Goal: Task Accomplishment & Management: Manage account settings

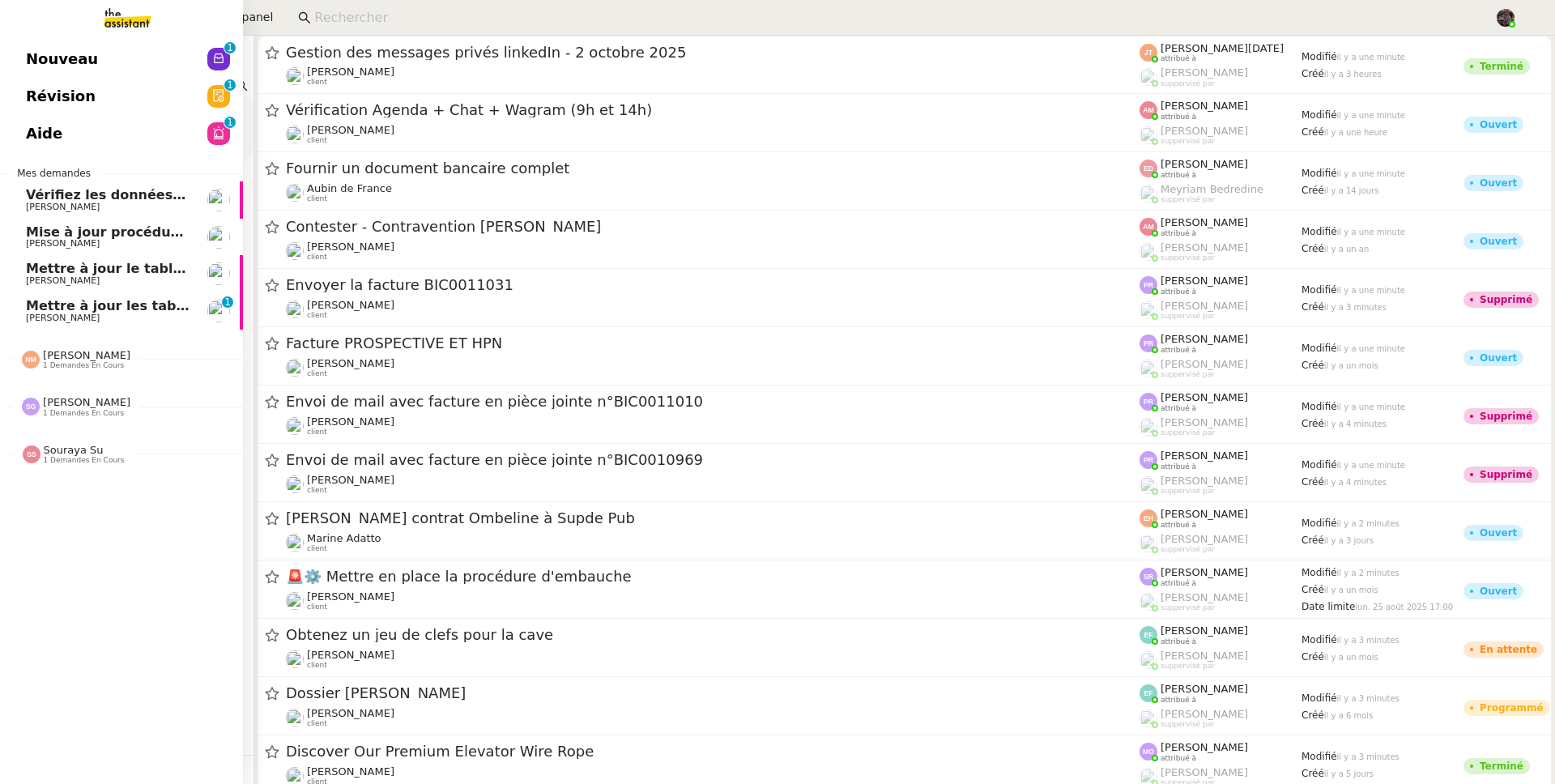
click at [35, 313] on span "[PERSON_NAME]" at bounding box center [62, 318] width 74 height 11
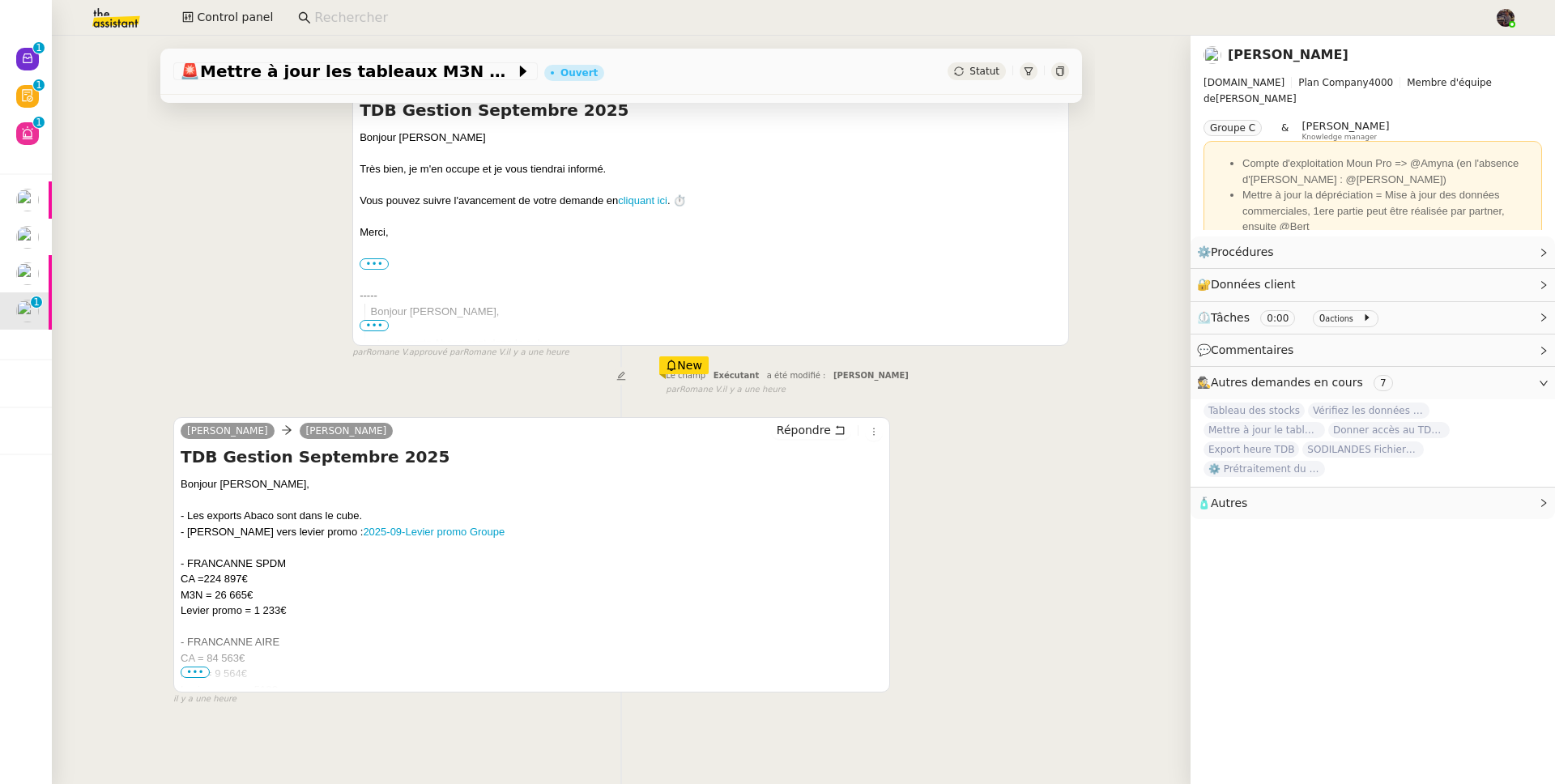
scroll to position [253, 0]
click at [183, 666] on span "•••" at bounding box center [194, 671] width 29 height 12
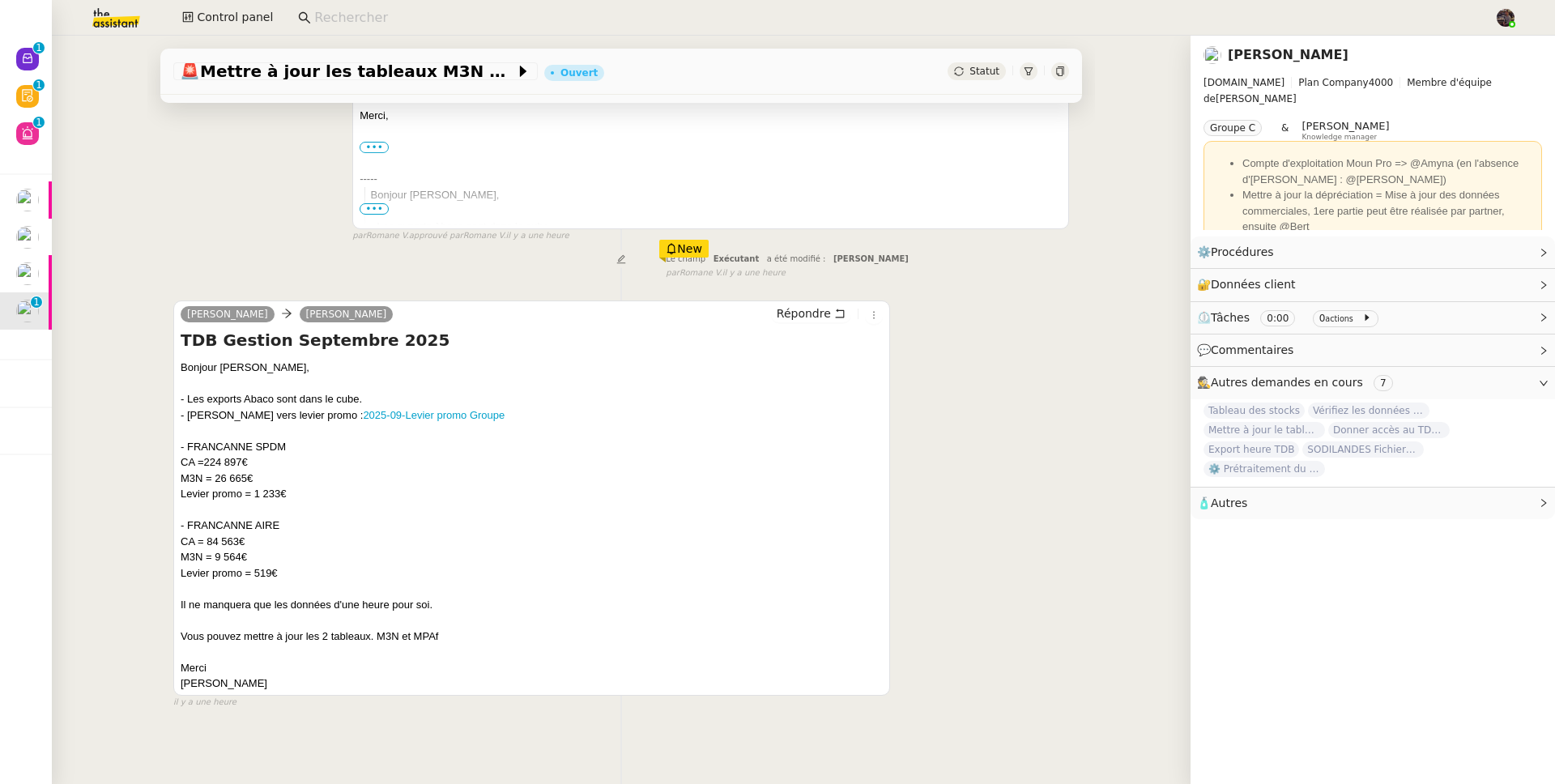
scroll to position [372, 0]
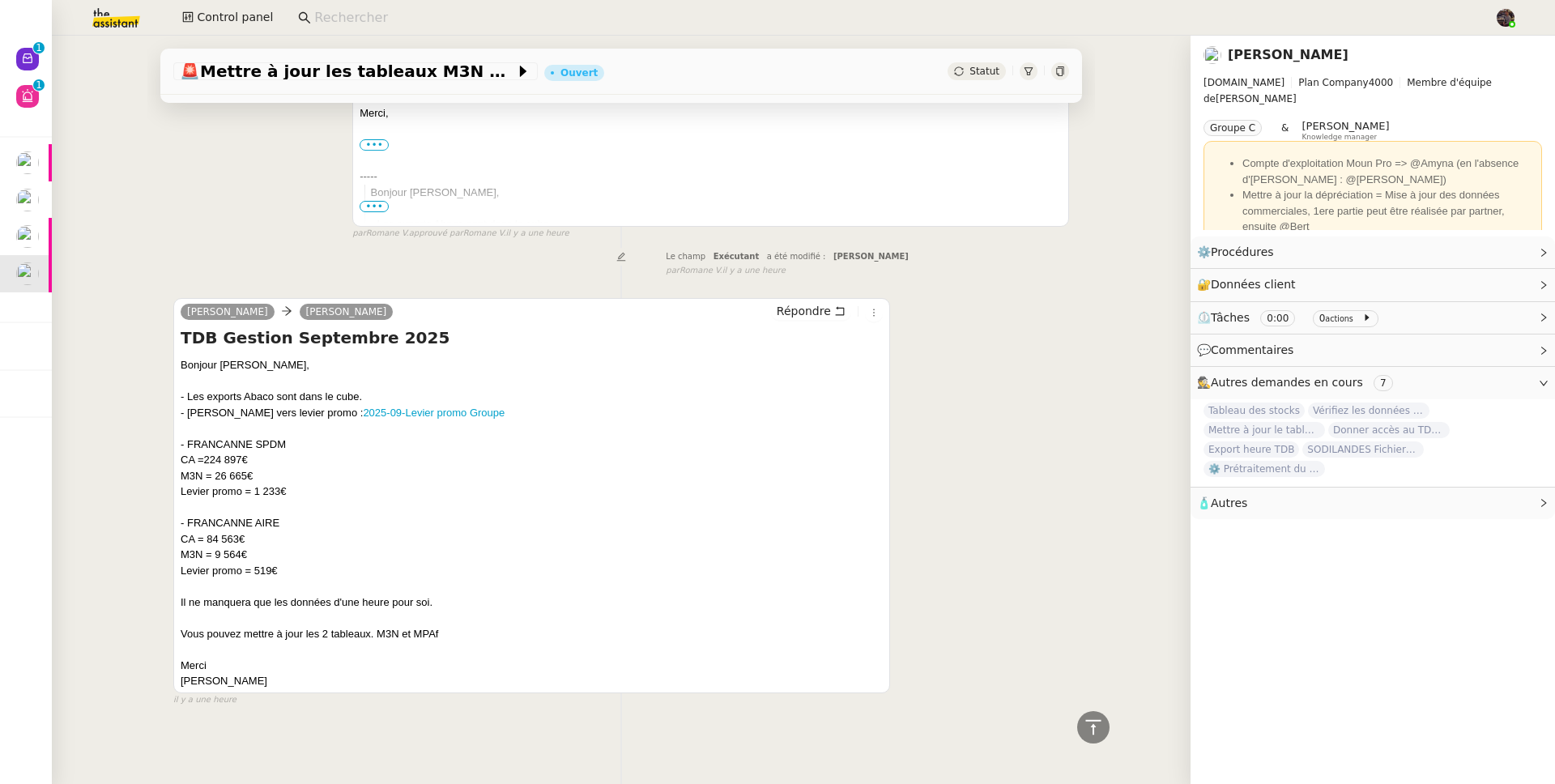
click at [123, 15] on img at bounding box center [103, 18] width 125 height 36
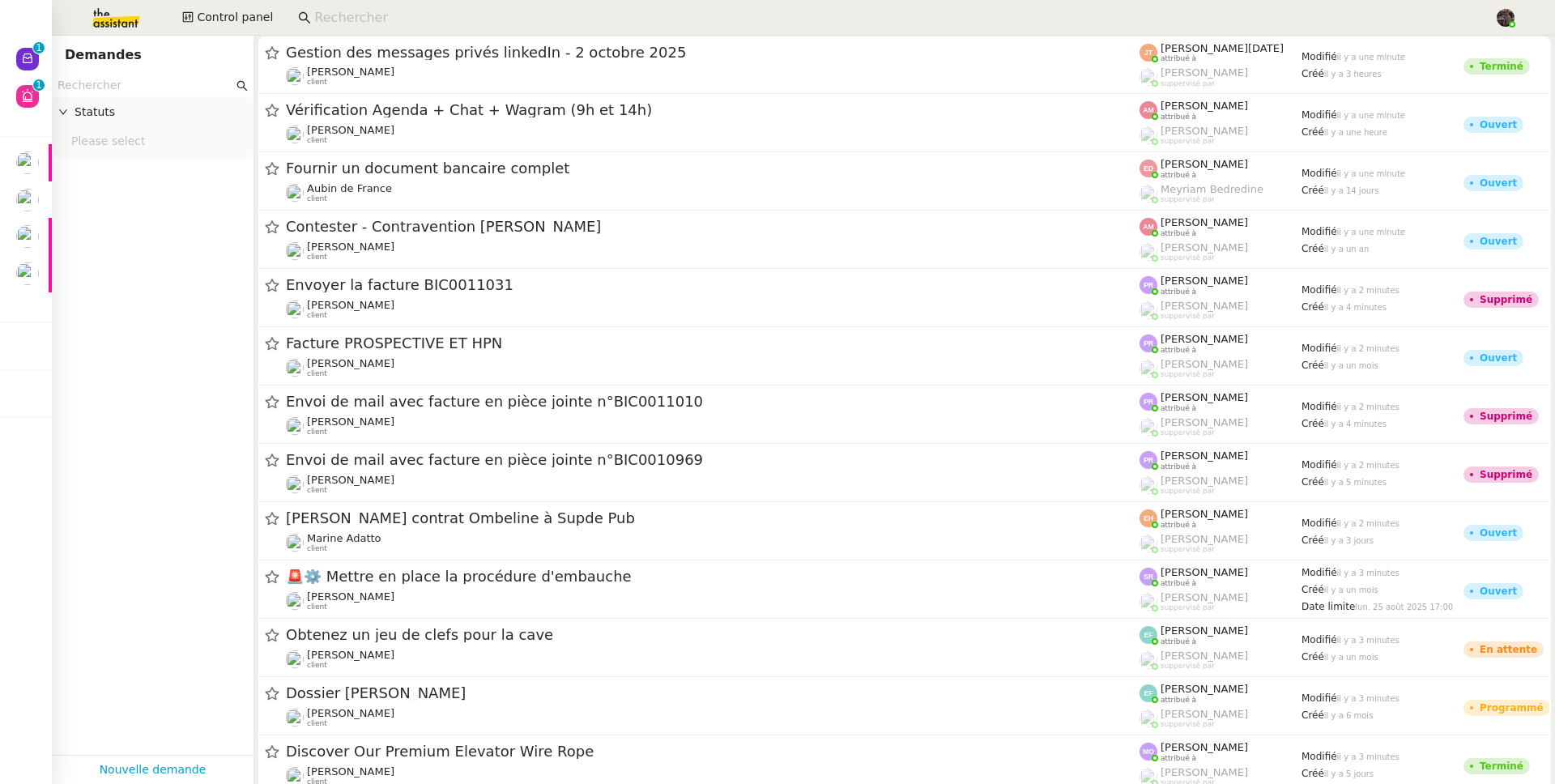
click at [169, 88] on input "text" at bounding box center [146, 85] width 176 height 19
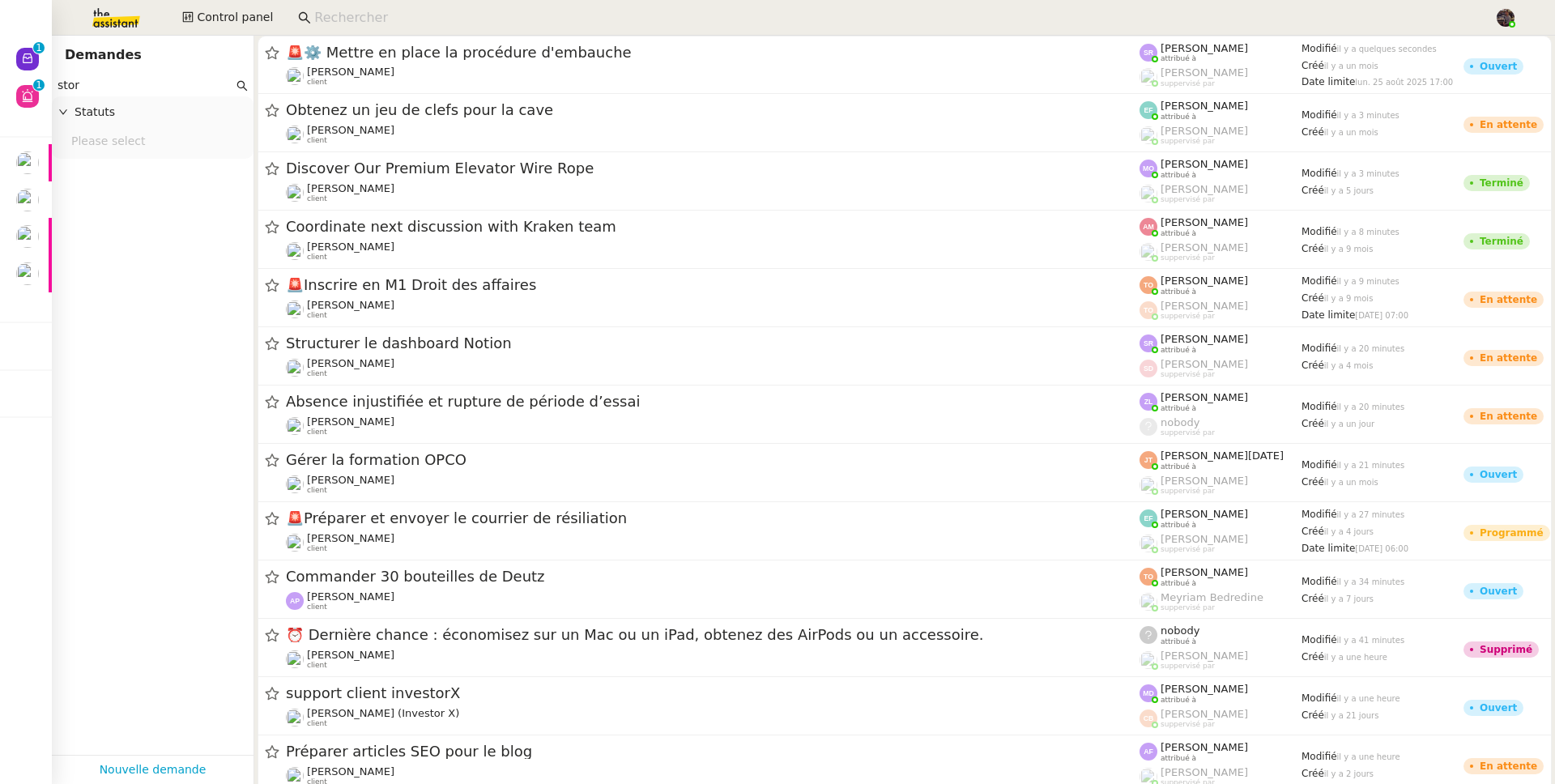
type input "storv"
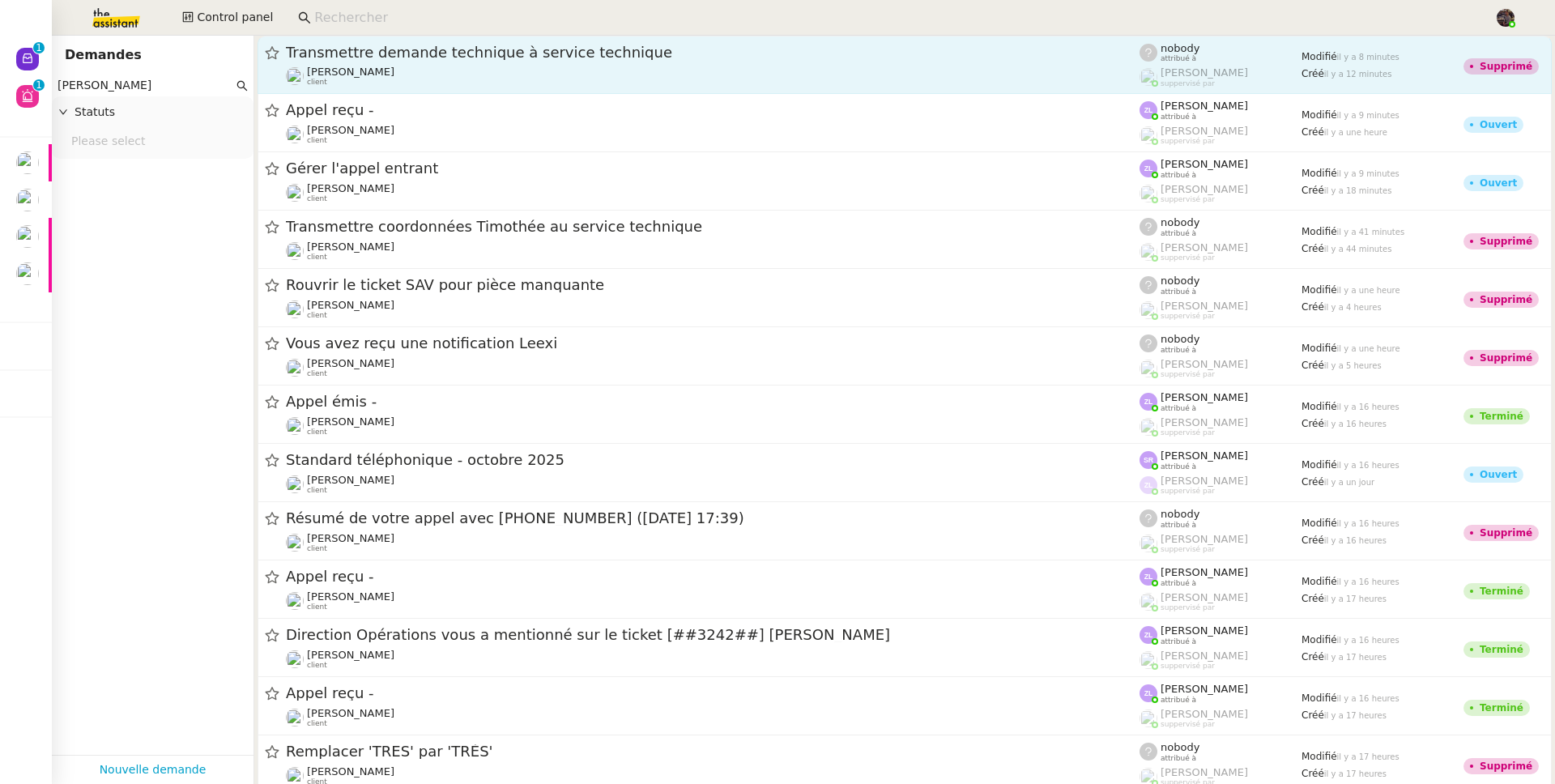
type input "frank muffat"
click at [437, 69] on div "Franck MUFFAT-JEANDET client" at bounding box center [712, 76] width 853 height 21
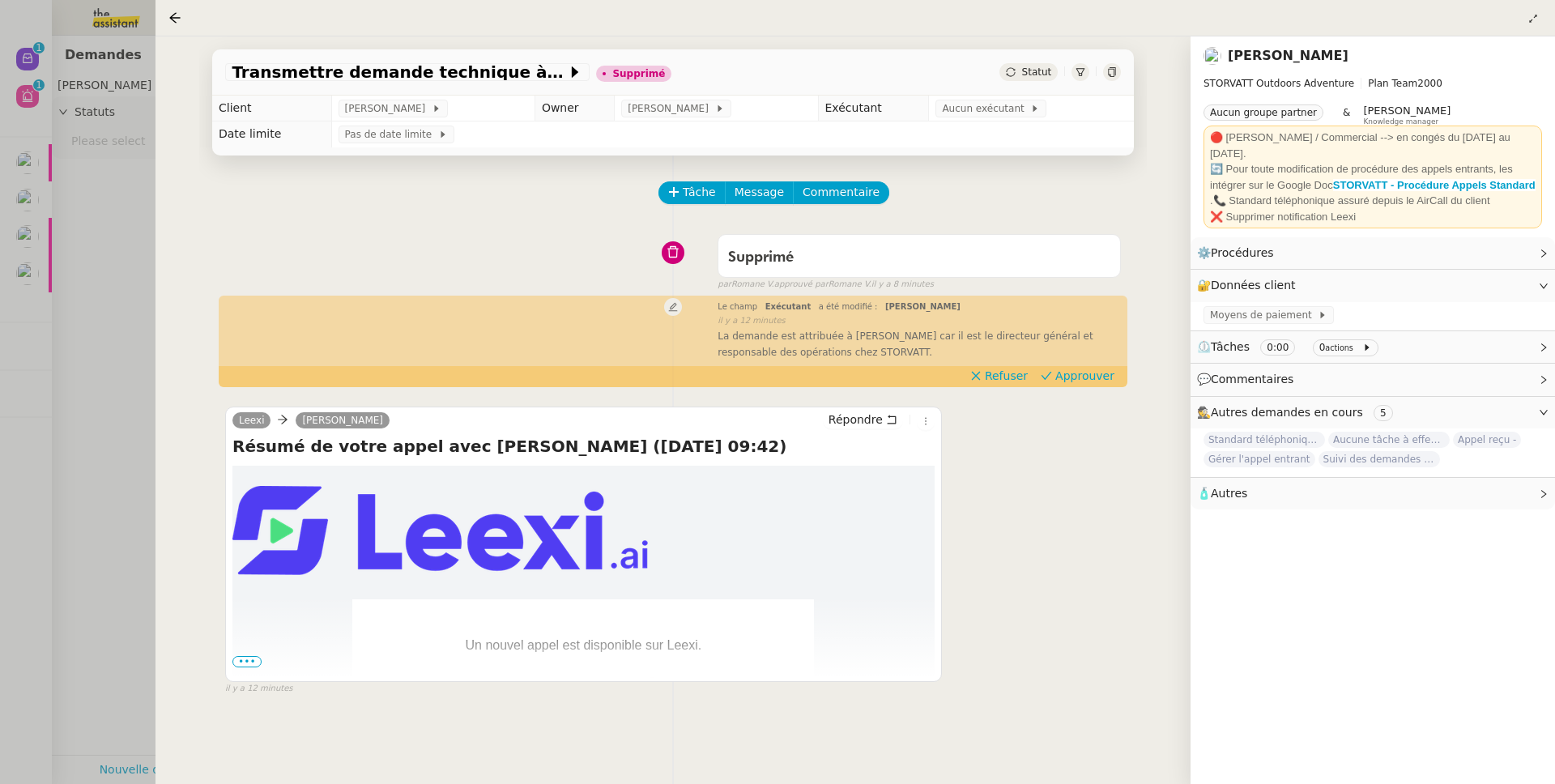
click at [116, 221] on div at bounding box center [777, 392] width 1555 height 784
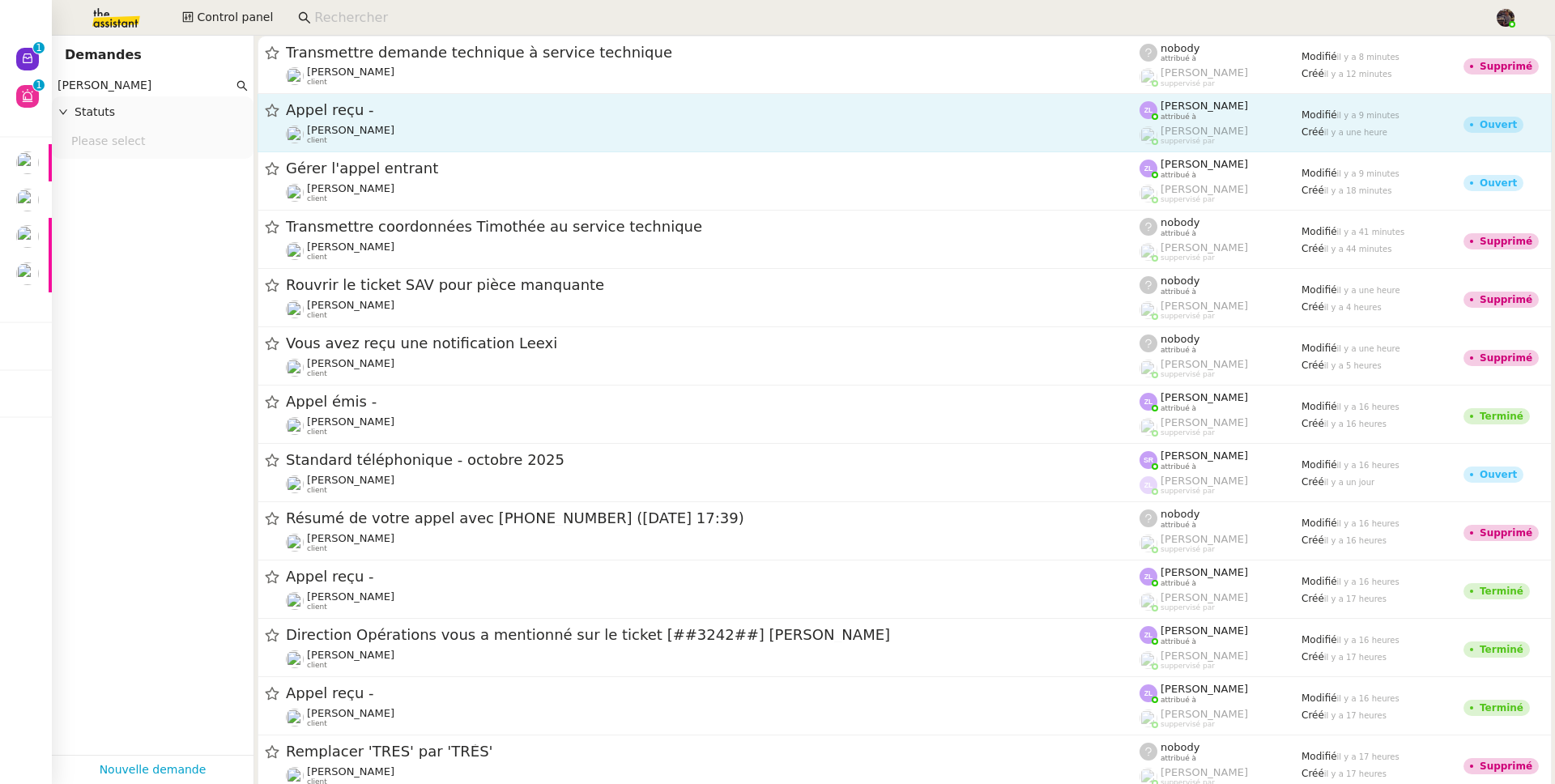
click at [541, 106] on span "Appel reçu -" at bounding box center [712, 110] width 853 height 14
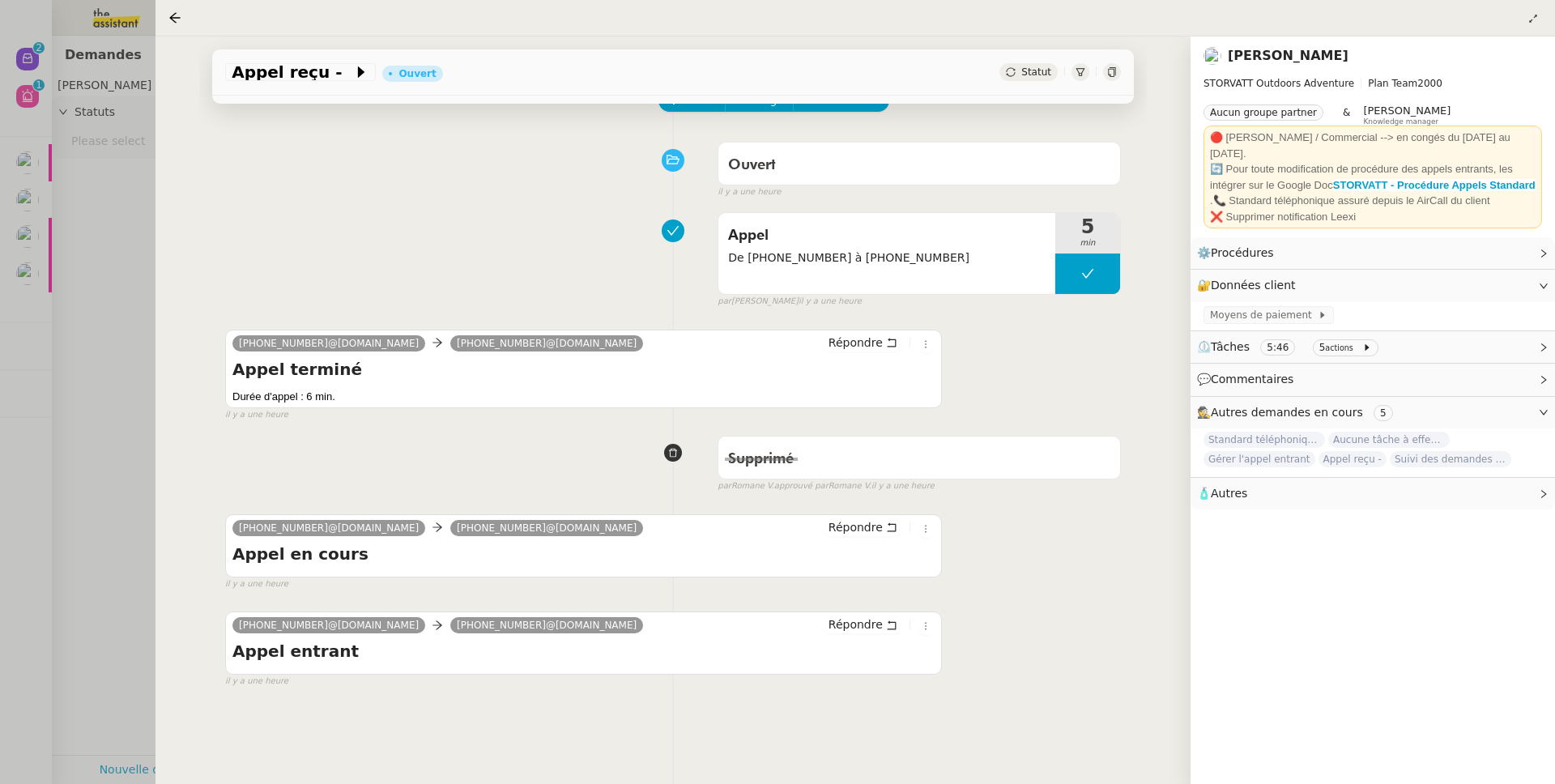
scroll to position [218, 0]
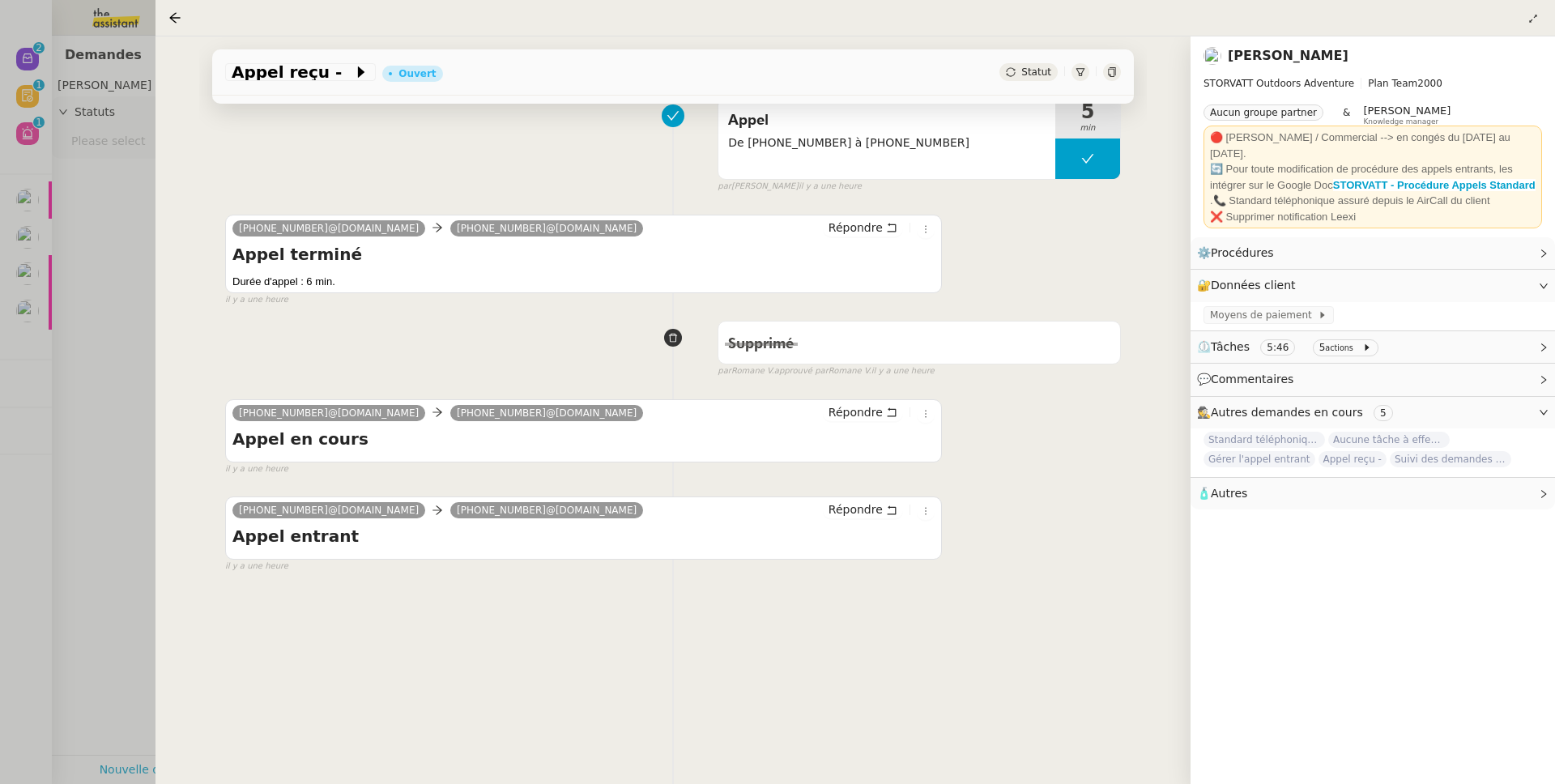
click at [1311, 59] on link "[PERSON_NAME]" at bounding box center [1288, 55] width 121 height 15
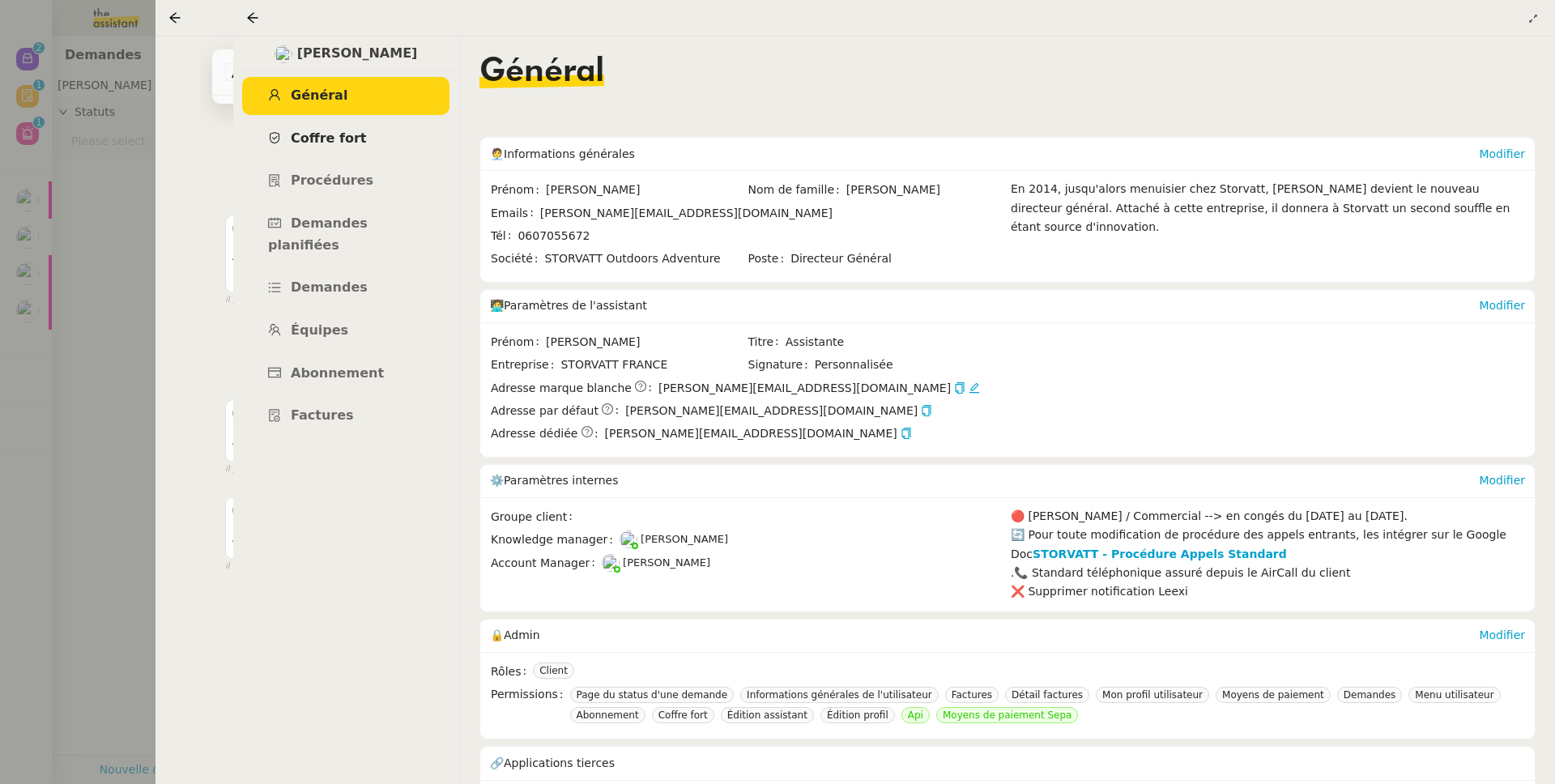
click at [393, 127] on link "Coffre fort" at bounding box center [345, 139] width 207 height 38
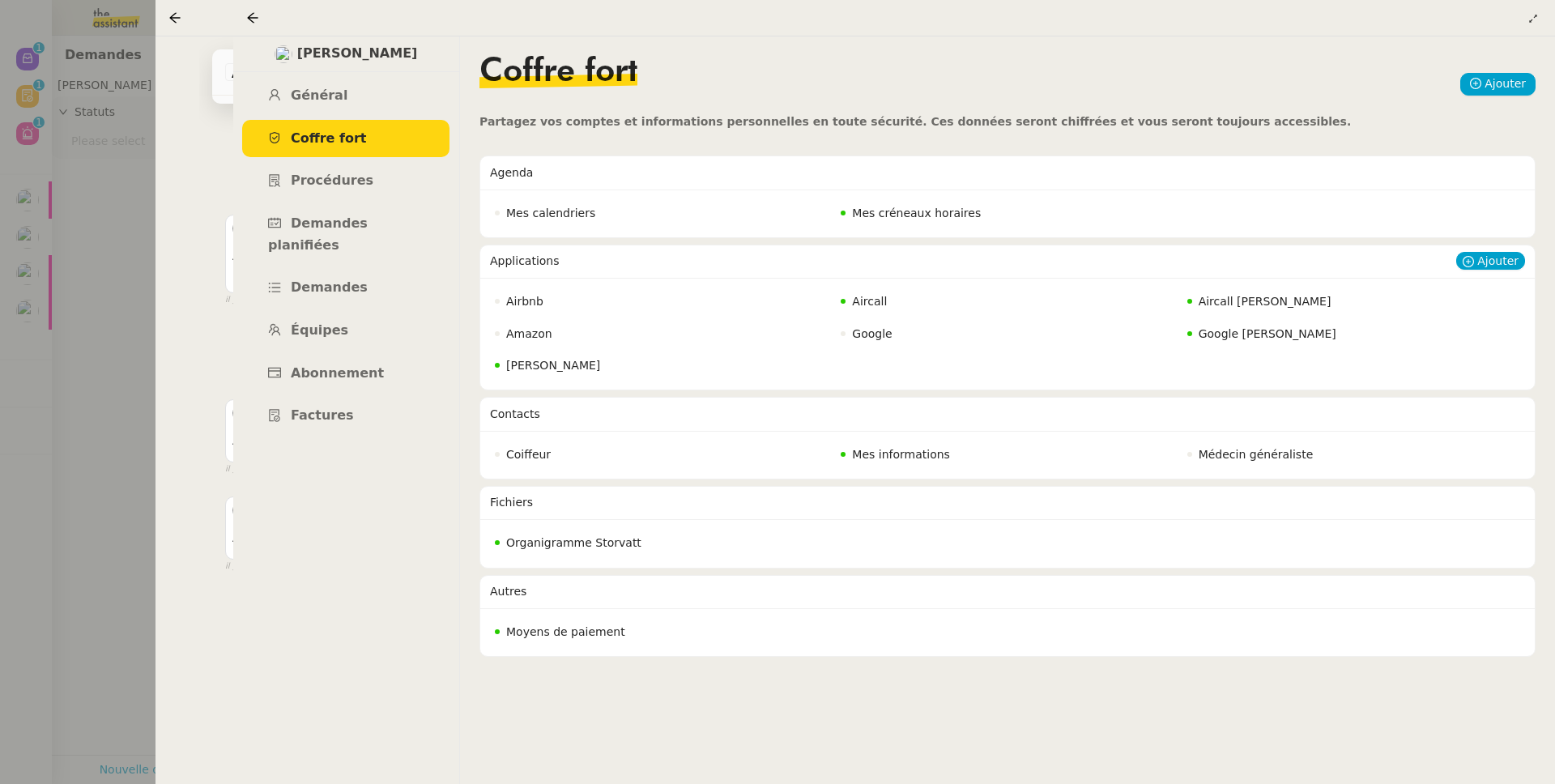
click at [1234, 306] on span "Aircall Géraldine" at bounding box center [1265, 301] width 133 height 13
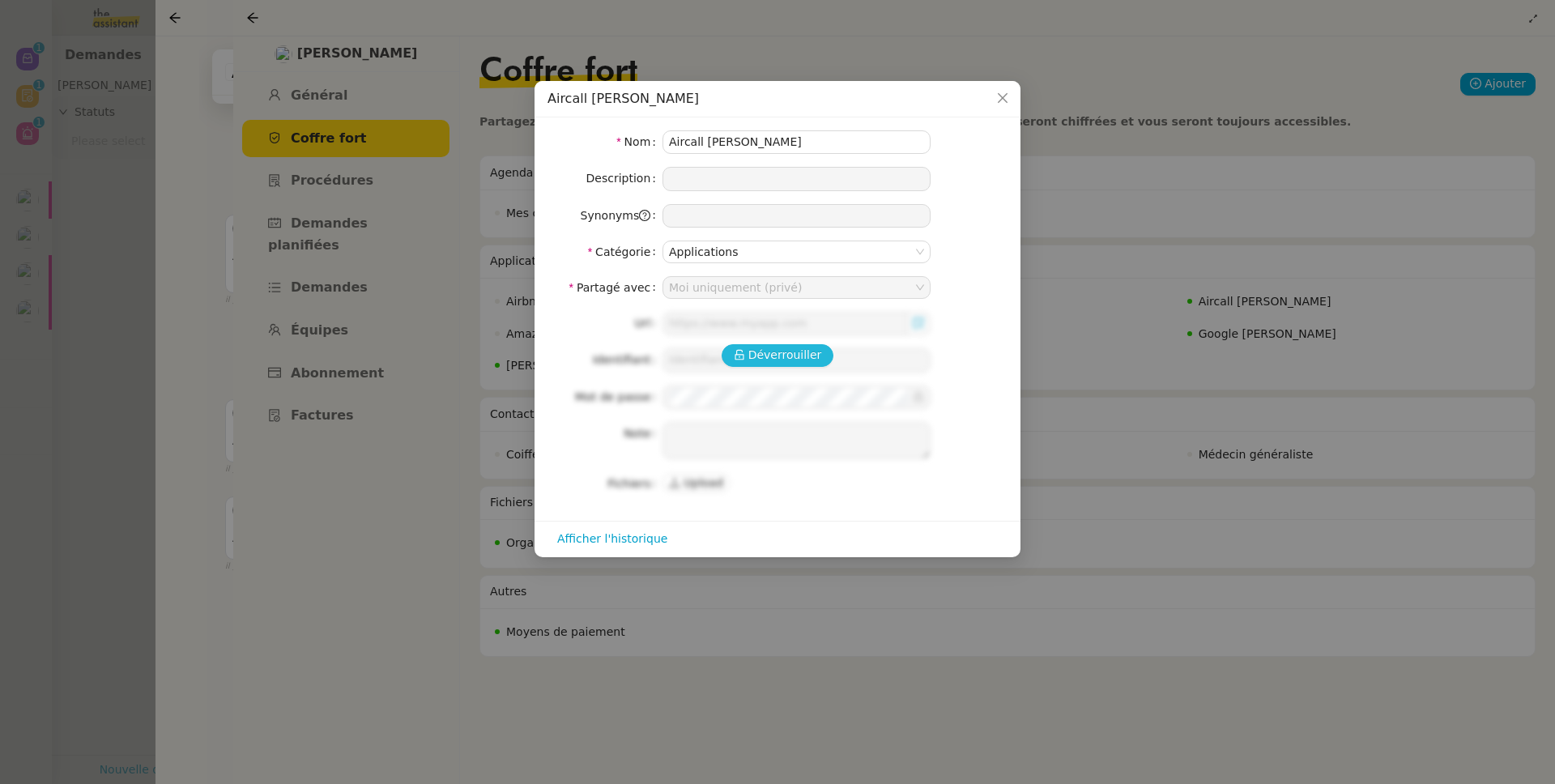
click at [767, 359] on span "Déverrouiller" at bounding box center [785, 354] width 74 height 19
type input "https://dashboard.aircall.io/download"
type input "geraldine@storvatt.fr"
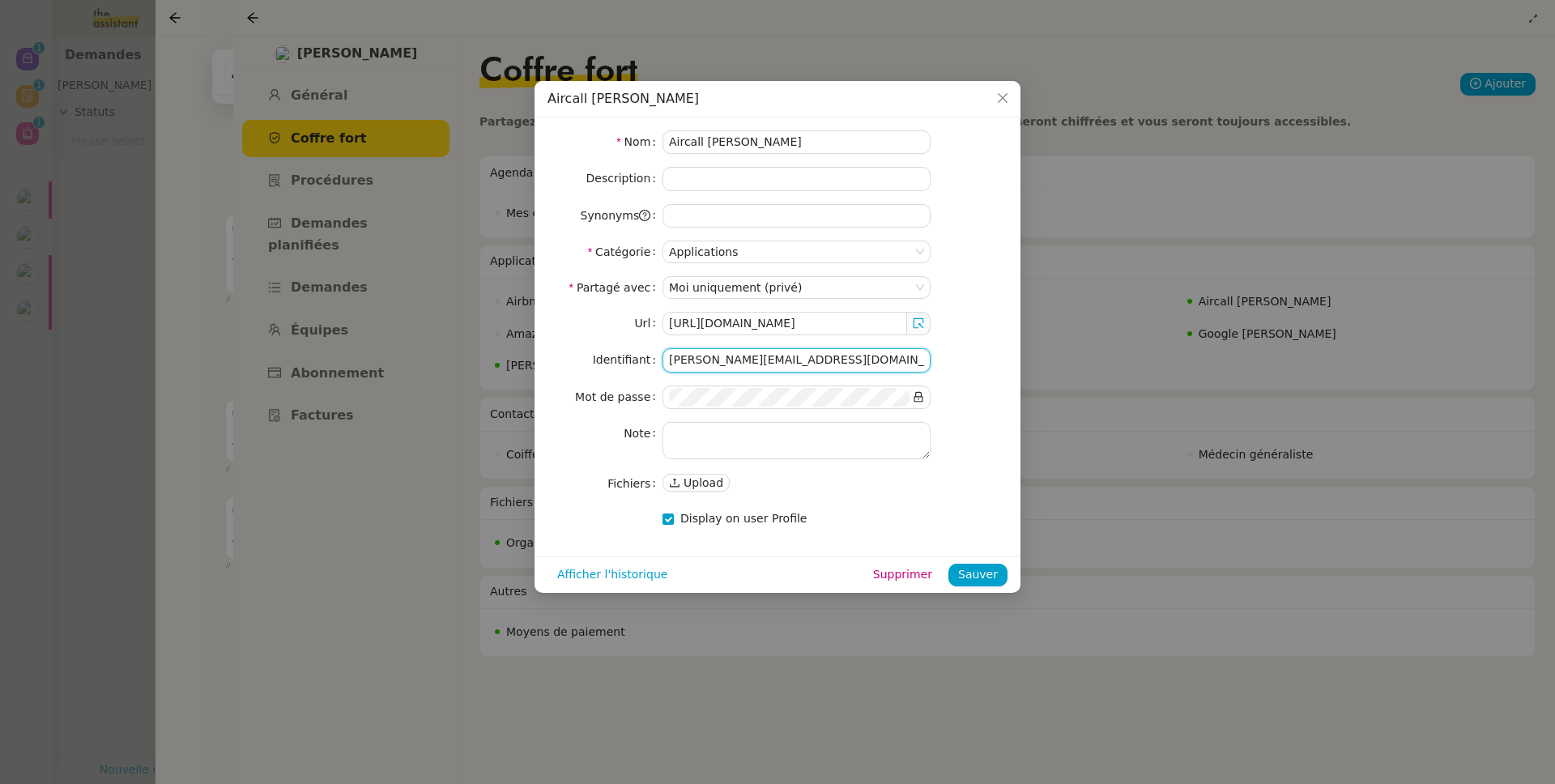
click at [701, 358] on input "geraldine@storvatt.fr" at bounding box center [797, 360] width 268 height 23
click at [702, 358] on input "geraldine@storvatt.fr" at bounding box center [797, 360] width 268 height 23
click at [702, 358] on input "geraldine@storvatt.fr" at bounding box center [797, 360] width 268 height 23
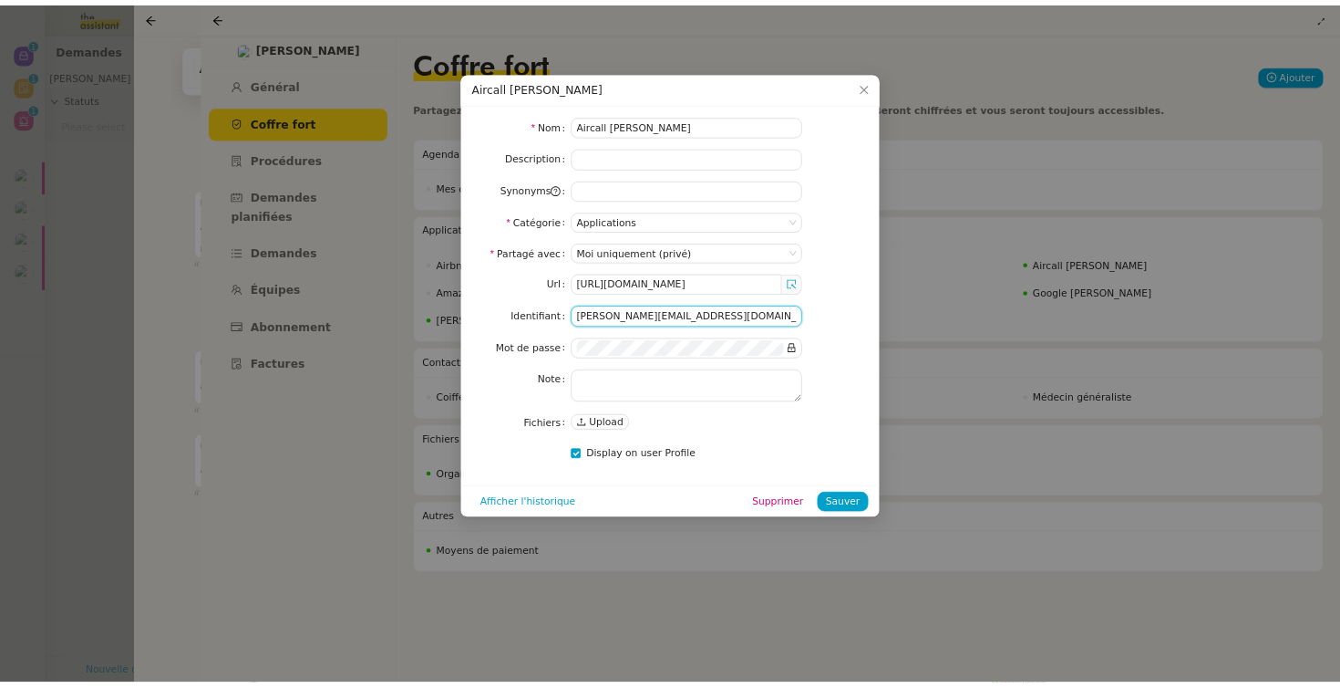
scroll to position [243, 0]
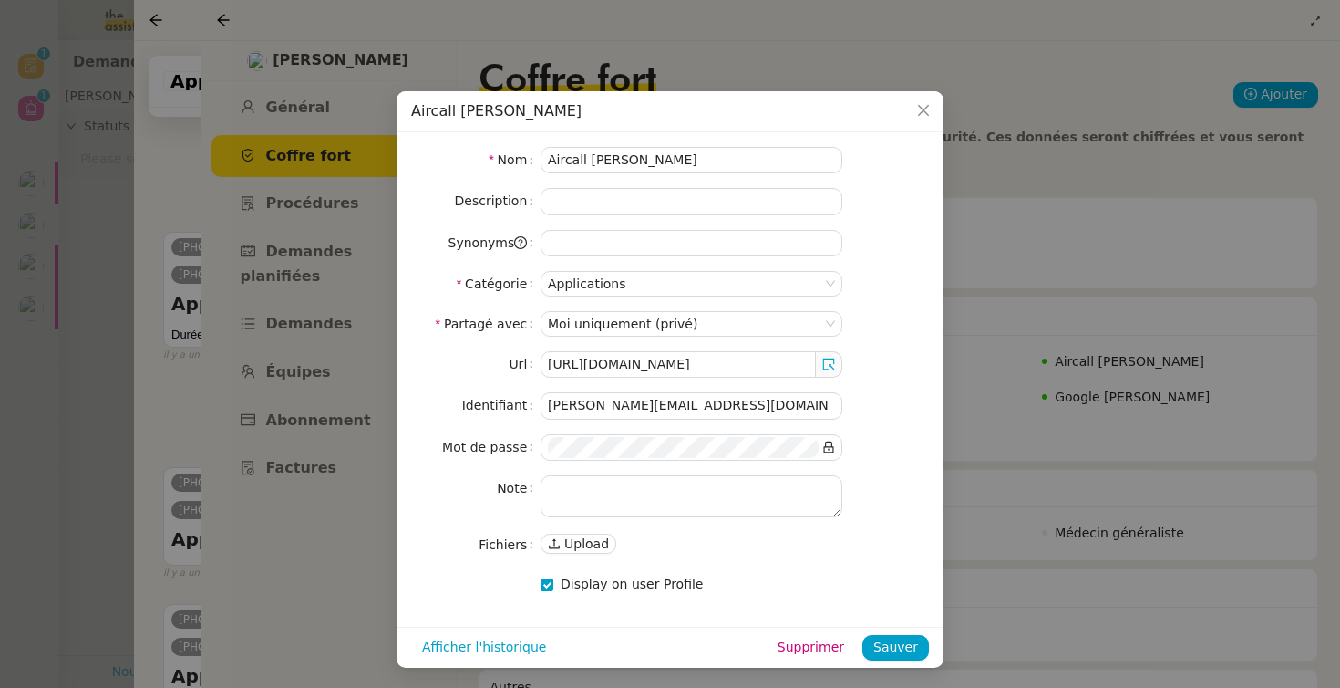
click at [188, 217] on nz-modal-container "Aircall Géraldine Nom Aircall Géraldine Description Synonyms Catégorie Applicat…" at bounding box center [670, 344] width 1340 height 688
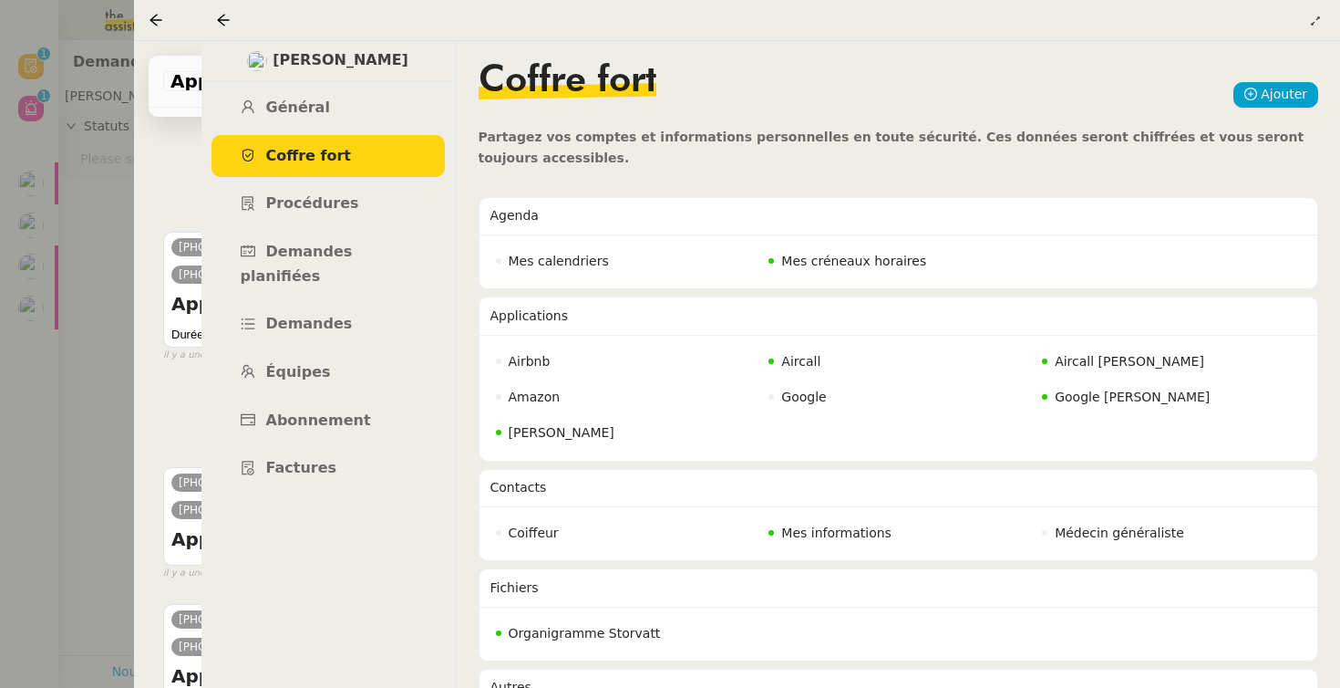
click at [82, 224] on div at bounding box center [670, 344] width 1340 height 688
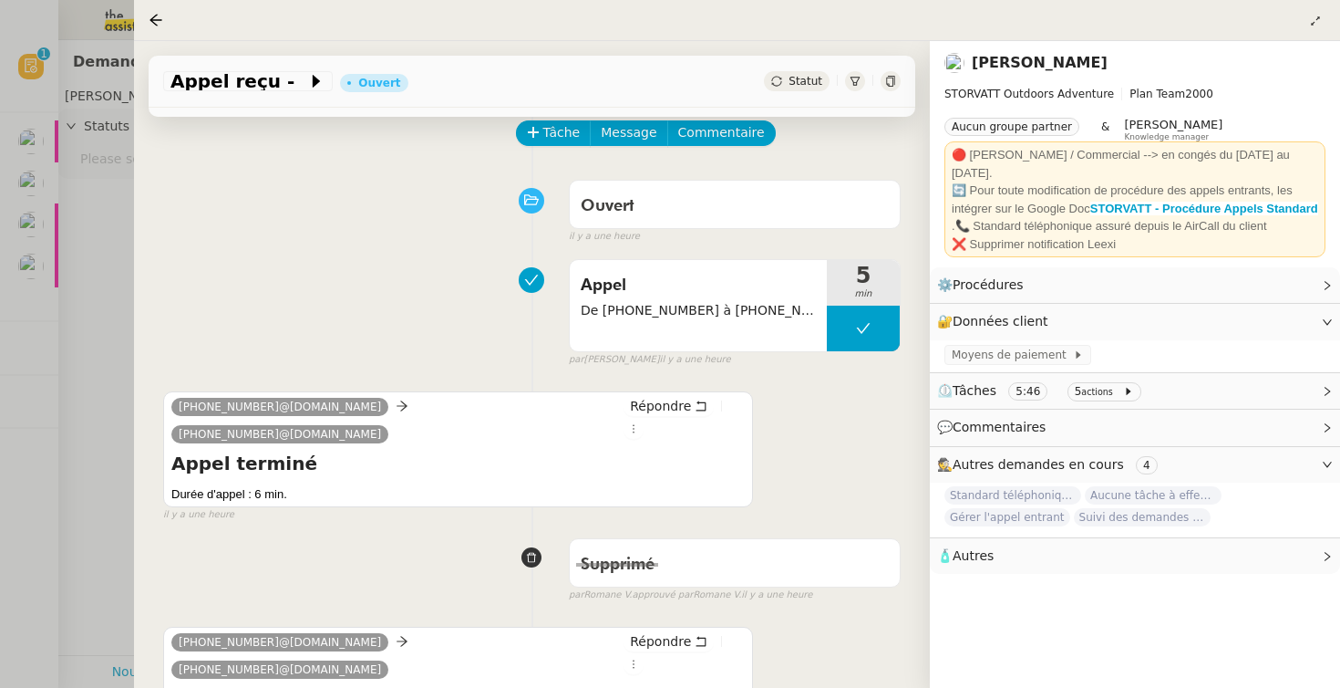
scroll to position [99, 0]
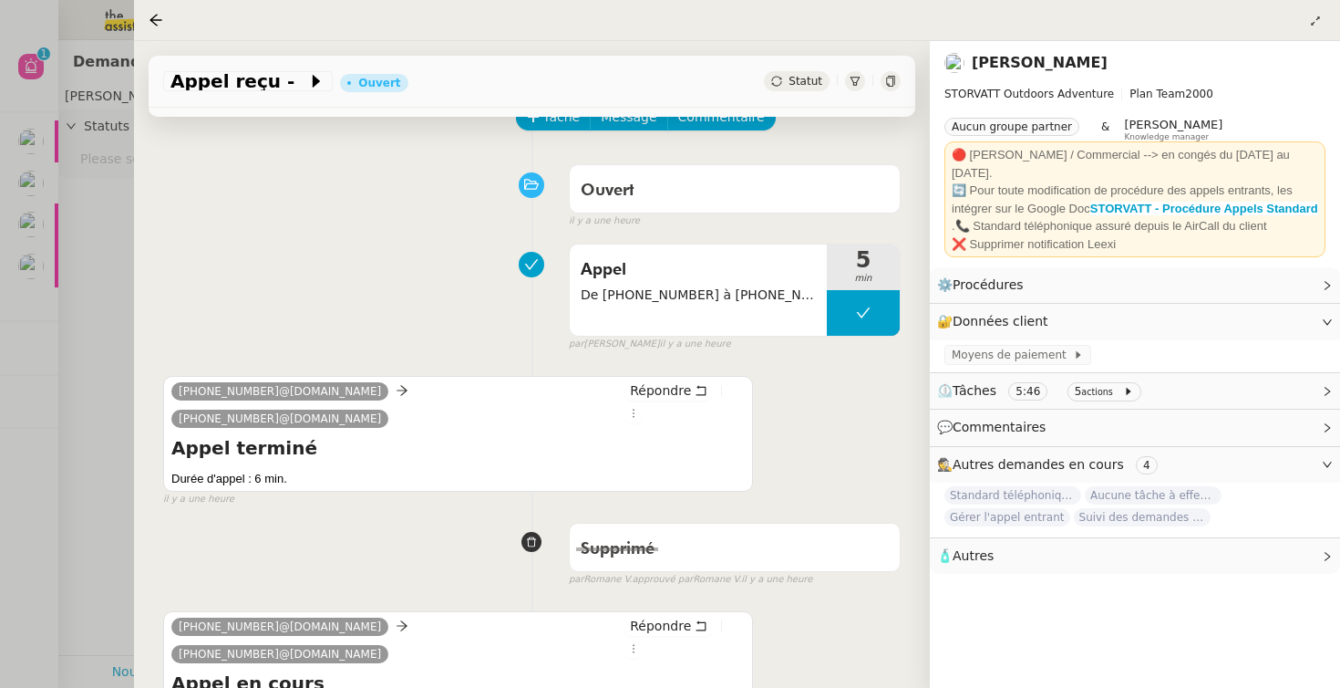
click at [125, 190] on div at bounding box center [670, 344] width 1340 height 688
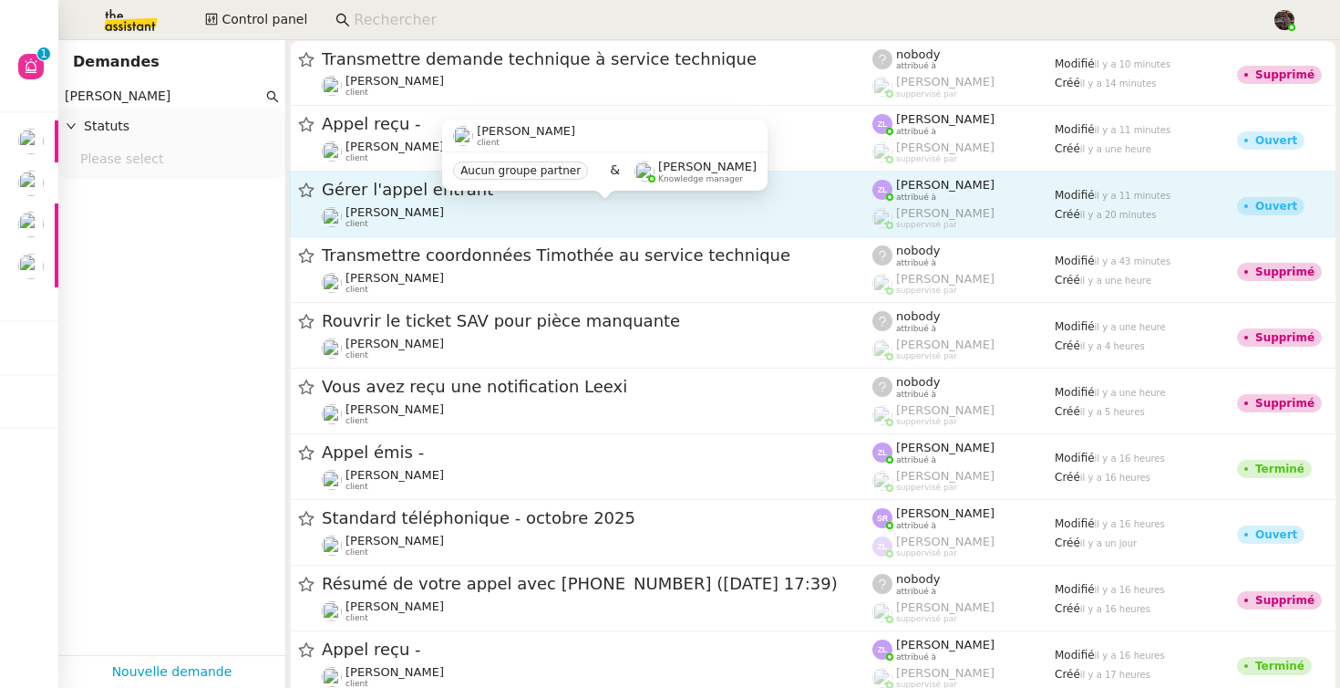
click at [444, 209] on span "[PERSON_NAME]" at bounding box center [395, 212] width 98 height 14
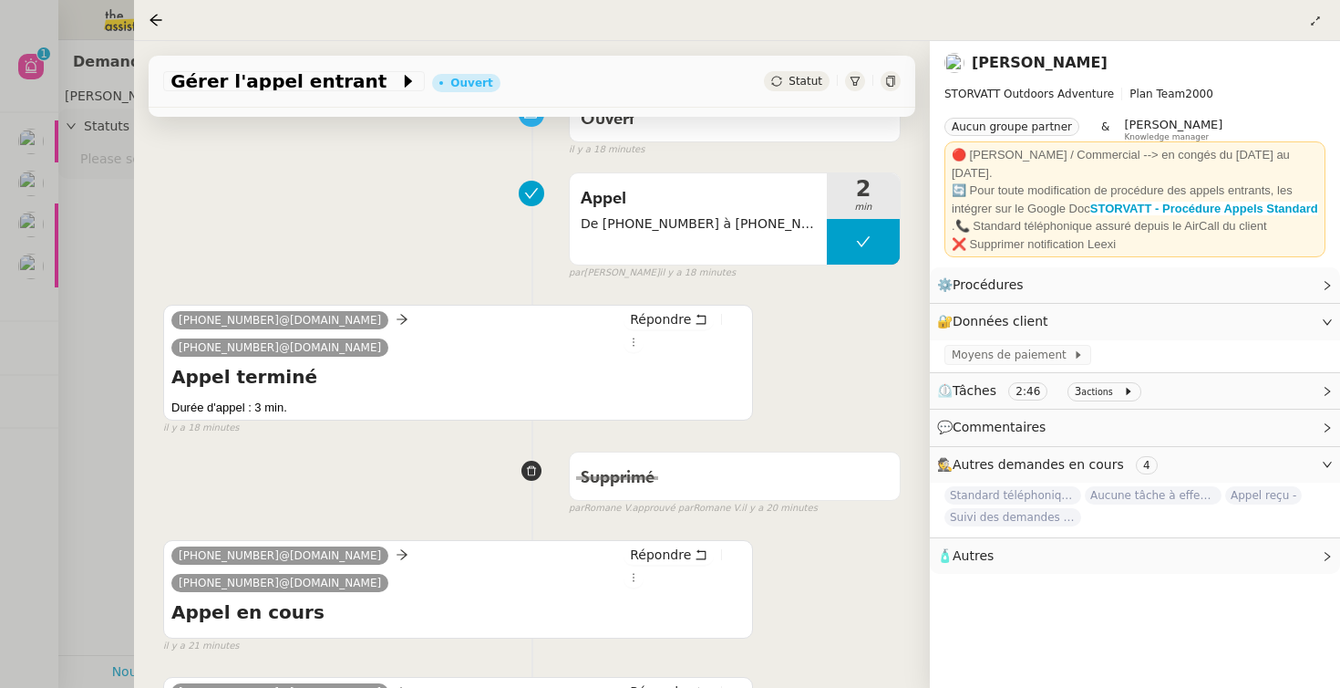
scroll to position [39, 0]
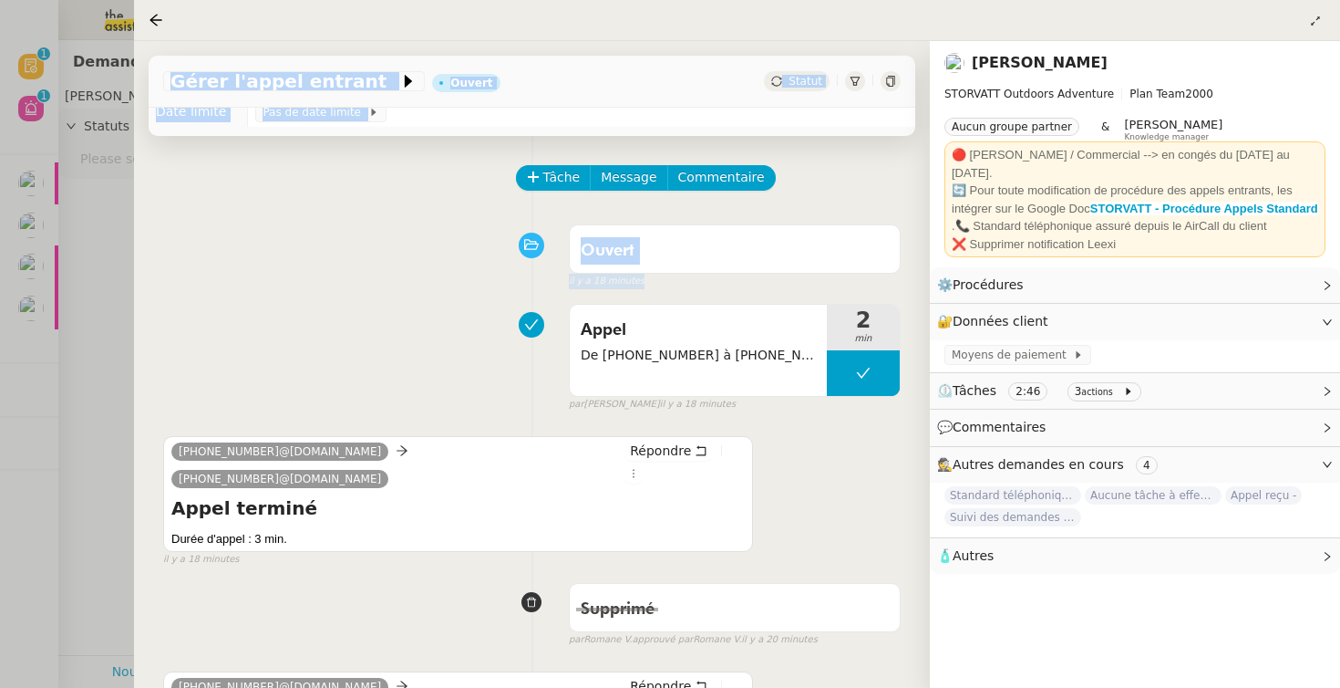
click at [136, 265] on nz-layout "Révision 0 1 2 3 4 5 6 7 8 9 Aide 0 1 2 3 4 5 6 7 8 9 Mes demandes Vérifiez les…" at bounding box center [670, 344] width 1340 height 688
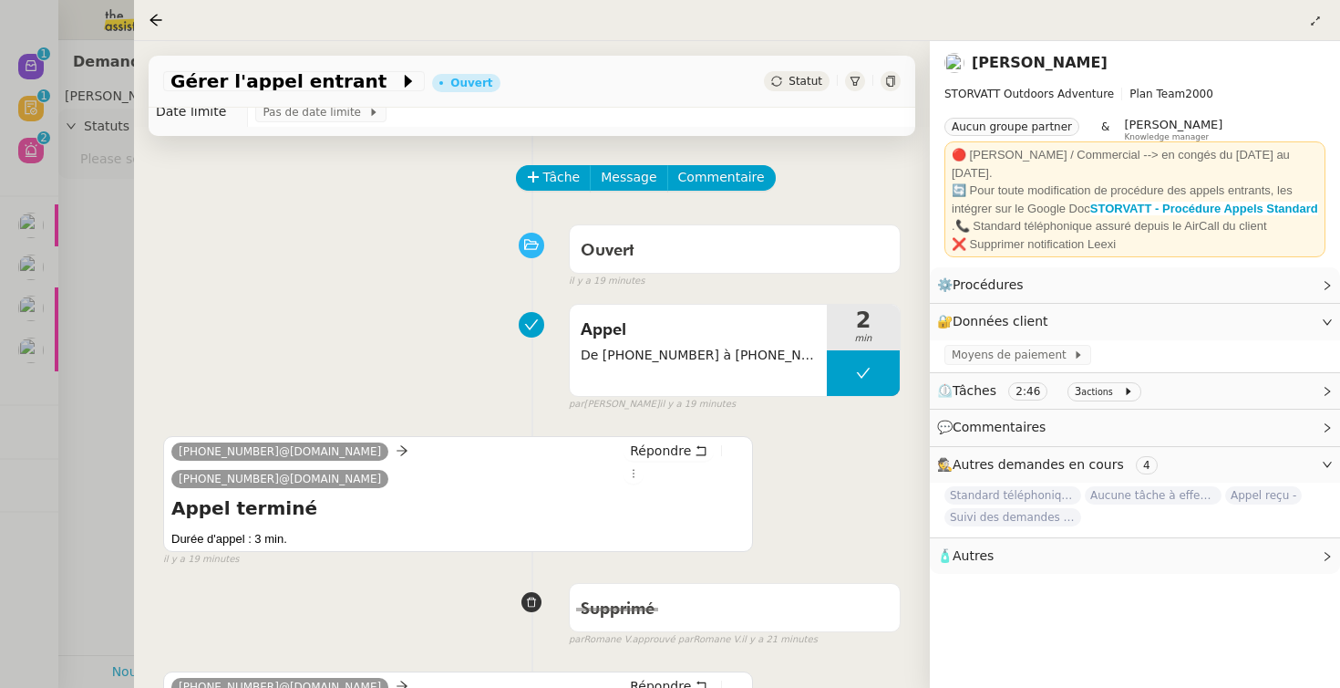
click at [252, 256] on div "Ouvert false il y a 19 minutes" at bounding box center [532, 252] width 738 height 73
click at [68, 91] on div at bounding box center [670, 344] width 1340 height 688
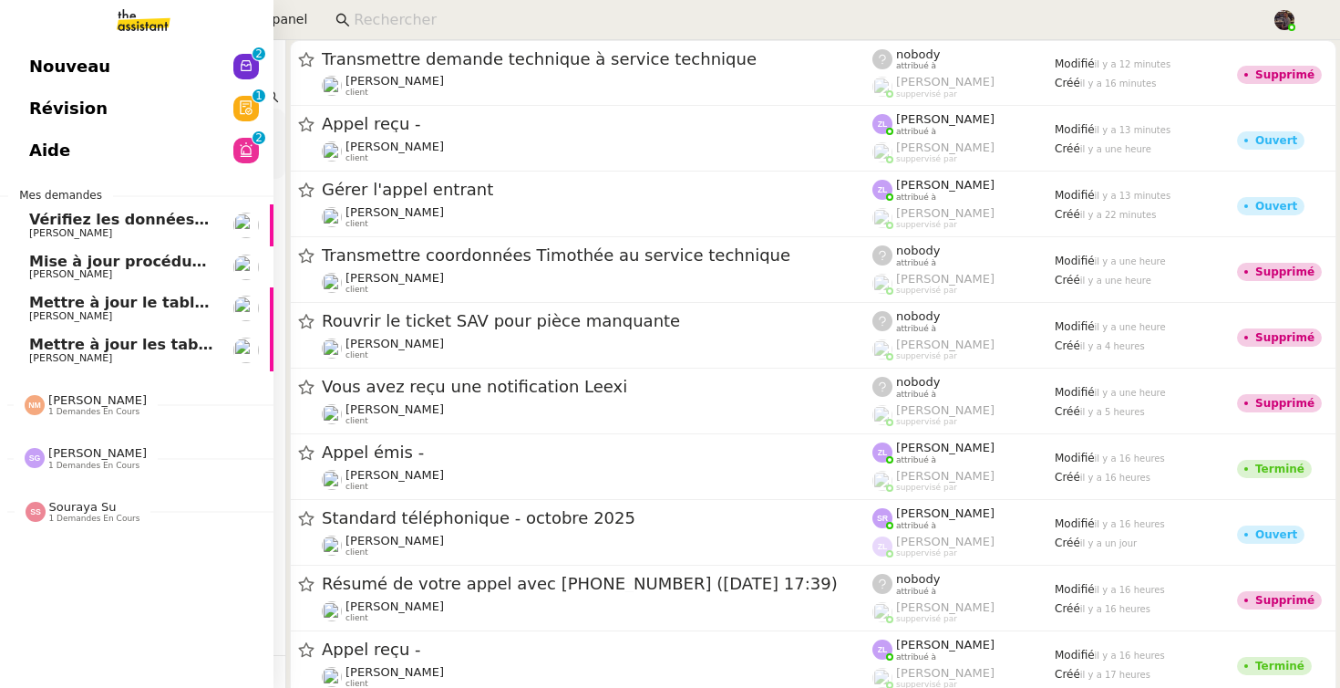
click at [41, 67] on span "Nouveau" at bounding box center [69, 66] width 81 height 27
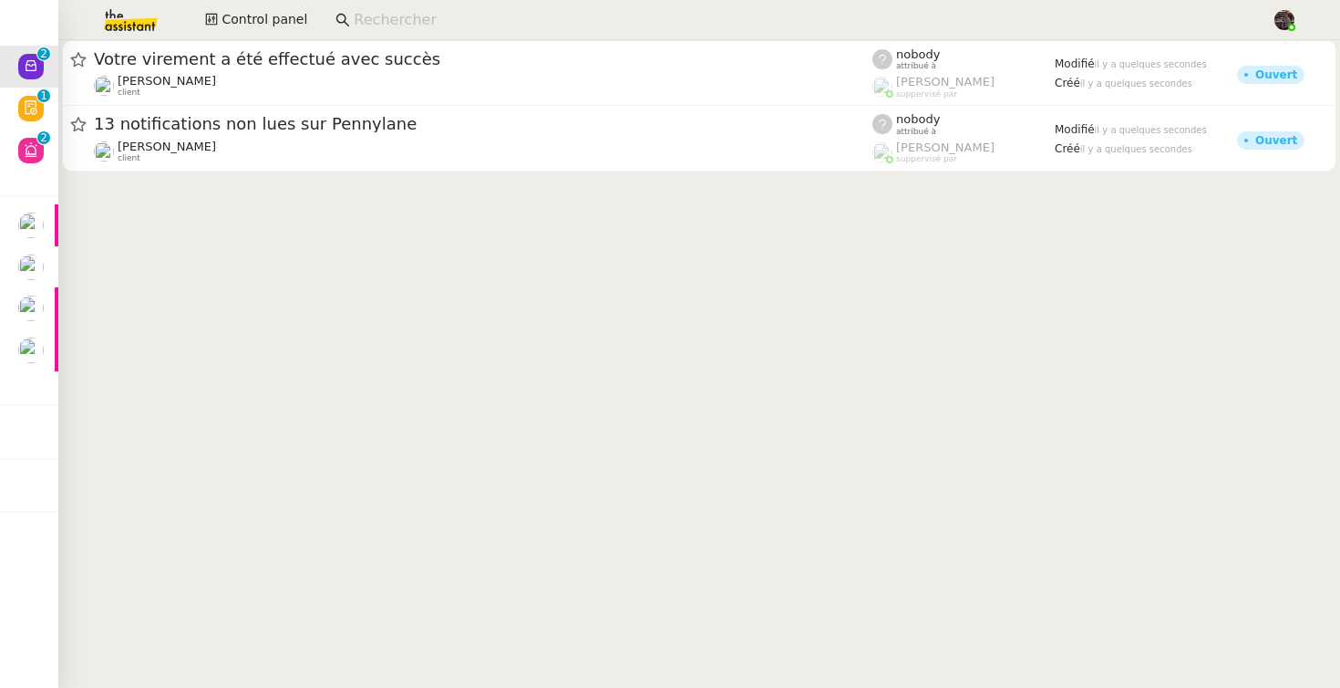
click at [514, 247] on cdk-virtual-scroll-viewport "Votre virement a été effectué avec succès Céline MAS client nobody attribué à R…" at bounding box center [699, 363] width 1282 height 647
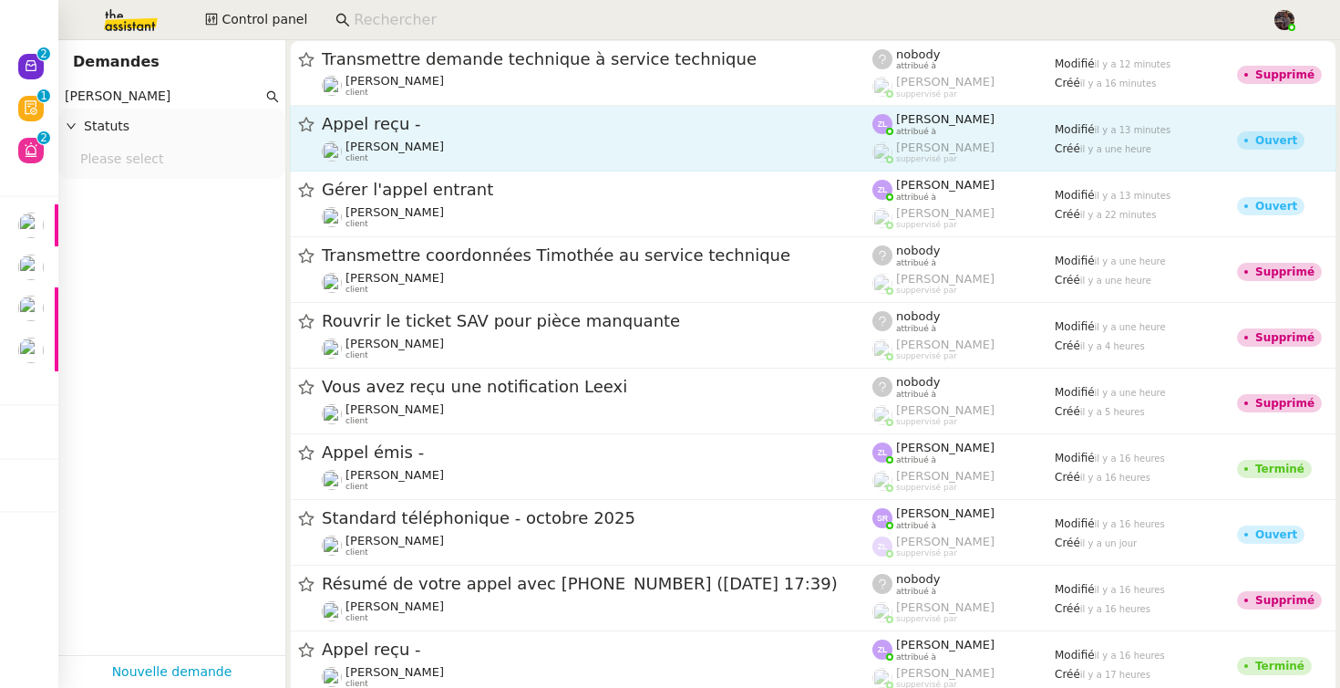
click at [424, 145] on span "[PERSON_NAME]" at bounding box center [395, 147] width 98 height 14
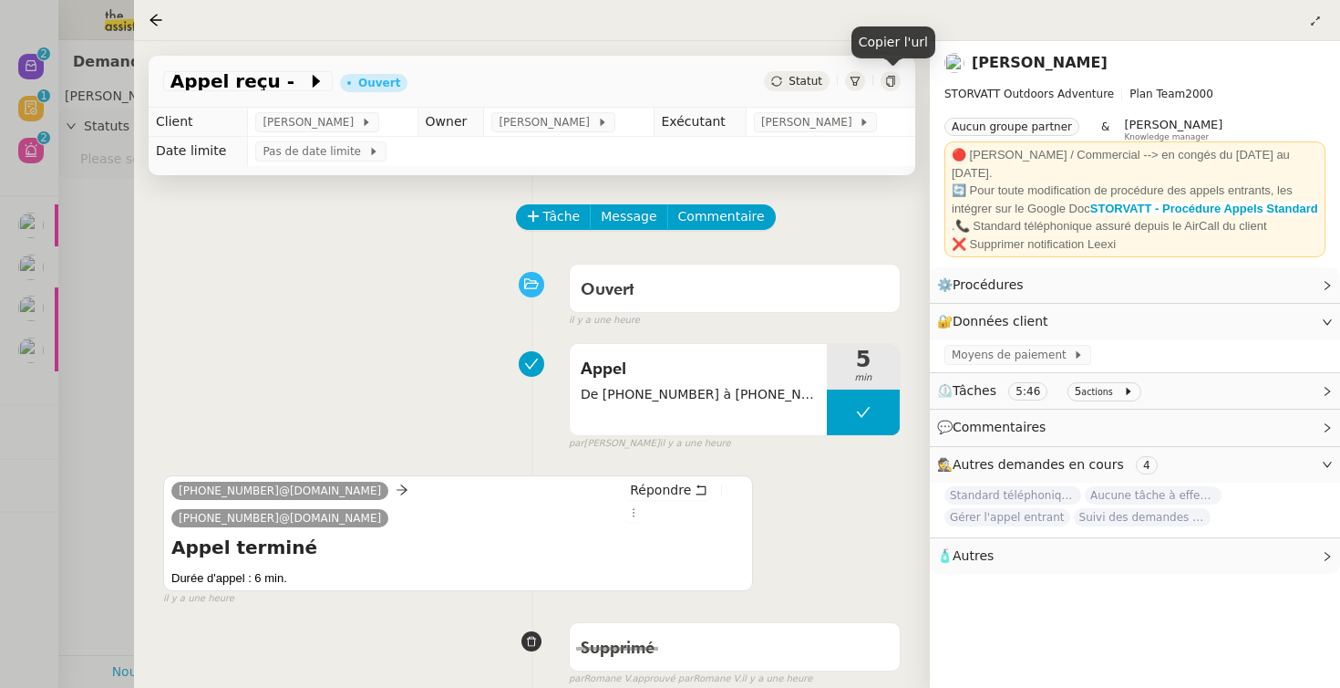
click at [864, 83] on div at bounding box center [855, 81] width 20 height 20
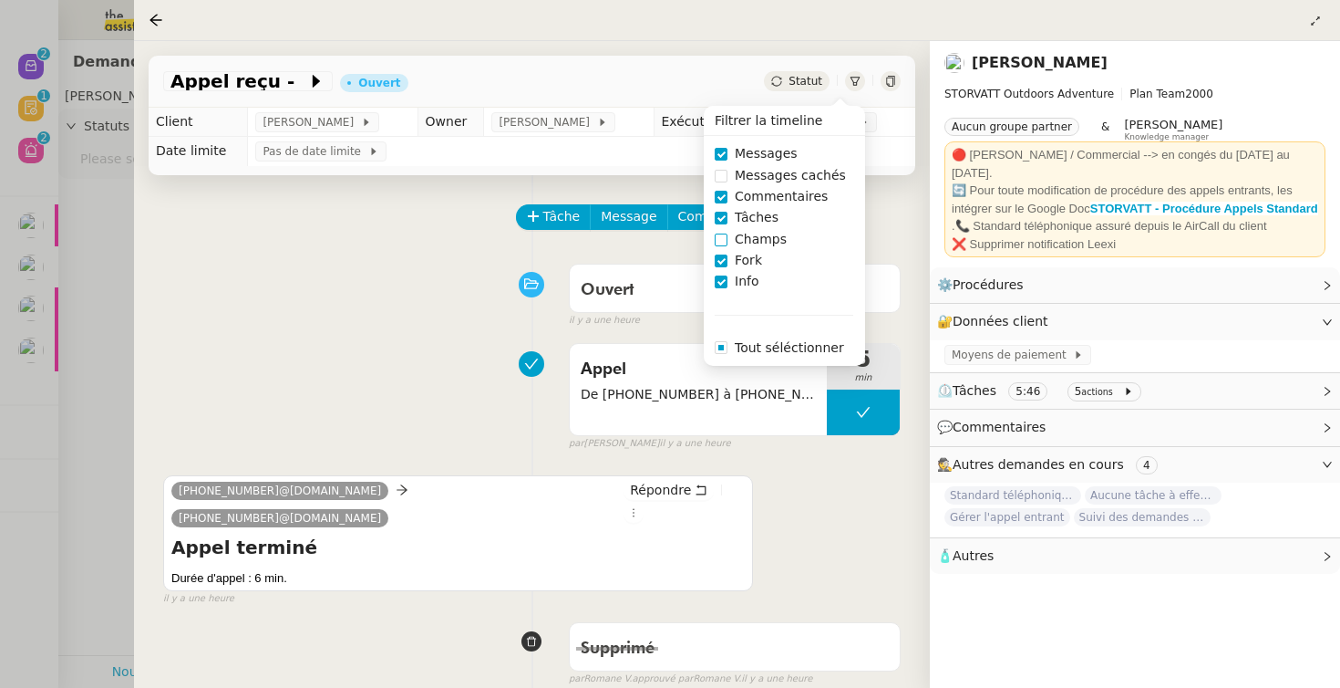
click at [778, 243] on span "Champs" at bounding box center [761, 239] width 67 height 21
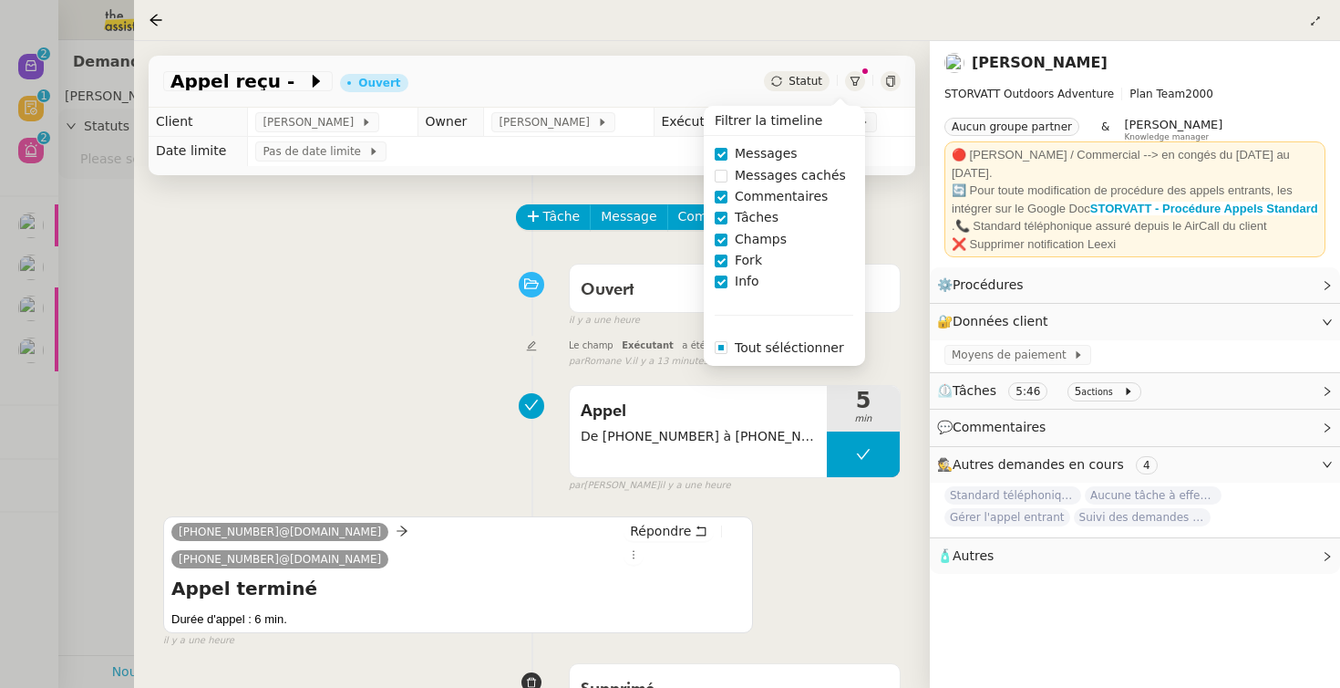
click at [359, 351] on div "Le champ Exécutant a été modifié : Zoé Lachambre false par Romane V. il y a 13 …" at bounding box center [532, 352] width 738 height 34
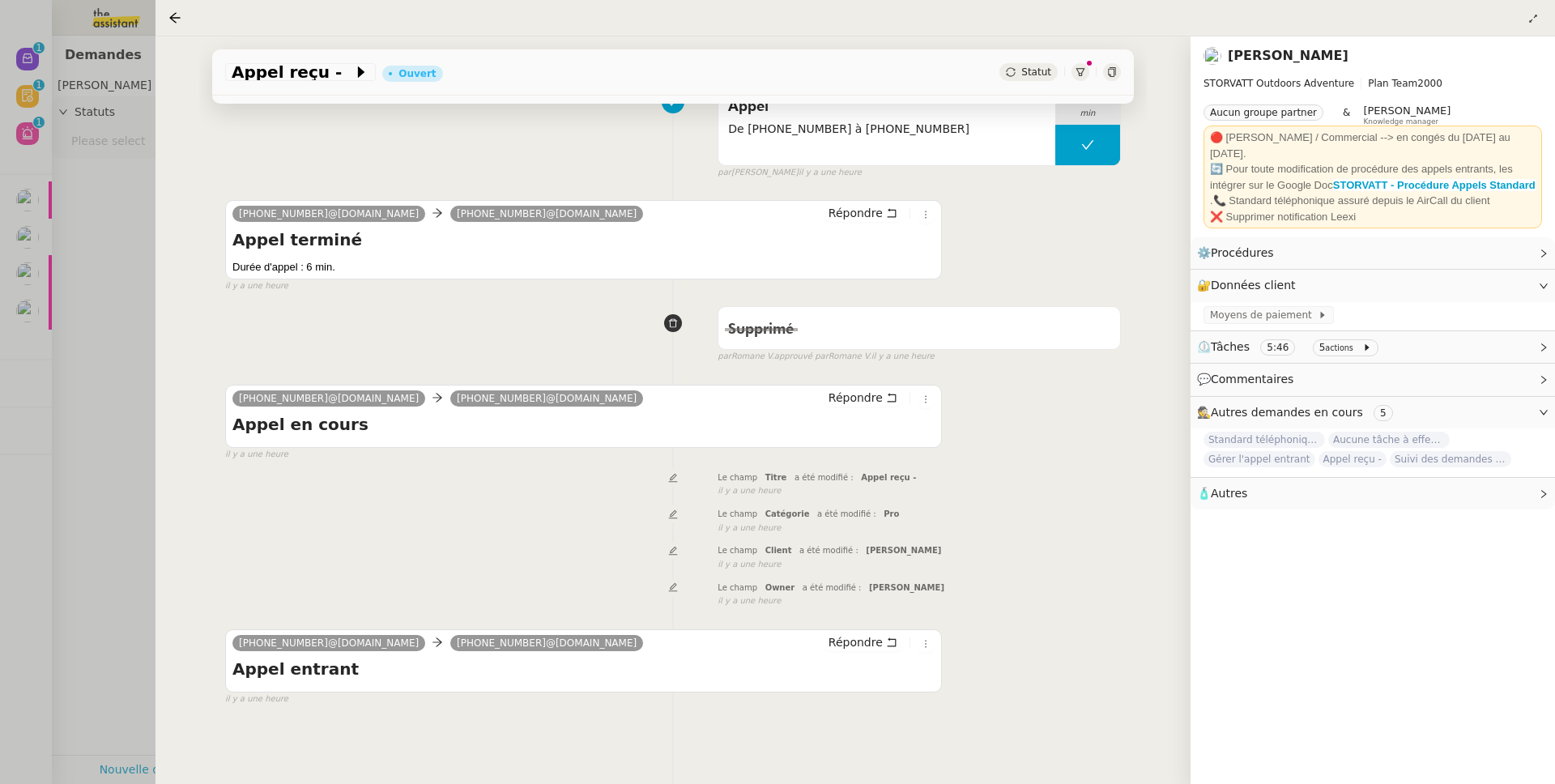
scroll to position [272, 0]
click at [126, 226] on div at bounding box center [777, 392] width 1555 height 784
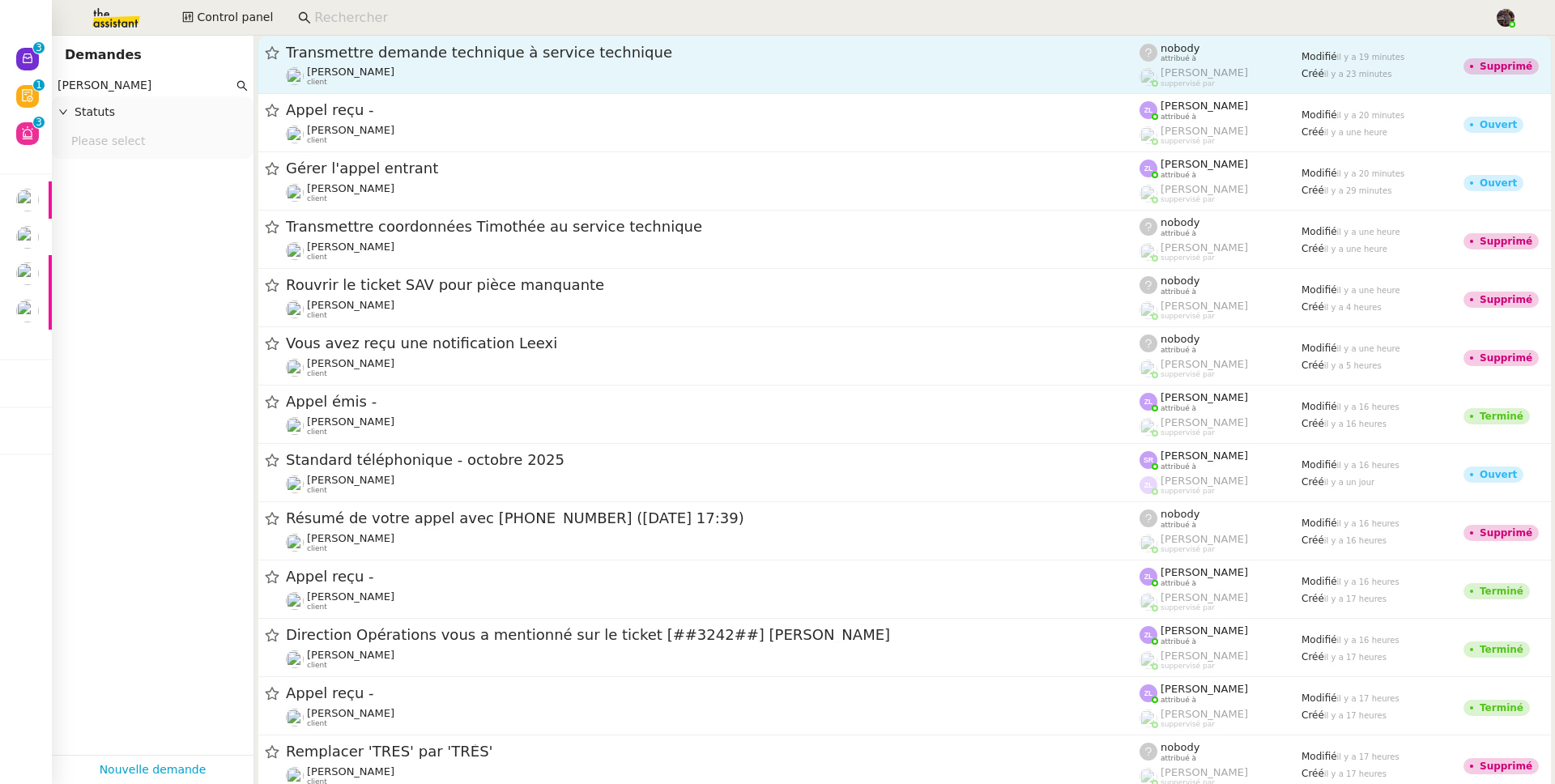
click at [442, 66] on div "Franck MUFFAT-JEANDET client" at bounding box center [712, 76] width 853 height 21
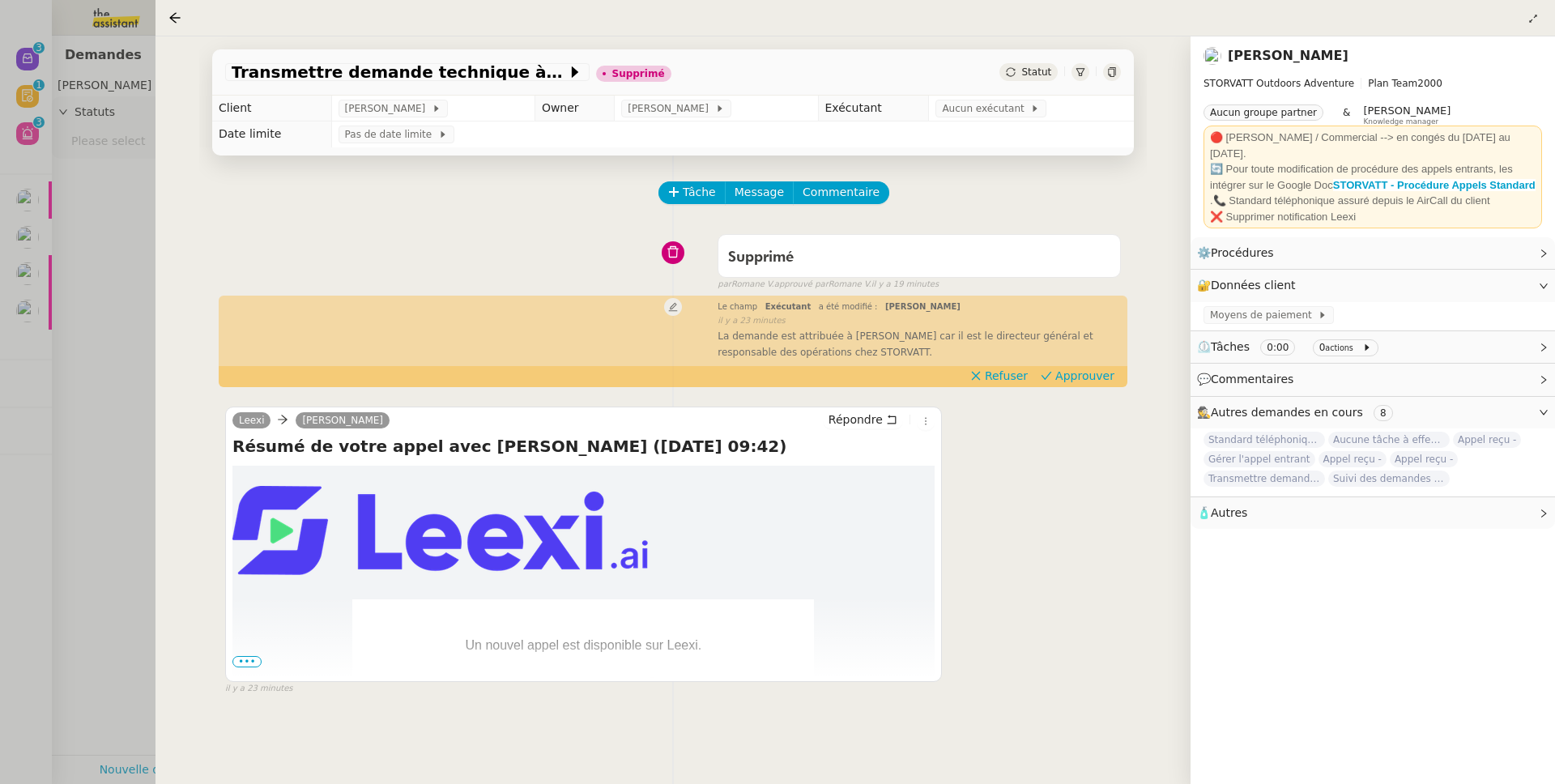
click at [151, 303] on div at bounding box center [777, 392] width 1555 height 784
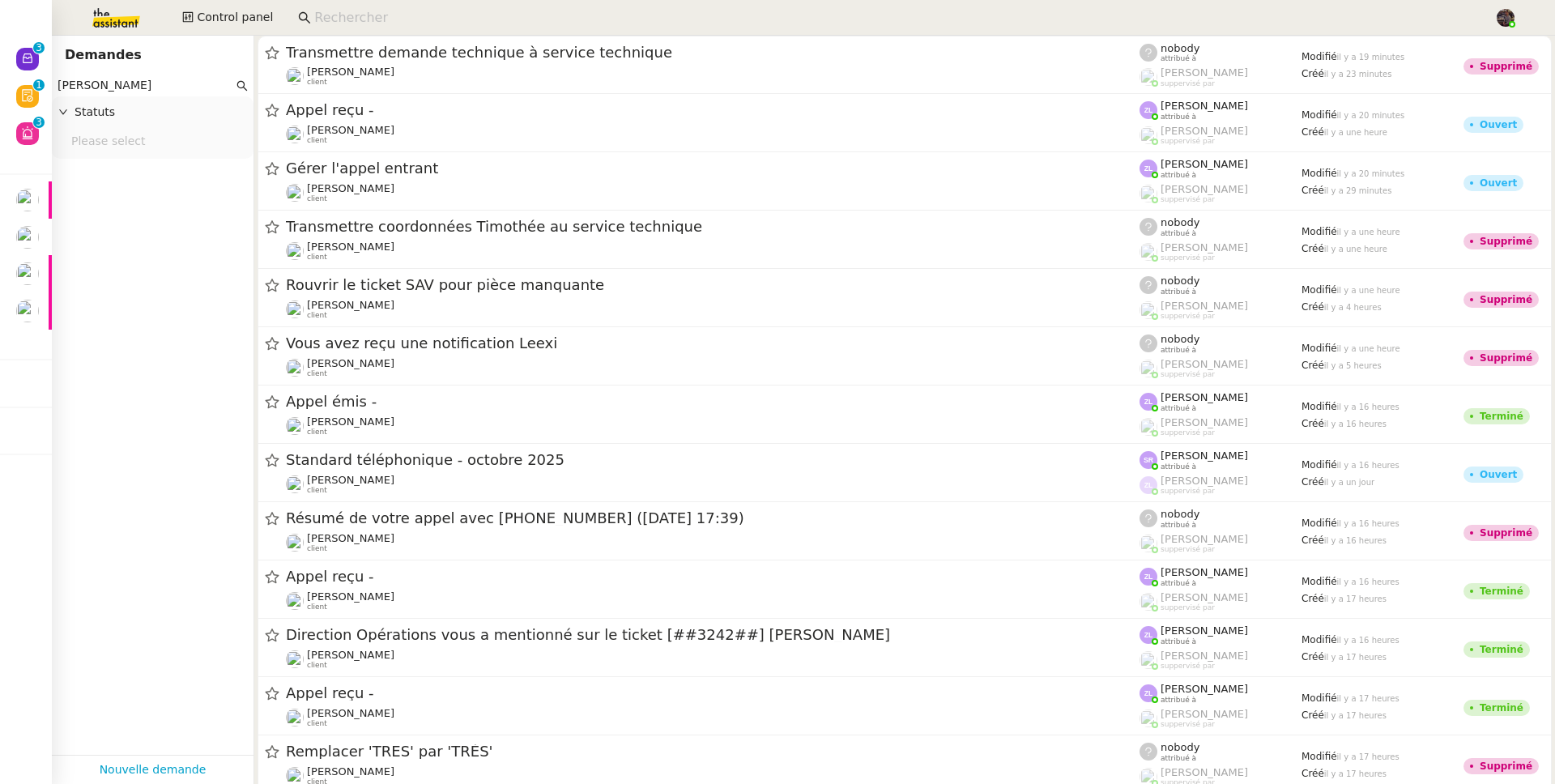
click at [396, 9] on input at bounding box center [896, 18] width 1163 height 22
paste input "Victor Peyre"
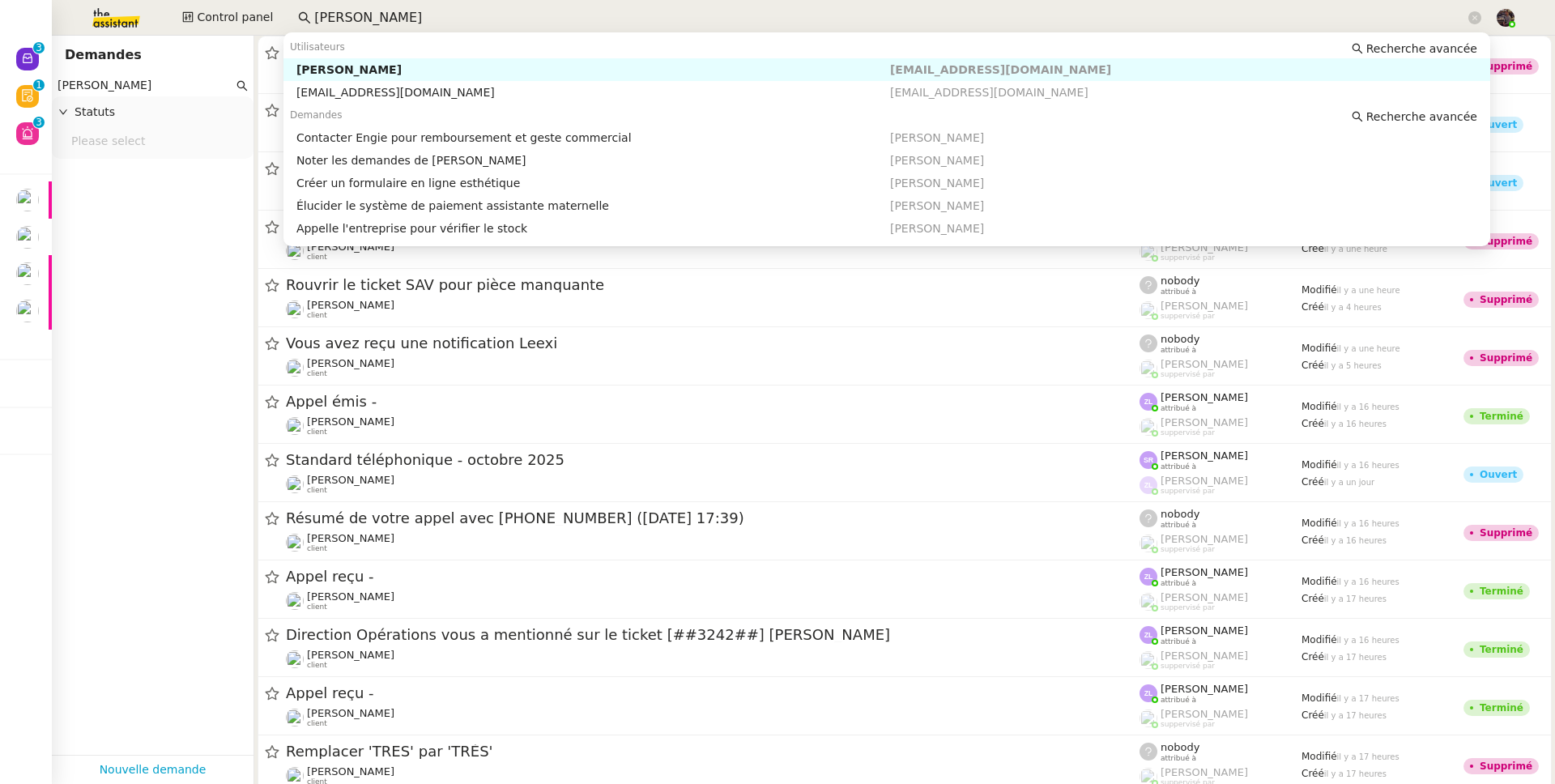
click at [377, 62] on div "Victor Peyre" at bounding box center [593, 69] width 593 height 14
type input "Victor Peyre"
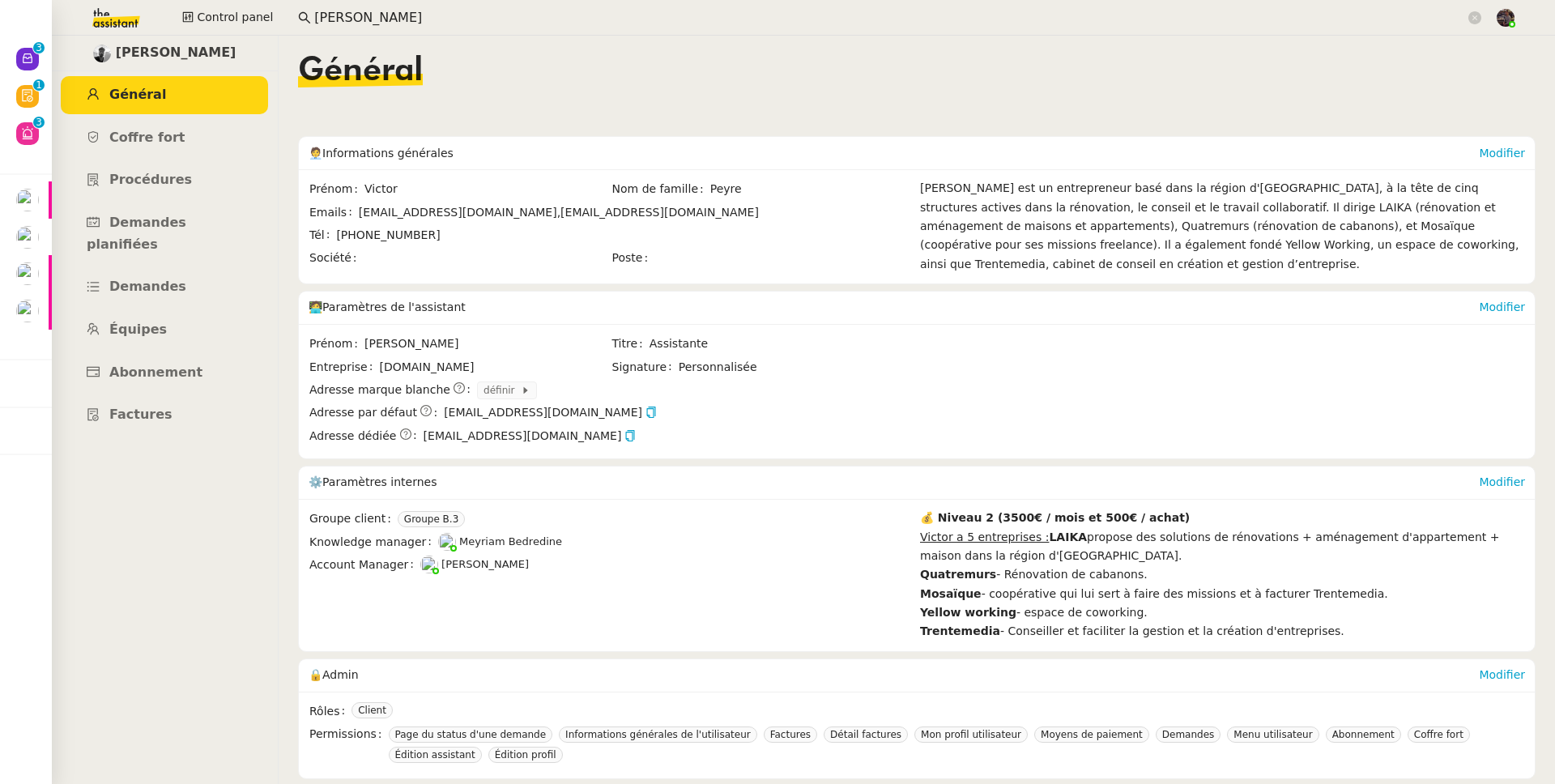
click at [172, 328] on ul "Général Coffre fort Procédures Demandes planifiées Demandes Équipes Abonnement …" at bounding box center [163, 255] width 226 height 358
click at [179, 364] on span "Abonnement" at bounding box center [155, 371] width 93 height 15
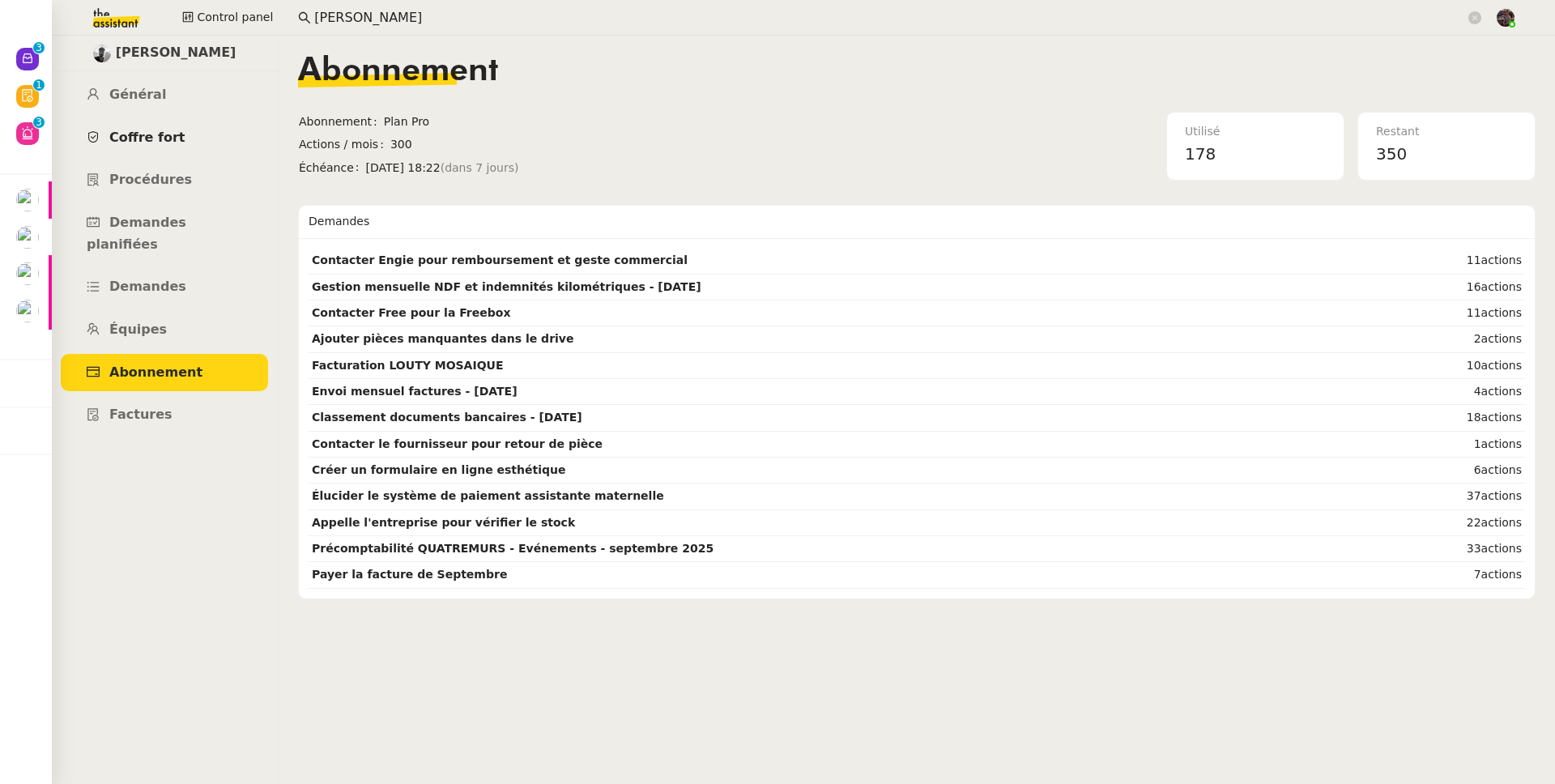
click at [186, 136] on link "Coffre fort" at bounding box center [163, 138] width 207 height 38
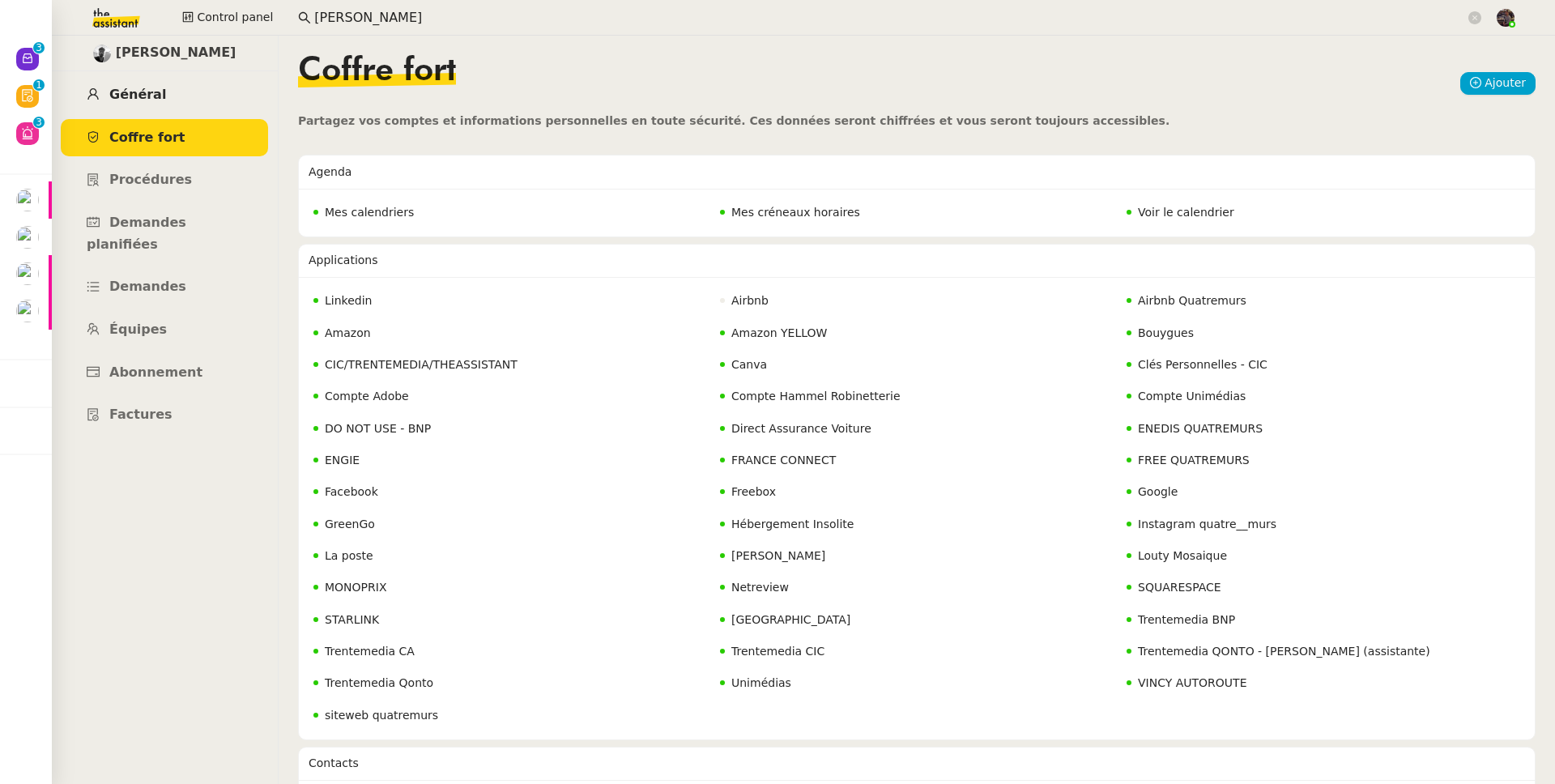
click at [179, 109] on link "Général" at bounding box center [163, 95] width 207 height 38
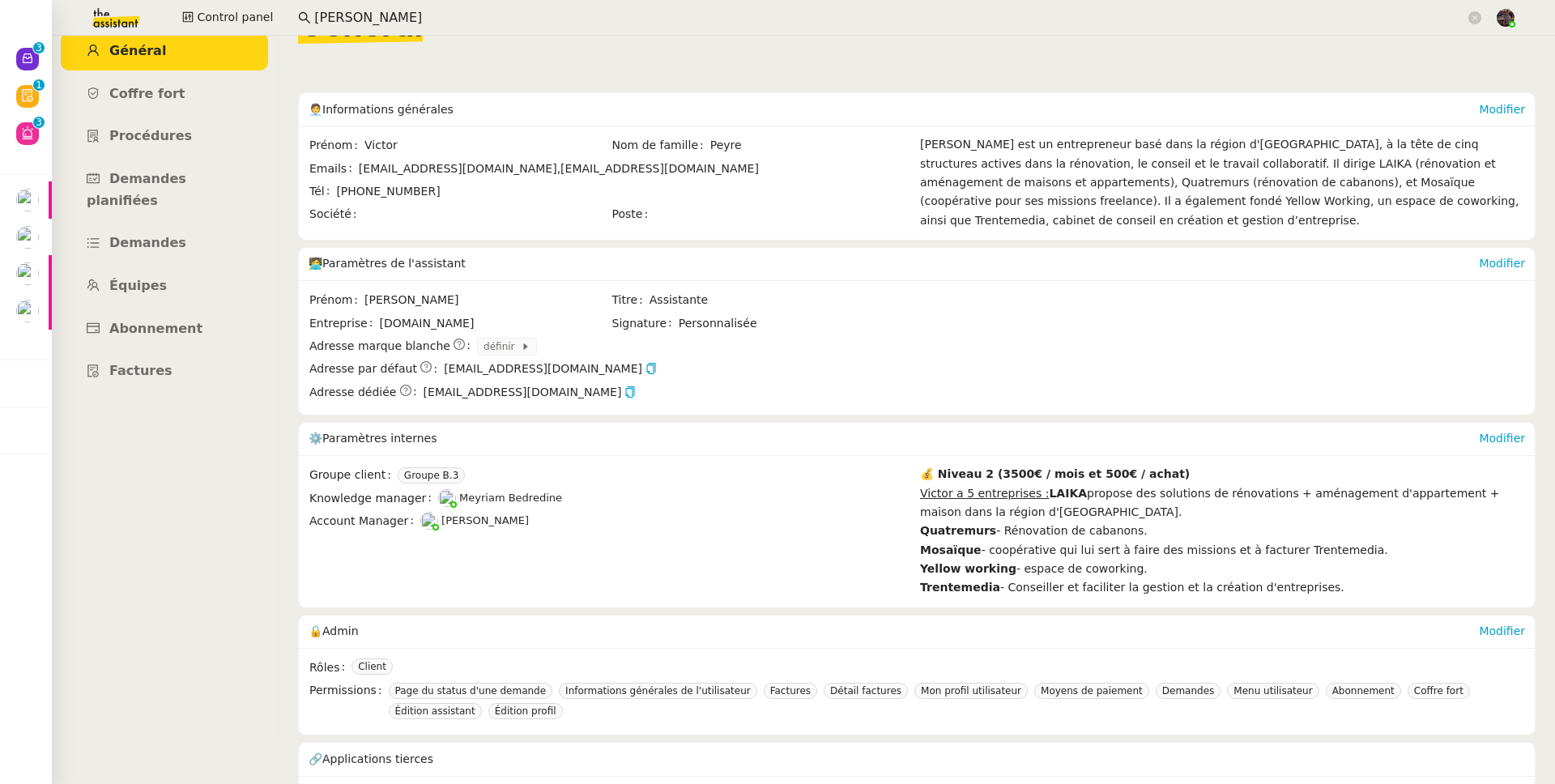
scroll to position [90, 0]
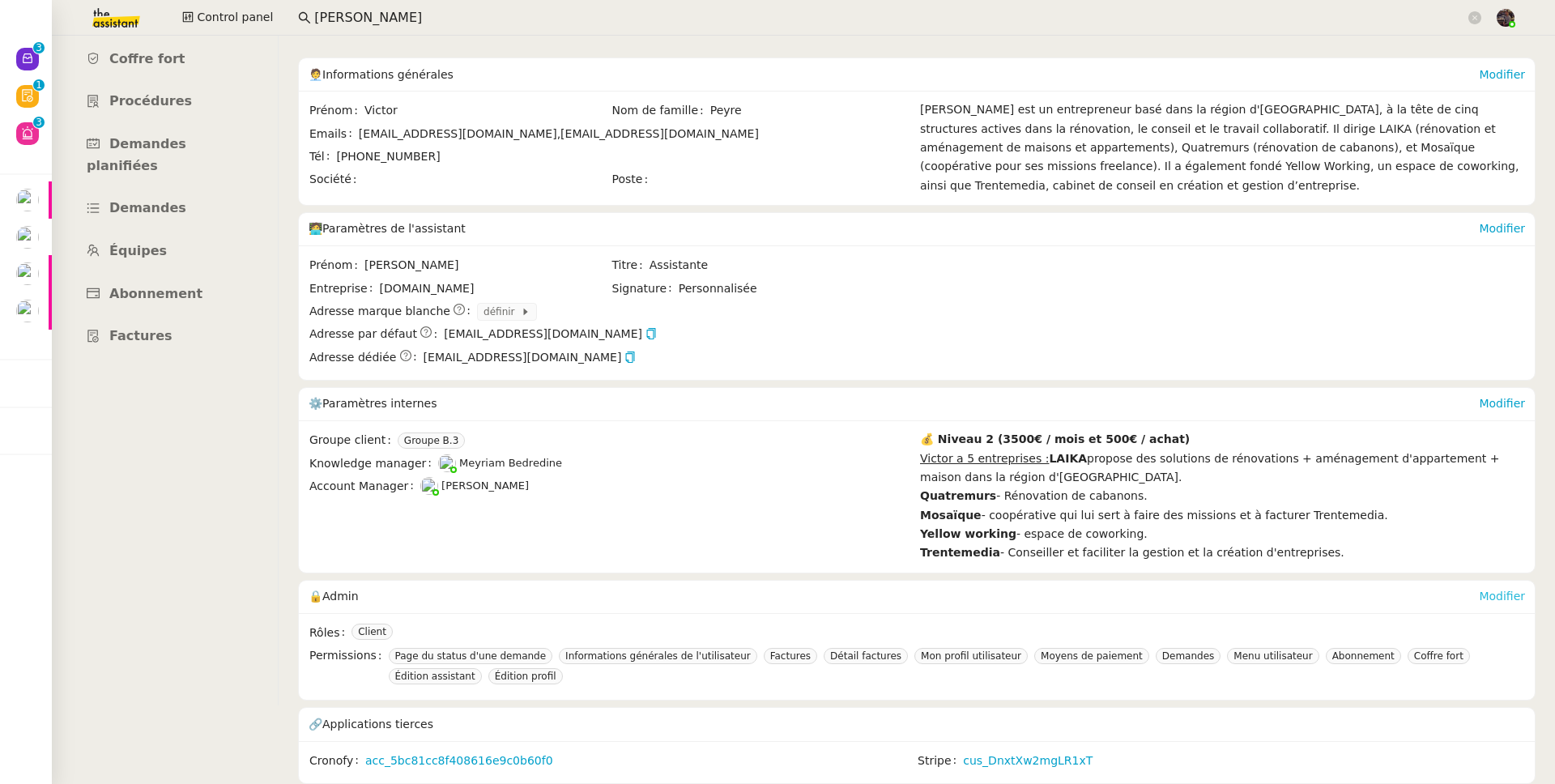
click at [1488, 593] on div "Modifier" at bounding box center [1502, 597] width 46 height 32
click at [1485, 590] on link "Modifier" at bounding box center [1502, 596] width 46 height 13
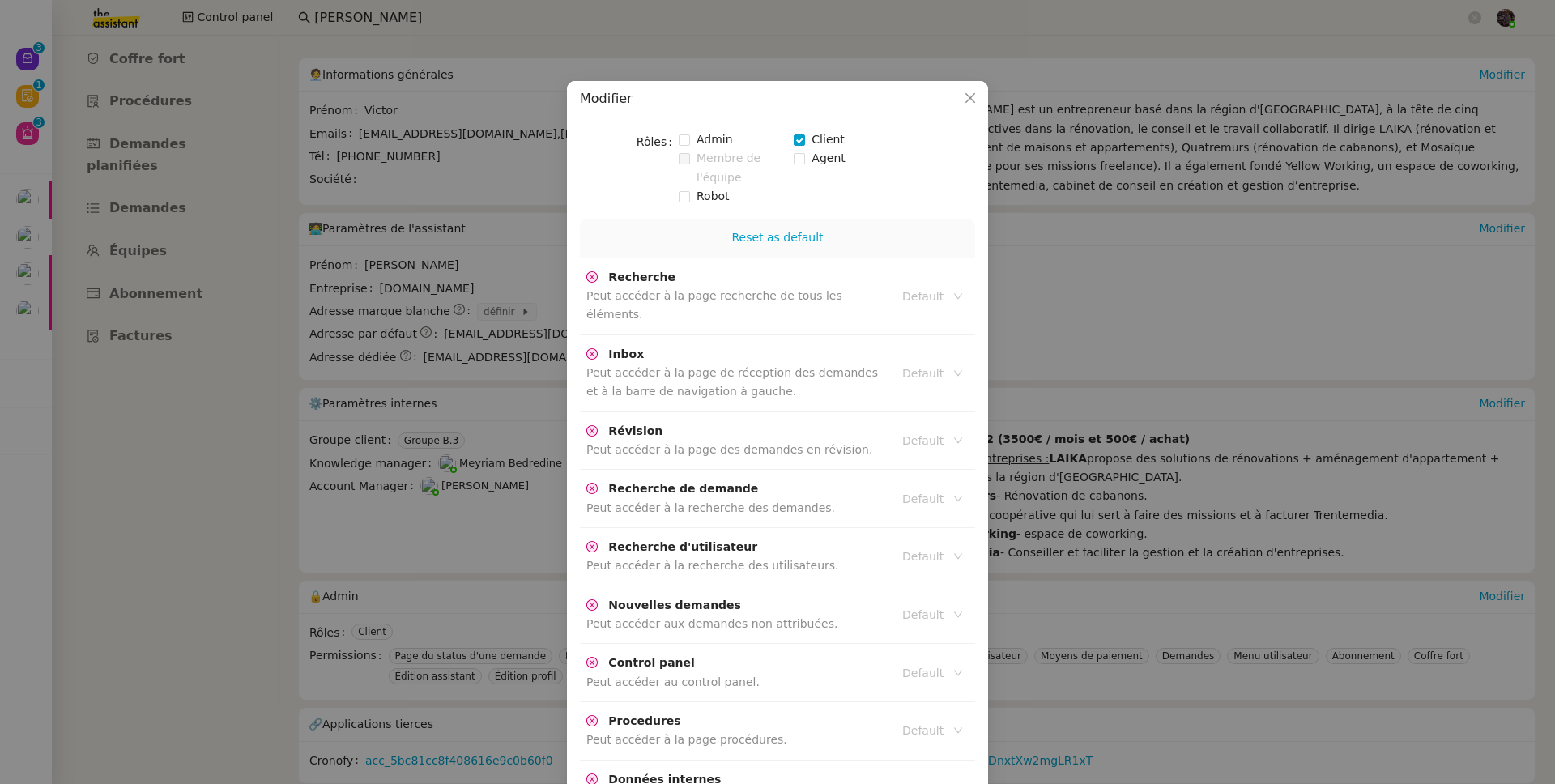
scroll to position [3266, 0]
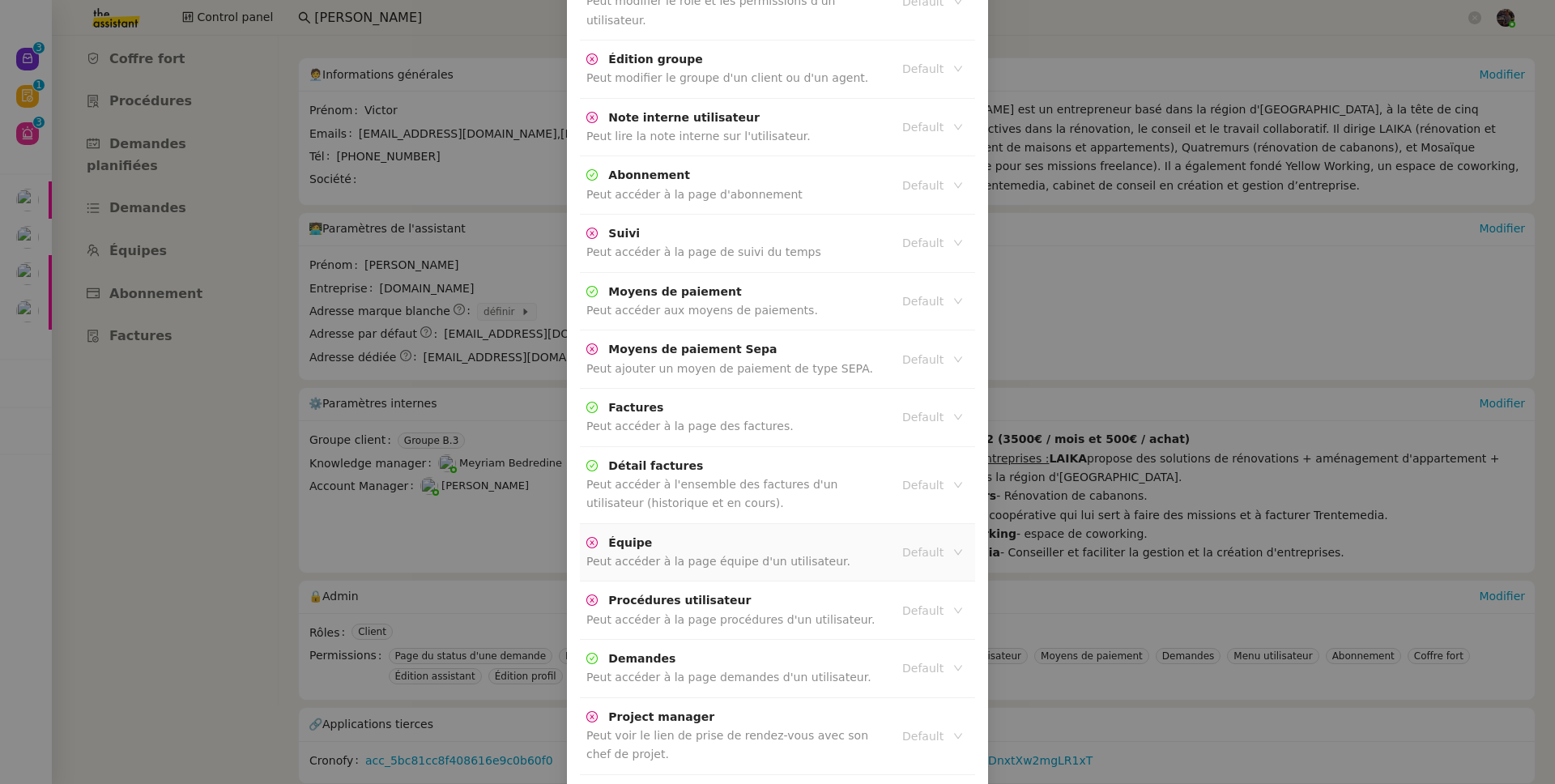
click at [913, 542] on input at bounding box center [926, 552] width 49 height 21
click at [919, 424] on div "Active" at bounding box center [927, 430] width 60 height 14
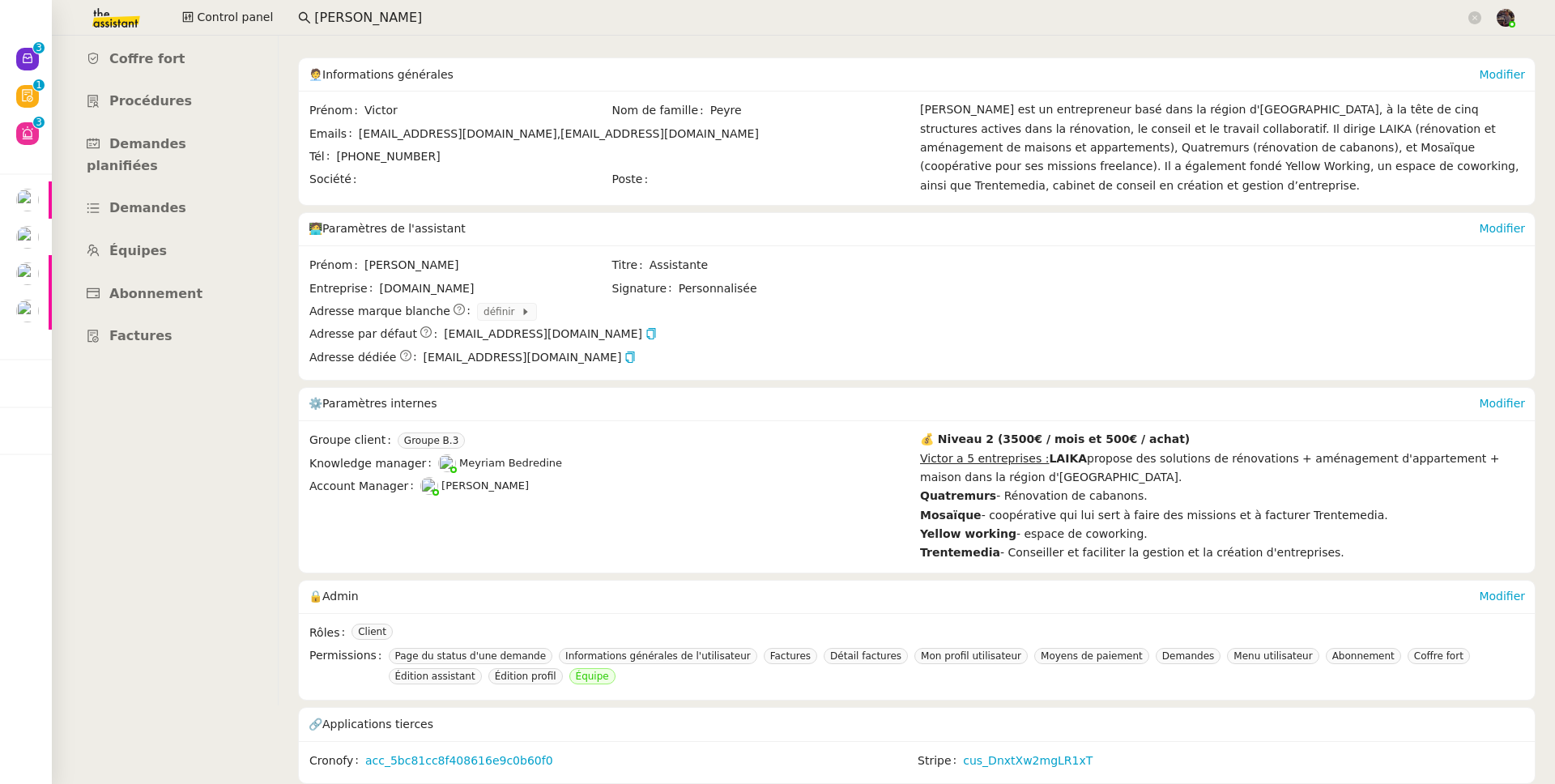
scroll to position [3338, 0]
click at [368, 20] on input "Victor Peyre" at bounding box center [890, 18] width 1151 height 22
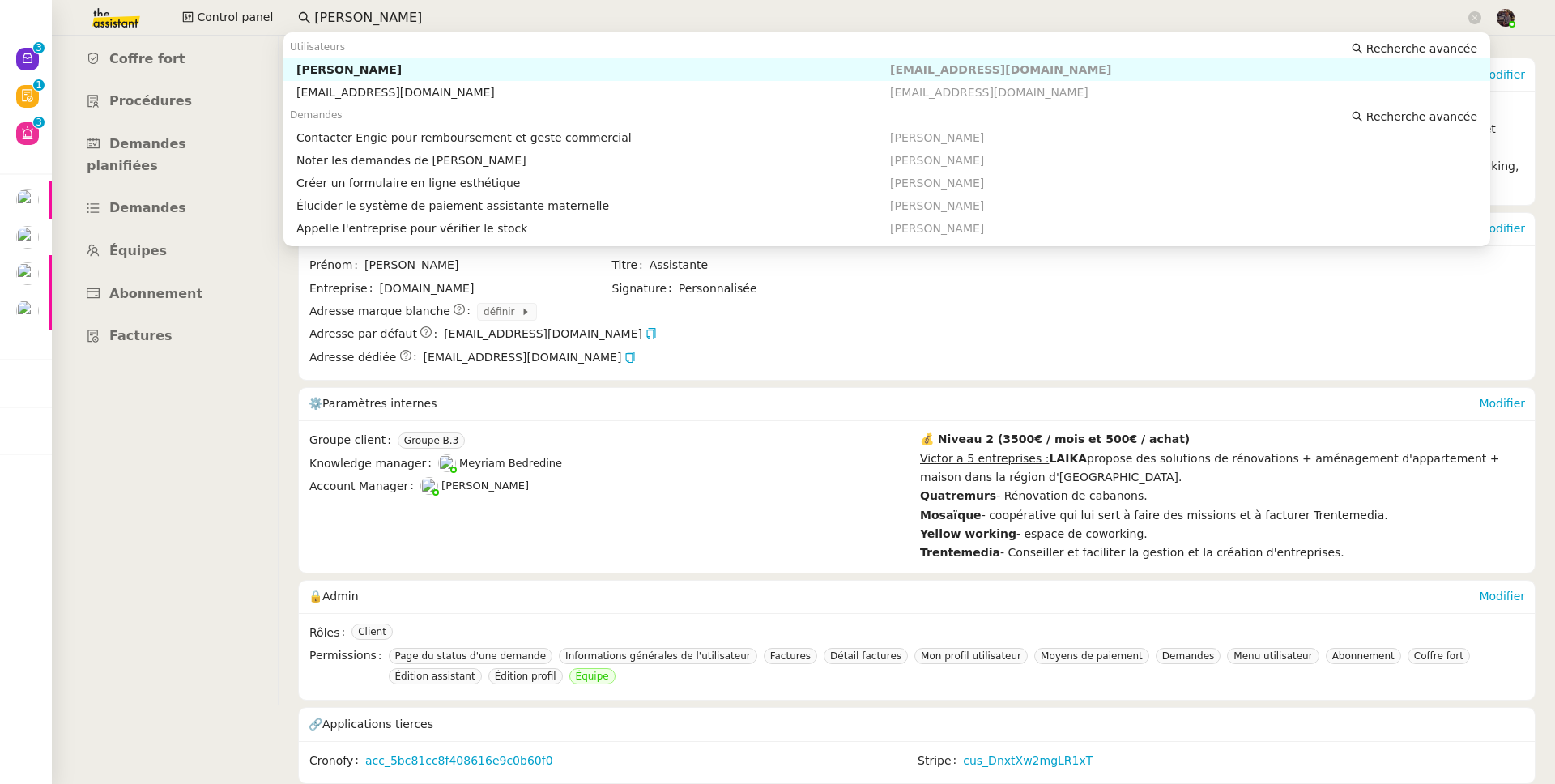
click at [368, 20] on input "Victor Peyre" at bounding box center [890, 18] width 1151 height 22
type input "r"
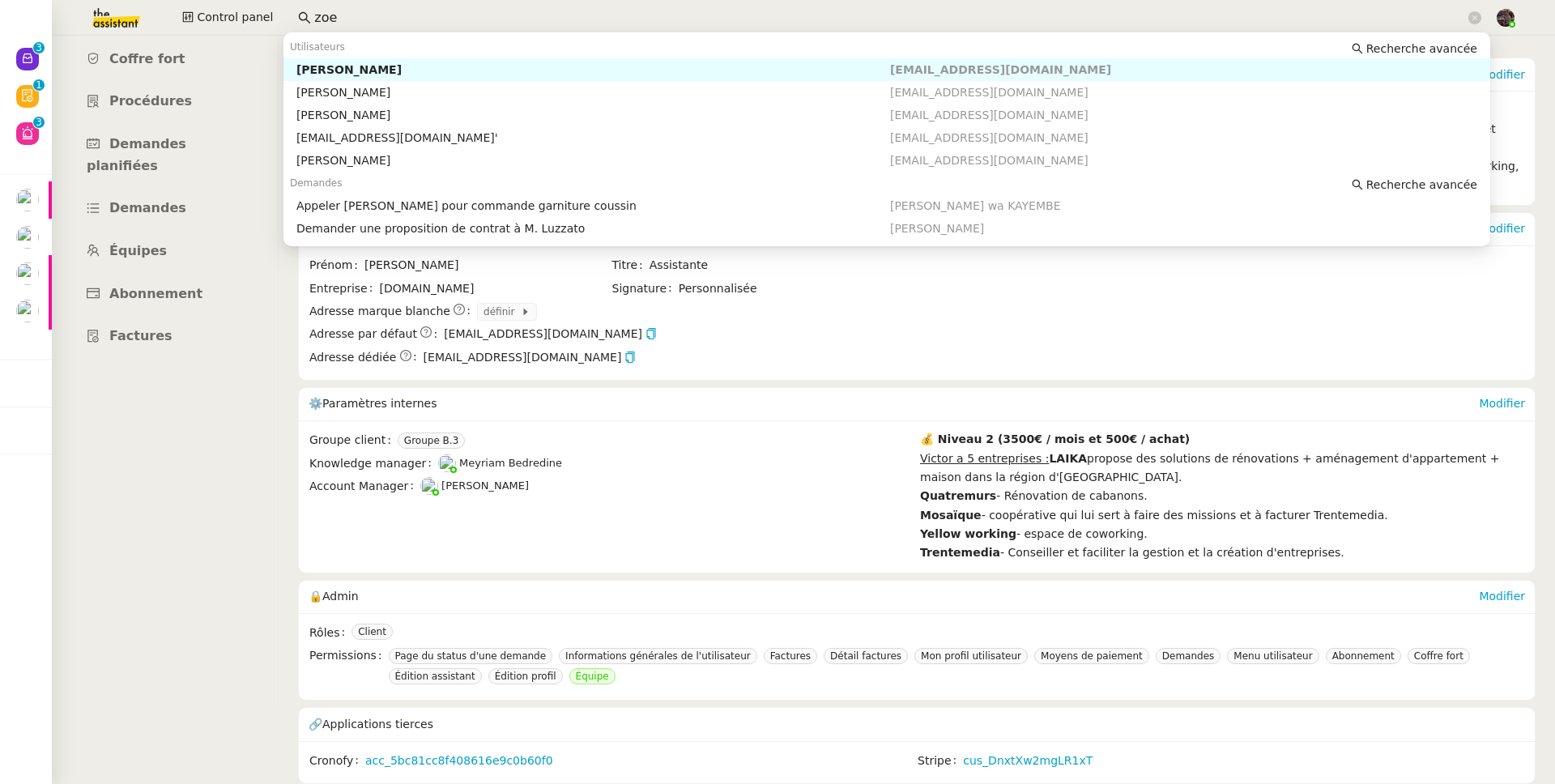
click at [372, 63] on div "Zoe" at bounding box center [593, 69] width 593 height 14
type input "zoe"
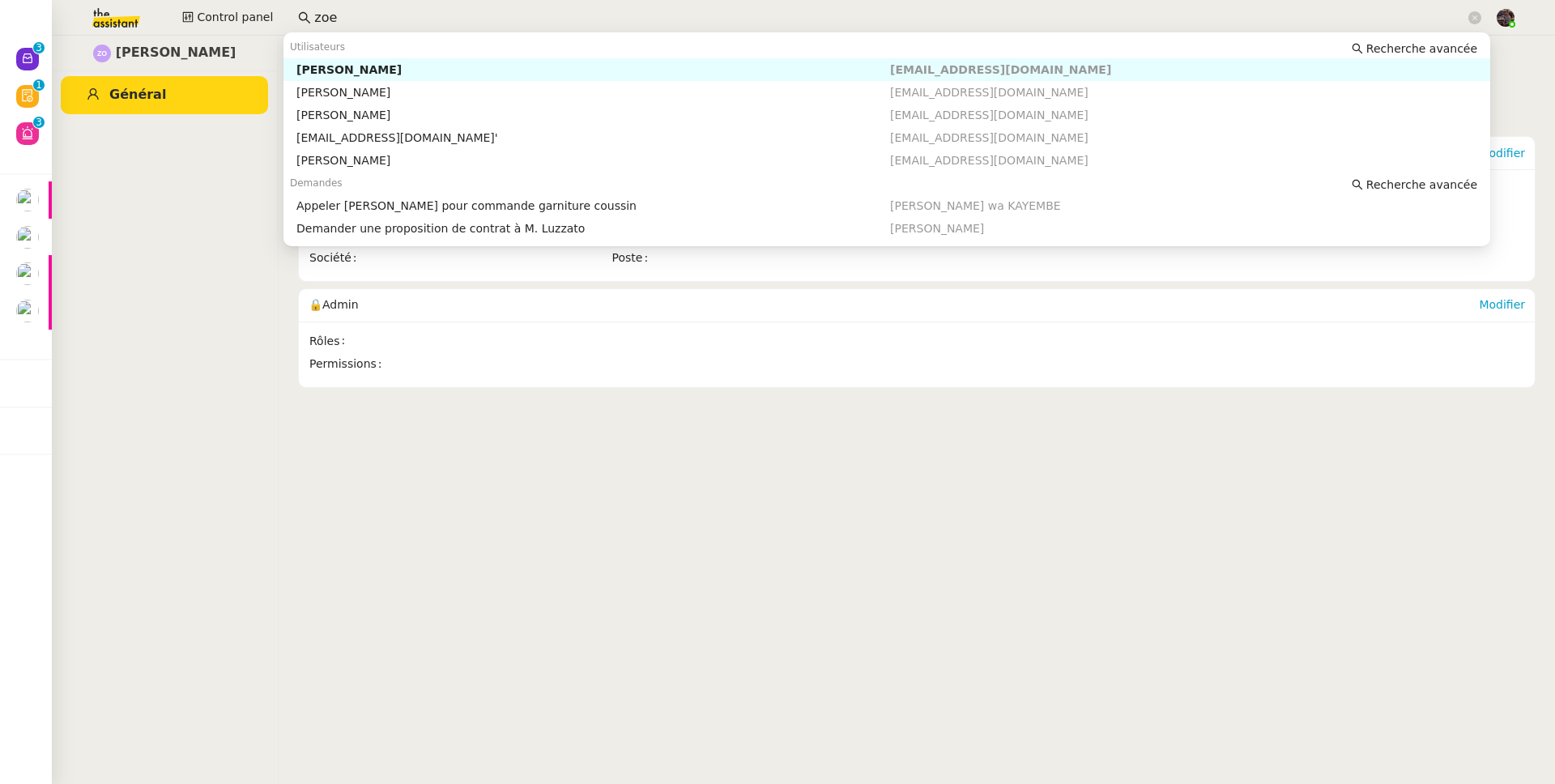
click at [404, 14] on input "zoe" at bounding box center [890, 18] width 1151 height 22
click at [395, 113] on div "Zoé Lachambre" at bounding box center [593, 115] width 593 height 14
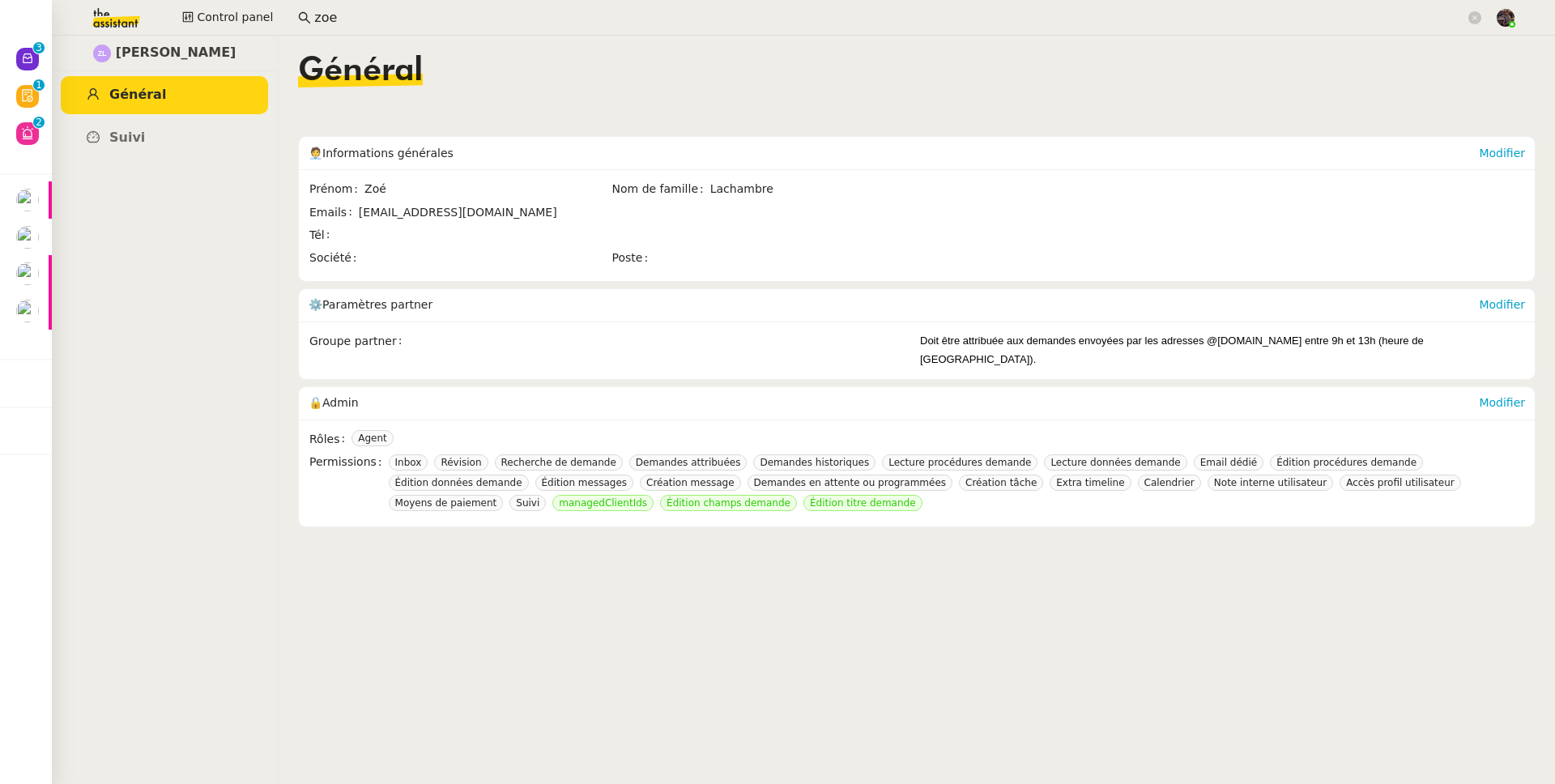
click at [417, 12] on input "zoe" at bounding box center [890, 18] width 1151 height 22
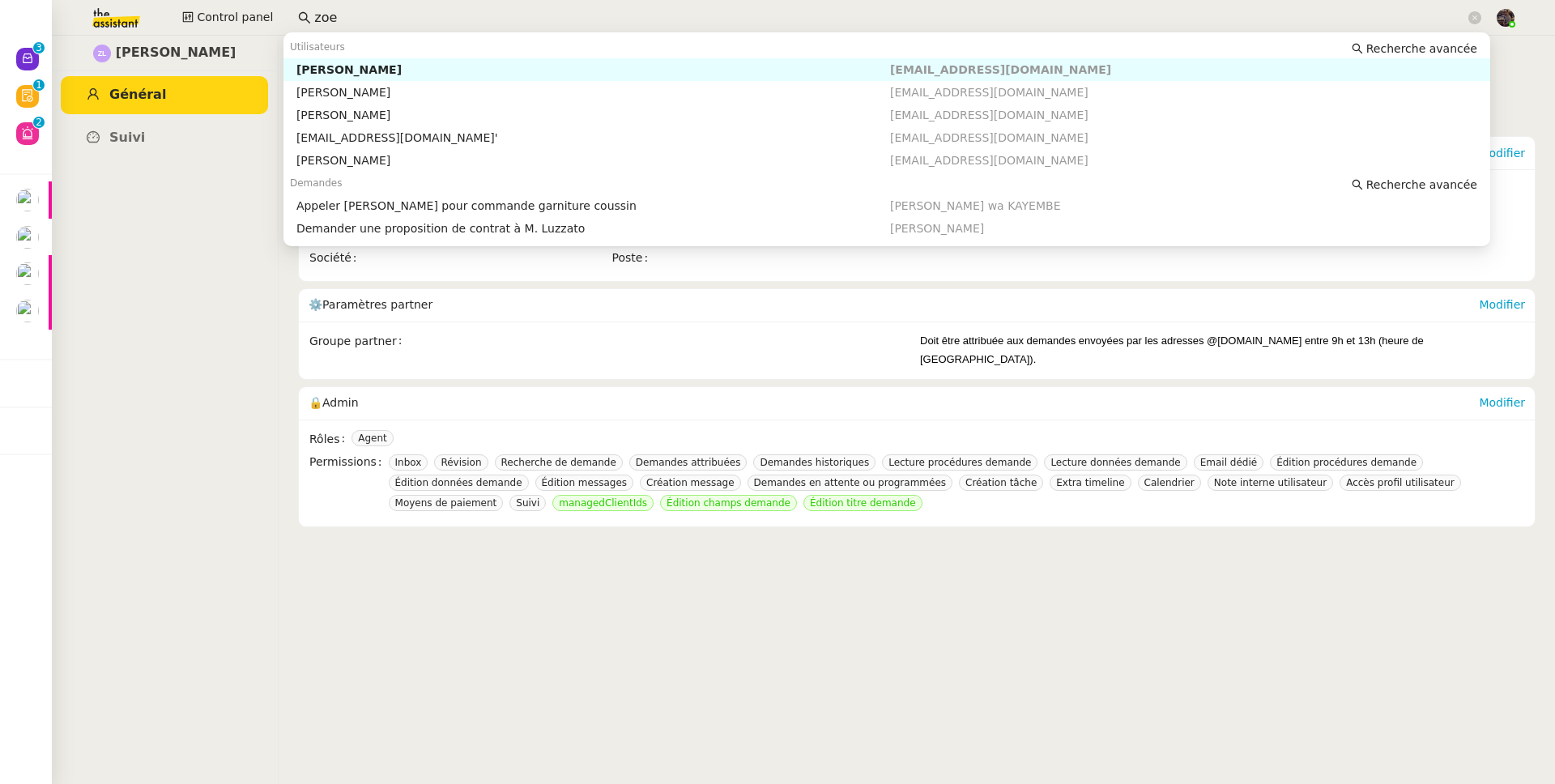
click at [417, 12] on input "zoe" at bounding box center [890, 18] width 1151 height 22
click at [1503, 387] on div "🔒 Admin Modifier" at bounding box center [916, 403] width 1236 height 33
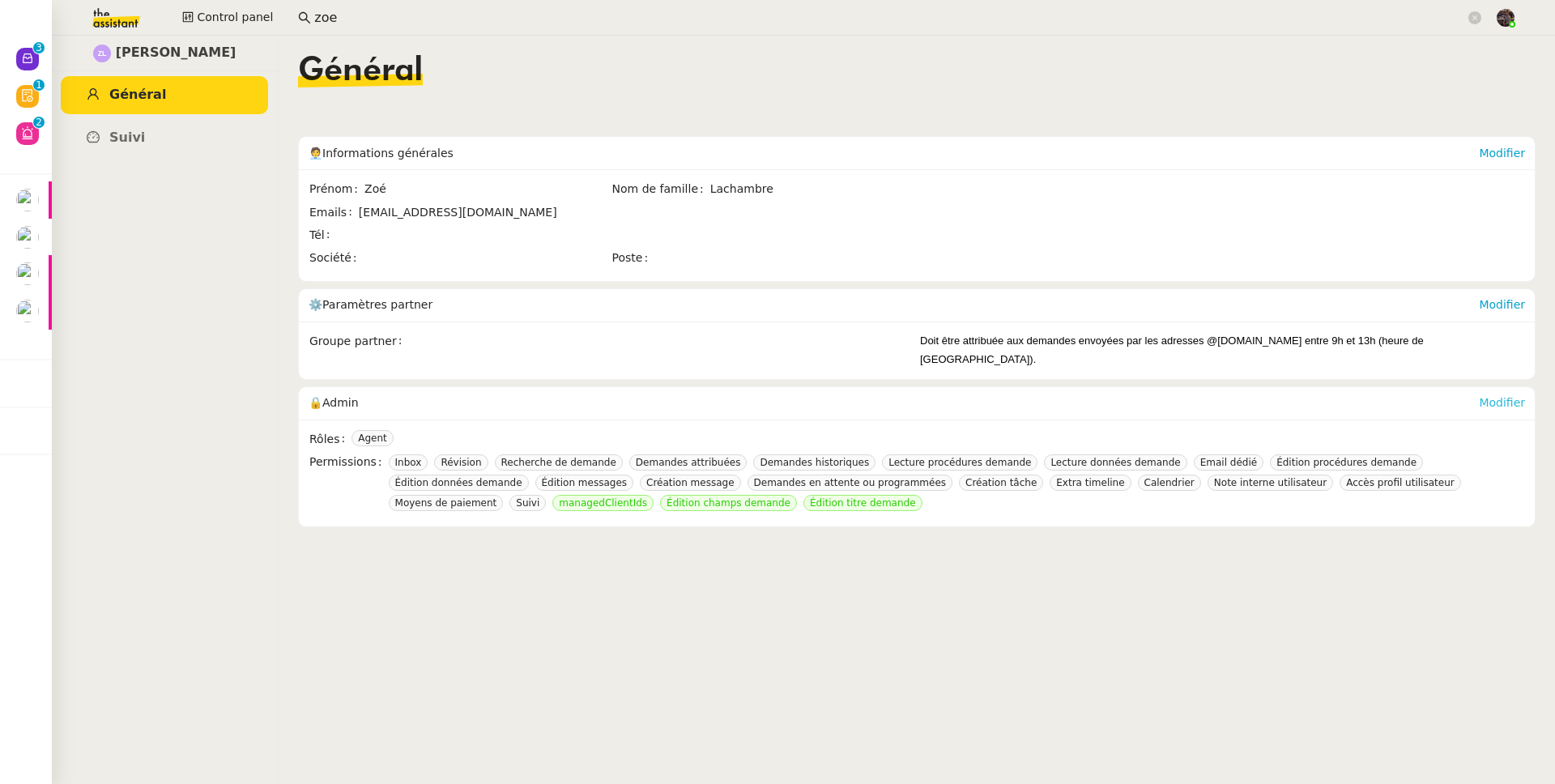
click at [1493, 396] on link "Modifier" at bounding box center [1502, 402] width 46 height 13
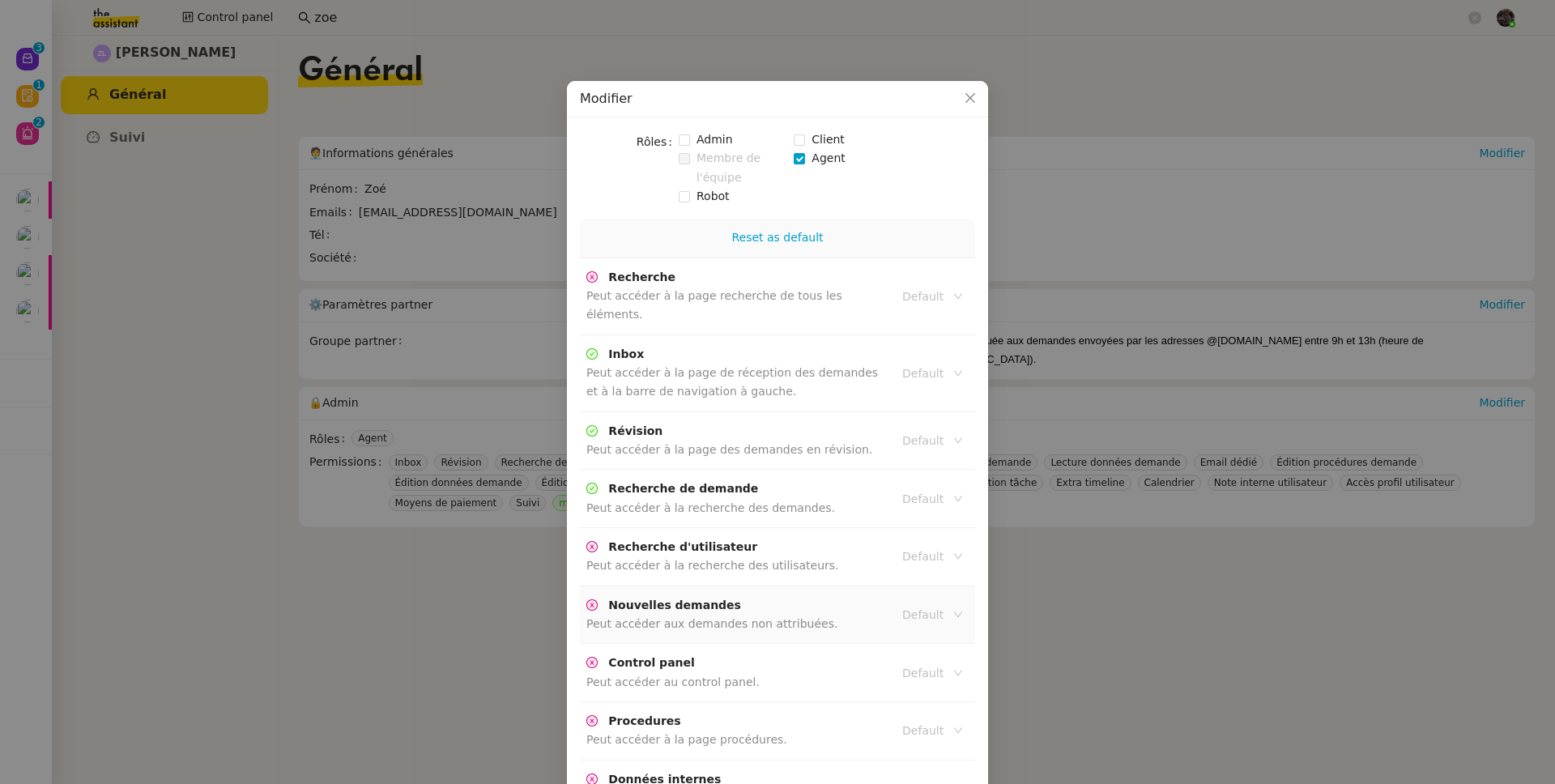
click at [933, 604] on input at bounding box center [926, 614] width 49 height 21
click at [930, 621] on div "Active" at bounding box center [932, 625] width 60 height 14
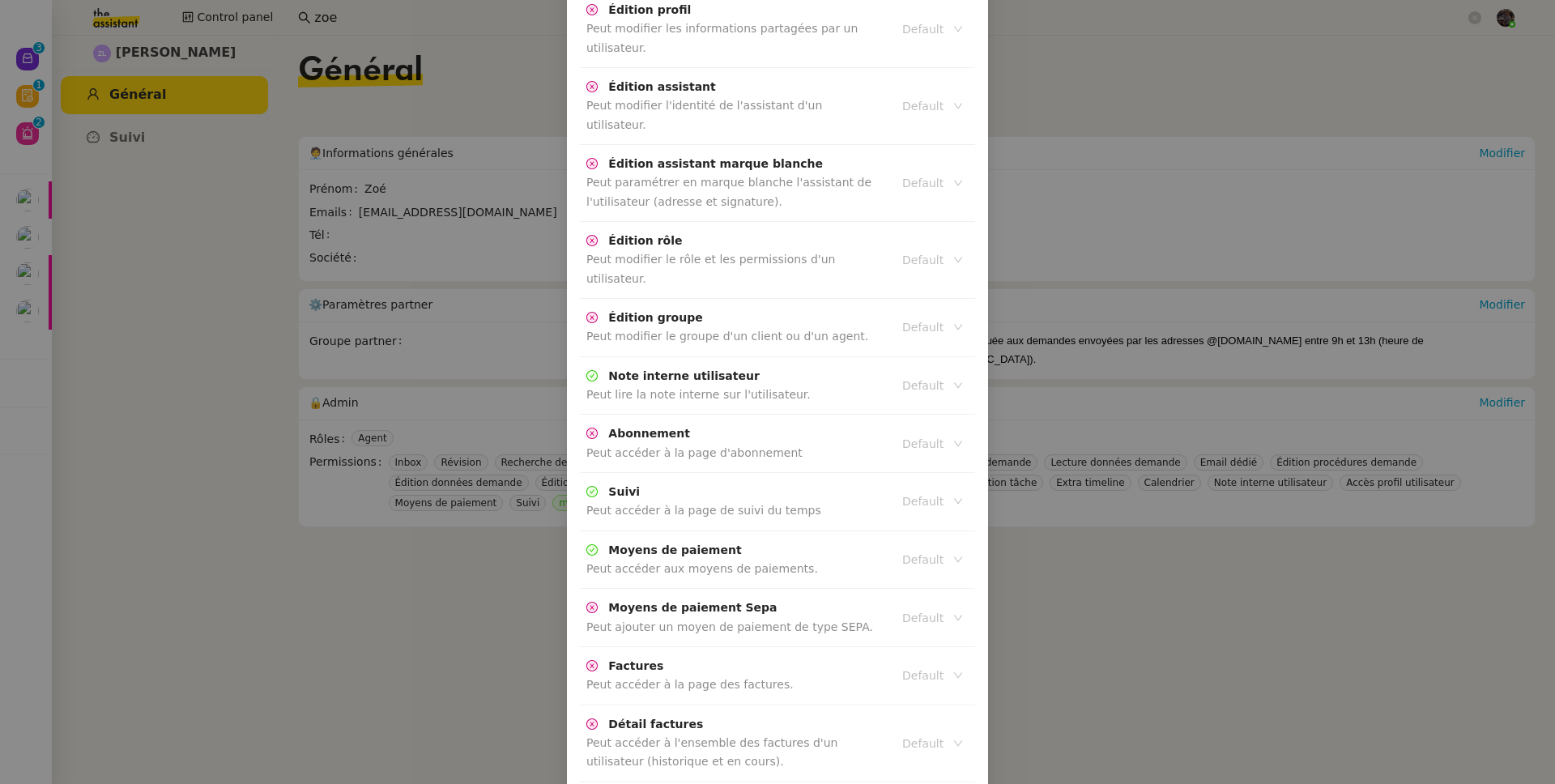
scroll to position [3419, 0]
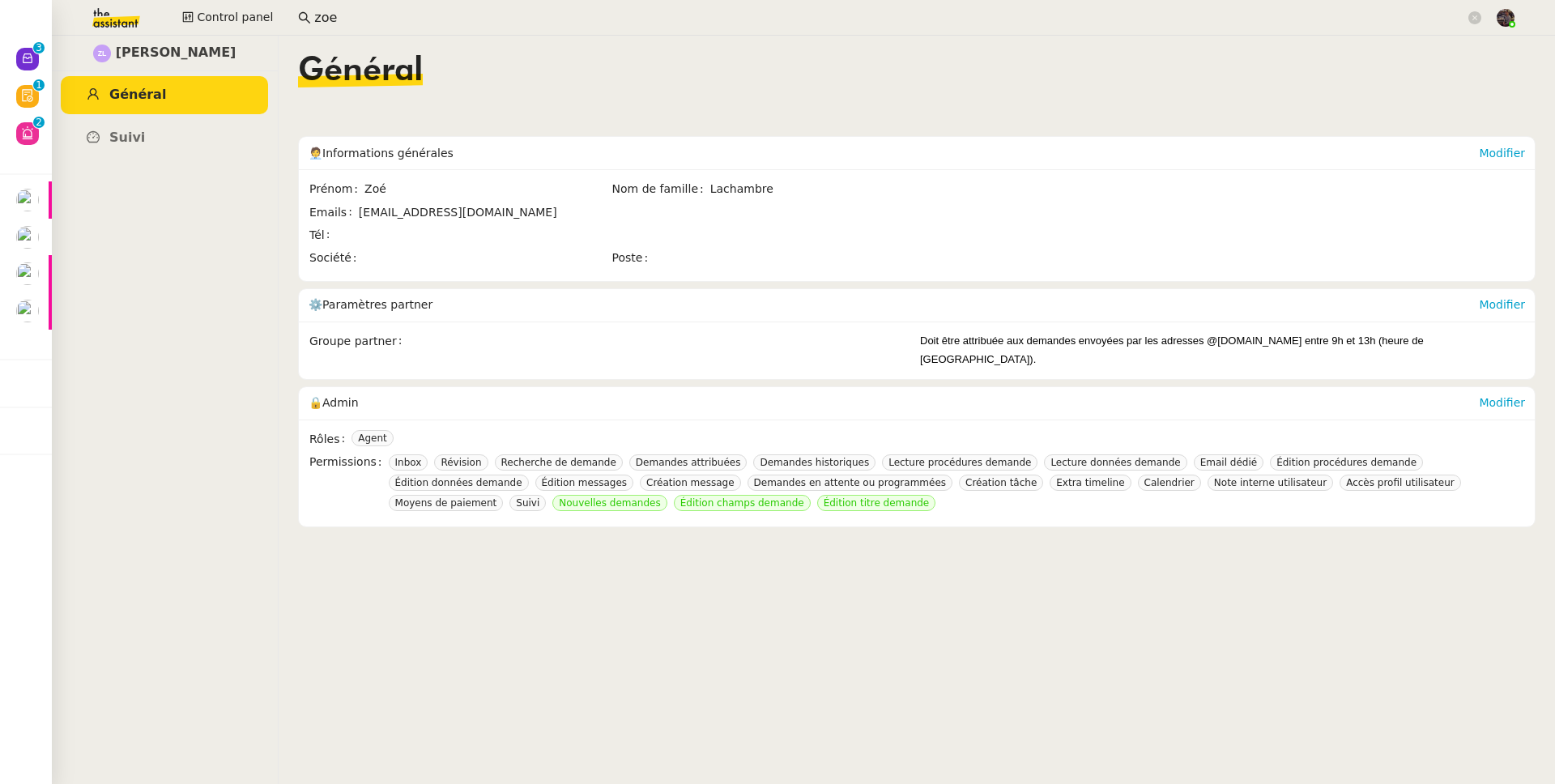
scroll to position [3338, 0]
click at [131, 22] on img at bounding box center [103, 18] width 125 height 36
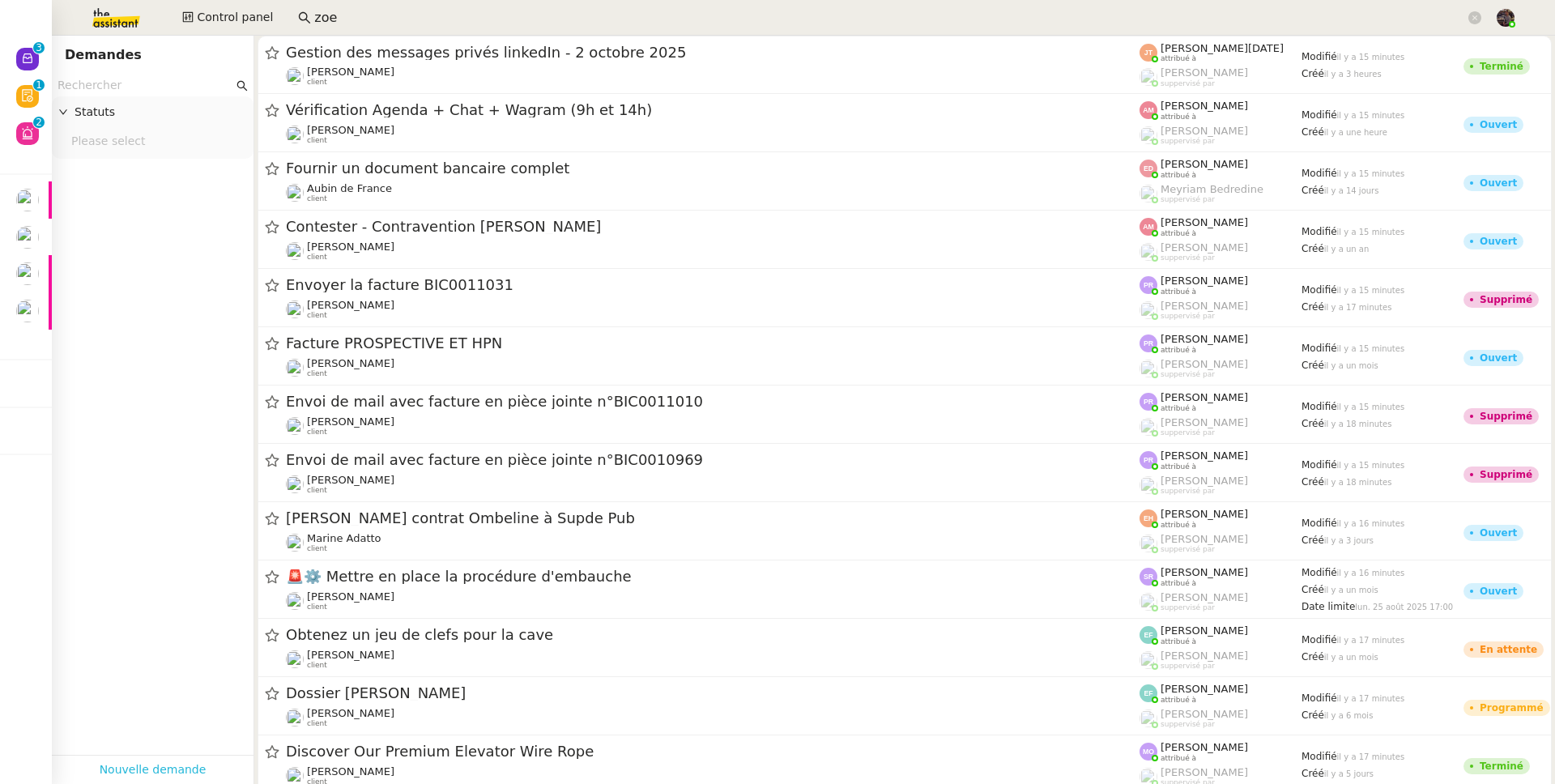
click at [163, 760] on link "Nouvelle demande" at bounding box center [153, 769] width 107 height 19
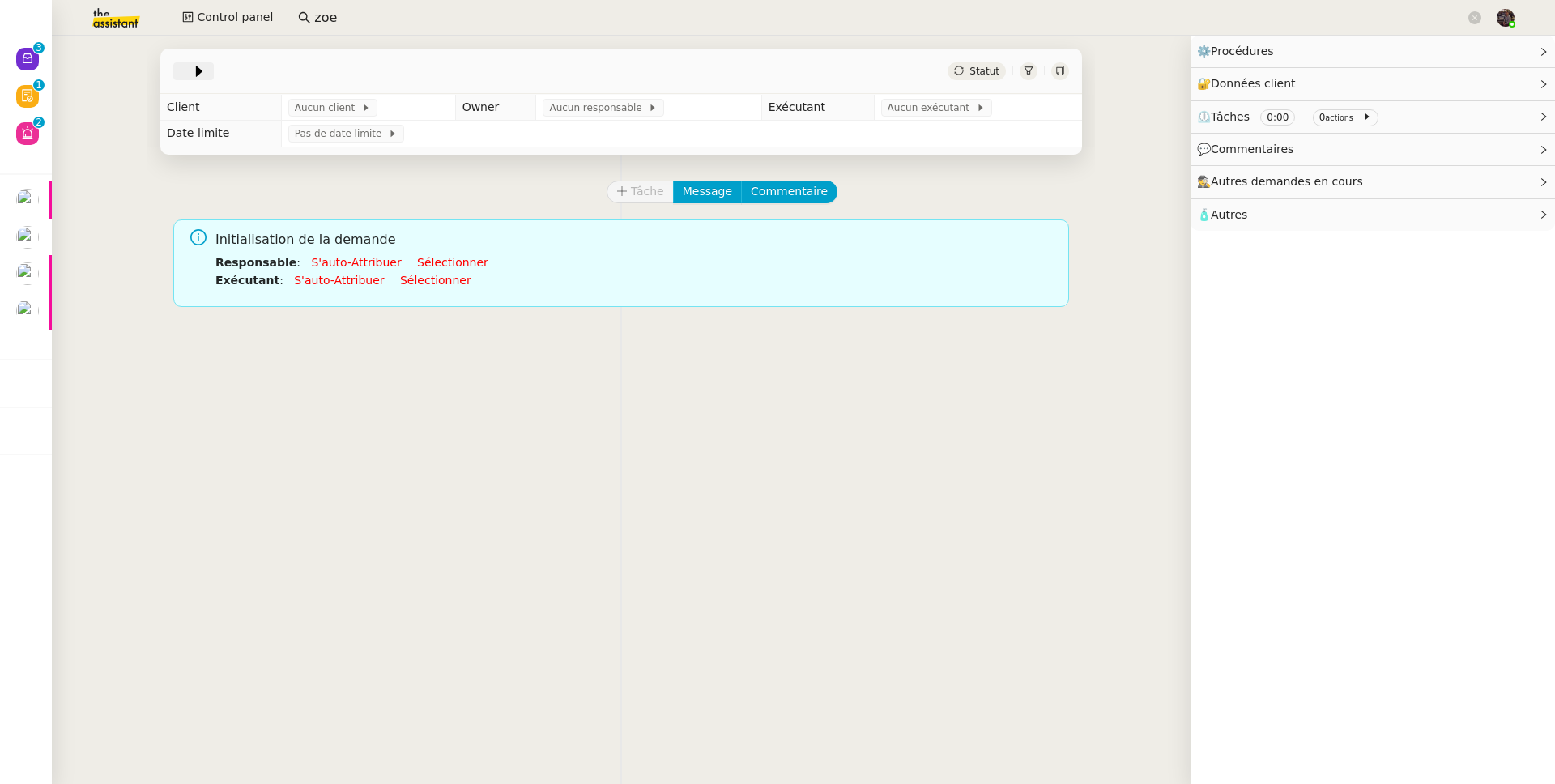
click at [191, 66] on icon at bounding box center [199, 71] width 16 height 16
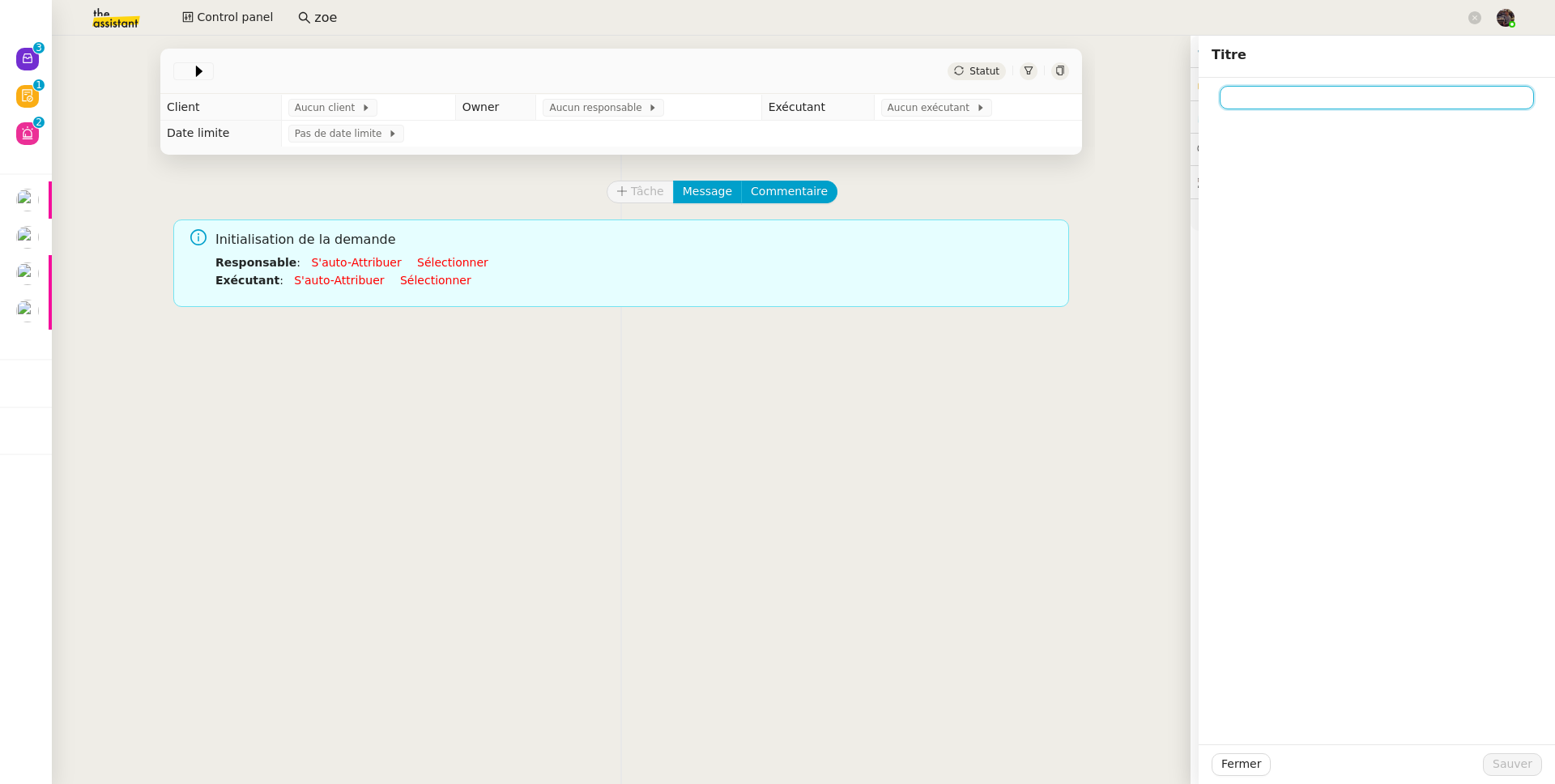
click at [1235, 87] on input at bounding box center [1376, 98] width 314 height 23
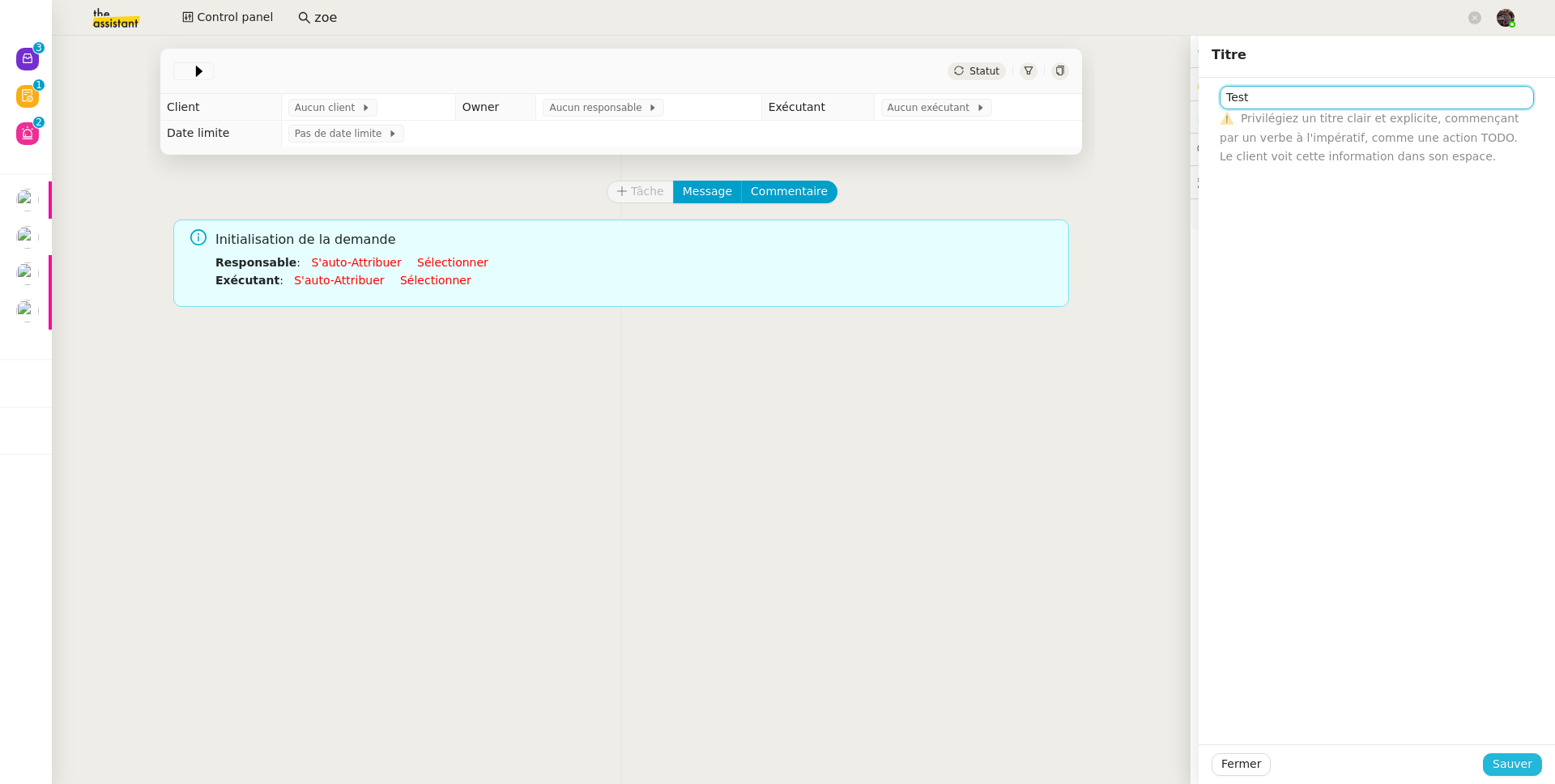
type input "Test"
click at [1493, 766] on span "Sauver" at bounding box center [1512, 764] width 40 height 19
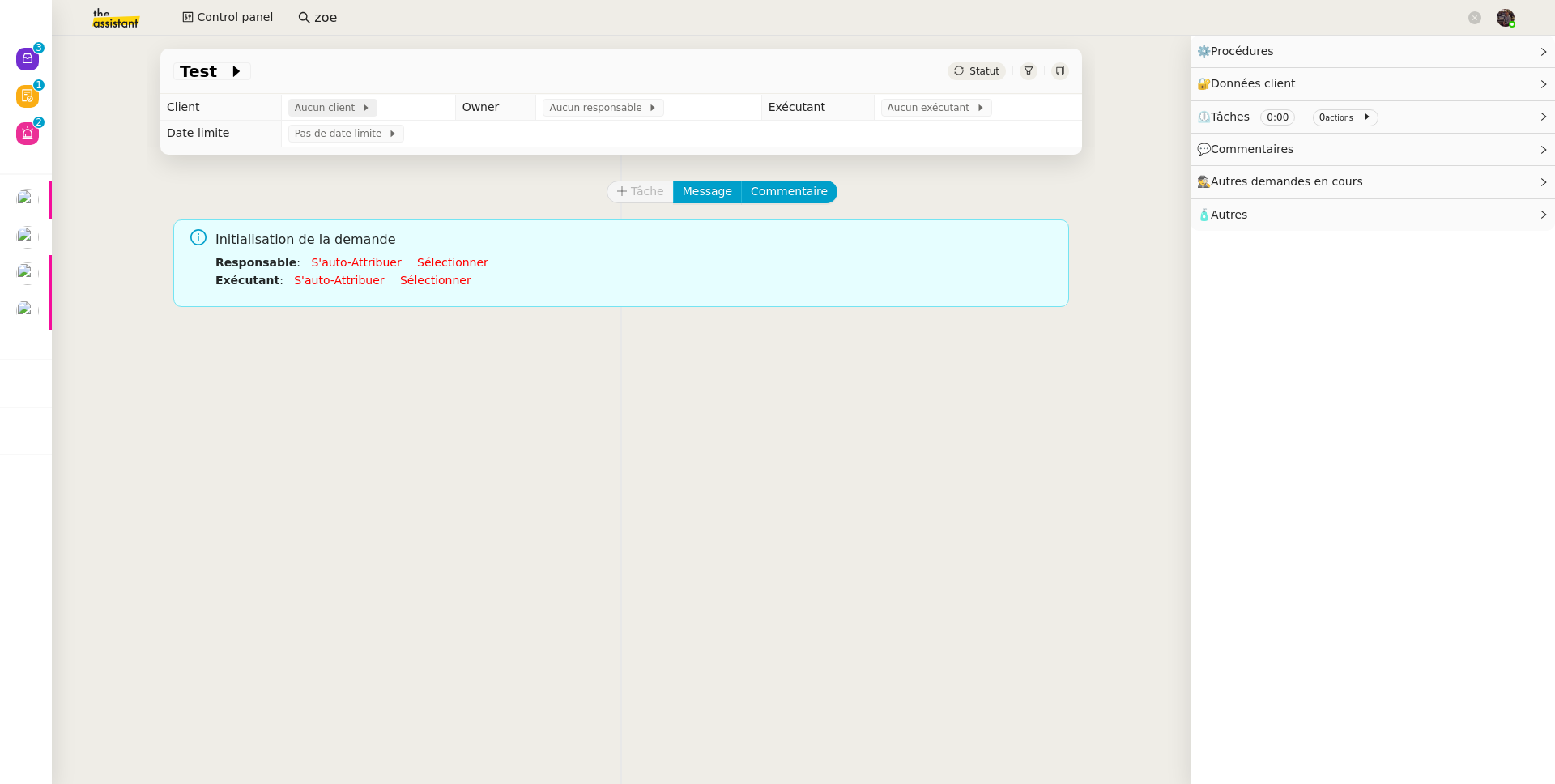
click at [321, 103] on span "Aucun client" at bounding box center [328, 107] width 67 height 16
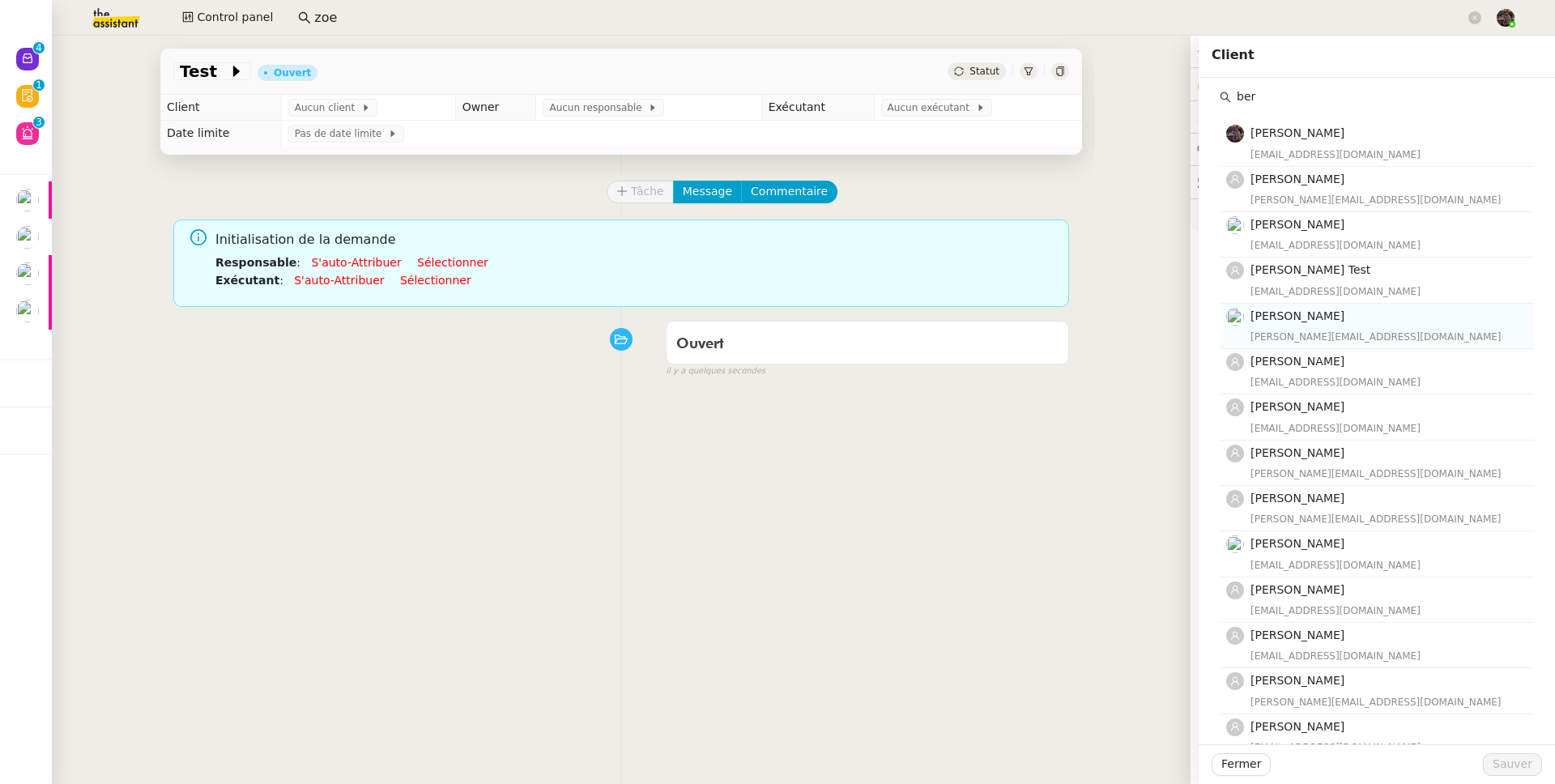
type input "ber"
click at [1305, 334] on div "bertrand@team.theassistant.com" at bounding box center [1387, 337] width 274 height 16
click at [1511, 765] on span "Sauver" at bounding box center [1512, 764] width 40 height 19
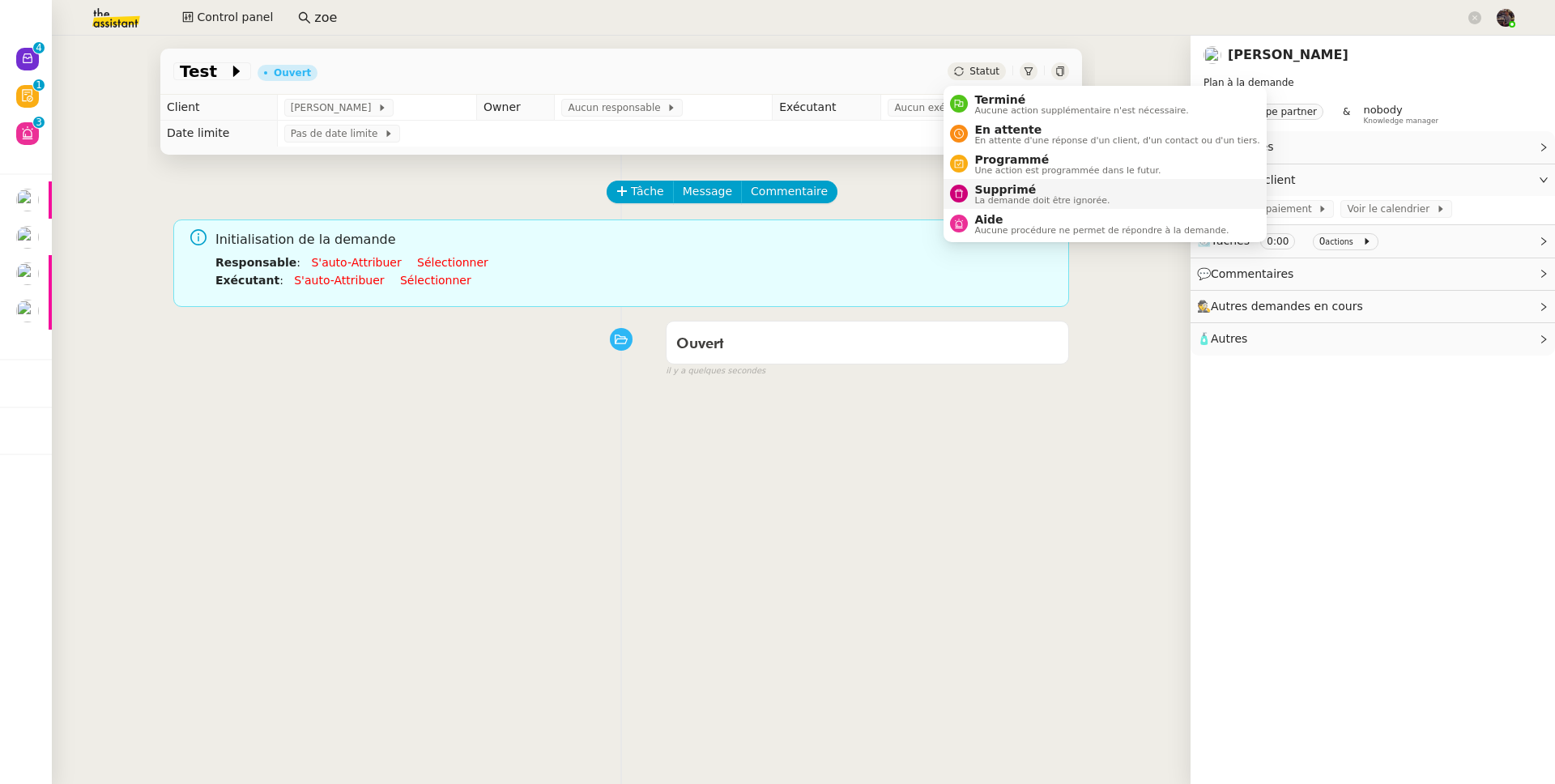
click at [1017, 192] on span "Supprimé" at bounding box center [1042, 189] width 135 height 13
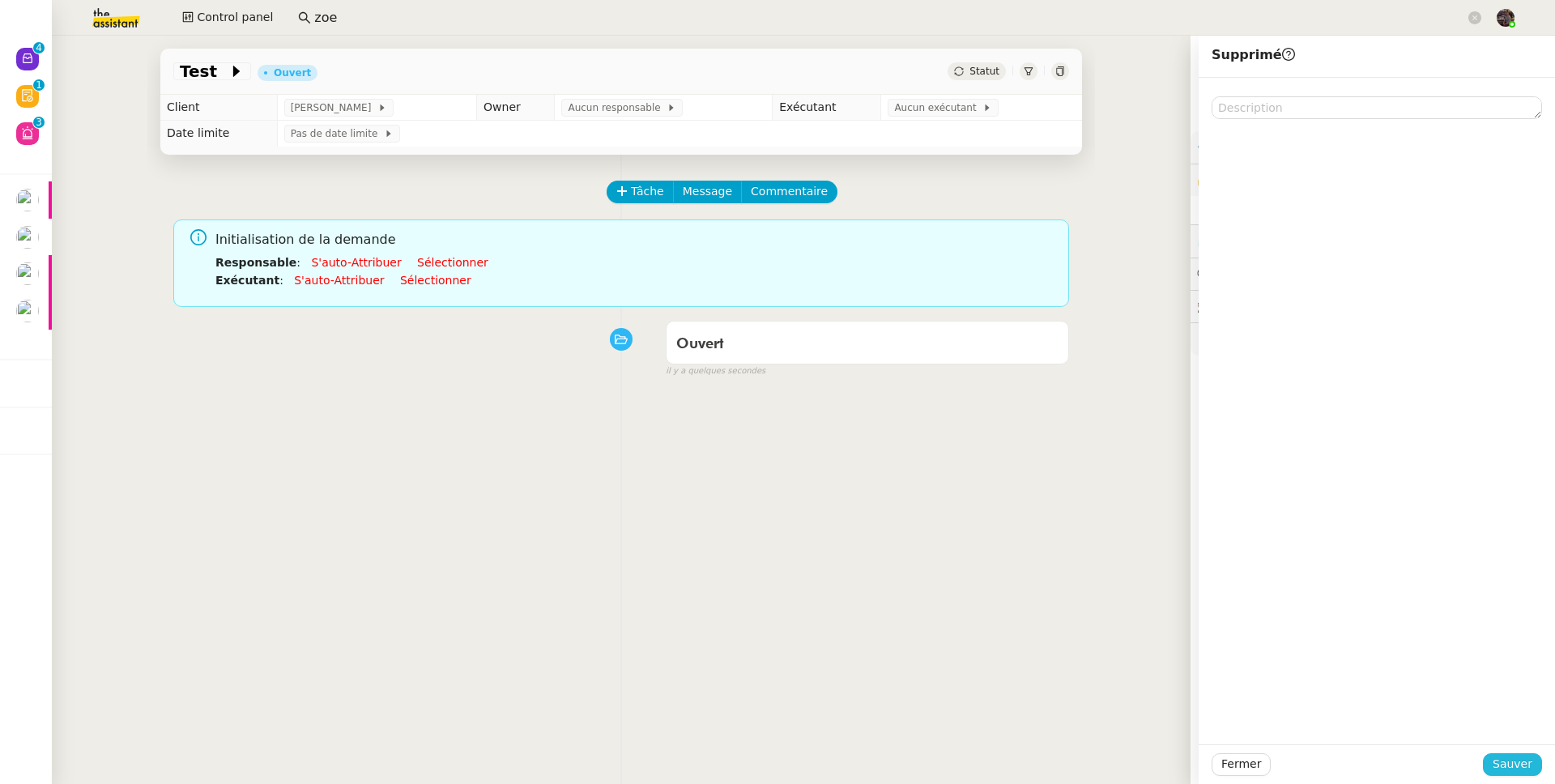
click at [1498, 760] on span "Sauver" at bounding box center [1512, 764] width 40 height 19
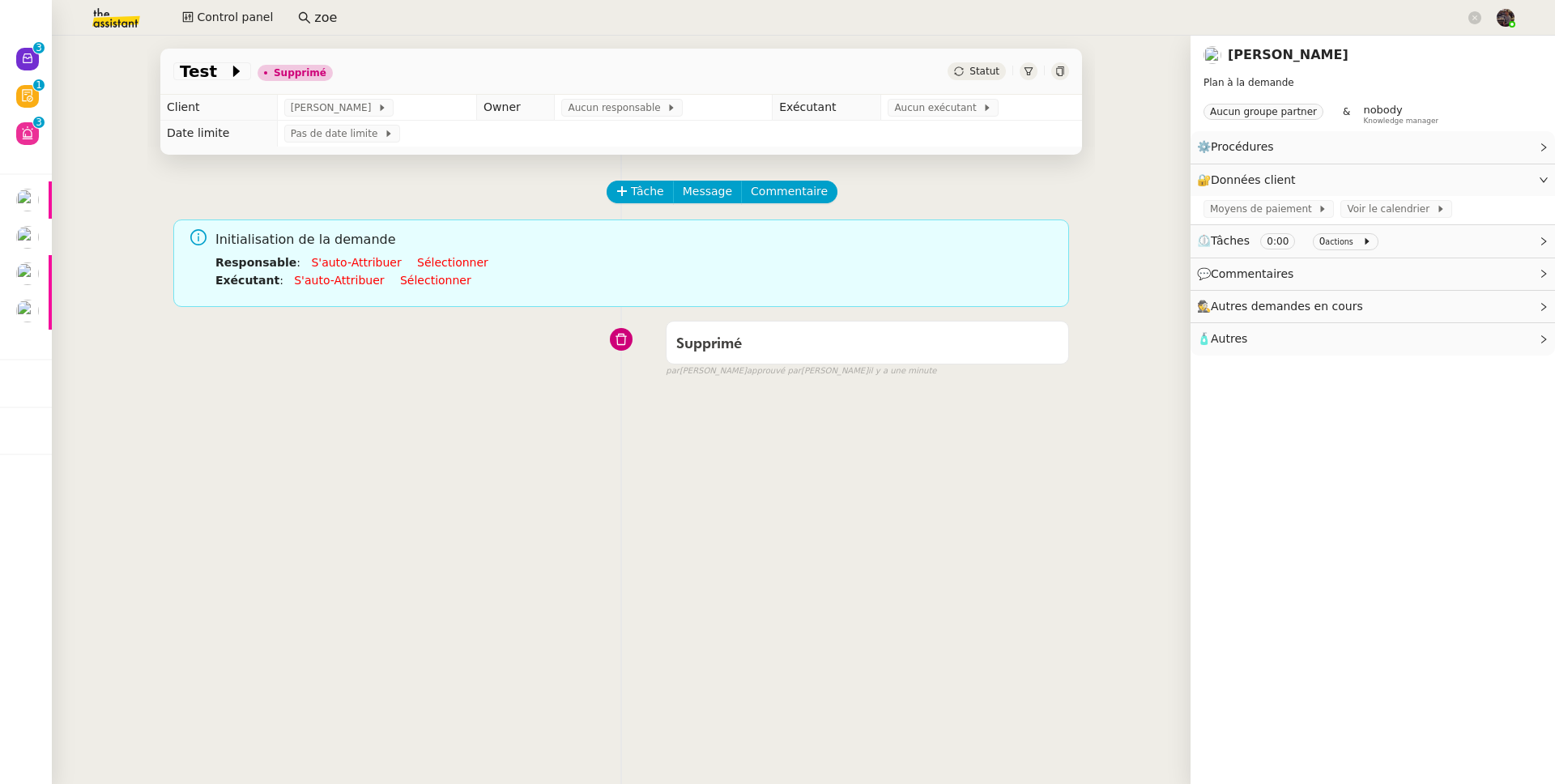
click at [349, 20] on input "zoe" at bounding box center [890, 18] width 1151 height 22
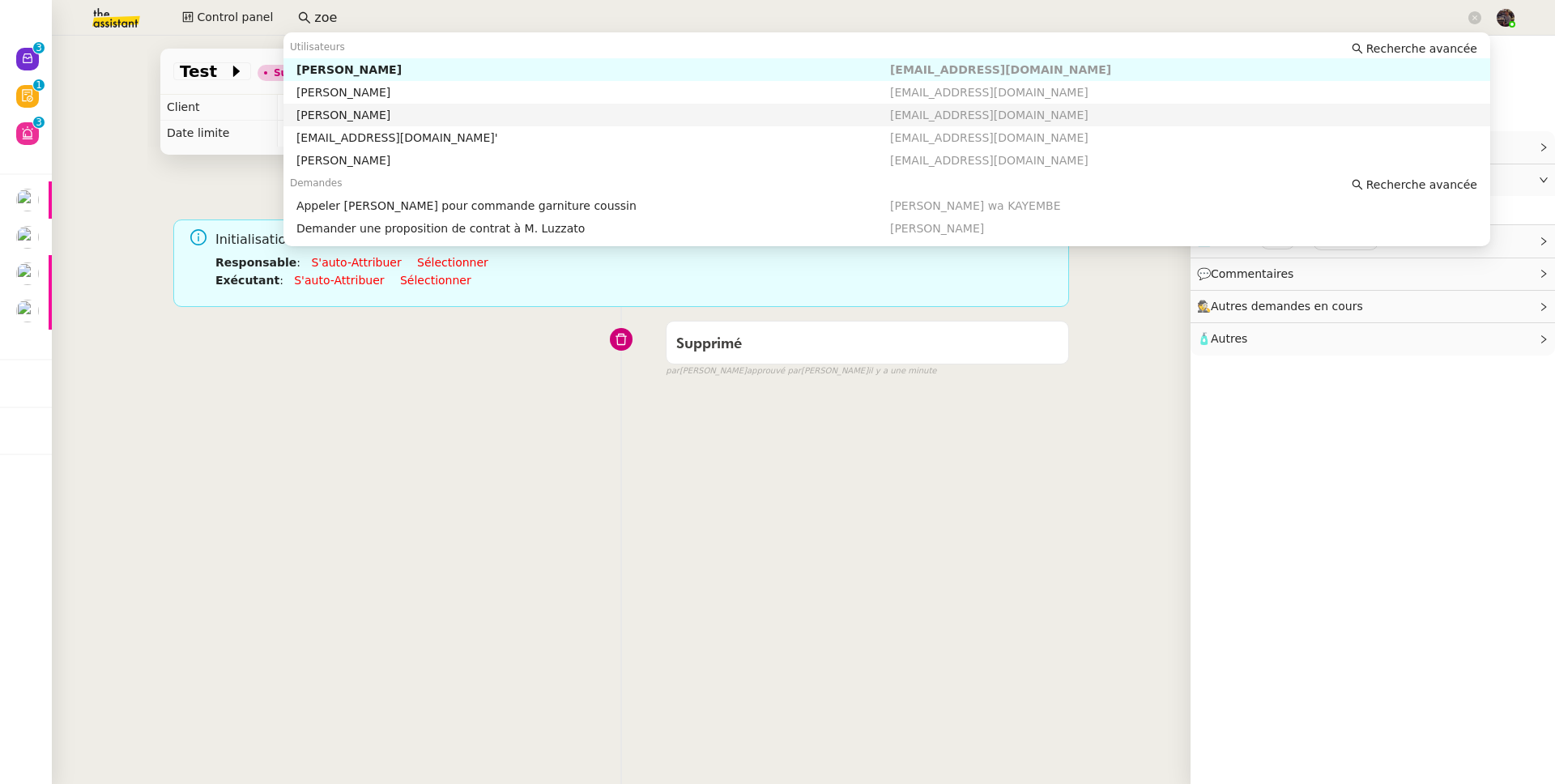
click at [360, 117] on div "Zoé Lachambre" at bounding box center [593, 115] width 593 height 14
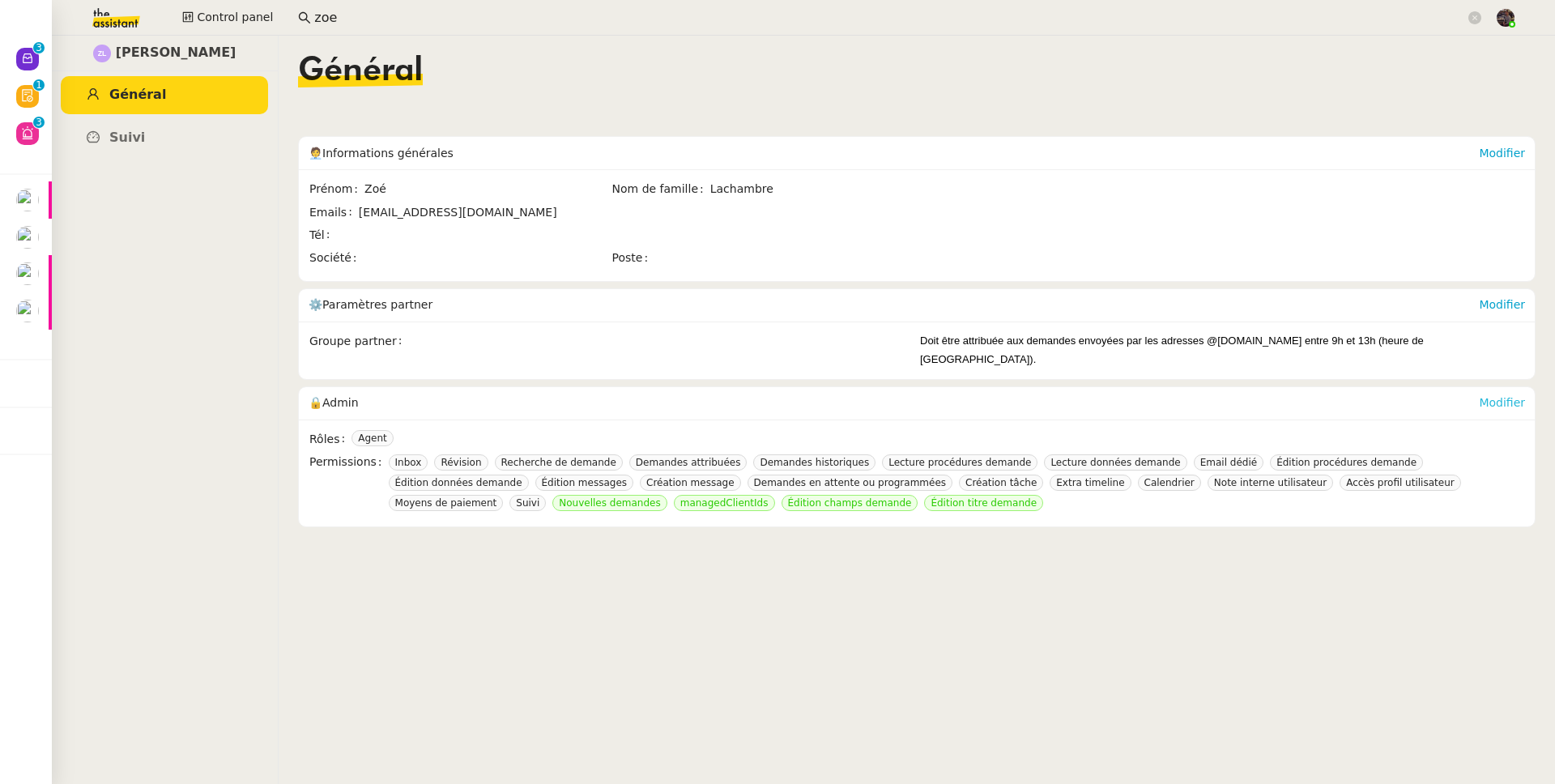
click at [1485, 396] on link "Modifier" at bounding box center [1502, 402] width 46 height 13
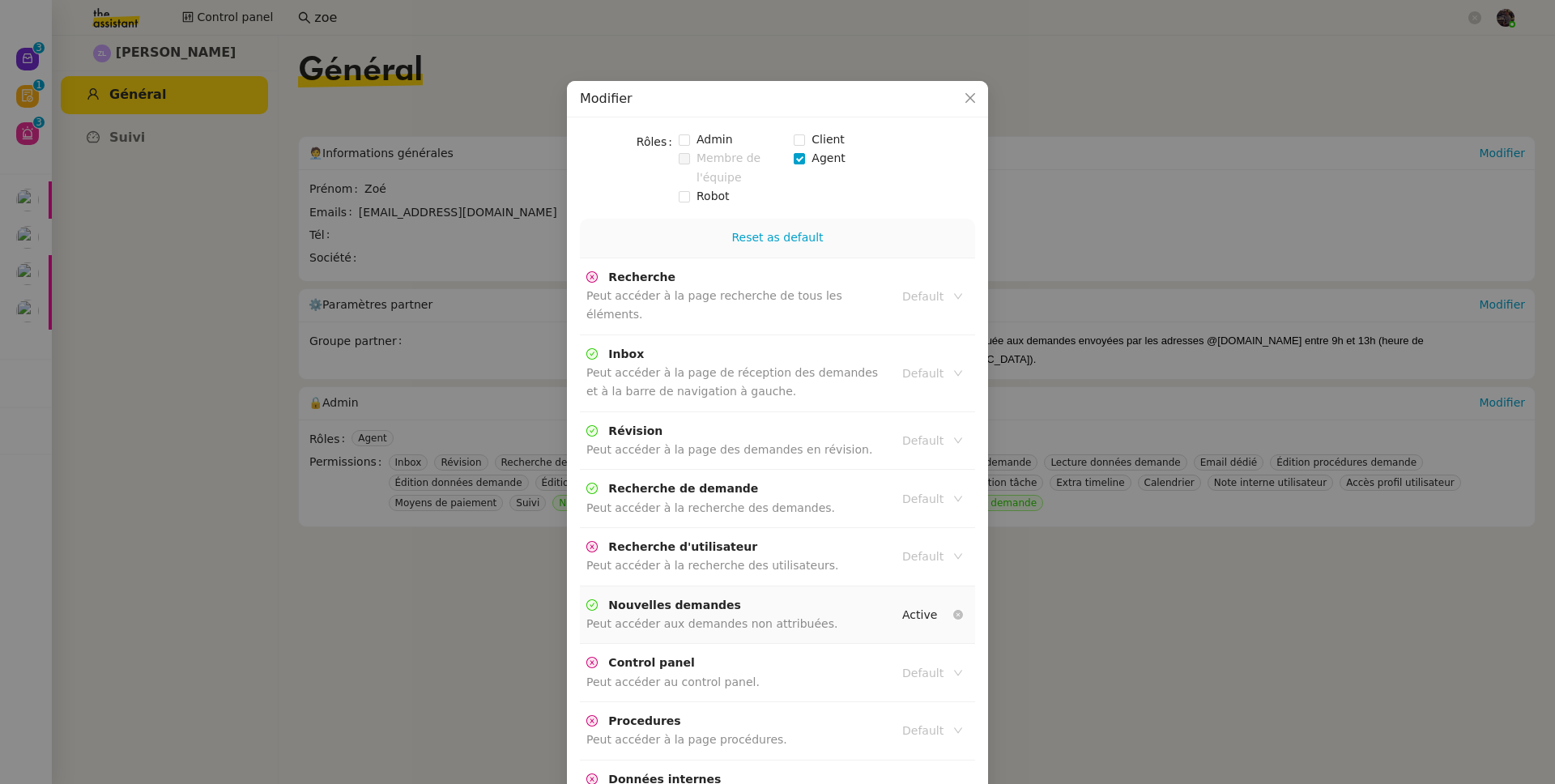
click at [955, 604] on nz-select-item "Active" at bounding box center [932, 614] width 60 height 21
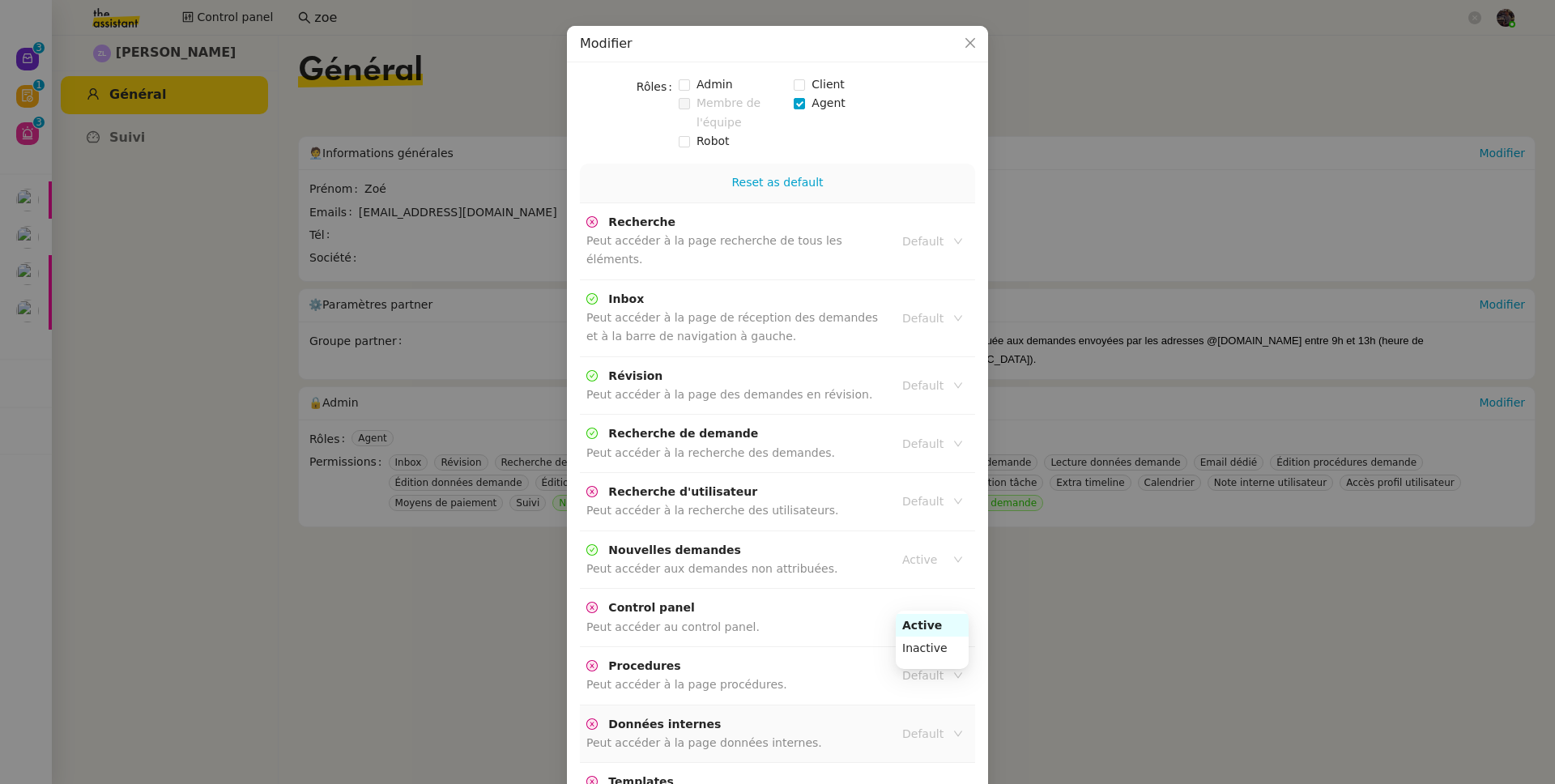
scroll to position [165, 0]
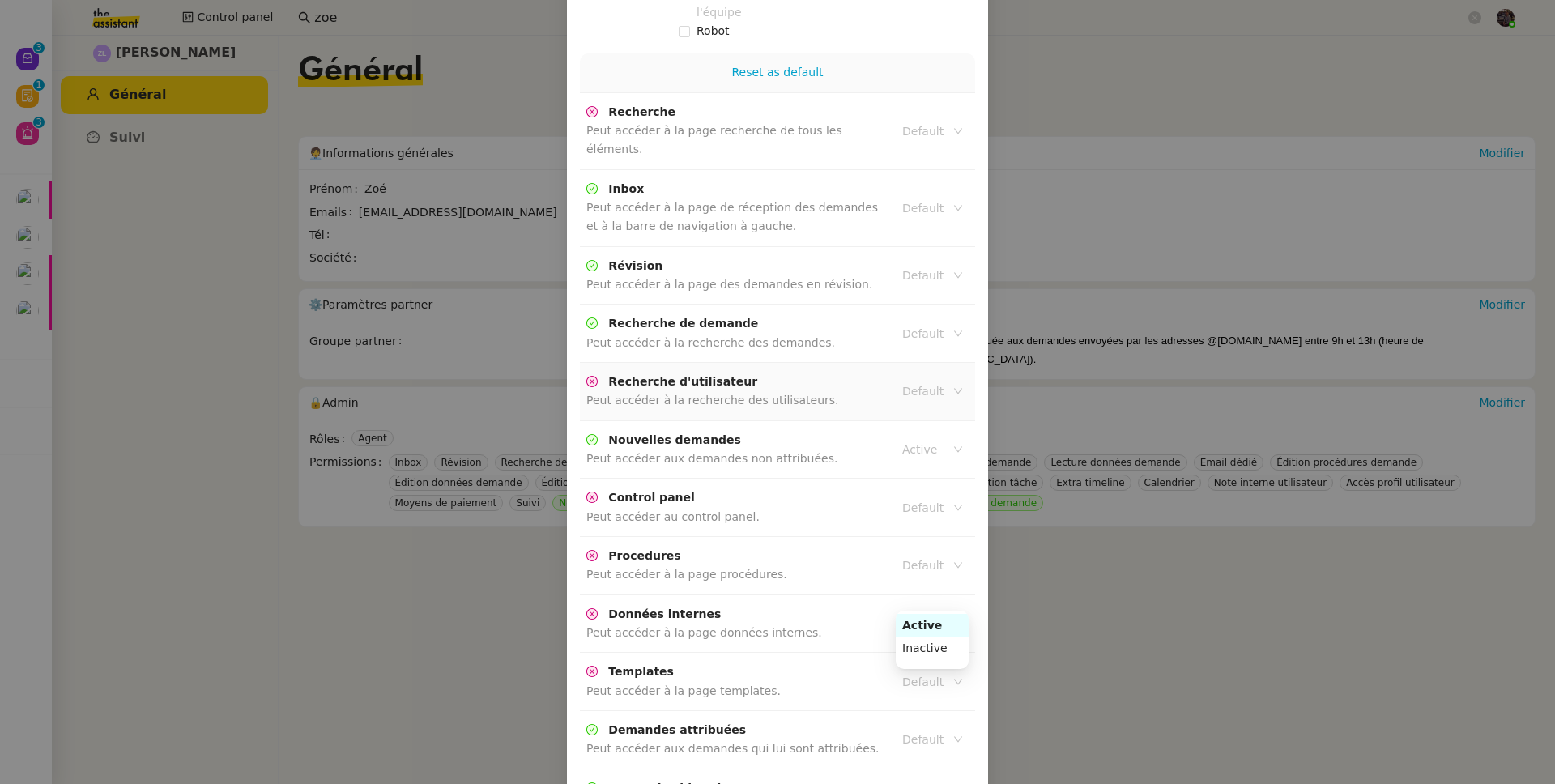
click at [956, 386] on icon at bounding box center [957, 391] width 10 height 10
click at [964, 433] on td "Active" at bounding box center [932, 450] width 86 height 59
click at [958, 438] on nz-select-top-control "Active" at bounding box center [932, 449] width 73 height 23
click at [956, 445] on icon at bounding box center [957, 449] width 10 height 10
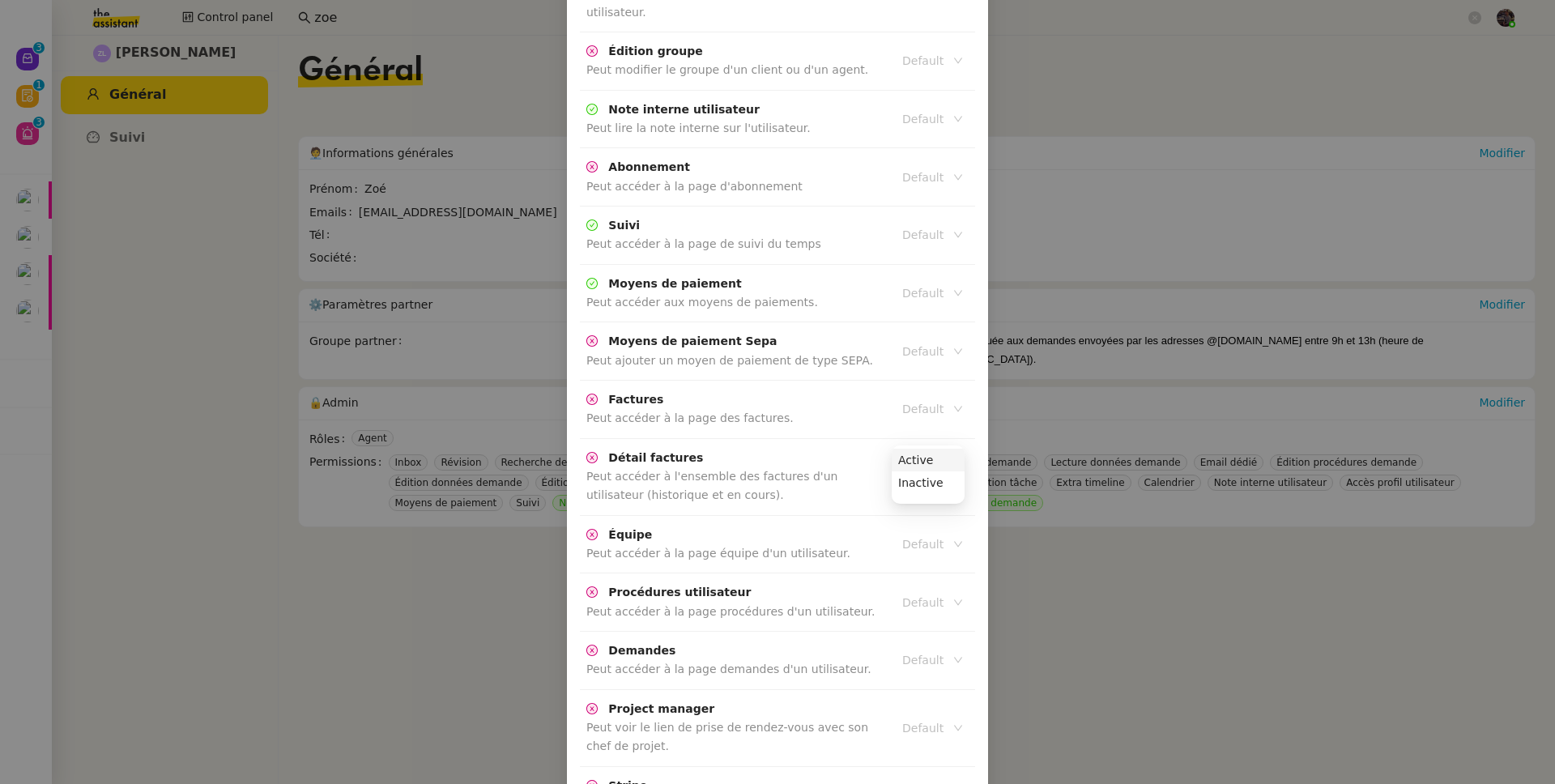
scroll to position [3419, 0]
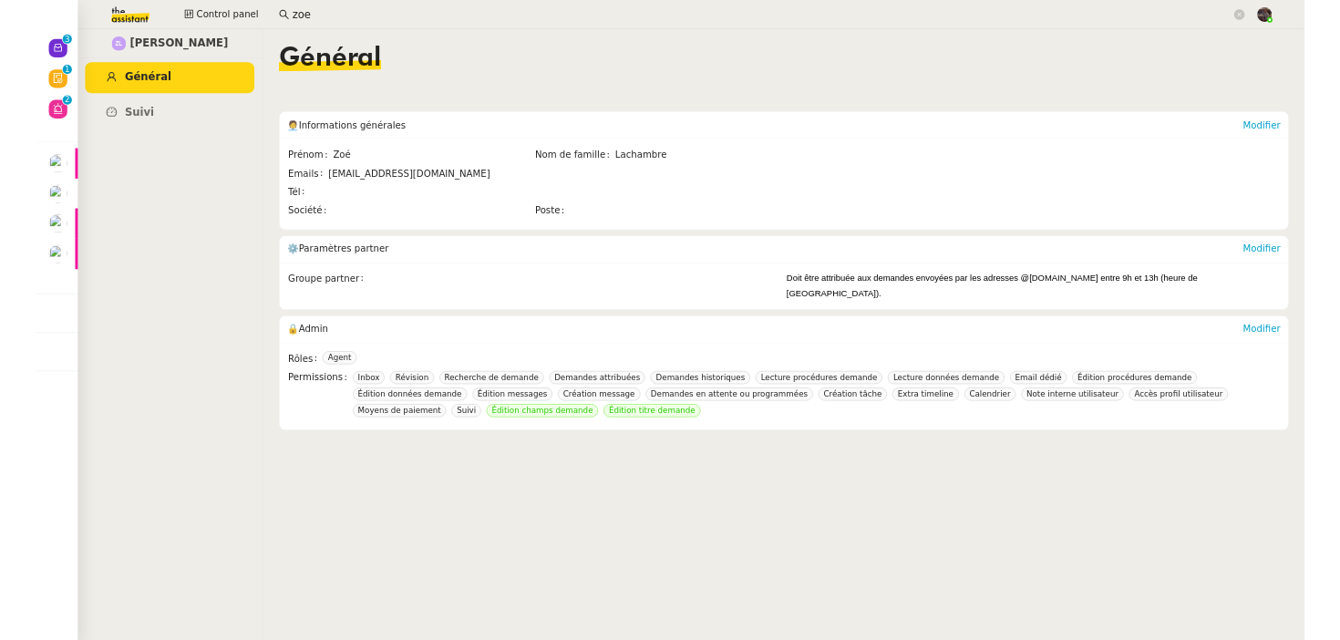
scroll to position [3760, 0]
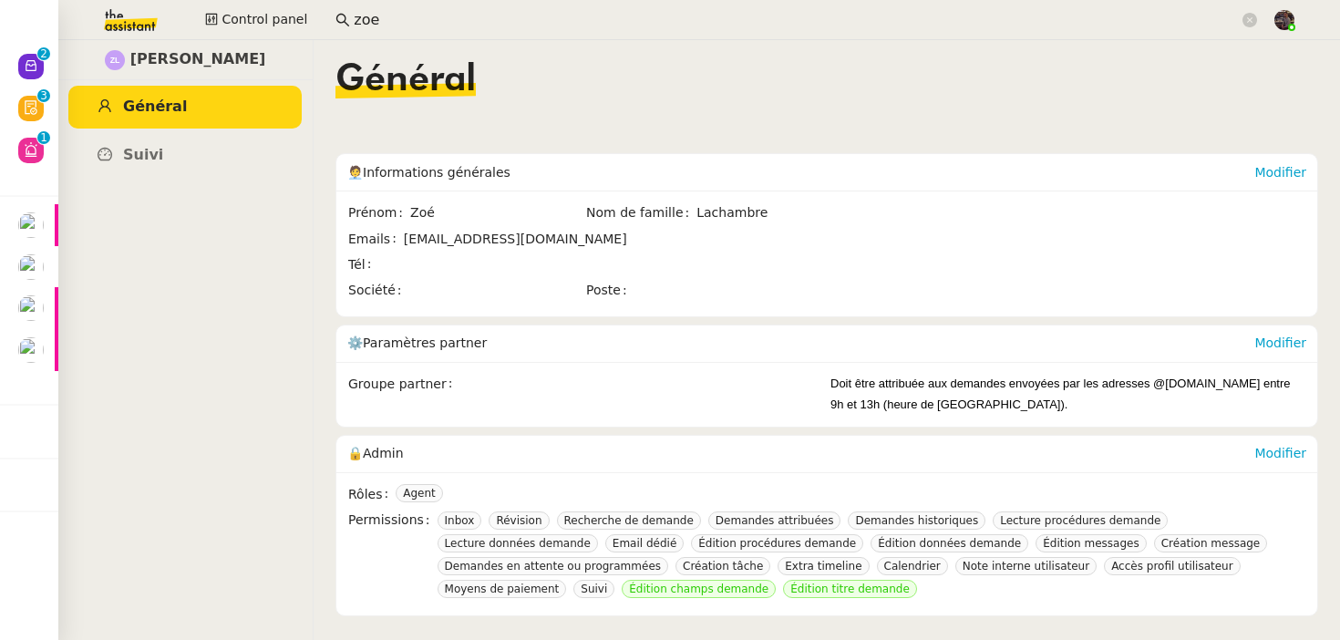
click at [128, 14] on img at bounding box center [116, 20] width 141 height 40
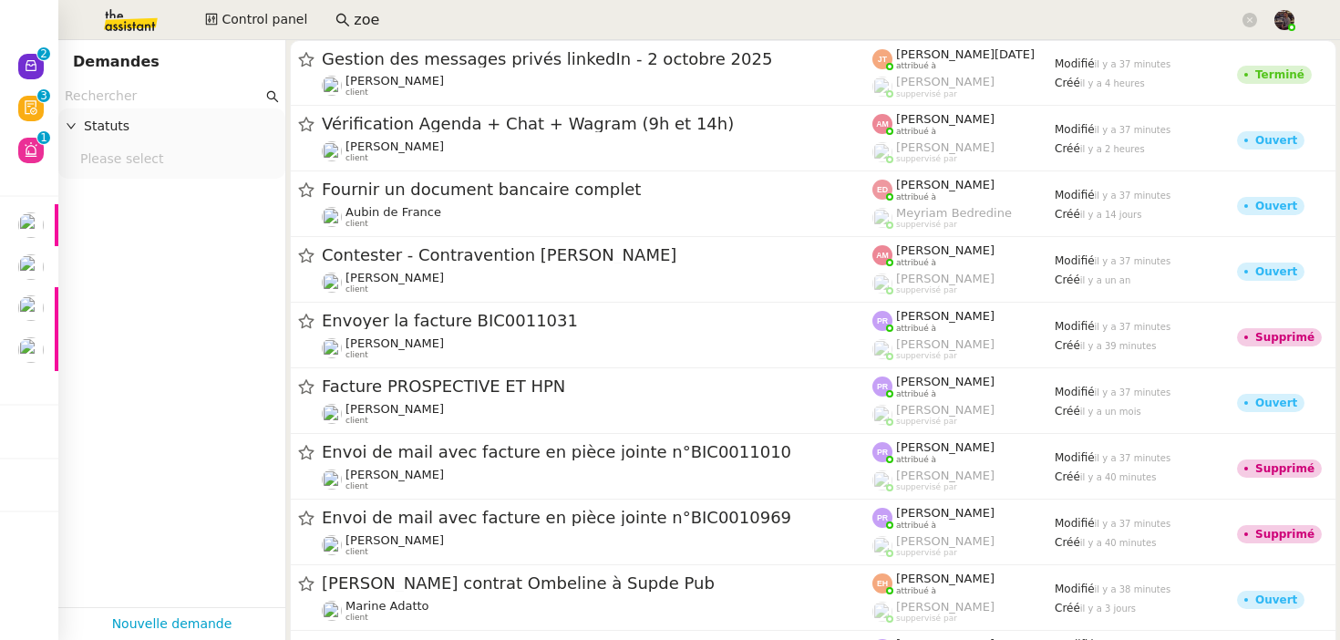
click at [160, 94] on input "text" at bounding box center [164, 96] width 198 height 21
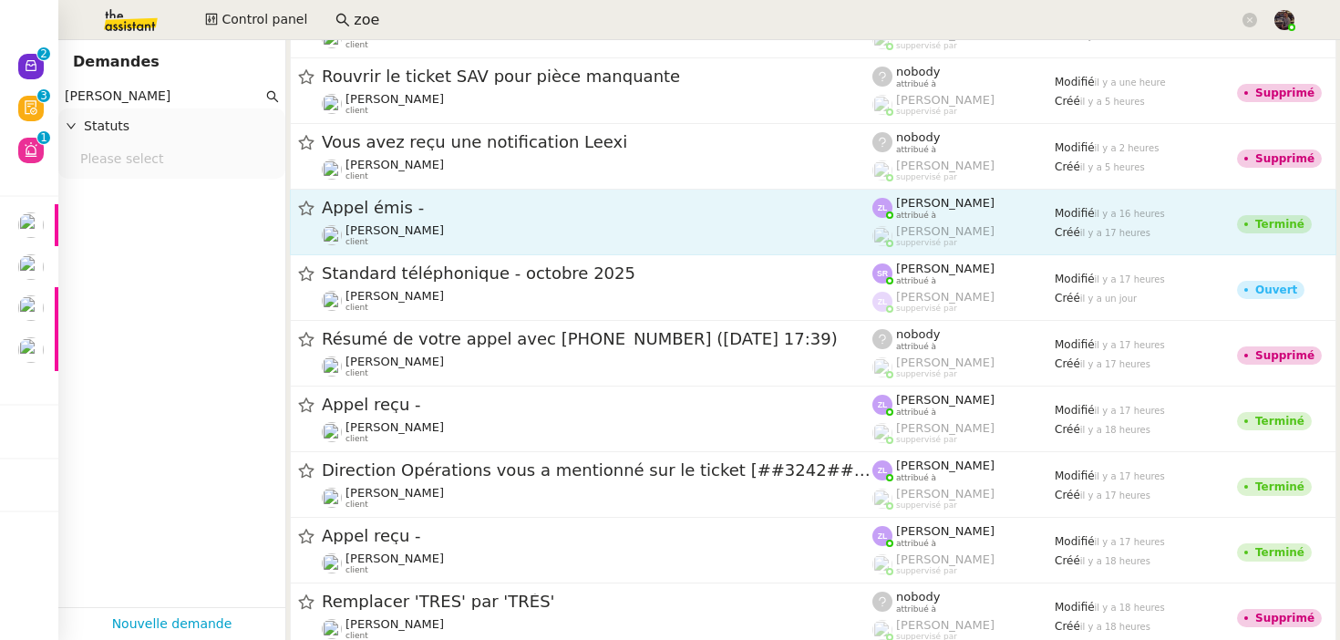
scroll to position [247, 0]
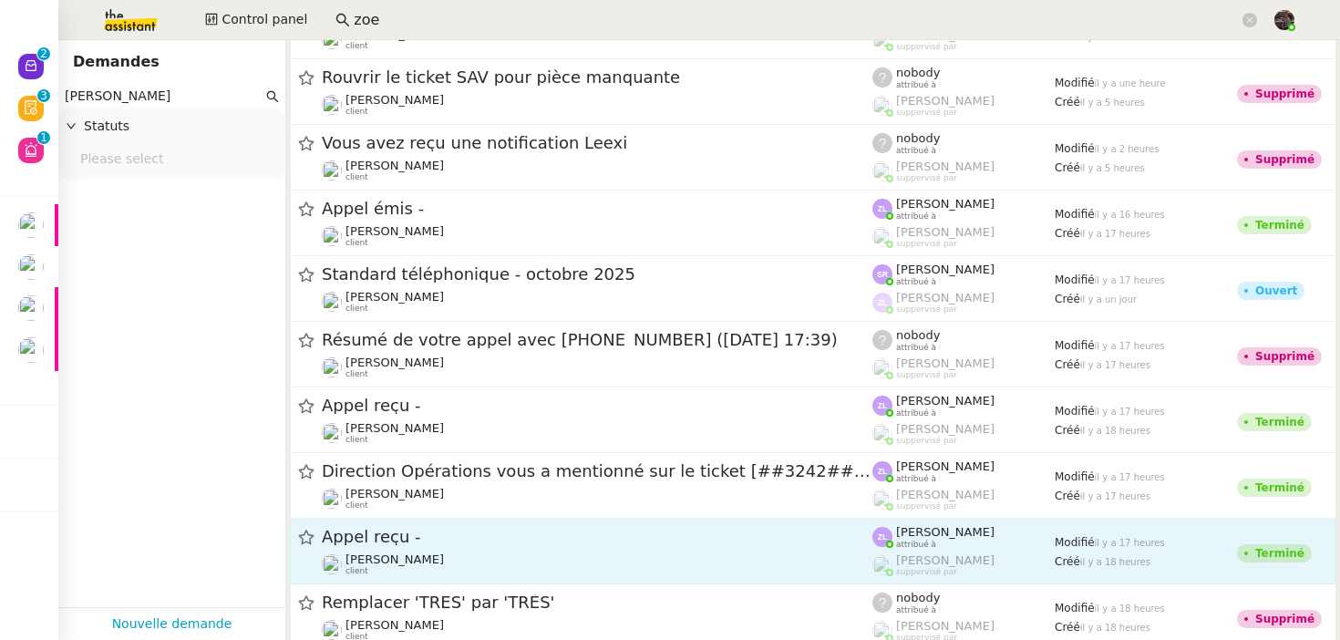
type input "frank muffat"
click at [492, 531] on span "Appel reçu -" at bounding box center [597, 537] width 551 height 16
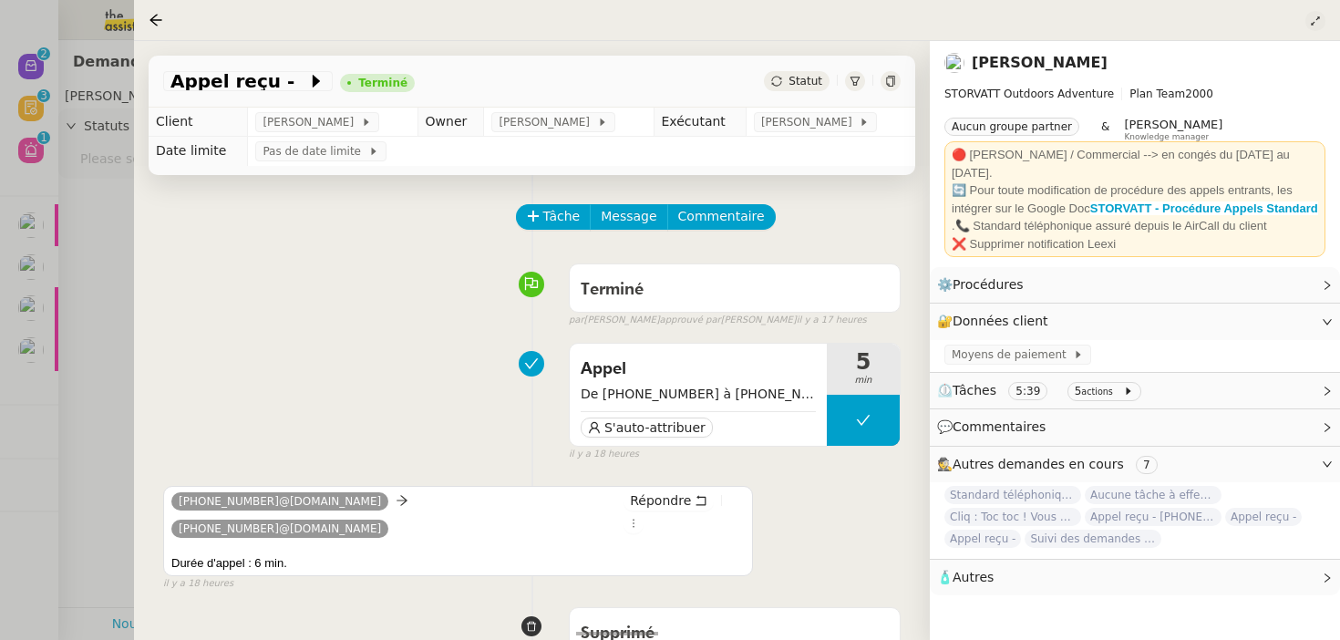
click at [1318, 24] on icon at bounding box center [1315, 21] width 11 height 11
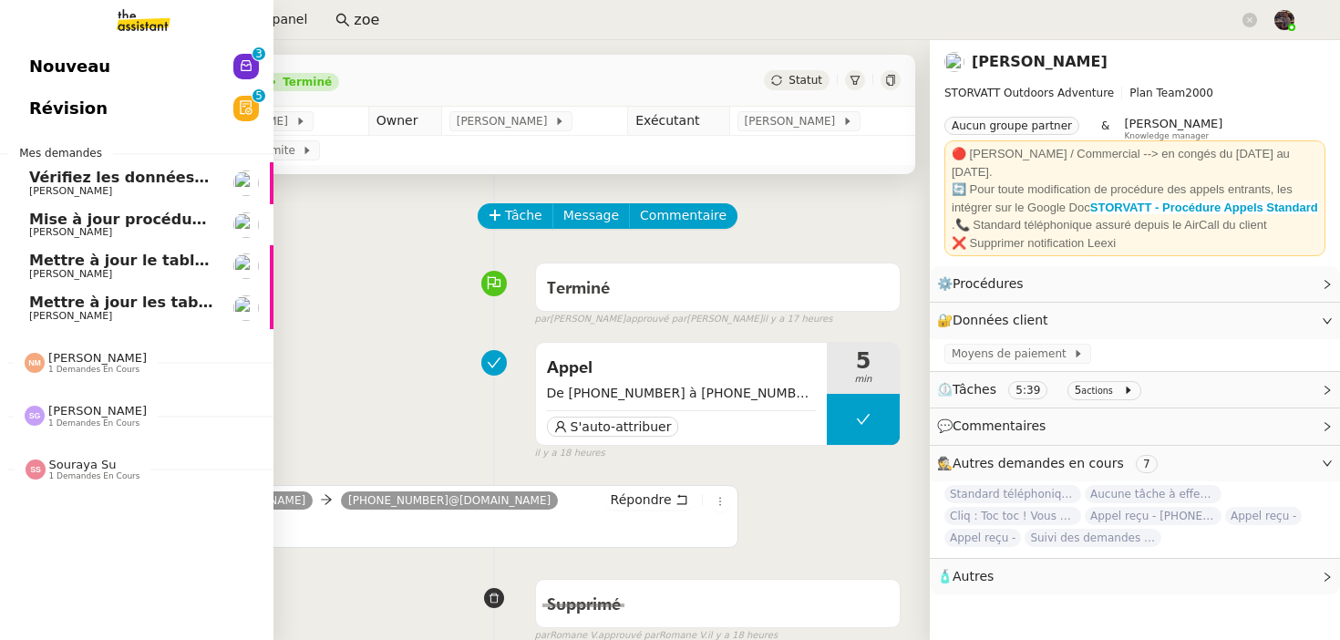
click at [56, 73] on span "Nouveau" at bounding box center [69, 66] width 81 height 27
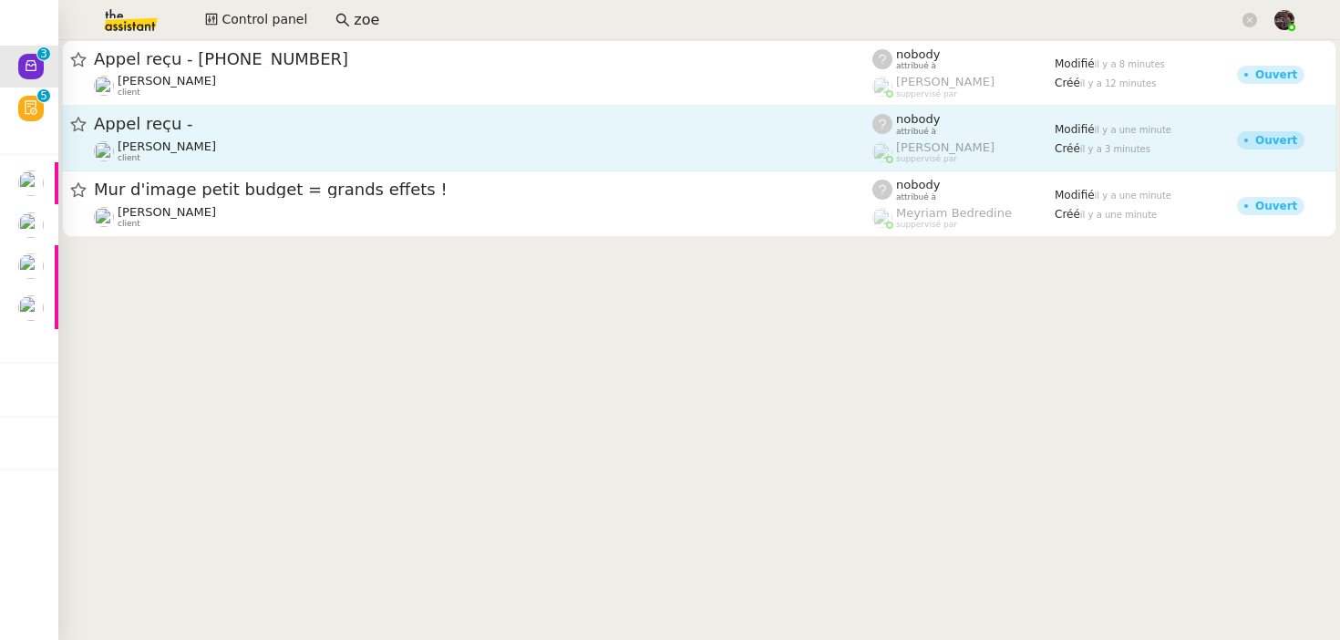
click at [212, 124] on span "Appel reçu -" at bounding box center [483, 124] width 779 height 16
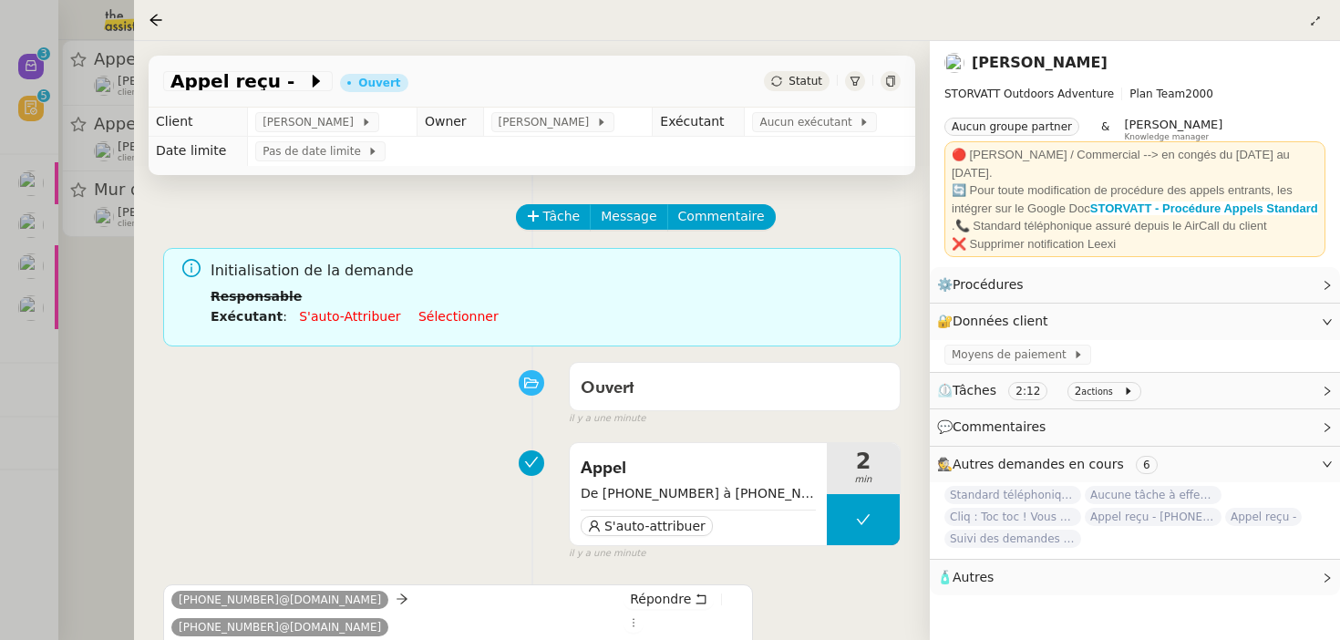
click at [112, 353] on div at bounding box center [670, 320] width 1340 height 640
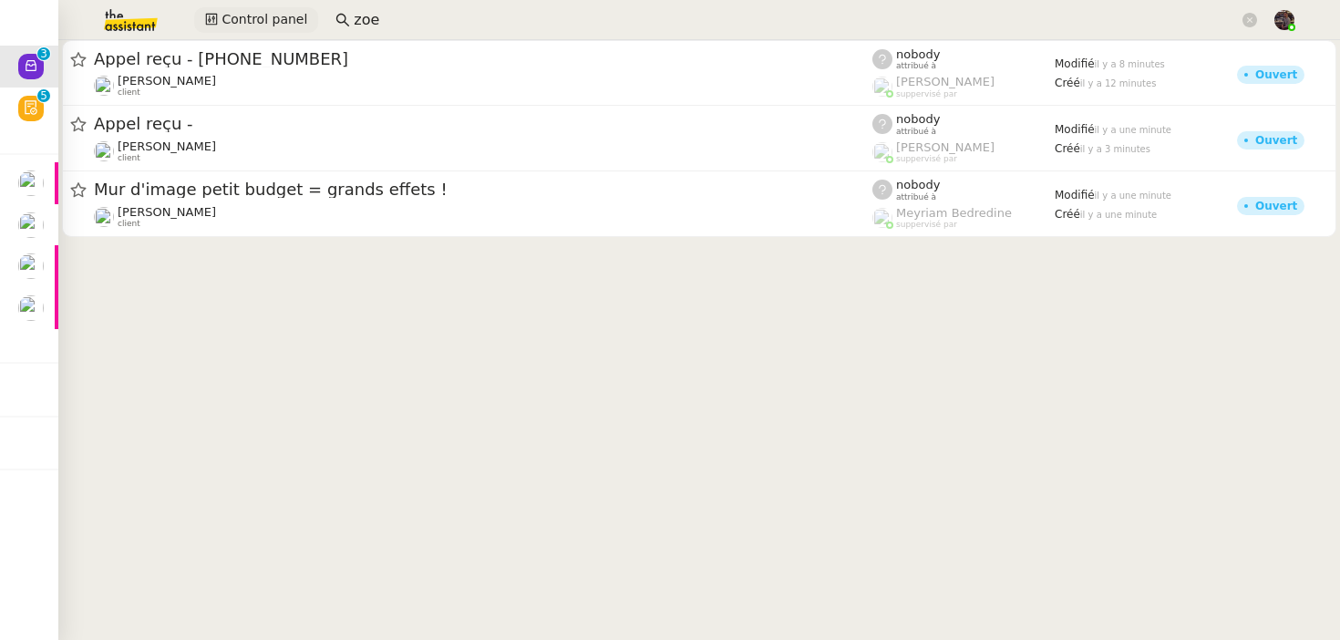
click at [285, 26] on span "Control panel" at bounding box center [265, 19] width 86 height 21
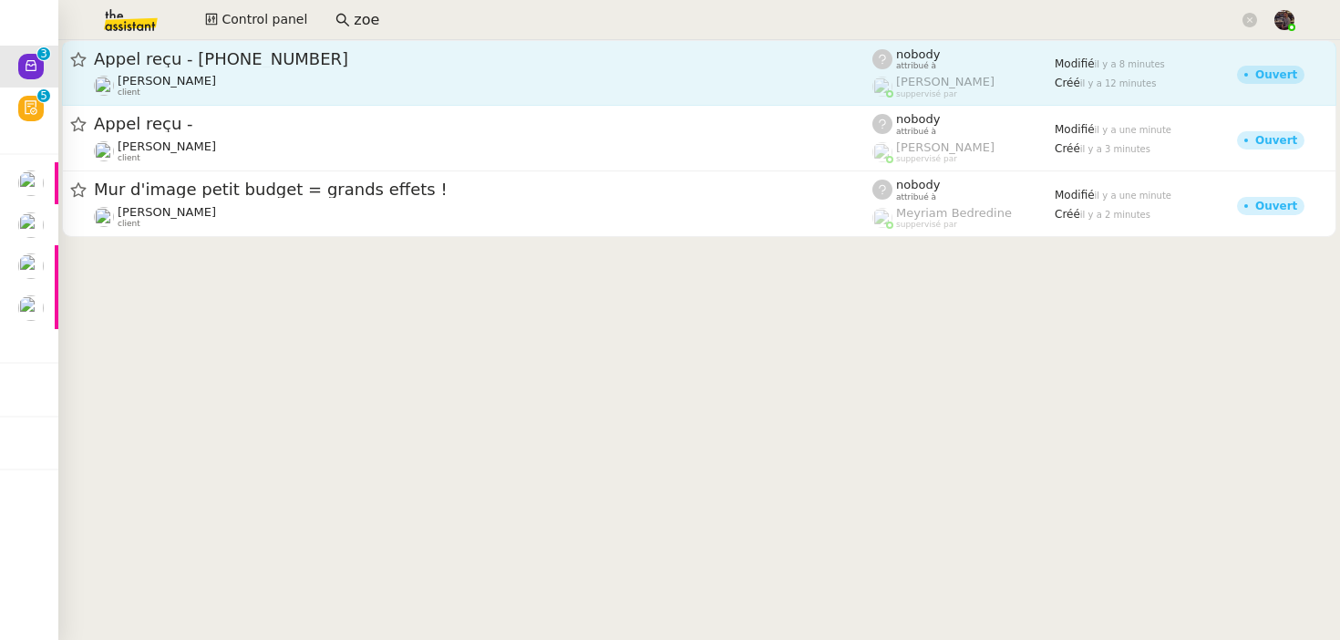
click at [378, 77] on div "Franck MUFFAT-JEANDET client" at bounding box center [483, 86] width 779 height 24
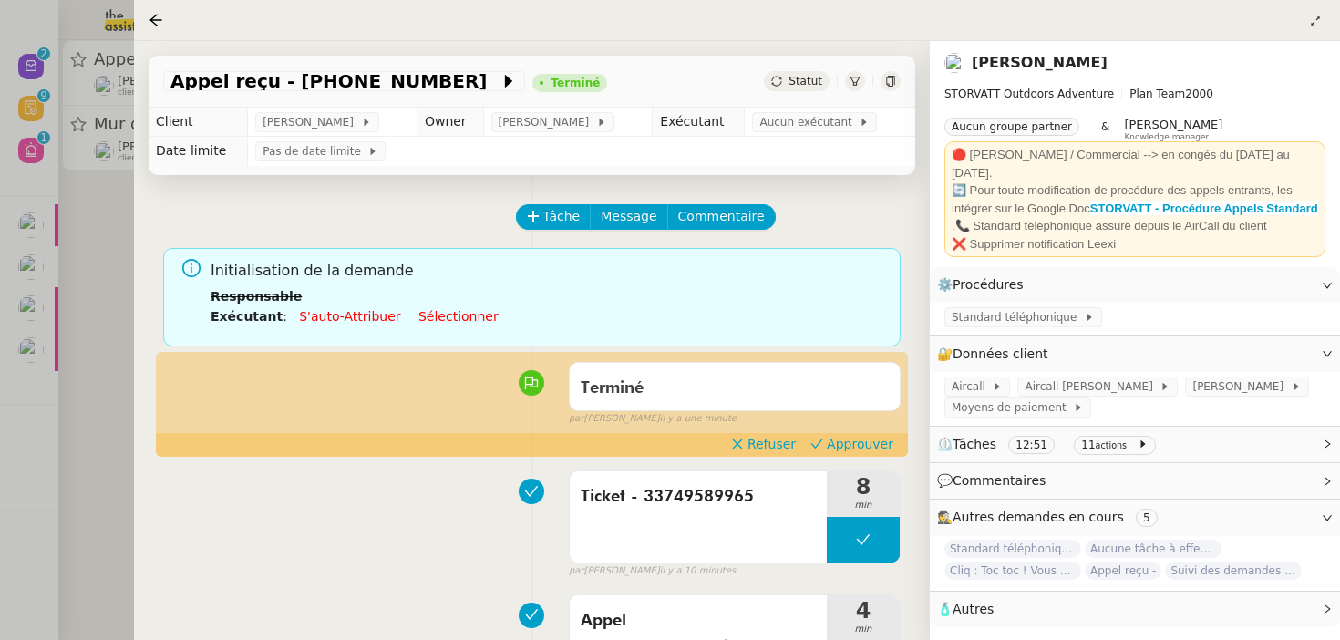
click at [1062, 66] on link "[PERSON_NAME]" at bounding box center [1040, 62] width 136 height 17
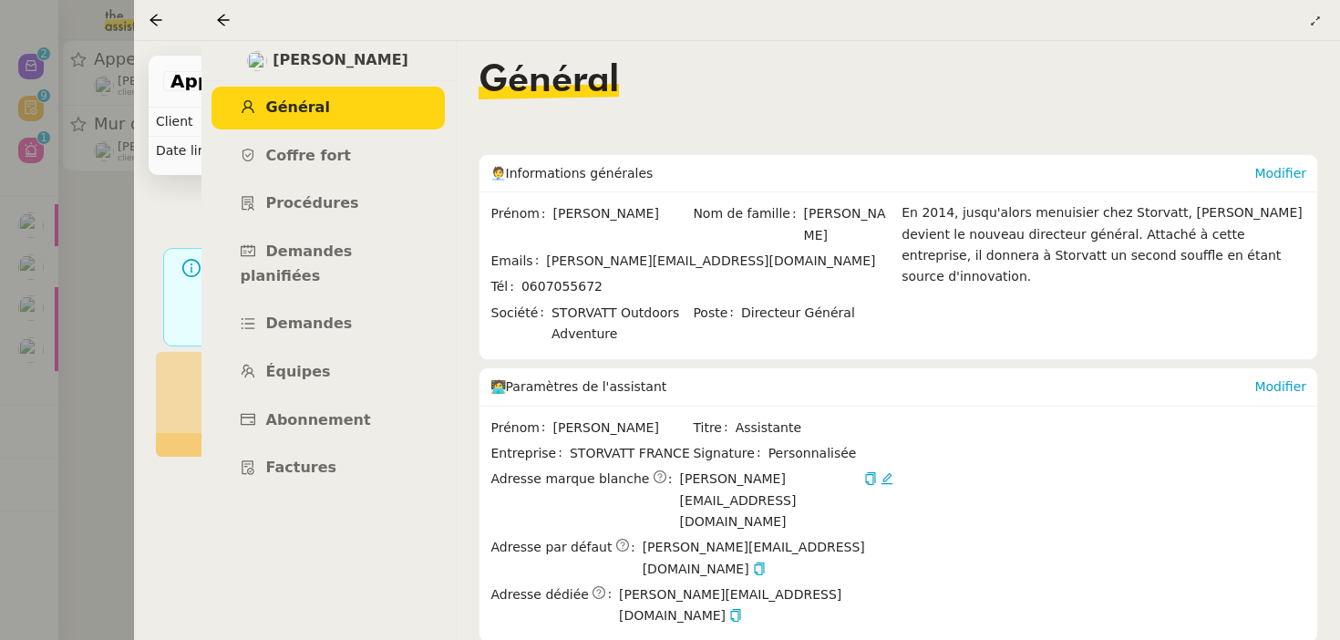
click at [231, 19] on div at bounding box center [227, 20] width 22 height 22
click at [226, 22] on icon at bounding box center [223, 20] width 15 height 15
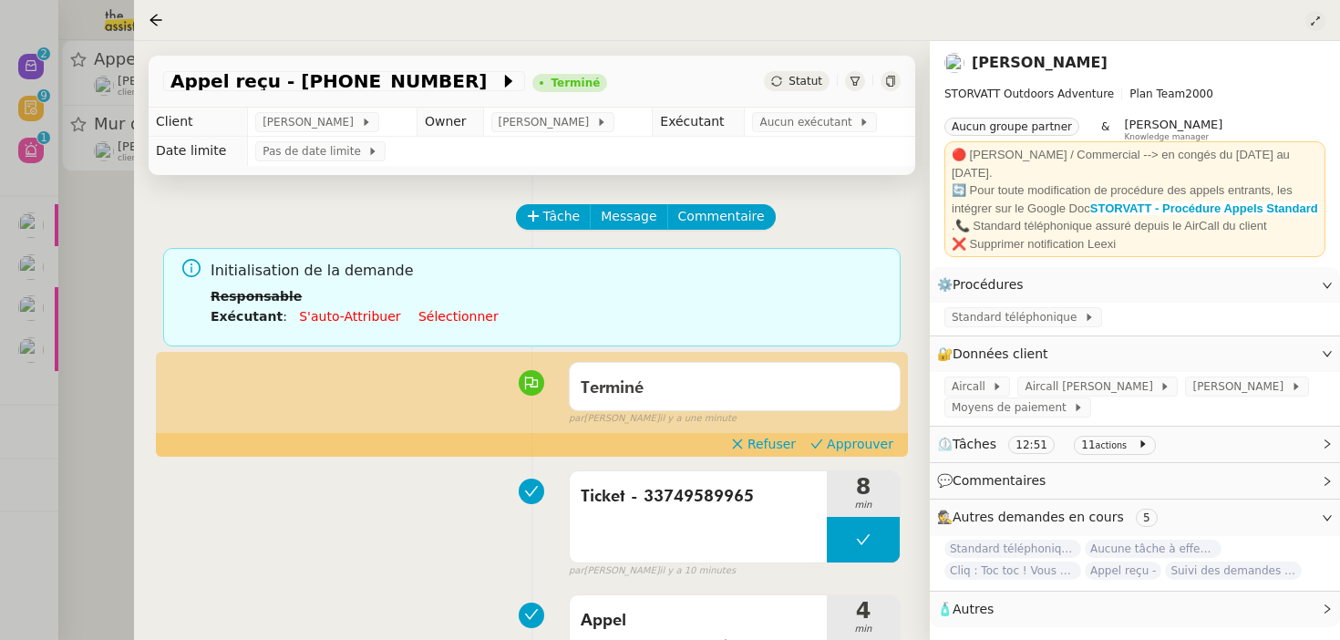
click at [1318, 19] on icon at bounding box center [1315, 20] width 8 height 8
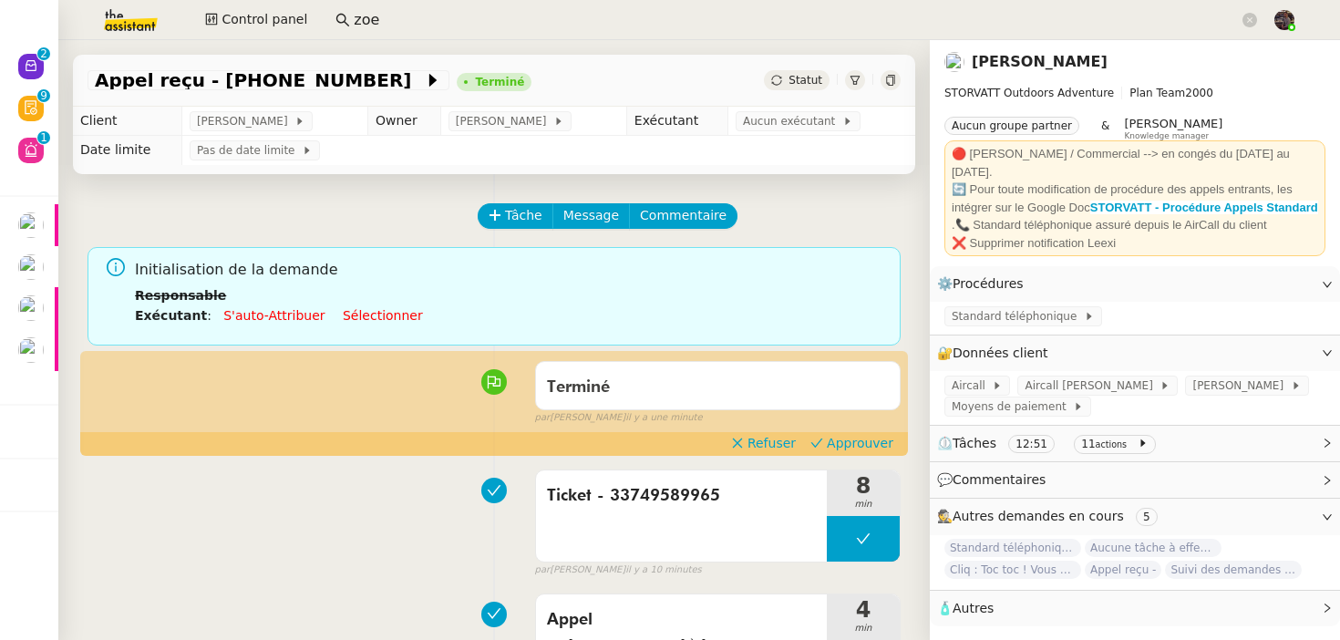
click at [1014, 69] on link "[PERSON_NAME]" at bounding box center [1040, 61] width 136 height 17
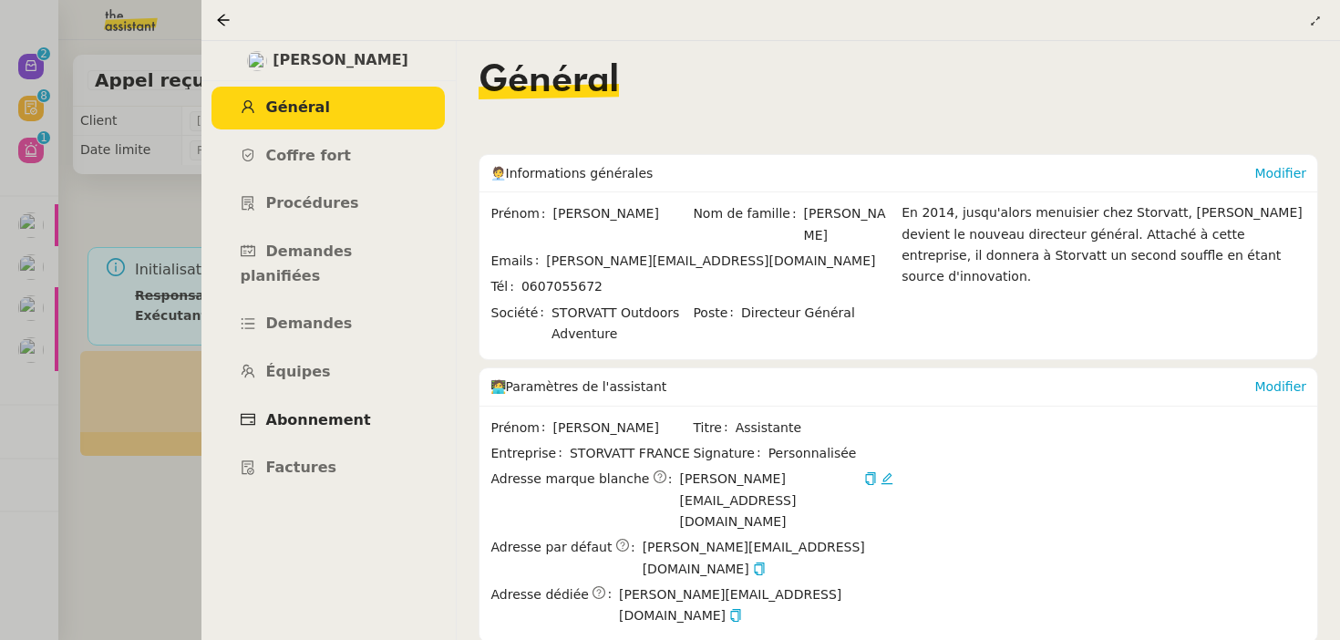
click at [369, 399] on link "Abonnement" at bounding box center [328, 420] width 233 height 43
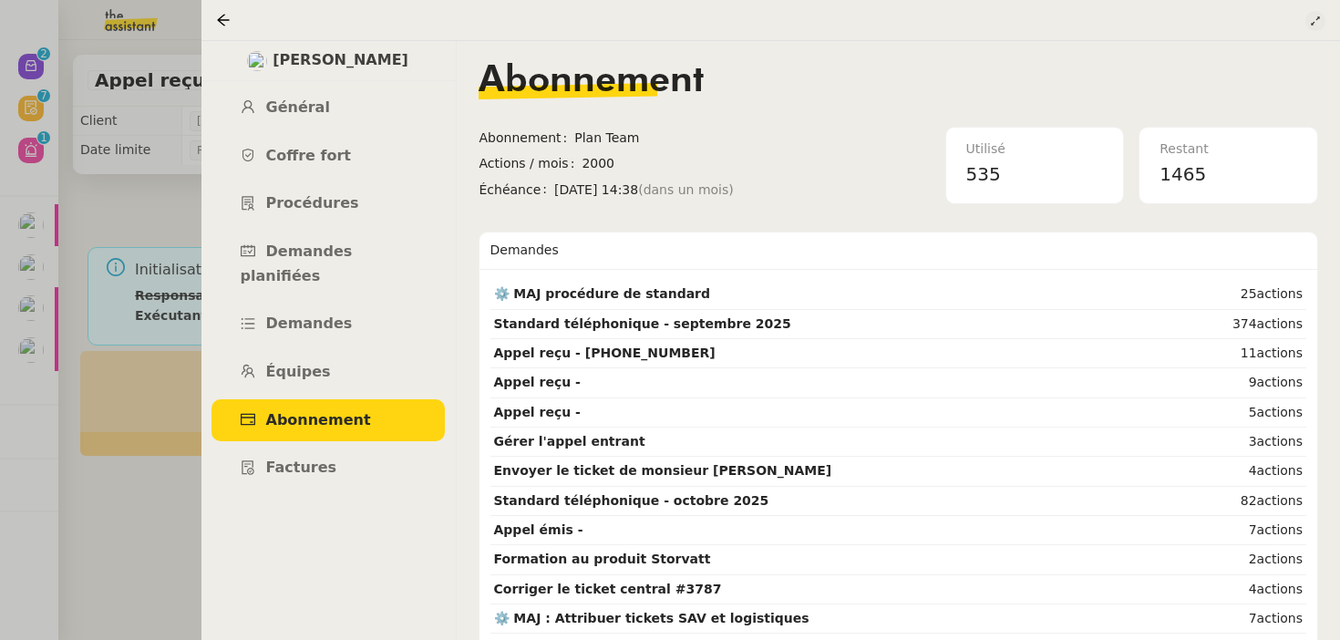
click at [1320, 25] on icon at bounding box center [1315, 21] width 11 height 11
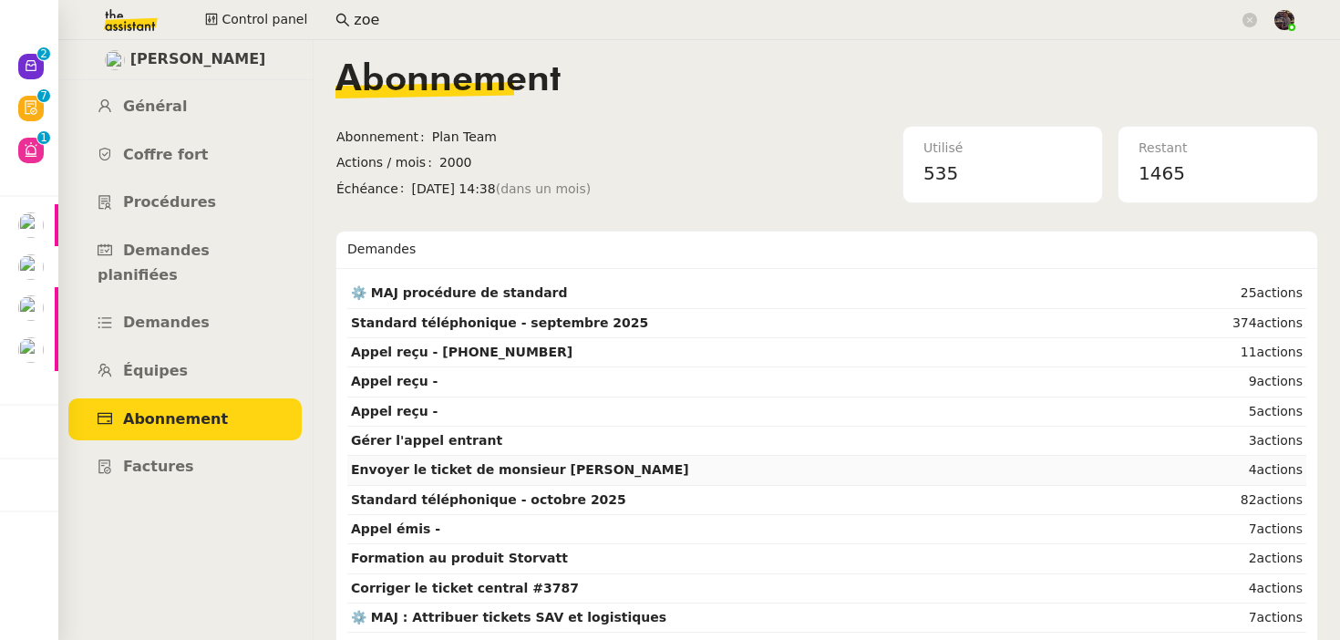
scroll to position [44, 0]
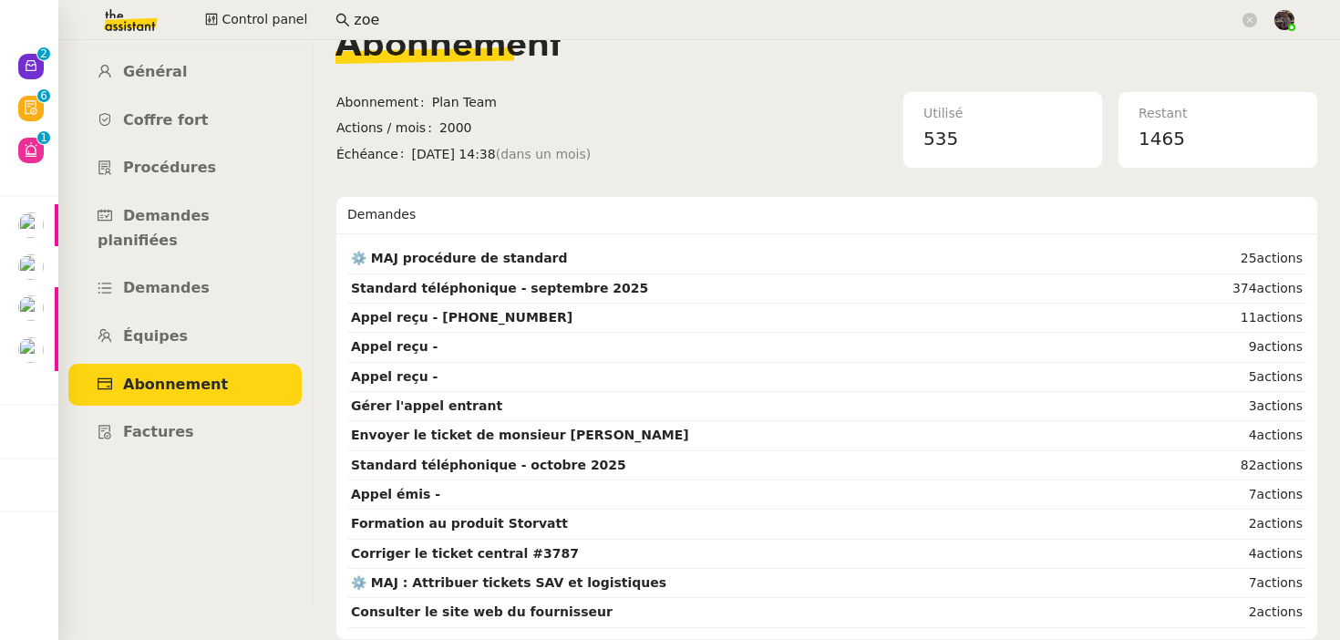
click at [374, 27] on input "zoe" at bounding box center [796, 20] width 885 height 25
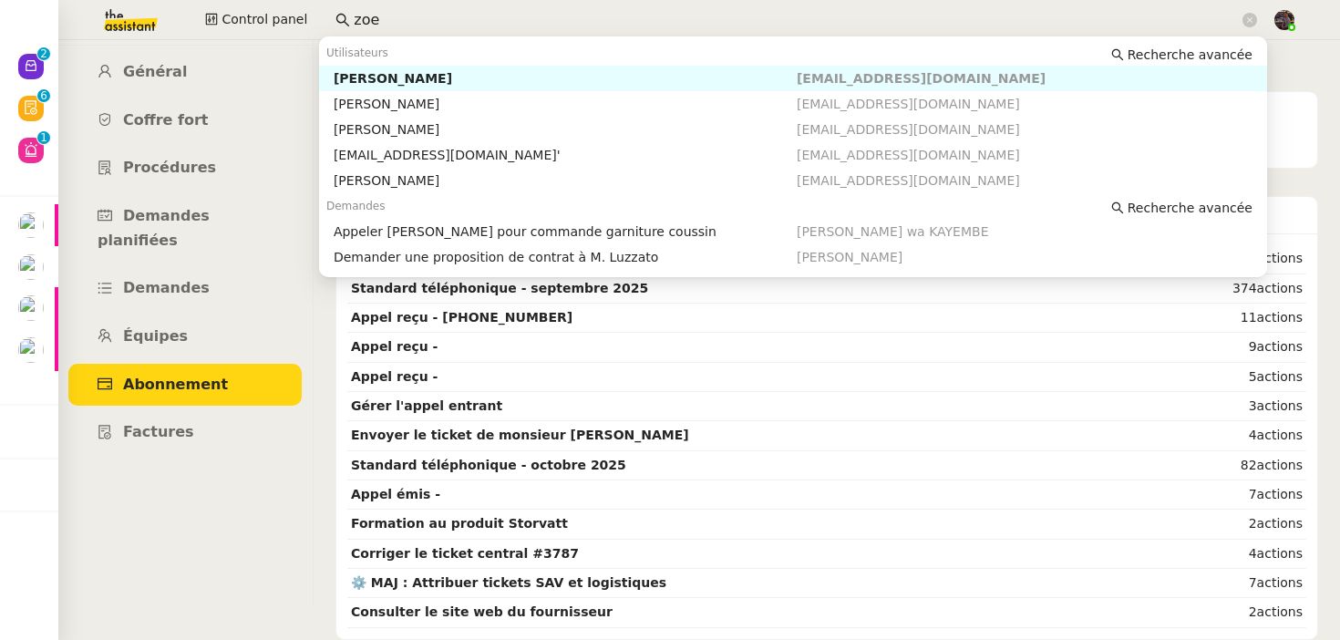
click at [374, 27] on input "zoe" at bounding box center [796, 20] width 885 height 25
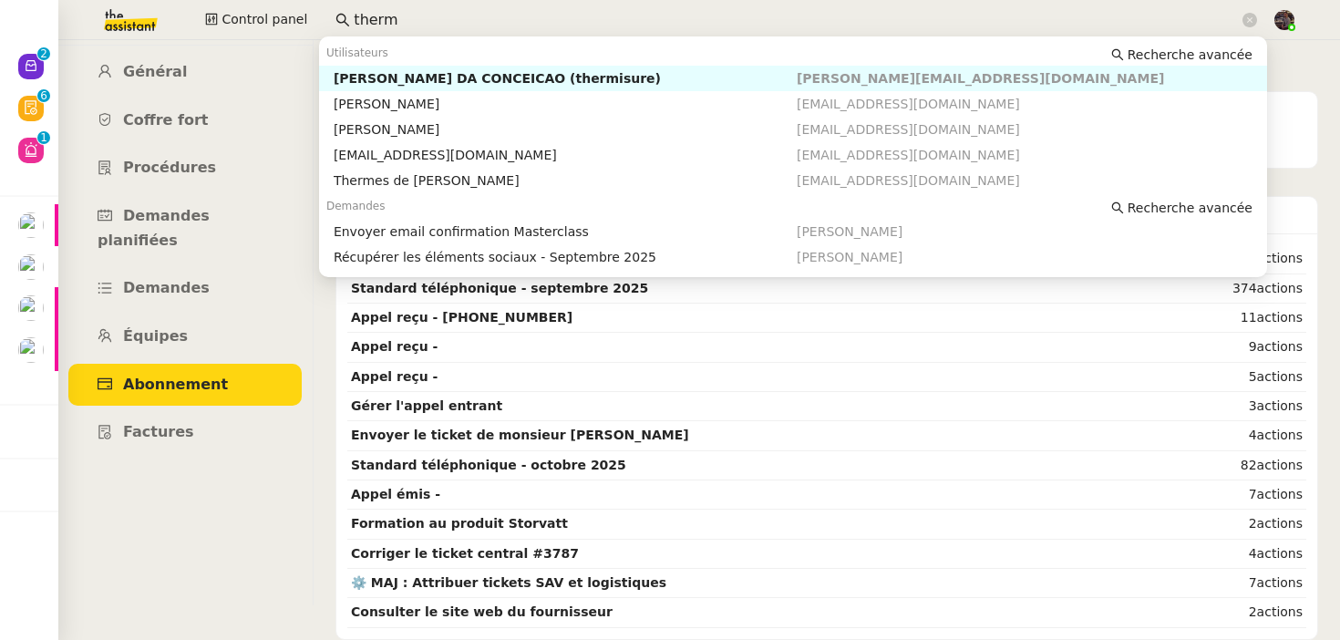
click at [400, 76] on div "Charles DA CONCEICAO (thermisure)" at bounding box center [565, 78] width 463 height 16
type input "therm"
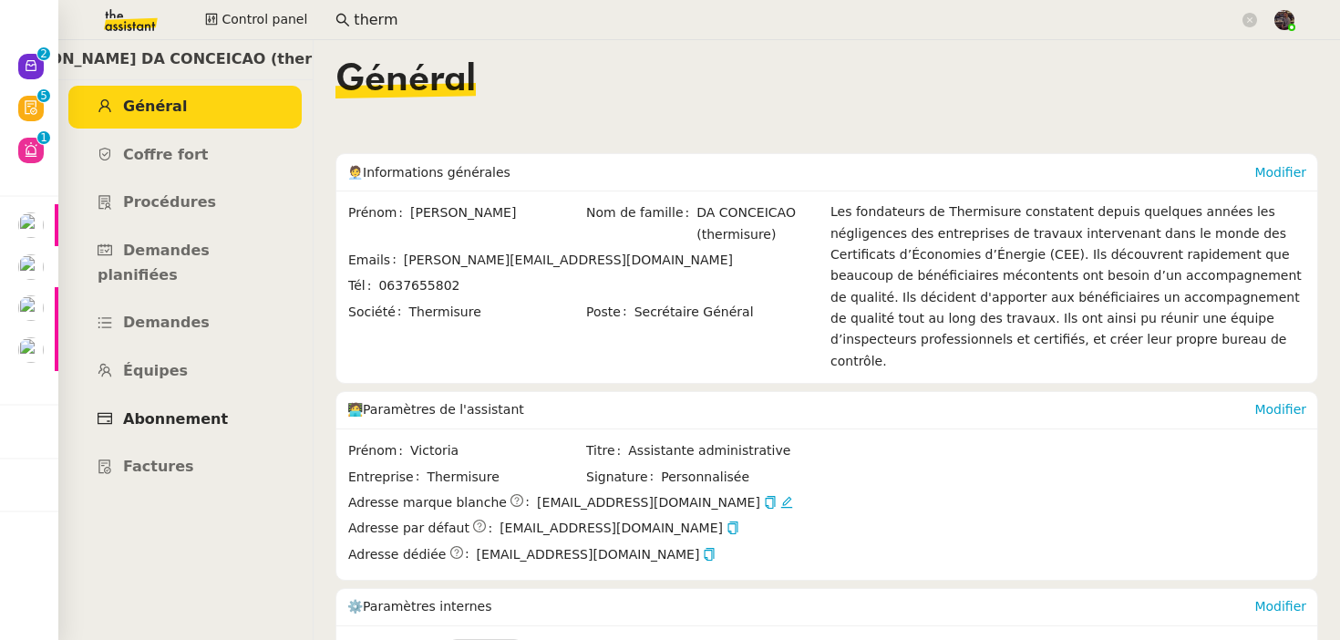
click at [207, 399] on link "Abonnement" at bounding box center [184, 420] width 233 height 43
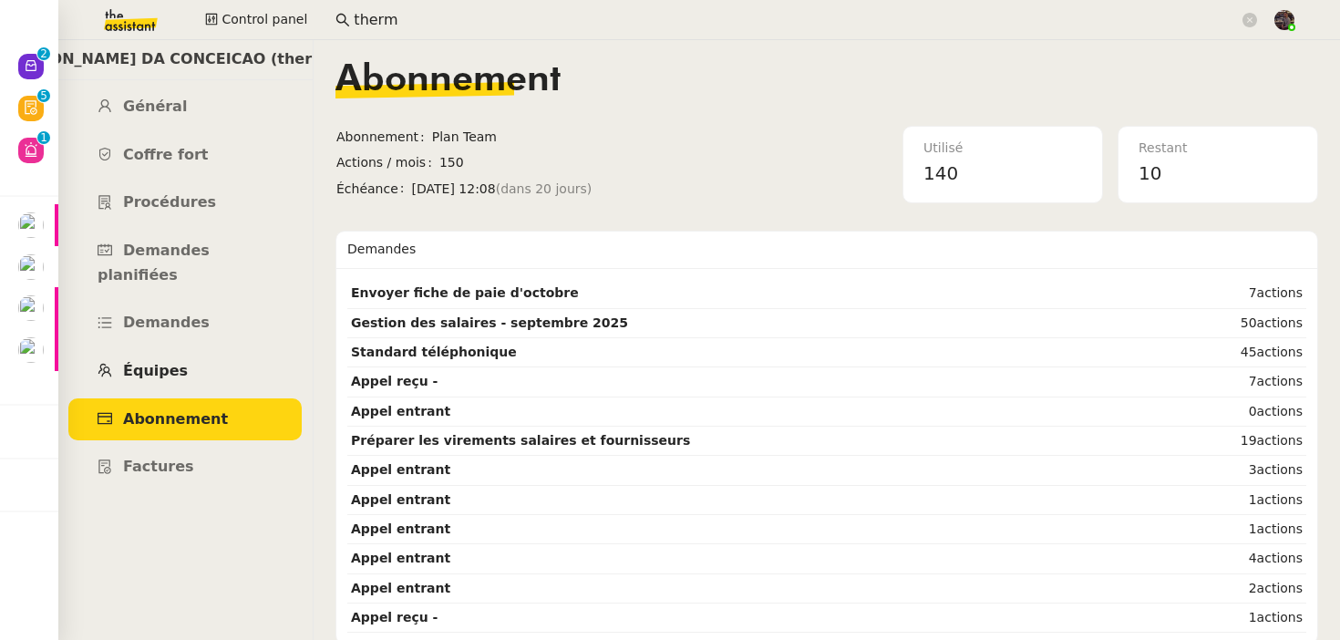
scroll to position [15, 0]
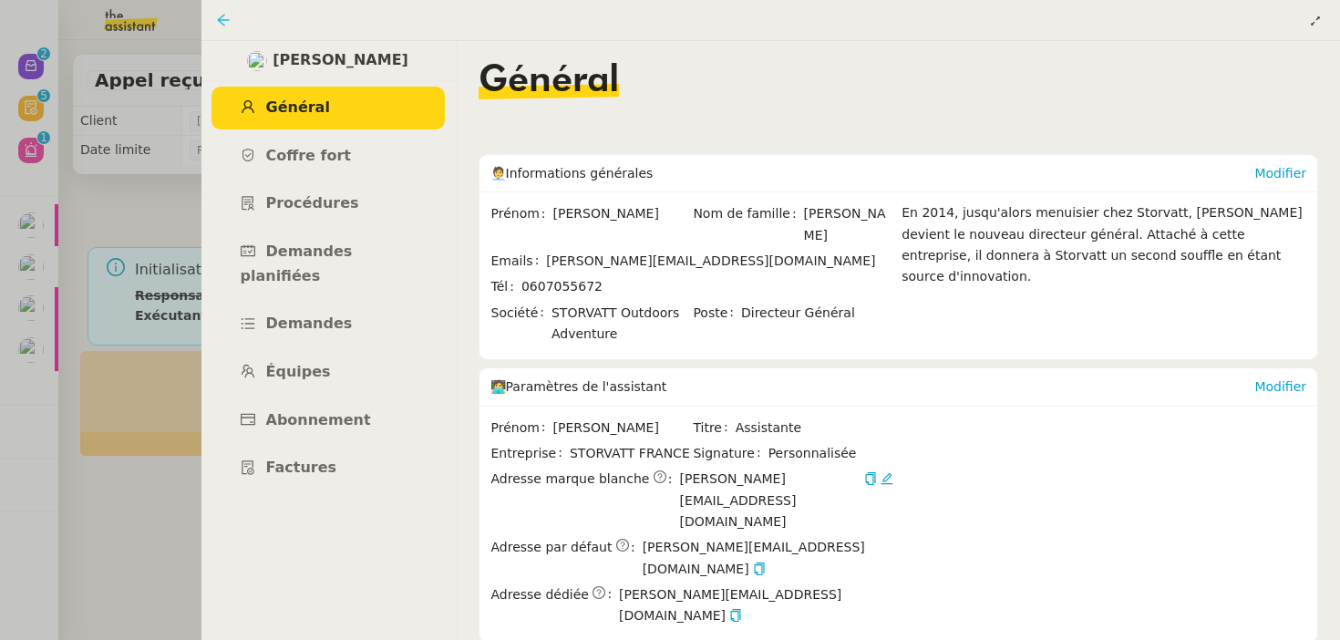
click at [228, 17] on icon at bounding box center [223, 20] width 15 height 15
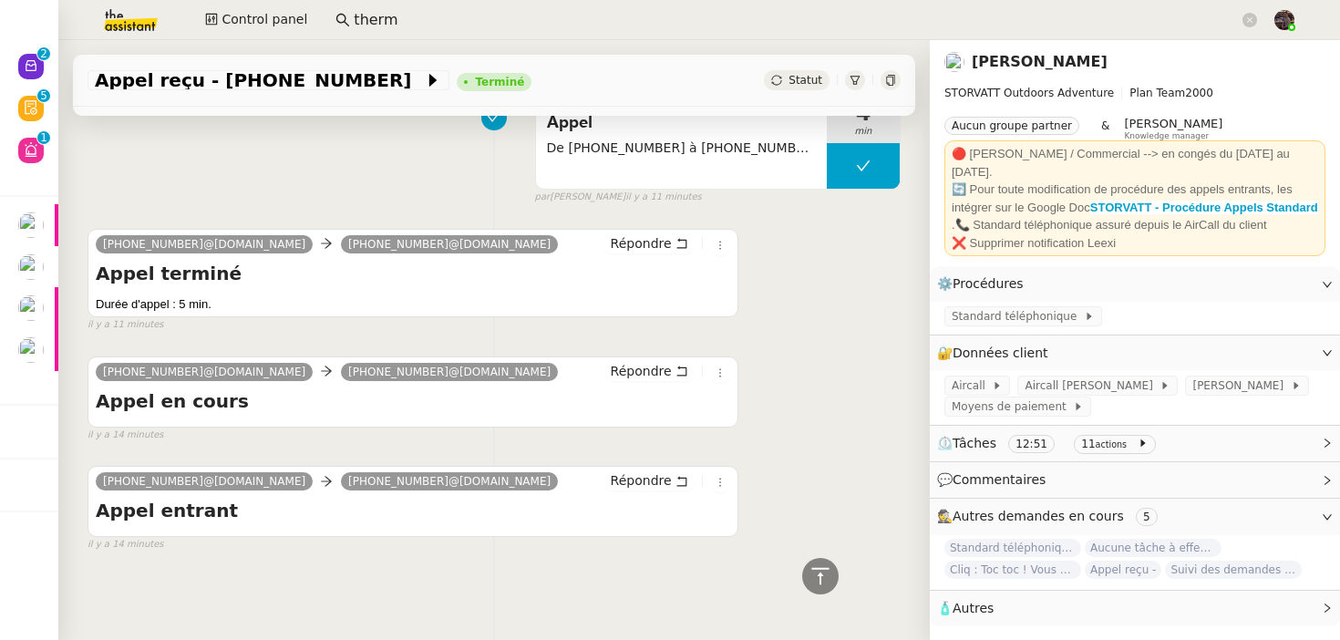
scroll to position [529, 0]
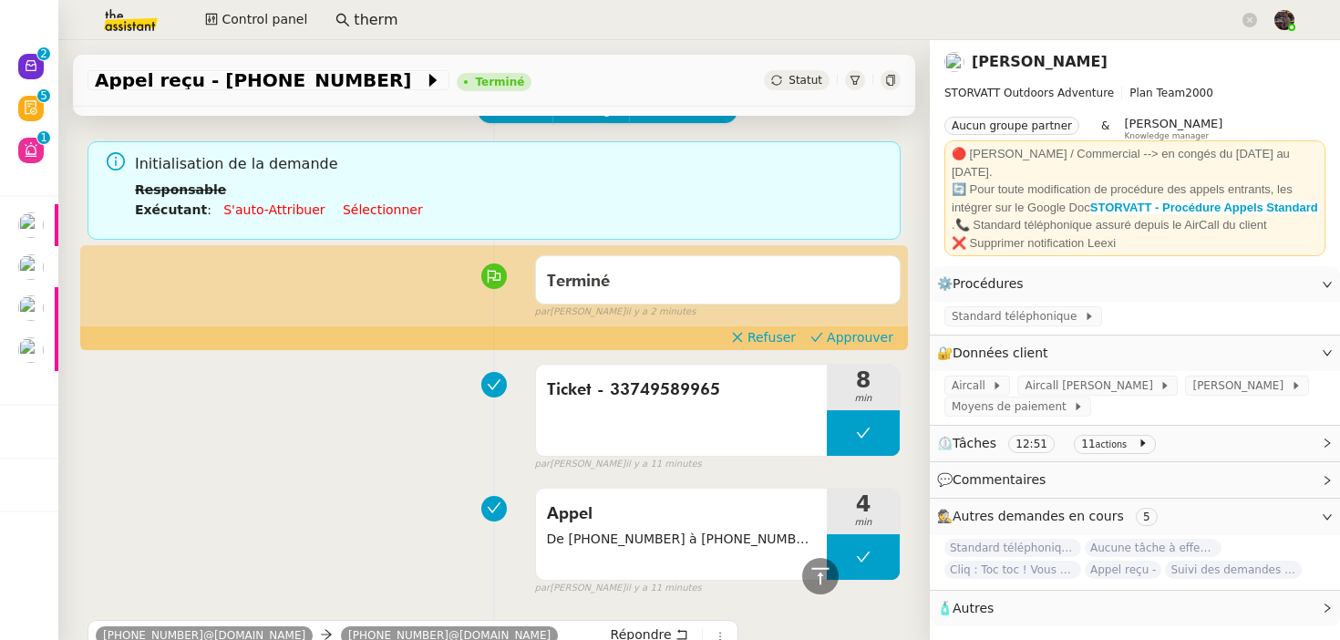
scroll to position [99, 0]
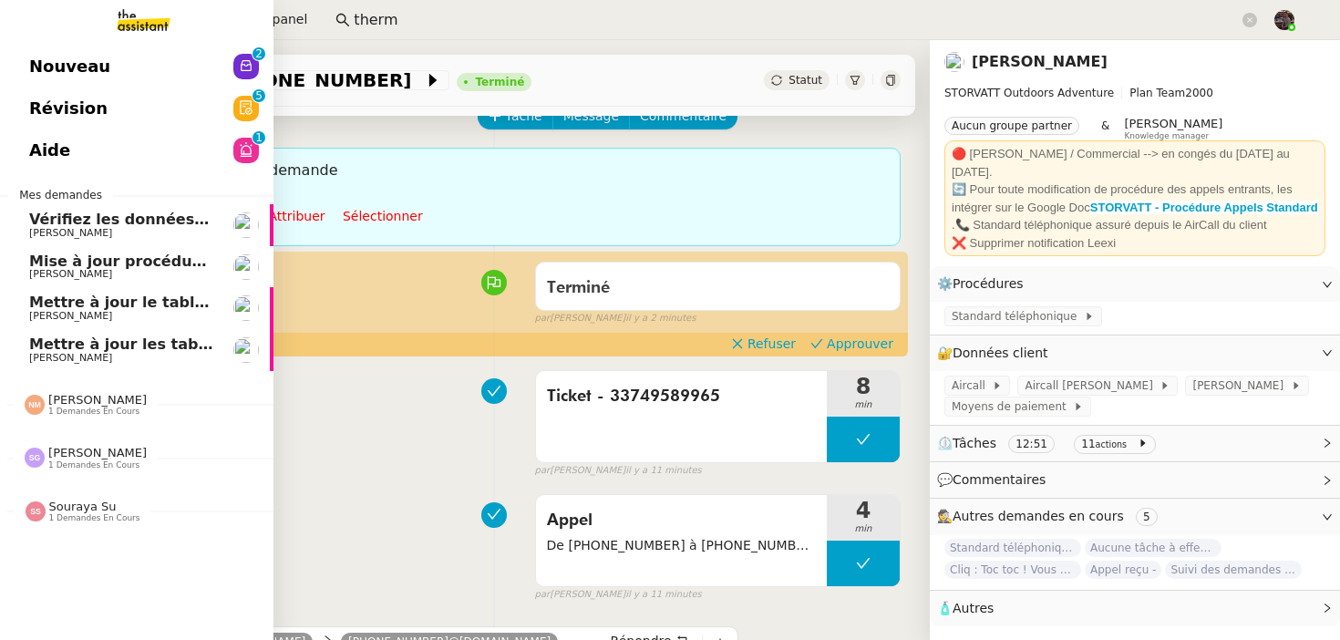
click at [55, 59] on span "Nouveau" at bounding box center [69, 66] width 81 height 27
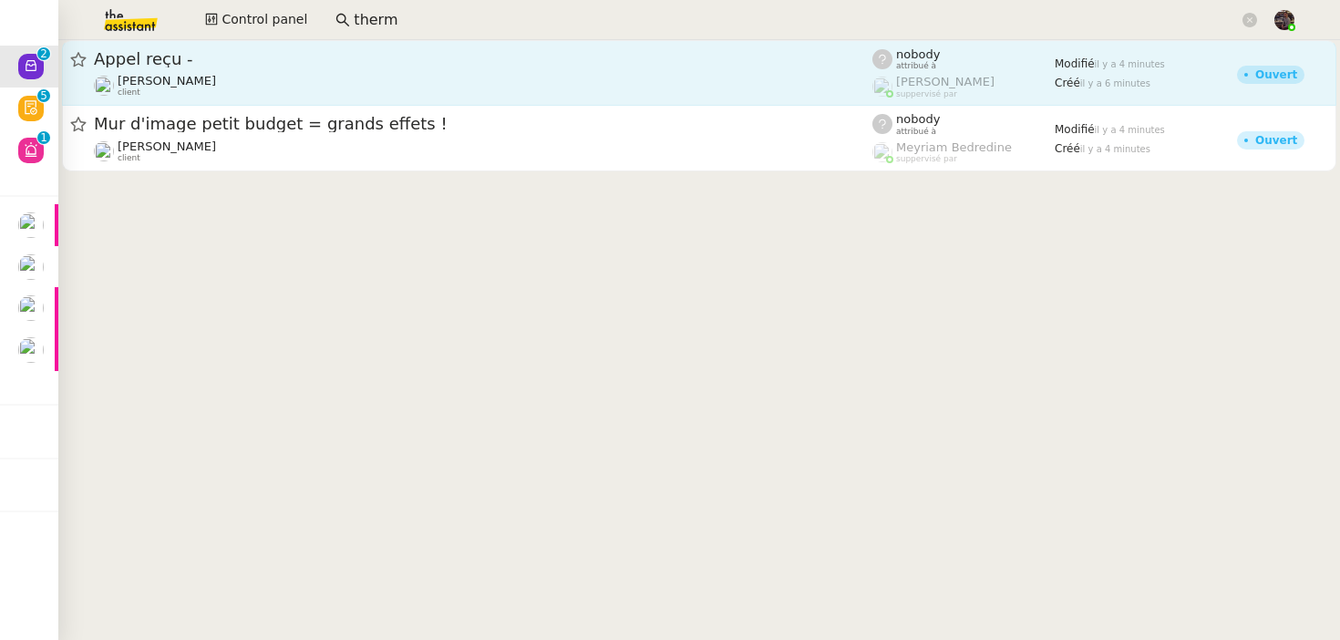
click at [181, 61] on span "Appel reçu -" at bounding box center [483, 59] width 779 height 16
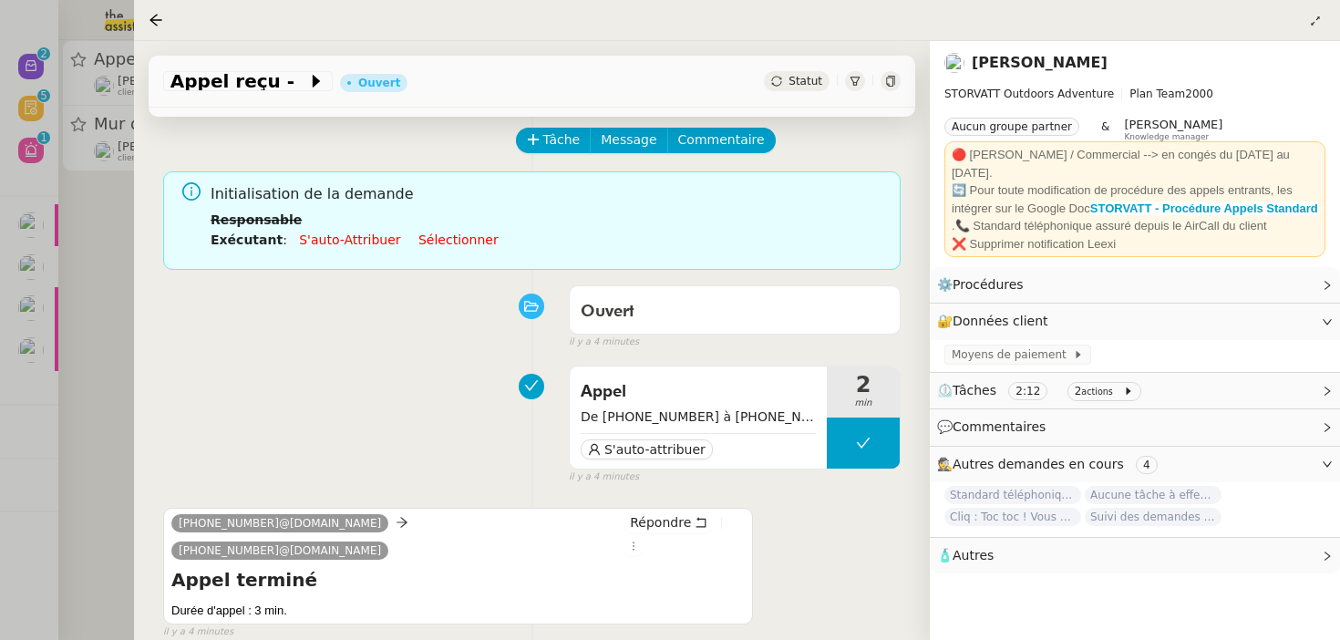
scroll to position [85, 0]
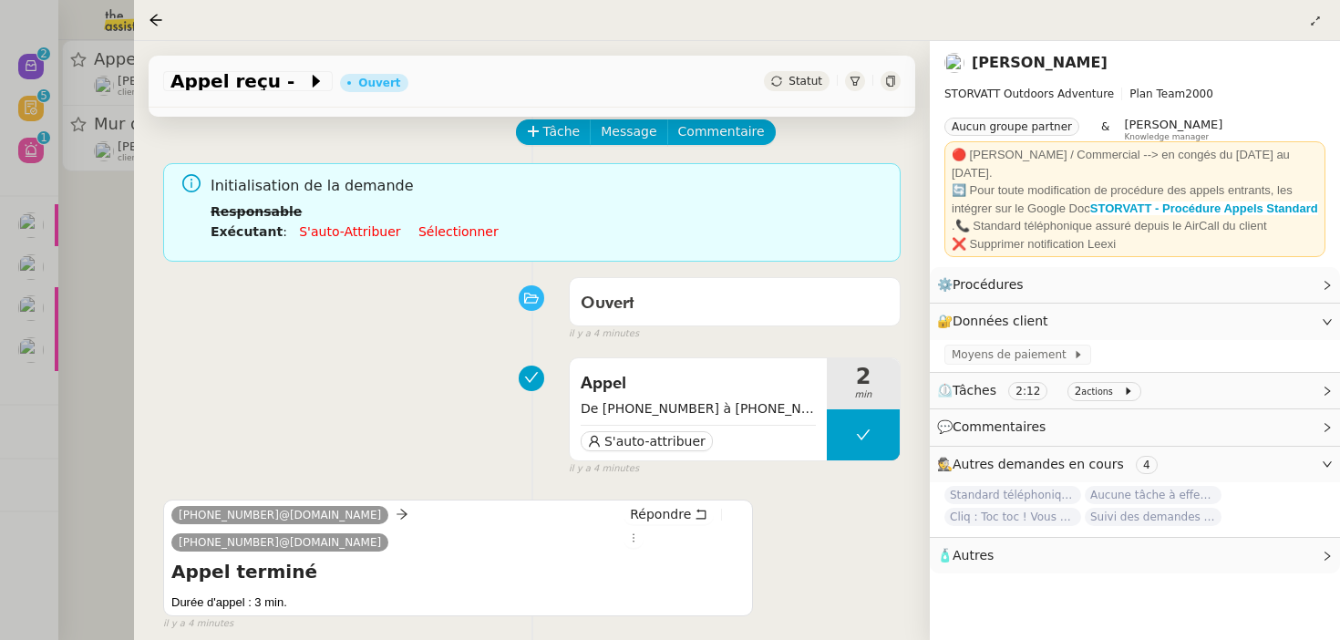
click at [375, 315] on div "Ouvert false il y a 4 minutes" at bounding box center [532, 305] width 738 height 73
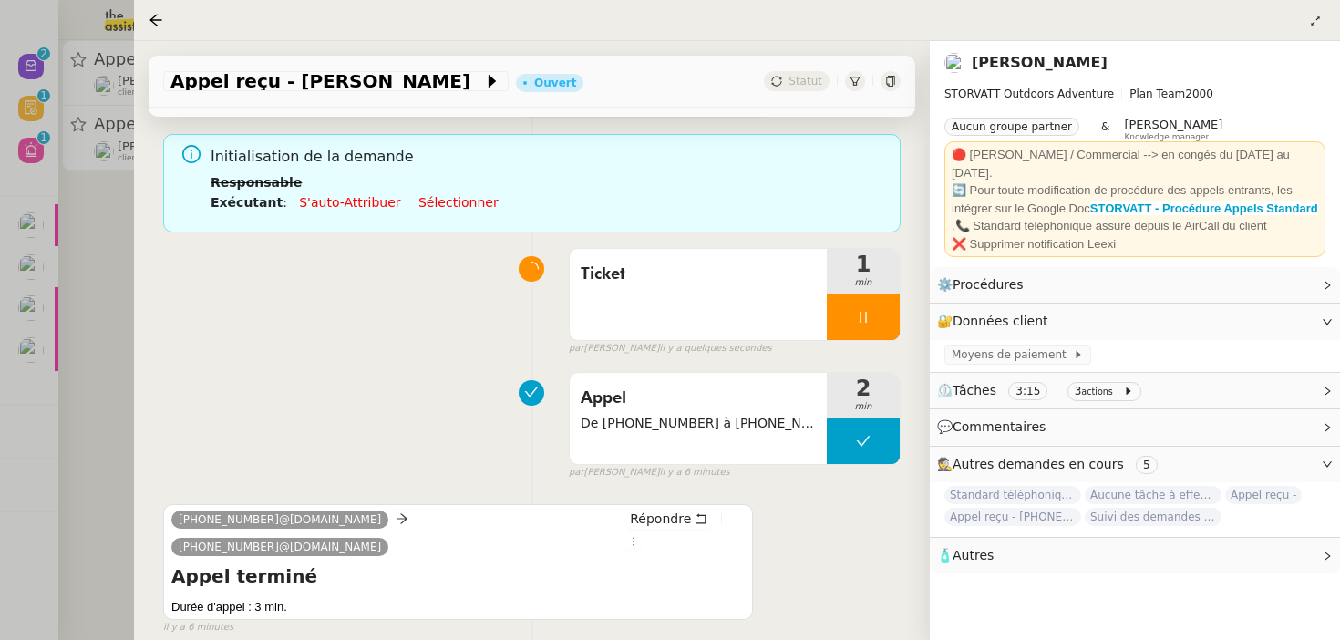
scroll to position [0, 0]
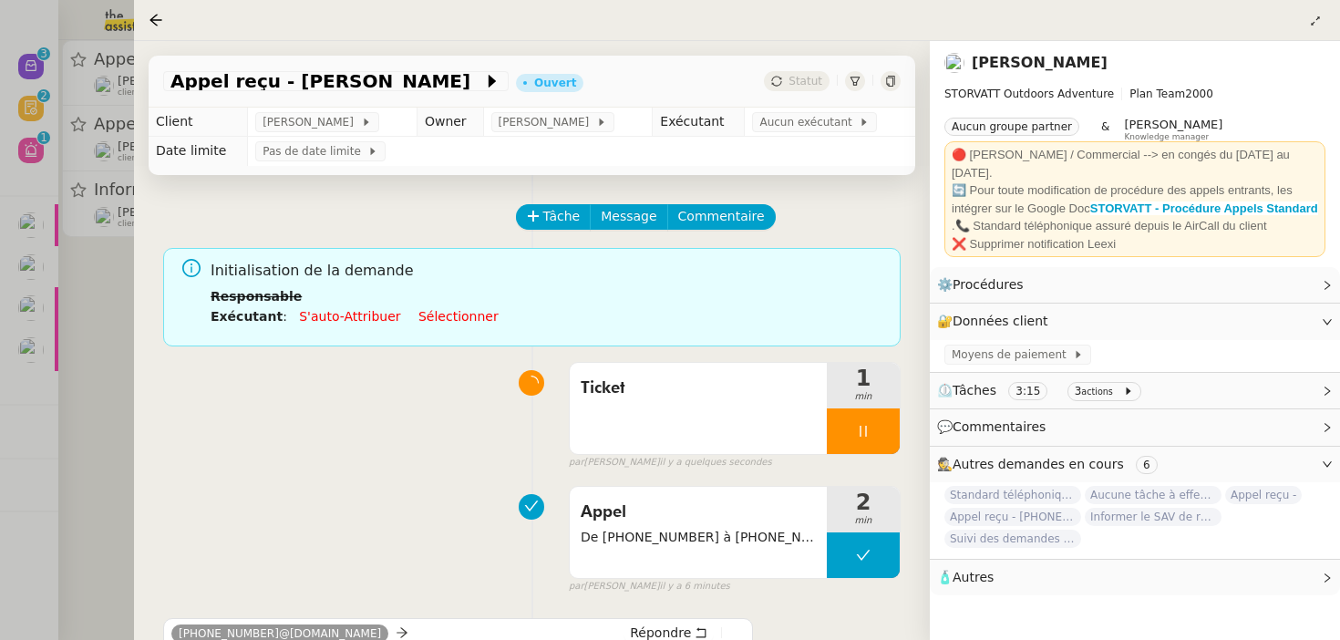
click at [85, 319] on div at bounding box center [670, 320] width 1340 height 640
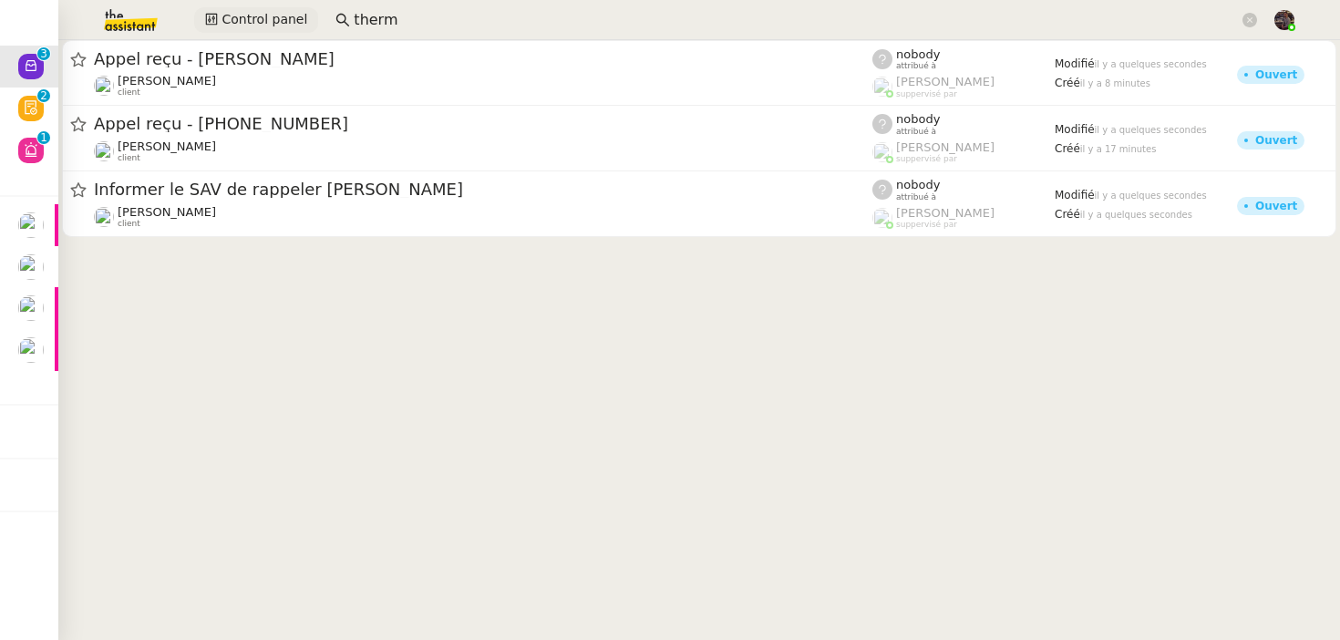
click at [222, 20] on span "Control panel" at bounding box center [265, 19] width 86 height 21
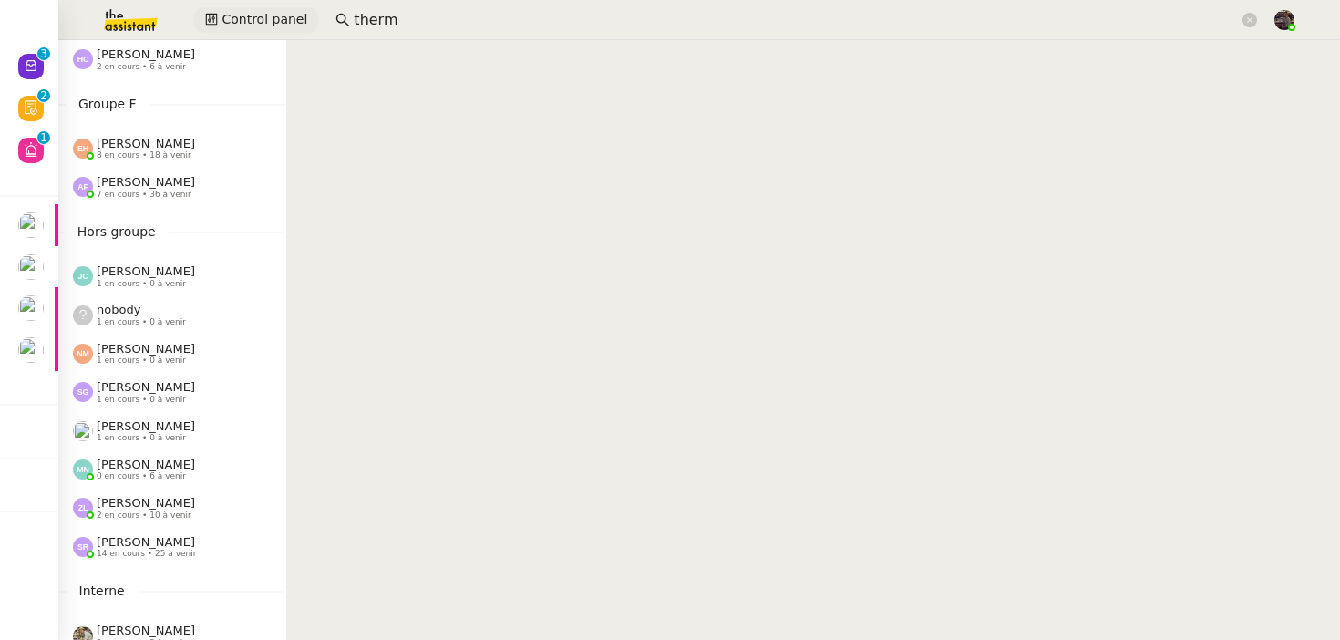
scroll to position [978, 0]
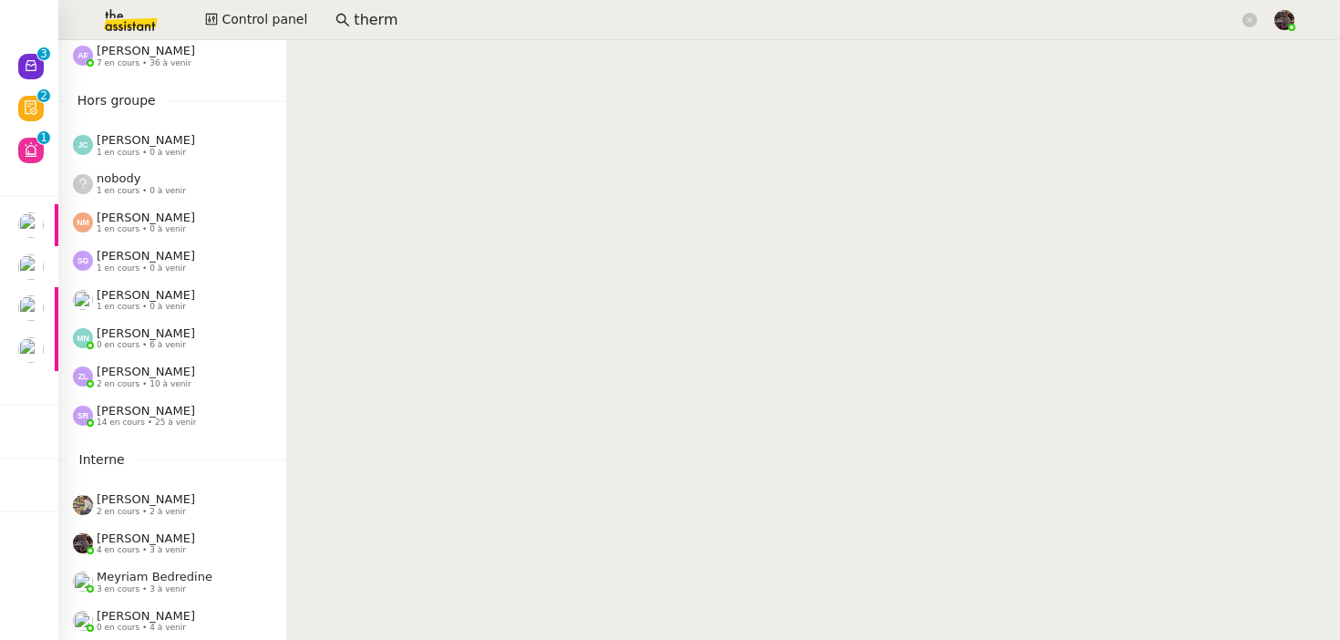
click at [179, 405] on span "[PERSON_NAME]" at bounding box center [146, 411] width 98 height 14
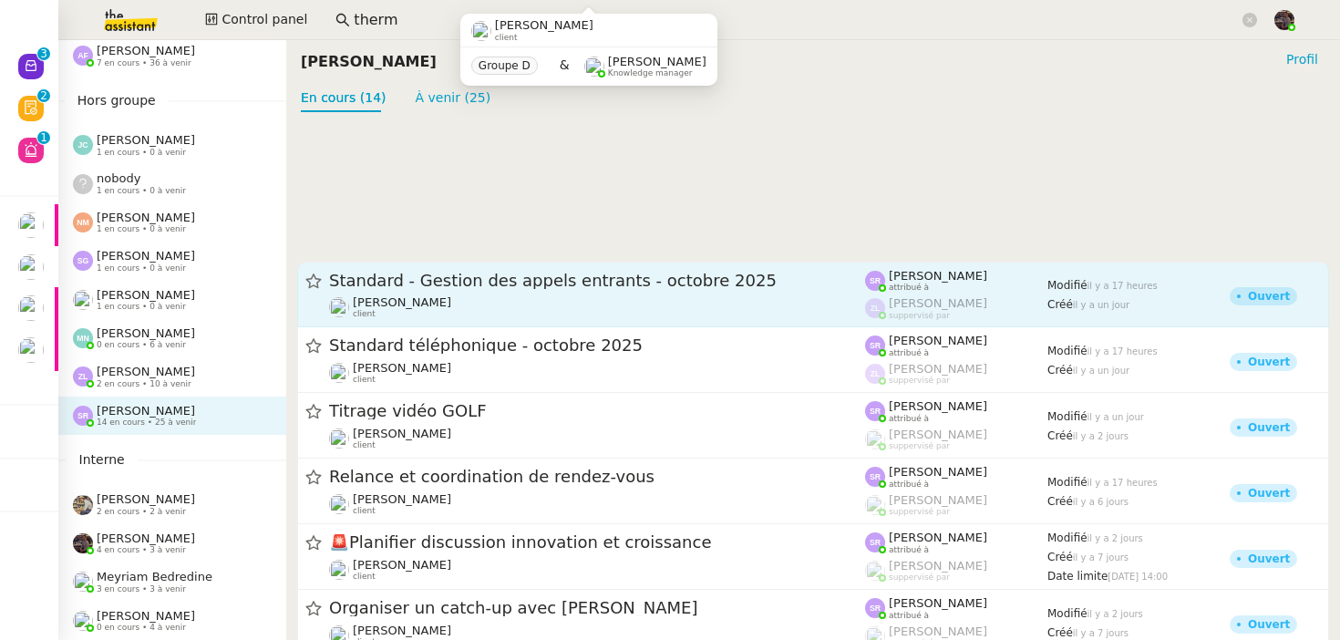
scroll to position [442, 0]
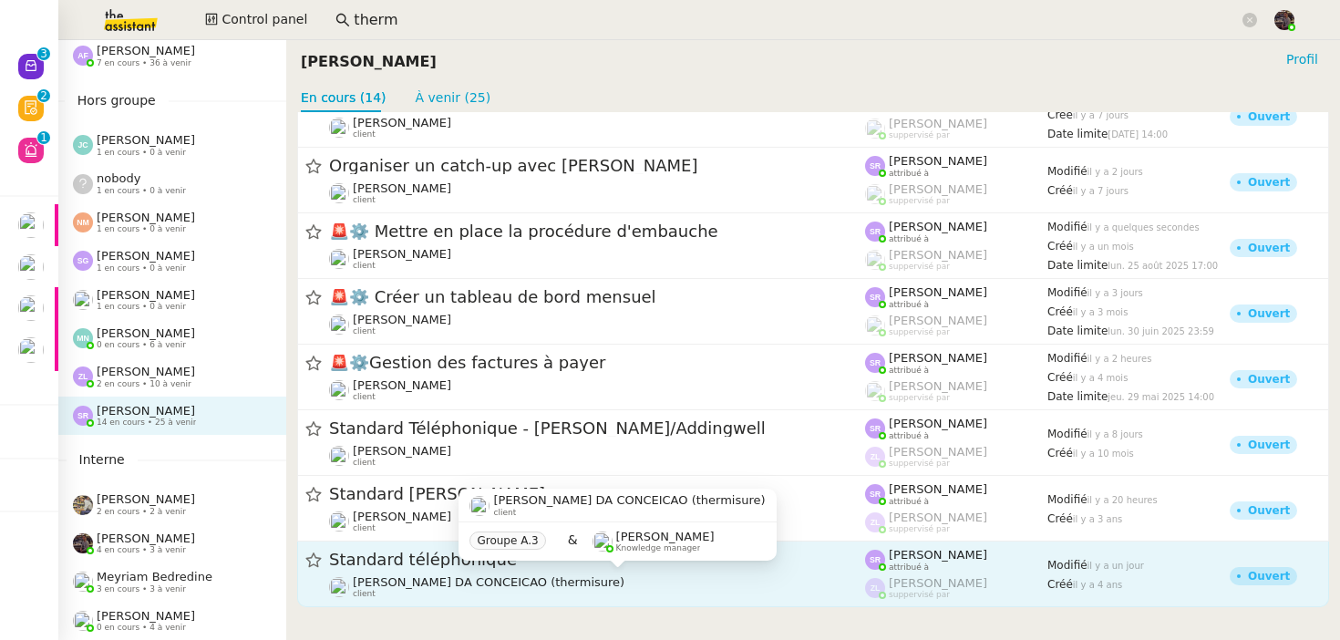
click at [474, 583] on span "Charles DA CONCEICAO (thermisure)" at bounding box center [489, 582] width 272 height 14
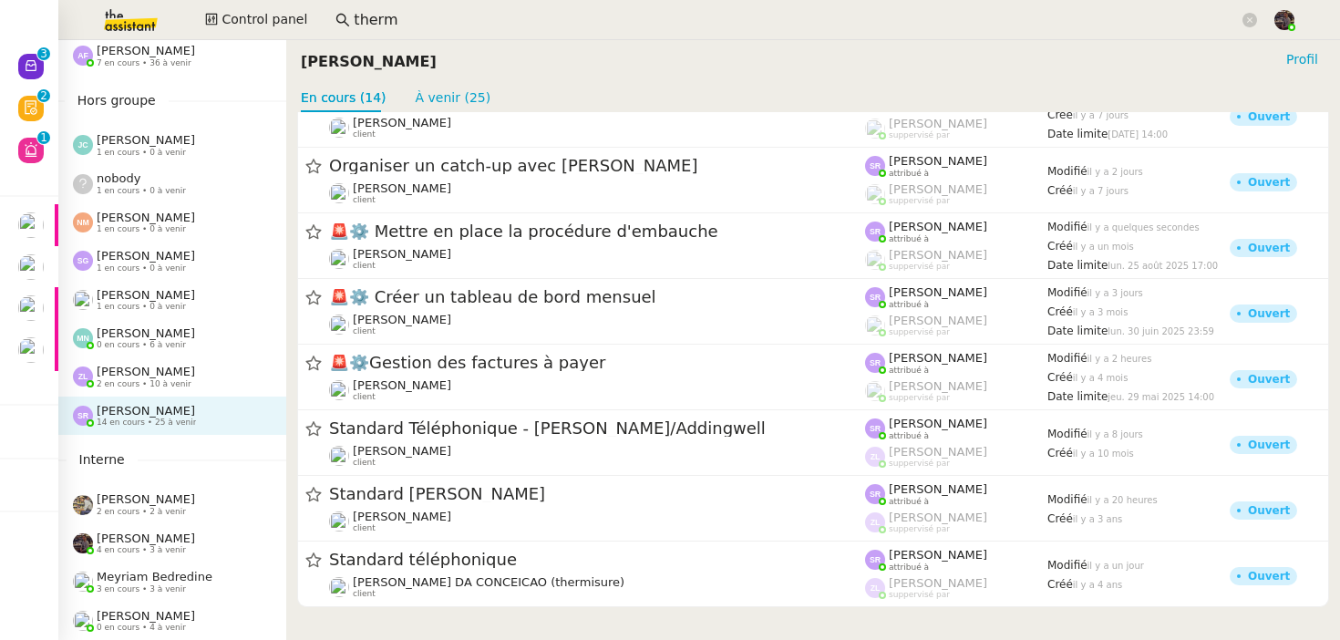
click at [166, 302] on span "1 en cours • 0 à venir" at bounding box center [141, 307] width 89 height 10
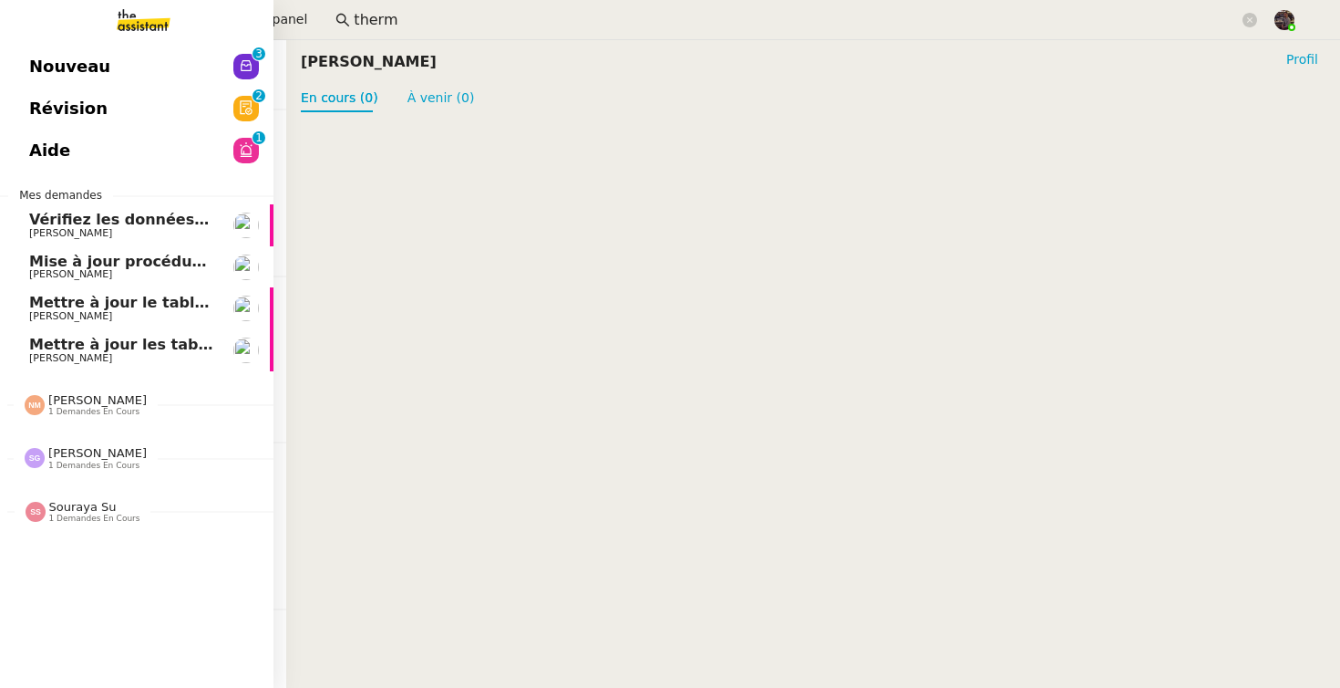
click at [54, 82] on link "Nouveau 0 1 2 3 4 5 6 7 8 9" at bounding box center [137, 67] width 274 height 42
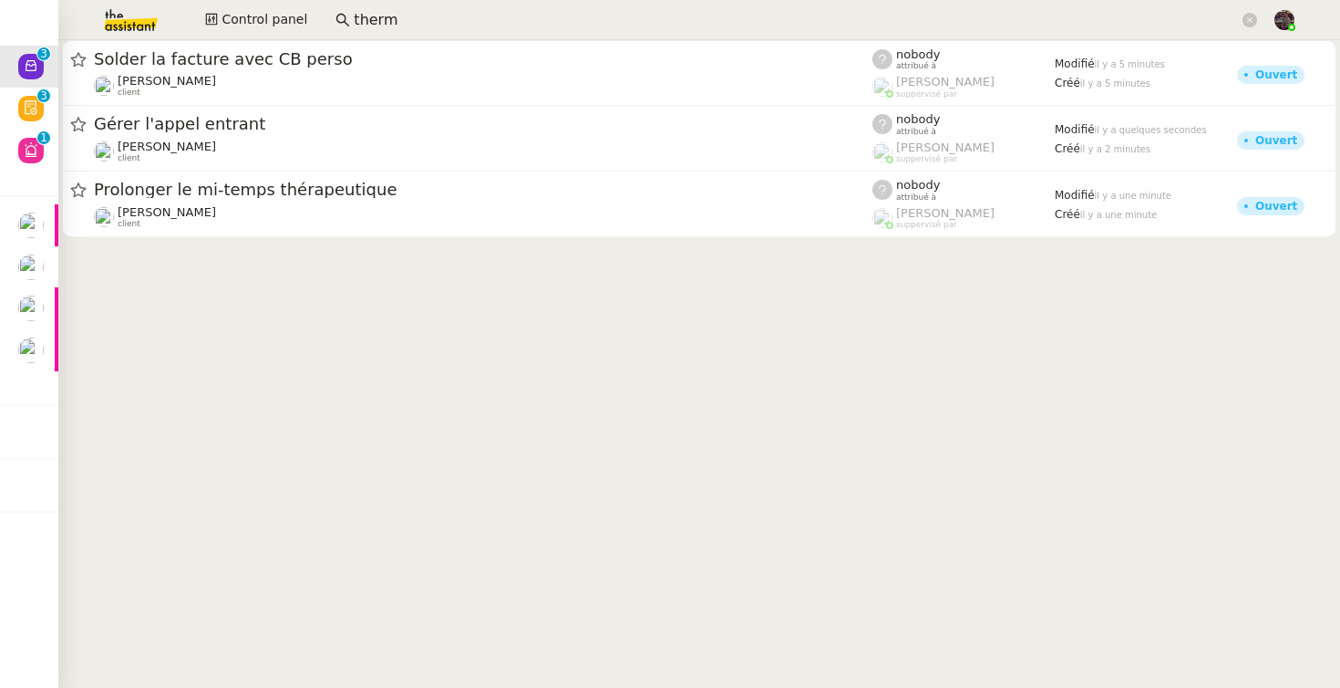
click at [529, 405] on cdk-virtual-scroll-viewport "Solder la facture avec CB perso Axel BANDIAKY client nobody attribué à Frédériq…" at bounding box center [699, 363] width 1282 height 647
click at [663, 440] on cdk-virtual-scroll-viewport "Solder la facture avec CB perso Axel BANDIAKY client nobody attribué à Frédériq…" at bounding box center [699, 363] width 1282 height 647
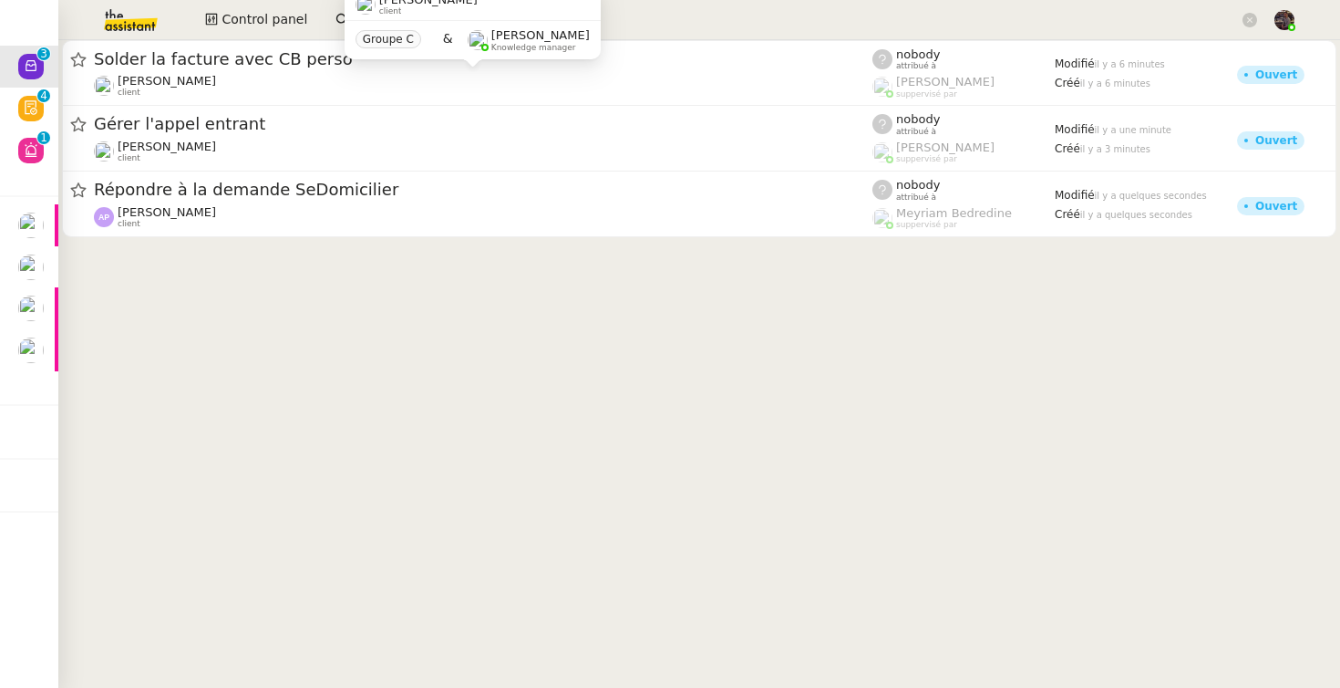
click at [132, 19] on img at bounding box center [116, 20] width 141 height 40
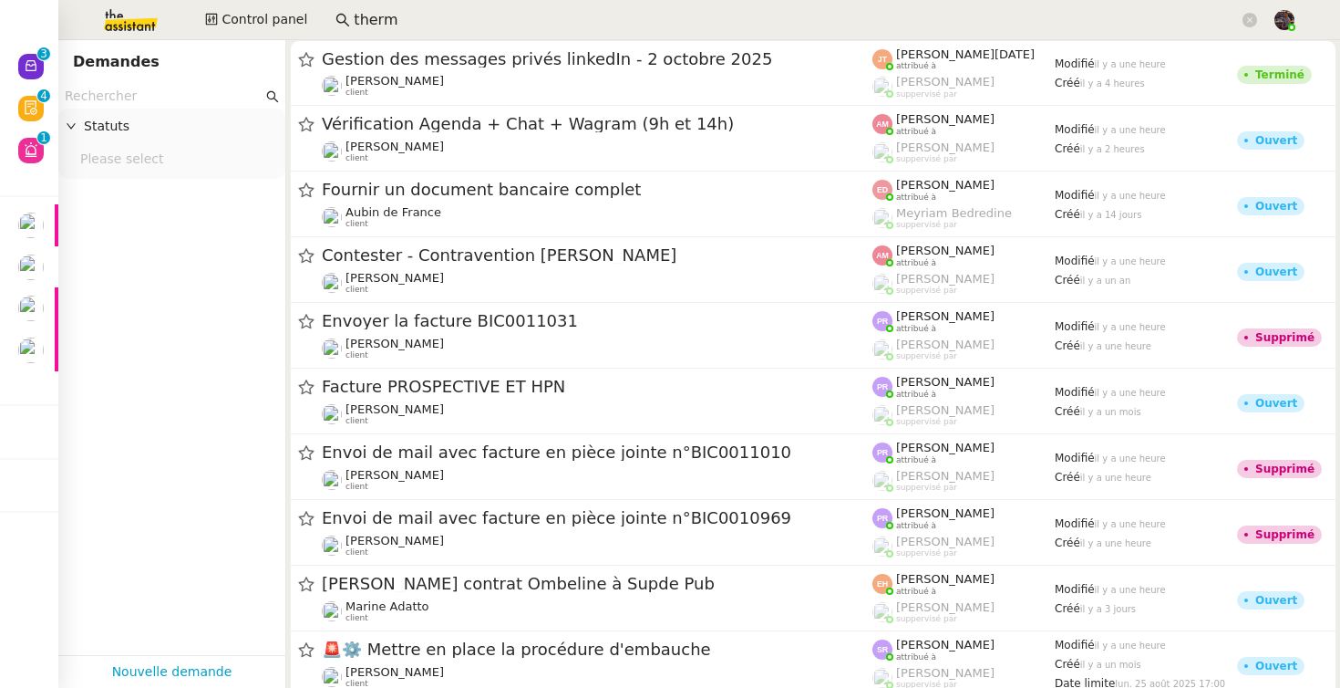
click at [160, 114] on div "Statuts" at bounding box center [171, 127] width 227 height 36
click at [147, 90] on input "text" at bounding box center [164, 96] width 198 height 21
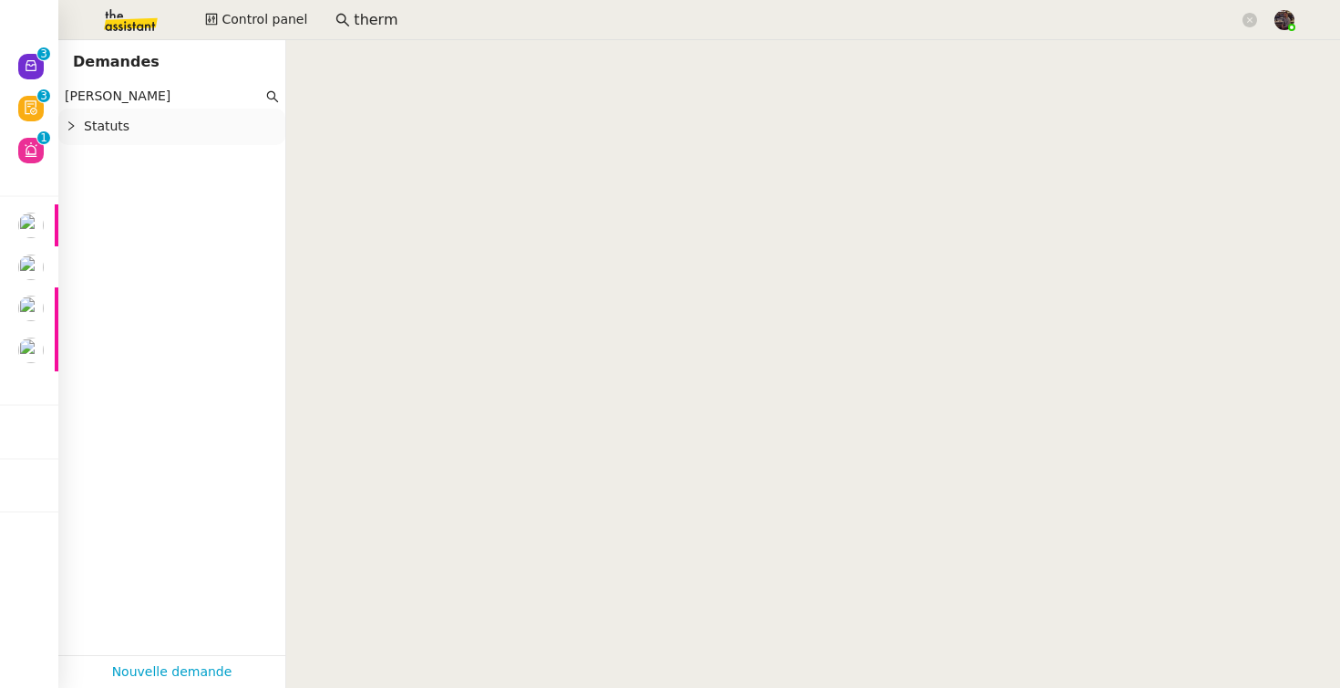
type input "thomas soulier"
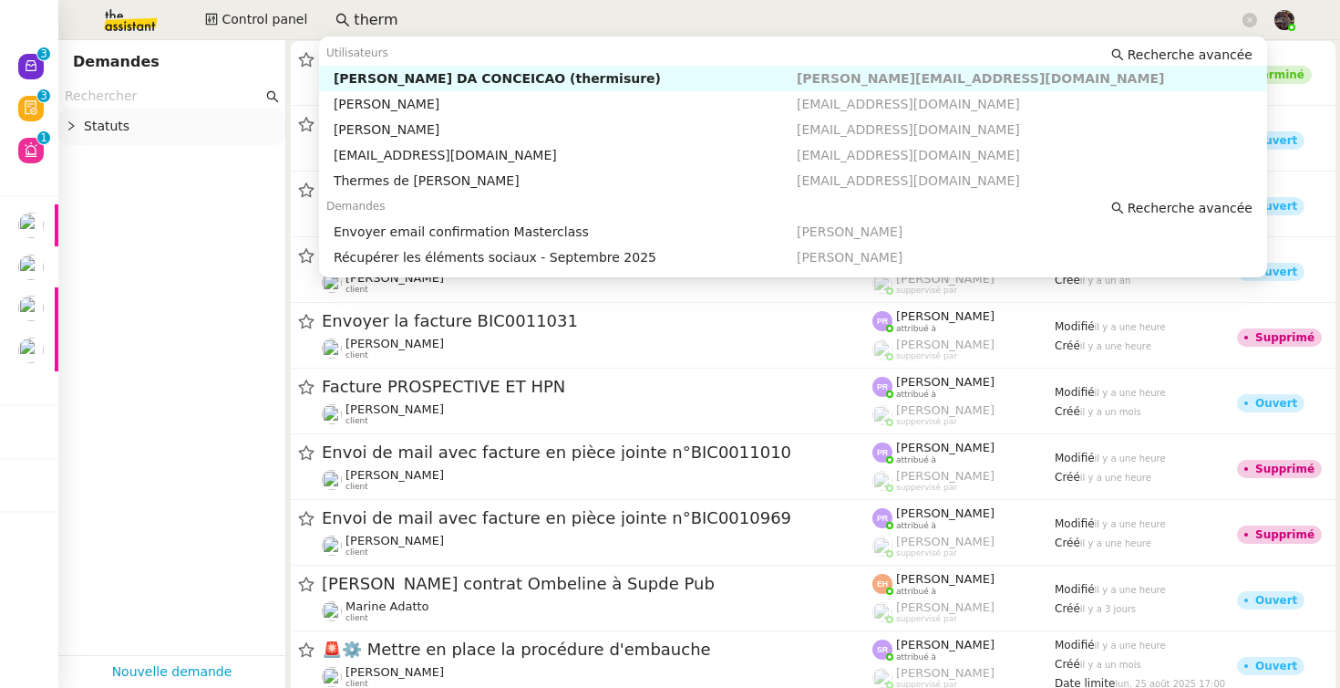
click at [409, 19] on input "therm" at bounding box center [796, 20] width 885 height 25
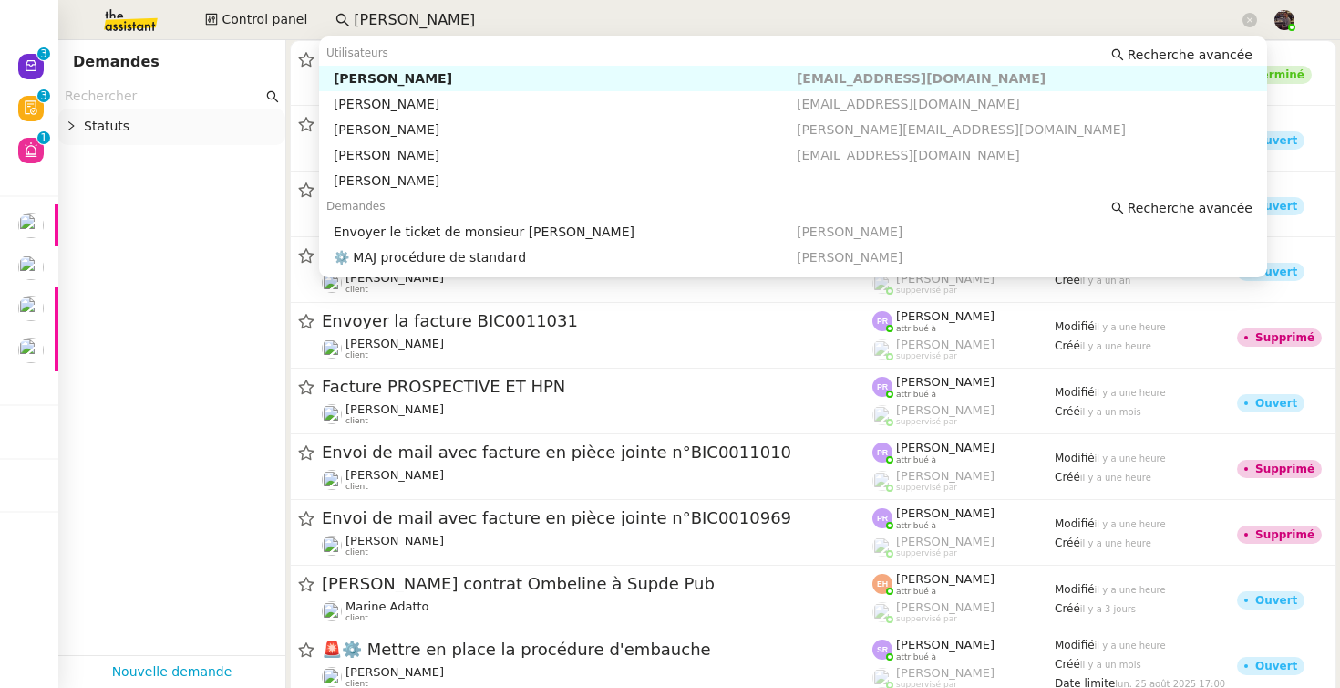
click at [506, 74] on div "[PERSON_NAME]" at bounding box center [565, 78] width 463 height 16
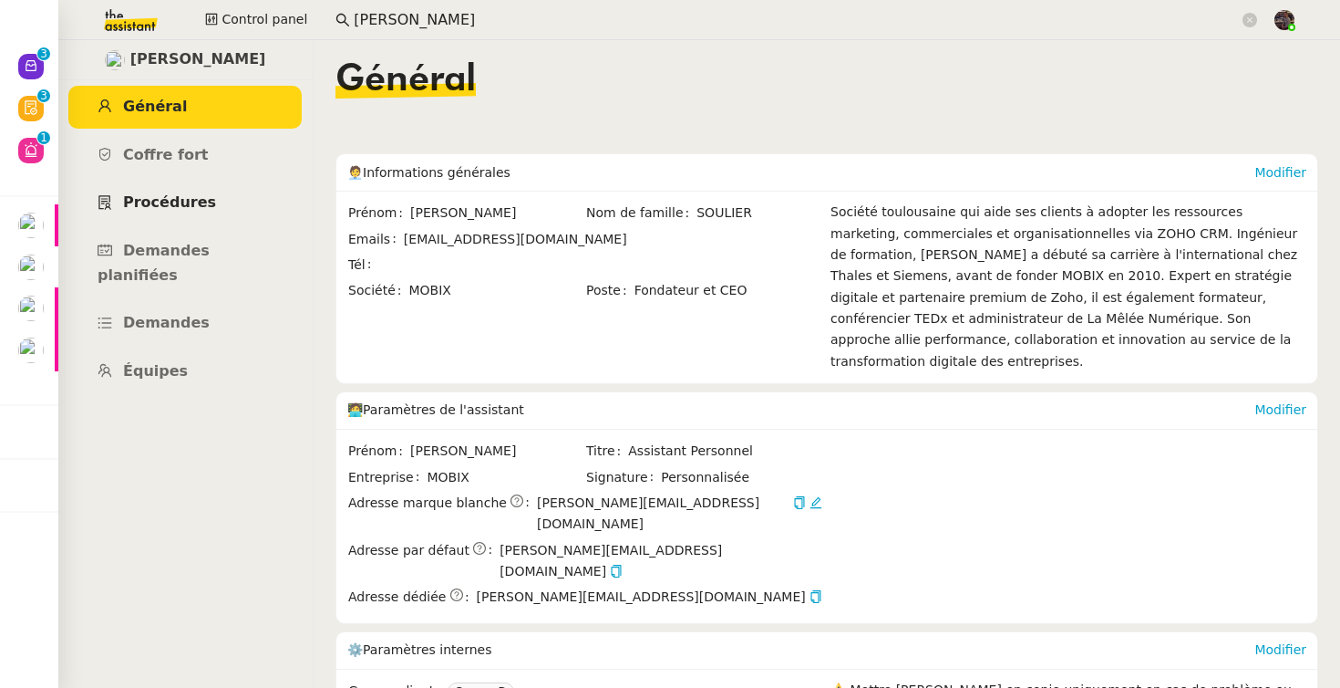
click at [202, 193] on span "Procédures" at bounding box center [169, 201] width 93 height 17
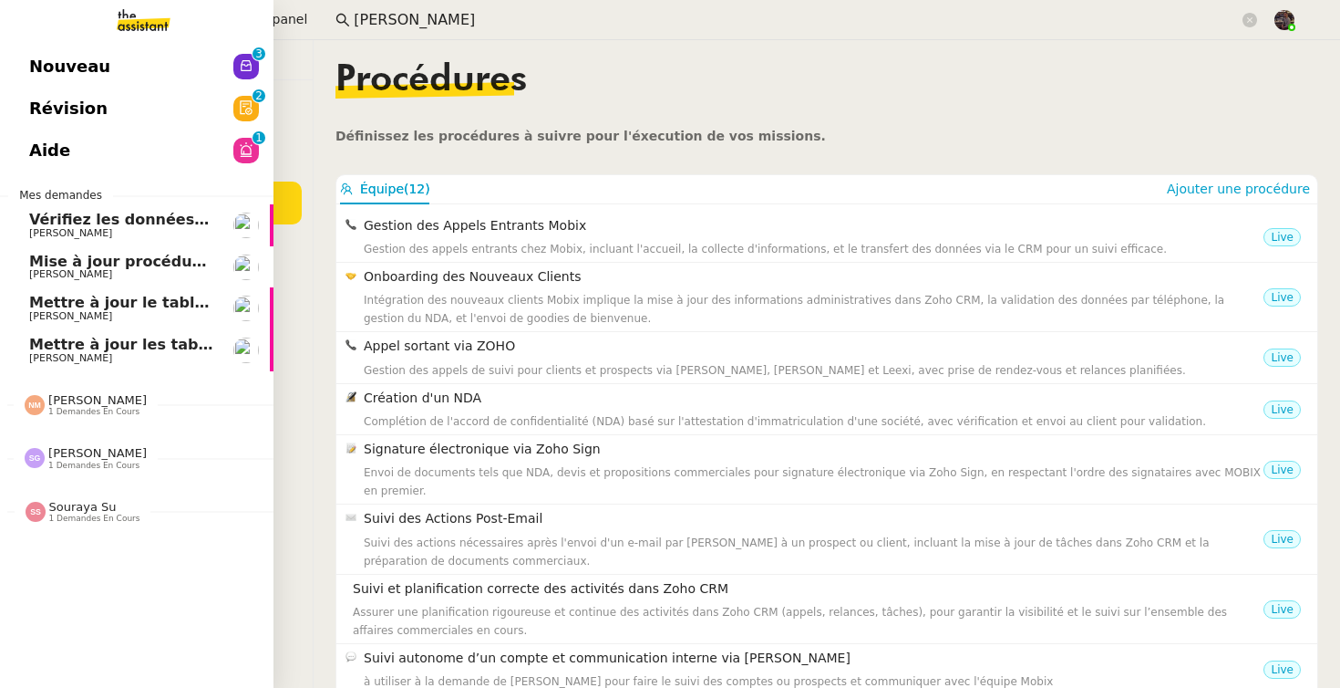
click at [129, 59] on link "Nouveau 0 1 2 3 4 5 6 7 8 9" at bounding box center [137, 67] width 274 height 42
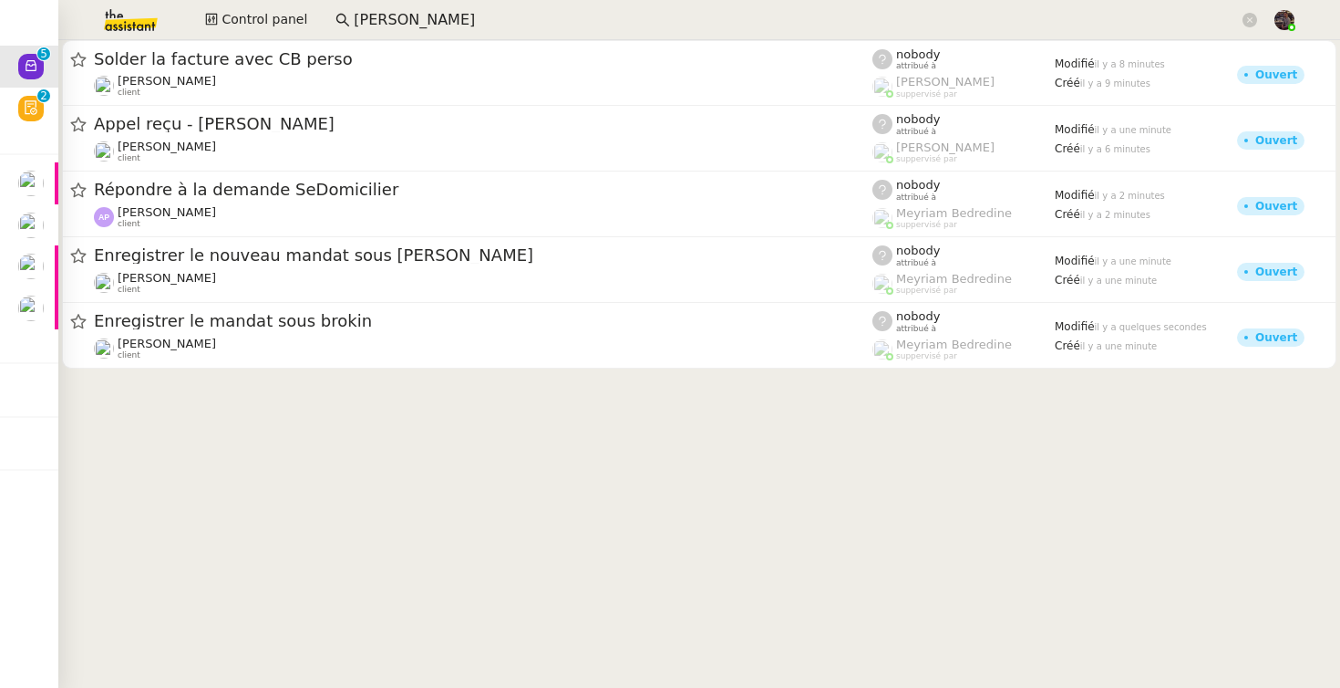
click at [414, 480] on cdk-virtual-scroll-viewport "Solder la facture avec CB perso Axel BANDIAKY client nobody attribué à Frédériq…" at bounding box center [699, 363] width 1282 height 647
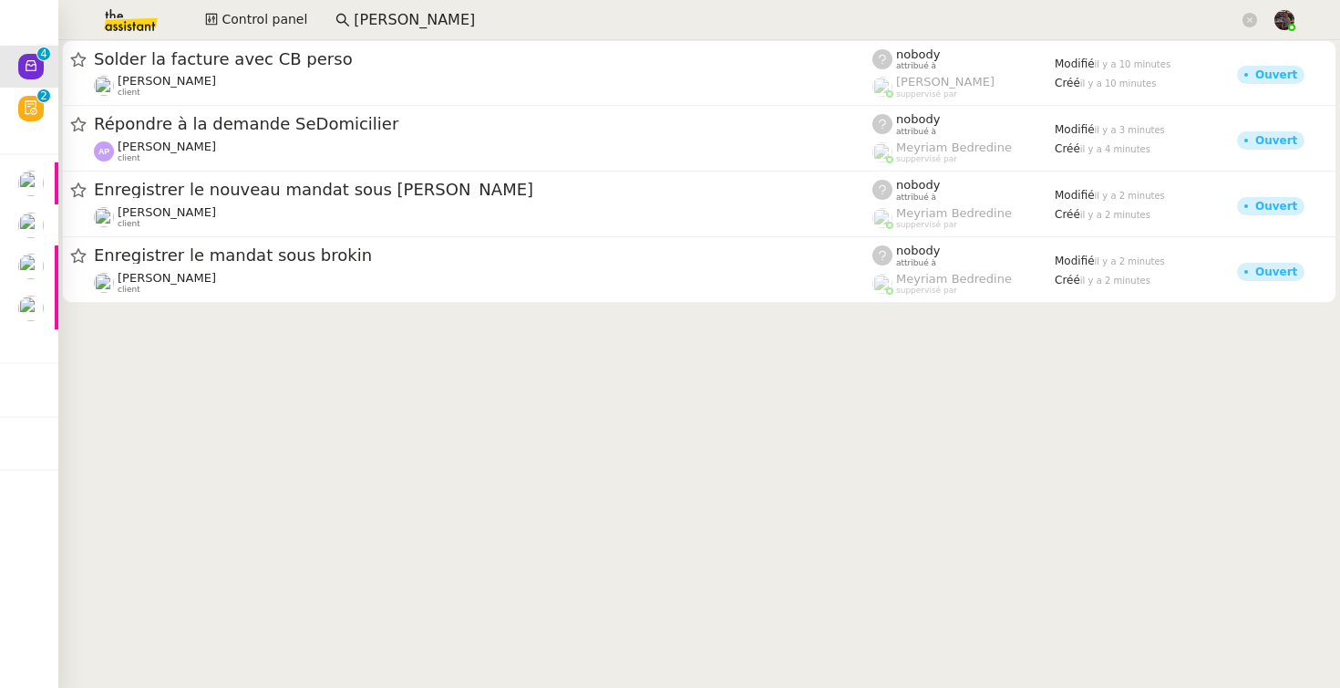
click at [140, 19] on img at bounding box center [116, 20] width 141 height 40
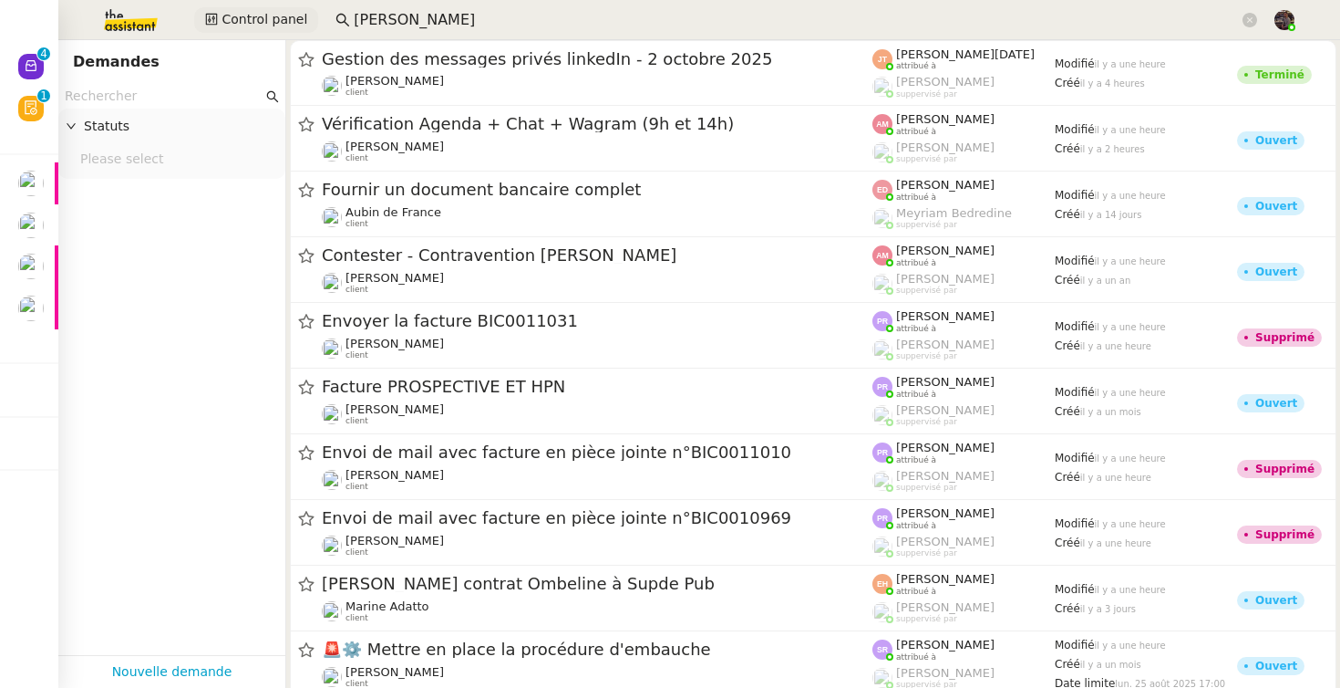
click at [274, 20] on span "Control panel" at bounding box center [265, 19] width 86 height 21
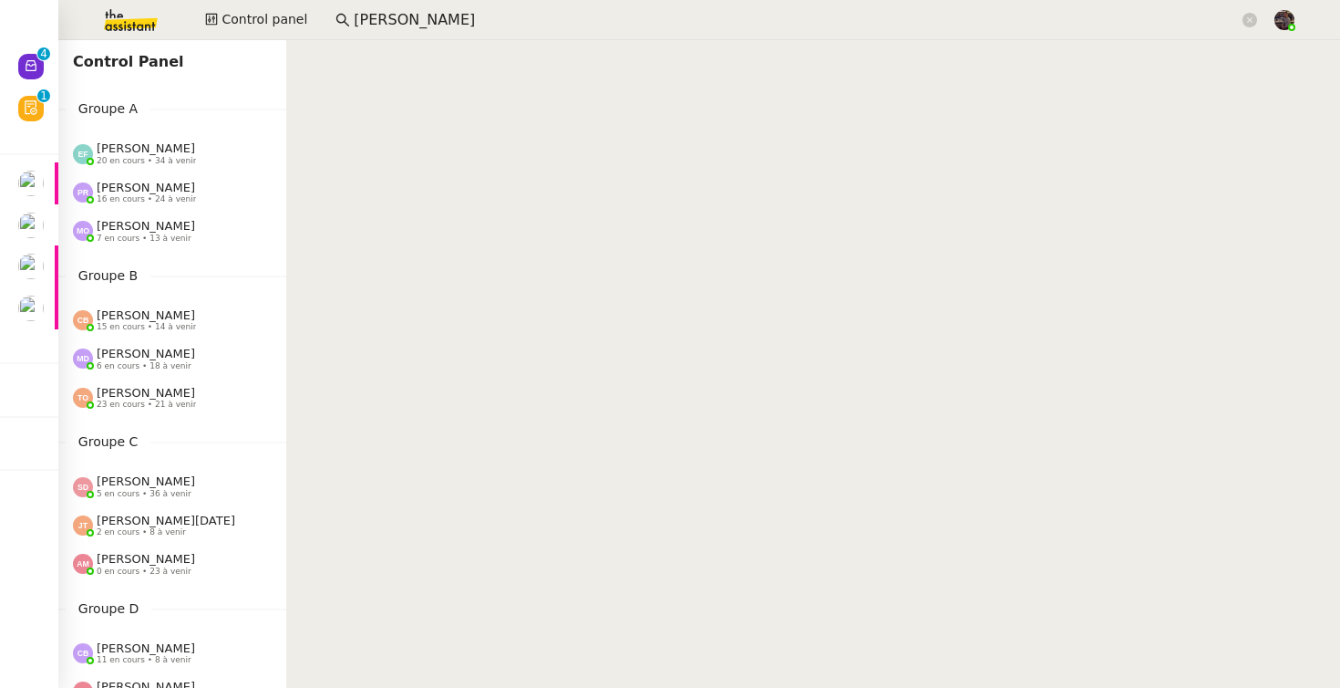
click at [203, 139] on div "Emelyne Foussier 20 en cours • 34 à venir" at bounding box center [172, 153] width 228 height 38
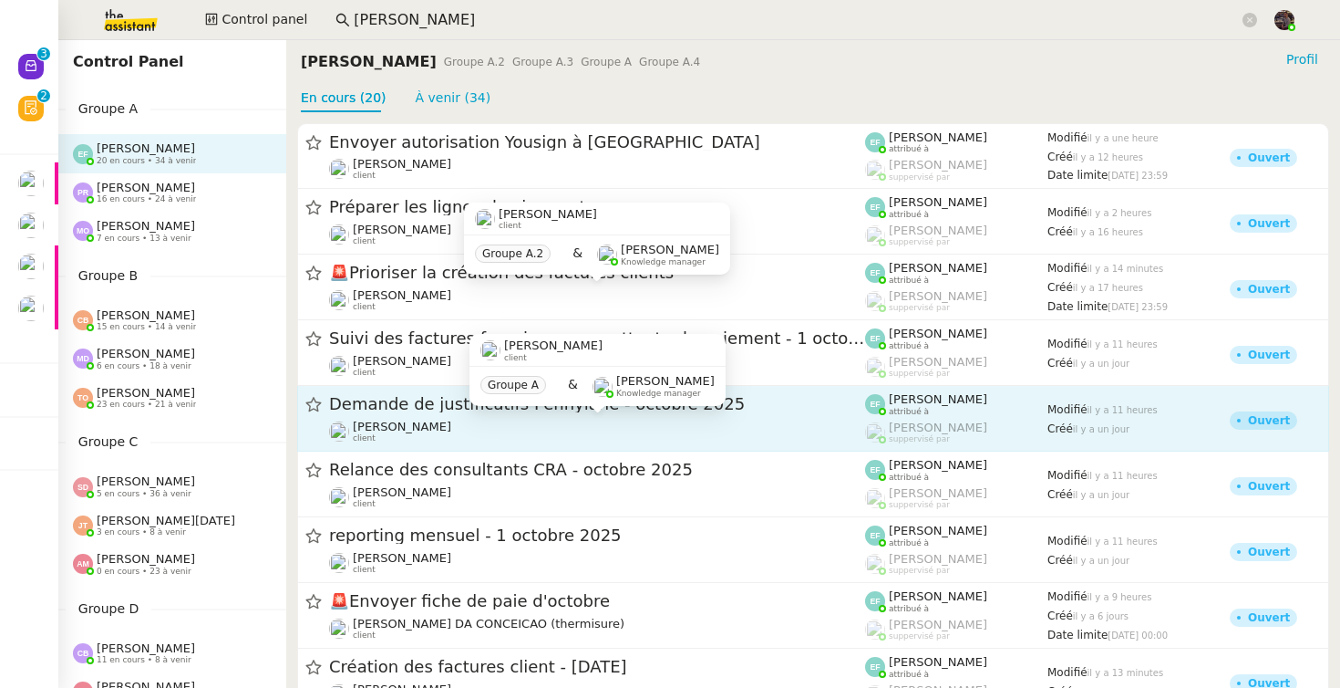
scroll to position [811, 0]
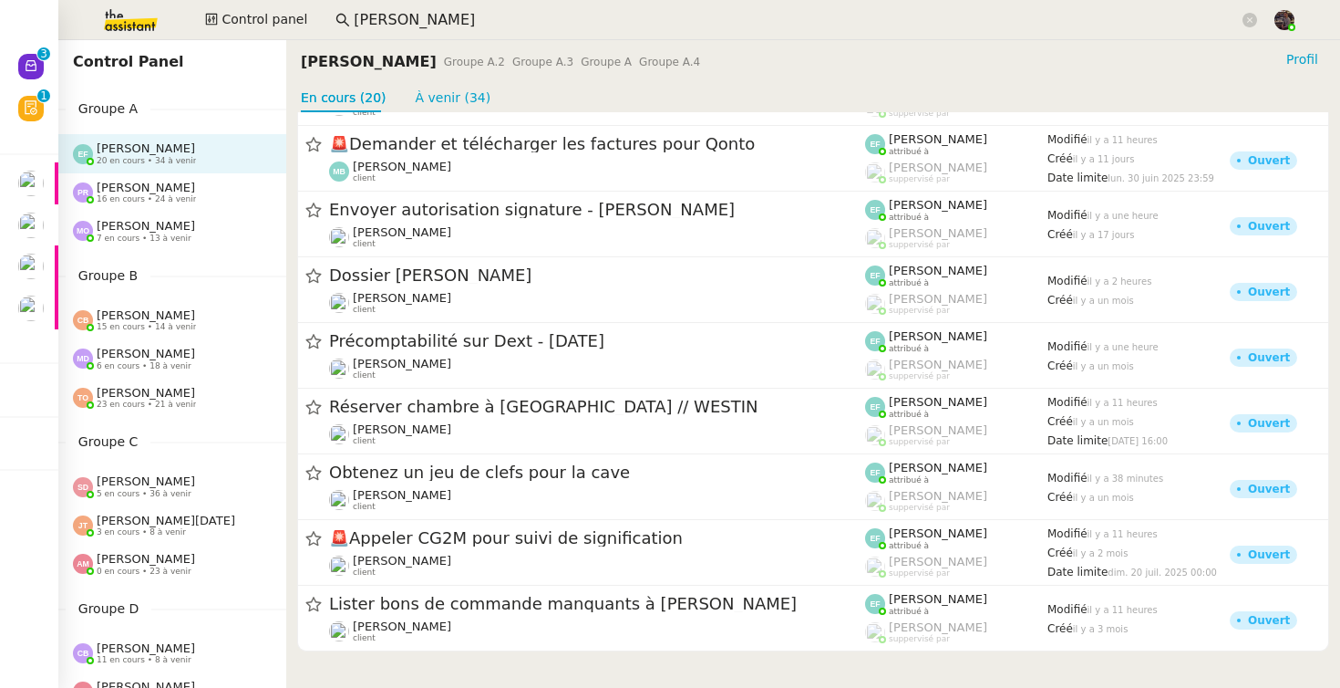
click at [163, 190] on span "[PERSON_NAME]" at bounding box center [146, 188] width 98 height 14
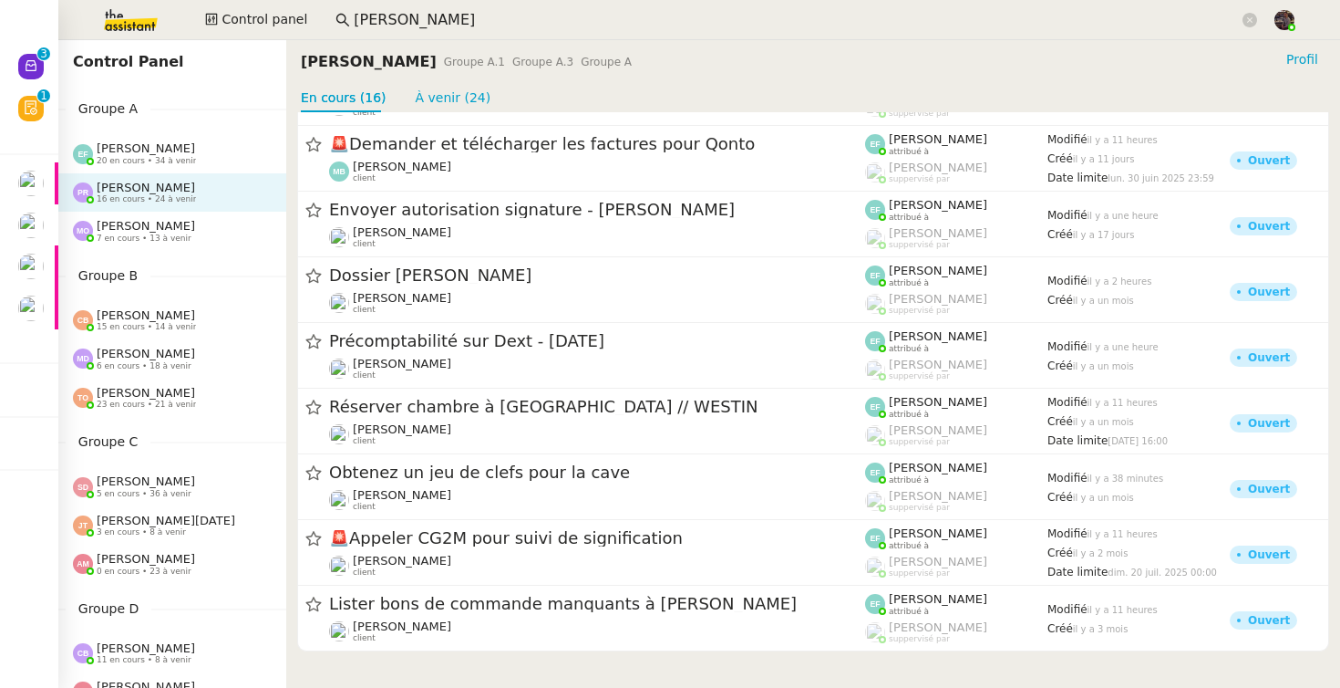
scroll to position [533, 0]
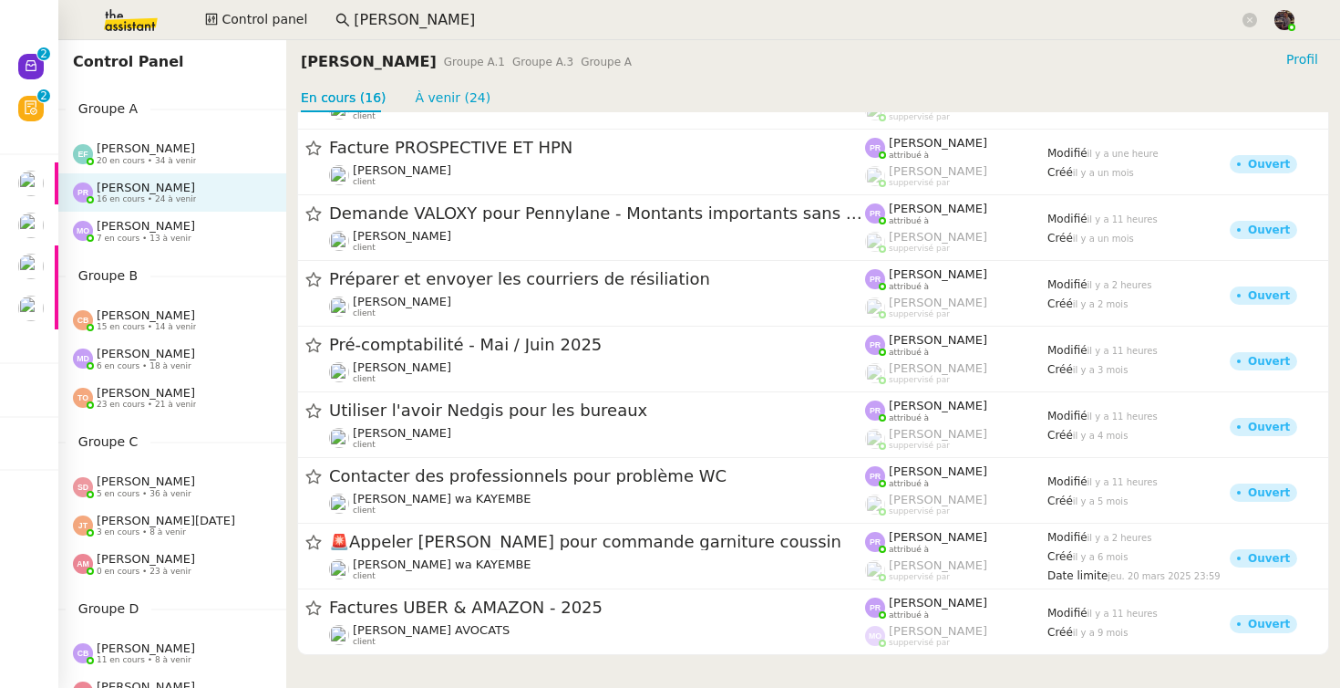
click at [206, 217] on div "Marie Orsoni 7 en cours • 13 à venir" at bounding box center [172, 231] width 228 height 38
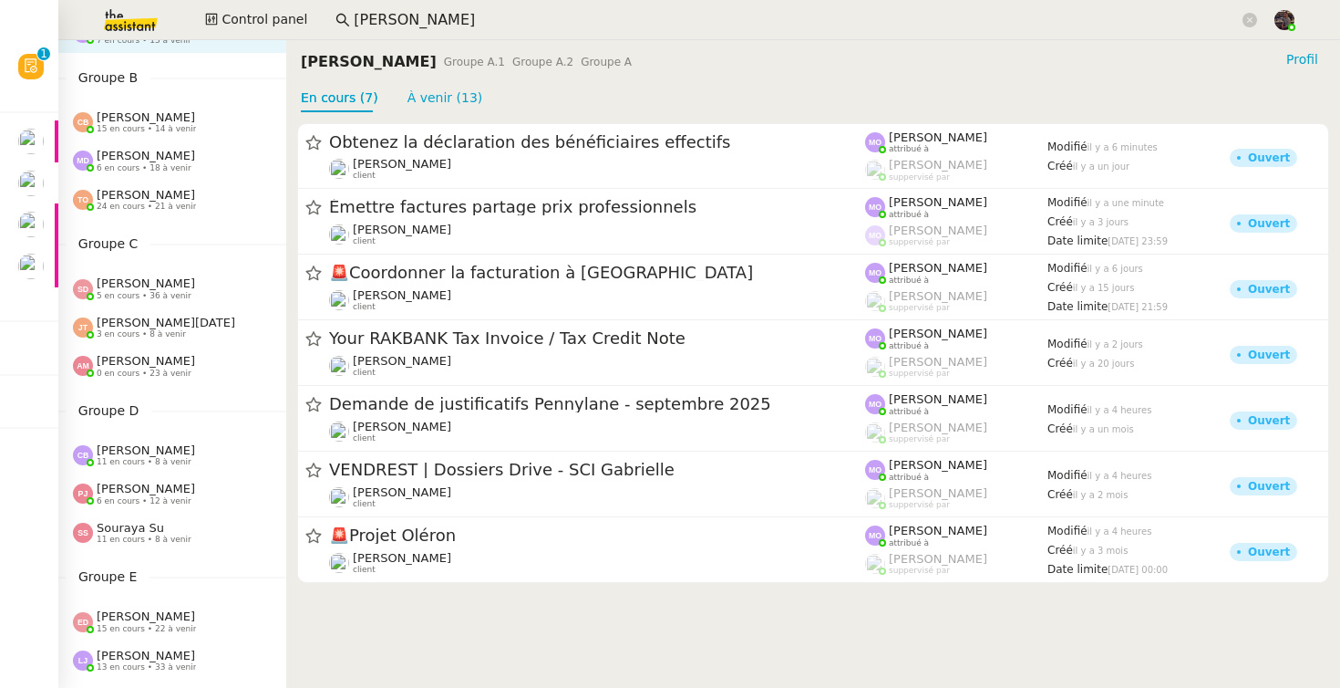
scroll to position [225, 0]
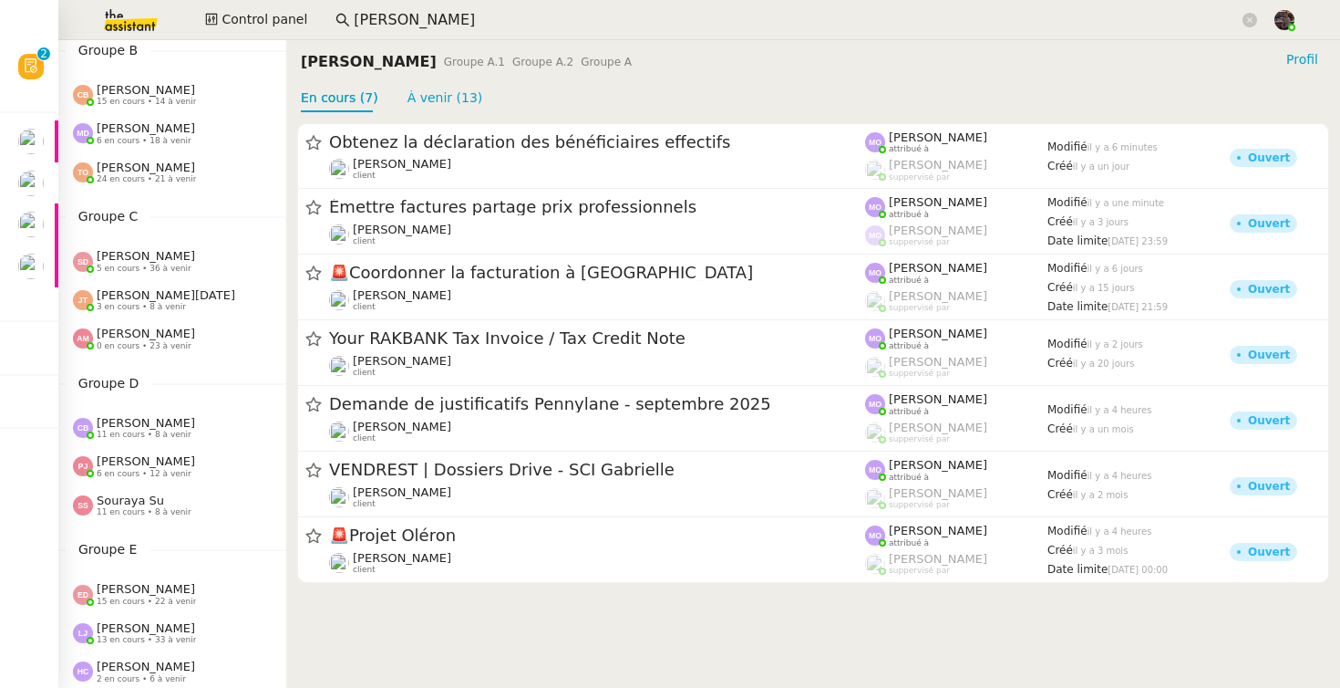
click at [160, 177] on span "24 en cours • 21 à venir" at bounding box center [146, 179] width 99 height 10
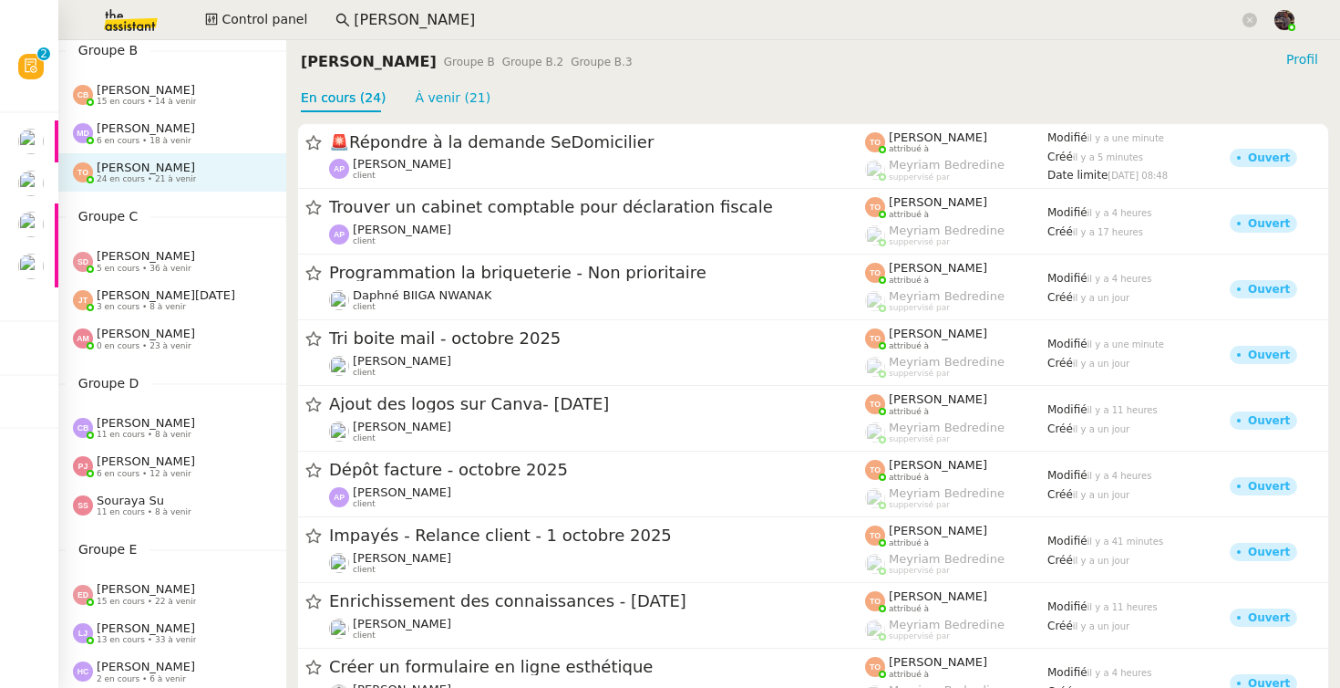
click at [177, 337] on span "[PERSON_NAME]" at bounding box center [146, 333] width 98 height 14
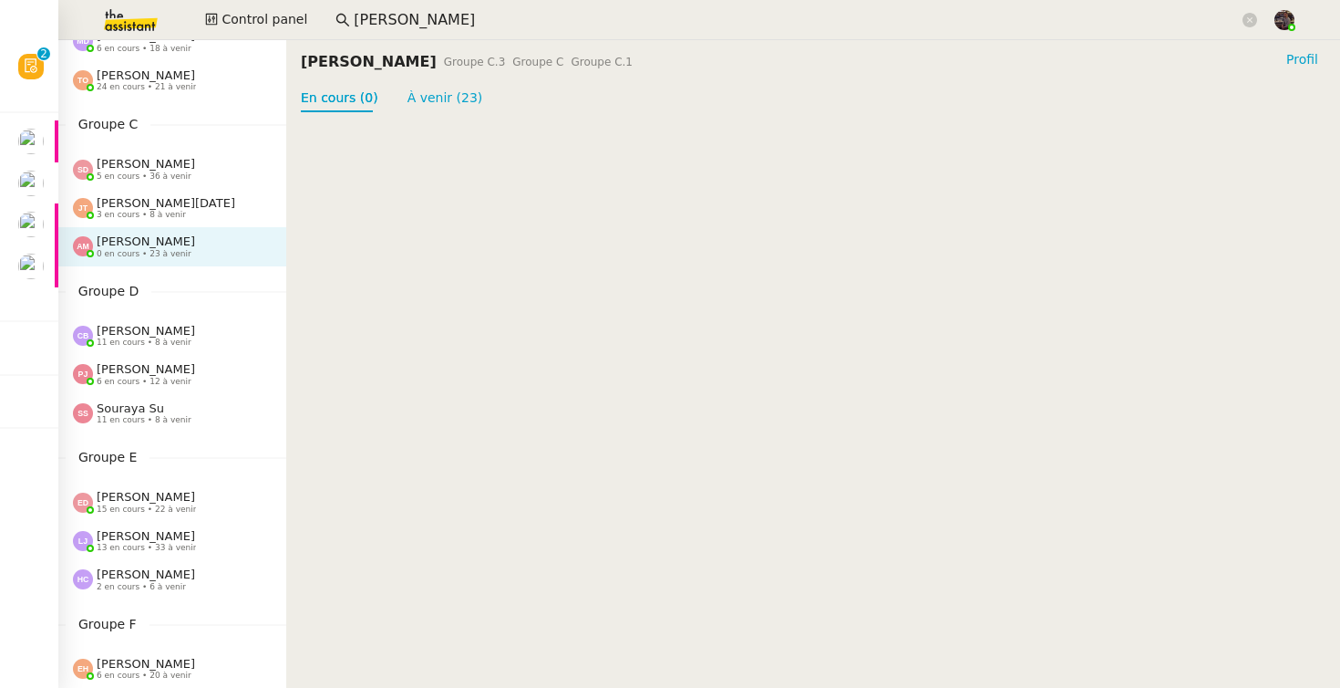
scroll to position [421, 0]
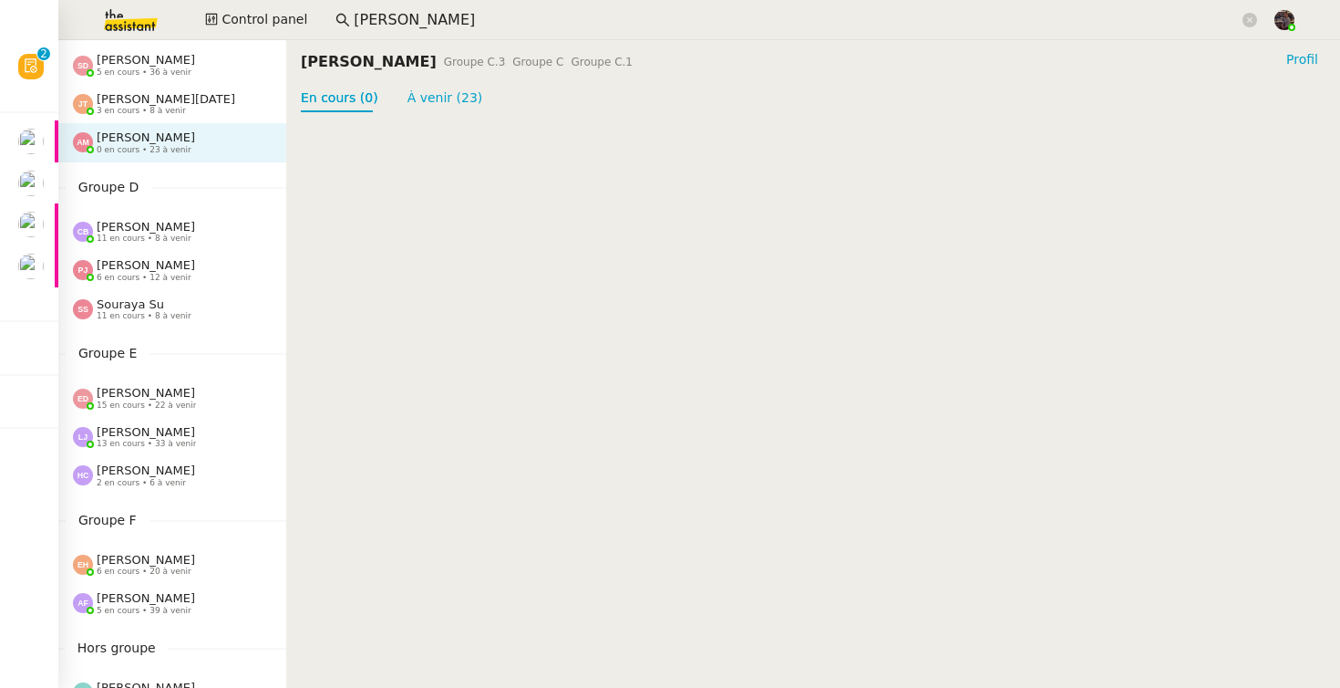
click at [177, 337] on nz-sider "Control Panel Groupe A Emelyne Foussier 20 en cours • 34 à venir Pauline Ribas …" at bounding box center [172, 363] width 228 height 647
click at [173, 310] on div "Souraya Su 11 en cours • 8 à venir" at bounding box center [144, 309] width 95 height 24
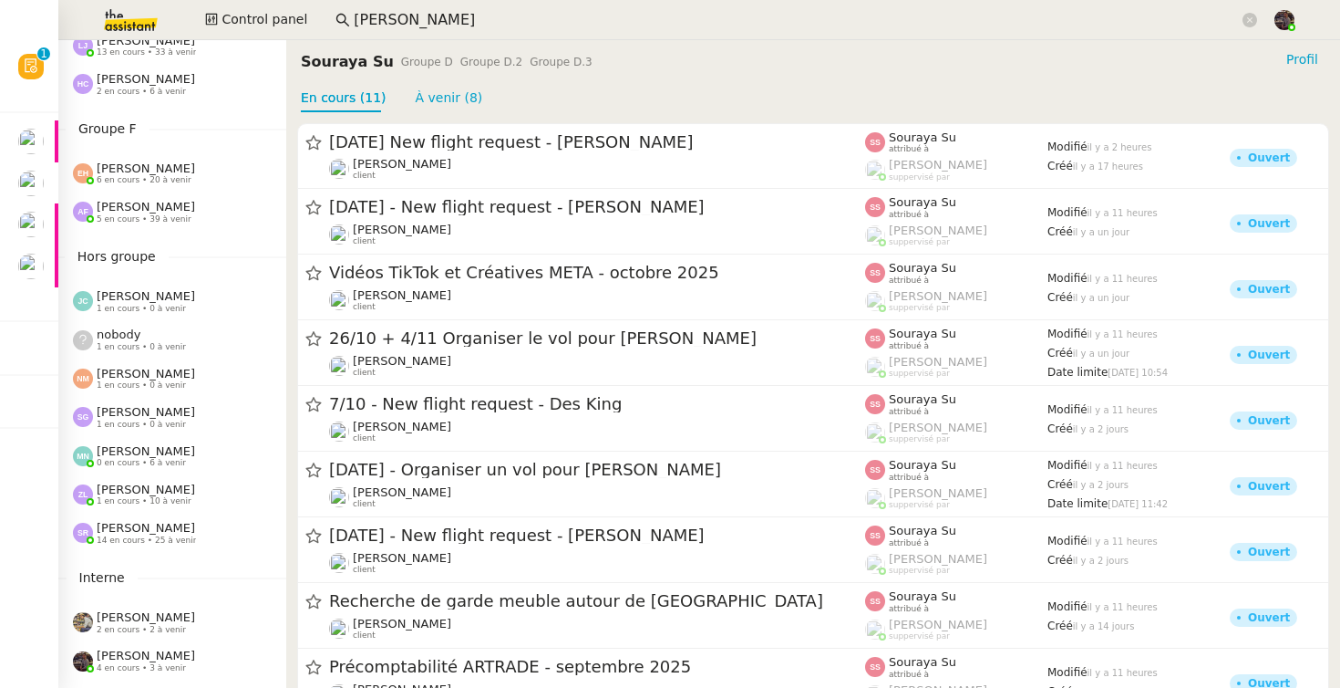
scroll to position [893, 0]
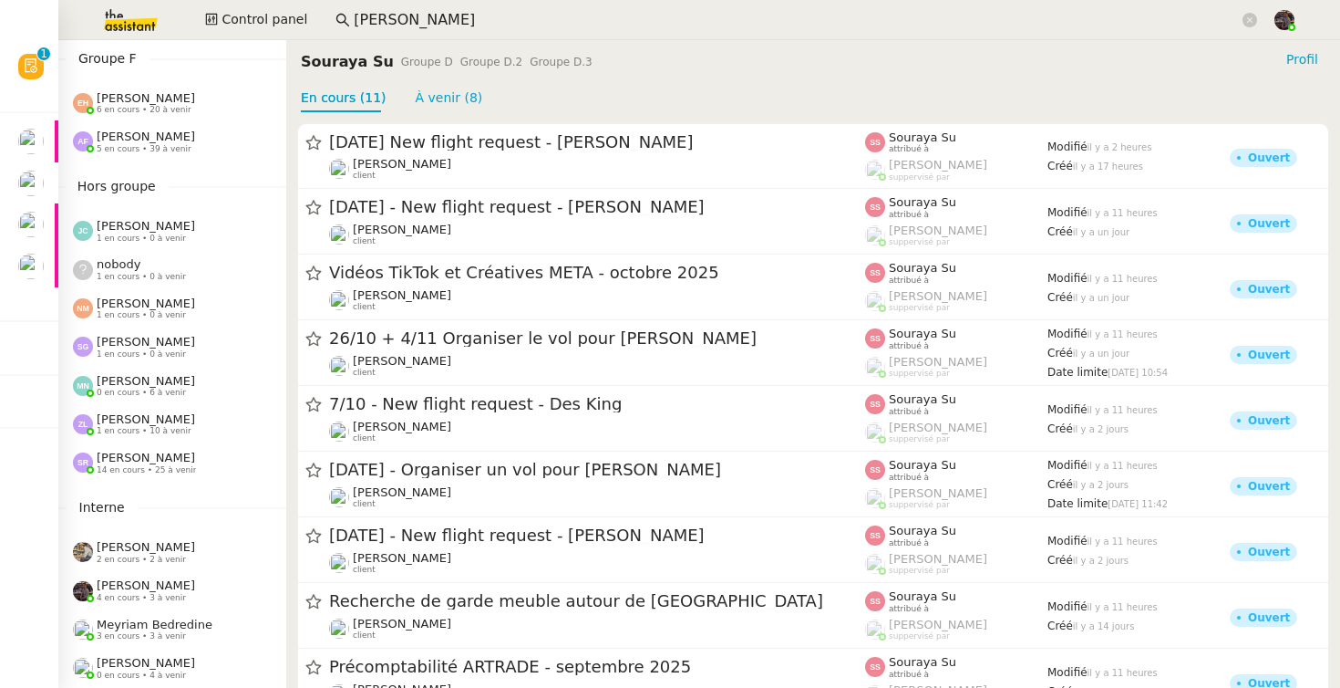
click at [292, 280] on div "8th October 2025 New flight request - Mathieu CANEVET Louis Frei client Souraya…" at bounding box center [813, 484] width 1054 height 744
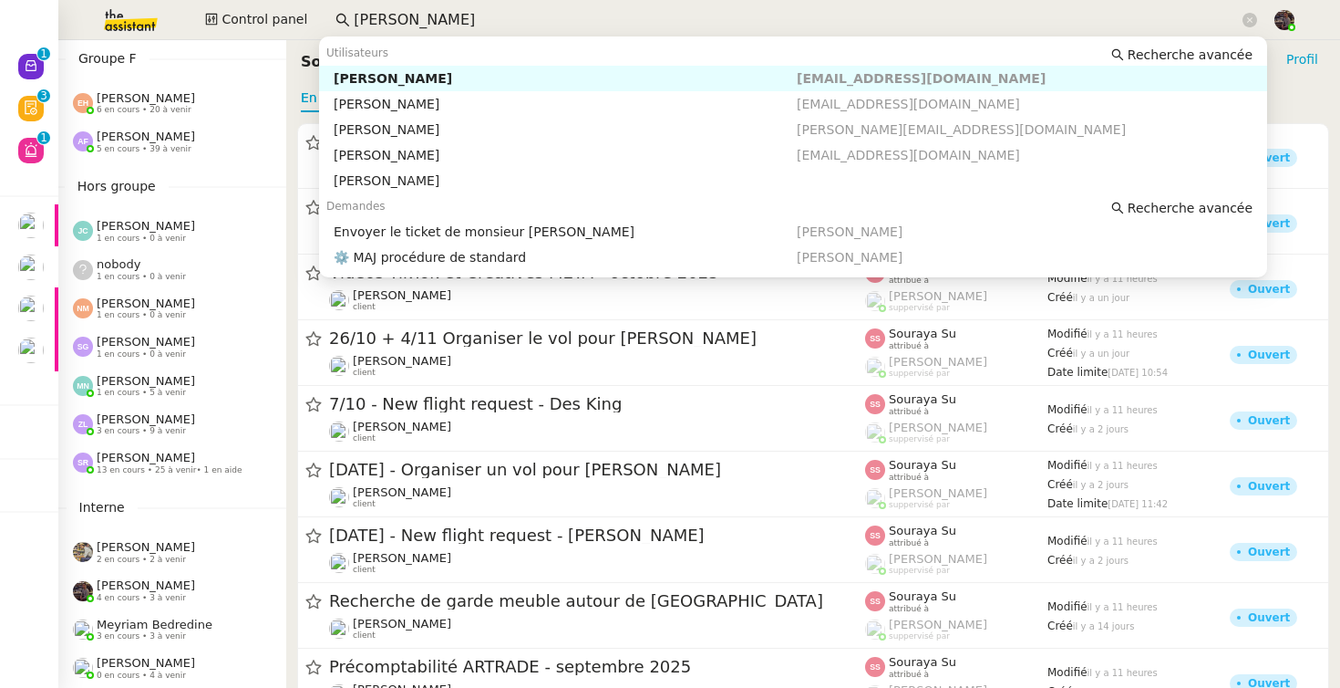
click at [428, 21] on input "thomas soulier" at bounding box center [796, 20] width 885 height 25
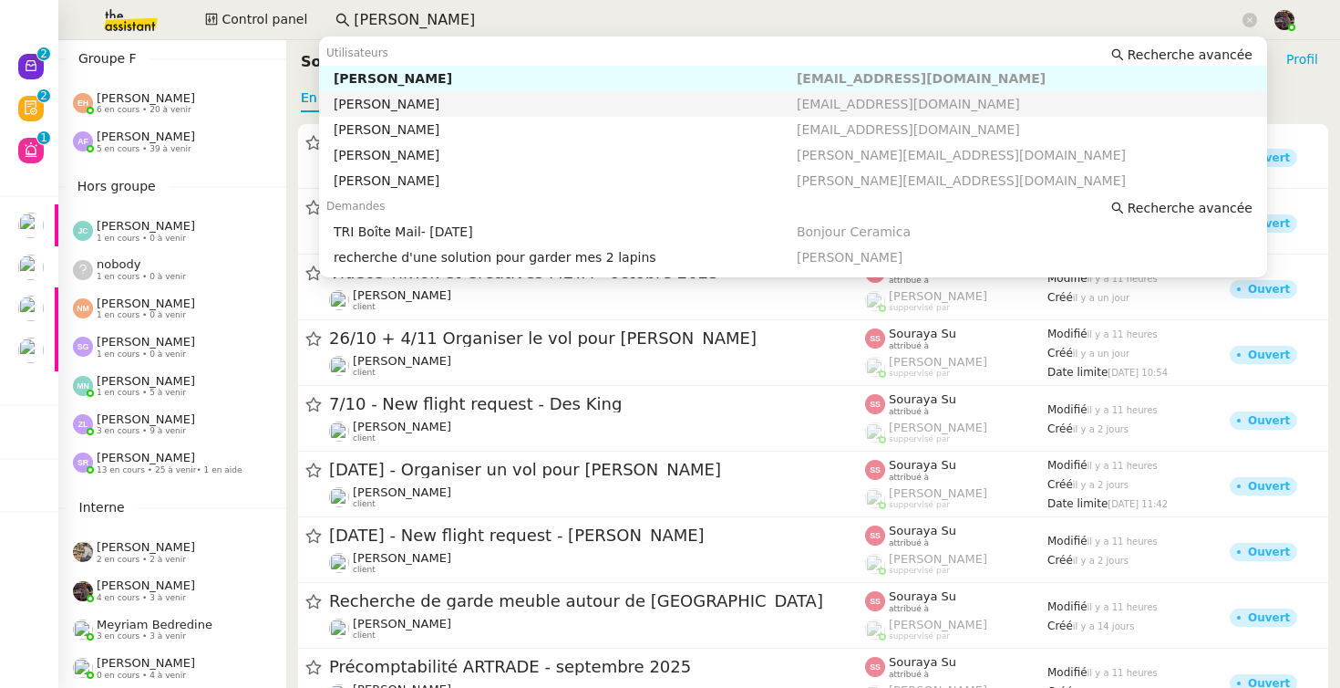
type input "vanessa"
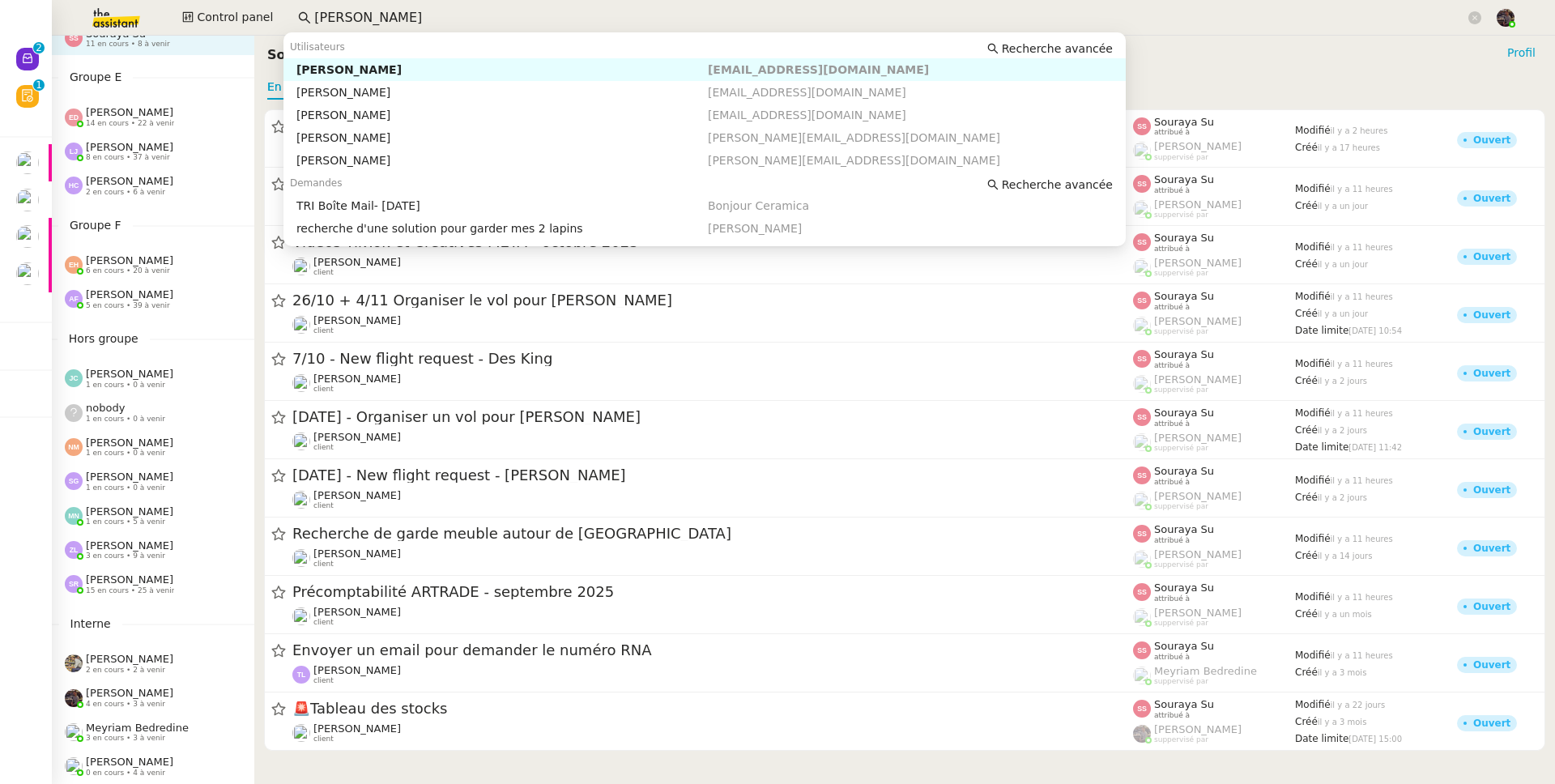
scroll to position [620, 0]
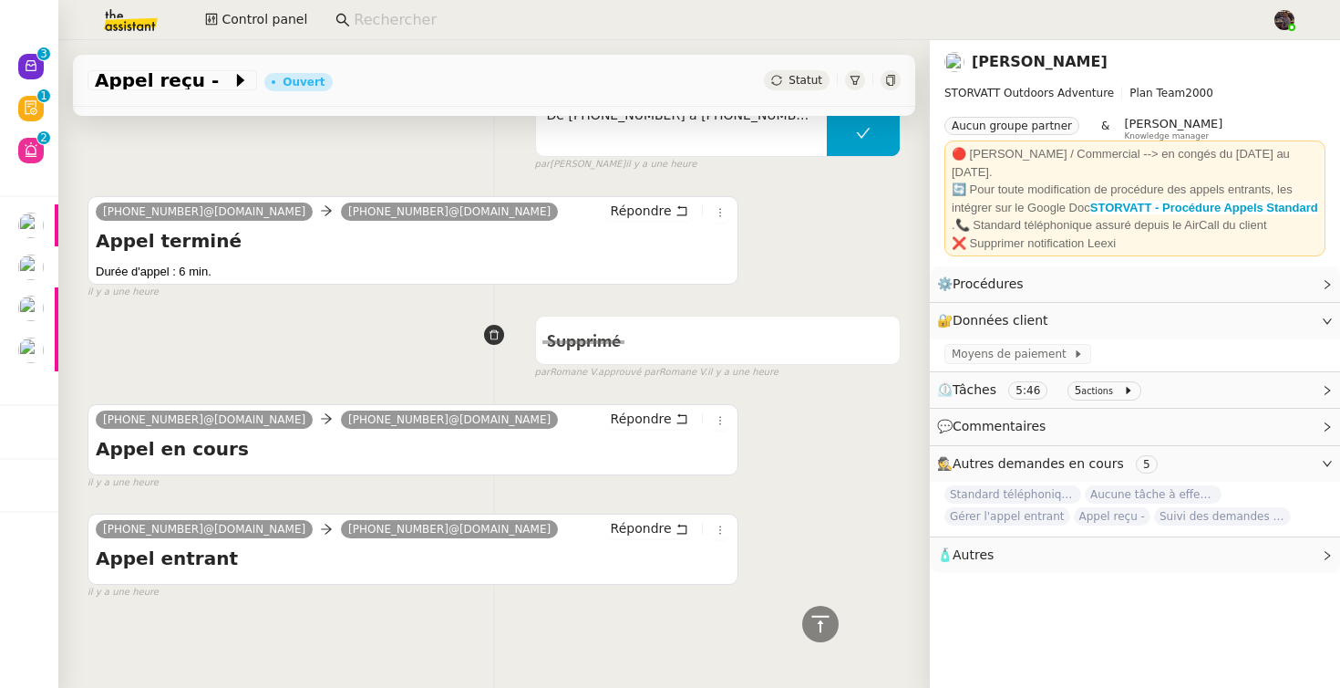
scroll to position [370, 0]
click at [377, 317] on div "Tâche Message Commentaire Veuillez patienter une erreur s'est produite 👌👌👌 mess…" at bounding box center [494, 262] width 872 height 733
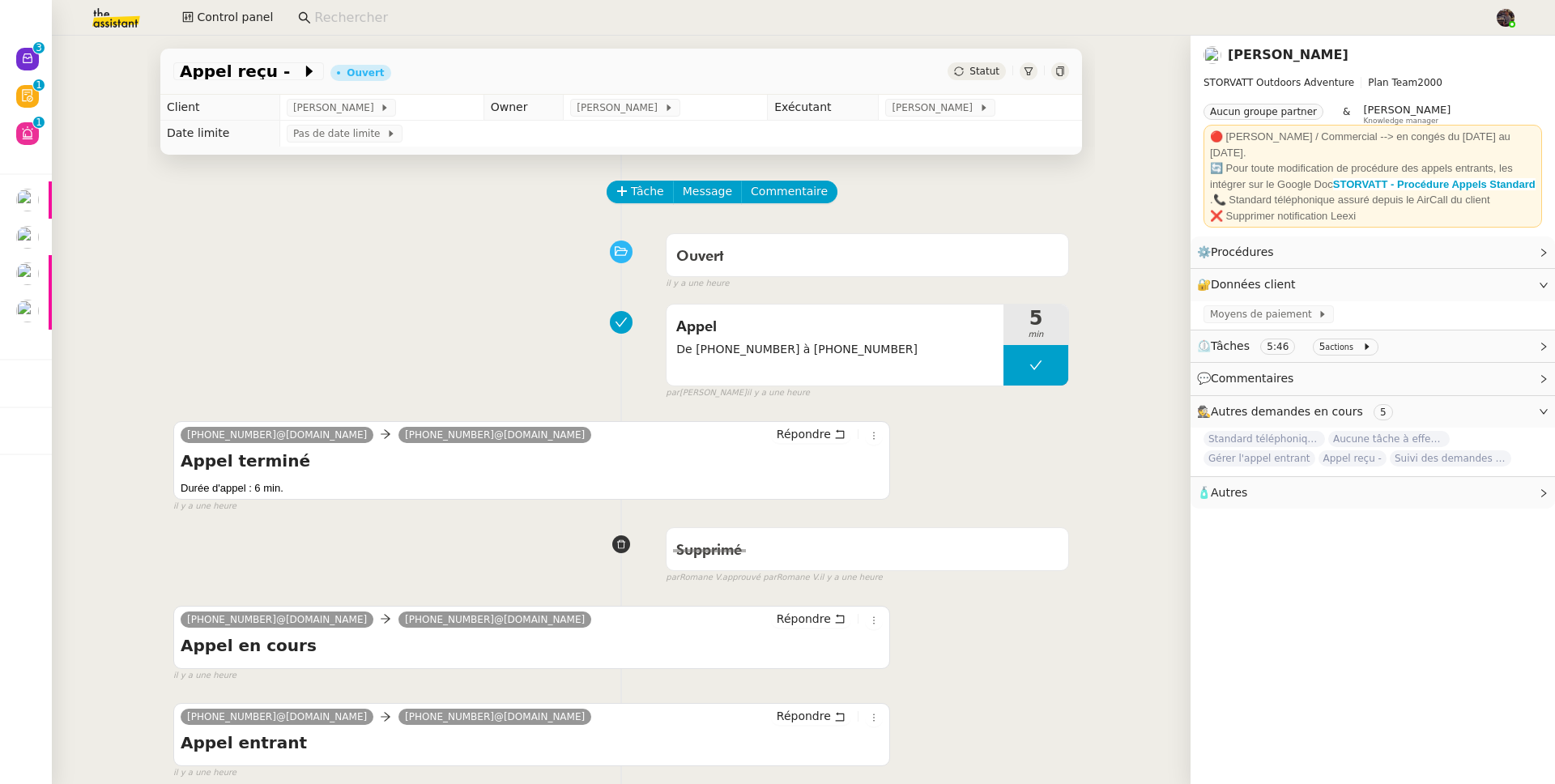
click at [173, 215] on div "Tâche Message Commentaire" at bounding box center [621, 200] width 896 height 39
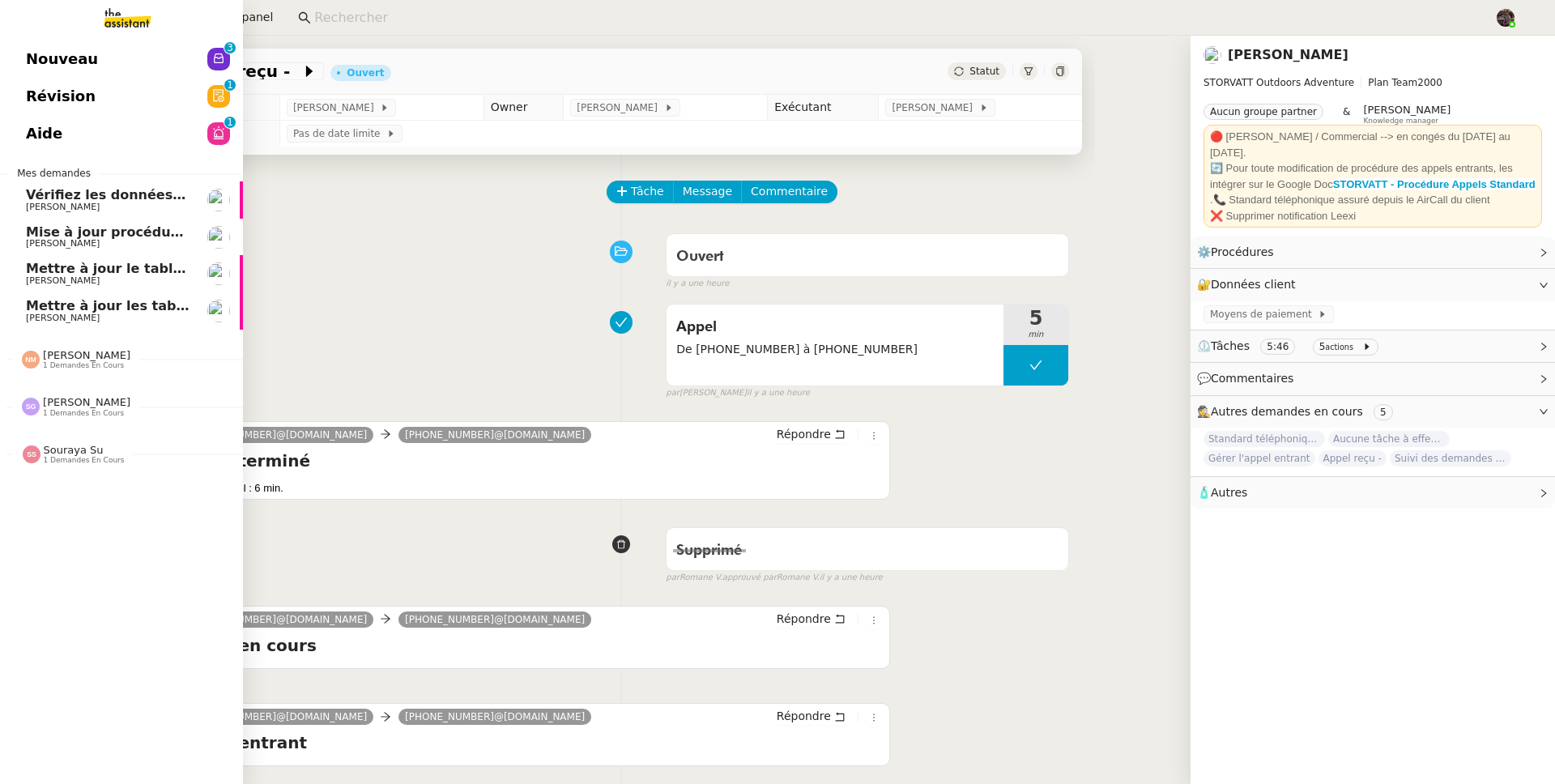
click at [41, 63] on span "Nouveau" at bounding box center [61, 59] width 72 height 24
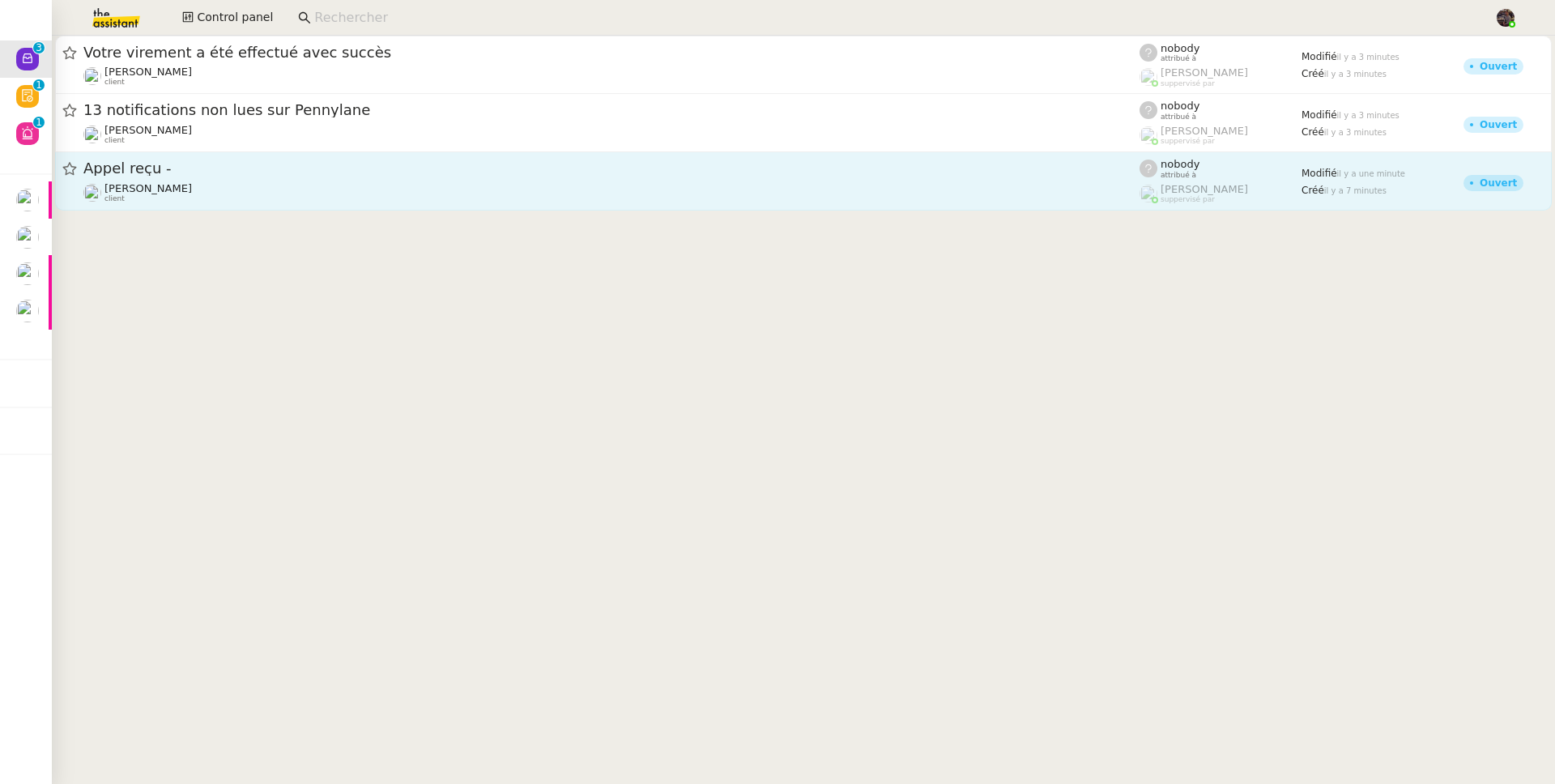
click at [289, 172] on span "Appel reçu -" at bounding box center [611, 168] width 1056 height 14
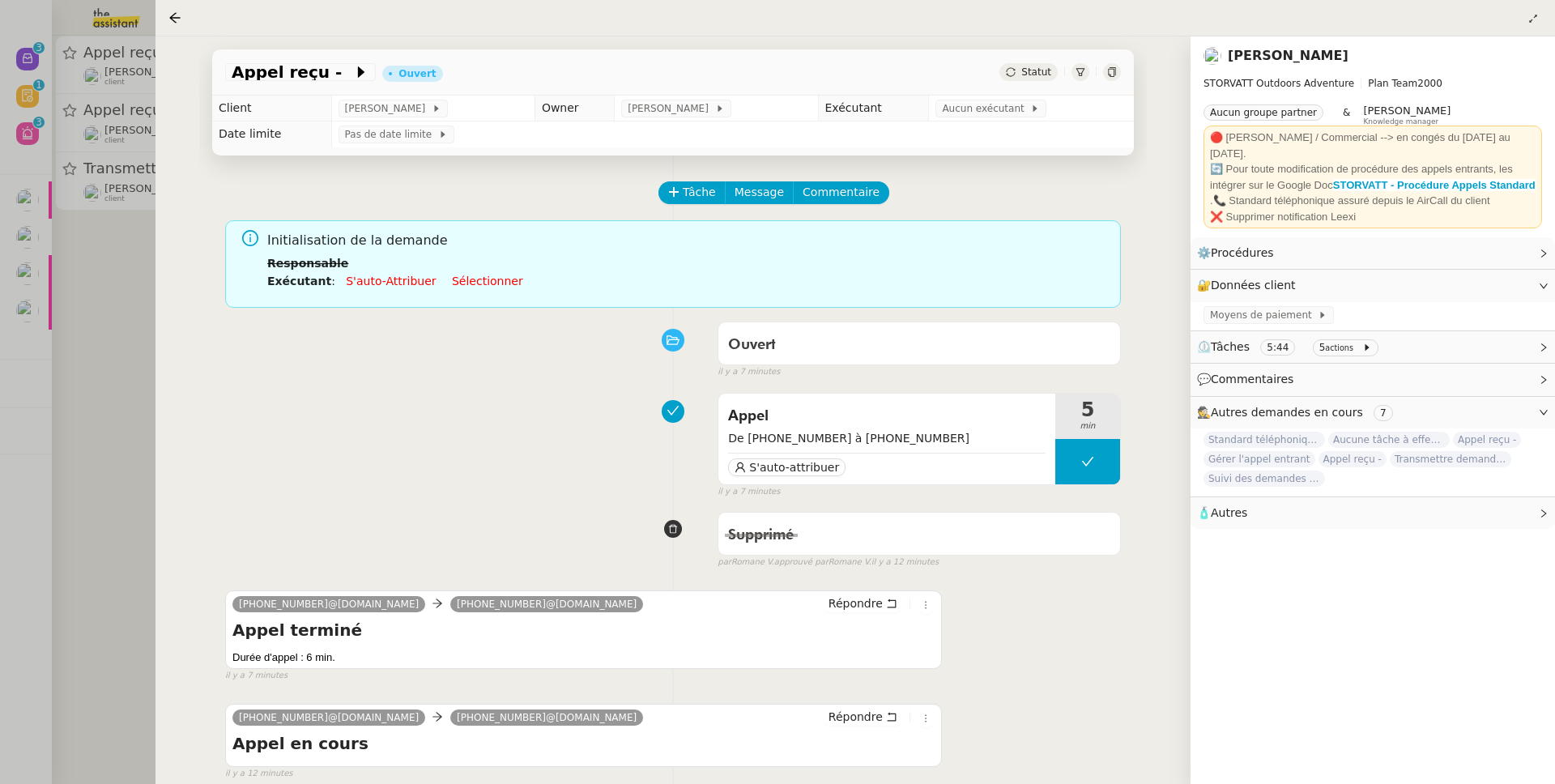
click at [144, 290] on div at bounding box center [777, 392] width 1555 height 784
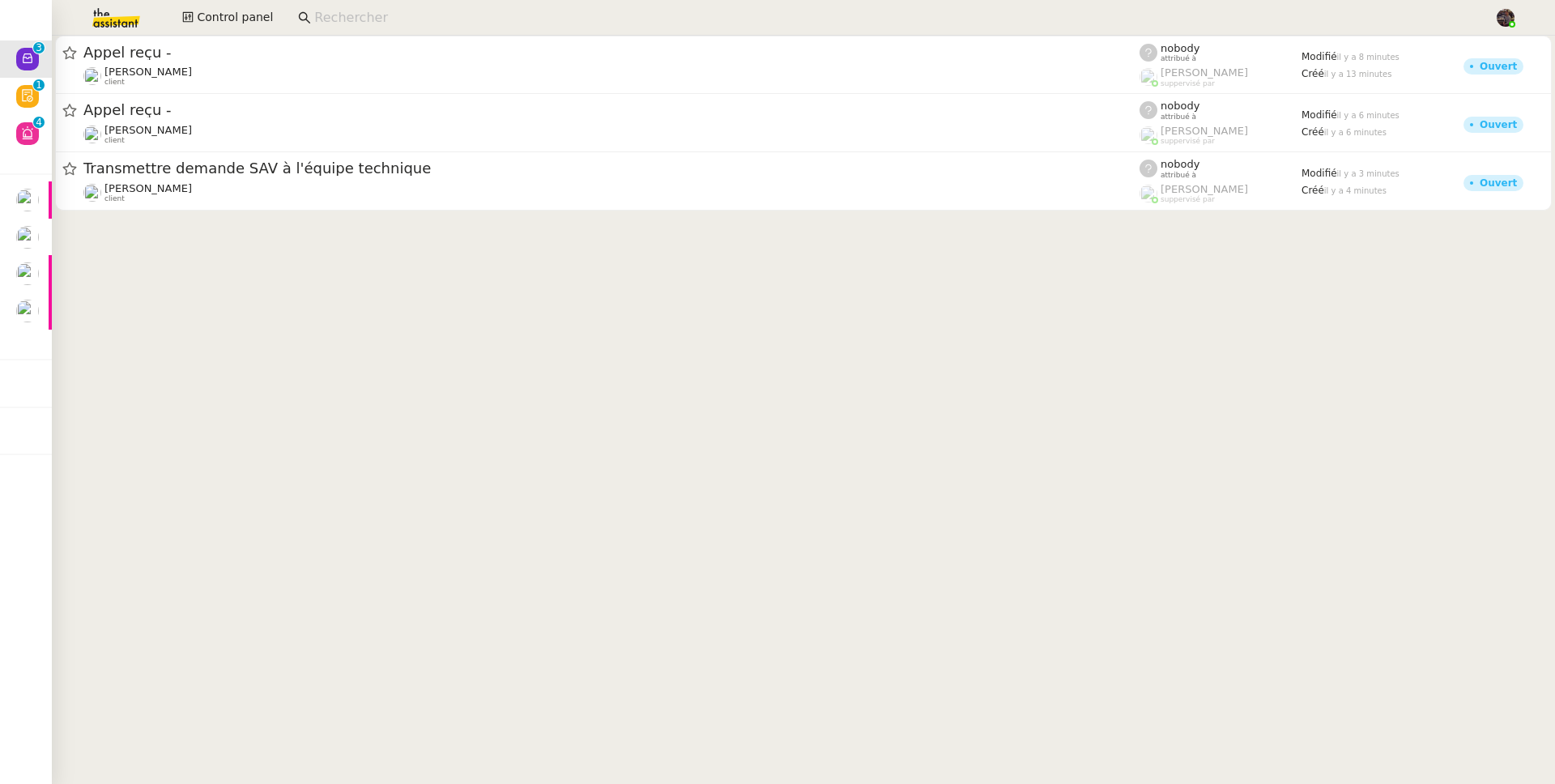
click at [347, 20] on input at bounding box center [896, 18] width 1163 height 22
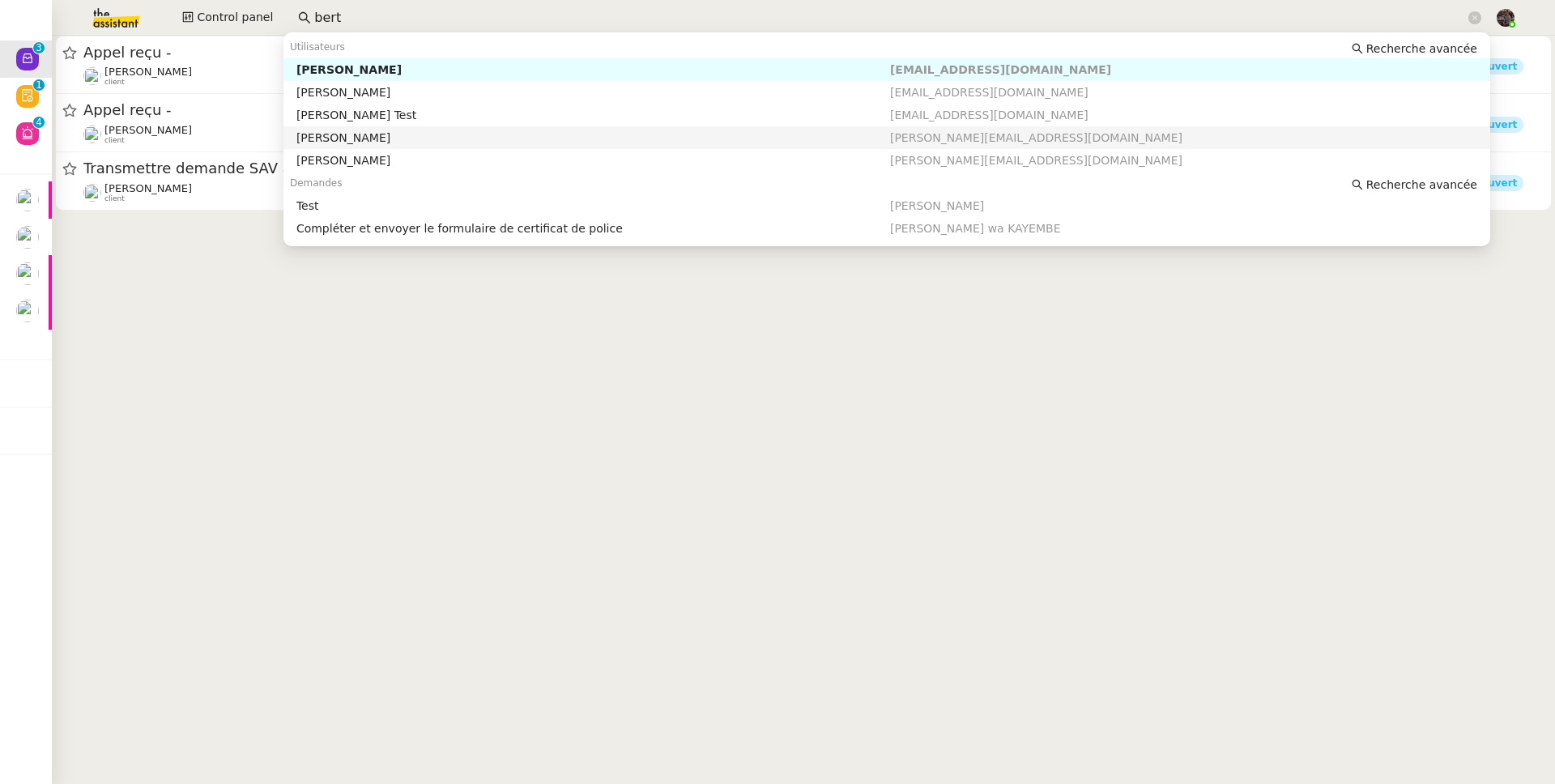
click at [390, 133] on div "Bertrand Canavaggio" at bounding box center [593, 138] width 593 height 14
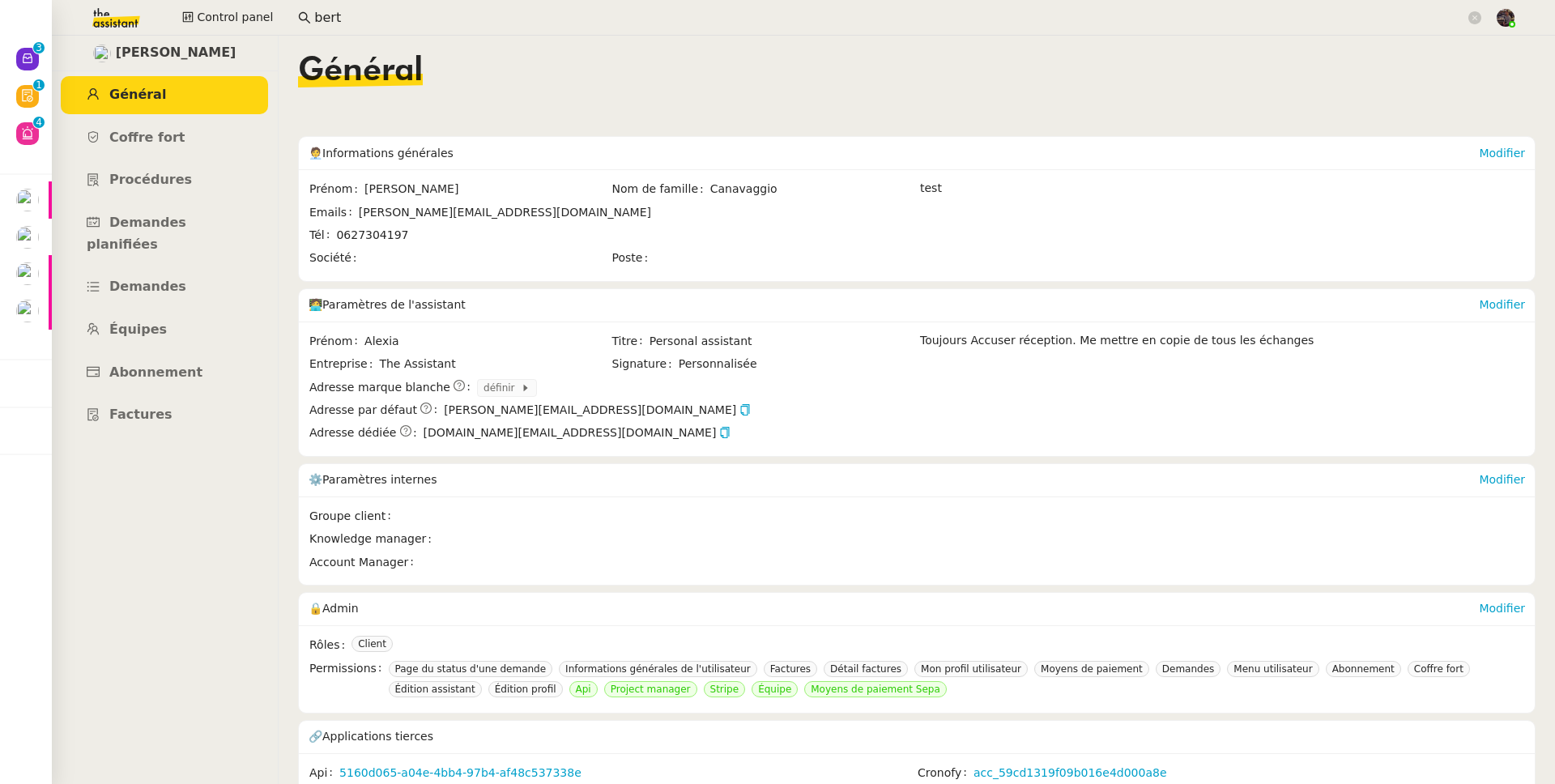
click at [468, 95] on div "Général" at bounding box center [916, 83] width 1237 height 57
click at [424, 12] on input "bert" at bounding box center [890, 18] width 1151 height 22
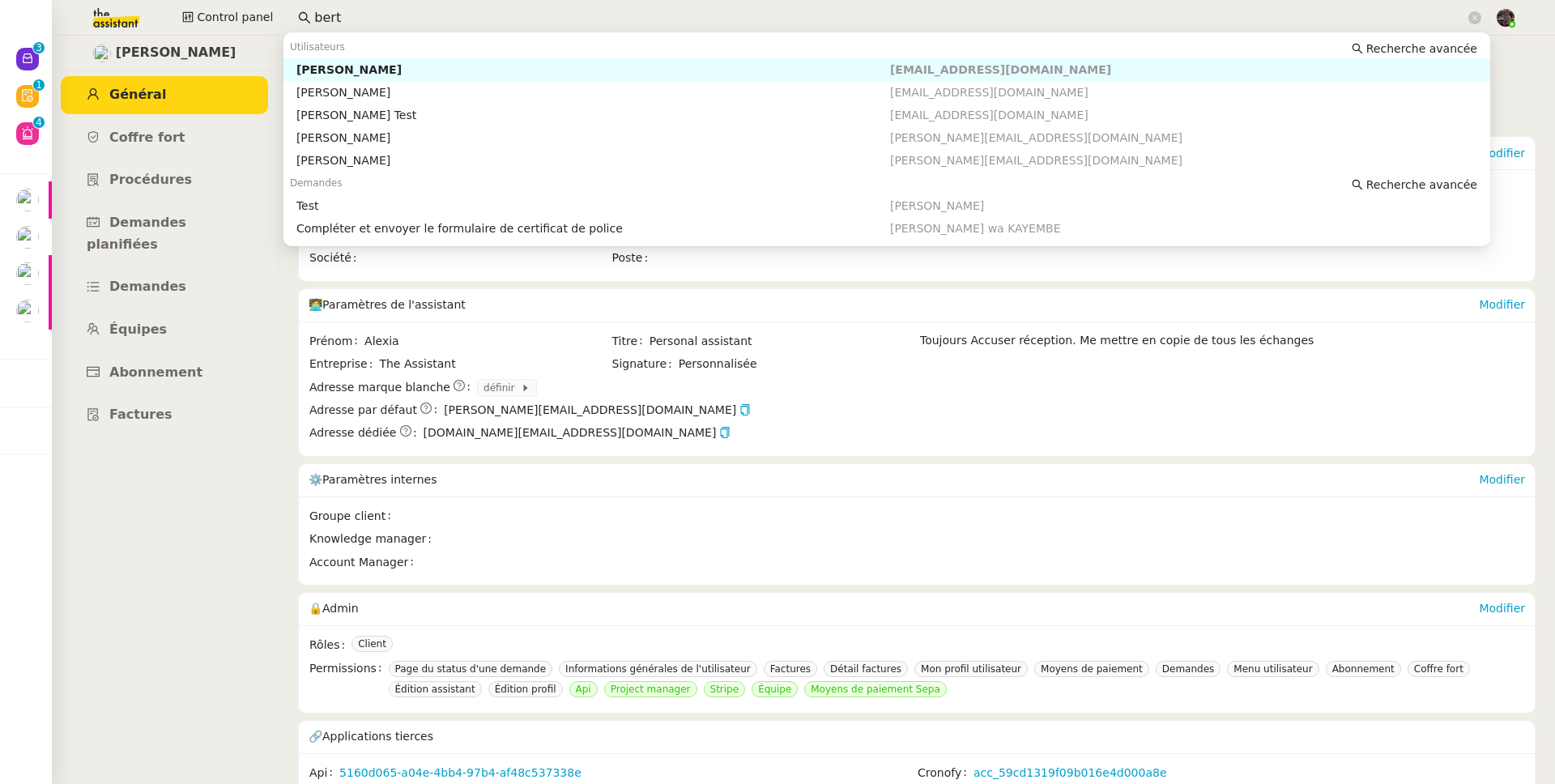
click at [424, 12] on input "bert" at bounding box center [890, 18] width 1151 height 22
click at [418, 113] on div "[PERSON_NAME]" at bounding box center [593, 115] width 593 height 14
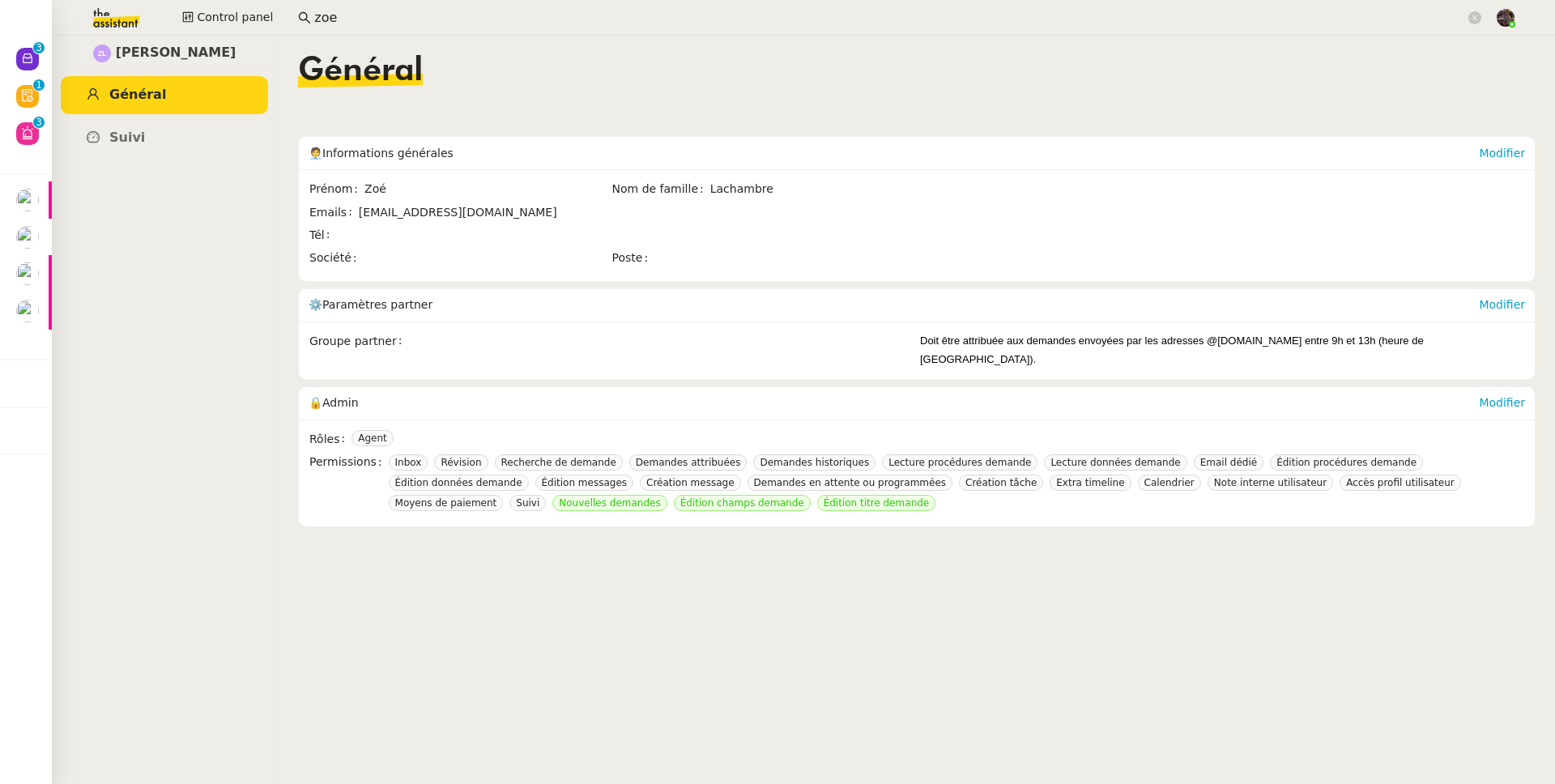
click at [383, 9] on input "zoe" at bounding box center [890, 18] width 1151 height 22
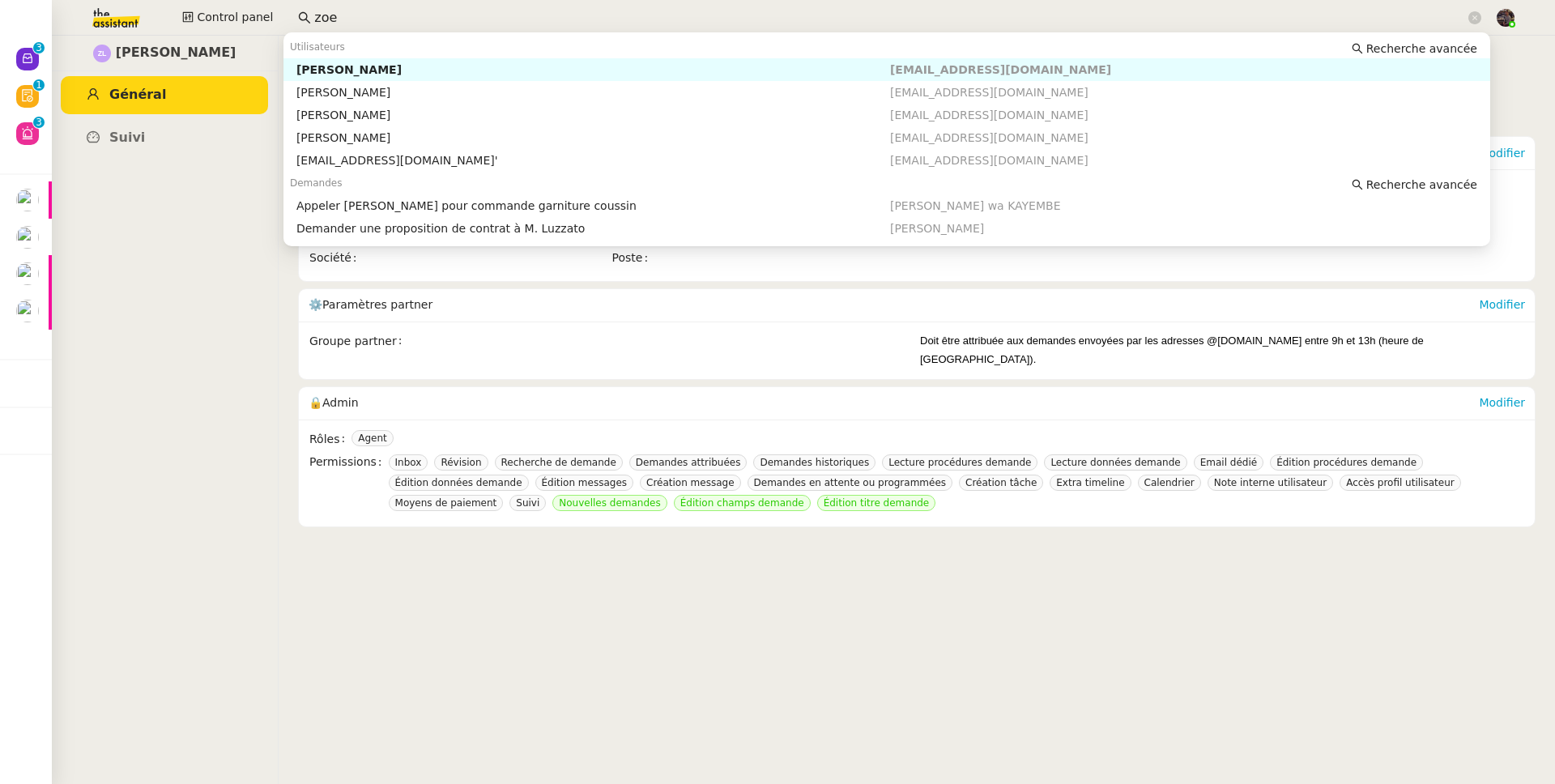
click at [383, 9] on input "zoe" at bounding box center [890, 18] width 1151 height 22
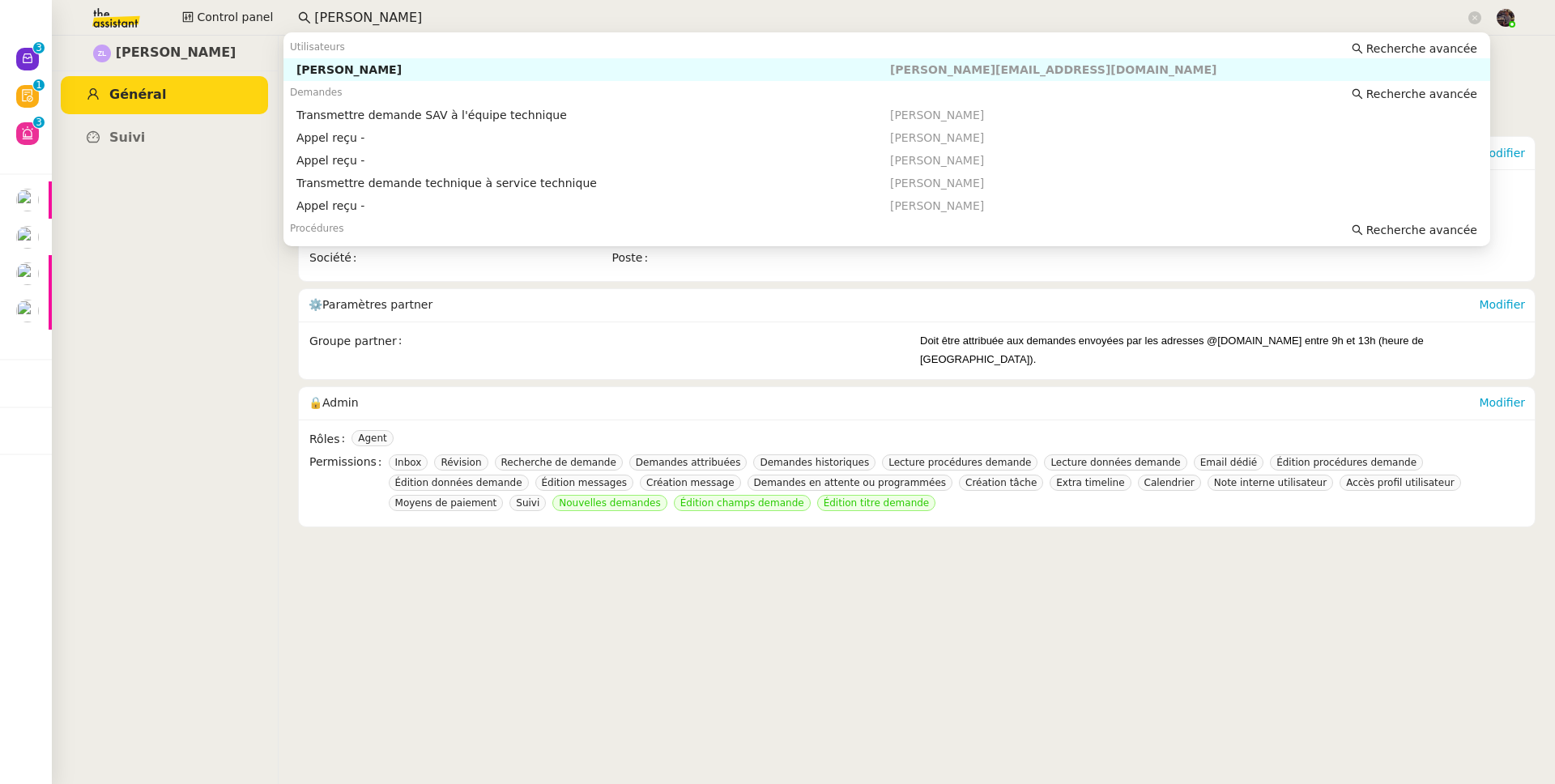
click at [512, 65] on div "[PERSON_NAME]" at bounding box center [593, 69] width 593 height 14
type input "[PERSON_NAME]"
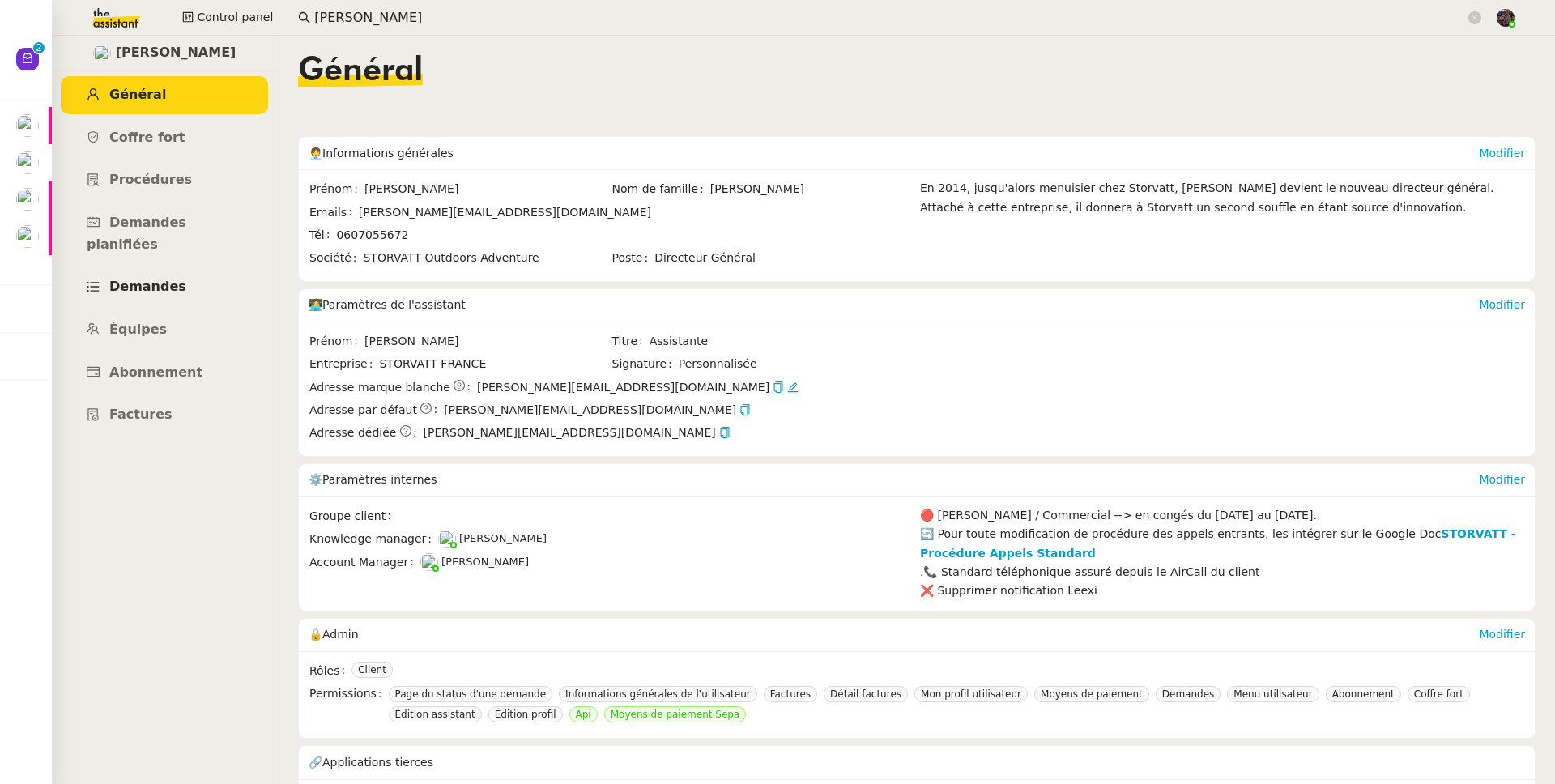
click at [168, 279] on span "Demandes" at bounding box center [147, 286] width 77 height 15
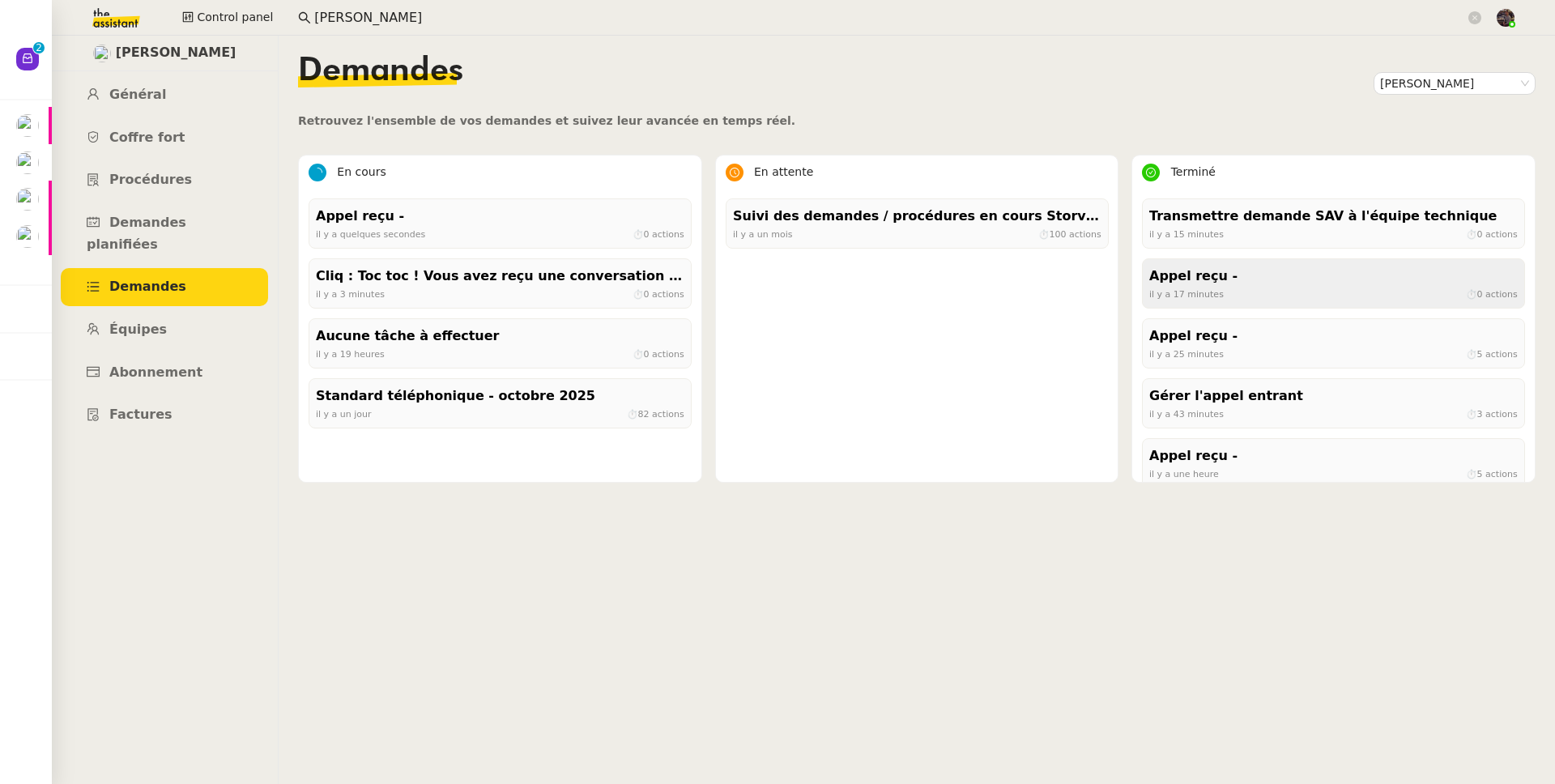
click at [1190, 278] on div "Appel reçu -" at bounding box center [1333, 276] width 369 height 22
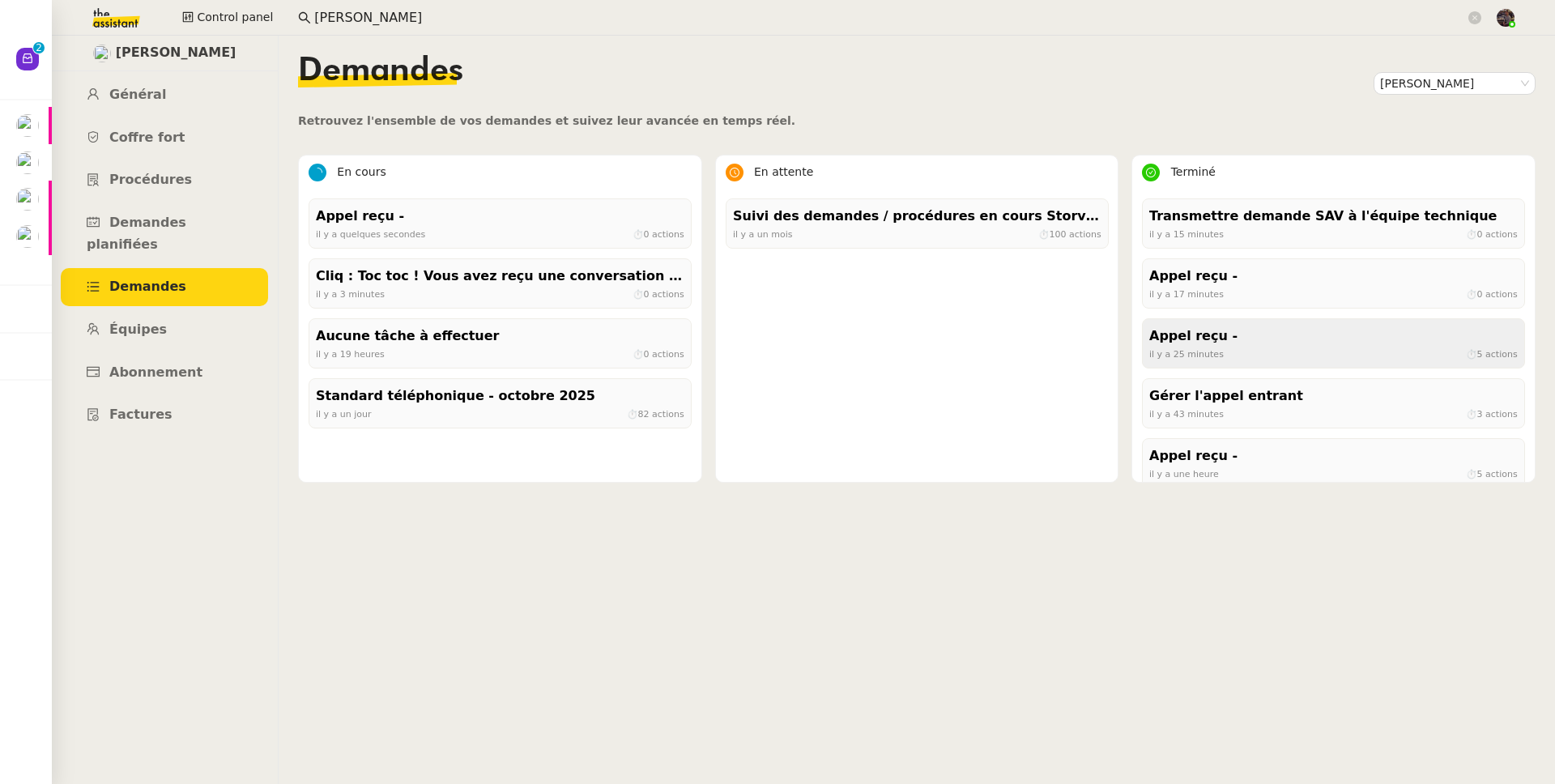
click at [1190, 337] on div "Appel reçu -" at bounding box center [1333, 337] width 369 height 22
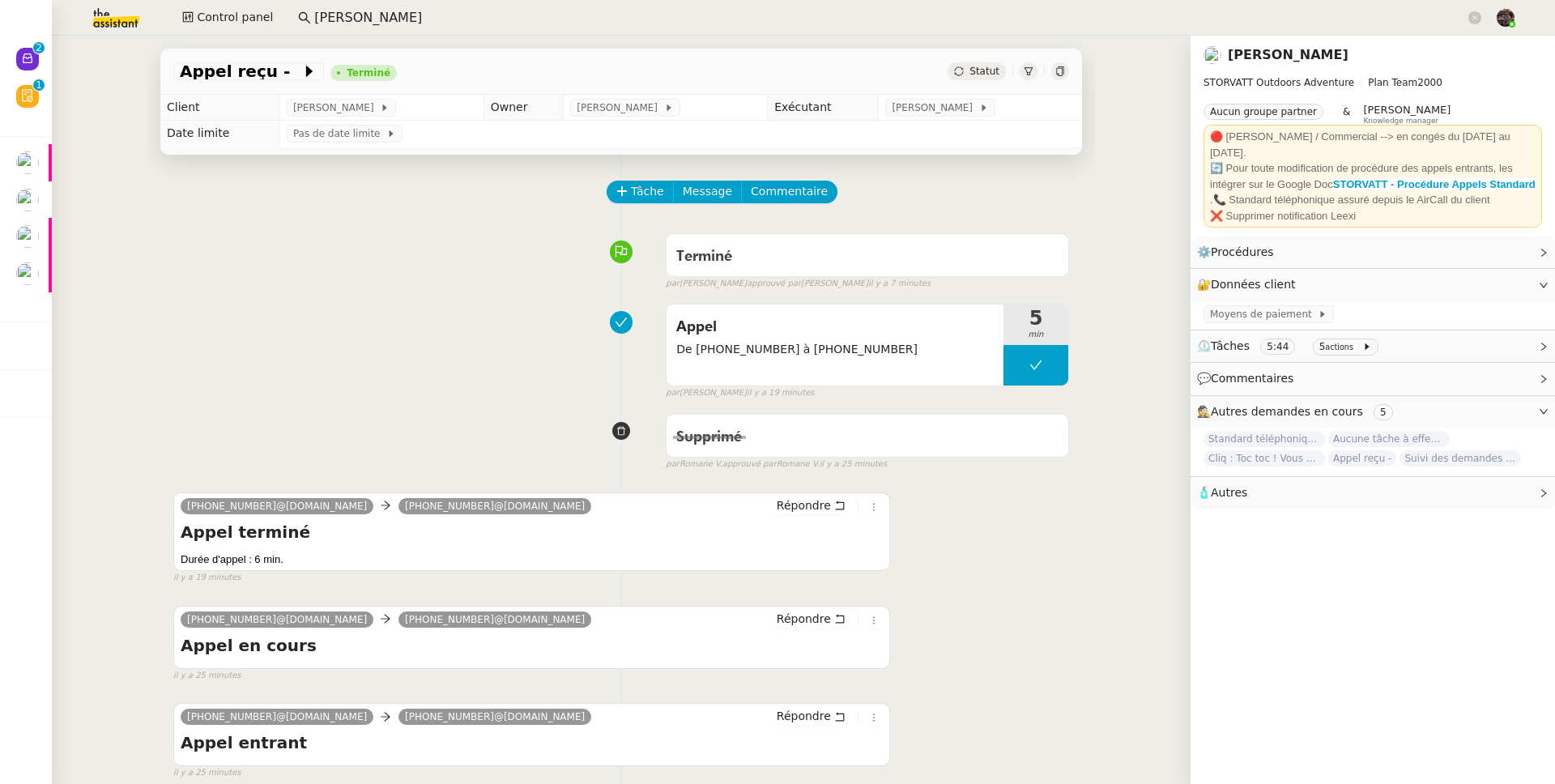
click at [214, 81] on app-ticket-info-button "Appel reçu -" at bounding box center [251, 71] width 157 height 20
click at [1051, 64] on div at bounding box center [1060, 71] width 18 height 18
click at [639, 190] on span "Tâche" at bounding box center [647, 191] width 33 height 19
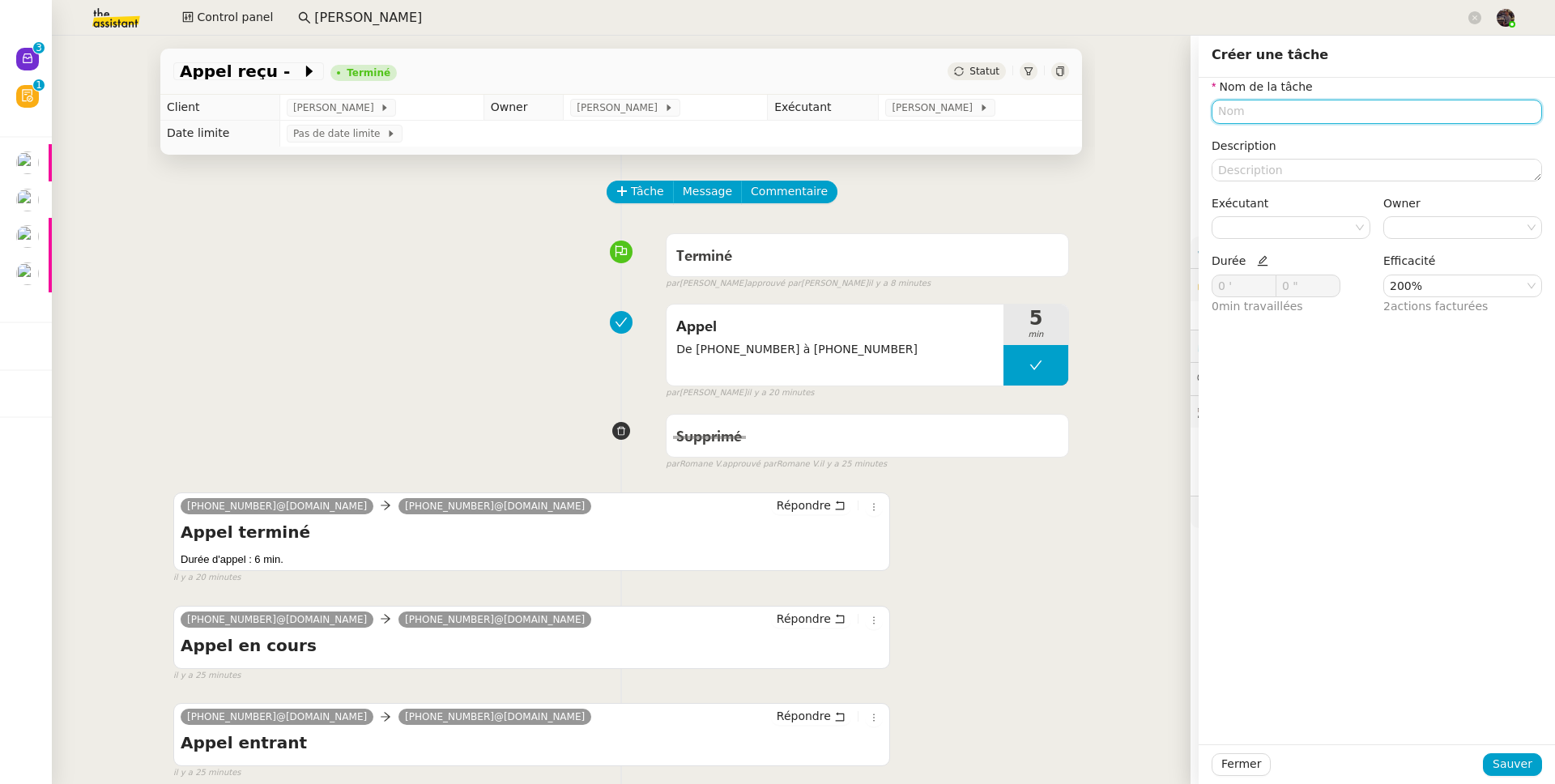
click at [1190, 113] on input "text" at bounding box center [1376, 111] width 330 height 23
click at [1190, 289] on nz-select-item "200%" at bounding box center [1463, 286] width 146 height 21
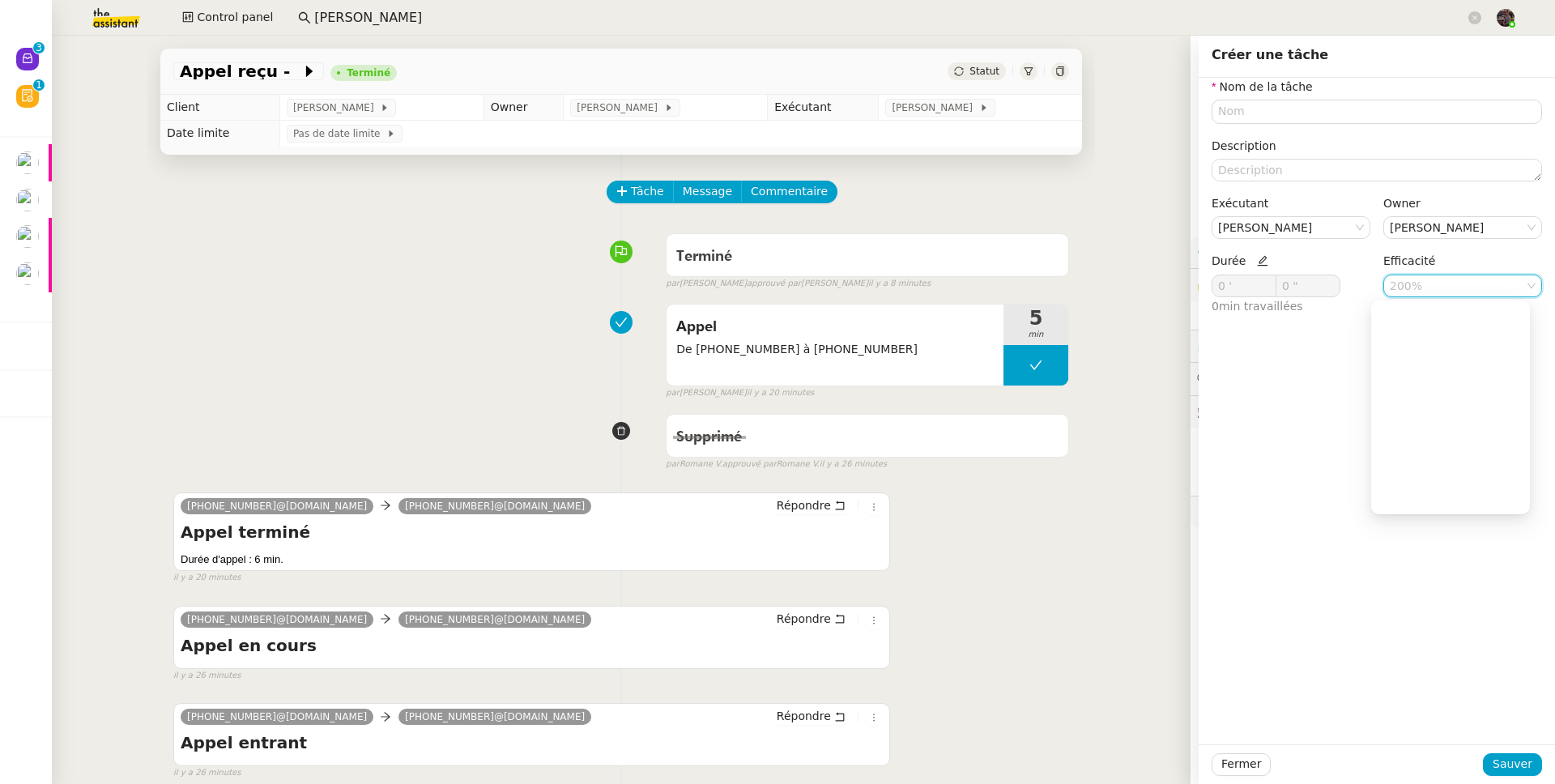
scroll to position [519, 0]
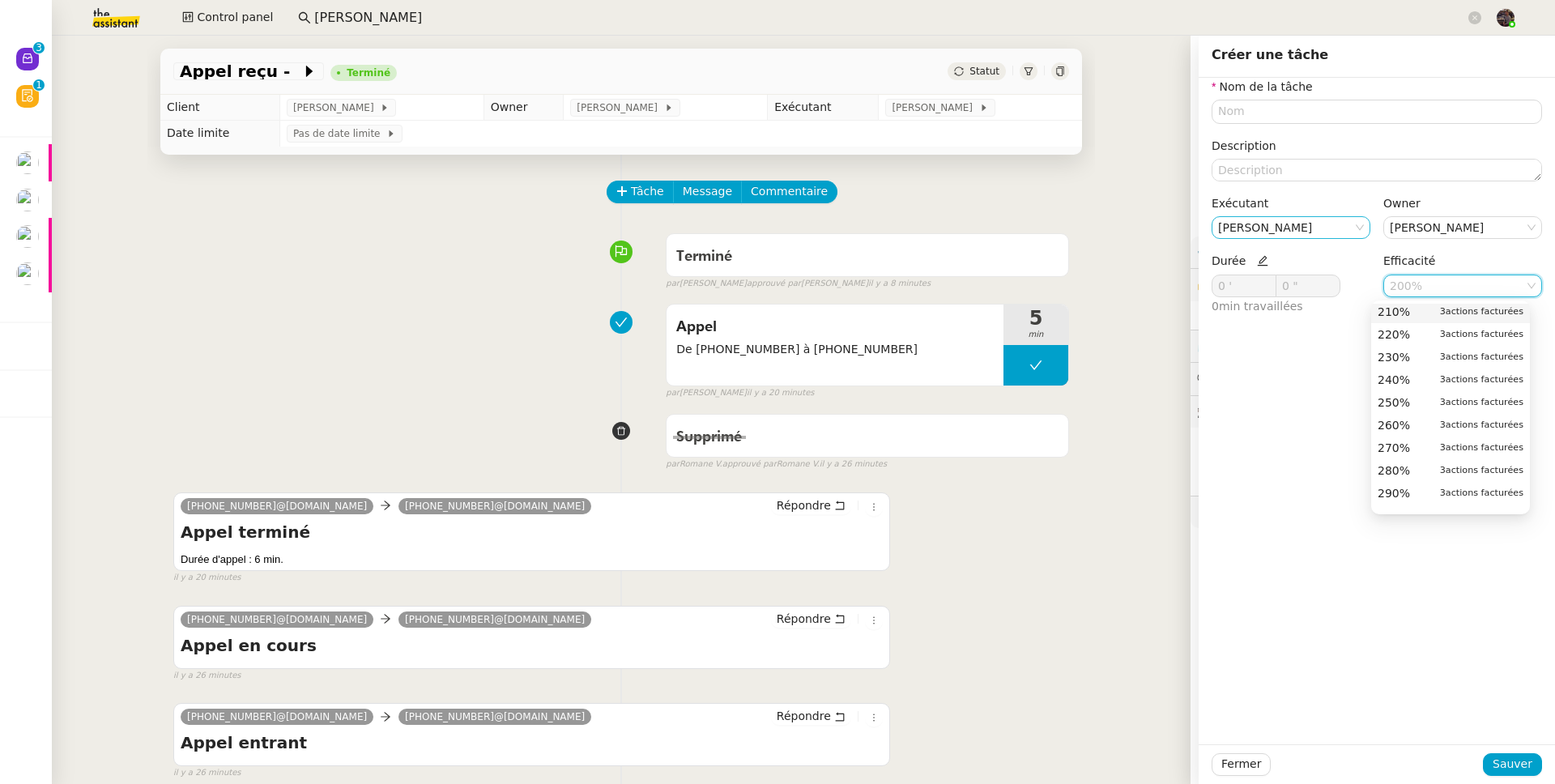
click at [1190, 216] on nz-select-top-control "[PERSON_NAME]" at bounding box center [1290, 227] width 159 height 23
click at [1190, 227] on nz-select-item "[PERSON_NAME]" at bounding box center [1291, 227] width 146 height 21
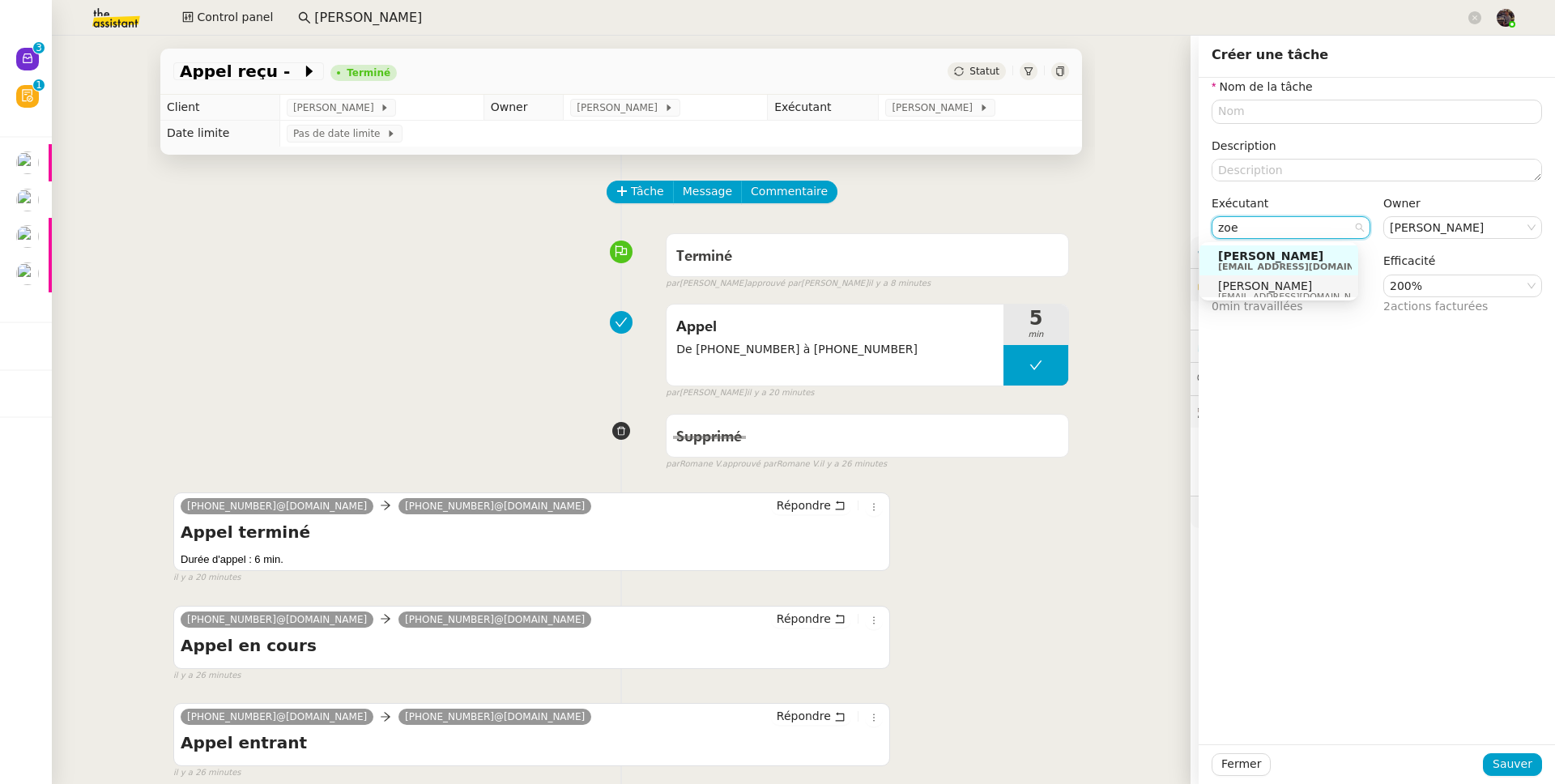
type input "zoe"
click at [1190, 281] on span "[PERSON_NAME]" at bounding box center [1296, 286] width 155 height 13
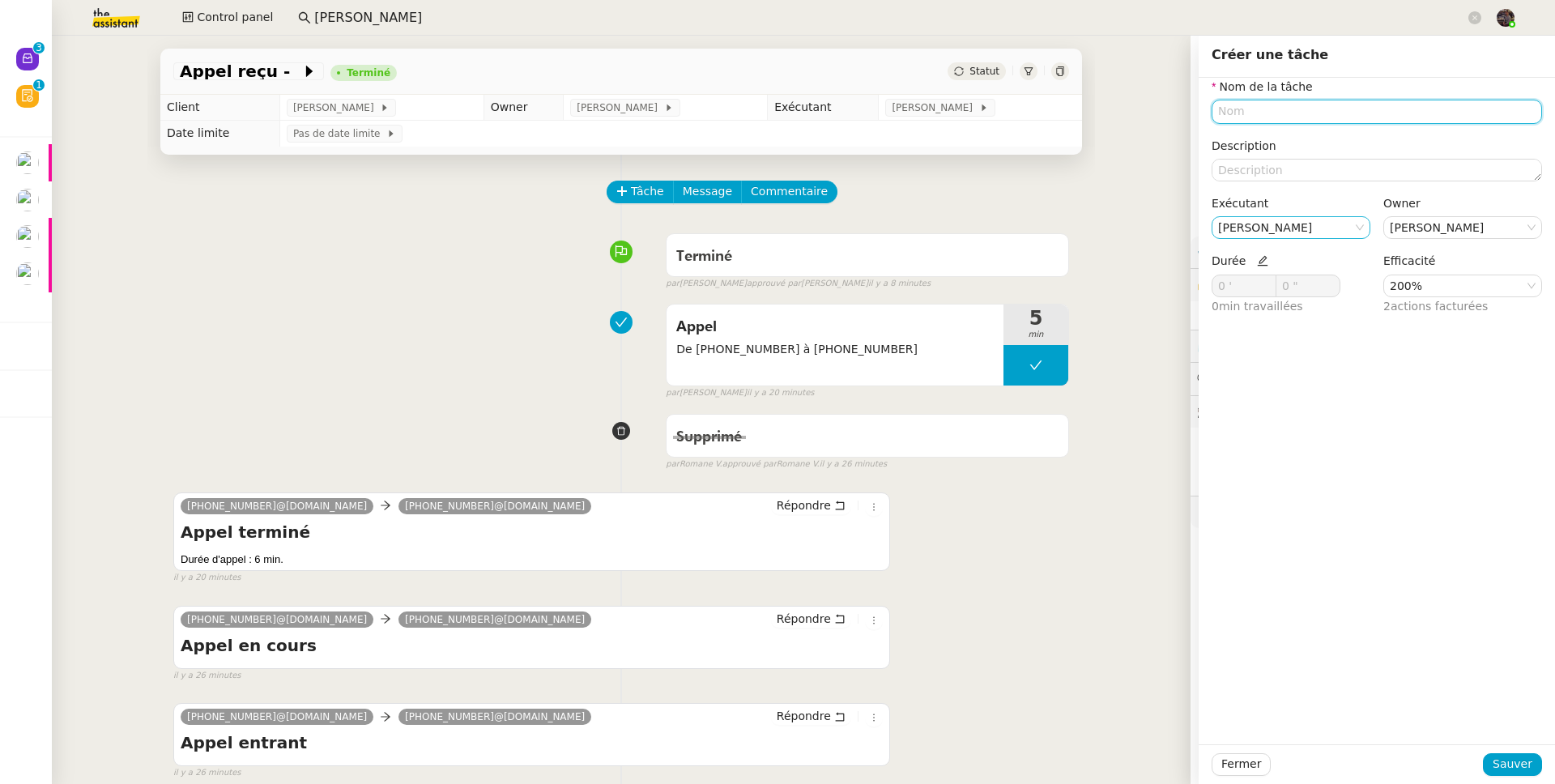
click at [1190, 113] on input "text" at bounding box center [1376, 111] width 330 height 23
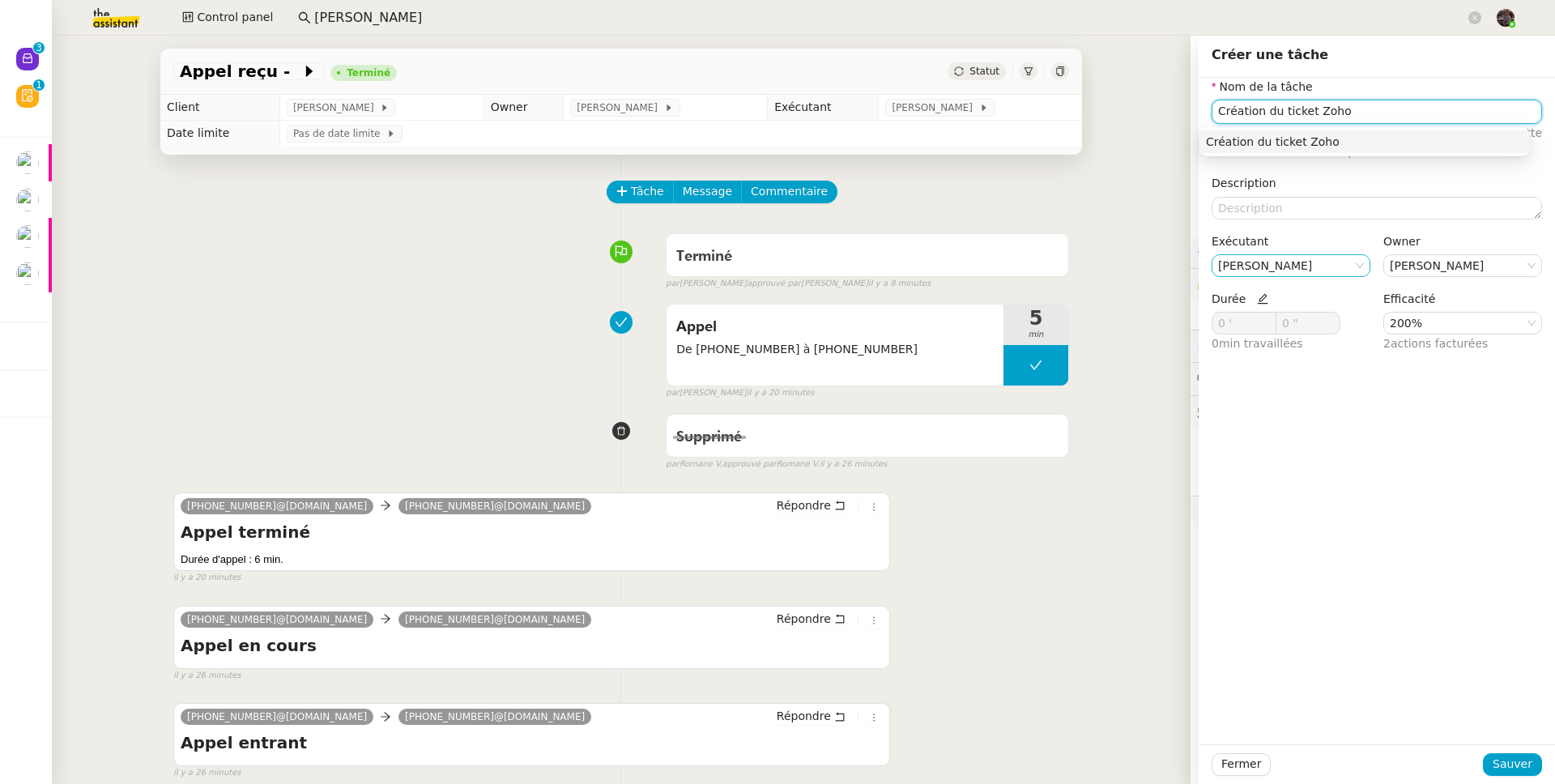
type input "Création du ticket Zoho"
click at [1190, 298] on nz-form-item "Durée 0 ' 0 " 0 min travaillées" at bounding box center [1290, 321] width 159 height 64
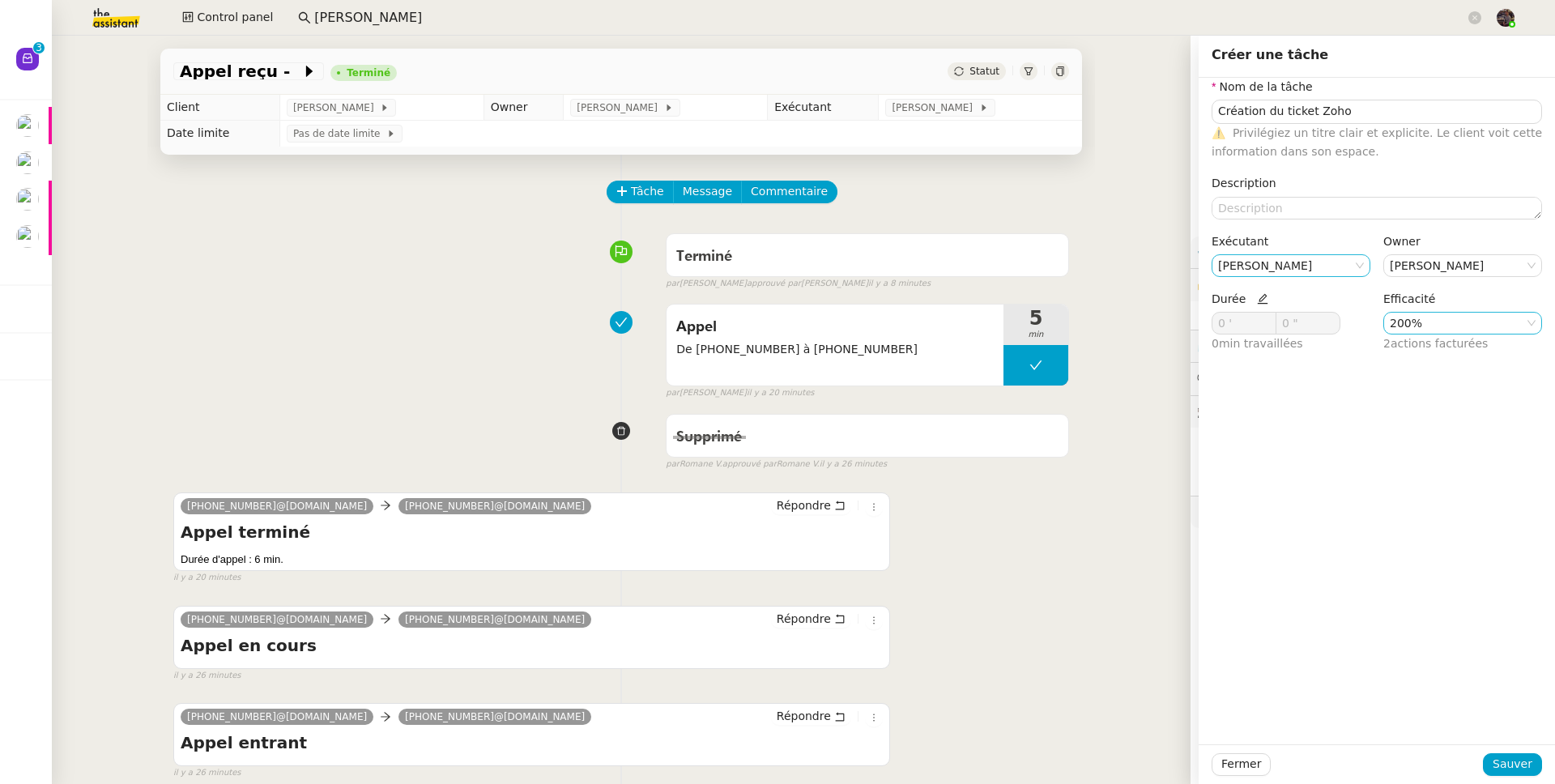
click at [1190, 322] on nz-select-item "200%" at bounding box center [1463, 323] width 146 height 21
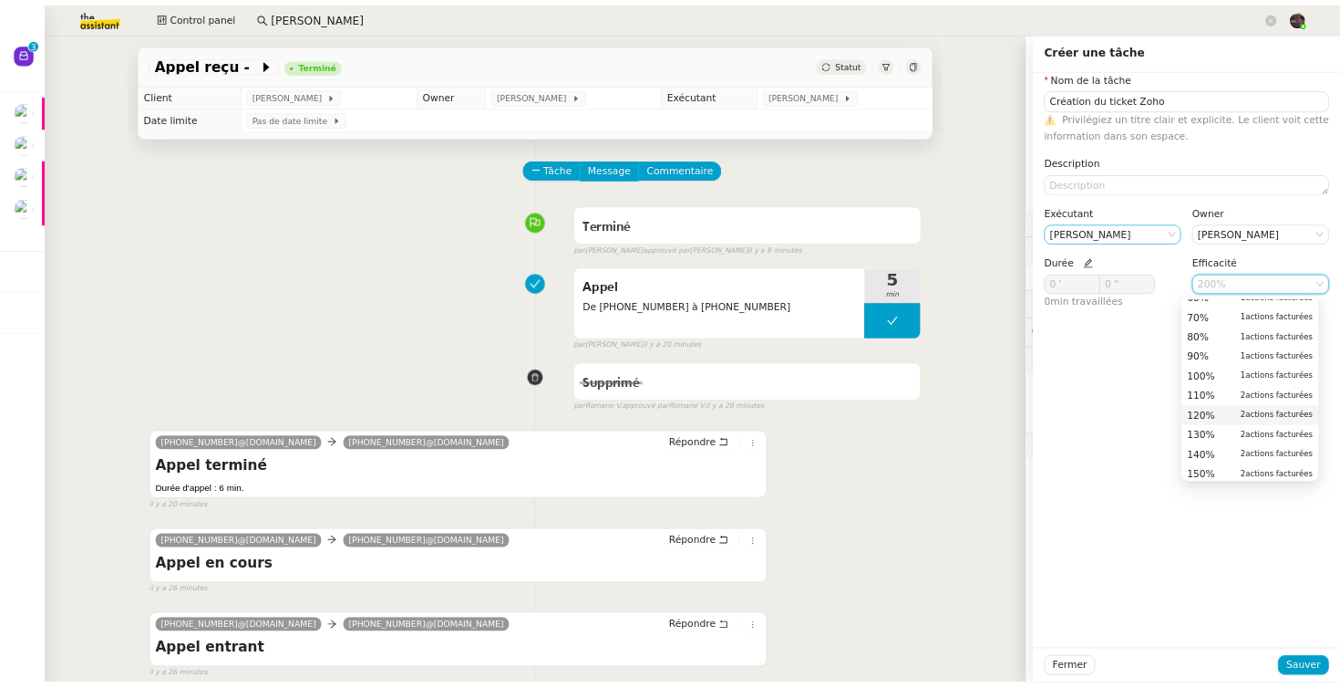
scroll to position [0, 0]
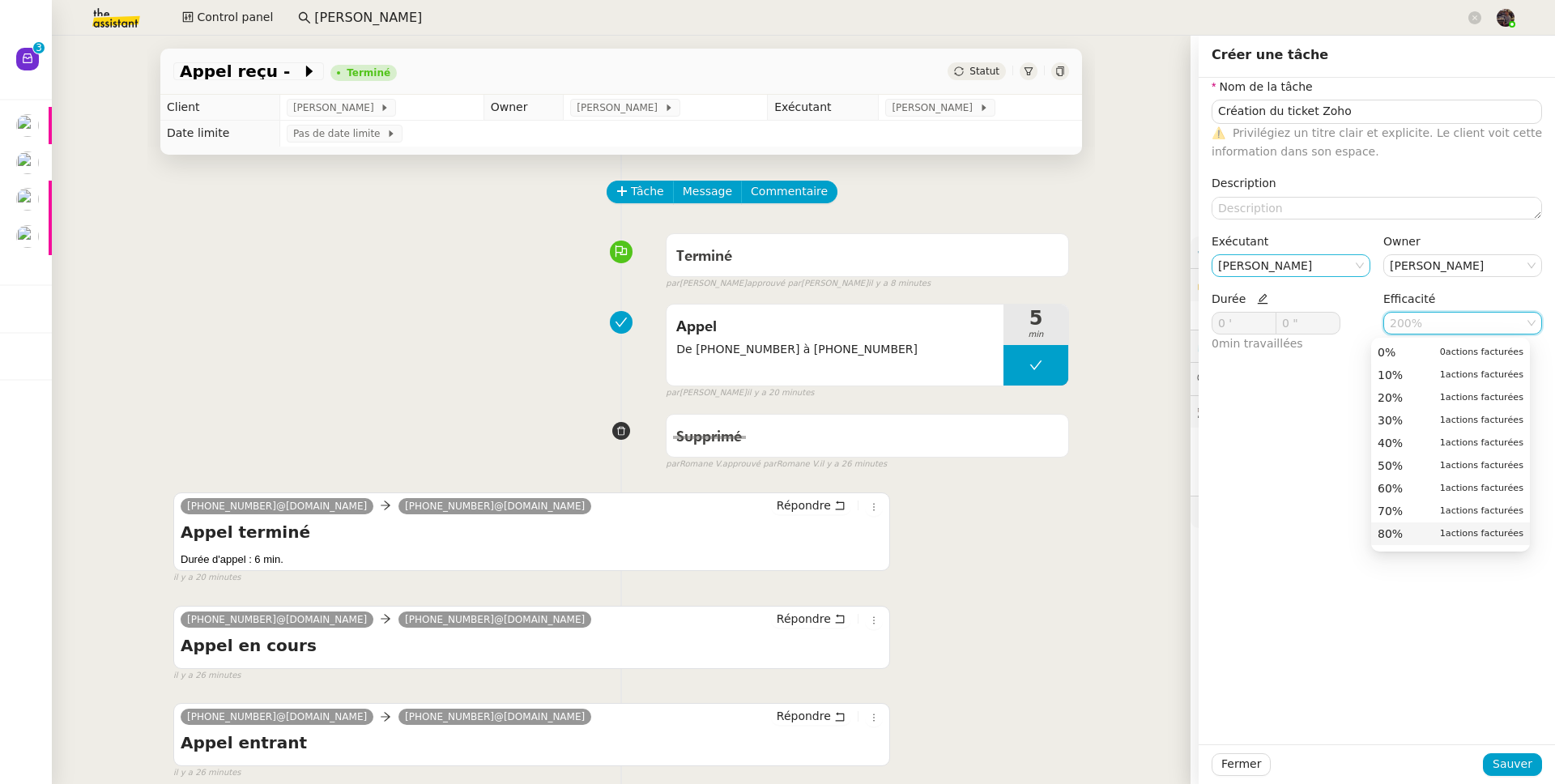
click at [1190, 527] on div "80% 1 actions facturées" at bounding box center [1450, 534] width 146 height 14
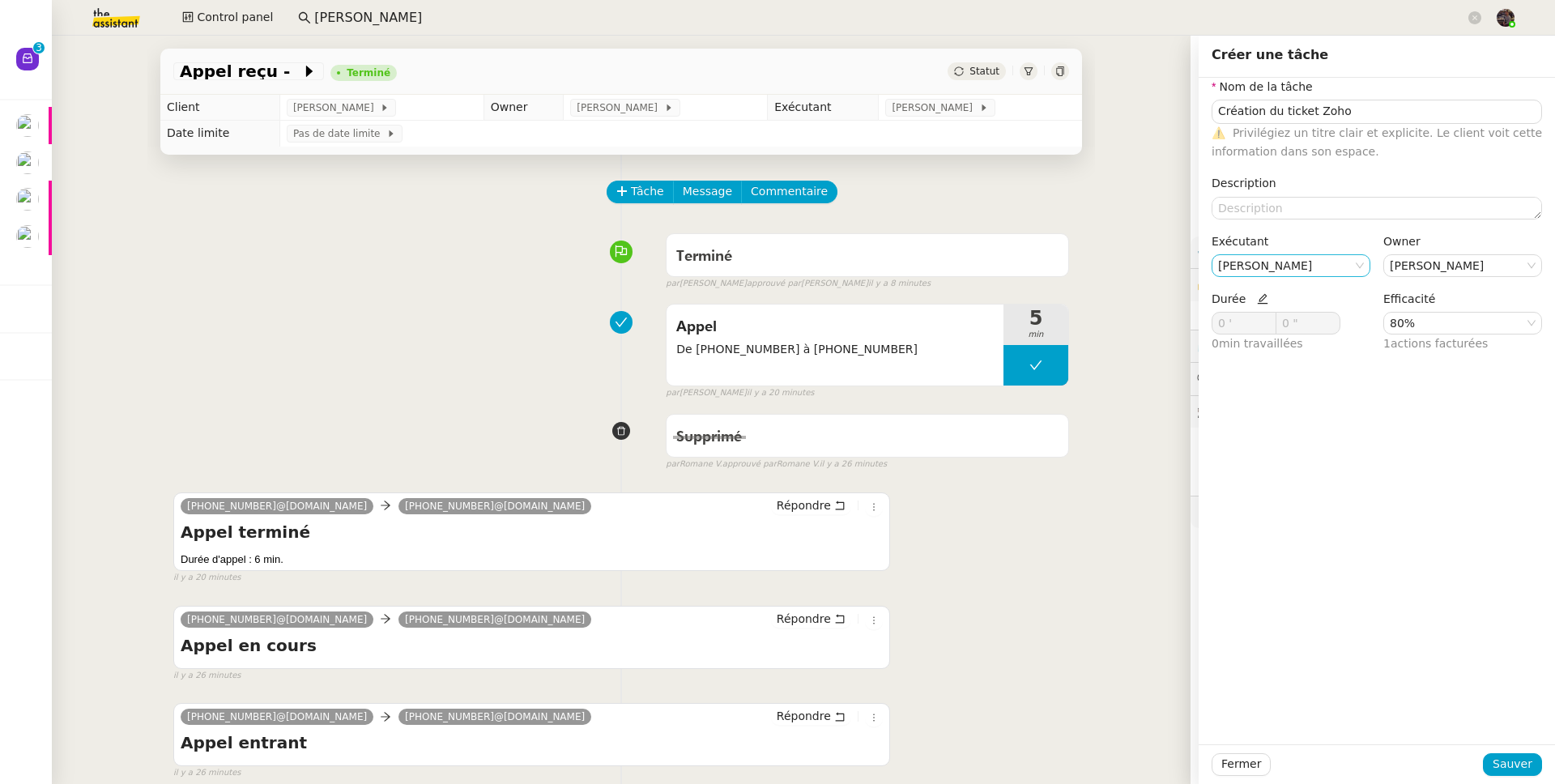
click at [1190, 303] on icon at bounding box center [1262, 298] width 12 height 12
drag, startPoint x: 1236, startPoint y: 336, endPoint x: 1205, endPoint y: 324, distance: 33.2
click at [1190, 324] on nz-form-control "0 ' 0 " 0 min travaillées" at bounding box center [1290, 332] width 159 height 42
click at [1190, 324] on input "0 '" at bounding box center [1243, 323] width 63 height 21
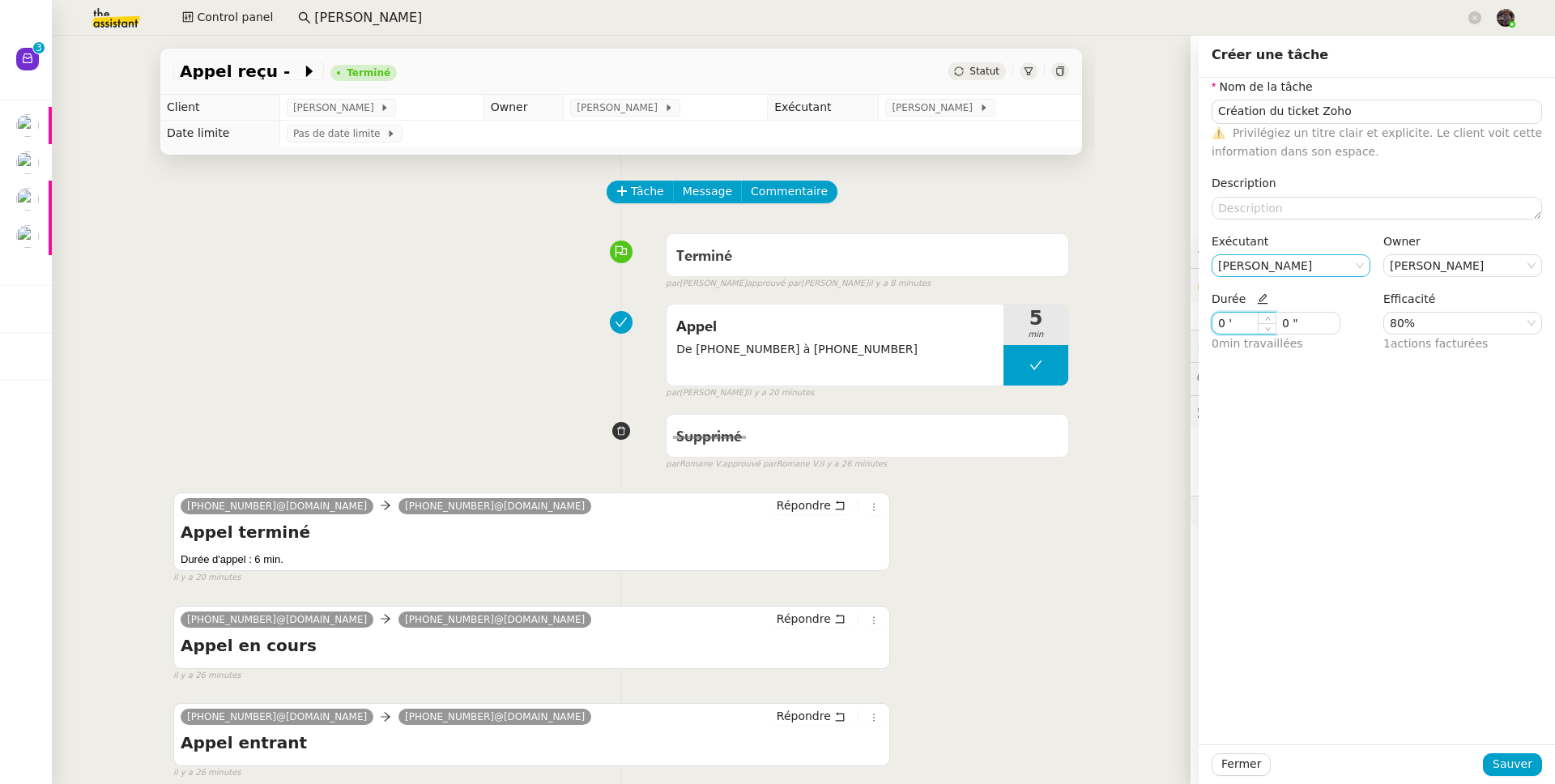
click at [1190, 324] on input "0 '" at bounding box center [1243, 323] width 63 height 21
type input "4 '"
click at [1190, 493] on div "Nom de la tâche Création du ticket Zoho ⚠️ Privilégiez un titre clair et explic…" at bounding box center [1376, 411] width 356 height 666
click at [1190, 610] on span "Sauver" at bounding box center [1512, 764] width 40 height 19
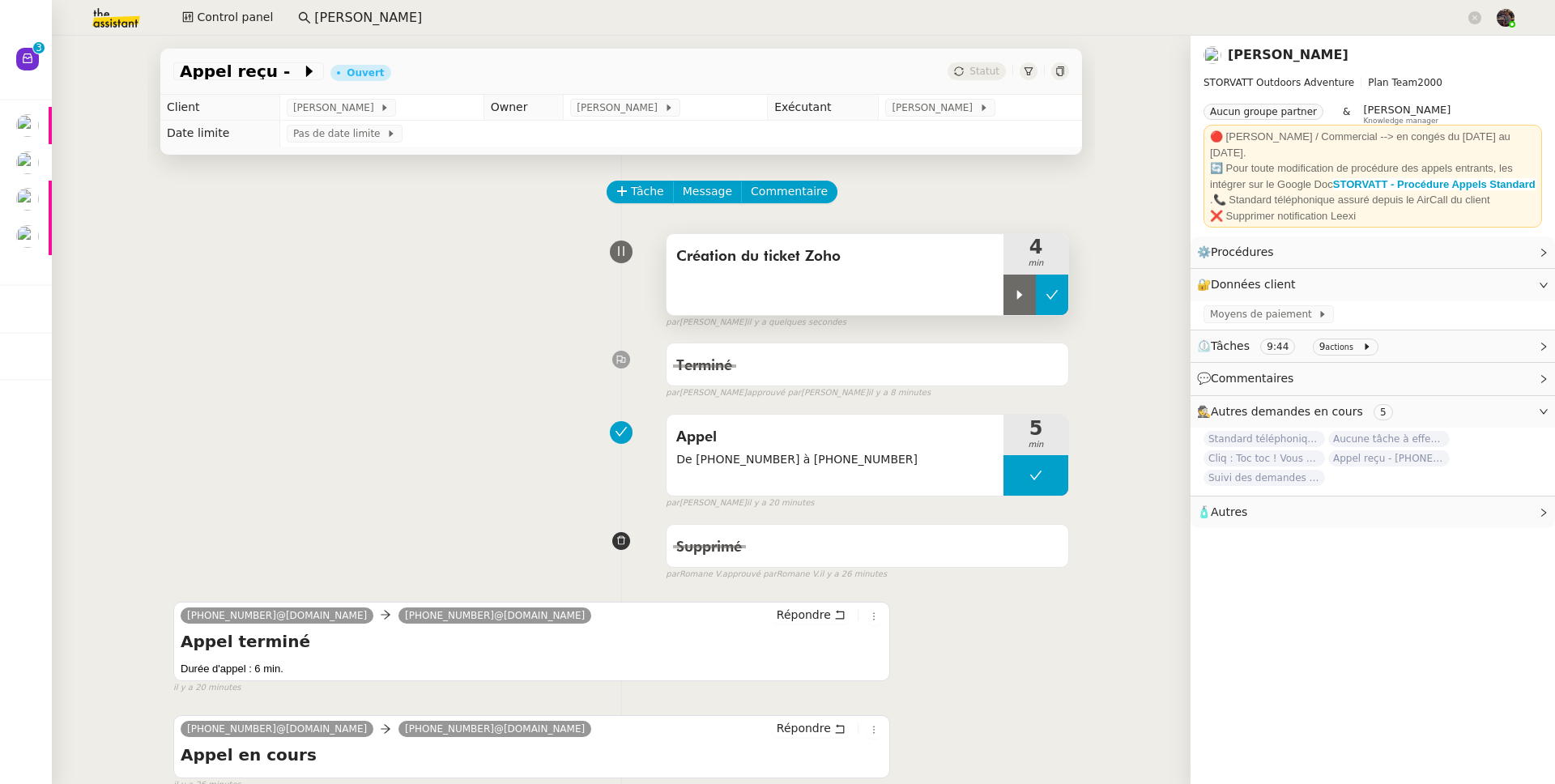
click at [1051, 284] on button at bounding box center [1051, 295] width 32 height 41
click at [420, 380] on div "Terminé false par Zoé L. approuvé par Zoé L. il y a 8 minutes" at bounding box center [621, 368] width 896 height 65
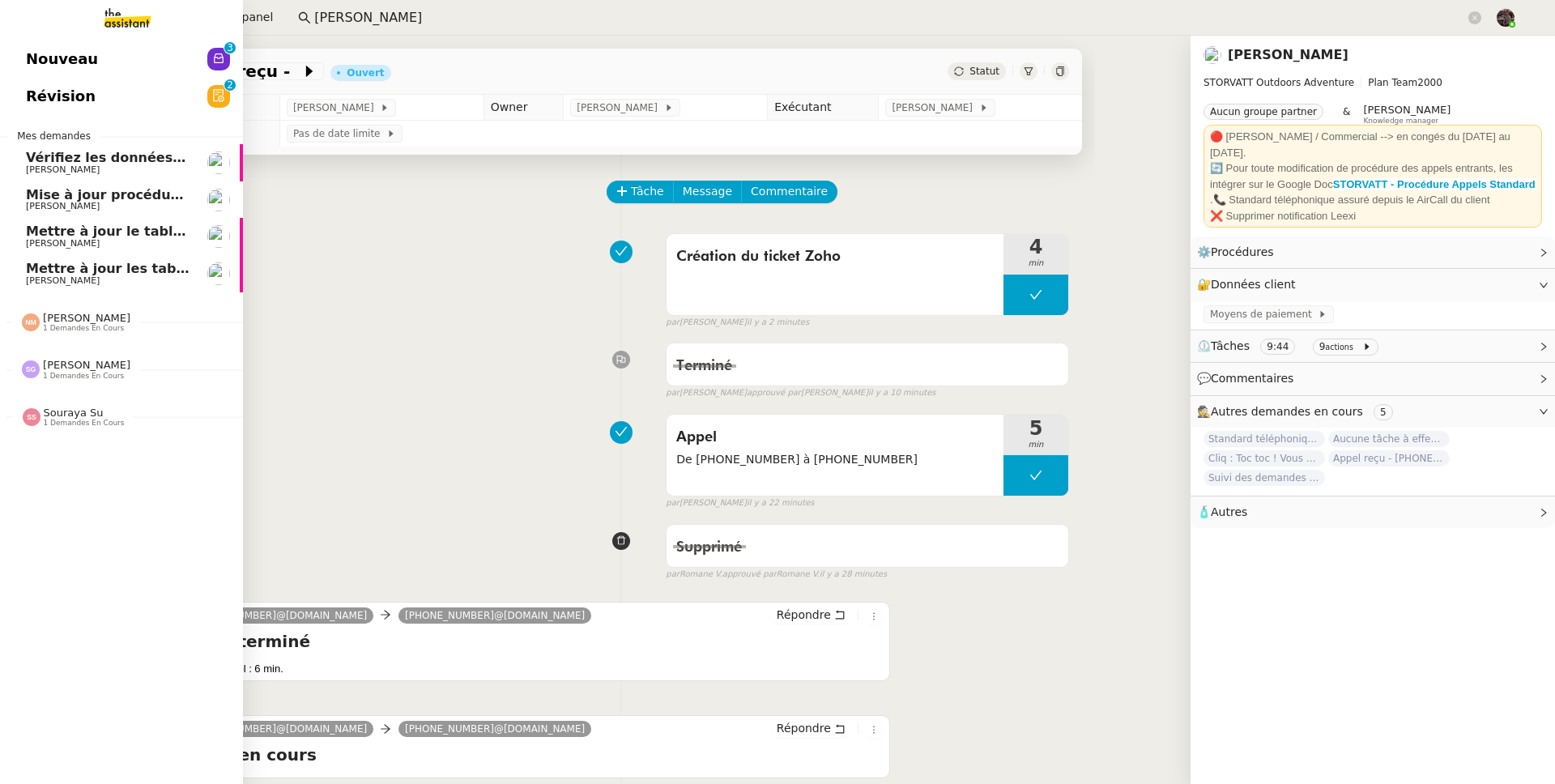
click at [18, 56] on link "Nouveau 0 1 2 3 4 5 6 7 8 9" at bounding box center [122, 59] width 243 height 37
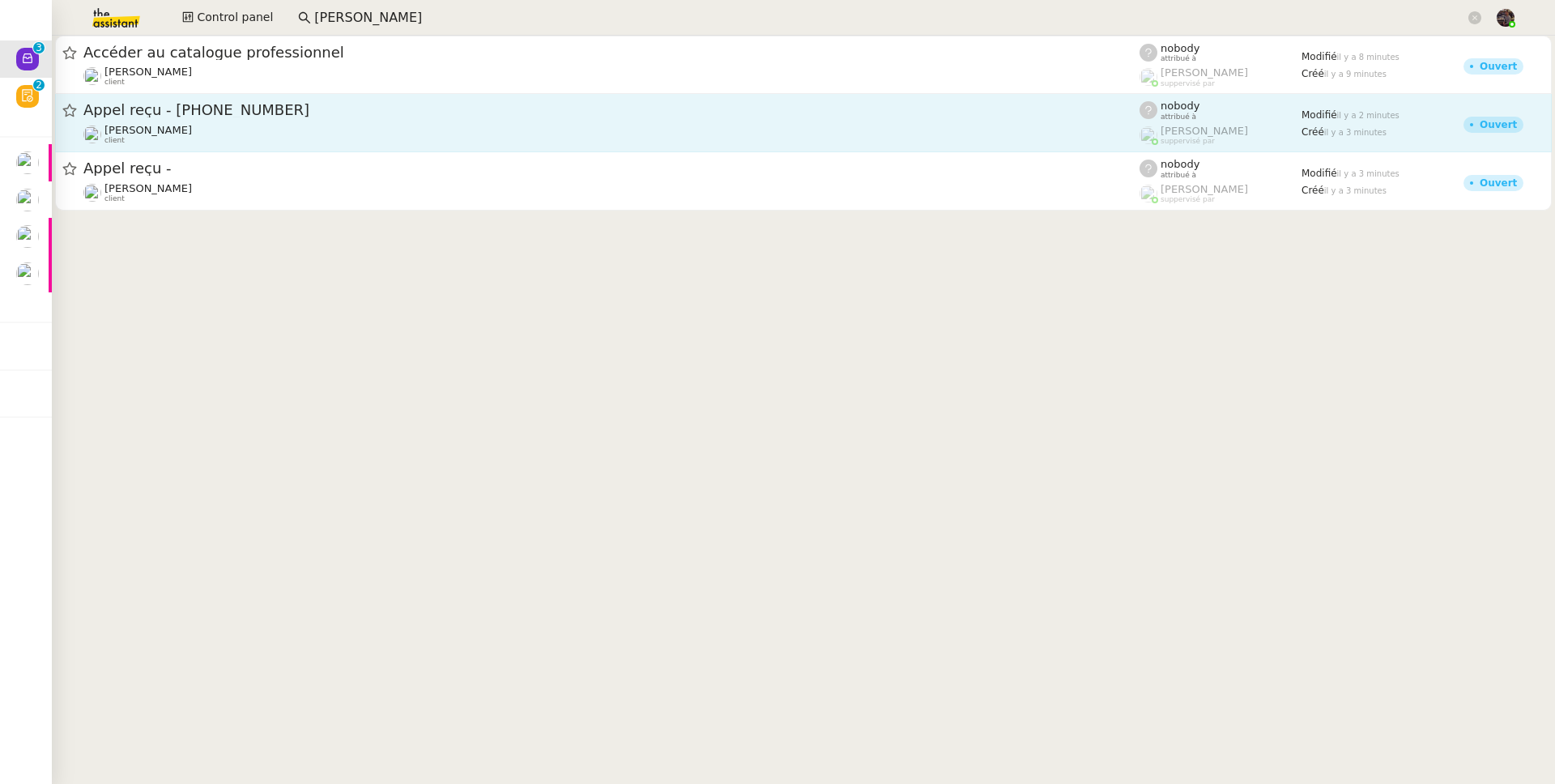
click at [214, 117] on div "Appel reçu - 33749589965" at bounding box center [611, 110] width 1056 height 20
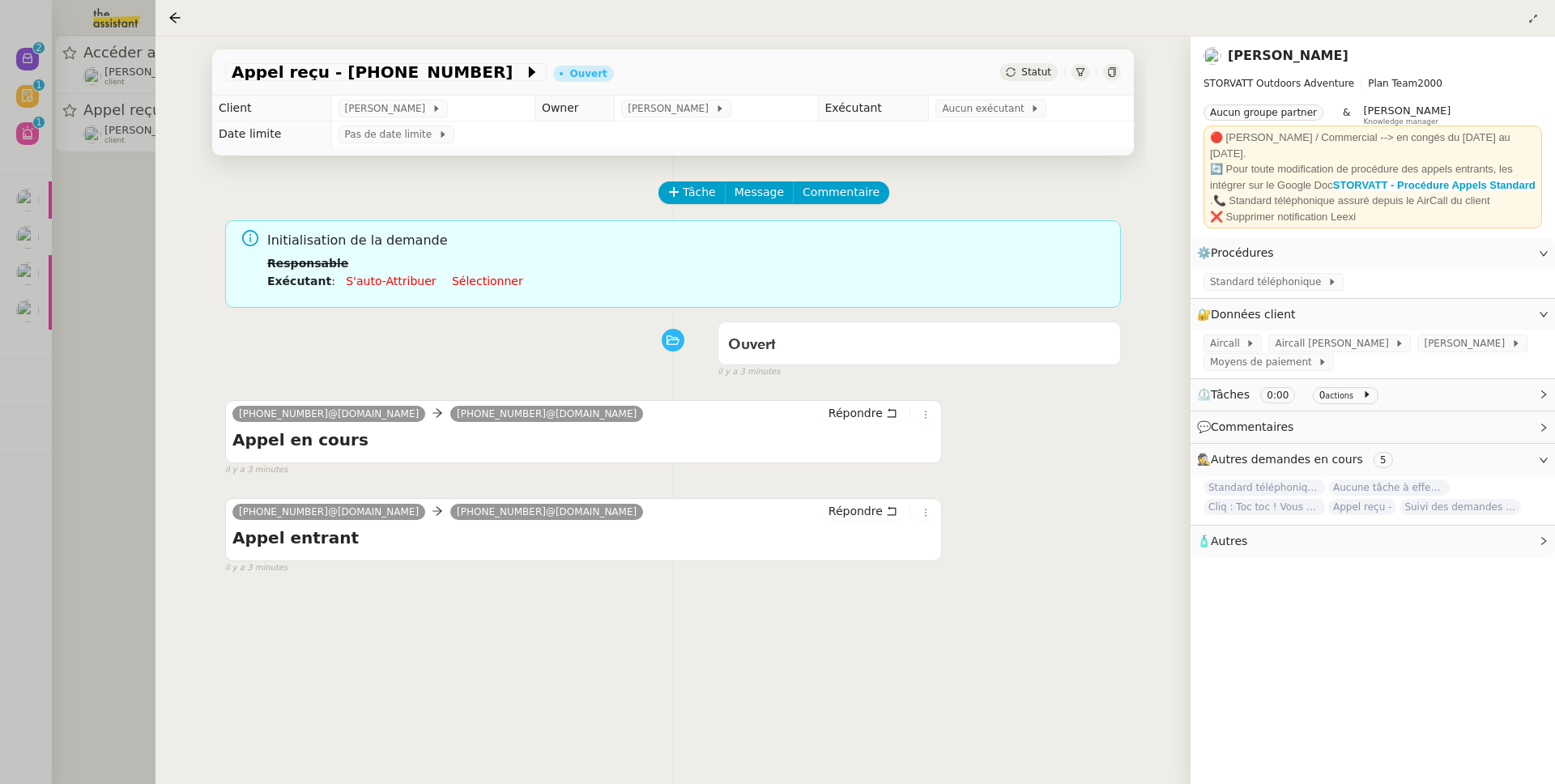
click at [1075, 70] on icon at bounding box center [1080, 72] width 10 height 10
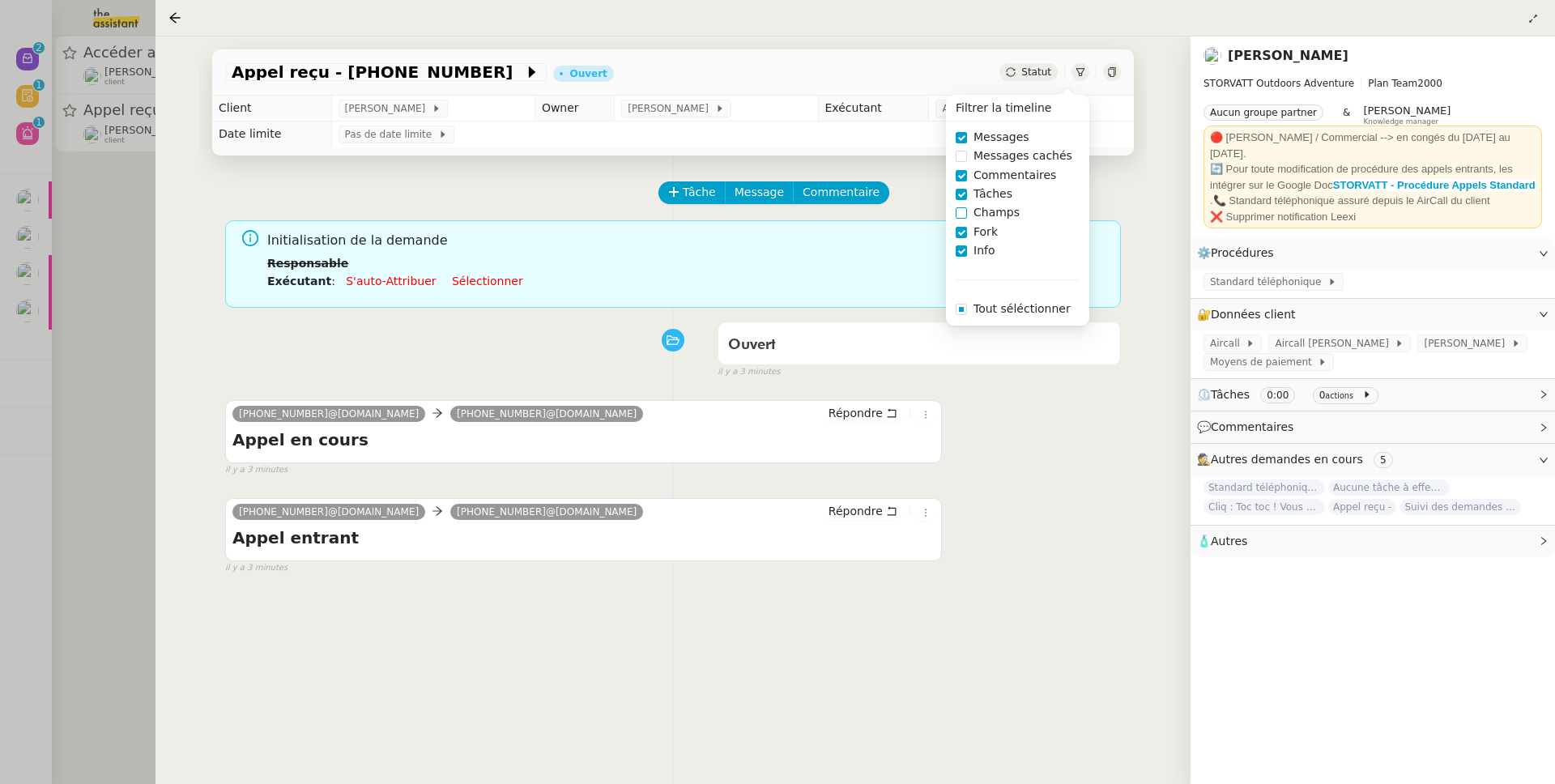
click at [999, 212] on span "Champs" at bounding box center [996, 212] width 60 height 19
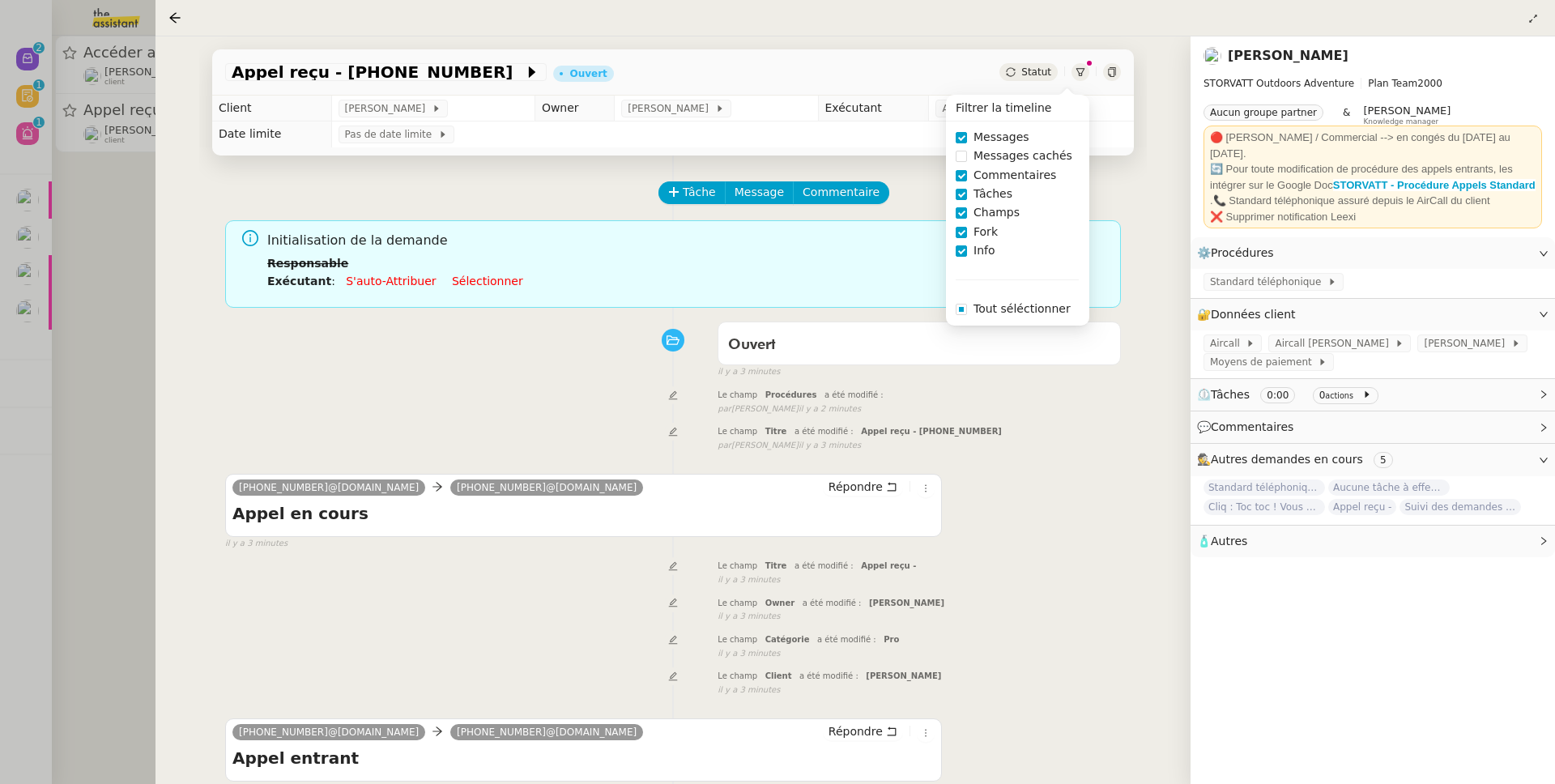
click at [510, 426] on div "Le champ Titre a été modifié : Appel reçu - 33749589965 false par Zoé L. il y a…" at bounding box center [673, 437] width 896 height 30
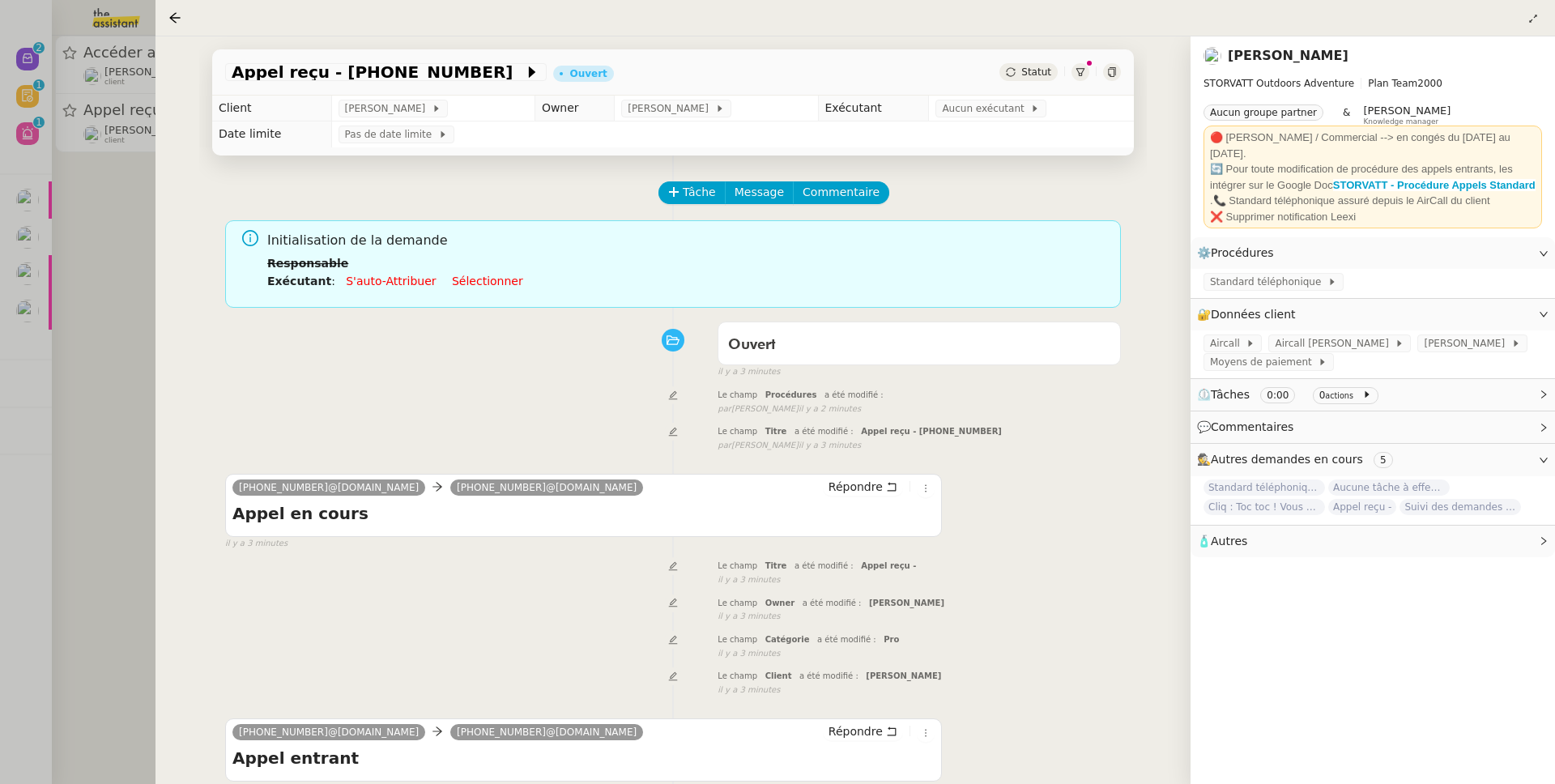
click at [544, 407] on div "Le champ Procédures a été modifié : false par Zoé L. il y a 2 minutes" at bounding box center [673, 400] width 896 height 30
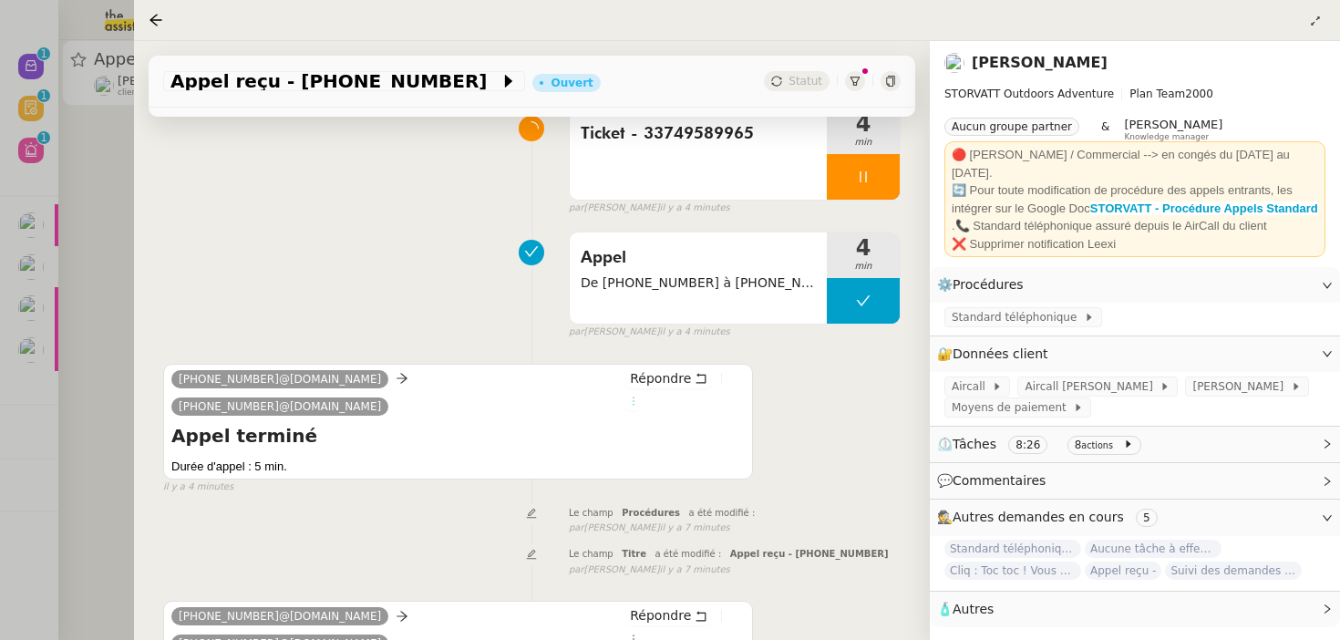
scroll to position [243, 0]
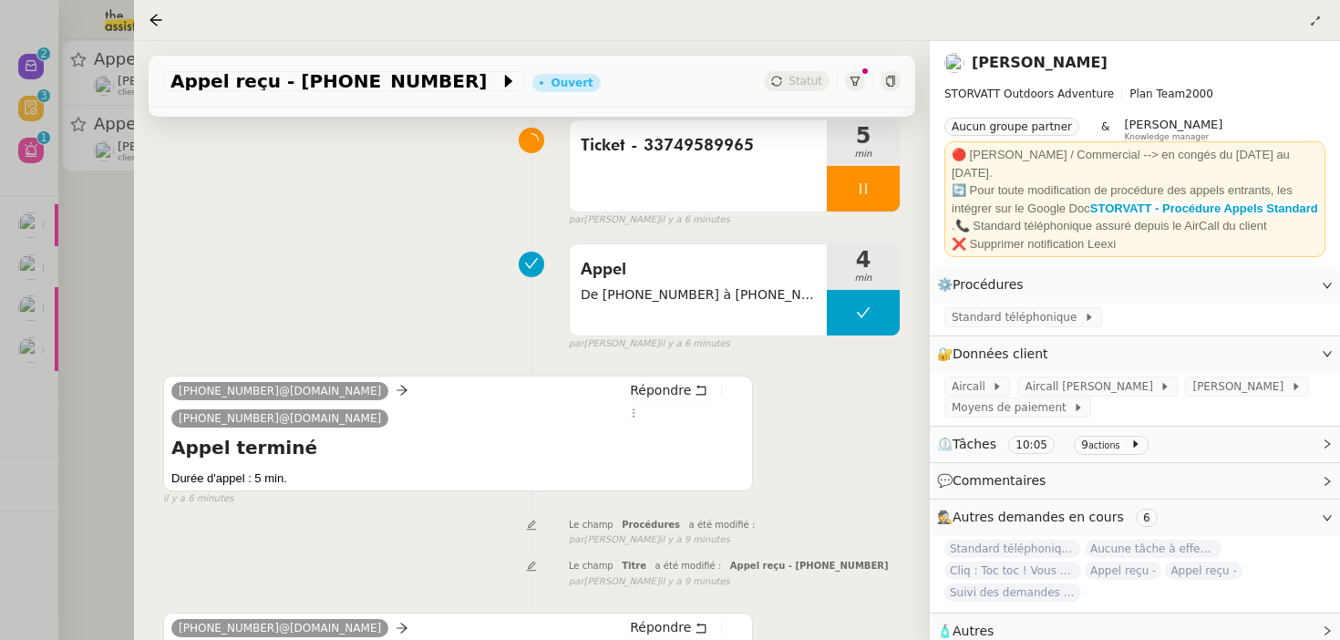
click at [66, 267] on div at bounding box center [670, 320] width 1340 height 640
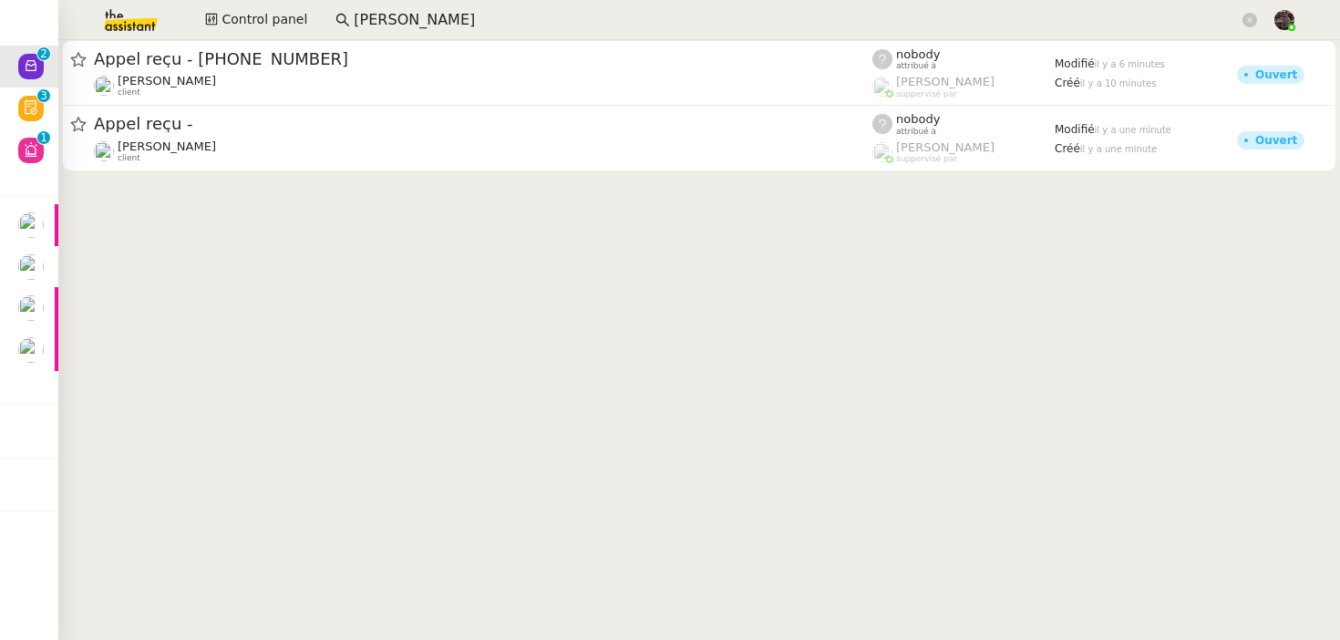
click at [503, 14] on input "[PERSON_NAME]" at bounding box center [796, 20] width 885 height 25
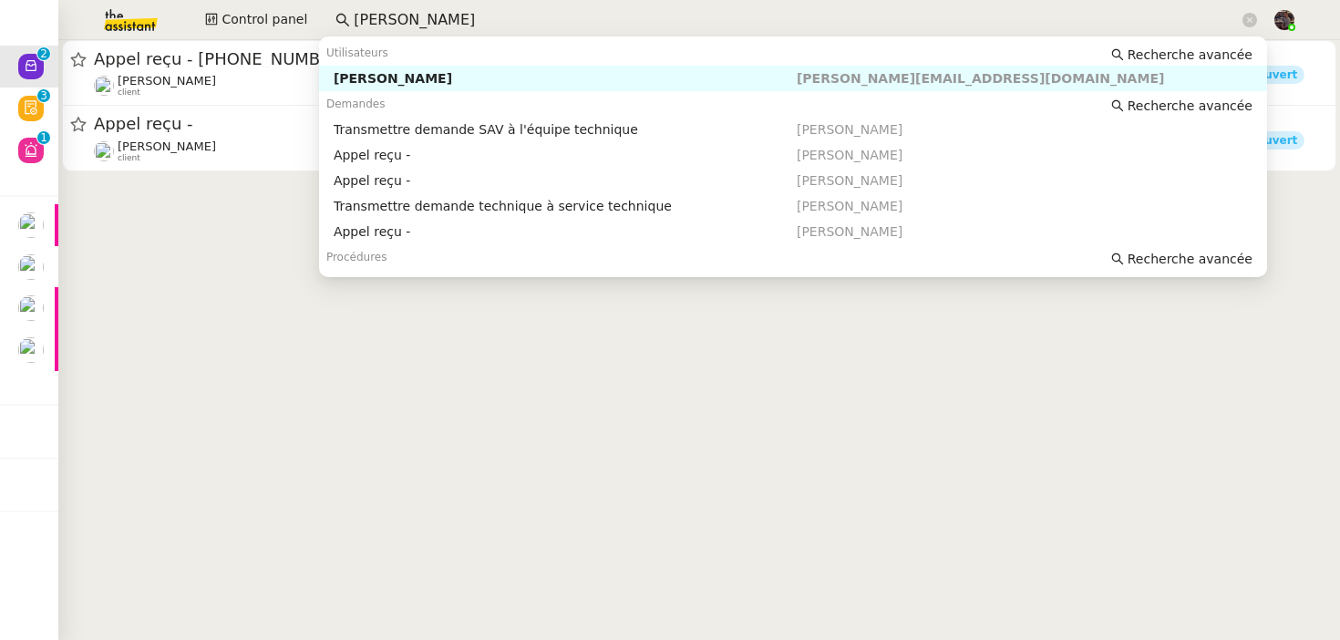
click at [503, 14] on input "[PERSON_NAME]" at bounding box center [796, 20] width 885 height 25
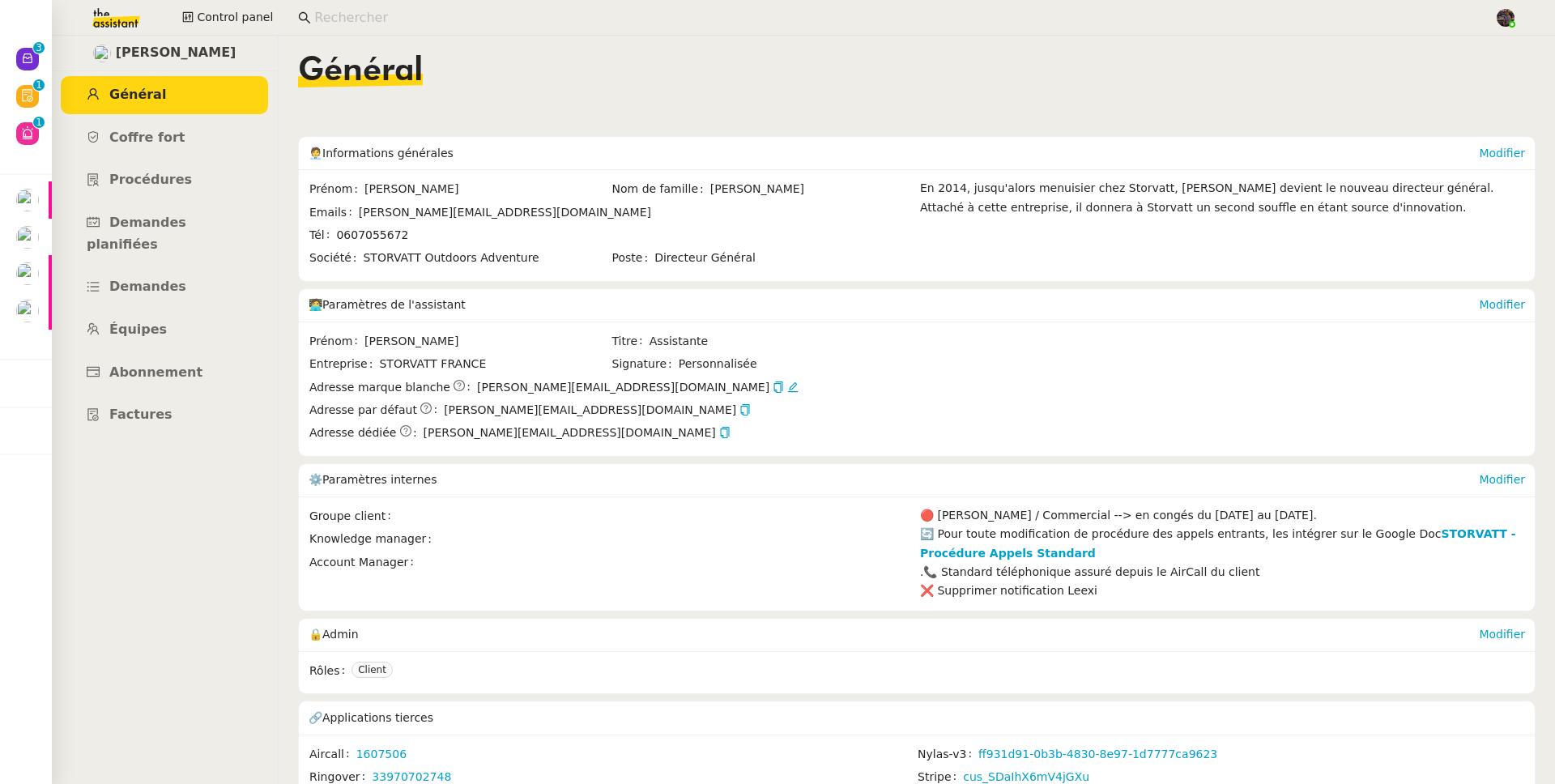
click at [331, 22] on input at bounding box center [896, 18] width 1163 height 22
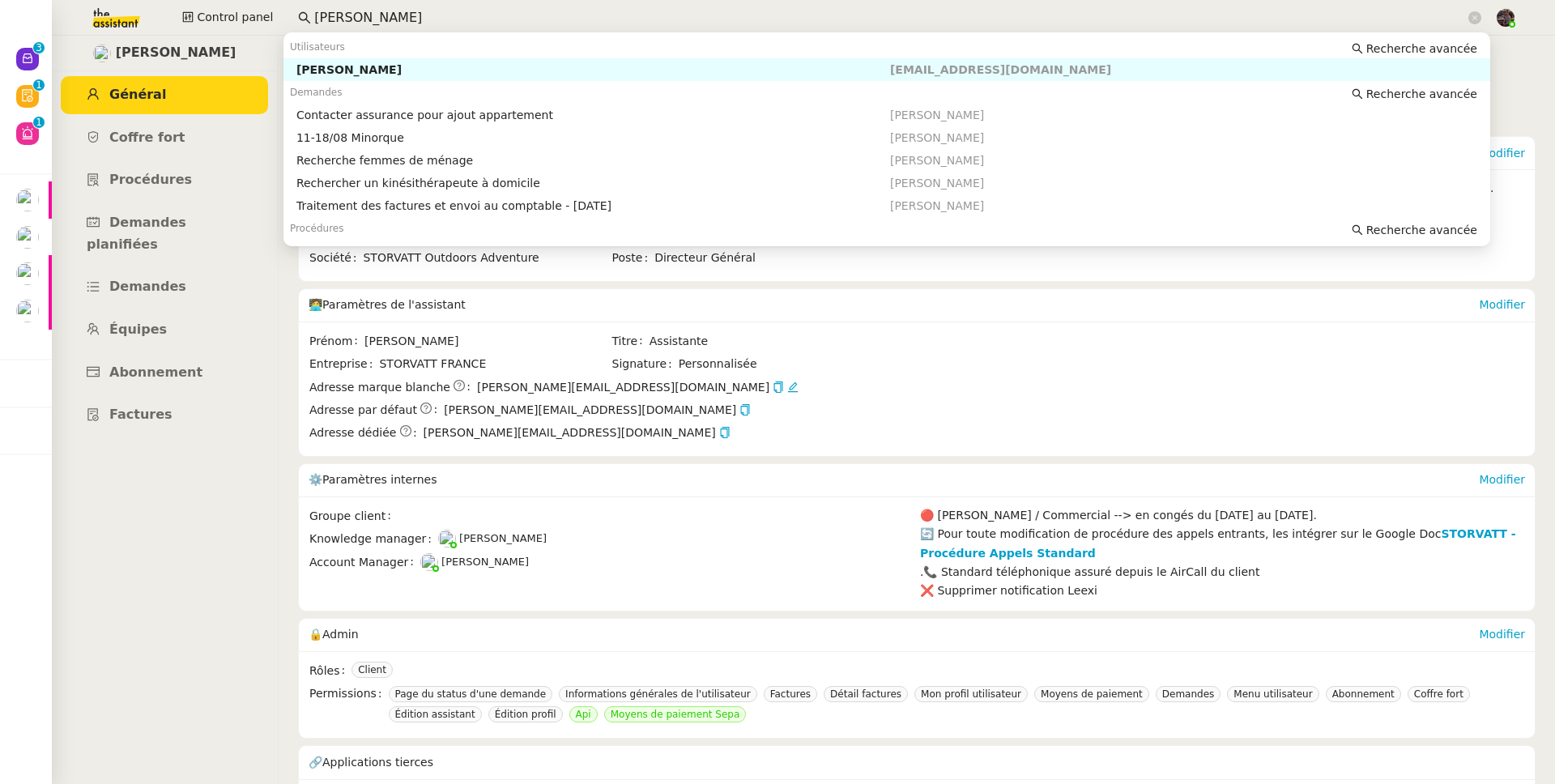
click at [344, 68] on div "[PERSON_NAME]" at bounding box center [593, 69] width 593 height 14
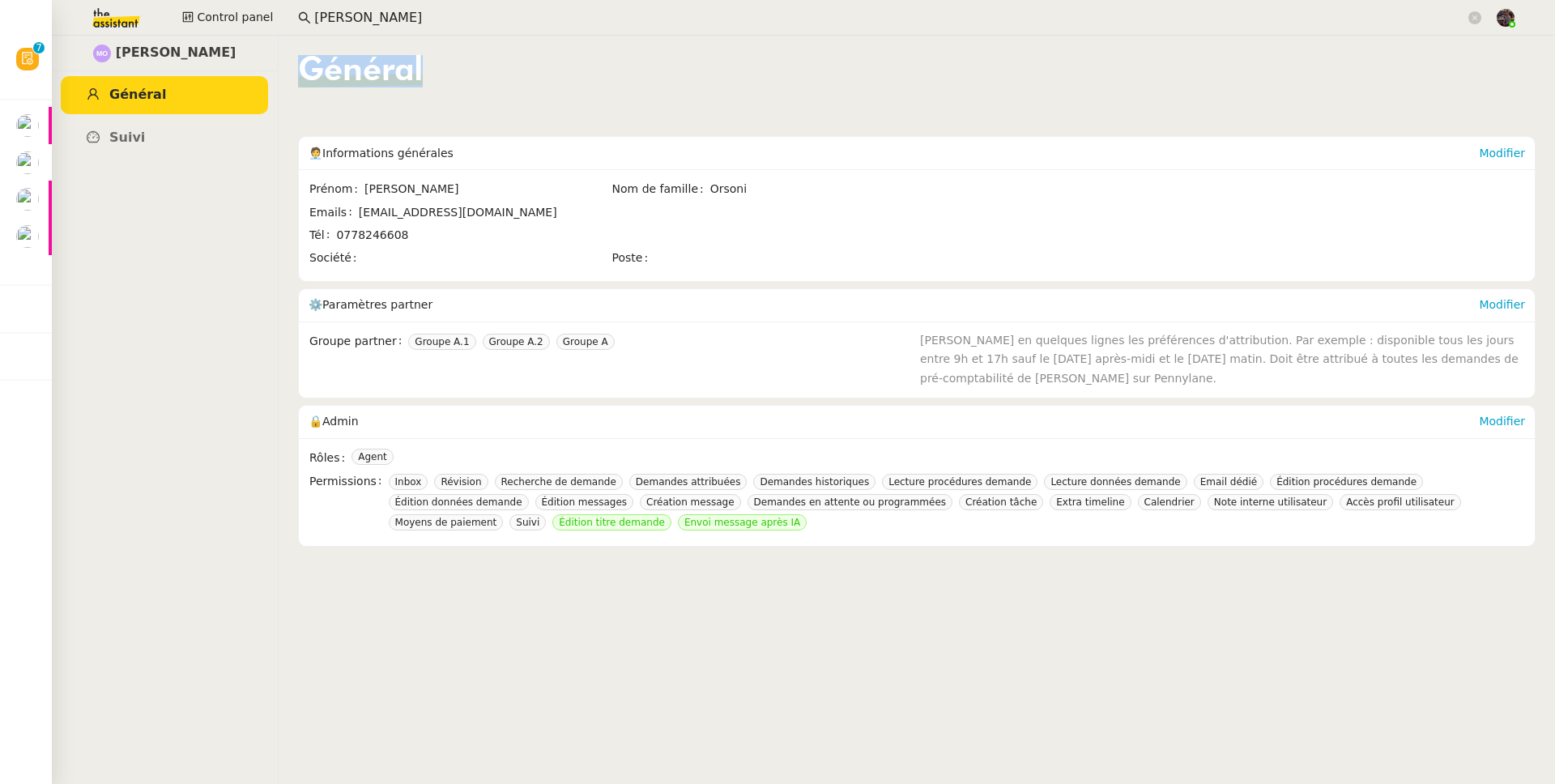
drag, startPoint x: 449, startPoint y: 78, endPoint x: 301, endPoint y: 57, distance: 149.5
click at [301, 57] on div "Général" at bounding box center [916, 83] width 1237 height 57
click at [307, 57] on span "Général" at bounding box center [361, 71] width 124 height 32
click at [307, 56] on span "Général" at bounding box center [361, 71] width 124 height 32
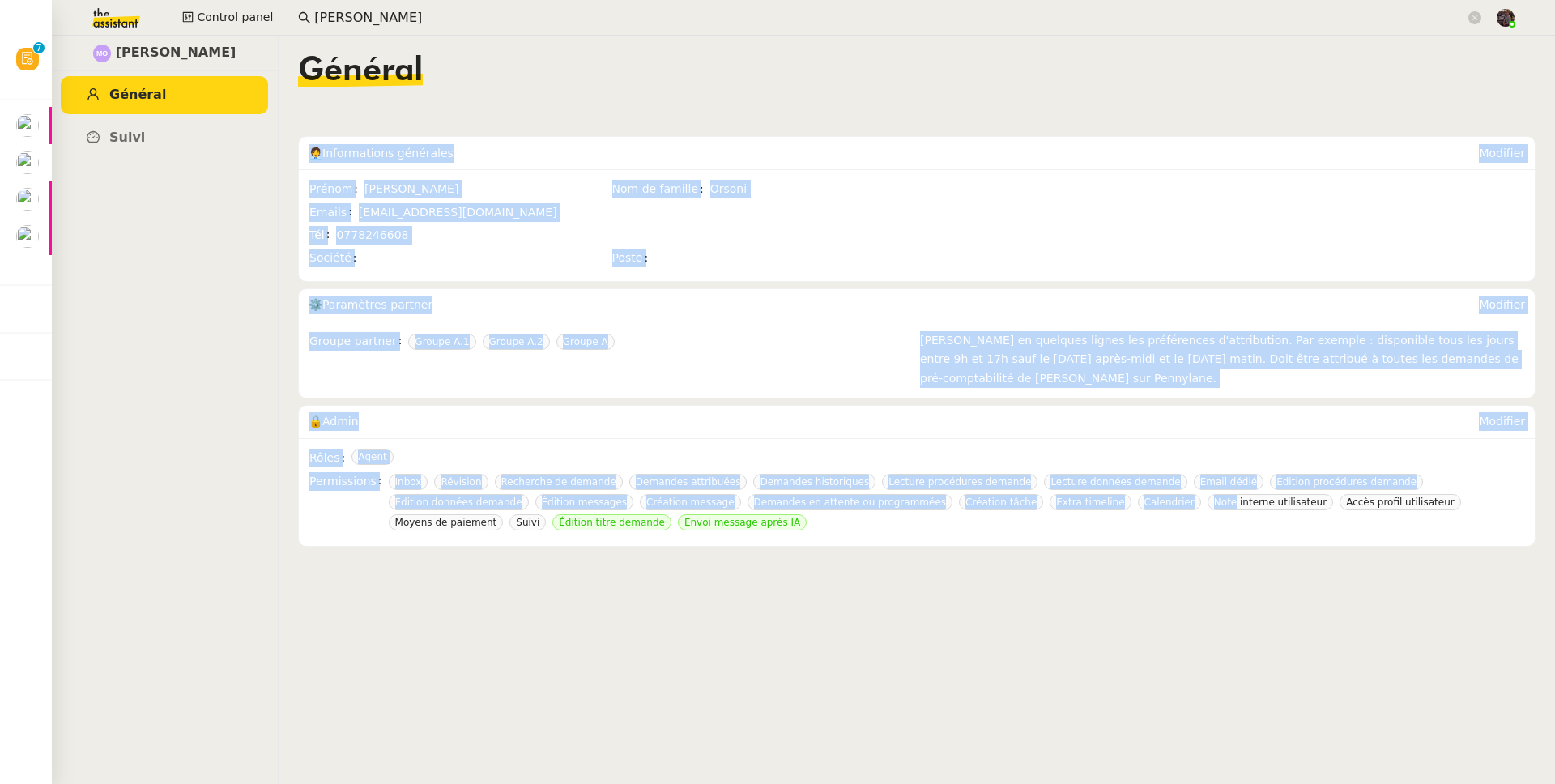
drag, startPoint x: 548, startPoint y: 83, endPoint x: 1122, endPoint y: 505, distance: 712.4
click at [1122, 505] on app-user-profile "Général 🧑‍💼 Informations générales Modifier Prénom Marie Nom de famille Orsoni …" at bounding box center [916, 301] width 1237 height 492
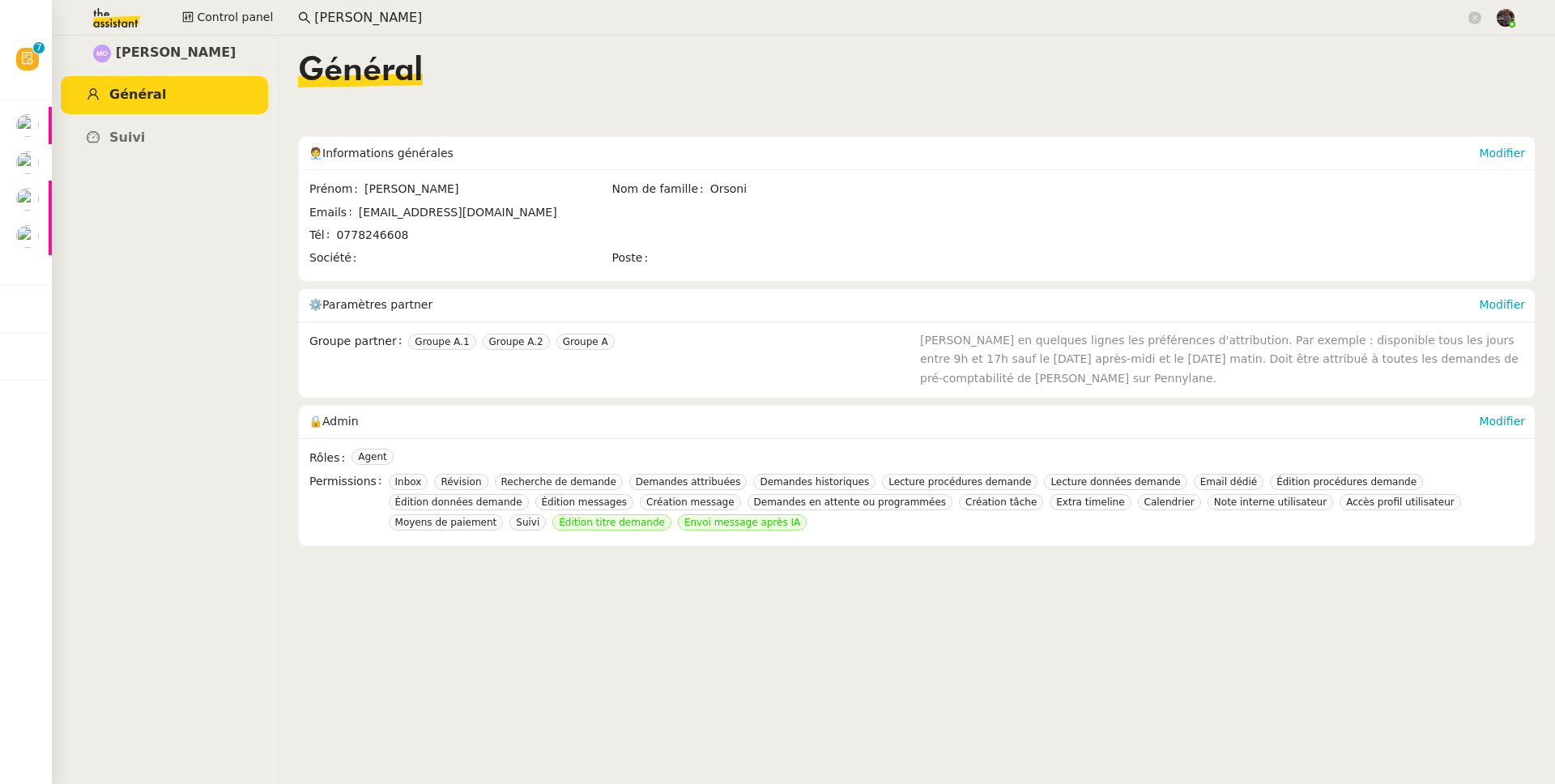
click at [1093, 598] on nz-content "Général 🧑‍💼 Informations générales Modifier Prénom Marie Nom de famille Orsoni …" at bounding box center [916, 409] width 1237 height 748
click at [97, 25] on img at bounding box center [103, 18] width 125 height 36
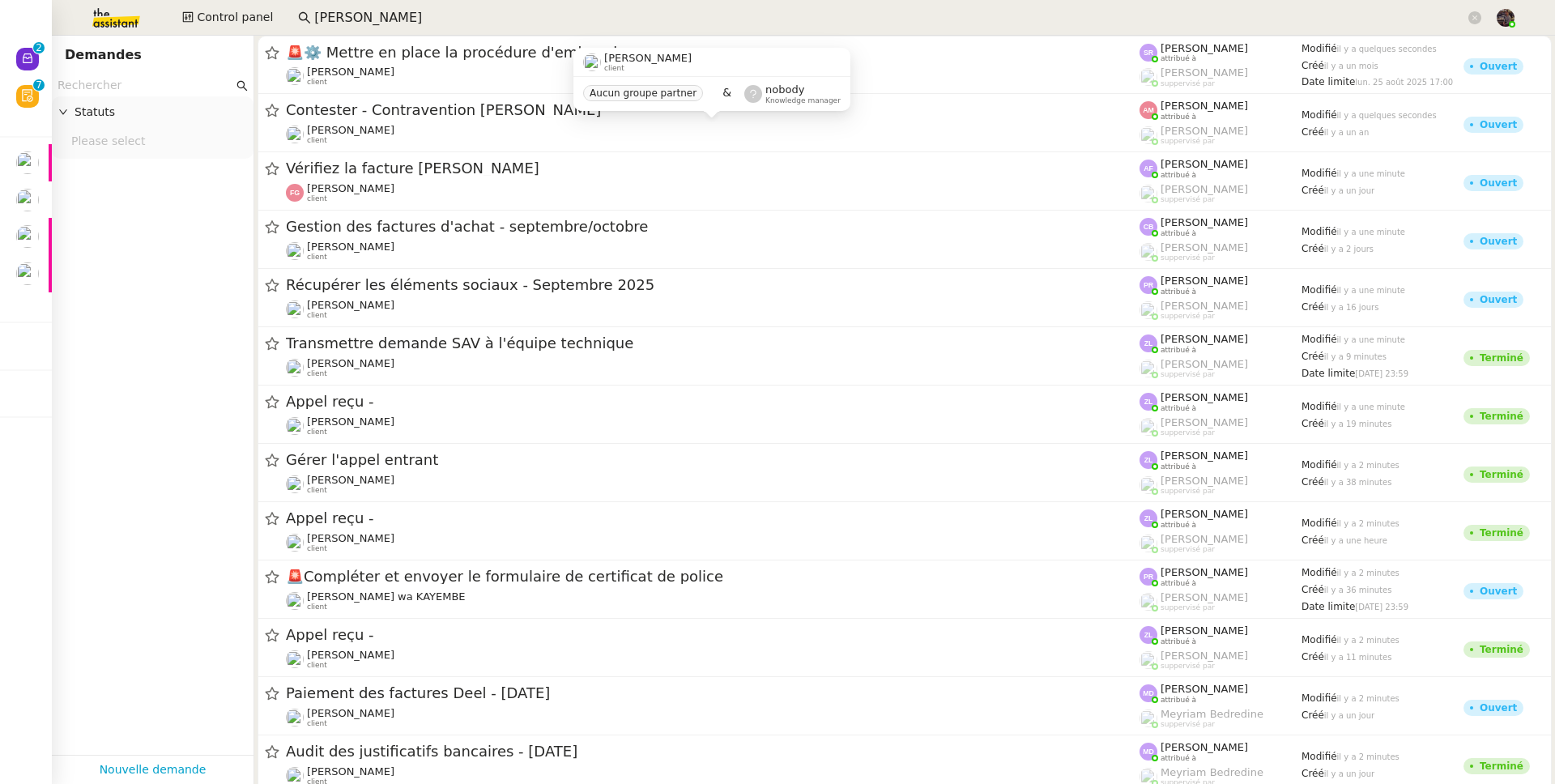
click at [429, 17] on input "marie orso" at bounding box center [890, 18] width 1151 height 22
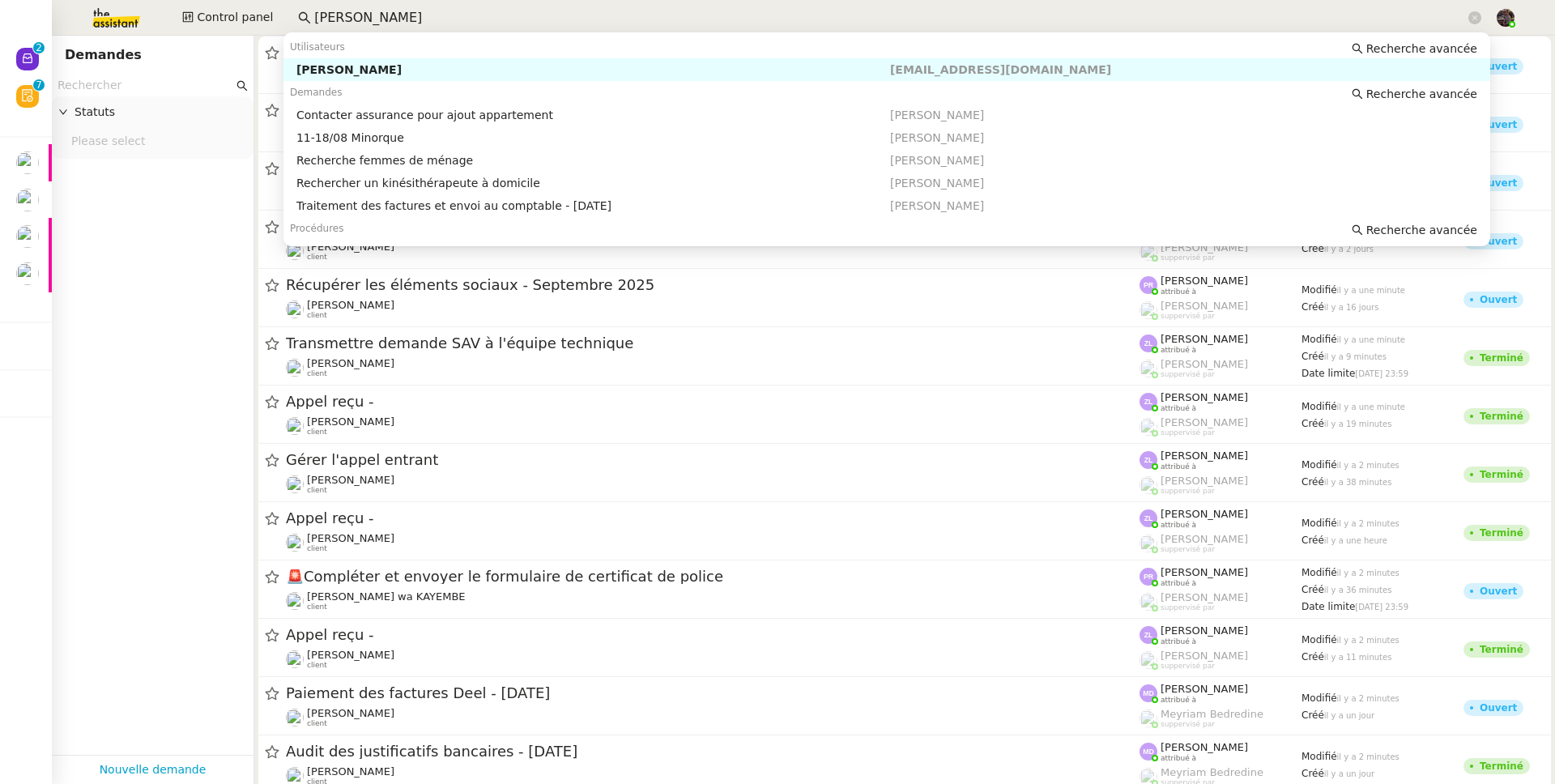
click at [429, 17] on input "marie orso" at bounding box center [890, 18] width 1151 height 22
type input "a"
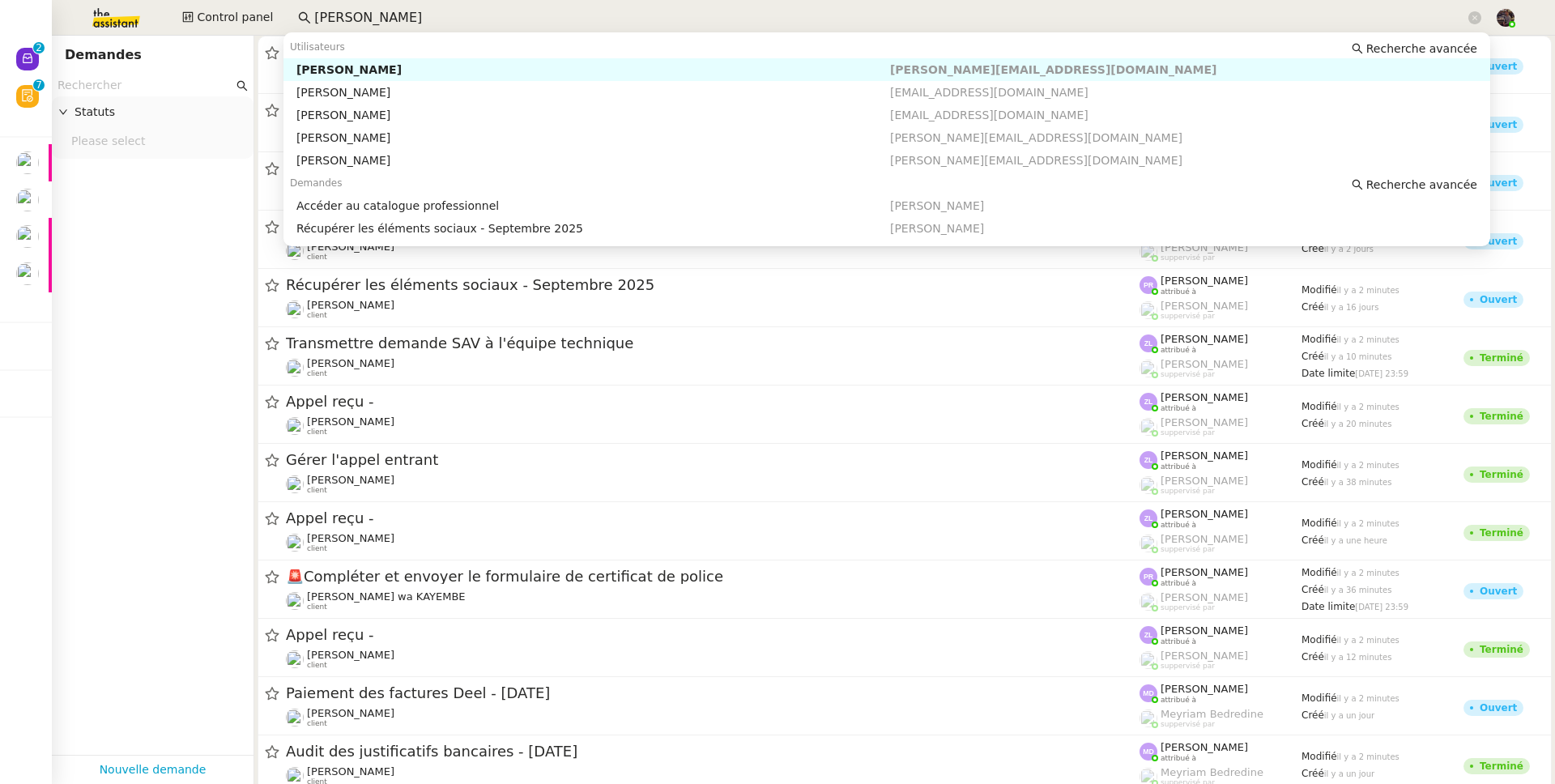
click at [401, 65] on div "Gabrielle Tavernier" at bounding box center [593, 69] width 593 height 14
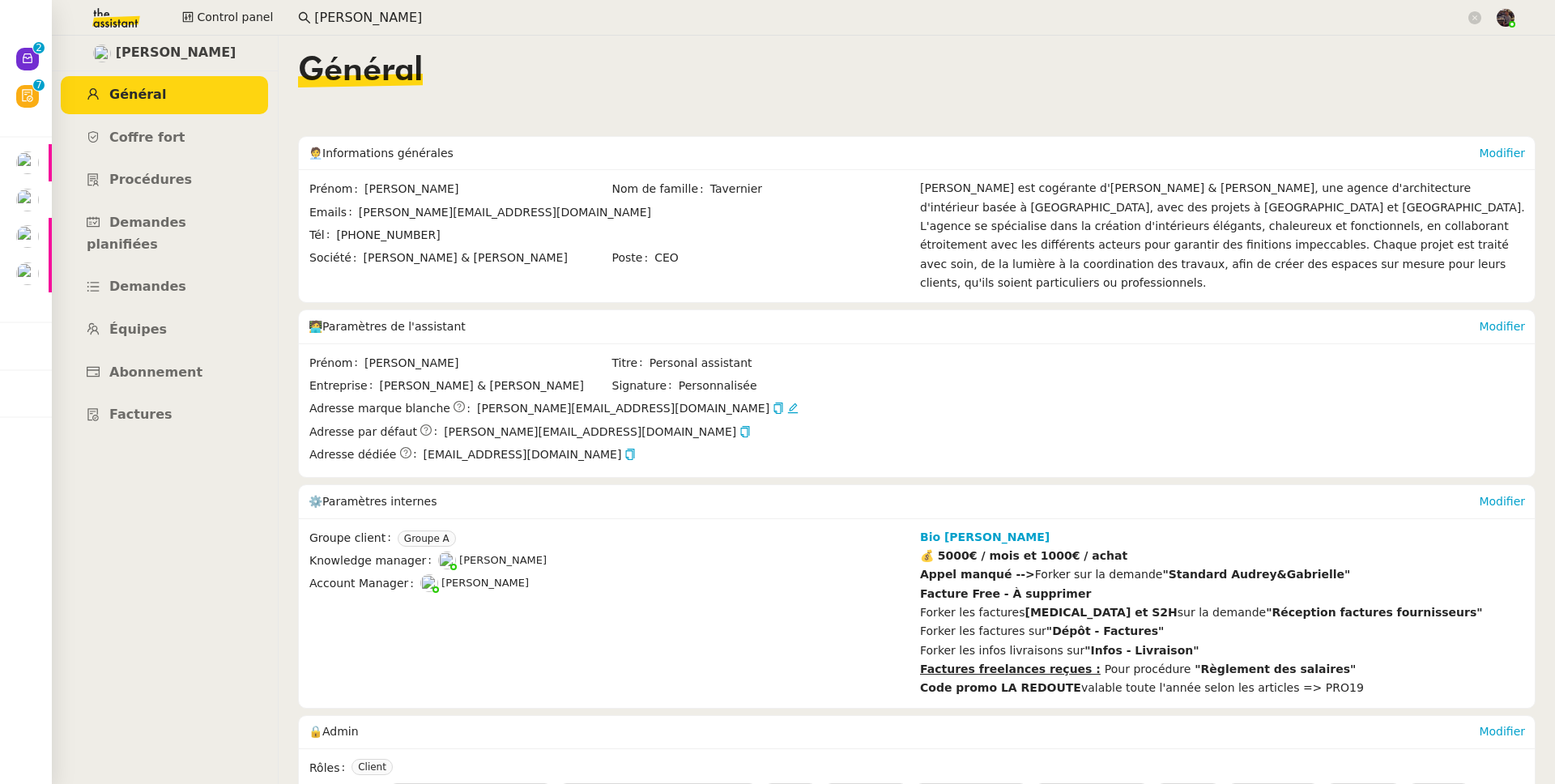
click at [121, 26] on img at bounding box center [103, 18] width 125 height 36
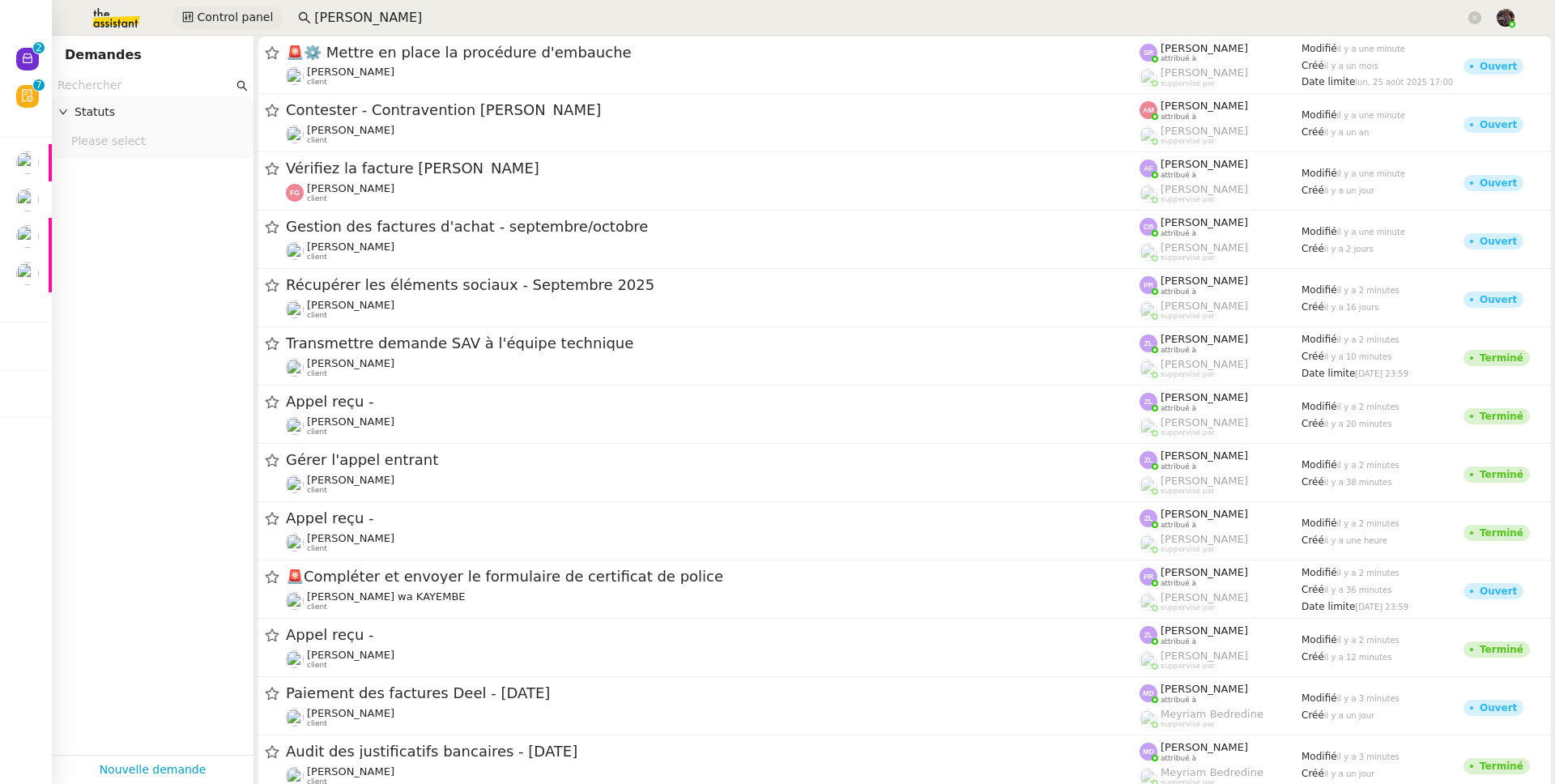
click at [225, 25] on span "Control panel" at bounding box center [235, 17] width 76 height 19
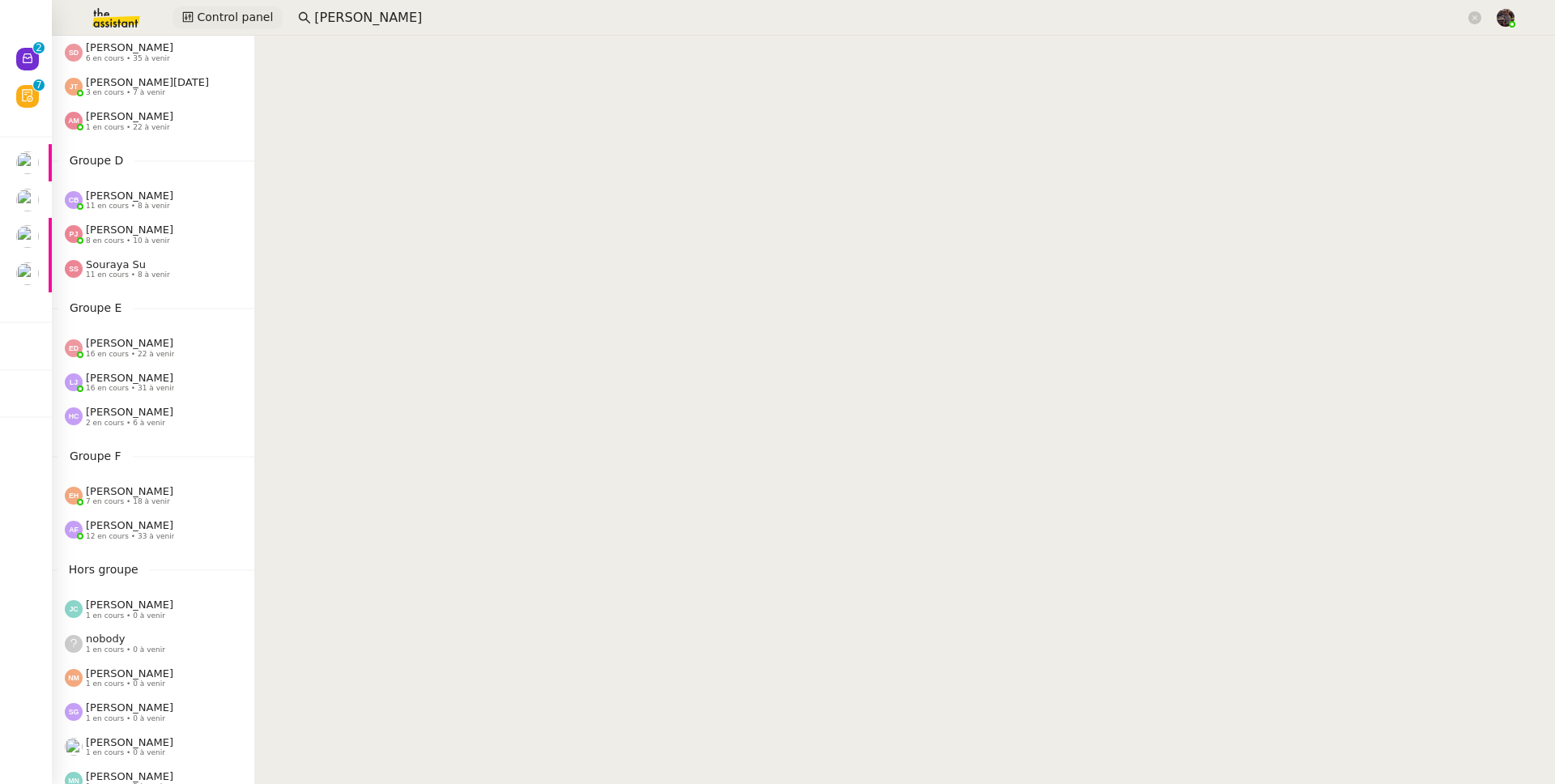
scroll to position [653, 0]
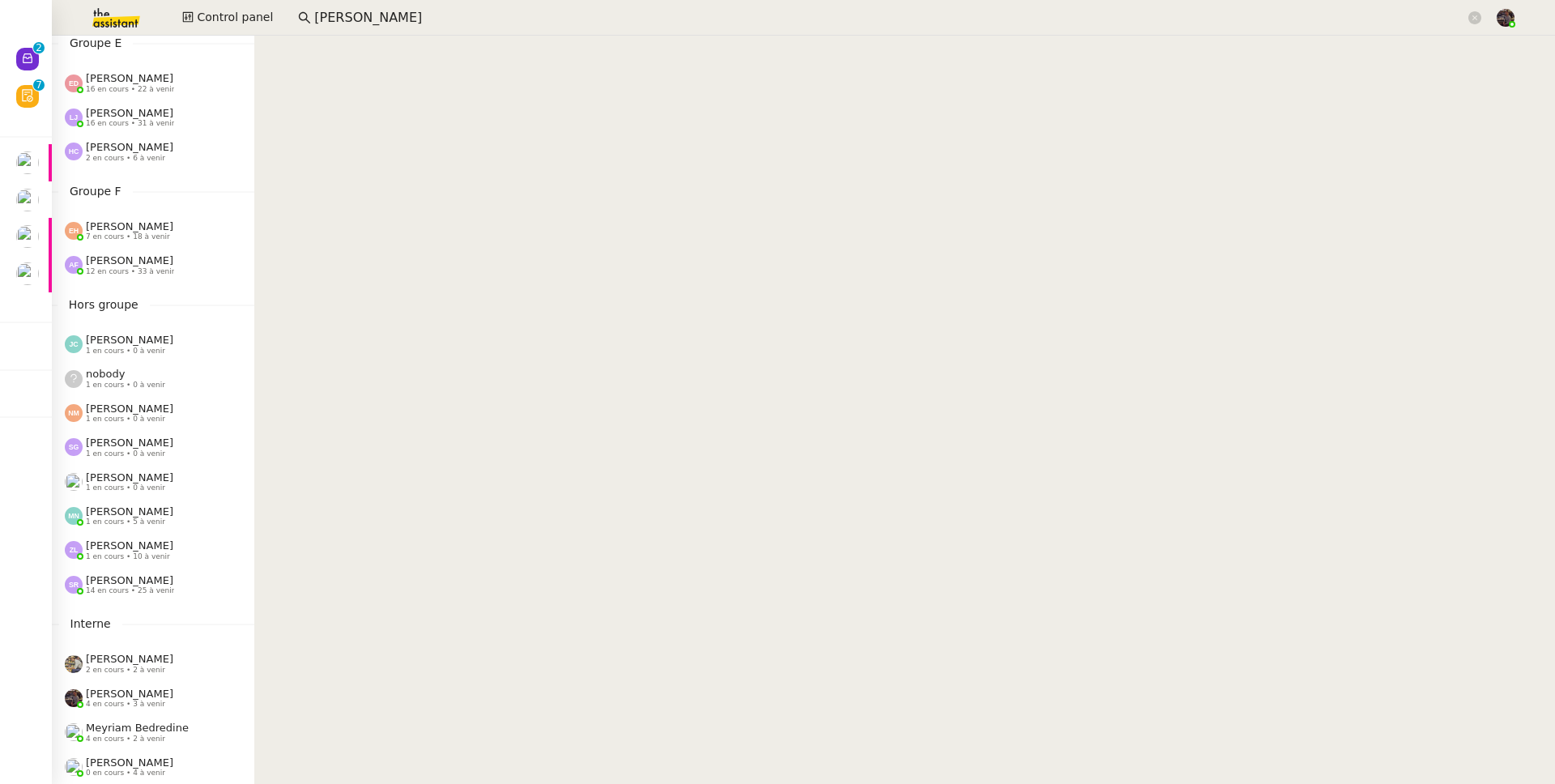
click at [173, 475] on div "Franck MUFFAT-JEANDET 1 en cours • 0 à venir" at bounding box center [130, 482] width 87 height 21
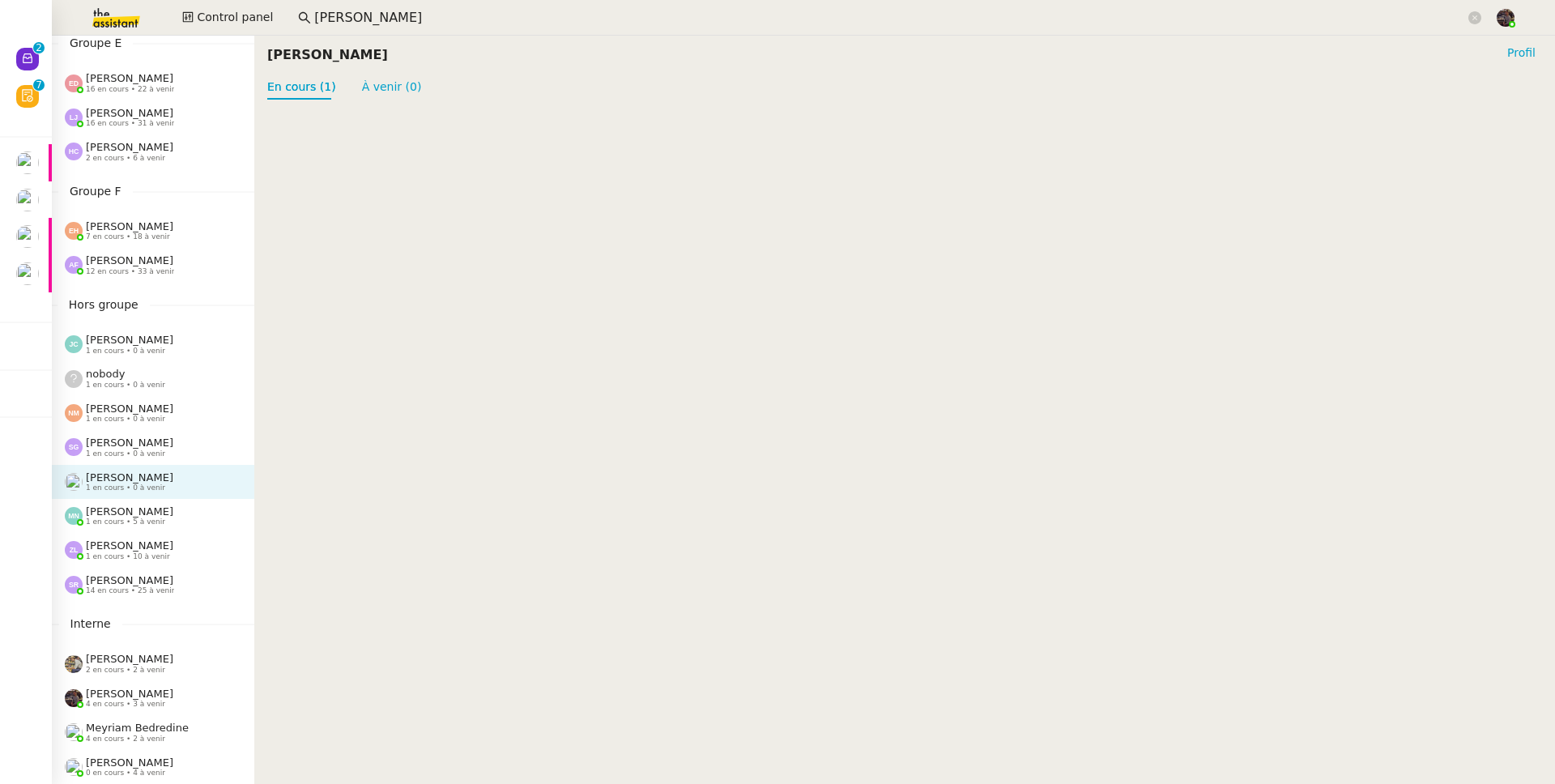
click at [123, 519] on div "Mélody Noé 1 en cours • 5 à venir" at bounding box center [153, 516] width 202 height 34
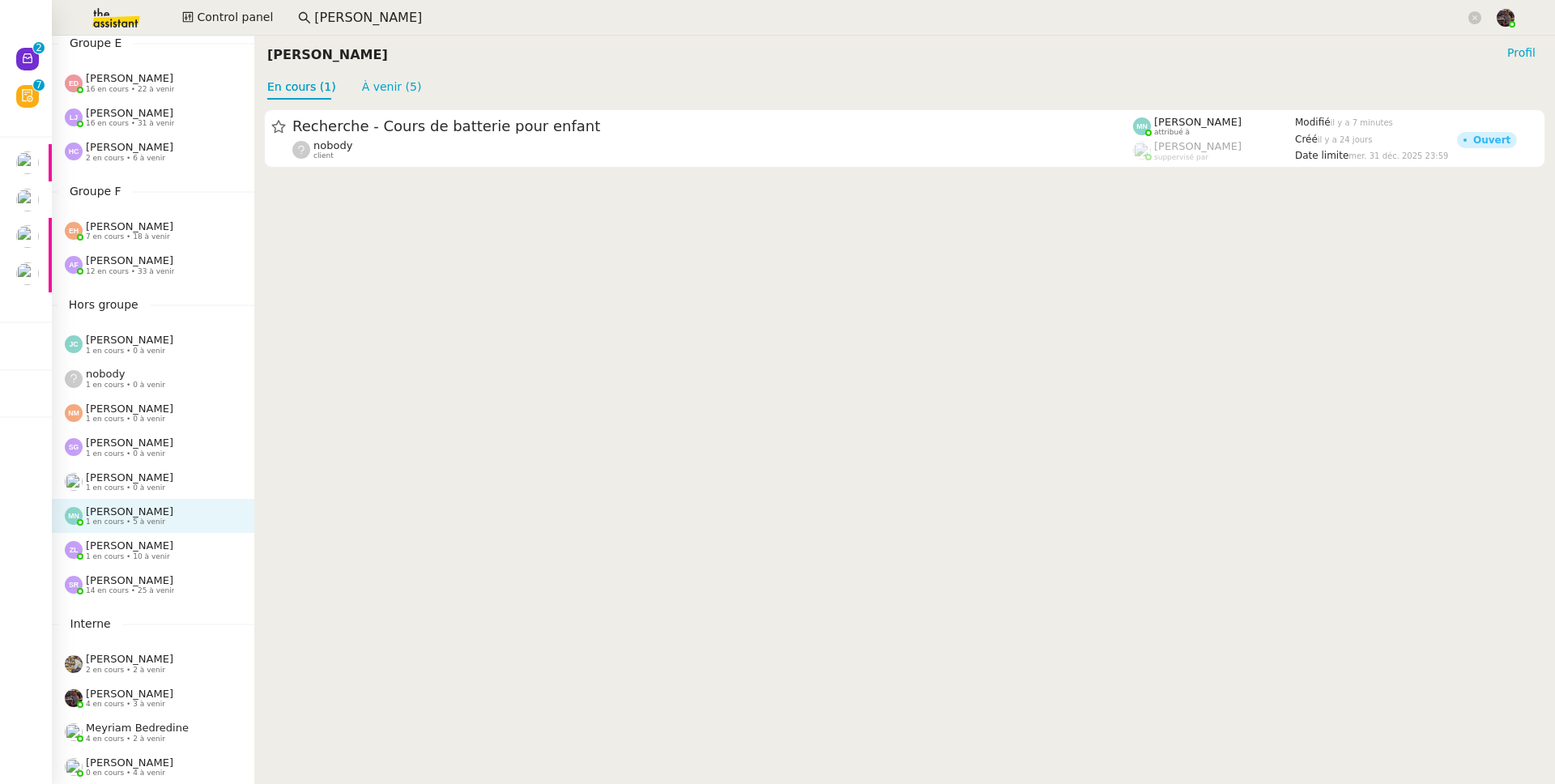
click at [135, 552] on span "1 en cours • 10 à venir" at bounding box center [128, 557] width 84 height 9
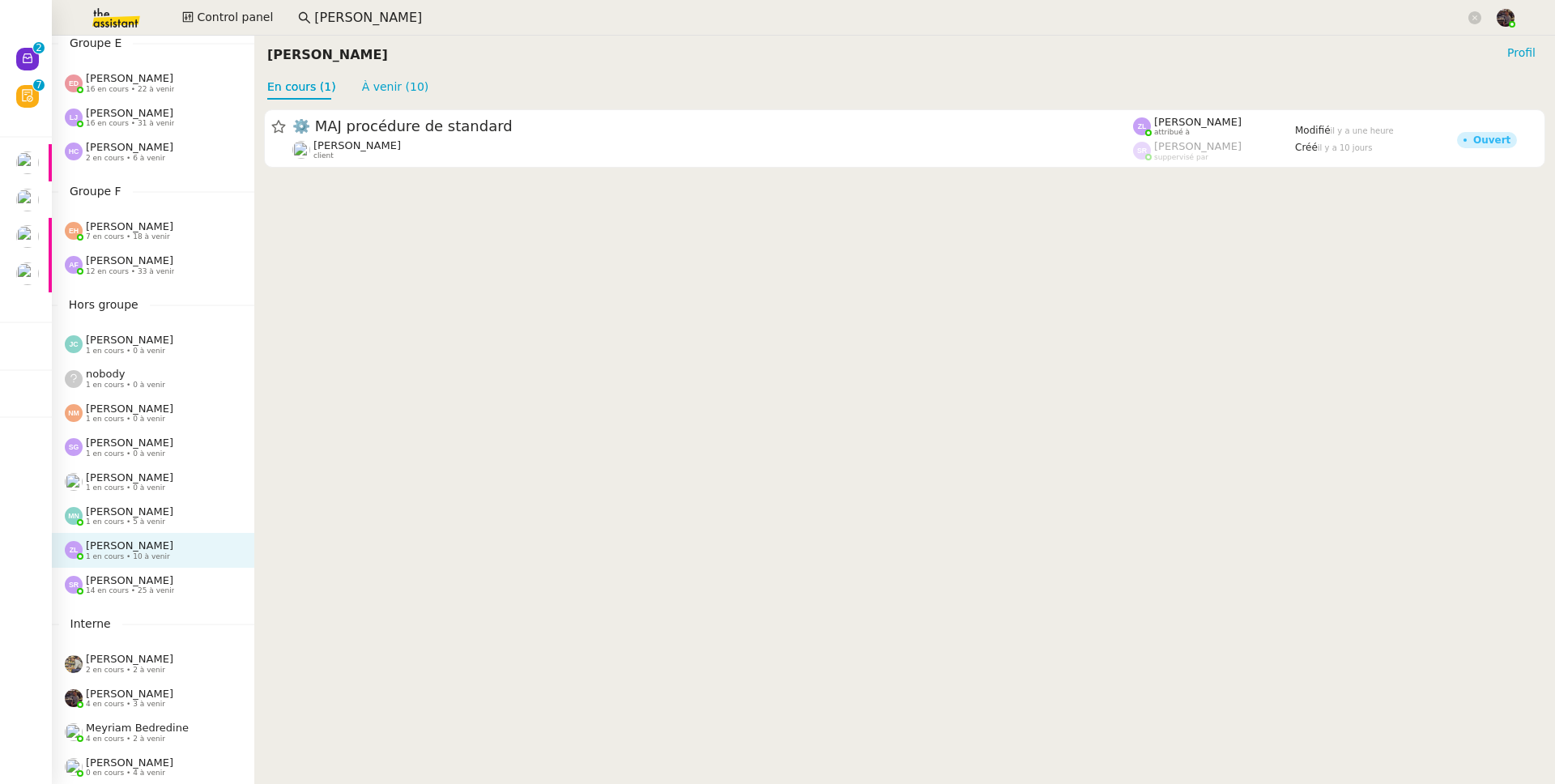
click at [133, 574] on span "[PERSON_NAME]" at bounding box center [130, 581] width 87 height 12
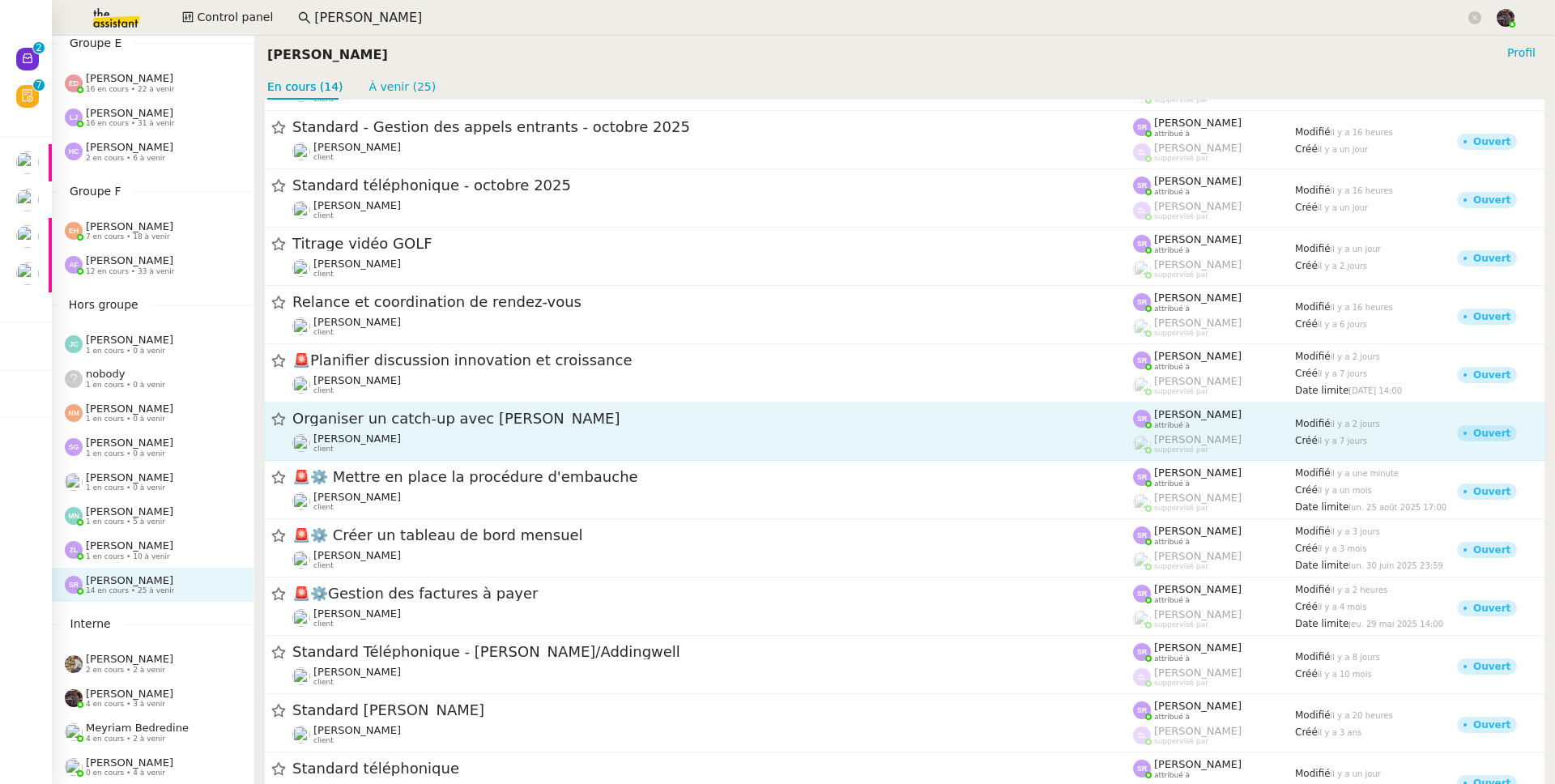
scroll to position [178, 0]
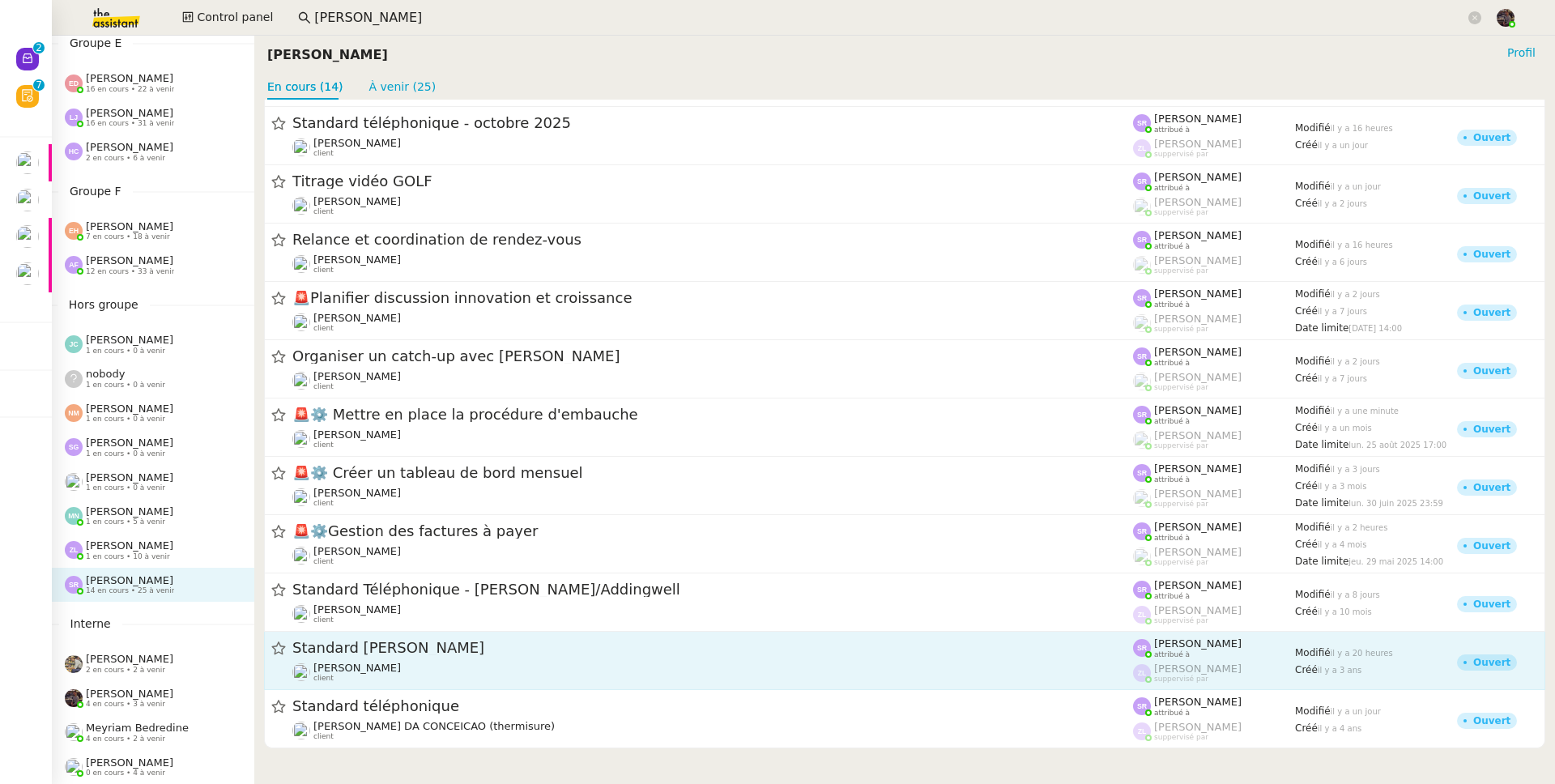
click at [401, 671] on span "Gabrielle Tavernier" at bounding box center [357, 668] width 87 height 12
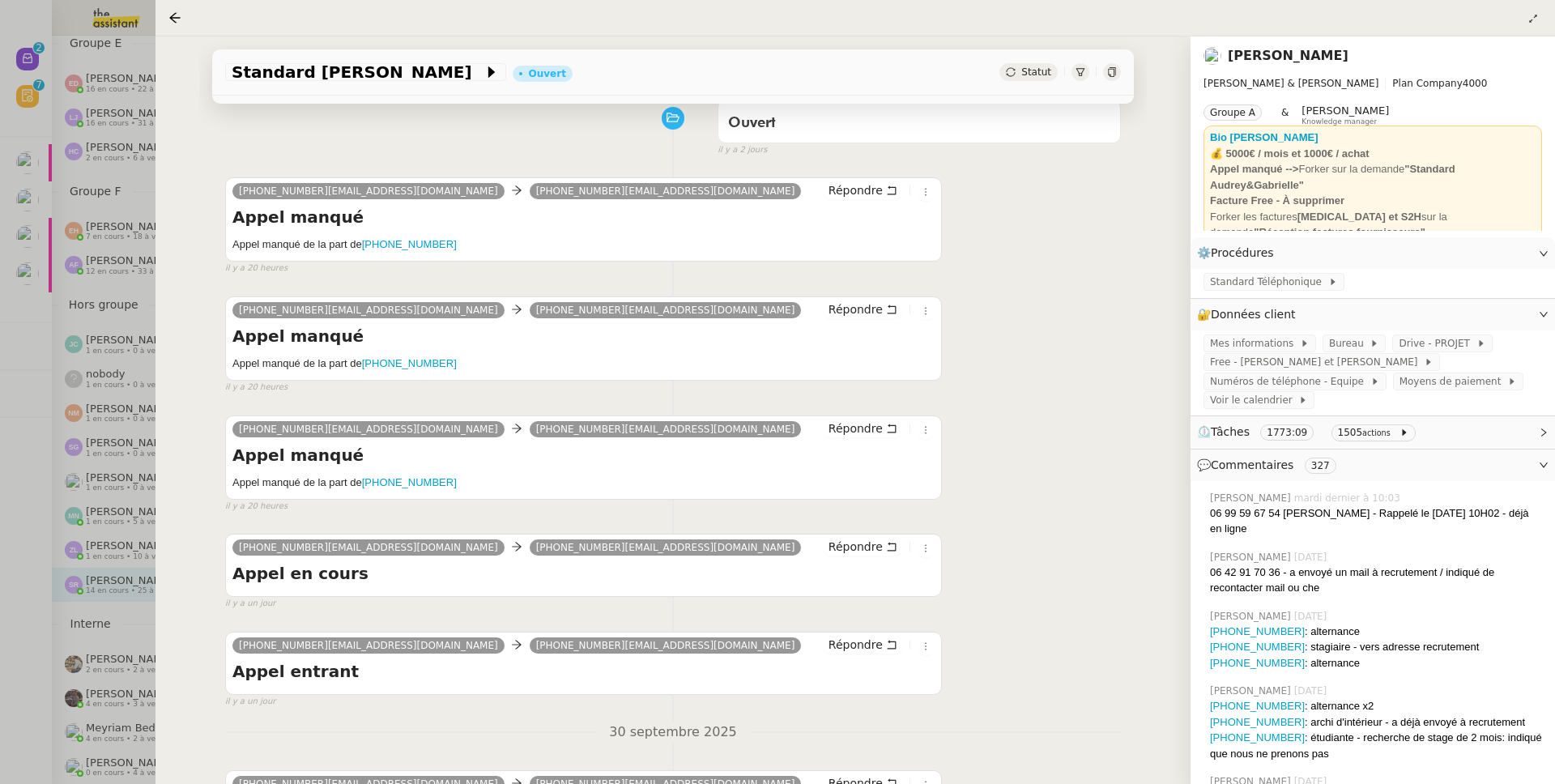
scroll to position [308, 0]
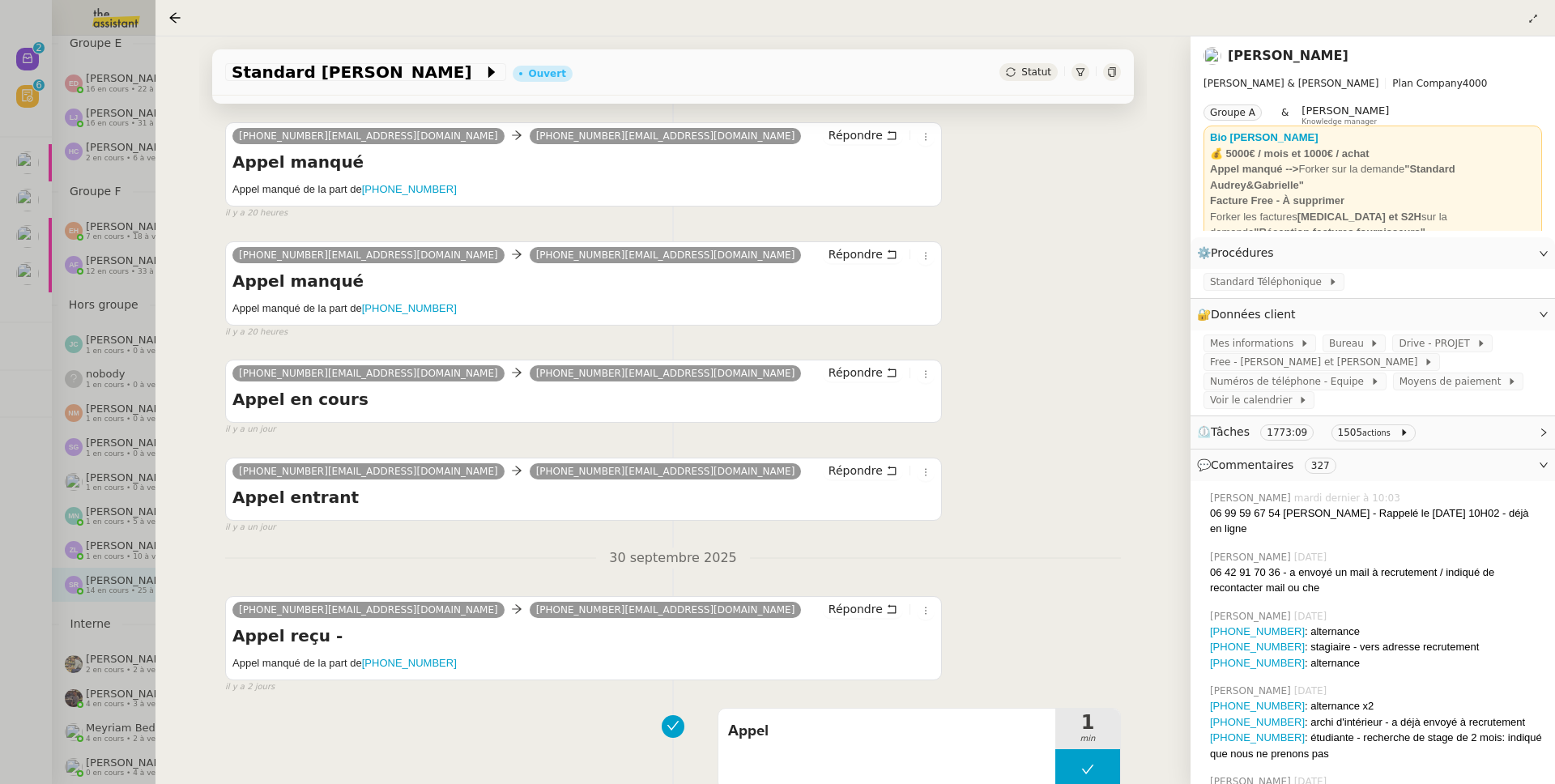
click at [103, 264] on div at bounding box center [777, 392] width 1555 height 784
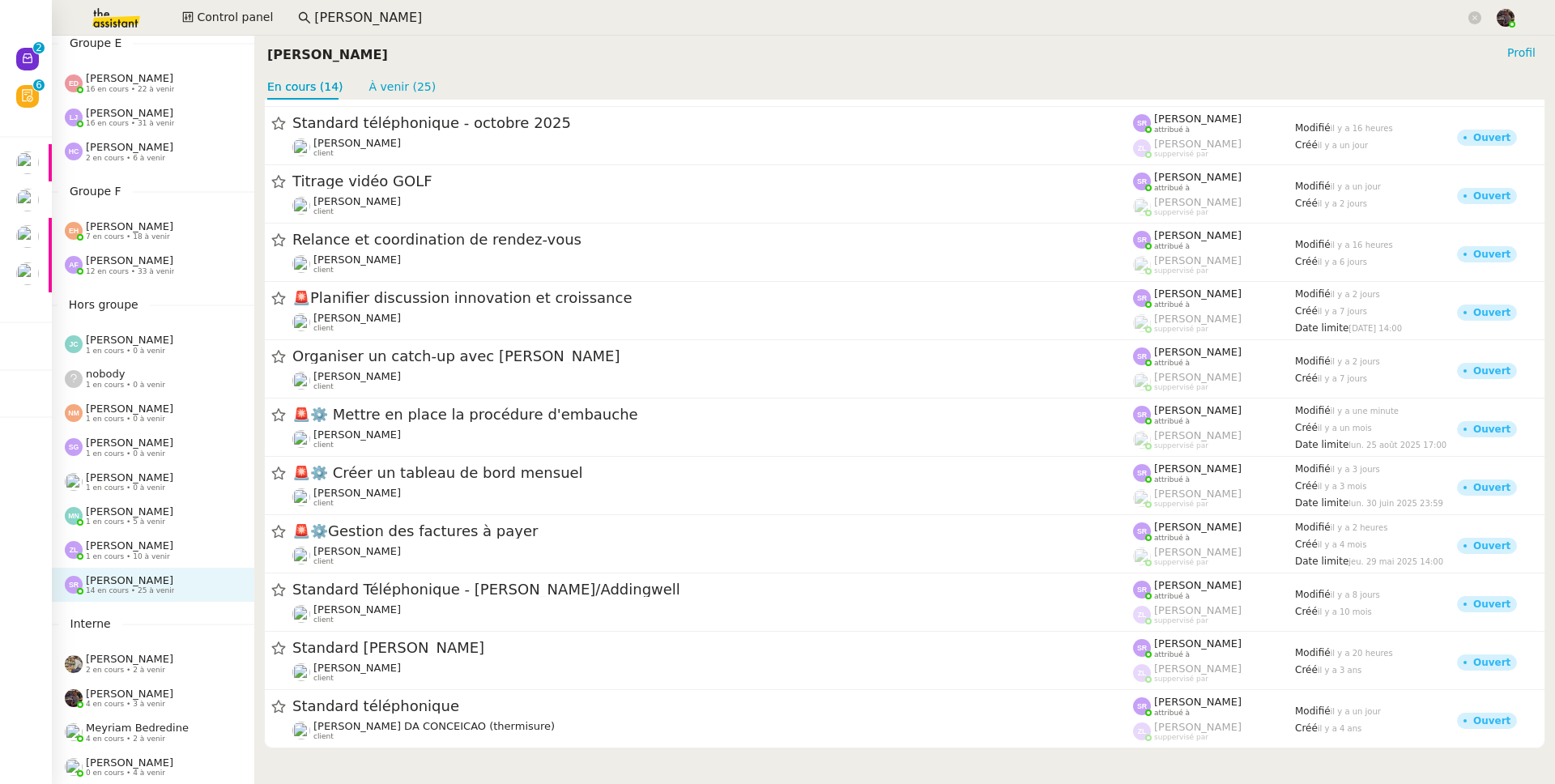
click at [138, 552] on span "1 en cours • 10 à venir" at bounding box center [128, 557] width 84 height 9
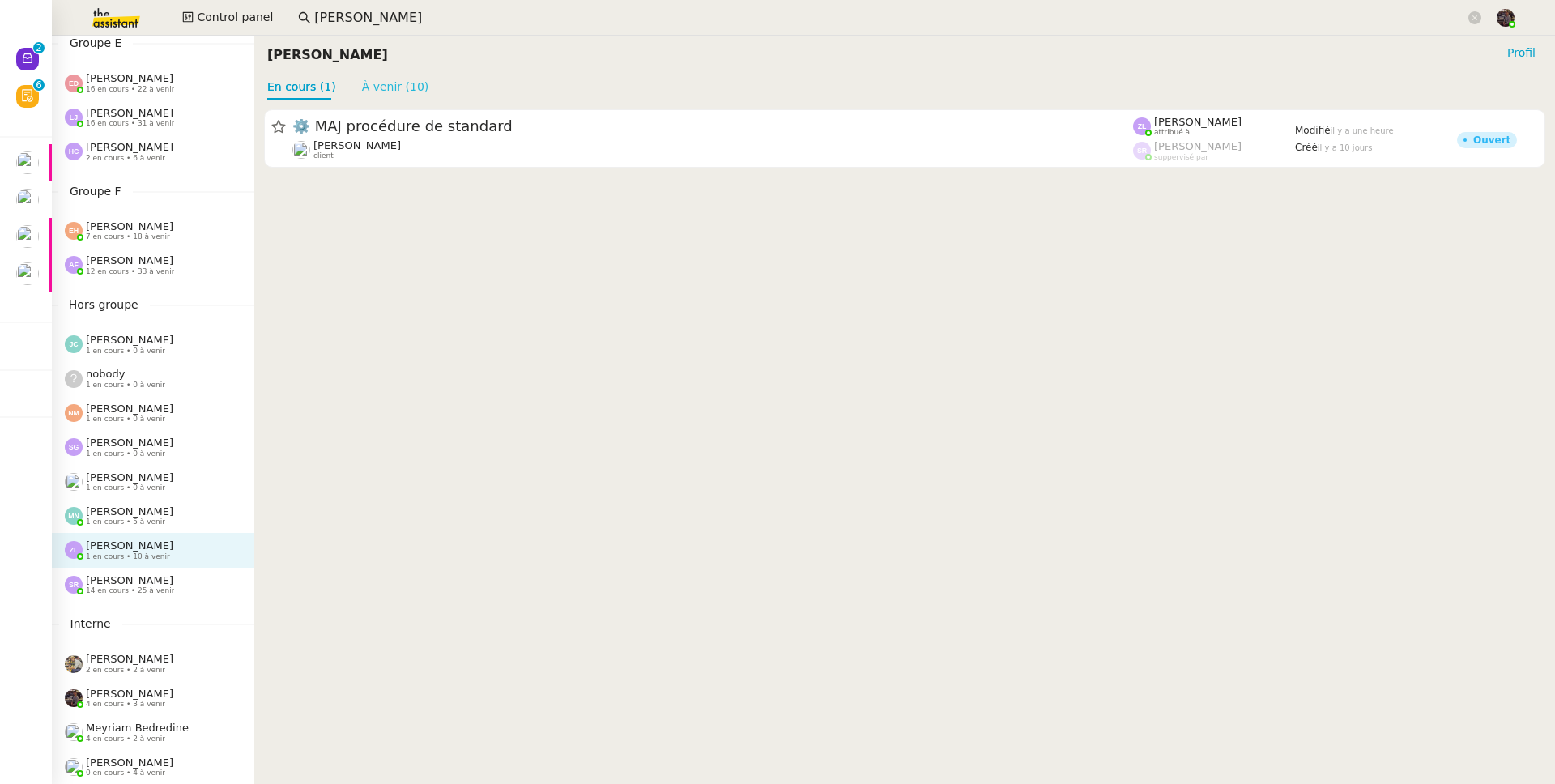
click at [388, 86] on link "À venir (10)" at bounding box center [396, 86] width 67 height 13
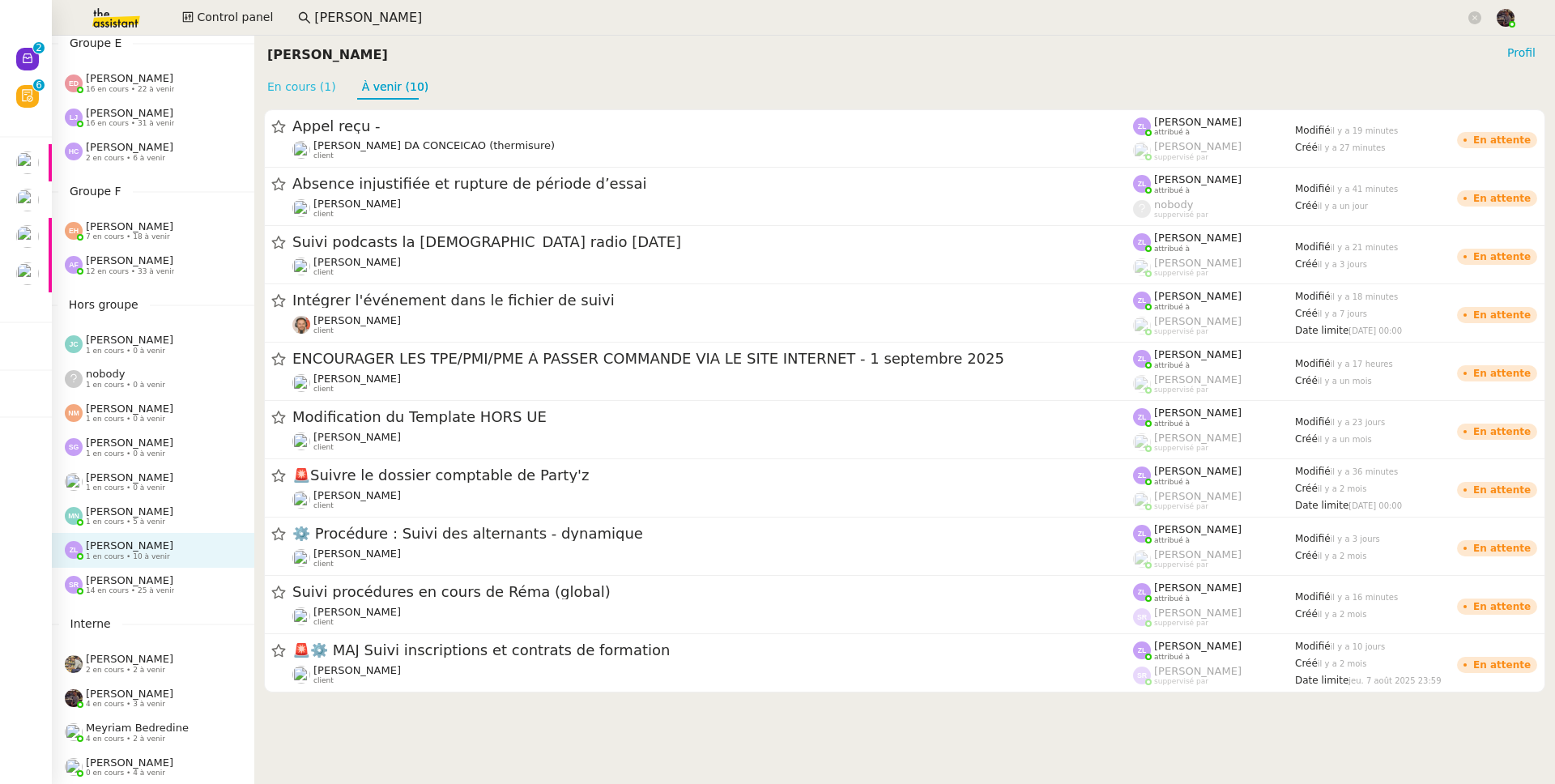
click at [311, 80] on link "En cours (1)" at bounding box center [302, 86] width 69 height 13
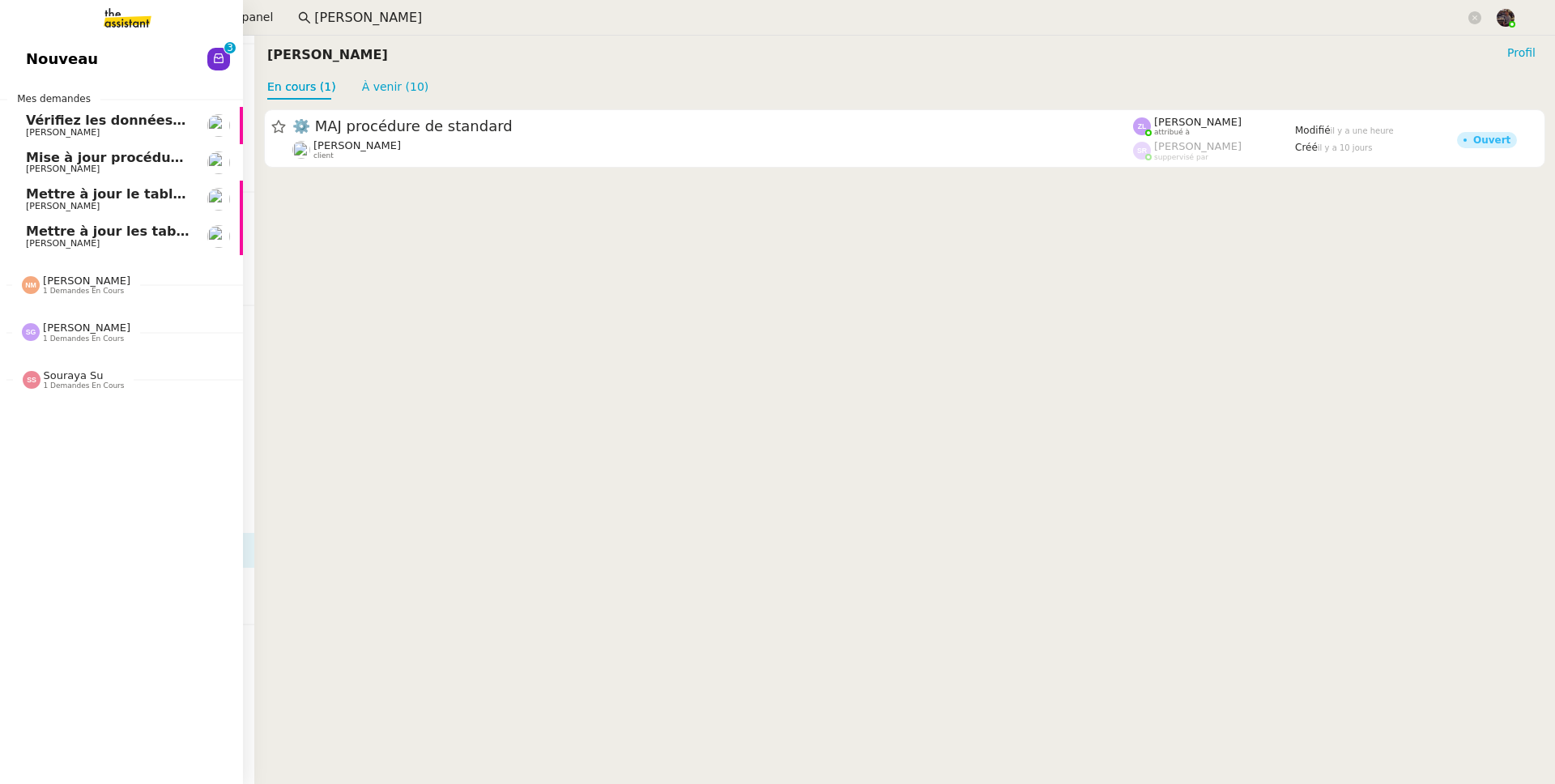
click at [36, 51] on span "Nouveau" at bounding box center [61, 59] width 72 height 24
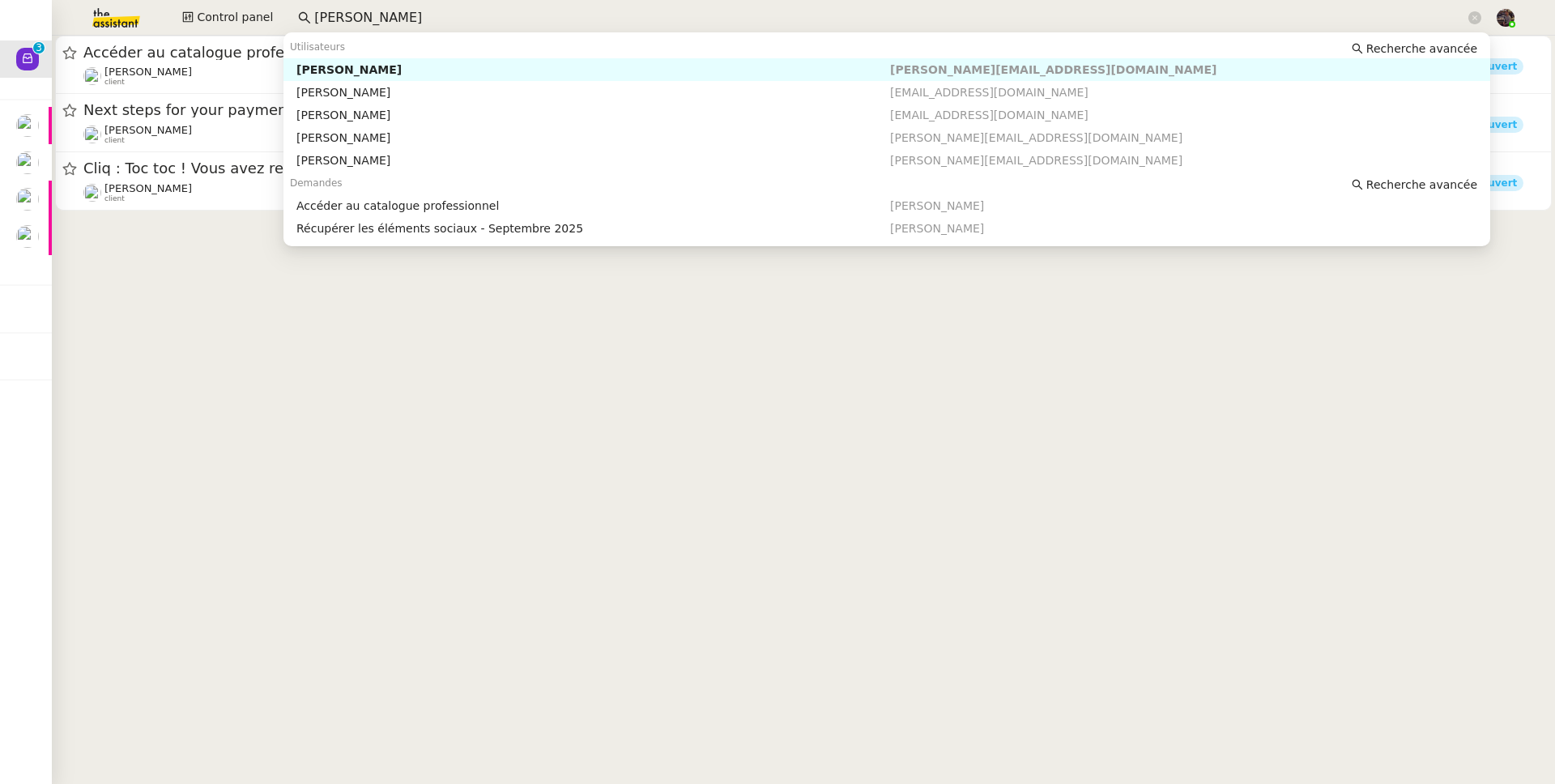
click at [397, 14] on input "gabrielle" at bounding box center [890, 18] width 1151 height 22
click at [385, 68] on div "[PERSON_NAME]" at bounding box center [593, 69] width 593 height 14
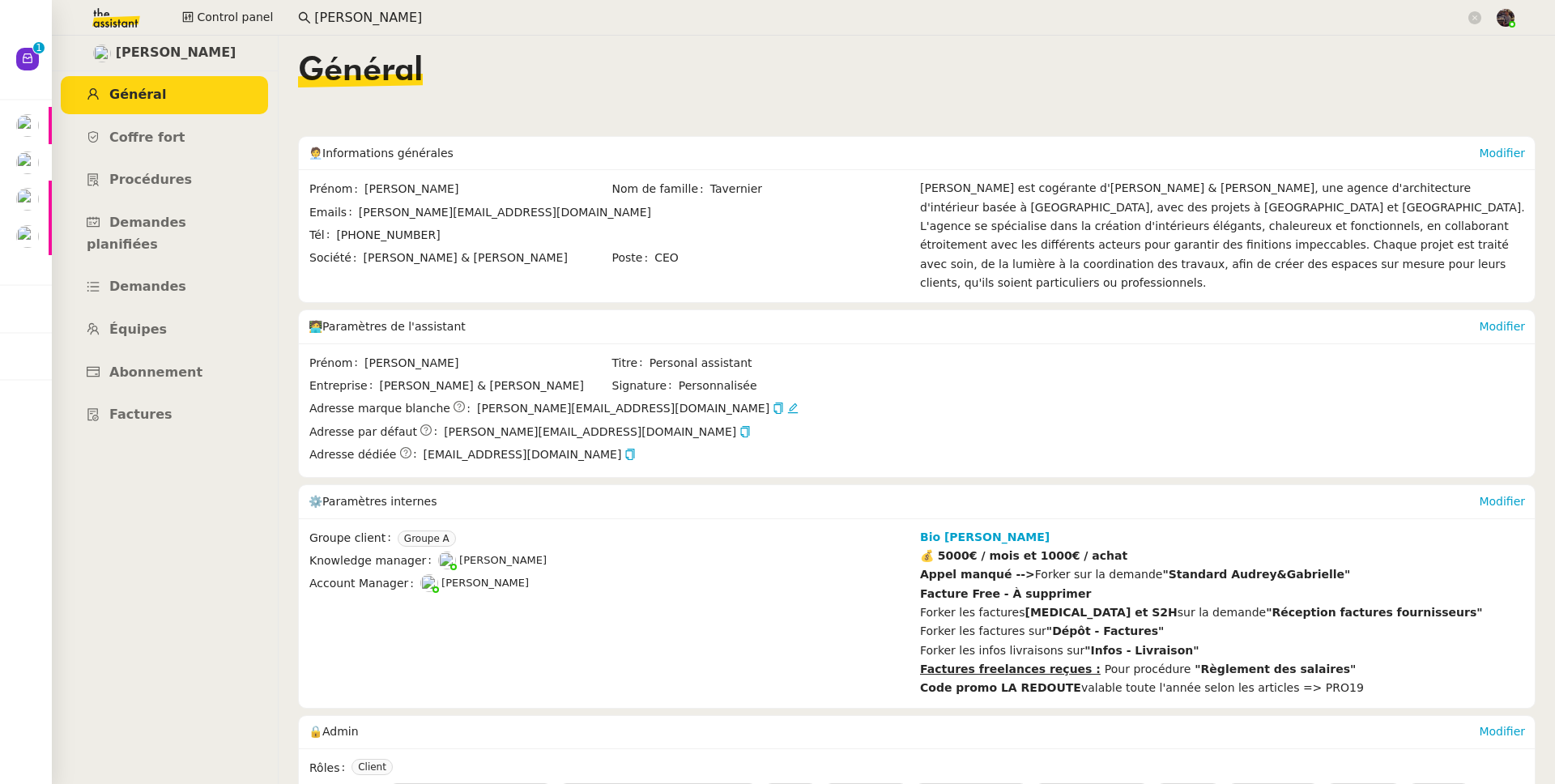
click at [409, 28] on nz-input-group "gabrielle" at bounding box center [890, 17] width 1201 height 24
click at [406, 20] on input "gabrielle" at bounding box center [890, 18] width 1151 height 22
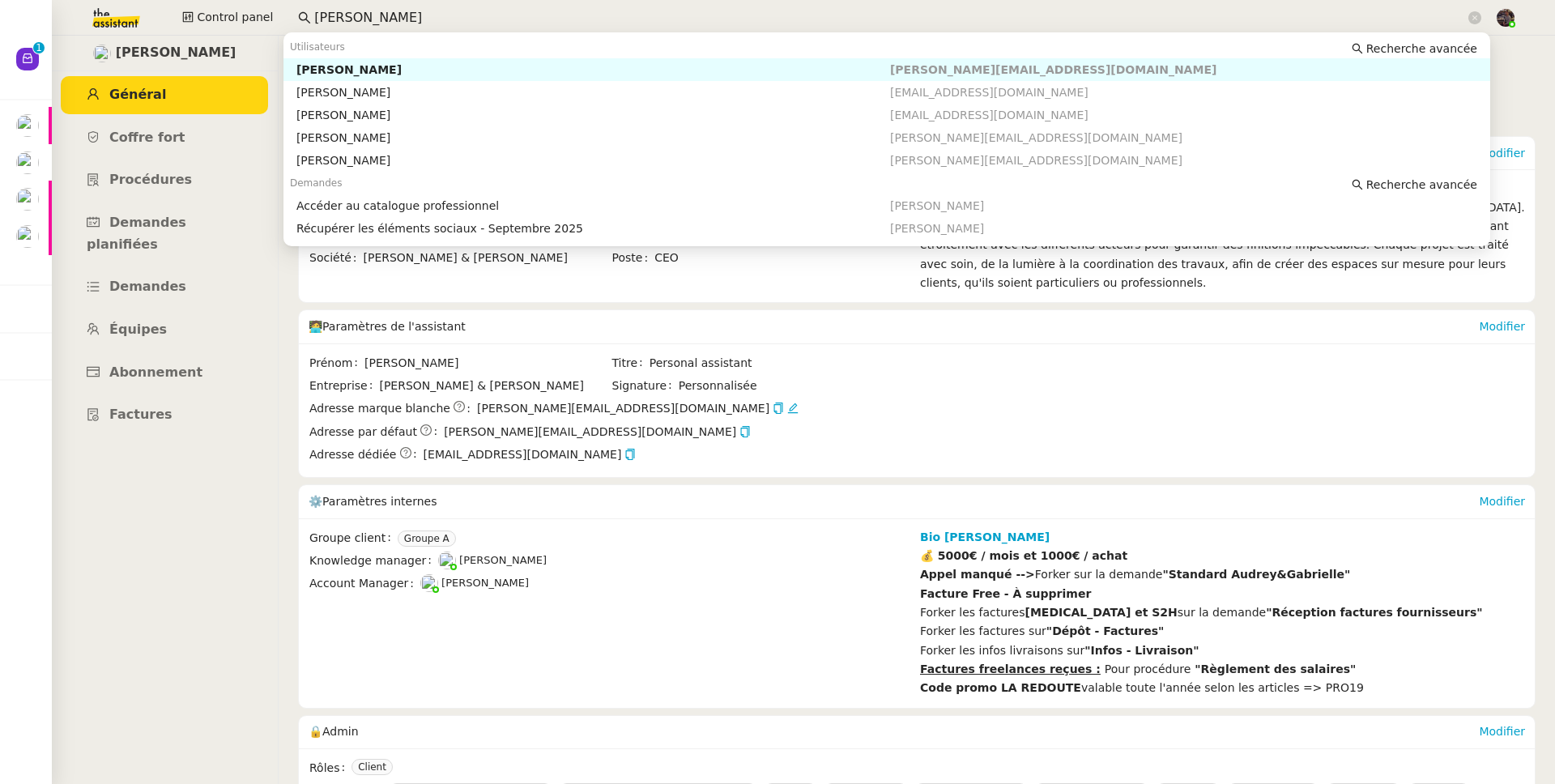
click at [406, 20] on input "gabrielle" at bounding box center [890, 18] width 1151 height 22
paste input "Orizair"
click at [390, 68] on div "Maria-Daniele Killy" at bounding box center [593, 69] width 593 height 14
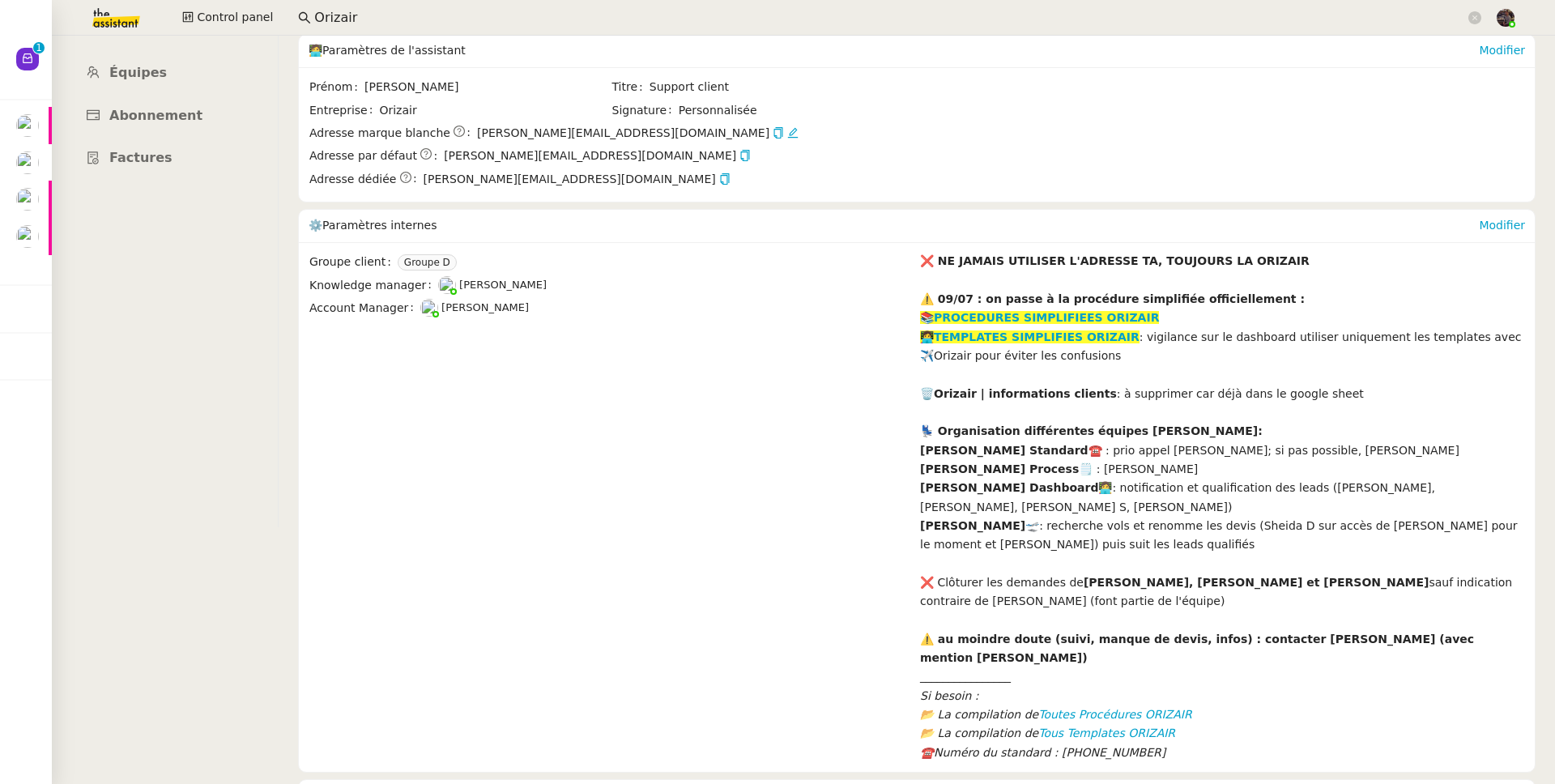
scroll to position [234, 0]
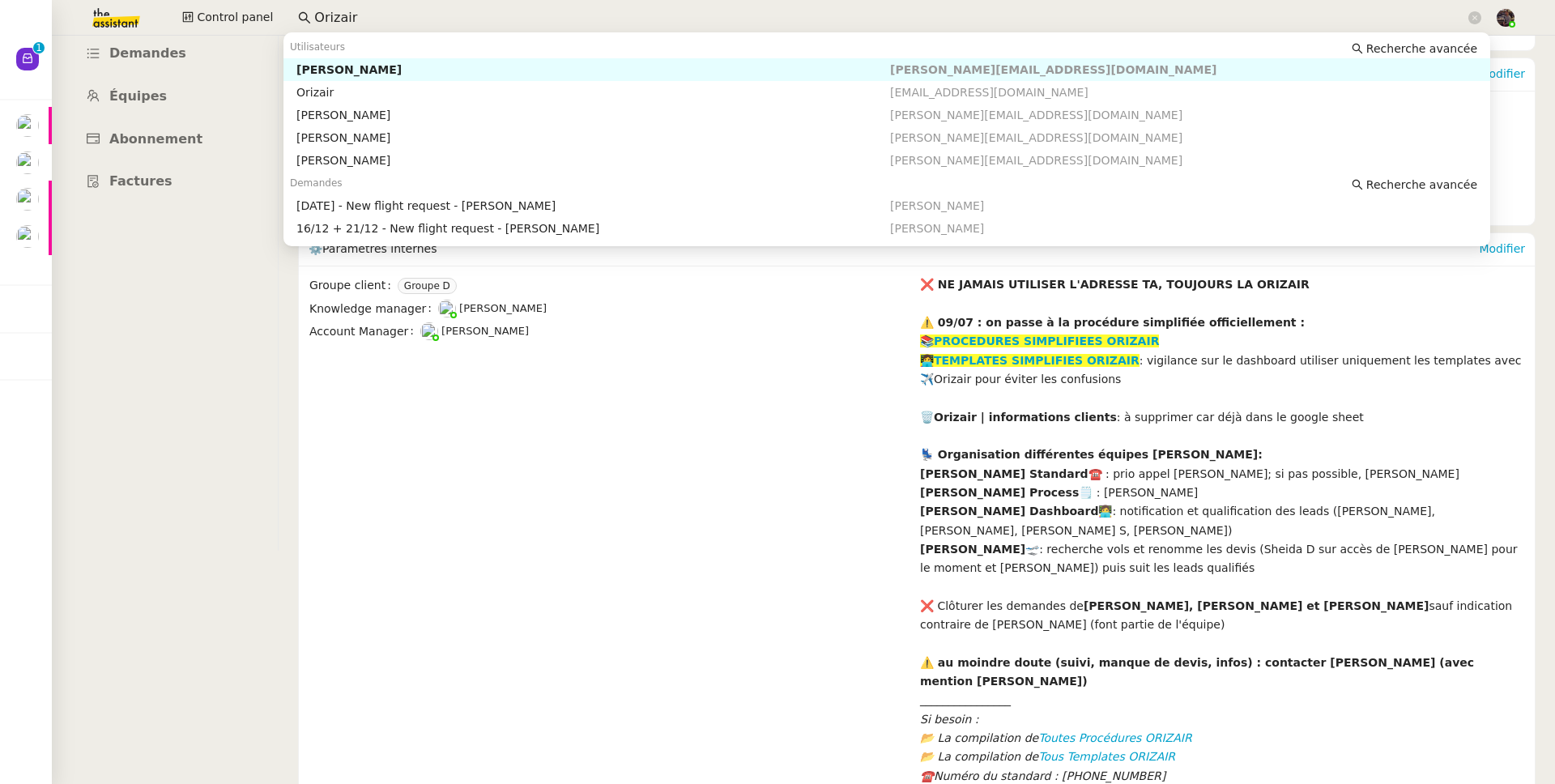
click at [326, 13] on input "Orizair" at bounding box center [890, 18] width 1151 height 22
paste input "Julien Decroix"
click at [348, 62] on div "Julien Decroix" at bounding box center [593, 69] width 593 height 14
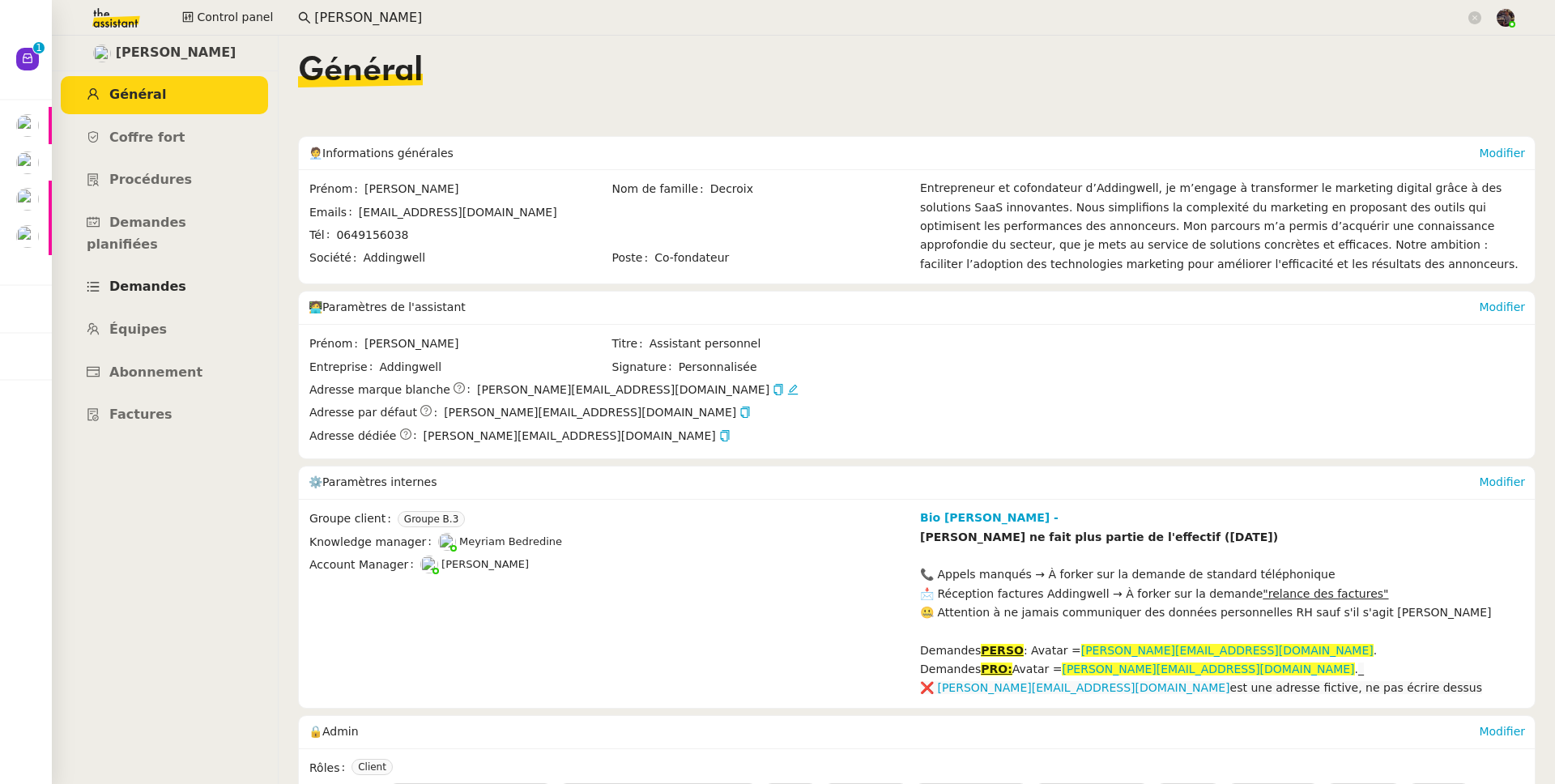
click at [149, 268] on link "Demandes" at bounding box center [163, 287] width 207 height 38
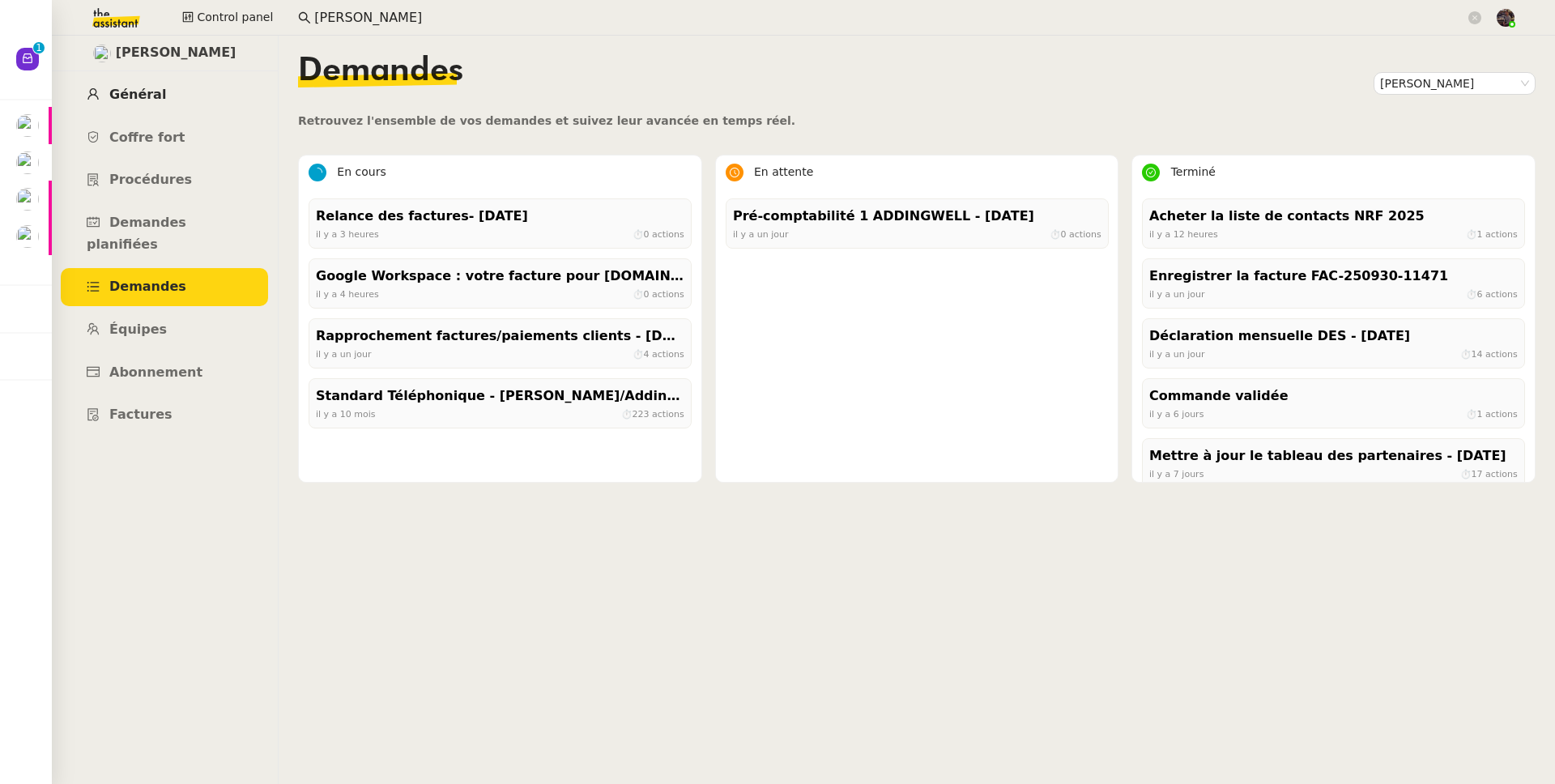
click at [177, 107] on link "Général" at bounding box center [163, 95] width 207 height 38
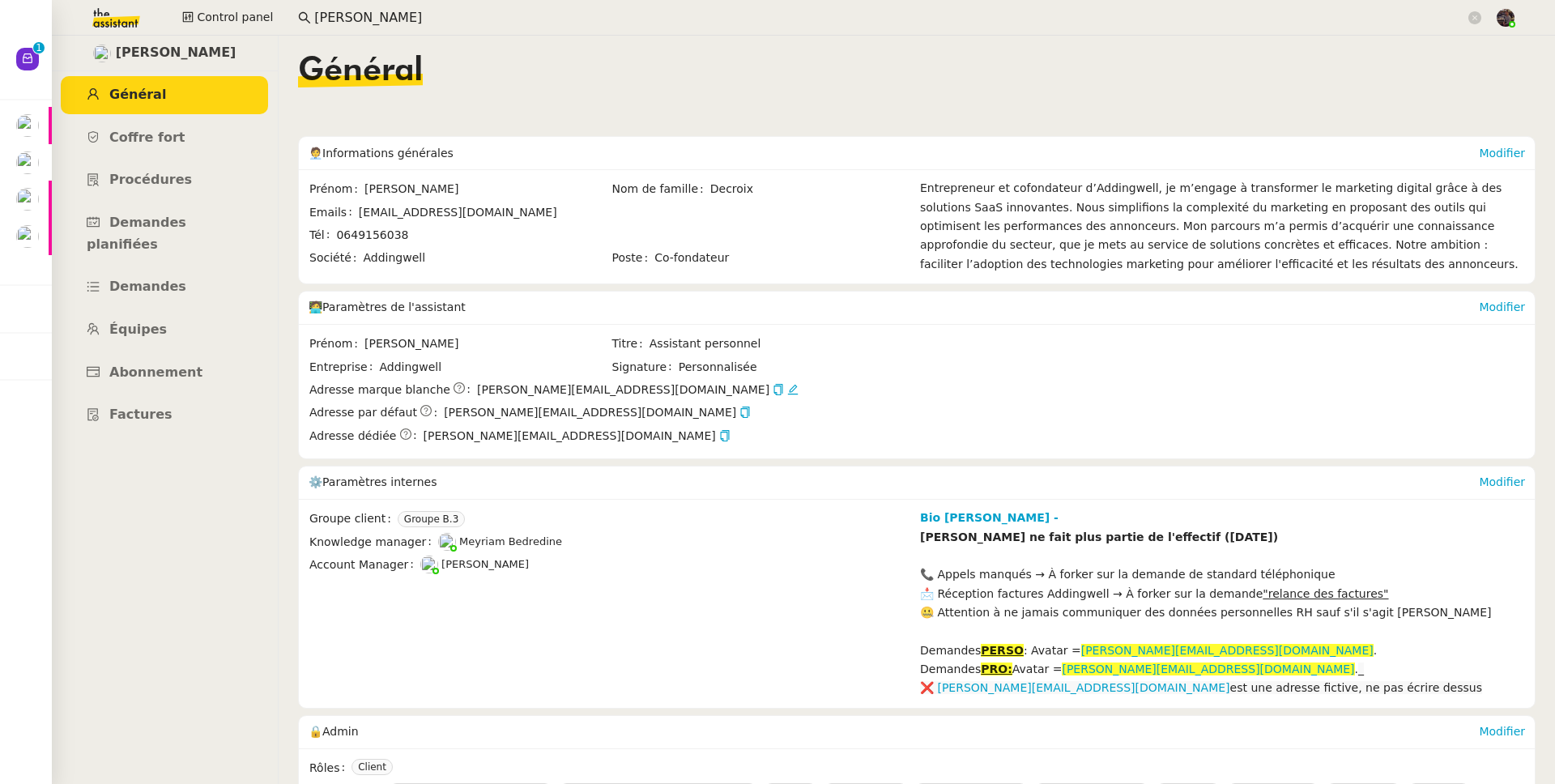
click at [454, 28] on nz-input-group "Julien Decroix" at bounding box center [890, 17] width 1201 height 24
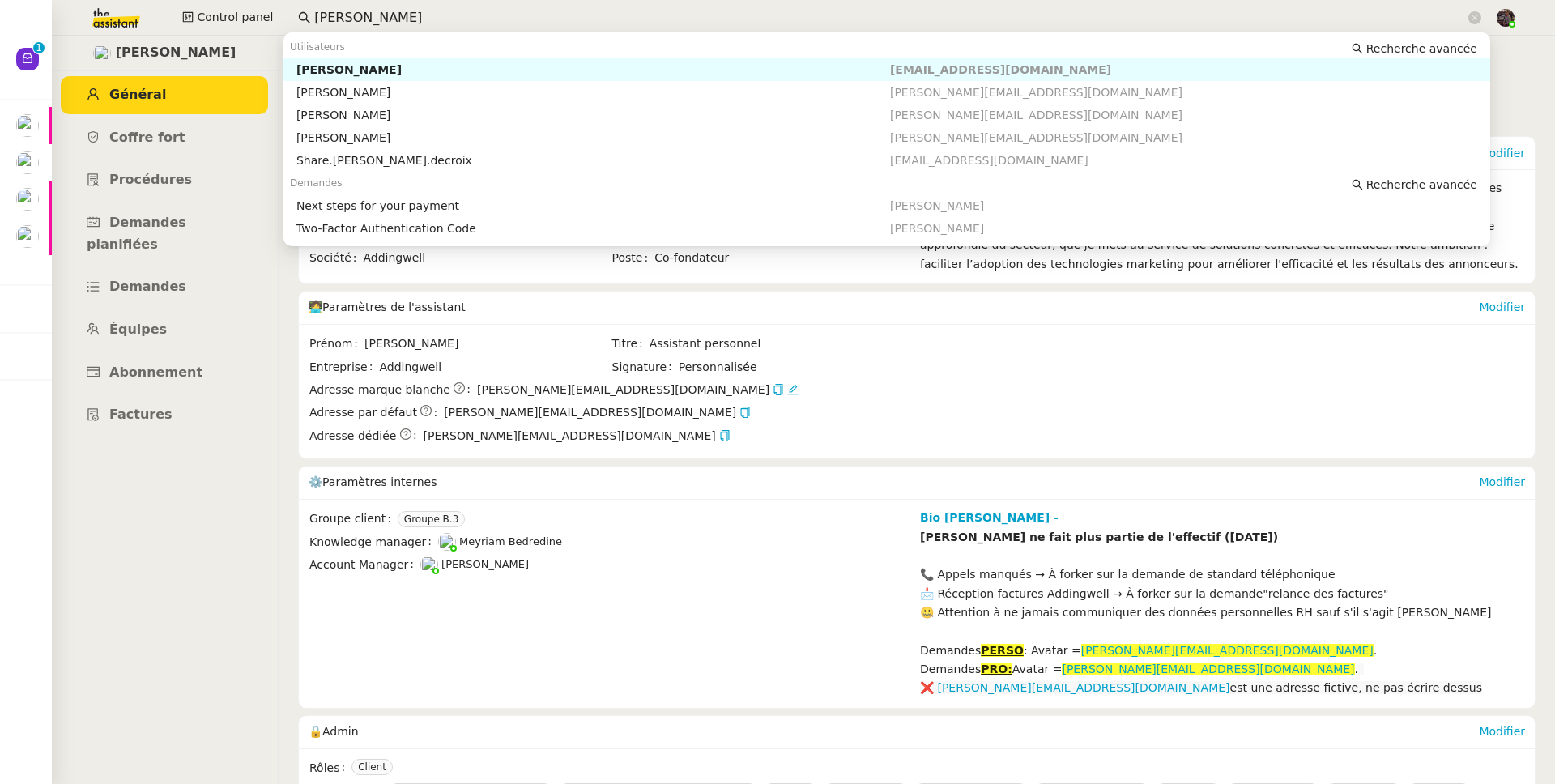
click at [456, 20] on input "Julien Decroix" at bounding box center [890, 18] width 1151 height 22
paste input "Thermisure"
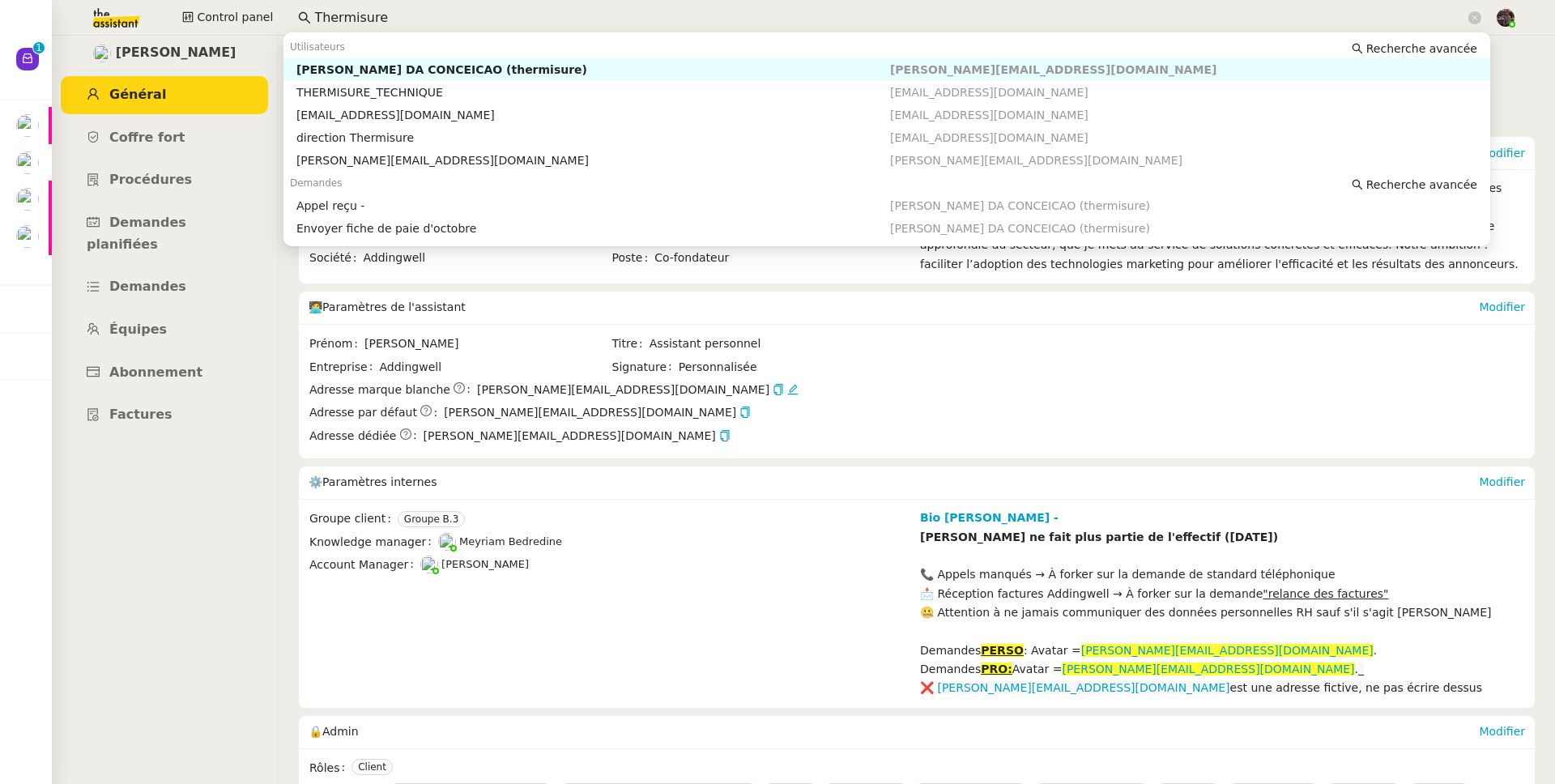
click at [446, 75] on div "Charles DA CONCEICAO (thermisure)" at bounding box center [593, 69] width 593 height 14
type input "Thermisure"
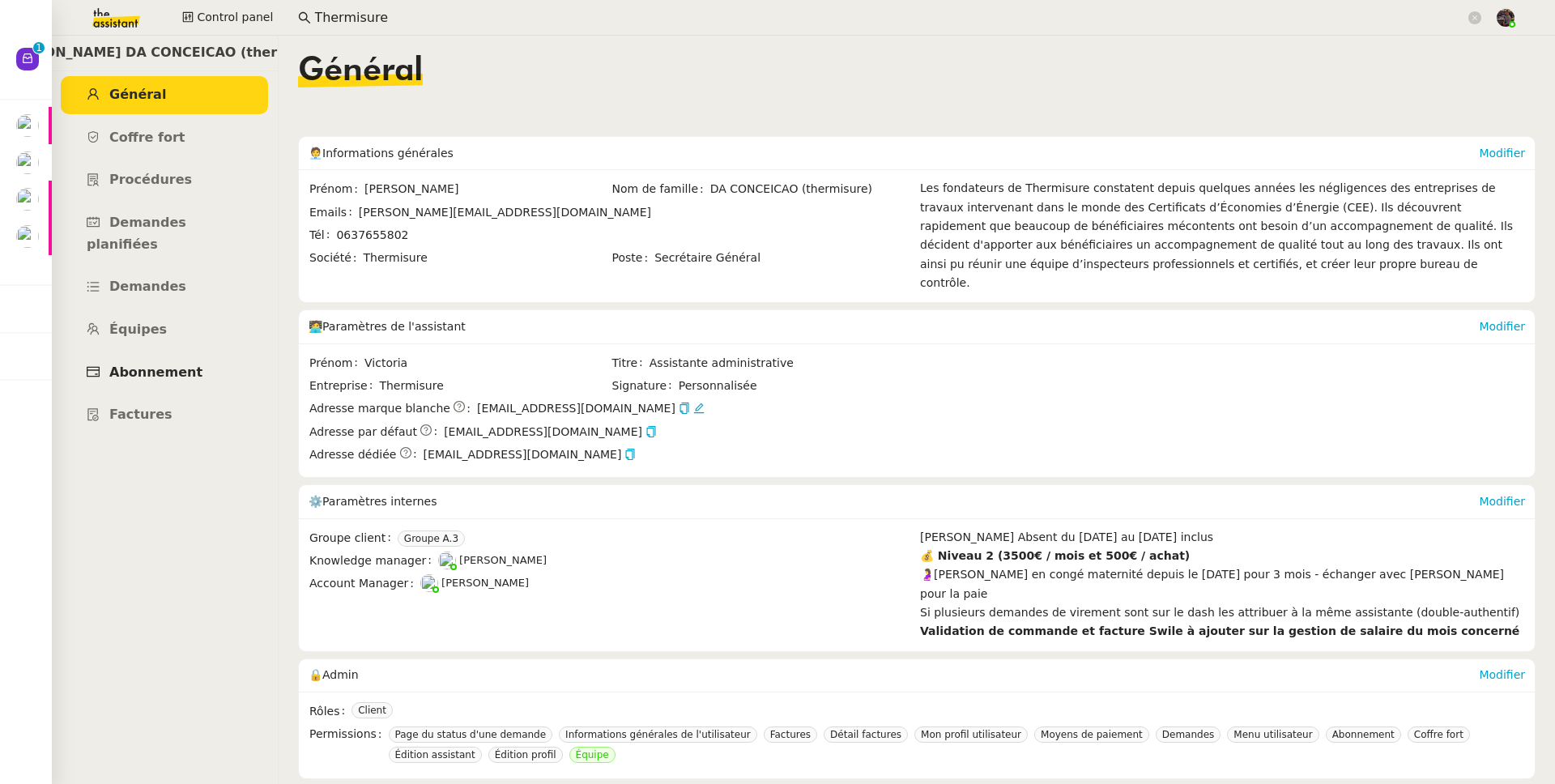
click at [154, 354] on link "Abonnement" at bounding box center [163, 373] width 207 height 38
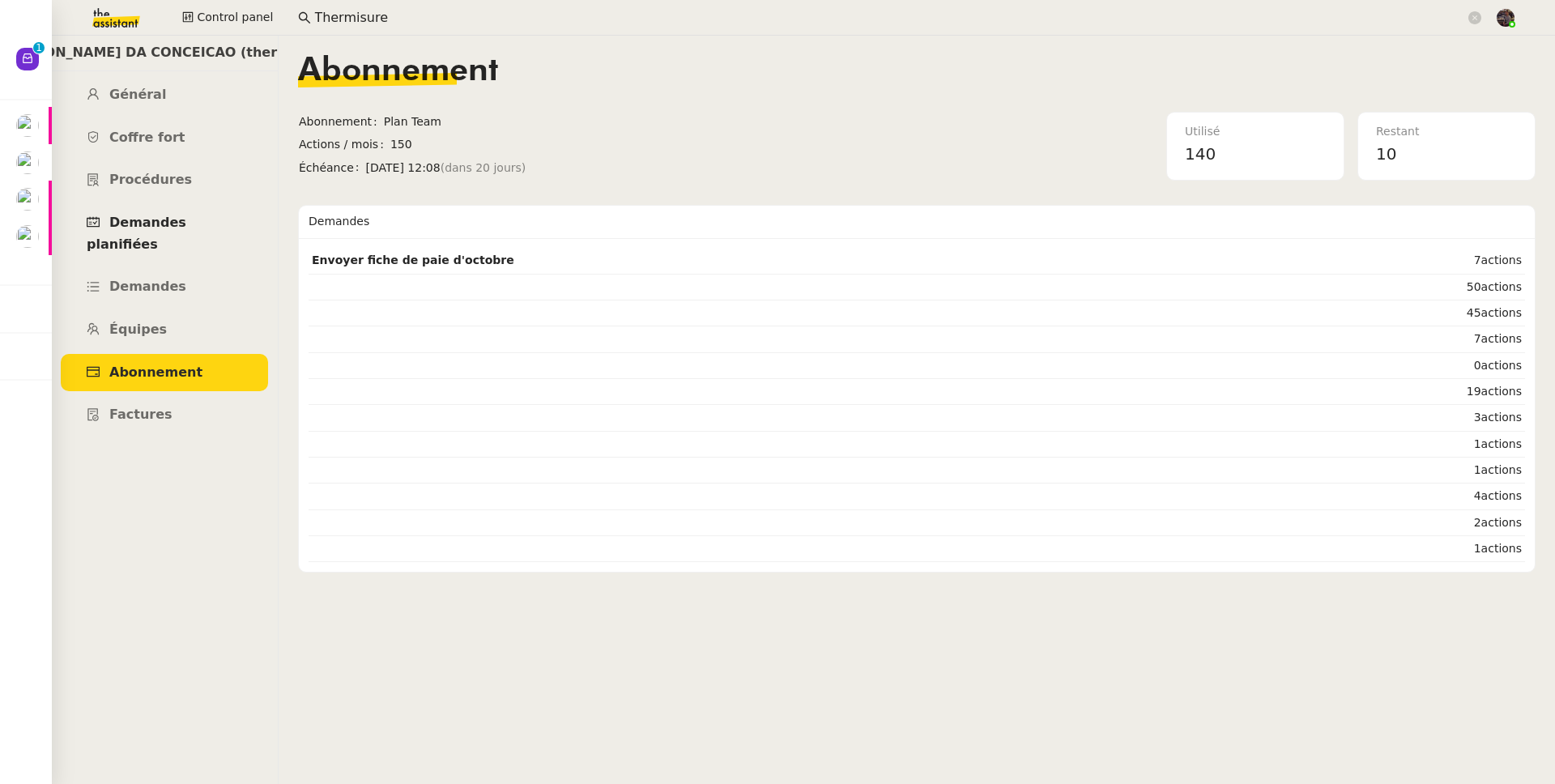
click at [175, 218] on span "Demandes planifiées" at bounding box center [137, 234] width 99 height 37
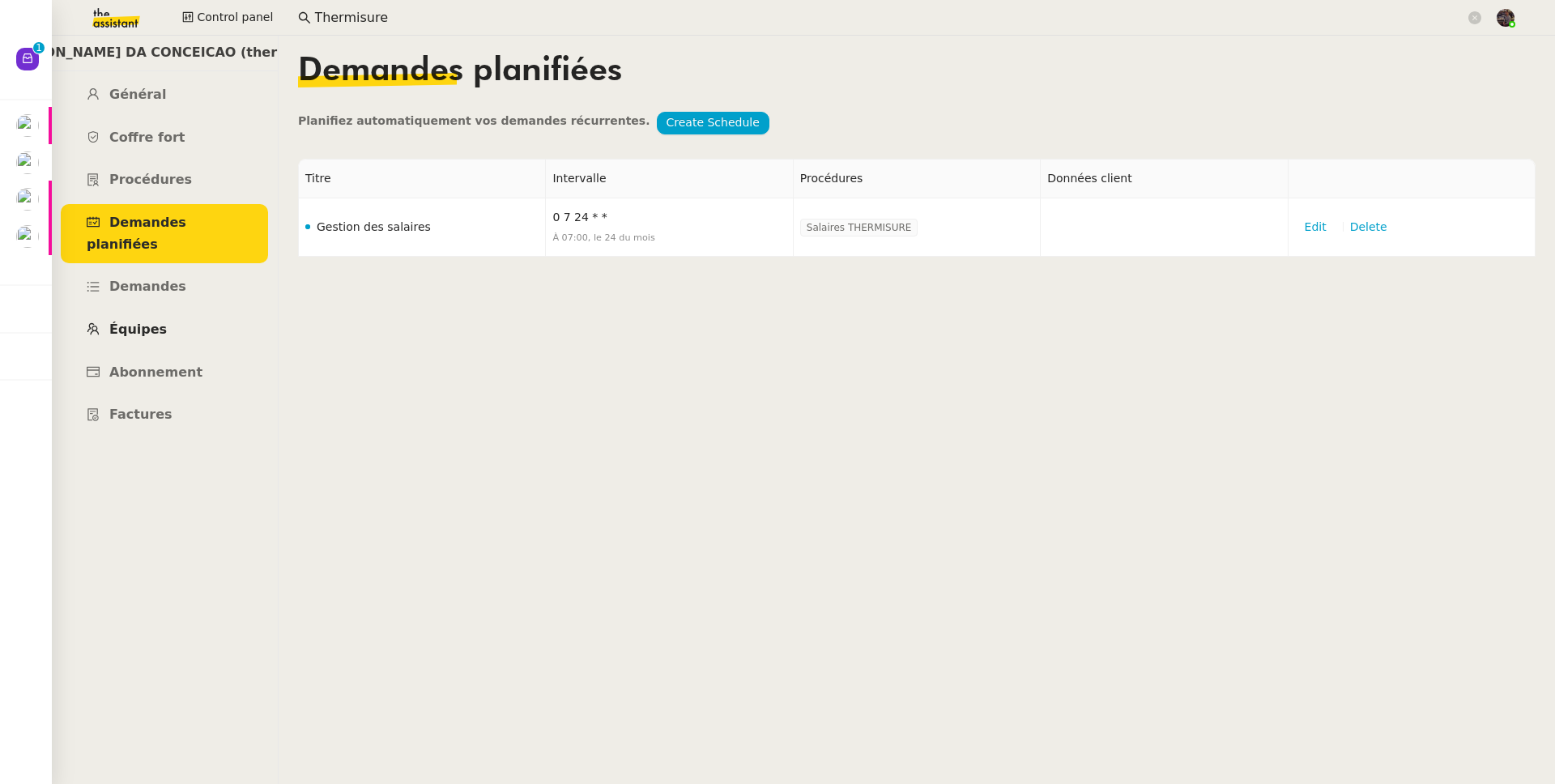
click at [172, 311] on link "Équipes" at bounding box center [163, 329] width 207 height 38
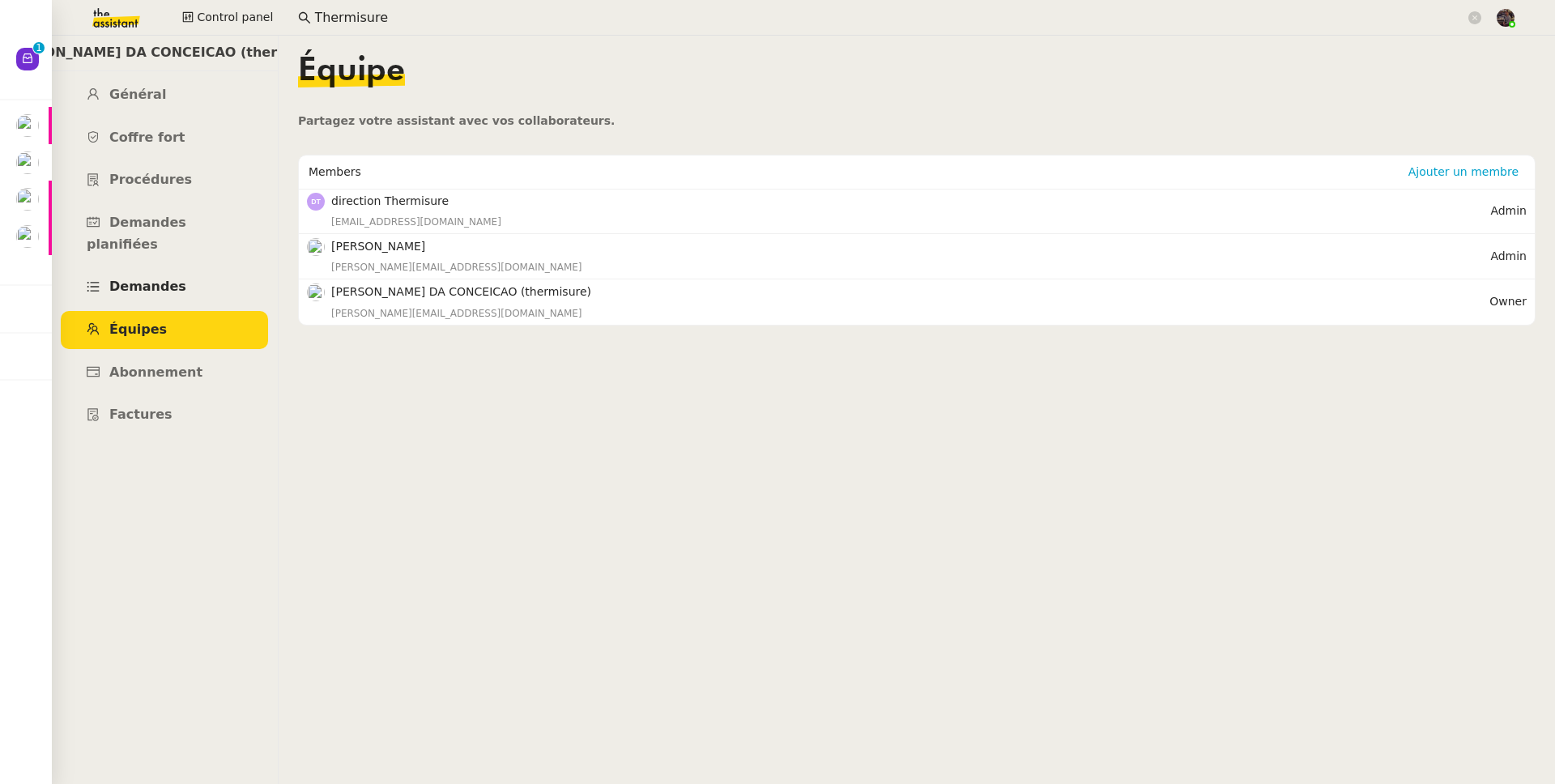
click at [179, 277] on link "Demandes" at bounding box center [163, 287] width 207 height 38
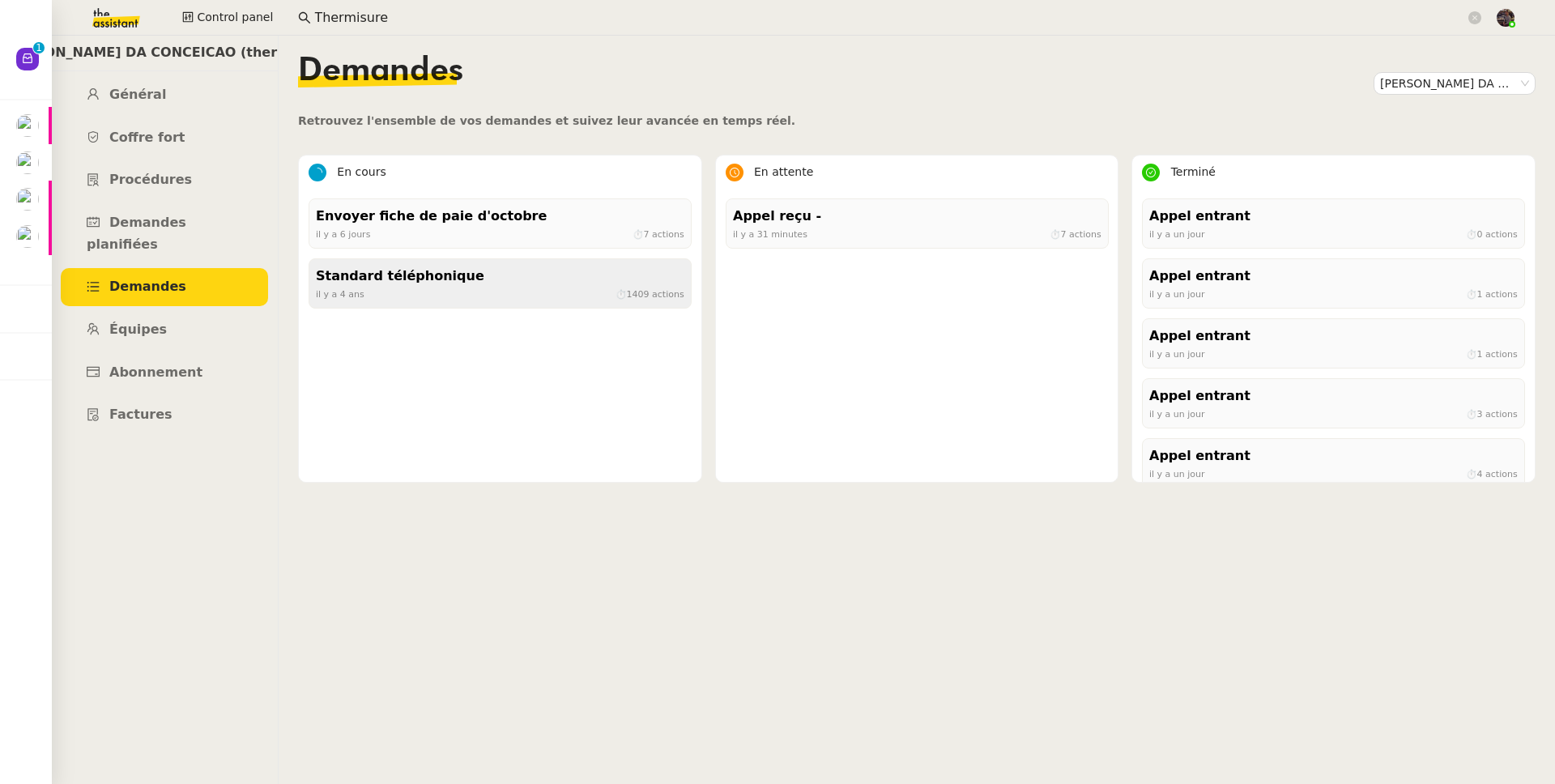
click at [380, 277] on div "Standard téléphonique" at bounding box center [500, 276] width 369 height 22
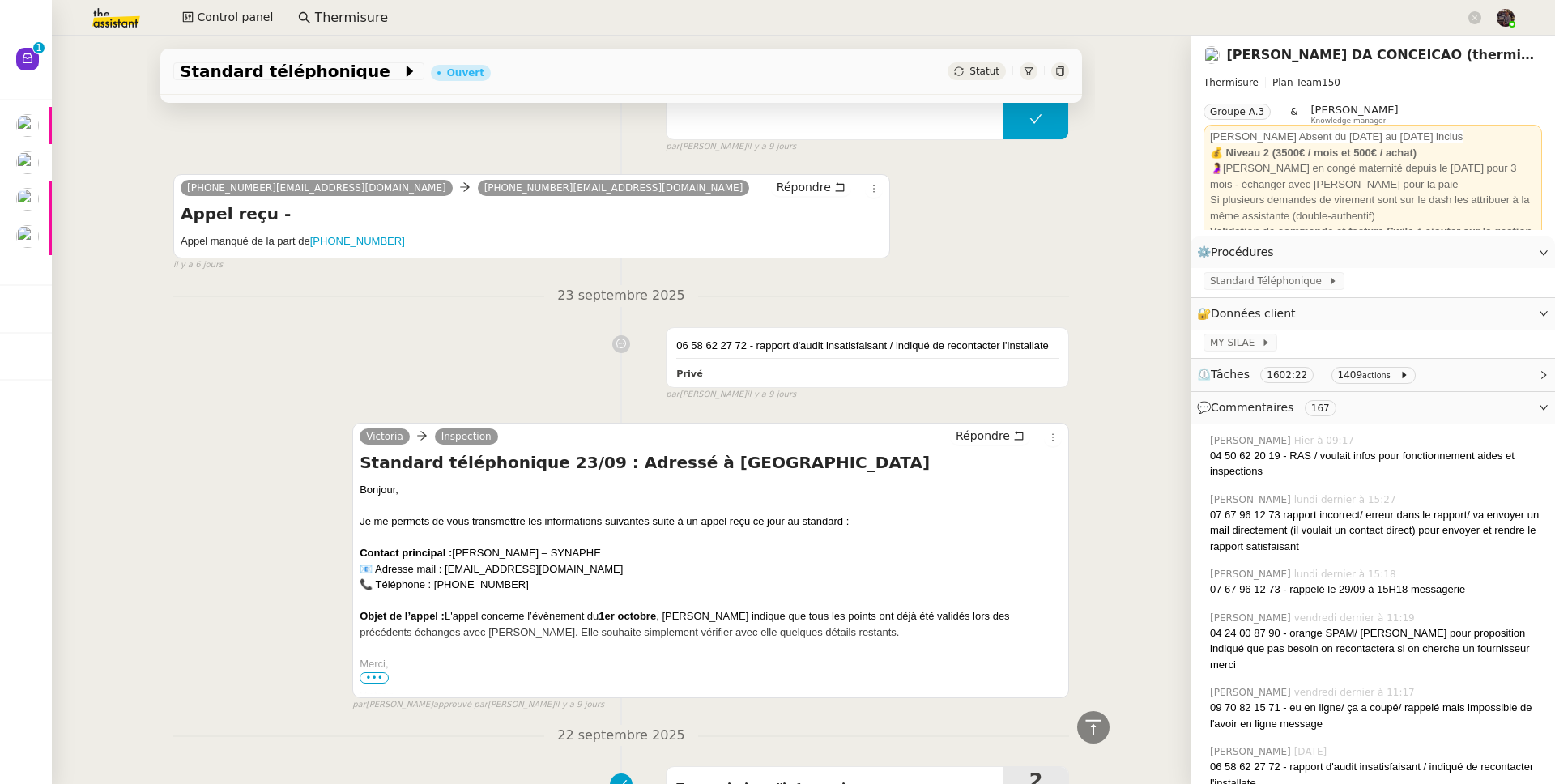
scroll to position [1760, 0]
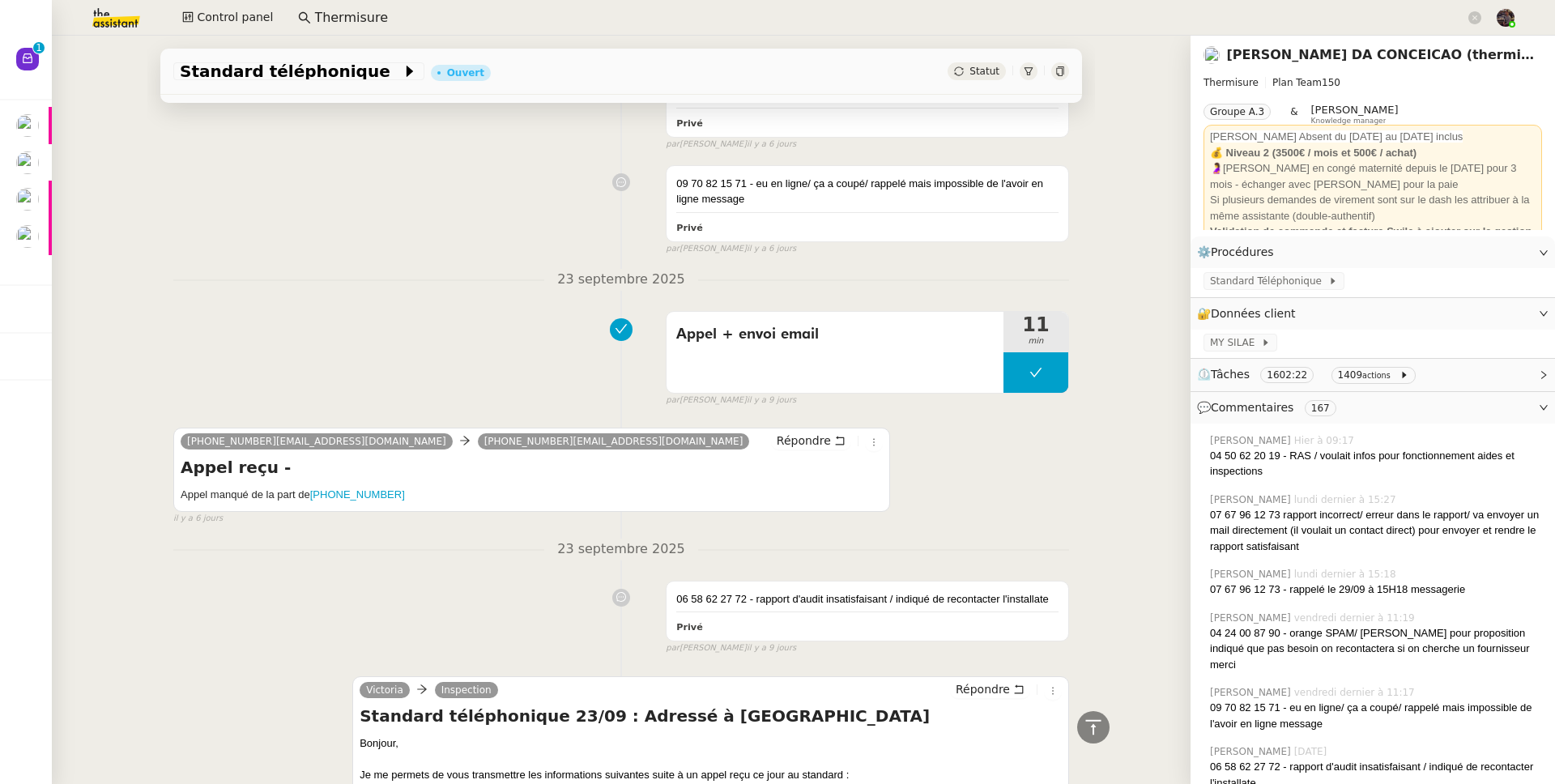
click at [1437, 366] on span "⏲️ Tâches 1602:22 1409 actions" at bounding box center [1360, 374] width 326 height 19
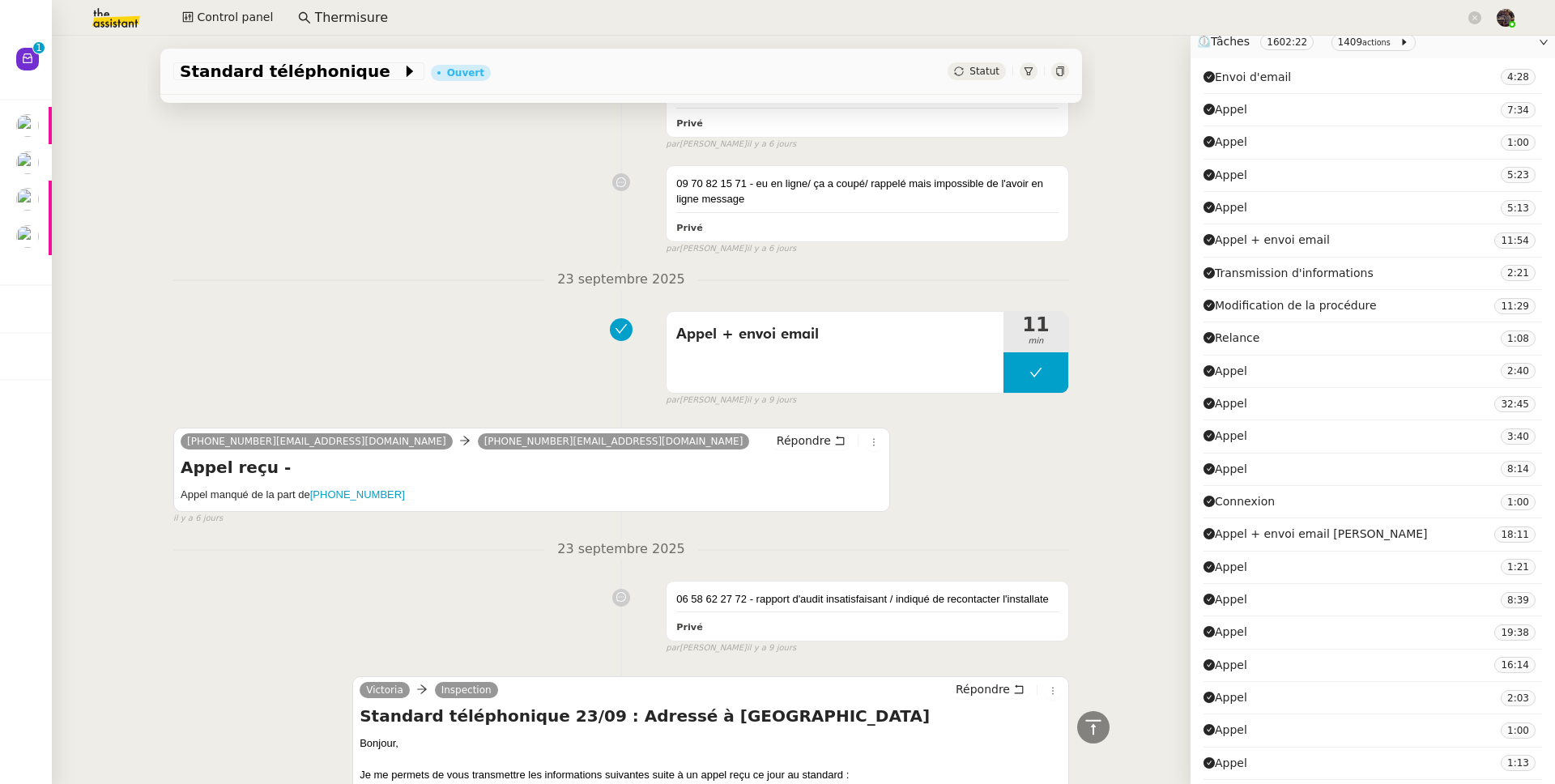
scroll to position [0, 0]
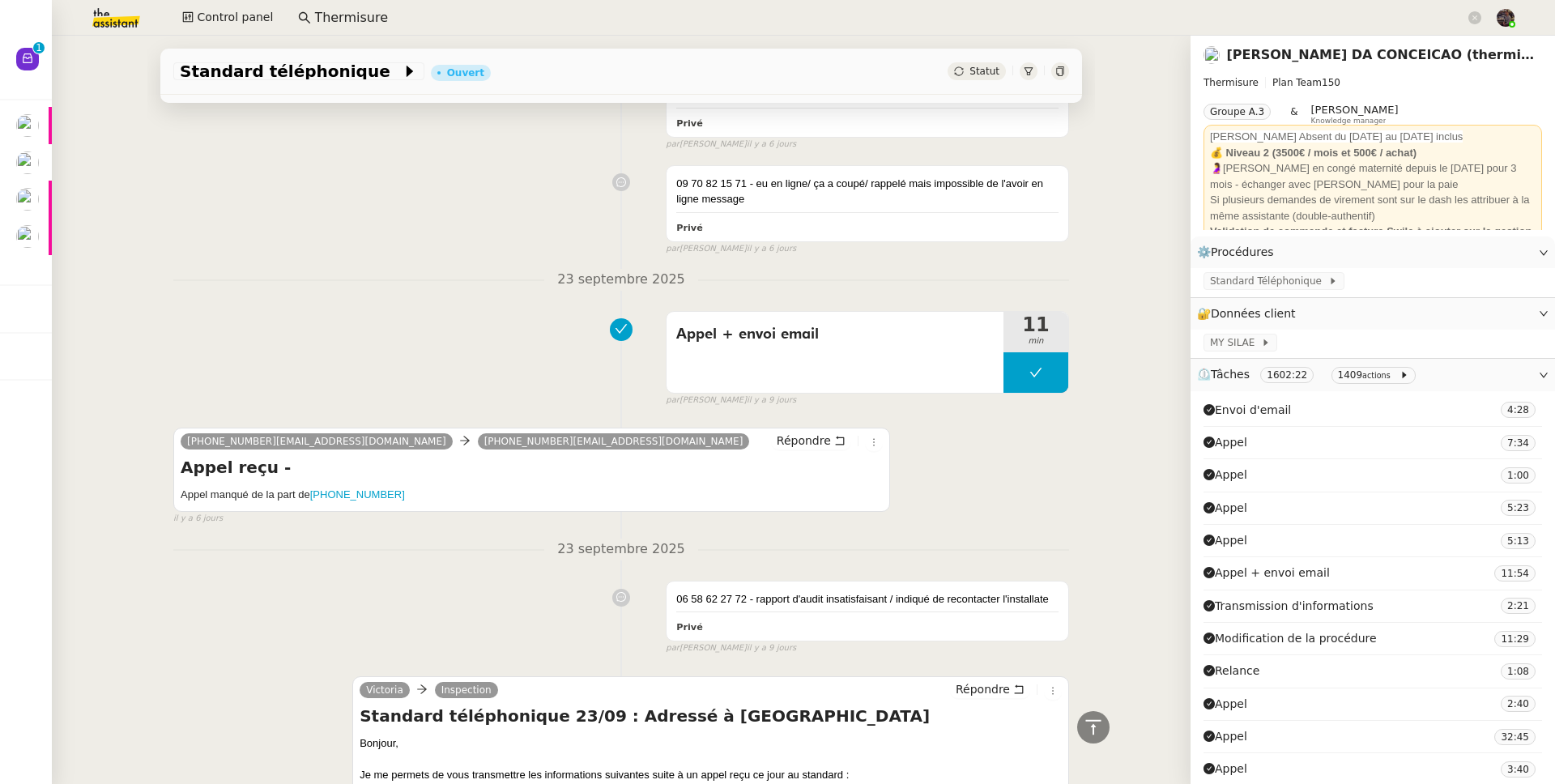
click at [1470, 390] on div "⏲️ Tâches 1602:22 1409 actions" at bounding box center [1372, 375] width 364 height 32
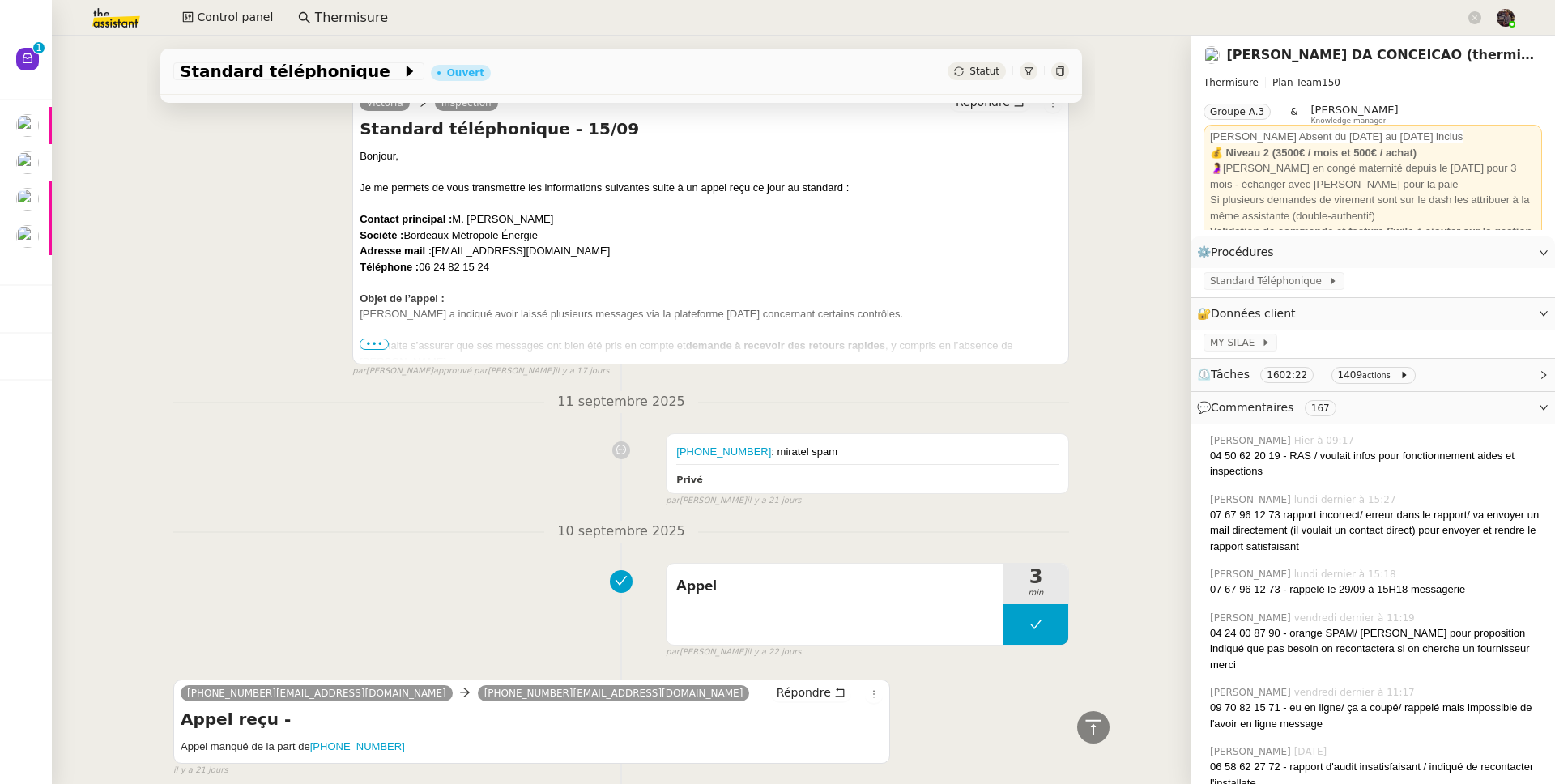
scroll to position [6347, 0]
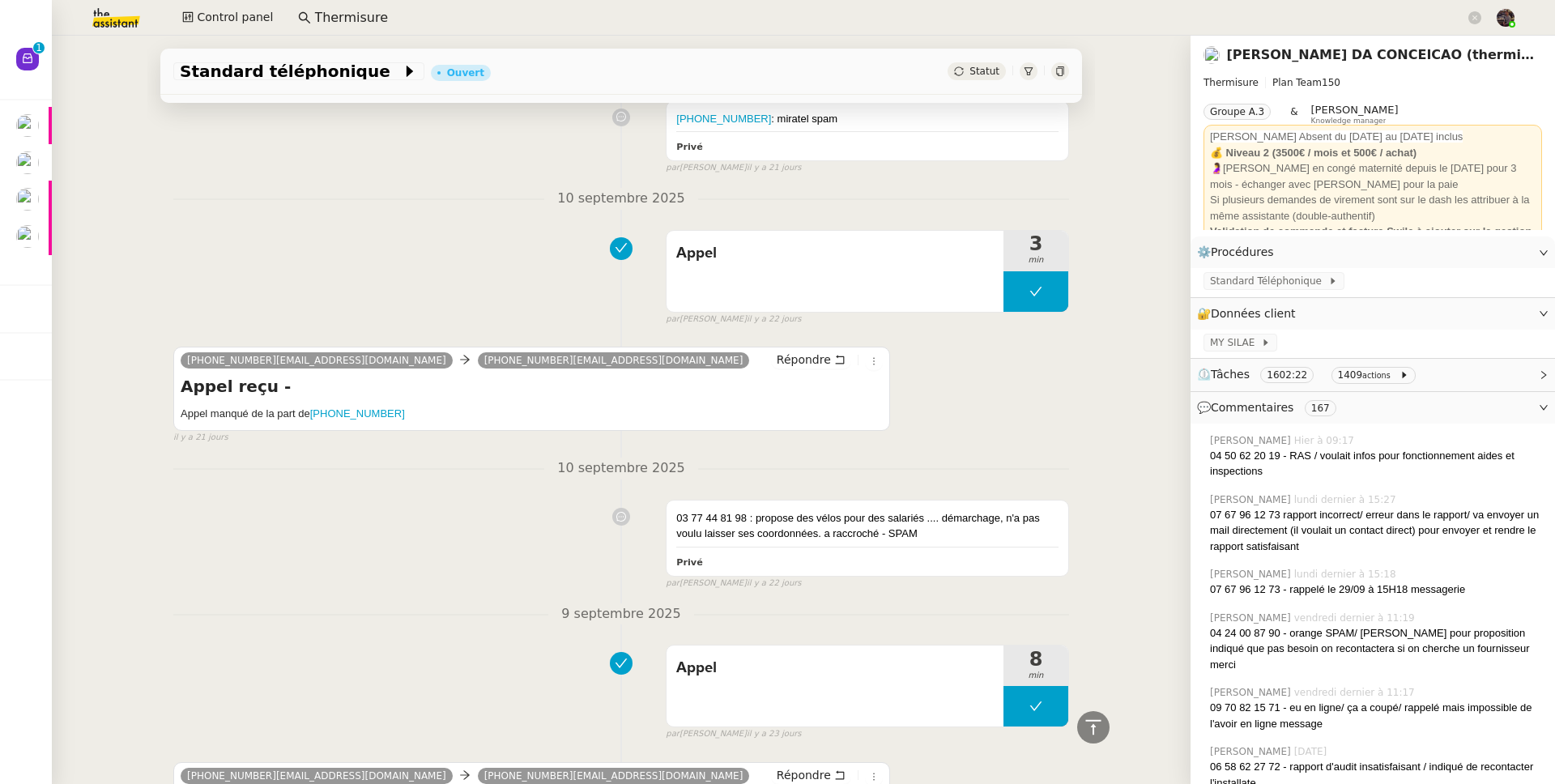
click at [1240, 51] on link "Charles DA CONCEICAO (thermisure)" at bounding box center [1392, 54] width 332 height 15
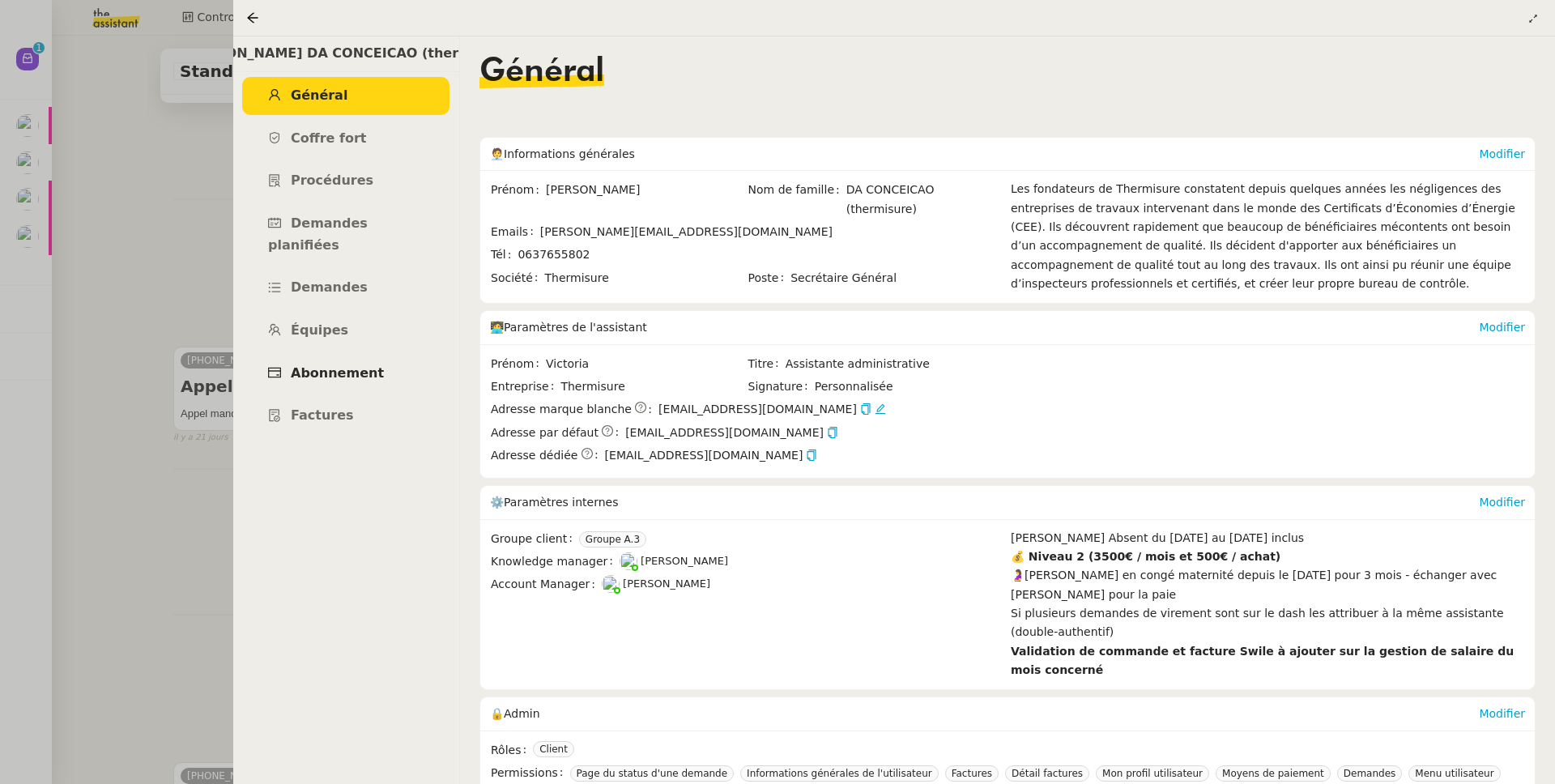
click at [348, 354] on link "Abonnement" at bounding box center [345, 373] width 207 height 38
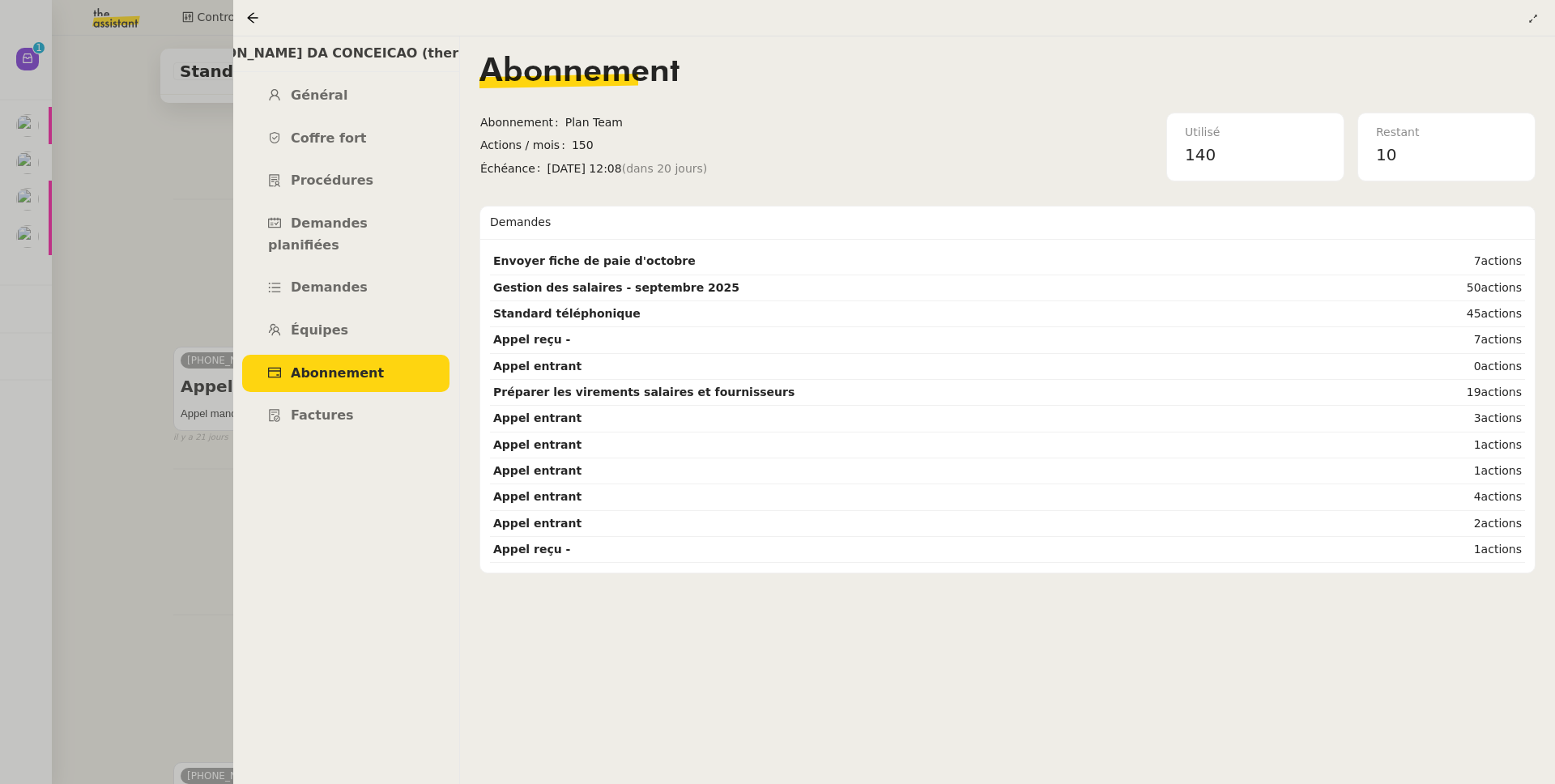
click at [178, 142] on div at bounding box center [777, 392] width 1555 height 784
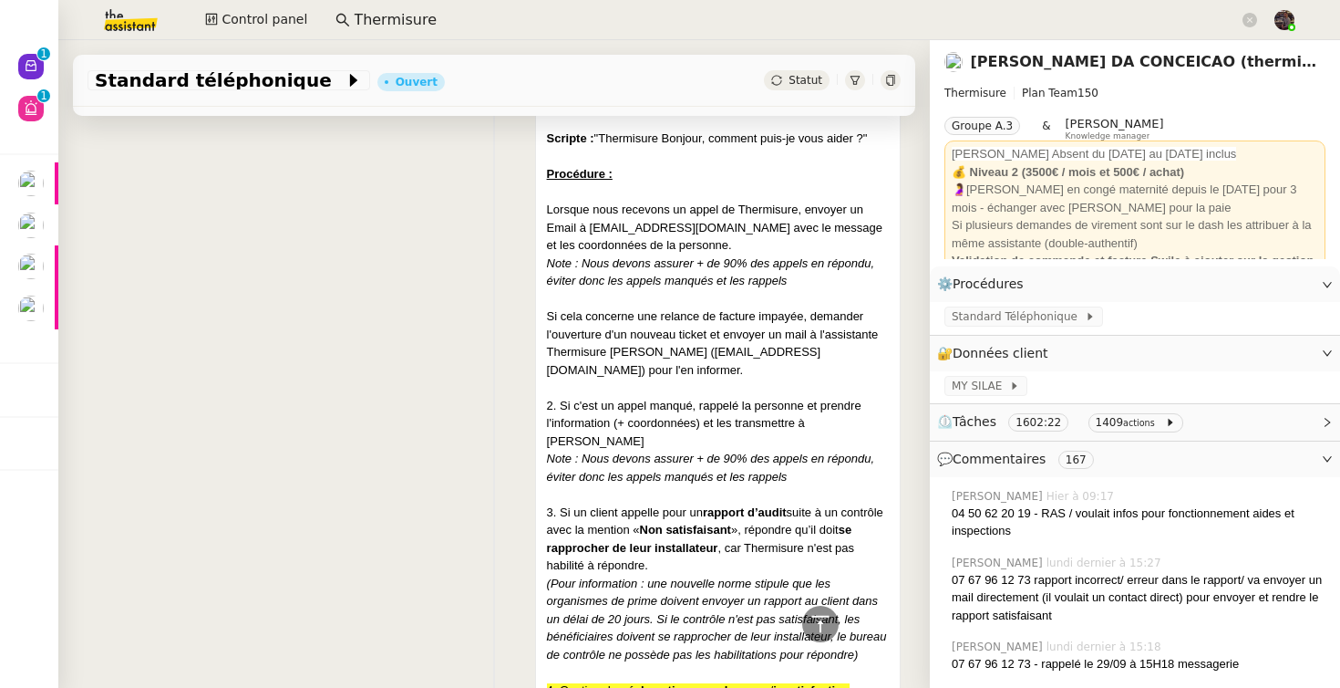
scroll to position [3857, 0]
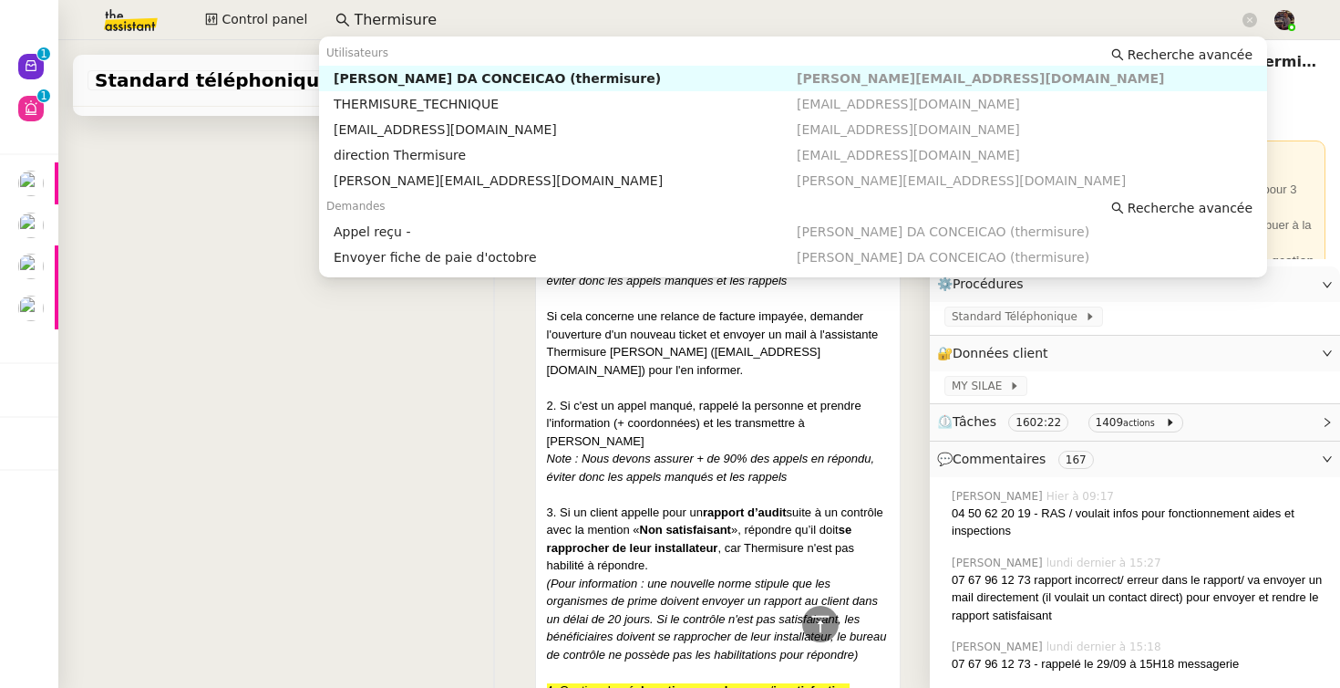
click at [401, 25] on input "Thermisure" at bounding box center [796, 20] width 885 height 25
click at [406, 57] on div "Utilisateurs Recherche avancée" at bounding box center [793, 53] width 948 height 26
click at [397, 83] on div "Charles DA CONCEICAO (thermisure)" at bounding box center [565, 78] width 463 height 16
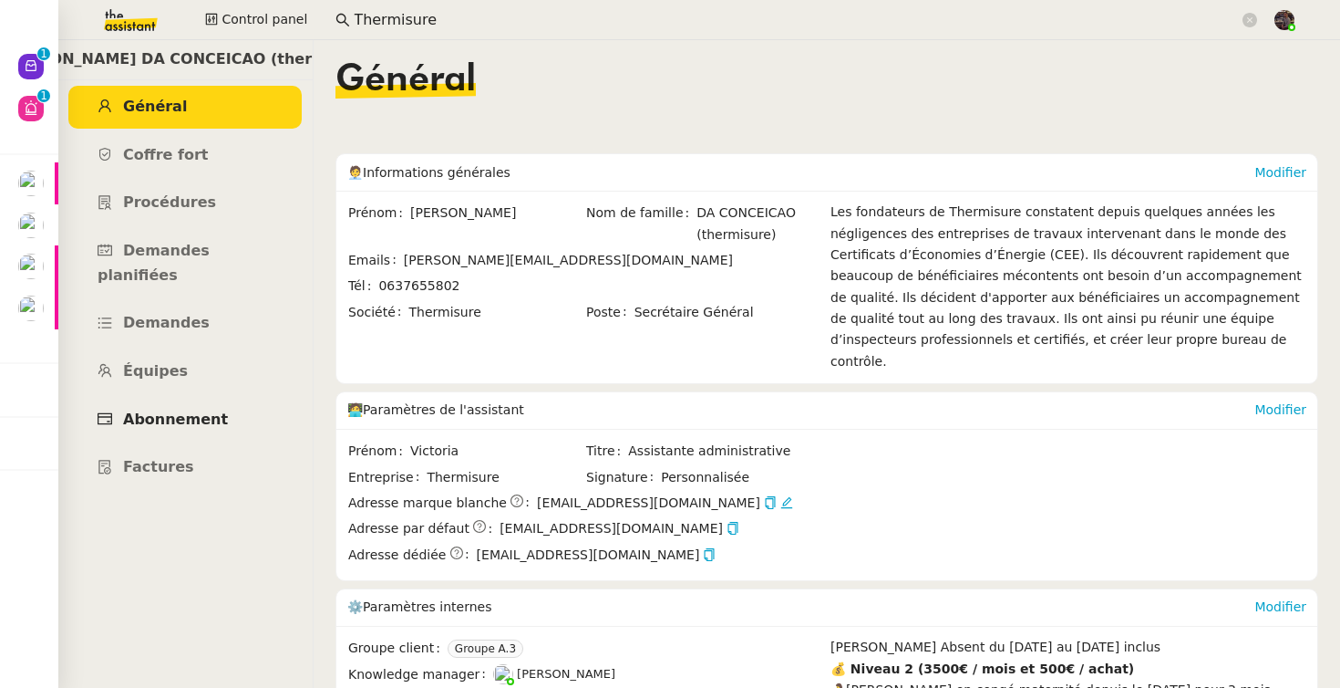
click at [193, 410] on span "Abonnement" at bounding box center [175, 418] width 105 height 17
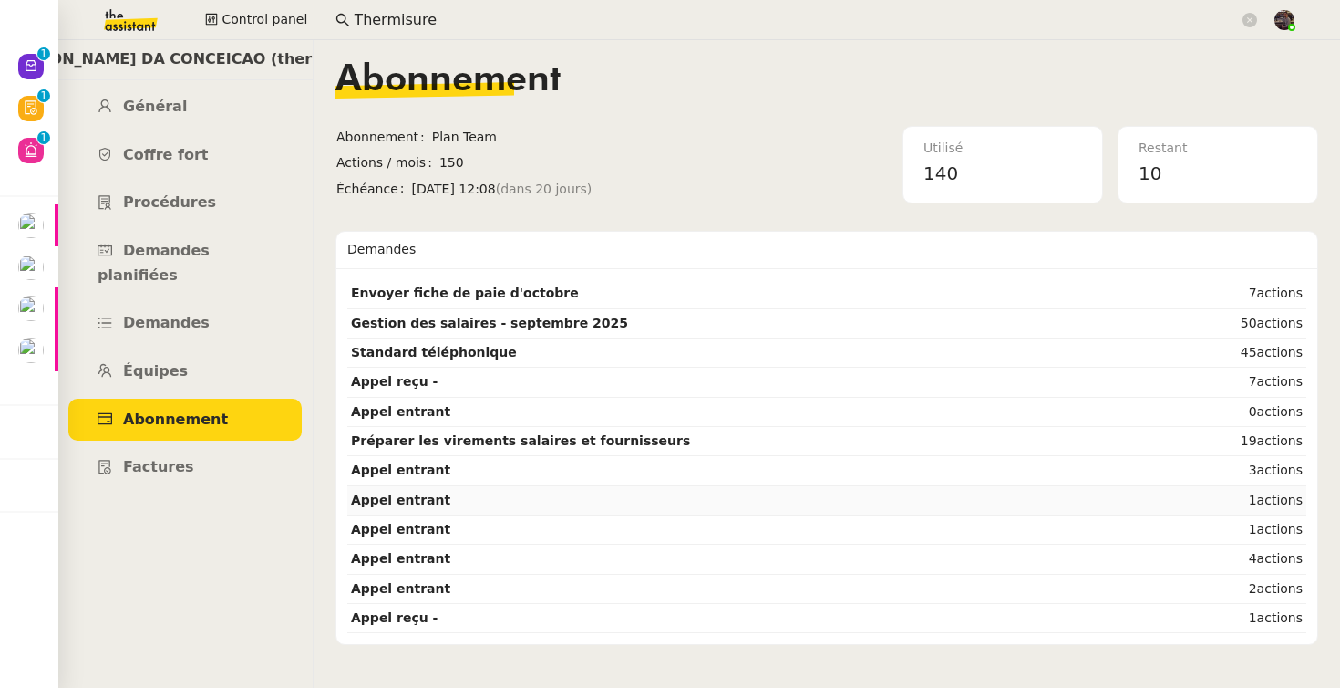
click at [413, 504] on strong "Appel entrant" at bounding box center [400, 499] width 99 height 15
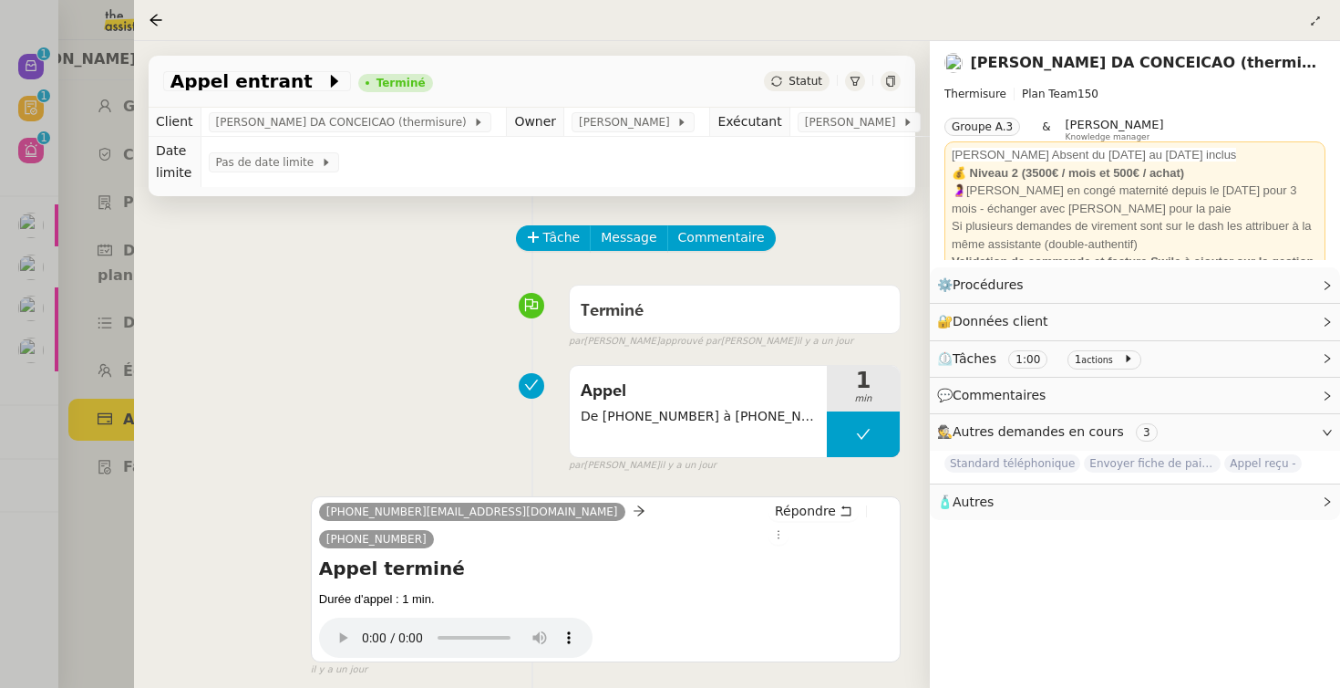
click at [390, 357] on div "Appel De +33184806120 à +33627304197 1 min false par Zoé L. il y a un jour" at bounding box center [532, 415] width 738 height 117
click at [1304, 25] on div at bounding box center [737, 20] width 1177 height 26
click at [1286, 28] on div at bounding box center [737, 20] width 1177 height 26
click at [1315, 26] on button at bounding box center [1316, 21] width 20 height 20
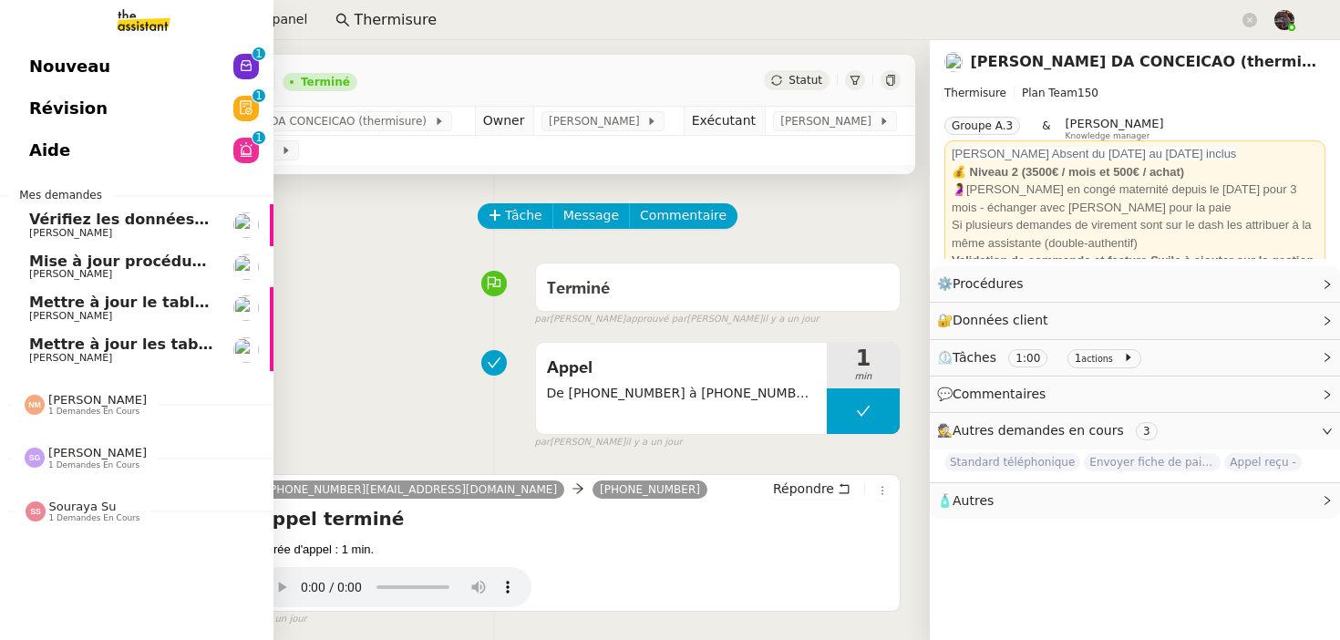
click at [40, 68] on span "Nouveau" at bounding box center [69, 66] width 81 height 27
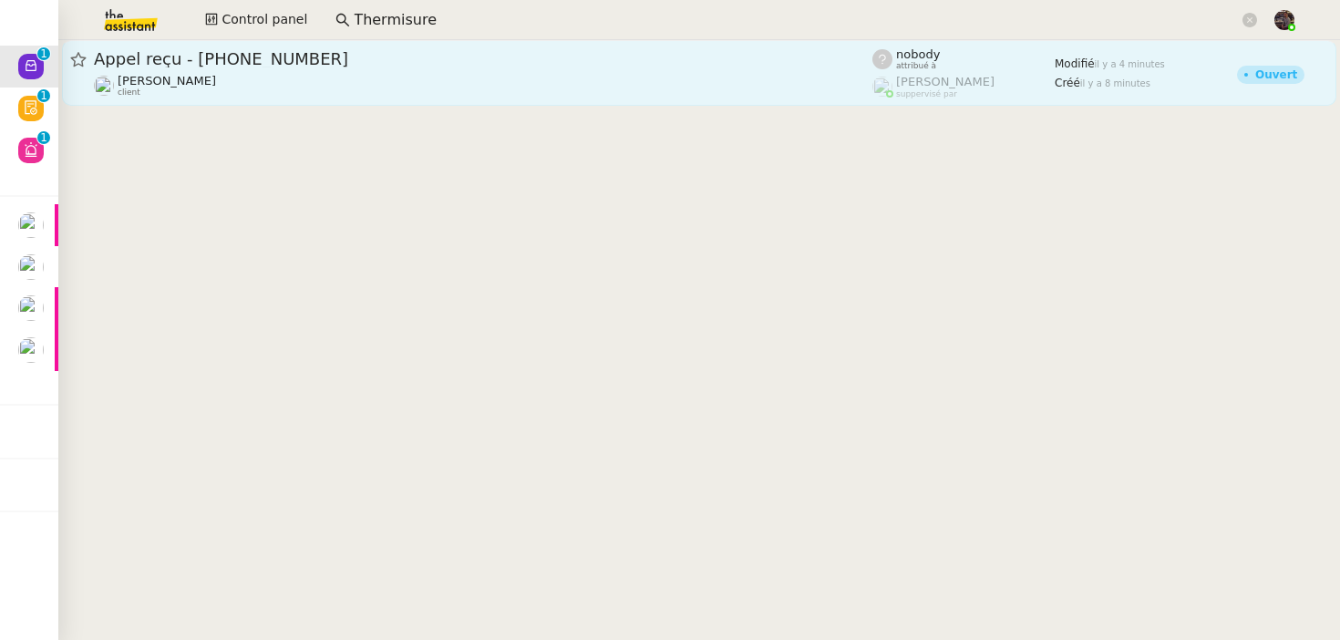
click at [266, 65] on span "Appel reçu - 33749589965" at bounding box center [483, 59] width 779 height 16
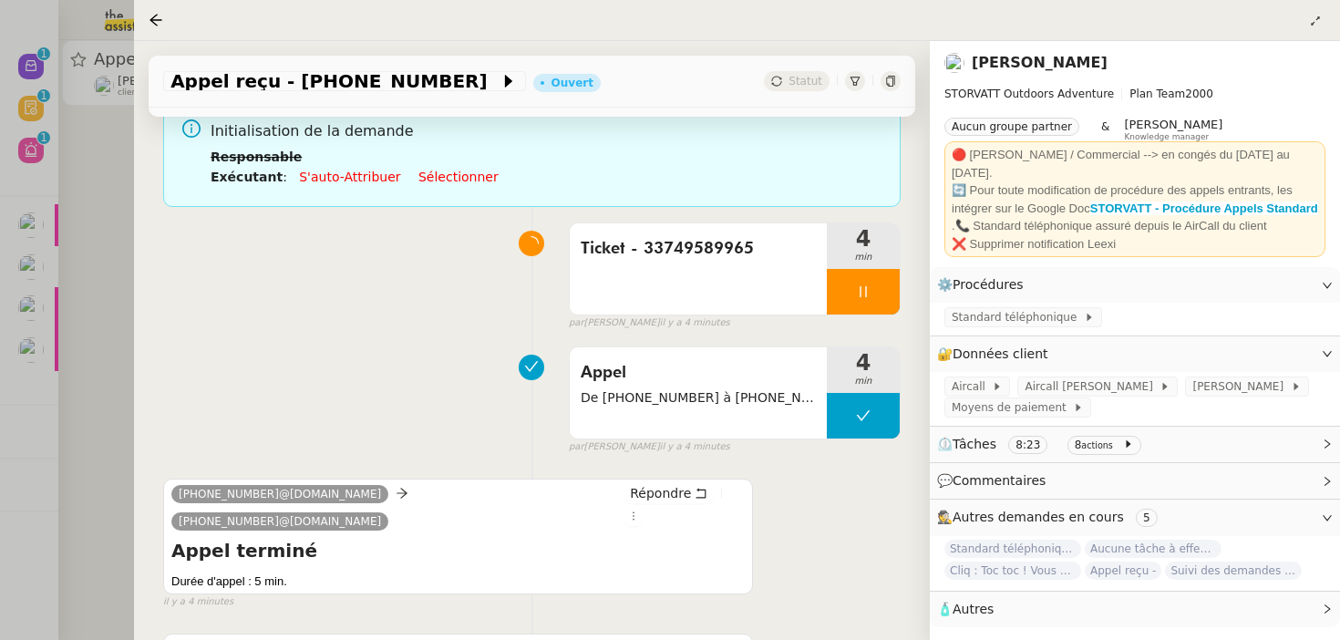
scroll to position [140, 0]
click at [78, 285] on div at bounding box center [670, 320] width 1340 height 640
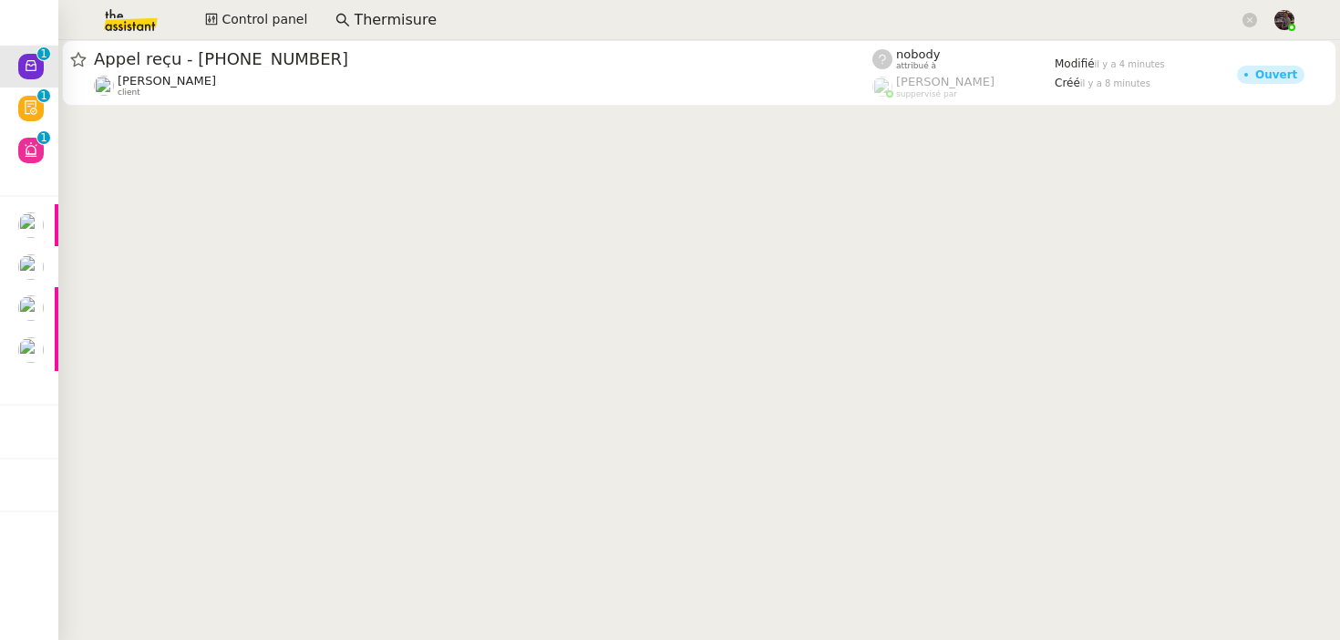
click at [111, 8] on img at bounding box center [116, 20] width 141 height 40
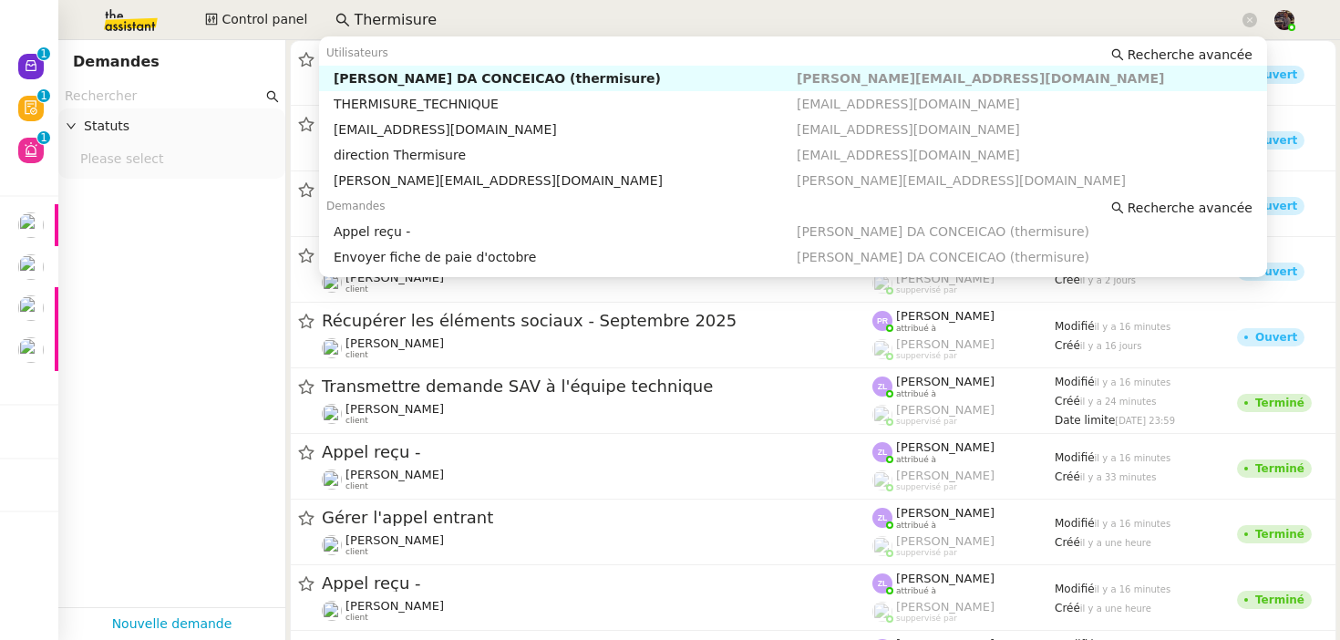
click at [412, 31] on nz-input-group "Thermisure" at bounding box center [797, 19] width 942 height 27
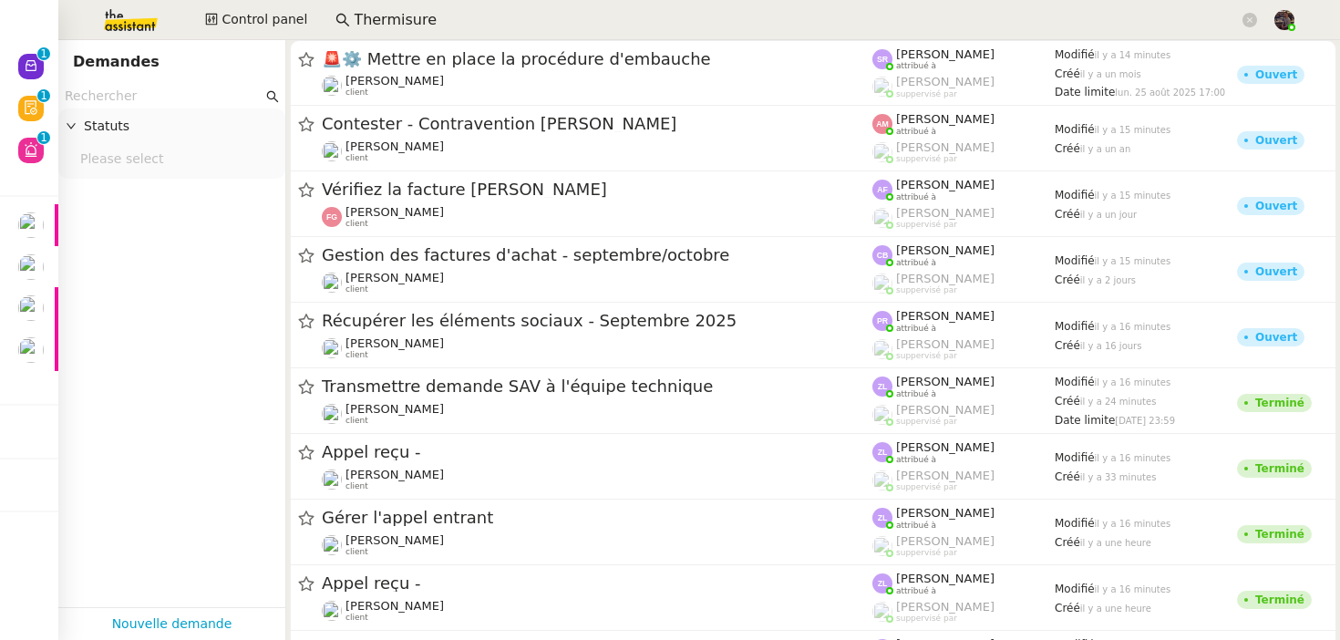
click at [395, 28] on input "Thermisure" at bounding box center [796, 20] width 885 height 25
click at [196, 94] on input "text" at bounding box center [164, 96] width 198 height 21
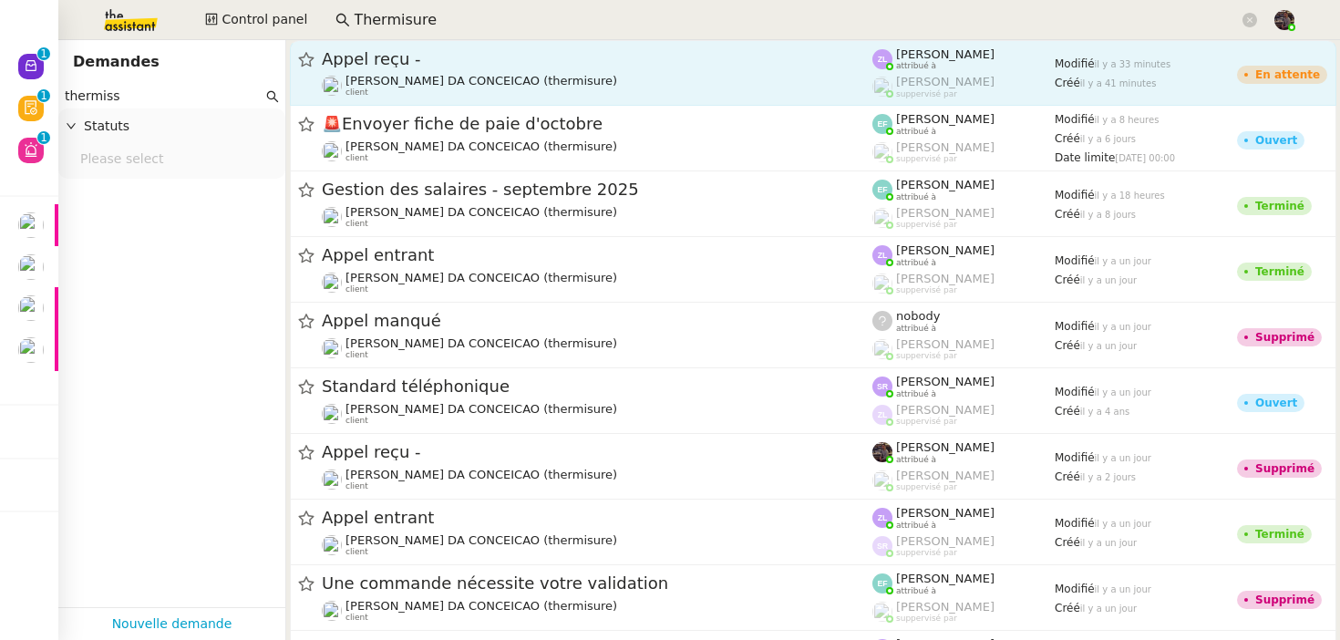
type input "thermiss"
click at [485, 85] on span "Charles DA CONCEICAO (thermisure)" at bounding box center [482, 81] width 272 height 14
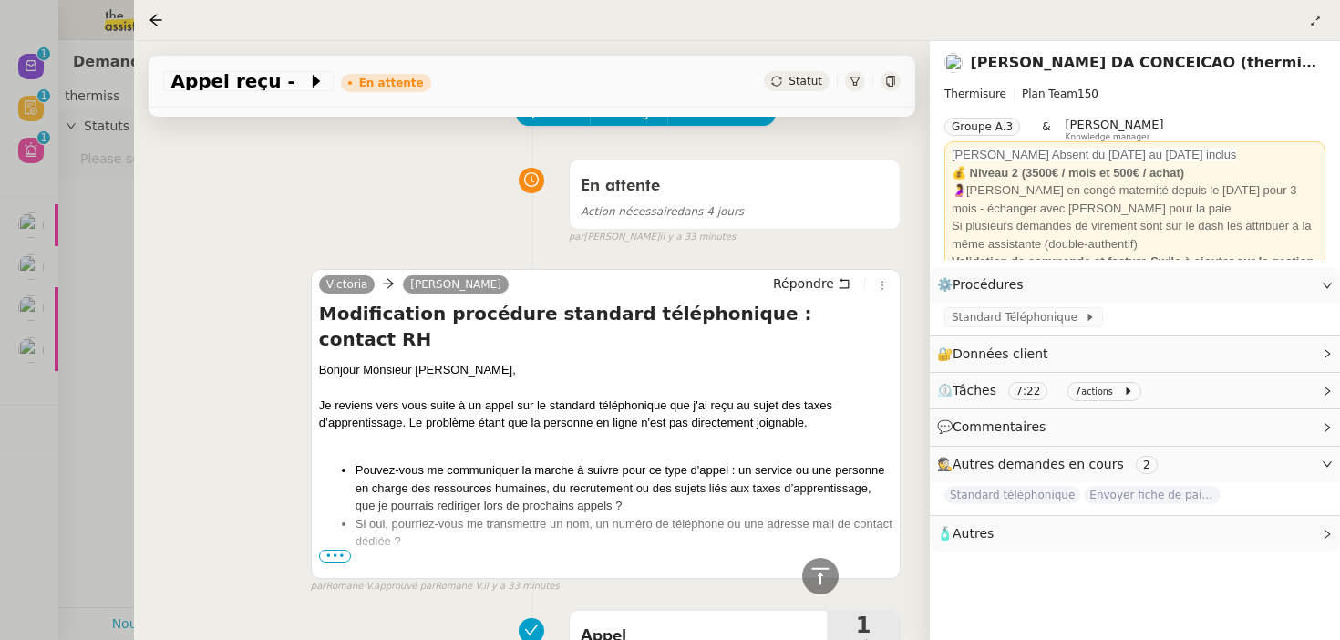
scroll to position [57, 0]
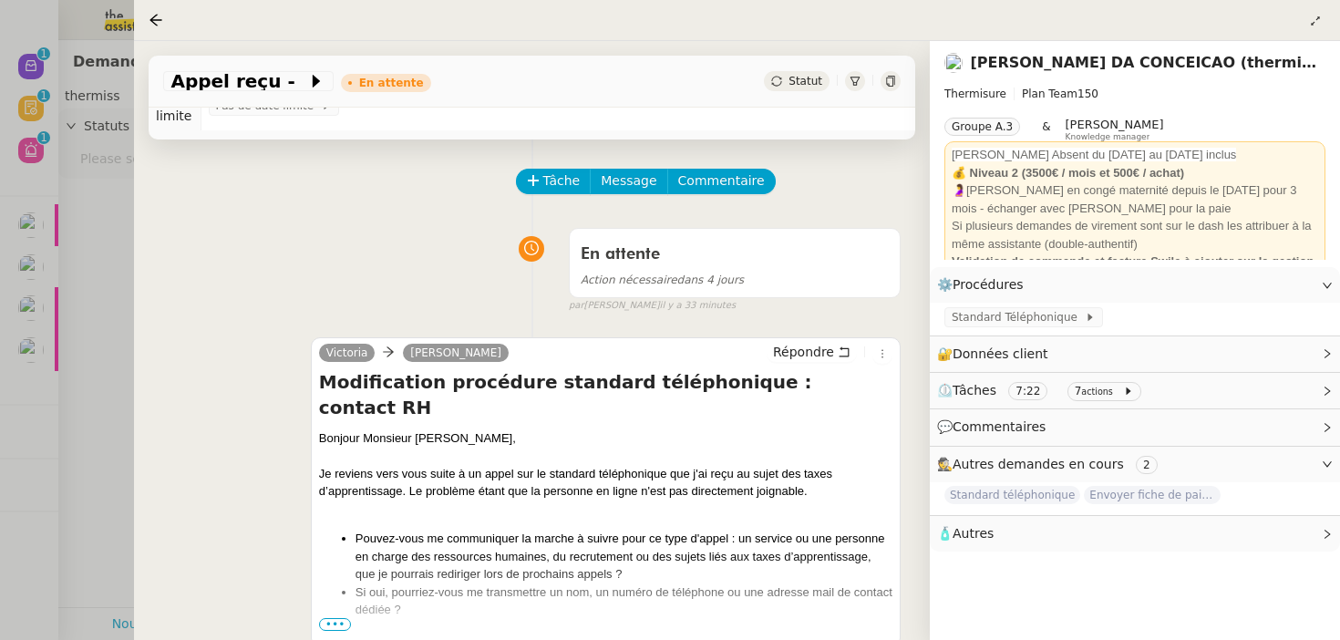
click at [109, 368] on div at bounding box center [670, 320] width 1340 height 640
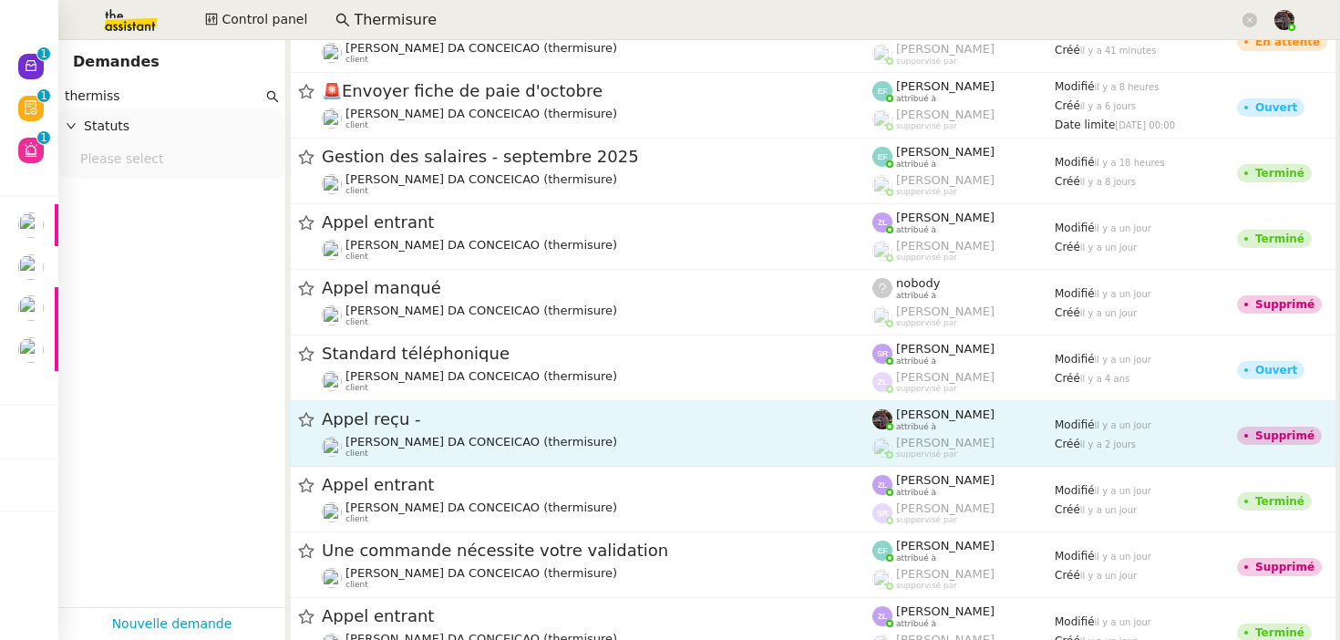
scroll to position [35, 0]
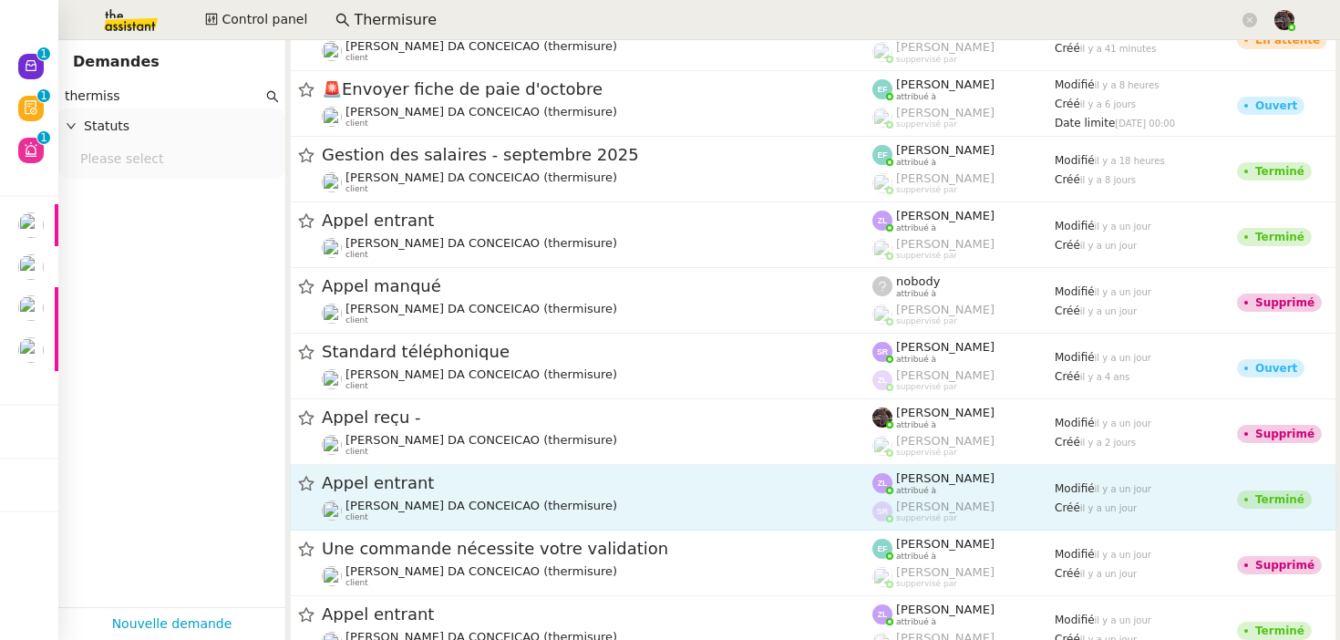
click at [440, 497] on div "Appel entrant Charles DA CONCEICAO (thermisure) client" at bounding box center [597, 497] width 551 height 50
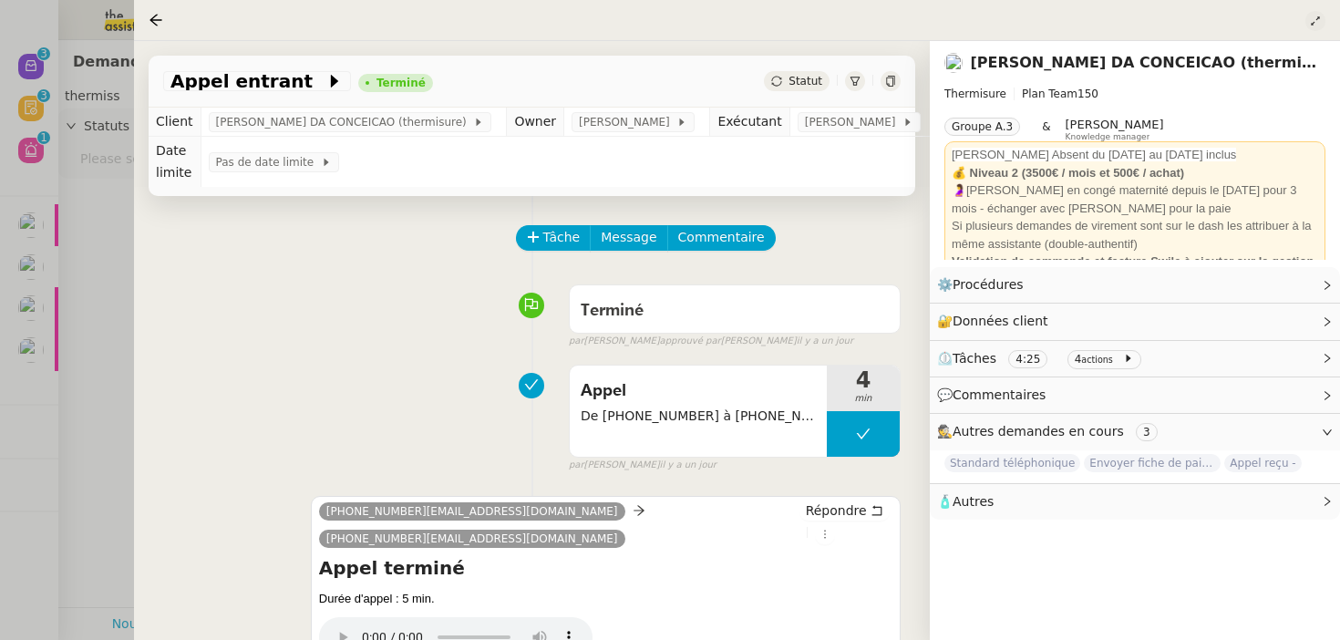
click at [1321, 23] on icon at bounding box center [1316, 21] width 18 height 11
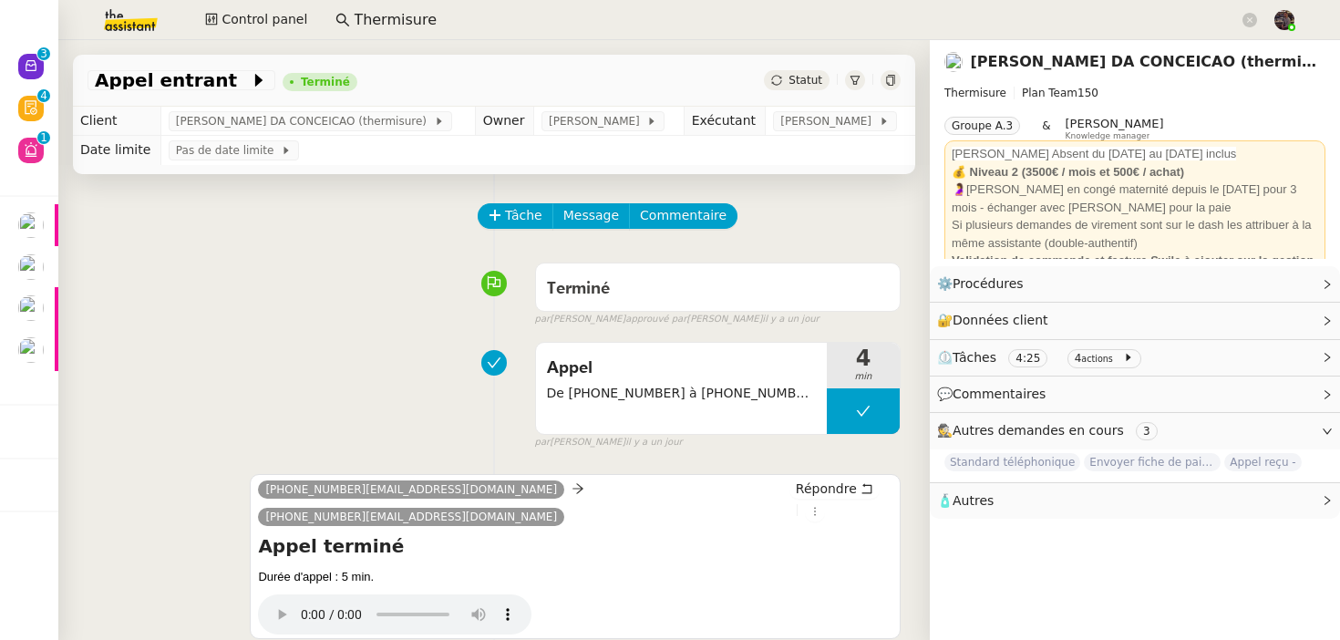
click at [845, 74] on div at bounding box center [855, 80] width 20 height 20
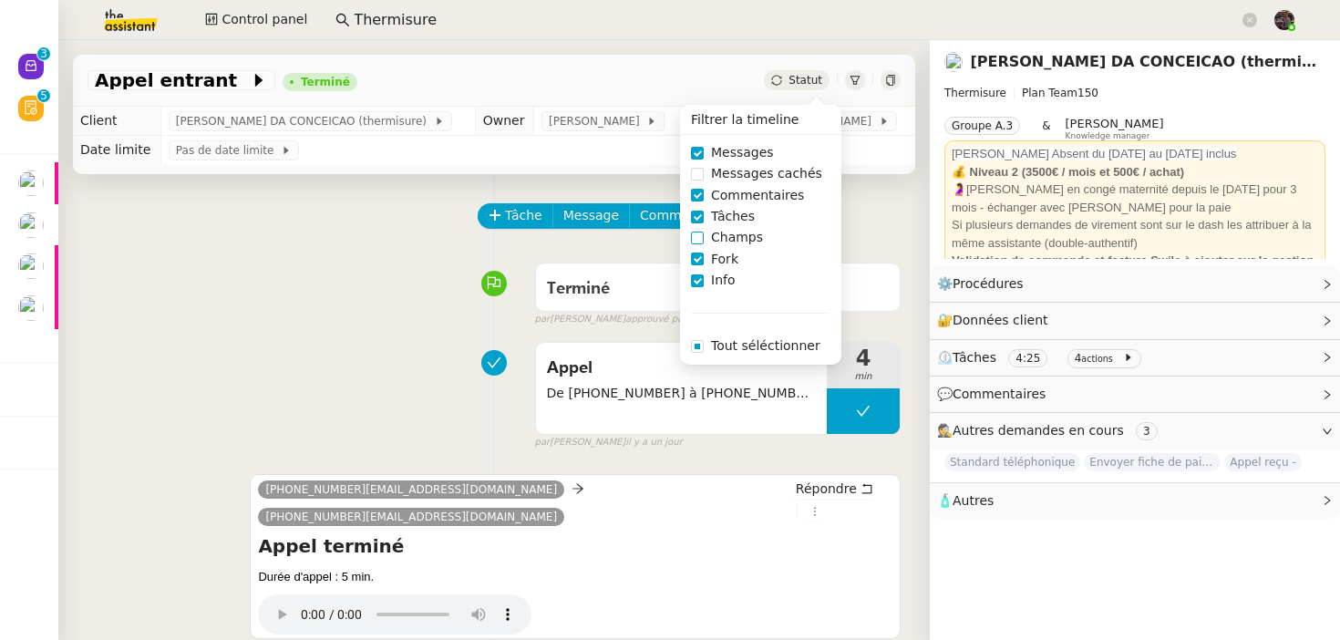
click at [721, 243] on span "Champs" at bounding box center [737, 237] width 67 height 21
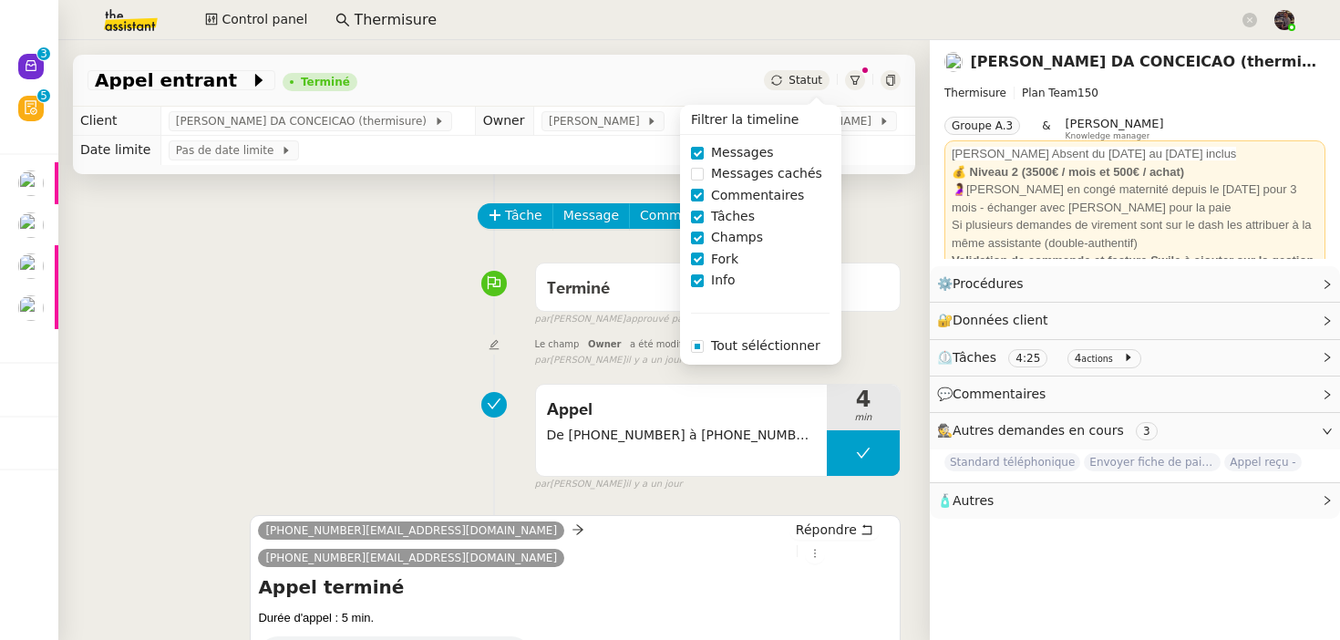
click at [337, 396] on div "Appel De +33184806120 à +33450622019 4 min false par Zoé L. il y a un jour" at bounding box center [494, 434] width 813 height 117
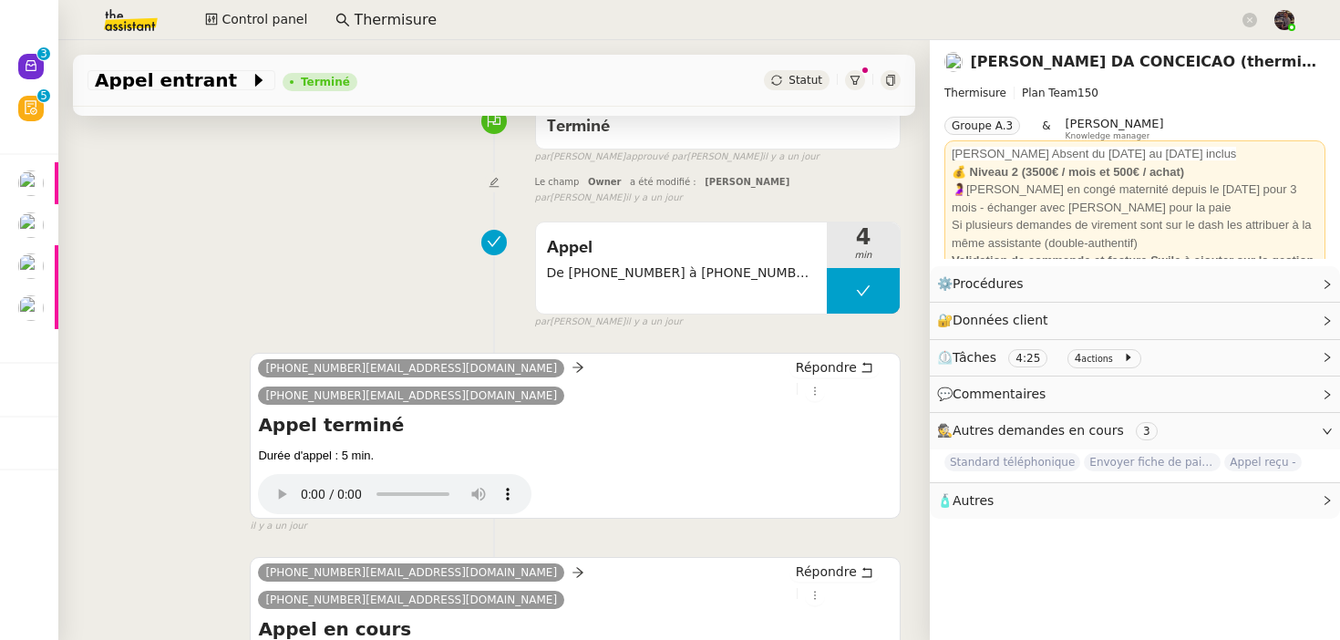
scroll to position [553, 0]
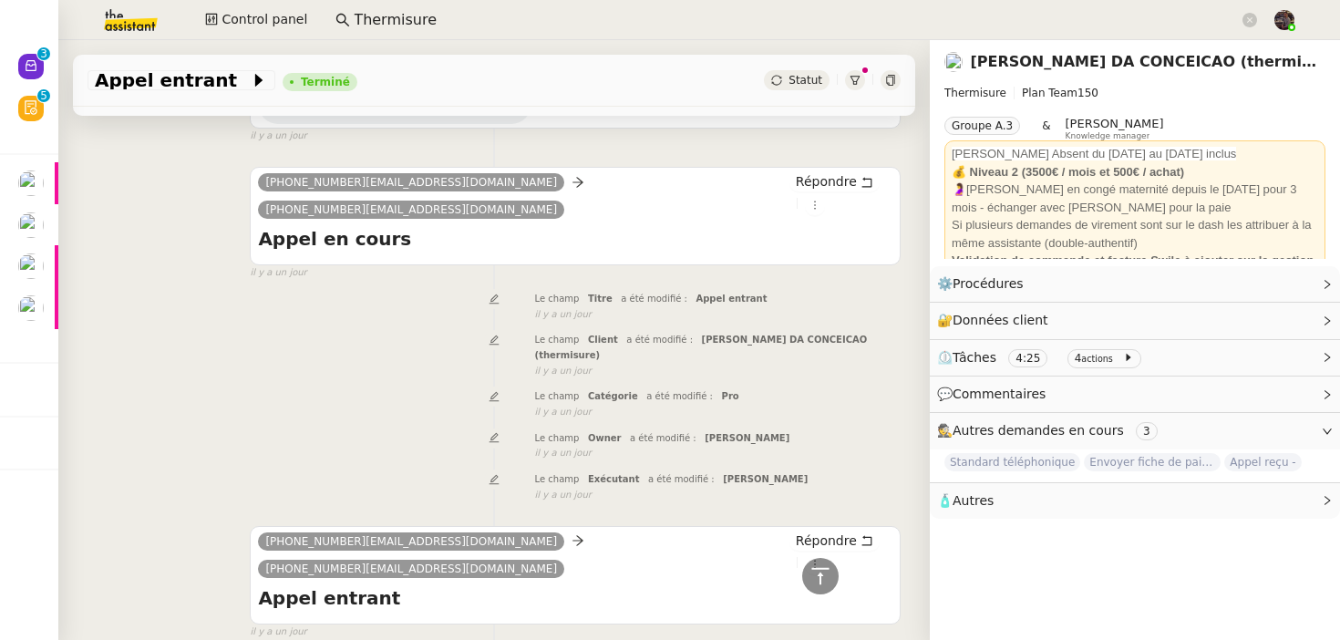
click at [595, 469] on div "Le champ Exécutant a été modifié : Zoé Lachambre" at bounding box center [718, 478] width 366 height 19
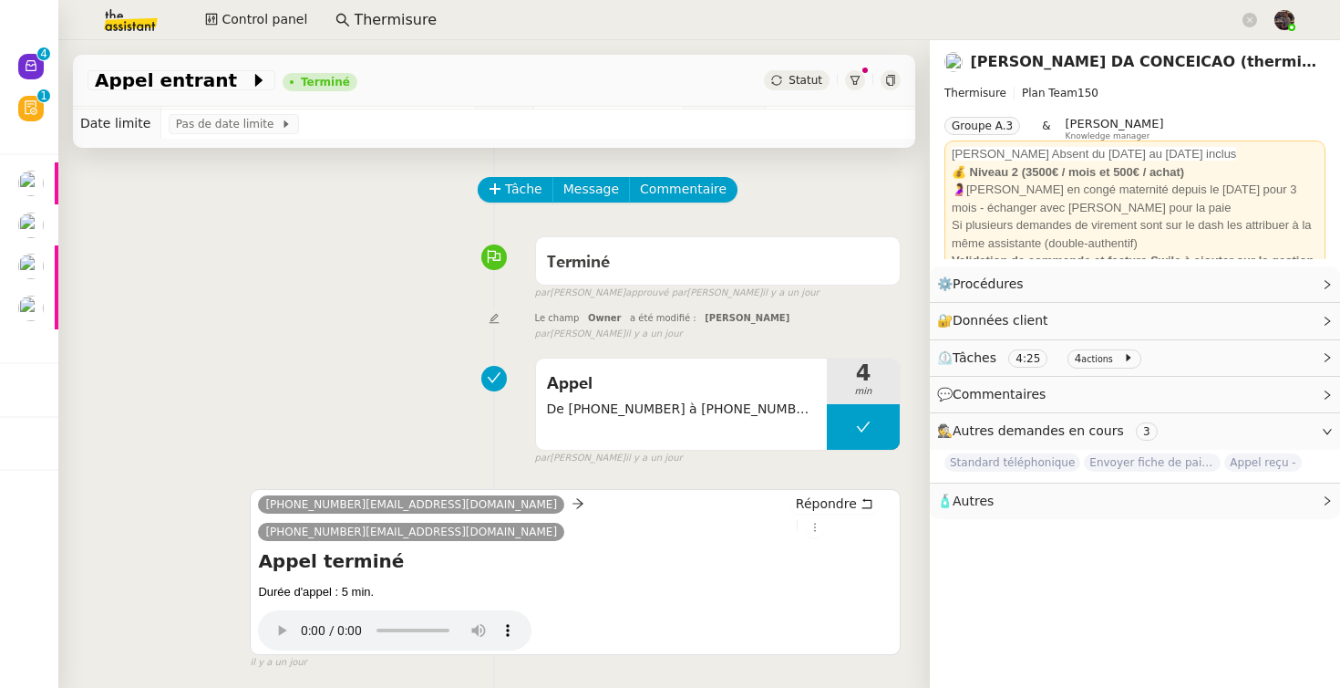
scroll to position [0, 0]
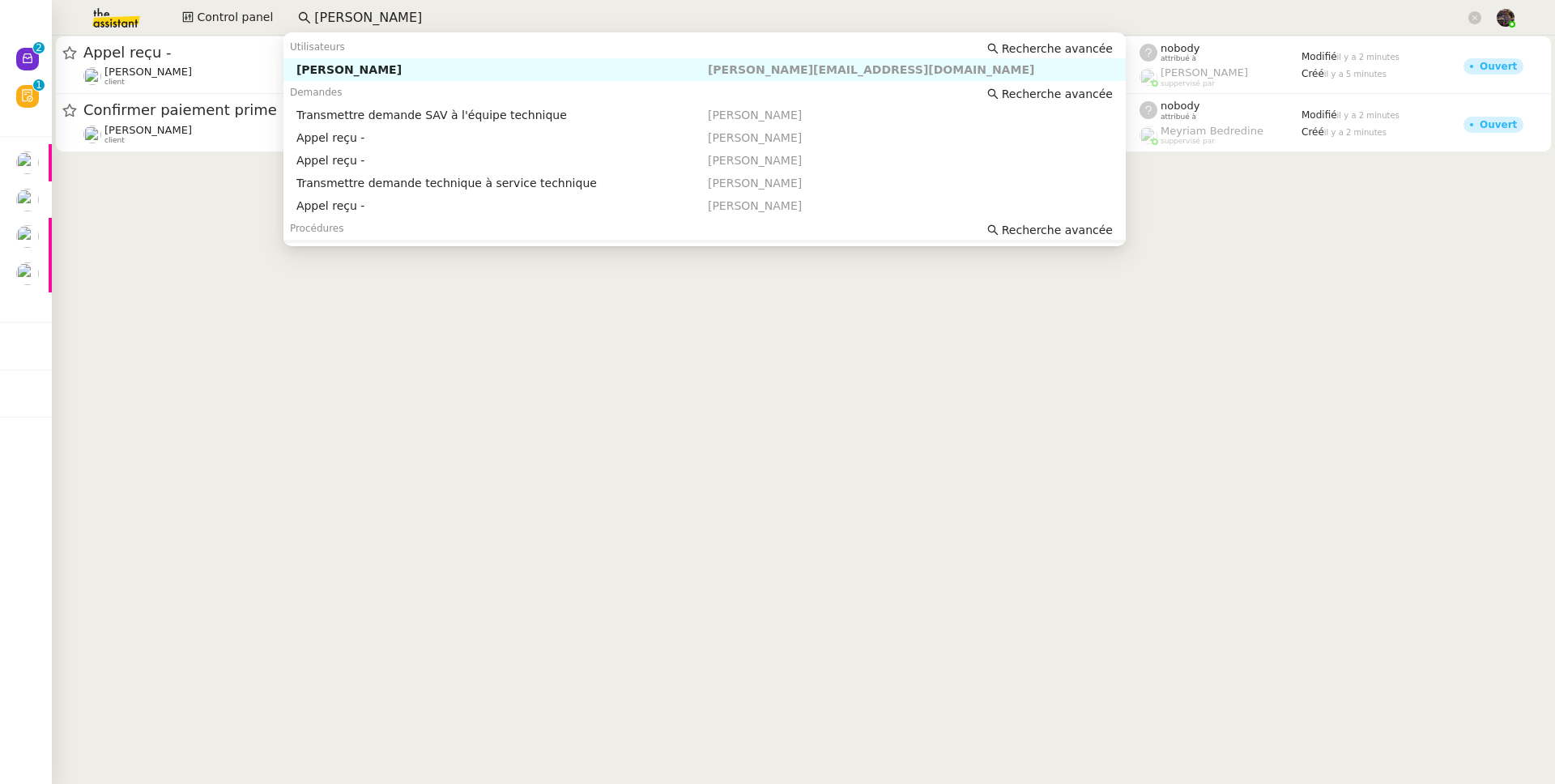
click at [73, 241] on cdk-virtual-scroll-viewport "Appel reçu - [PERSON_NAME] client nobody attribué à [PERSON_NAME] suppervisé pa…" at bounding box center [803, 409] width 1503 height 748
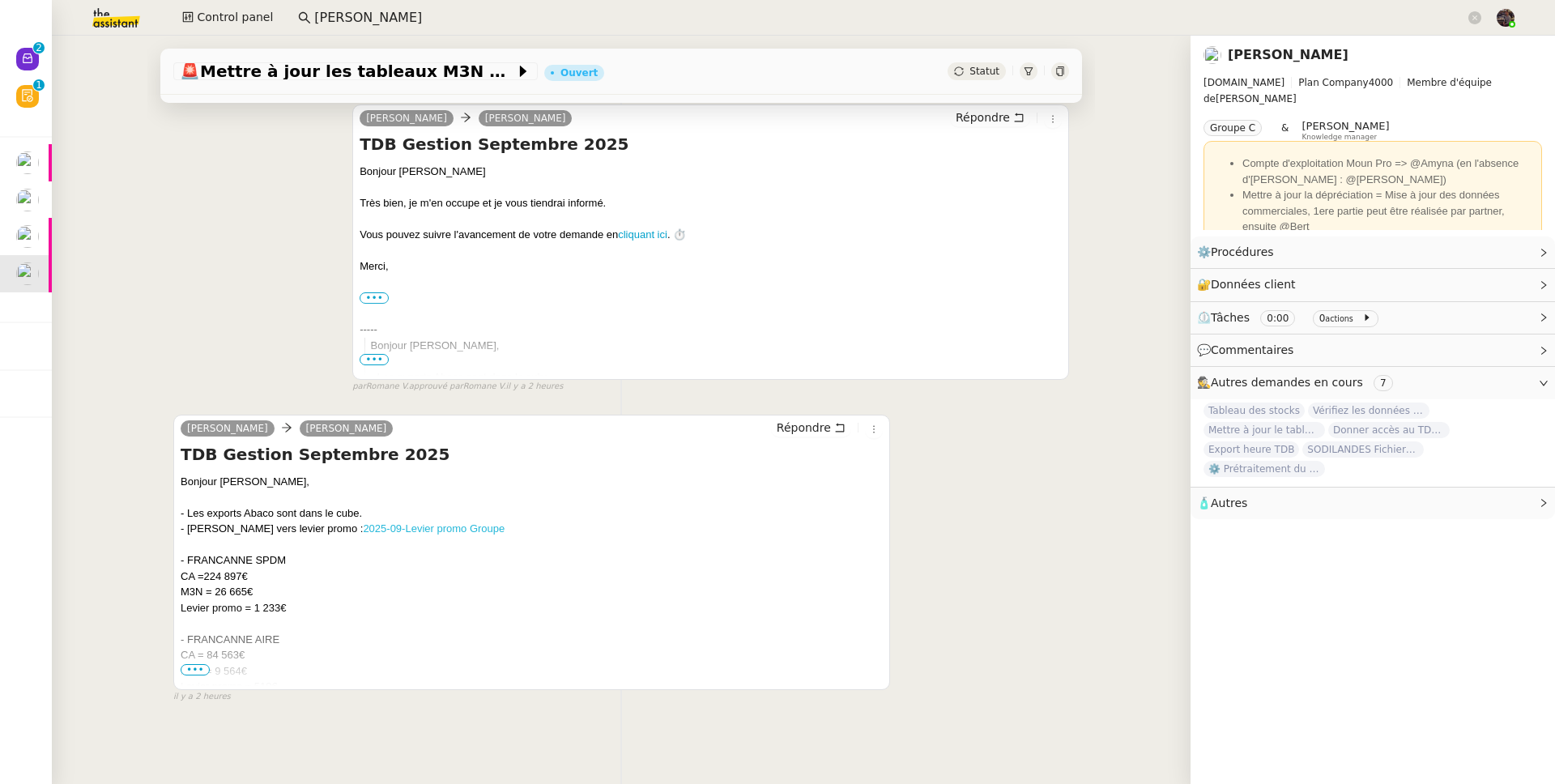
scroll to position [217, 0]
click at [180, 663] on div "M3N = 9 564€" at bounding box center [531, 671] width 702 height 16
click at [180, 664] on span "•••" at bounding box center [194, 669] width 29 height 12
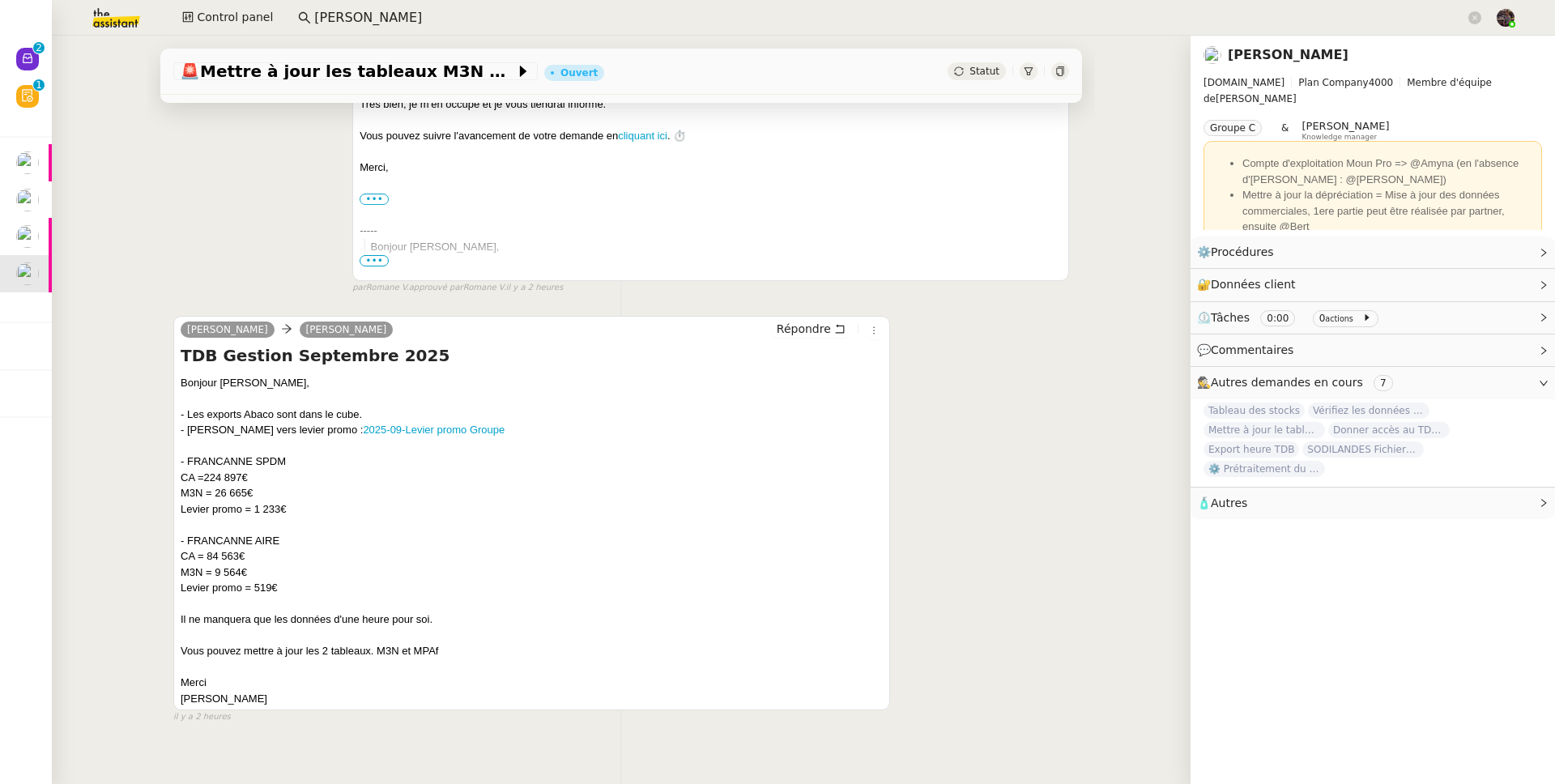
scroll to position [321, 0]
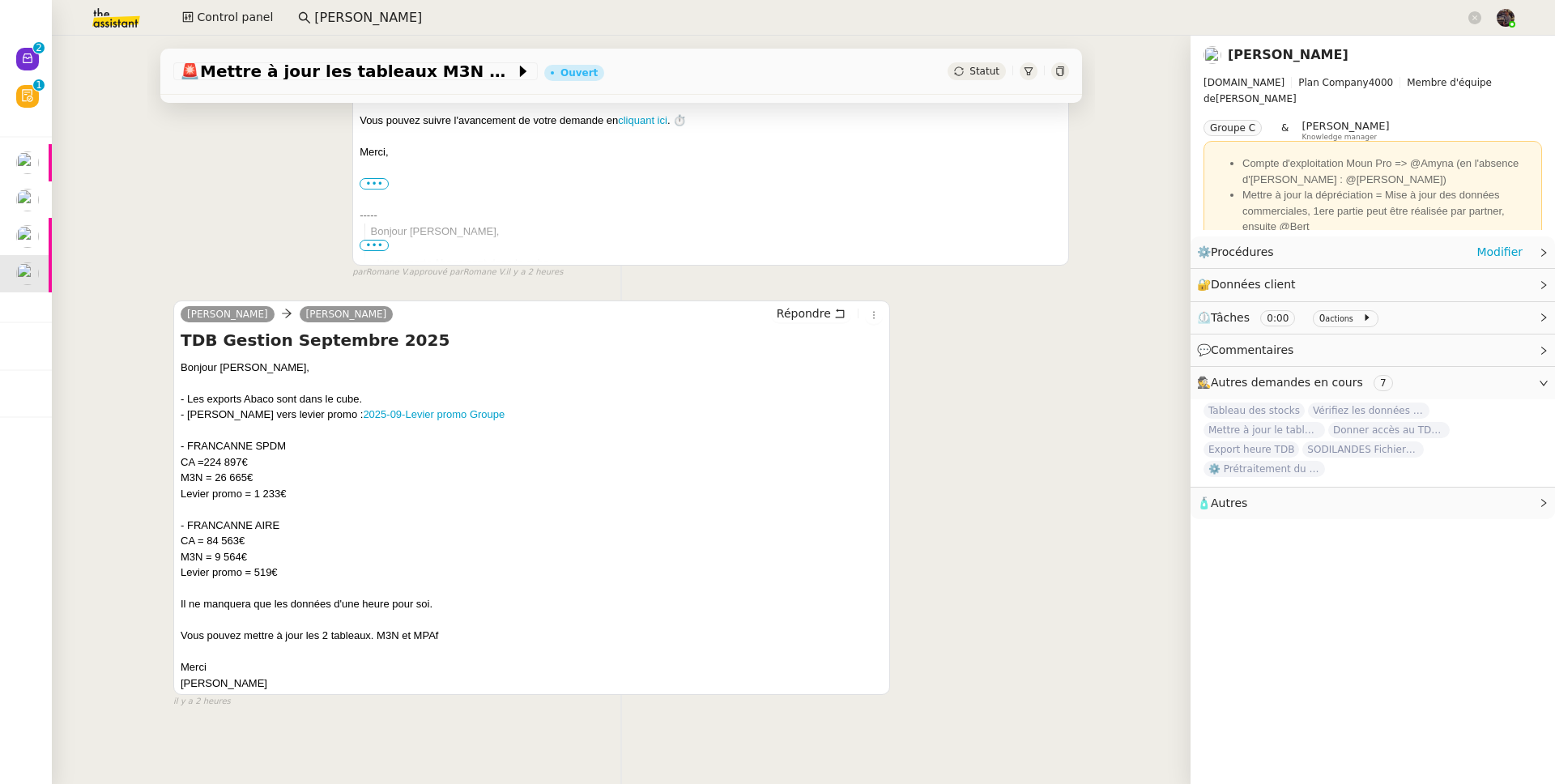
click at [1466, 257] on div "⚙️ Procédures Modifier" at bounding box center [1360, 252] width 326 height 19
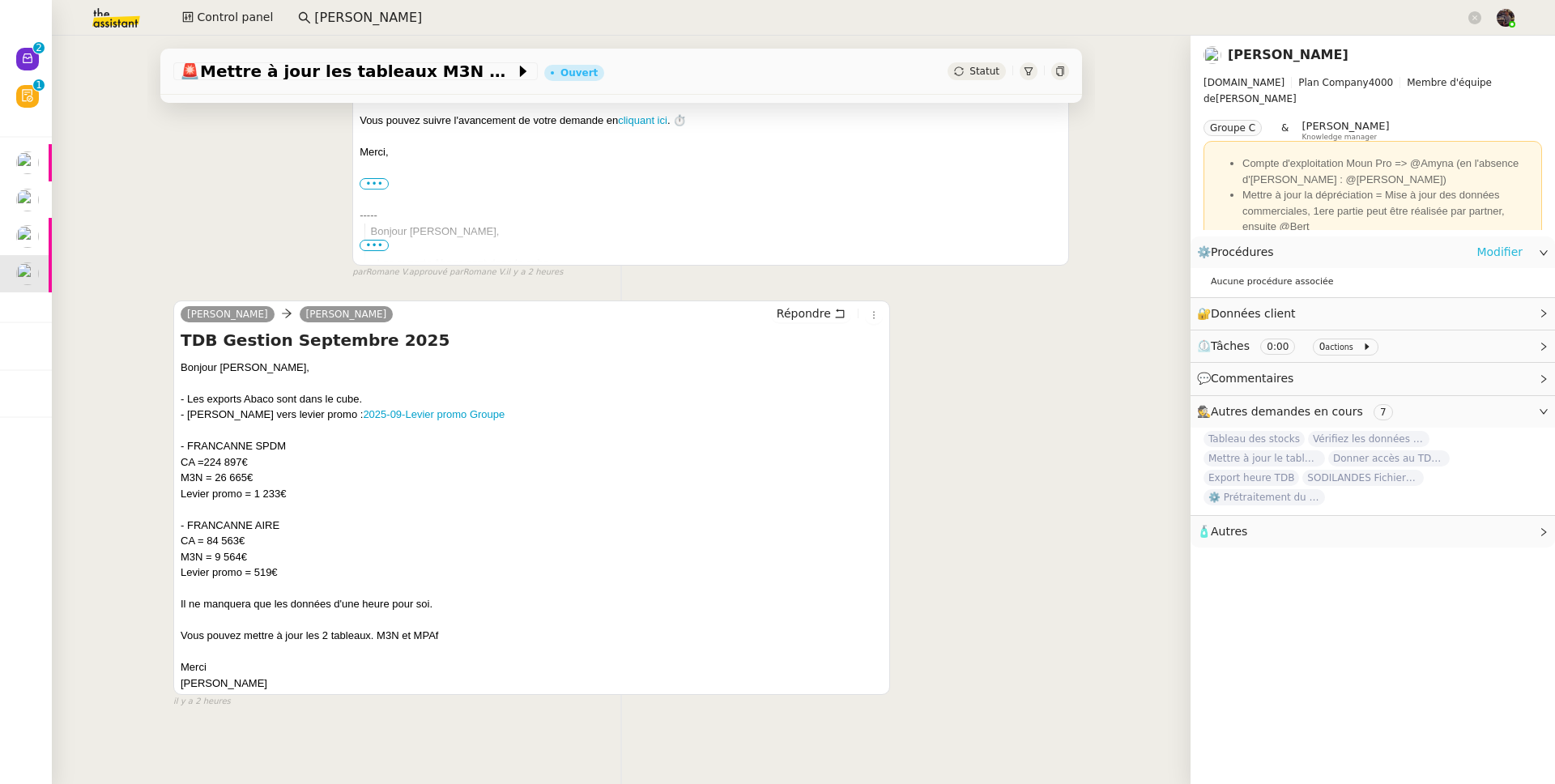
click at [1476, 257] on link "Modifier" at bounding box center [1499, 252] width 46 height 19
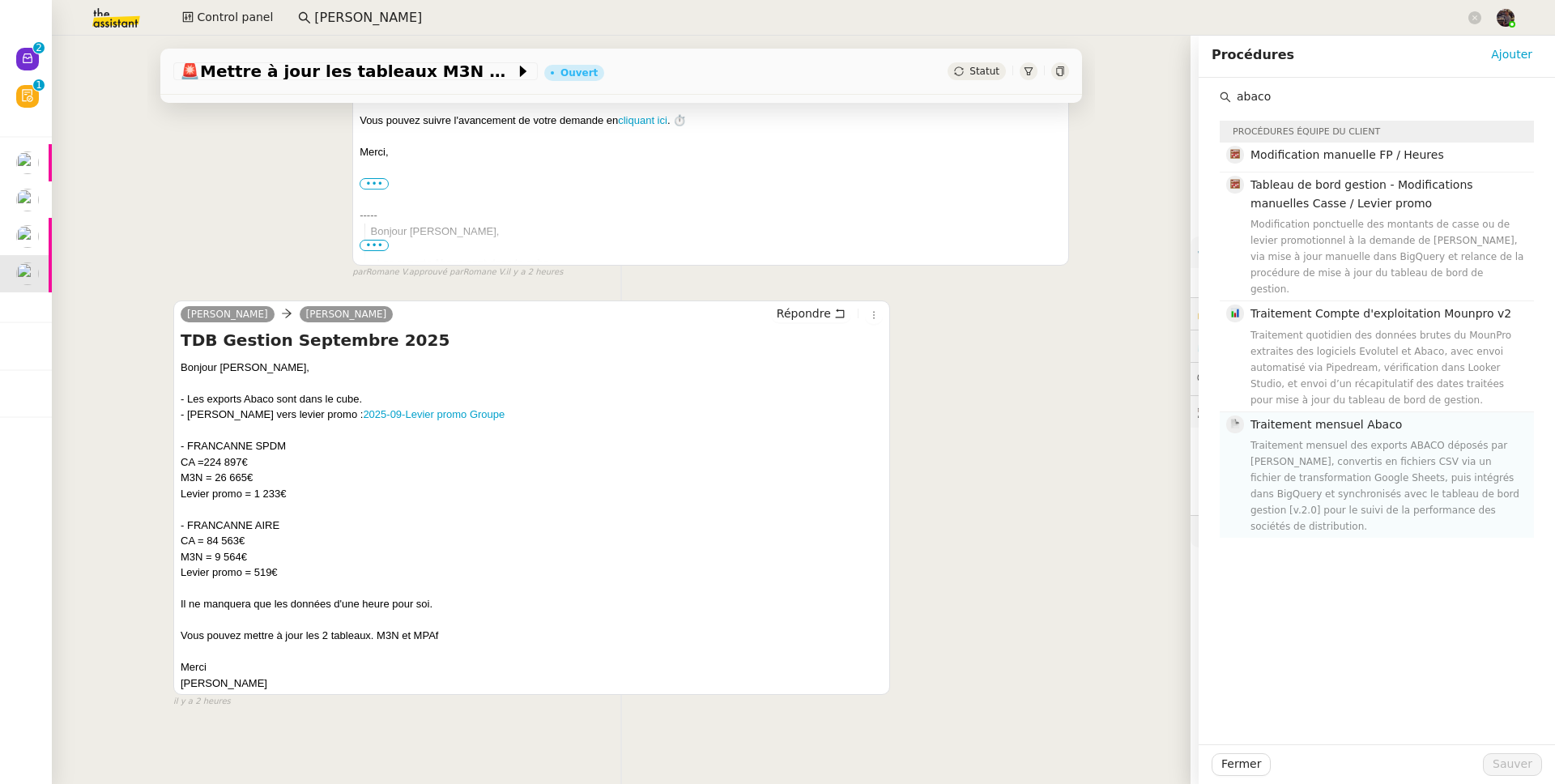
type input "abaco"
click at [1381, 418] on span "Traitement mensuel Abaco" at bounding box center [1326, 424] width 152 height 13
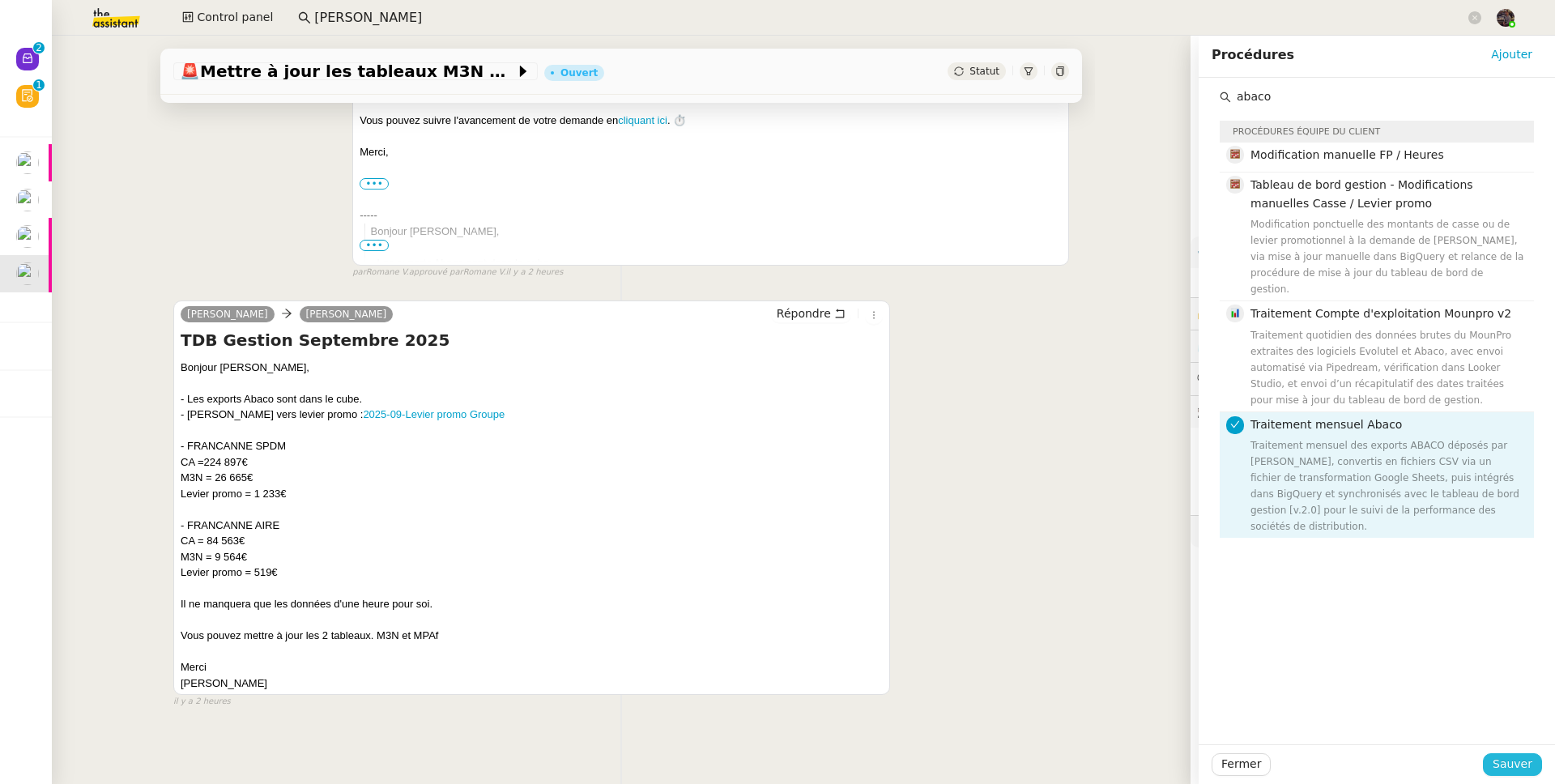
click at [1501, 763] on span "Sauver" at bounding box center [1512, 764] width 40 height 19
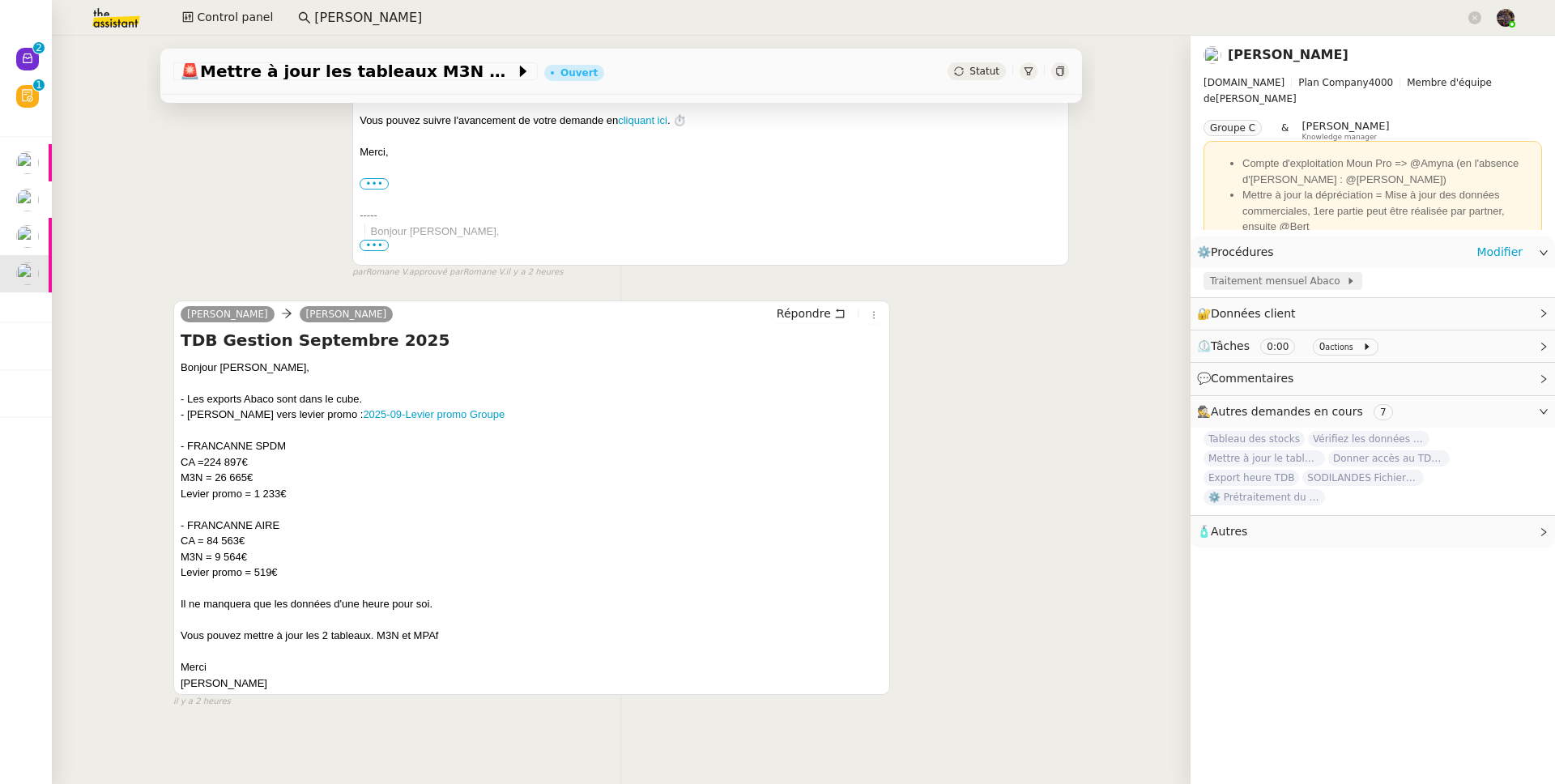
click at [1287, 284] on span "Traitement mensuel Abaco" at bounding box center [1277, 281] width 136 height 16
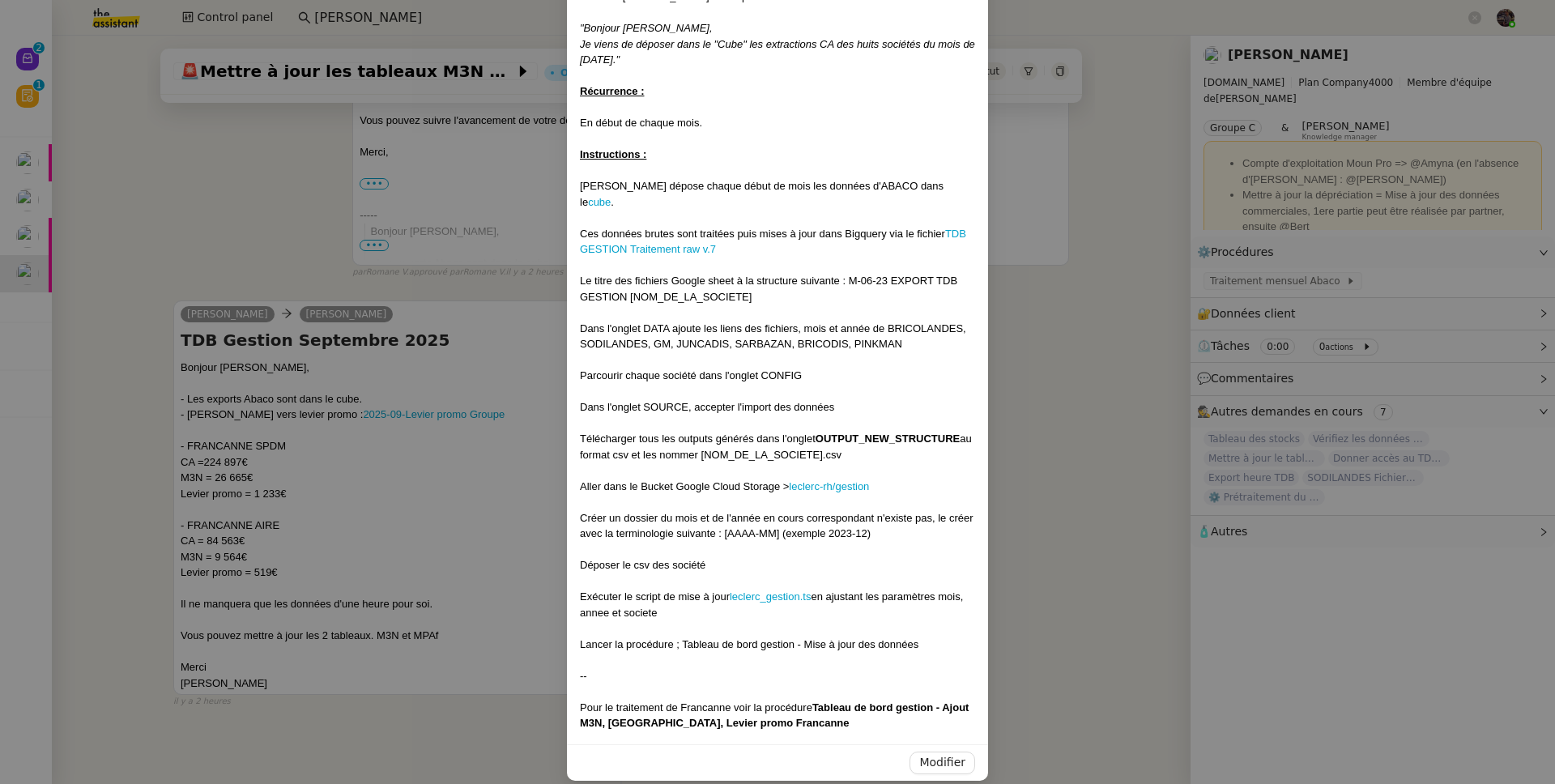
click at [499, 385] on nz-modal-container "Mise à jour le [DATE] Contexte : Abaco est un outil back office développé en in…" at bounding box center [777, 392] width 1555 height 784
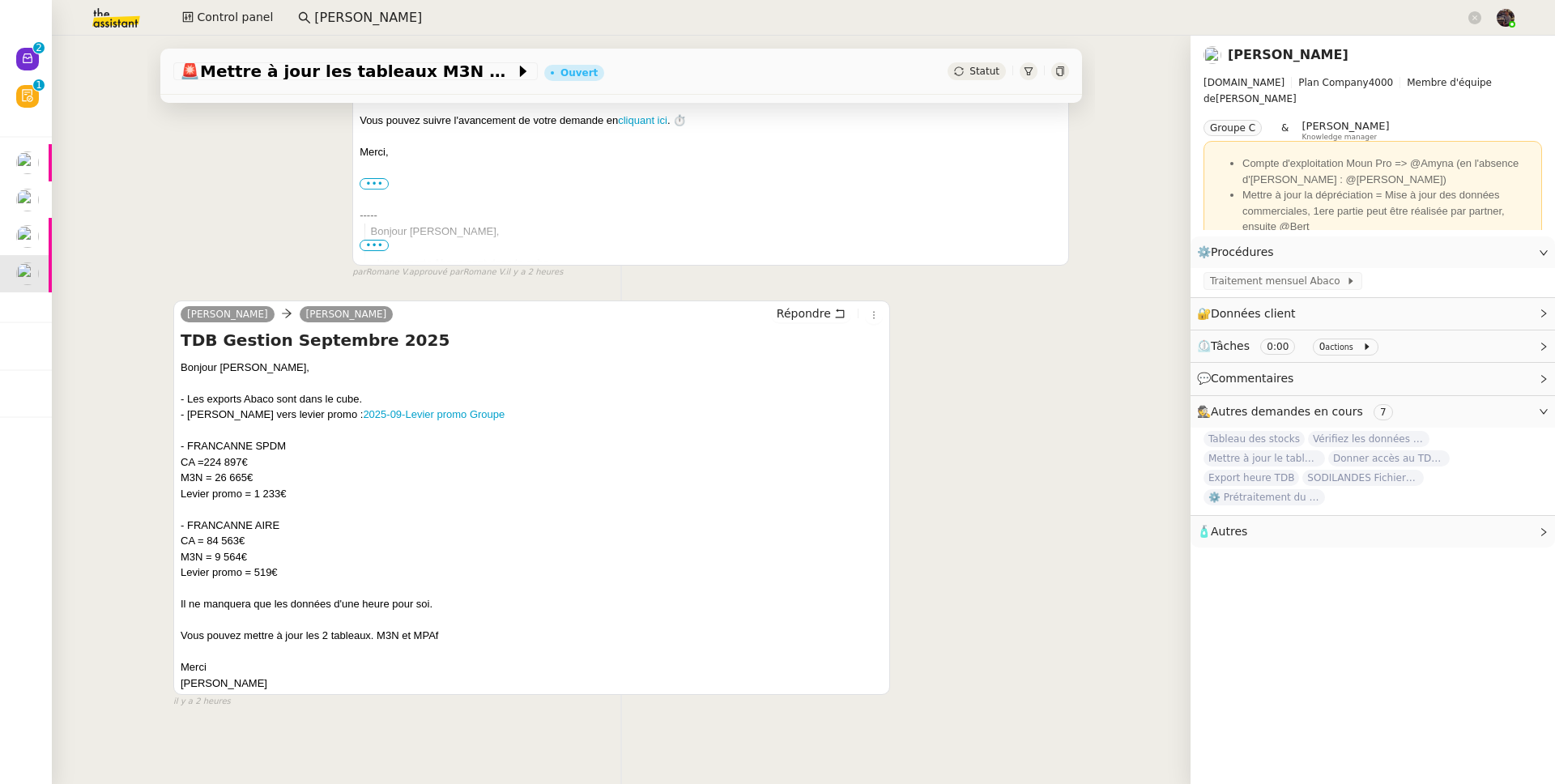
scroll to position [308, 0]
click at [1507, 253] on link "Modifier" at bounding box center [1499, 252] width 46 height 19
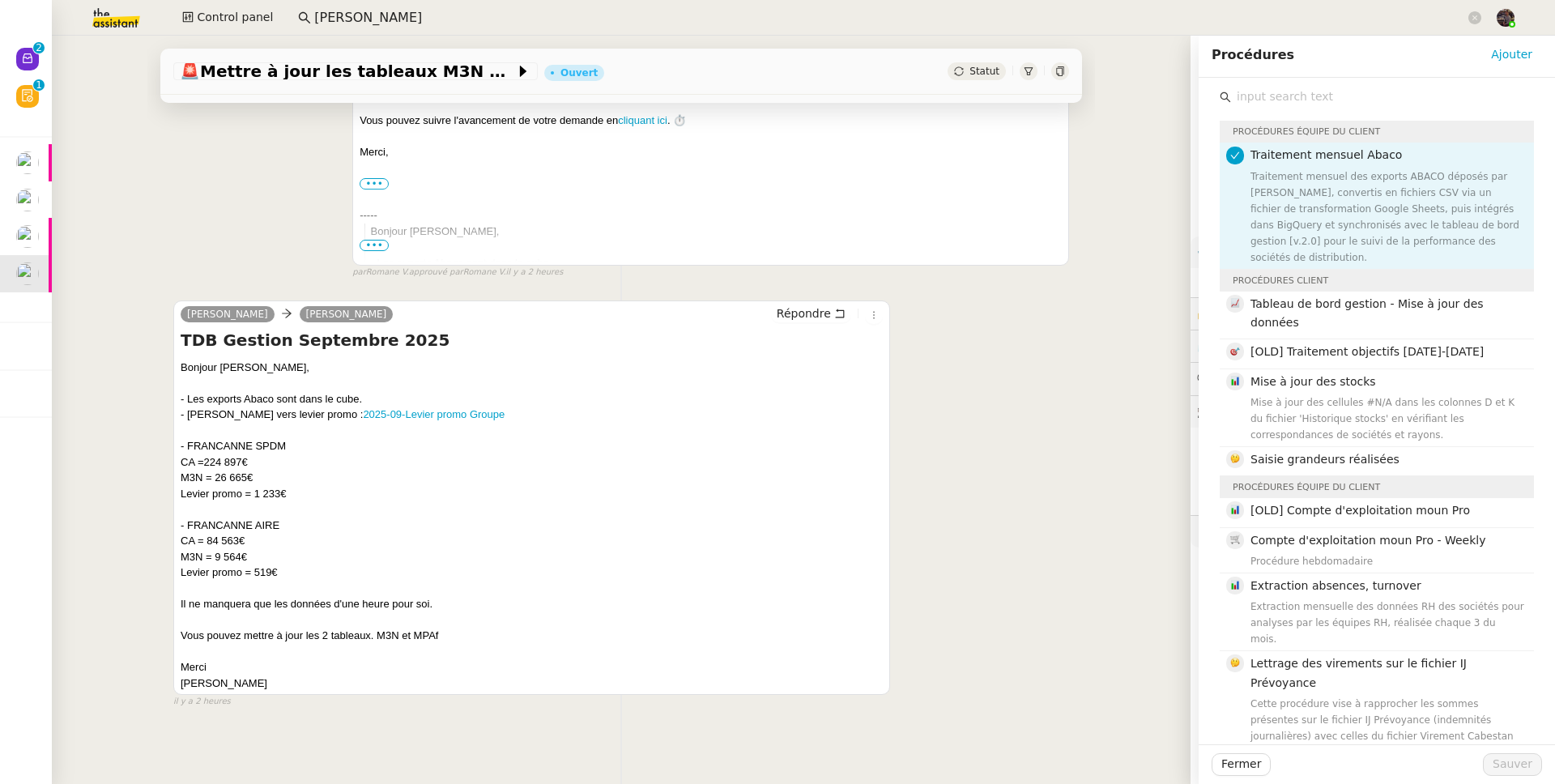
click at [1272, 97] on input "text" at bounding box center [1382, 97] width 303 height 22
click at [1369, 314] on div "Tableau de bord gestion - Mise à jour des données" at bounding box center [1387, 315] width 274 height 42
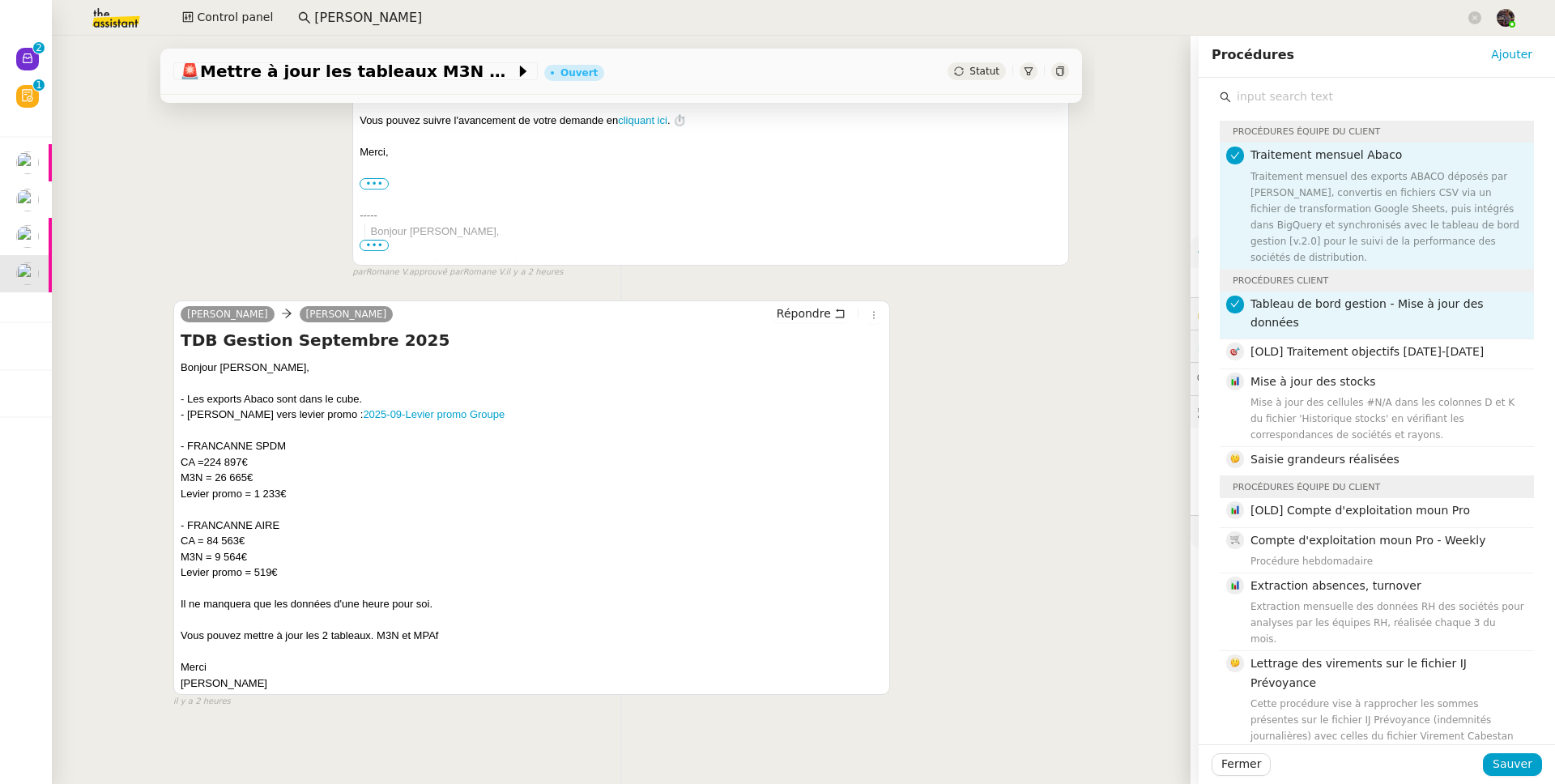
click at [1363, 308] on span "Tableau de bord gestion - Mise à jour des données" at bounding box center [1367, 313] width 234 height 32
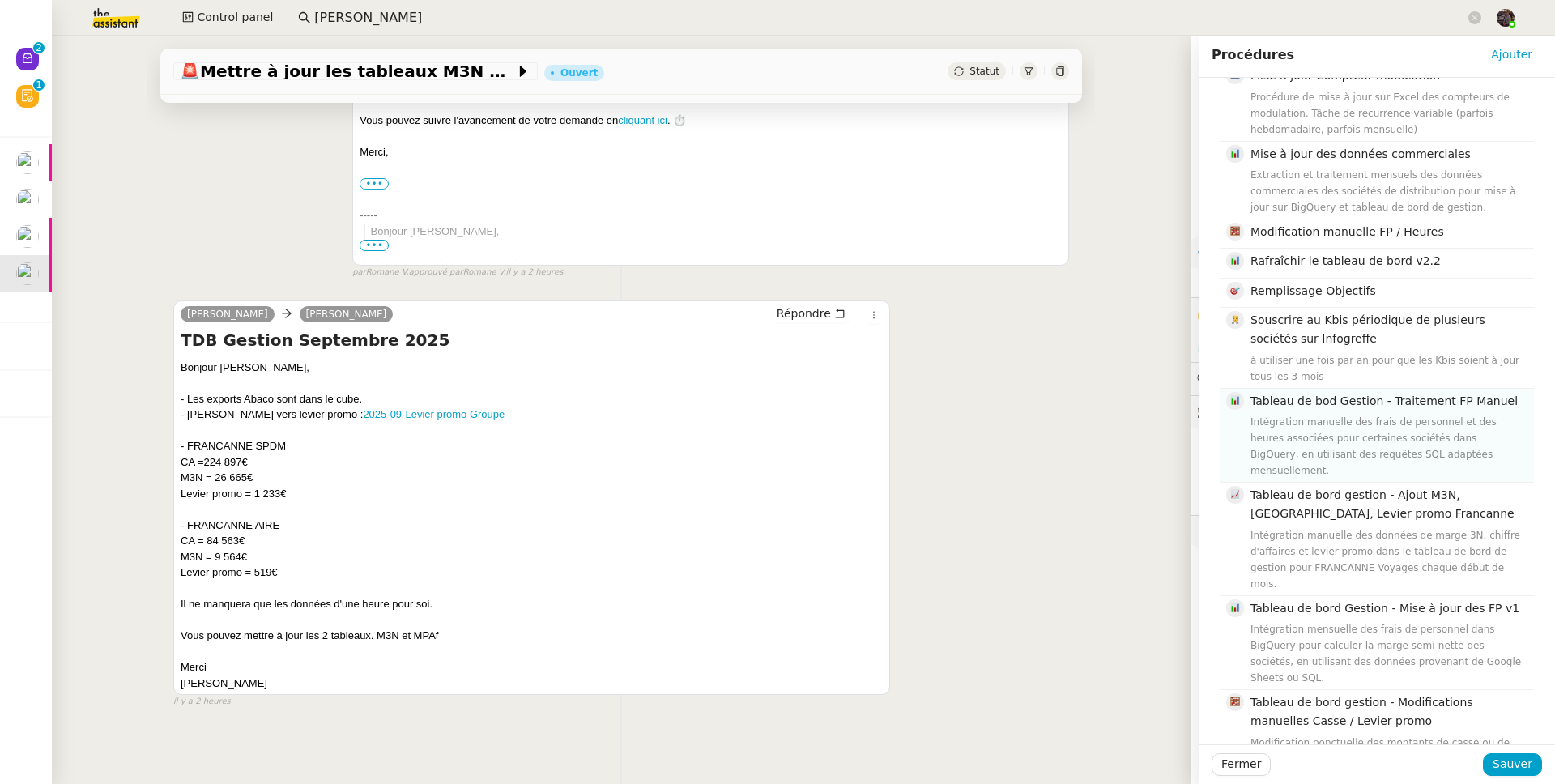
scroll to position [859, 0]
click at [1301, 168] on div "Extraction et traitement mensuels des données commerciales des sociétés de dist…" at bounding box center [1387, 192] width 274 height 49
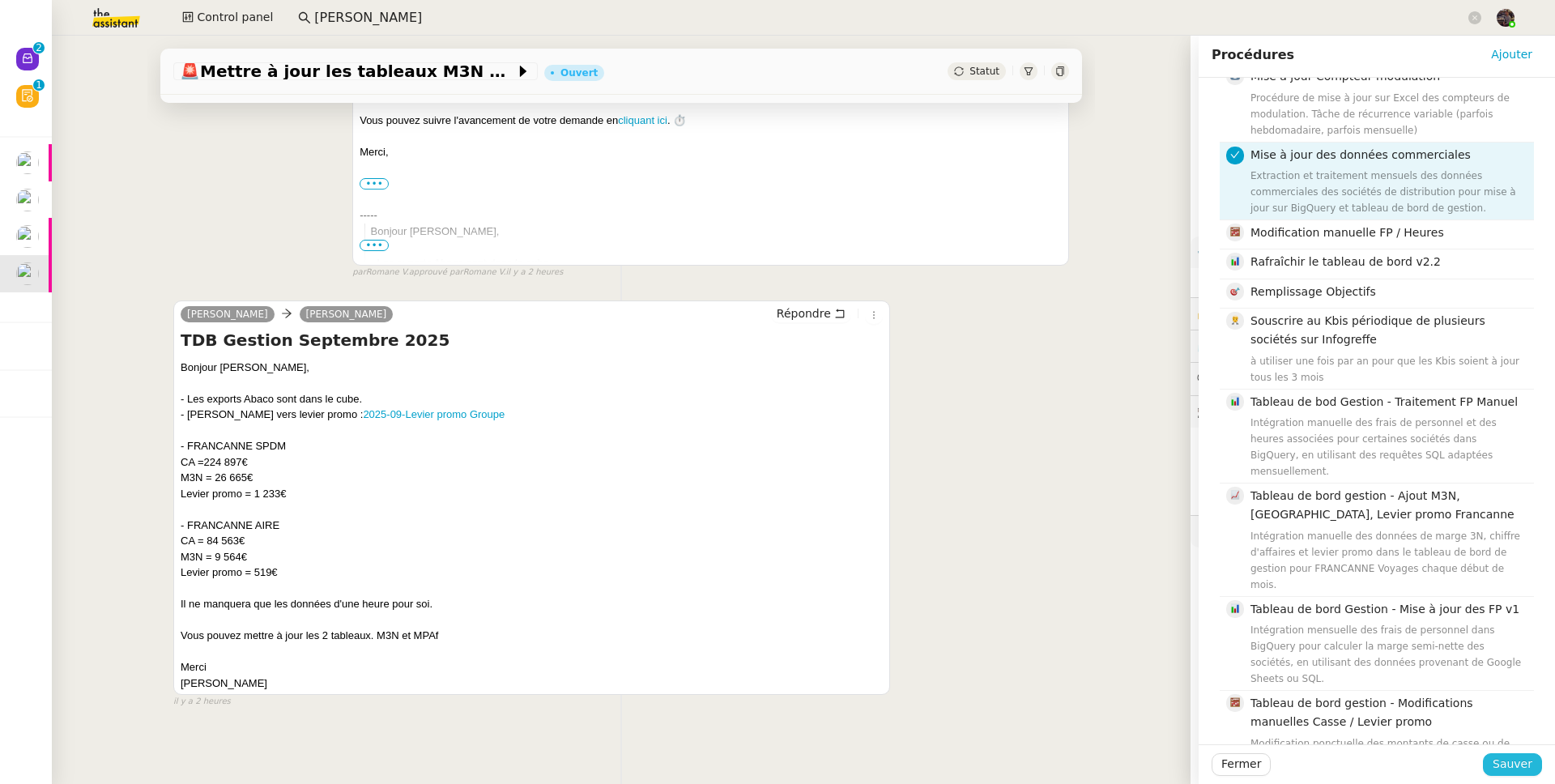
click at [1495, 762] on span "Sauver" at bounding box center [1512, 764] width 40 height 19
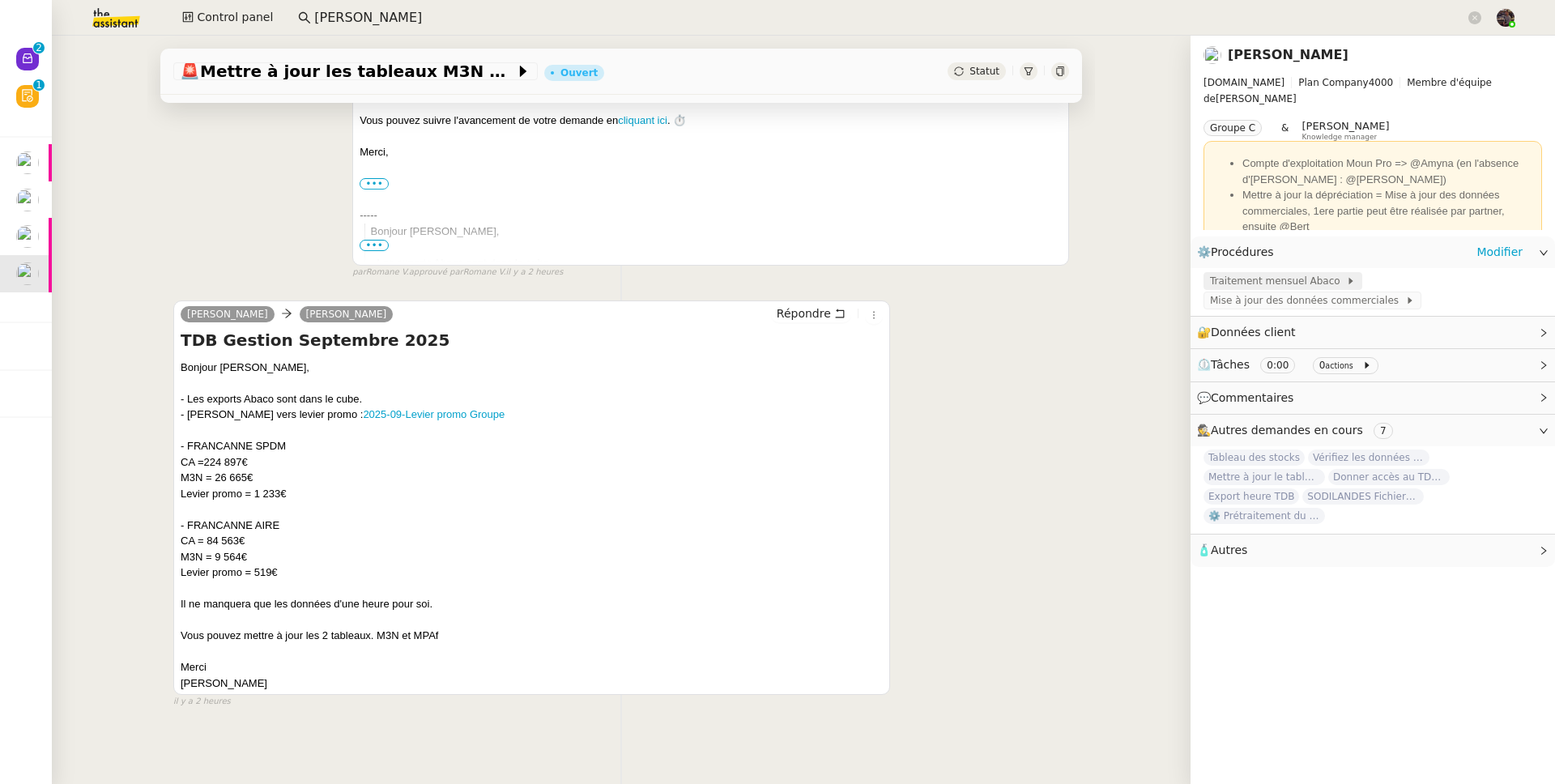
click at [1295, 286] on span "Traitement mensuel Abaco" at bounding box center [1277, 281] width 136 height 16
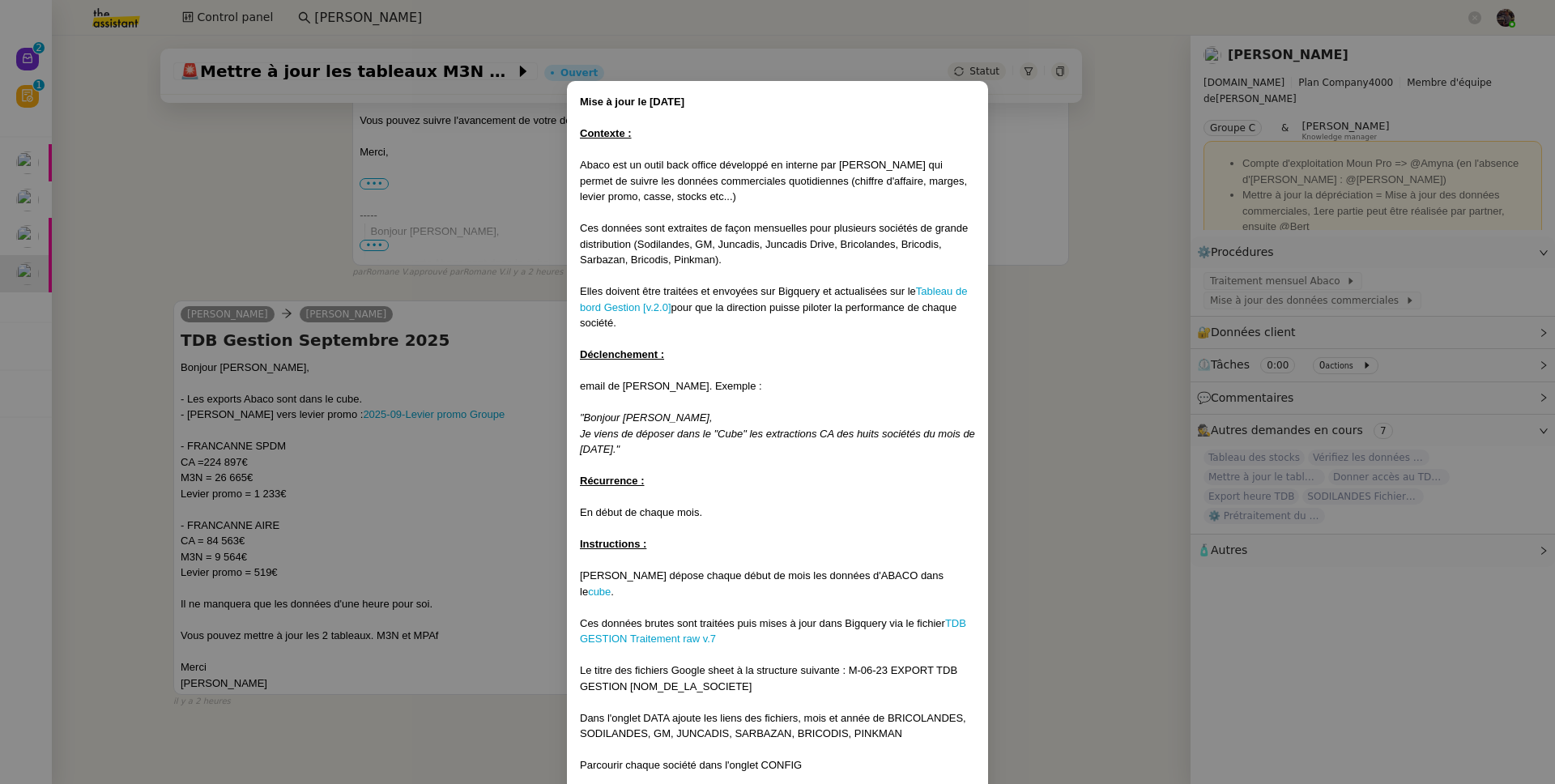
click at [1472, 278] on nz-modal-container "Mise à jour le [DATE] Contexte : Abaco est un outil back office développé en in…" at bounding box center [777, 392] width 1555 height 784
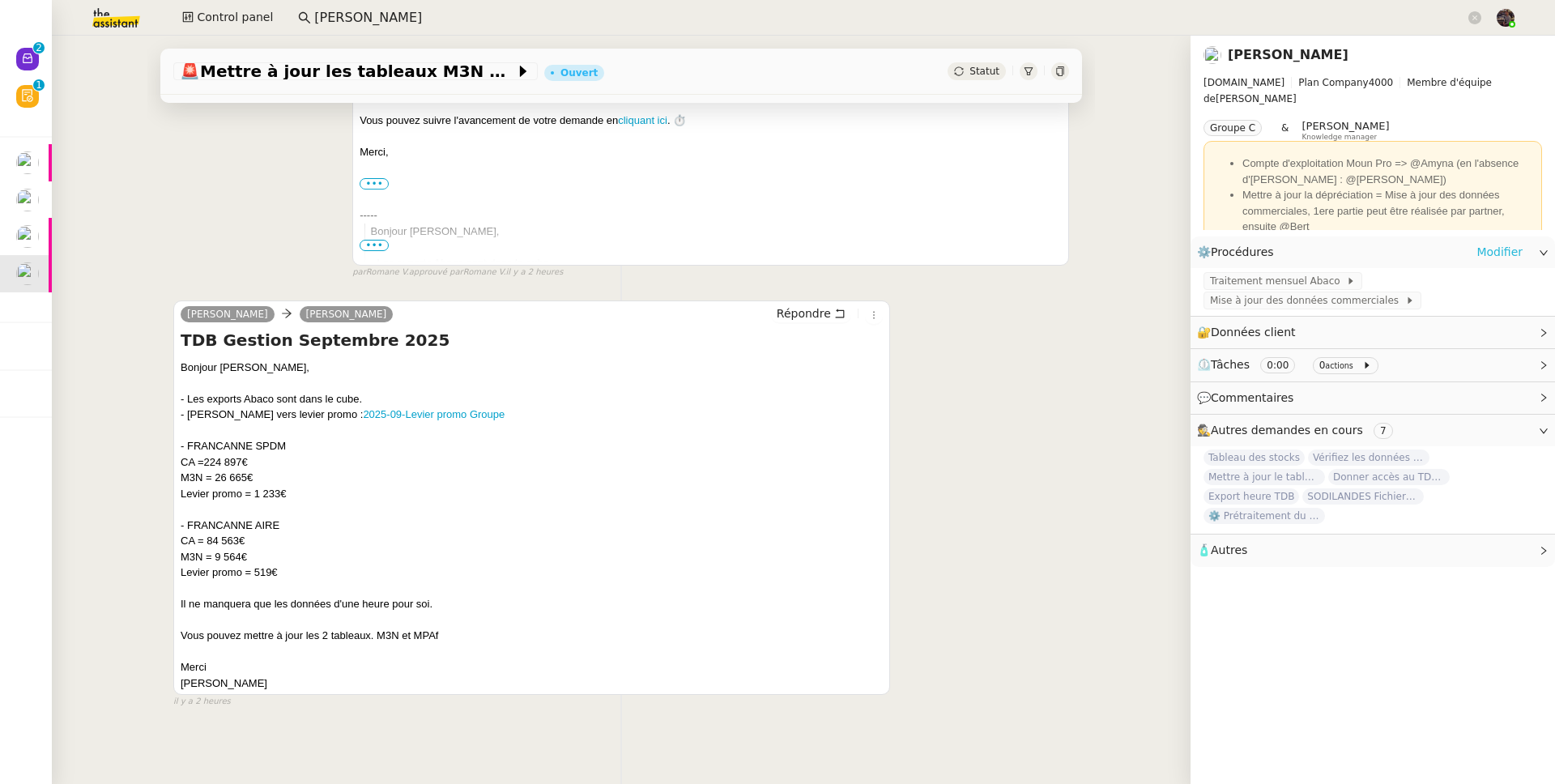
click at [1500, 253] on link "Modifier" at bounding box center [1499, 252] width 46 height 19
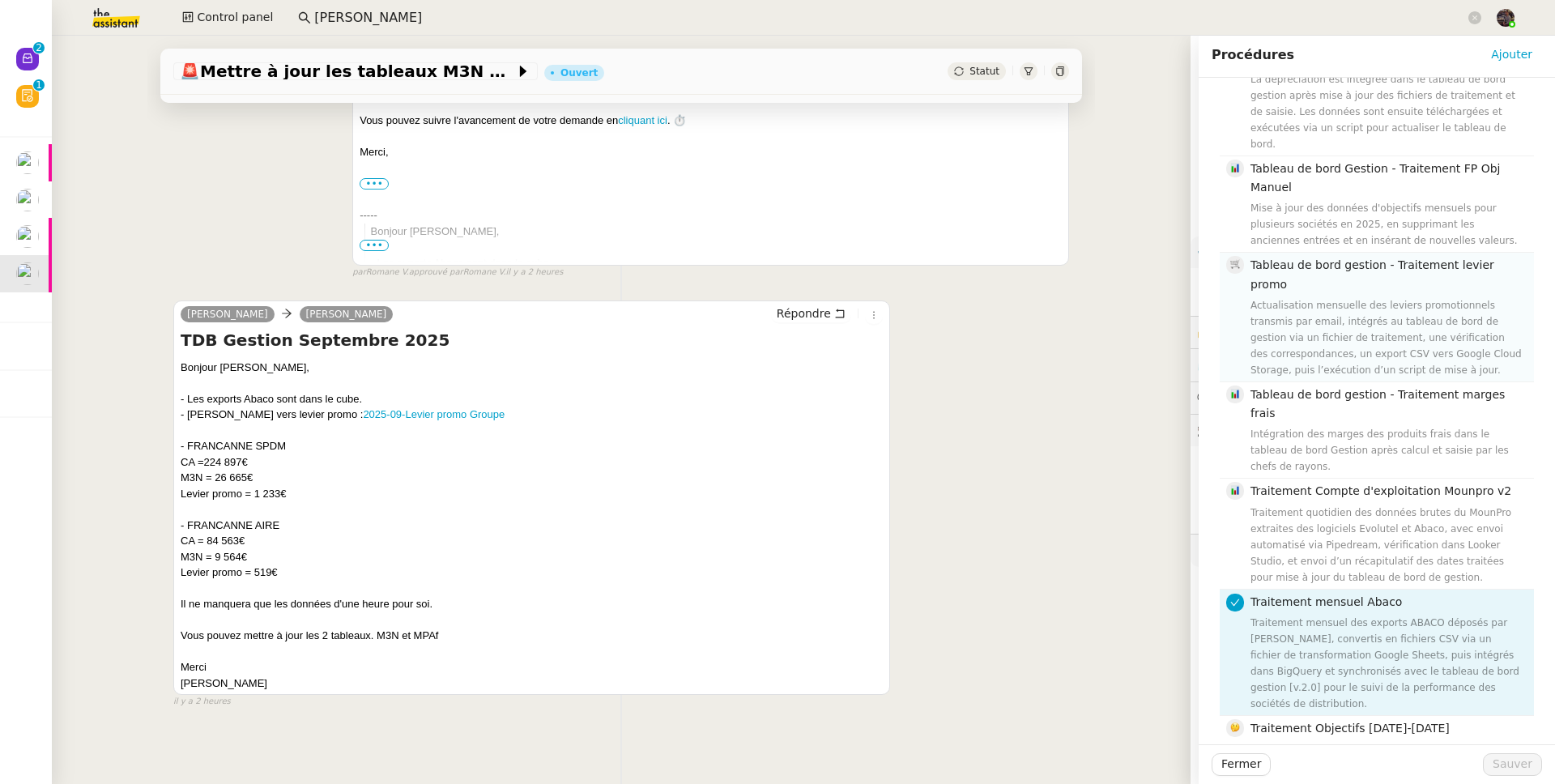
scroll to position [1613, 0]
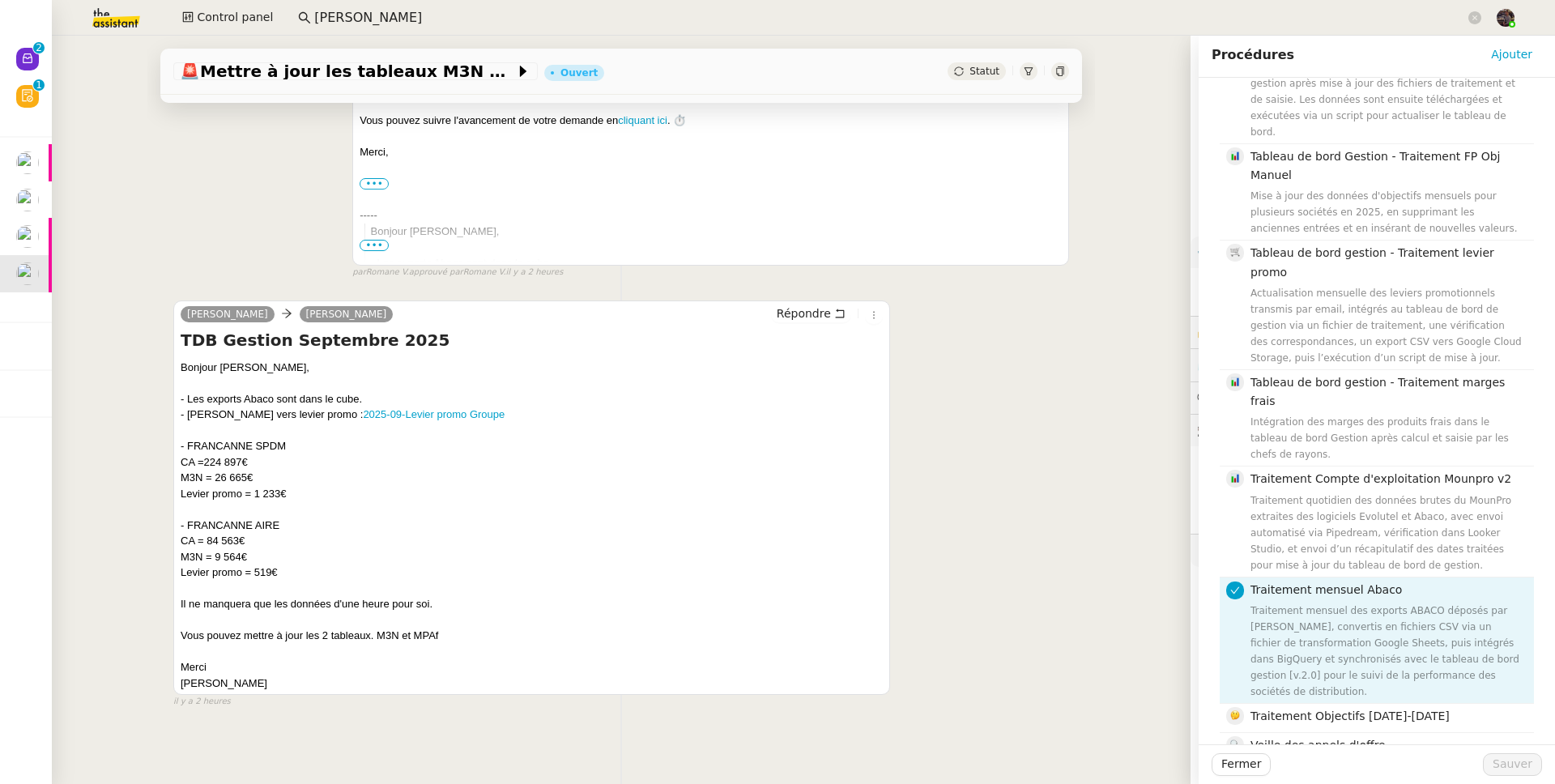
click at [1316, 602] on div "Traitement mensuel des exports ABACO déposés par [PERSON_NAME], convertis en fi…" at bounding box center [1387, 650] width 274 height 97
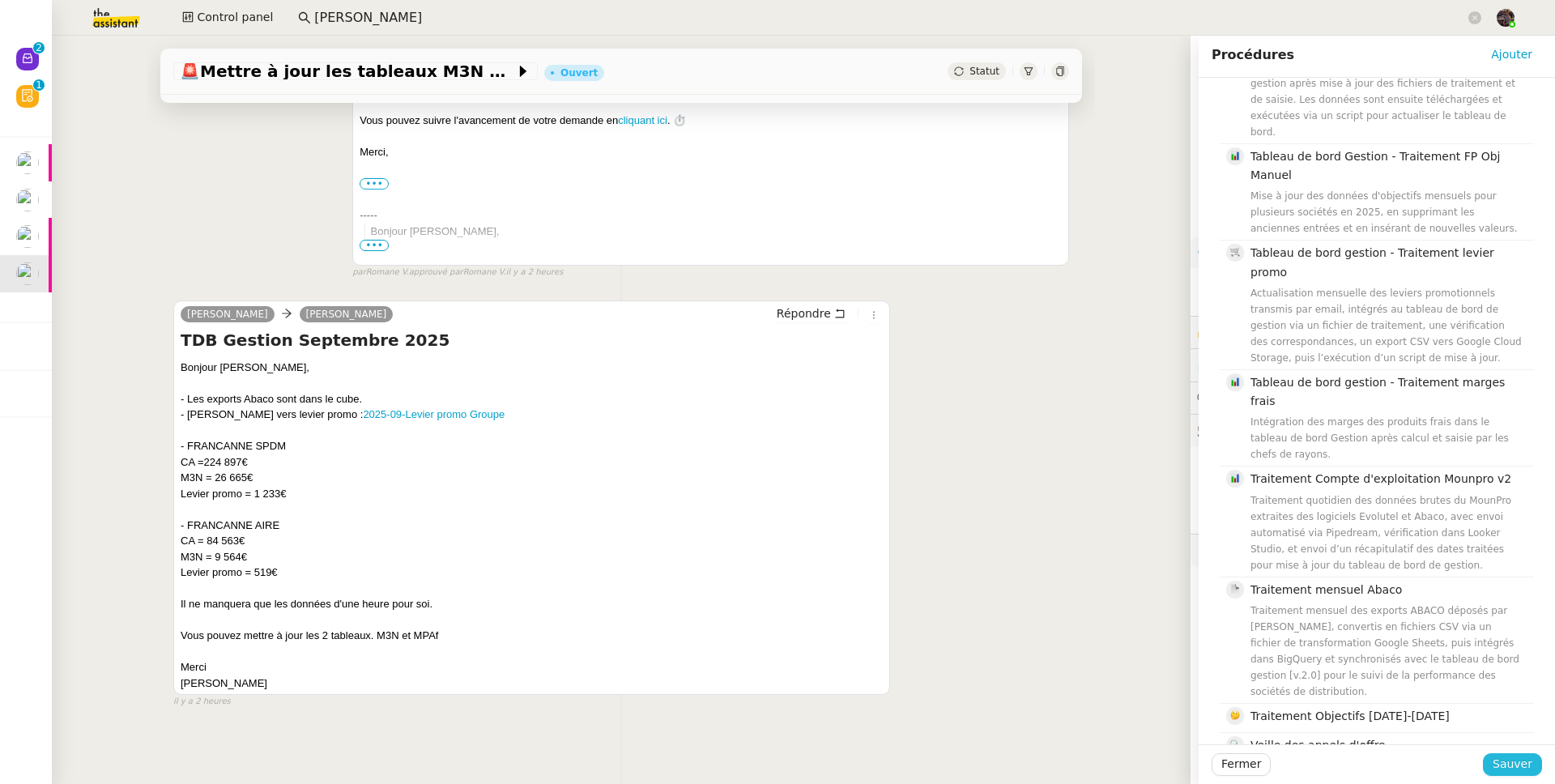
click at [1493, 759] on span "Sauver" at bounding box center [1512, 764] width 40 height 19
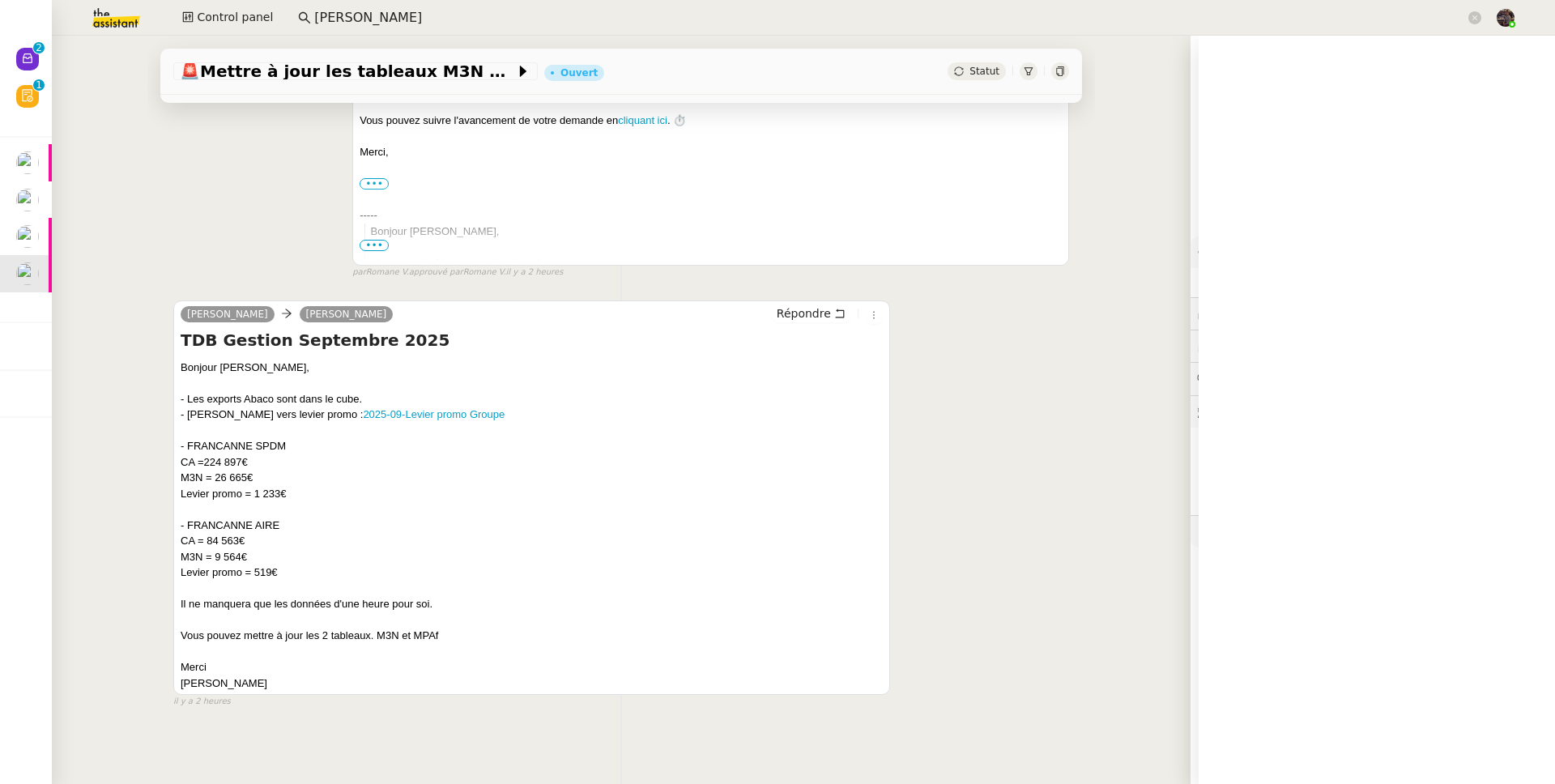
click at [1234, 288] on span "Mise à jour des données commerciales" at bounding box center [1307, 281] width 195 height 16
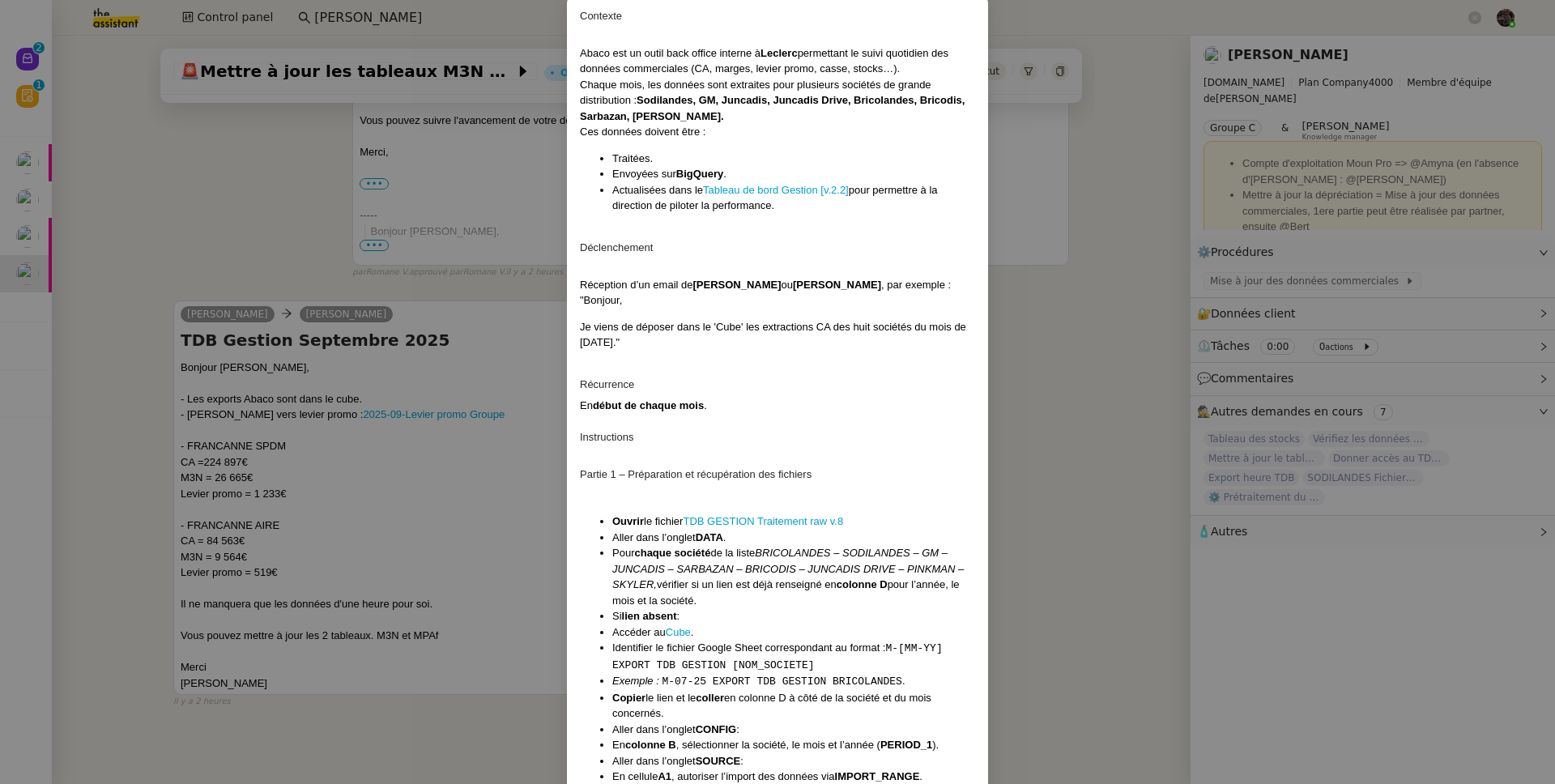
scroll to position [97, 0]
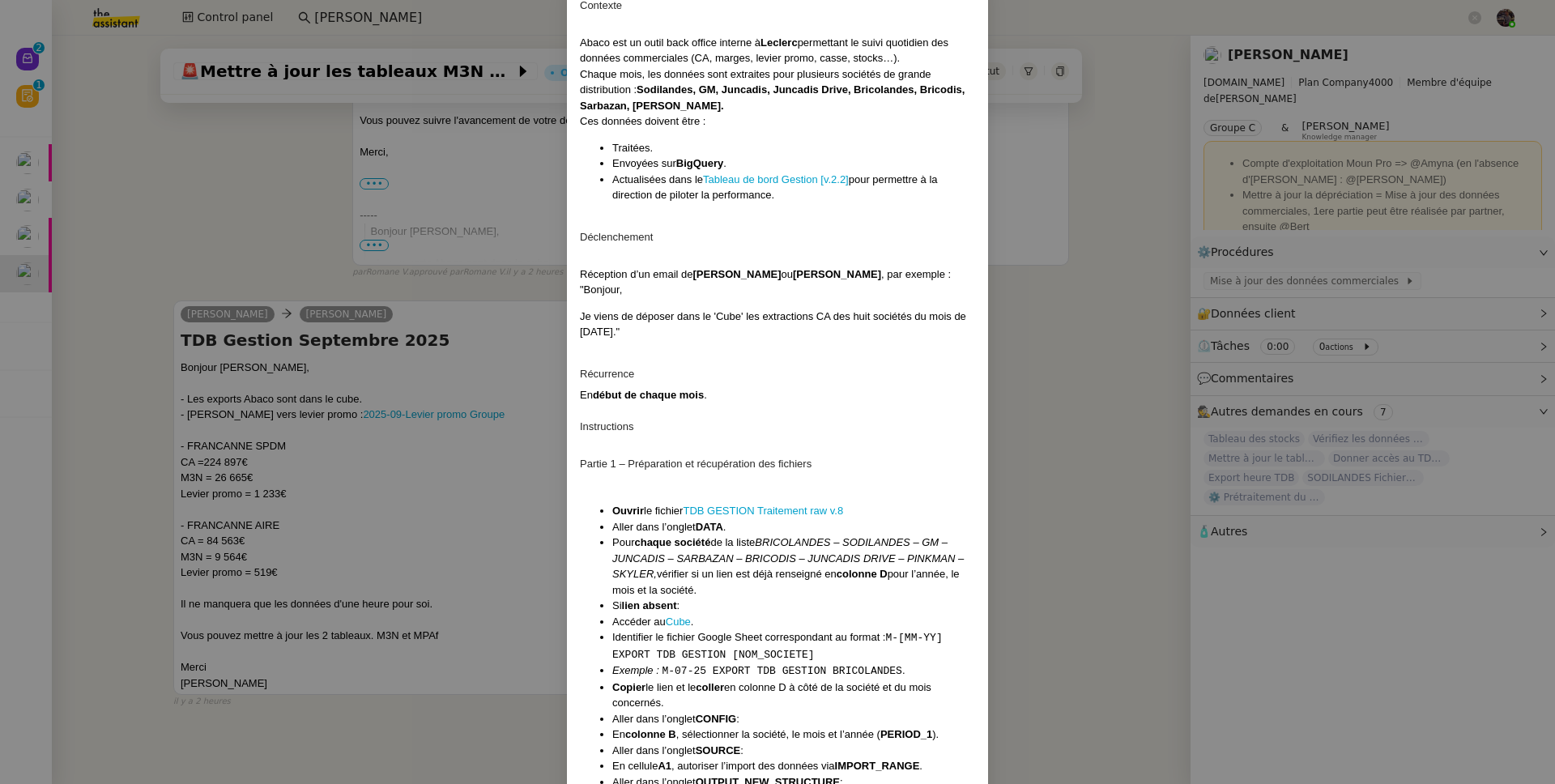
click at [455, 571] on nz-modal-container "Contexte Abaco est un outil back office interne à Leclerc permettant le suivi q…" at bounding box center [777, 392] width 1555 height 784
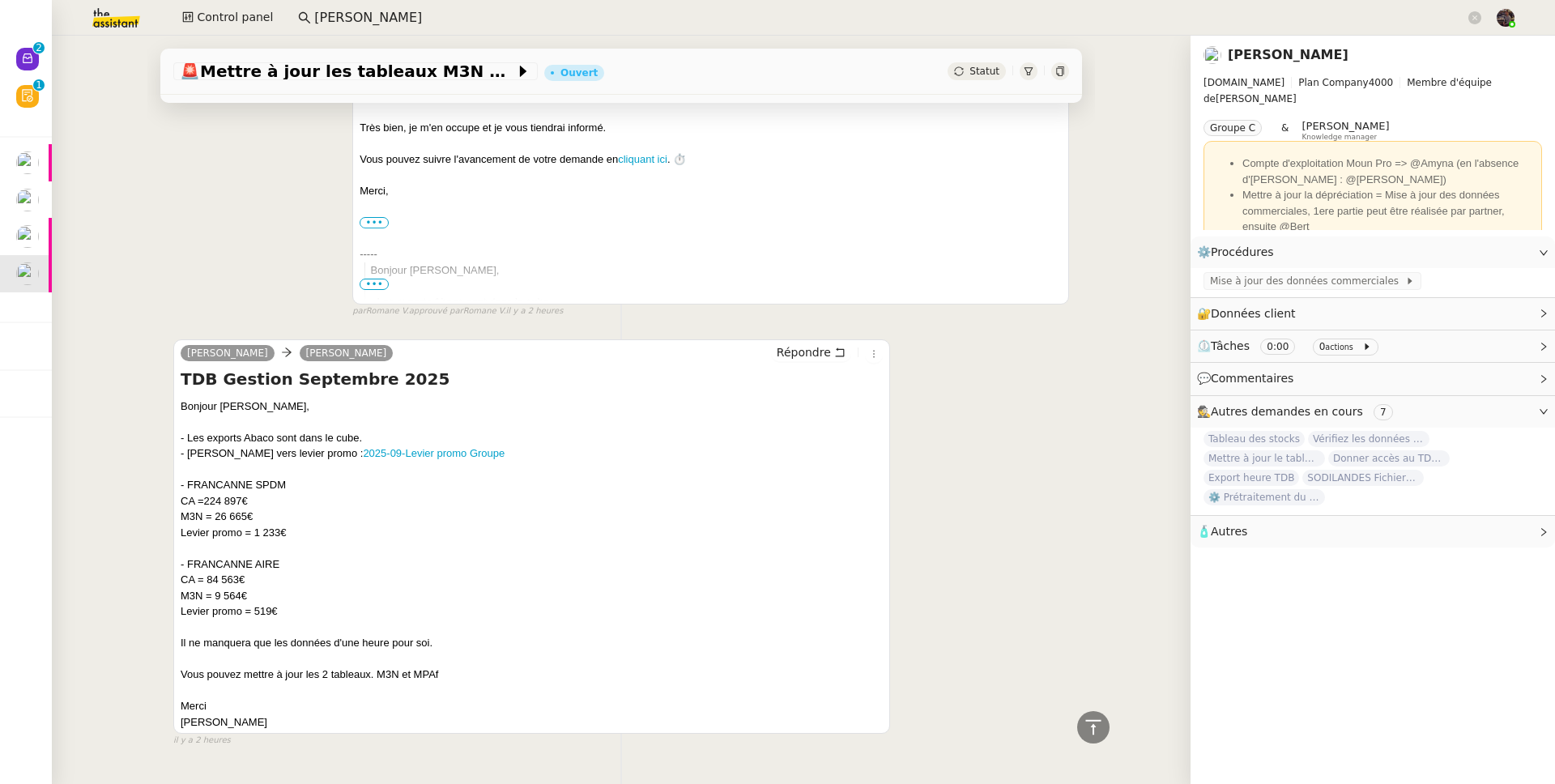
scroll to position [336, 0]
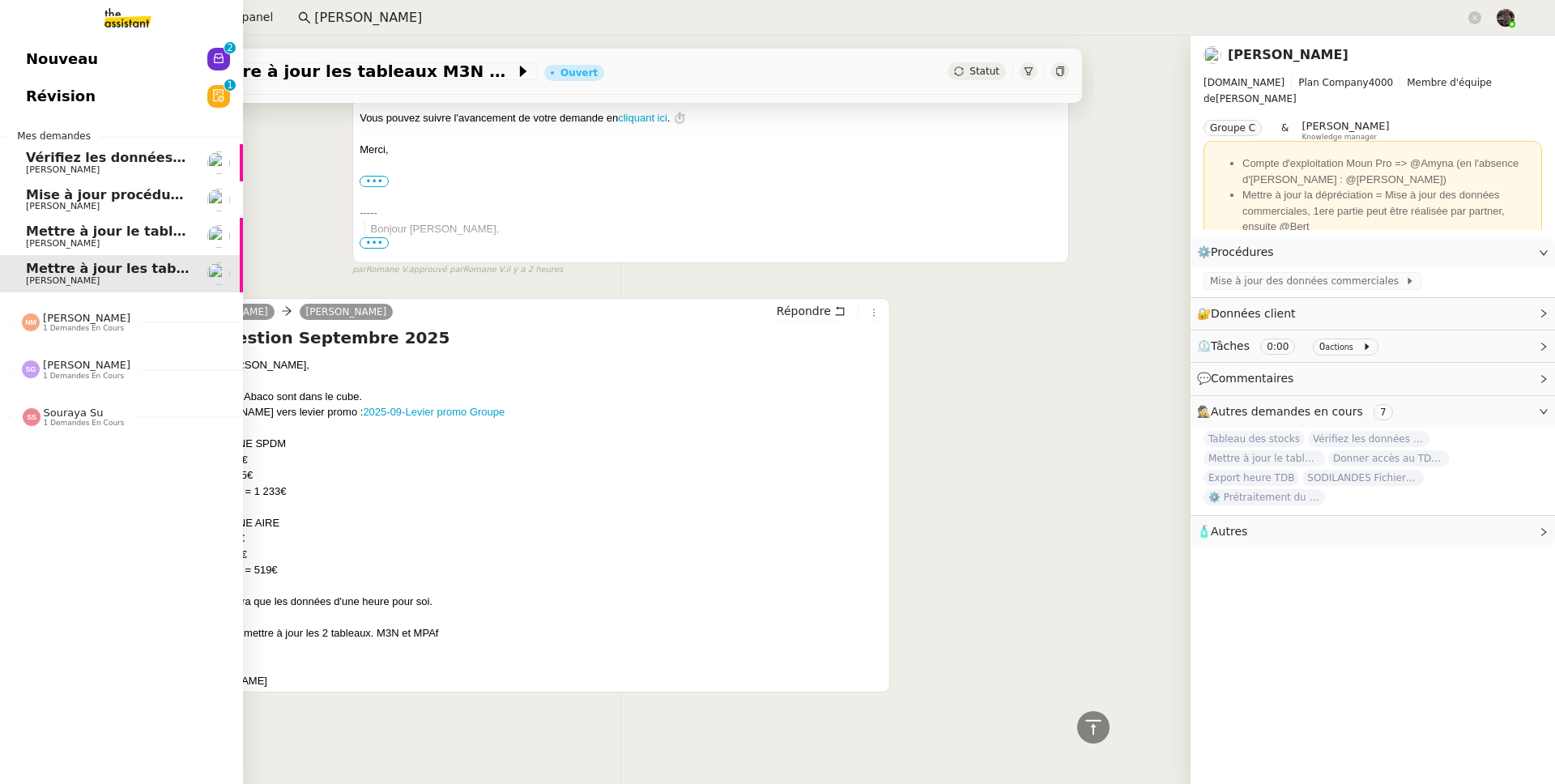
click at [131, 32] on img at bounding box center [114, 18] width 125 height 36
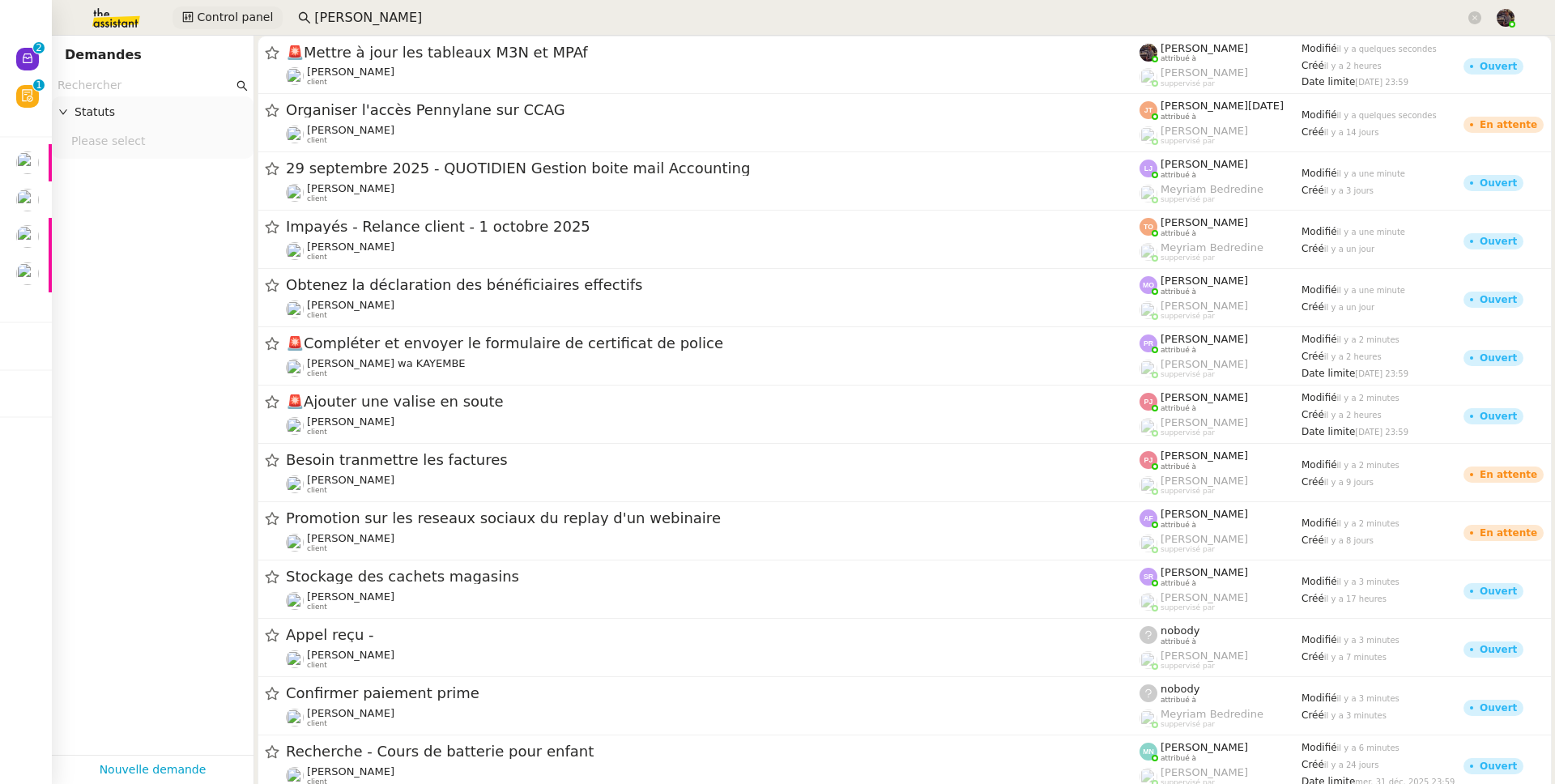
click at [262, 26] on span "Control panel" at bounding box center [235, 17] width 76 height 19
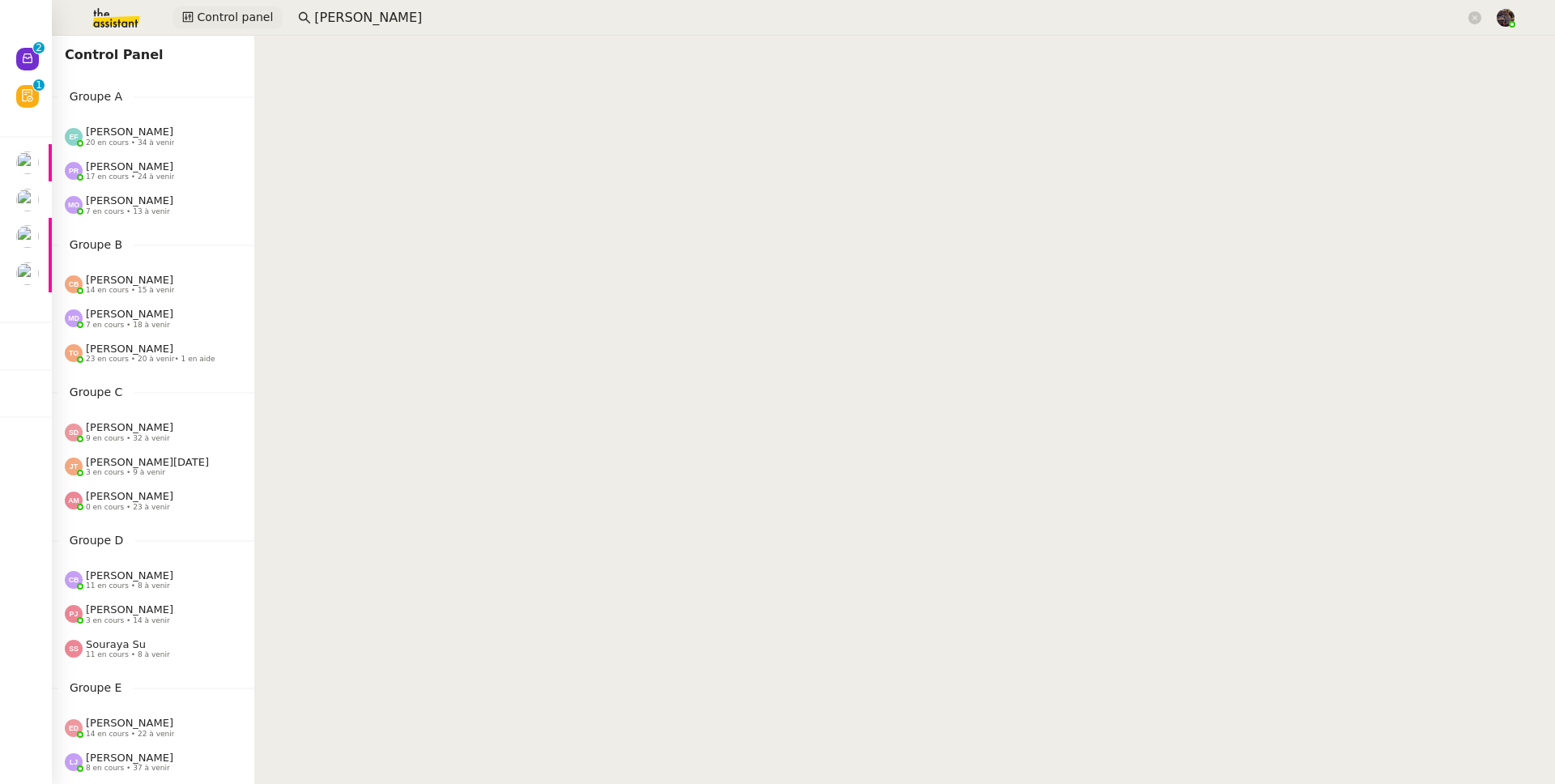
scroll to position [4, 0]
click at [115, 12] on img at bounding box center [103, 18] width 125 height 36
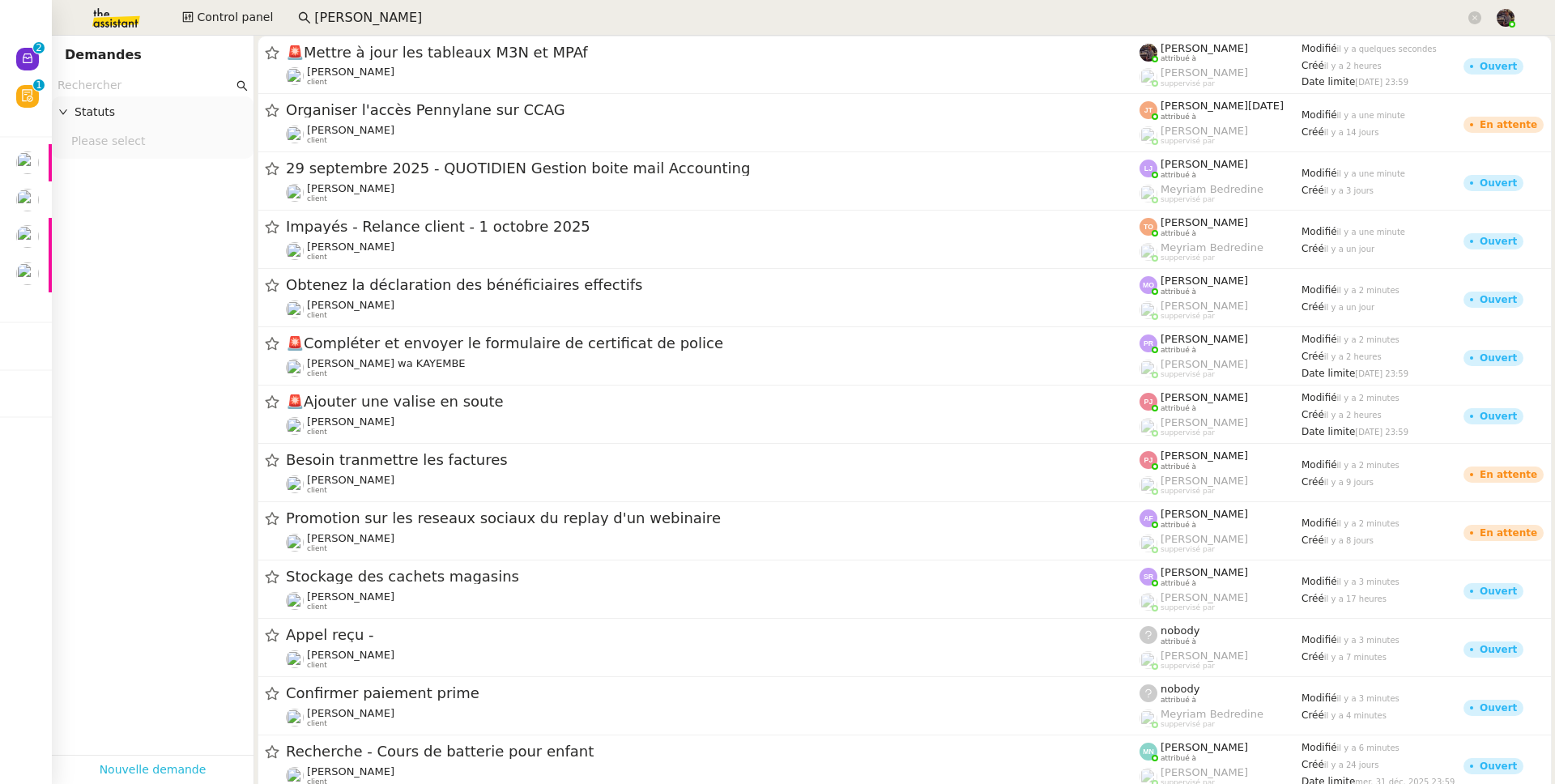
click at [163, 760] on link "Nouvelle demande" at bounding box center [153, 769] width 107 height 19
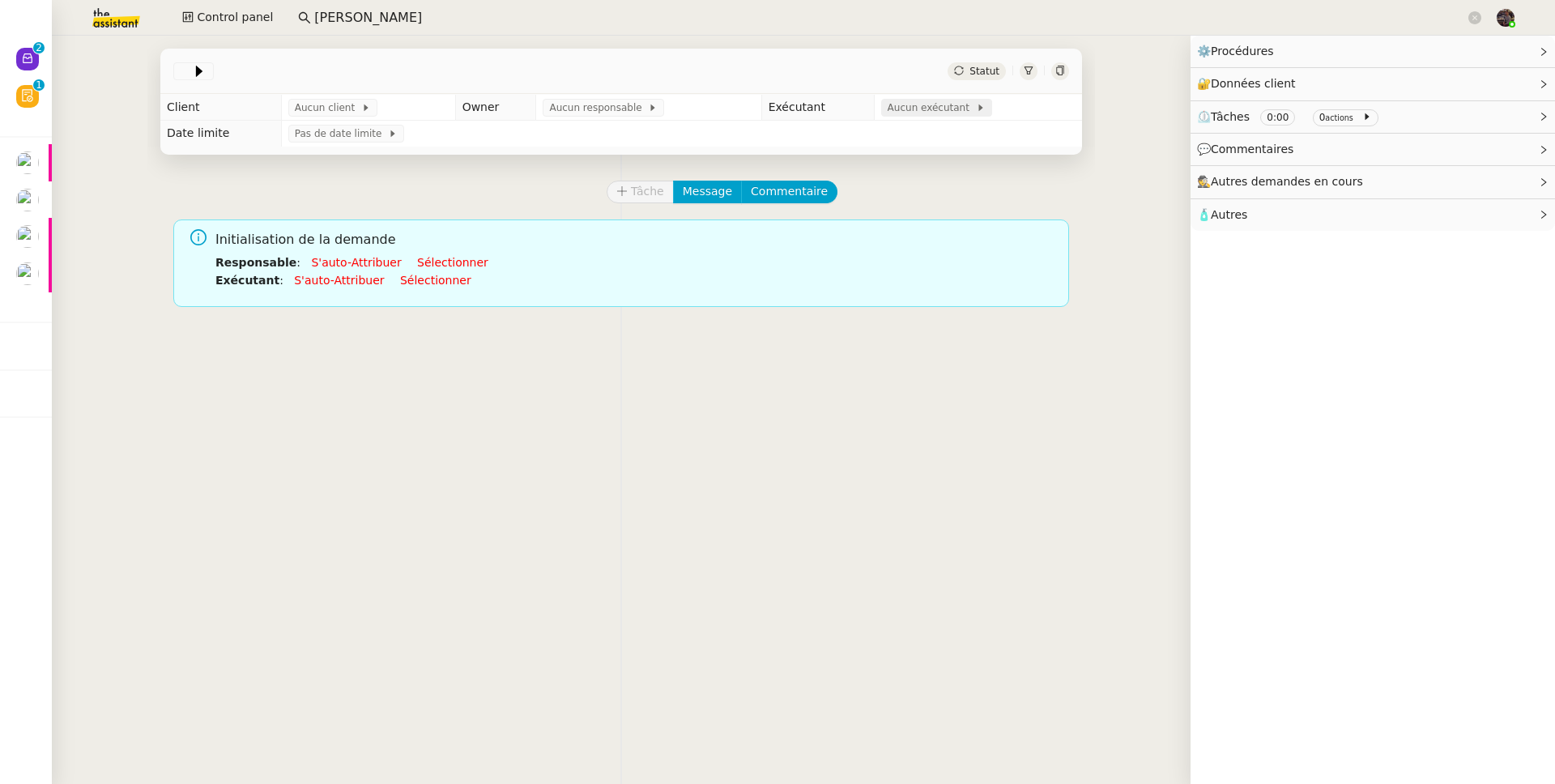
click at [897, 109] on span "Aucun exécutant" at bounding box center [931, 107] width 88 height 16
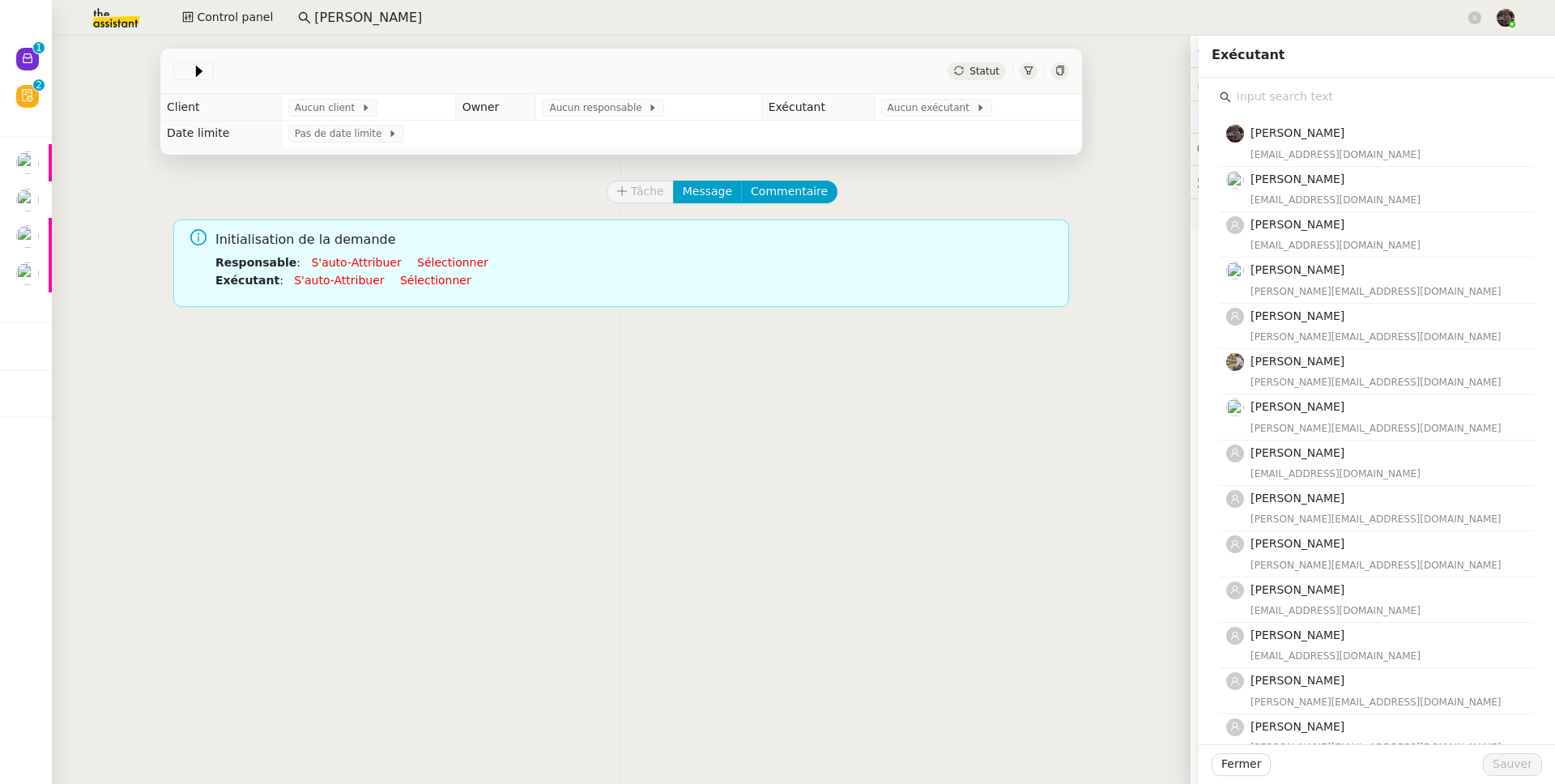
drag, startPoint x: 222, startPoint y: 66, endPoint x: 204, endPoint y: 69, distance: 18.2
click at [207, 69] on div "Statut" at bounding box center [622, 71] width 922 height 45
click at [202, 69] on div at bounding box center [194, 71] width 41 height 18
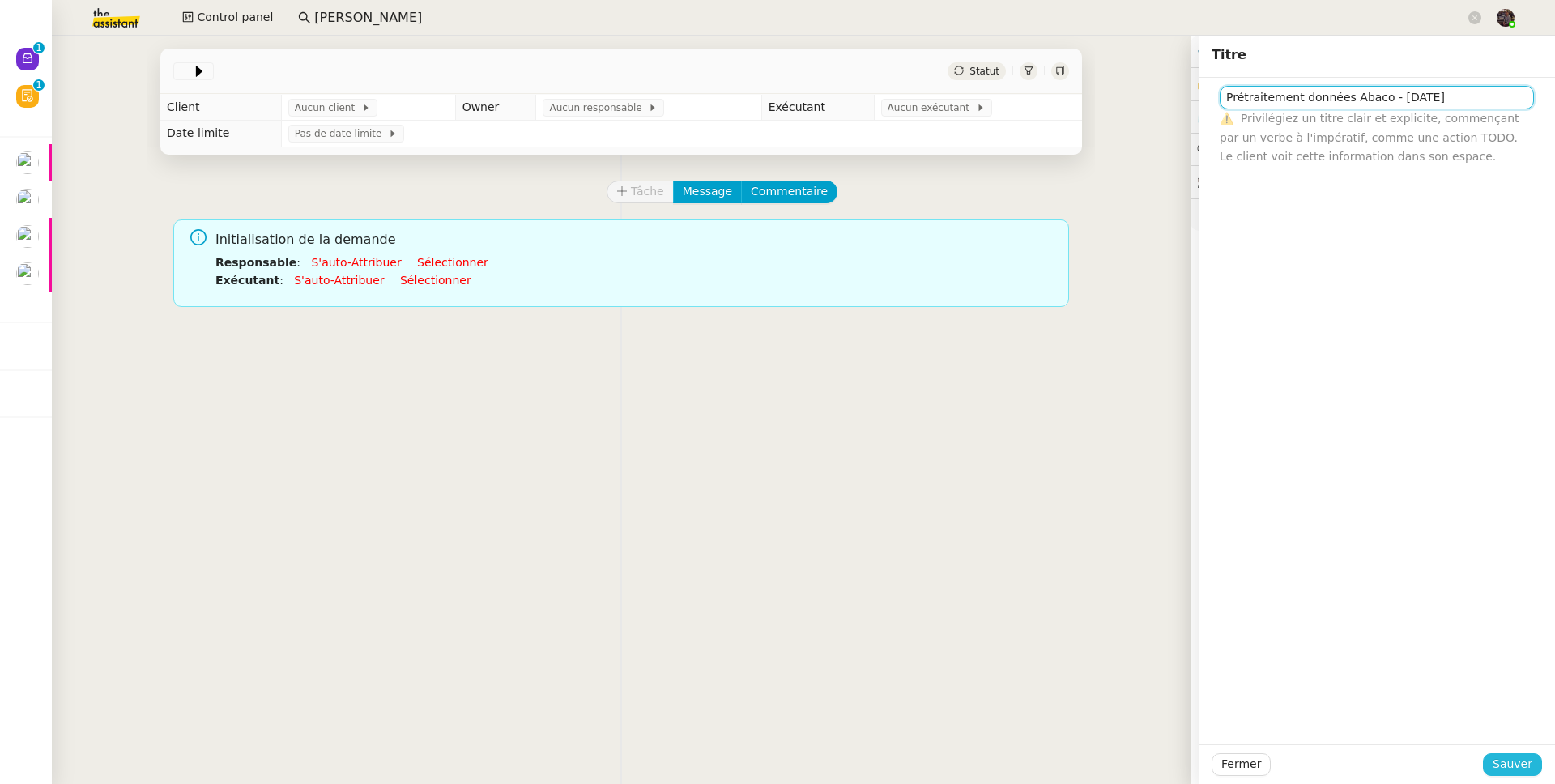
type input "Prétraitement données Abaco - [DATE]"
click at [1511, 766] on span "Sauver" at bounding box center [1512, 764] width 40 height 19
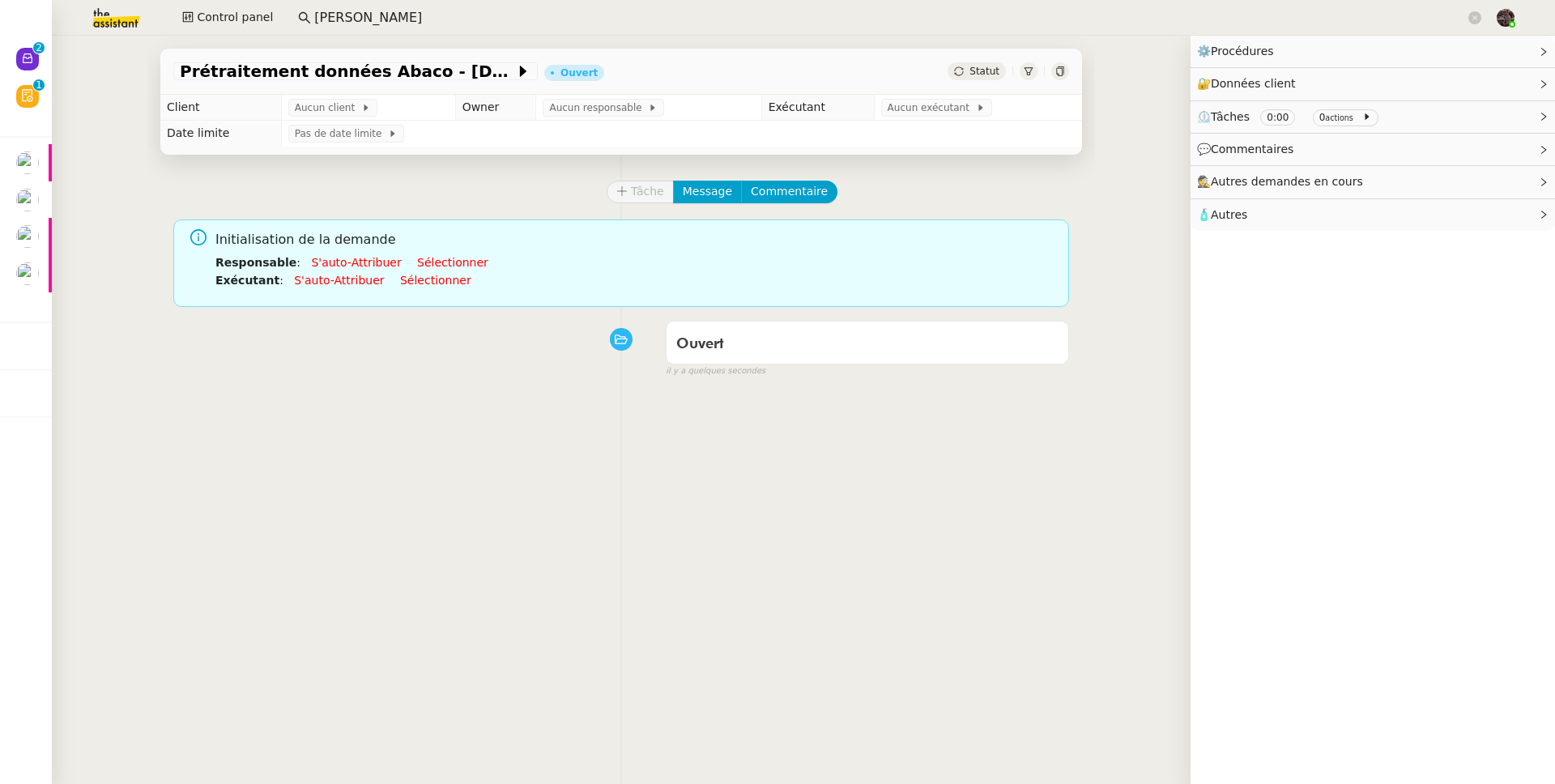
click at [329, 262] on link "S'auto-attribuer" at bounding box center [355, 262] width 90 height 13
click at [400, 281] on link "Sélectionner" at bounding box center [435, 280] width 71 height 13
click at [410, 273] on link "Sélectionner" at bounding box center [435, 280] width 71 height 13
click at [412, 276] on link "Sélectionner" at bounding box center [435, 280] width 71 height 13
click at [915, 111] on span "Aucun exécutant" at bounding box center [926, 107] width 88 height 16
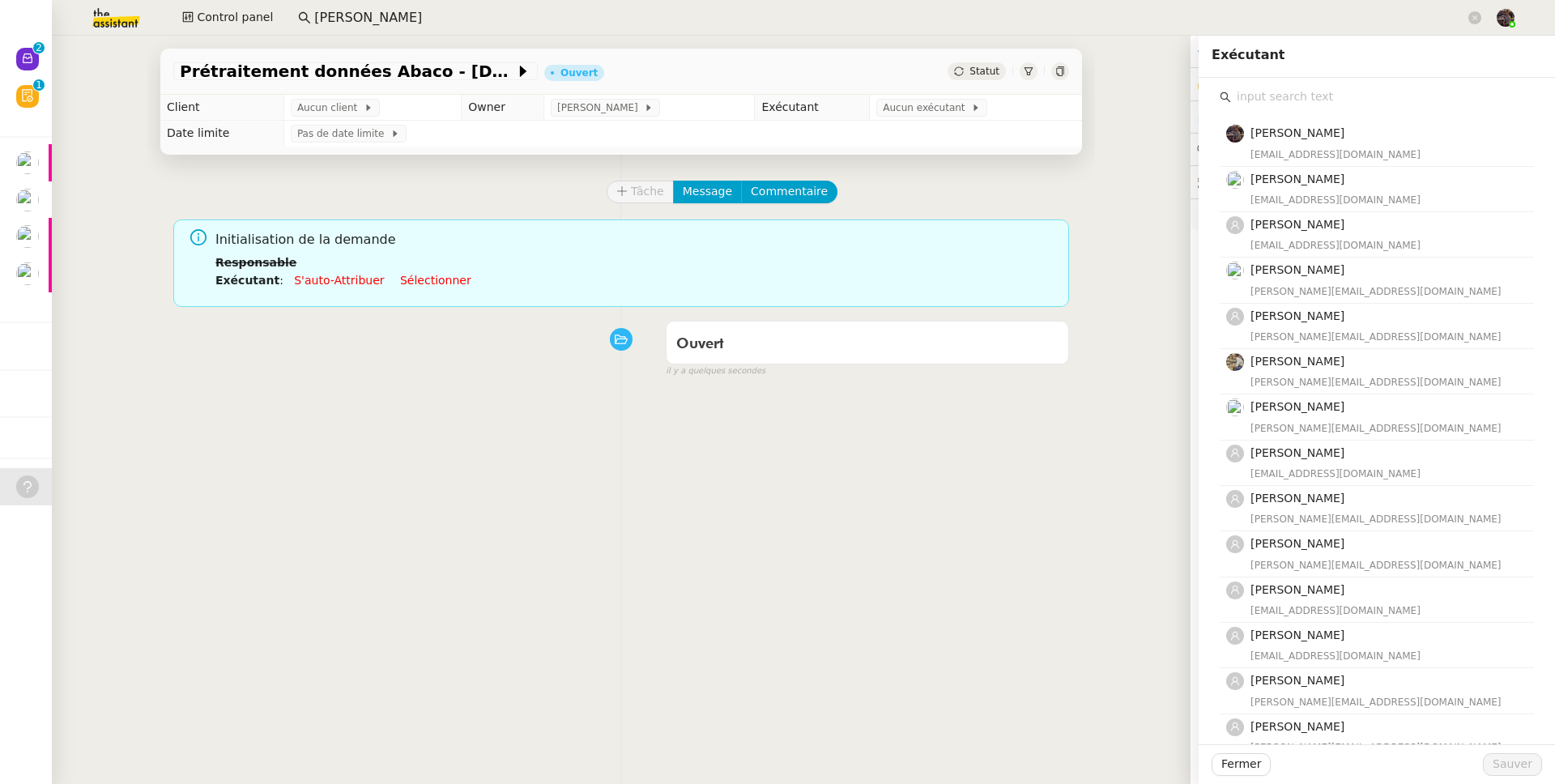
click at [1244, 99] on input "text" at bounding box center [1382, 97] width 303 height 22
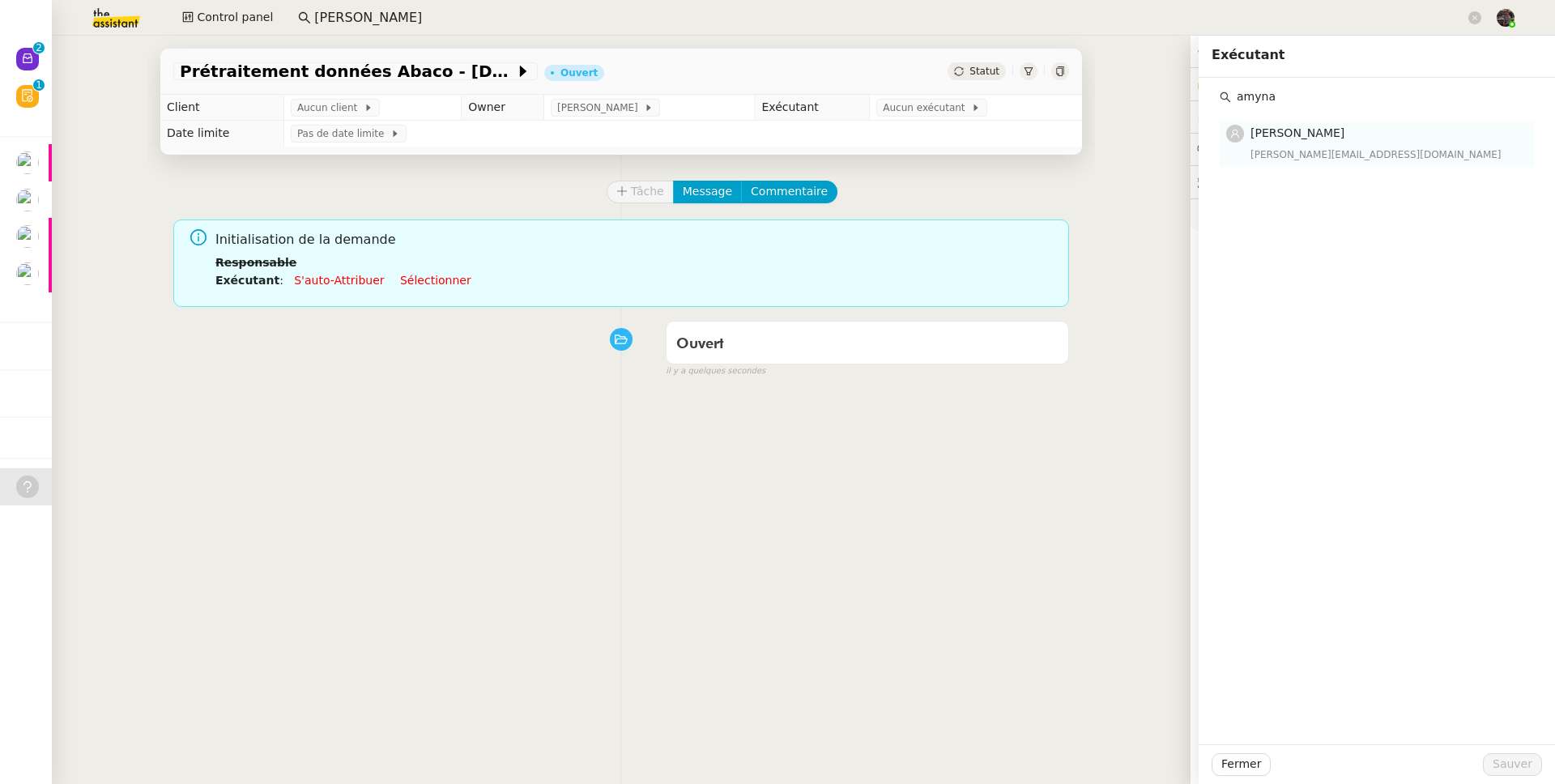
type input "amyna"
click at [1304, 137] on span "Amyna Mehrez" at bounding box center [1297, 132] width 94 height 13
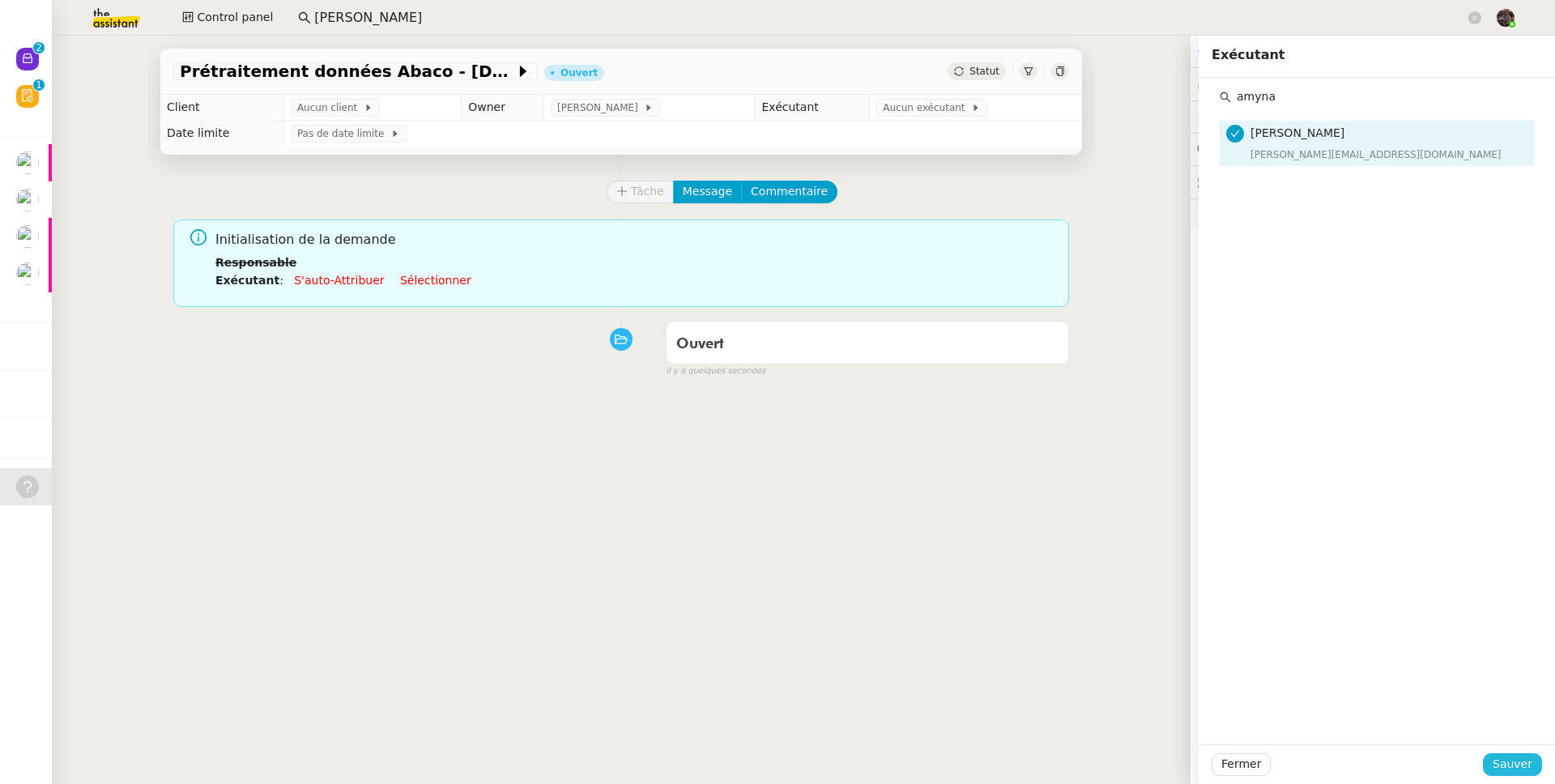
click at [1483, 765] on button "Sauver" at bounding box center [1512, 764] width 60 height 23
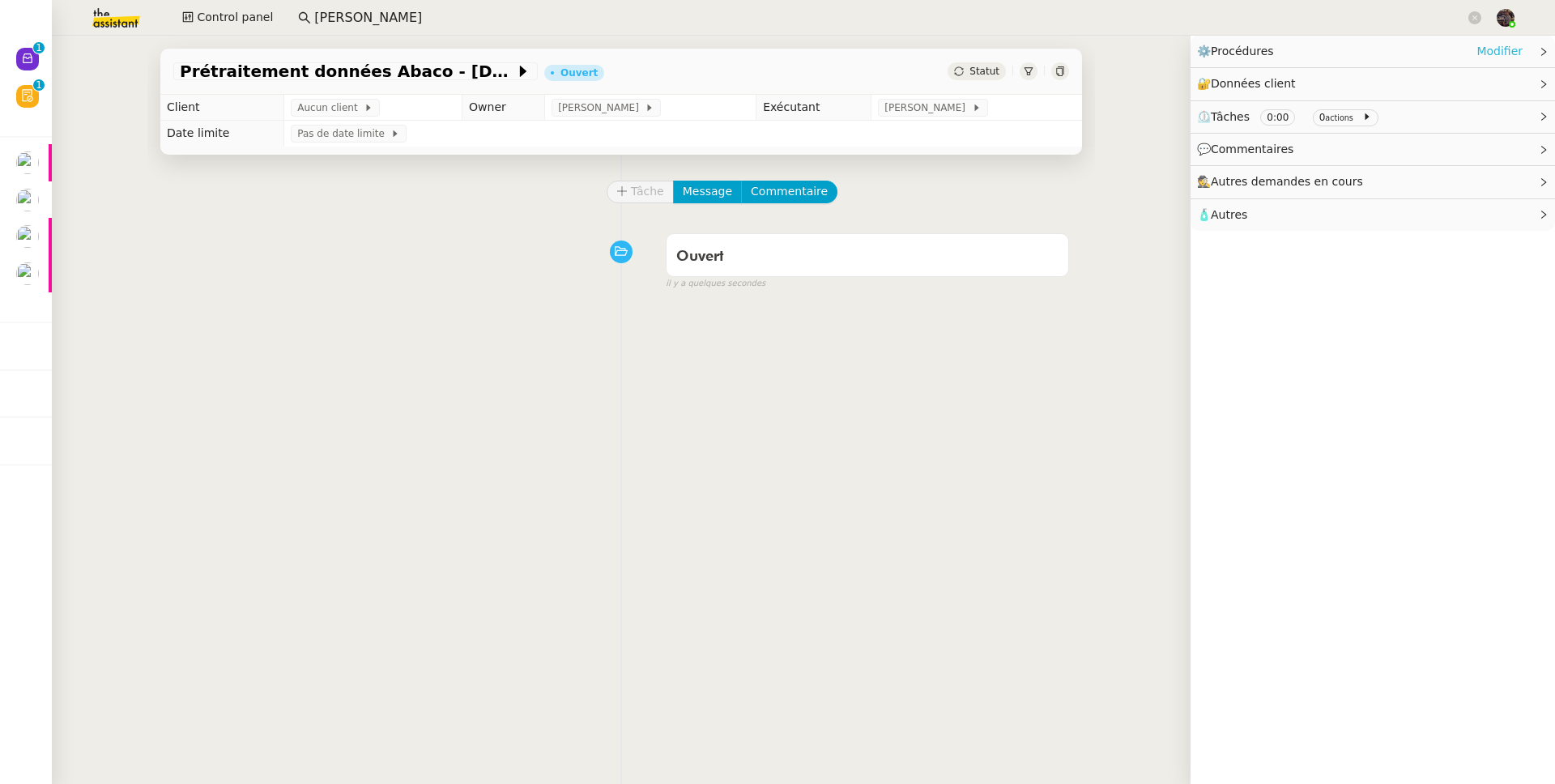
click at [1476, 50] on link "Modifier" at bounding box center [1499, 51] width 46 height 19
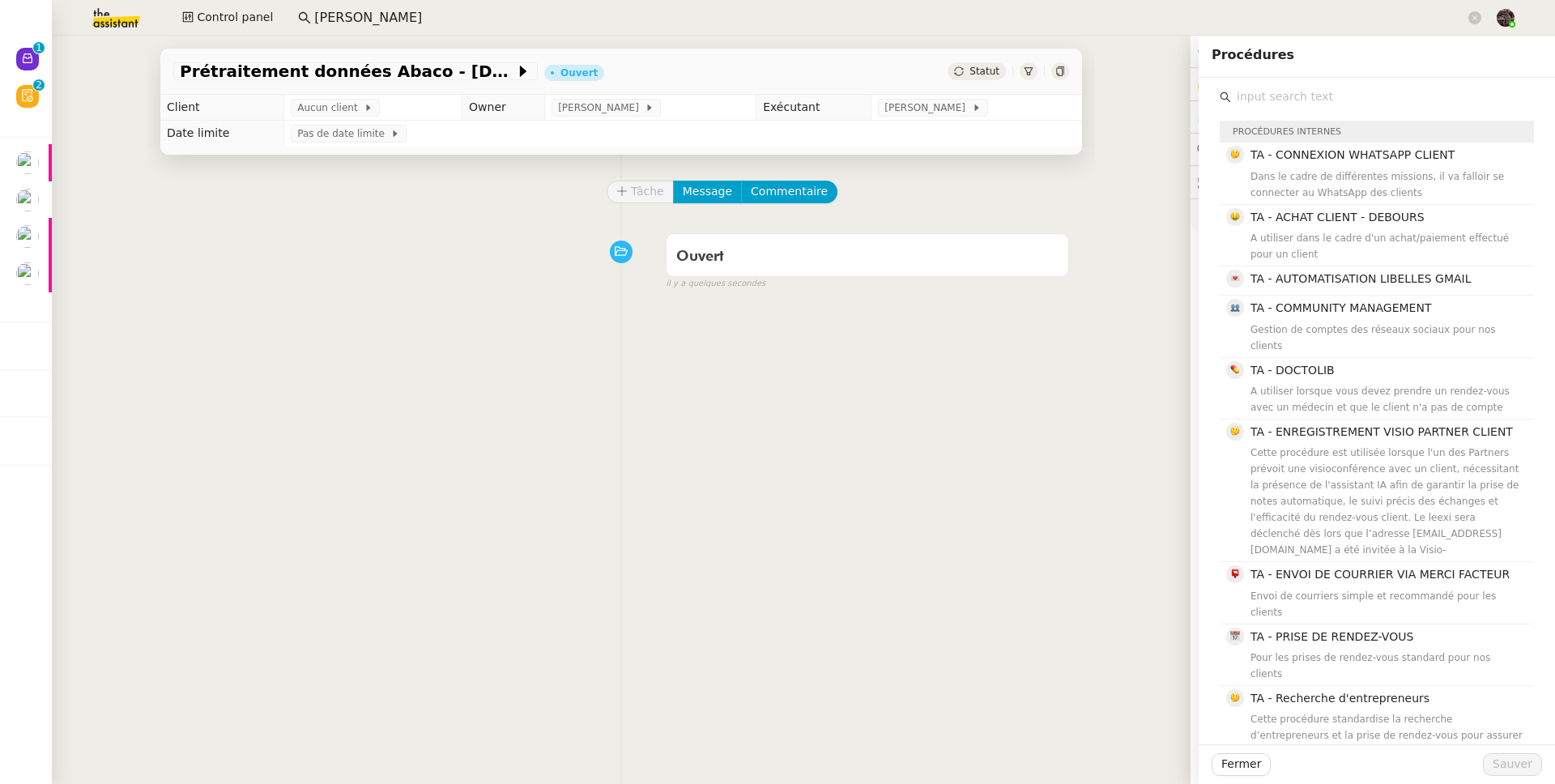
click at [1305, 95] on input "text" at bounding box center [1382, 97] width 303 height 22
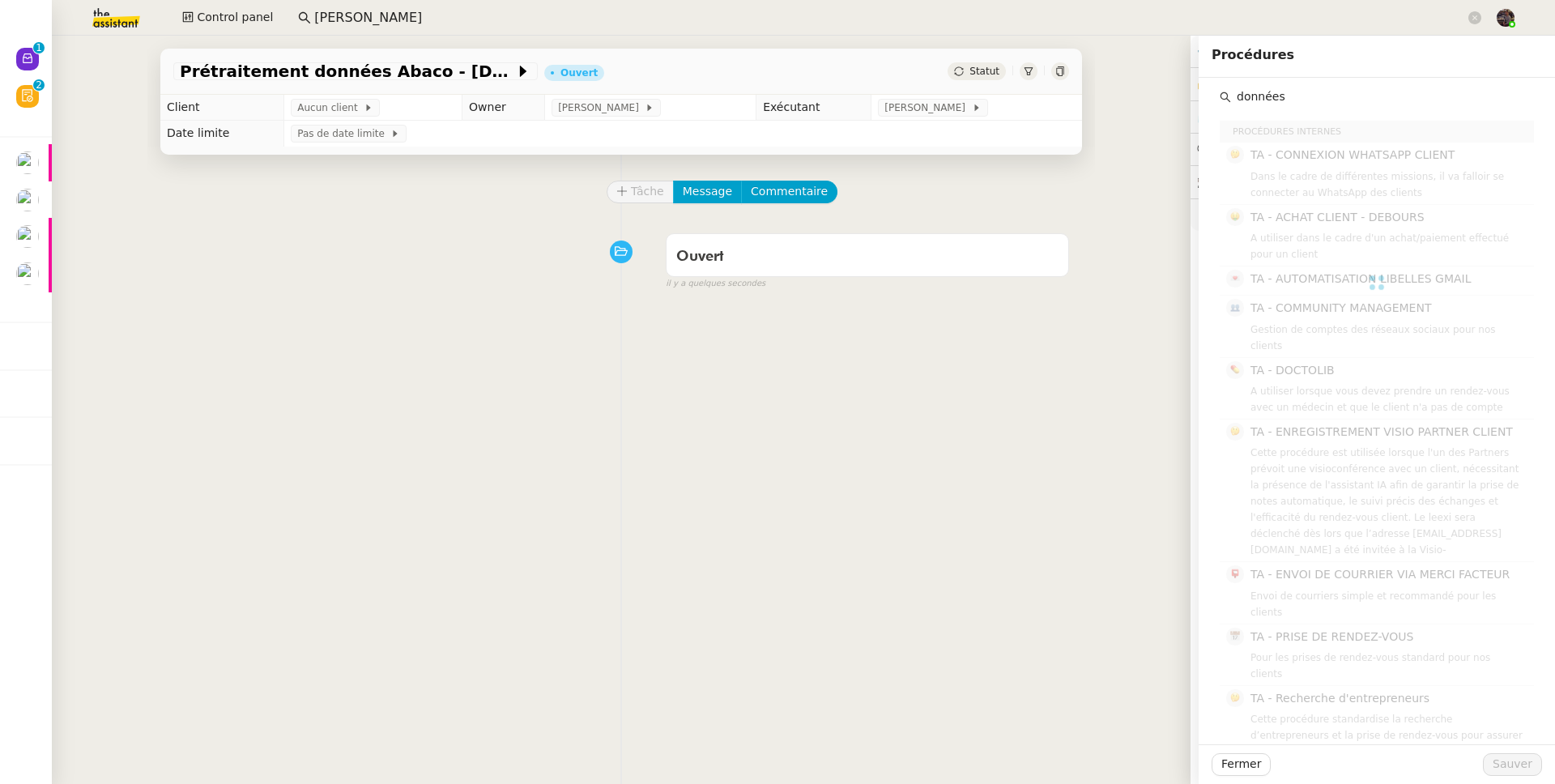
type input "données"
click at [310, 97] on td "Aucun client" at bounding box center [373, 107] width 179 height 26
click at [313, 106] on span "Aucun client" at bounding box center [330, 107] width 67 height 16
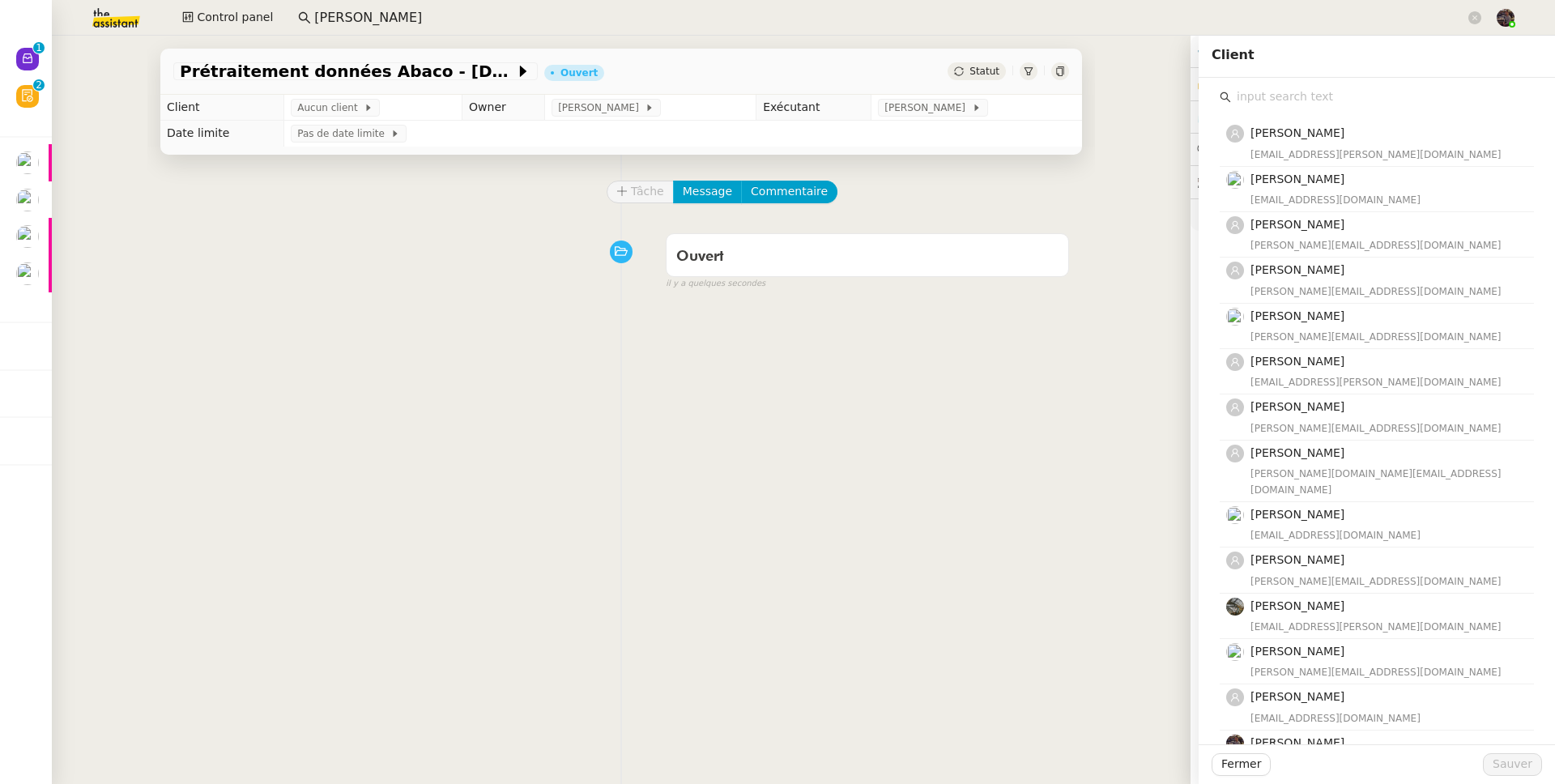
click at [1312, 92] on input "text" at bounding box center [1382, 97] width 303 height 22
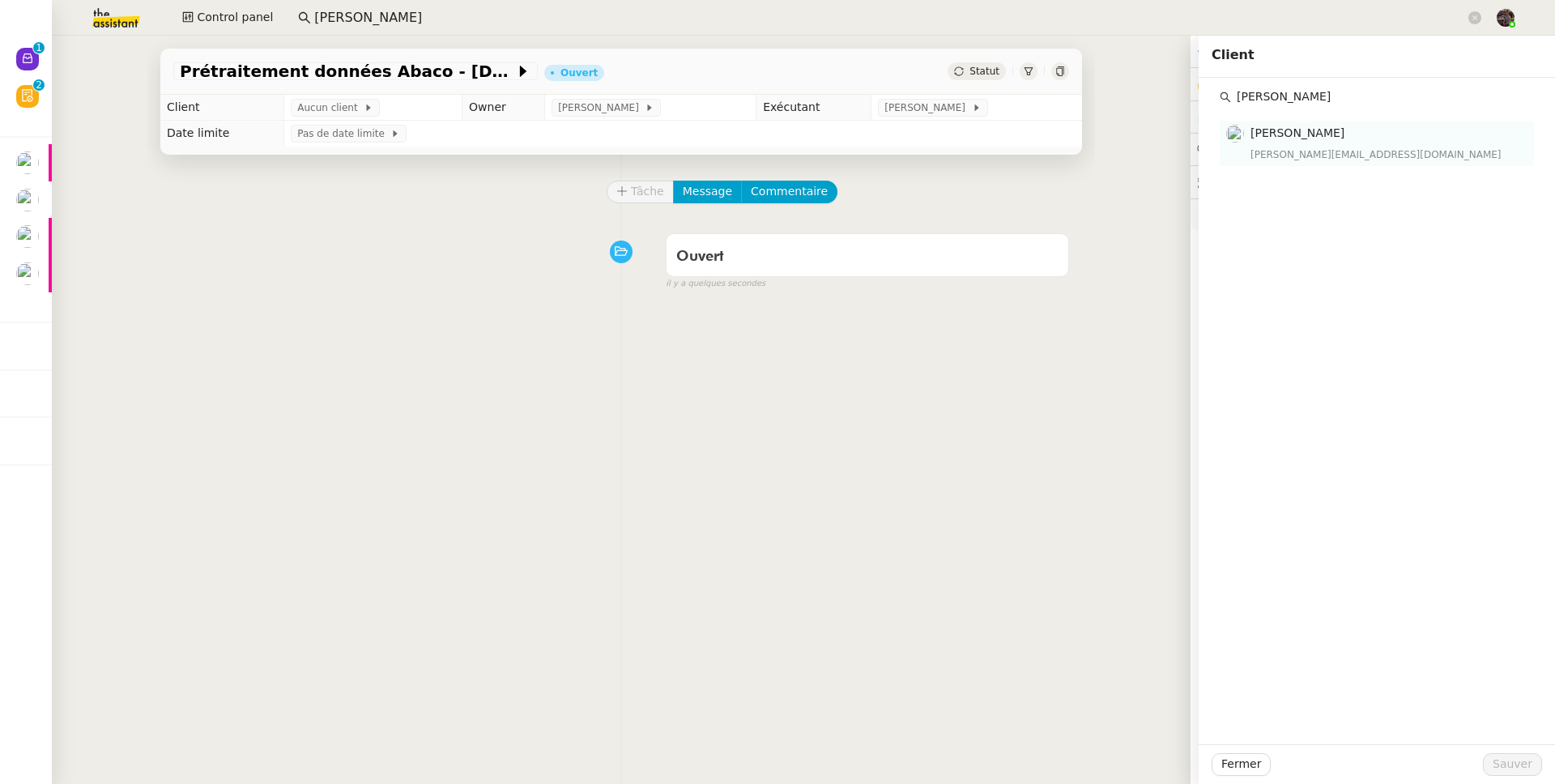
type input "guillaume farina"
click at [1298, 132] on span "[PERSON_NAME]" at bounding box center [1297, 132] width 94 height 13
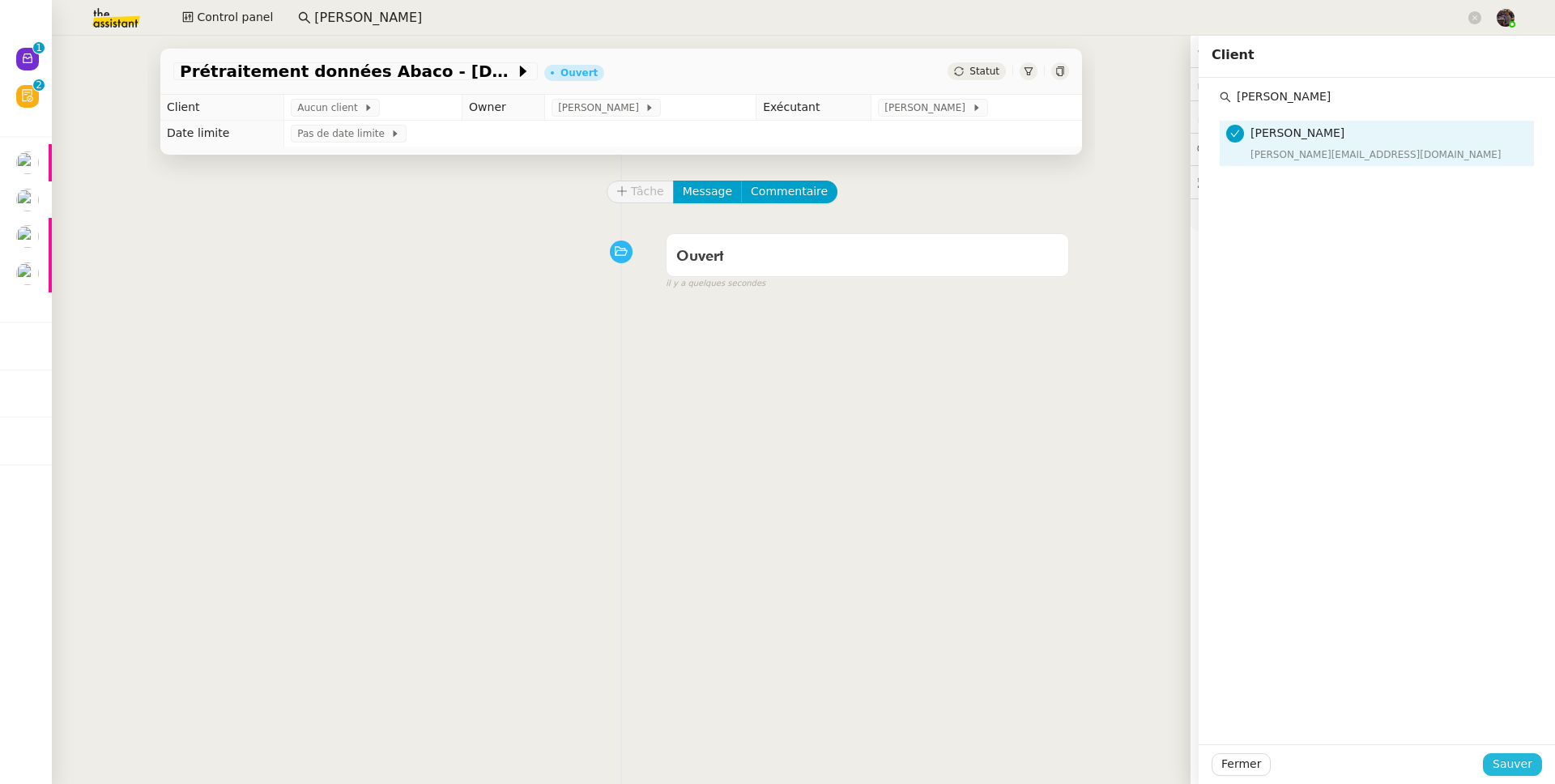
click at [1510, 765] on span "Sauver" at bounding box center [1512, 764] width 40 height 19
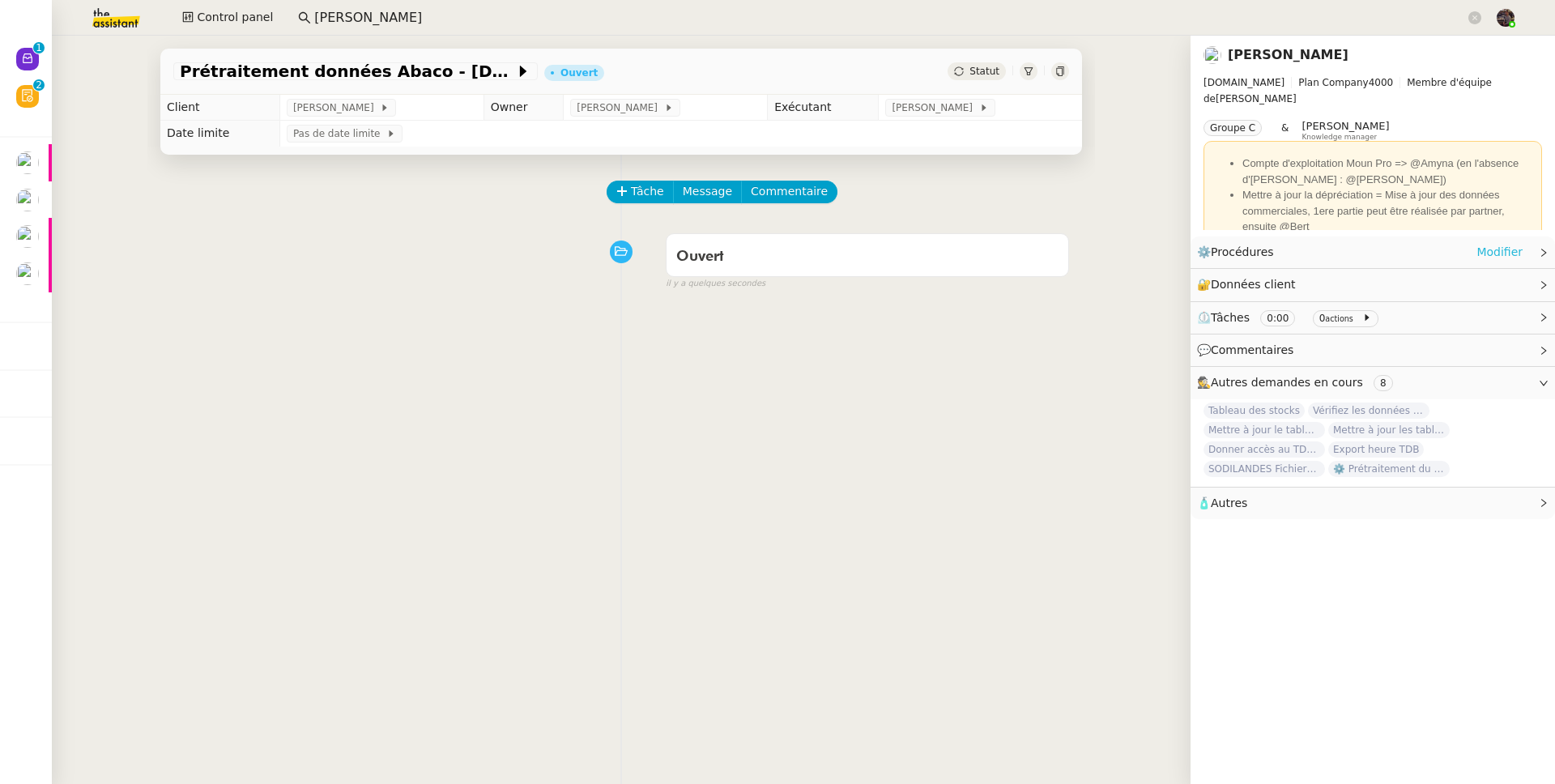
click at [1476, 253] on link "Modifier" at bounding box center [1499, 252] width 46 height 19
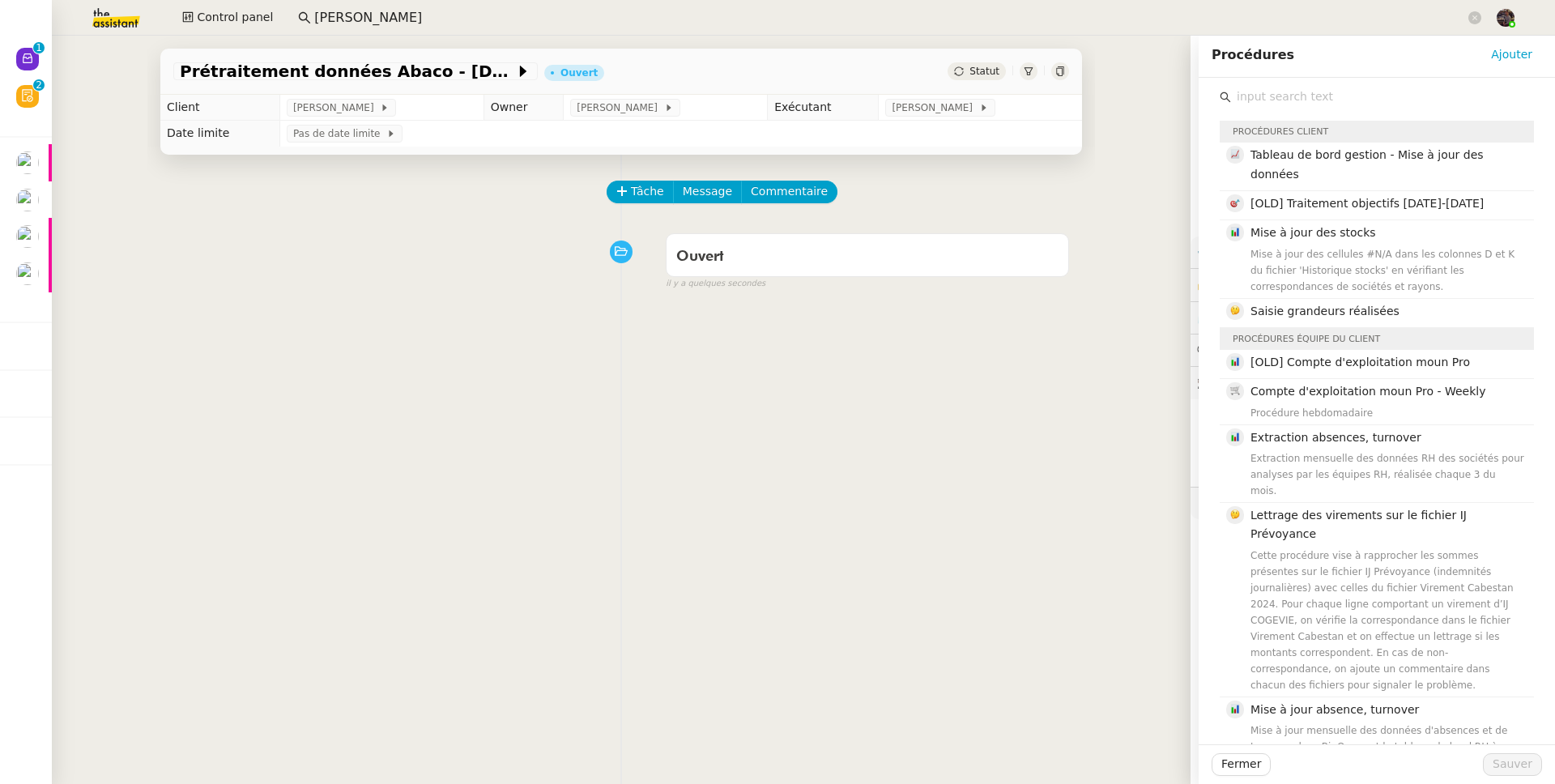
click at [1305, 93] on input "text" at bounding box center [1382, 97] width 303 height 22
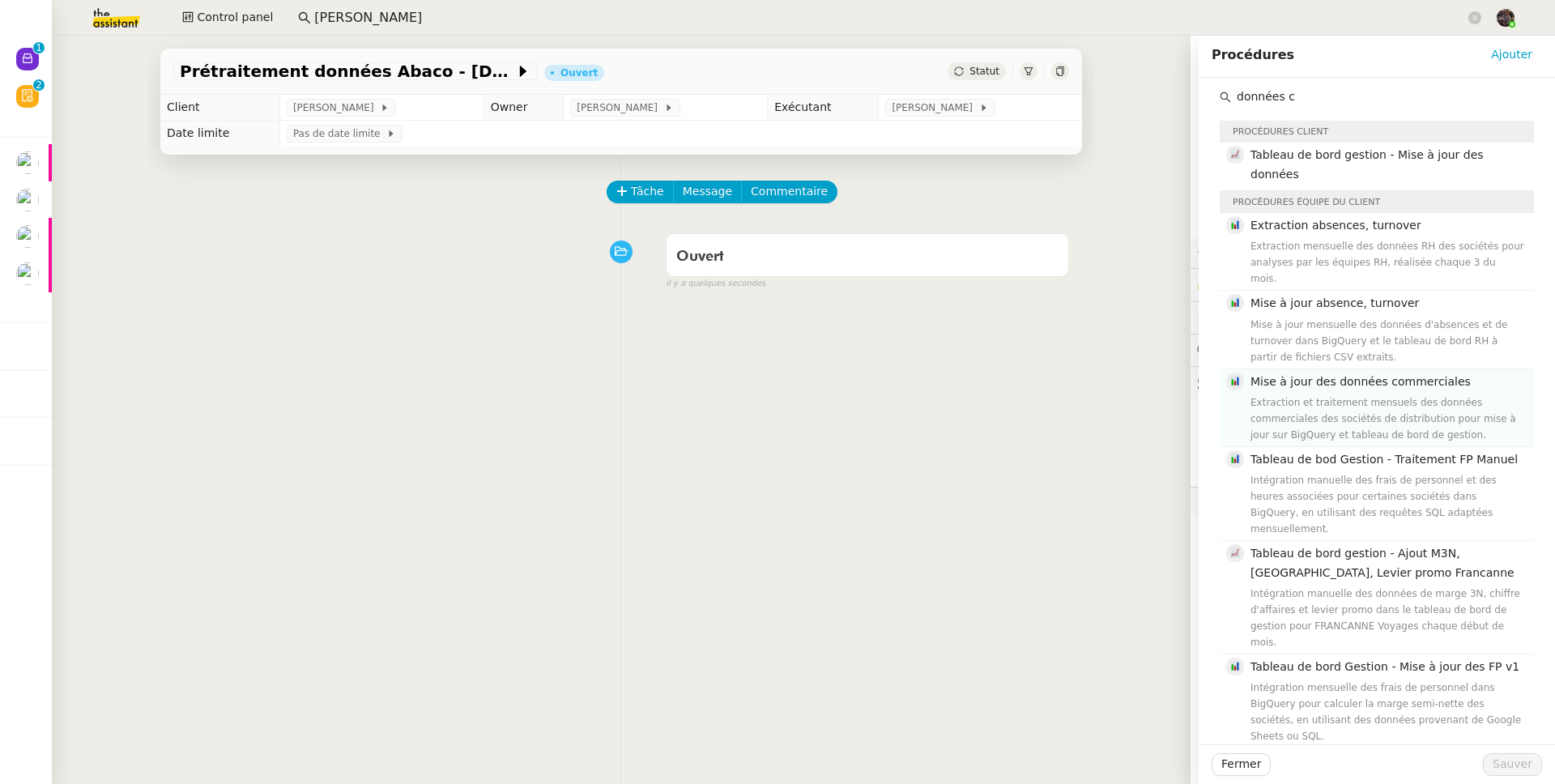
type input "données c"
click at [1323, 394] on div "Extraction et traitement mensuels des données commerciales des sociétés de dist…" at bounding box center [1387, 418] width 274 height 49
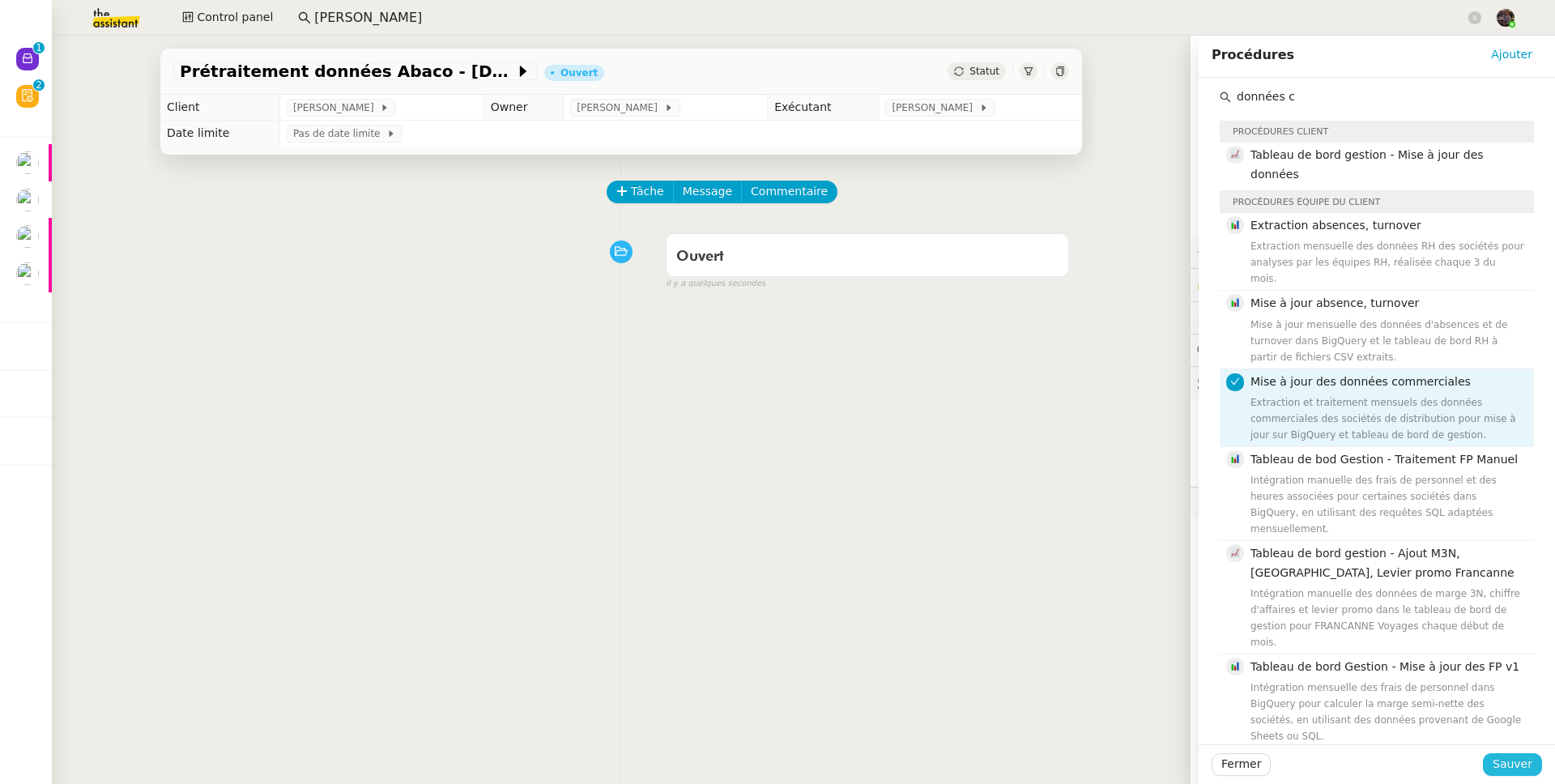
click at [1507, 773] on span "Sauver" at bounding box center [1512, 764] width 40 height 19
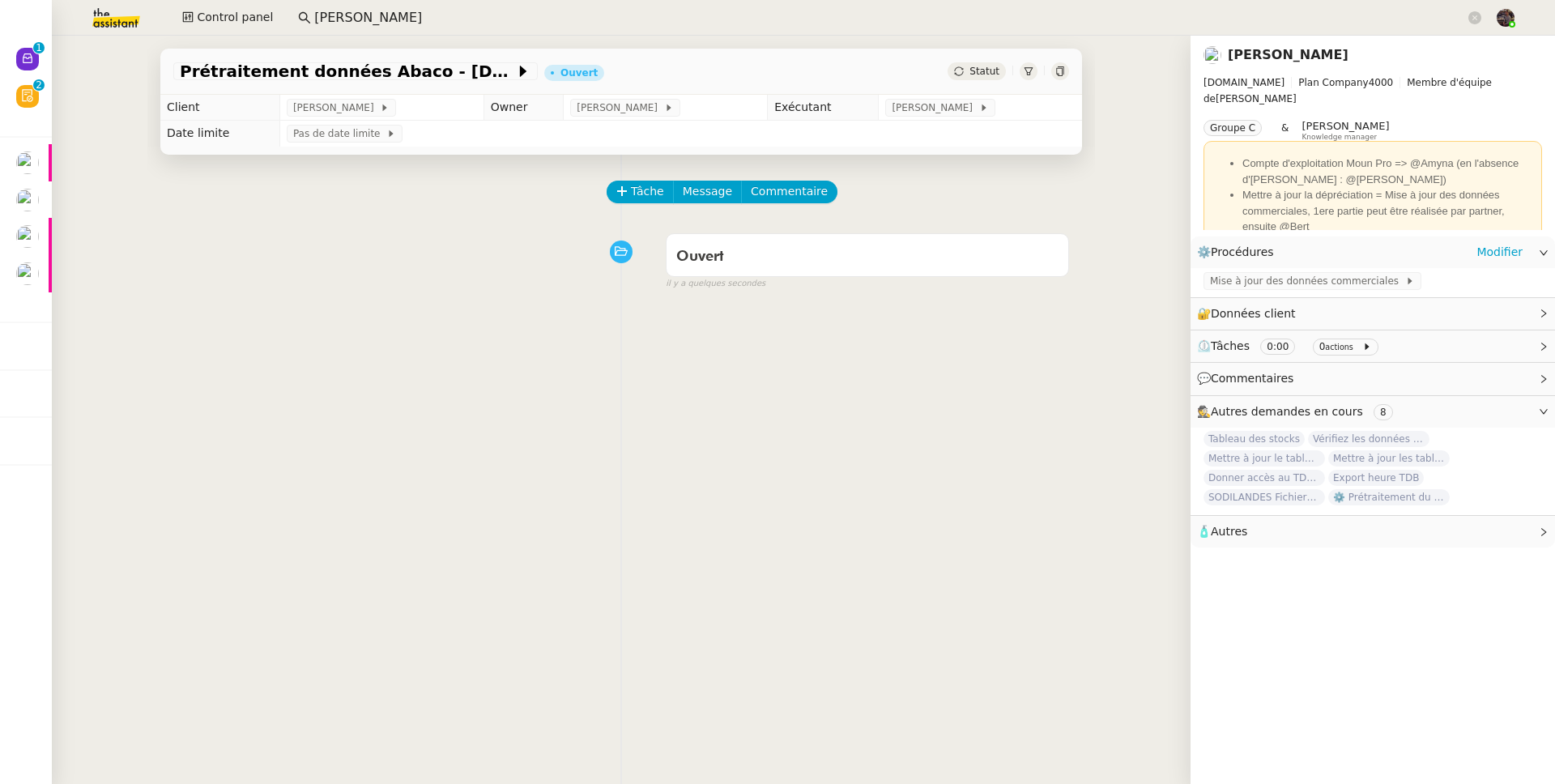
click at [1289, 291] on div "Mise à jour des données commerciales" at bounding box center [1372, 282] width 364 height 28
click at [1291, 287] on span "Mise à jour des données commerciales" at bounding box center [1307, 281] width 195 height 16
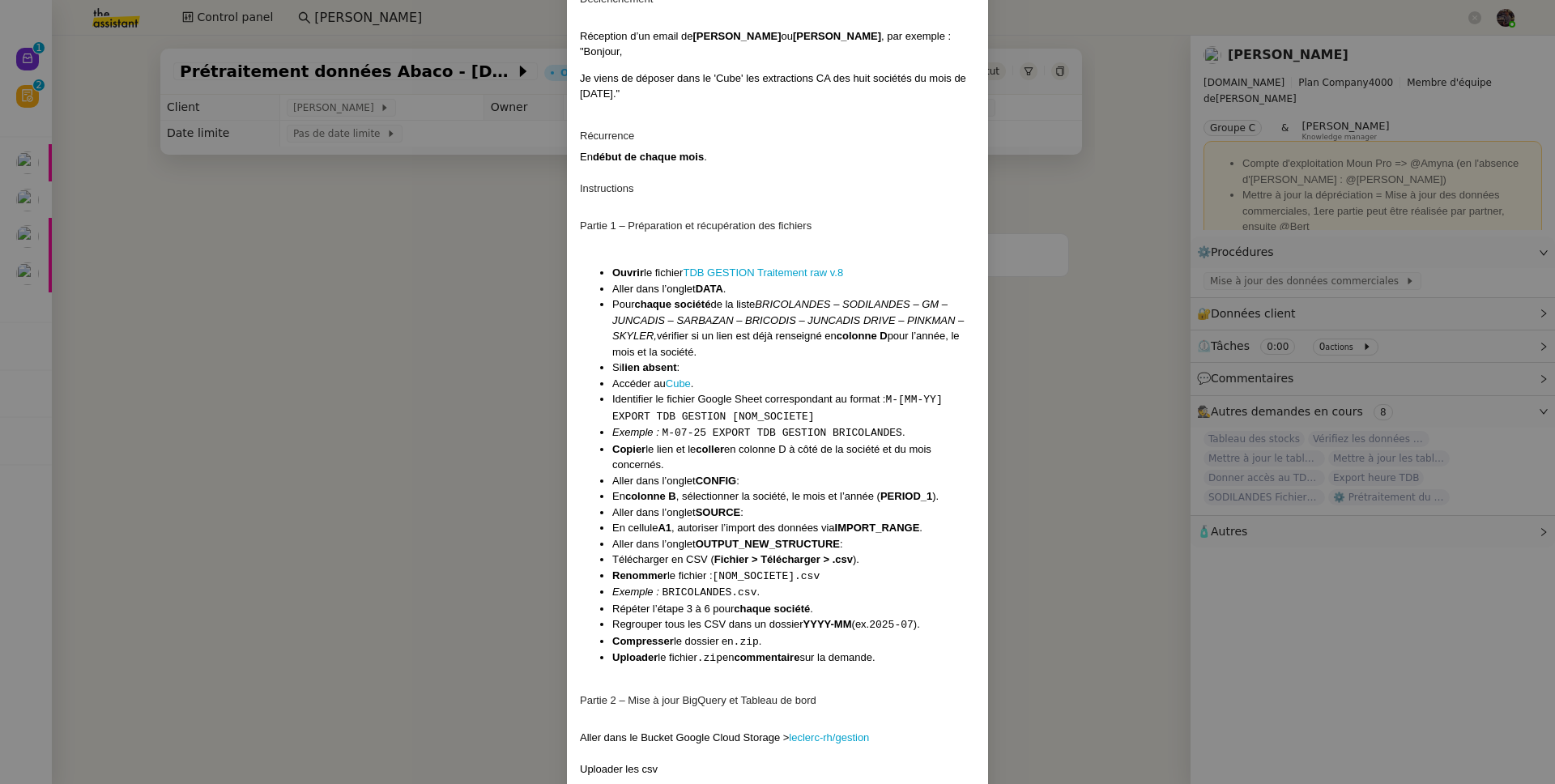
scroll to position [568, 0]
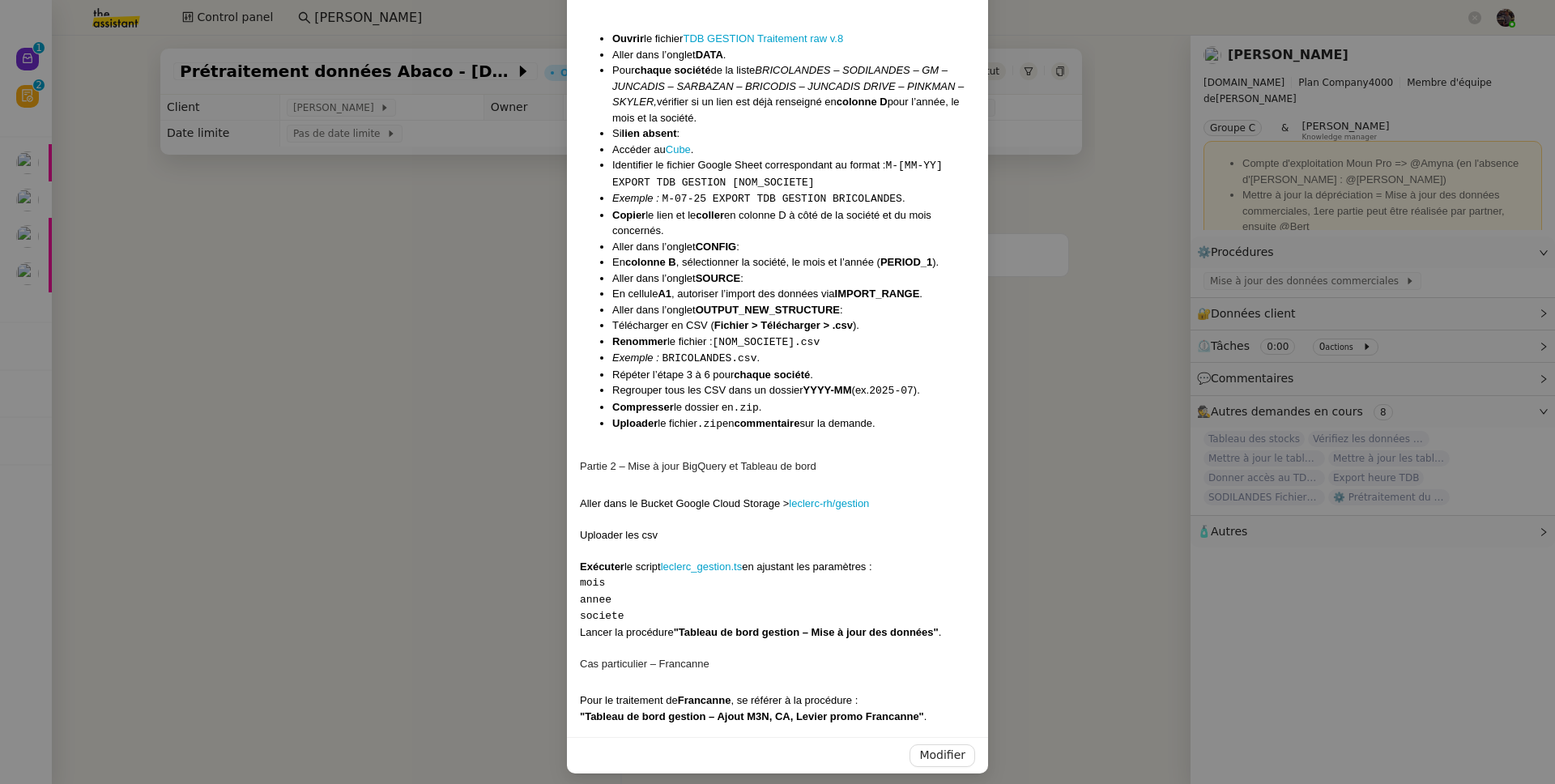
click at [473, 349] on nz-modal-container "Contexte Abaco est un outil back office interne à Leclerc permettant le suivi q…" at bounding box center [777, 392] width 1555 height 784
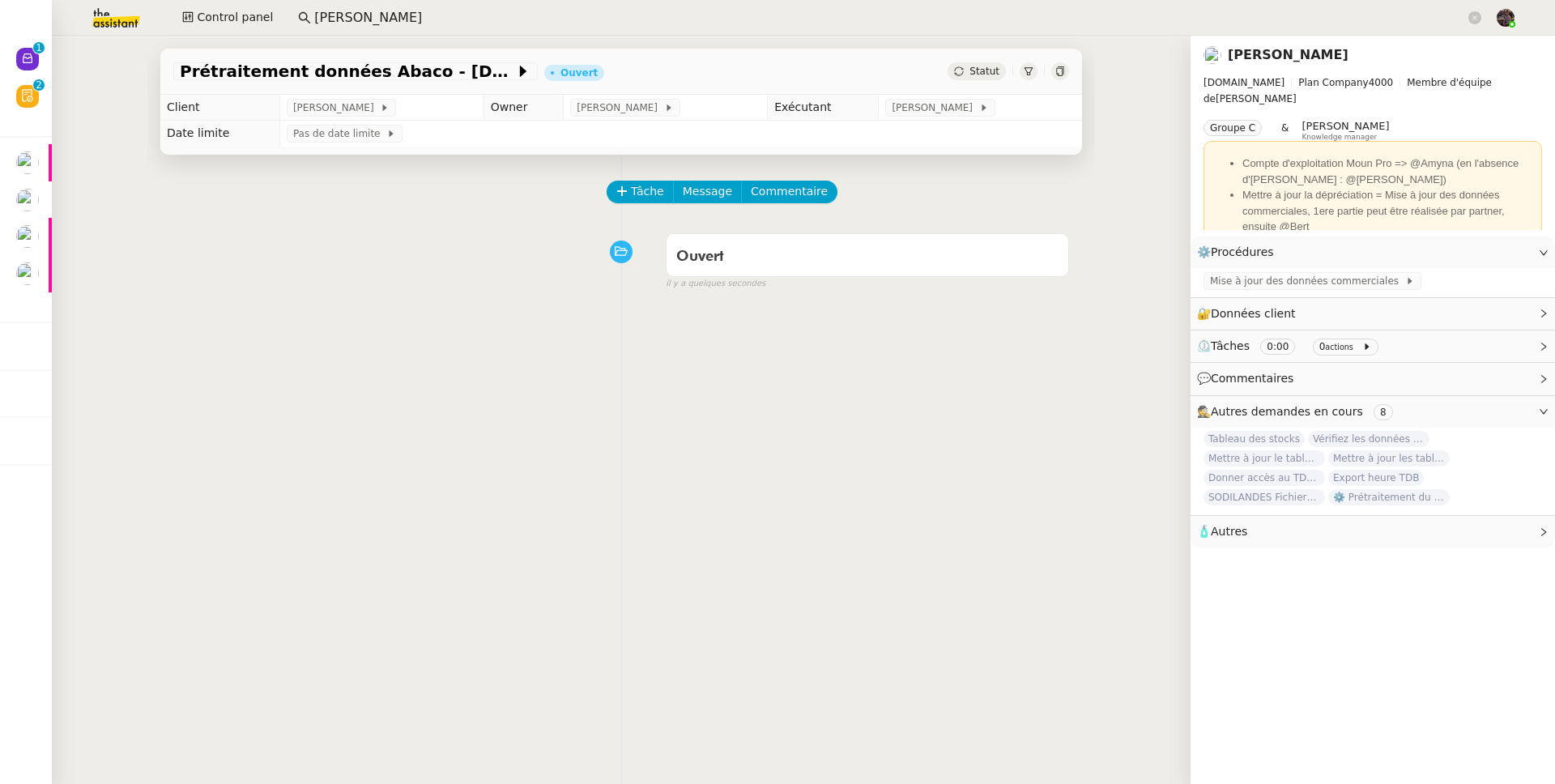
scroll to position [487, 0]
click at [789, 195] on span "Commentaire" at bounding box center [789, 191] width 77 height 19
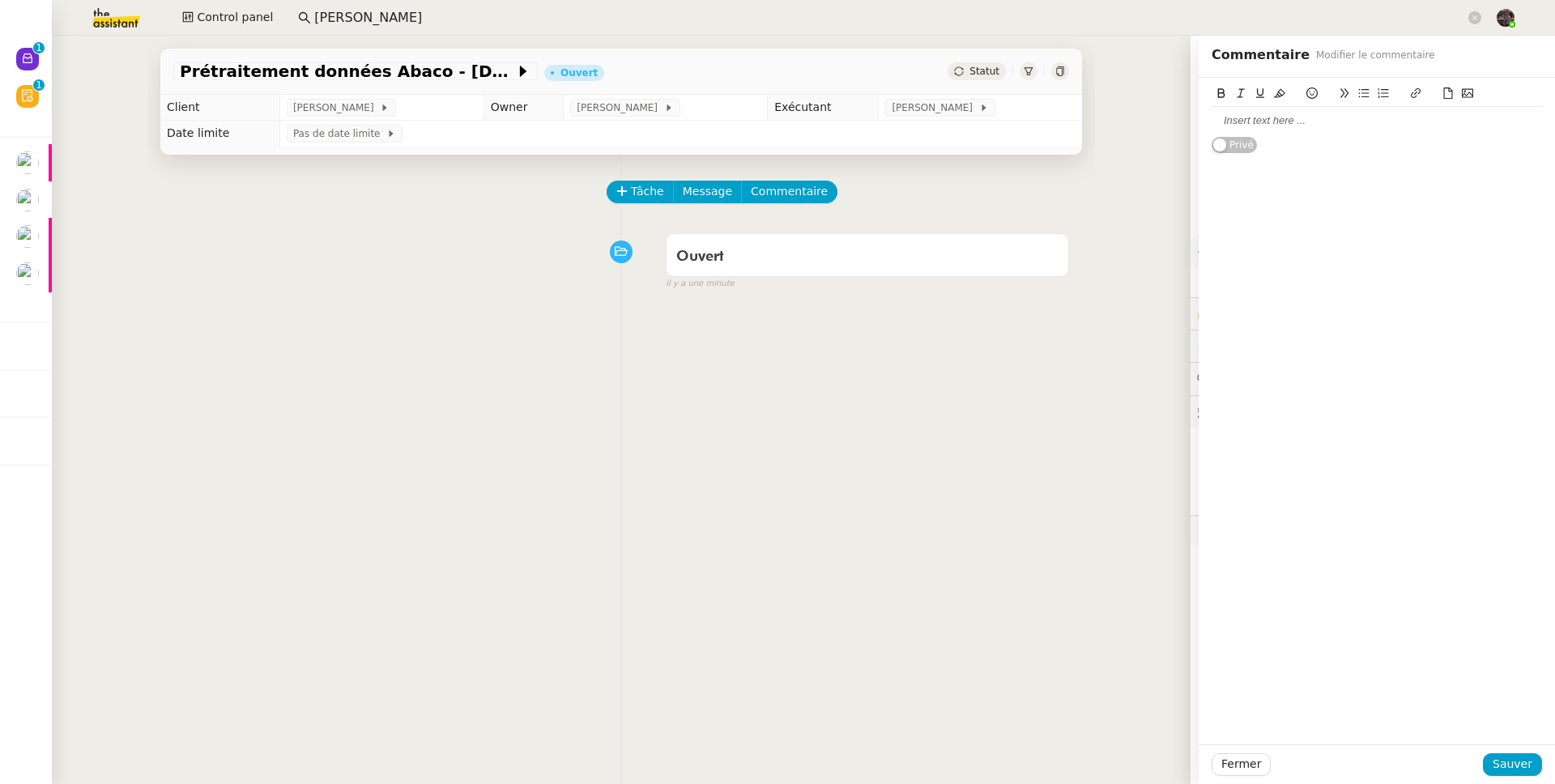
click at [1228, 132] on div at bounding box center [1376, 120] width 330 height 28
click at [1066, 347] on div "Tâche Message Commentaire Veuillez patienter une erreur s'est produite 👌👌👌 mess…" at bounding box center [621, 546] width 948 height 784
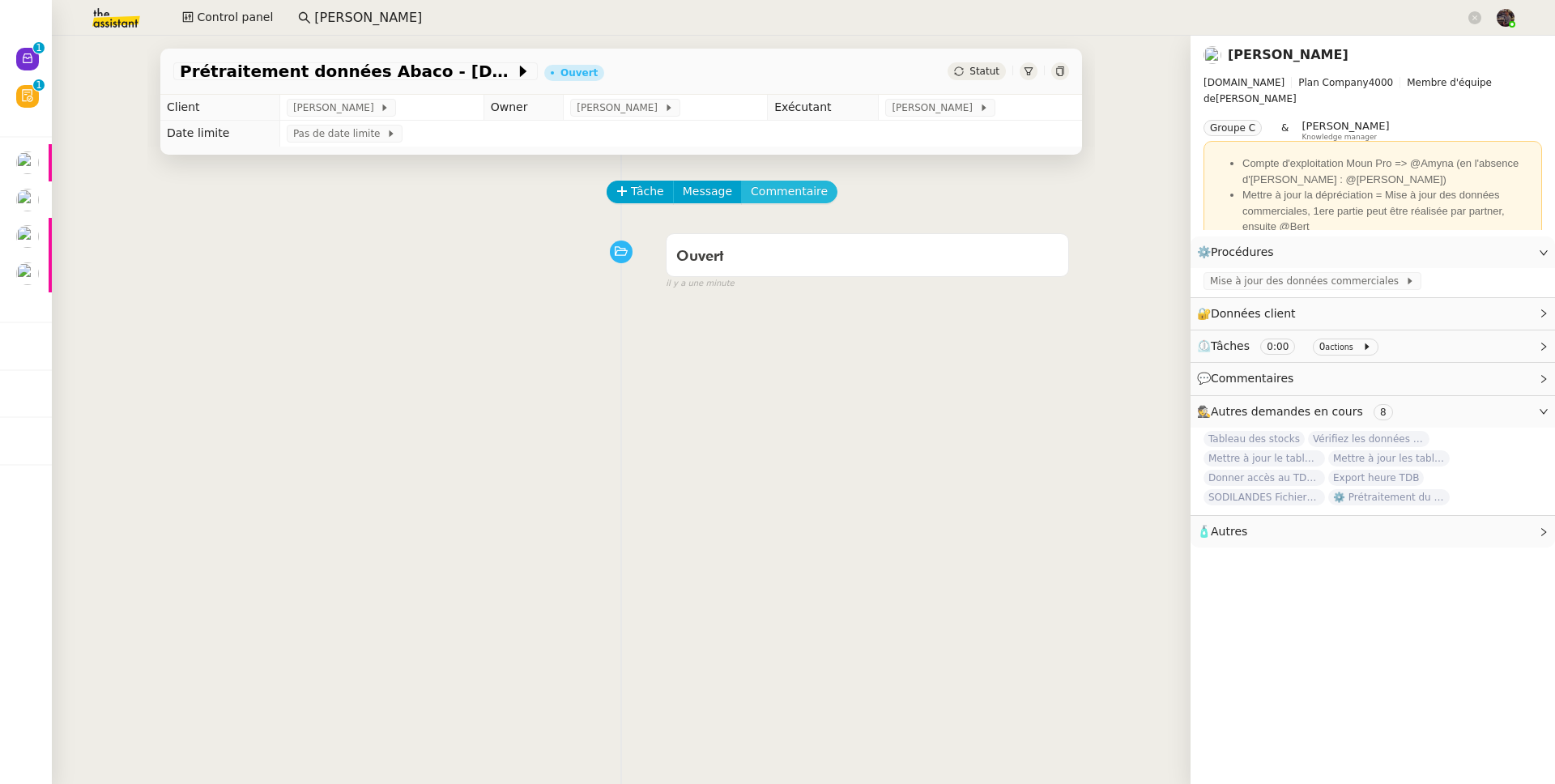
click at [796, 186] on span "Commentaire" at bounding box center [789, 191] width 77 height 19
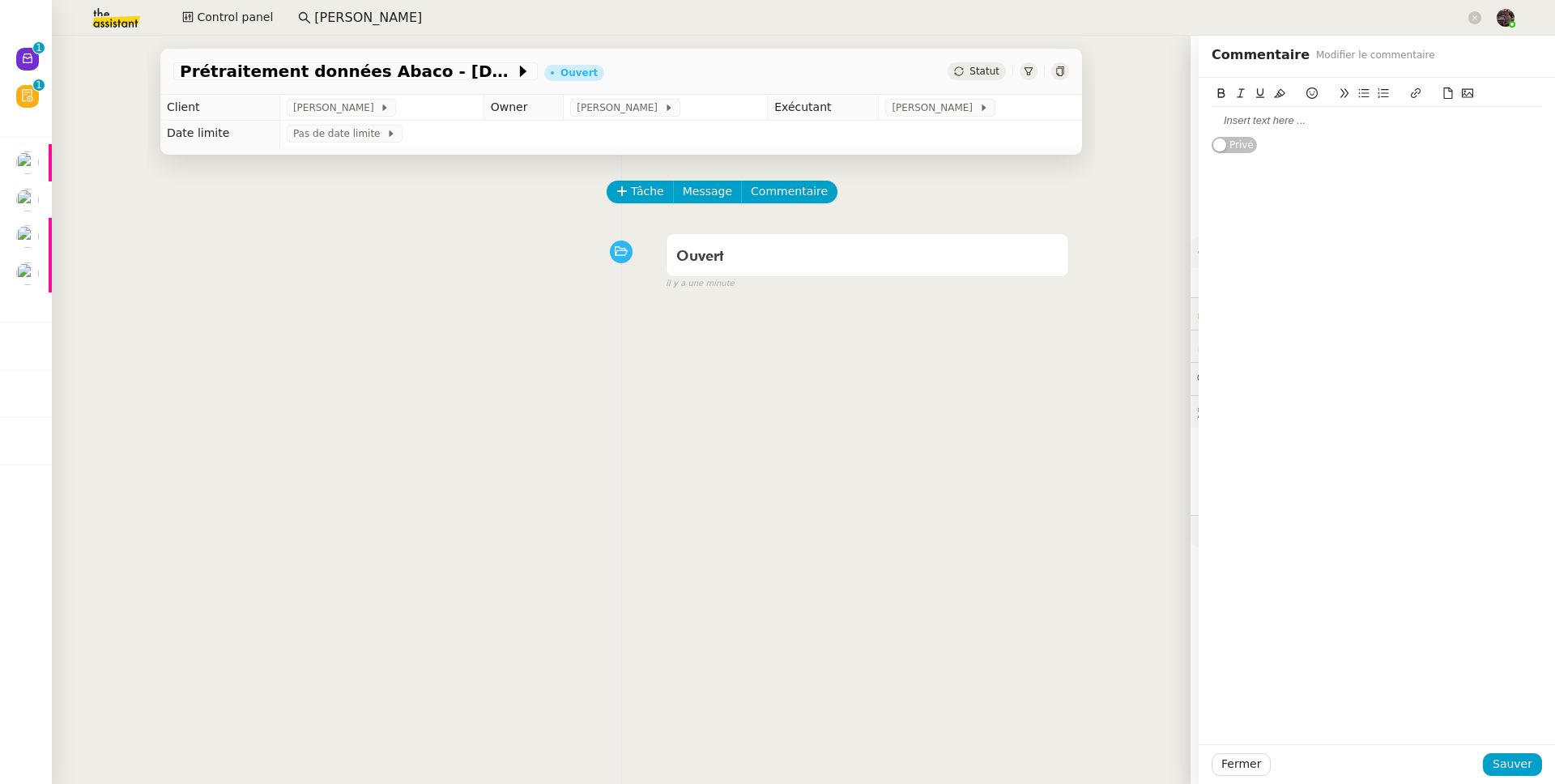
click at [1318, 125] on div at bounding box center [1376, 121] width 330 height 14
click at [1493, 769] on span "Sauver" at bounding box center [1512, 764] width 40 height 19
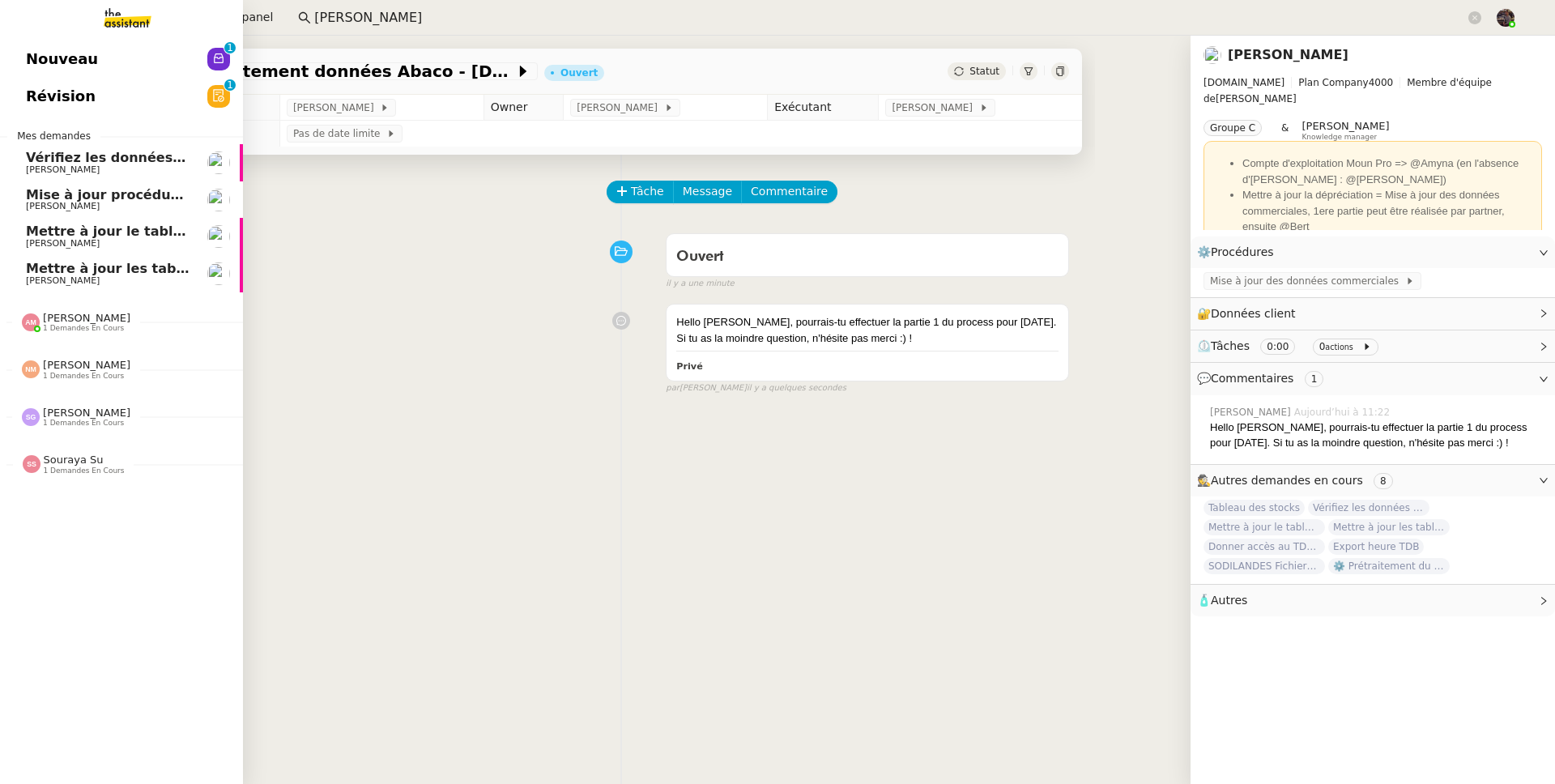
click at [71, 327] on span "1 demandes en cours" at bounding box center [83, 329] width 81 height 9
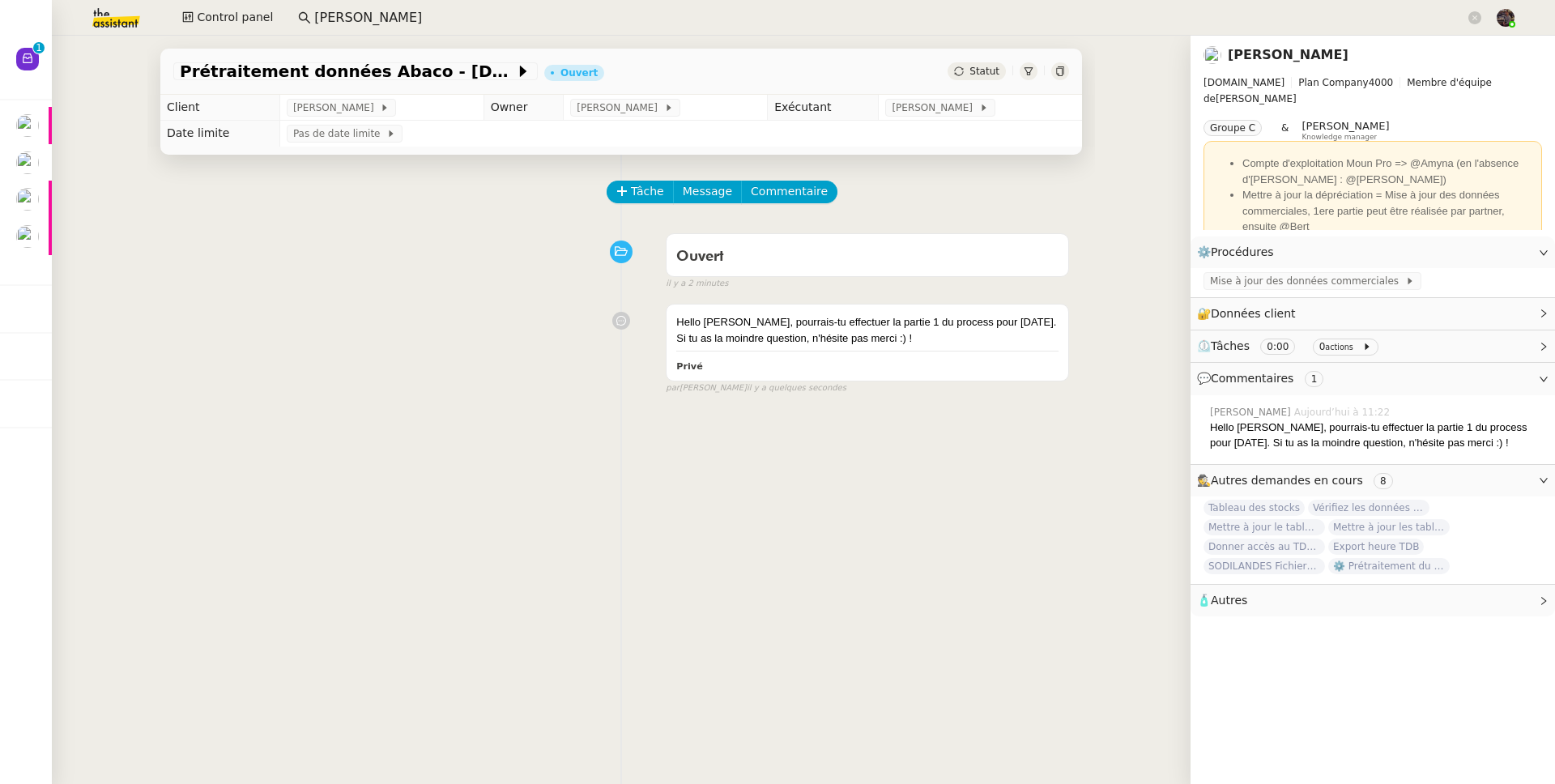
drag, startPoint x: 244, startPoint y: 374, endPoint x: 195, endPoint y: 353, distance: 53.3
click at [244, 374] on div "Hello Amyna, pourrais-tu effectuer la partie 1 du process pour septembre 2025. …" at bounding box center [621, 345] width 896 height 98
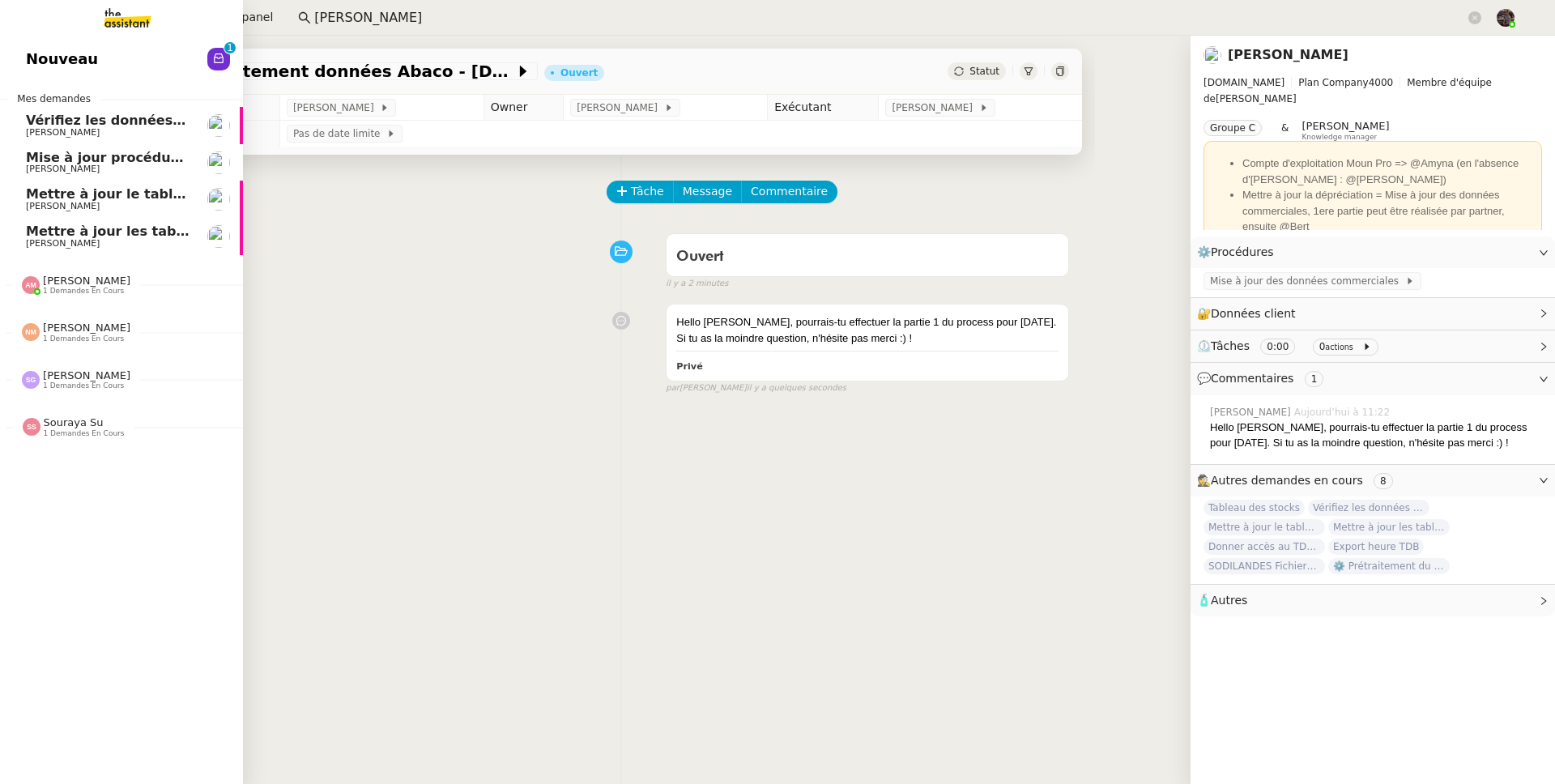
click at [40, 289] on div at bounding box center [31, 285] width 18 height 18
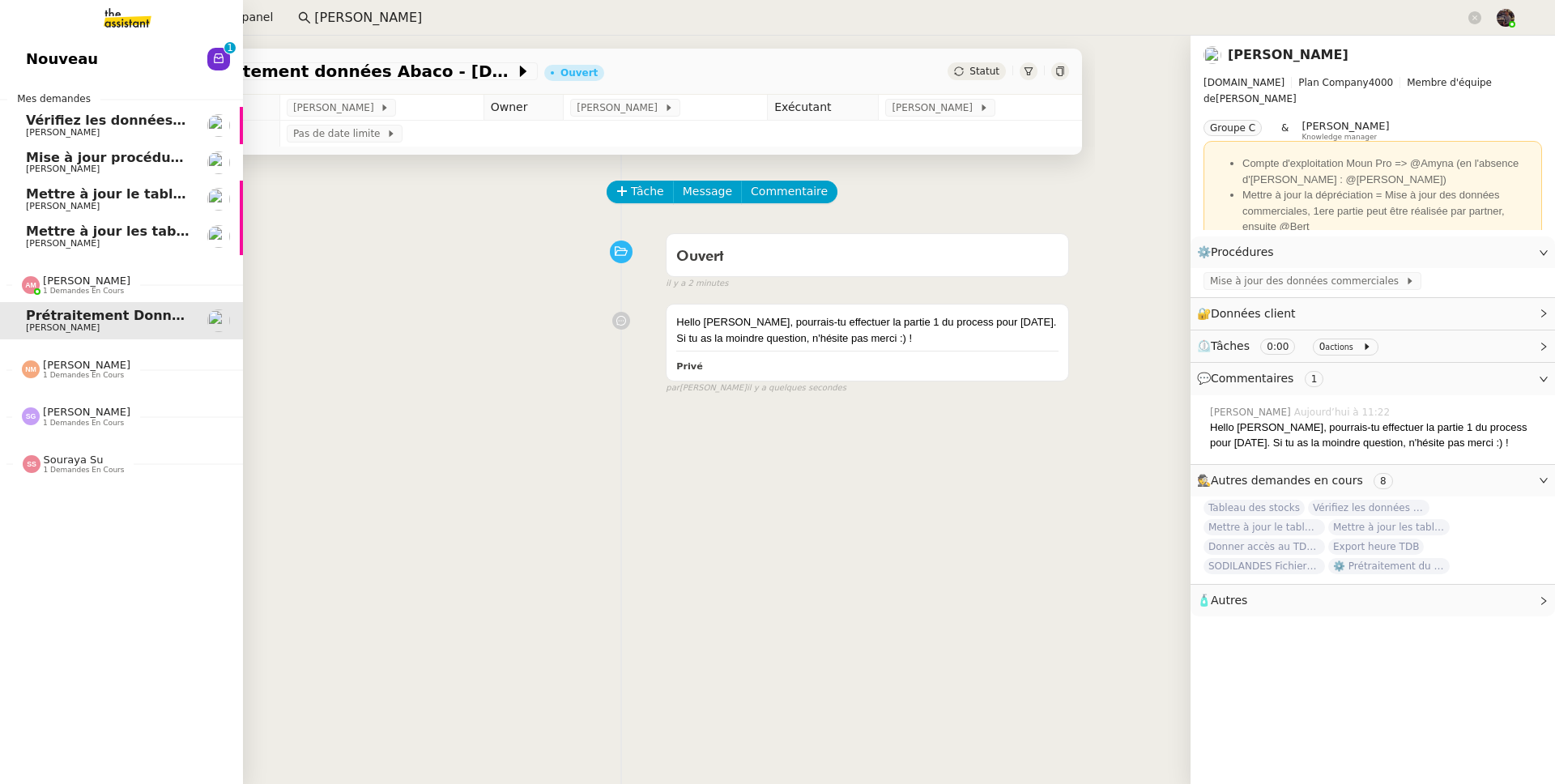
click at [98, 232] on span "Mettre à jour les tableaux M3N et MPAf" at bounding box center [170, 231] width 288 height 15
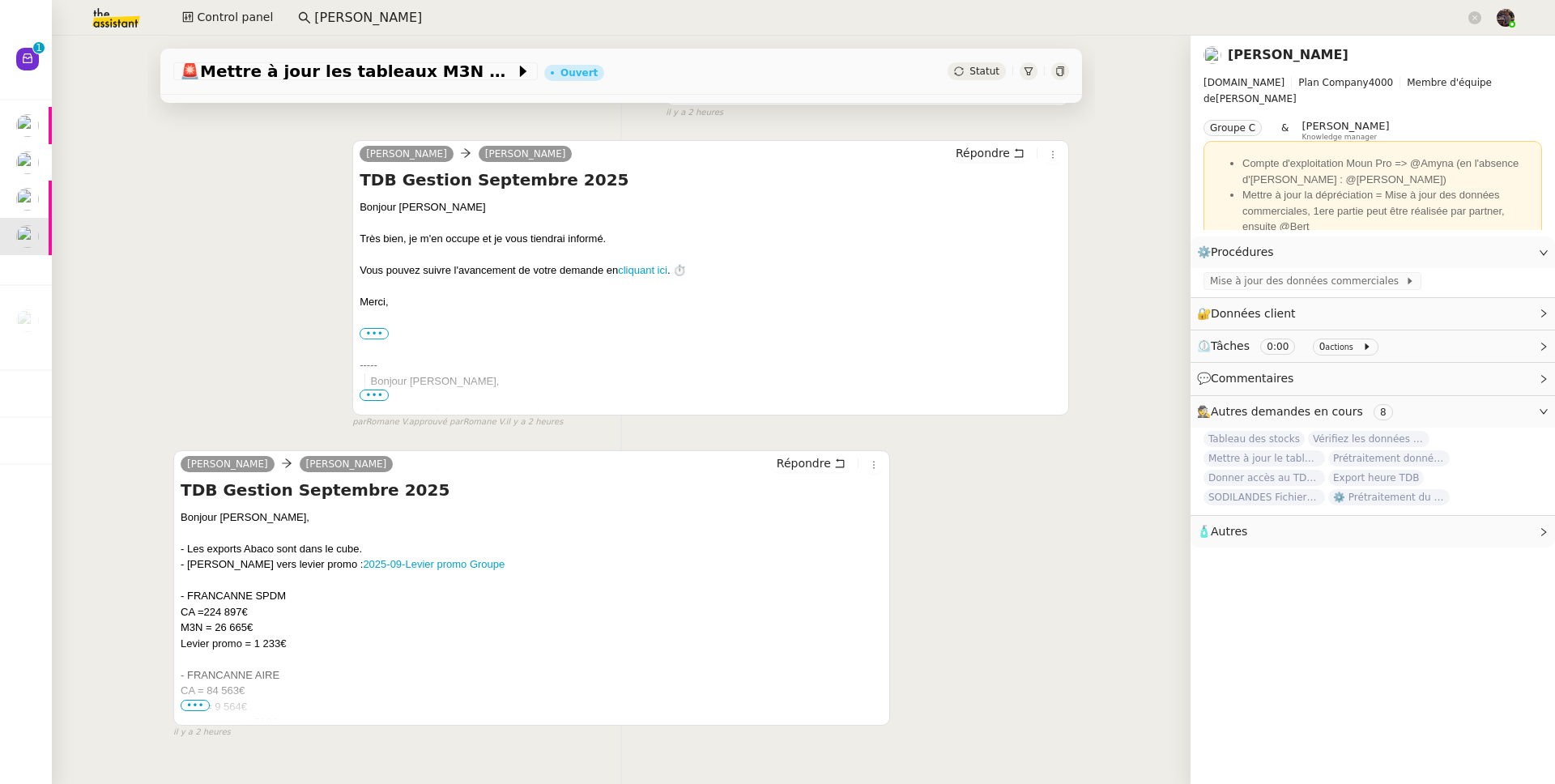
scroll to position [217, 0]
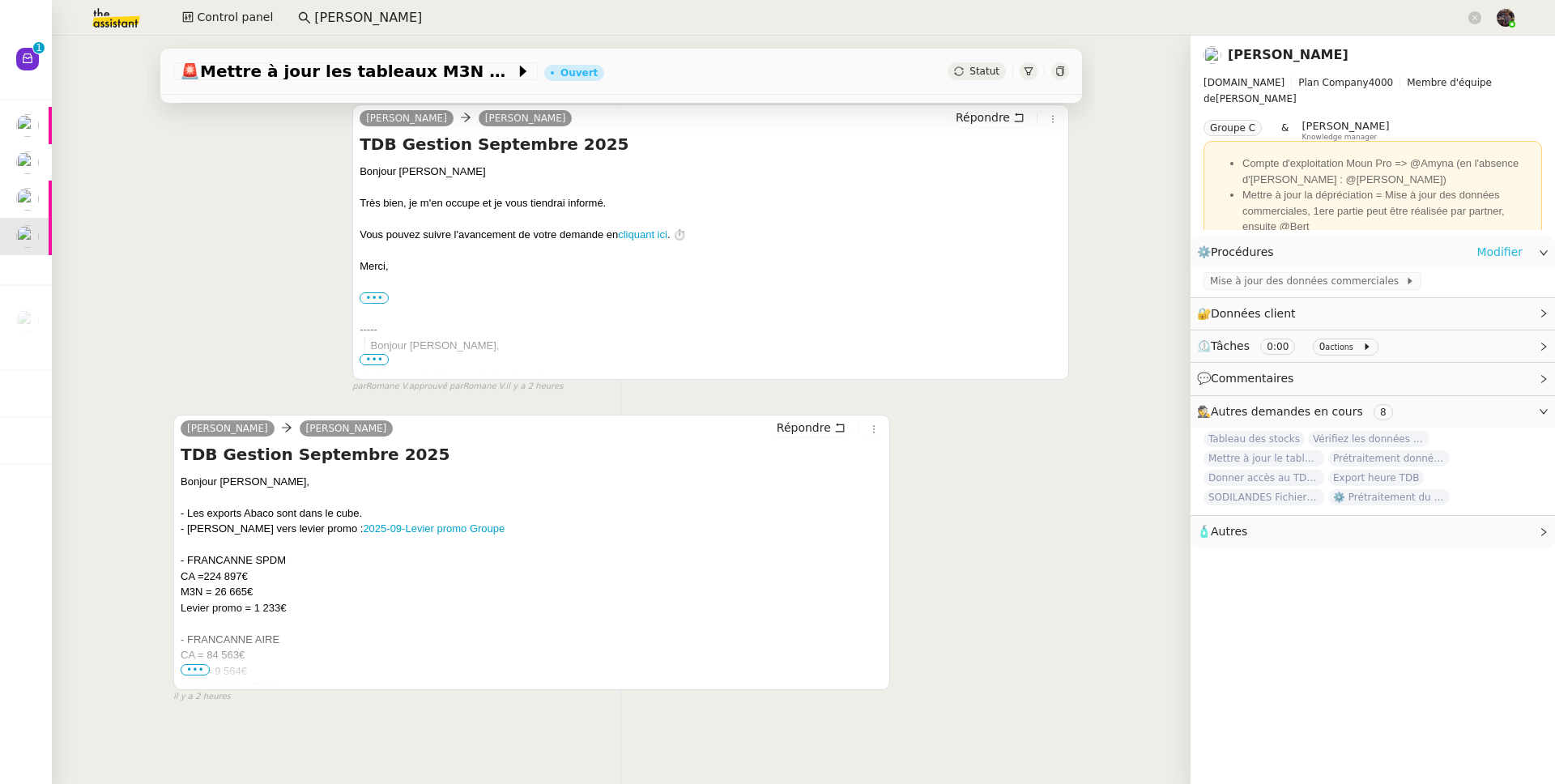
click at [1477, 255] on link "Modifier" at bounding box center [1499, 252] width 46 height 19
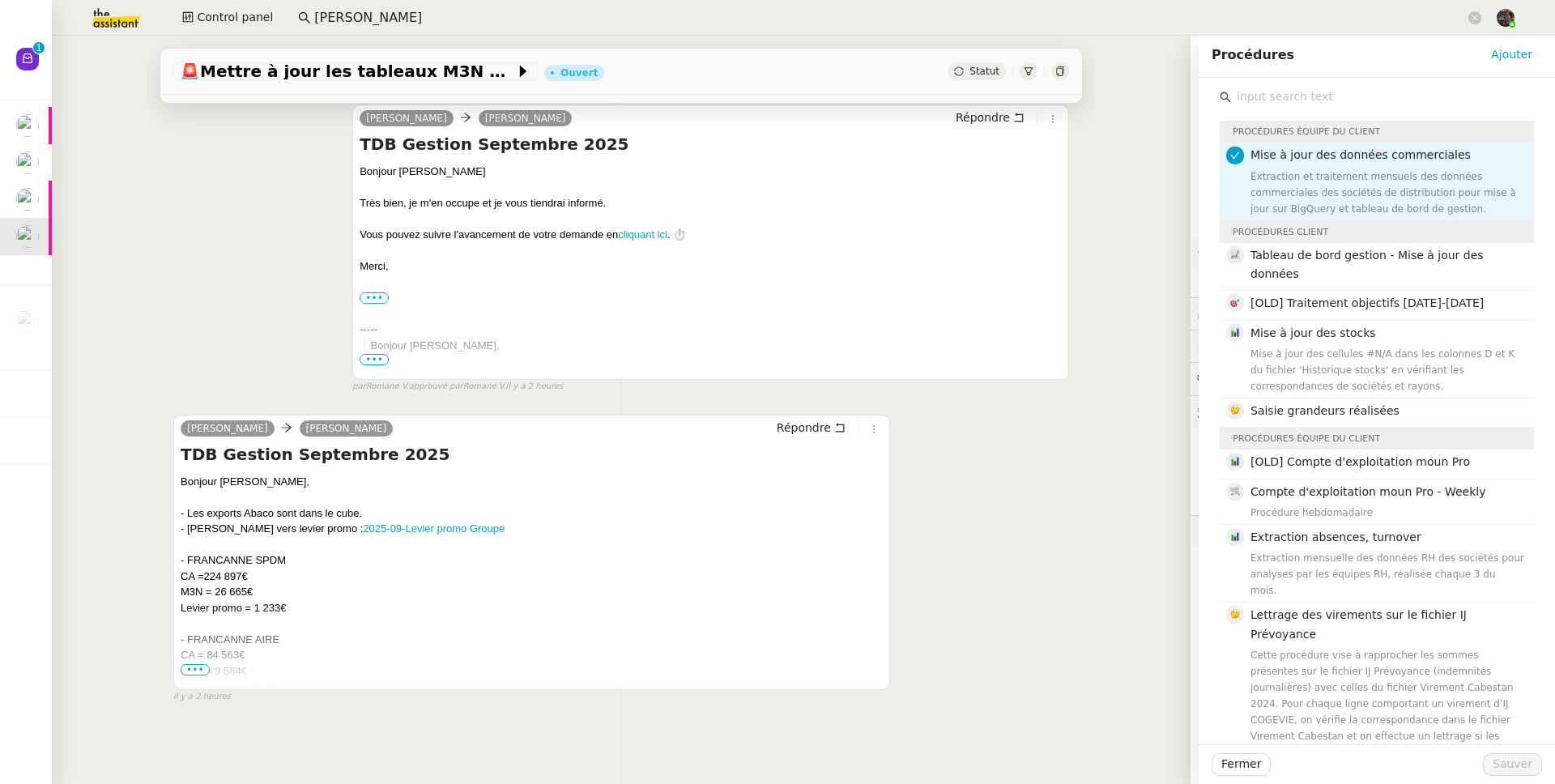
click at [1255, 104] on input "text" at bounding box center [1382, 97] width 303 height 22
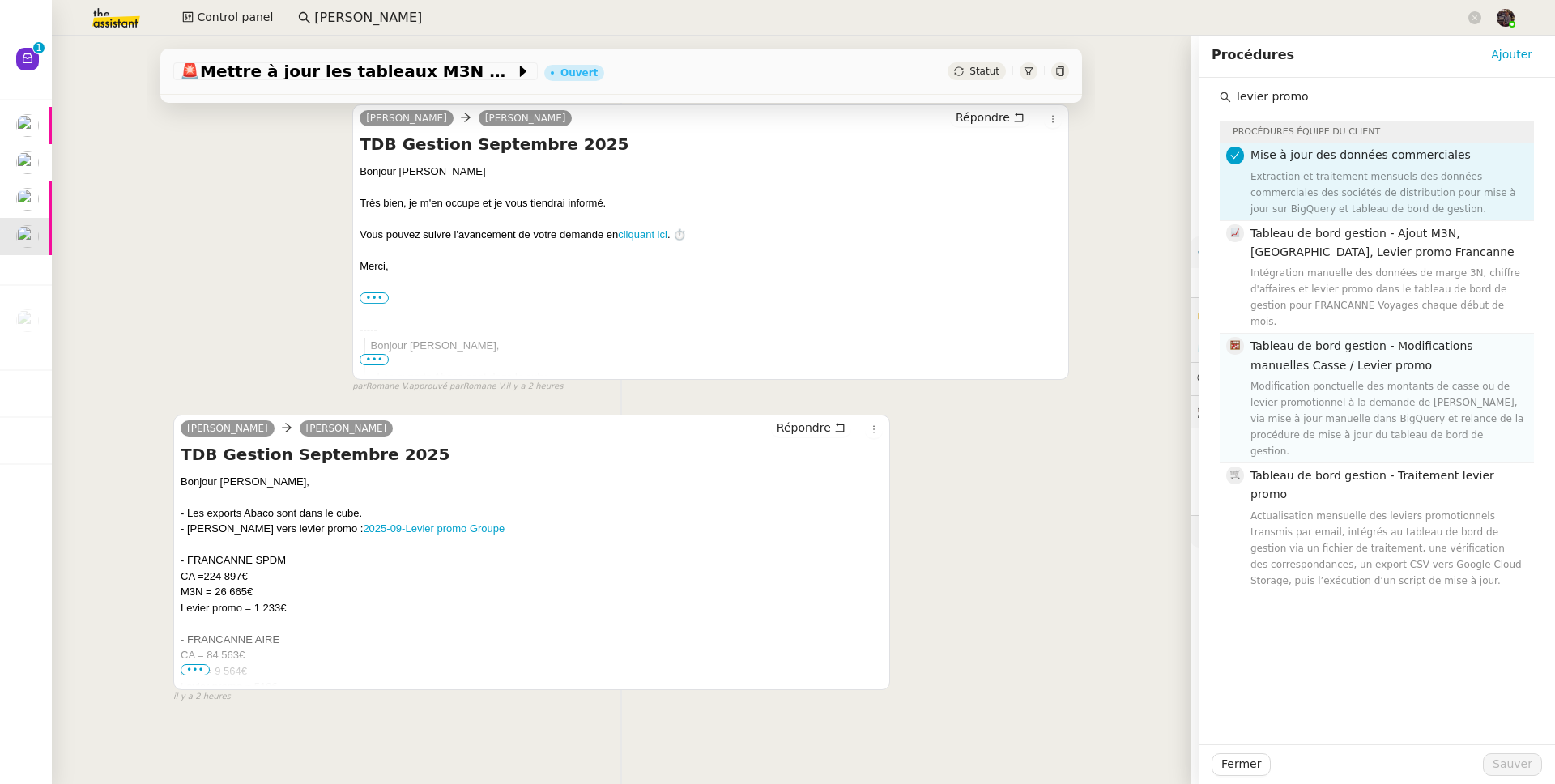
type input "levier promo"
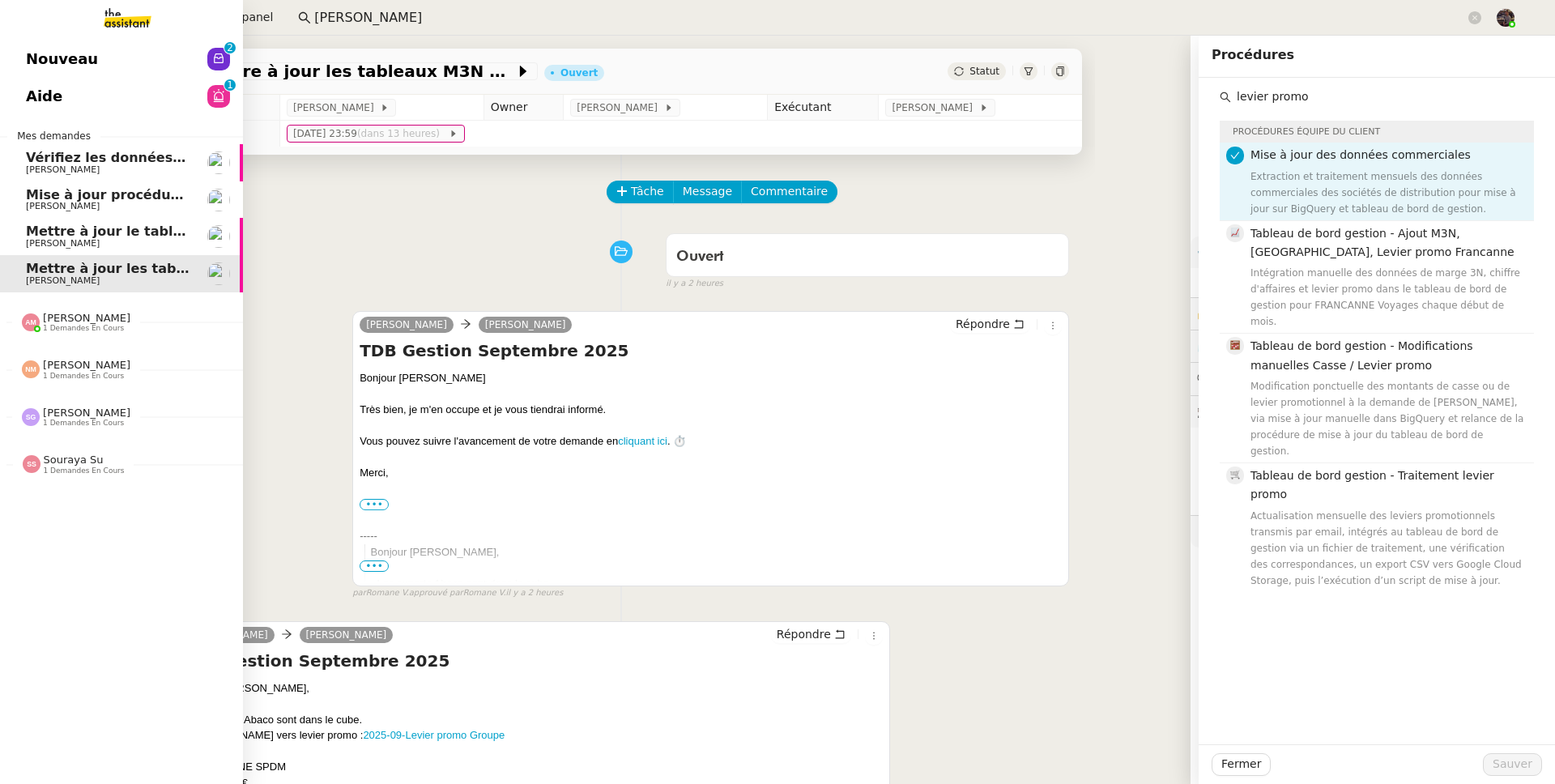
click at [68, 325] on span "1 demandes en cours" at bounding box center [83, 329] width 81 height 9
click at [84, 360] on span "[PERSON_NAME]" at bounding box center [62, 365] width 74 height 11
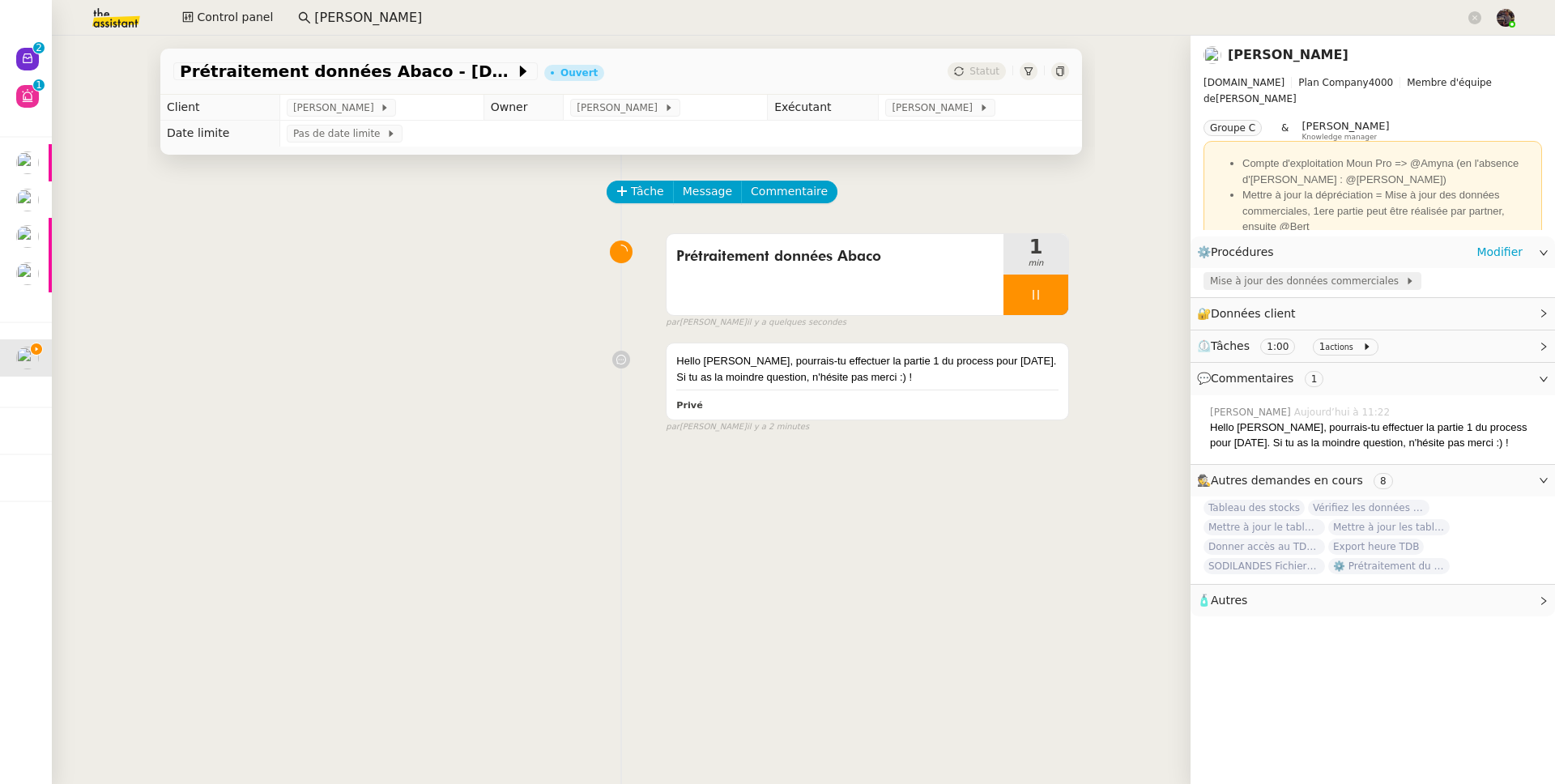
click at [1303, 273] on div "Mise à jour des données commerciales" at bounding box center [1312, 281] width 218 height 18
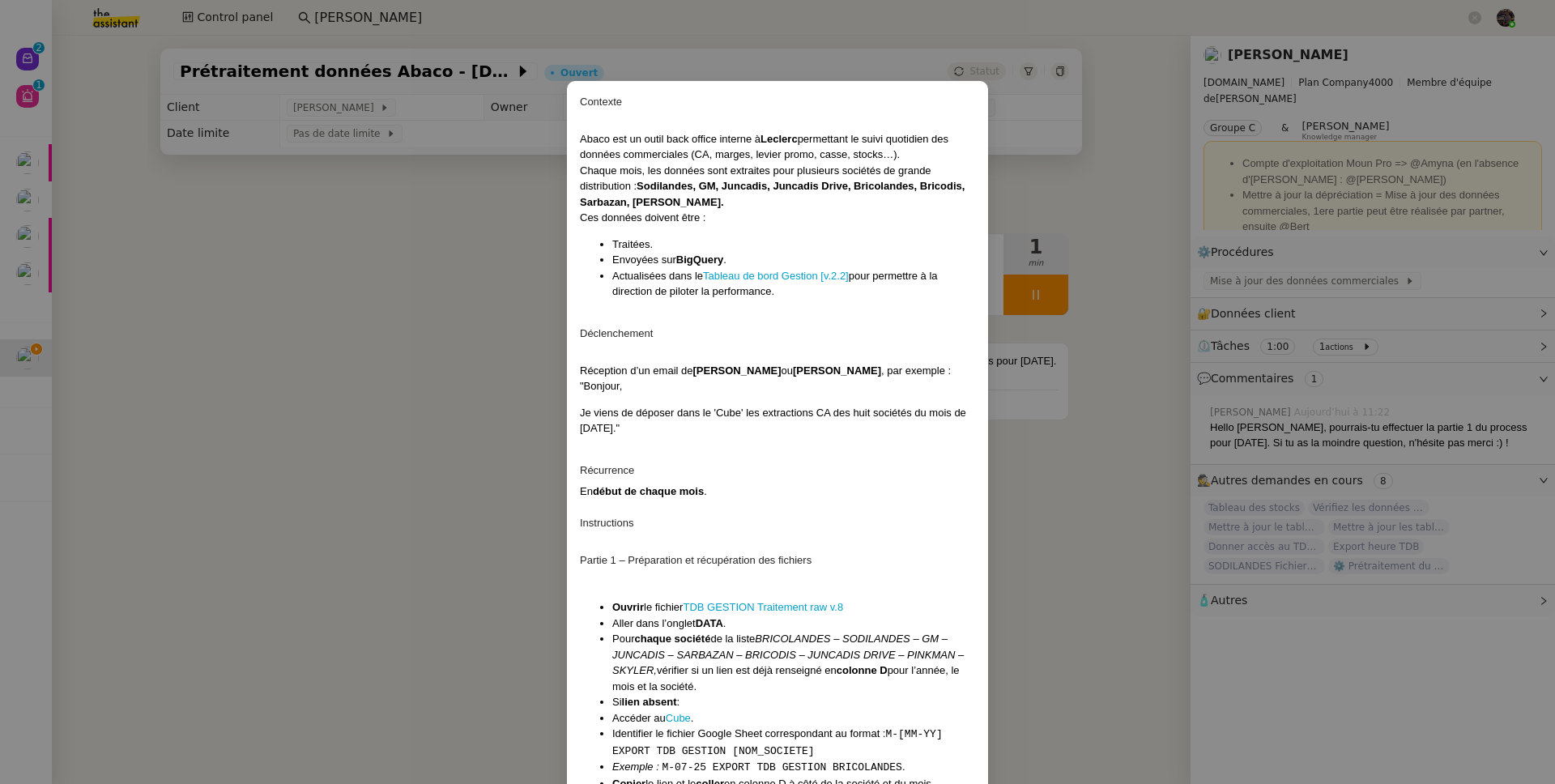
click at [773, 614] on li "Ouvrir le fichier TDB GESTION Traitement raw v.8" at bounding box center [793, 607] width 363 height 16
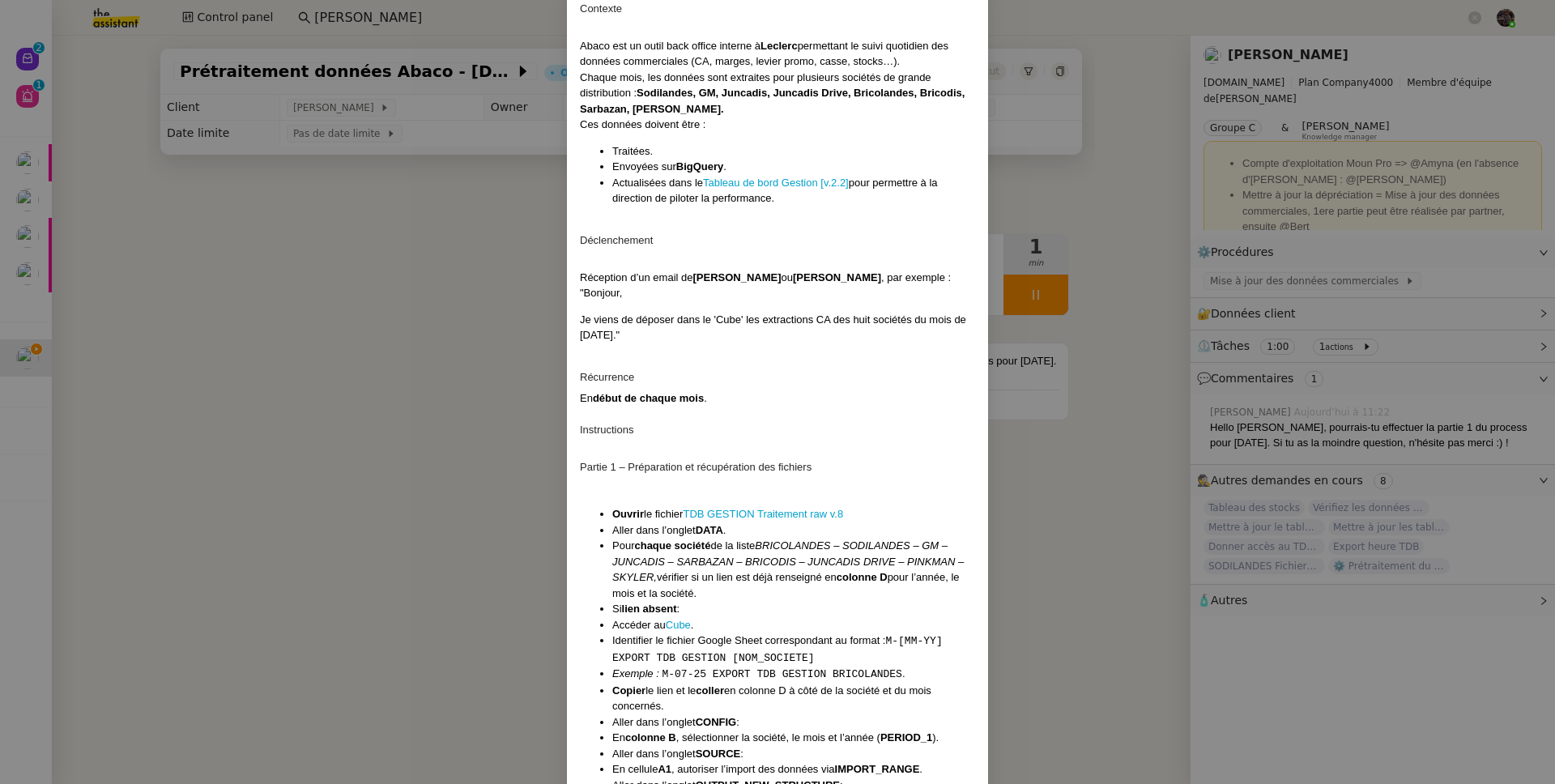
scroll to position [103, 0]
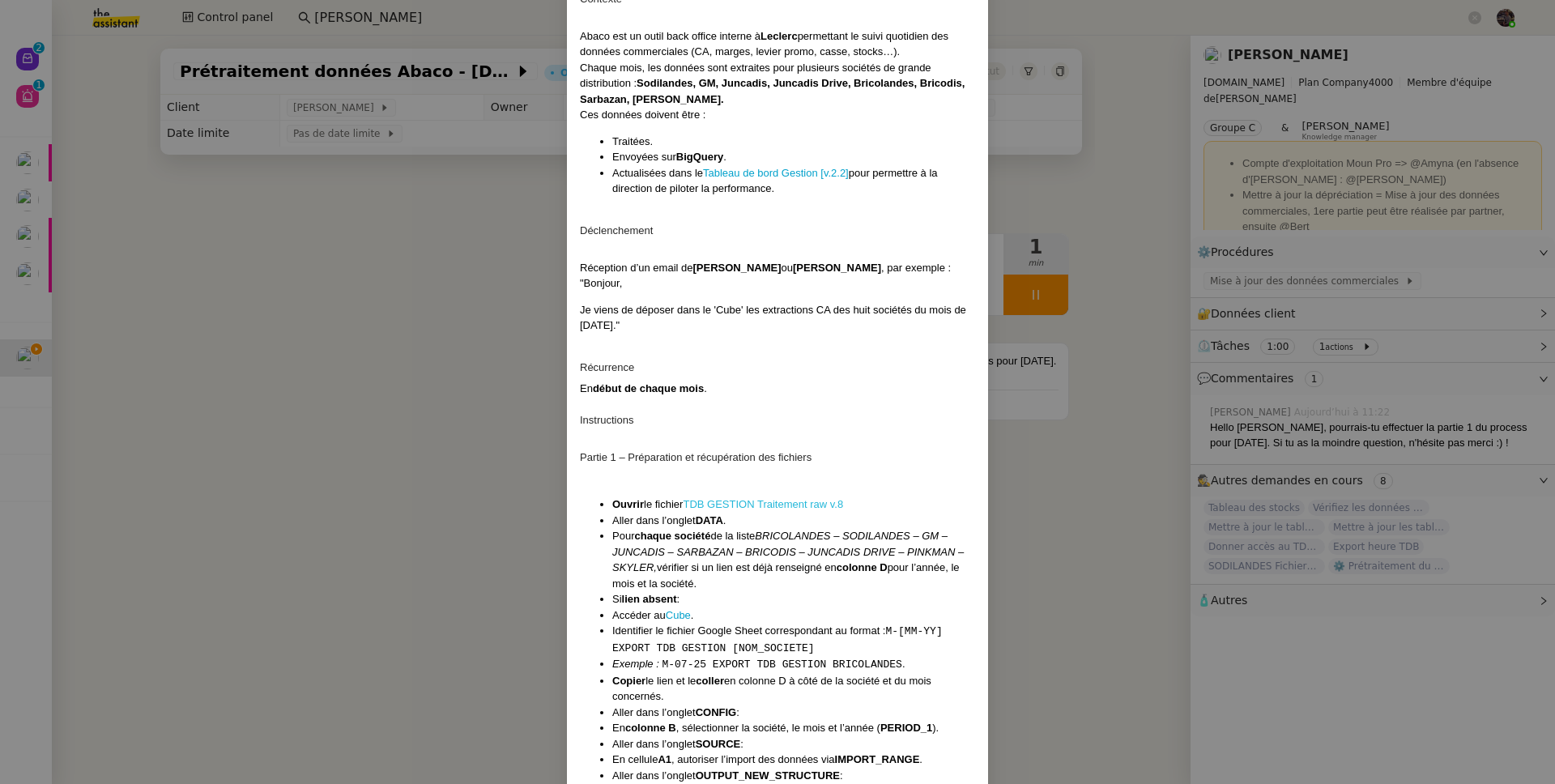
click at [722, 506] on link "TDB GESTION Traitement raw v.8" at bounding box center [763, 504] width 161 height 12
click at [436, 264] on nz-modal-container "Contexte Abaco est un outil back office interne à Leclerc permettant le suivi q…" at bounding box center [777, 392] width 1555 height 784
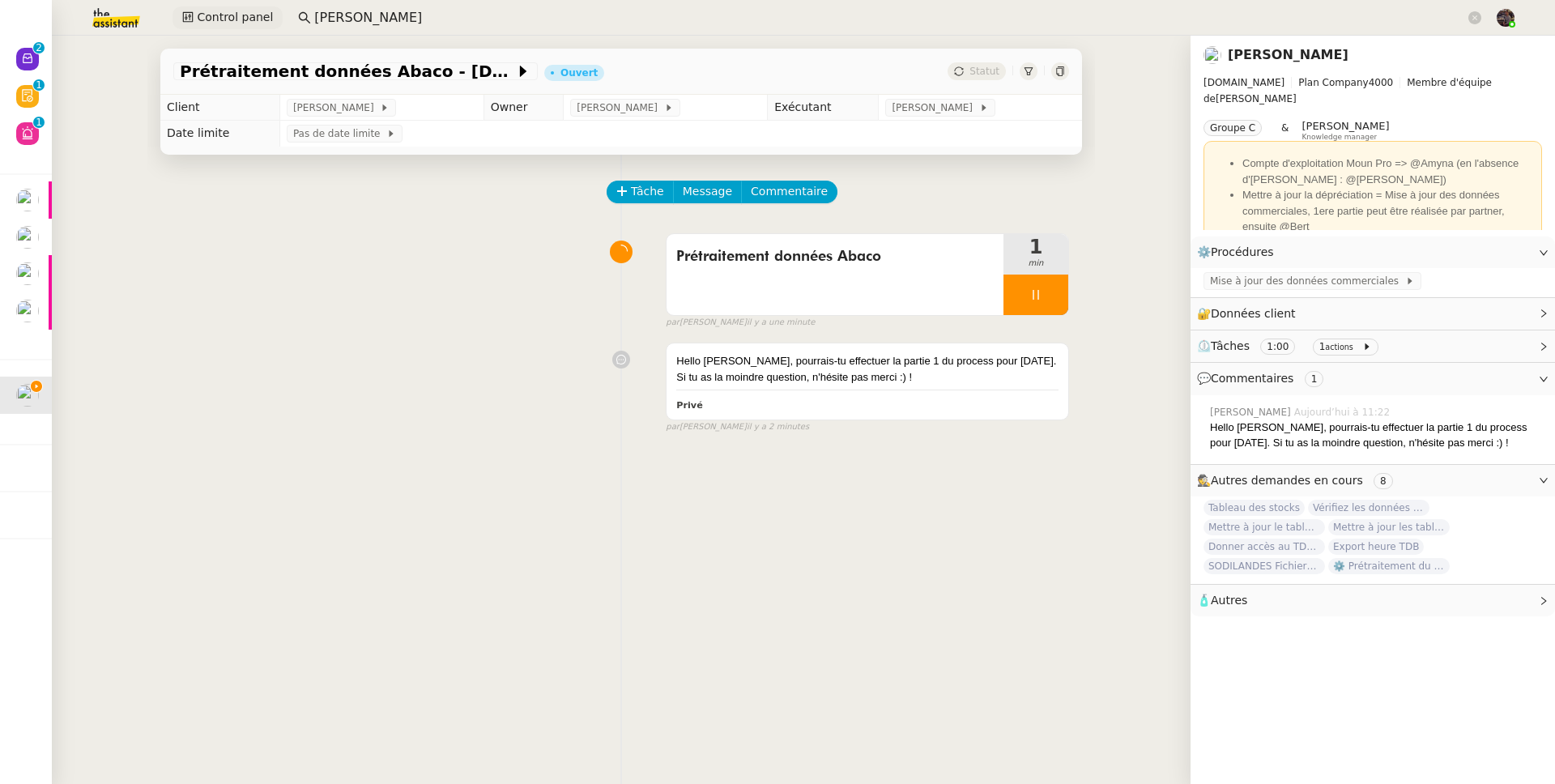
click at [263, 21] on span "Control panel" at bounding box center [235, 17] width 76 height 19
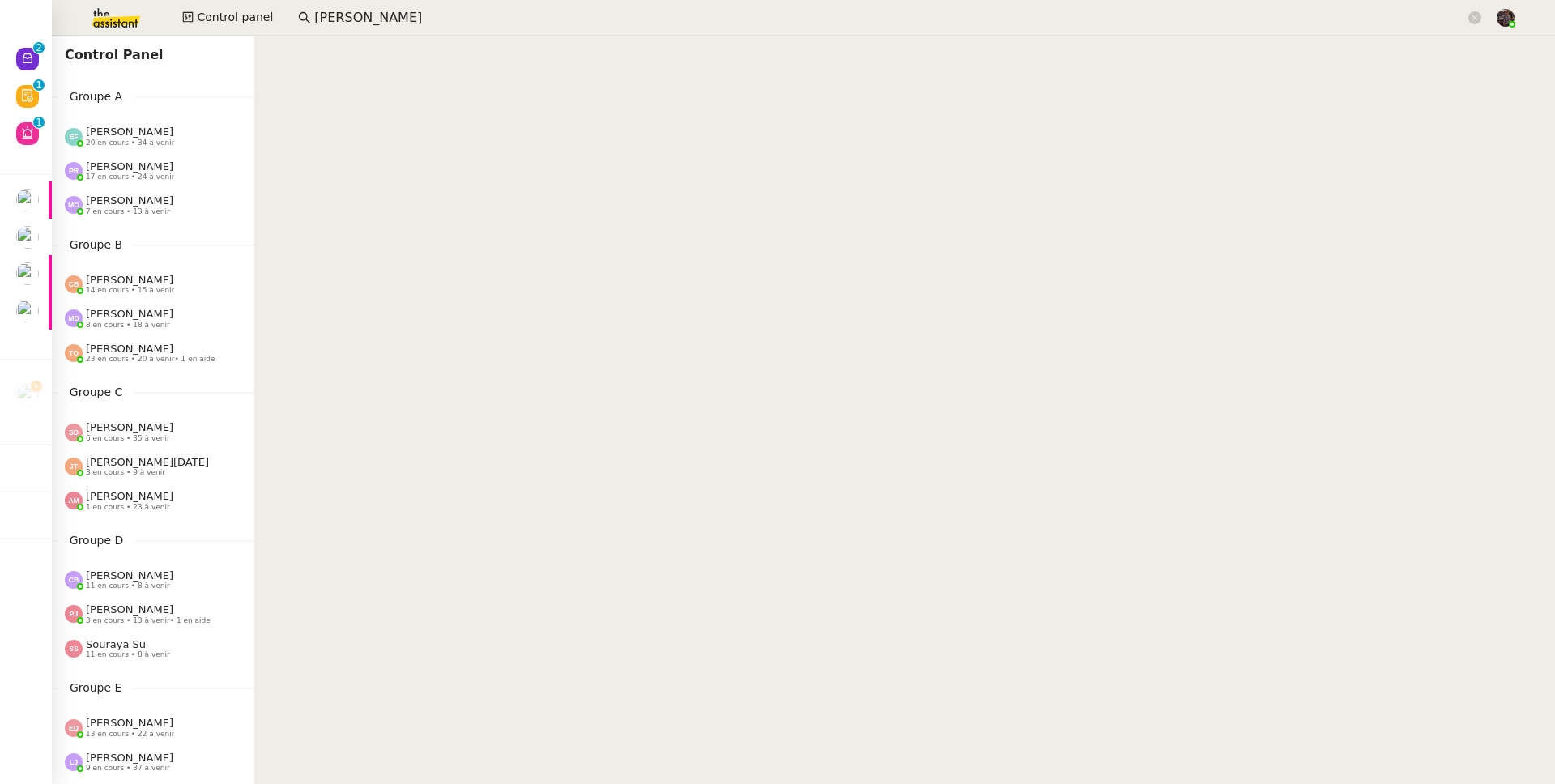
click at [159, 427] on span "Sheida Delpazir" at bounding box center [130, 427] width 87 height 12
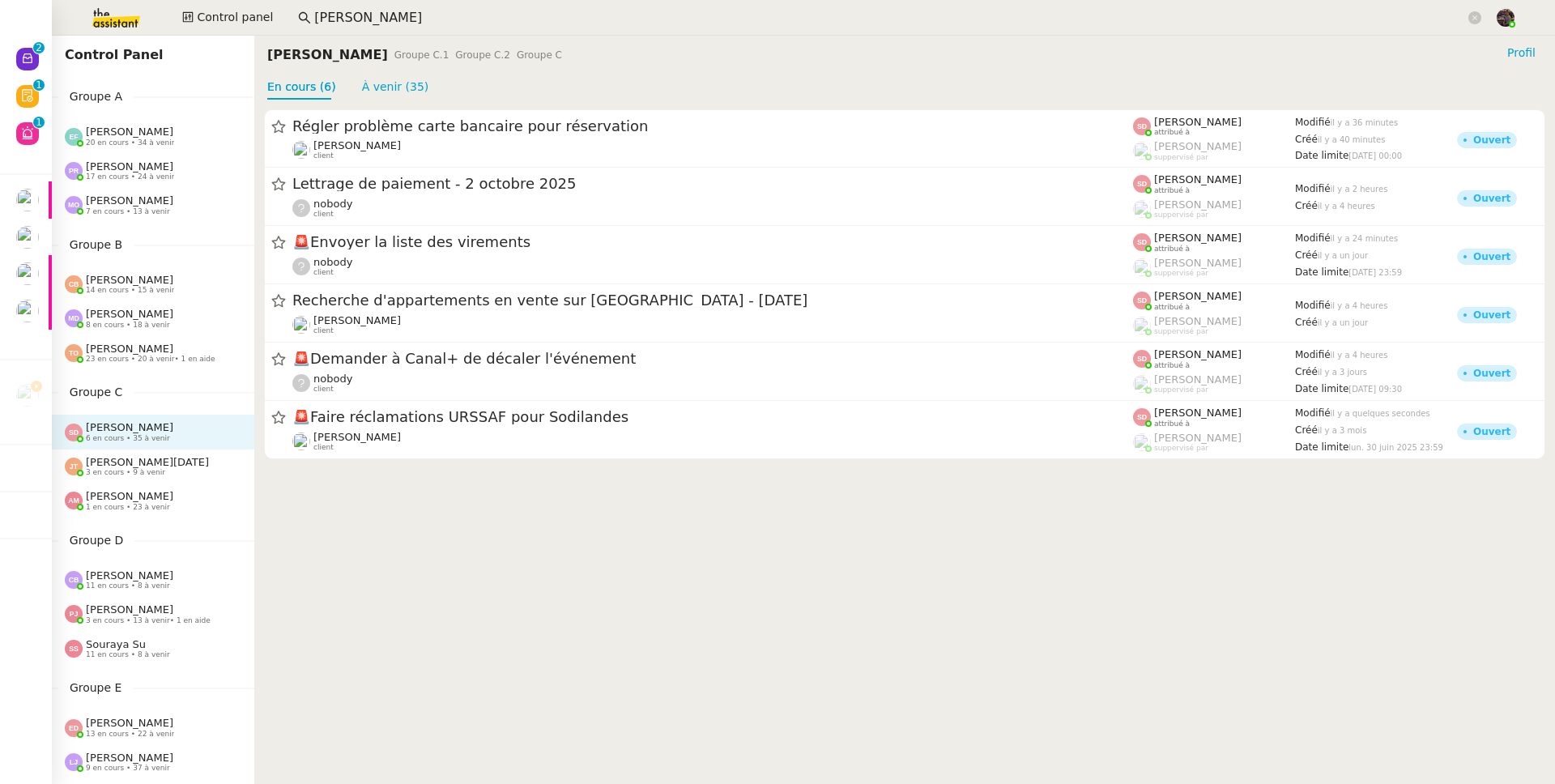
click at [166, 477] on div "Jean-Noël De Tinguy 3 en cours • 9 à venir" at bounding box center [153, 466] width 202 height 34
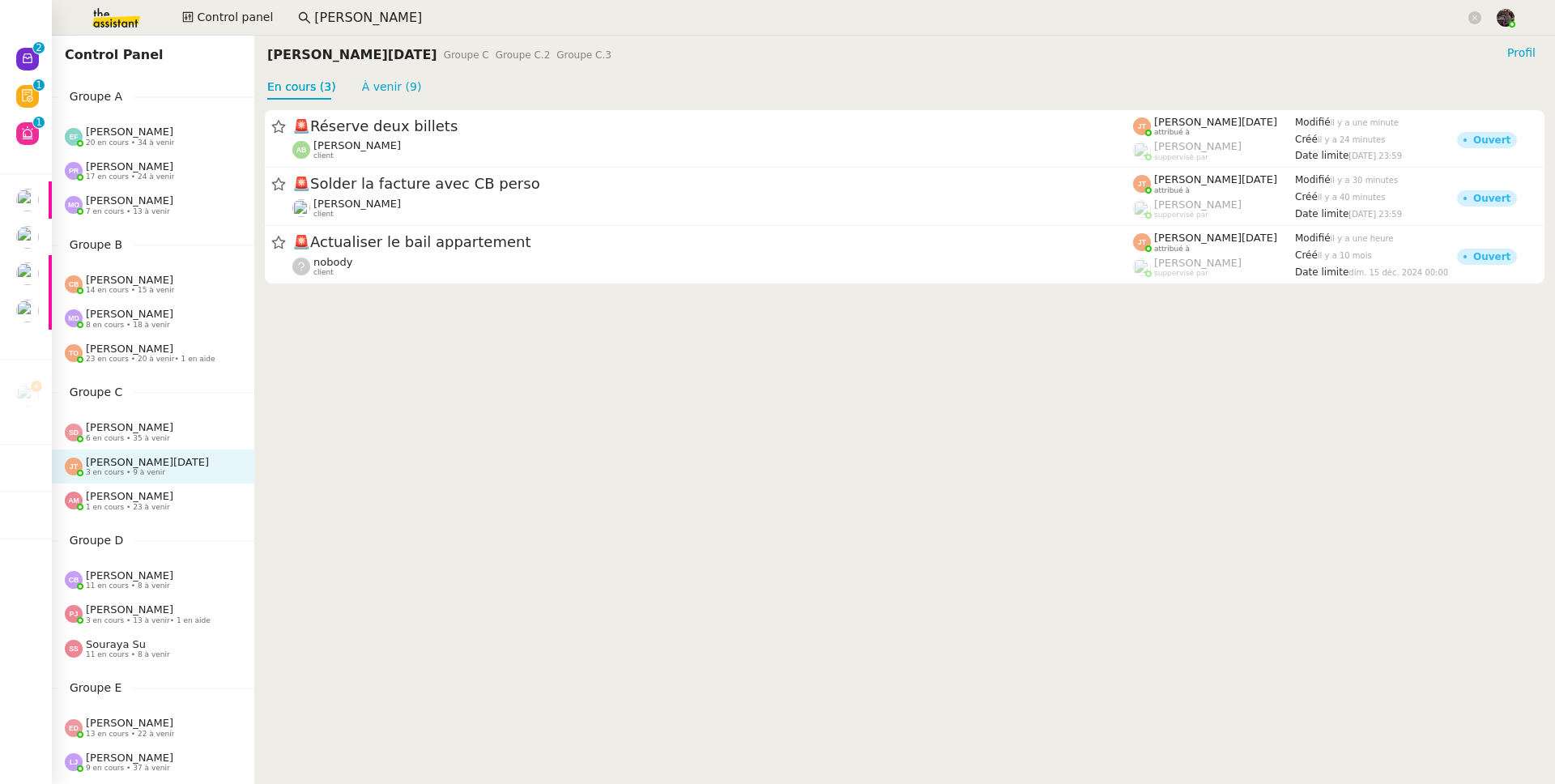
click at [164, 501] on div "Amyna Mehrez 1 en cours • 23 à venir" at bounding box center [130, 501] width 87 height 21
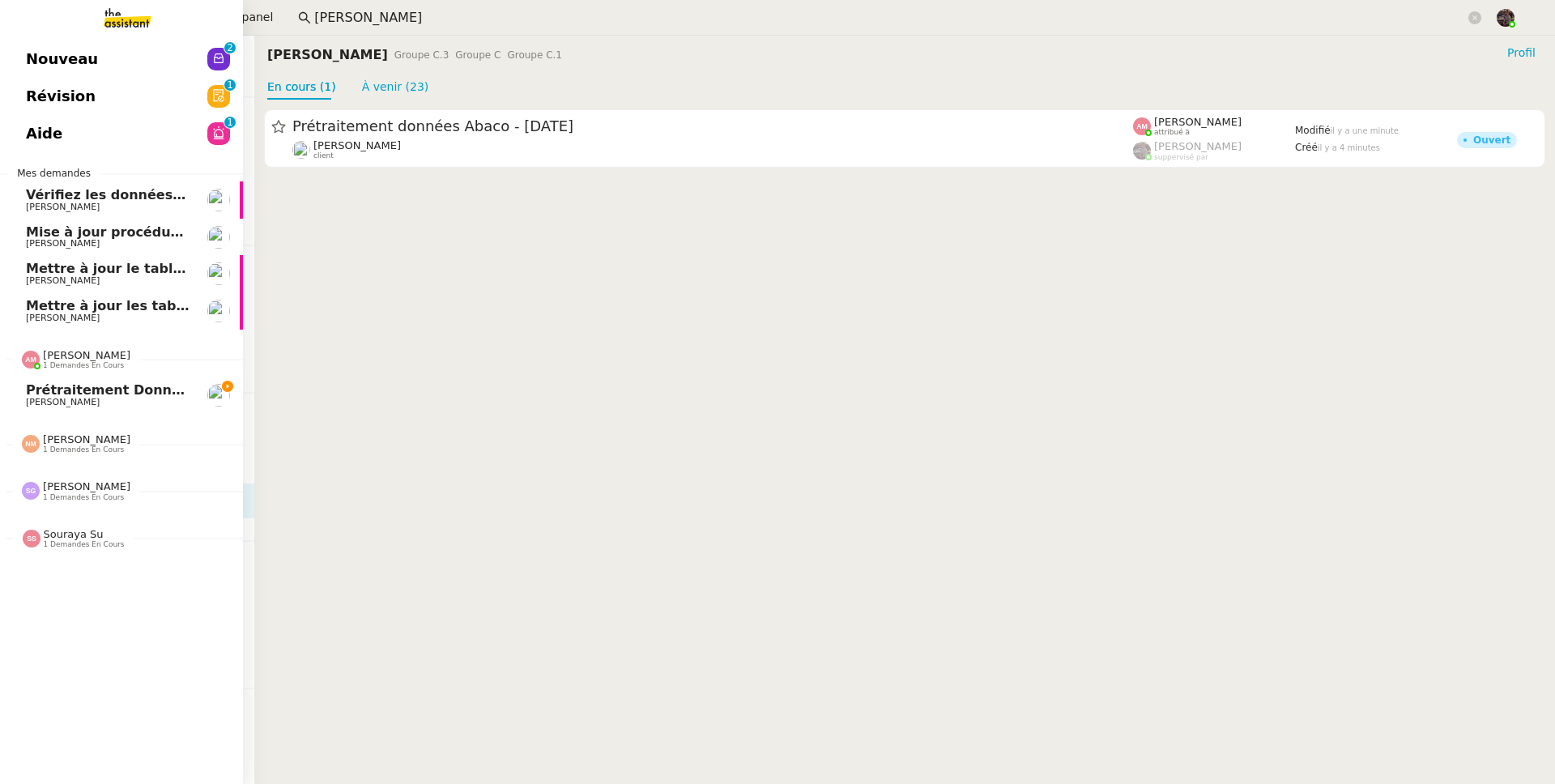
click at [133, 408] on link "Prétraitement données Abaco - Septembre 2025 Guillaume Farina" at bounding box center [122, 395] width 243 height 37
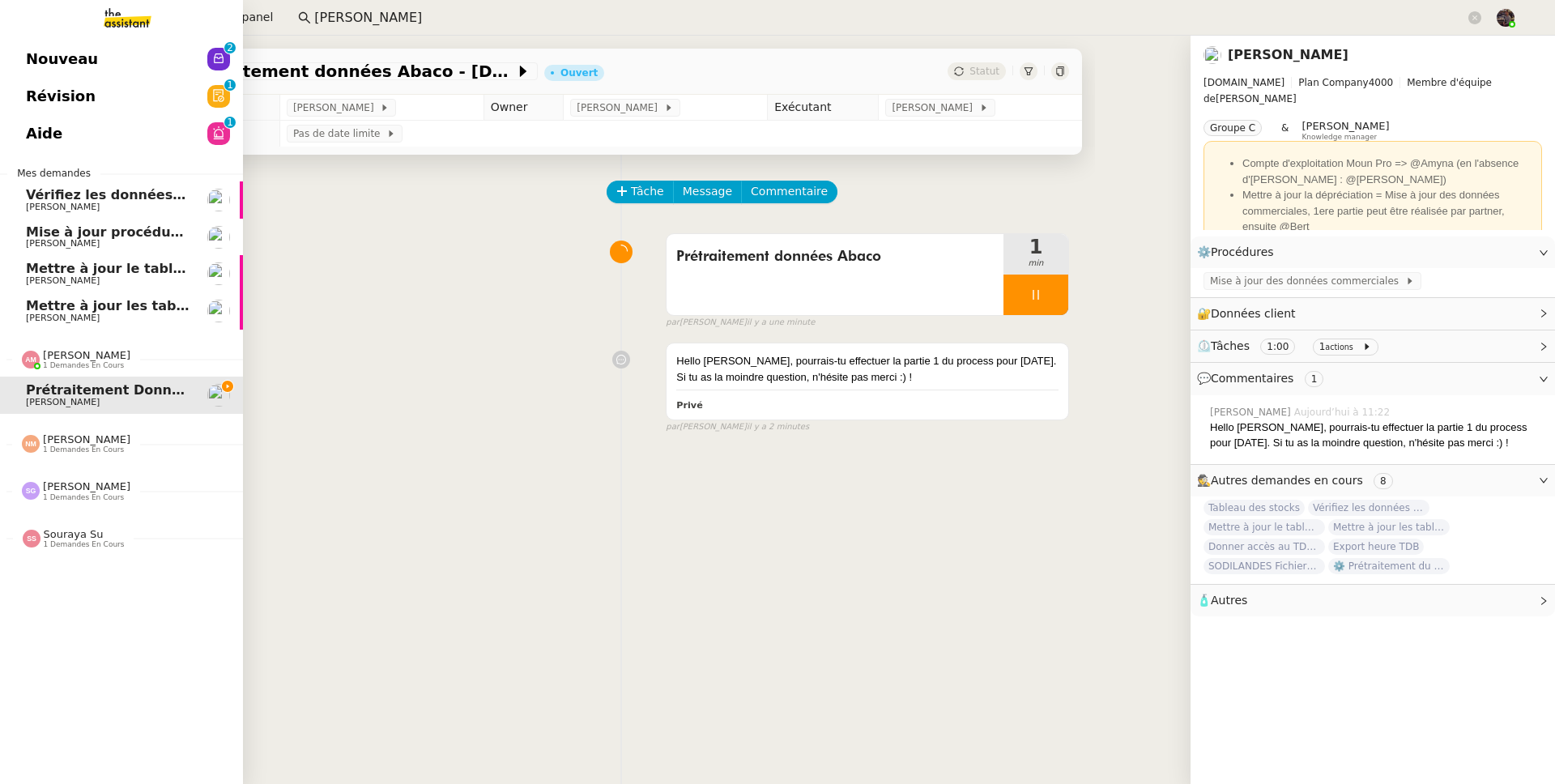
click at [99, 316] on span "[PERSON_NAME]" at bounding box center [107, 318] width 163 height 10
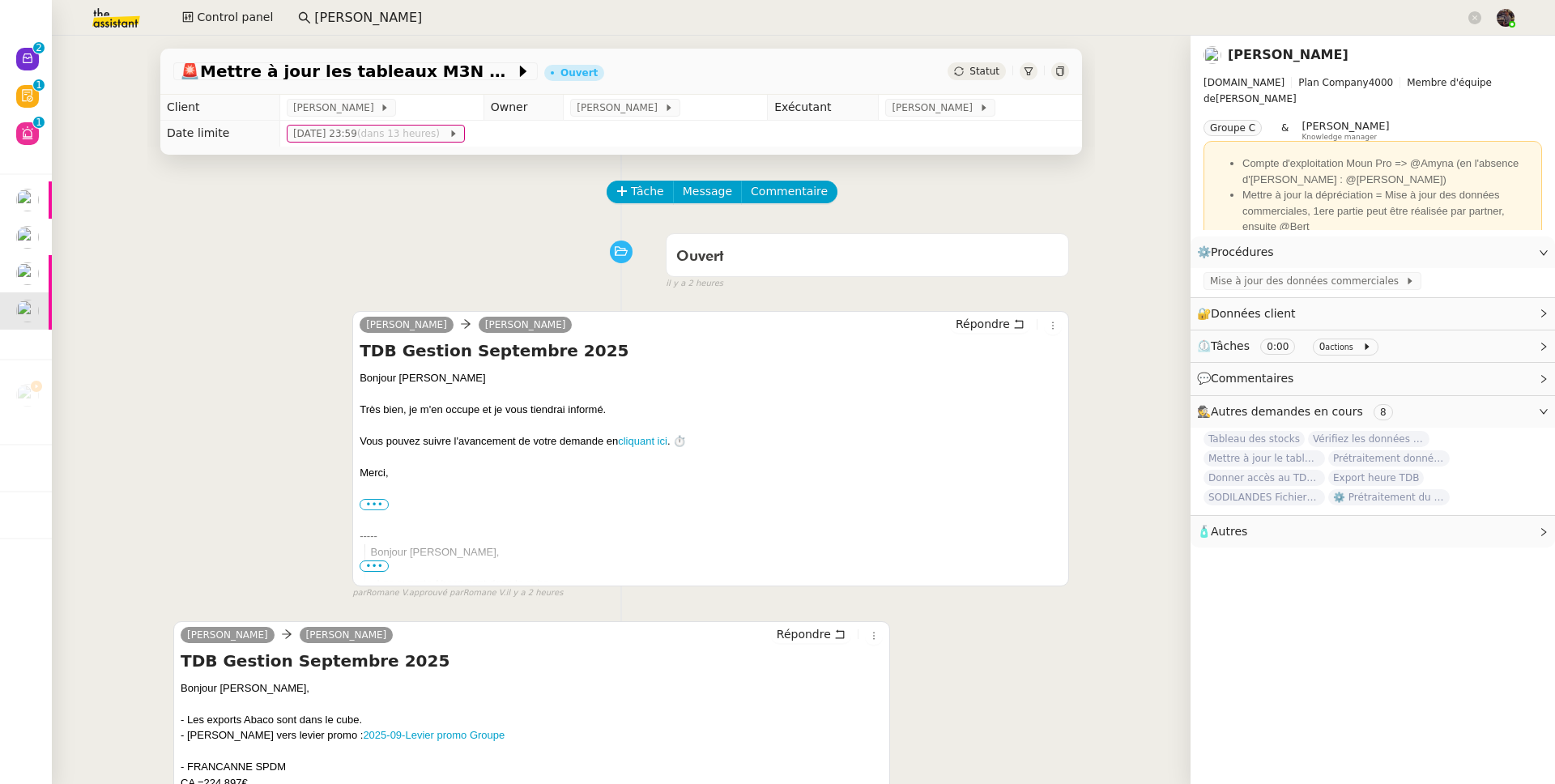
scroll to position [148, 0]
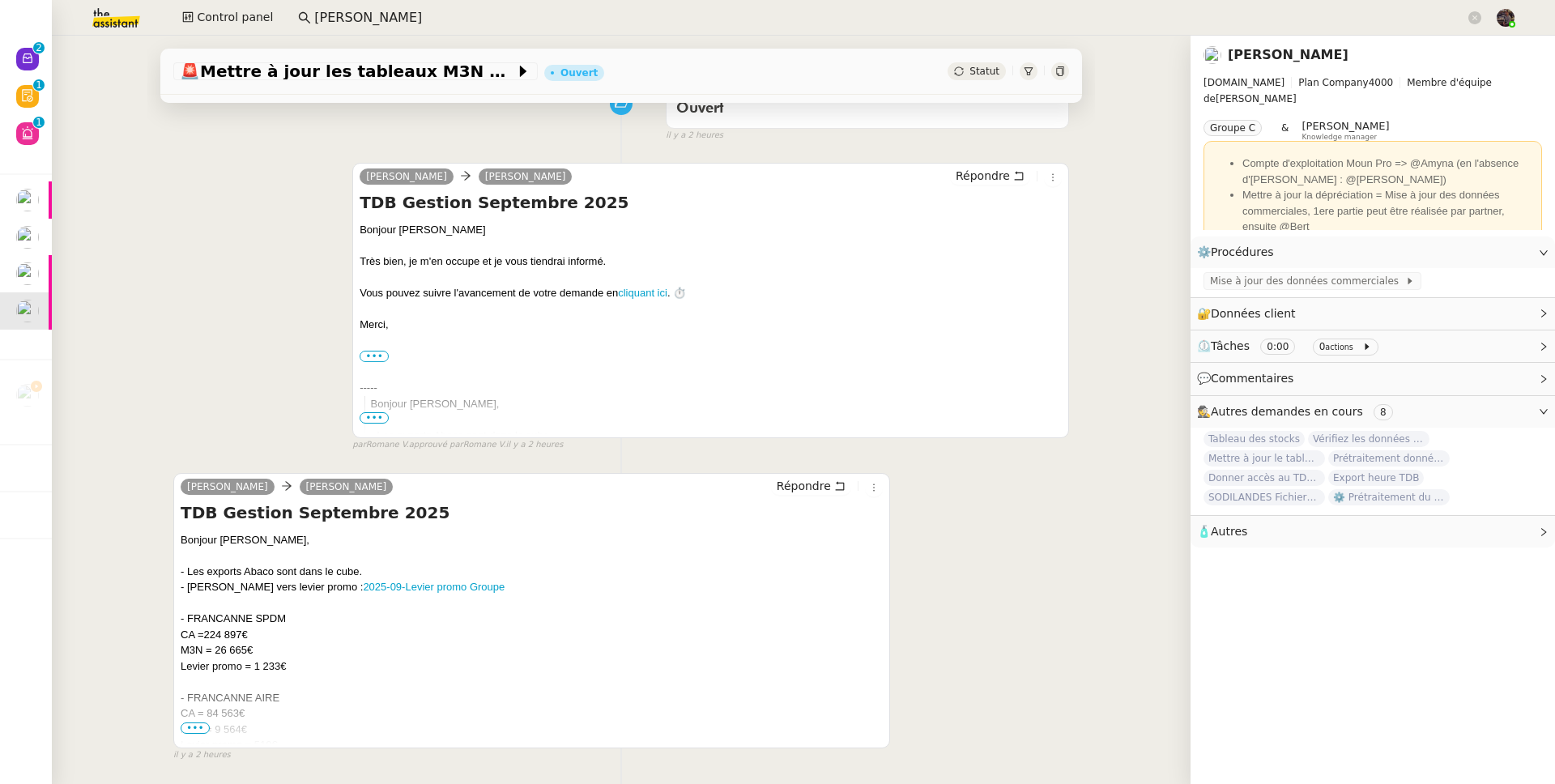
click at [205, 730] on div "M3N = 9 564€" at bounding box center [531, 730] width 702 height 16
click at [200, 730] on span "•••" at bounding box center [194, 727] width 29 height 12
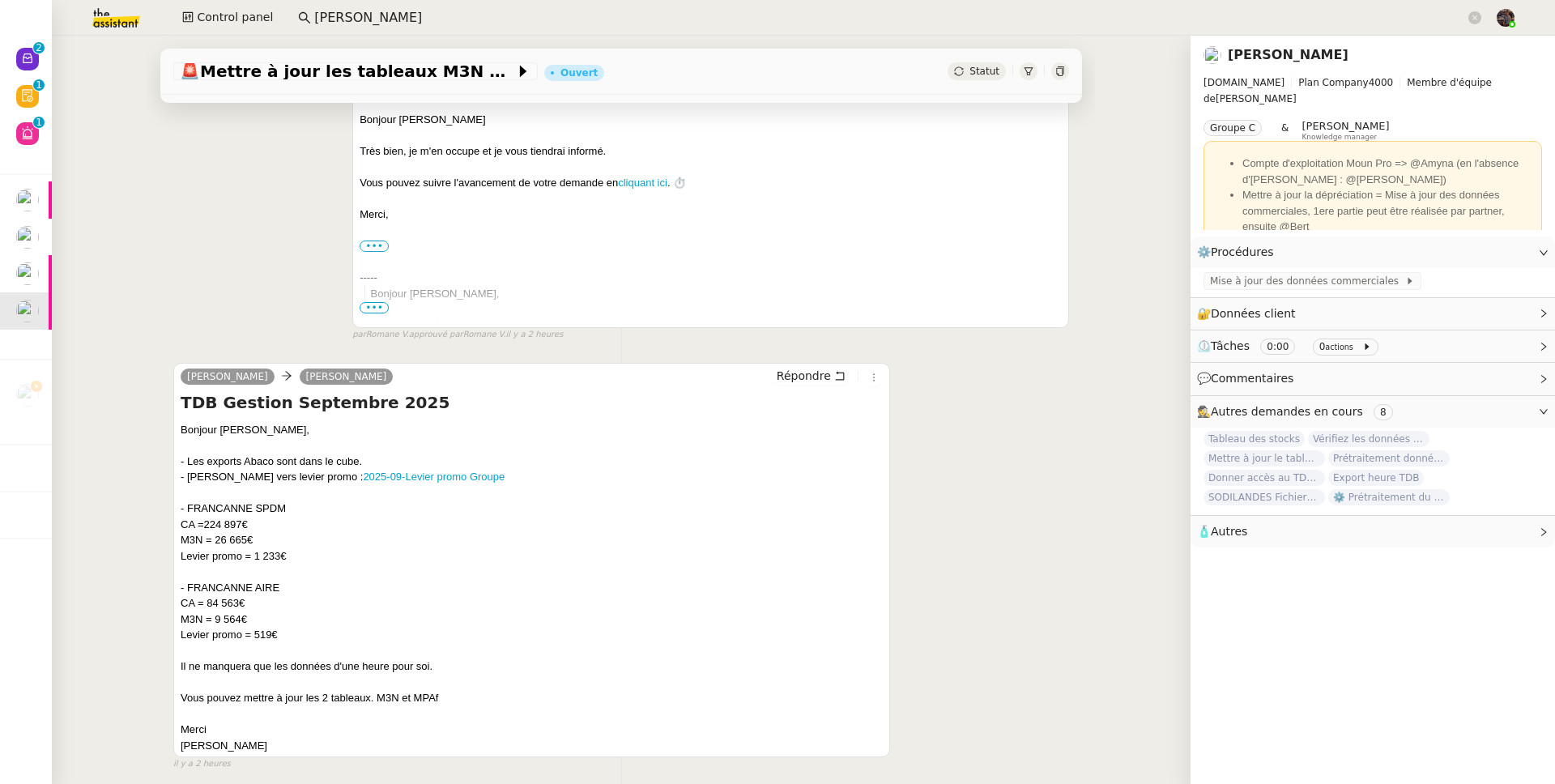
scroll to position [262, 0]
click at [1465, 249] on div "⚙️ Procédures Modifier" at bounding box center [1360, 252] width 326 height 19
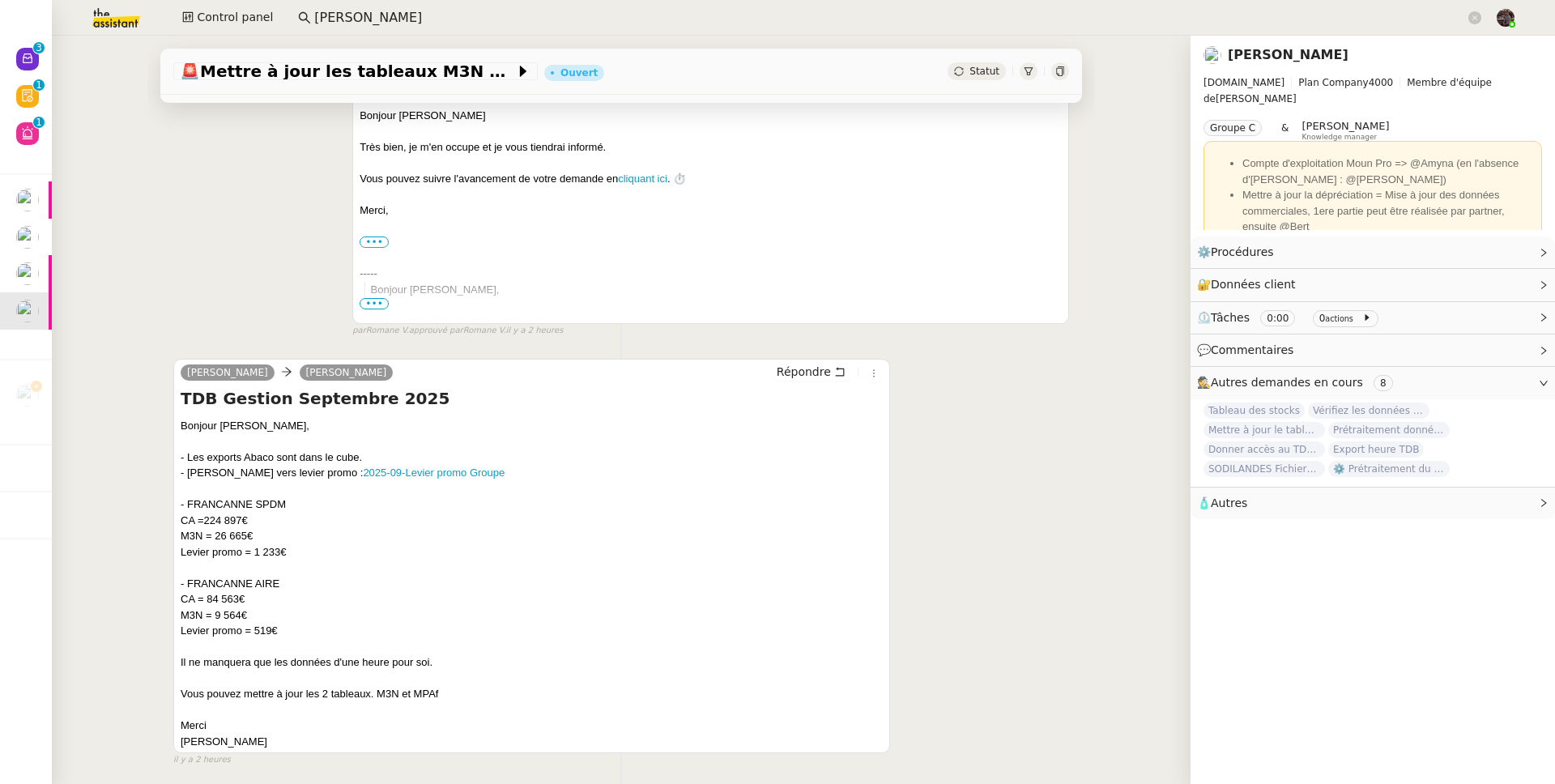
scroll to position [0, 0]
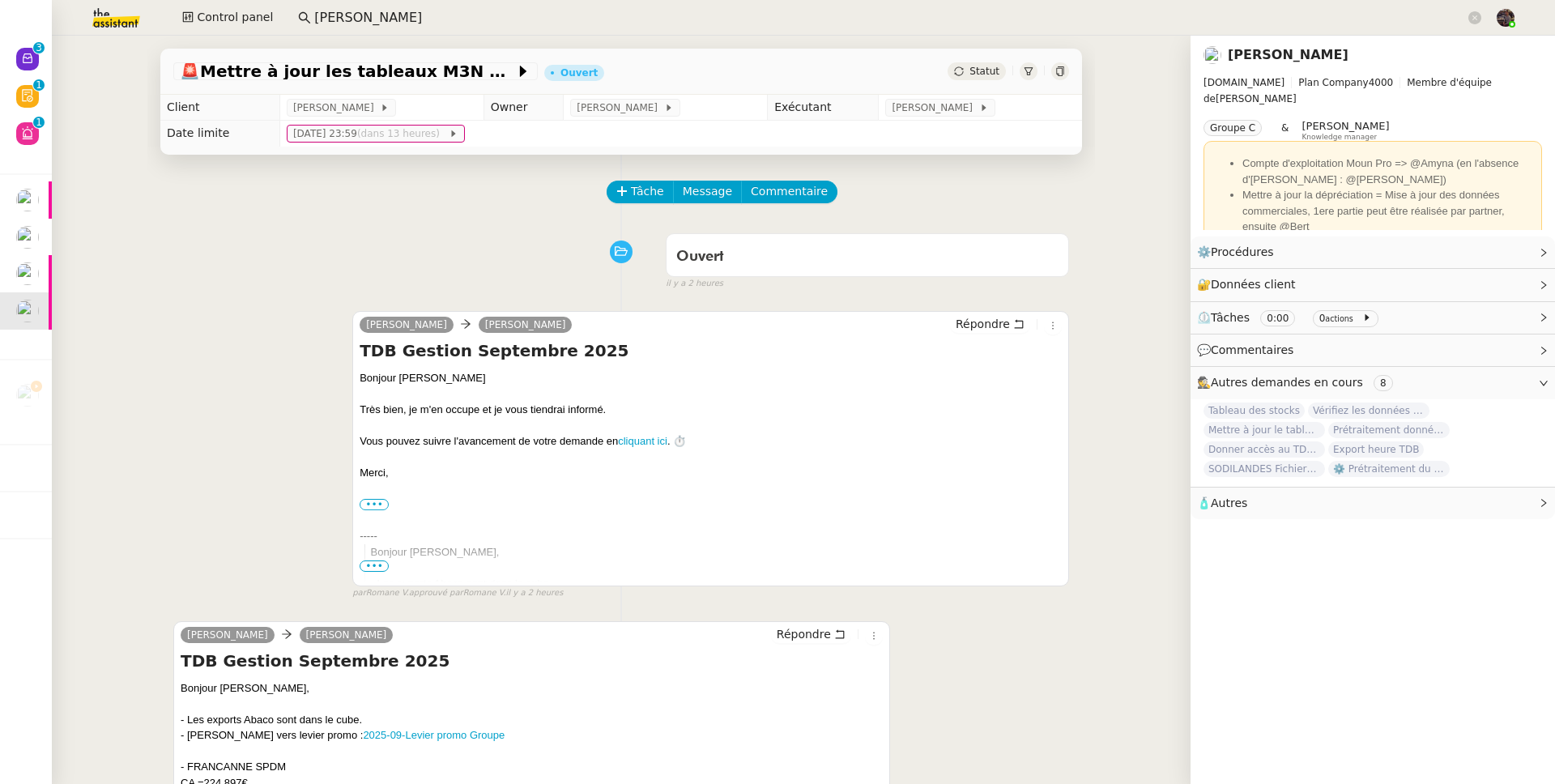
click at [639, 208] on div "Tâche Message Commentaire" at bounding box center [838, 200] width 461 height 39
click at [640, 205] on div "Tâche Message Commentaire" at bounding box center [838, 200] width 461 height 39
click at [639, 194] on span "Tâche" at bounding box center [647, 191] width 33 height 19
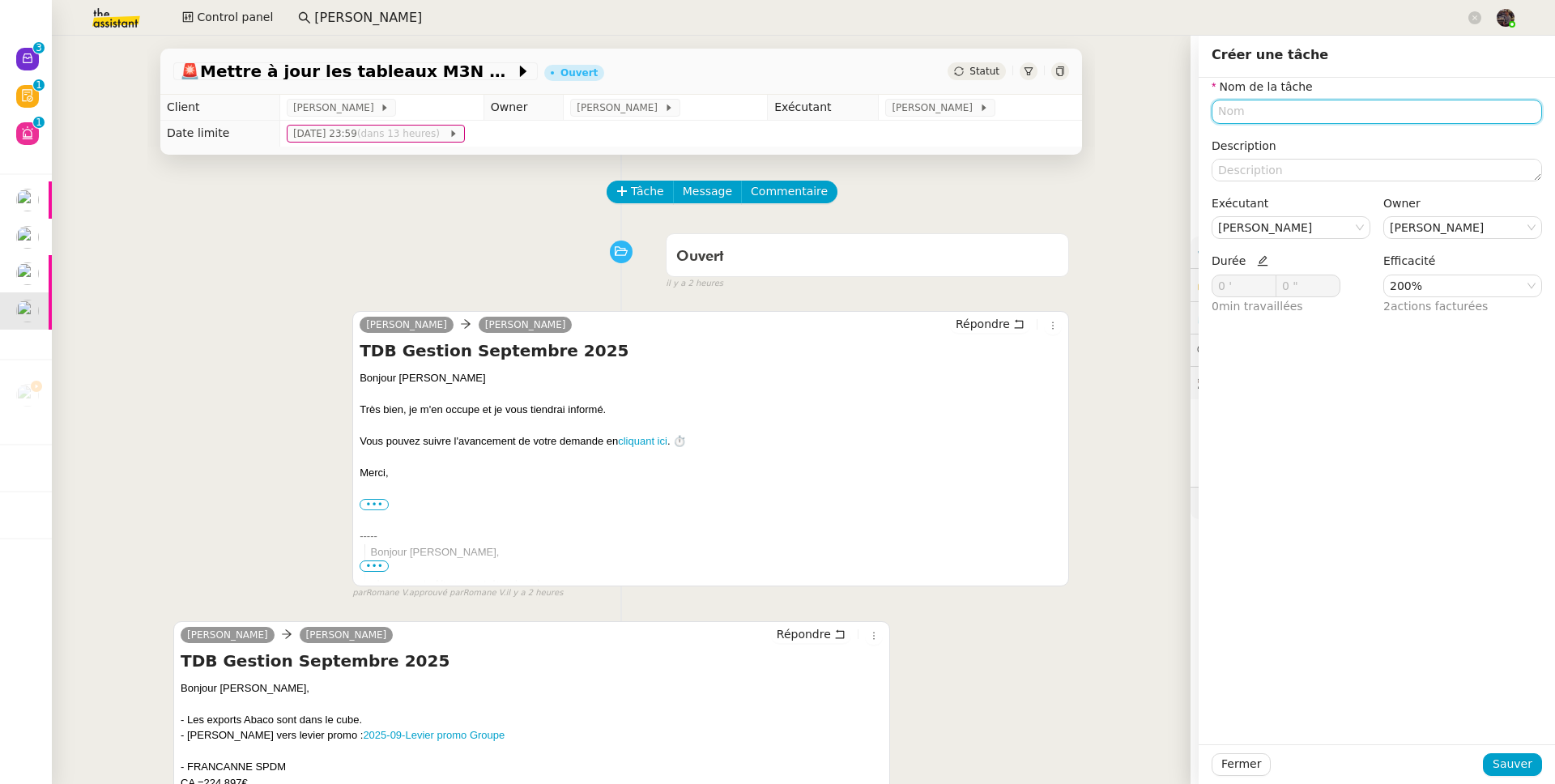
click at [1254, 102] on input "text" at bounding box center [1376, 111] width 330 height 23
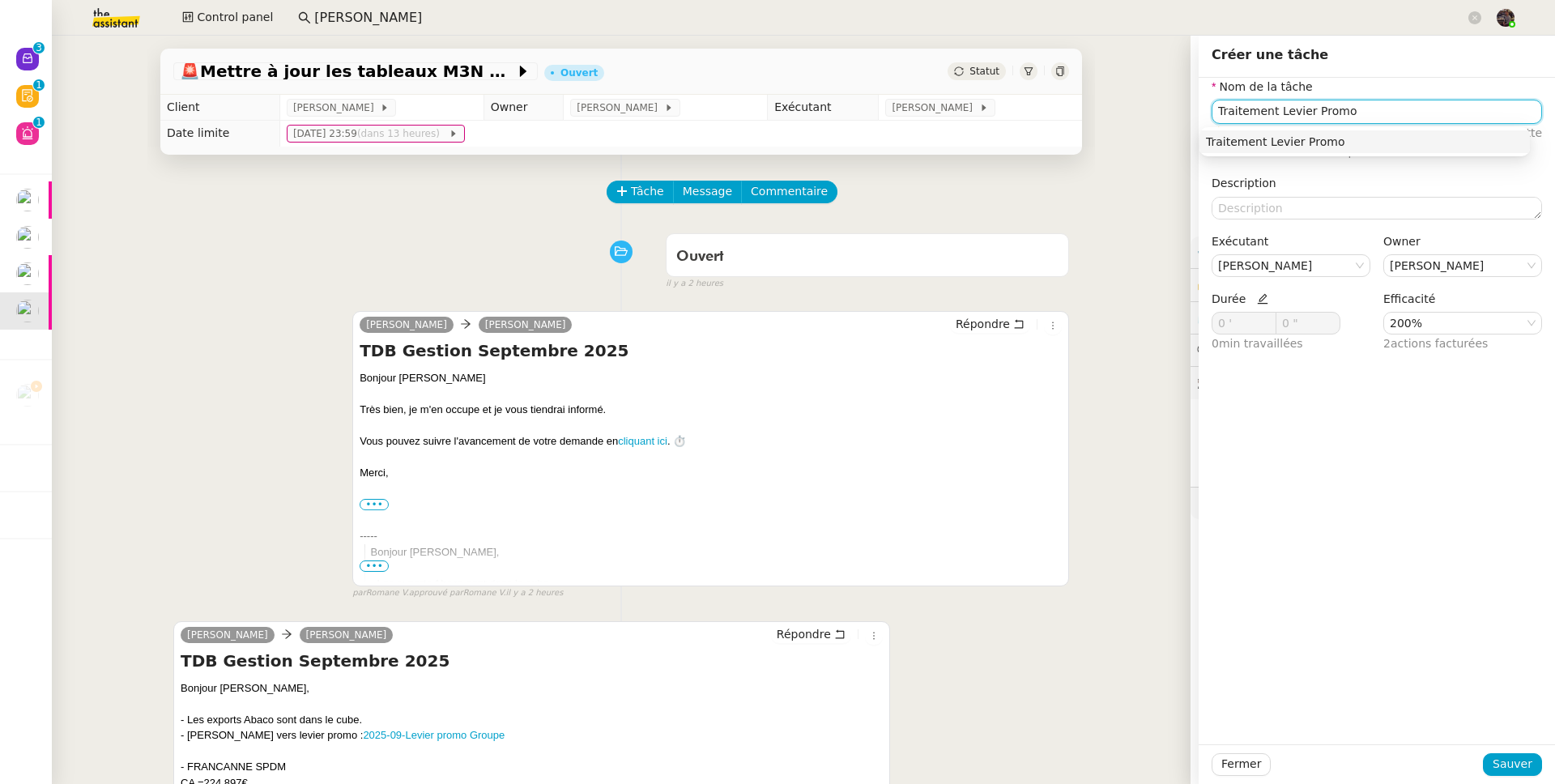
click at [1367, 143] on div "Traitement Levier Promo" at bounding box center [1364, 141] width 317 height 14
type input "Traitement Levier Promo"
click at [1503, 769] on span "Sauver" at bounding box center [1512, 764] width 40 height 19
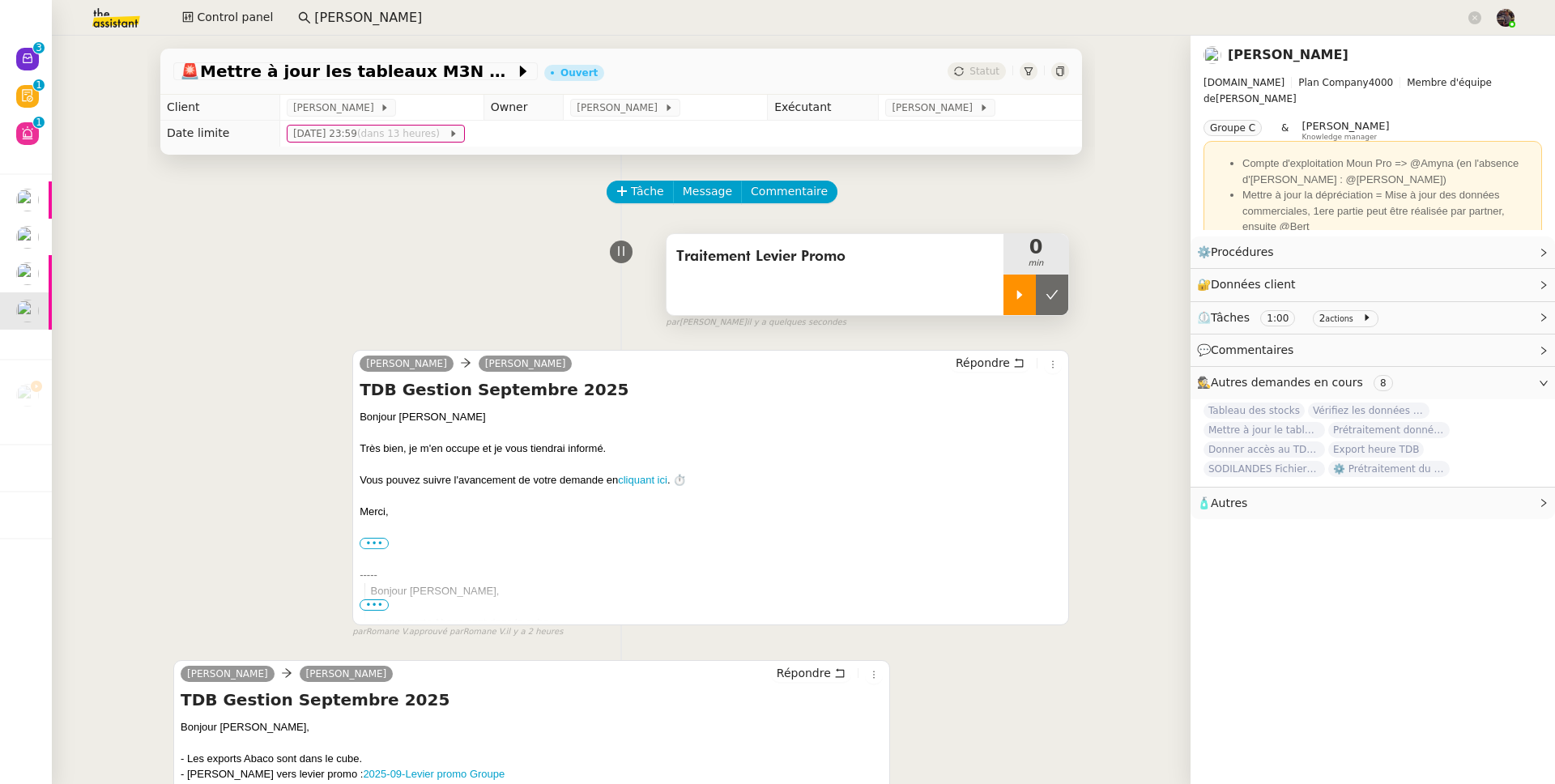
click at [1017, 298] on icon at bounding box center [1019, 294] width 5 height 9
click at [1476, 254] on link "Modifier" at bounding box center [1499, 252] width 46 height 19
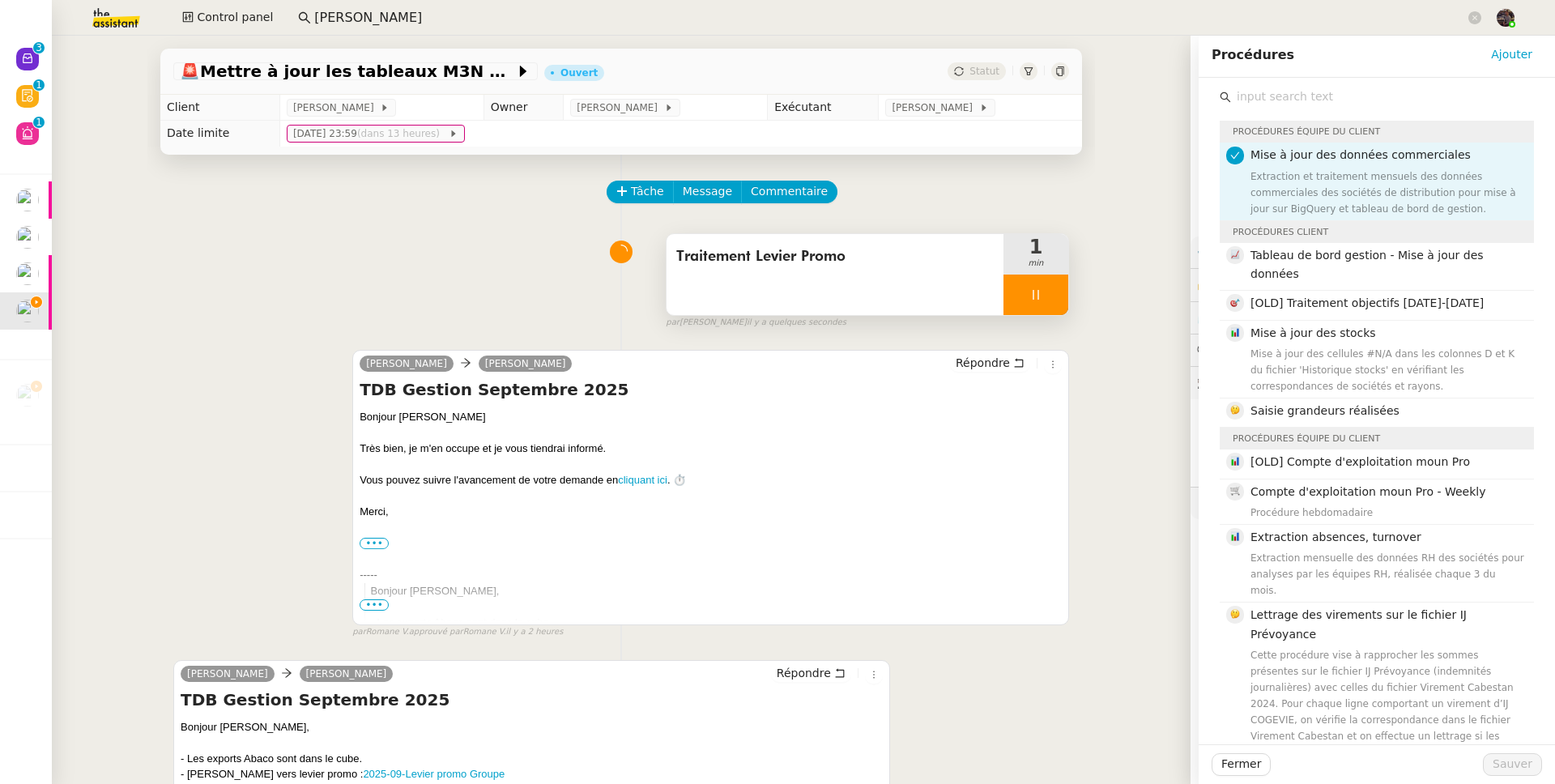
click at [1295, 94] on input "text" at bounding box center [1382, 97] width 303 height 22
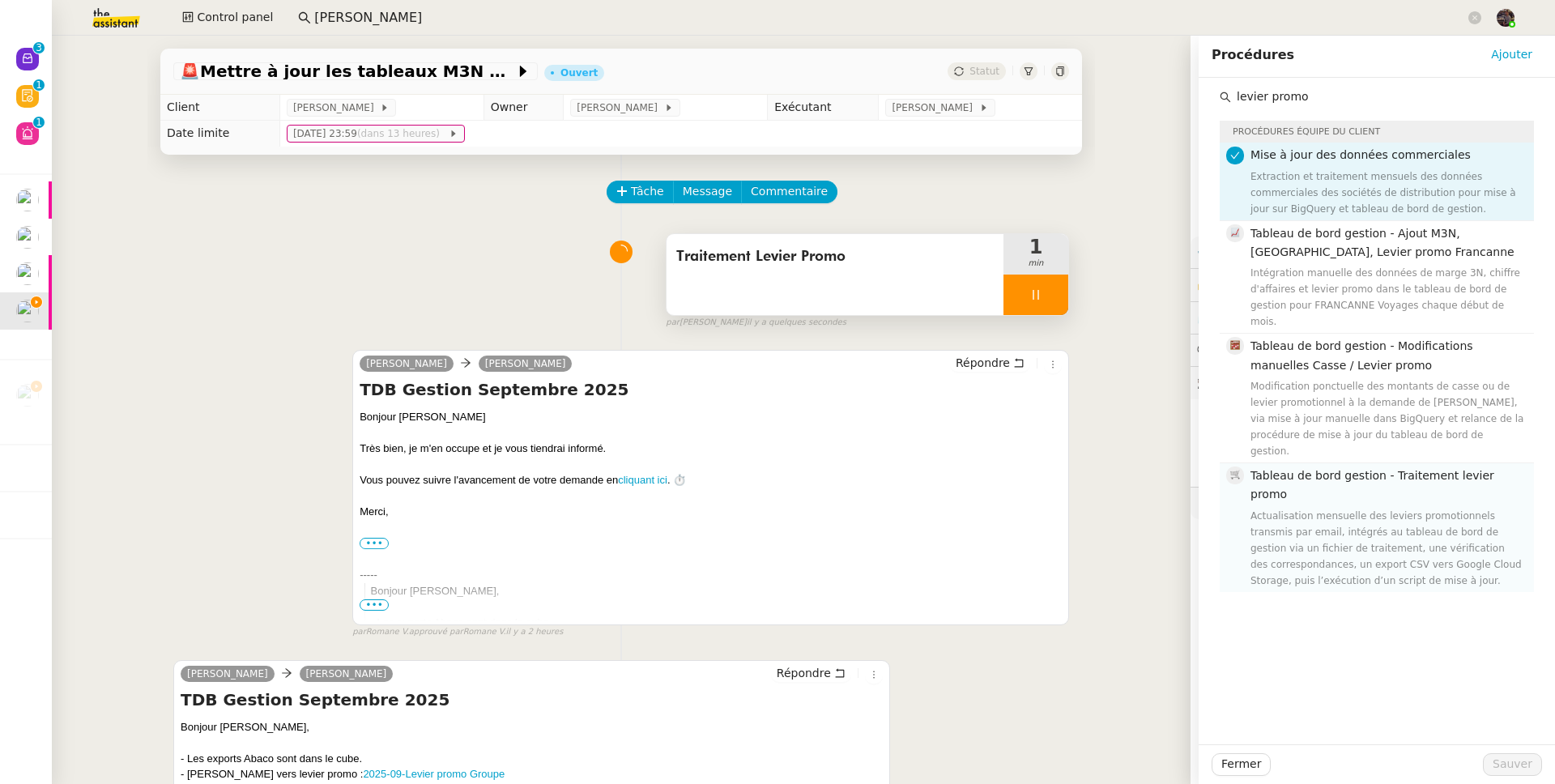
type input "levier promo"
click at [1388, 508] on div "Actualisation mensuelle des leviers promotionnels transmis par email, intégrés …" at bounding box center [1387, 548] width 274 height 81
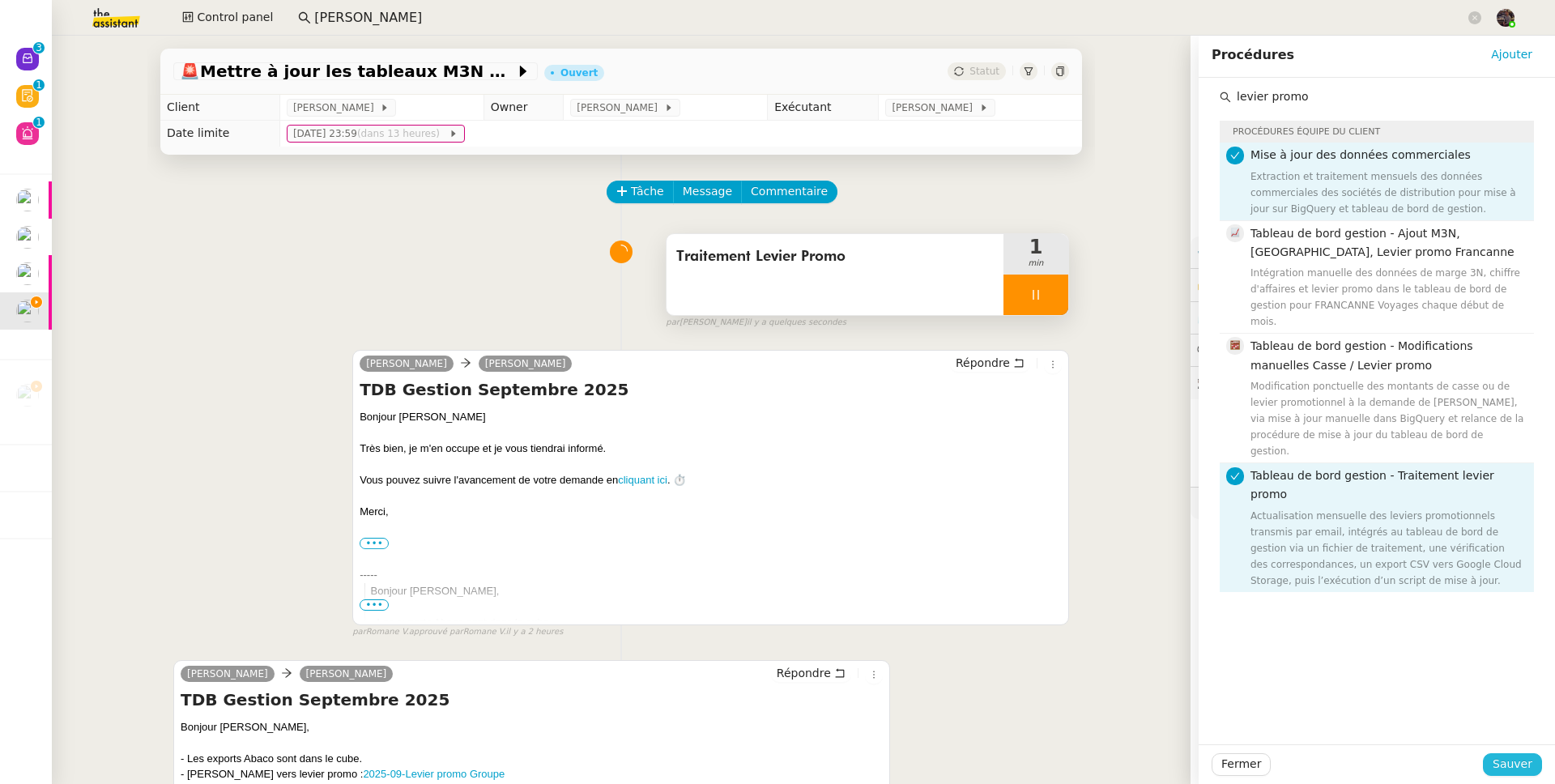
click at [1512, 756] on span "Sauver" at bounding box center [1512, 764] width 40 height 19
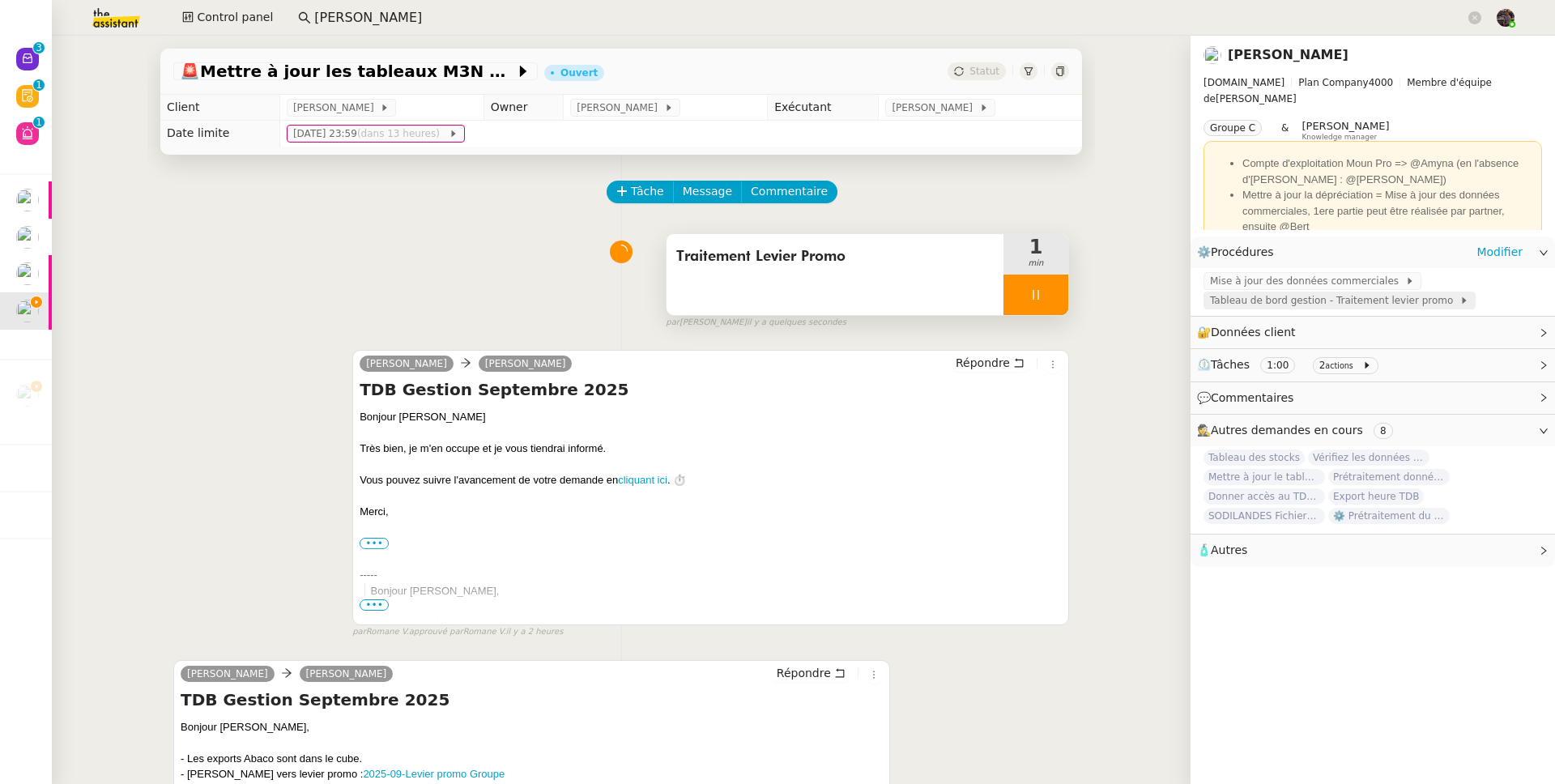
click at [1306, 301] on span "Tableau de bord gestion - Traitement levier promo" at bounding box center [1334, 300] width 250 height 16
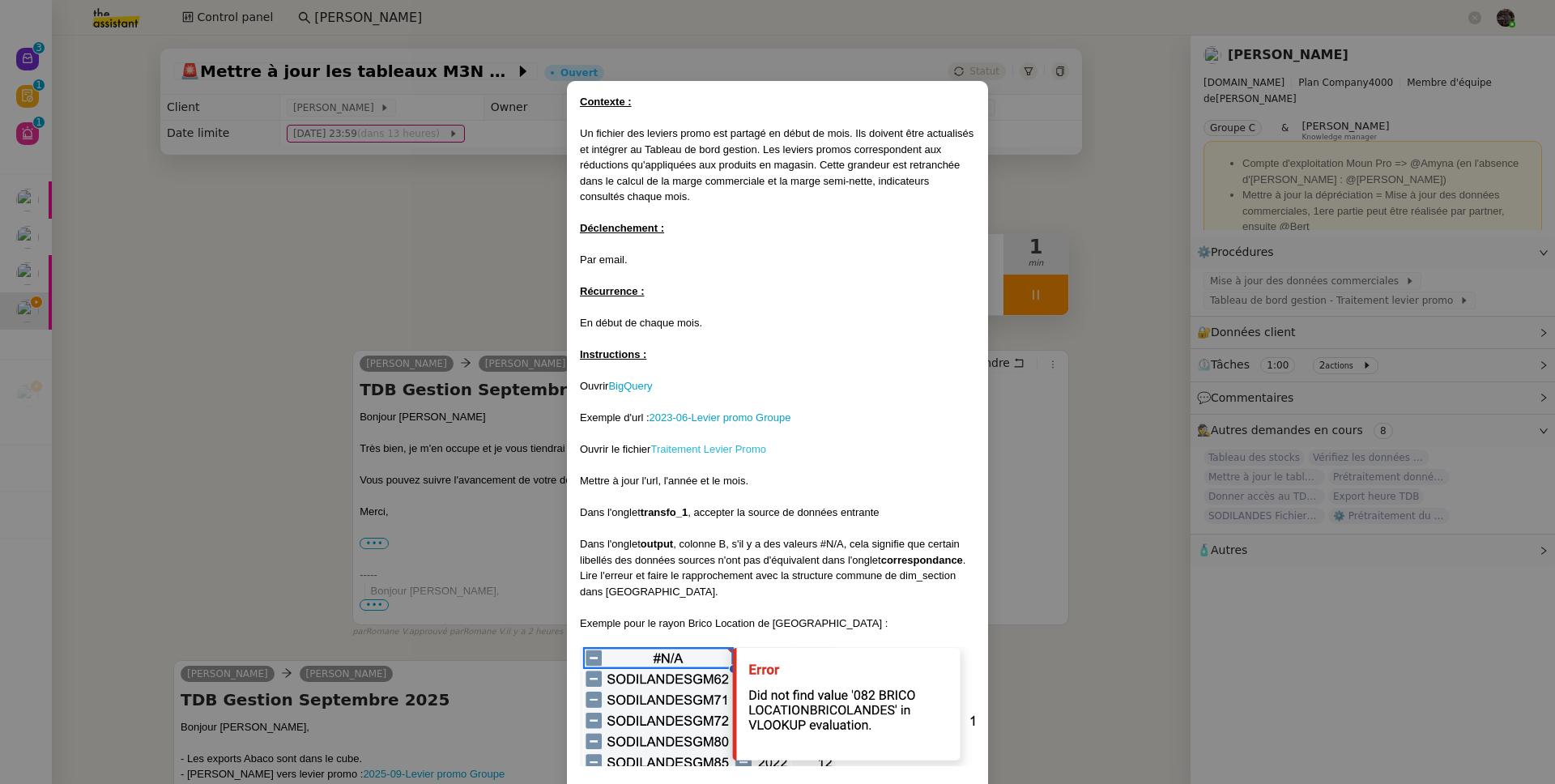
click at [716, 448] on link "Traitement Levier Promo" at bounding box center [708, 449] width 115 height 12
click at [454, 386] on nz-modal-container "Contexte : Un fichier des leviers promo est partagé en début de mois. Ils doive…" at bounding box center [777, 392] width 1555 height 784
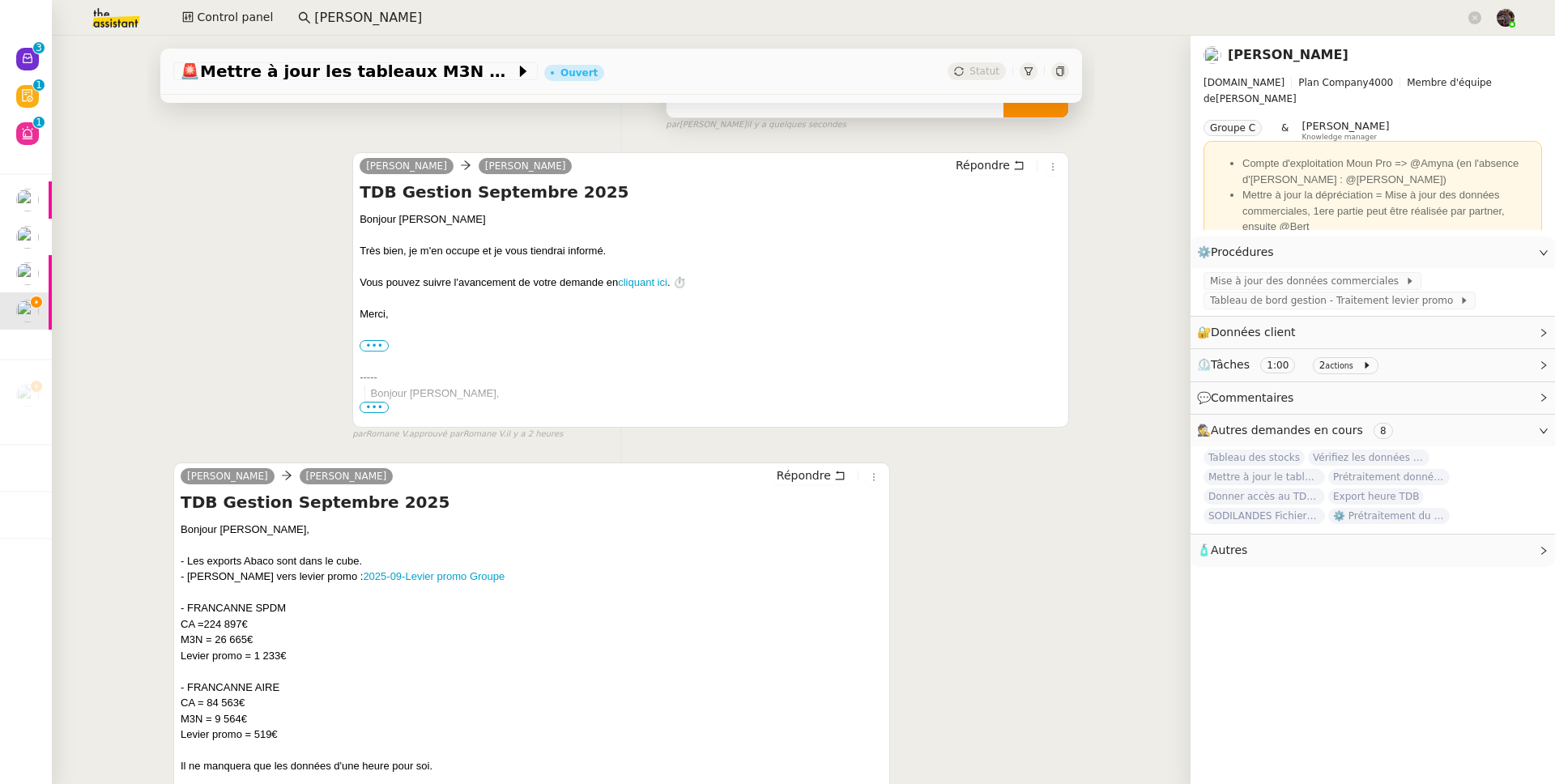
scroll to position [374, 0]
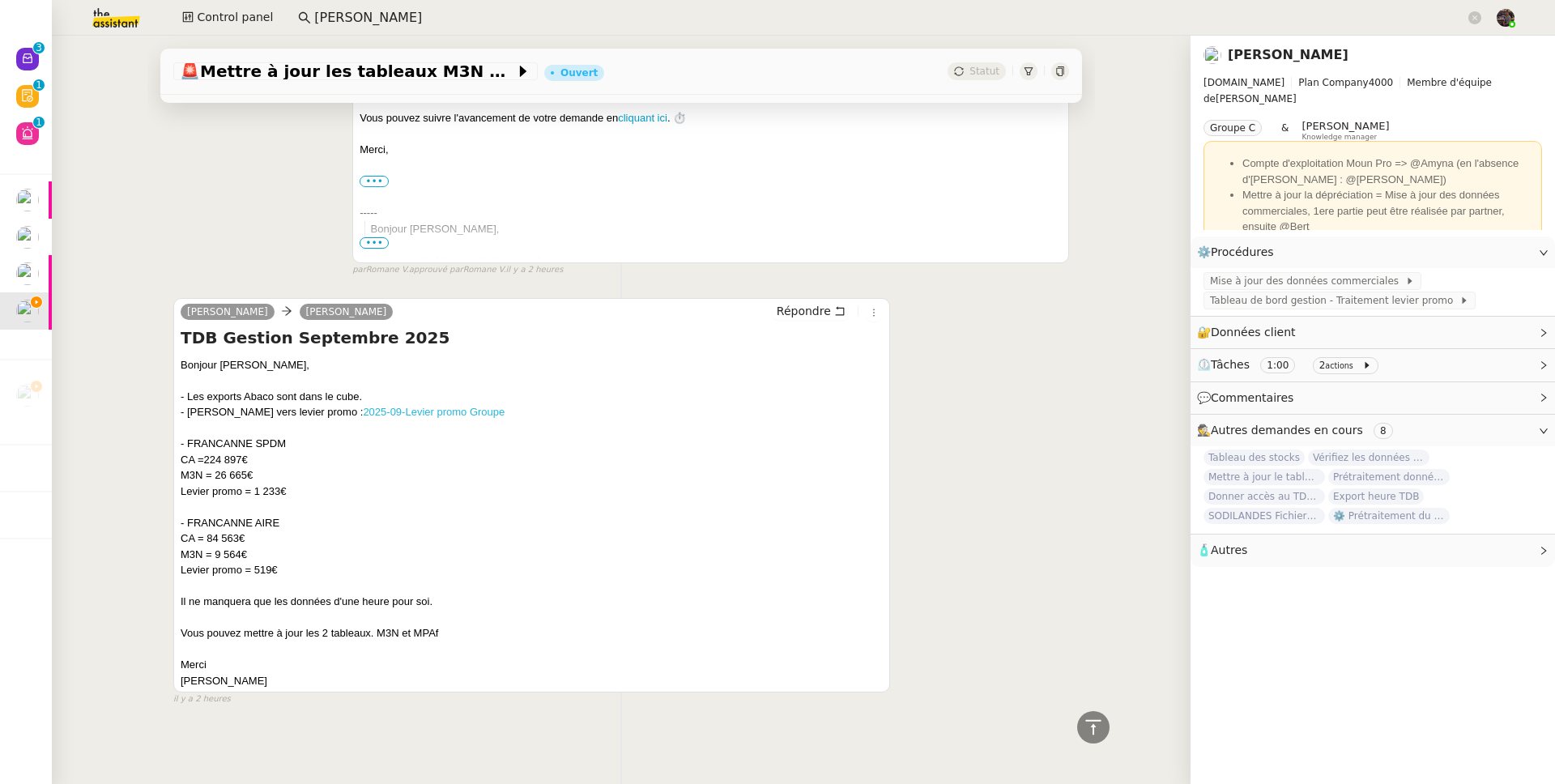
click at [363, 406] on link "2025-09-Levier promo Groupe" at bounding box center [434, 412] width 142 height 12
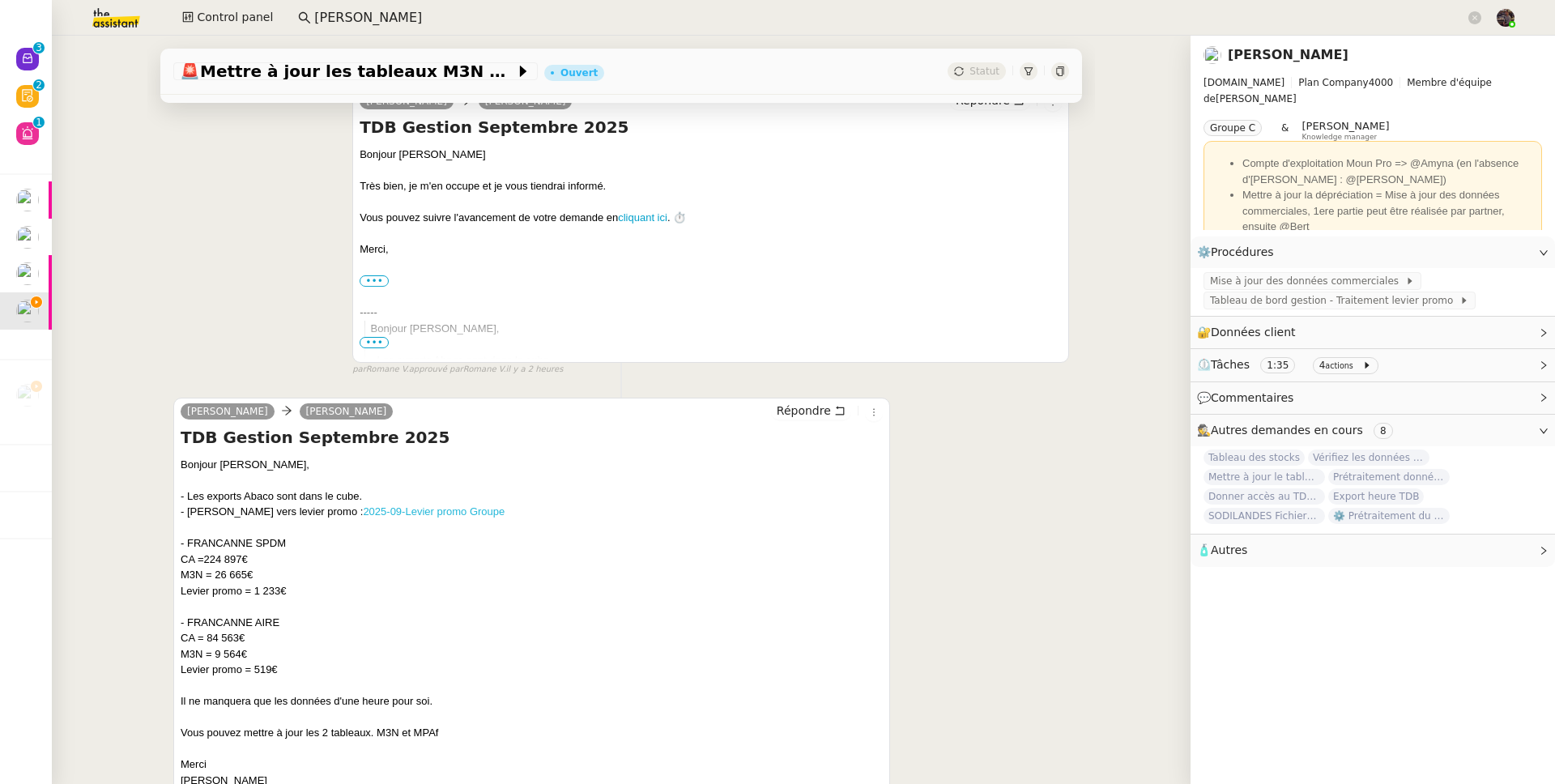
scroll to position [270, 0]
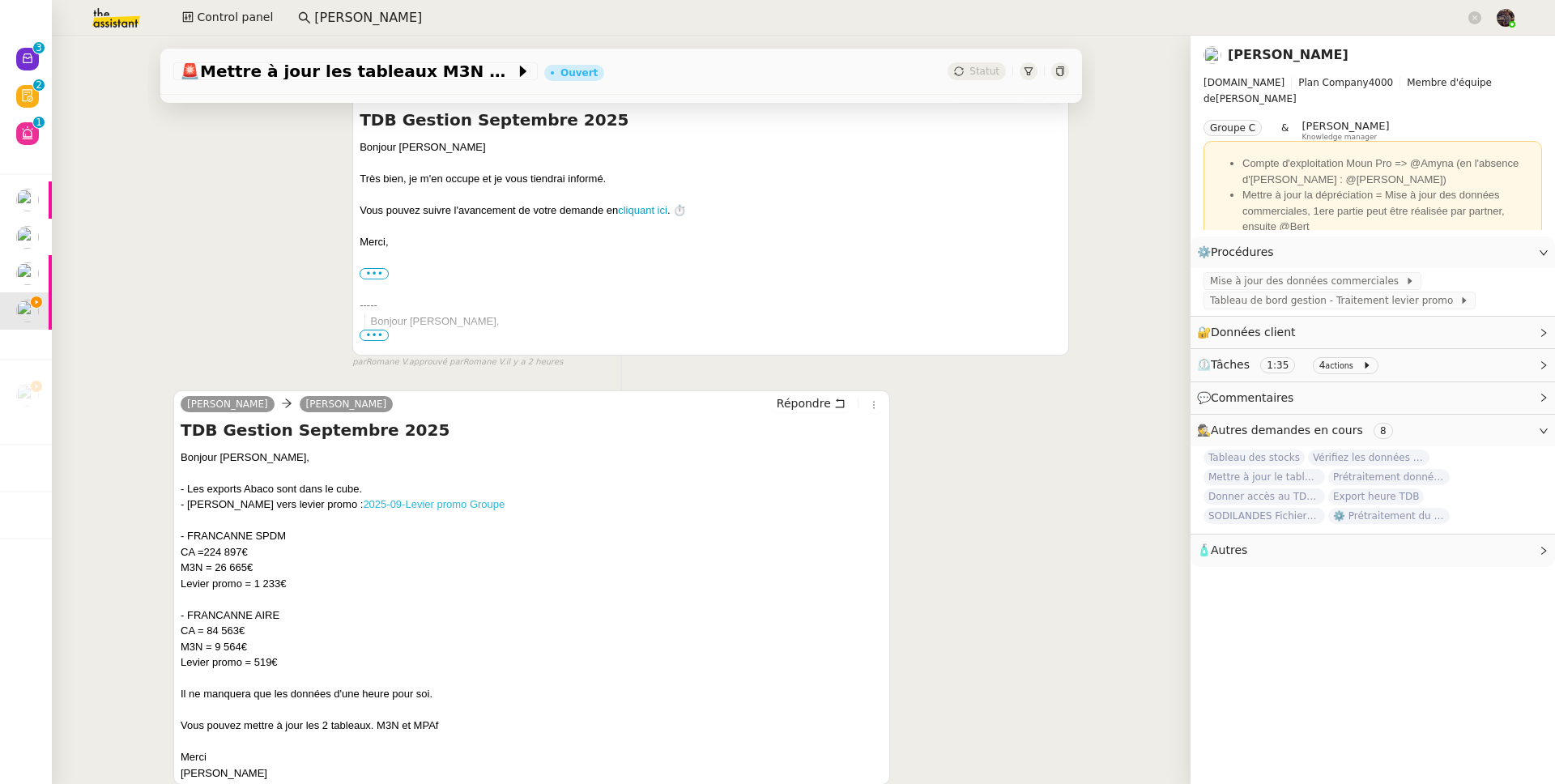
click at [363, 506] on link "2025-09-Levier promo Groupe" at bounding box center [434, 504] width 142 height 12
click at [1346, 277] on span "Mise à jour des données commerciales" at bounding box center [1307, 281] width 195 height 16
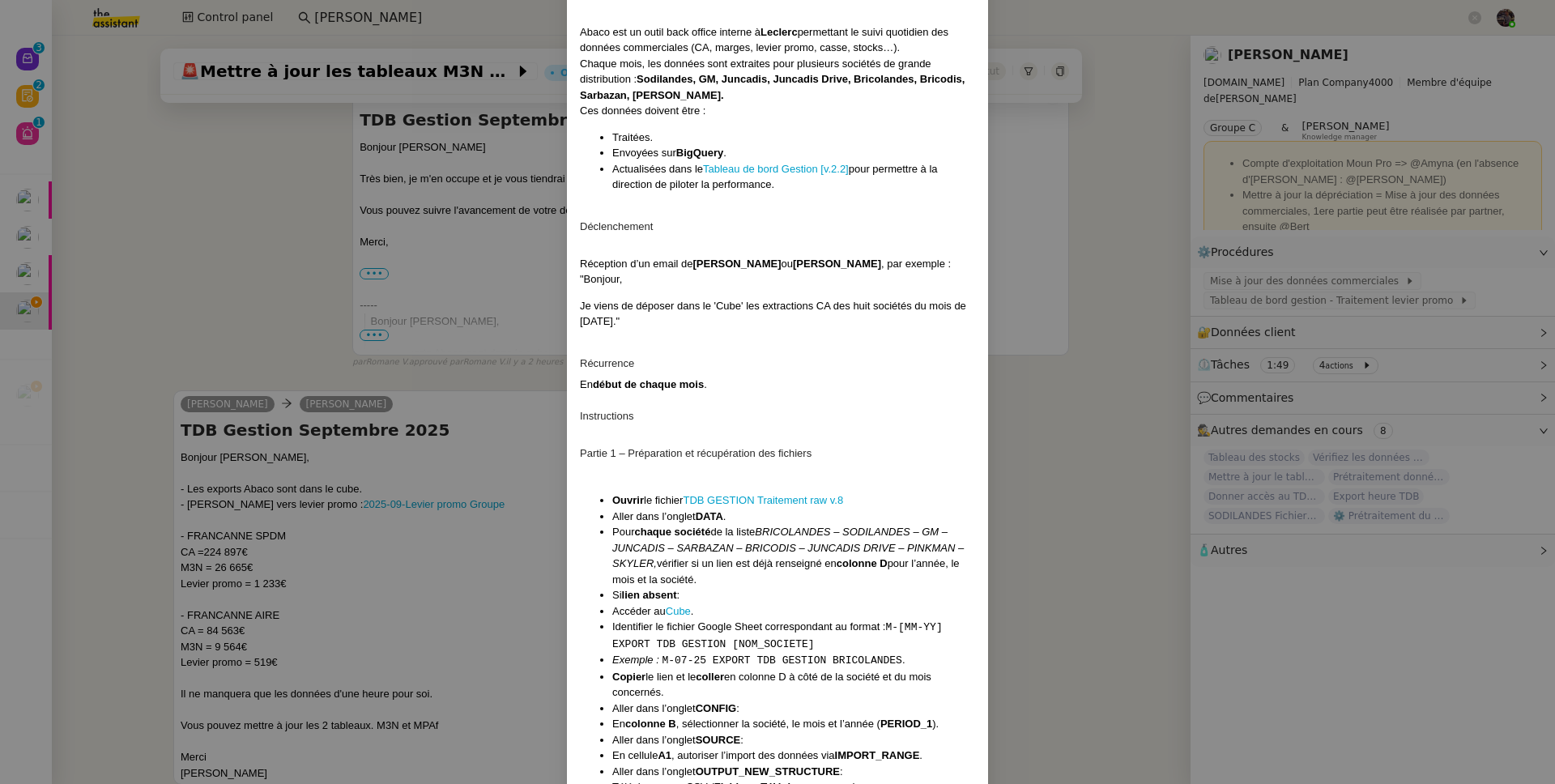
scroll to position [298, 0]
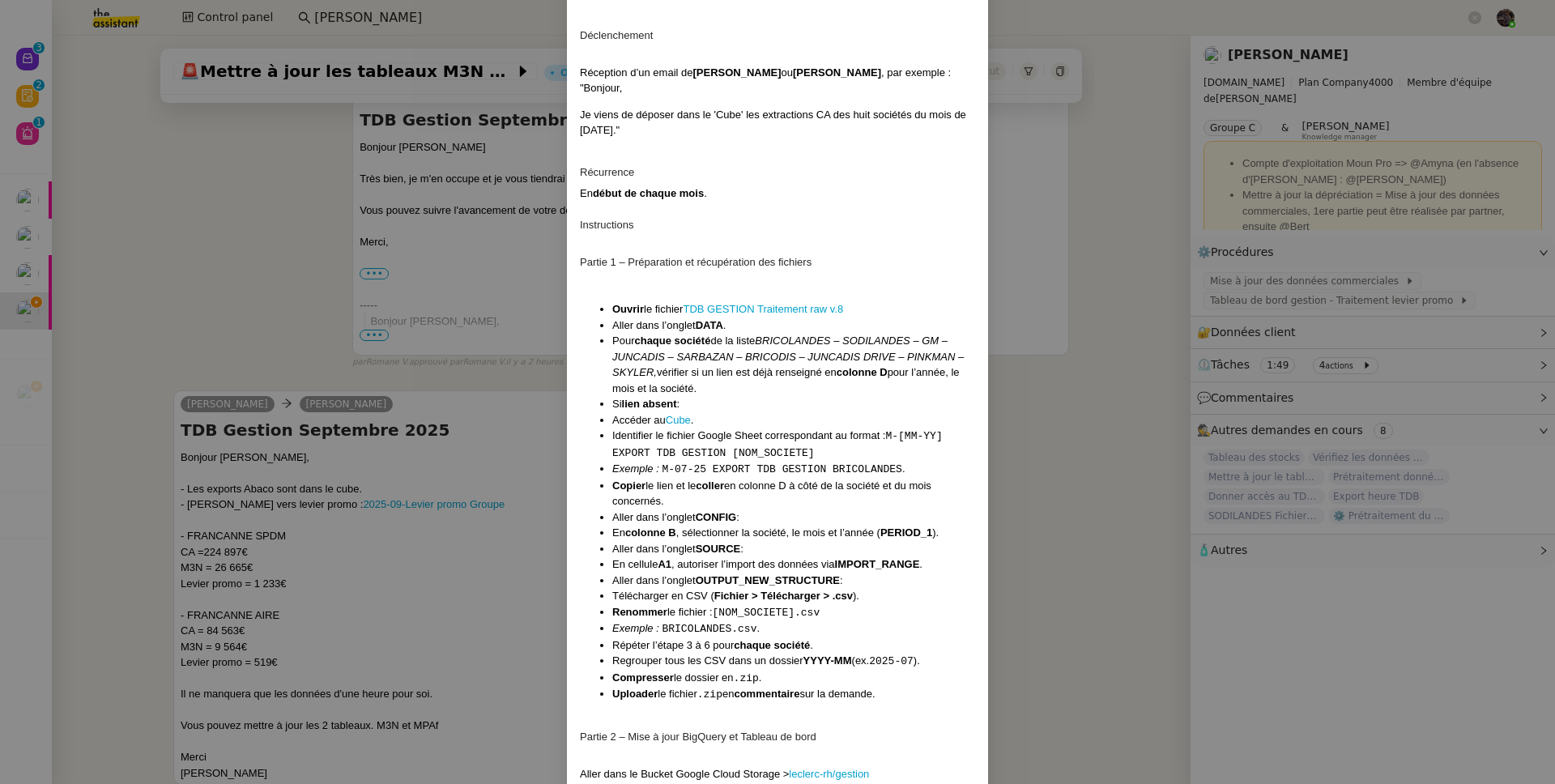
click at [669, 429] on li "Identifier le fichier Google Sheet correspondant au format : M-[MM-YY] EXPORT T…" at bounding box center [793, 443] width 363 height 33
click at [671, 427] on li "Identifier le fichier Google Sheet correspondant au format : M-[MM-YY] EXPORT T…" at bounding box center [793, 443] width 363 height 33
click at [671, 424] on link "Cube" at bounding box center [678, 420] width 25 height 12
click at [418, 498] on nz-modal-container "Contexte Abaco est un outil back office interne à Leclerc permettant le suivi q…" at bounding box center [777, 392] width 1555 height 784
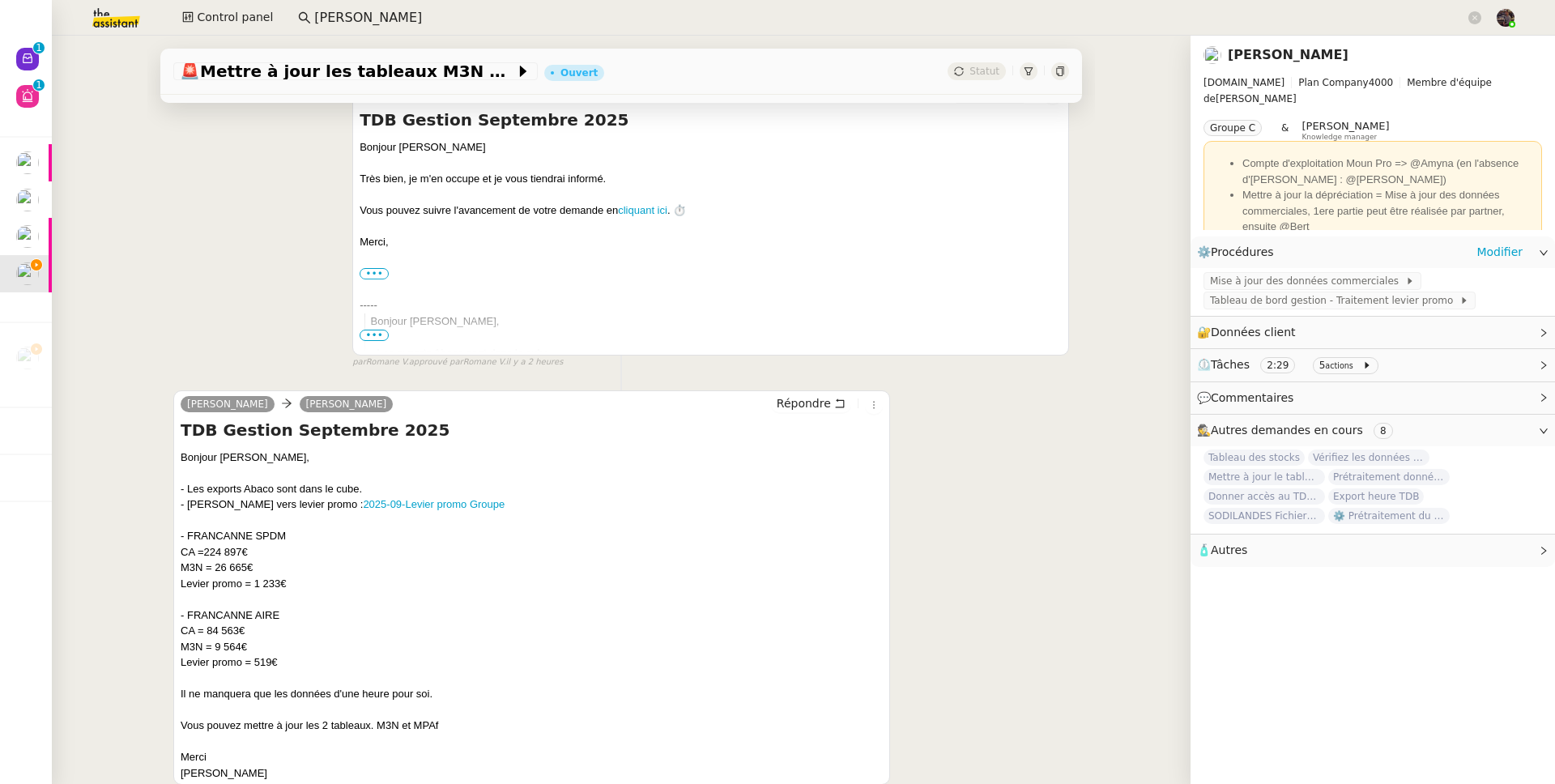
click at [1464, 249] on div "⚙️ Procédures Modifier" at bounding box center [1360, 252] width 326 height 19
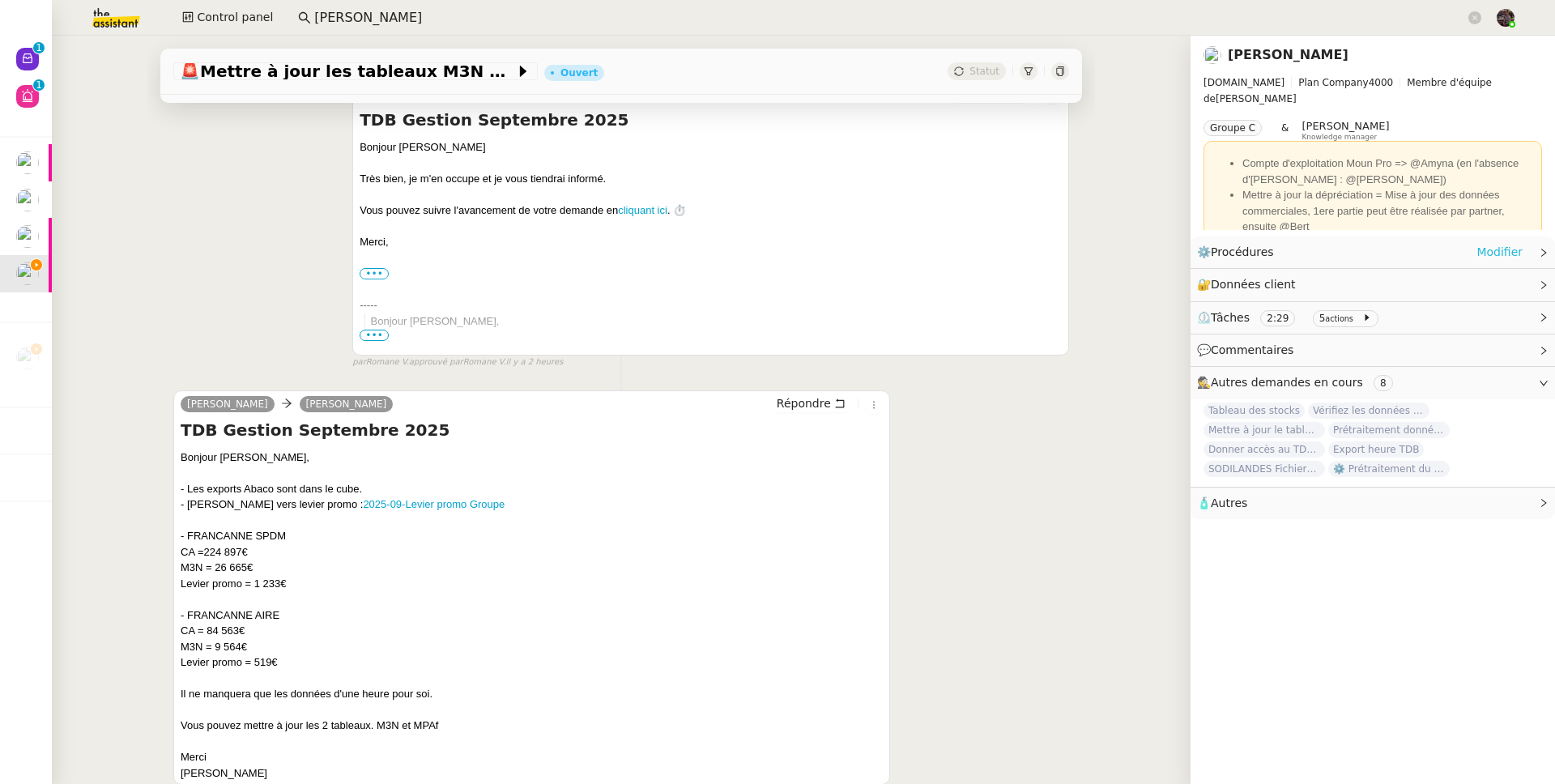
click at [1476, 249] on link "Modifier" at bounding box center [1499, 252] width 46 height 19
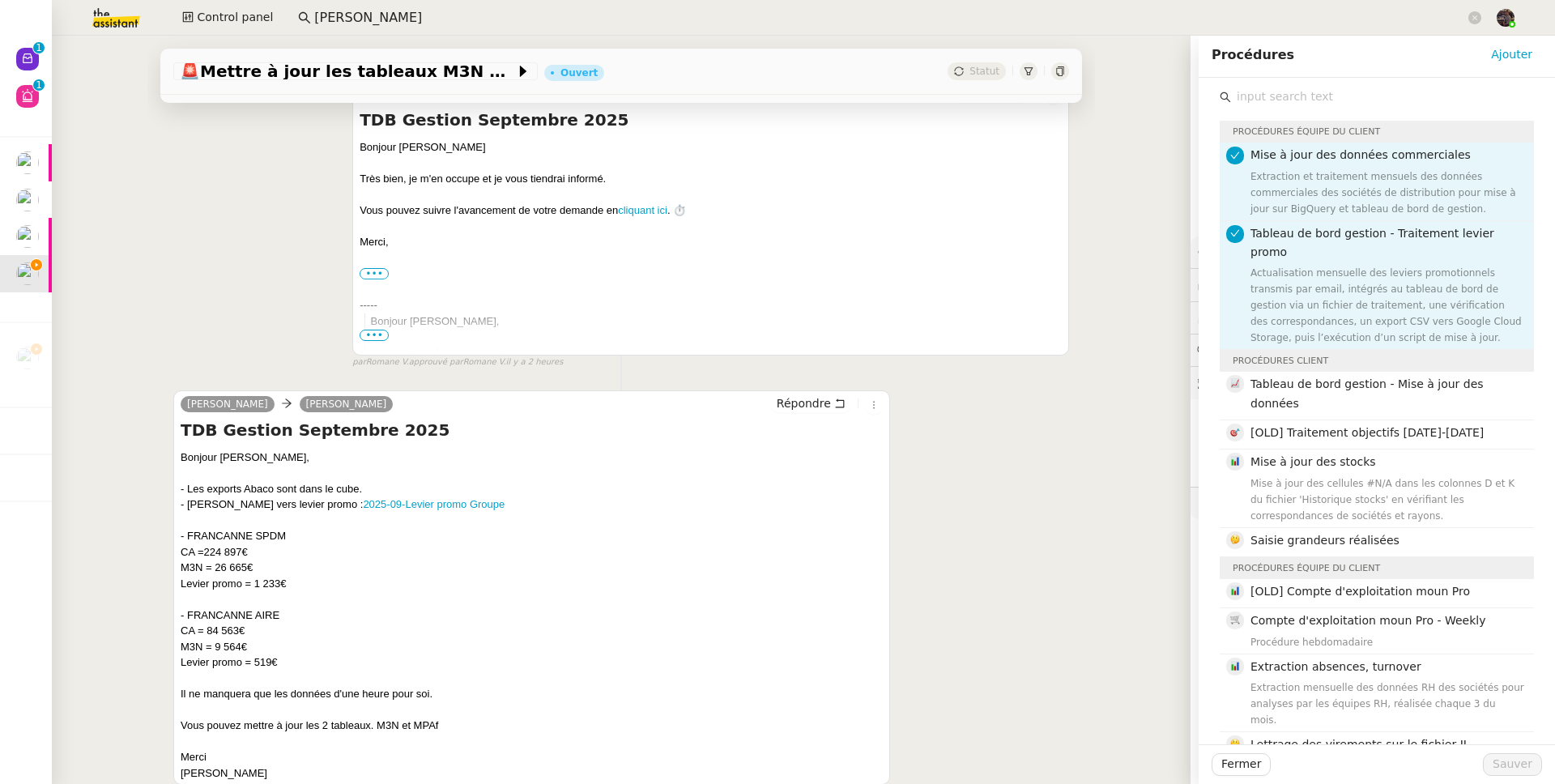
click at [1312, 97] on input "text" at bounding box center [1382, 97] width 303 height 22
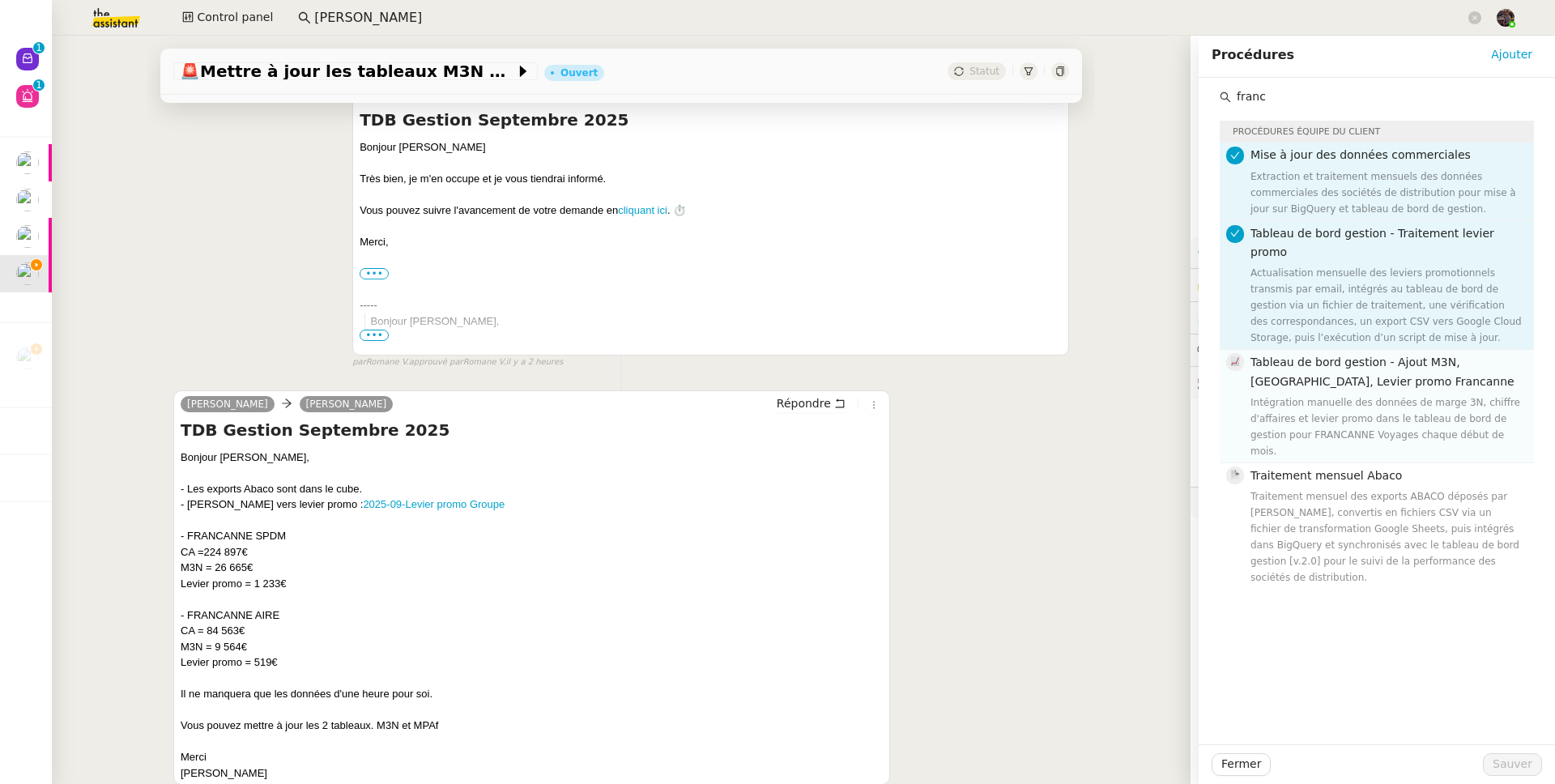
type input "franc"
click at [1359, 372] on div "Tableau de bord gestion - Ajout M3N, CA, Levier promo Francanne Intégration man…" at bounding box center [1387, 406] width 274 height 106
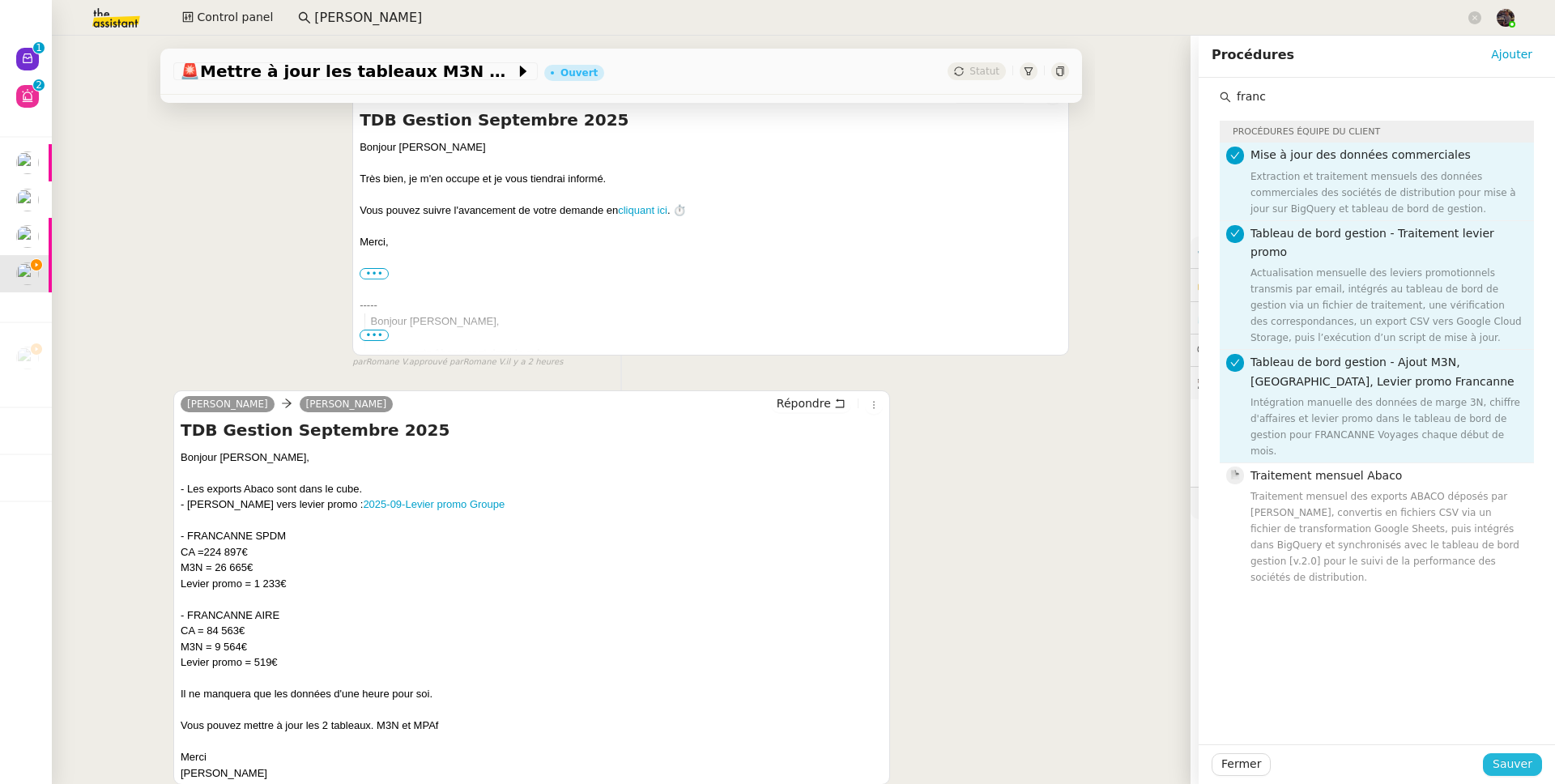
click at [1496, 772] on span "Sauver" at bounding box center [1512, 764] width 40 height 19
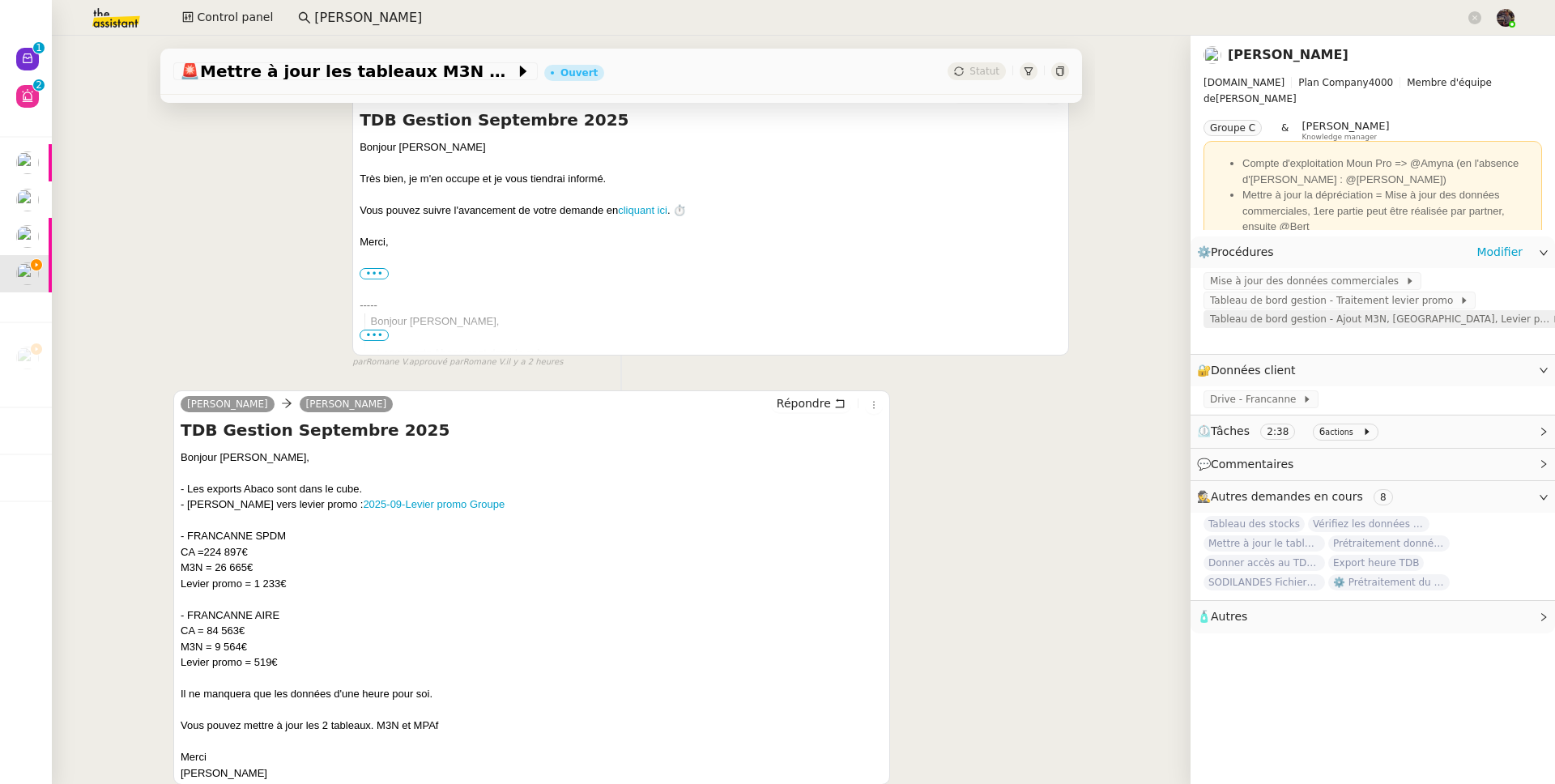
click at [1297, 319] on span "Tableau de bord gestion - Ajout M3N, [GEOGRAPHIC_DATA], Levier promo Francanne" at bounding box center [1380, 319] width 342 height 16
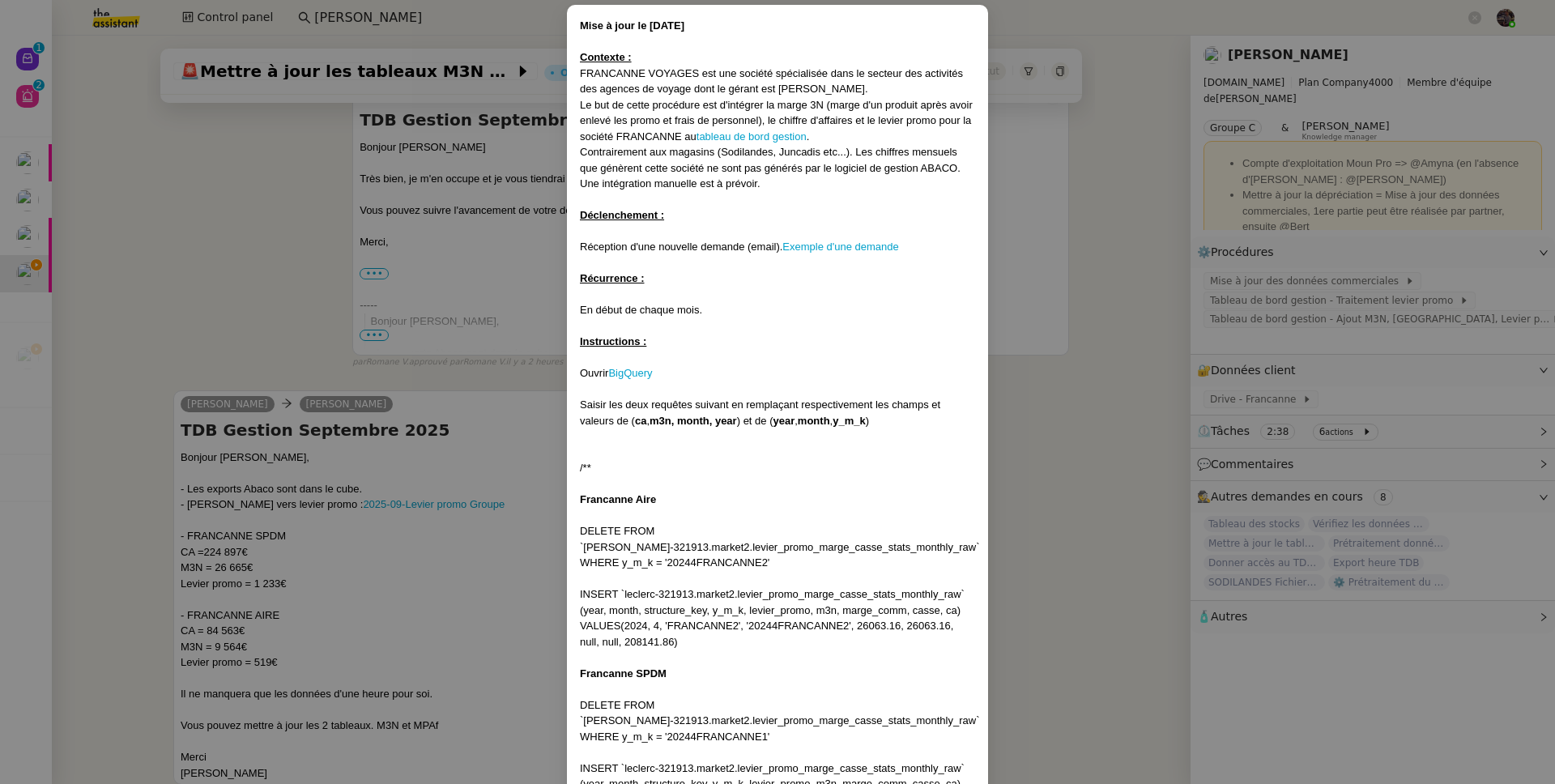
scroll to position [216, 0]
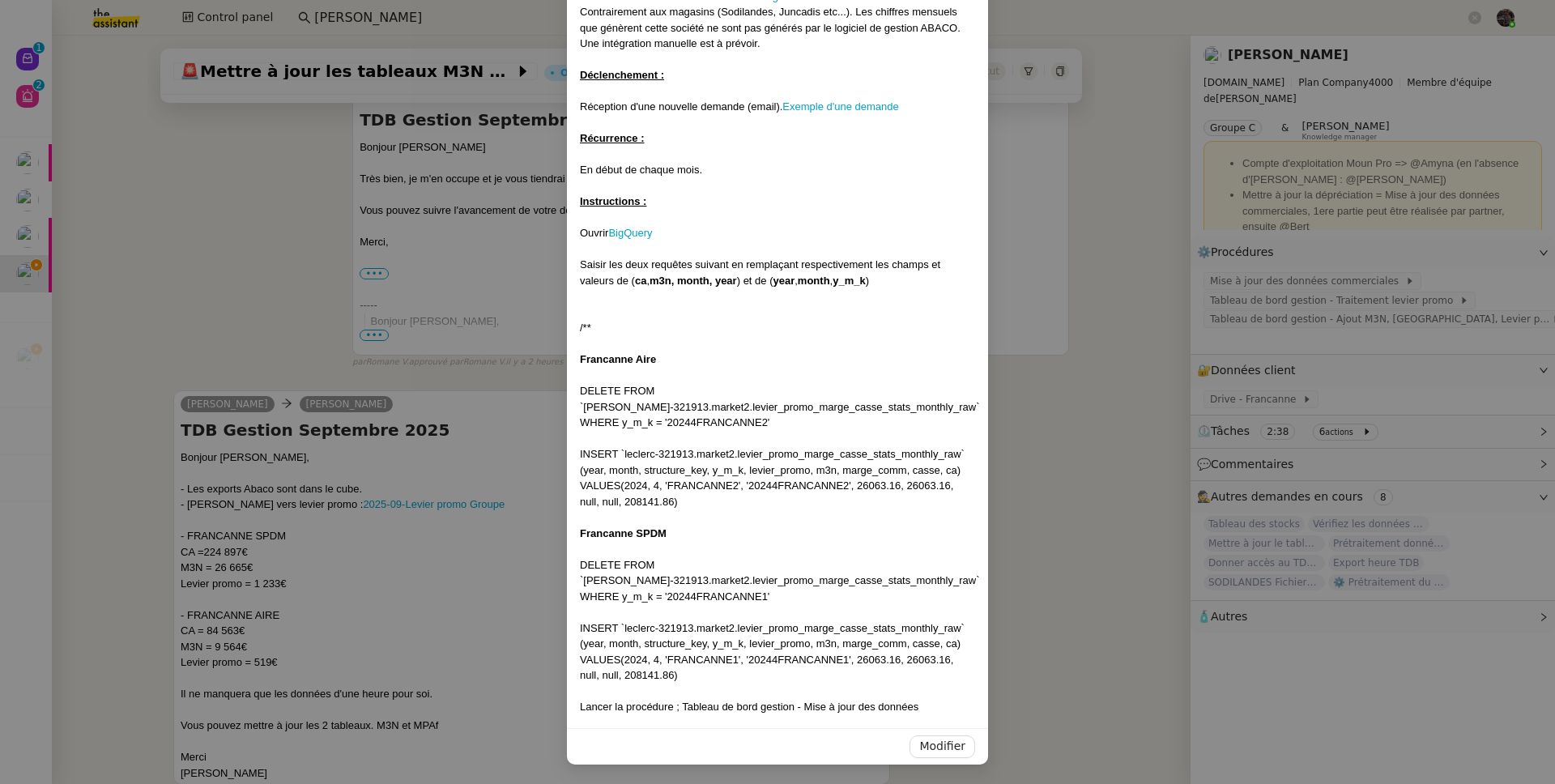
click at [583, 354] on strong "Francanne Aire" at bounding box center [618, 360] width 76 height 12
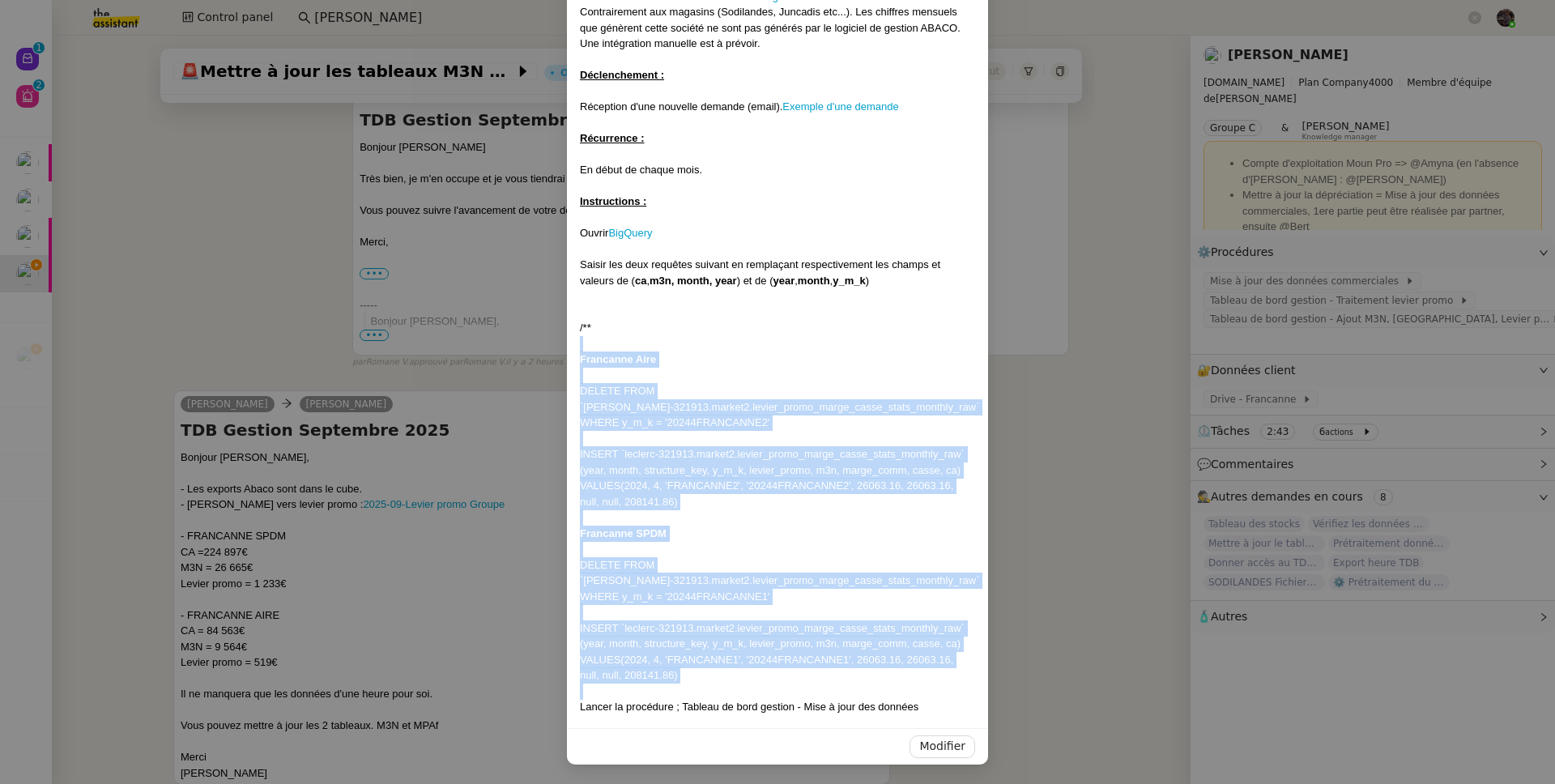
drag, startPoint x: 588, startPoint y: 333, endPoint x: 955, endPoint y: 693, distance: 514.1
click at [955, 693] on div "Mise à jour le 03/11/2023 Contexte : FRANCANNE VOYAGES est une société spéciali…" at bounding box center [777, 296] width 395 height 837
copy div "Francanne Aire DELETE FROM `leclerc-321913.market2.levier_promo_marge_casse_sta…"
click at [631, 235] on link "BigQuery" at bounding box center [630, 233] width 44 height 12
click at [489, 454] on nz-modal-container "Mise à jour le 03/11/2023 Contexte : FRANCANNE VOYAGES est une société spéciali…" at bounding box center [777, 392] width 1555 height 784
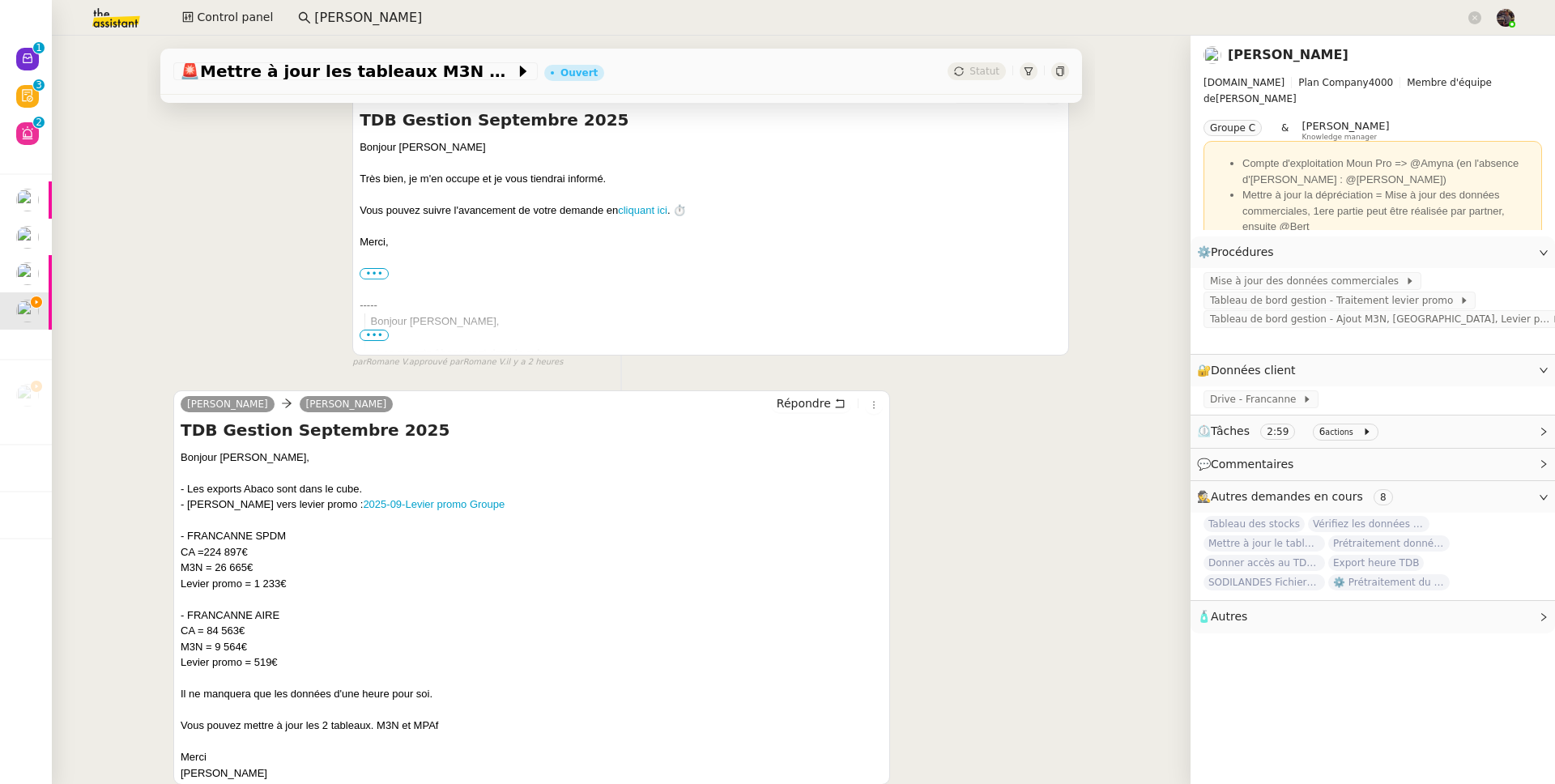
scroll to position [135, 0]
drag, startPoint x: 321, startPoint y: 663, endPoint x: 168, endPoint y: 542, distance: 195.1
click at [173, 542] on div "Guillaume Farina camille Répondre TDB Gestion Septembre 2025 Bonjour Camille, -…" at bounding box center [531, 588] width 717 height 395
copy div "- FRANCANNE SPDM CA =224 897€ M3N = 26 665€ Levier promo = 1 233€ - FRANCANNE A…"
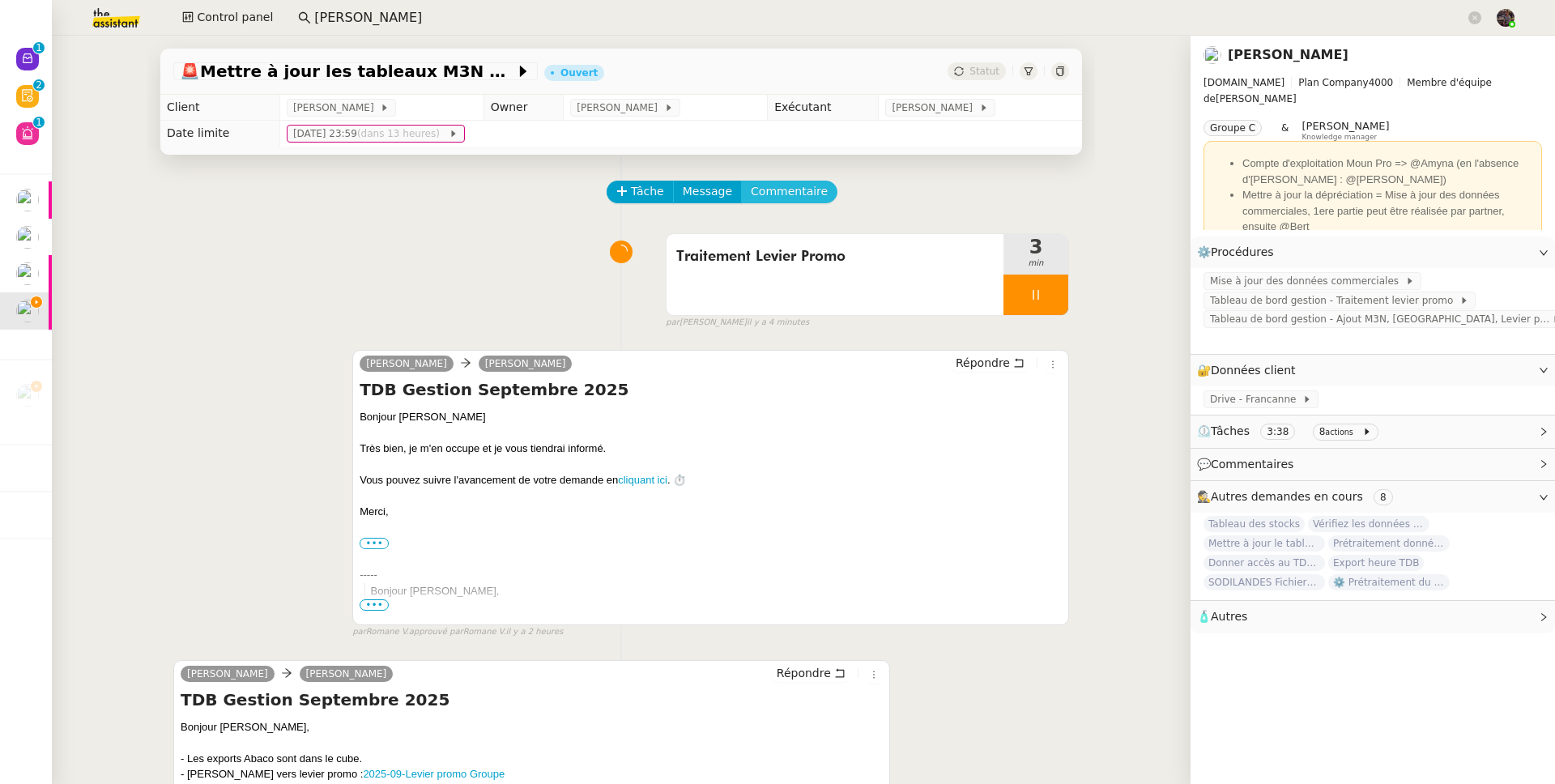
click at [766, 188] on span "Commentaire" at bounding box center [789, 191] width 77 height 19
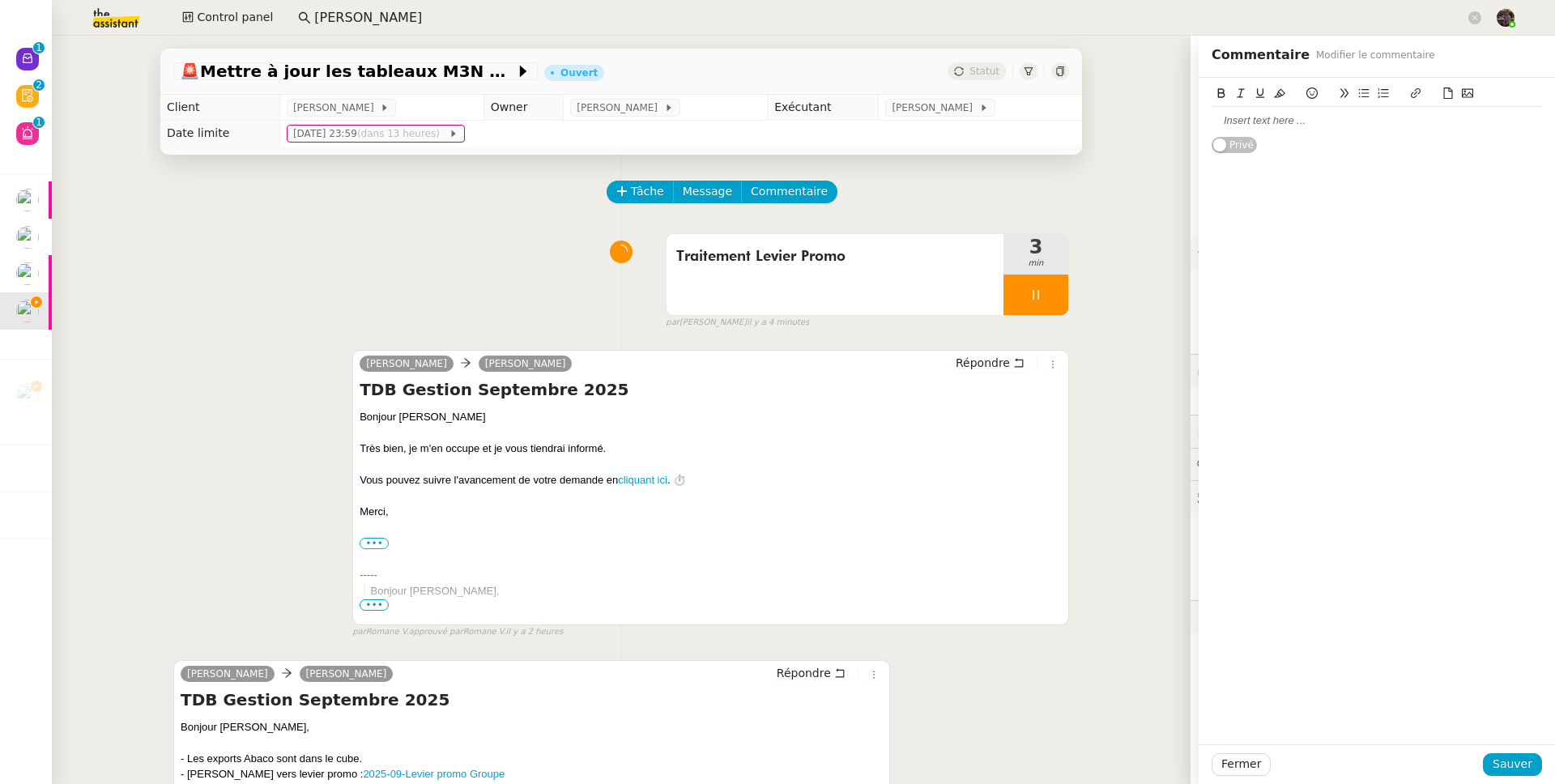
click at [1236, 125] on div at bounding box center [1376, 121] width 330 height 14
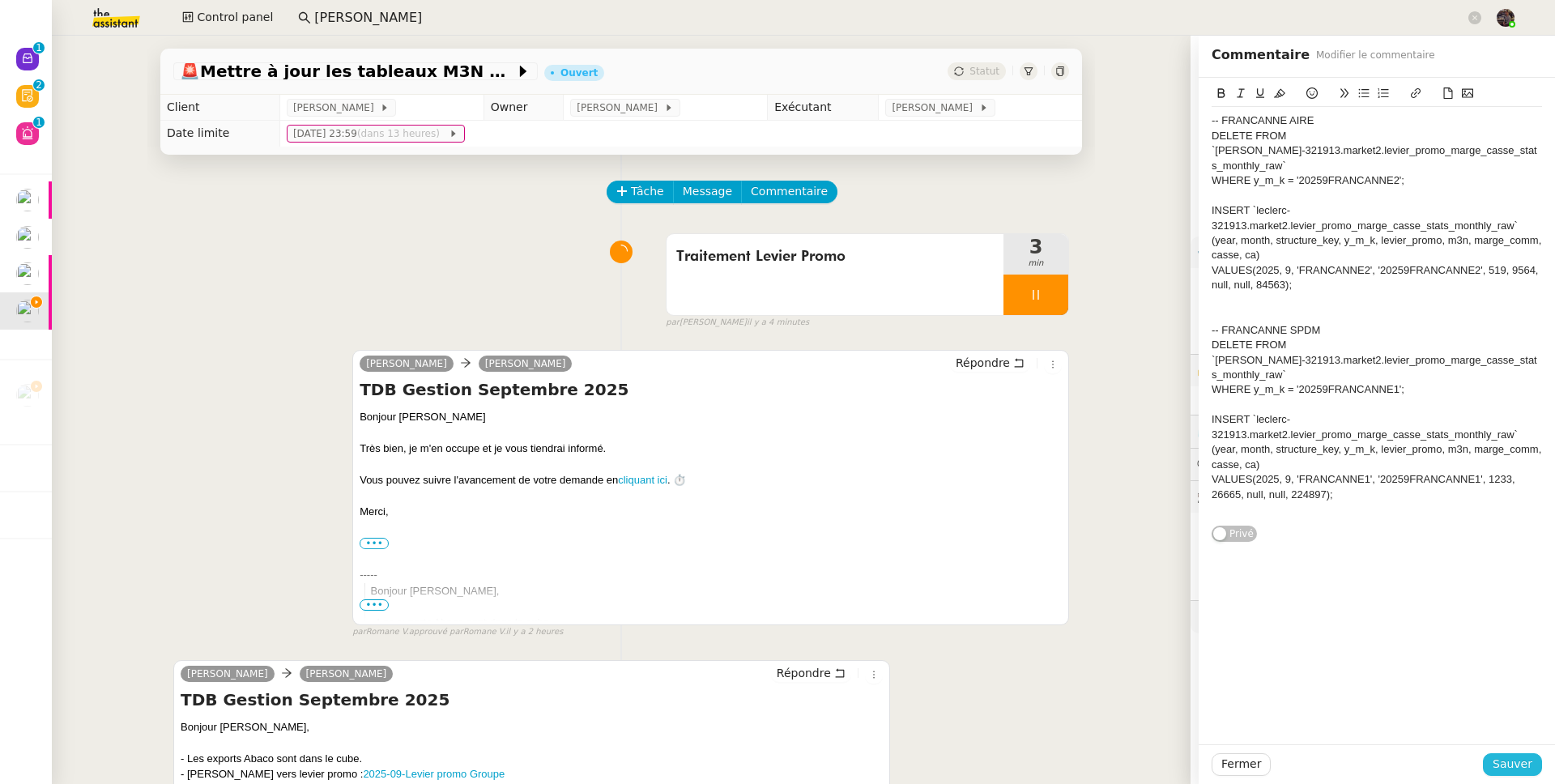
click at [1510, 762] on span "Sauver" at bounding box center [1512, 764] width 40 height 19
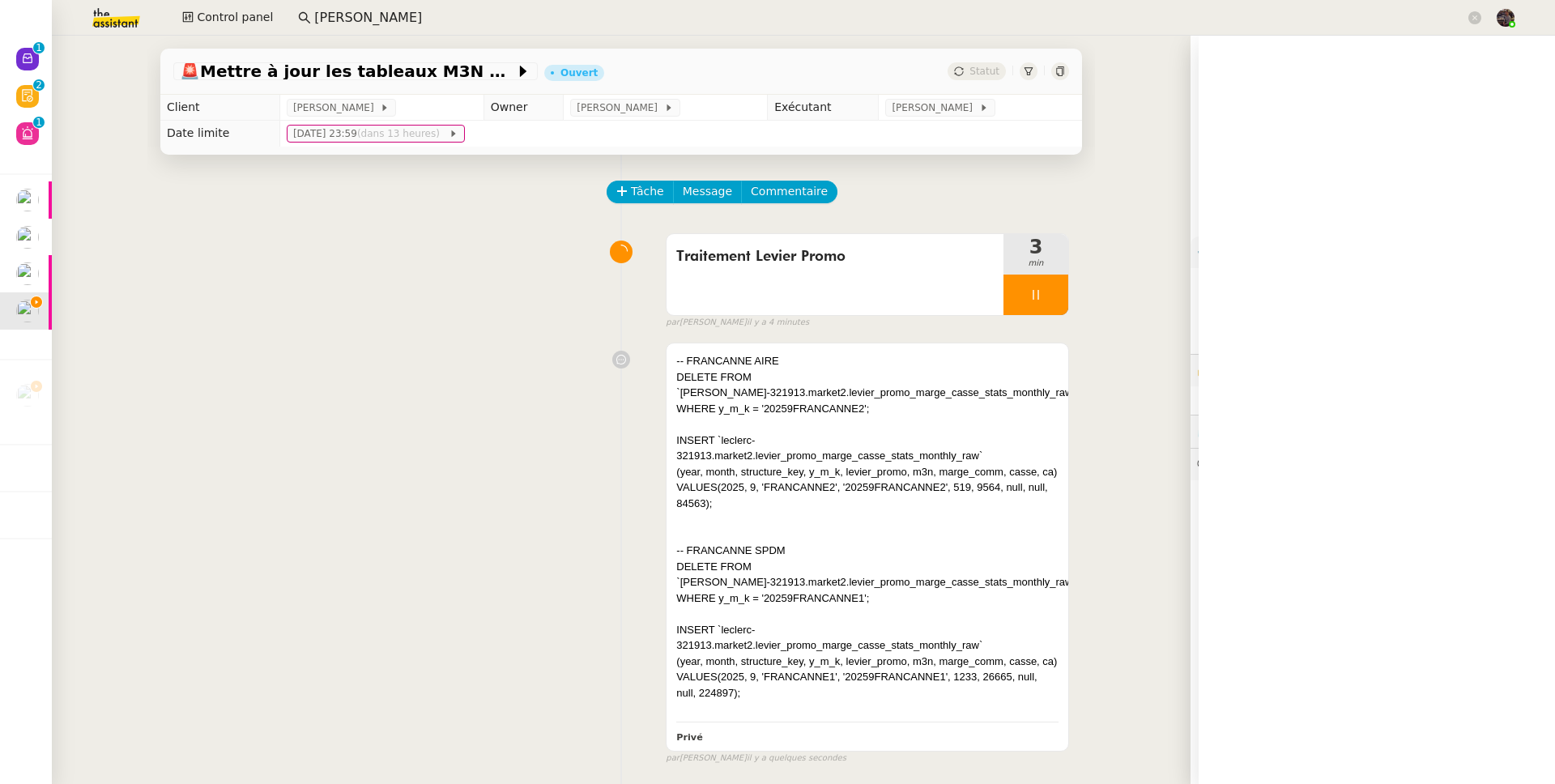
click at [1031, 287] on div at bounding box center [1035, 295] width 65 height 41
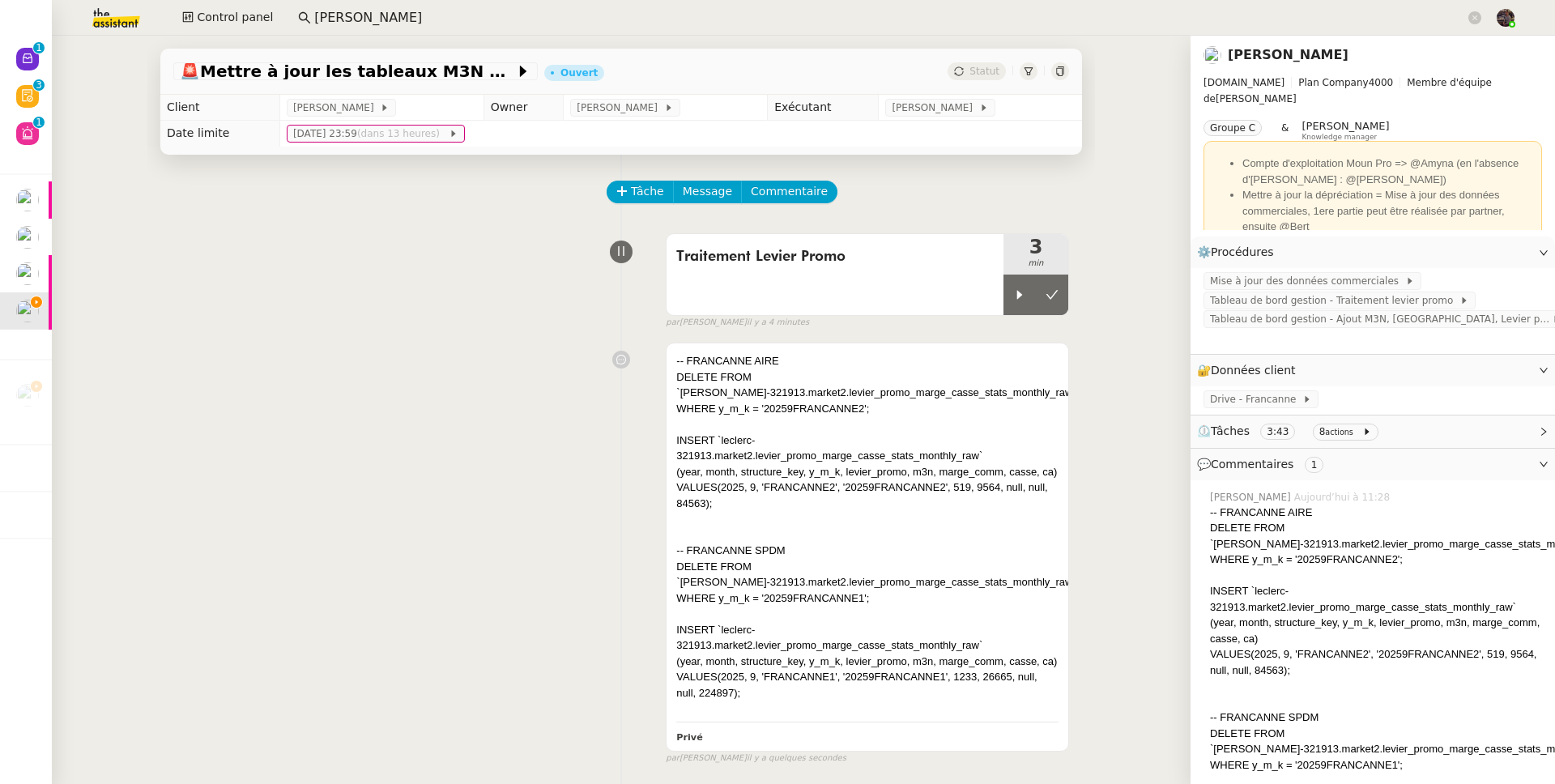
click at [795, 272] on div "Traitement Levier Promo" at bounding box center [834, 274] width 337 height 81
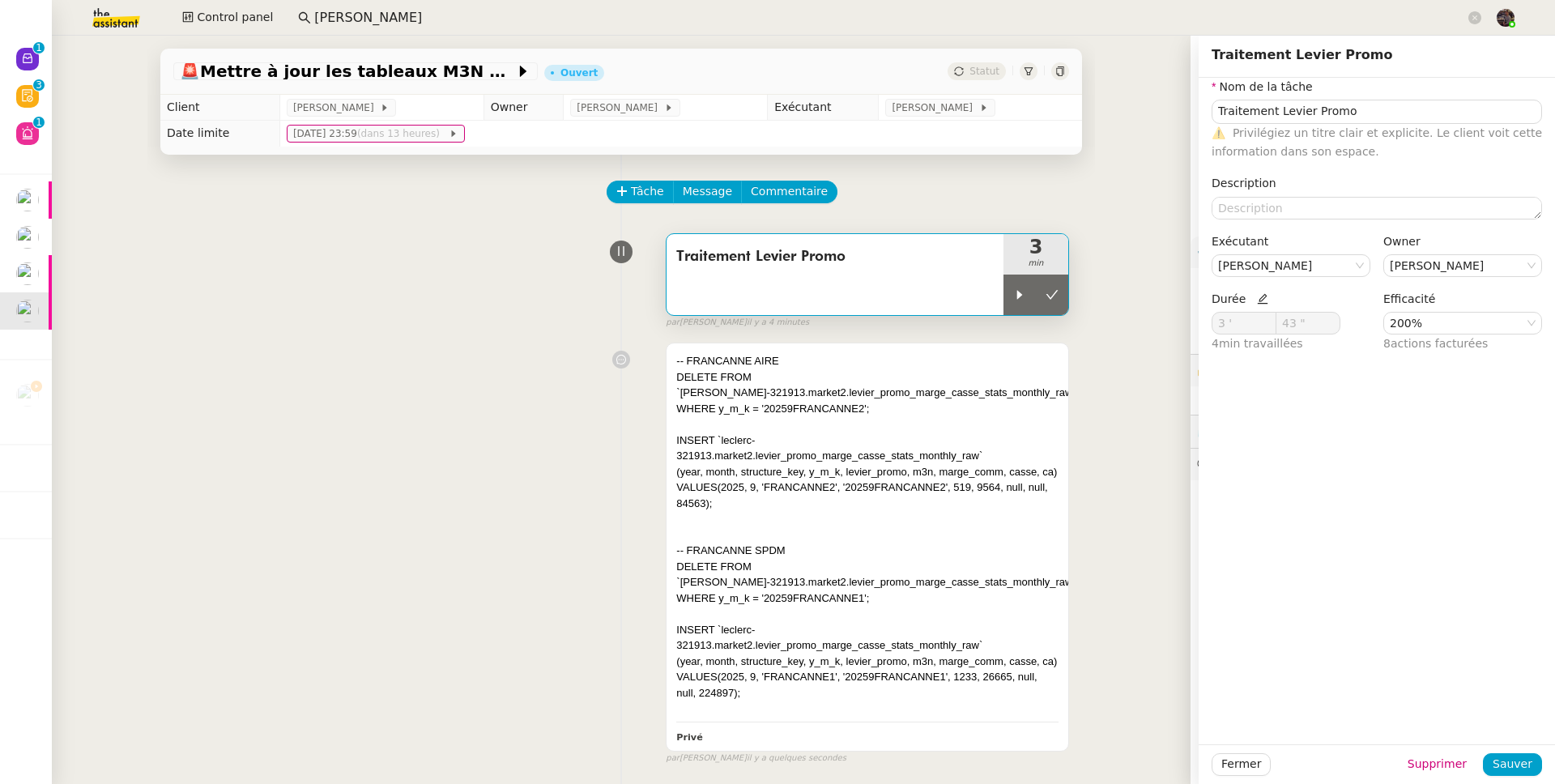
click at [1305, 220] on div "Nom de la tâche Traitement Levier Promo ⚠️ Privilégiez un titre clair et explic…" at bounding box center [1376, 223] width 330 height 289
click at [1302, 216] on textarea at bounding box center [1376, 209] width 330 height 23
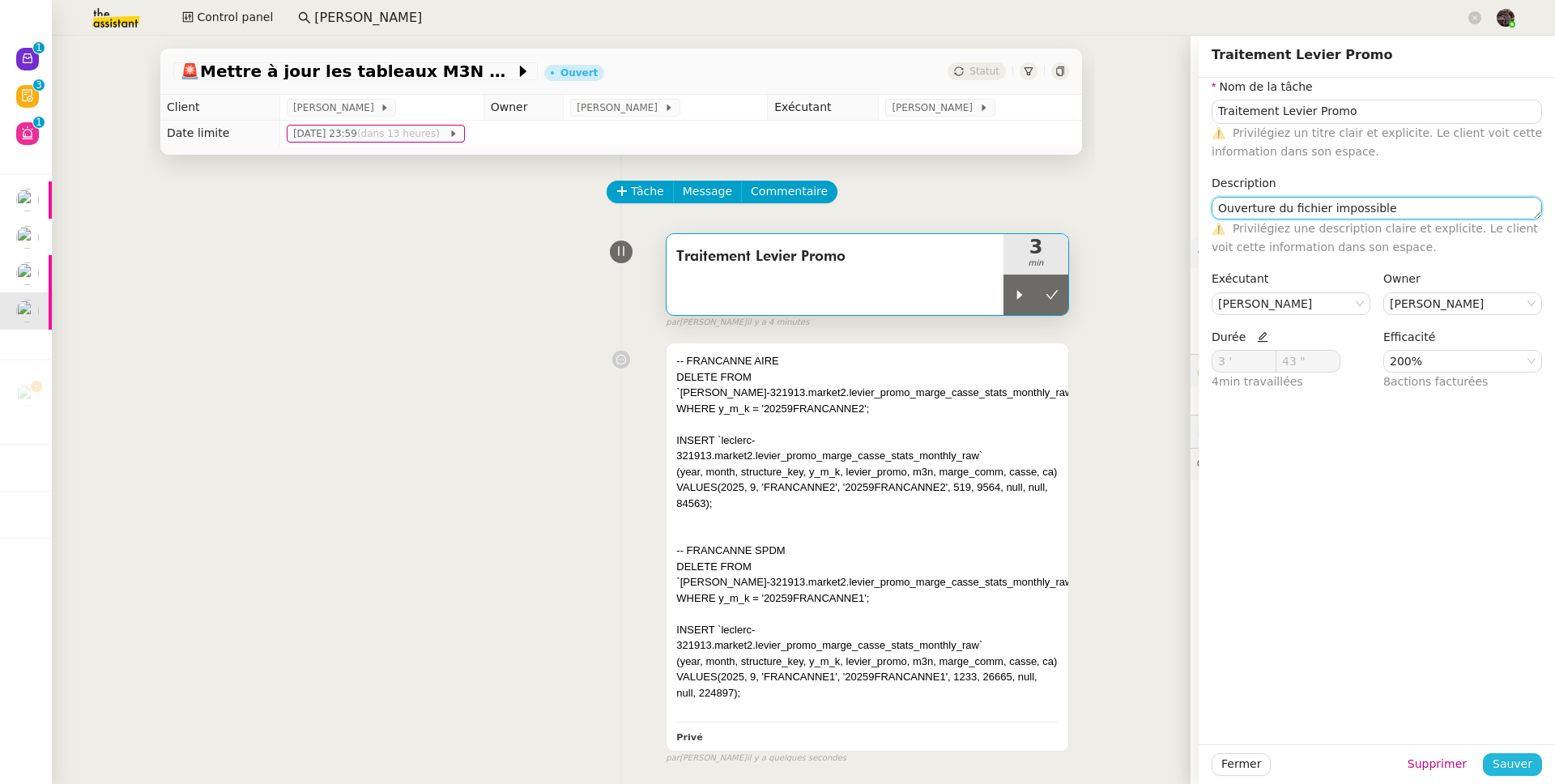
type textarea "Ouverture du fichier impossible"
click at [1494, 754] on button "Sauver" at bounding box center [1512, 764] width 60 height 23
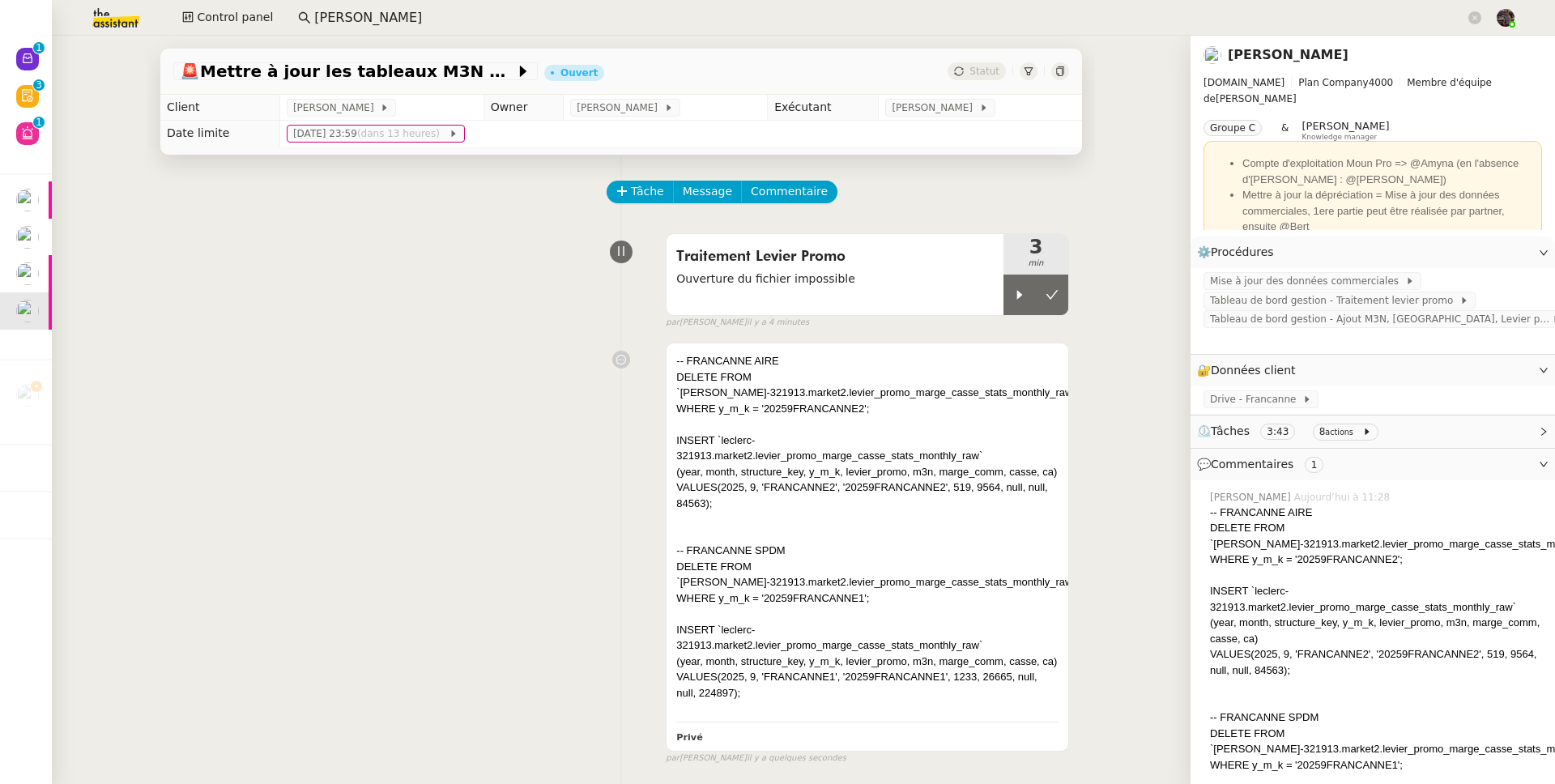
click at [631, 208] on div "Tâche Message Commentaire" at bounding box center [838, 200] width 461 height 39
click at [631, 200] on span "Tâche" at bounding box center [647, 191] width 33 height 19
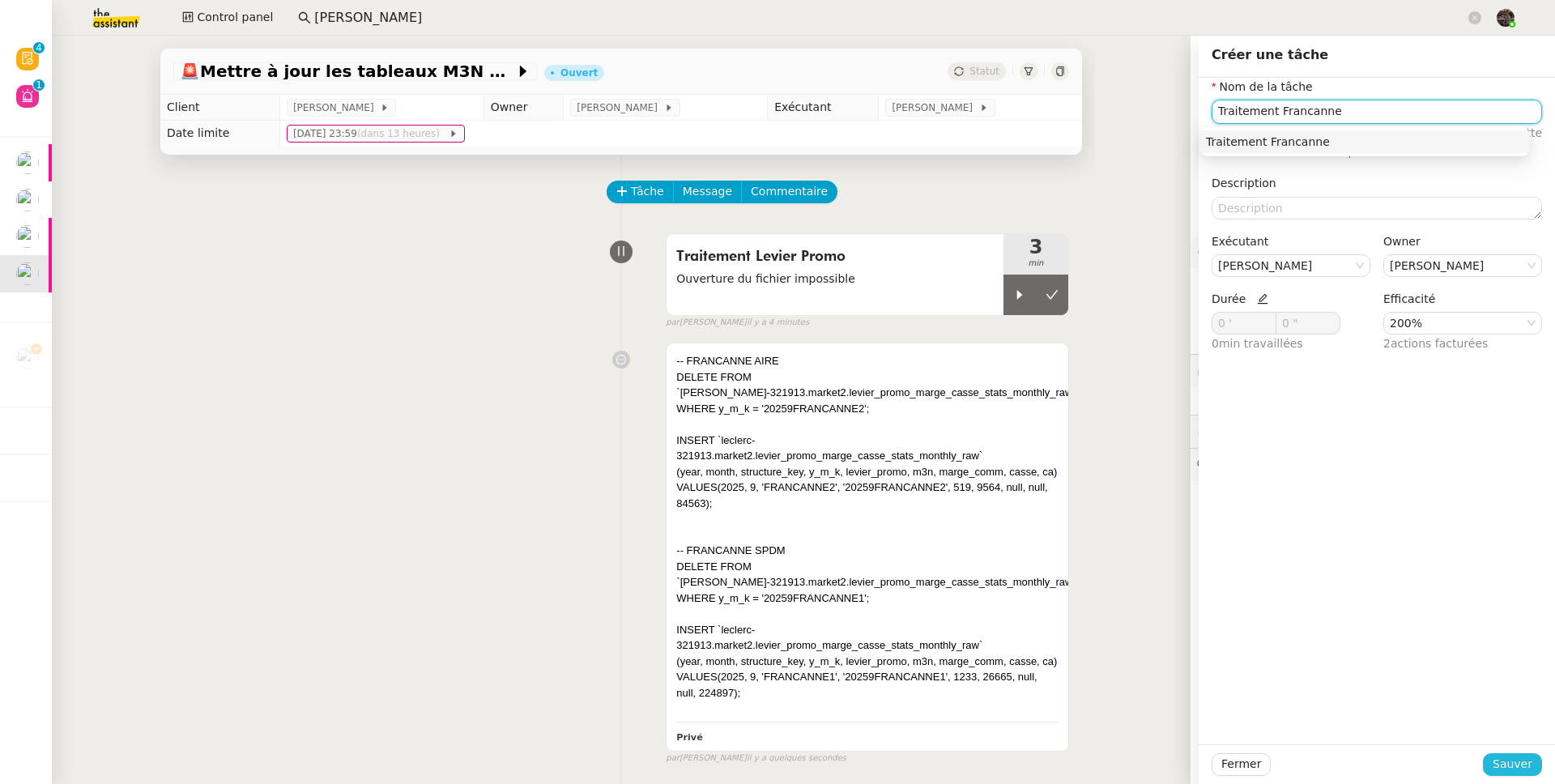
type input "Traitement Francanne"
click at [1513, 764] on span "Sauver" at bounding box center [1512, 764] width 40 height 19
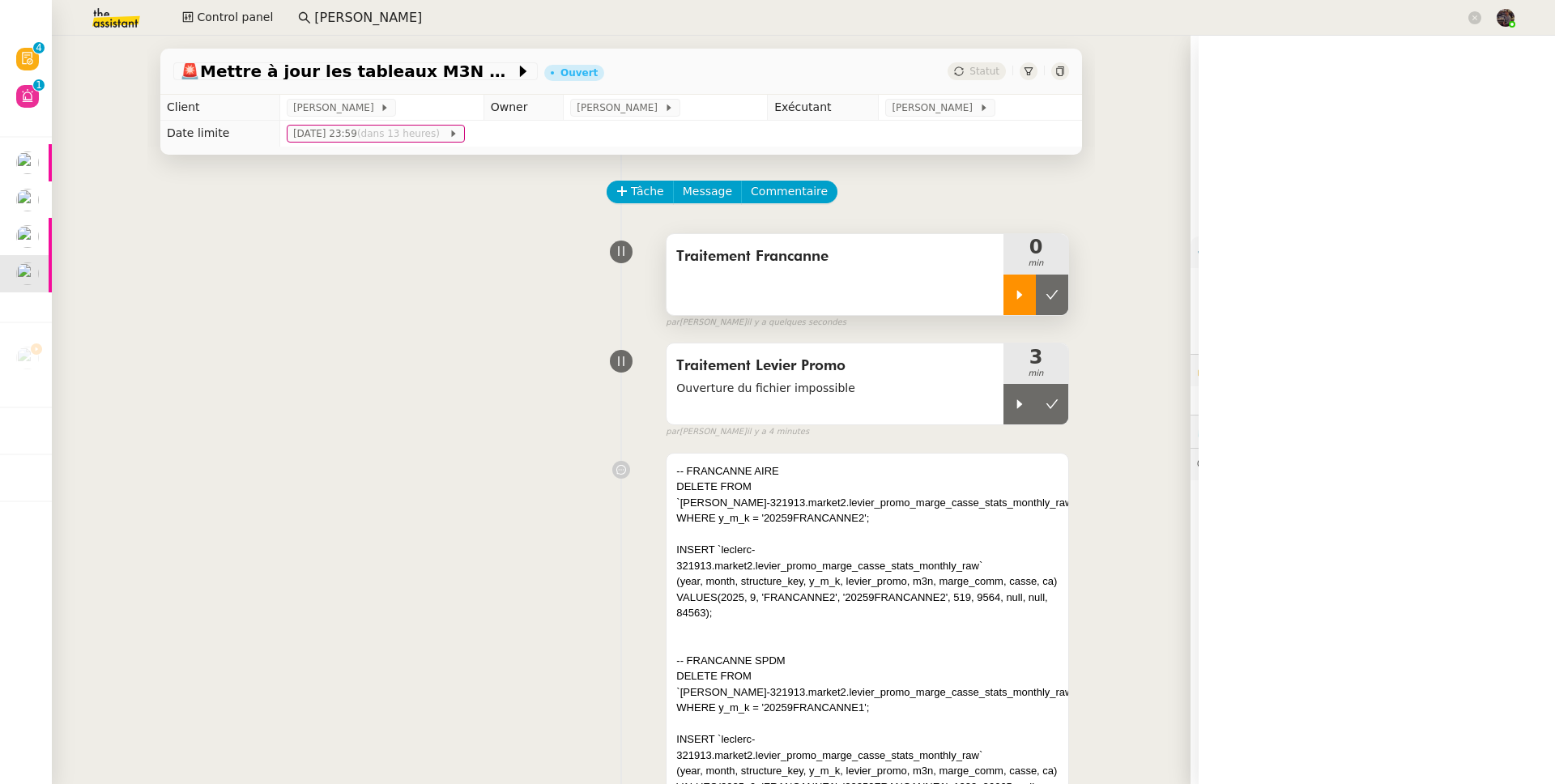
click at [1004, 301] on div at bounding box center [1019, 295] width 32 height 41
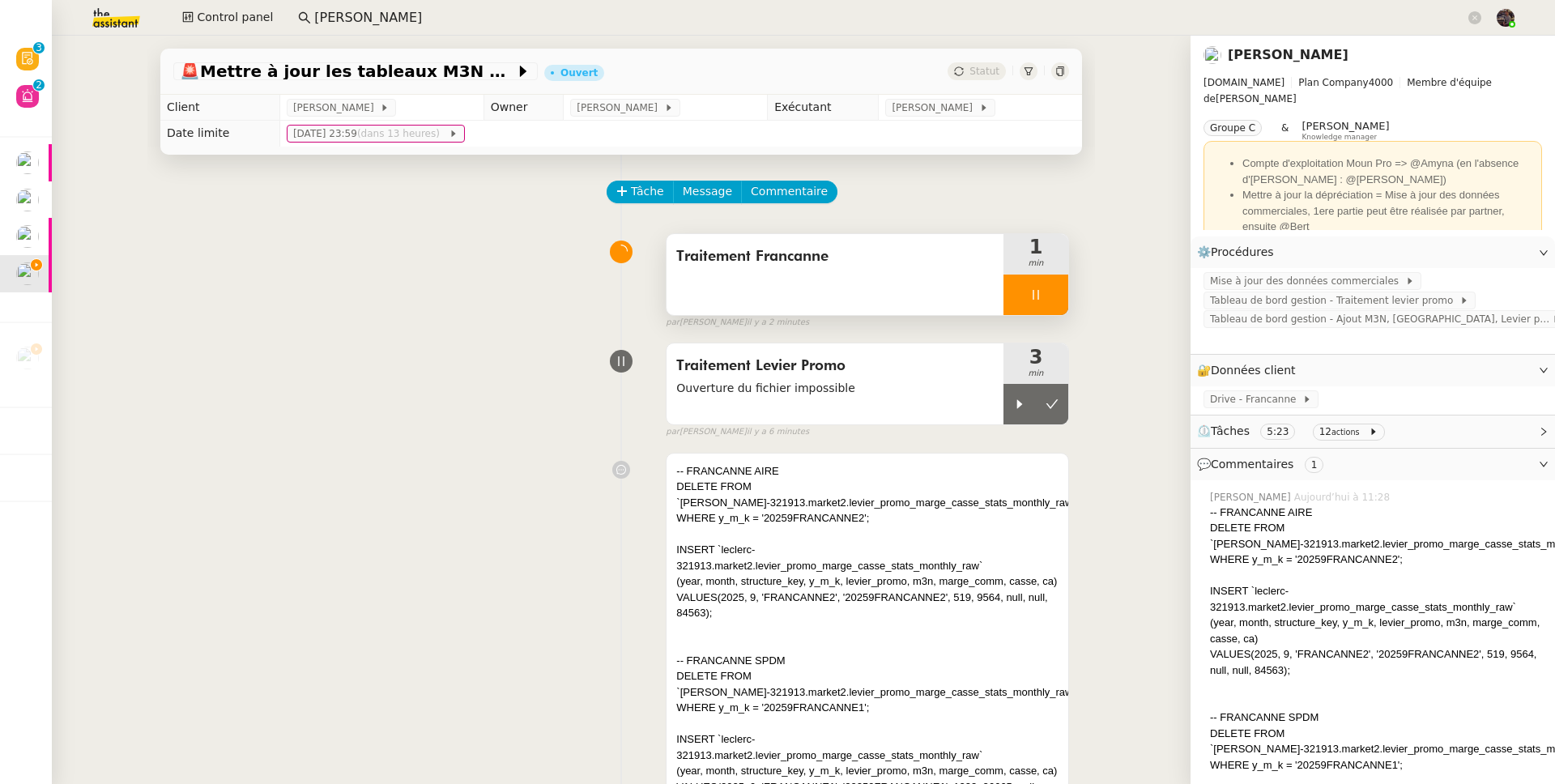
click at [1034, 287] on div at bounding box center [1035, 295] width 65 height 41
click at [1046, 294] on icon at bounding box center [1052, 294] width 12 height 9
click at [1391, 318] on span "Tableau de bord gestion - Ajout M3N, CA, Levier promo Francanne" at bounding box center [1380, 319] width 342 height 16
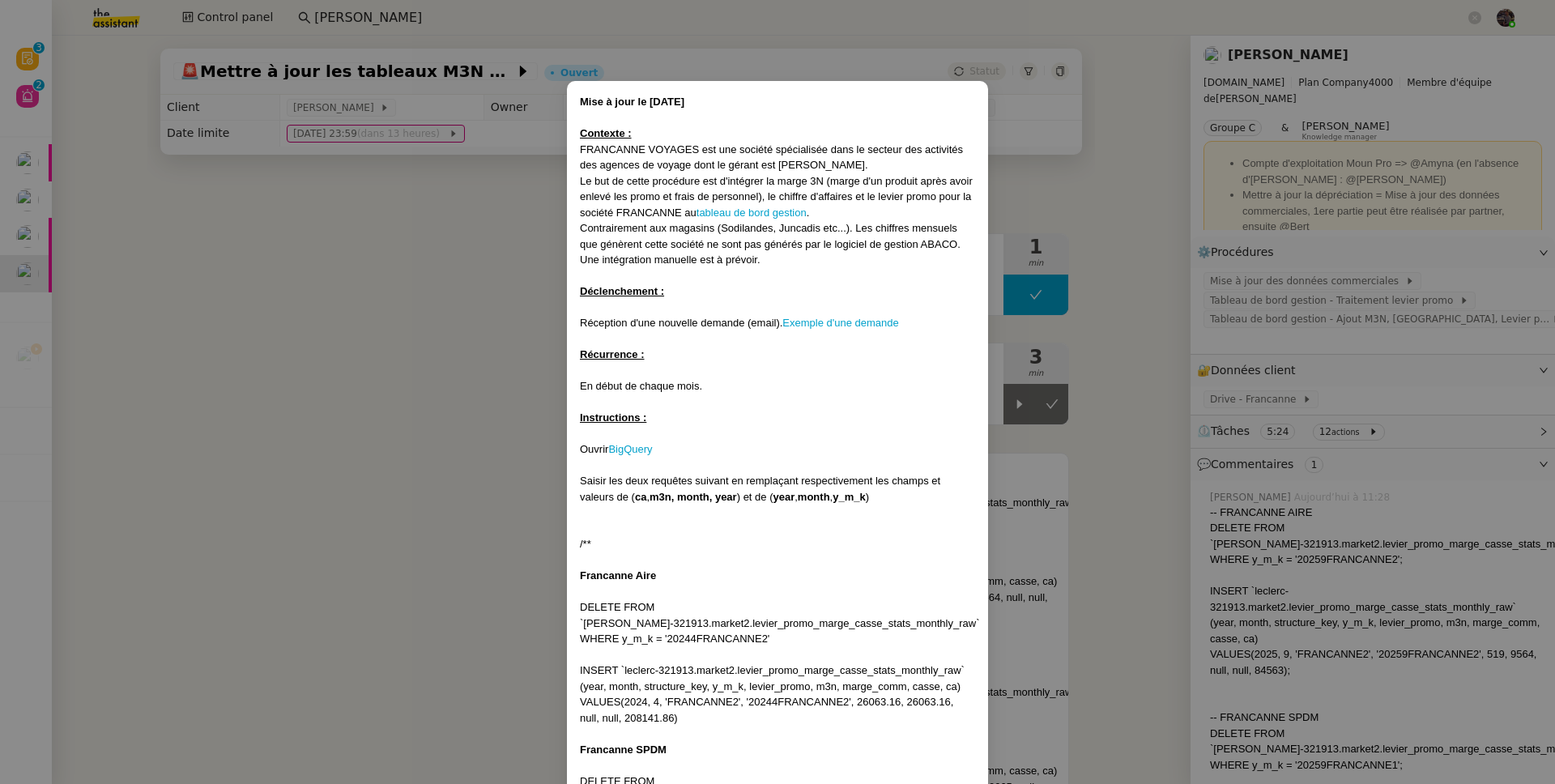
click at [1390, 318] on nz-modal-container "Mise à jour le 03/11/2023 Contexte : FRANCANNE VOYAGES est une société spéciali…" at bounding box center [777, 392] width 1555 height 784
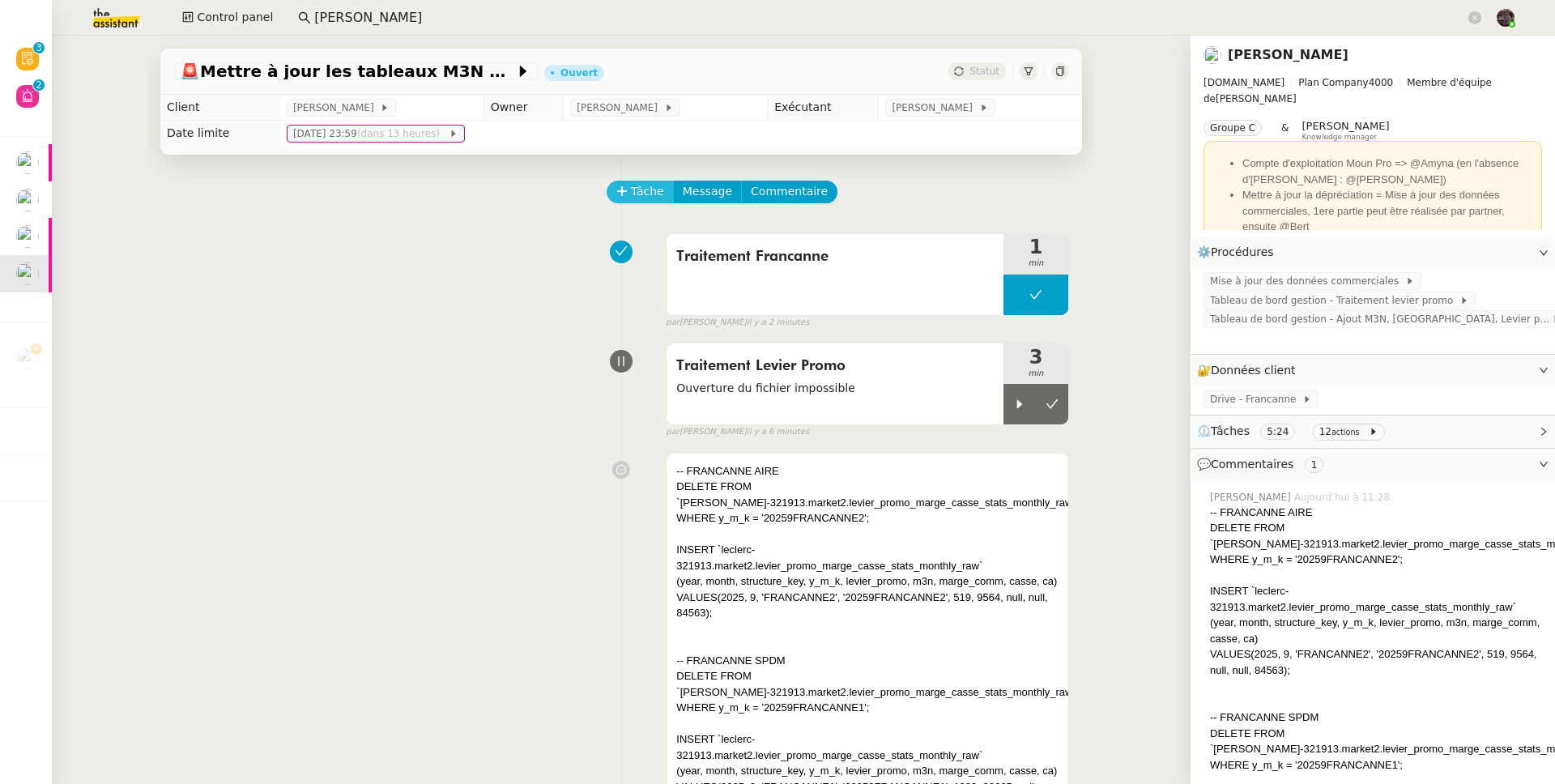
click at [642, 194] on span "Tâche" at bounding box center [647, 191] width 33 height 19
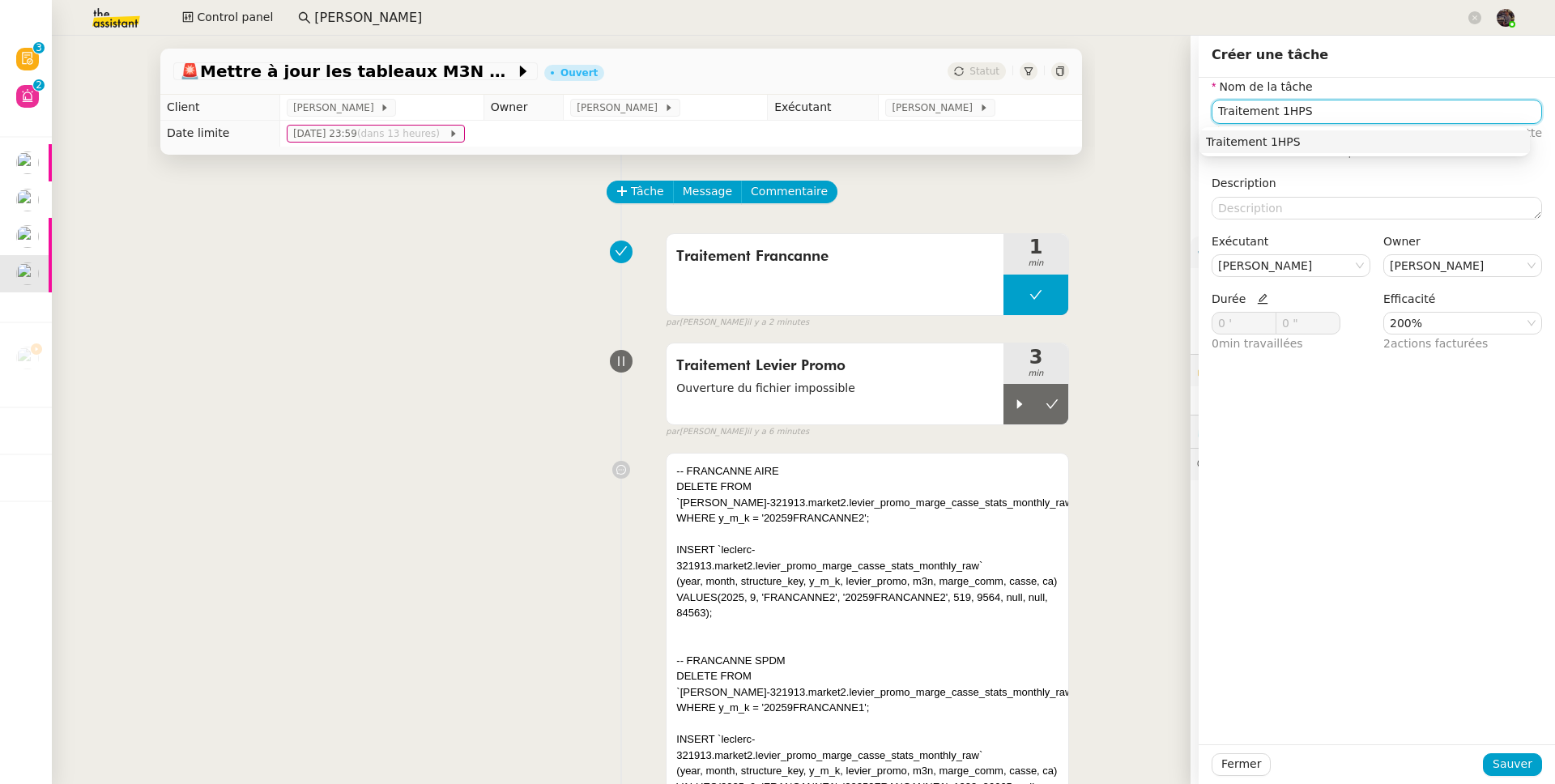
click at [1220, 149] on nz-auto-option "Traitement 1HPS" at bounding box center [1365, 142] width 330 height 23
type input "Traitement 1HPS"
click at [1509, 772] on span "Sauver" at bounding box center [1512, 764] width 40 height 19
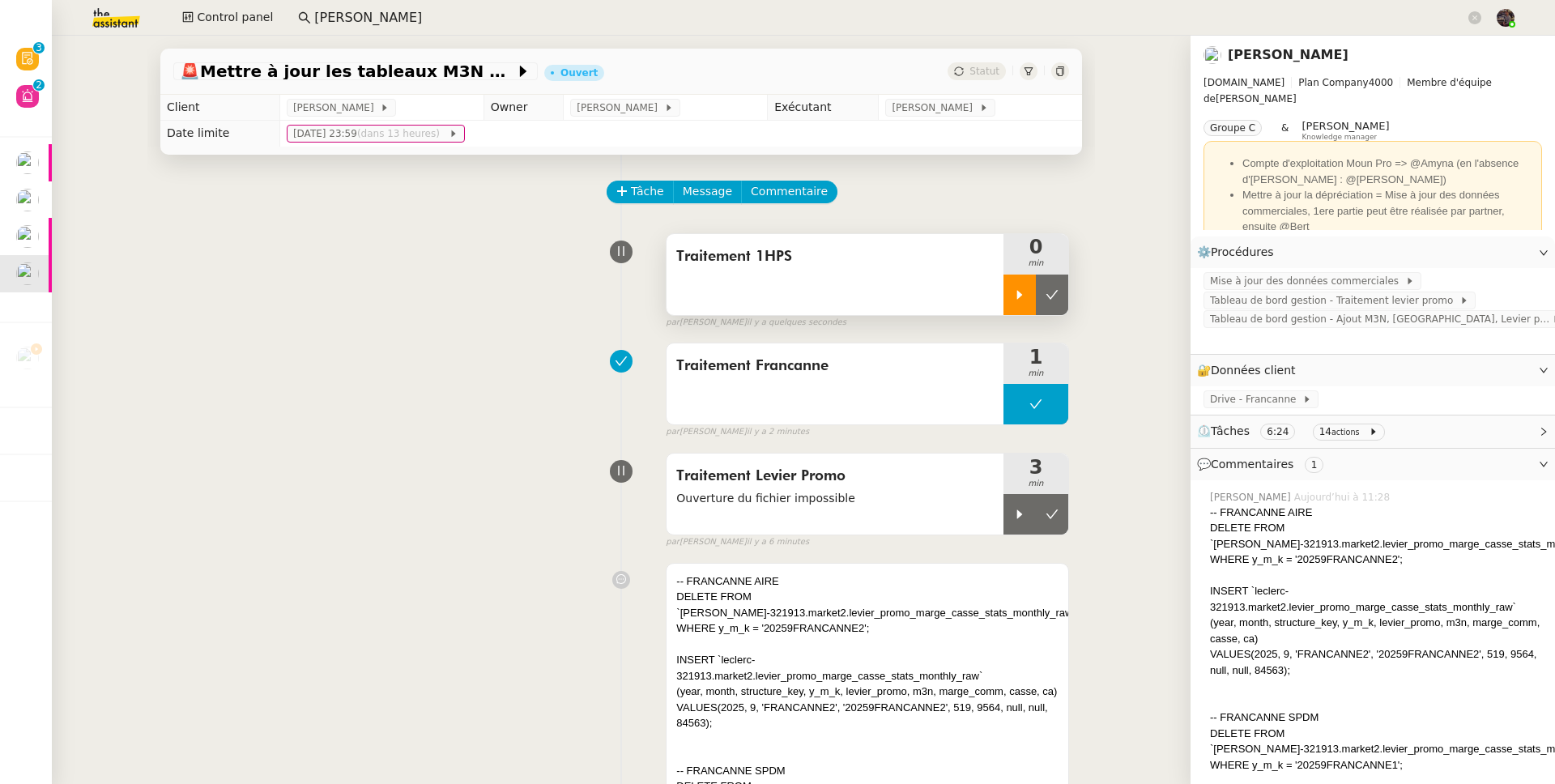
click at [1014, 296] on div at bounding box center [1019, 295] width 32 height 41
click at [1310, 298] on span "Tableau de bord gestion - Traitement levier promo" at bounding box center [1334, 300] width 250 height 16
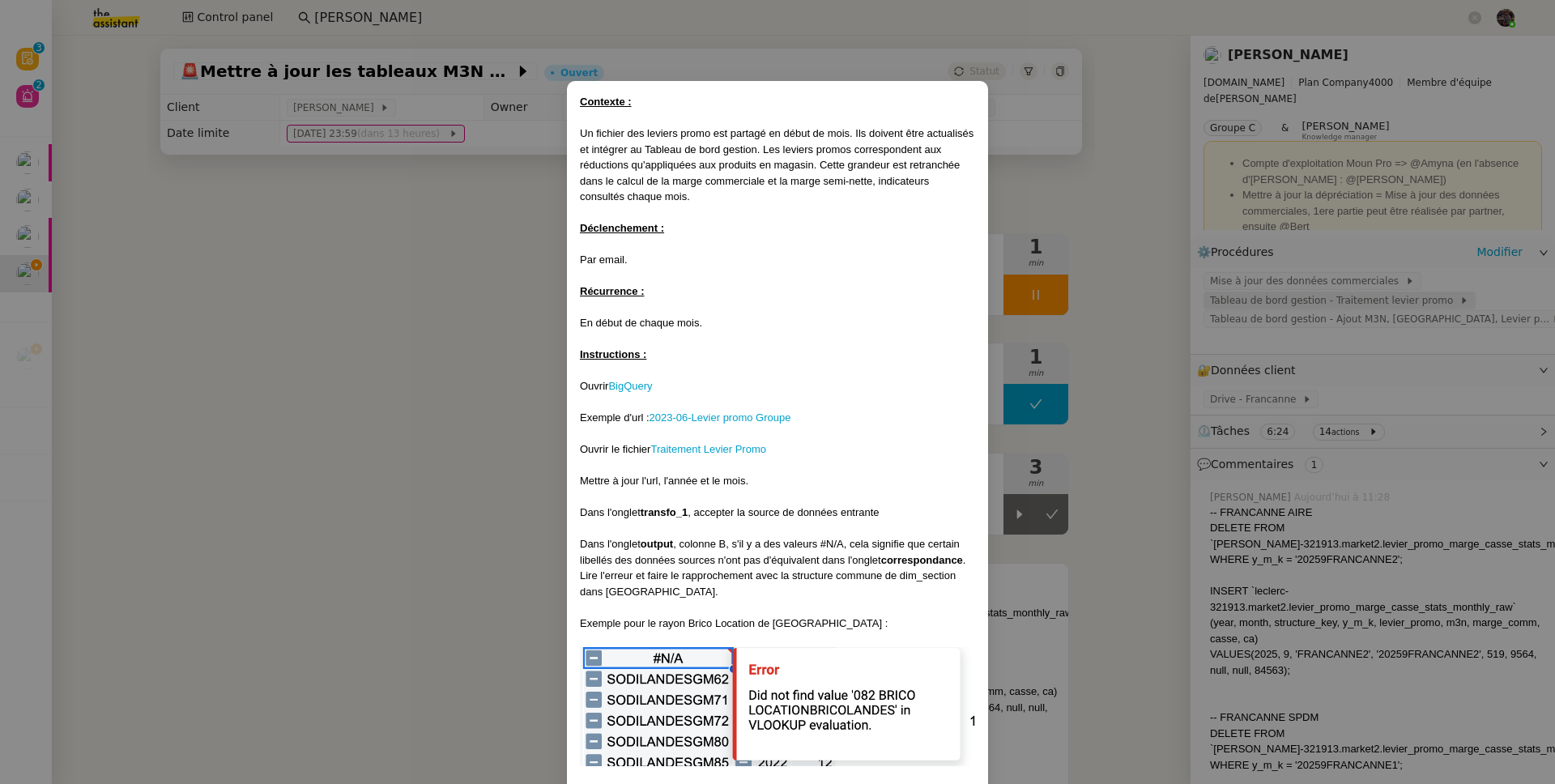
click at [1310, 298] on nz-modal-container "Contexte : Un fichier des leviers promo est partagé en début de mois. Ils doive…" at bounding box center [777, 392] width 1555 height 784
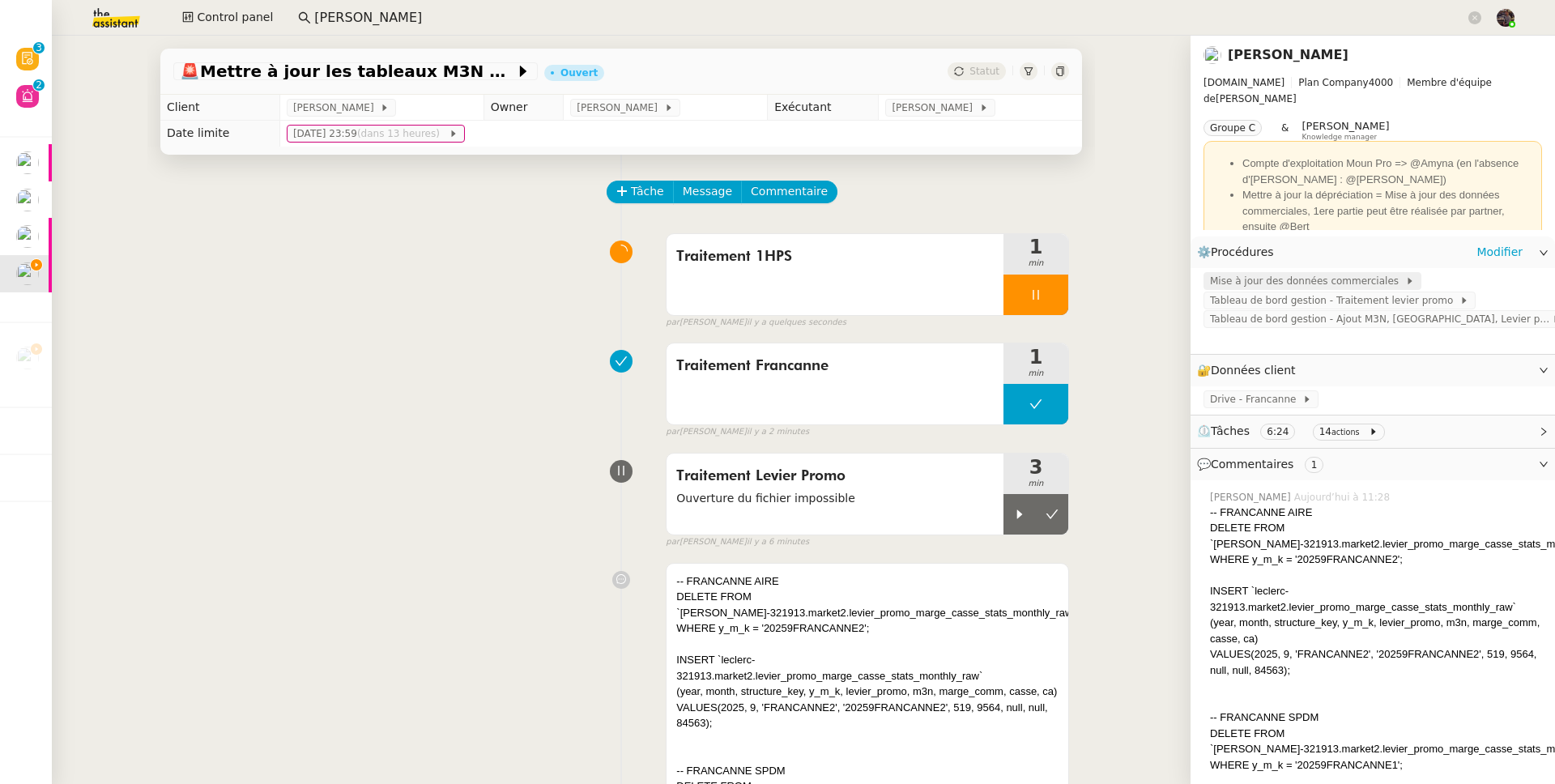
click at [1310, 288] on span "Mise à jour des données commerciales" at bounding box center [1307, 281] width 195 height 16
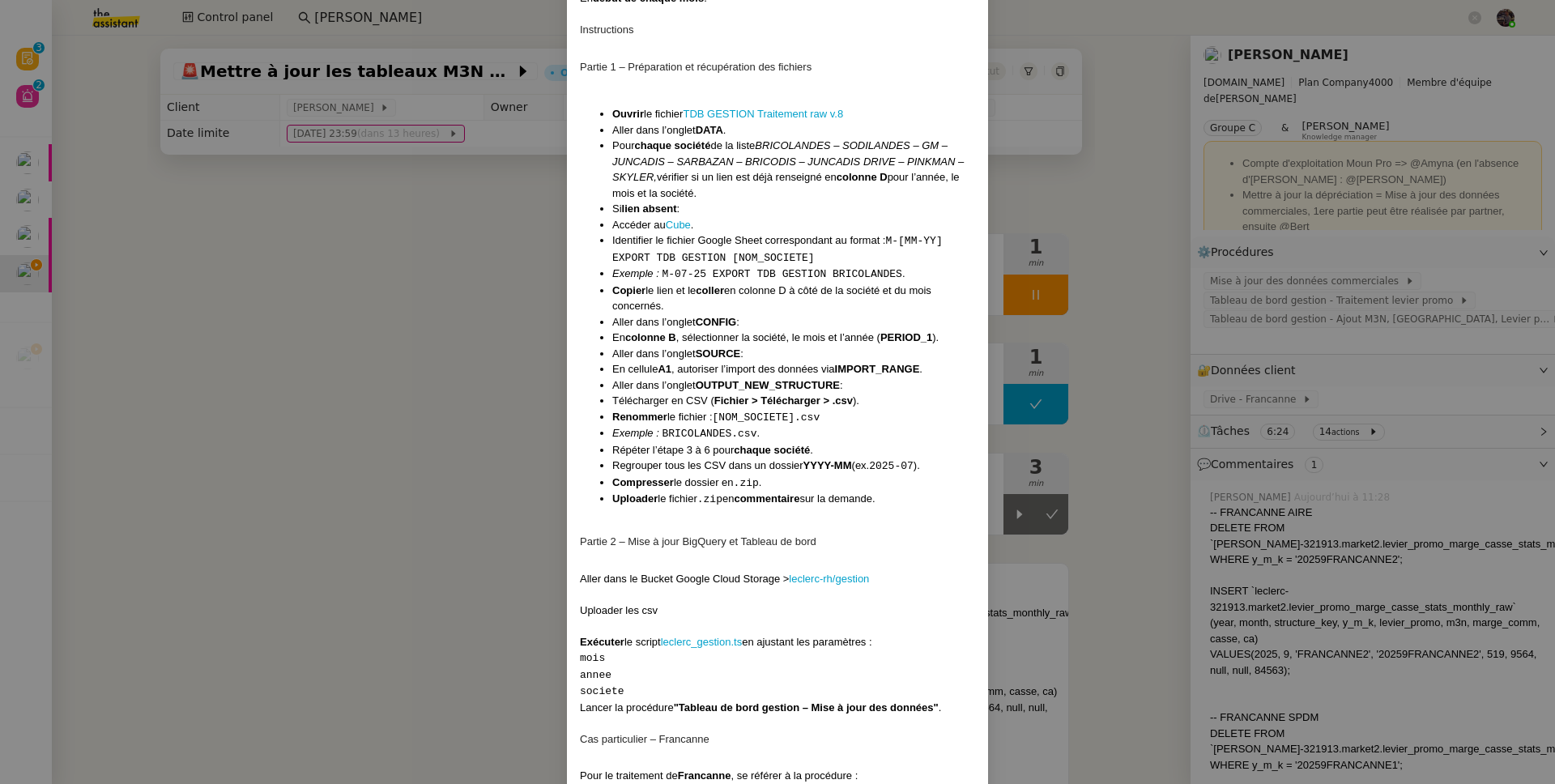
click at [1374, 316] on nz-modal-container "Contexte Abaco est un outil back office interne à Leclerc permettant le suivi q…" at bounding box center [777, 392] width 1555 height 784
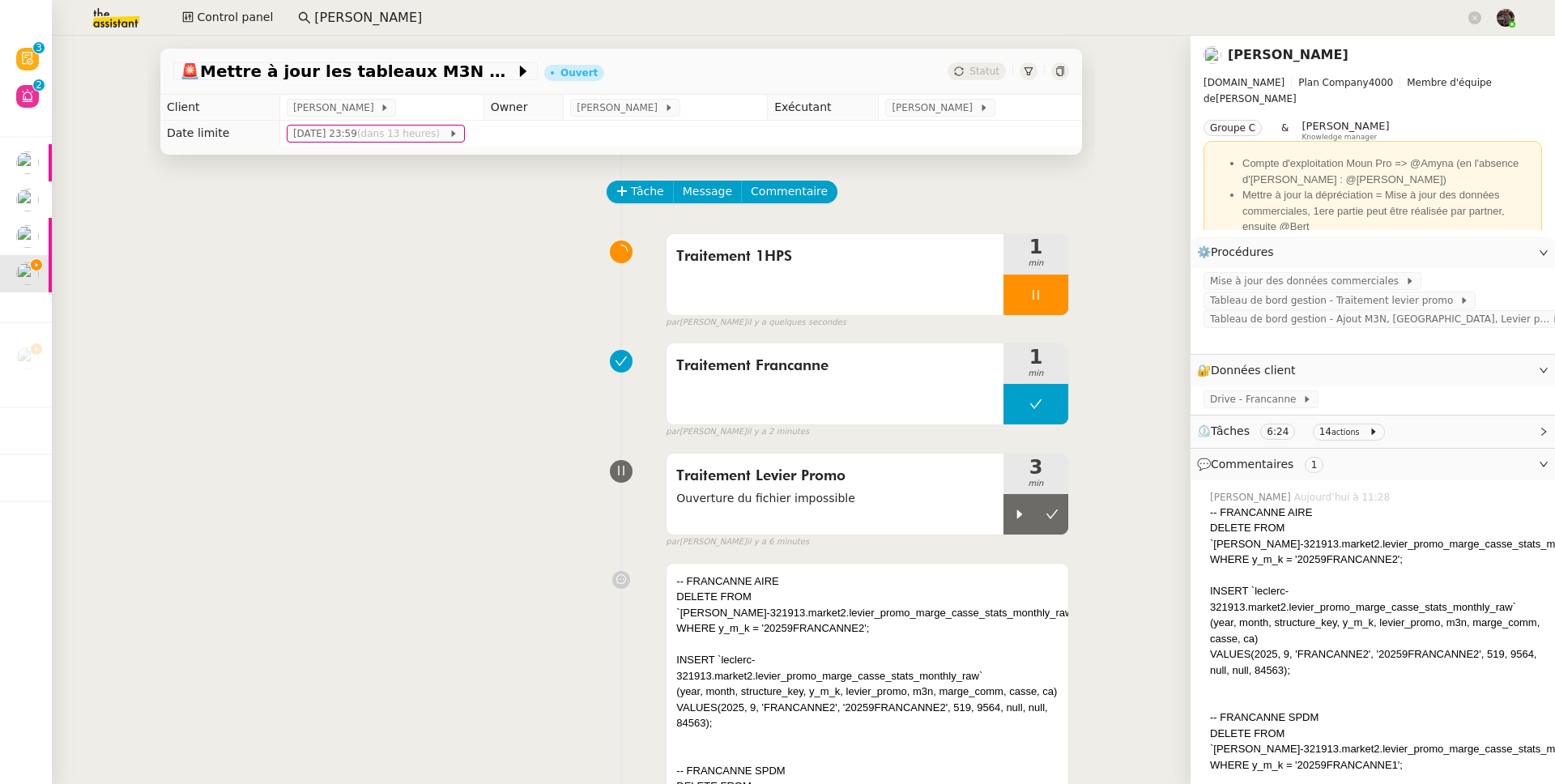
scroll to position [487, 0]
click at [1371, 322] on span "Tableau de bord gestion - Ajout M3N, CA, Levier promo Francanne" at bounding box center [1380, 319] width 342 height 16
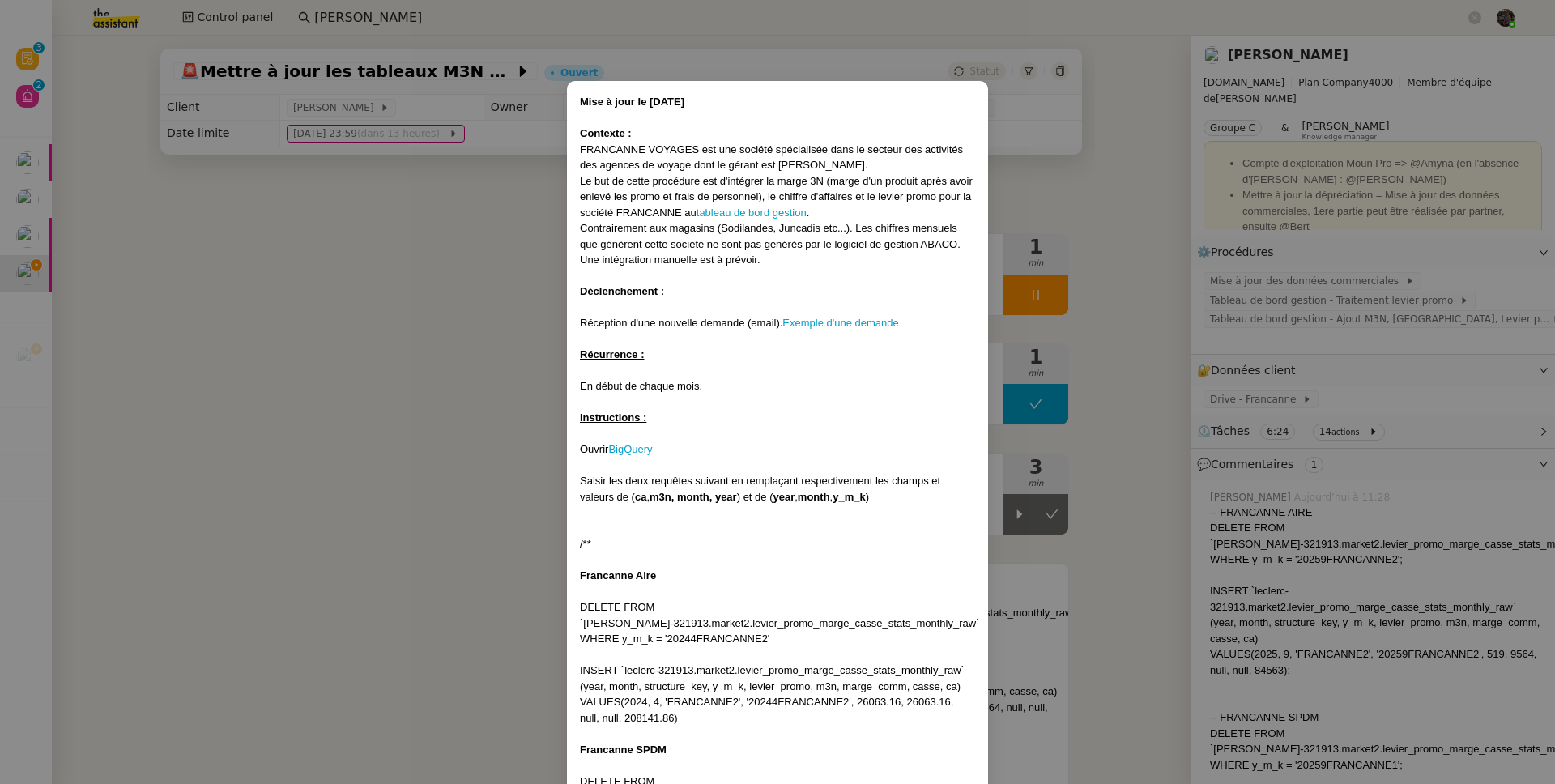
scroll to position [216, 0]
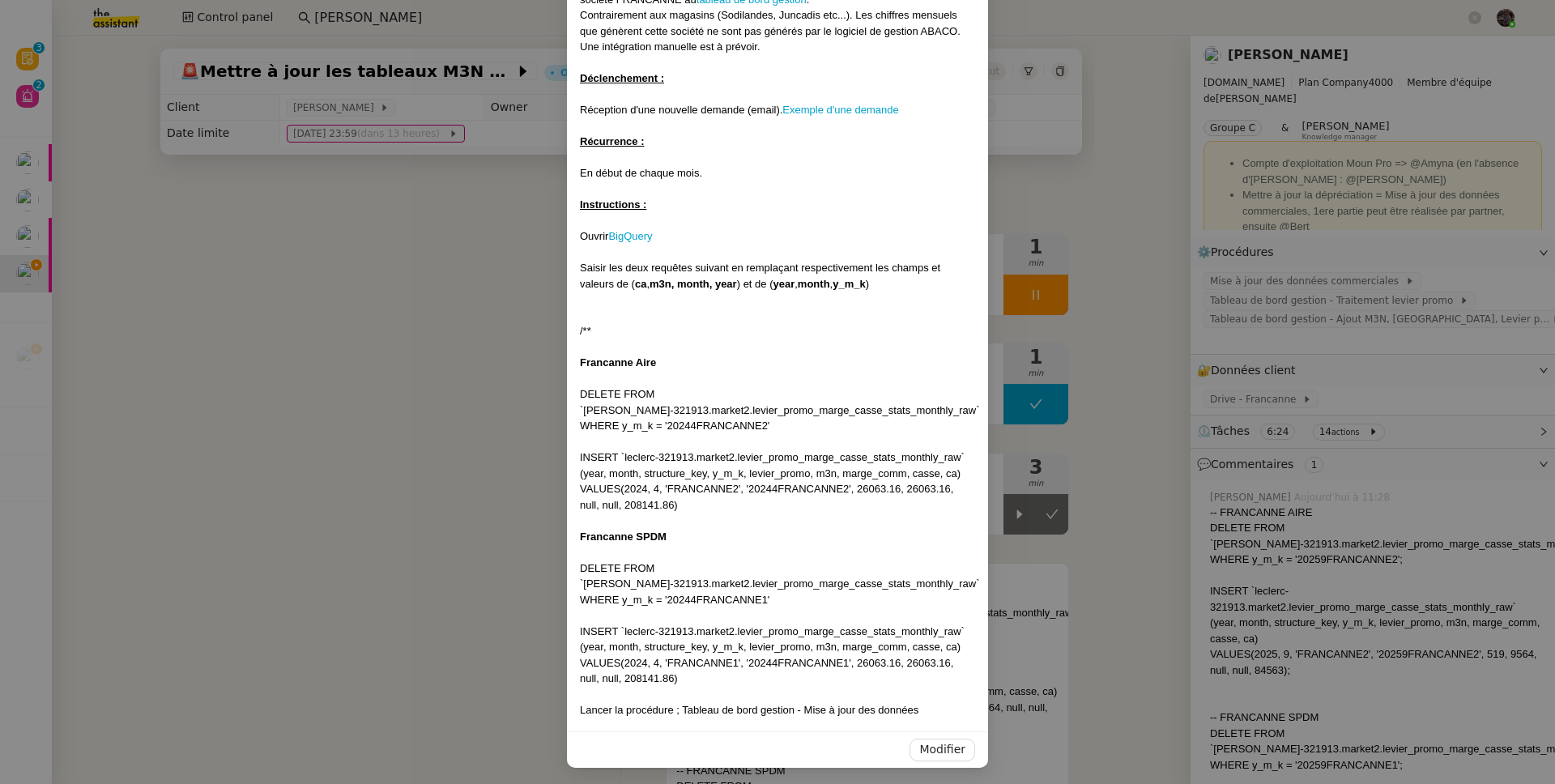
click at [499, 399] on nz-modal-container "Mise à jour le 03/11/2023 Contexte : FRANCANNE VOYAGES est une société spéciali…" at bounding box center [777, 392] width 1555 height 784
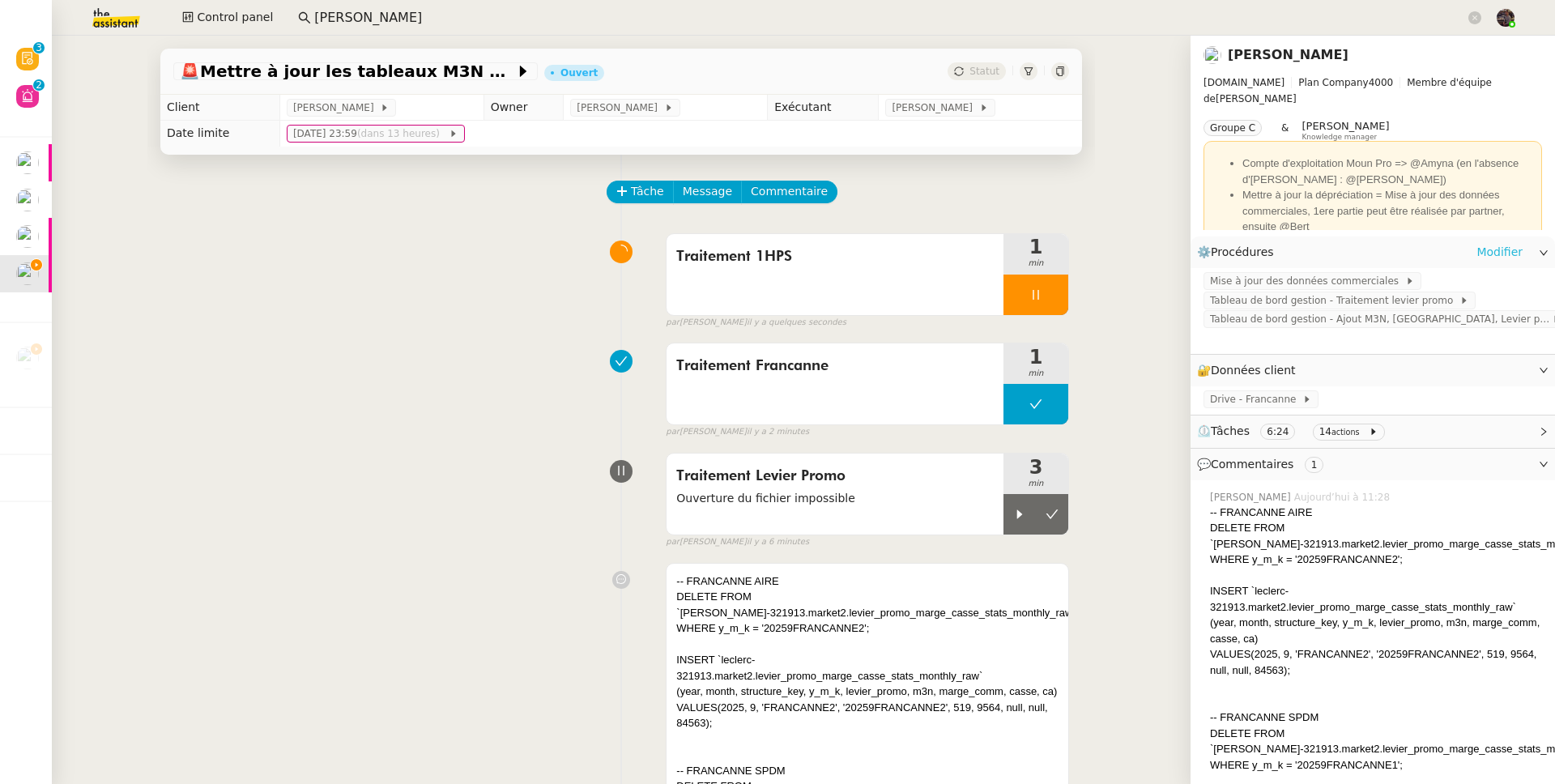
click at [1478, 255] on link "Modifier" at bounding box center [1499, 252] width 46 height 19
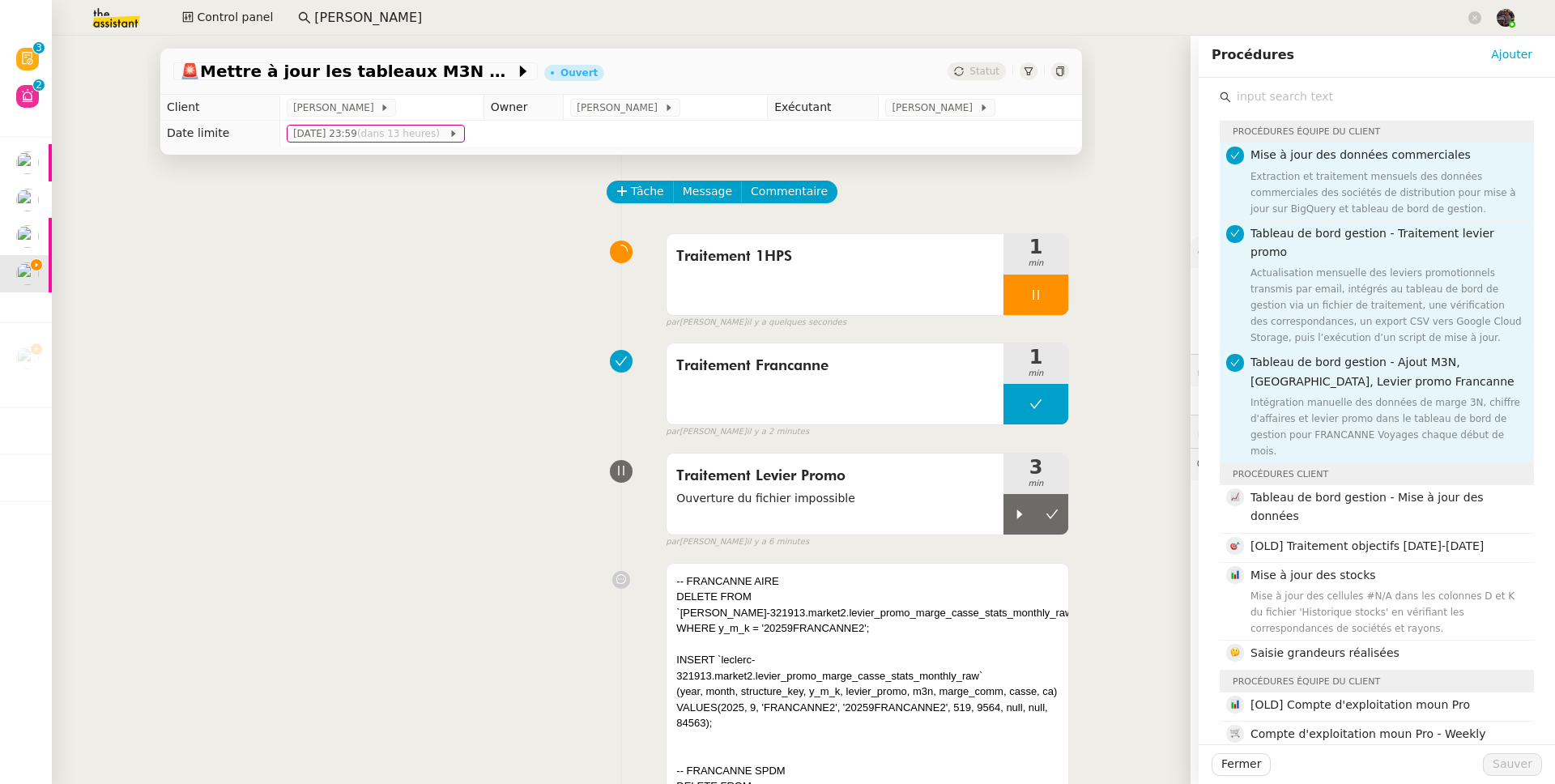
click at [1288, 98] on input "text" at bounding box center [1382, 97] width 303 height 22
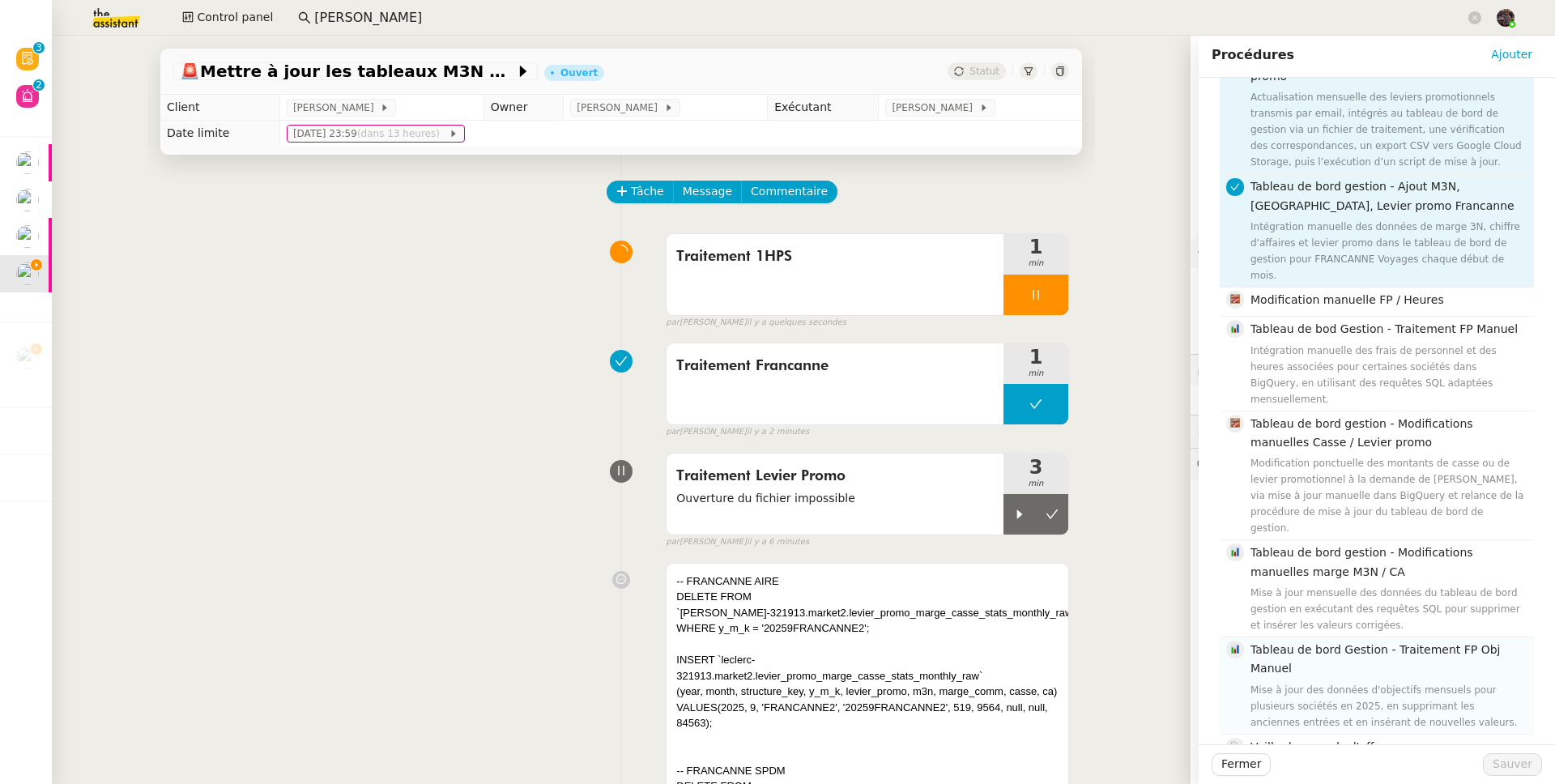
scroll to position [235, 0]
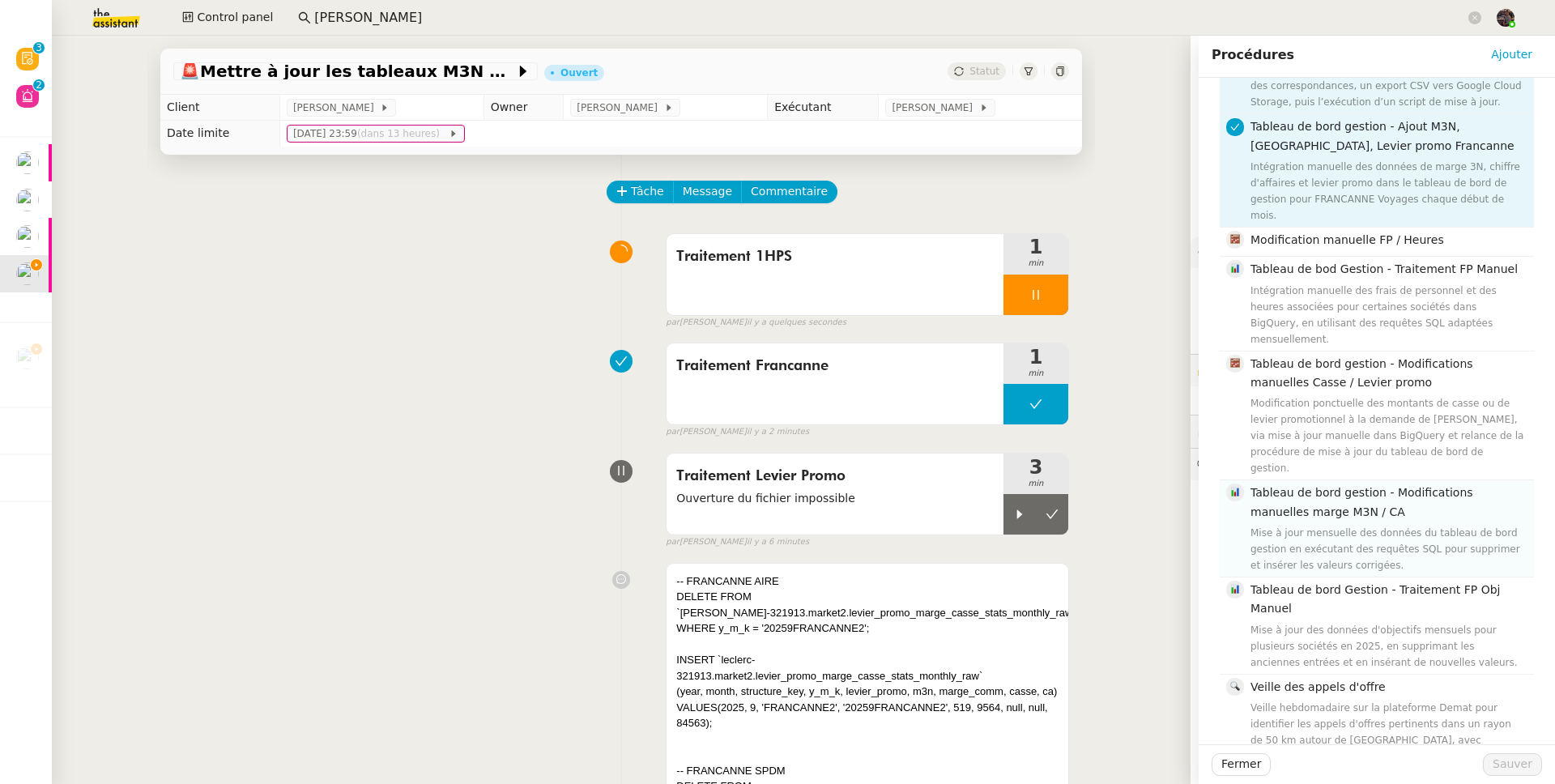
type input "manue"
click at [1334, 525] on div "Mise à jour mensuelle des données du tableau de bord gestion en exécutant des r…" at bounding box center [1387, 549] width 274 height 49
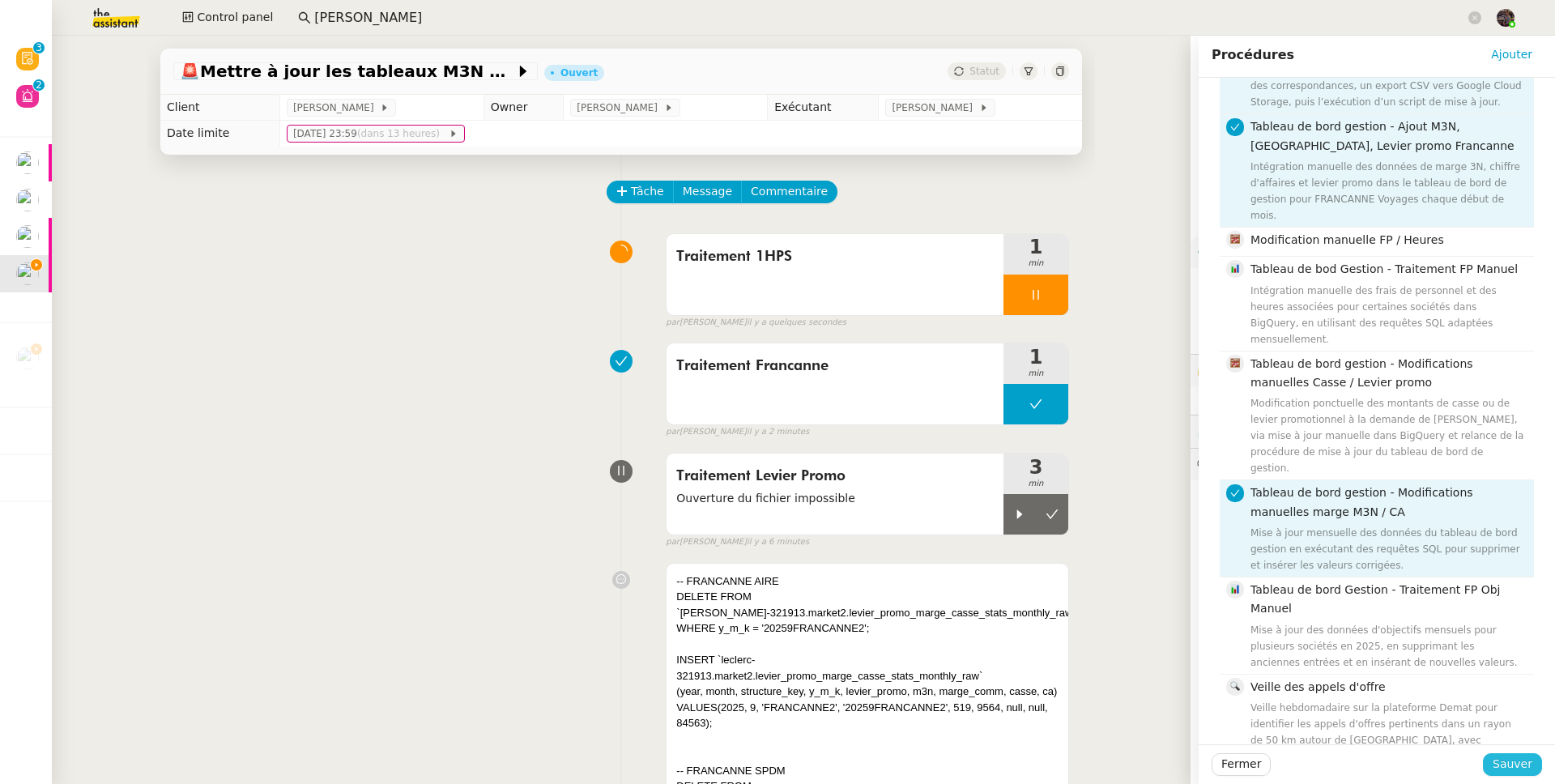
click at [1493, 770] on span "Sauver" at bounding box center [1512, 764] width 40 height 19
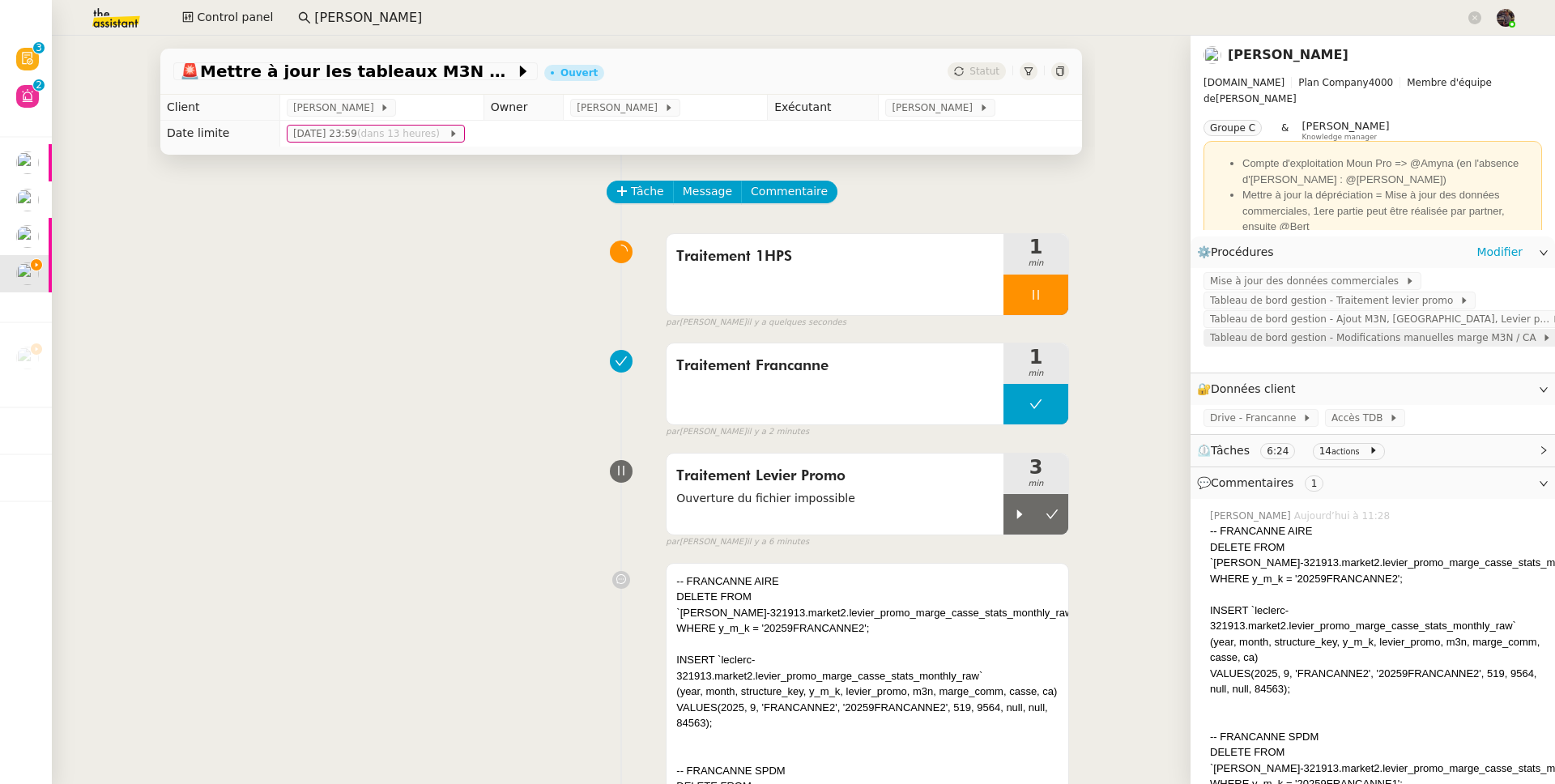
click at [1285, 345] on span "Tableau de bord gestion - Modifications manuelles marge M3N / CA" at bounding box center [1376, 337] width 332 height 16
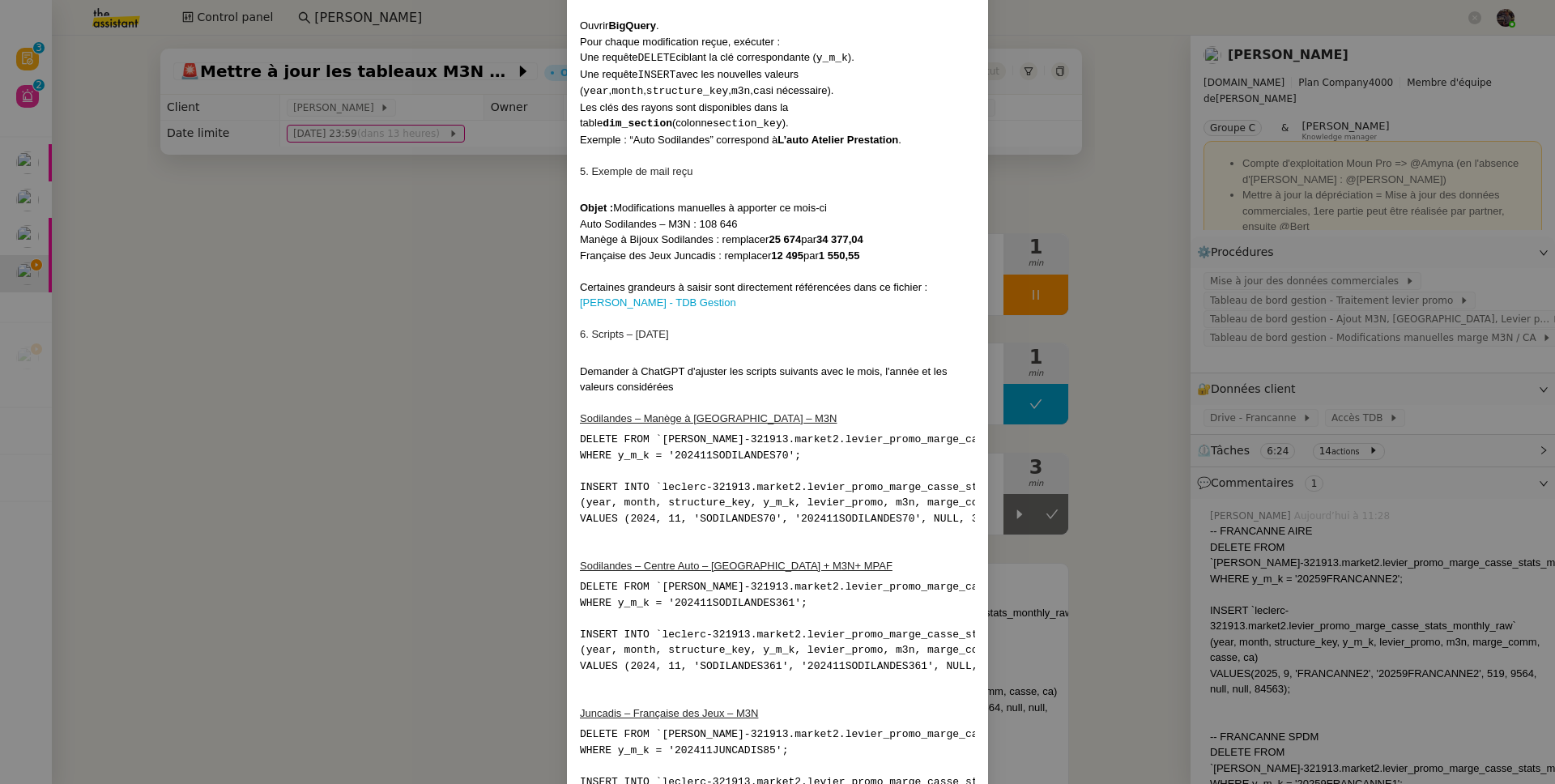
scroll to position [795, 0]
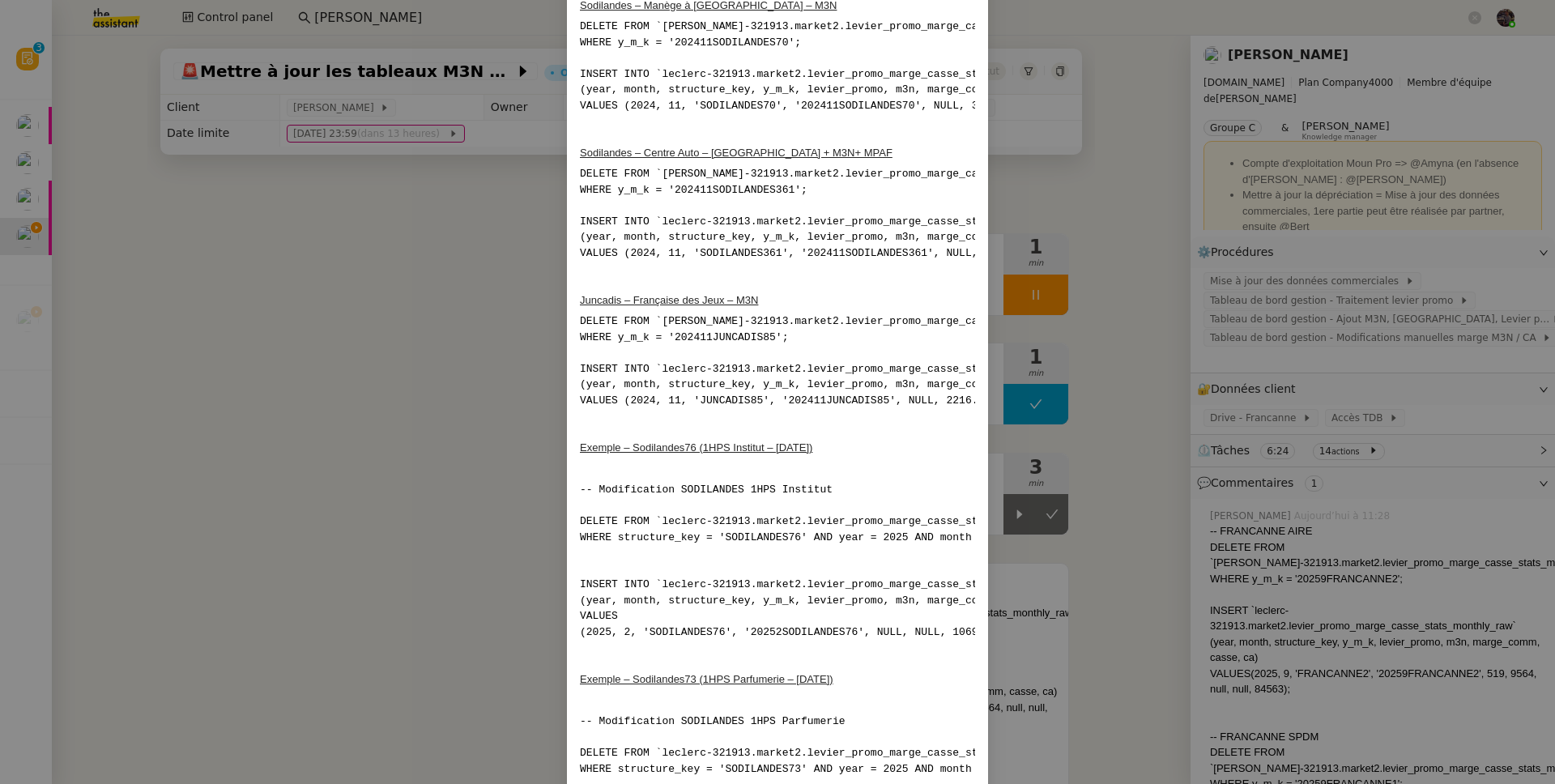
click at [593, 430] on h2 at bounding box center [777, 426] width 395 height 16
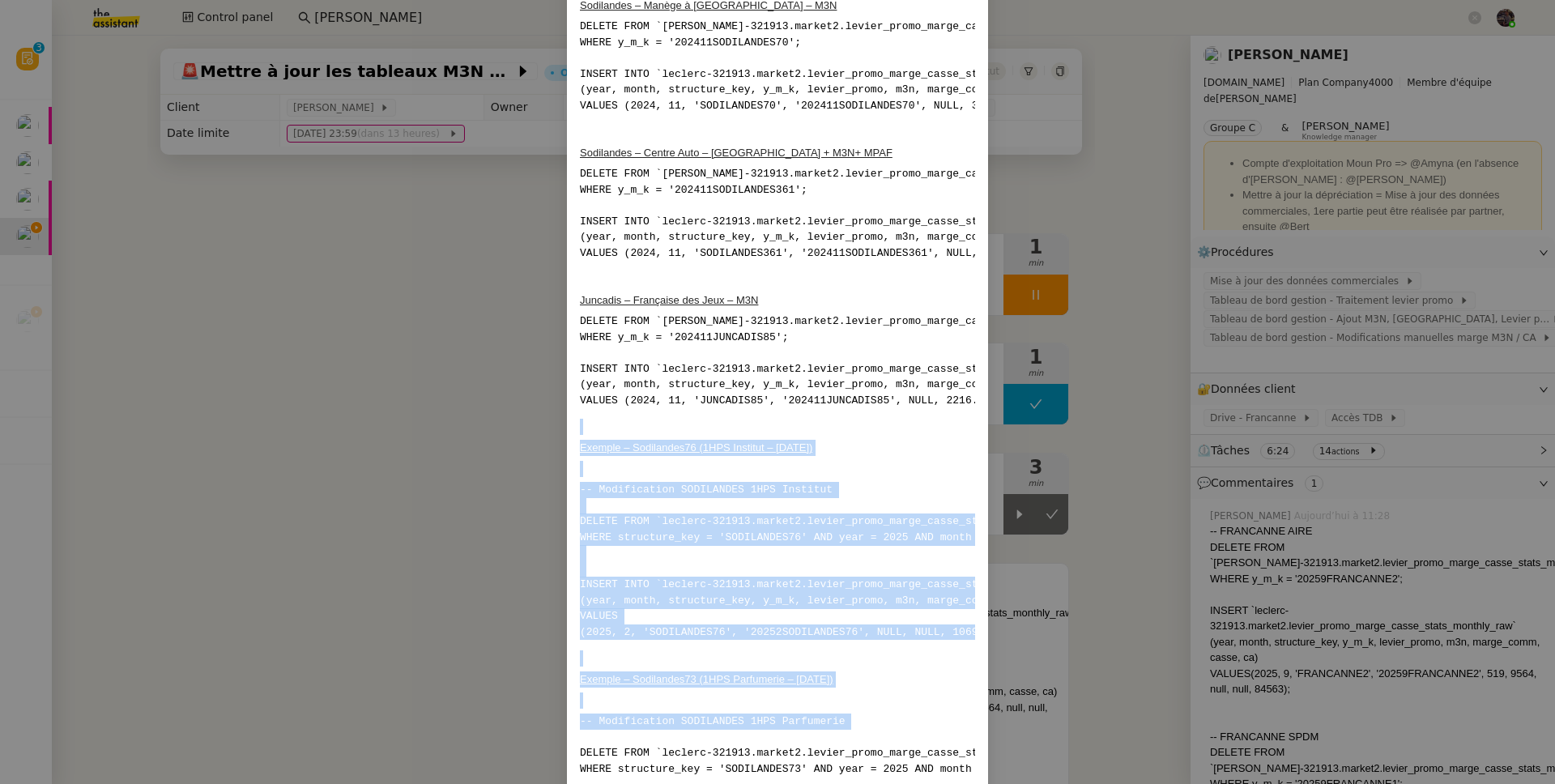
drag, startPoint x: 593, startPoint y: 430, endPoint x: 928, endPoint y: 714, distance: 439.2
click at [928, 714] on div "1. Contexte Chaque mois, certaines corrections manuelles doivent être appliquée…" at bounding box center [777, 222] width 395 height 1845
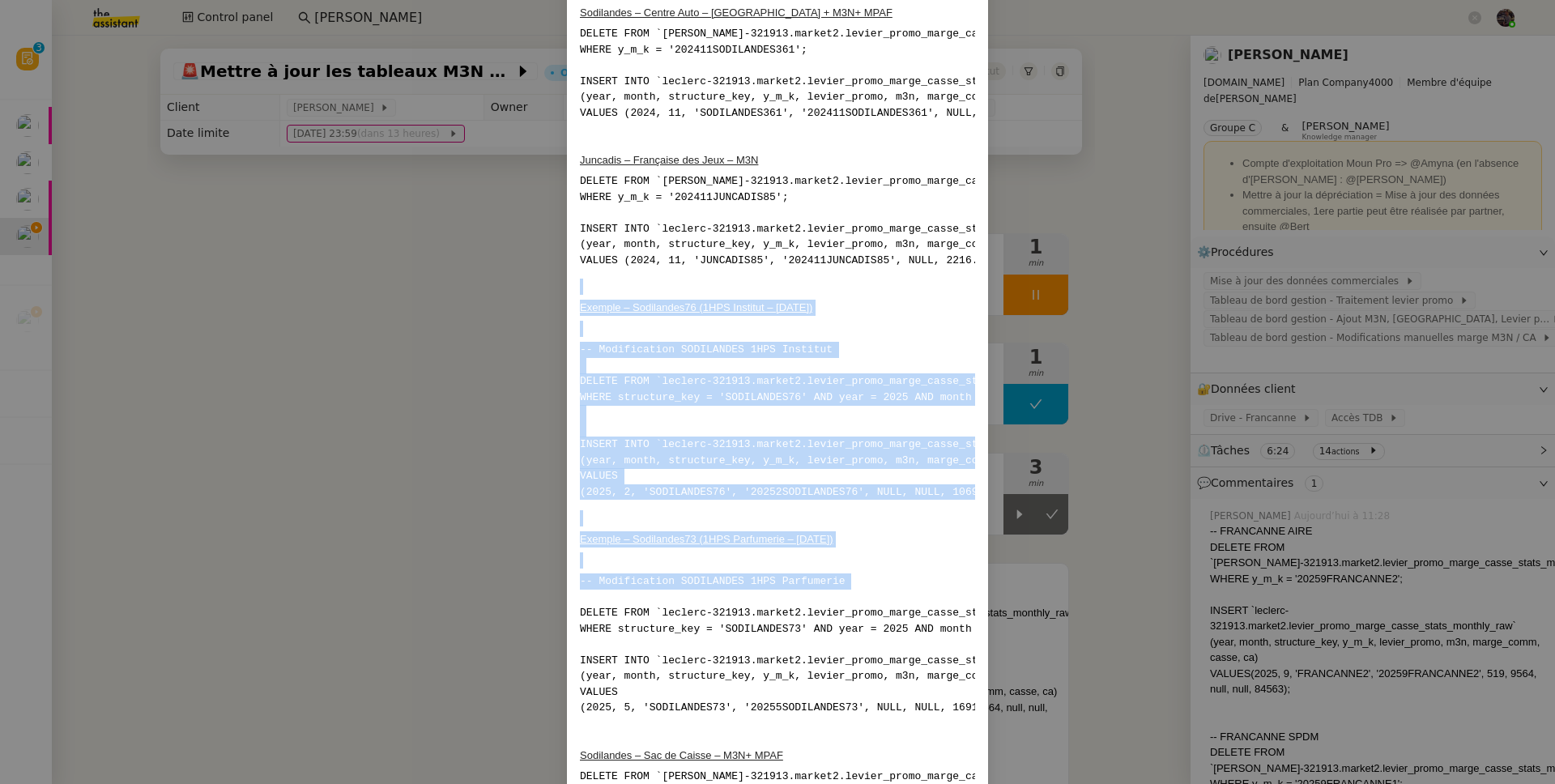
scroll to position [1082, 0]
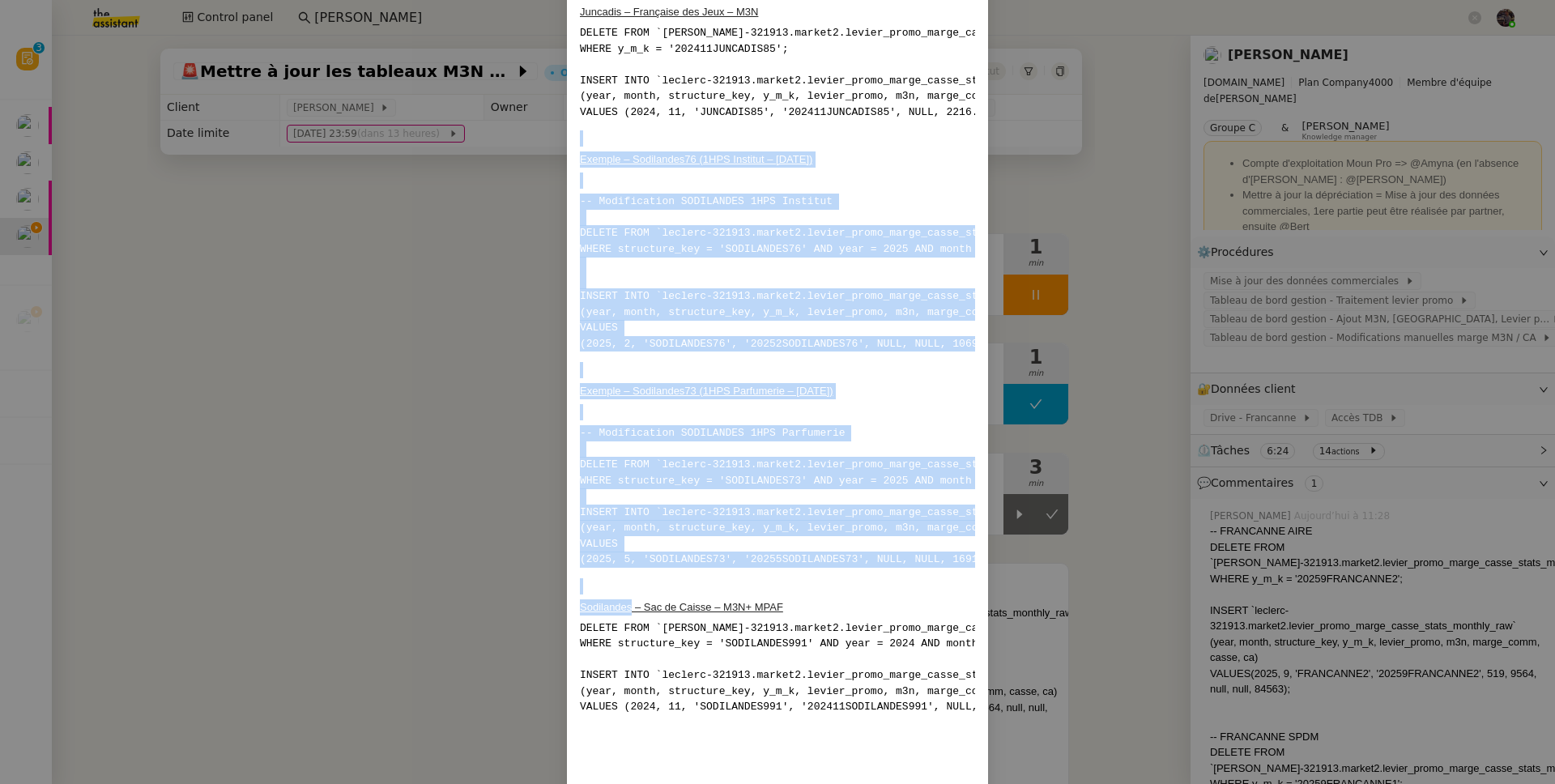
click at [904, 578] on h3 at bounding box center [777, 586] width 395 height 16
copy div "Exemple – Sodilandes76 (1HPS Institut – Février 2025) -- Modification SODILANDE…"
click at [290, 360] on nz-modal-container "1. Contexte Chaque mois, certaines corrections manuelles doivent être appliquée…" at bounding box center [777, 392] width 1555 height 784
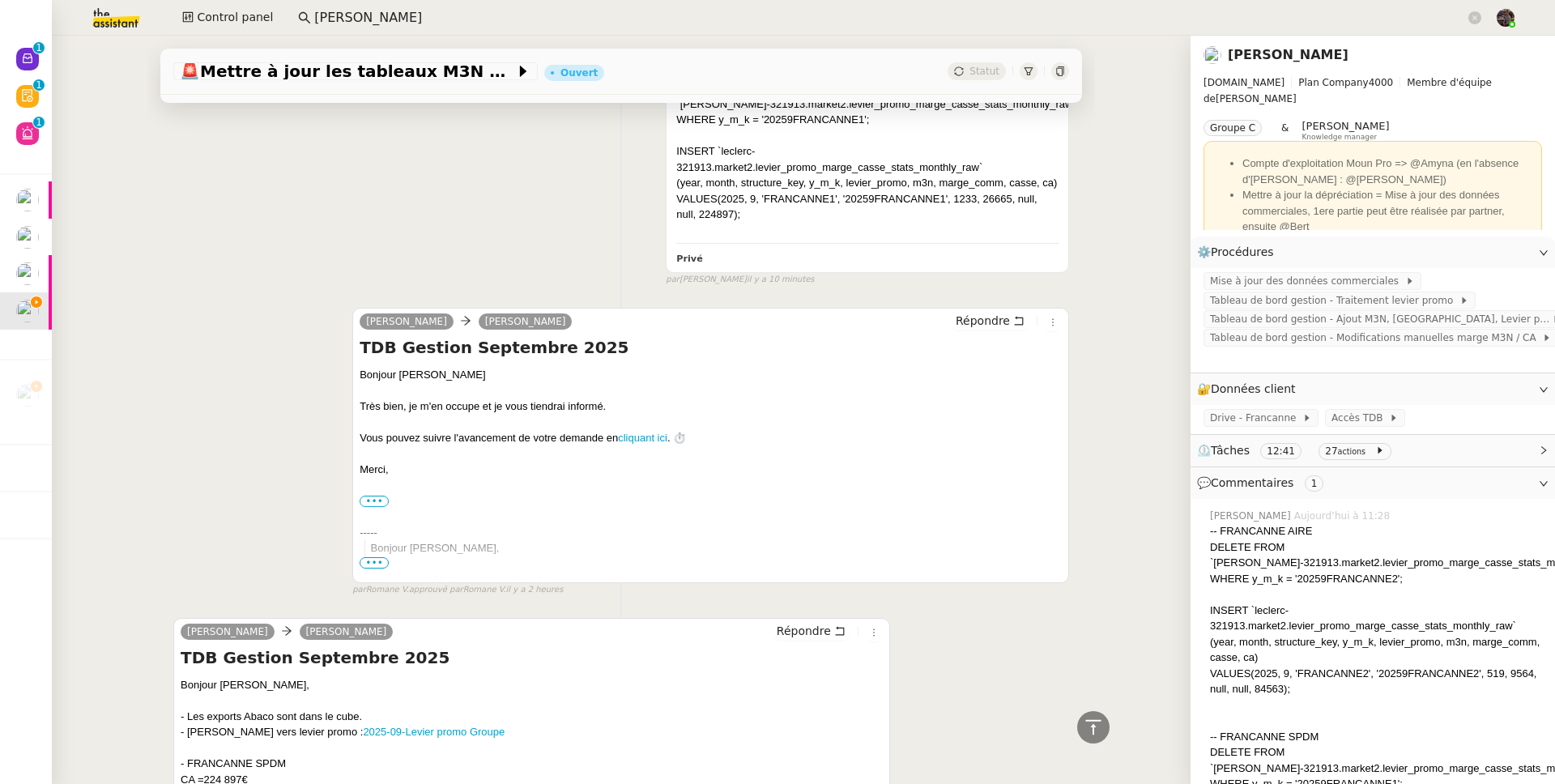
scroll to position [0, 0]
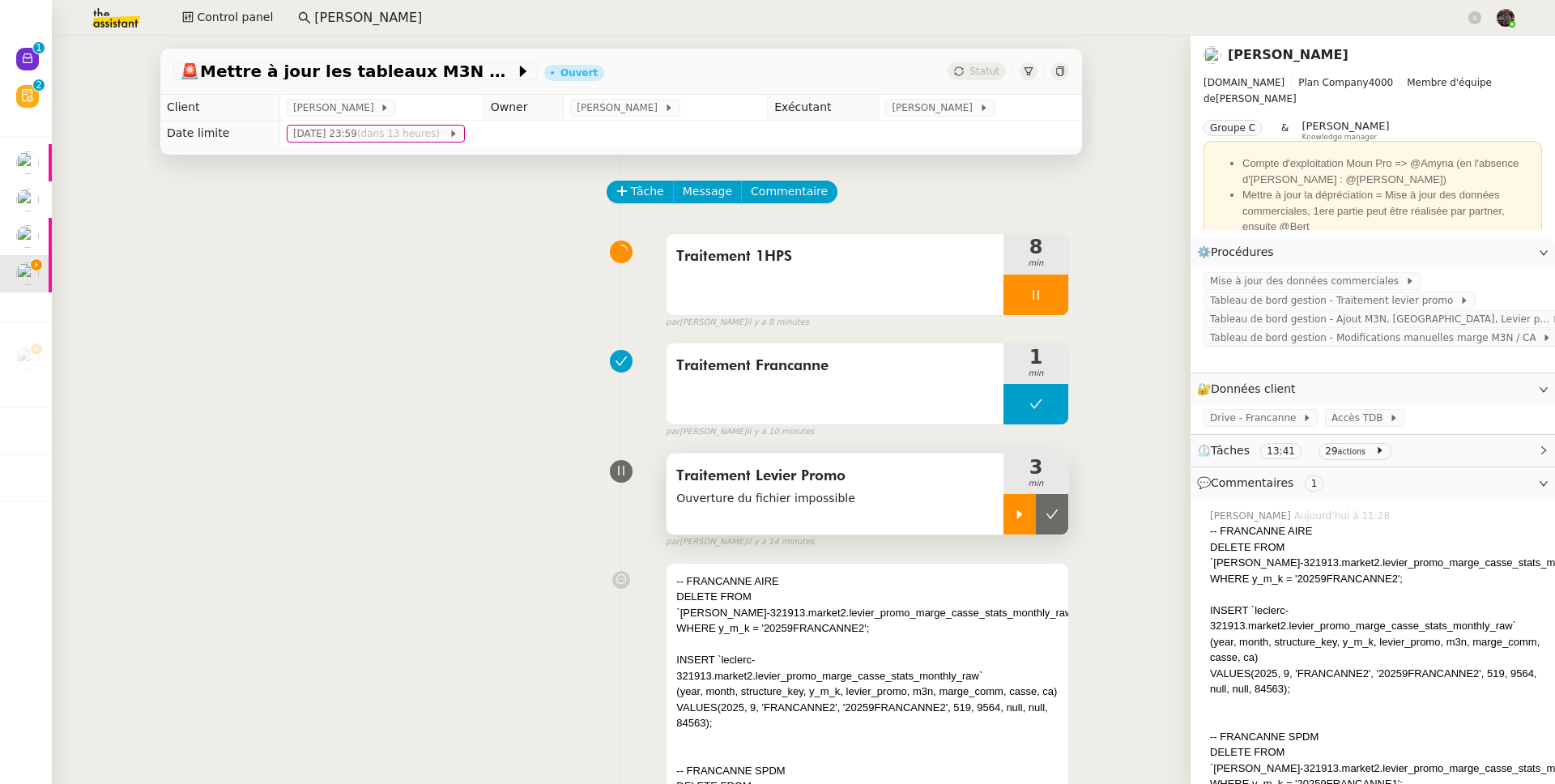
click at [1016, 502] on div at bounding box center [1019, 514] width 32 height 41
click at [840, 483] on span "Traitement Levier Promo" at bounding box center [834, 476] width 317 height 24
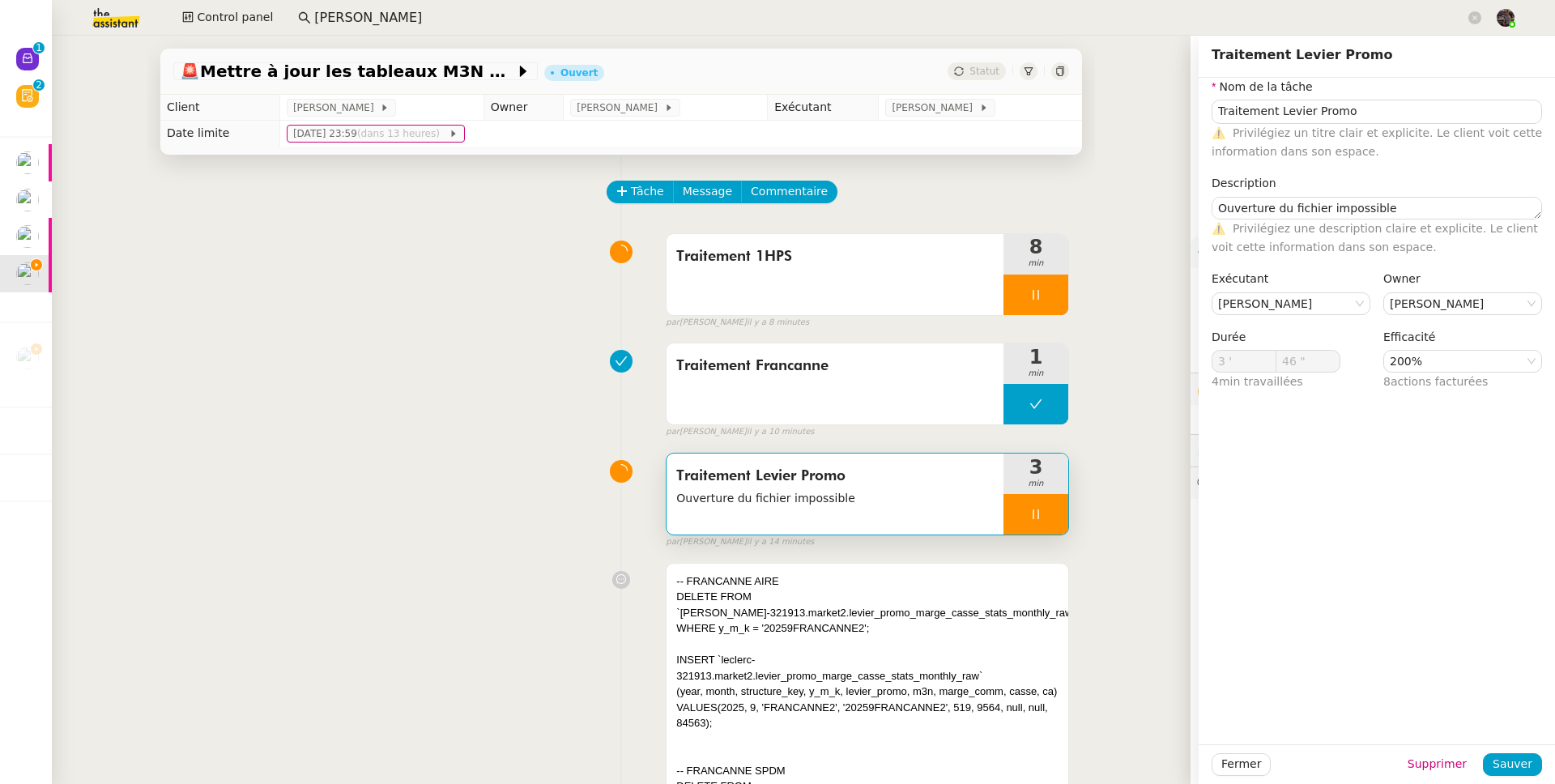
click at [1304, 219] on div "⚠️ Privilégiez une description claire et explicite. Le client voit cette inform…" at bounding box center [1376, 238] width 330 height 38
click at [1304, 218] on textarea "Ouverture du fichier impossible" at bounding box center [1376, 209] width 330 height 23
click at [1308, 208] on textarea "Ouverture du fichier impossible" at bounding box center [1376, 209] width 330 height 23
type input "47 ""
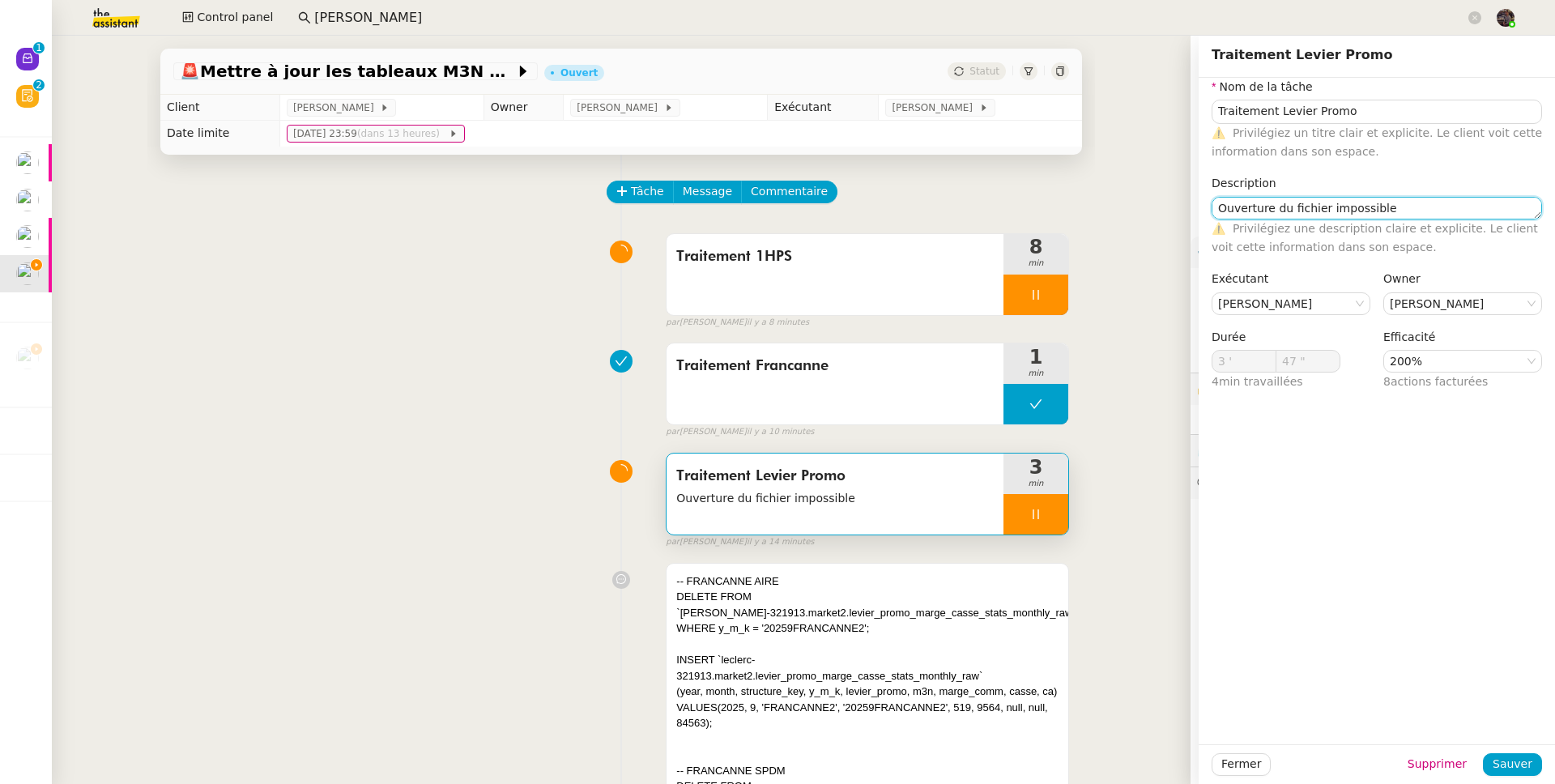
click at [1307, 208] on textarea "Ouverture du fichier impossible" at bounding box center [1376, 209] width 330 height 23
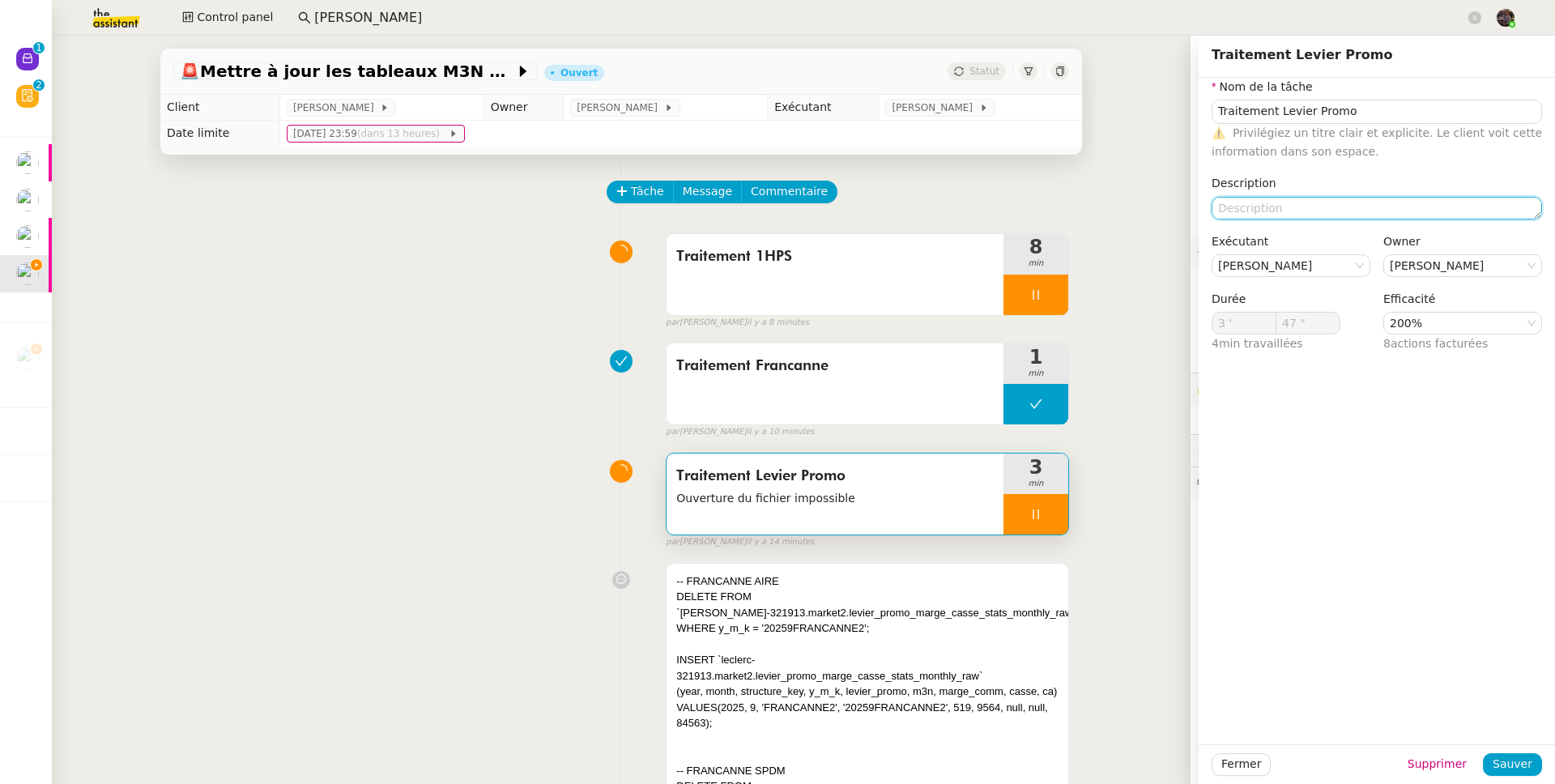
type input "48 ""
click at [1506, 764] on span "Sauver" at bounding box center [1512, 764] width 40 height 19
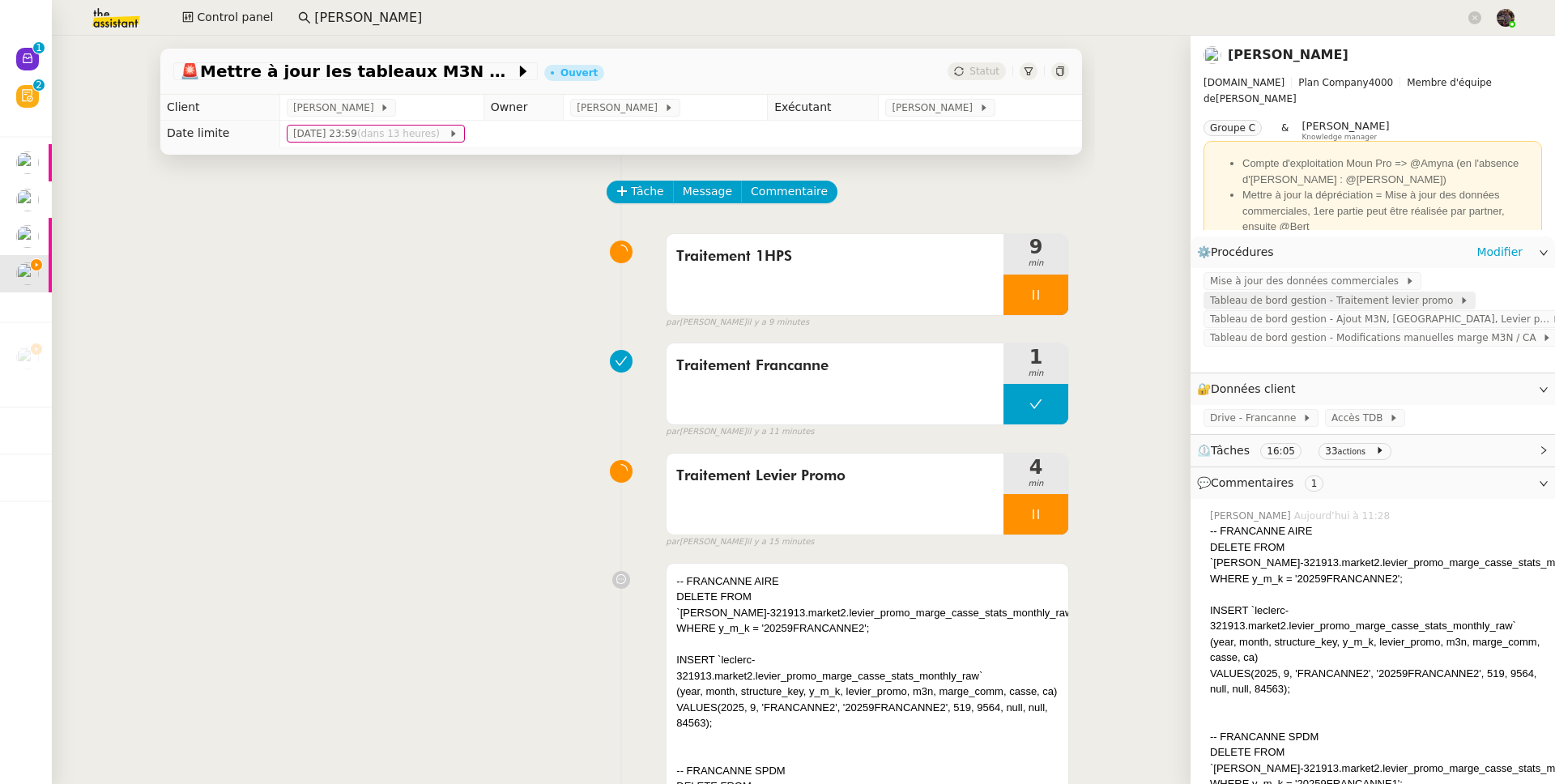
click at [1329, 294] on span "Tableau de bord gestion - Traitement levier promo" at bounding box center [1334, 300] width 250 height 16
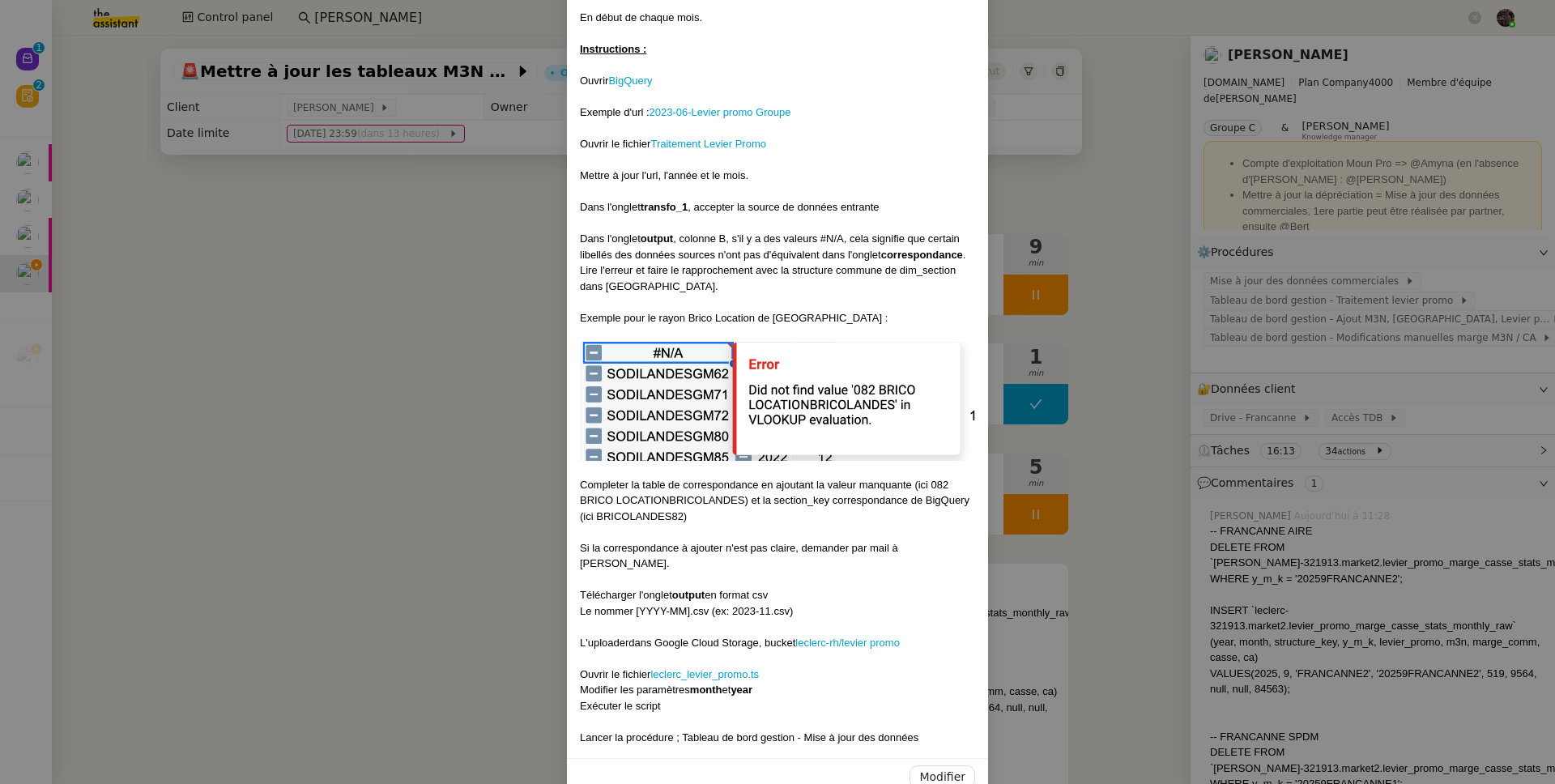
scroll to position [336, 0]
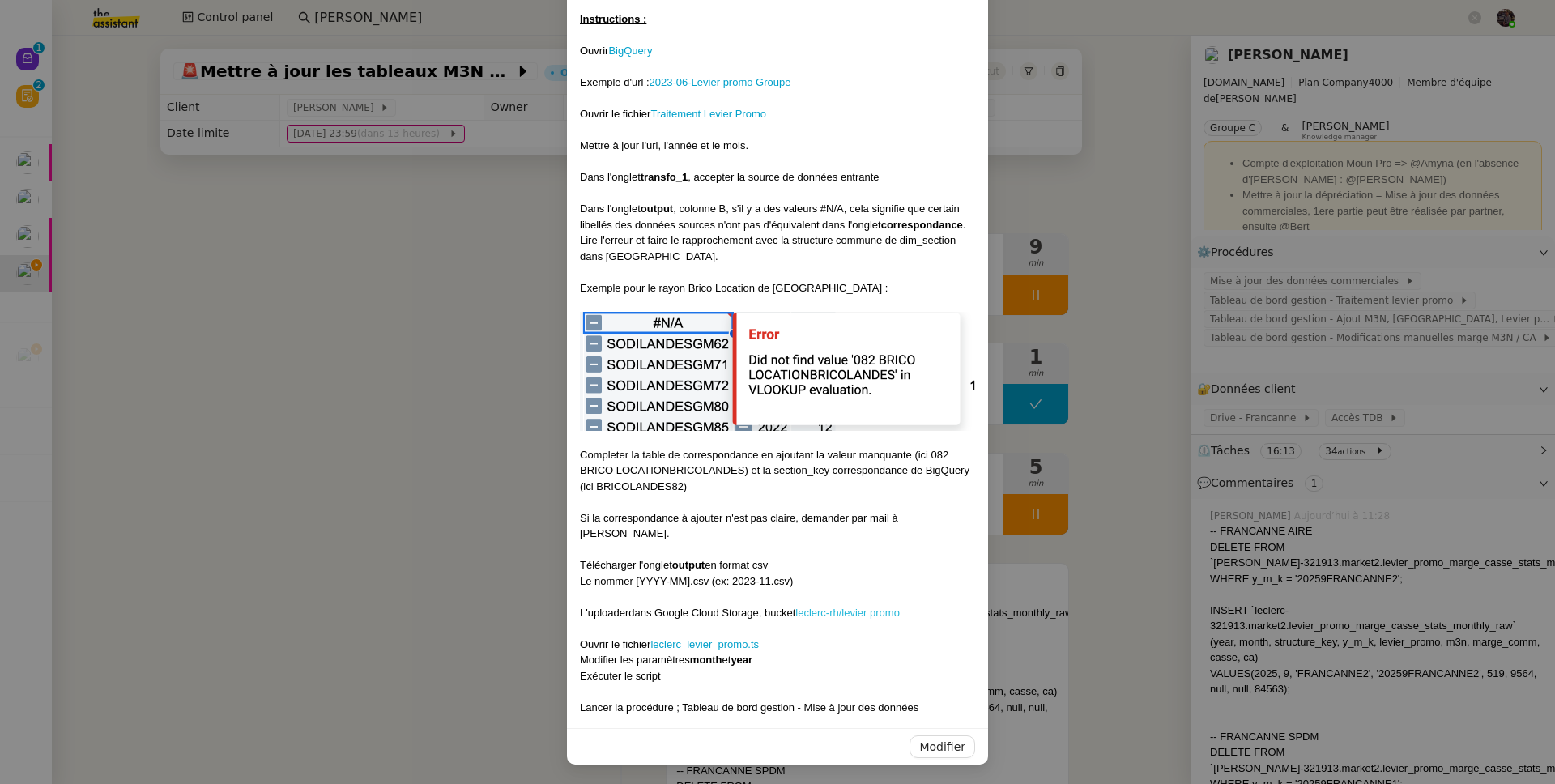
click at [821, 609] on link "leclerc-rh/levier promo" at bounding box center [847, 613] width 105 height 12
click at [547, 352] on nz-modal-container "Contexte : Un fichier des leviers promo est partagé en début de mois. Ils doive…" at bounding box center [777, 392] width 1555 height 784
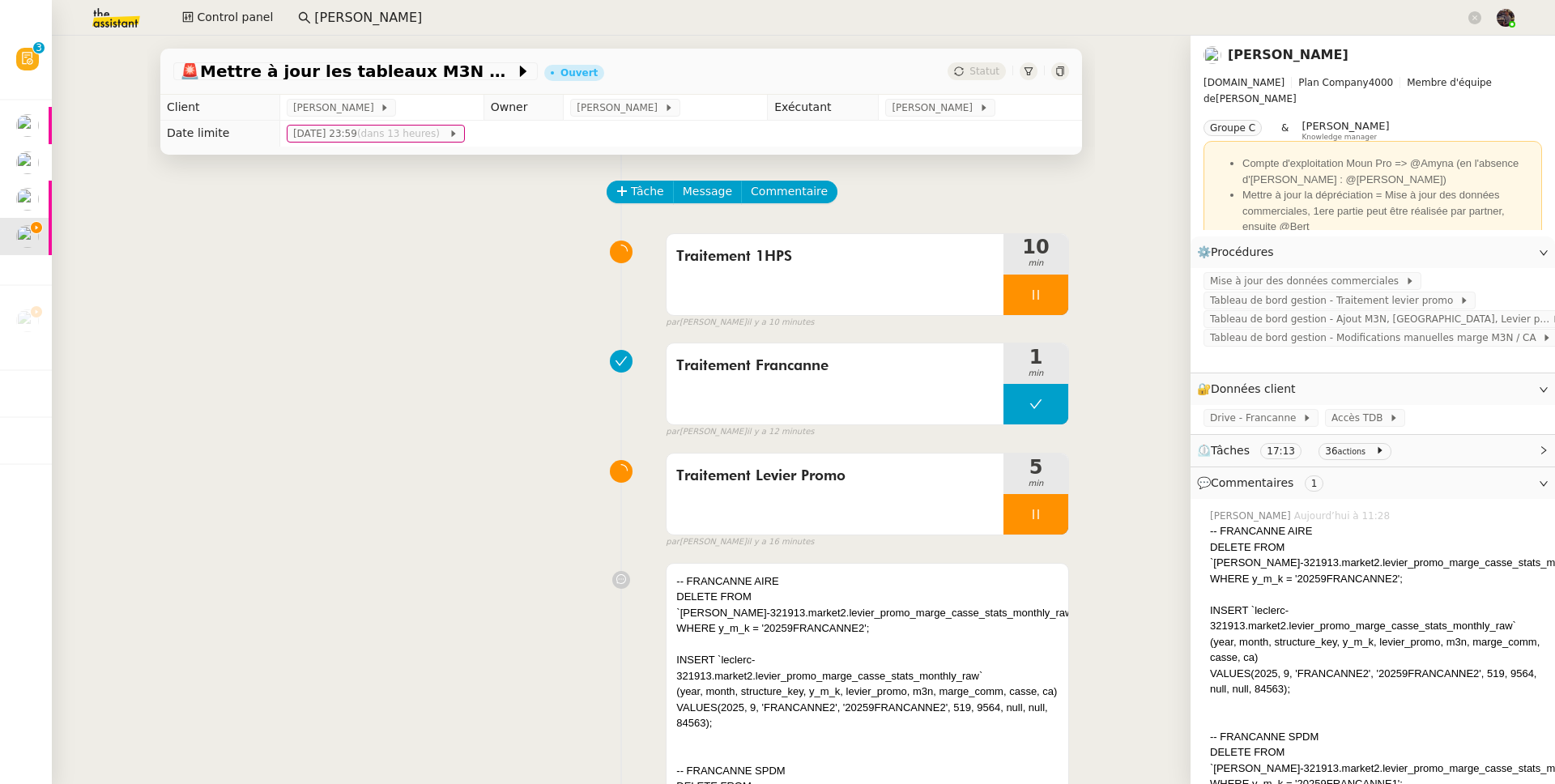
scroll to position [254, 0]
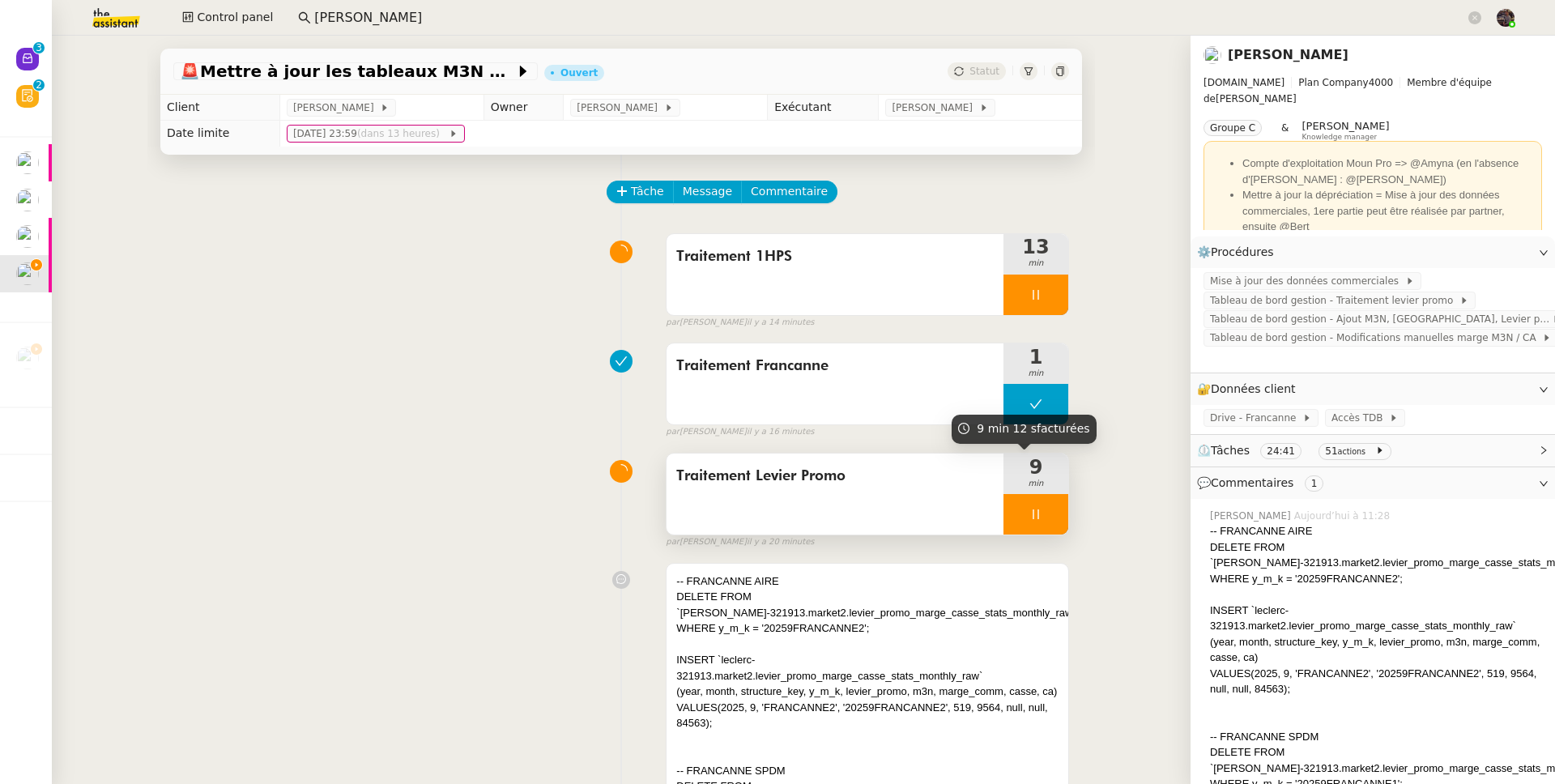
click at [1004, 494] on div "9 min" at bounding box center [1035, 474] width 65 height 41
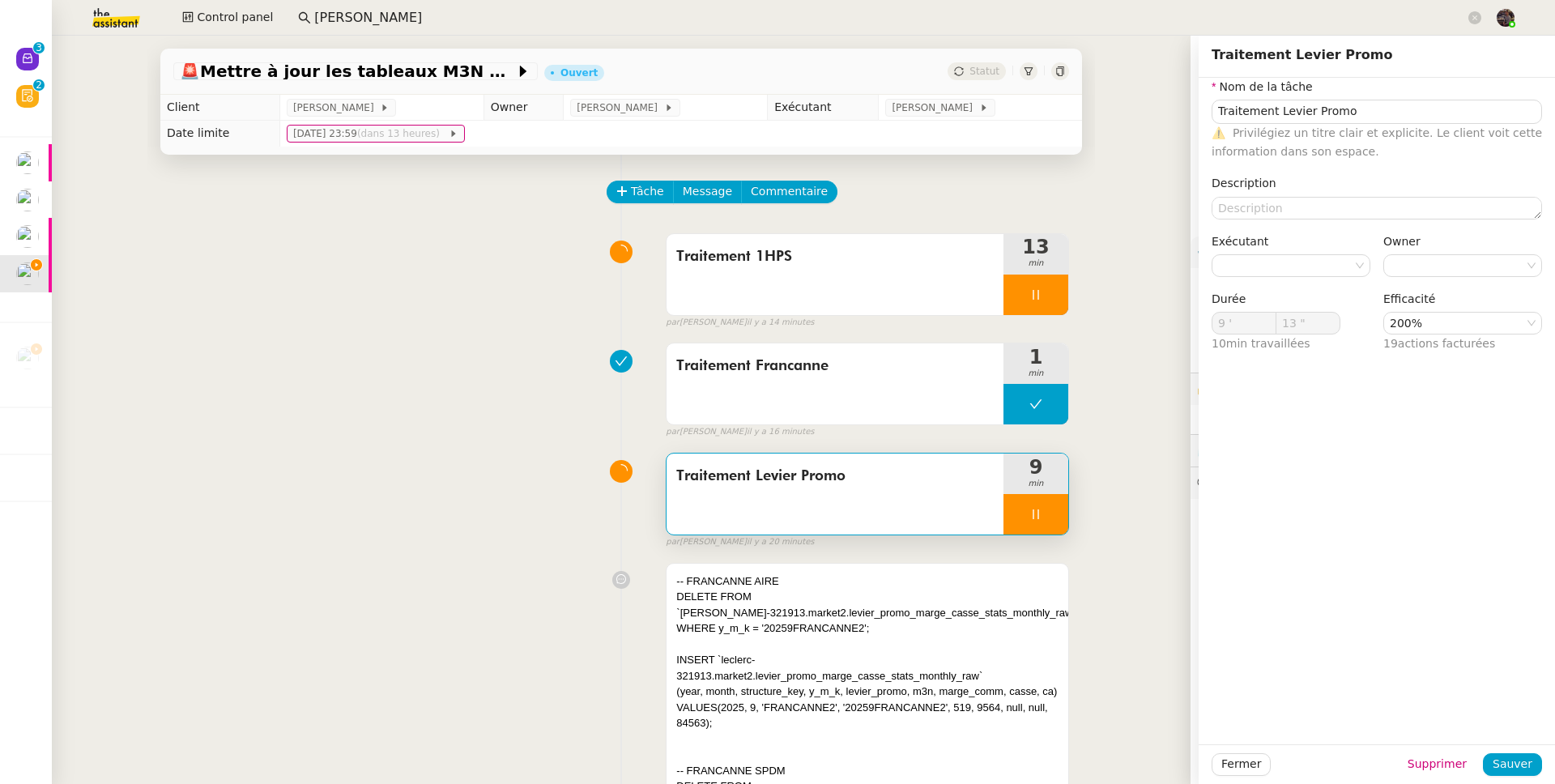
click at [1004, 501] on div at bounding box center [1035, 514] width 65 height 41
type input "Traitement Levier Promo"
type input "9 '"
type input "13 ""
click at [1045, 516] on icon at bounding box center [1051, 514] width 13 height 13
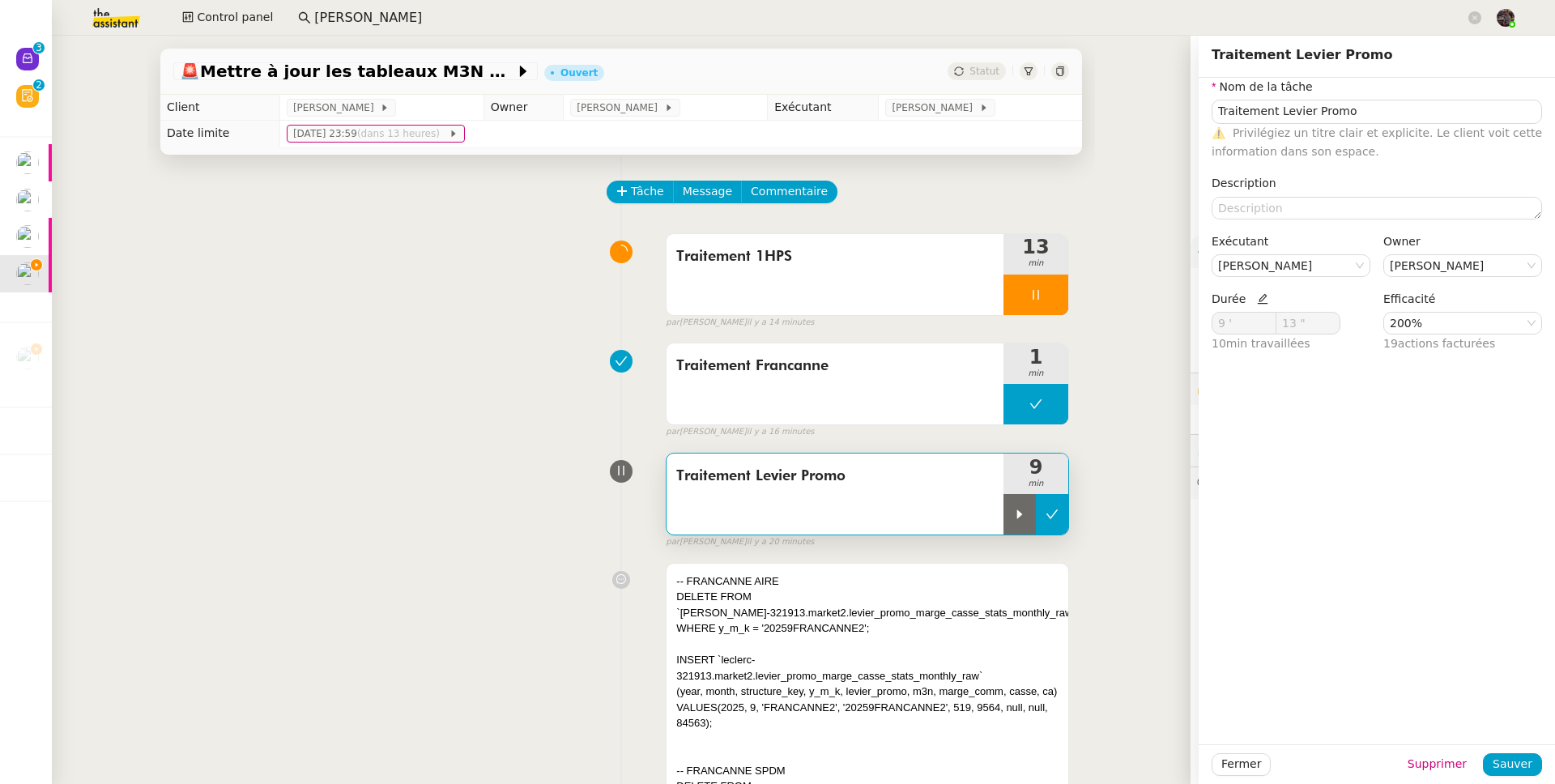
type input "Traitement Levier Promo"
type input "9 '"
type input "13 ""
type input "Traitement Levier Promo"
type input "9 '"
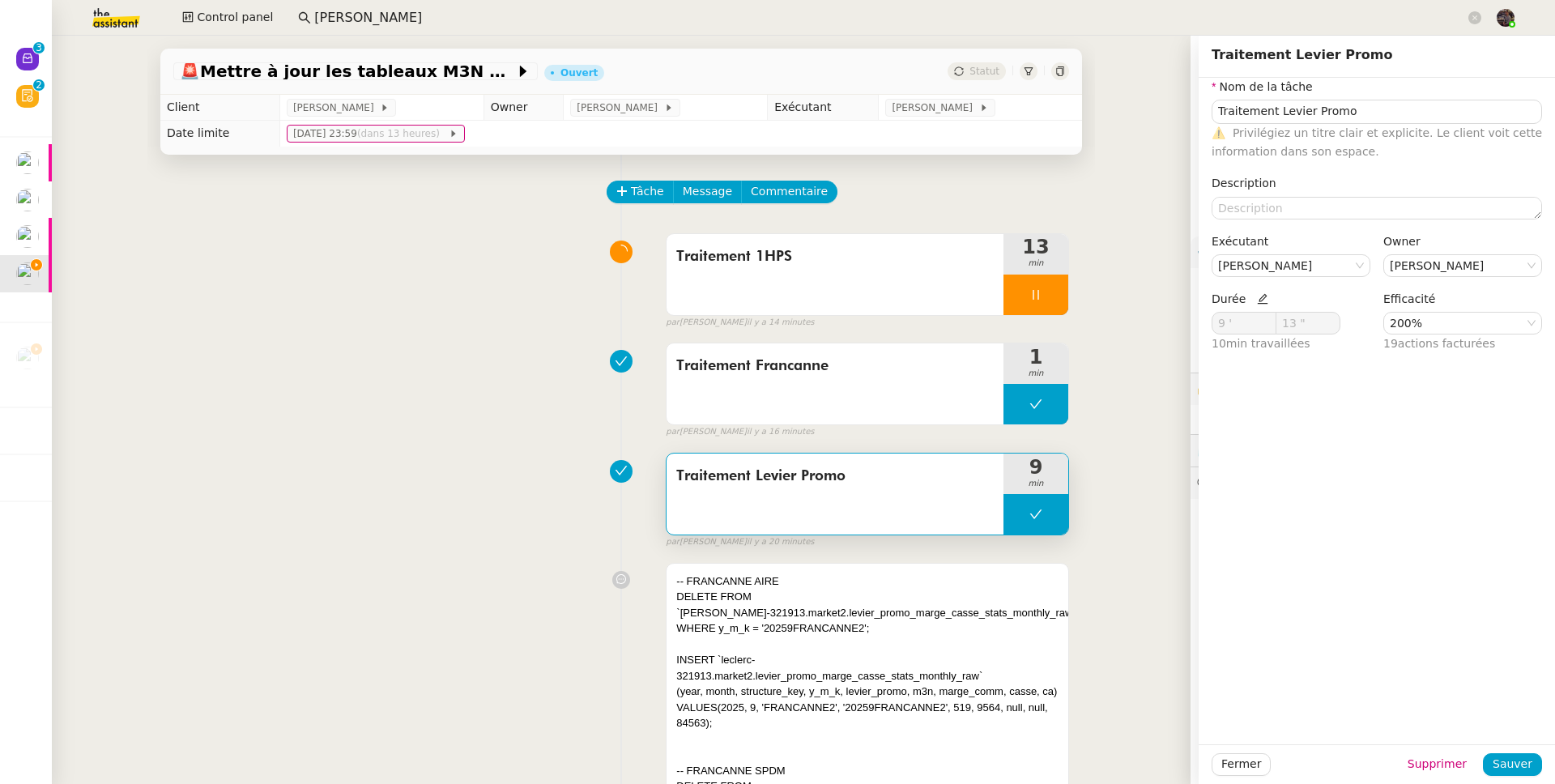
type input "13 ""
type input "Traitement Levier Promo"
type input "9 '"
type input "13 ""
click at [793, 194] on span "Commentaire" at bounding box center [789, 191] width 77 height 19
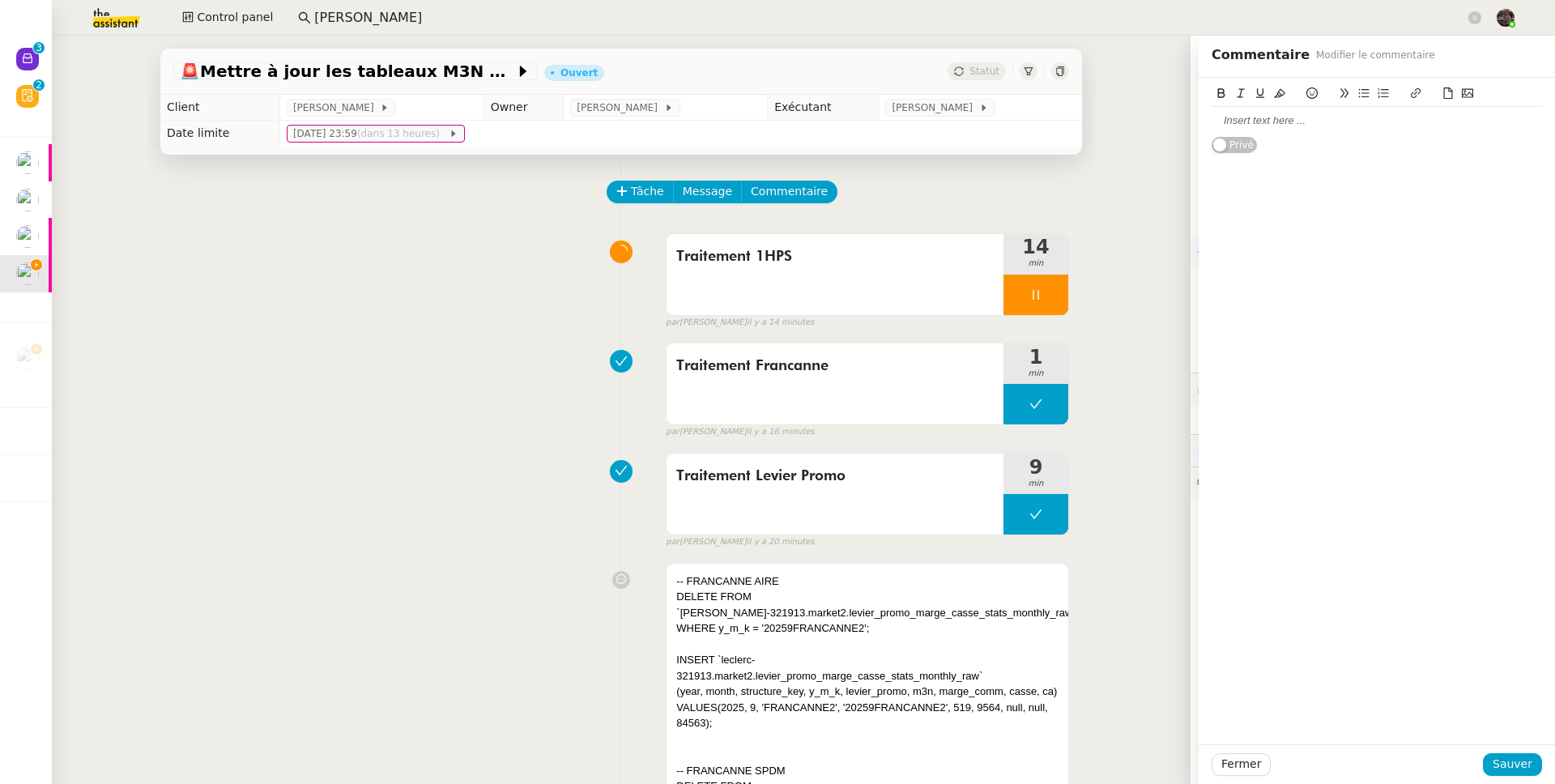
click at [1250, 128] on div at bounding box center [1376, 120] width 330 height 28
paste div
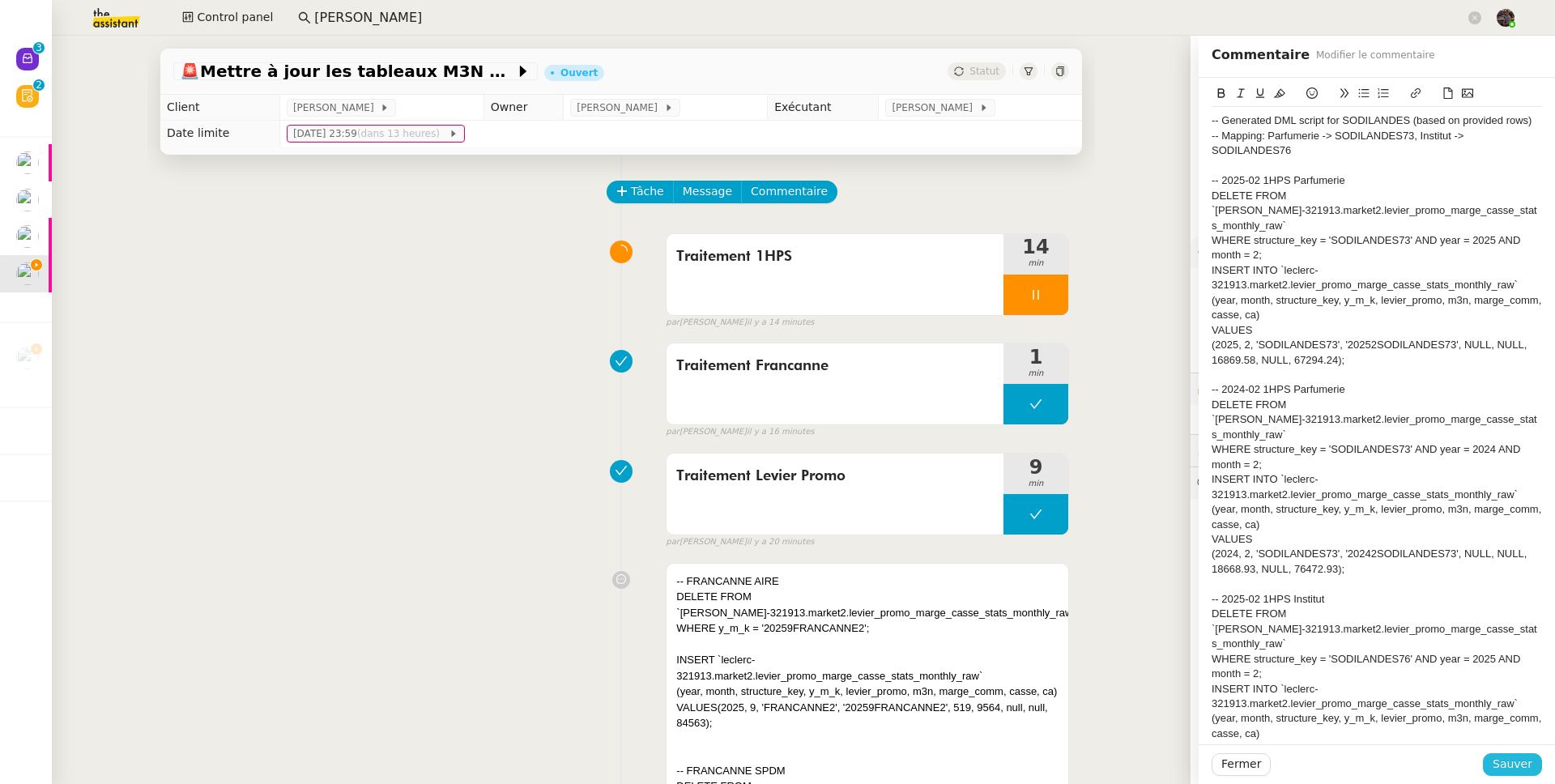
click at [1503, 756] on span "Sauver" at bounding box center [1512, 764] width 40 height 19
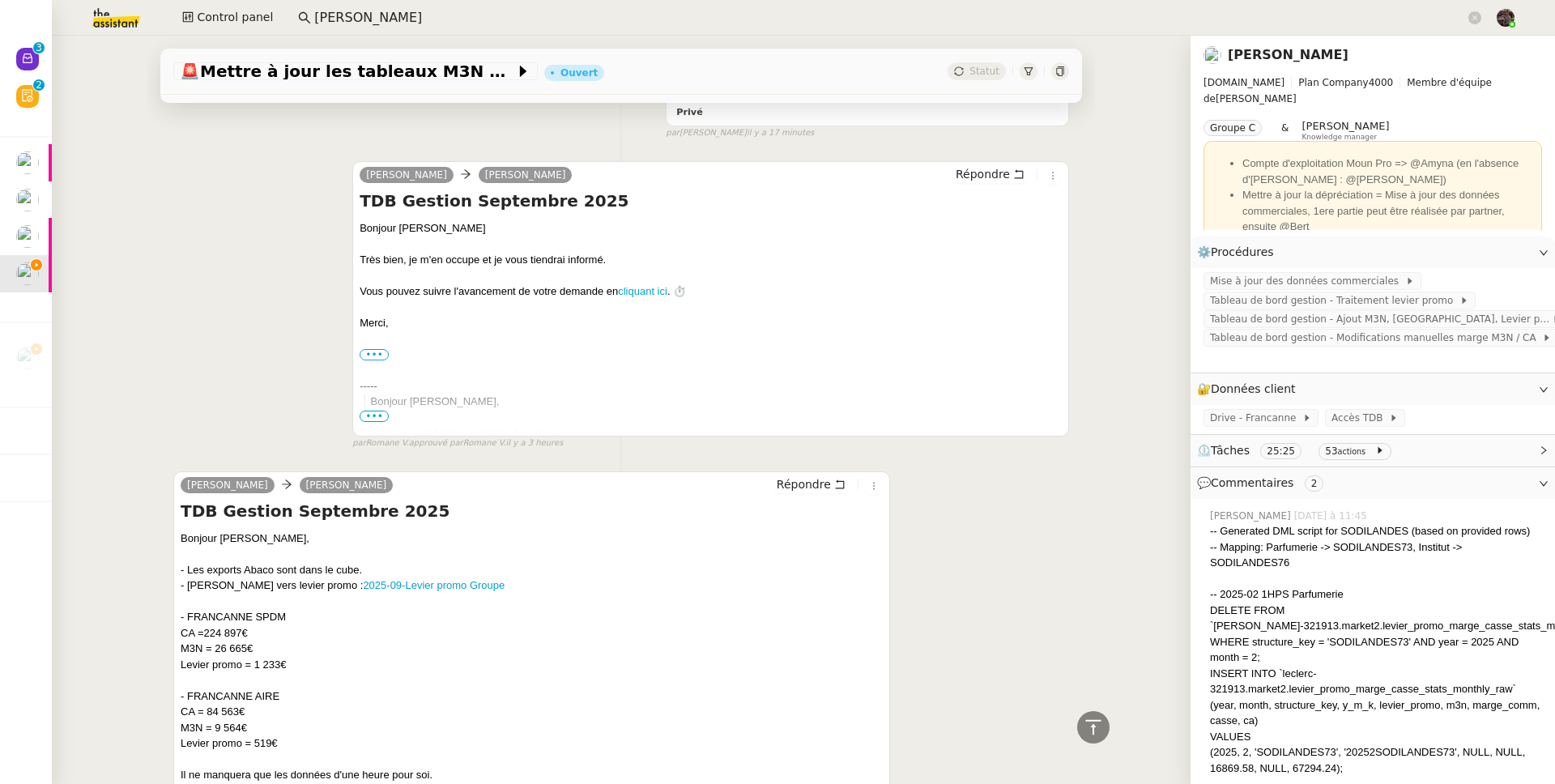
scroll to position [8018, 0]
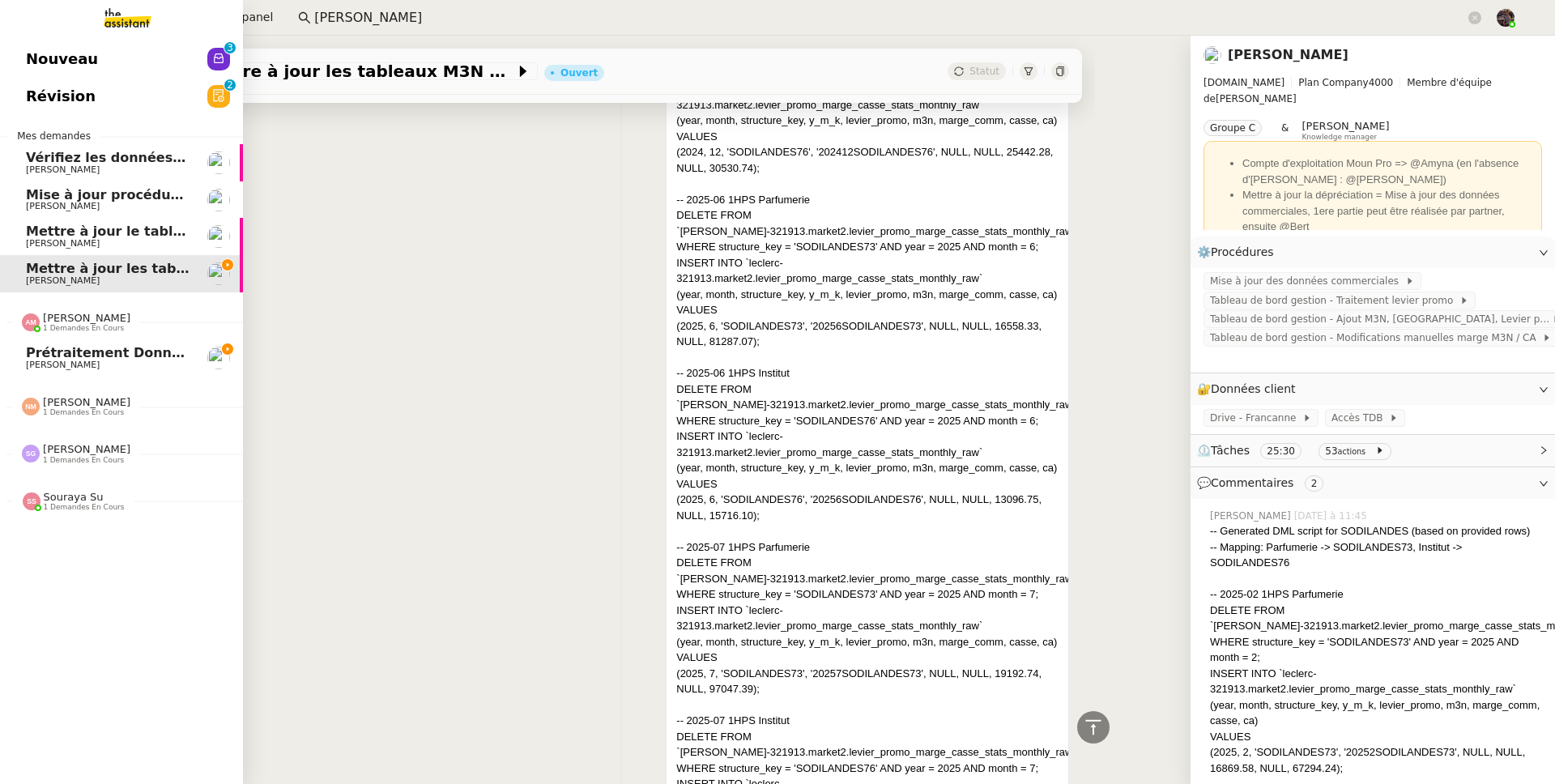
drag, startPoint x: 4, startPoint y: 363, endPoint x: 17, endPoint y: 360, distance: 13.3
click at [4, 363] on link "Prétraitement données Abaco - Septembre 2025 Guillaume Farina" at bounding box center [122, 358] width 243 height 37
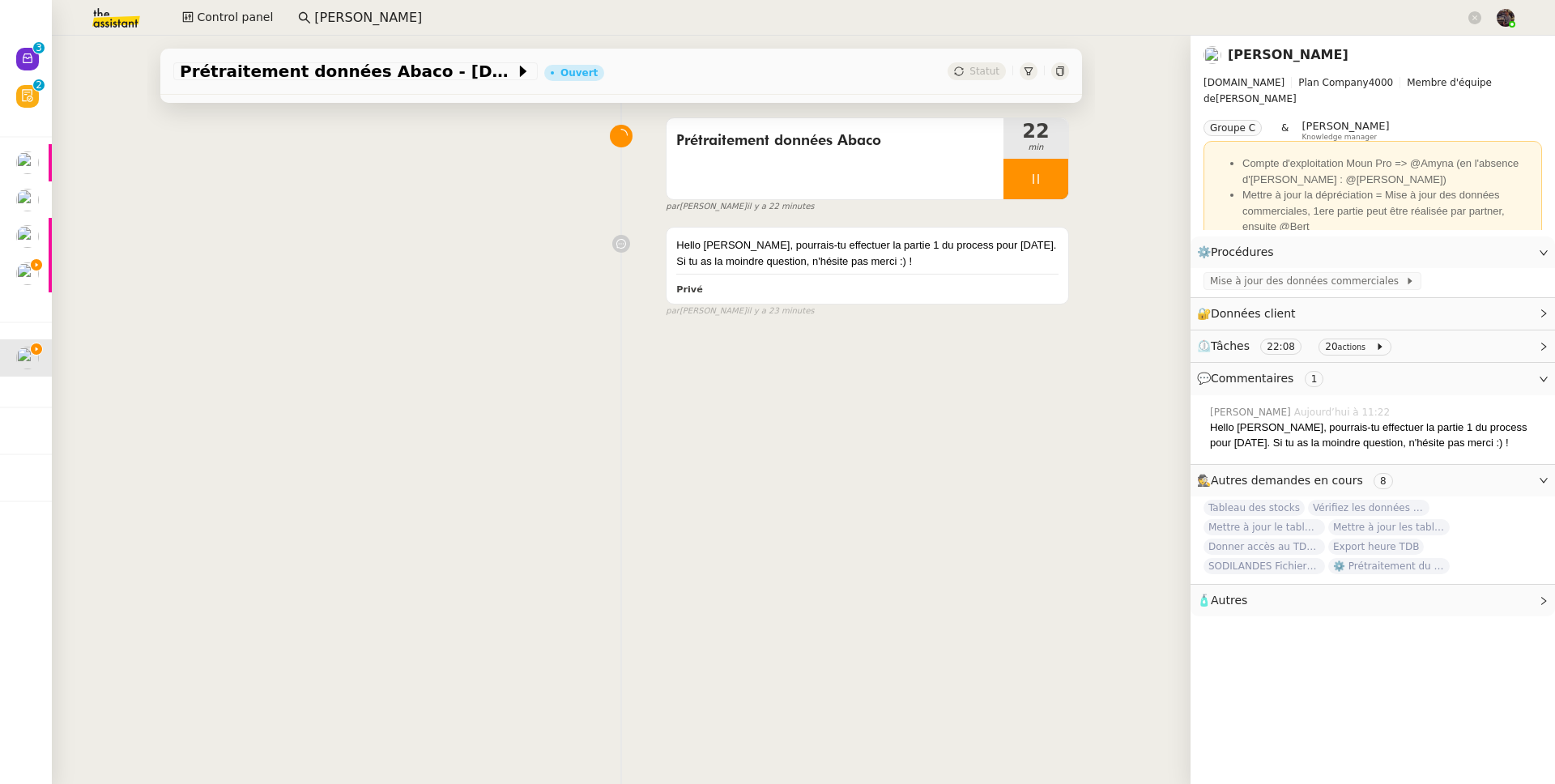
scroll to position [48, 0]
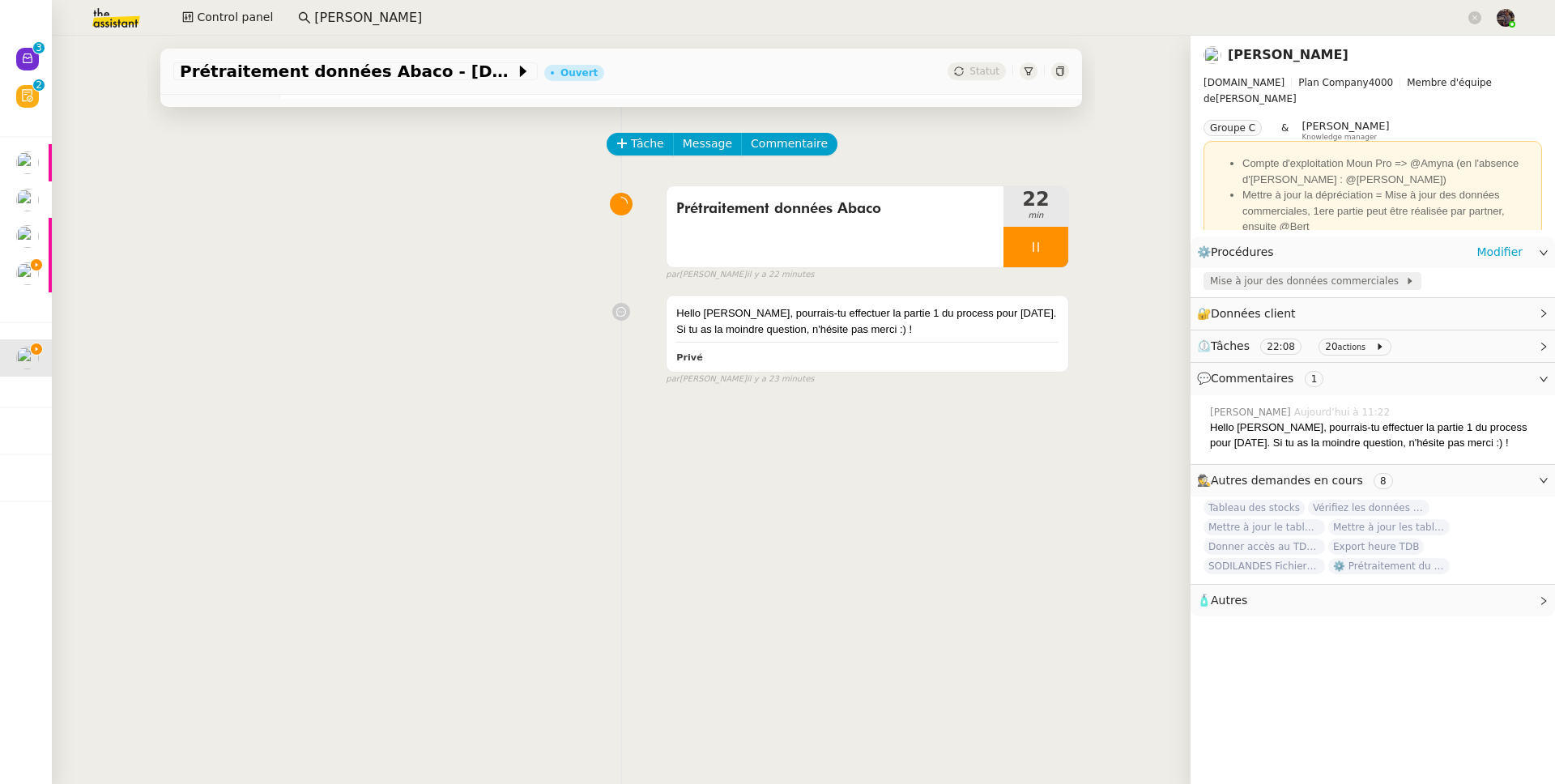
click at [1295, 277] on span "Mise à jour des données commerciales" at bounding box center [1307, 281] width 195 height 16
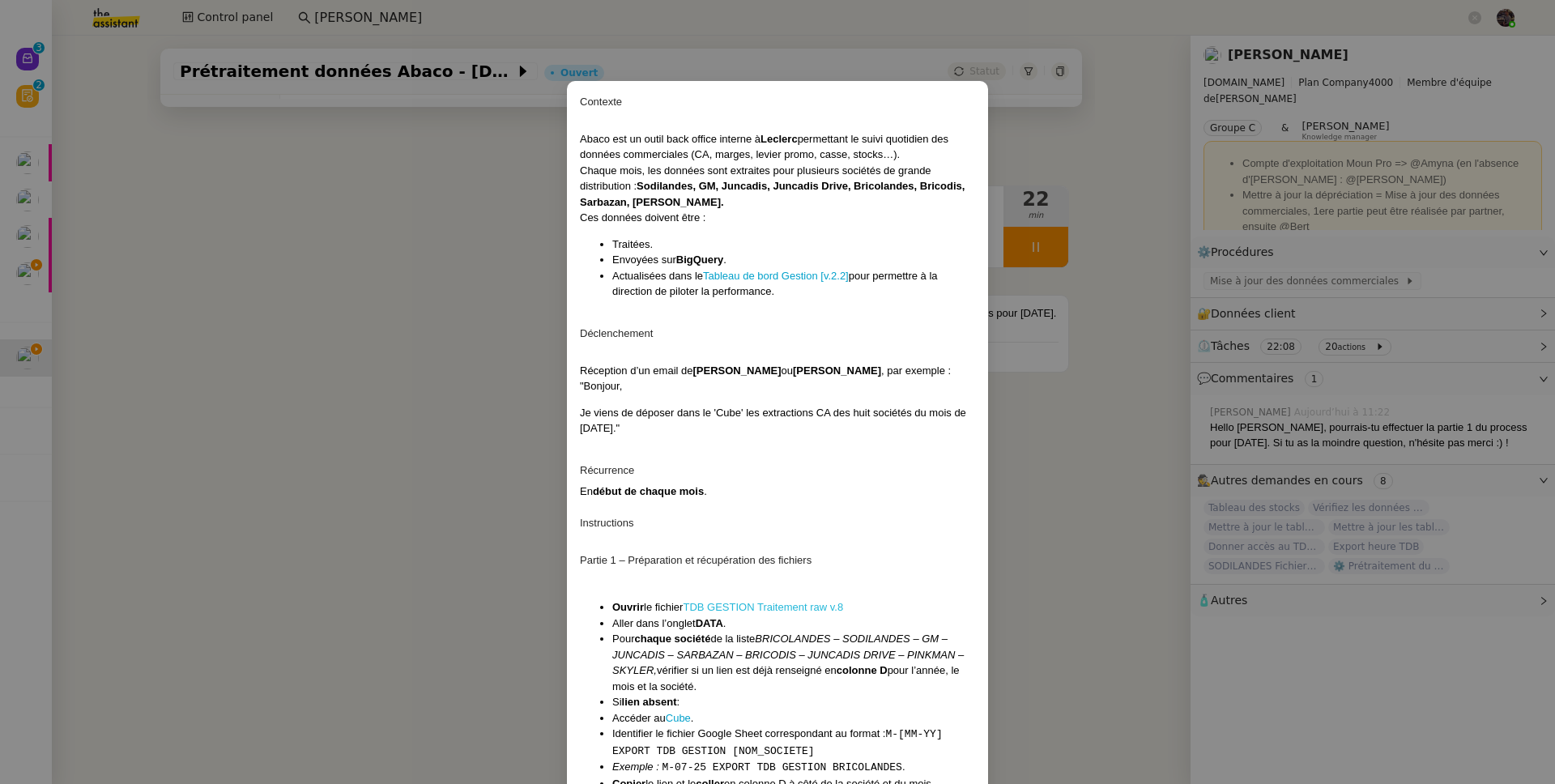
click at [767, 608] on link "TDB GESTION Traitement raw v.8" at bounding box center [763, 607] width 161 height 12
click at [455, 242] on nz-modal-container "Contexte Abaco est un outil back office interne à Leclerc permettant le suivi q…" at bounding box center [777, 392] width 1555 height 784
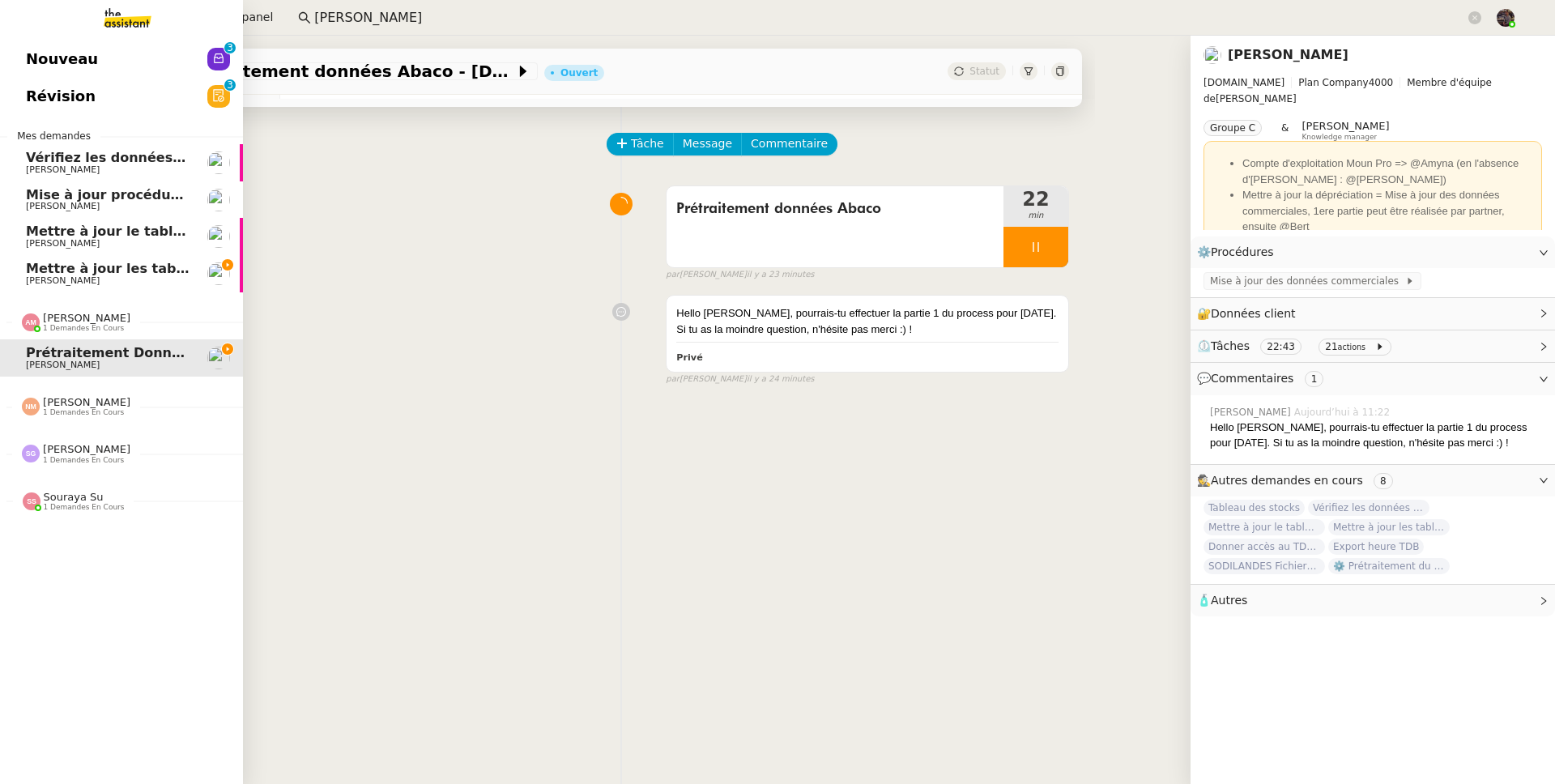
click at [82, 324] on span "1 demandes en cours" at bounding box center [83, 329] width 81 height 9
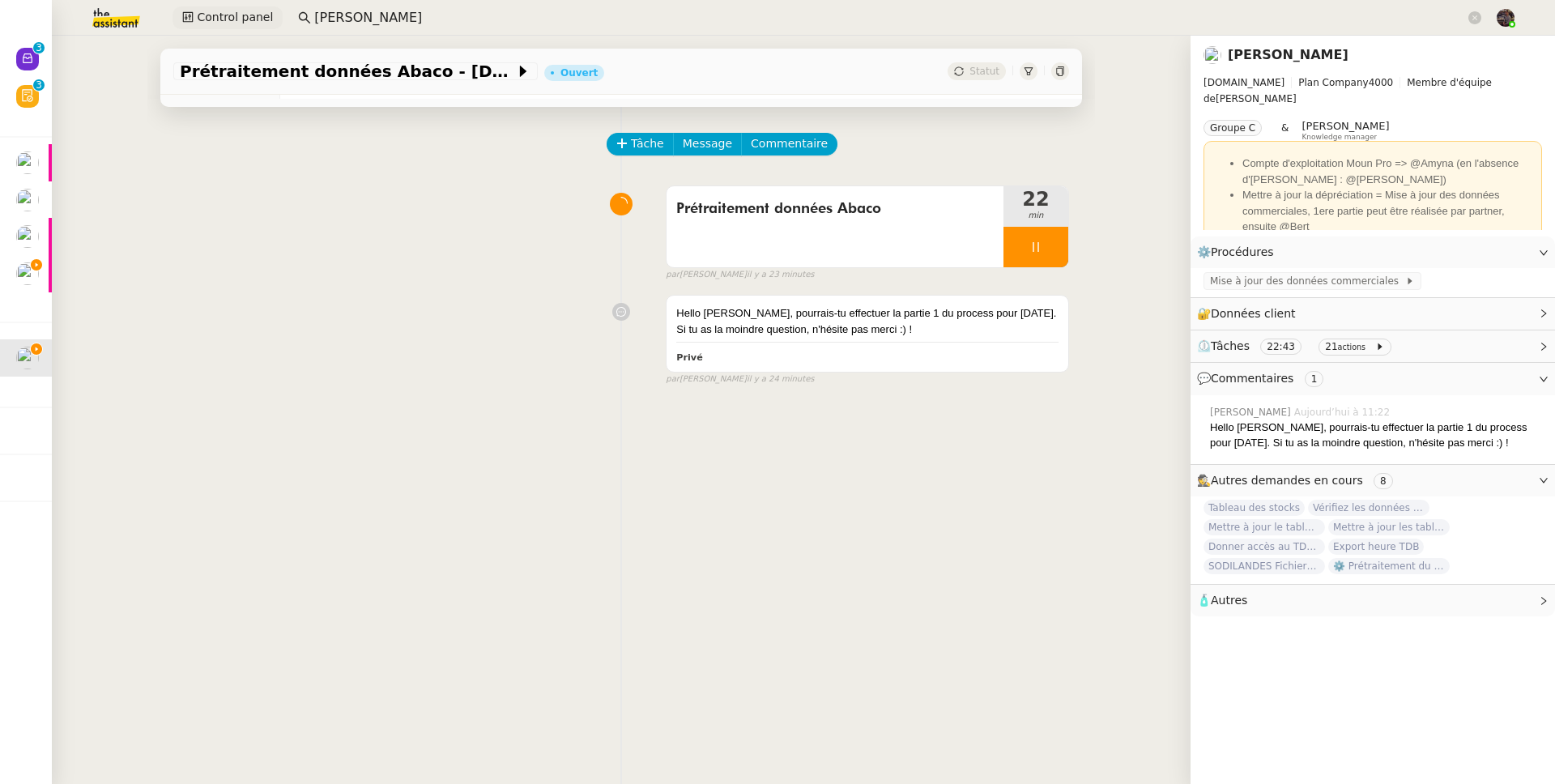
click at [245, 13] on span "Control panel" at bounding box center [235, 17] width 76 height 19
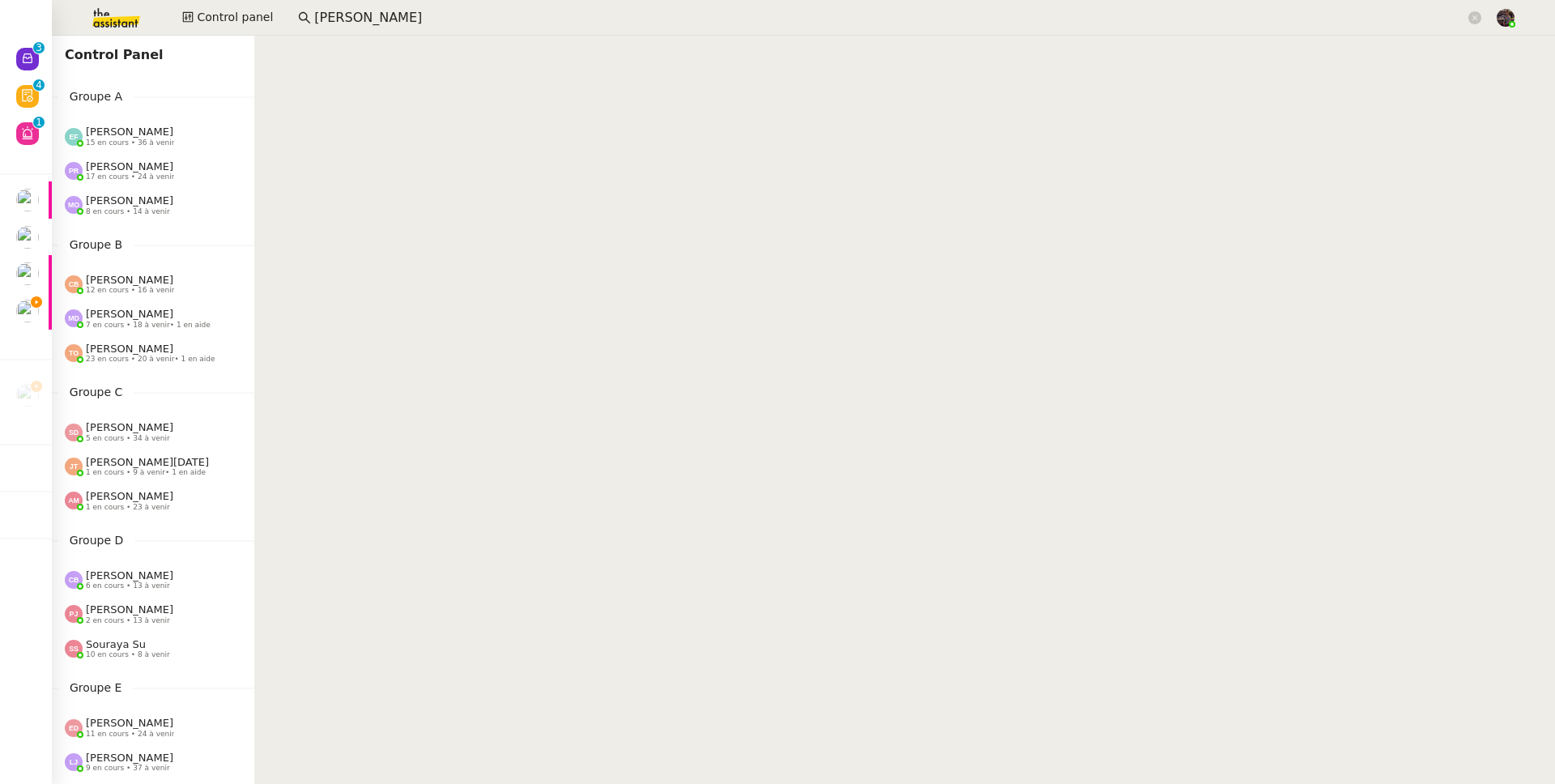
click at [531, 332] on nz-content at bounding box center [904, 409] width 1301 height 748
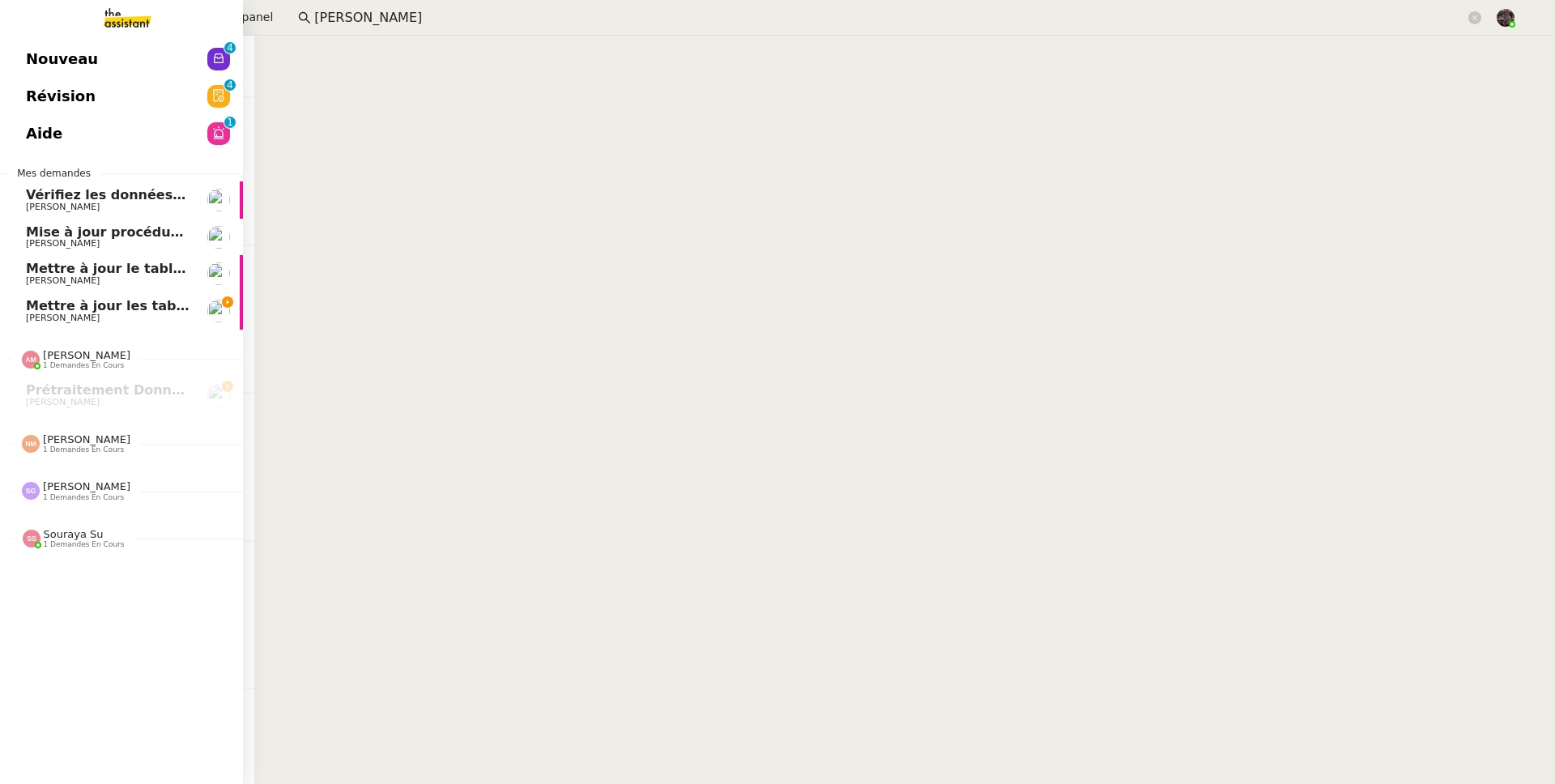
click at [108, 322] on link "Mettre à jour les tableaux M3N et MPAf Guillaume Farina" at bounding box center [122, 311] width 243 height 37
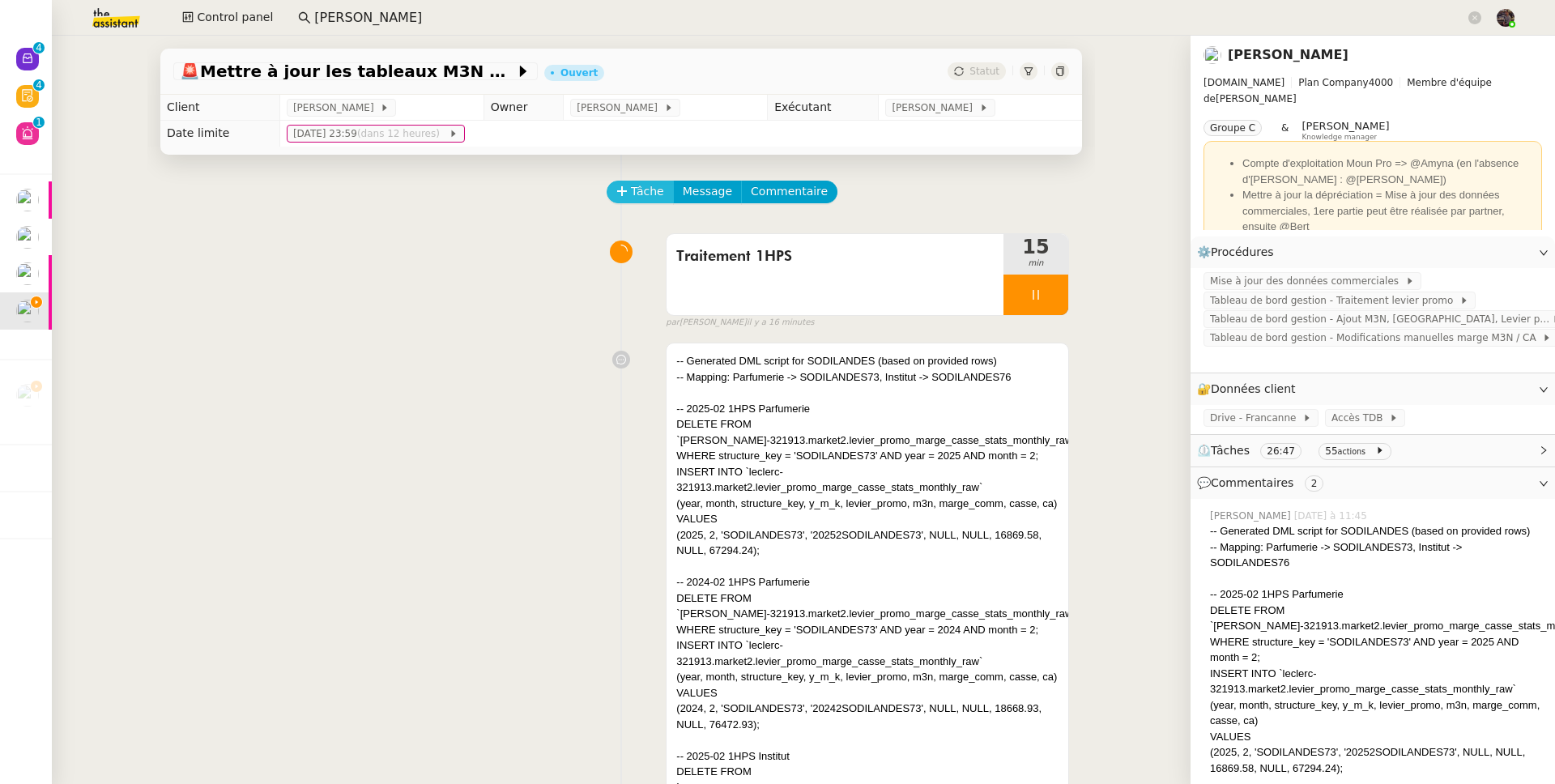
click at [639, 191] on span "Tâche" at bounding box center [647, 191] width 33 height 19
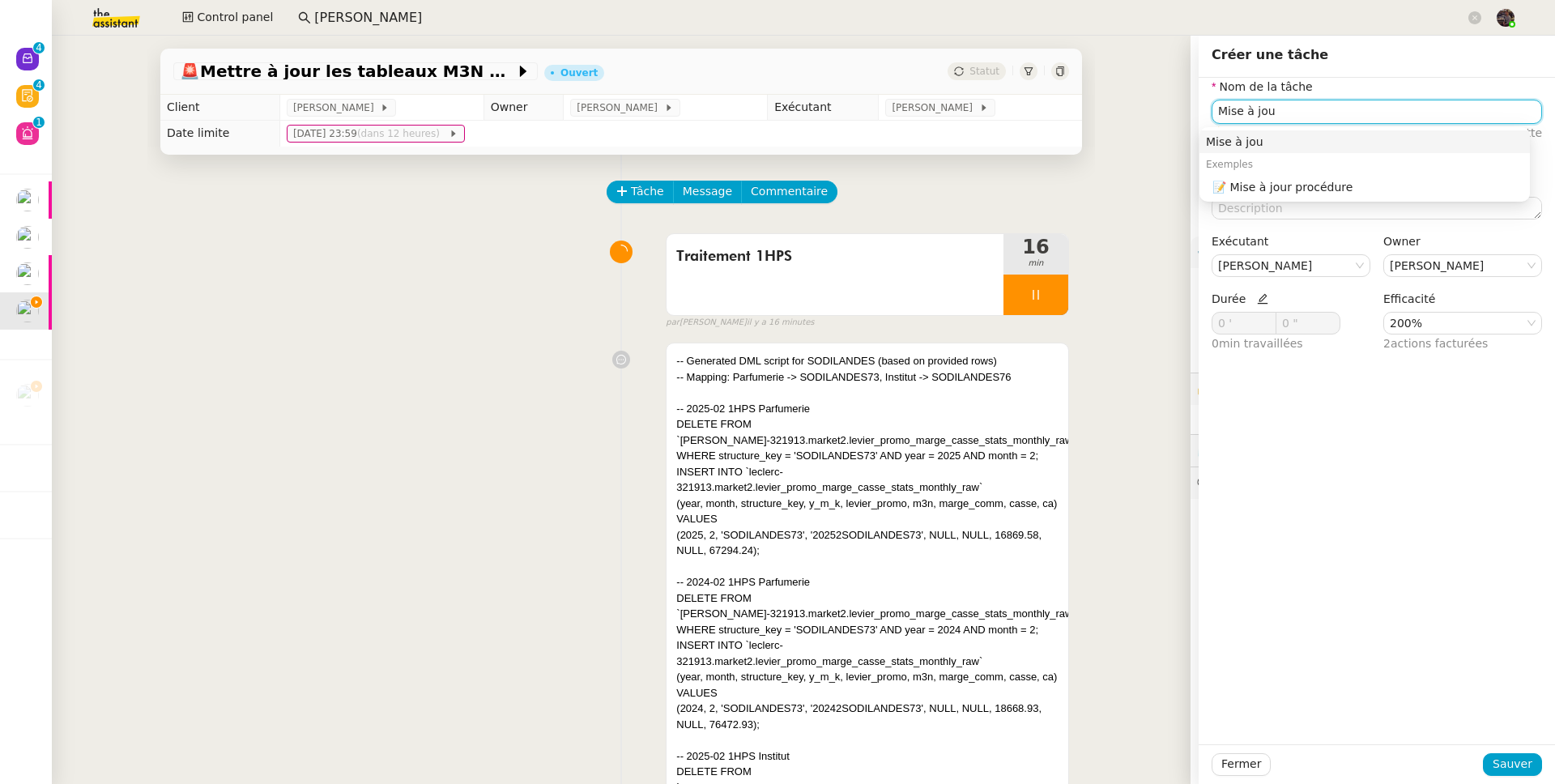
type input "Mise à jour"
type input "Exécution scripts Abaco"
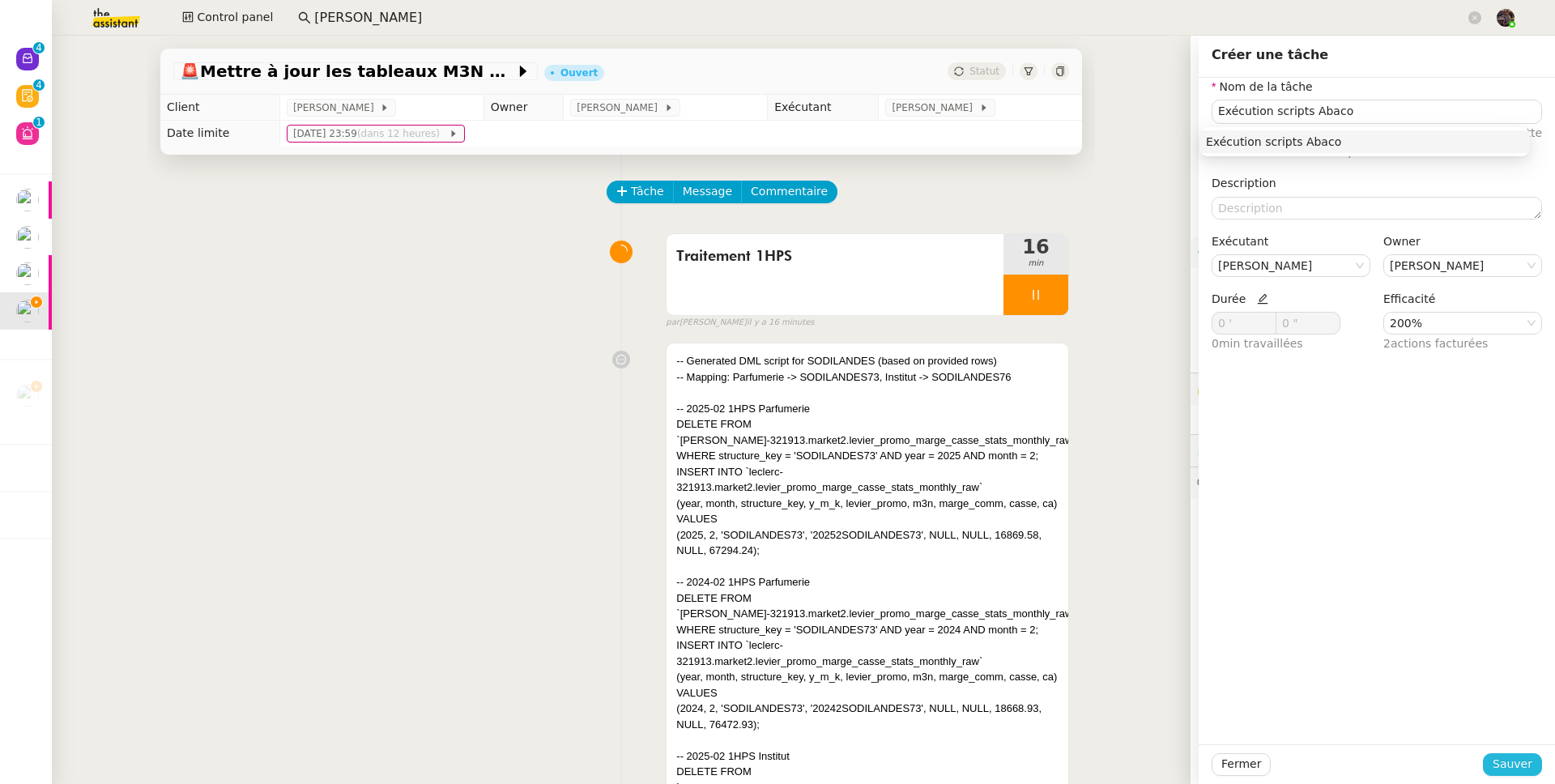
click at [1503, 763] on span "Sauver" at bounding box center [1512, 764] width 40 height 19
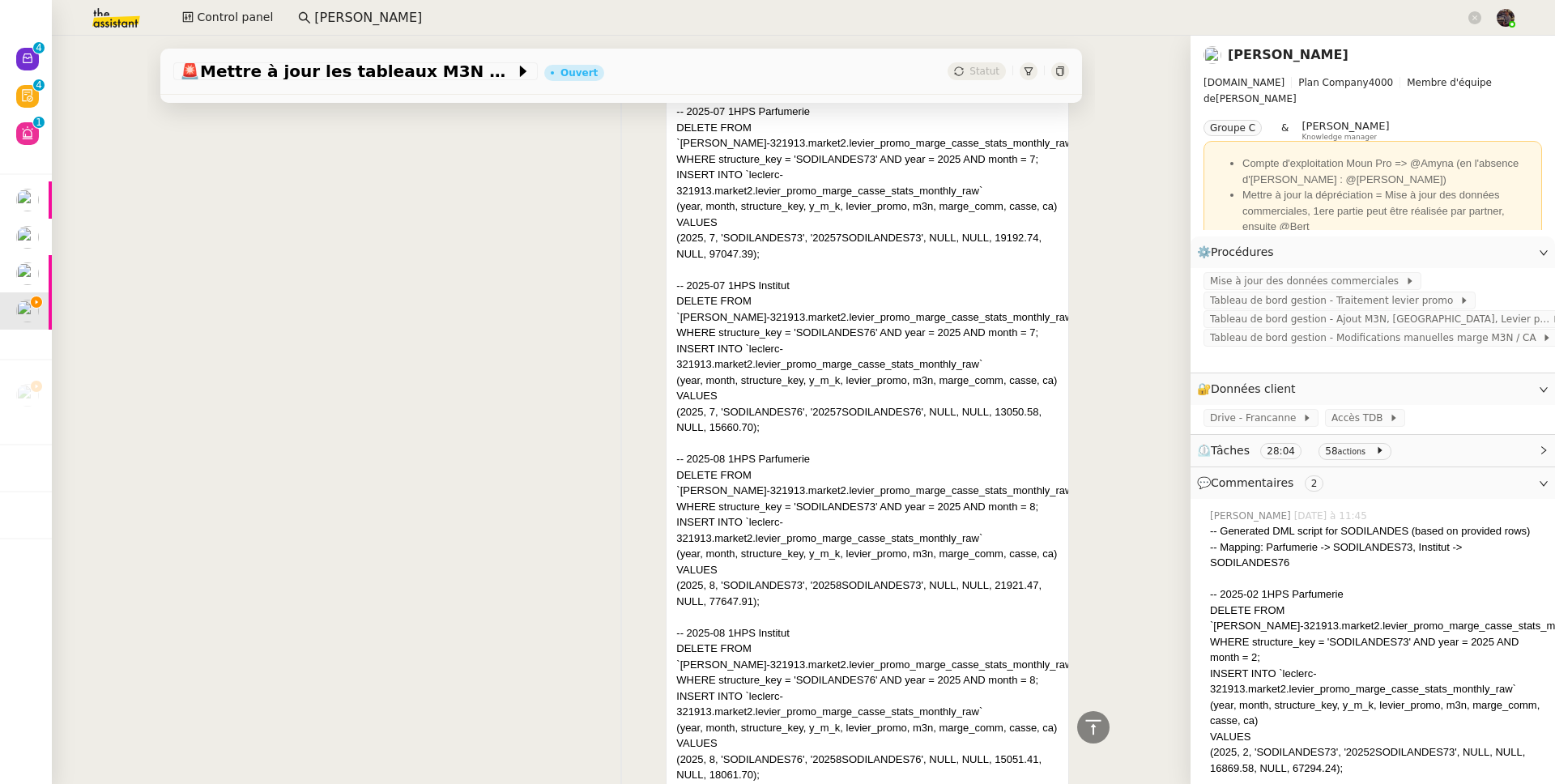
scroll to position [8009, 0]
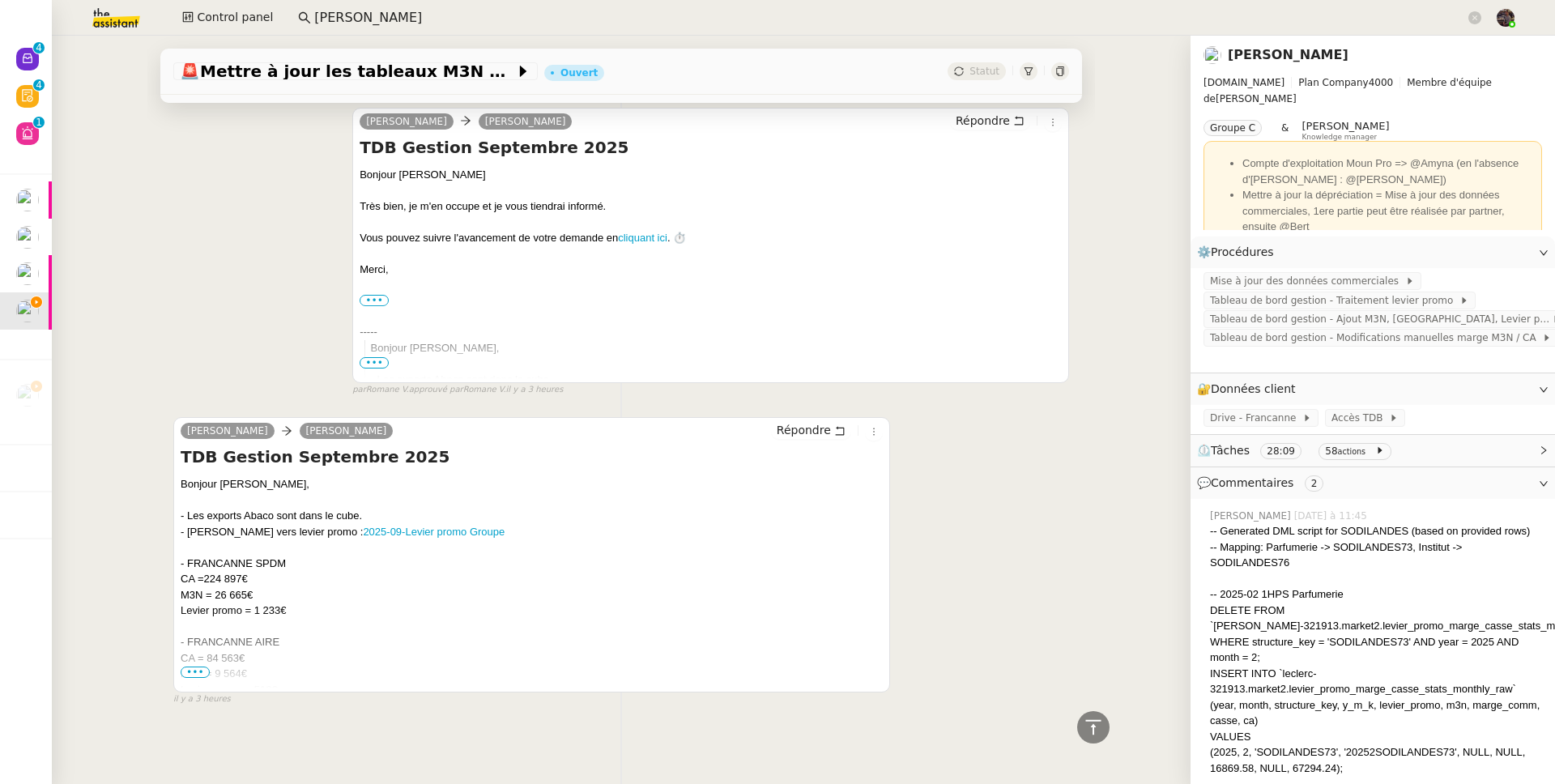
click at [193, 666] on span "•••" at bounding box center [194, 671] width 29 height 12
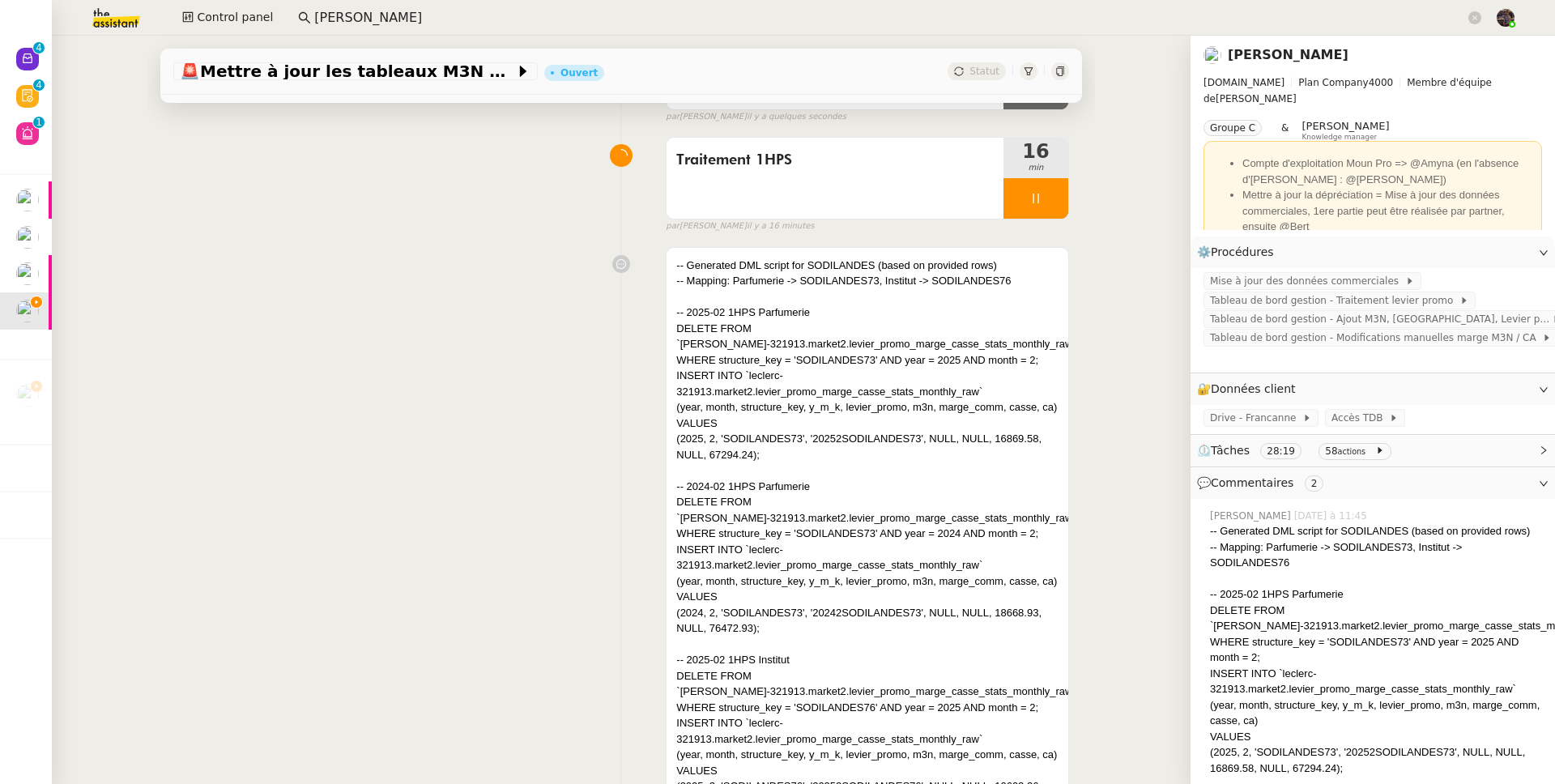
scroll to position [0, 0]
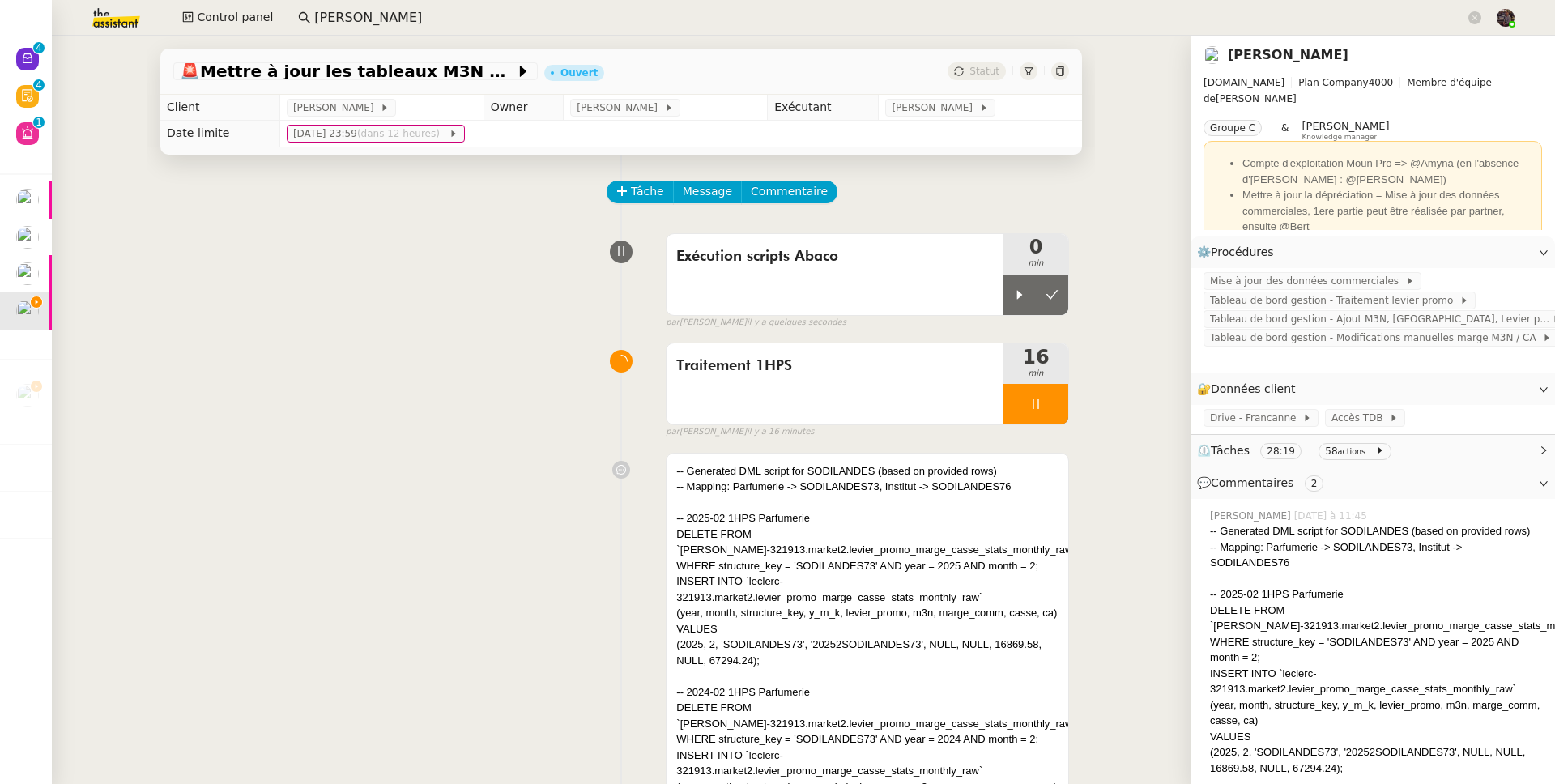
click at [1025, 70] on icon at bounding box center [1029, 71] width 9 height 8
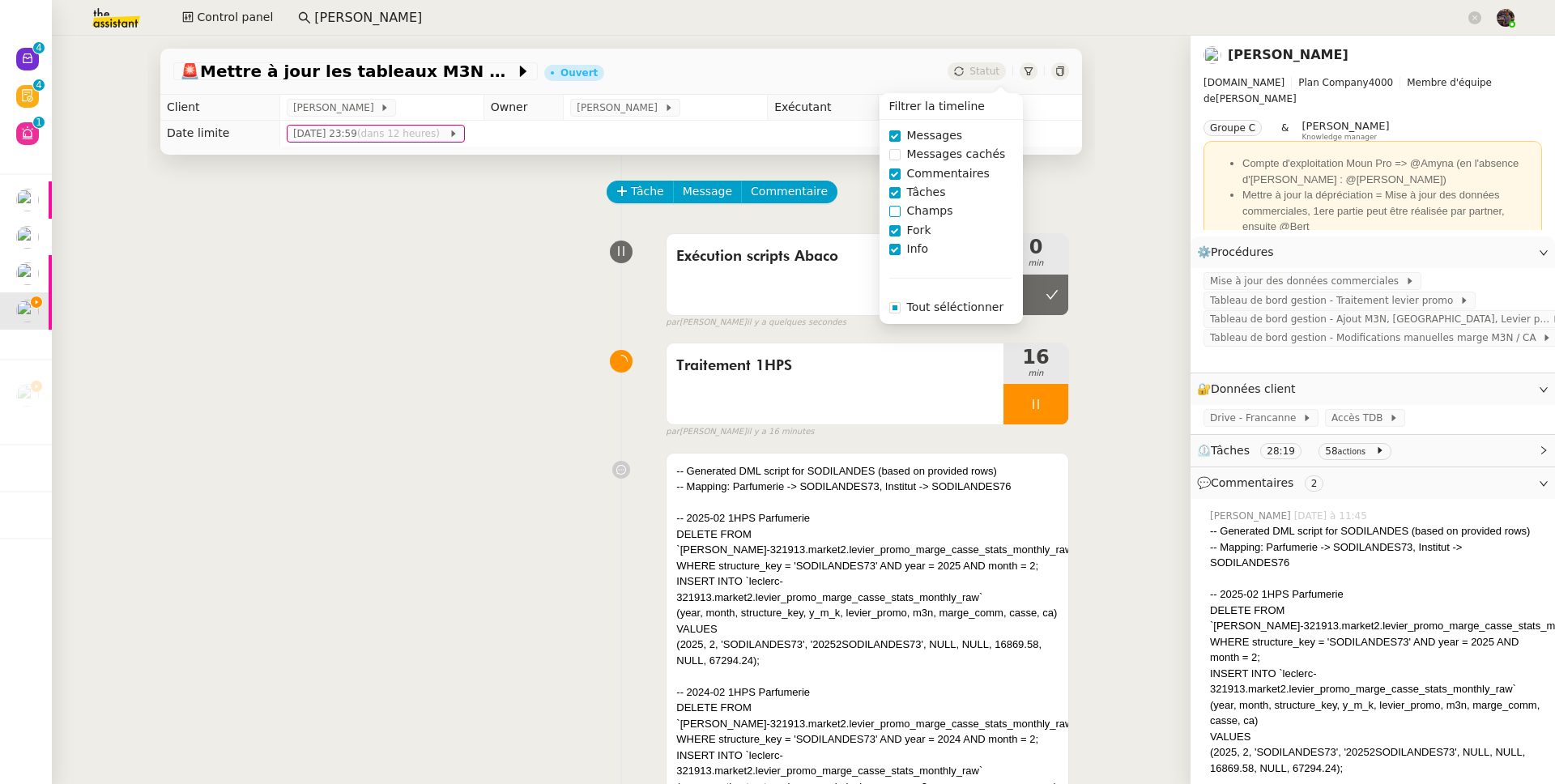
click at [920, 214] on span "Champs" at bounding box center [930, 210] width 60 height 19
click at [319, 307] on div "Exécution scripts Abaco 0 min false par Bert C. il y a quelques secondes" at bounding box center [621, 277] width 896 height 104
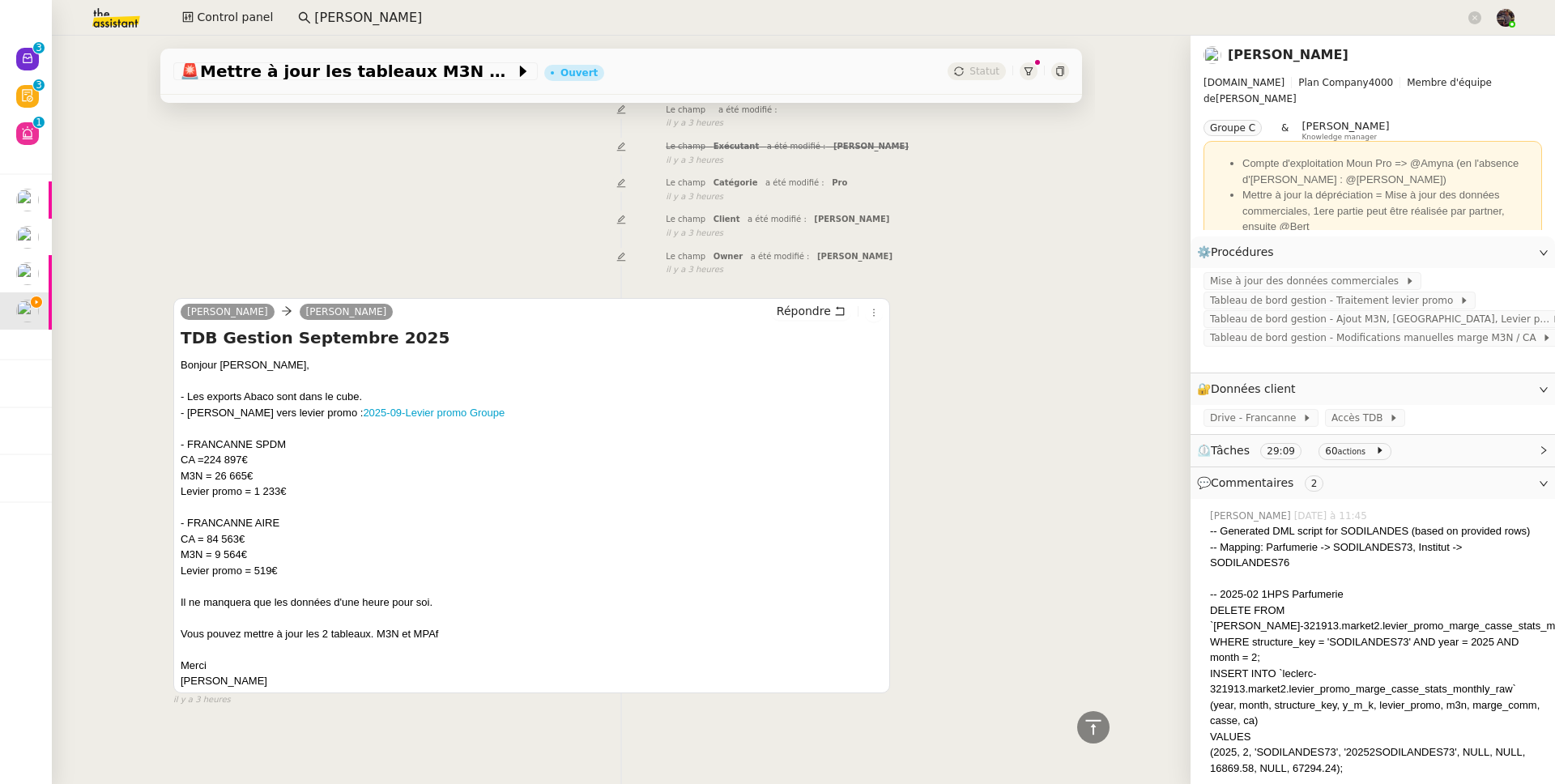
scroll to position [8668, 0]
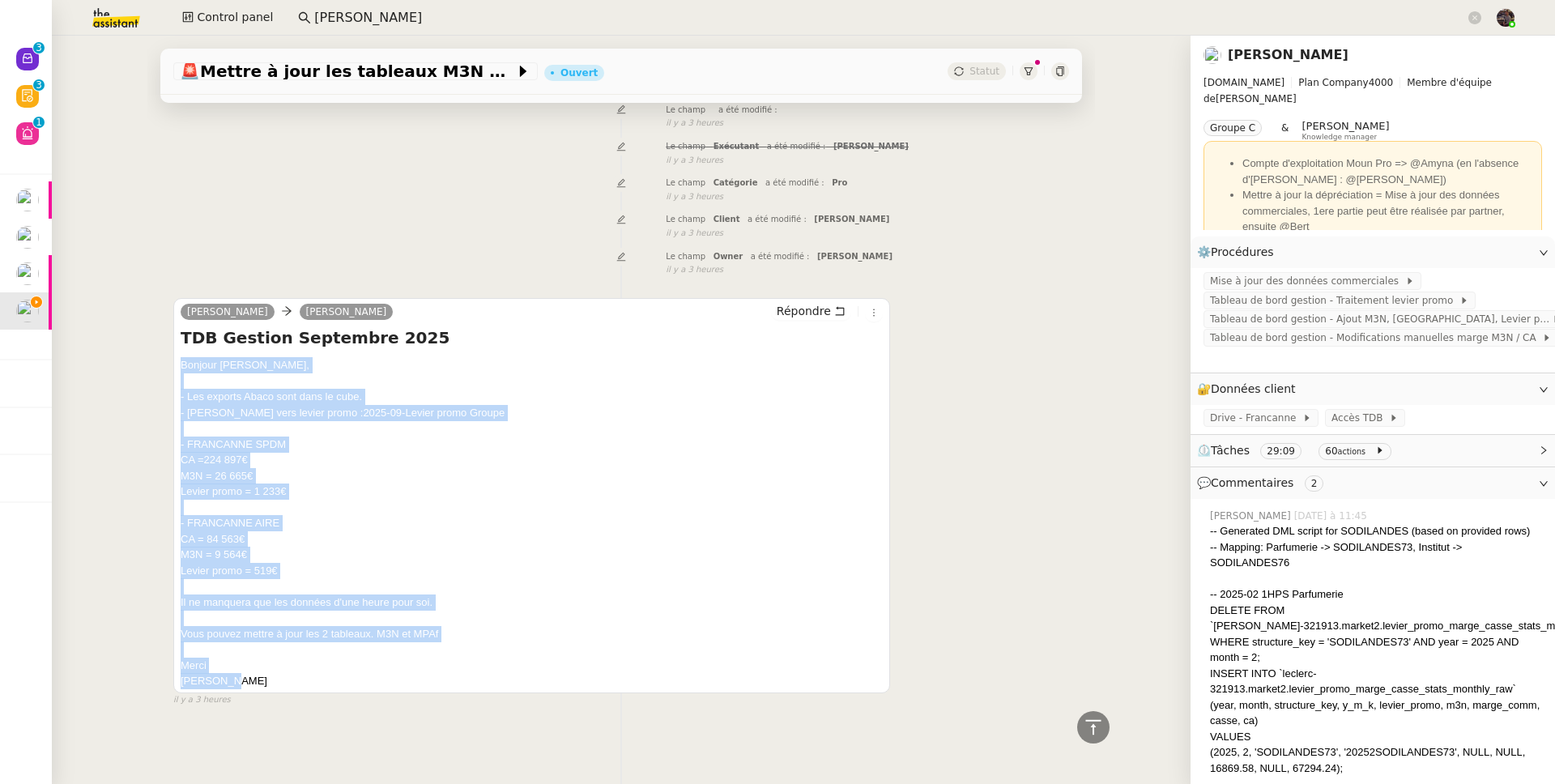
drag, startPoint x: 433, startPoint y: 669, endPoint x: 164, endPoint y: 355, distance: 413.5
copy div "Bonjour Camille, - Les exports Abaco sont dans le cube. - Lien vers levier prom…"
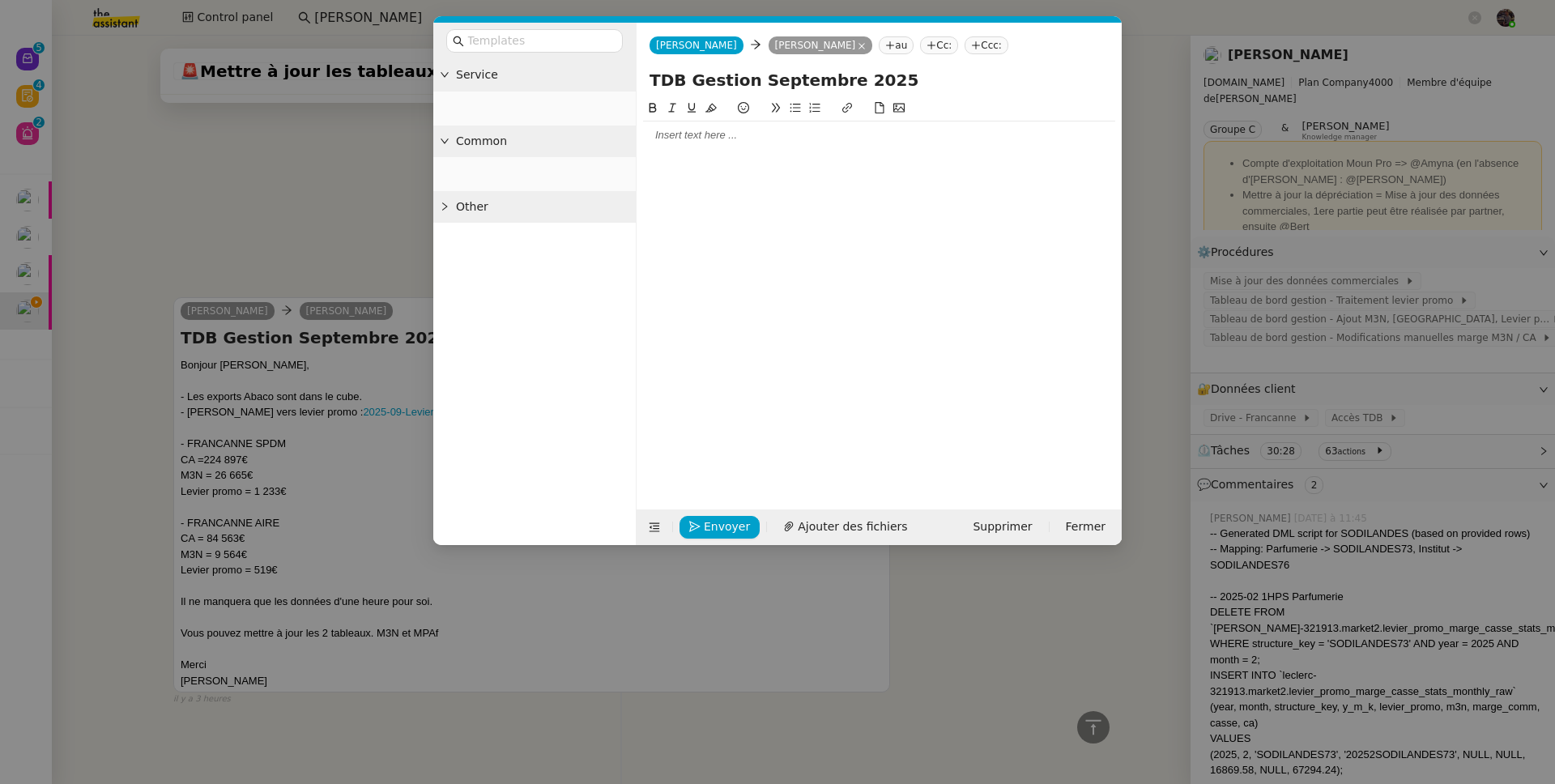
scroll to position [8347, 0]
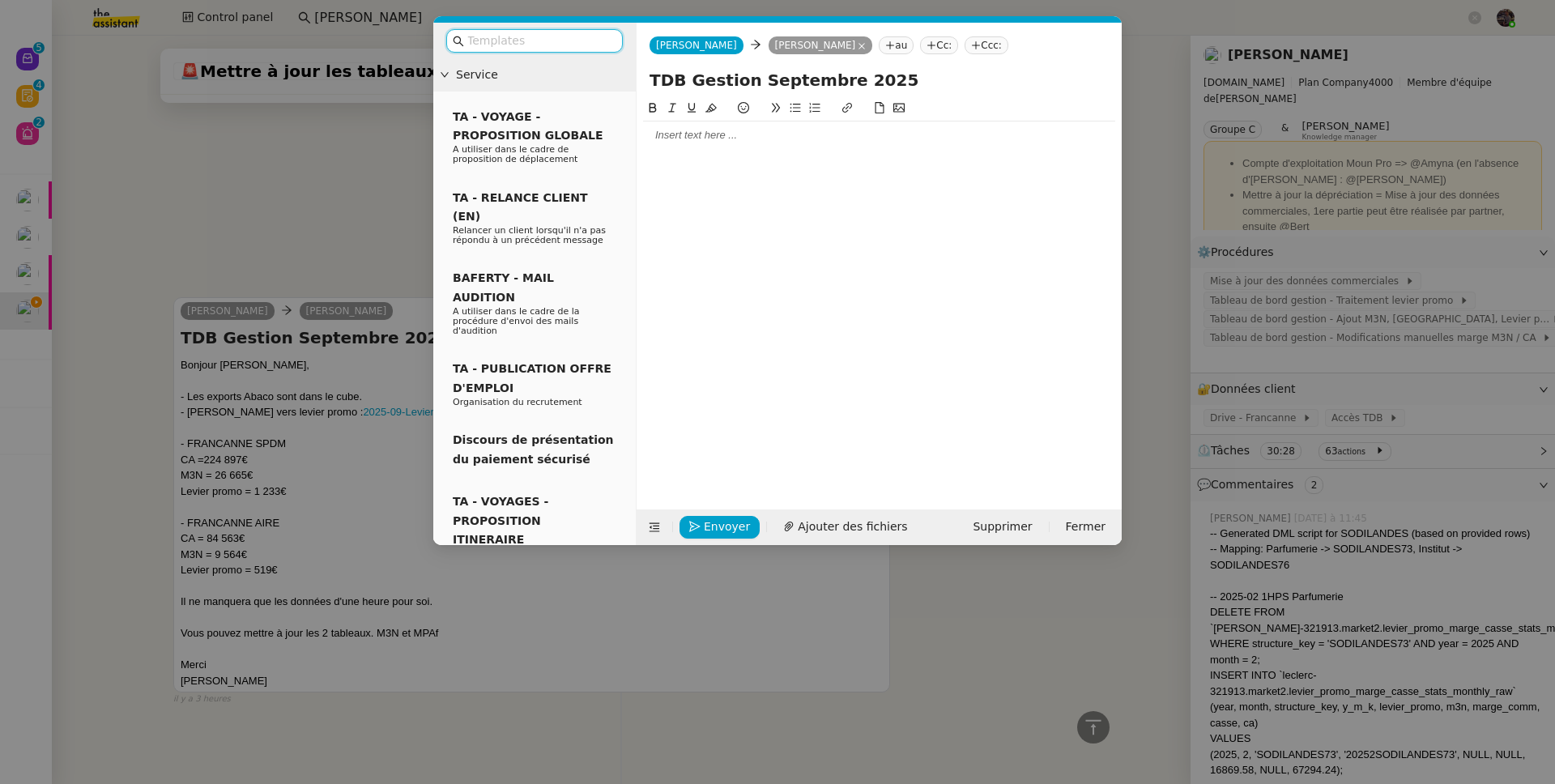
click at [745, 129] on div at bounding box center [879, 135] width 472 height 14
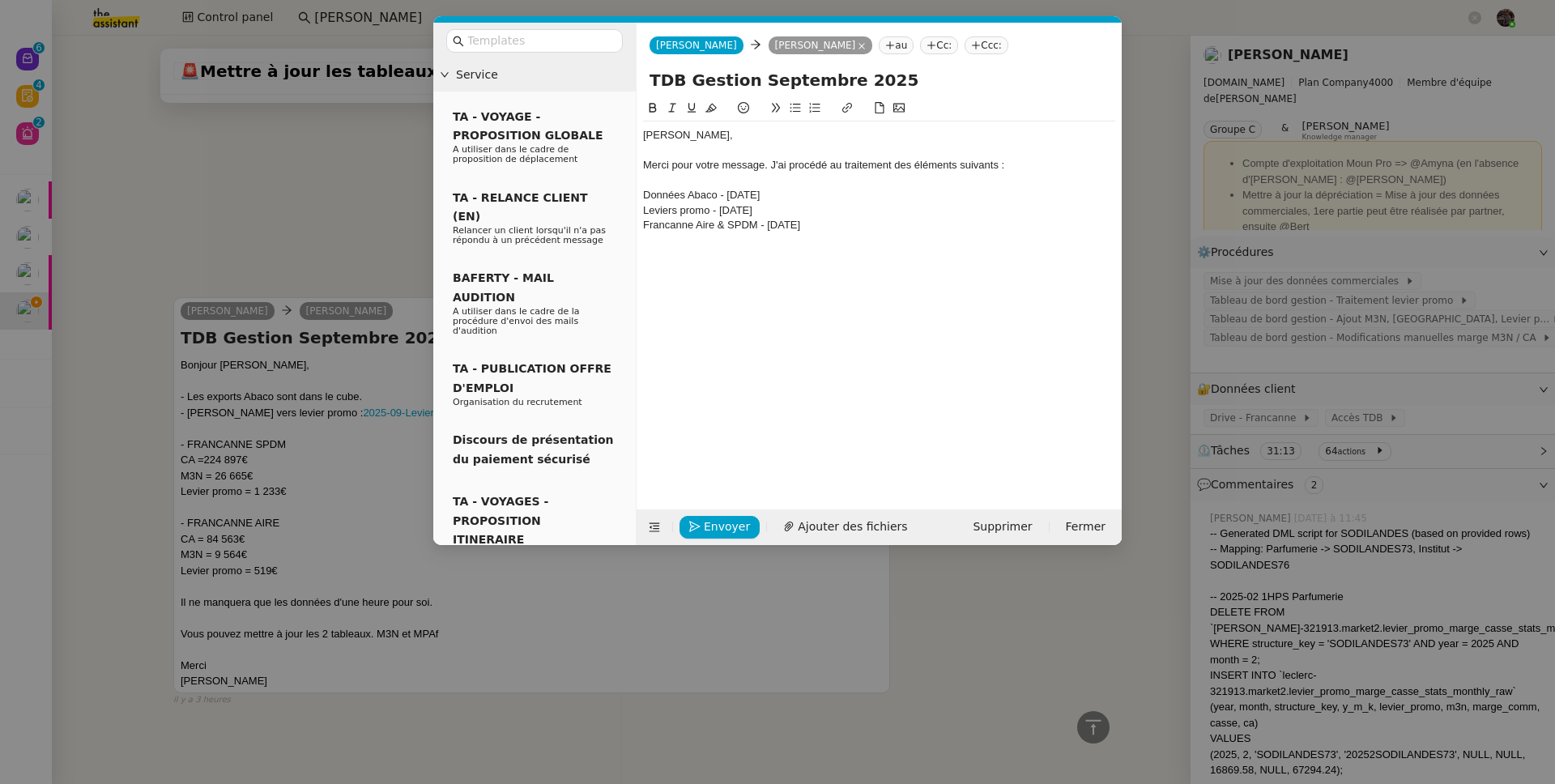
scroll to position [8473, 0]
click at [773, 239] on div "Une Heure pour soi - Janvier 2024 - Septembre 2025" at bounding box center [879, 241] width 472 height 14
click at [846, 240] on div "Une Heure pour soi - Février 2024 - Septembre 2025" at bounding box center [879, 241] width 472 height 14
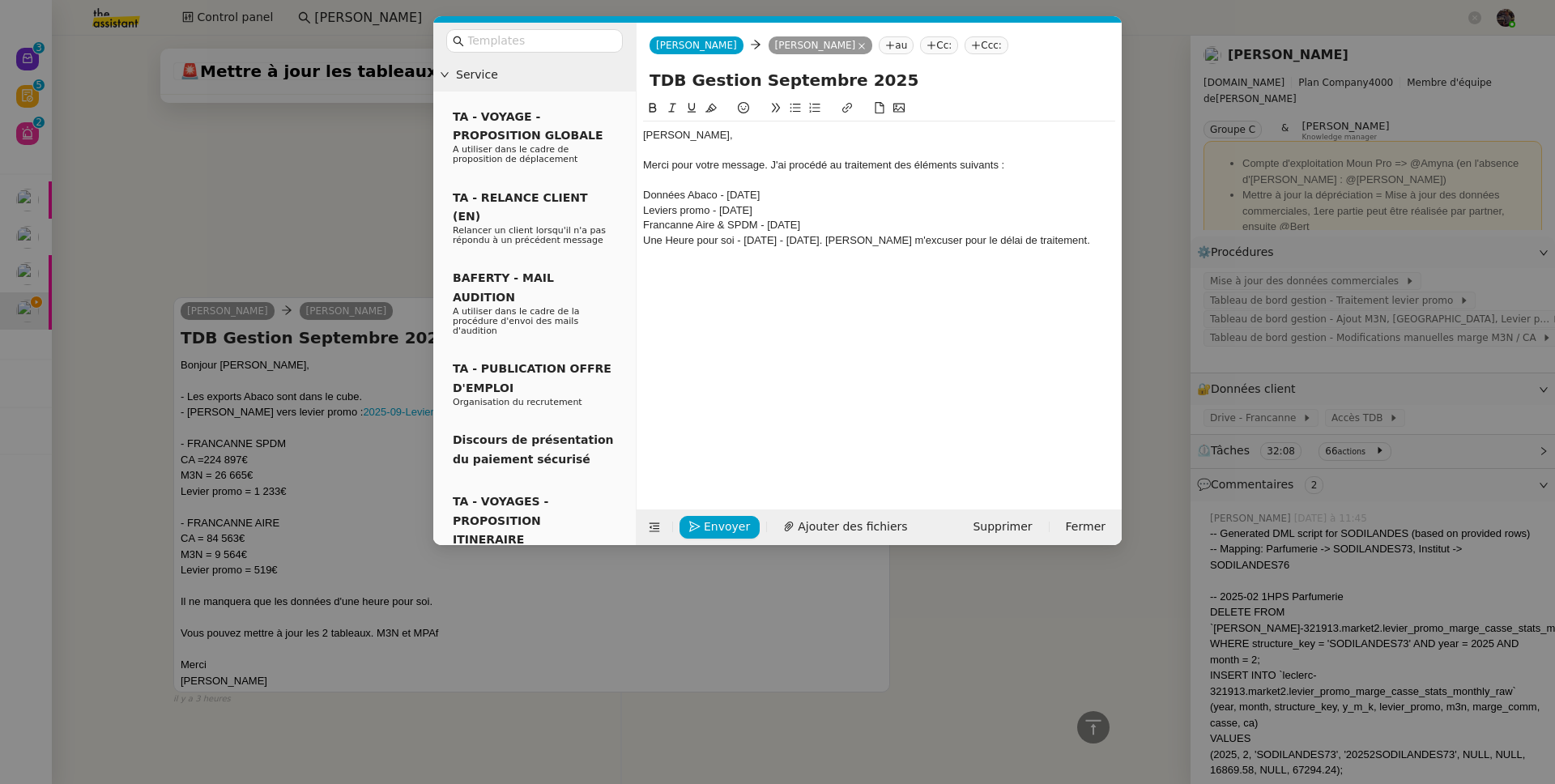
scroll to position [8505, 0]
drag, startPoint x: 837, startPoint y: 245, endPoint x: 639, endPoint y: 191, distance: 205.2
click at [639, 191] on nz-spin "Guillaume, Merci pour votre message. J'ai procédé au traitement des éléments su…" at bounding box center [879, 294] width 485 height 392
click at [793, 102] on button at bounding box center [796, 107] width 20 height 19
click at [801, 210] on li "Leviers promo - Septembre 2025" at bounding box center [887, 210] width 456 height 14
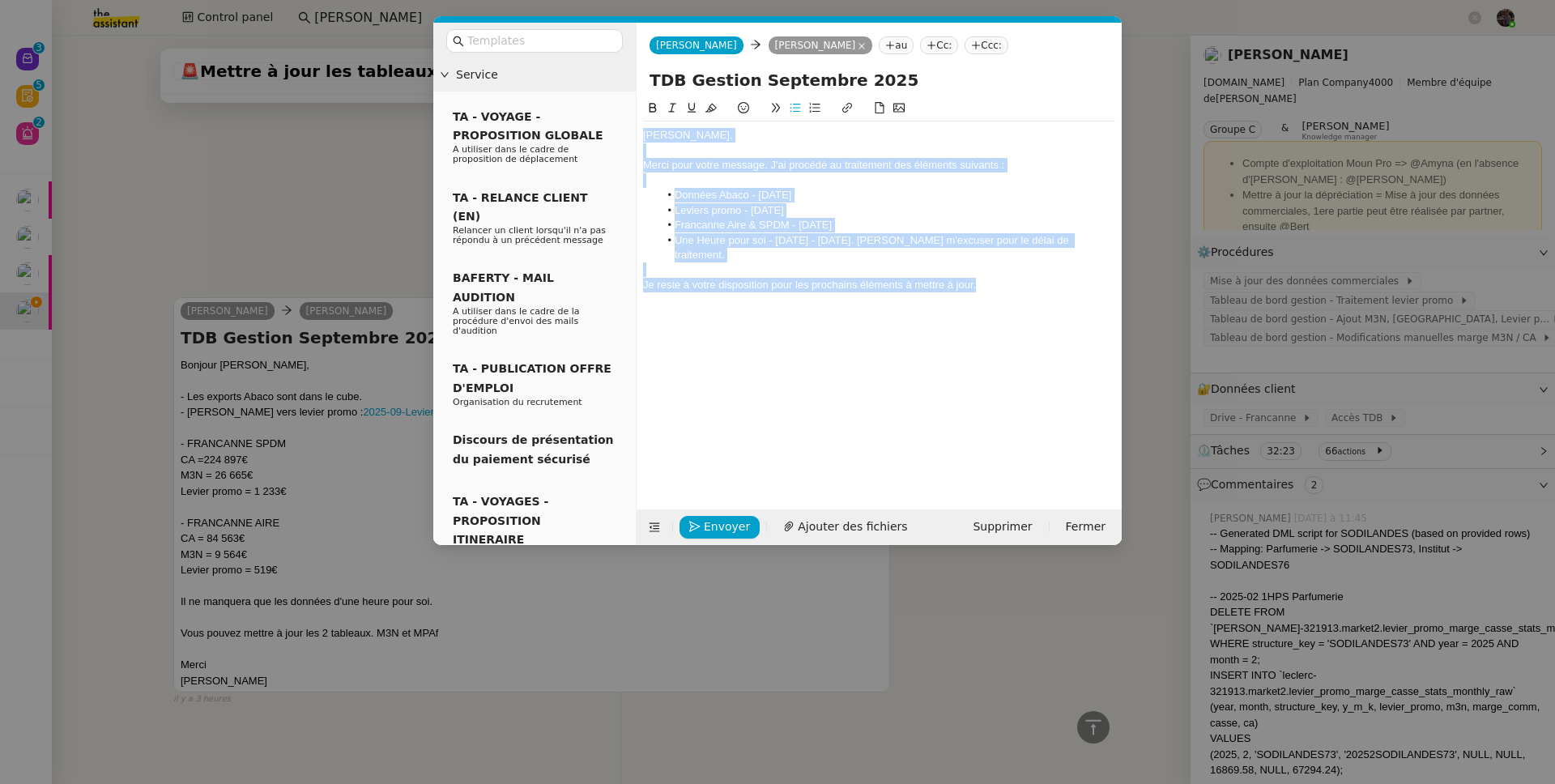
scroll to position [8525, 0]
copy div "Guillaume, Merci pour votre message. J'ai procédé au traitement des éléments su…"
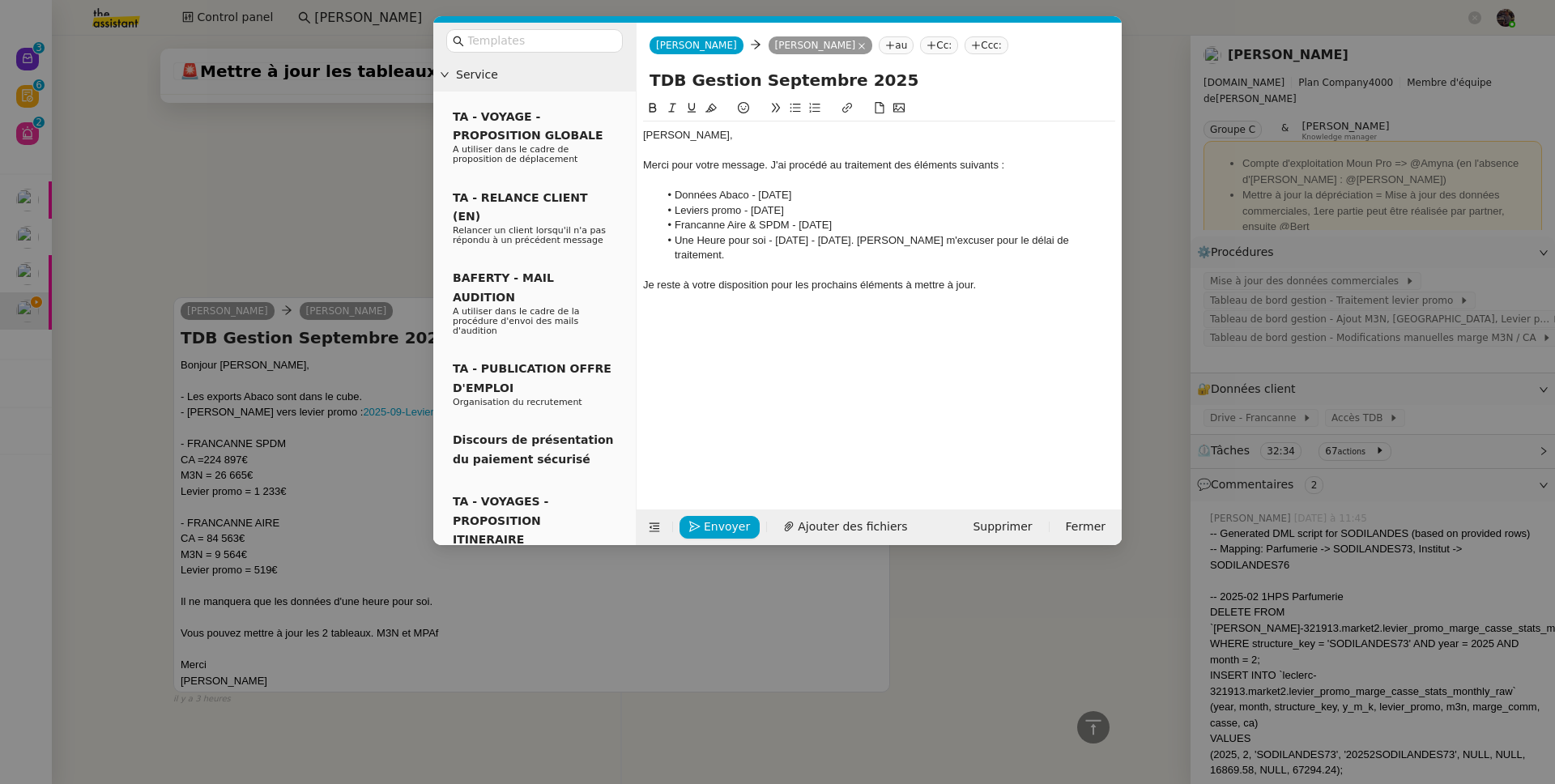
click at [678, 284] on div "Guillaume, Merci pour votre message. J'ai procédé au traitement des éléments su…" at bounding box center [879, 210] width 472 height 178
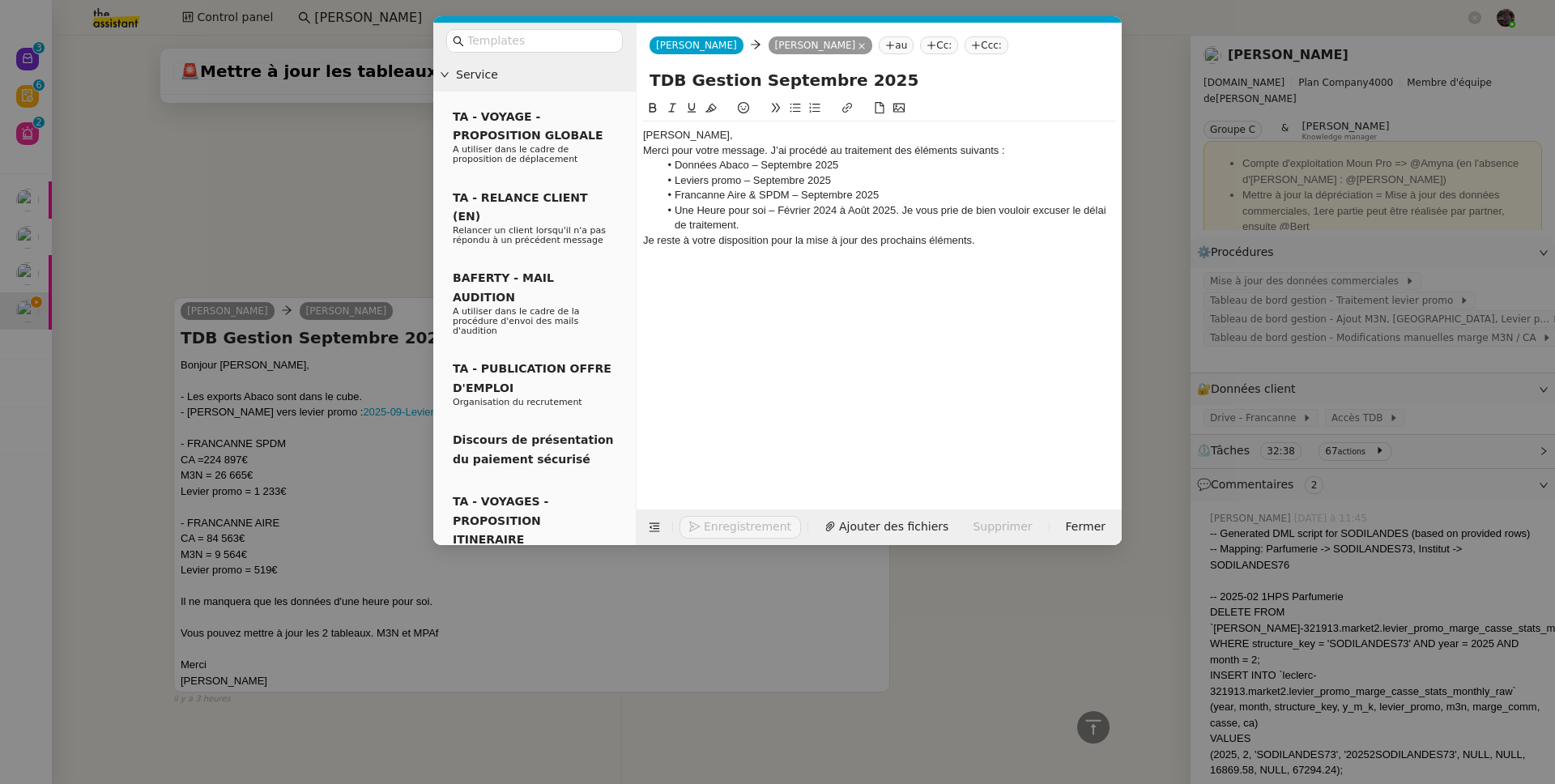
scroll to position [8494, 0]
click at [726, 138] on div "Guillaume," at bounding box center [879, 135] width 472 height 14
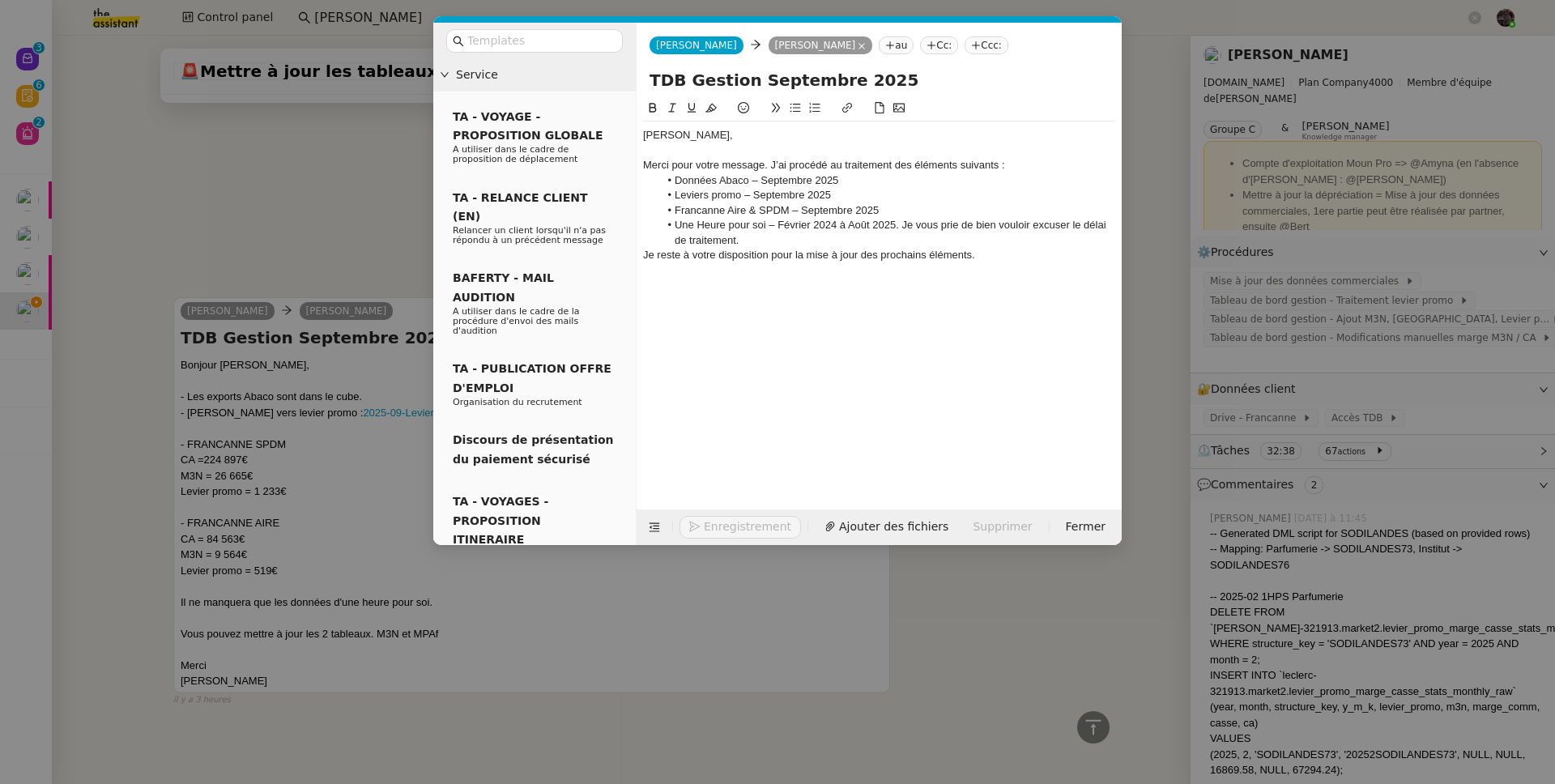
scroll to position [8510, 0]
click at [910, 234] on li "Une Heure pour soi – Février 2024 à Août 2025. Je vous prie de bien vouloir exc…" at bounding box center [887, 233] width 456 height 30
click at [330, 424] on nz-modal-container "Service TA - VOYAGE - PROPOSITION GLOBALE A utiliser dans le cadre de propositi…" at bounding box center [777, 392] width 1555 height 784
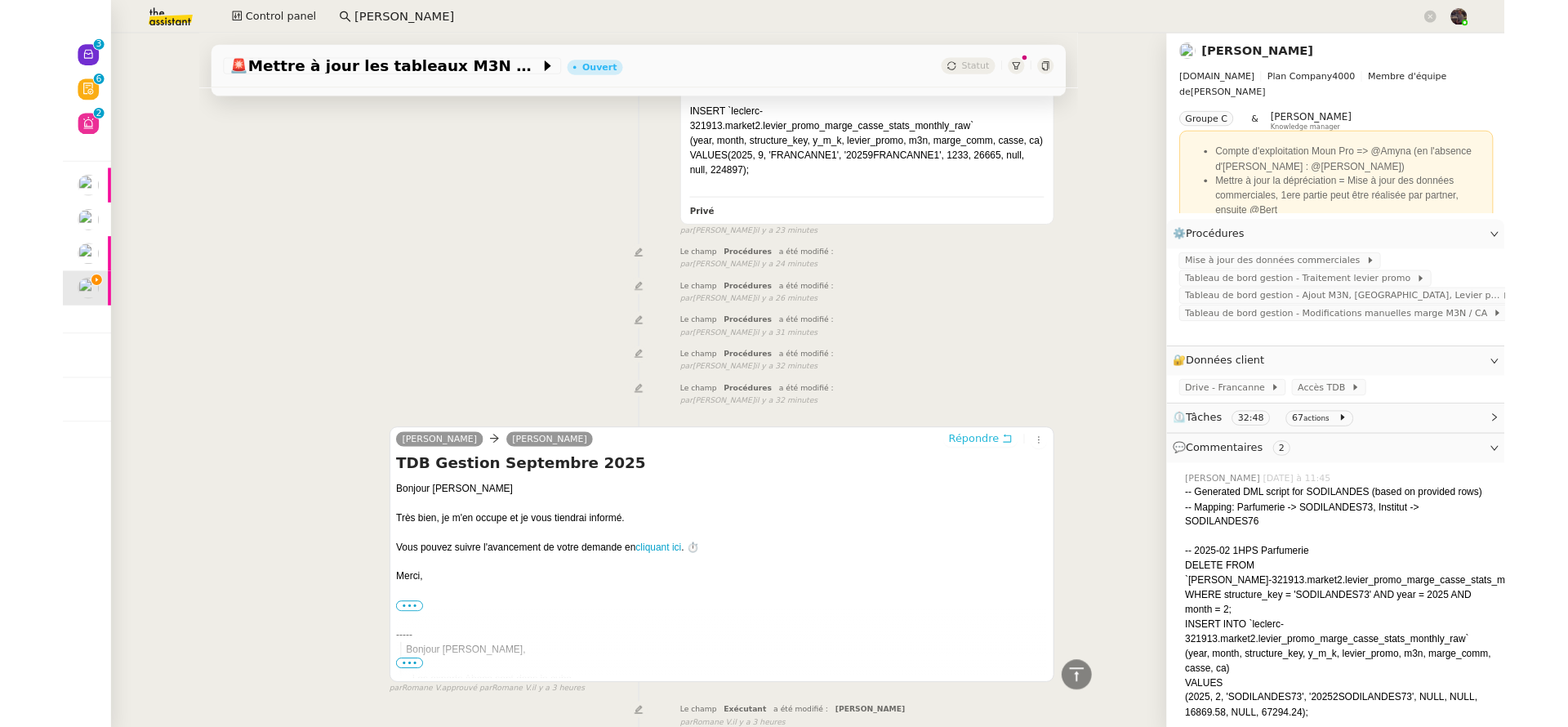
scroll to position [7270, 0]
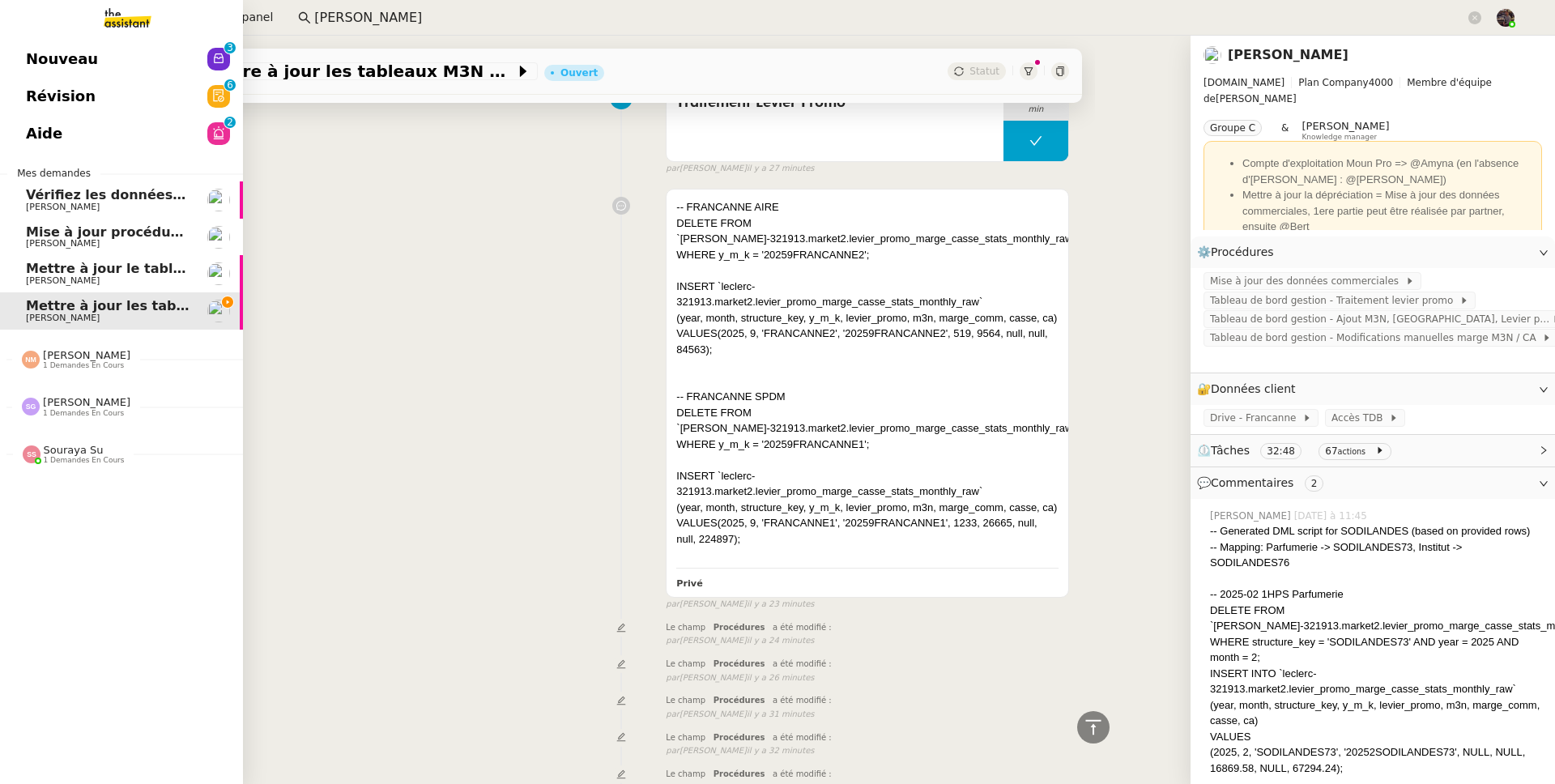
click at [79, 444] on span "Souraya Su" at bounding box center [73, 450] width 60 height 12
click at [119, 123] on link "Aide 0 1 2 3 4 5 6 7 8 9" at bounding box center [122, 133] width 243 height 37
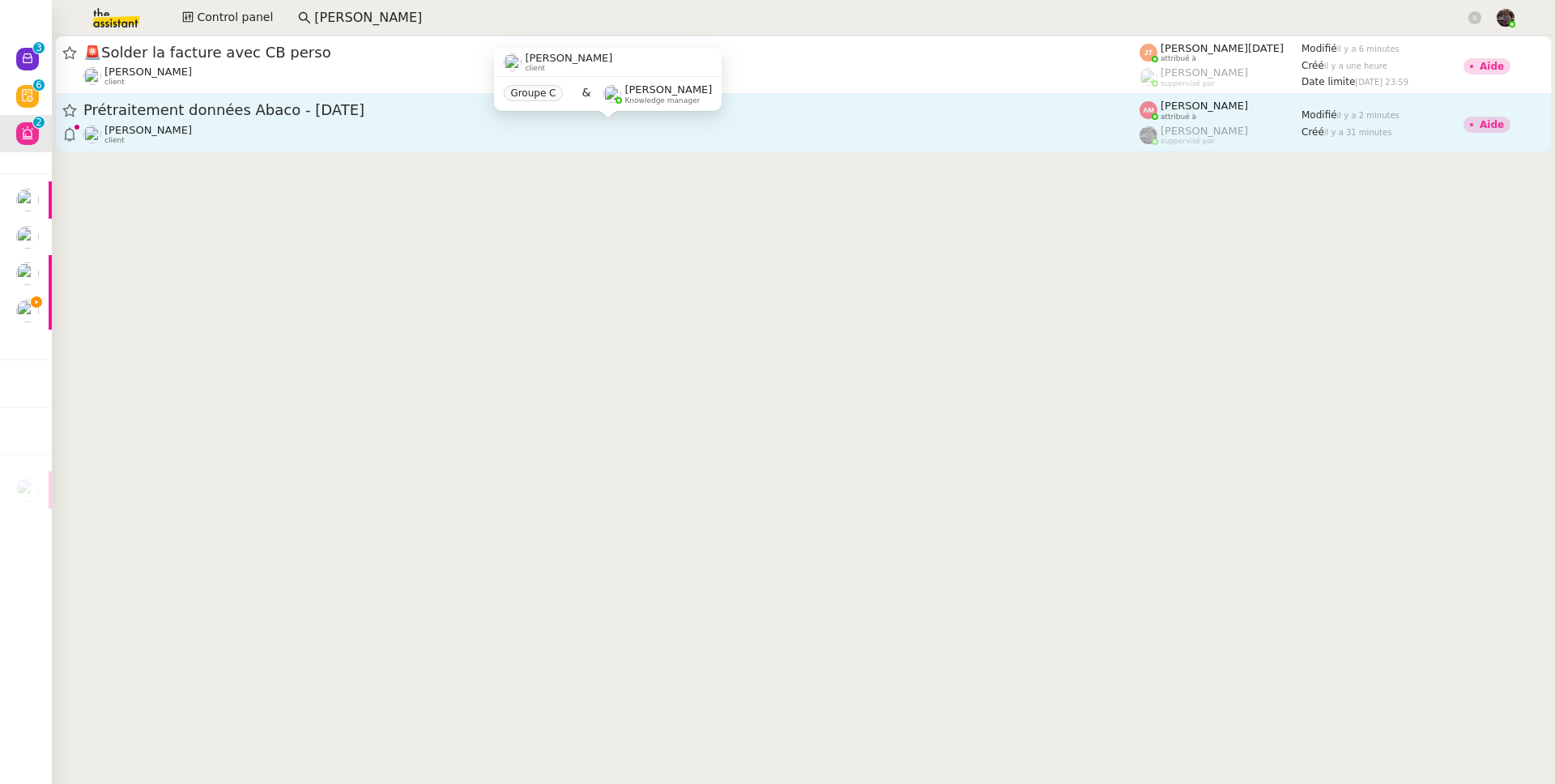
click at [339, 125] on div "Guillaume Farina client" at bounding box center [611, 135] width 1056 height 21
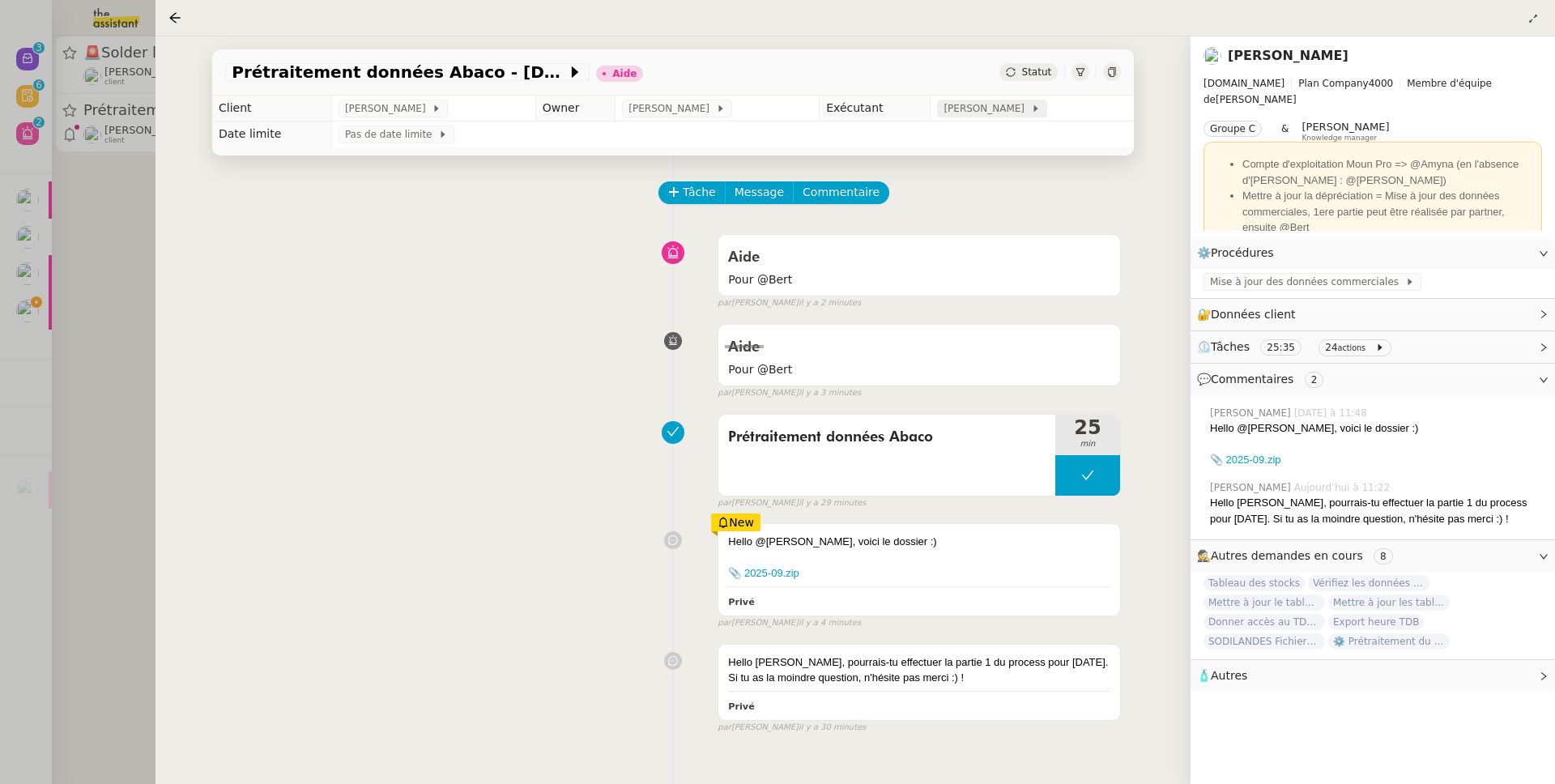
click at [1010, 111] on span "[PERSON_NAME]" at bounding box center [987, 108] width 87 height 16
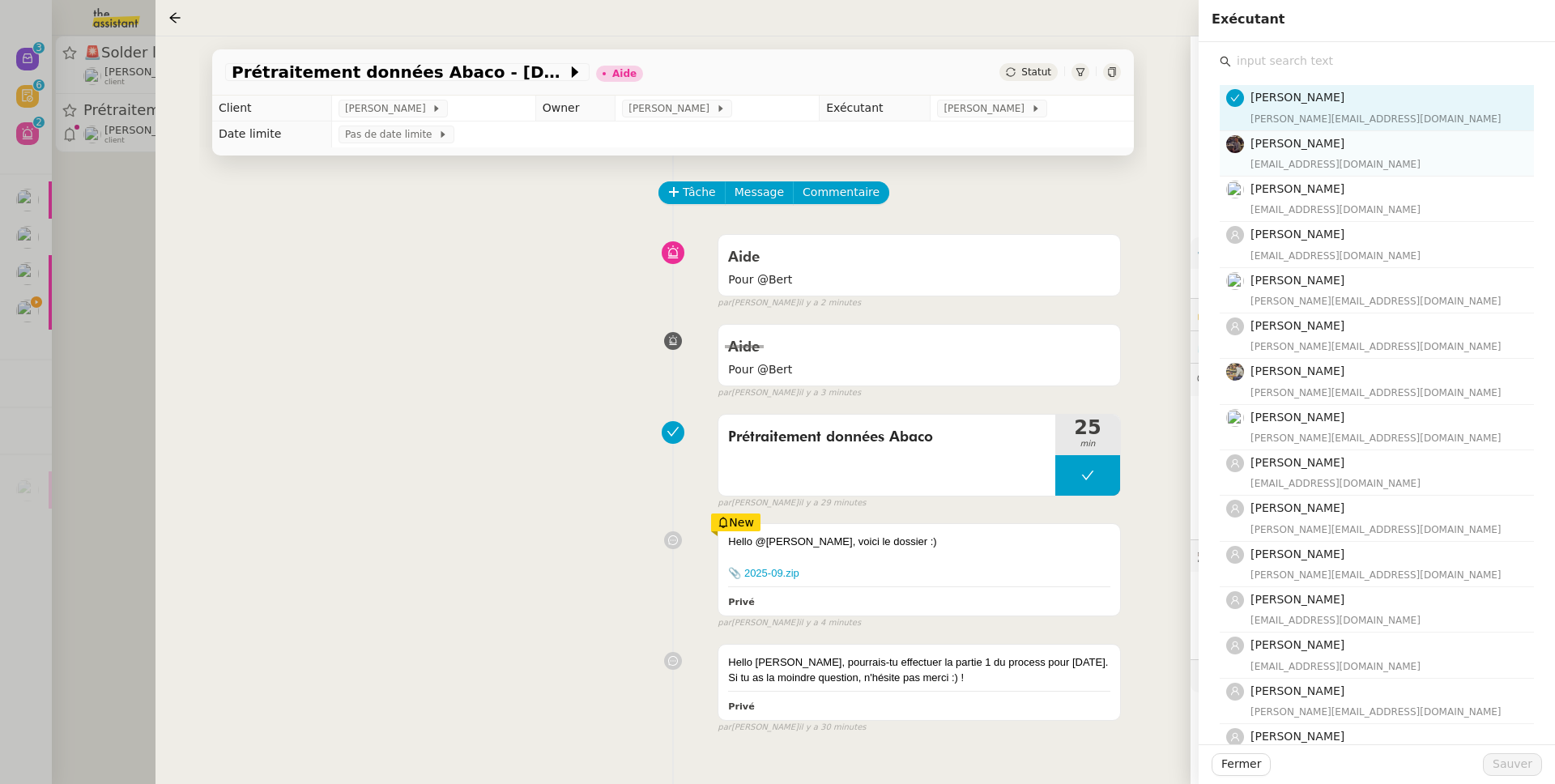
click at [1318, 143] on span "Bert Canavaggio" at bounding box center [1297, 143] width 94 height 13
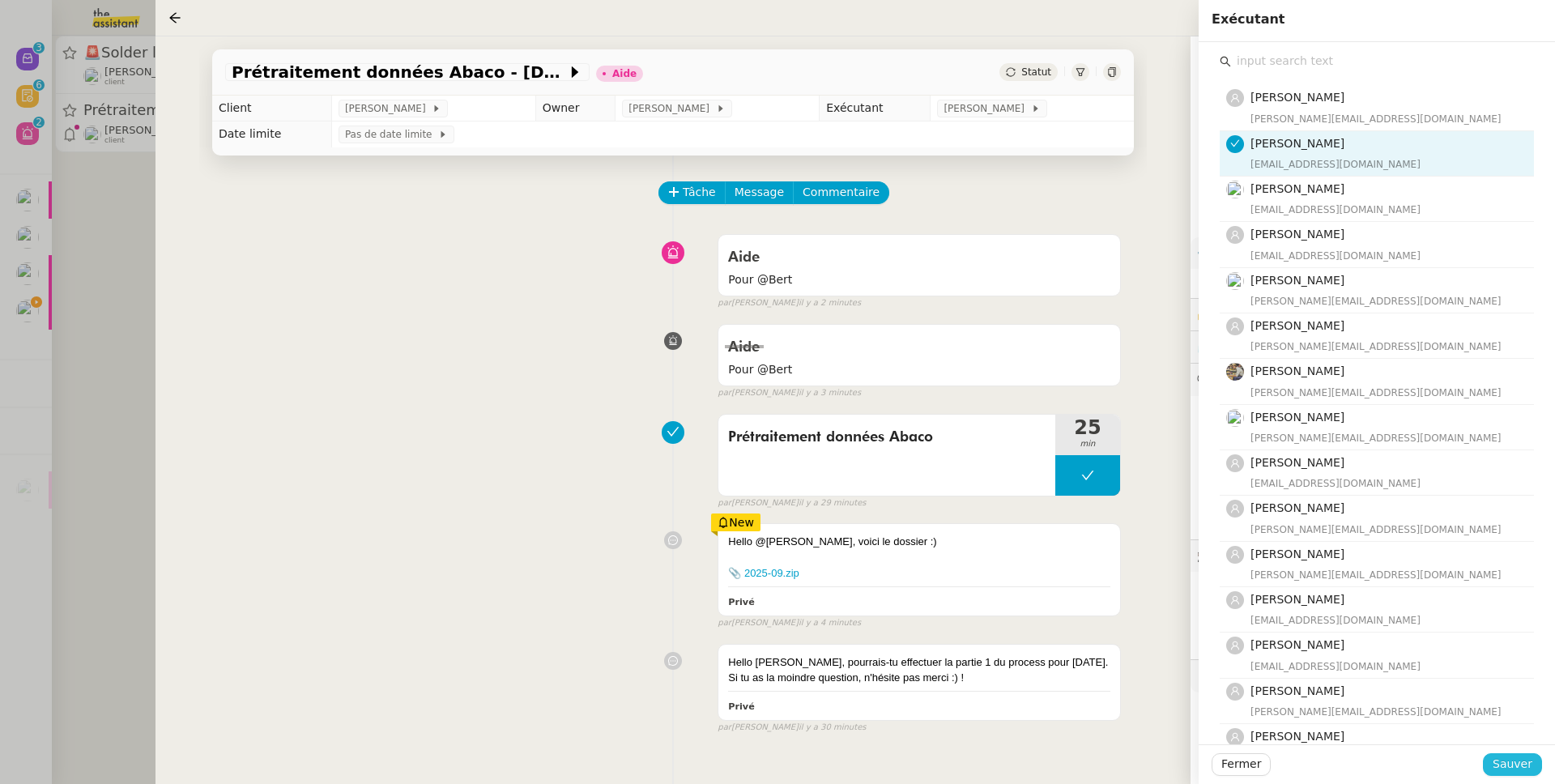
click at [1524, 766] on span "Sauver" at bounding box center [1512, 764] width 40 height 19
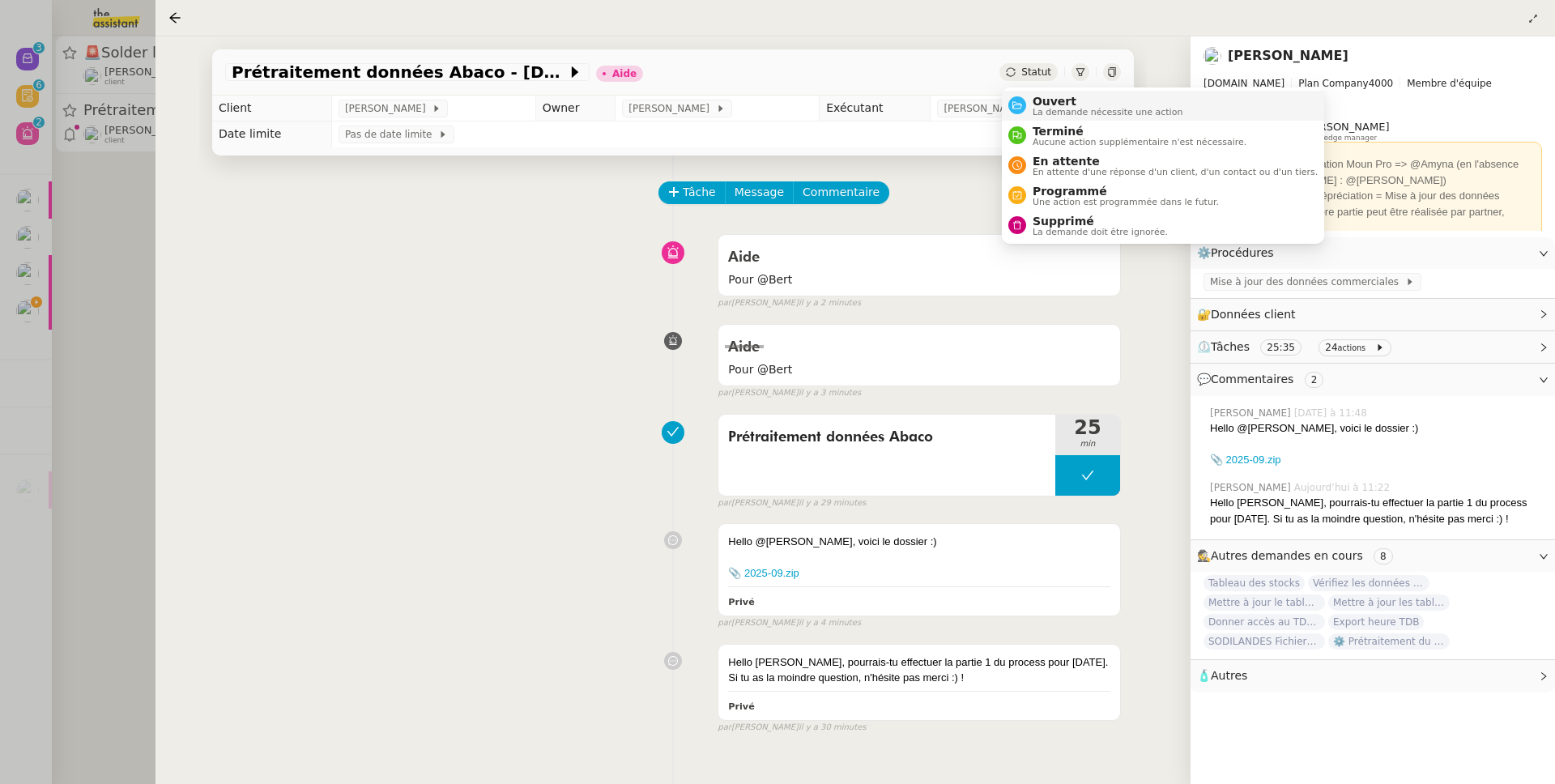
click at [1043, 97] on span "Ouvert" at bounding box center [1108, 101] width 151 height 13
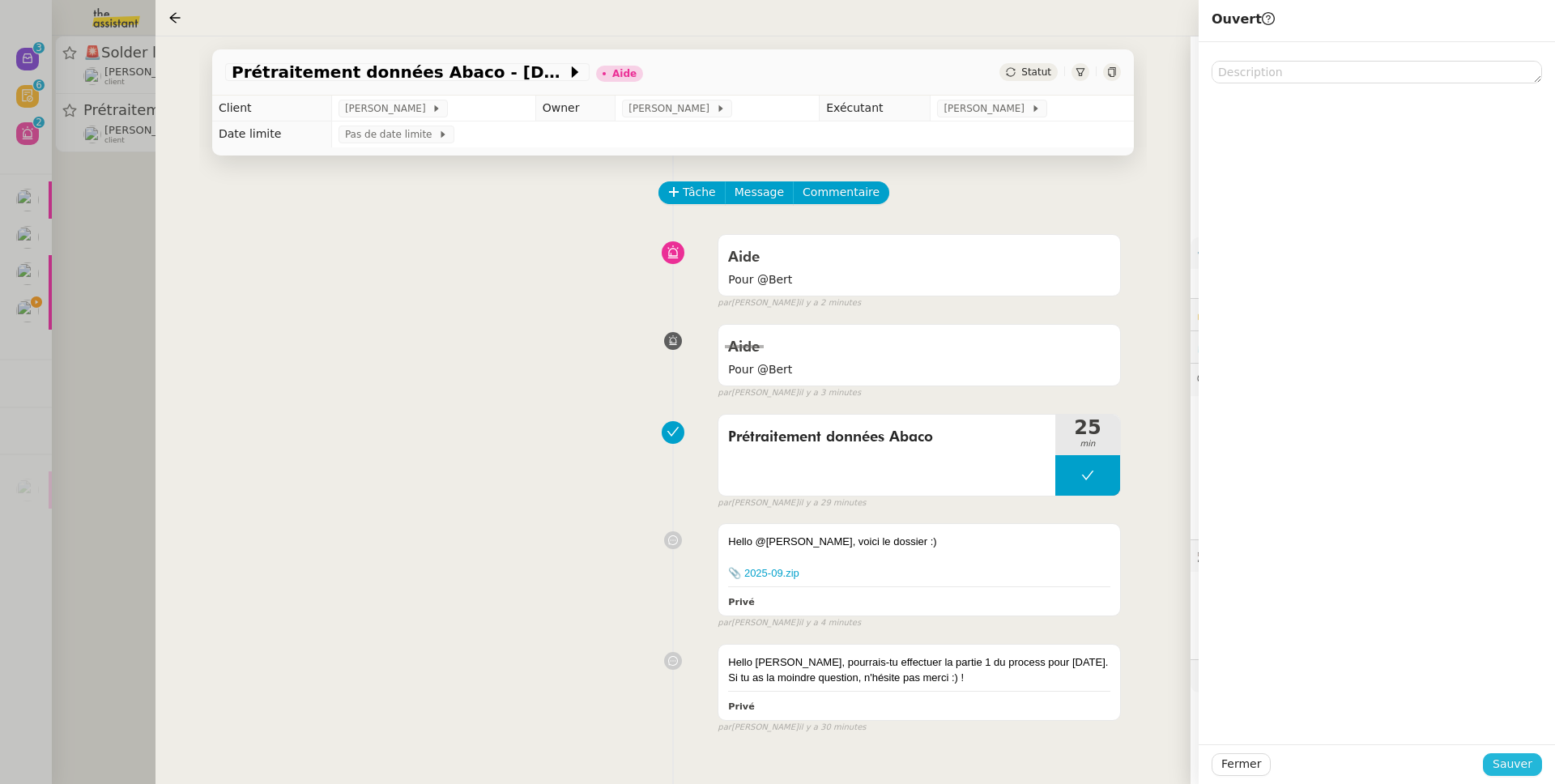
click at [1539, 767] on button "Sauver" at bounding box center [1512, 764] width 60 height 23
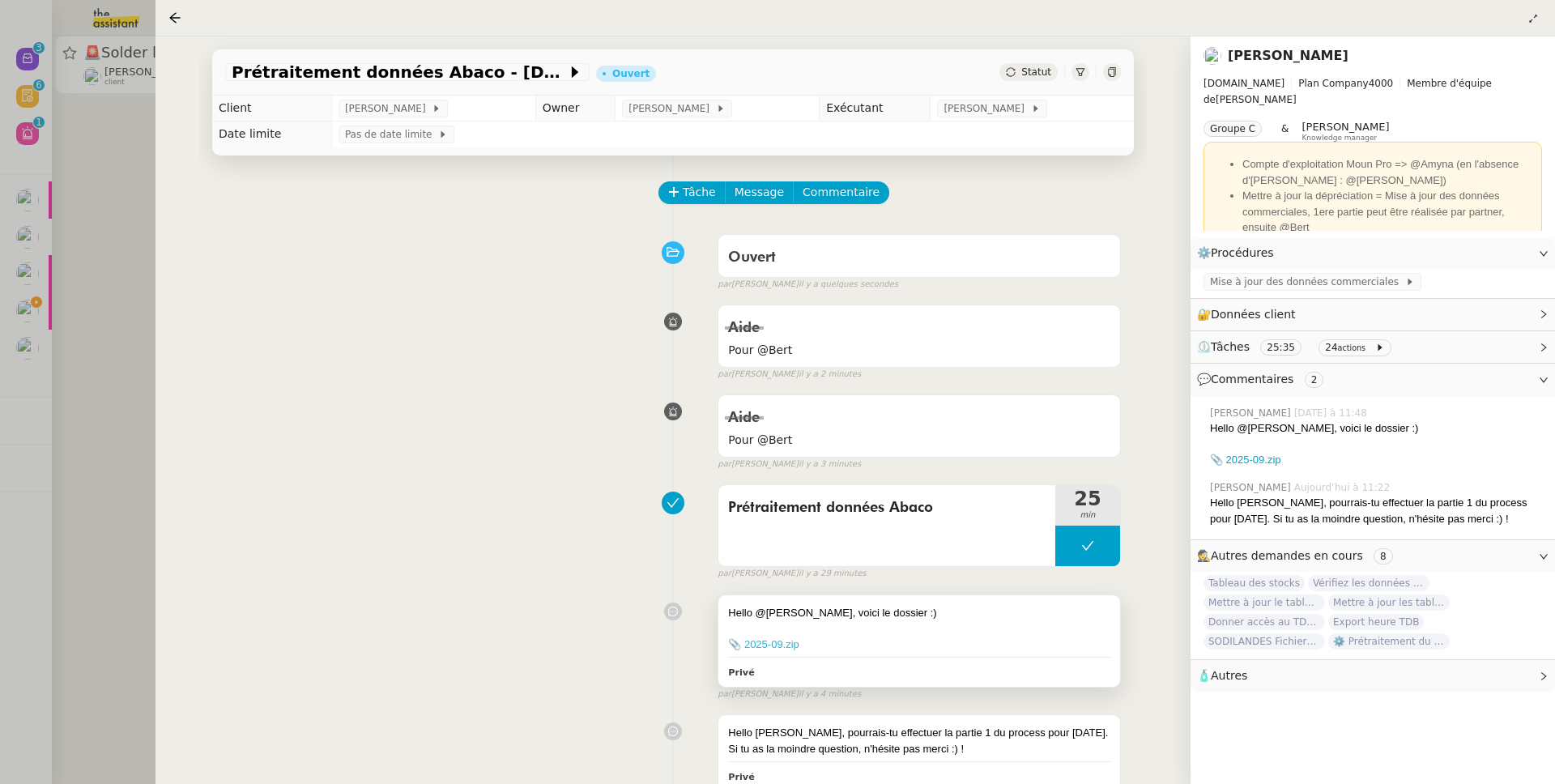
click at [757, 645] on link "📎 2025-09.zip" at bounding box center [764, 645] width 71 height 12
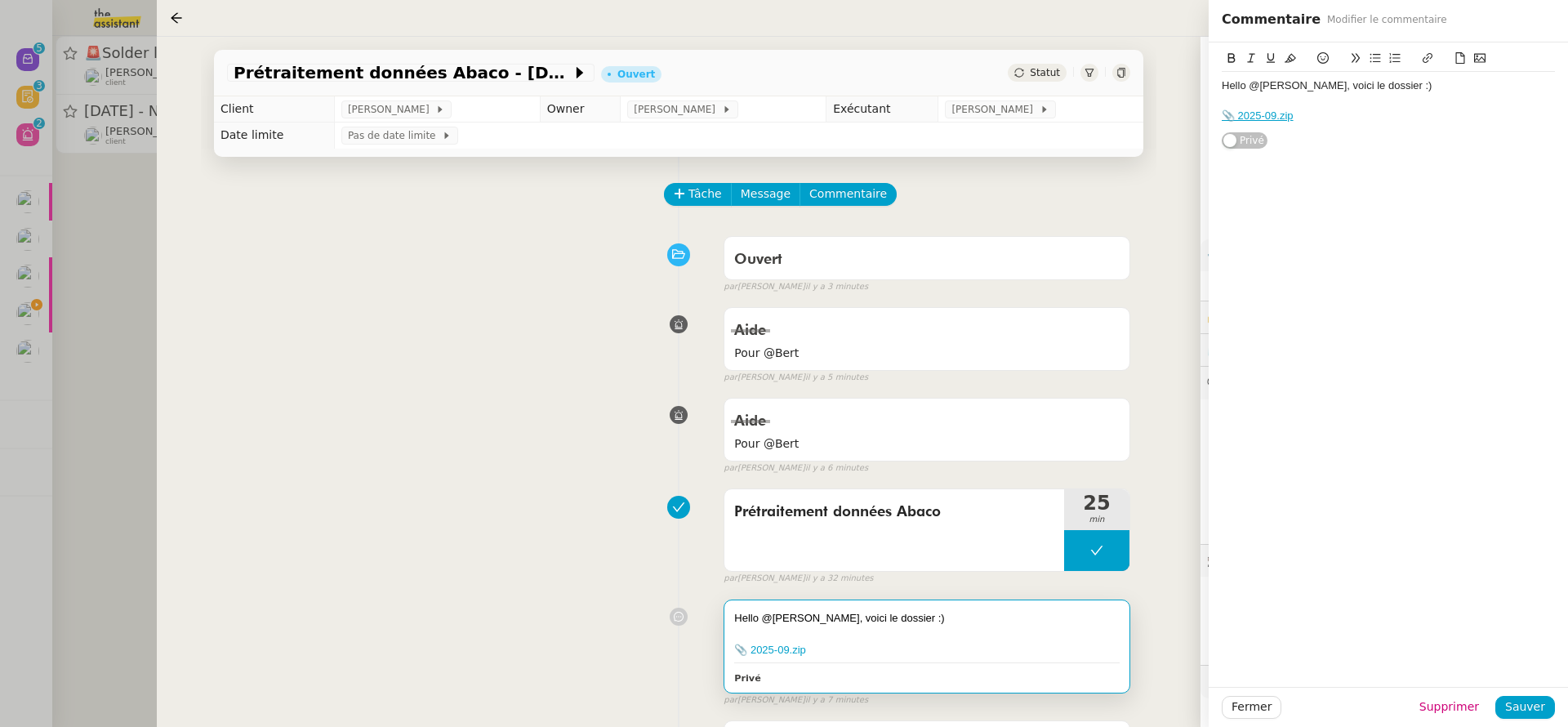
click at [84, 293] on div at bounding box center [784, 364] width 1568 height 727
click at [426, 307] on div "Aide Pour @Bert false par Amyna M. il y a 5 minutes" at bounding box center [679, 342] width 904 height 84
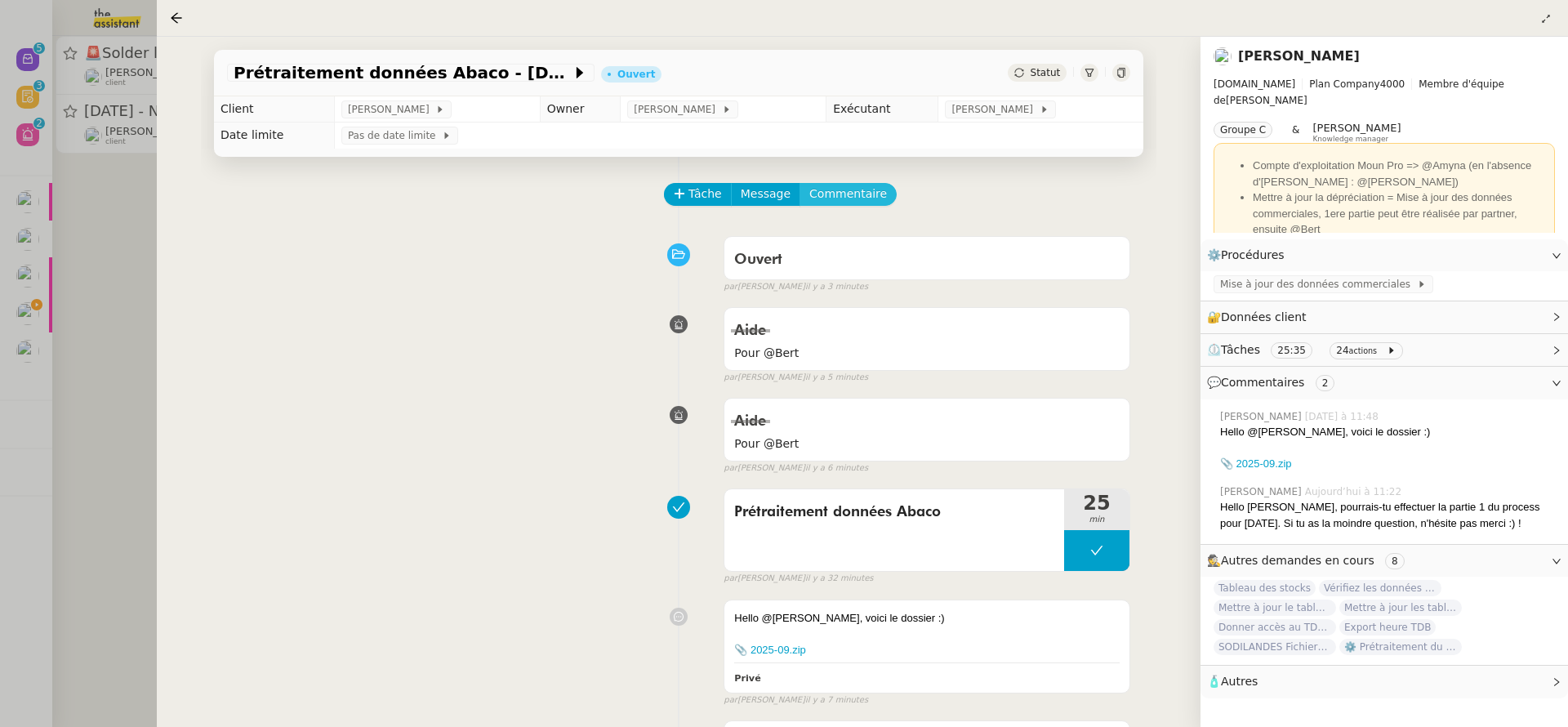
click at [865, 200] on span "Commentaire" at bounding box center [848, 193] width 78 height 19
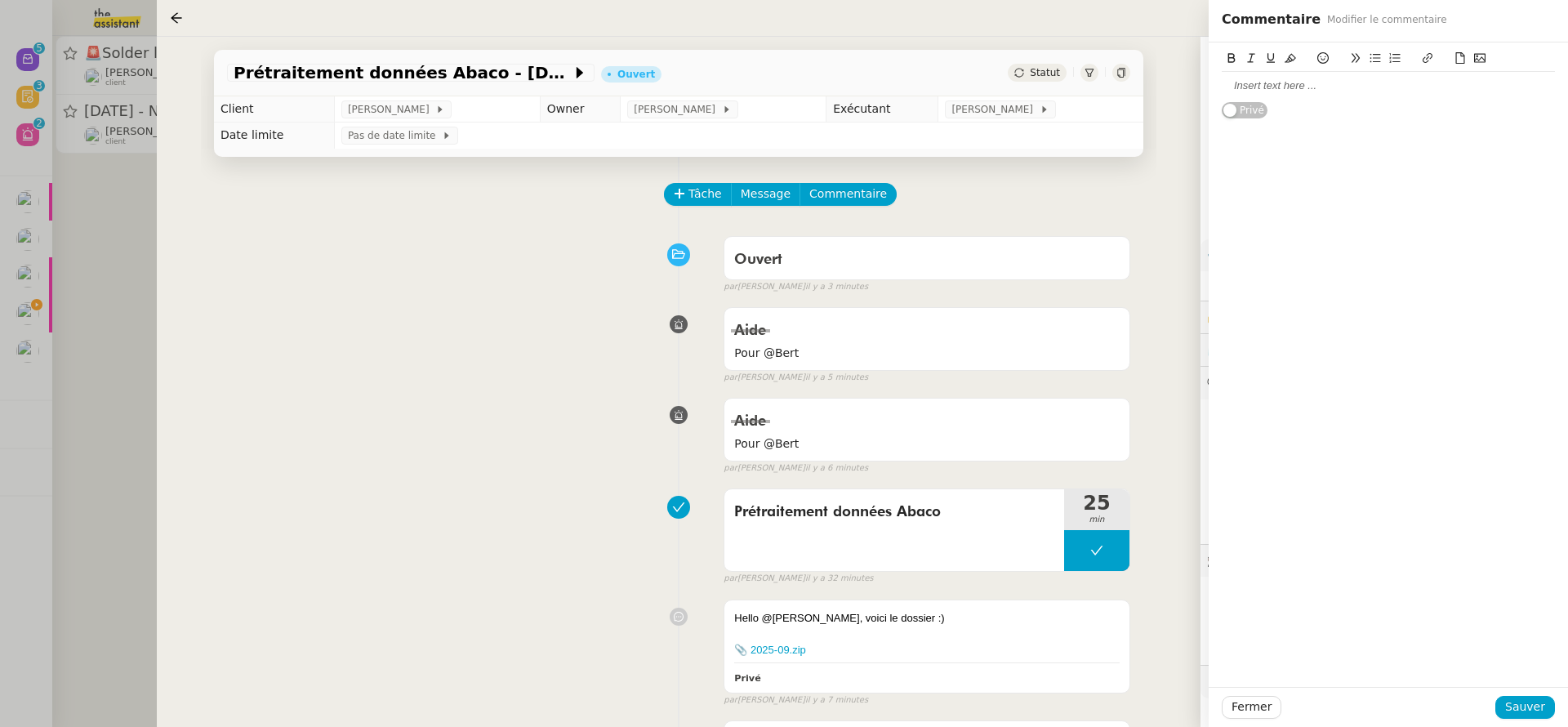
click at [1285, 68] on div at bounding box center [1388, 61] width 333 height 23
click at [1289, 83] on div at bounding box center [1388, 86] width 333 height 14
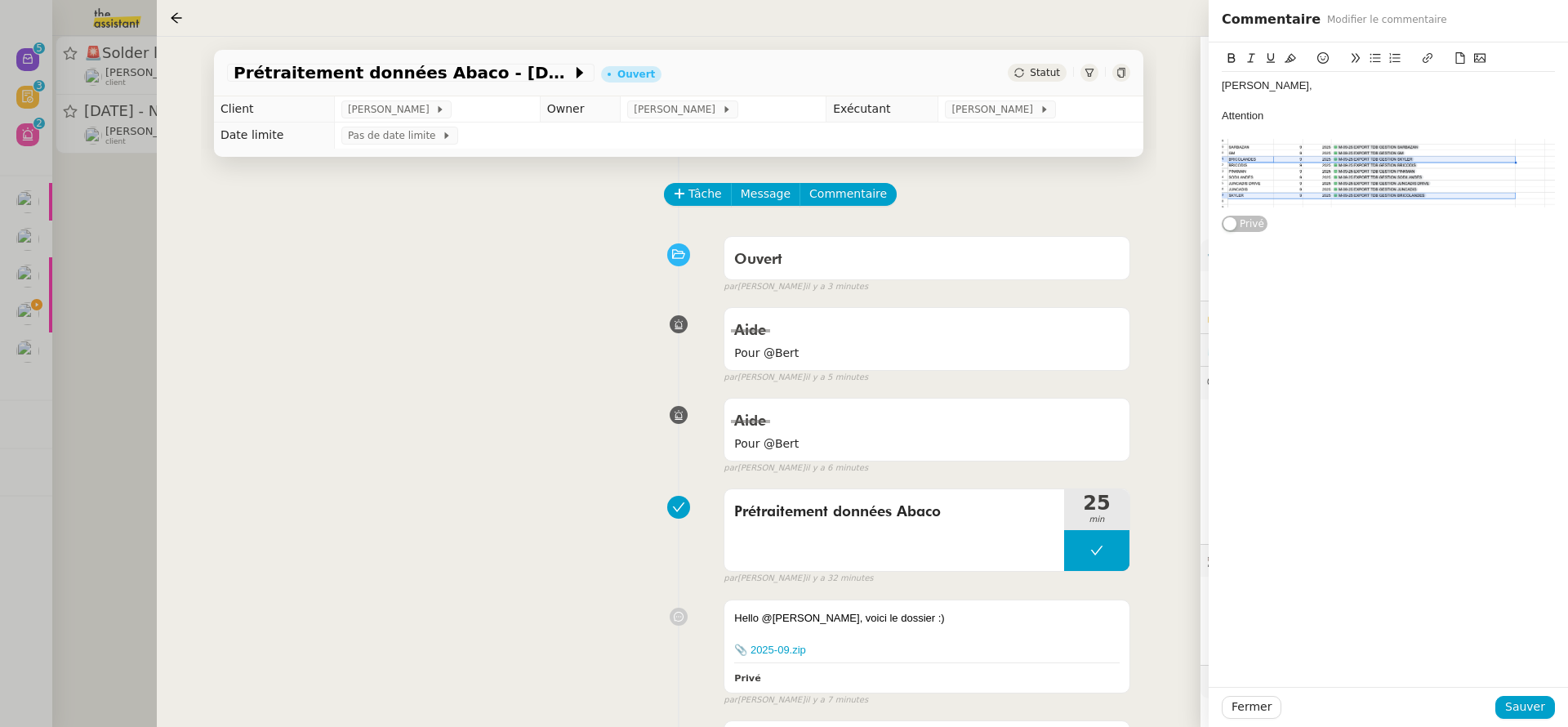
click at [1337, 101] on div at bounding box center [1388, 101] width 333 height 14
click at [1334, 113] on div "Attention" at bounding box center [1388, 115] width 333 height 14
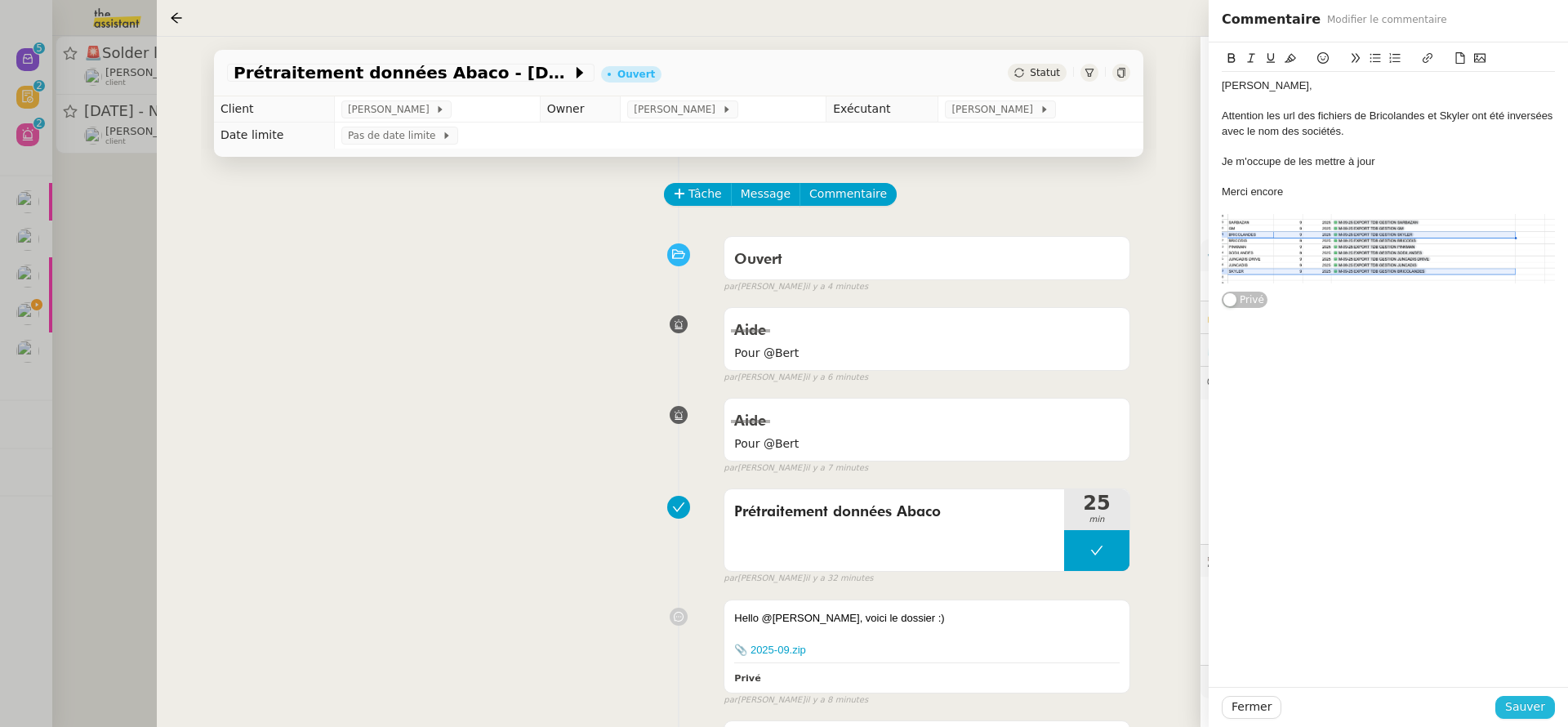
click at [1530, 714] on span "Sauver" at bounding box center [1525, 706] width 40 height 19
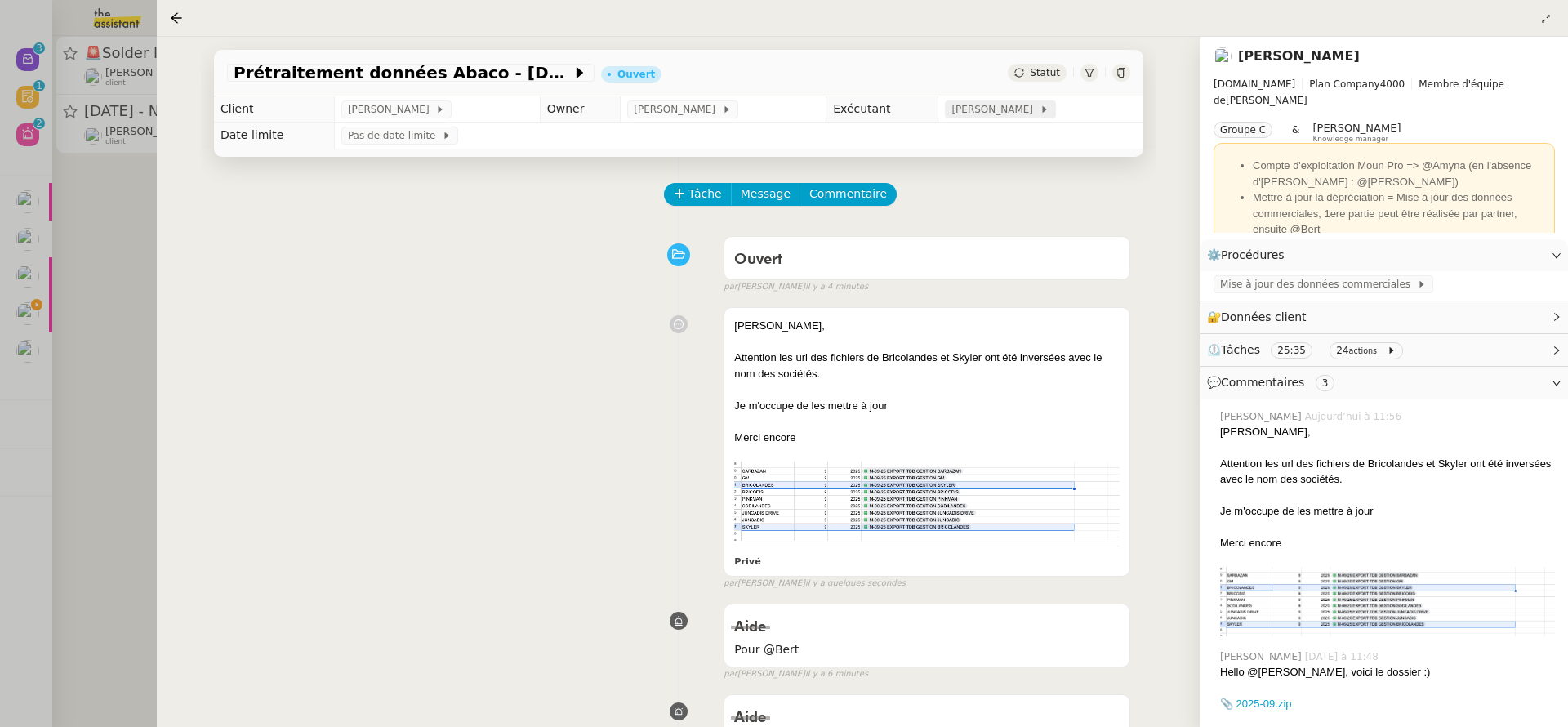
click at [1007, 104] on span "Bert Canavaggio" at bounding box center [995, 109] width 88 height 16
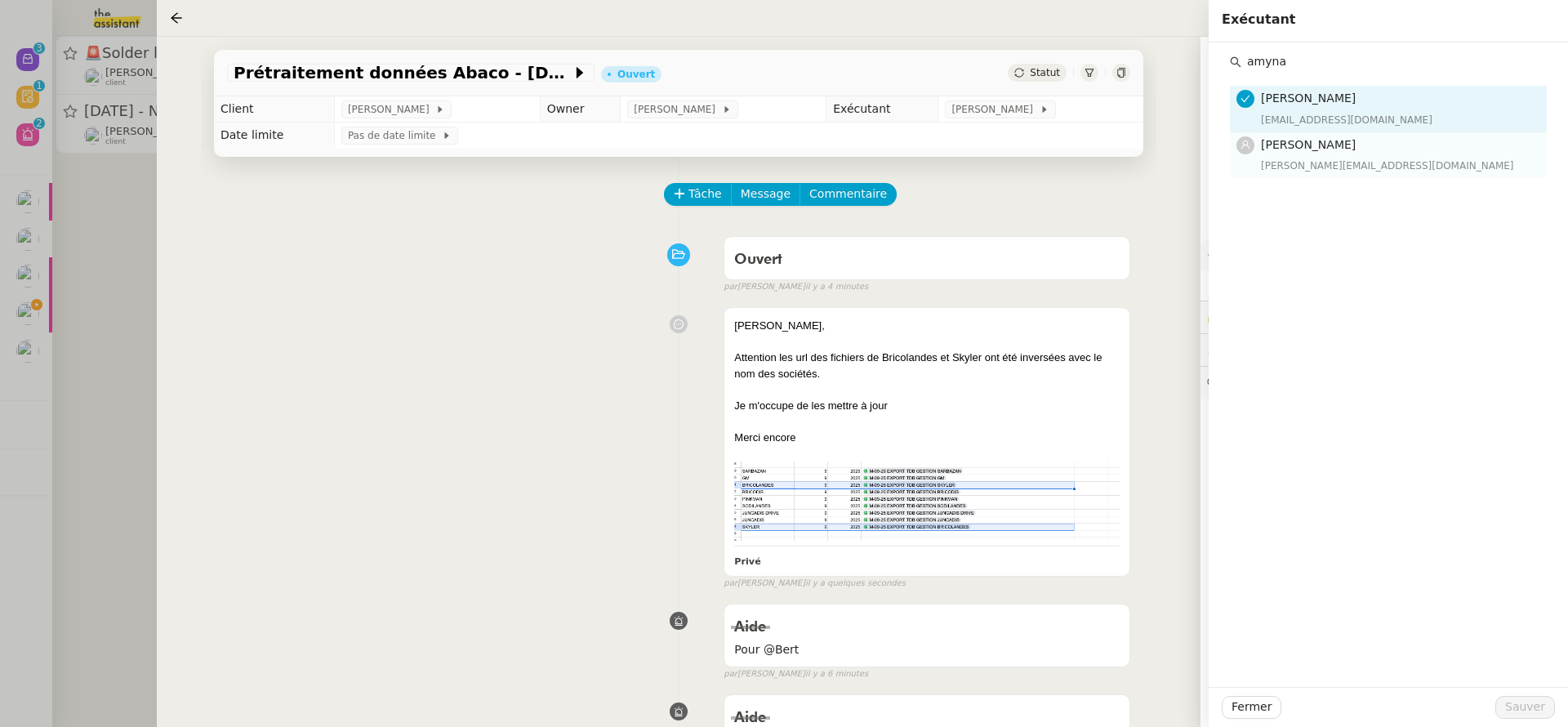
type input "amyna"
click at [1322, 156] on div "Amyna Mehrez amyna@team.theassistant.com" at bounding box center [1399, 154] width 276 height 38
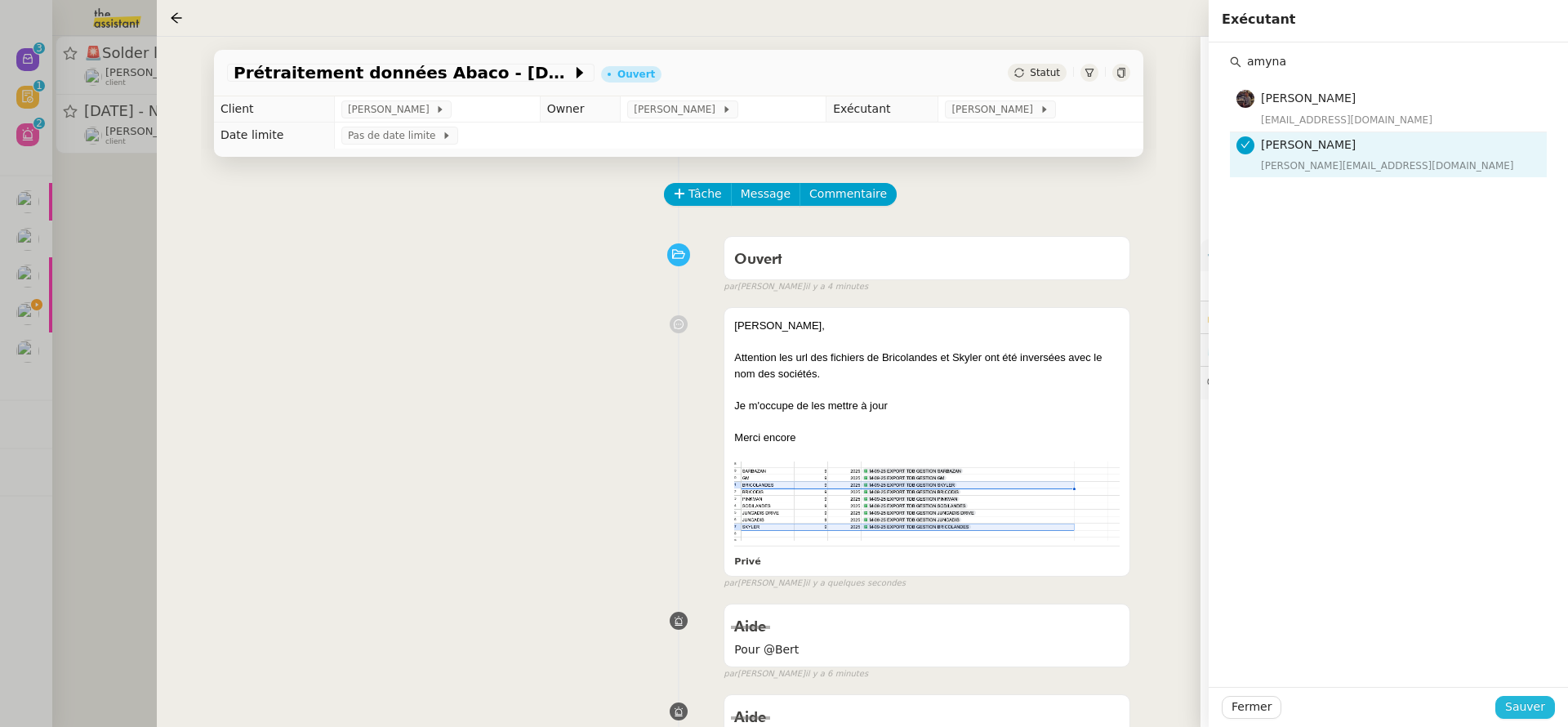
click at [1509, 704] on span "Sauver" at bounding box center [1525, 706] width 40 height 19
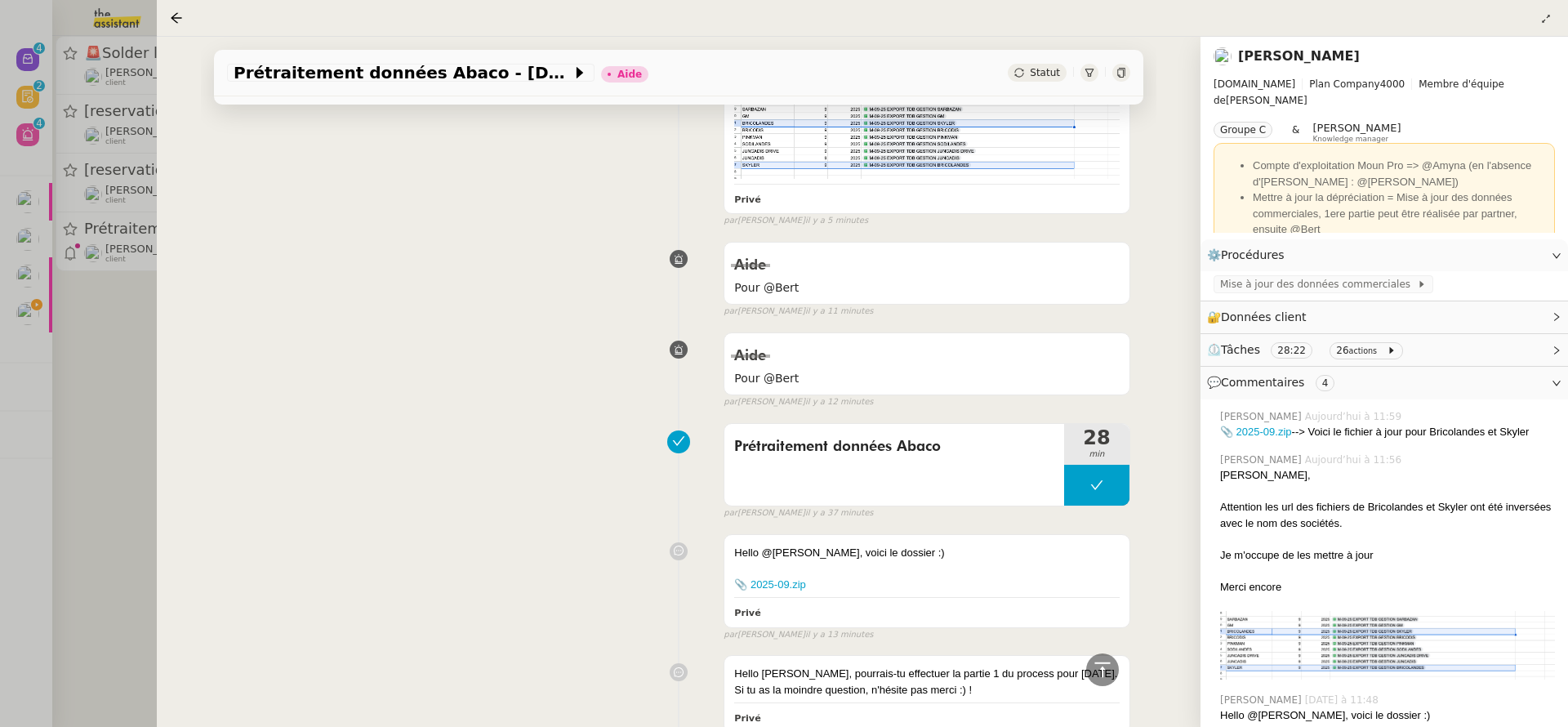
scroll to position [579, 0]
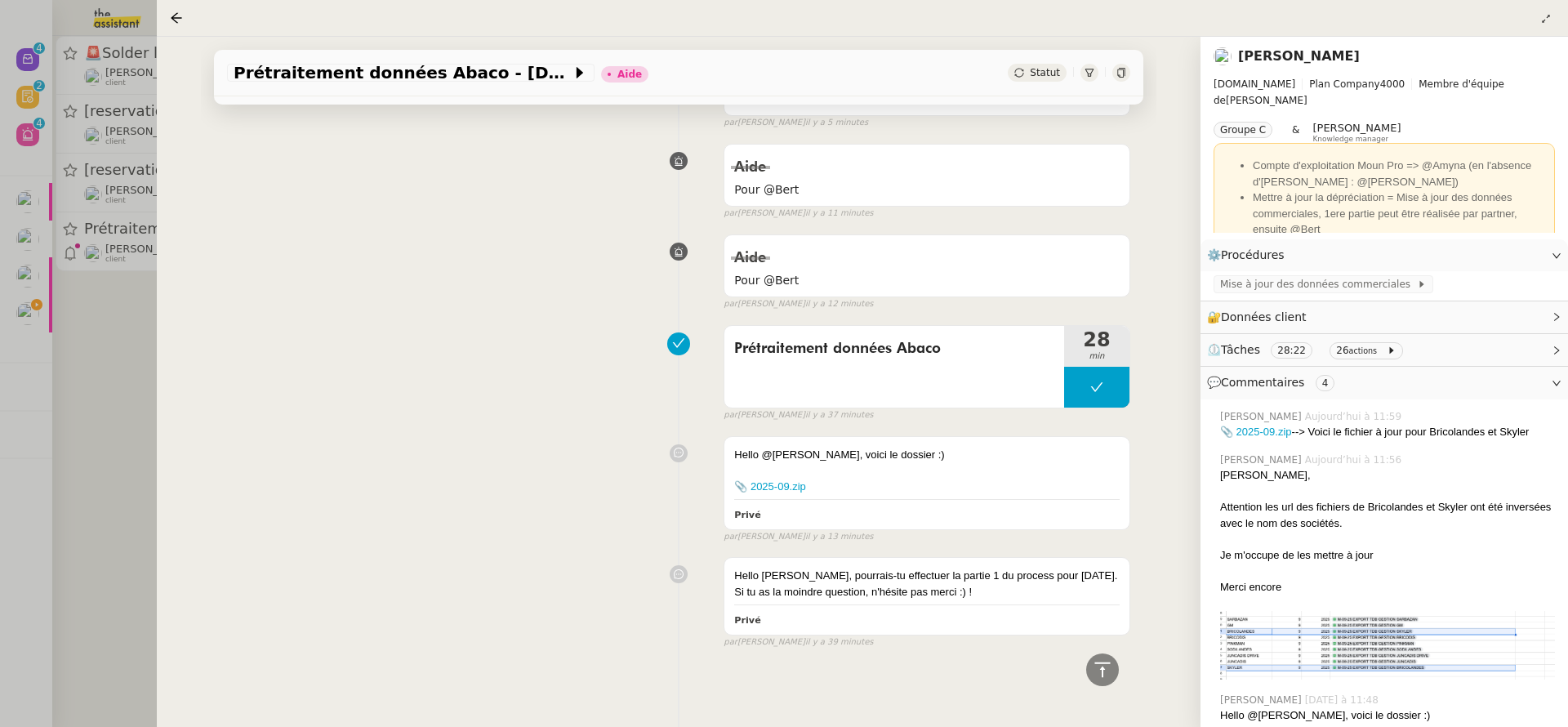
click at [125, 446] on div at bounding box center [784, 364] width 1568 height 727
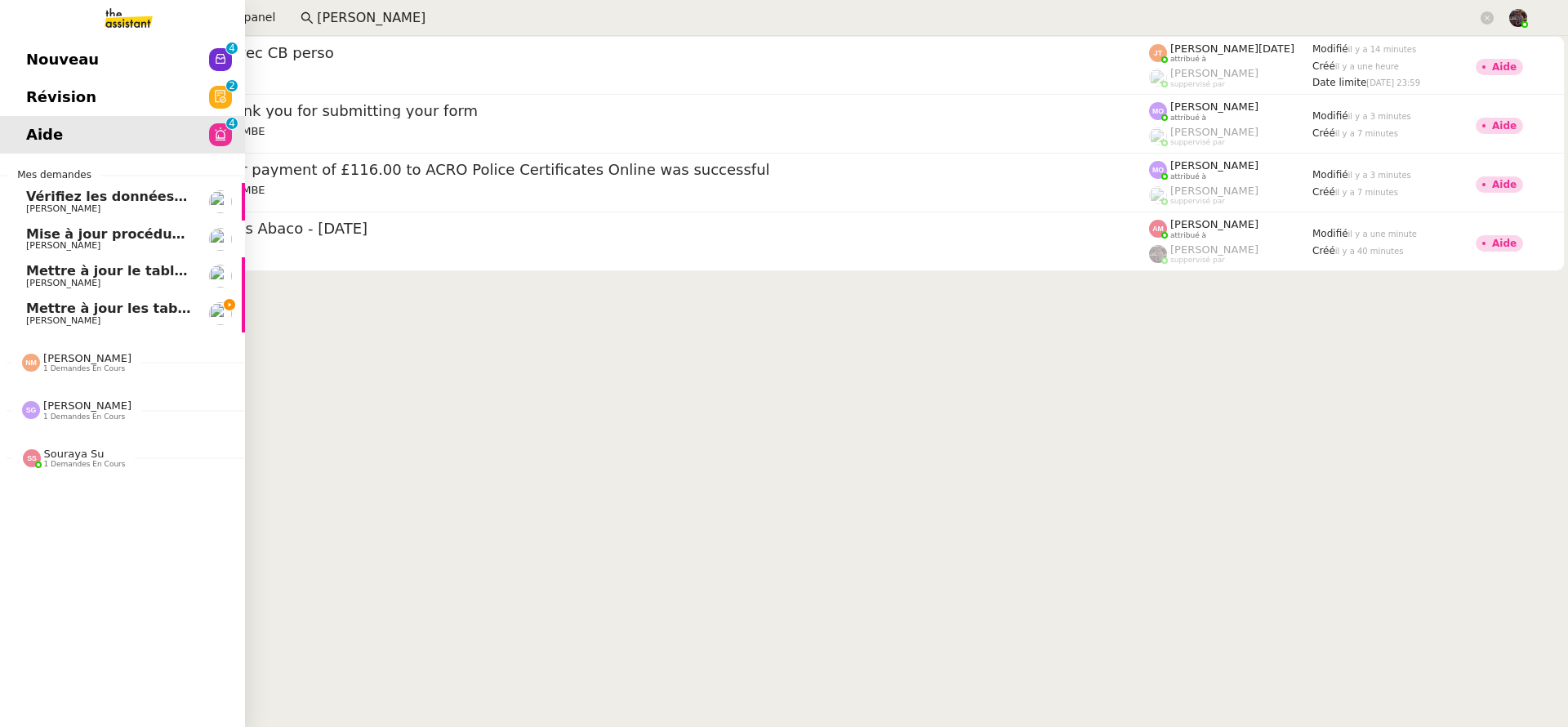
click at [47, 316] on span "[PERSON_NAME]" at bounding box center [108, 321] width 165 height 10
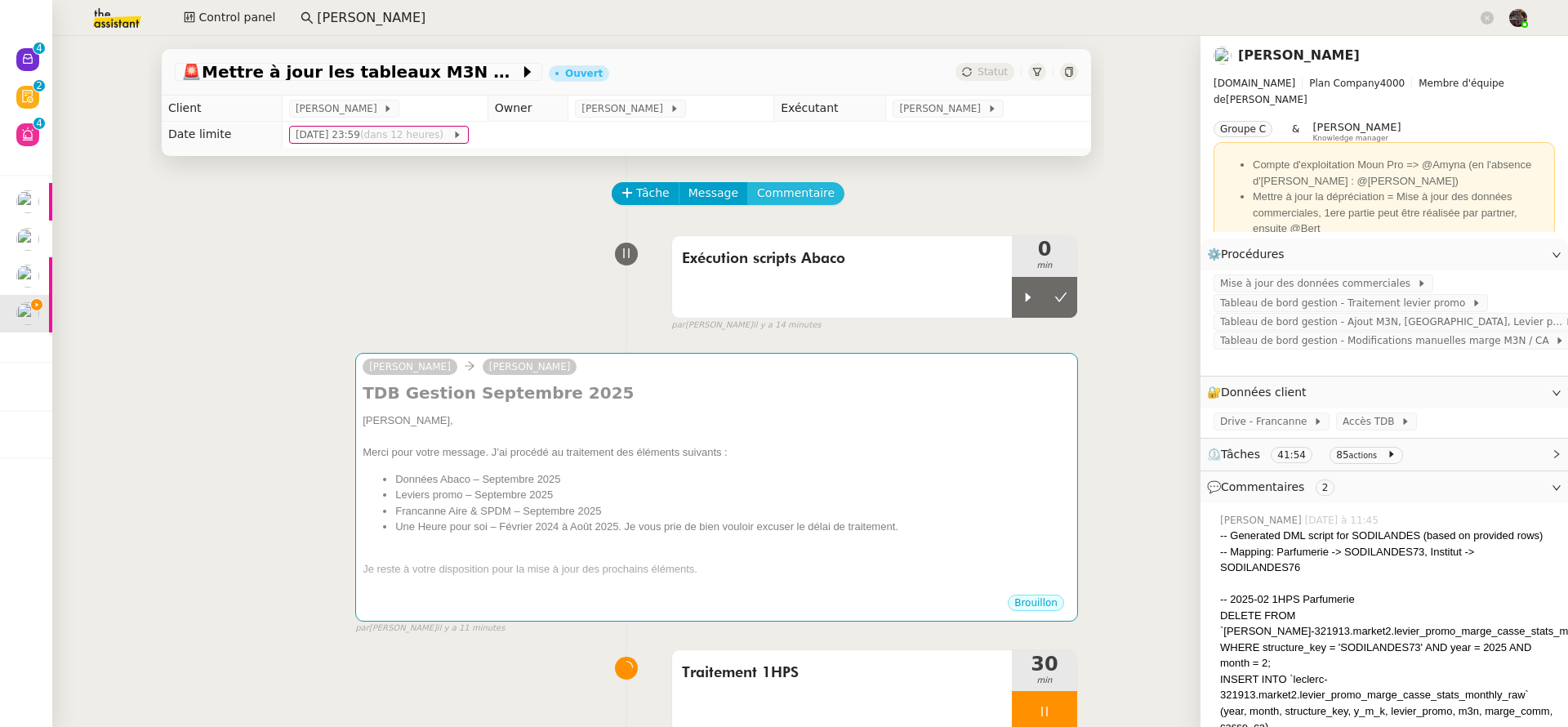
click at [797, 197] on span "Commentaire" at bounding box center [795, 192] width 78 height 19
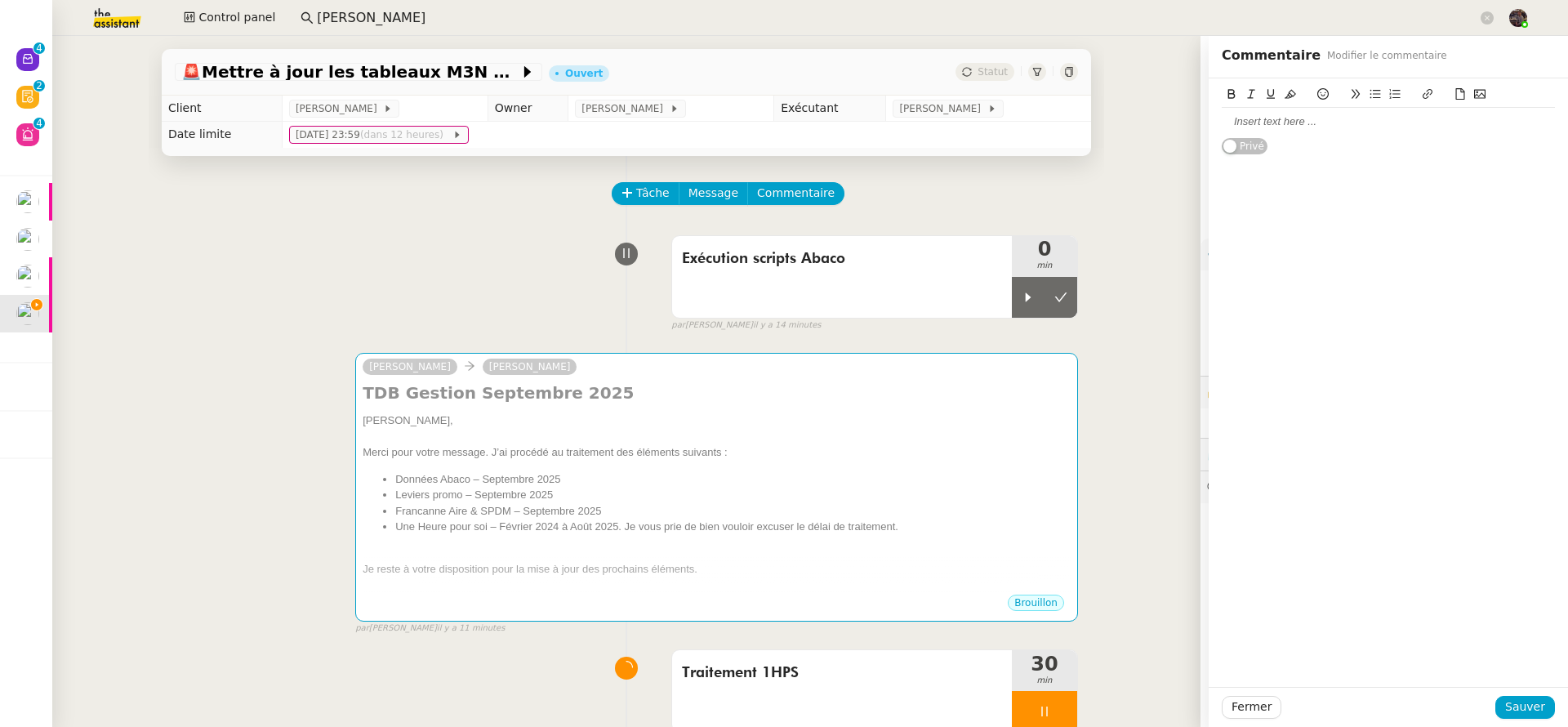
click at [1270, 117] on div at bounding box center [1388, 122] width 333 height 14
click at [1511, 698] on span "Sauver" at bounding box center [1525, 706] width 40 height 19
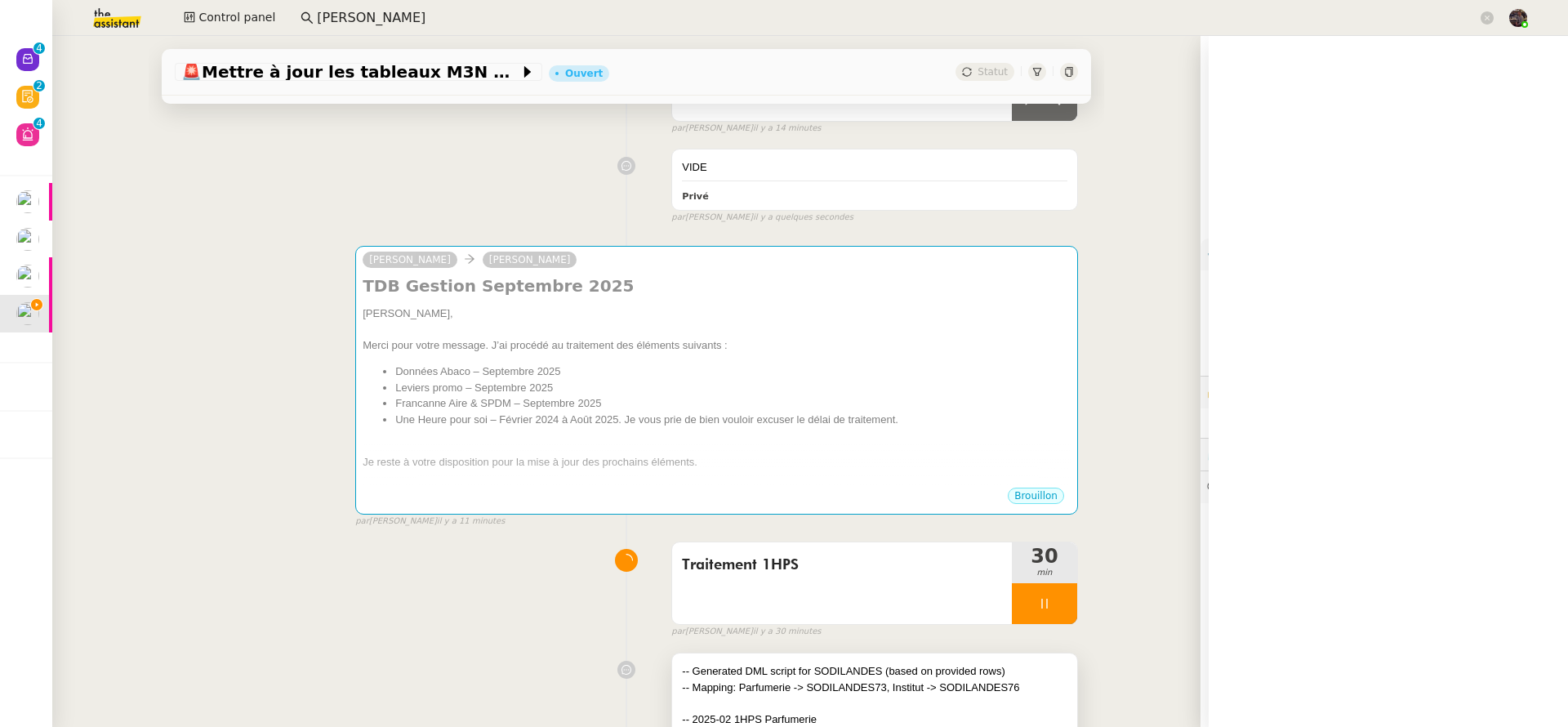
scroll to position [324, 0]
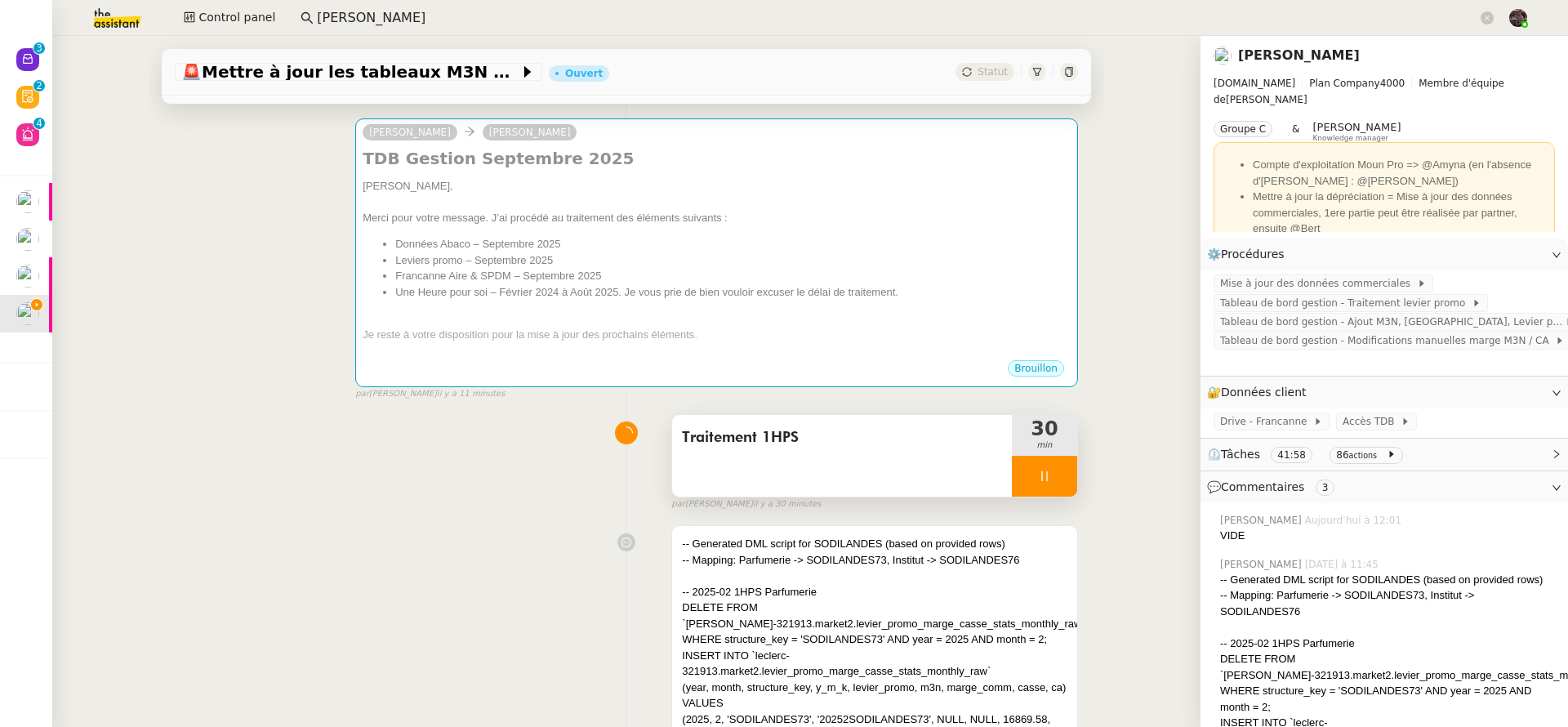
click at [1038, 479] on icon at bounding box center [1044, 475] width 13 height 13
click at [1054, 483] on icon at bounding box center [1060, 475] width 13 height 13
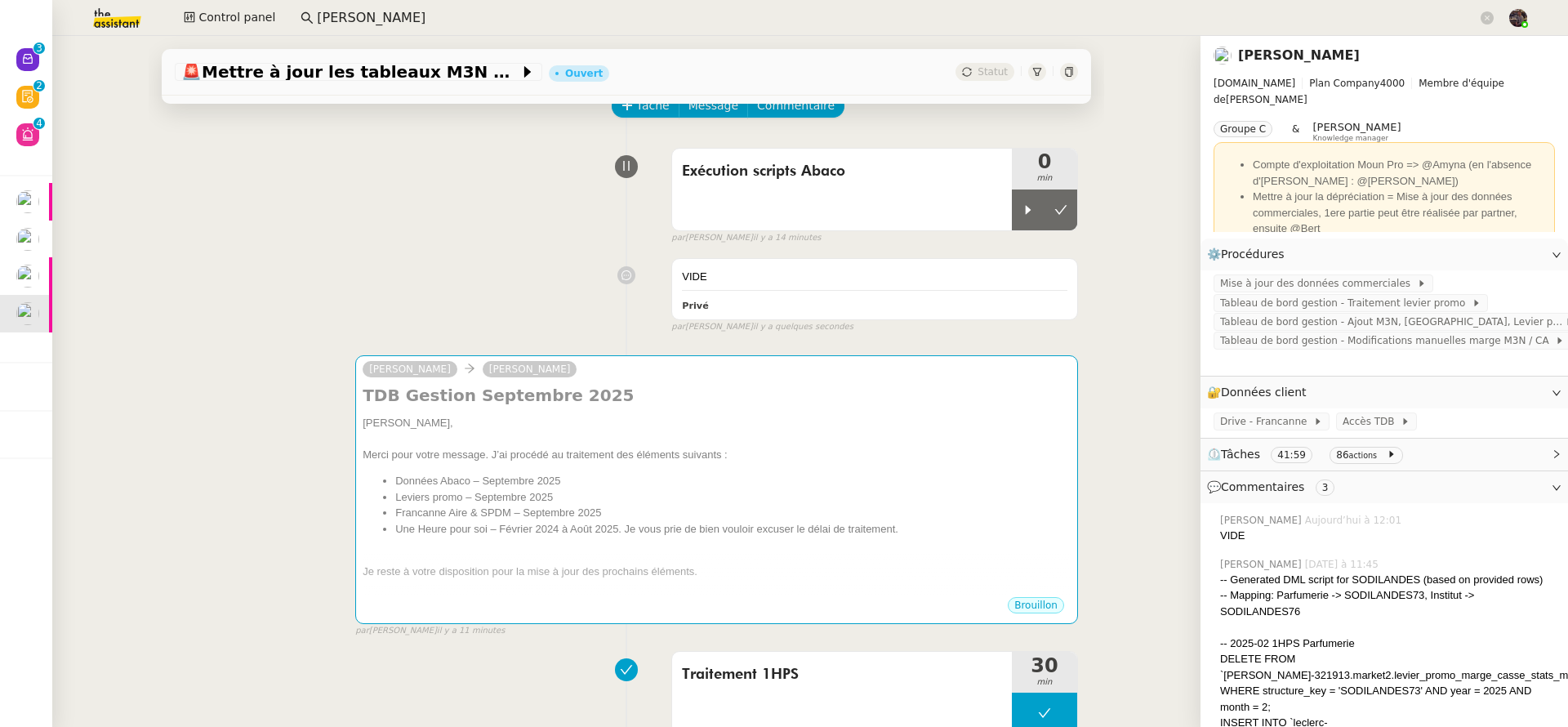
scroll to position [0, 0]
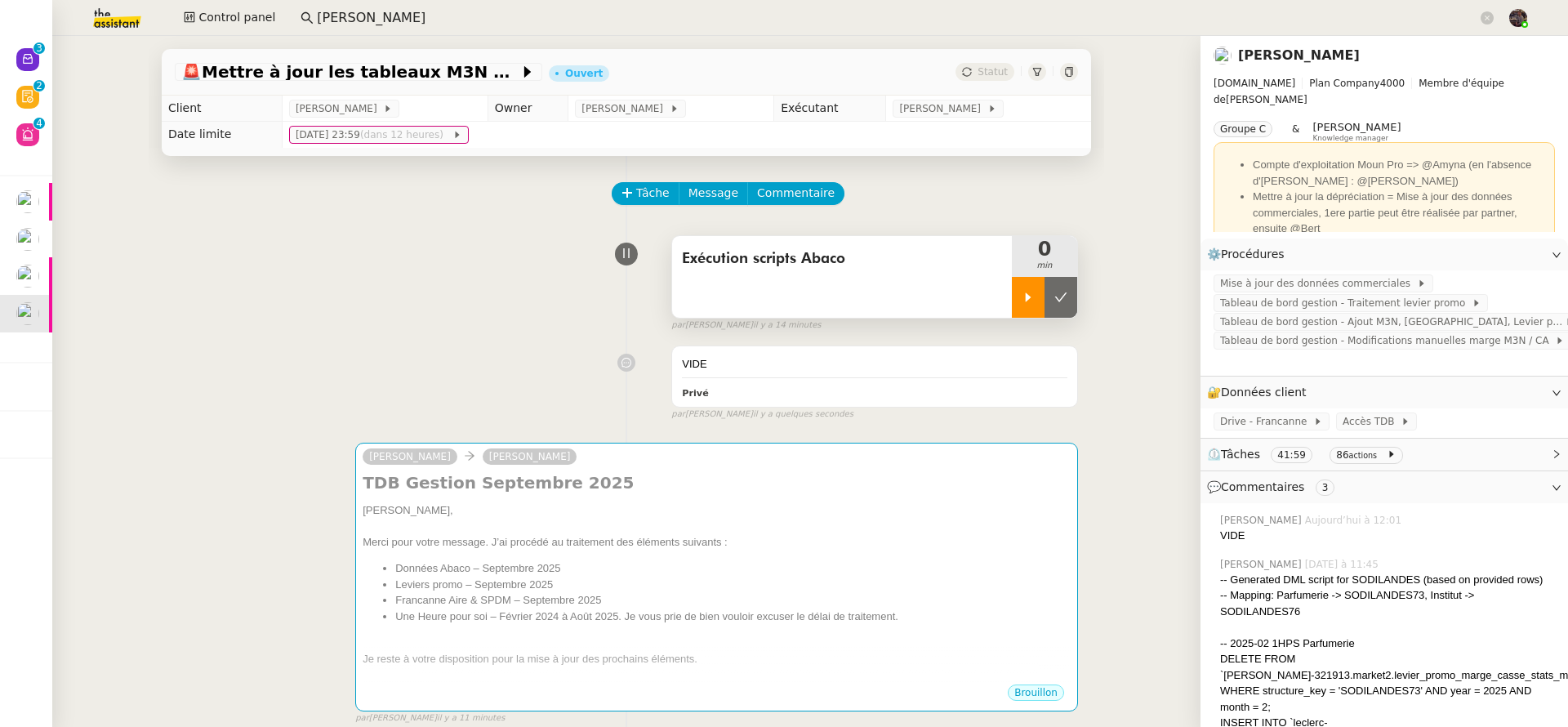
click at [1012, 313] on div at bounding box center [1028, 297] width 32 height 41
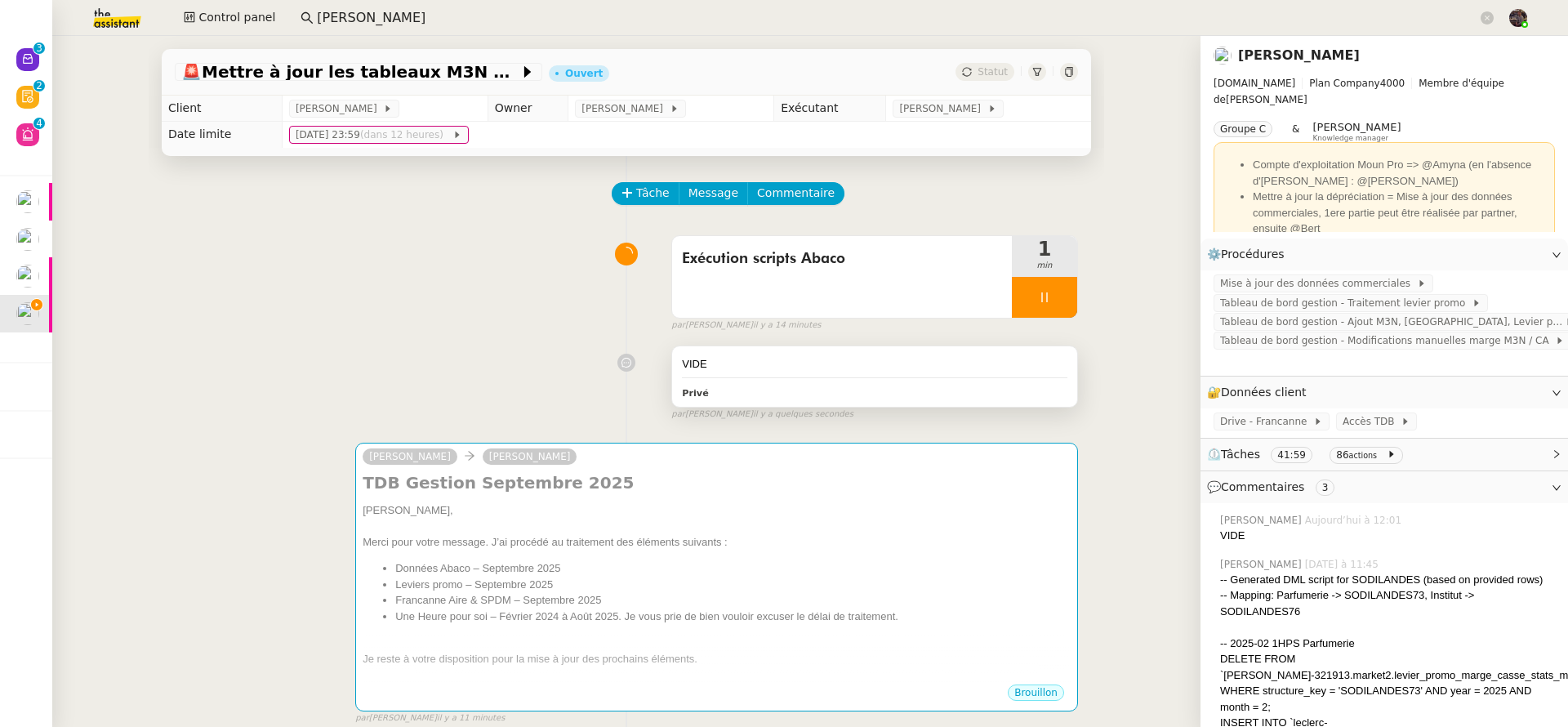
click at [831, 372] on div "VIDE" at bounding box center [874, 364] width 385 height 16
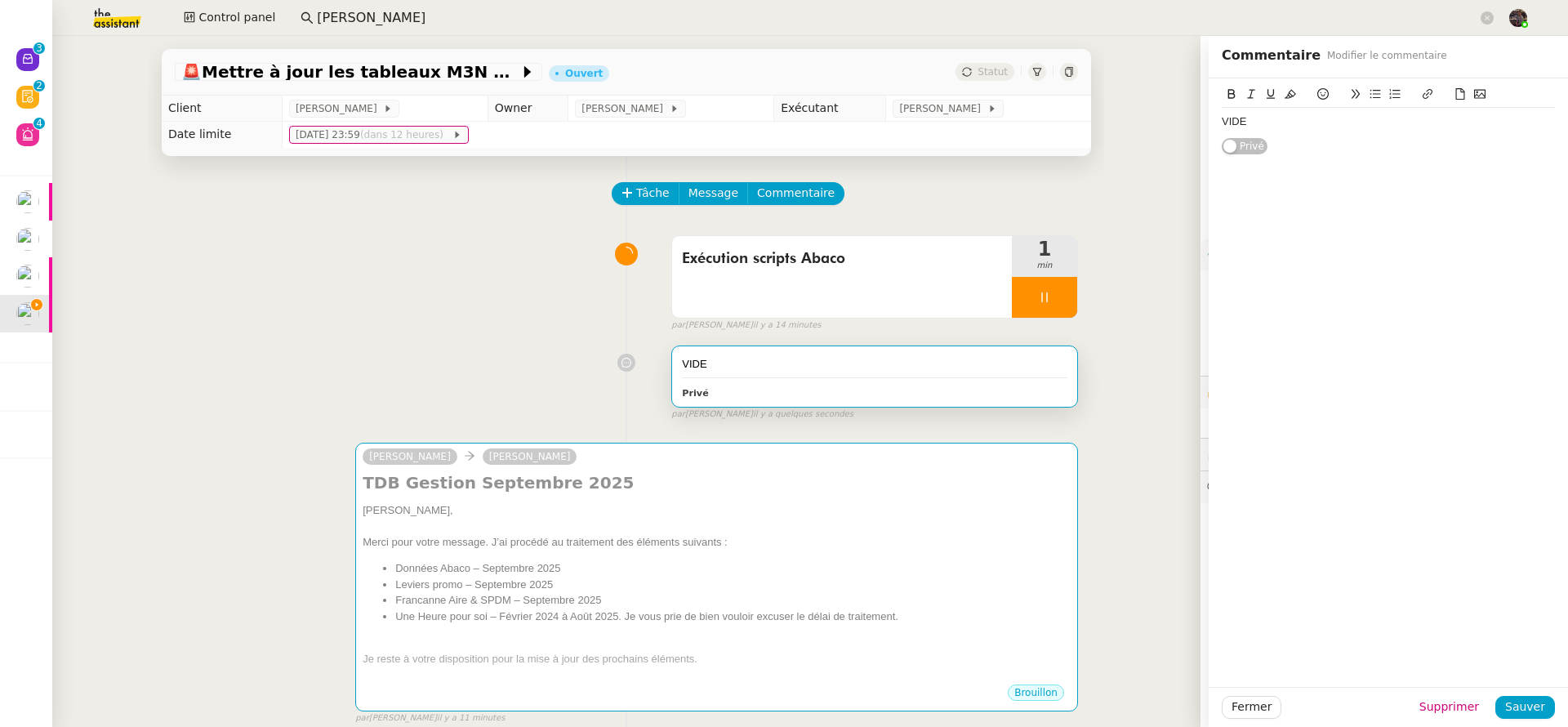
click at [1376, 123] on div "VIDE" at bounding box center [1388, 122] width 333 height 14
click at [1526, 708] on span "Sauver" at bounding box center [1525, 706] width 40 height 19
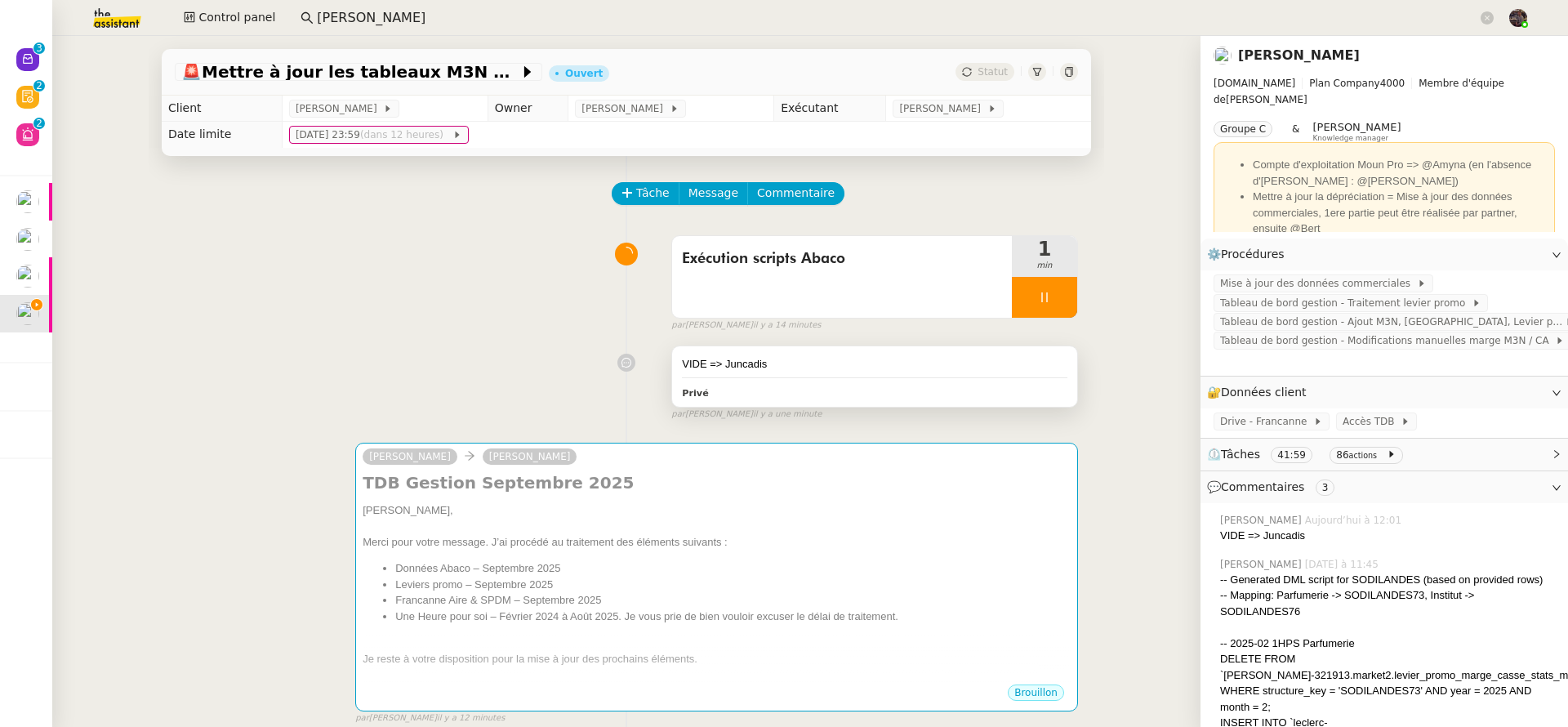
click at [814, 386] on div "Privé" at bounding box center [874, 392] width 385 height 19
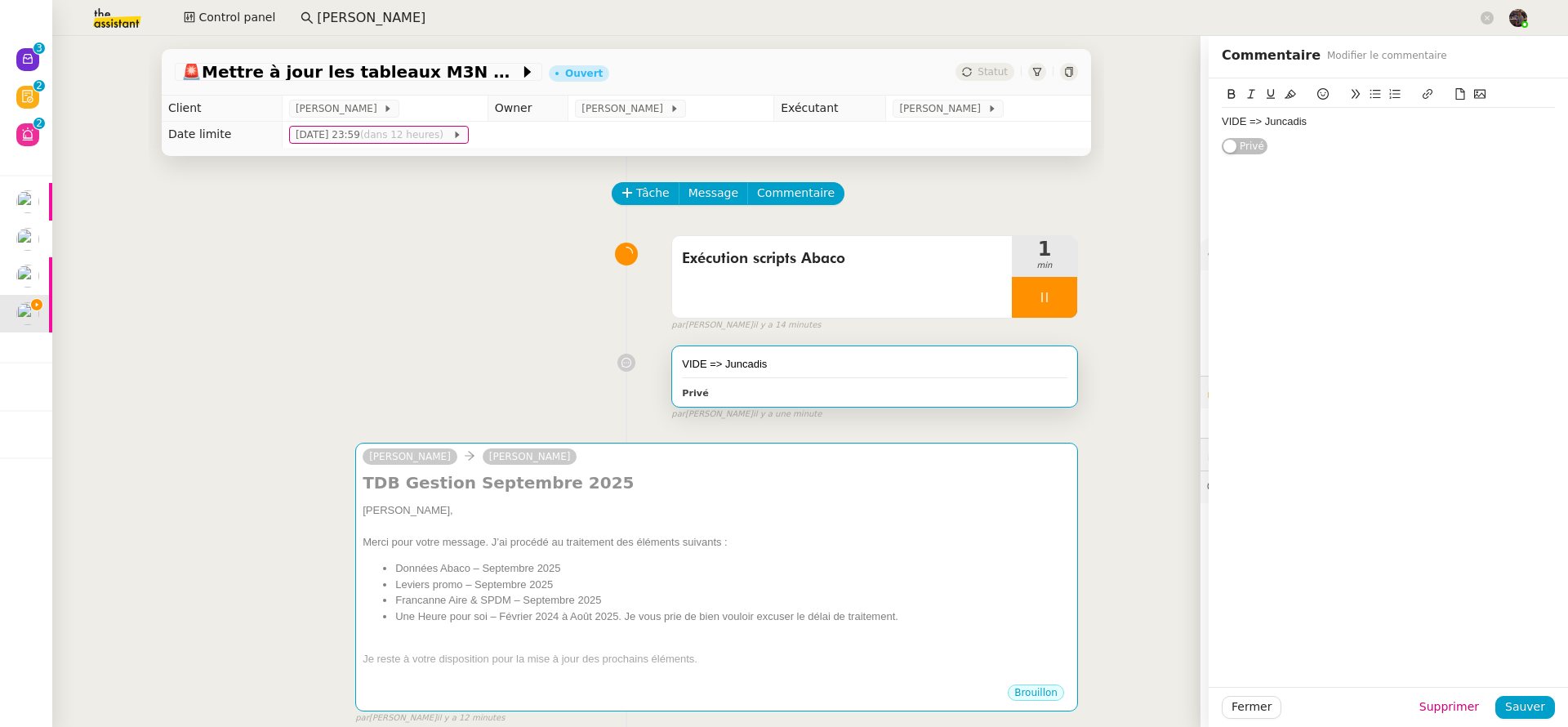
click at [1461, 115] on div "VIDE => Juncadis" at bounding box center [1388, 122] width 333 height 14
click at [1526, 712] on span "Sauver" at bounding box center [1525, 706] width 40 height 19
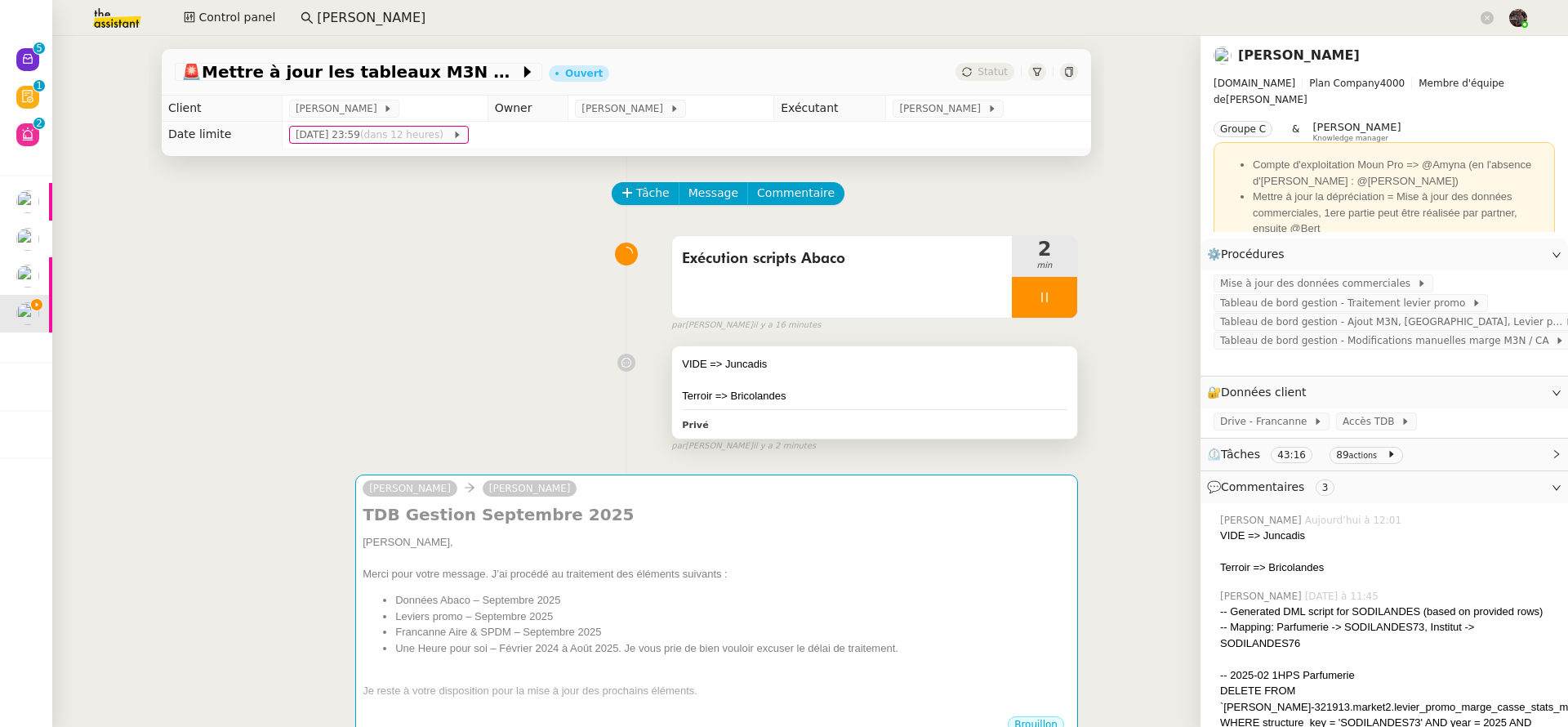
click at [781, 419] on div "Privé" at bounding box center [874, 423] width 385 height 19
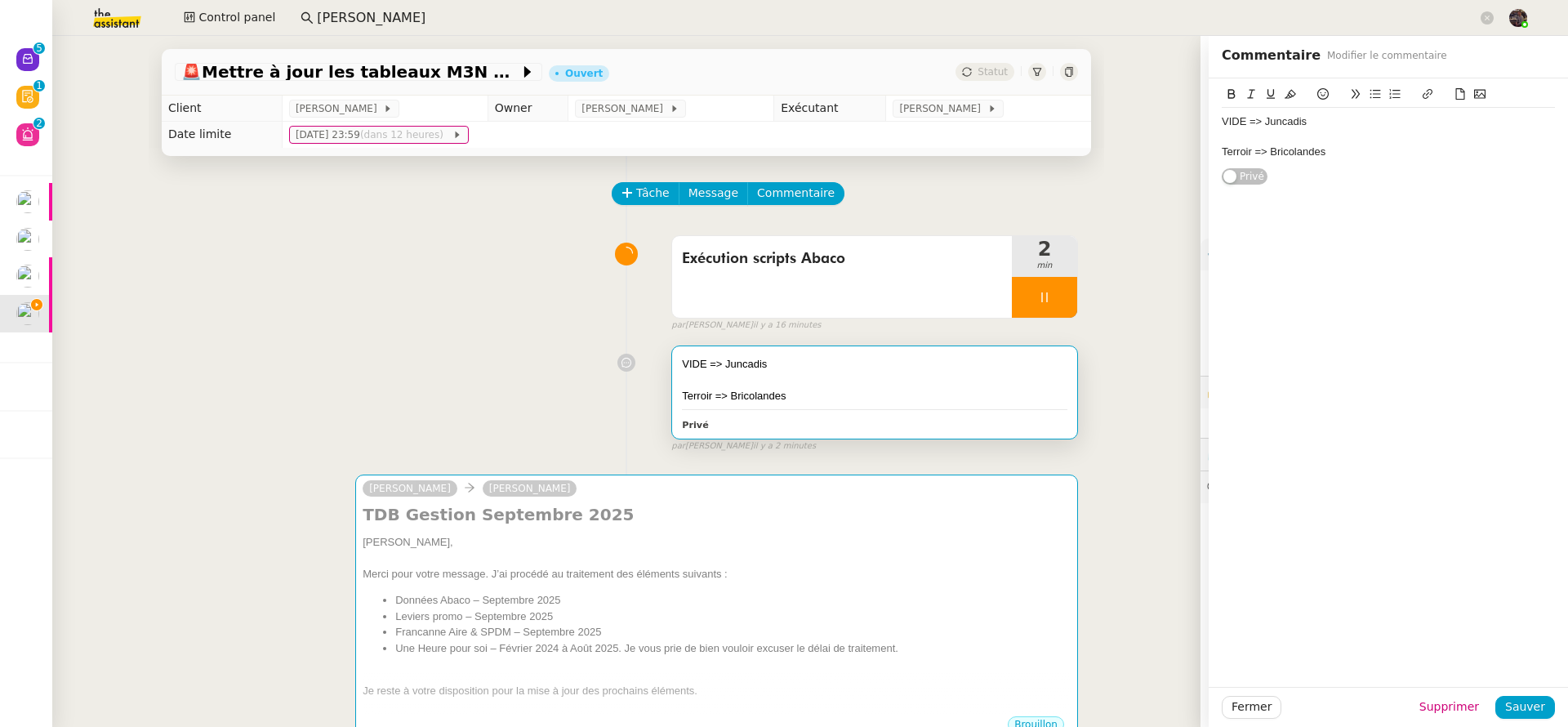
click at [1438, 164] on div "VIDE => Juncadis Terroir => Bricolandes" at bounding box center [1388, 136] width 333 height 58
click at [1519, 709] on span "Sauver" at bounding box center [1525, 706] width 40 height 19
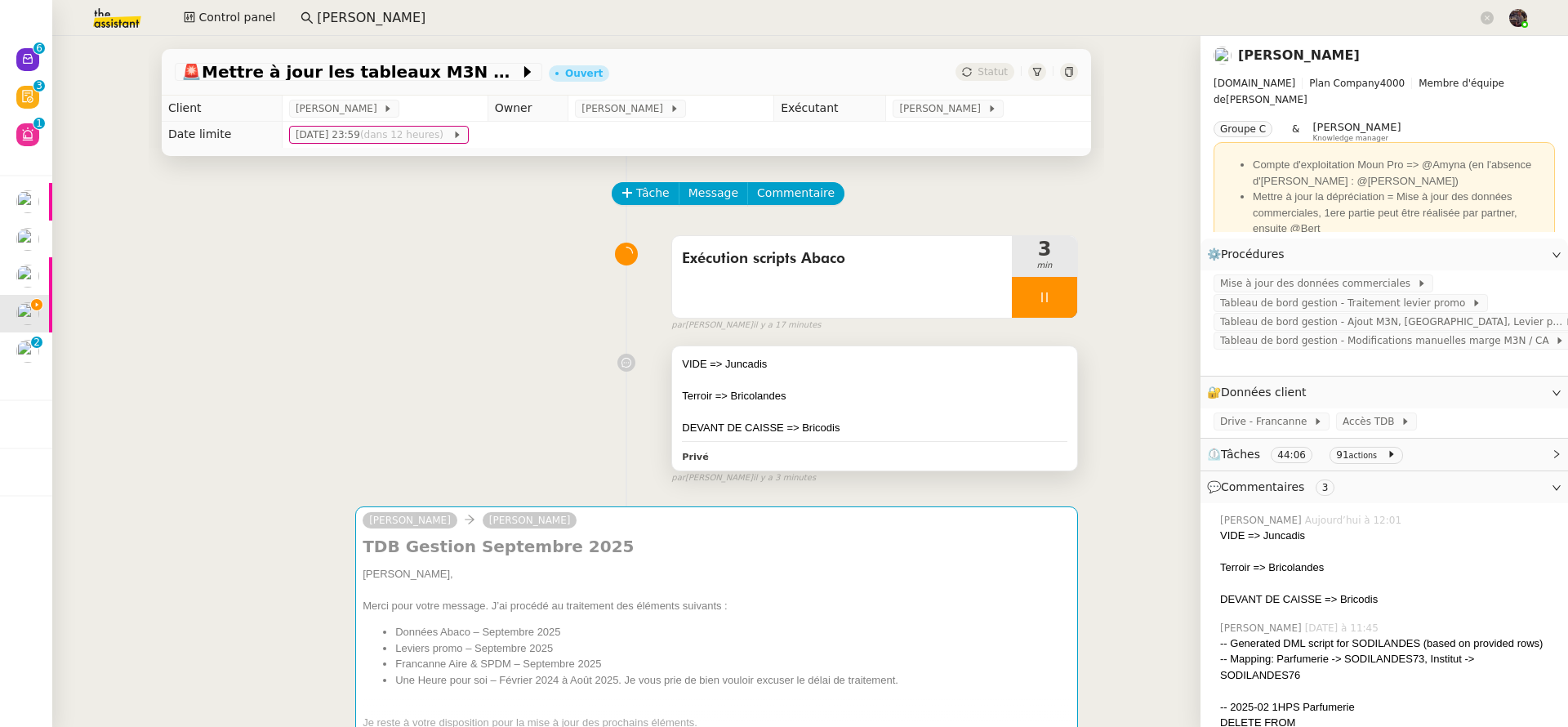
click at [844, 428] on div "DEVANT DE CAISSE => Bricodis" at bounding box center [874, 428] width 385 height 16
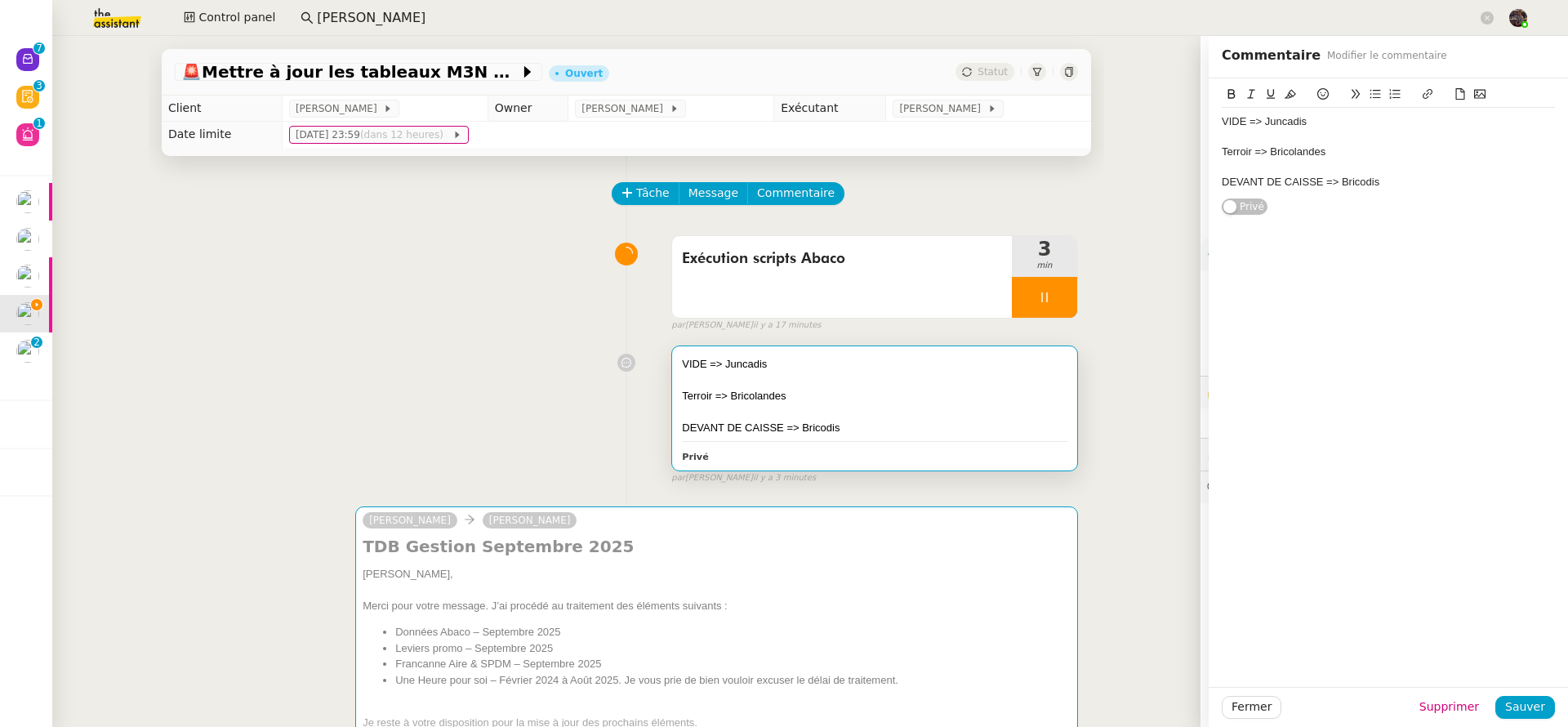
click at [1385, 184] on div "DEVANT DE CAISSE => Bricodis" at bounding box center [1388, 182] width 333 height 14
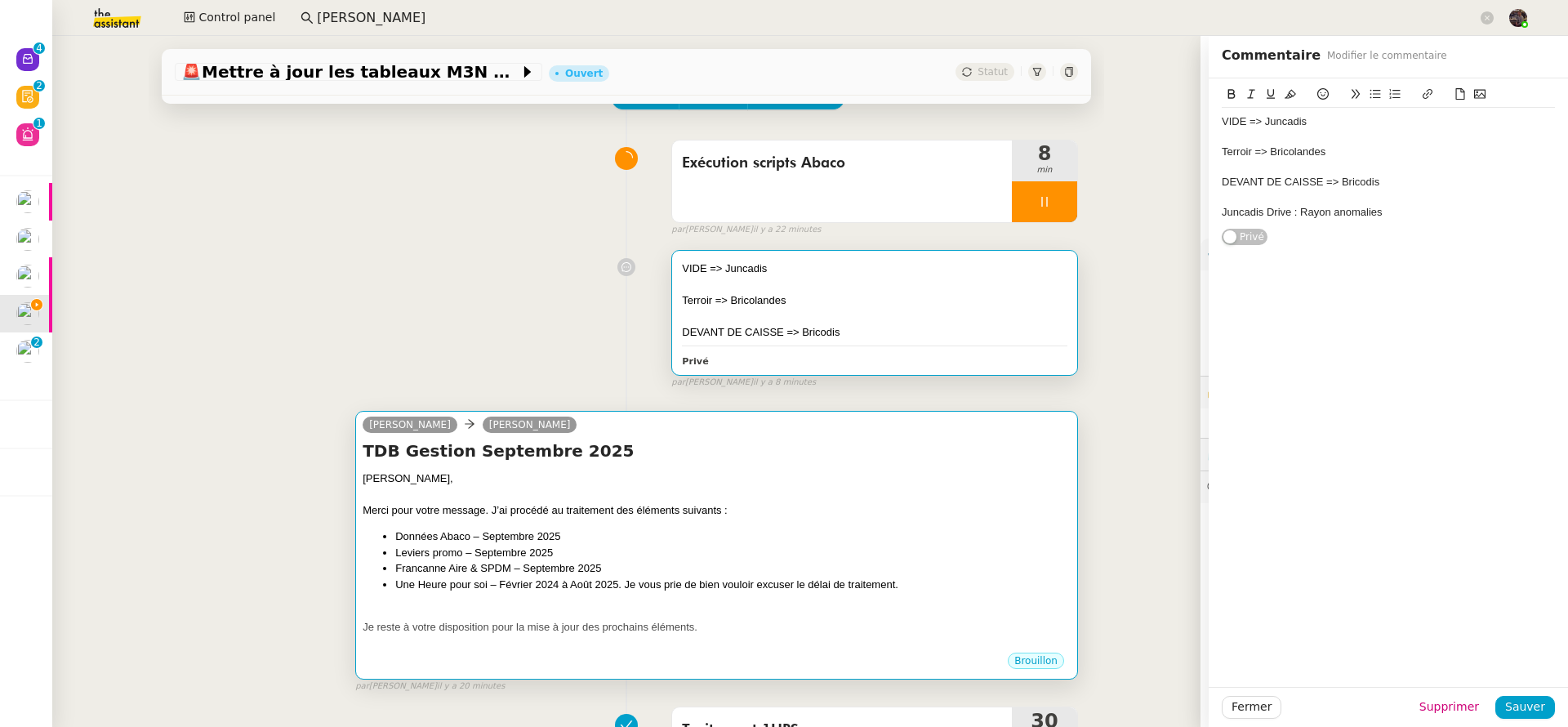
scroll to position [102, 0]
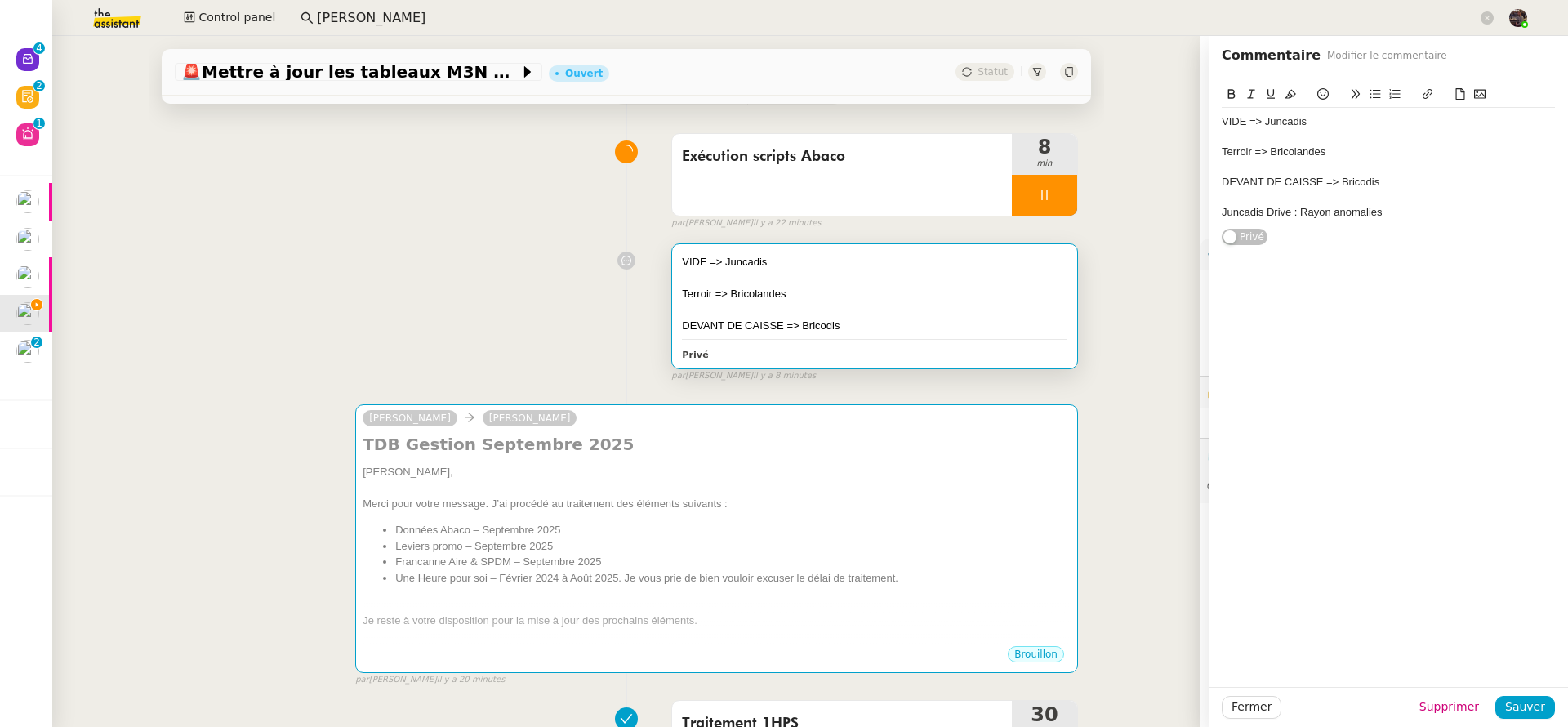
click at [779, 336] on div "VIDE => Juncadis Terroir => Bricolandes DEVANT DE CAISSE => Bricodis Privé" at bounding box center [874, 306] width 405 height 124
click at [1389, 193] on div at bounding box center [1388, 197] width 333 height 14
drag, startPoint x: 1393, startPoint y: 215, endPoint x: 1190, endPoint y: 109, distance: 229.0
click at [1190, 109] on app-ticket "🚨 Mettre à jour les tableaux M3N et MPAf Ouvert Statut Client Guillaume Farina …" at bounding box center [810, 381] width 1515 height 690
copy div "VIDE => Juncadis Terroir => Bricolandes DEVANT DE CAISSE => Bricodis Juncadis D…"
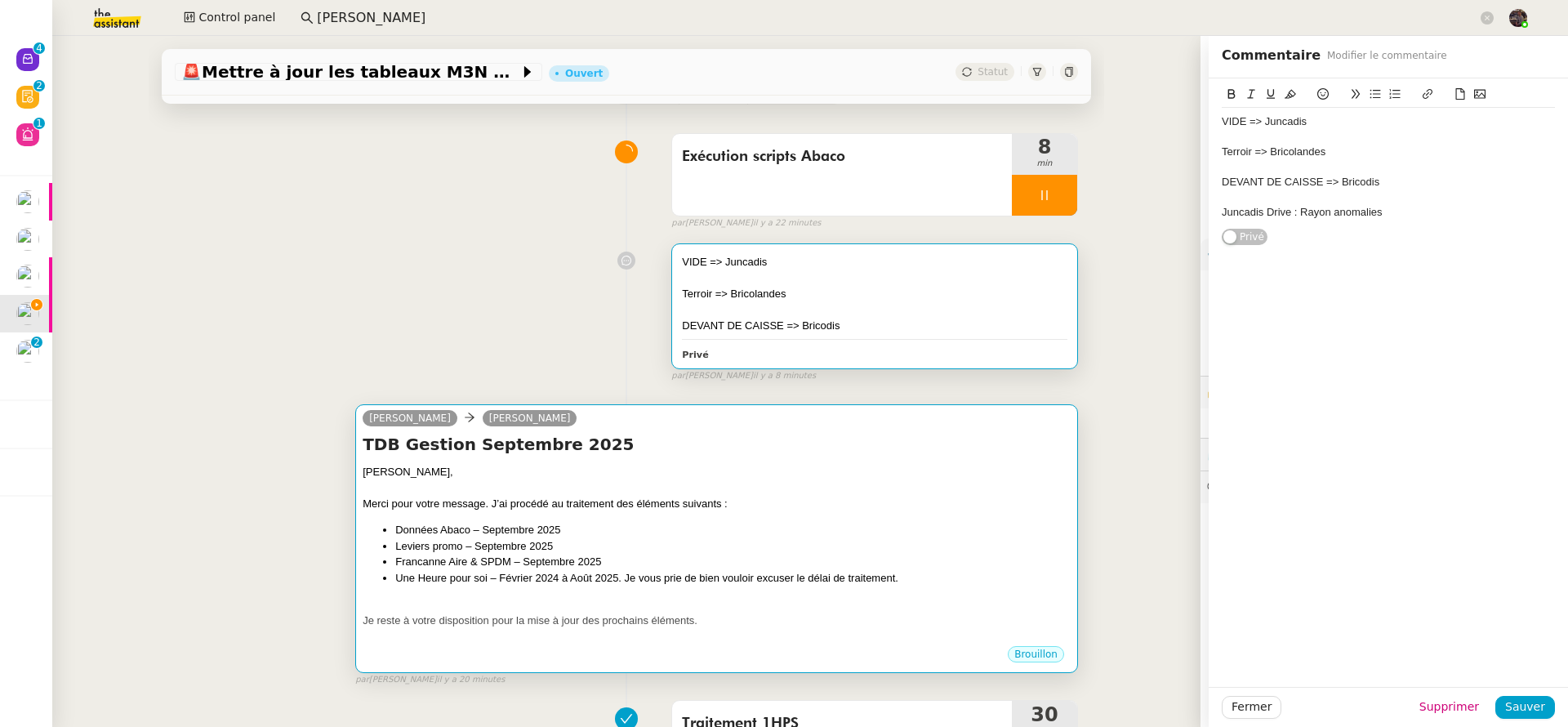
click at [715, 588] on div "Guillaume, Merci pour votre message. J’ai procédé au traitement des éléments su…" at bounding box center [716, 554] width 708 height 181
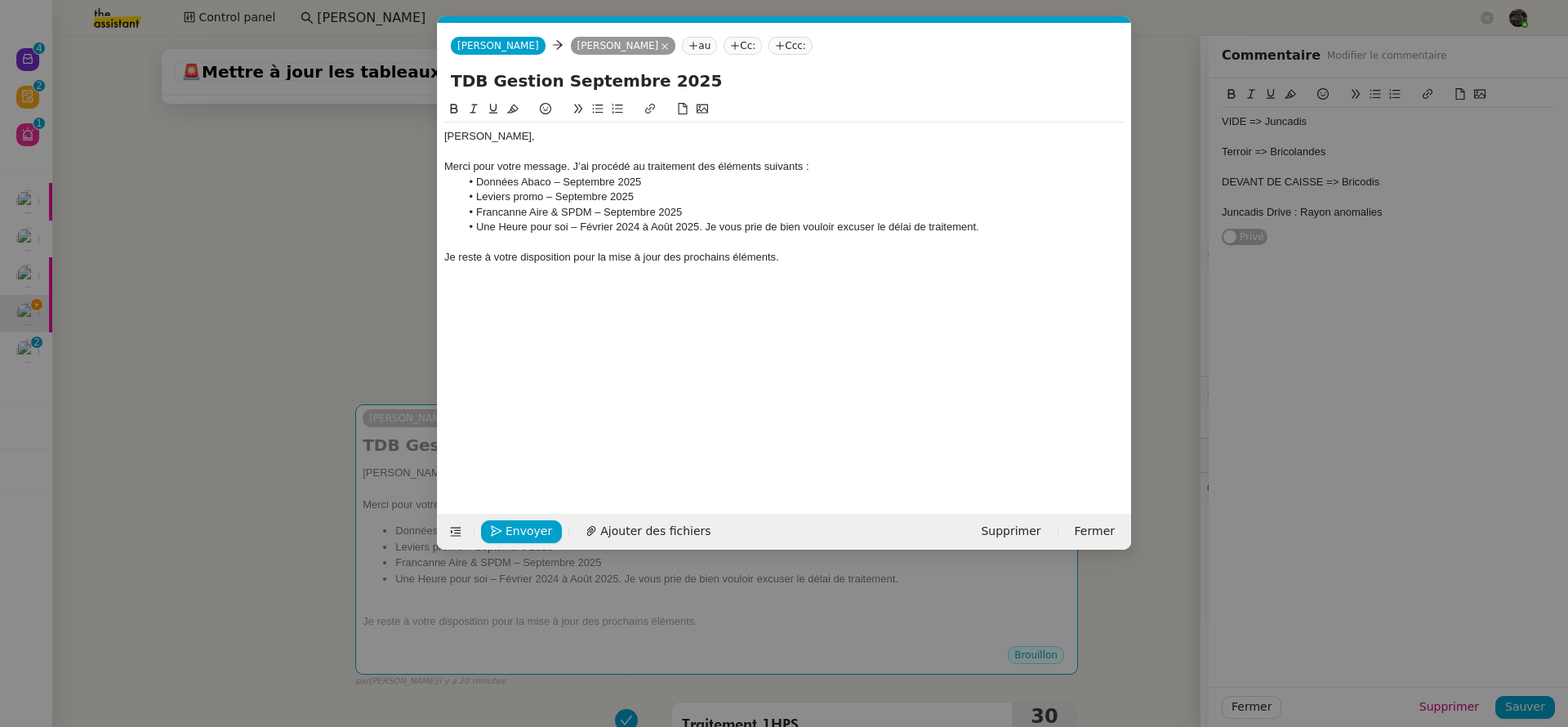
scroll to position [0, 34]
click at [714, 235] on li "Une Heure pour soi – Février 2024 à Août 2025. Je vous prie de bien vouloir exc…" at bounding box center [793, 227] width 664 height 14
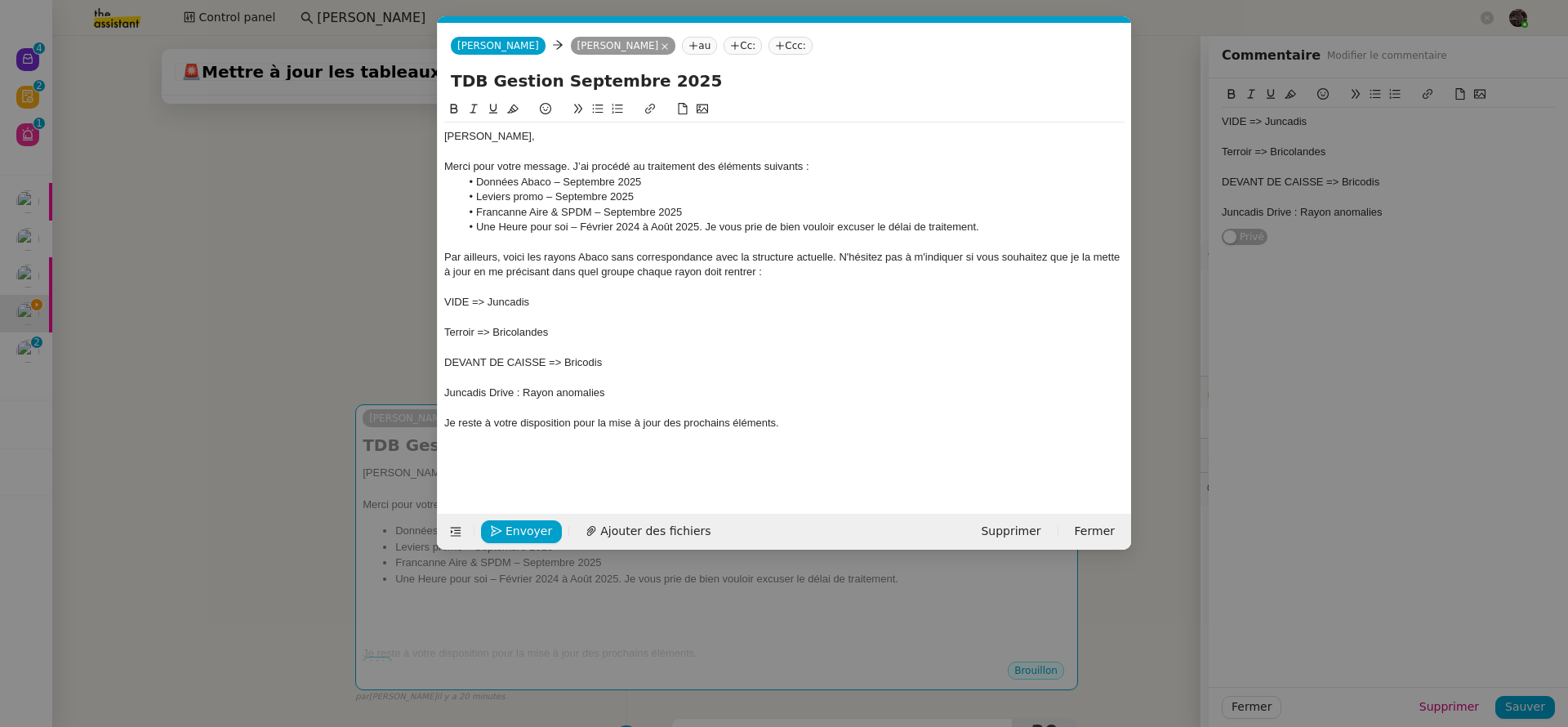
scroll to position [0, 0]
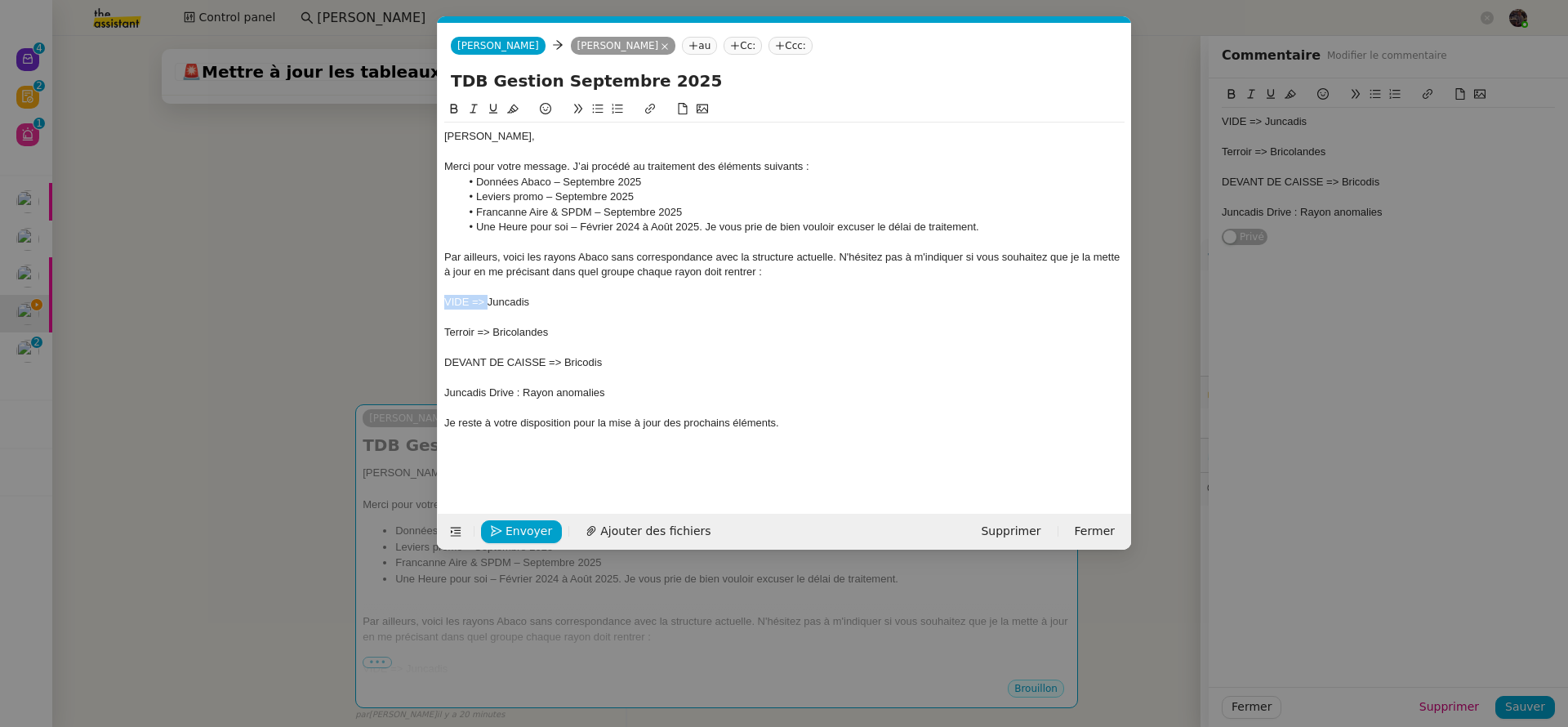
drag, startPoint x: 486, startPoint y: 303, endPoint x: 400, endPoint y: 298, distance: 86.1
click at [400, 298] on nz-modal-container "Service TA - VOYAGE - PROPOSITION GLOBALE A utiliser dans le cadre de propositi…" at bounding box center [784, 364] width 1568 height 727
click at [569, 301] on div "Juncadis" at bounding box center [784, 302] width 681 height 14
drag, startPoint x: 493, startPoint y: 337, endPoint x: 411, endPoint y: 336, distance: 82.0
click at [411, 336] on nz-modal-container "Service TA - VOYAGE - PROPOSITION GLOBALE A utiliser dans le cadre de propositi…" at bounding box center [784, 364] width 1568 height 727
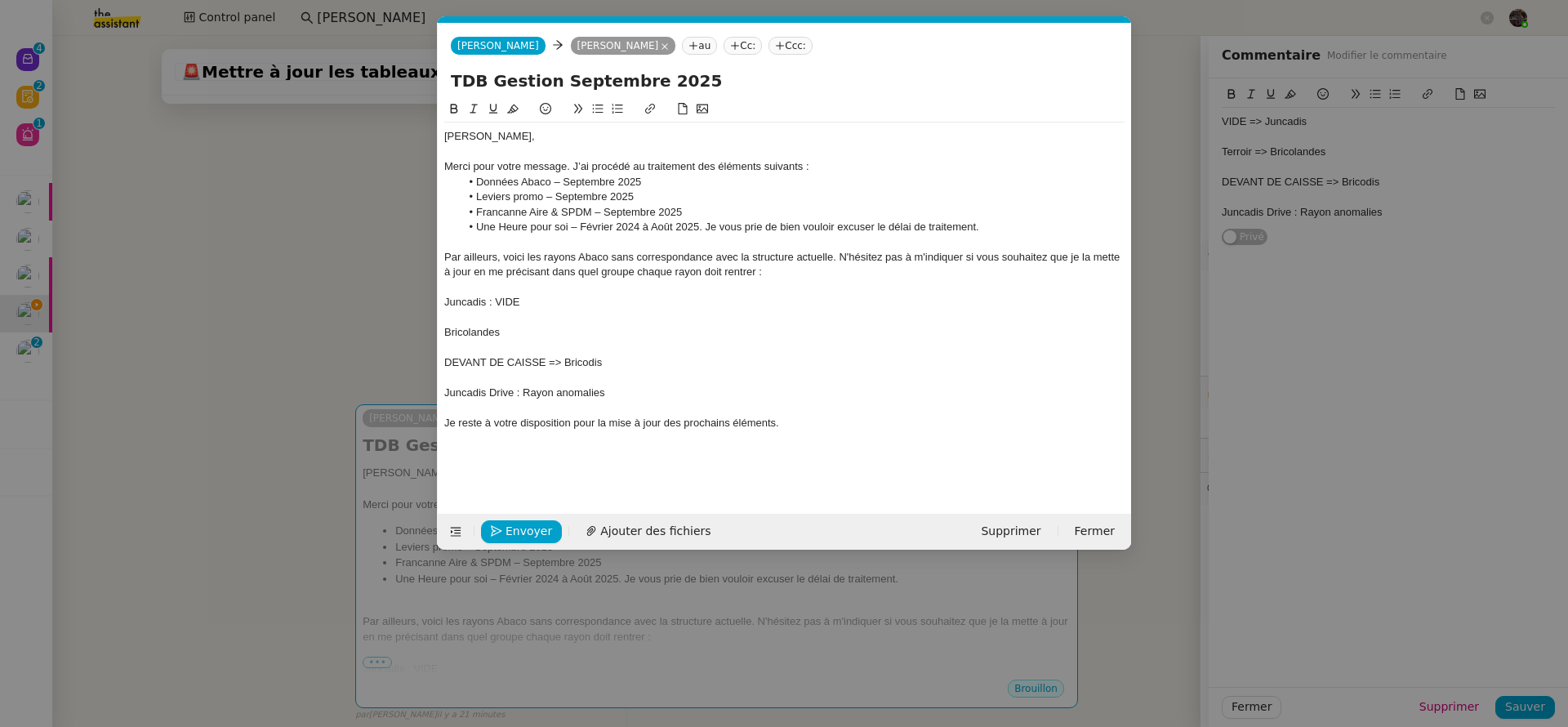
click at [520, 324] on div at bounding box center [784, 318] width 681 height 14
click at [530, 340] on div at bounding box center [784, 347] width 681 height 14
click at [521, 362] on div "DEVANT DE CAISSE => Bricodis" at bounding box center [784, 363] width 681 height 14
click at [466, 360] on div "DEVANT DE CAISSE => Bricodis" at bounding box center [784, 363] width 681 height 14
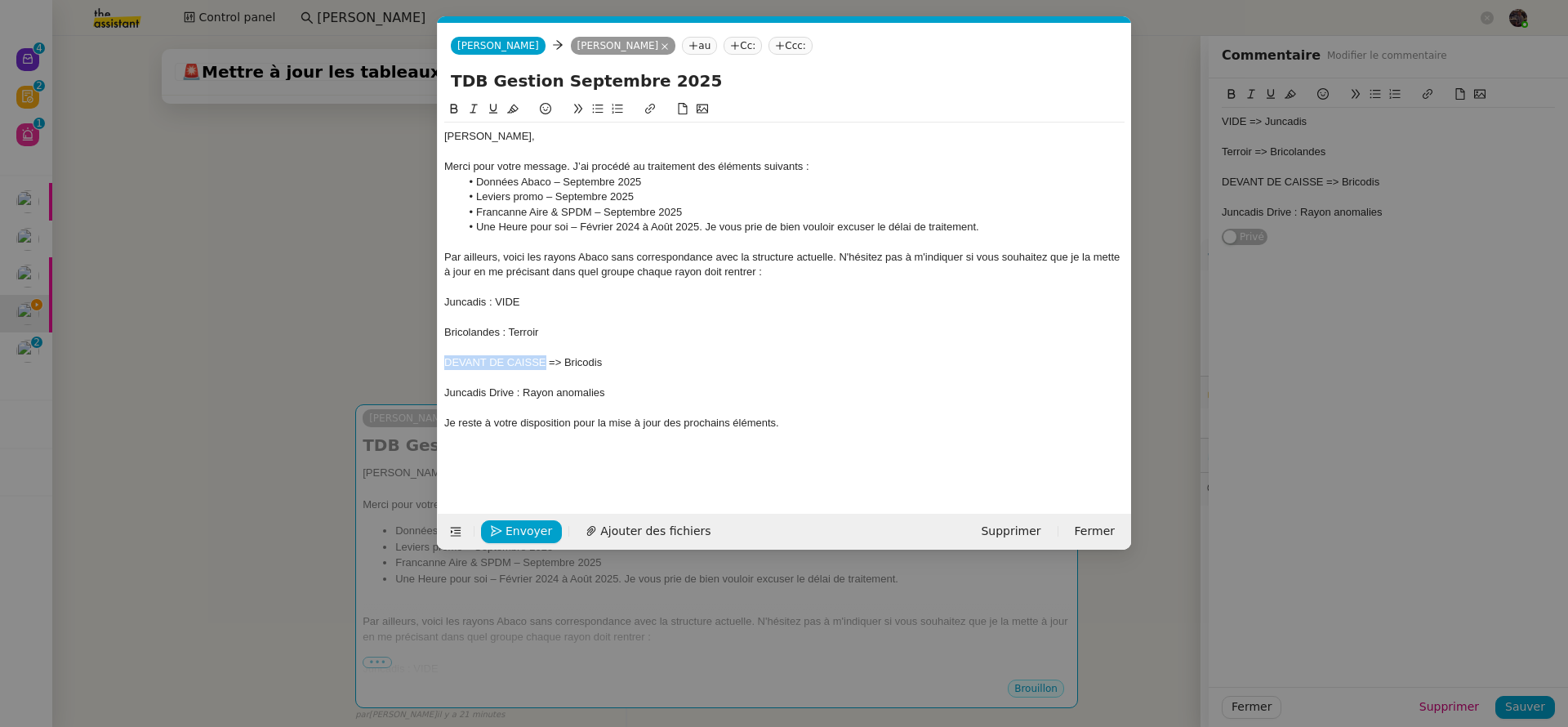
drag, startPoint x: 466, startPoint y: 360, endPoint x: 542, endPoint y: 359, distance: 76.0
click at [542, 359] on div "DEVANT DE CAISSE => Bricodis" at bounding box center [784, 363] width 681 height 14
drag, startPoint x: 462, startPoint y: 364, endPoint x: 435, endPoint y: 361, distance: 27.2
click at [431, 363] on nz-modal-container "Service TA - VOYAGE - PROPOSITION GLOBALE A utiliser dans le cadre de propositi…" at bounding box center [784, 364] width 1568 height 727
click at [493, 362] on div "Bricodis" at bounding box center [784, 363] width 681 height 14
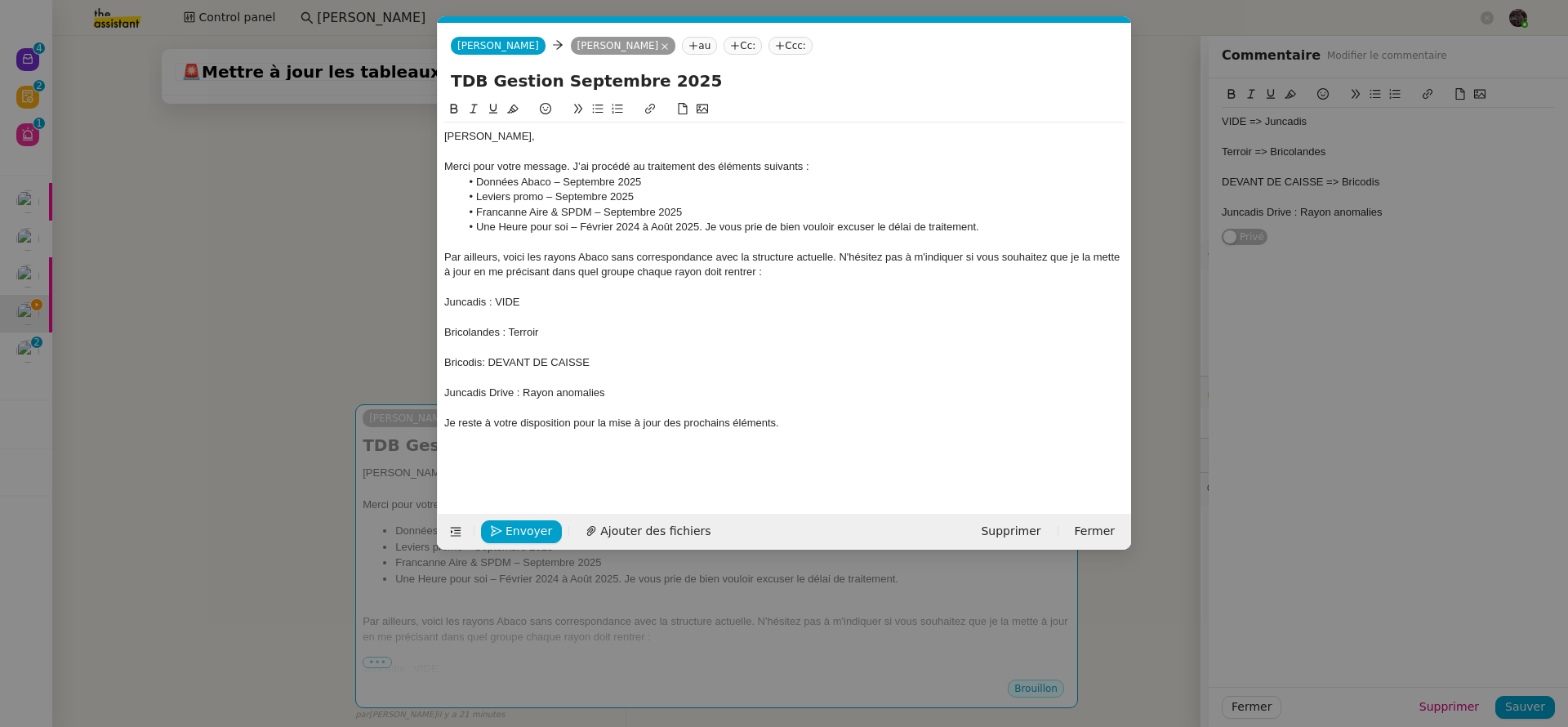
click at [514, 382] on div at bounding box center [784, 378] width 681 height 14
click at [475, 352] on div at bounding box center [784, 347] width 681 height 14
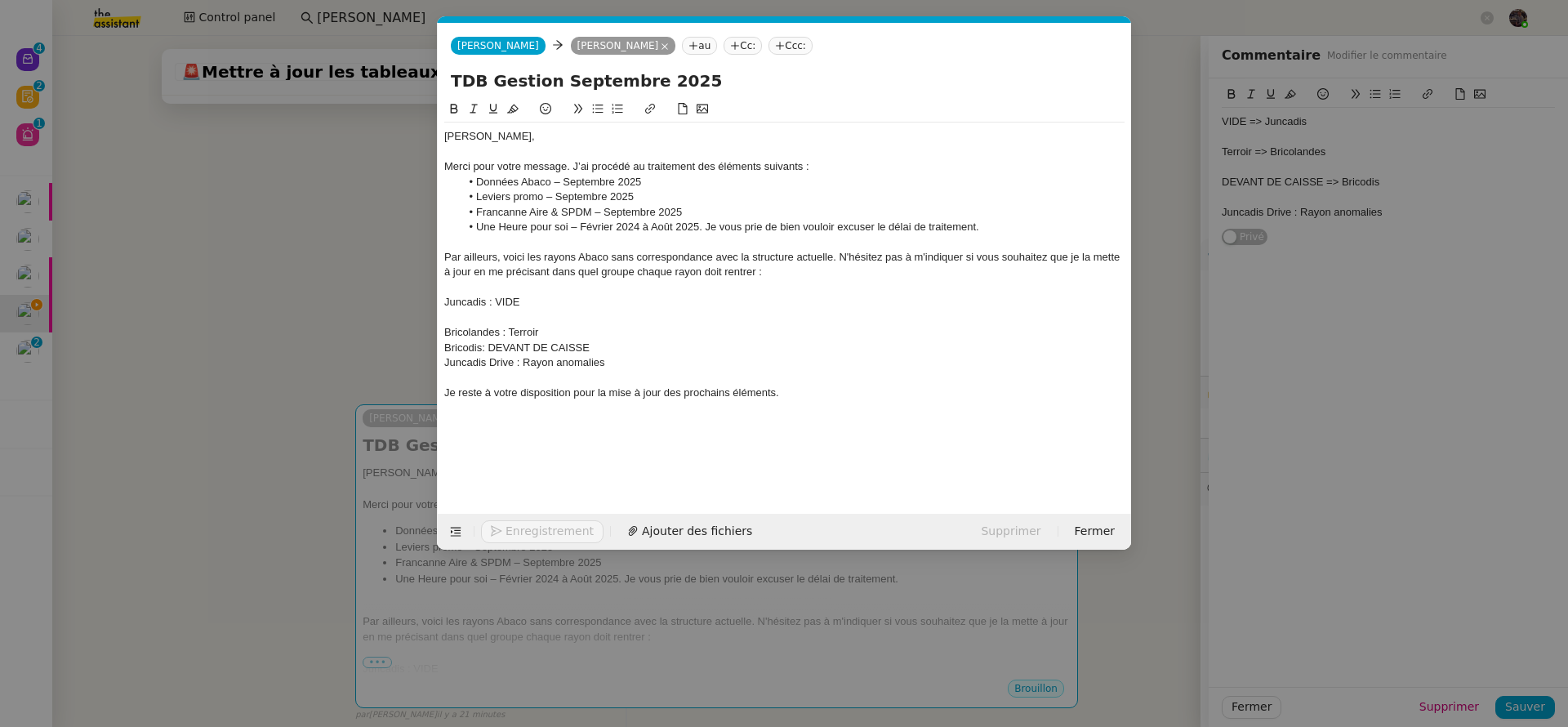
click at [472, 323] on div at bounding box center [784, 318] width 681 height 14
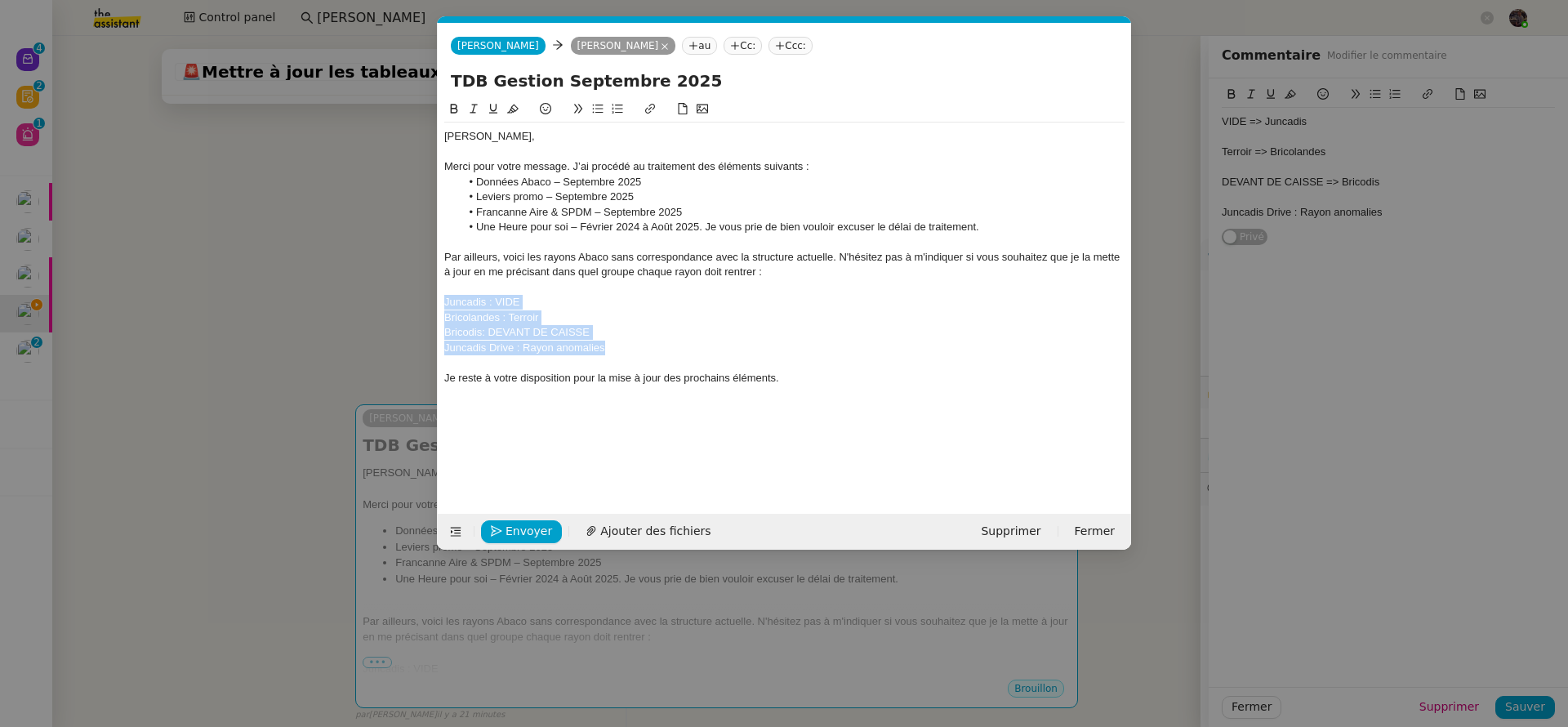
drag, startPoint x: 629, startPoint y: 351, endPoint x: 407, endPoint y: 304, distance: 226.9
click at [407, 304] on nz-modal-container "Service TA - VOYAGE - PROPOSITION GLOBALE A utiliser dans le cadre de propositi…" at bounding box center [784, 364] width 1568 height 727
click at [596, 115] on button at bounding box center [598, 108] width 20 height 19
click at [354, 241] on nz-modal-container "Service TA - VOYAGE - PROPOSITION GLOBALE A utiliser dans le cadre de propositi…" at bounding box center [784, 364] width 1568 height 727
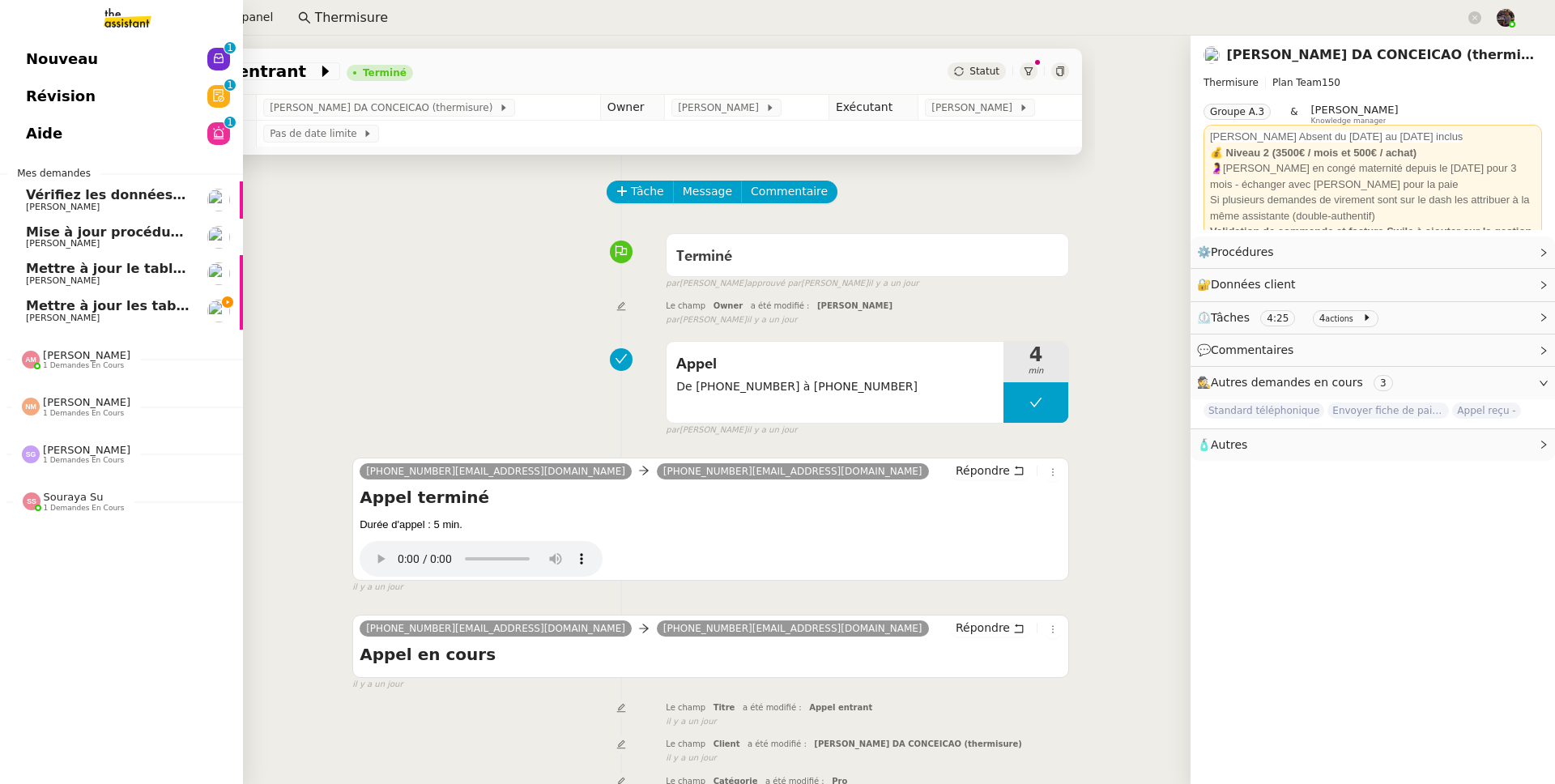
click at [69, 300] on span "Mettre à jour les tableaux M3N et MPAf" at bounding box center [170, 305] width 288 height 15
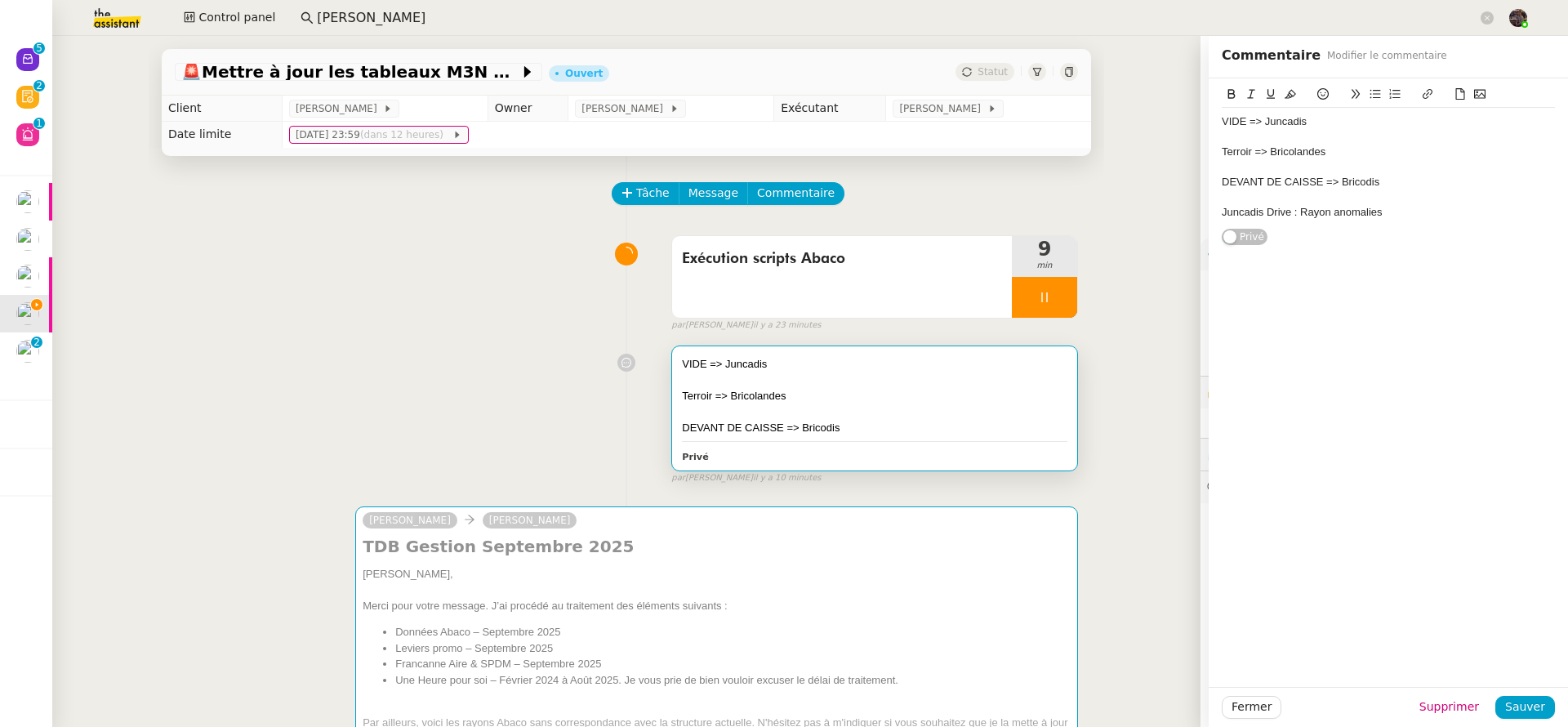
scroll to position [102, 0]
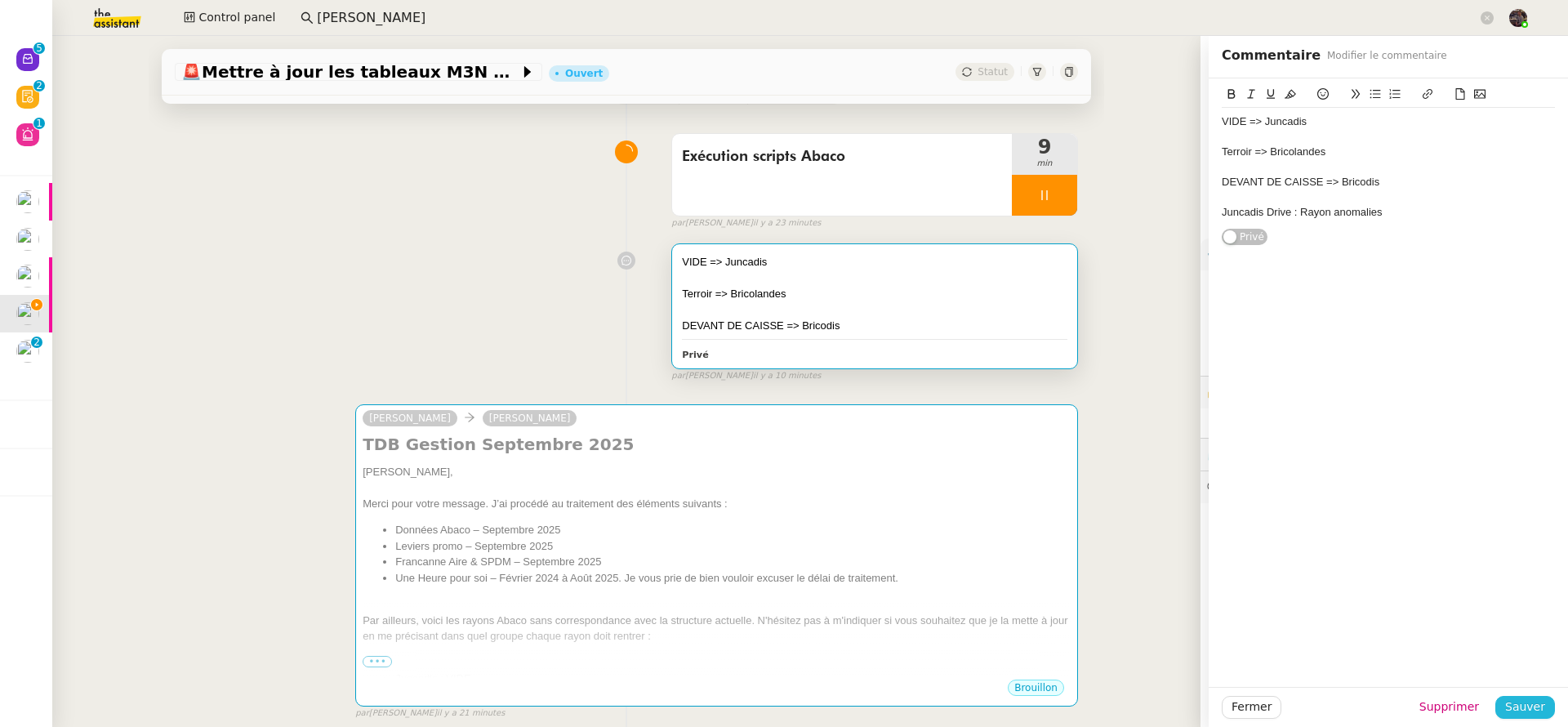
click at [1536, 704] on button "Sauver" at bounding box center [1525, 707] width 60 height 23
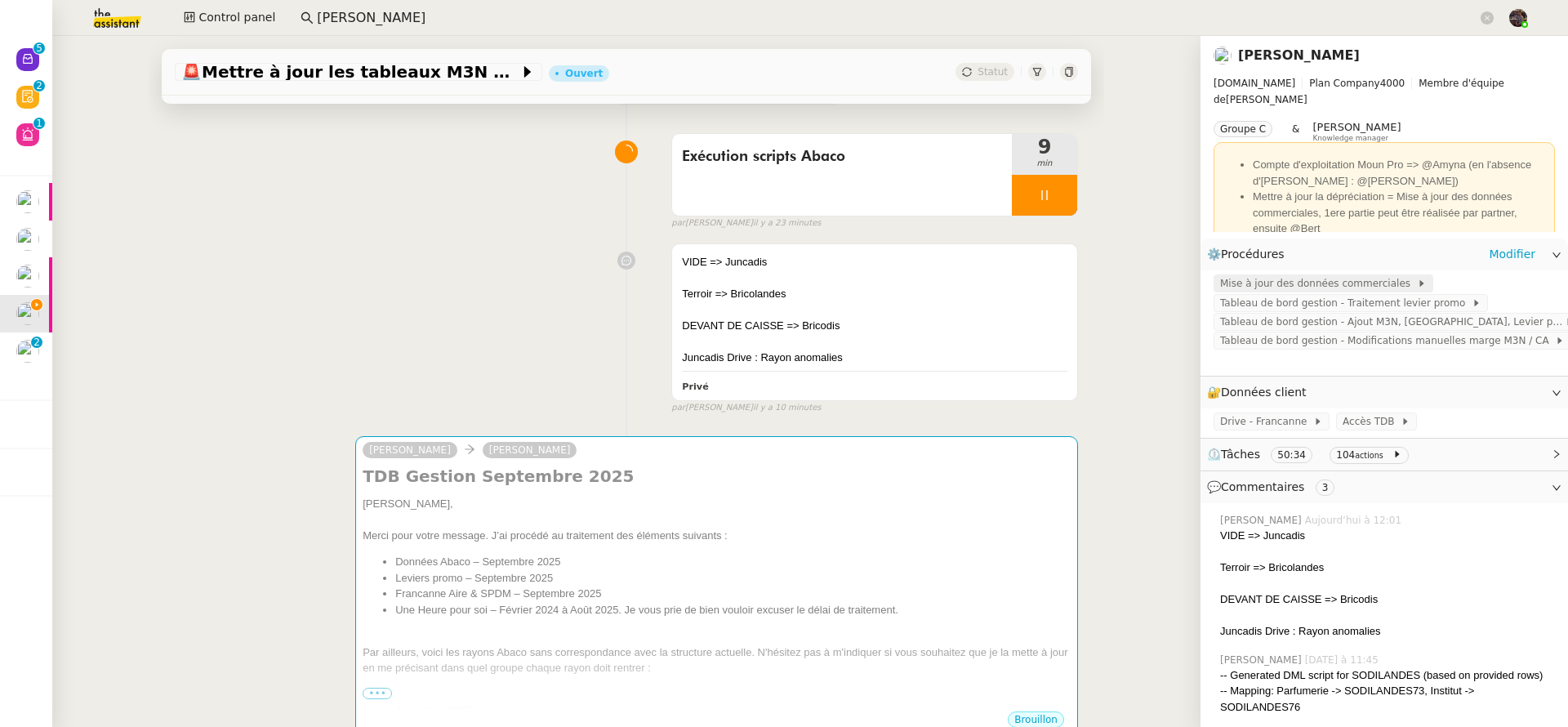
click at [1358, 289] on span "Mise à jour des données commerciales" at bounding box center [1318, 283] width 197 height 16
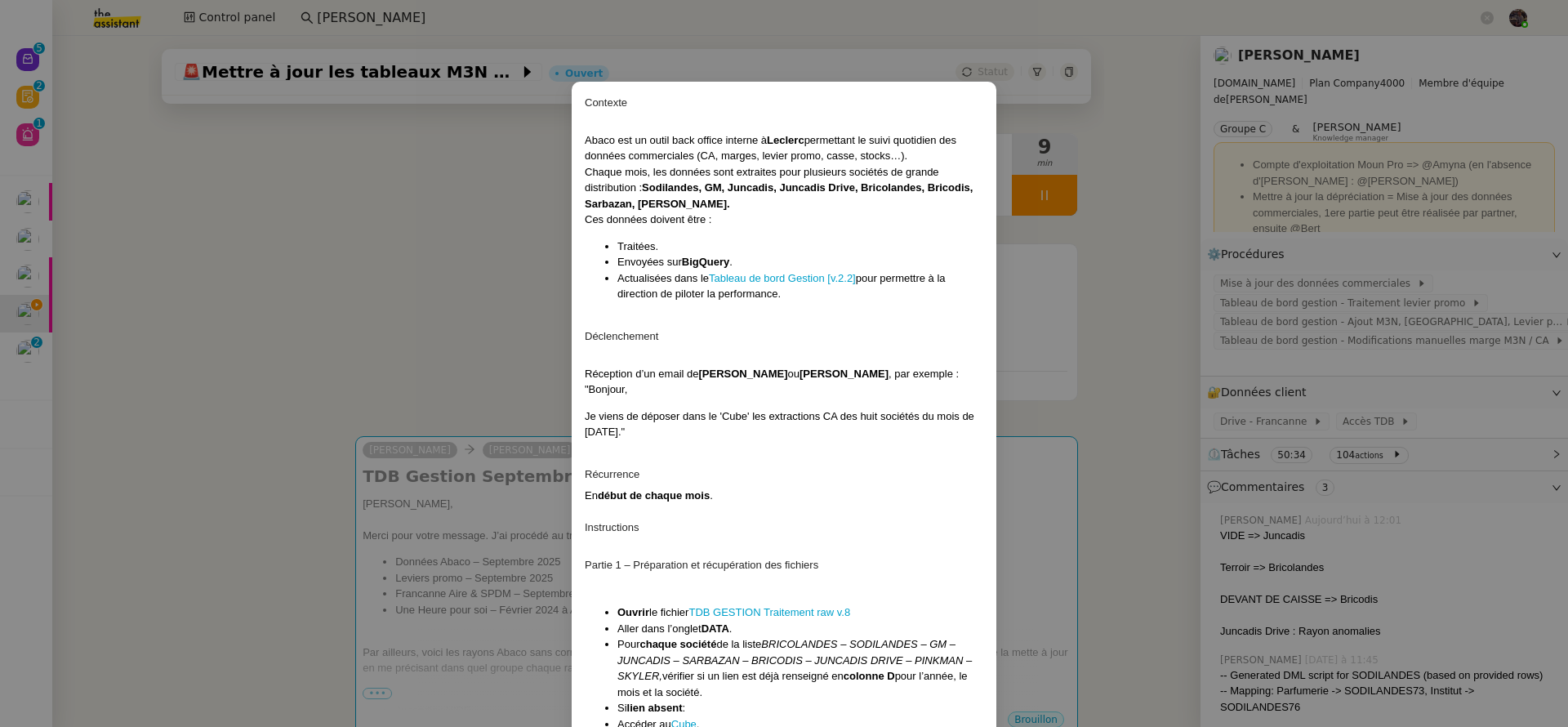
scroll to position [637, 0]
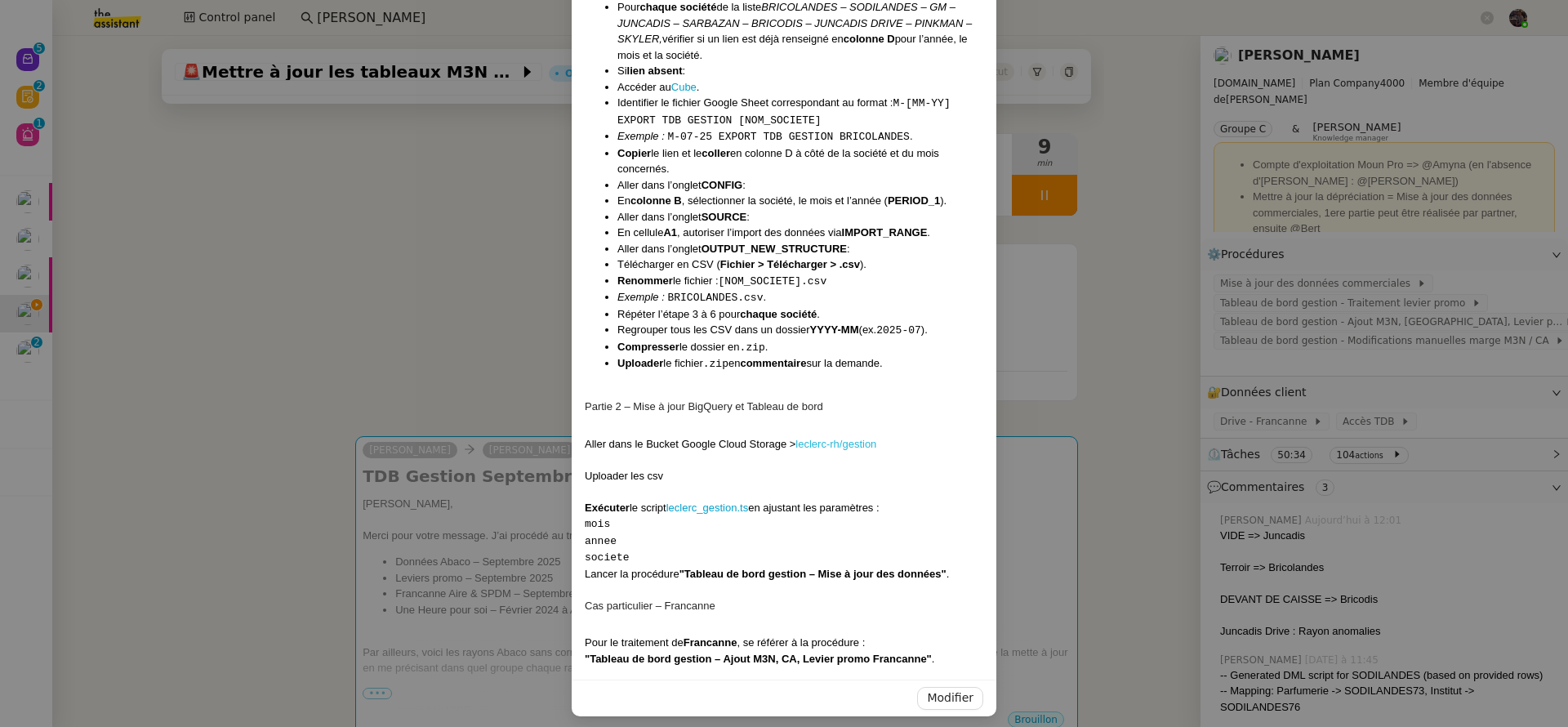
click at [835, 438] on link "leclerc-rh/gestion" at bounding box center [835, 444] width 81 height 13
click at [190, 304] on nz-modal-container "Contexte Abaco est un outil back office interne à Leclerc permettant le suivi q…" at bounding box center [784, 364] width 1568 height 727
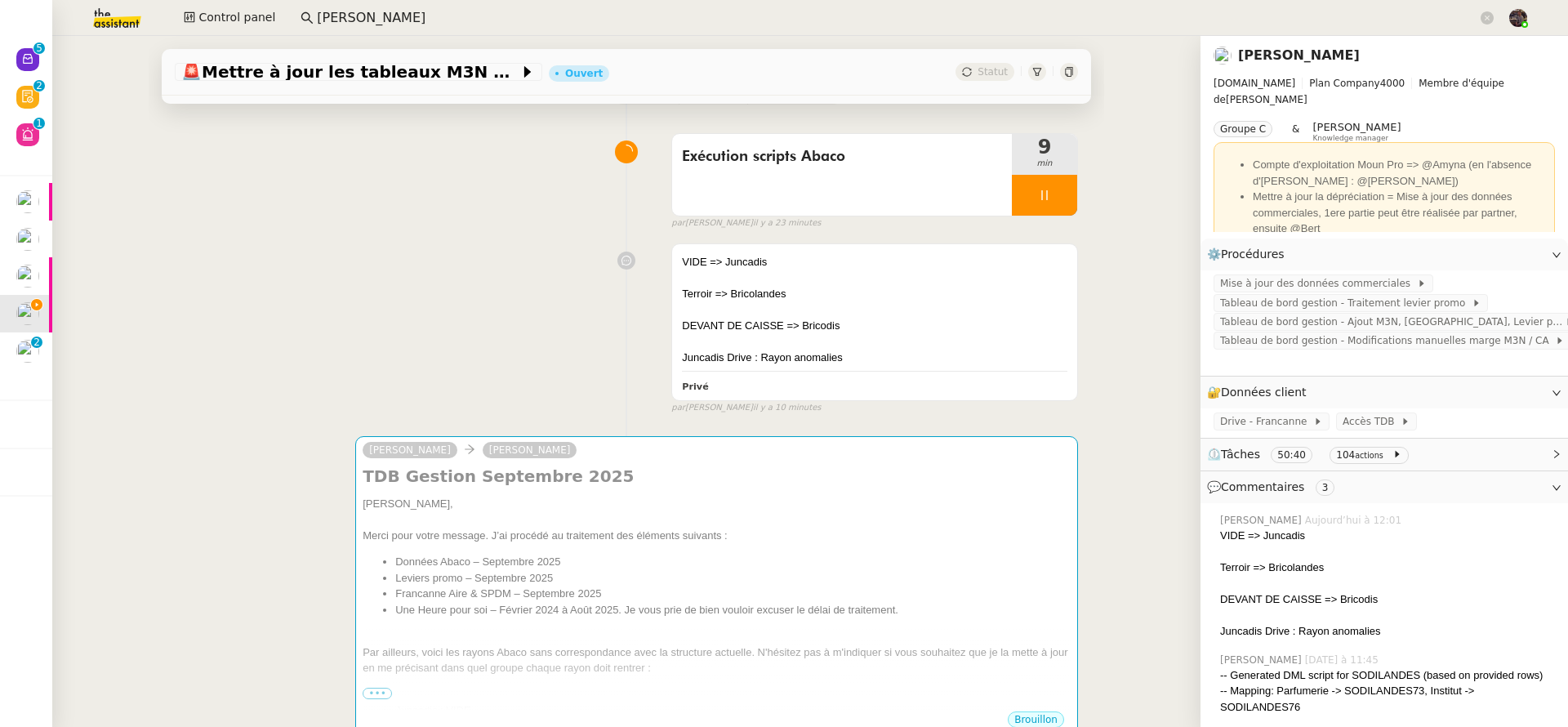
scroll to position [555, 0]
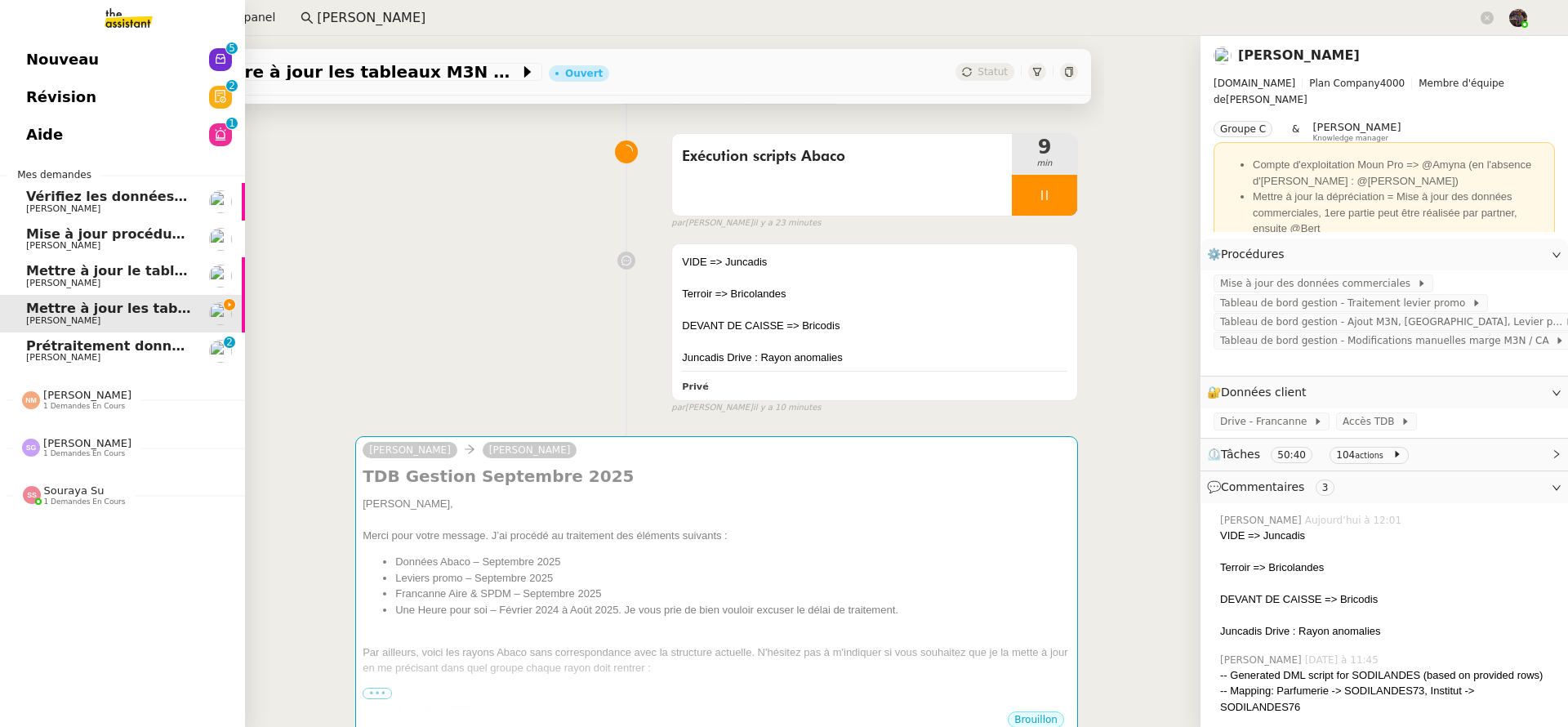
drag, startPoint x: 8, startPoint y: 356, endPoint x: 43, endPoint y: 345, distance: 36.7
click at [8, 356] on link "Prétraitement données Abaco - [DATE] [PERSON_NAME] 0 1 2 3 4 5 6 7 8 9" at bounding box center [123, 351] width 245 height 38
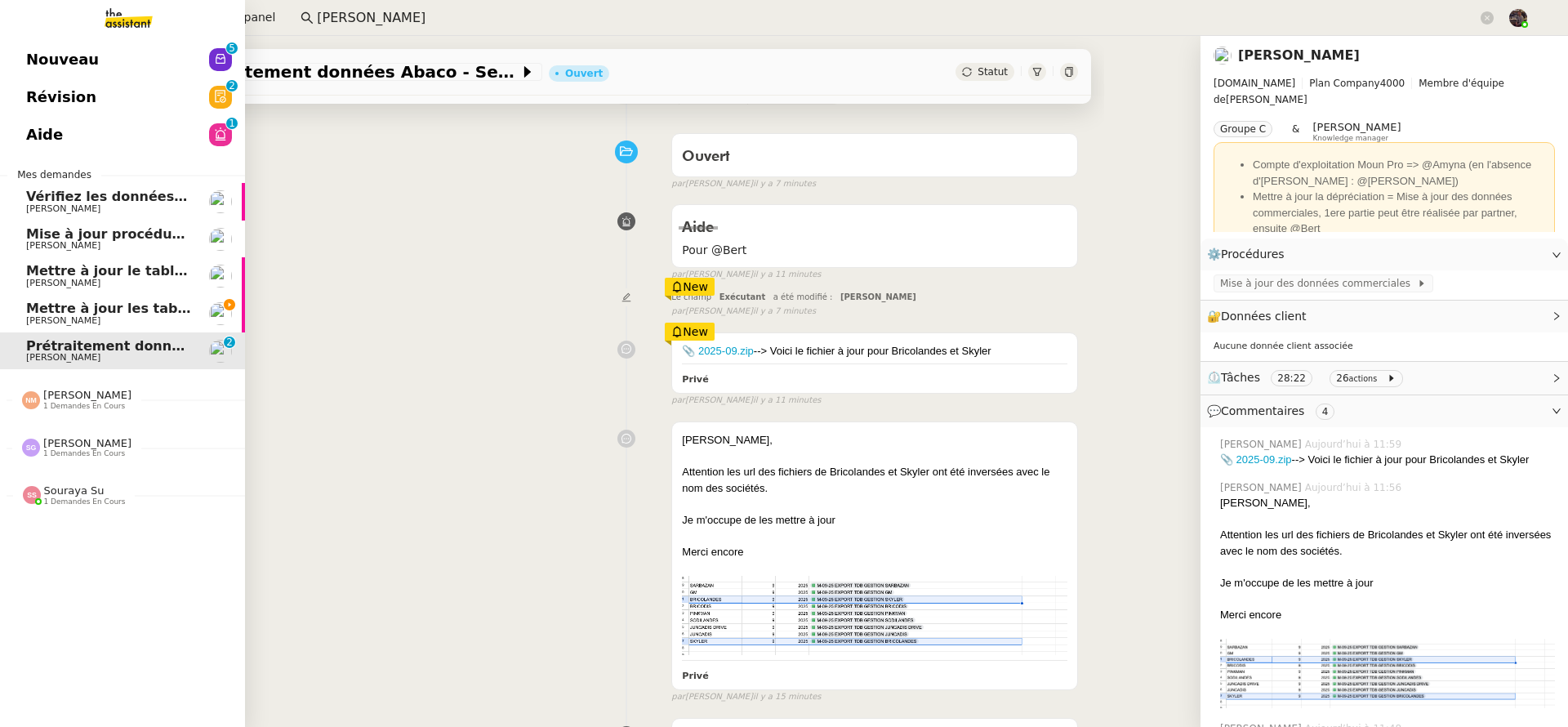
click at [44, 345] on span "Prétraitement données Abaco - Septembre 2025" at bounding box center [204, 346] width 357 height 15
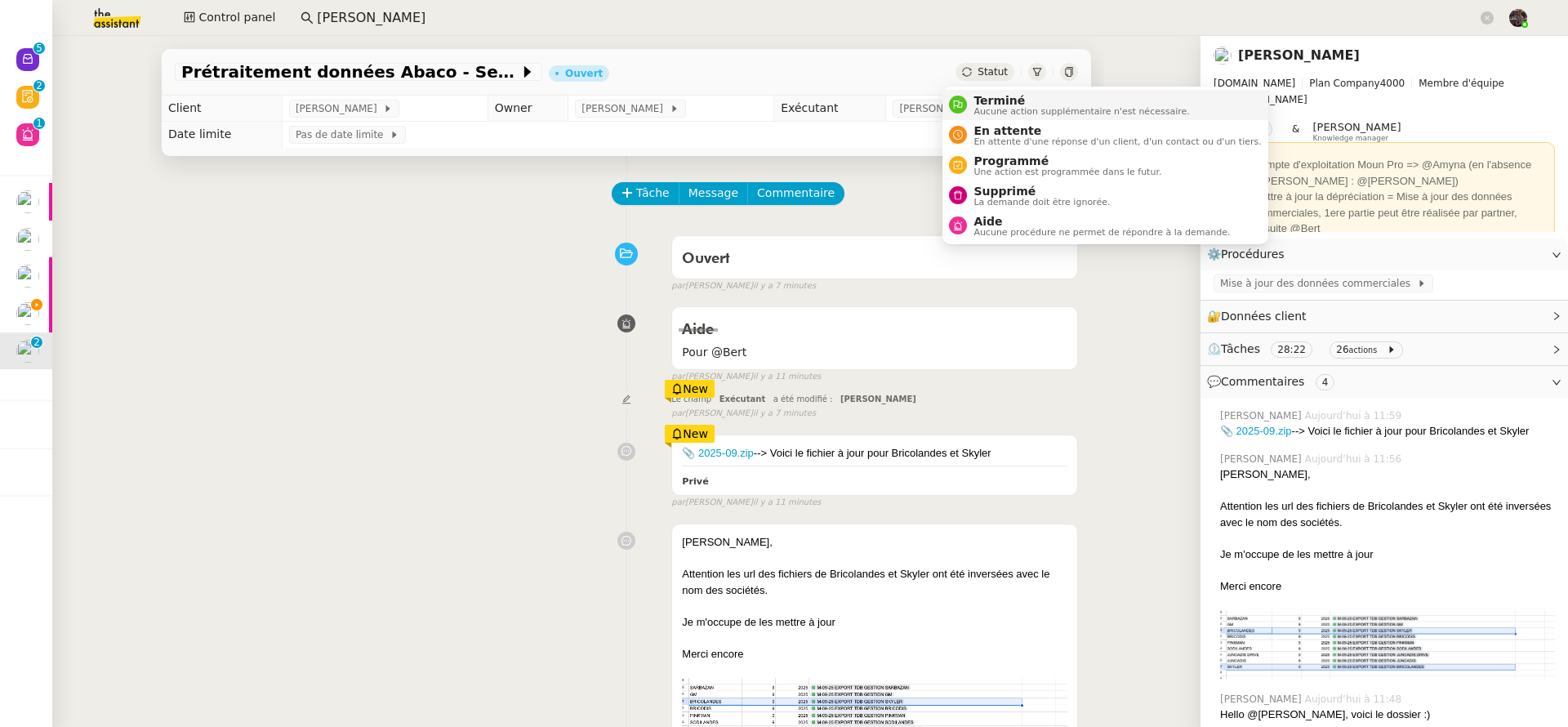
click at [998, 98] on span "Terminé" at bounding box center [1081, 100] width 216 height 13
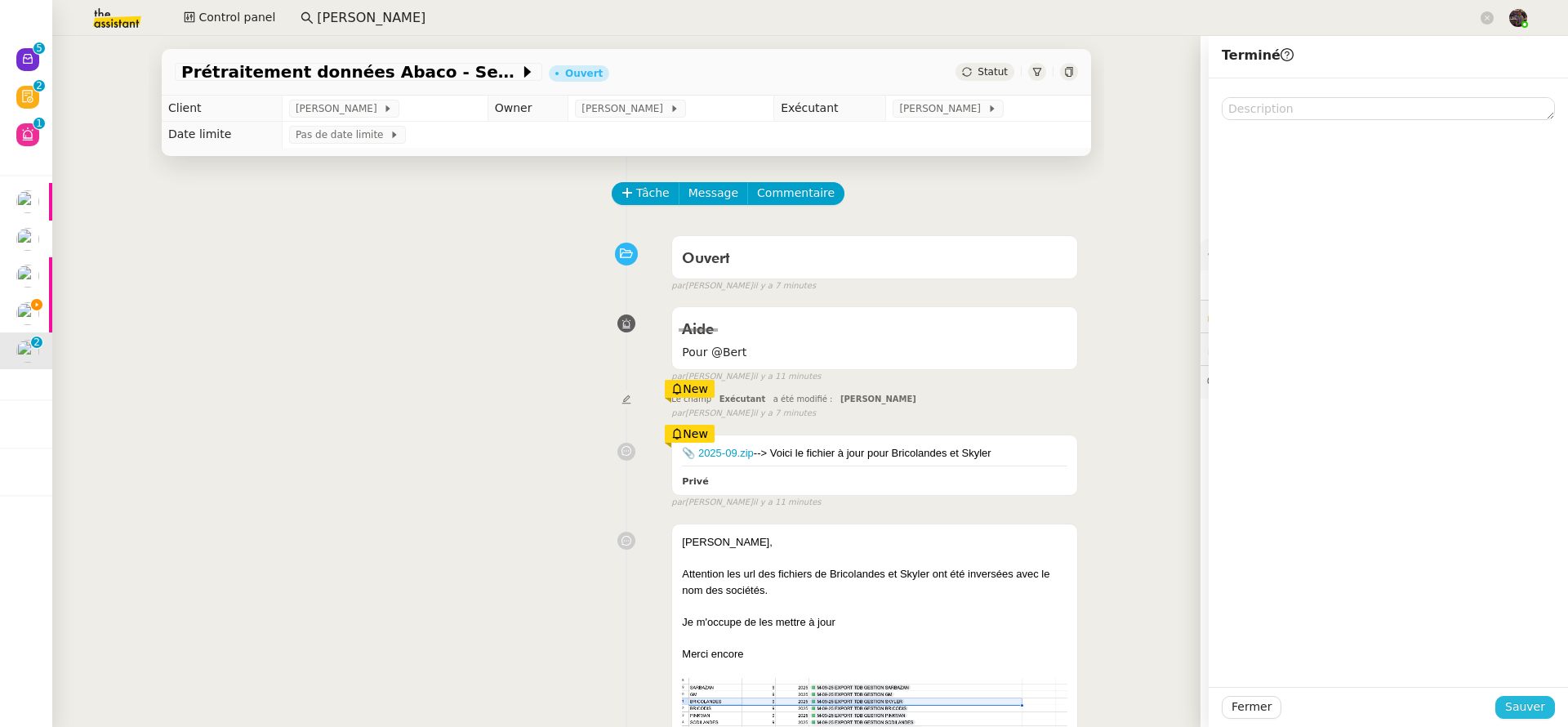
click at [1506, 701] on span "Sauver" at bounding box center [1525, 706] width 40 height 19
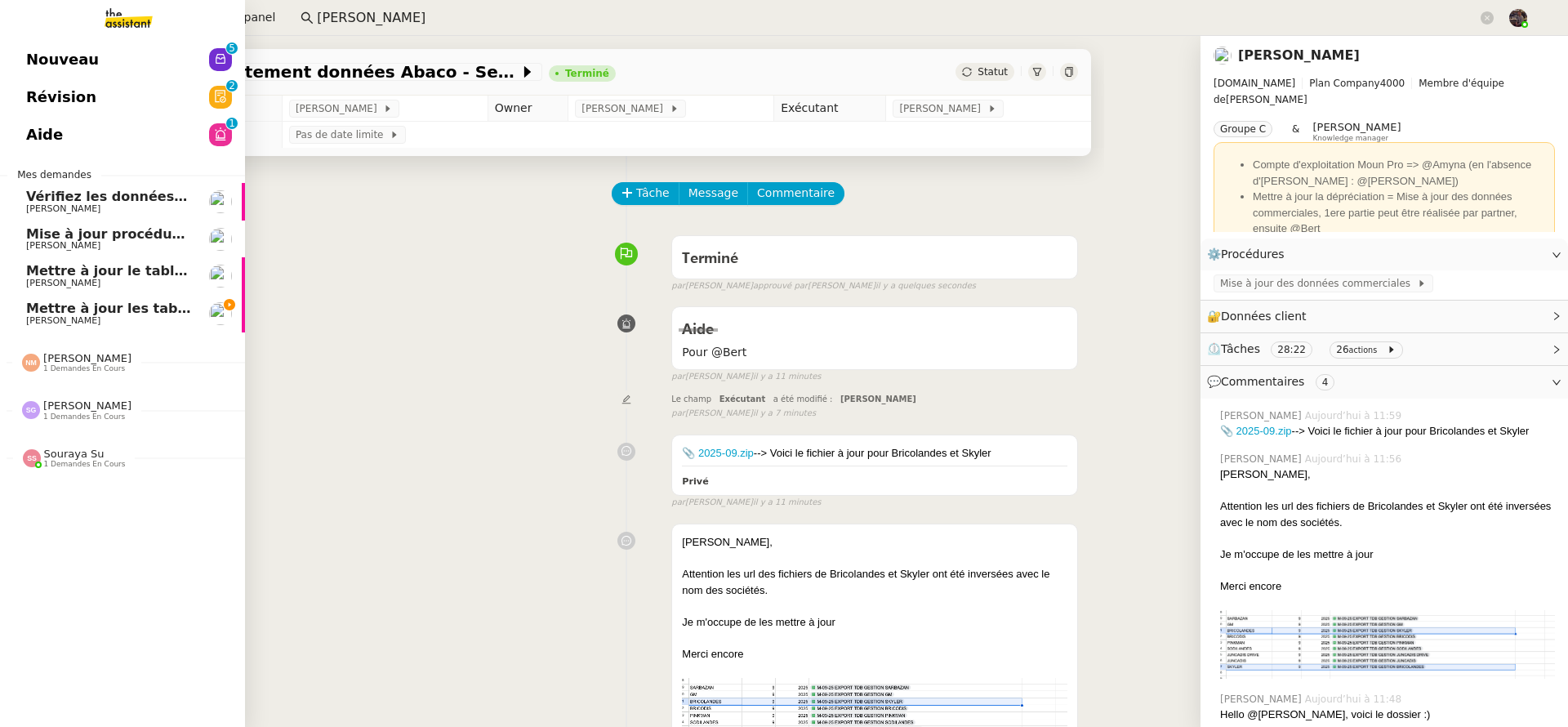
drag, startPoint x: 43, startPoint y: 303, endPoint x: 164, endPoint y: 287, distance: 122.1
click at [44, 303] on span "Mettre à jour les tableaux M3N et MPAf" at bounding box center [171, 308] width 290 height 15
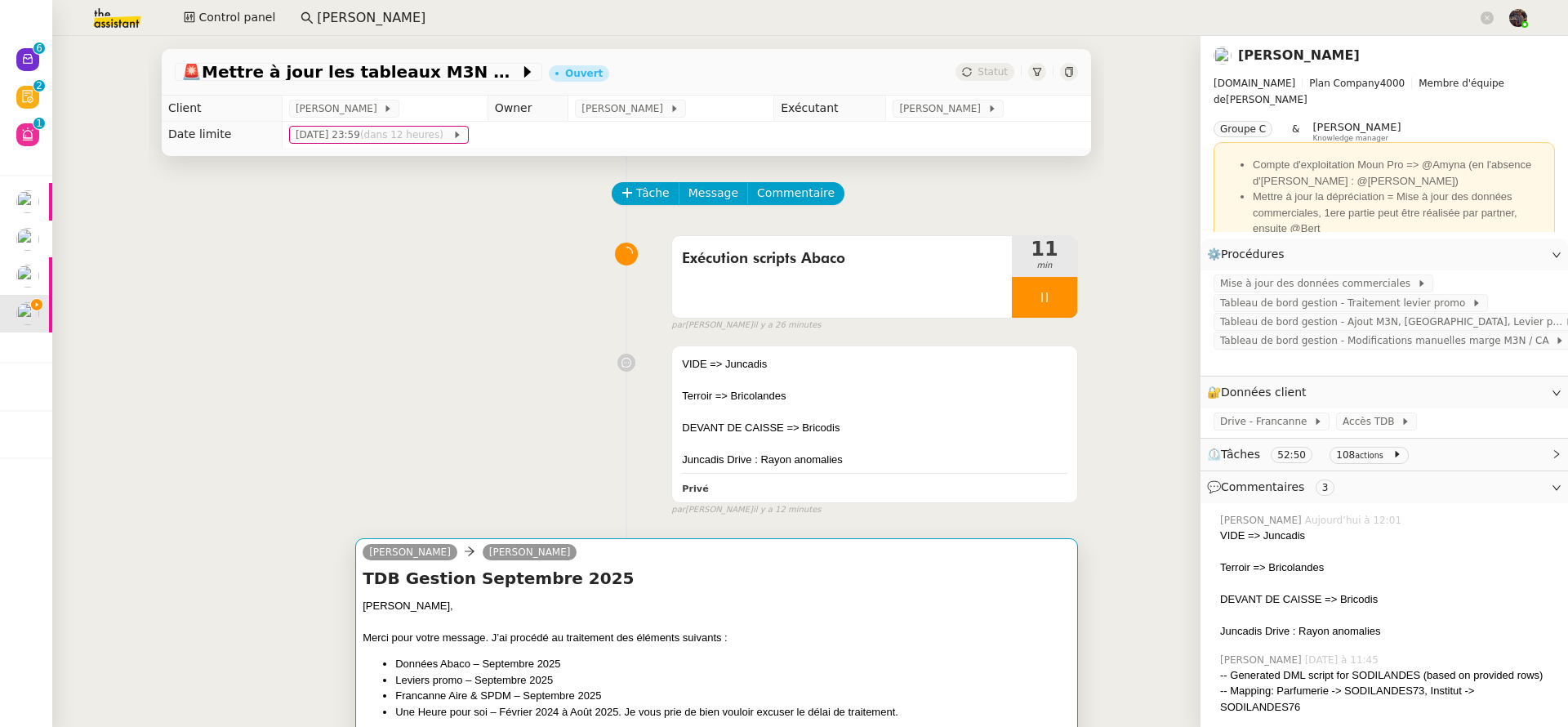
scroll to position [148, 0]
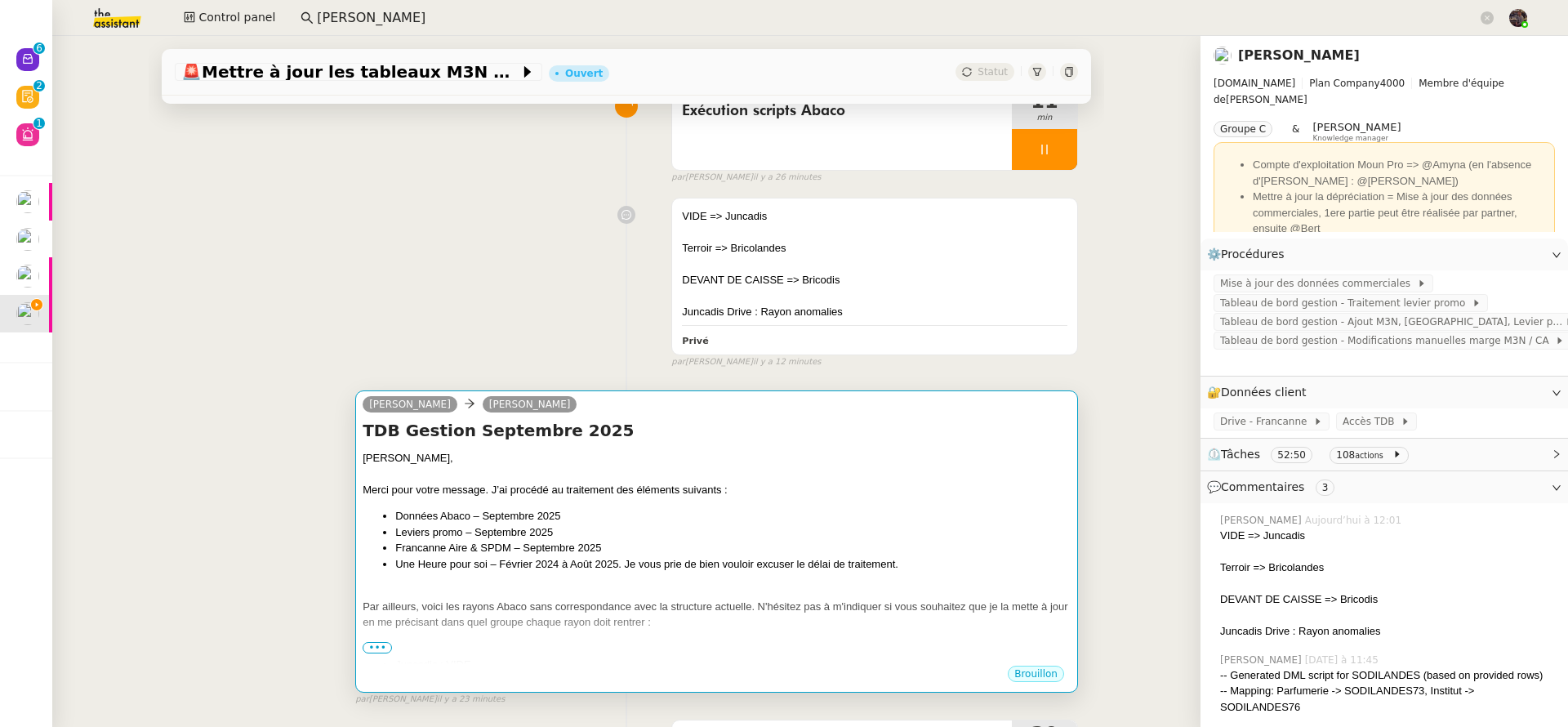
click at [536, 483] on div "Merci pour votre message. J’ai procédé au traitement des éléments suivants :" at bounding box center [716, 490] width 708 height 16
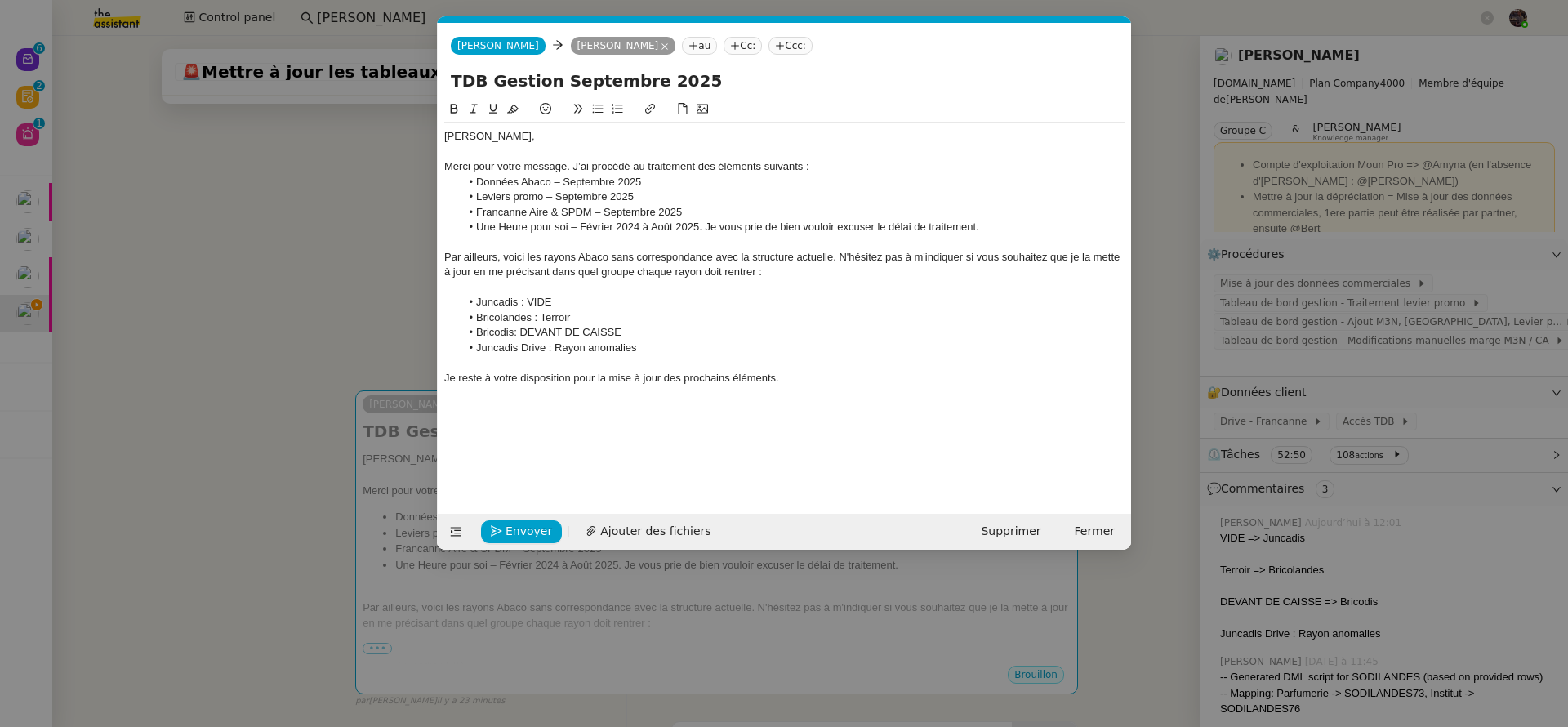
scroll to position [0, 34]
click at [926, 448] on div "[PERSON_NAME], Merci pour votre message. J’ai procédé au traitement des élément…" at bounding box center [784, 294] width 681 height 389
click at [885, 381] on div "[PERSON_NAME], Merci pour votre message. J’ai procédé au traitement des élément…" at bounding box center [784, 257] width 681 height 269
drag, startPoint x: 274, startPoint y: 283, endPoint x: 278, endPoint y: 303, distance: 20.4
click at [274, 283] on nz-modal-container "Service TA - VOYAGE - PROPOSITION GLOBALE A utiliser dans le cadre de propositi…" at bounding box center [784, 364] width 1568 height 727
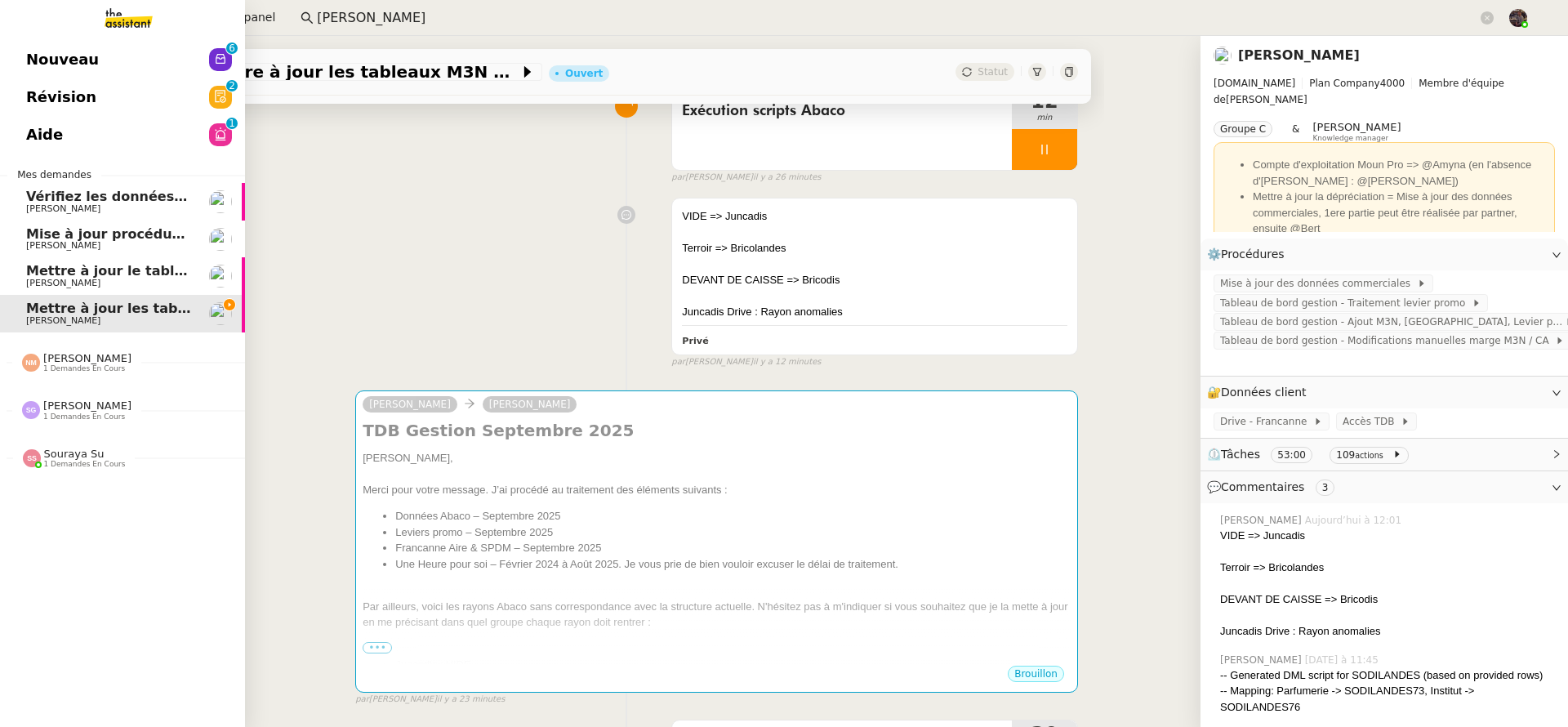
click at [39, 46] on link "Nouveau 0 1 2 3 4 5 6 7 8 9" at bounding box center [123, 60] width 245 height 38
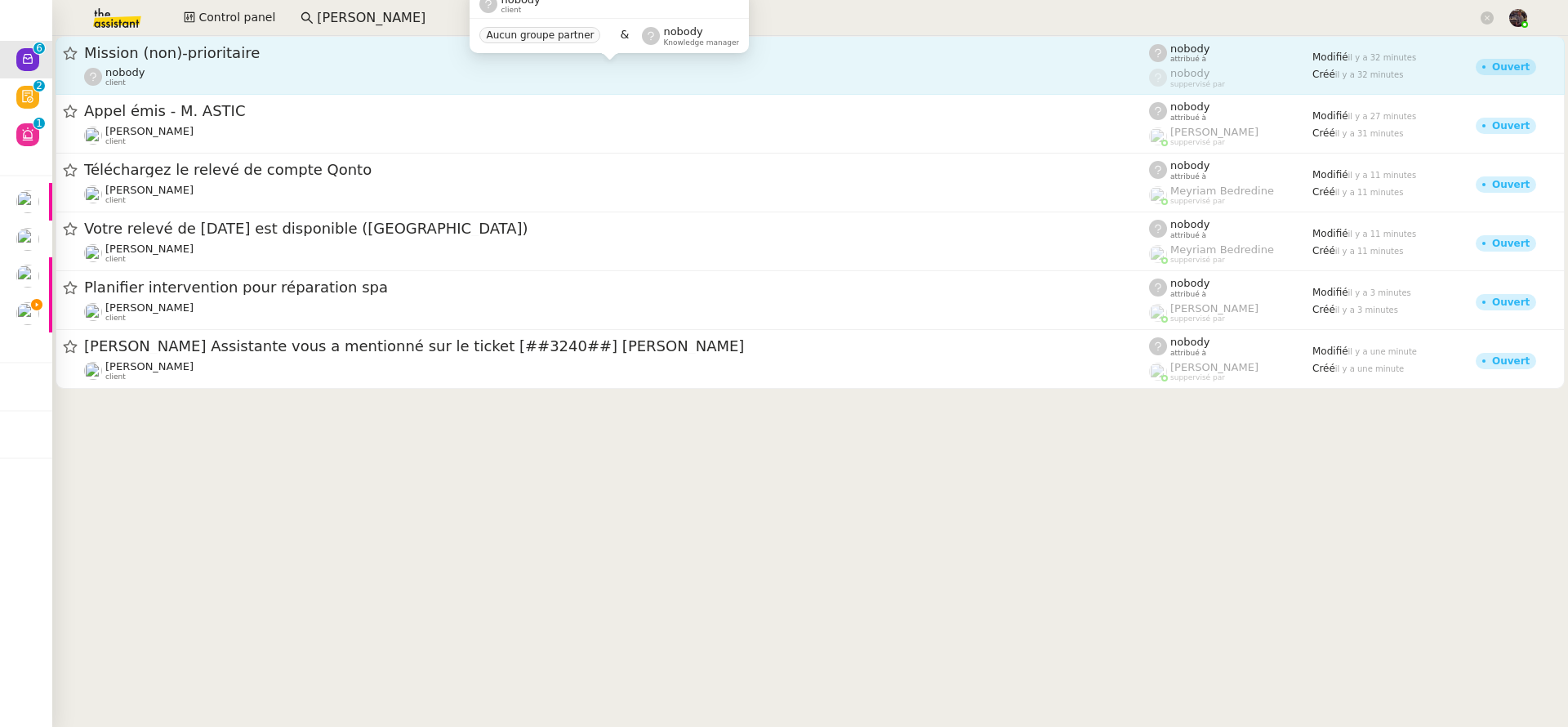
click at [199, 67] on div "nobody client" at bounding box center [616, 77] width 1065 height 21
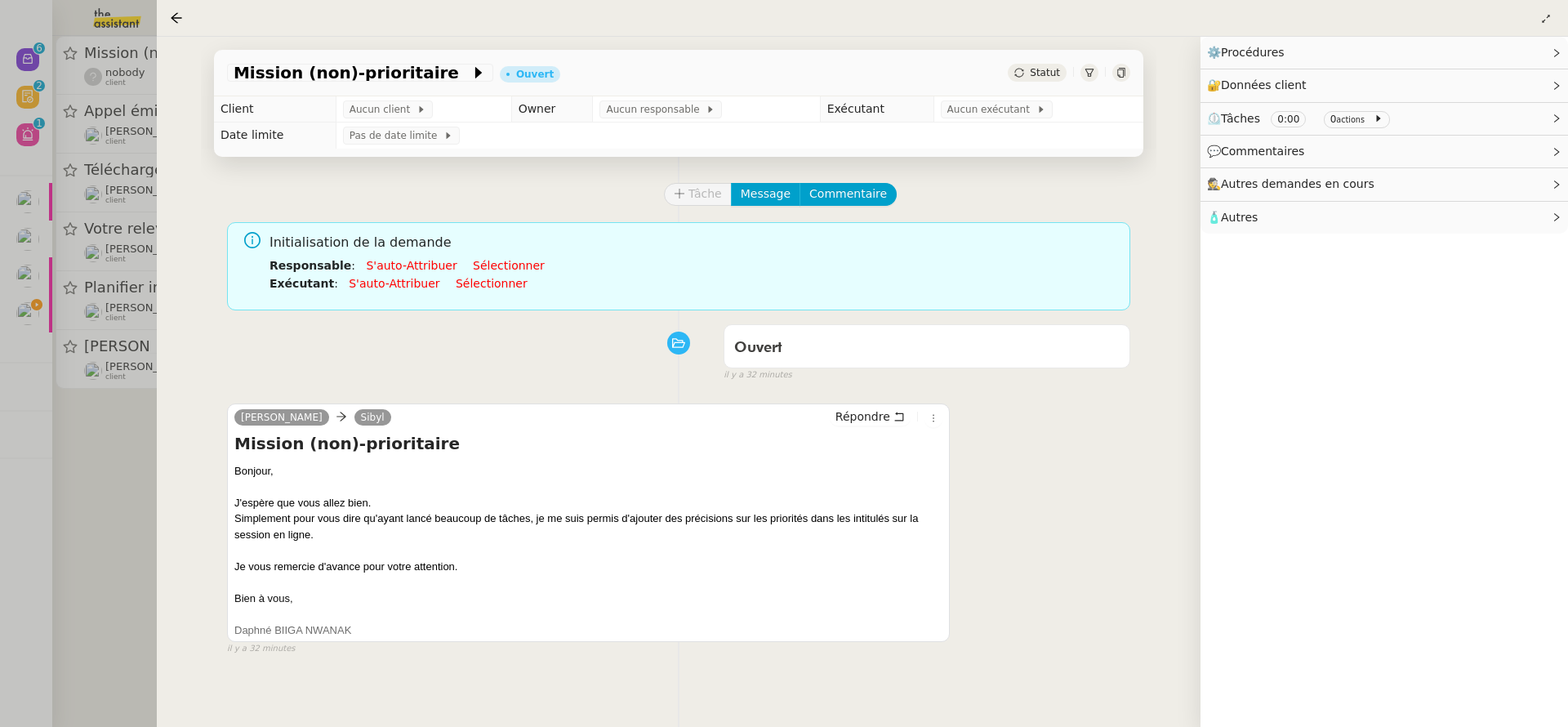
click at [88, 415] on div at bounding box center [784, 364] width 1568 height 727
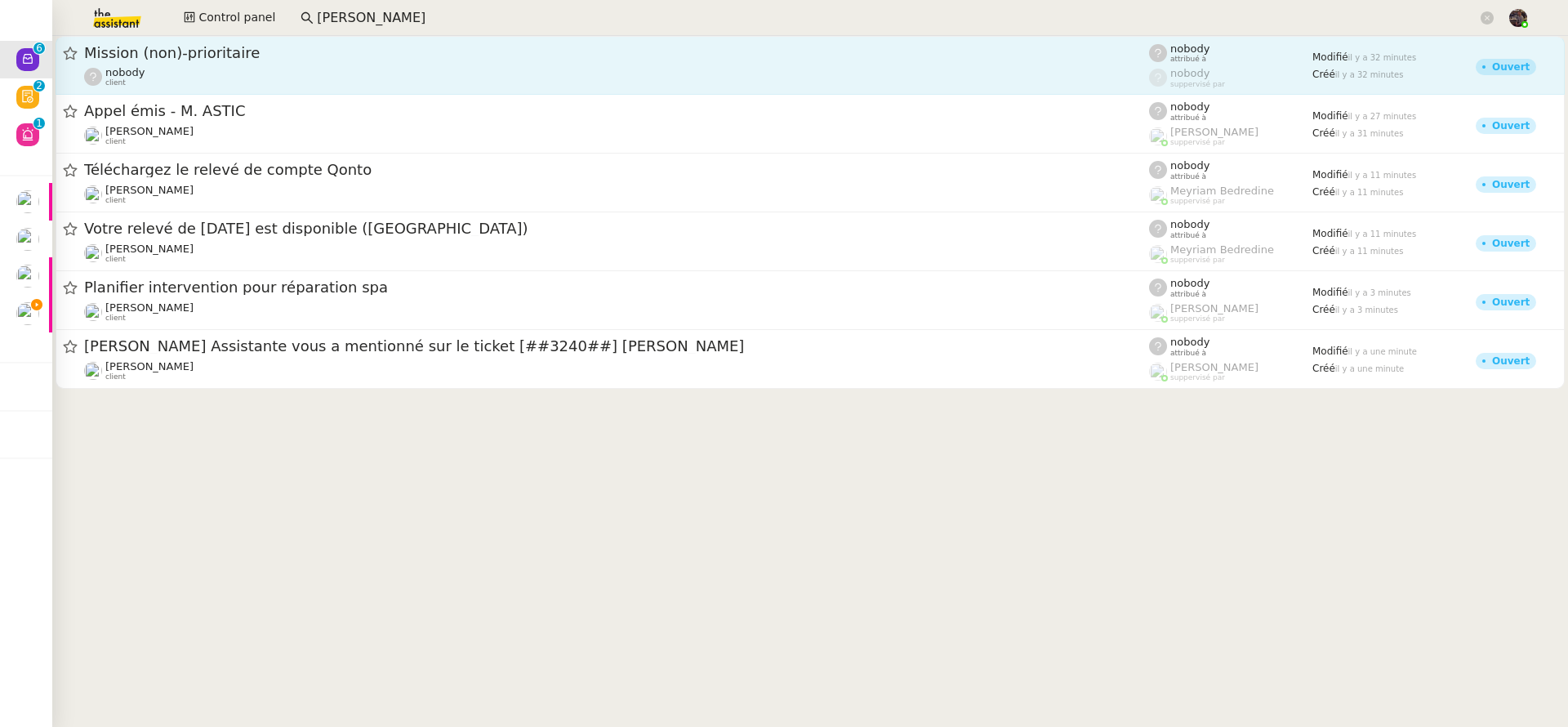
click at [150, 79] on div "nobody client" at bounding box center [616, 77] width 1065 height 21
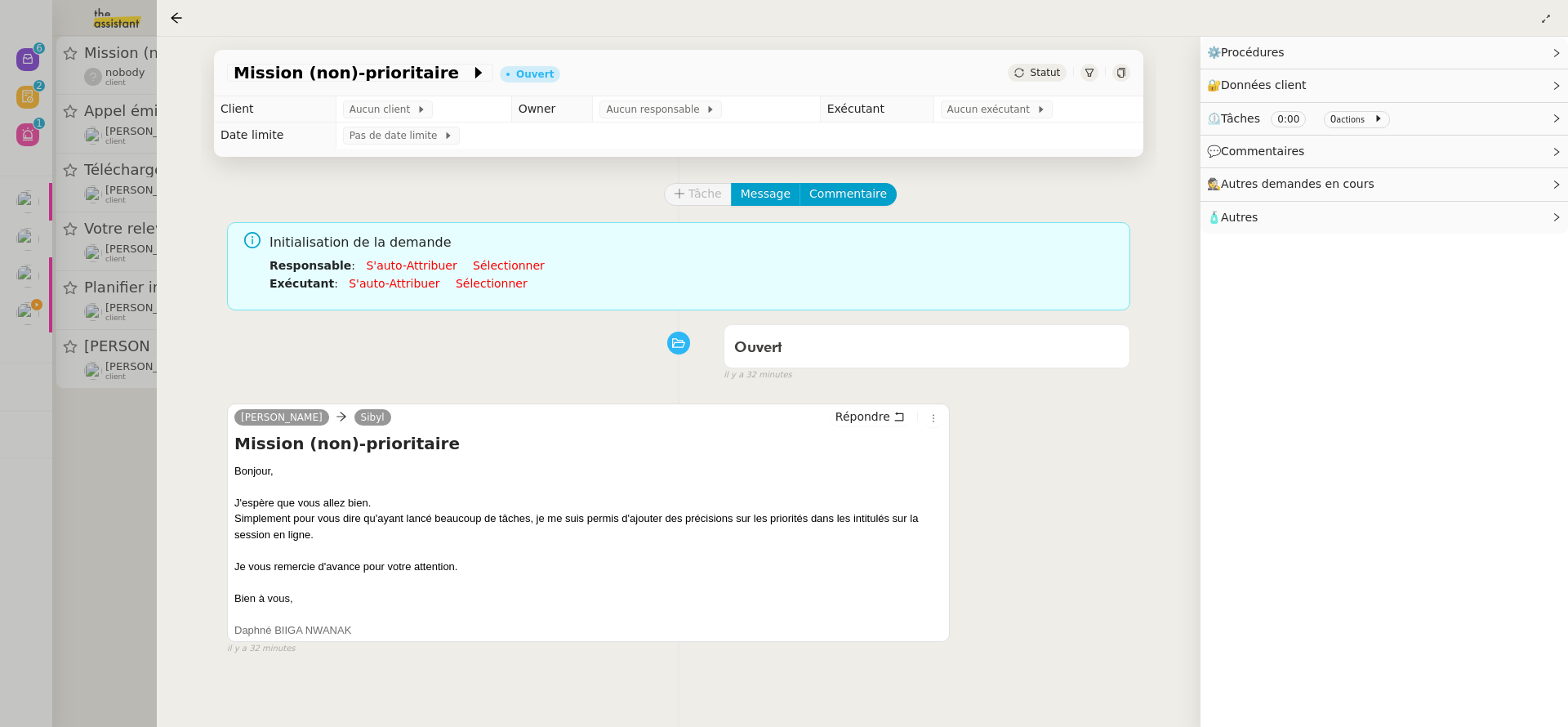
click at [120, 532] on div at bounding box center [784, 364] width 1568 height 727
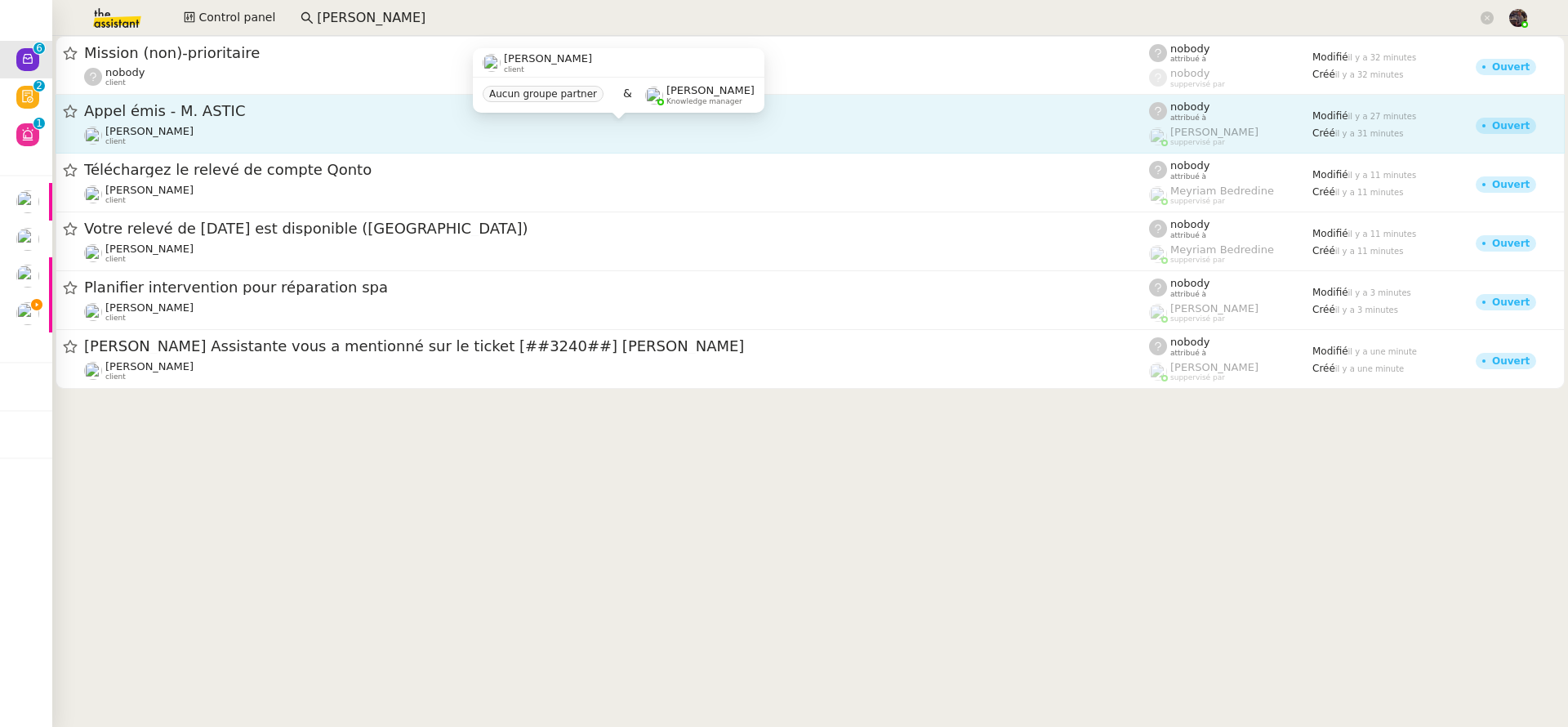
click at [176, 133] on span "[PERSON_NAME]" at bounding box center [150, 132] width 88 height 13
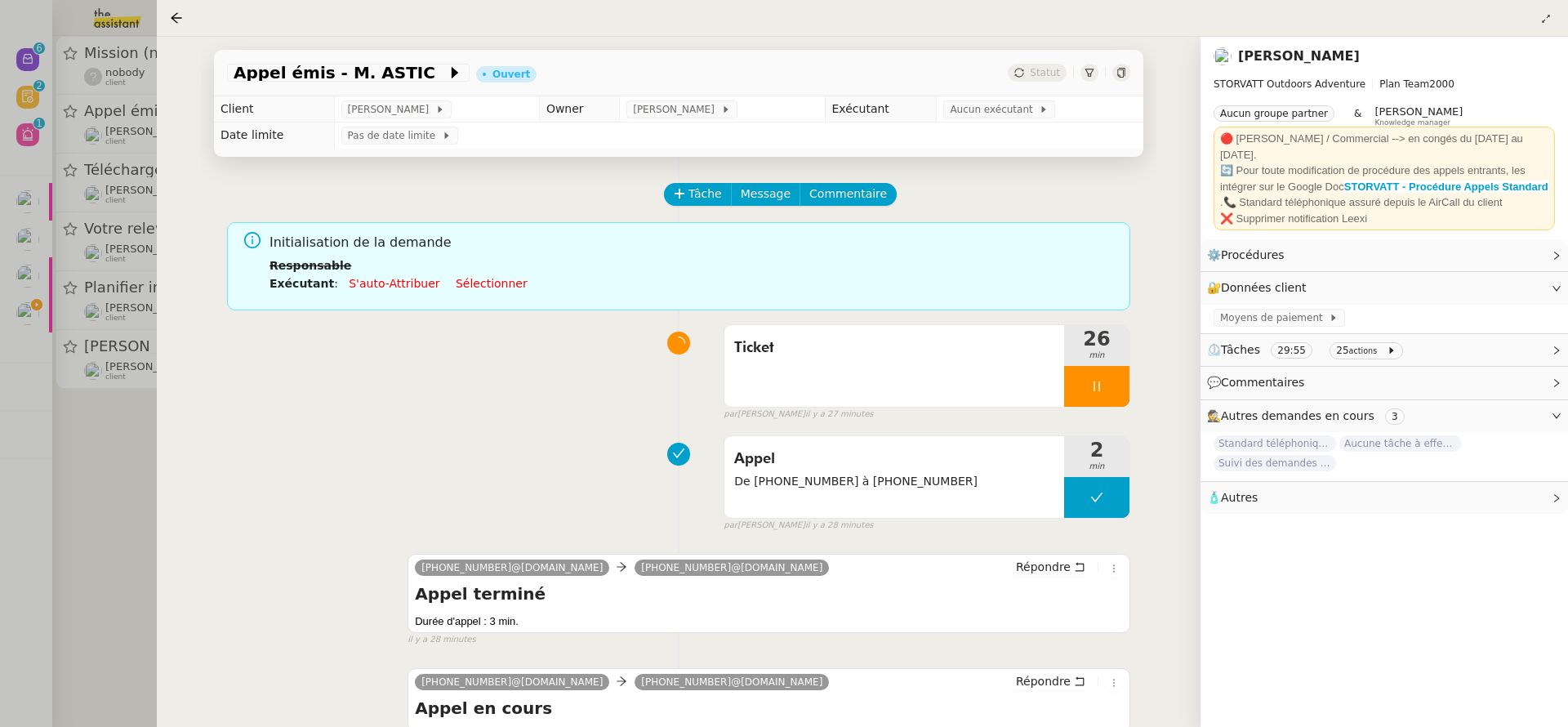
click at [143, 413] on div at bounding box center [784, 364] width 1568 height 727
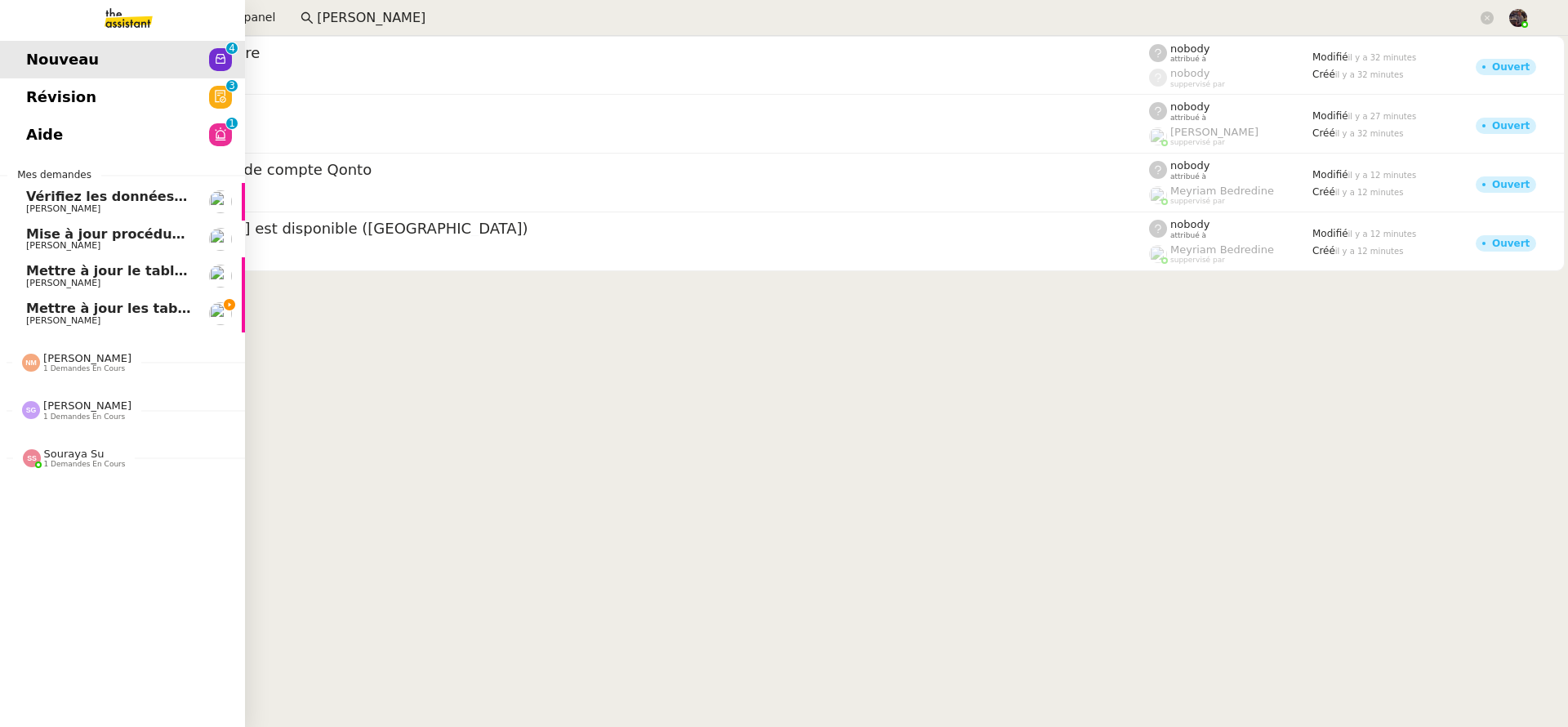
click at [36, 315] on span "[PERSON_NAME]" at bounding box center [63, 321] width 74 height 11
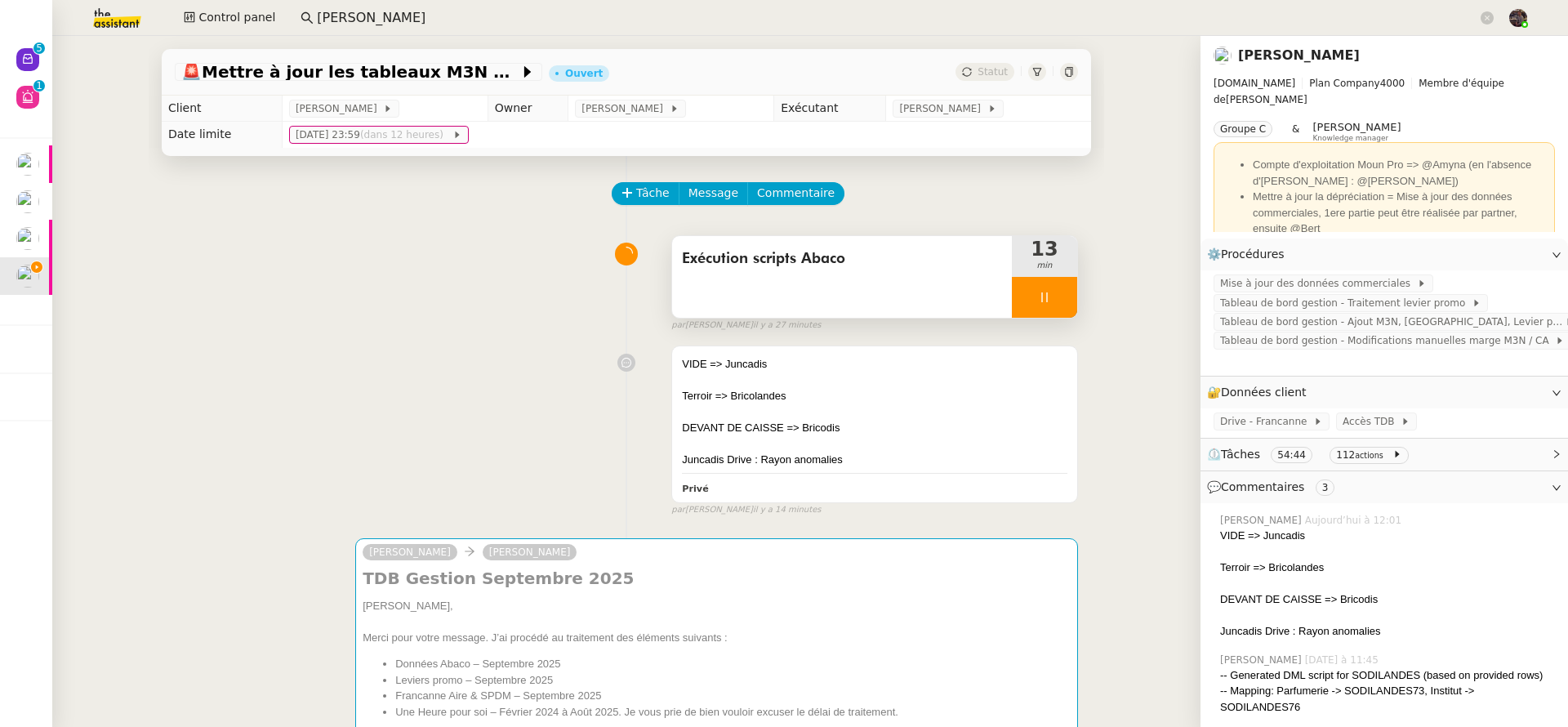
click at [1033, 309] on div at bounding box center [1044, 297] width 65 height 41
click at [1065, 304] on button at bounding box center [1060, 297] width 32 height 41
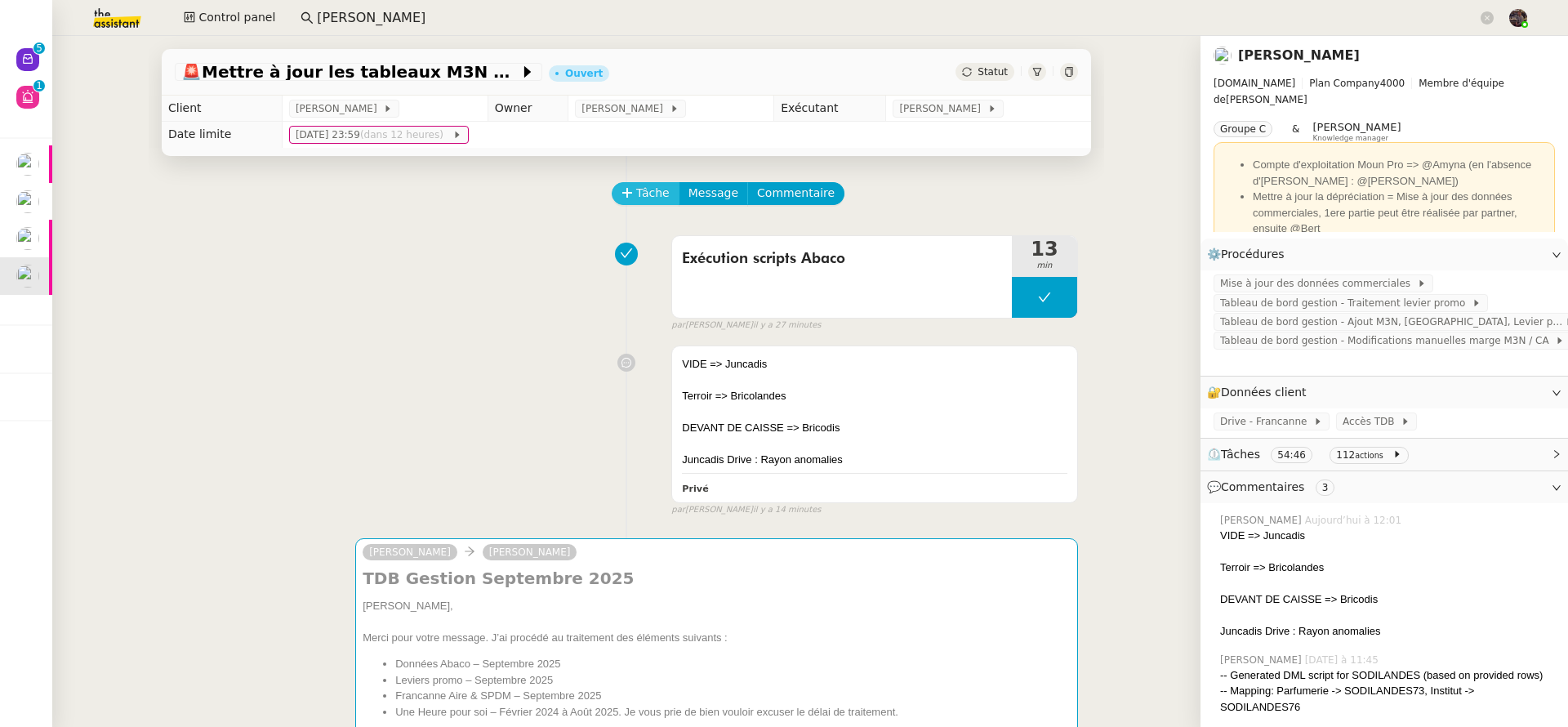
click at [653, 195] on span "Tâche" at bounding box center [652, 192] width 33 height 19
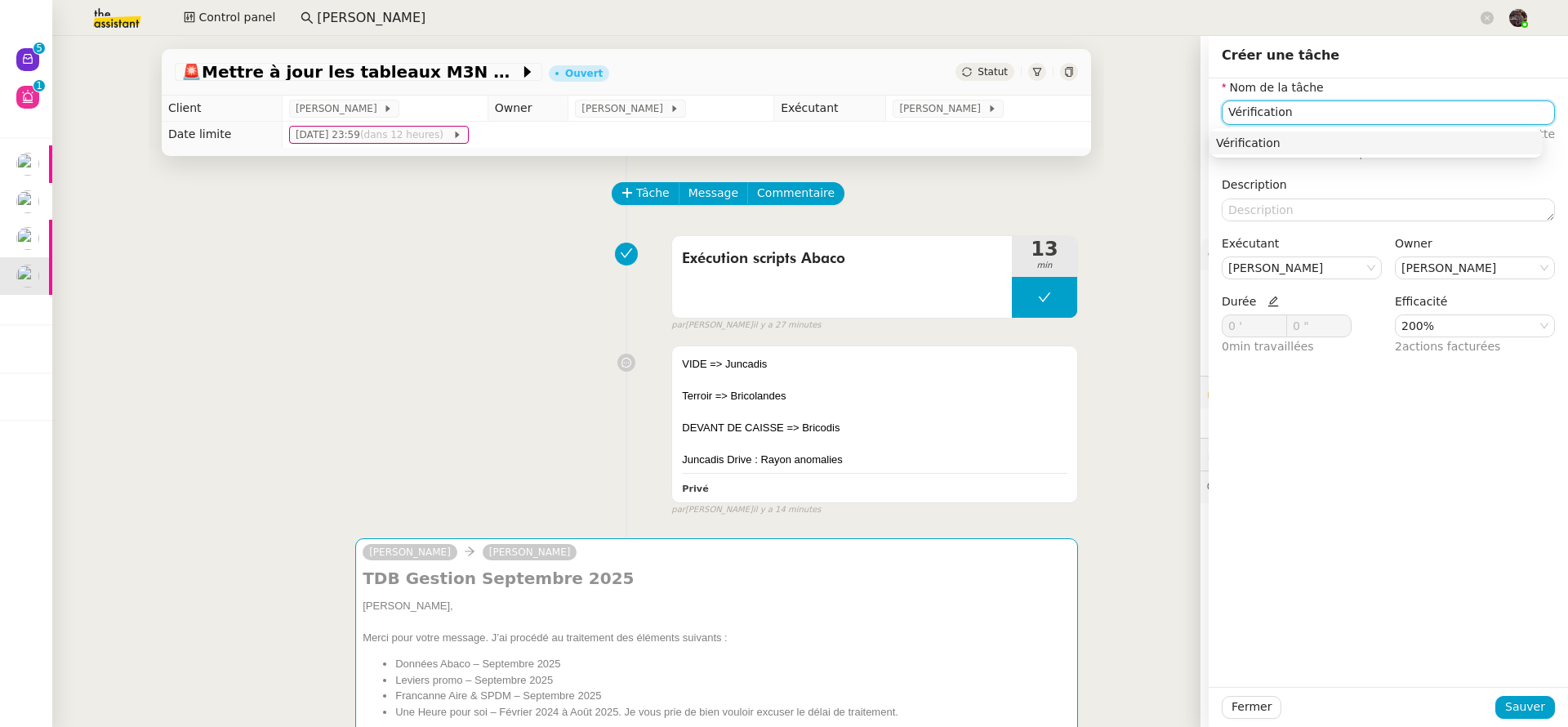
click at [1310, 144] on div "Vérification" at bounding box center [1375, 142] width 320 height 14
type input "Vérification"
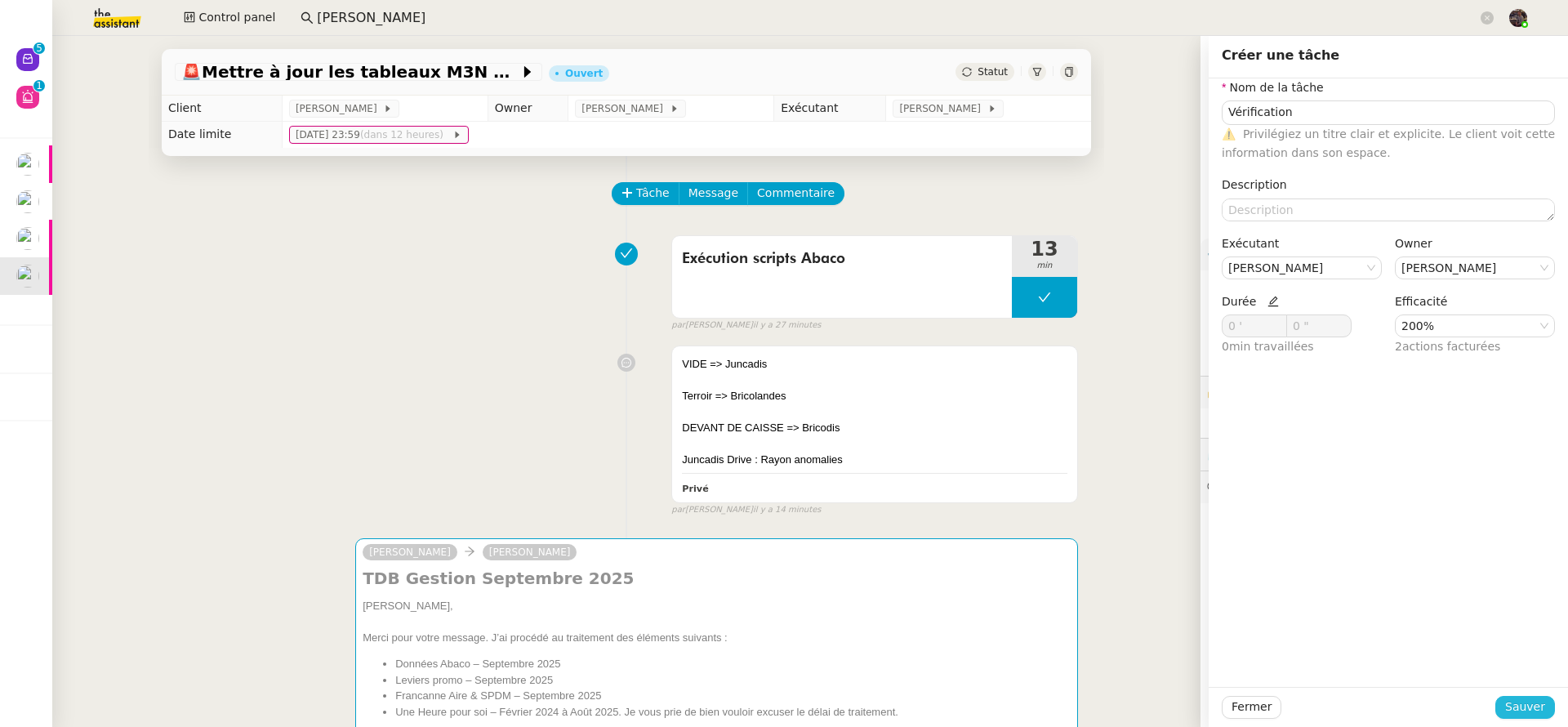
click at [1525, 699] on span "Sauver" at bounding box center [1525, 706] width 40 height 19
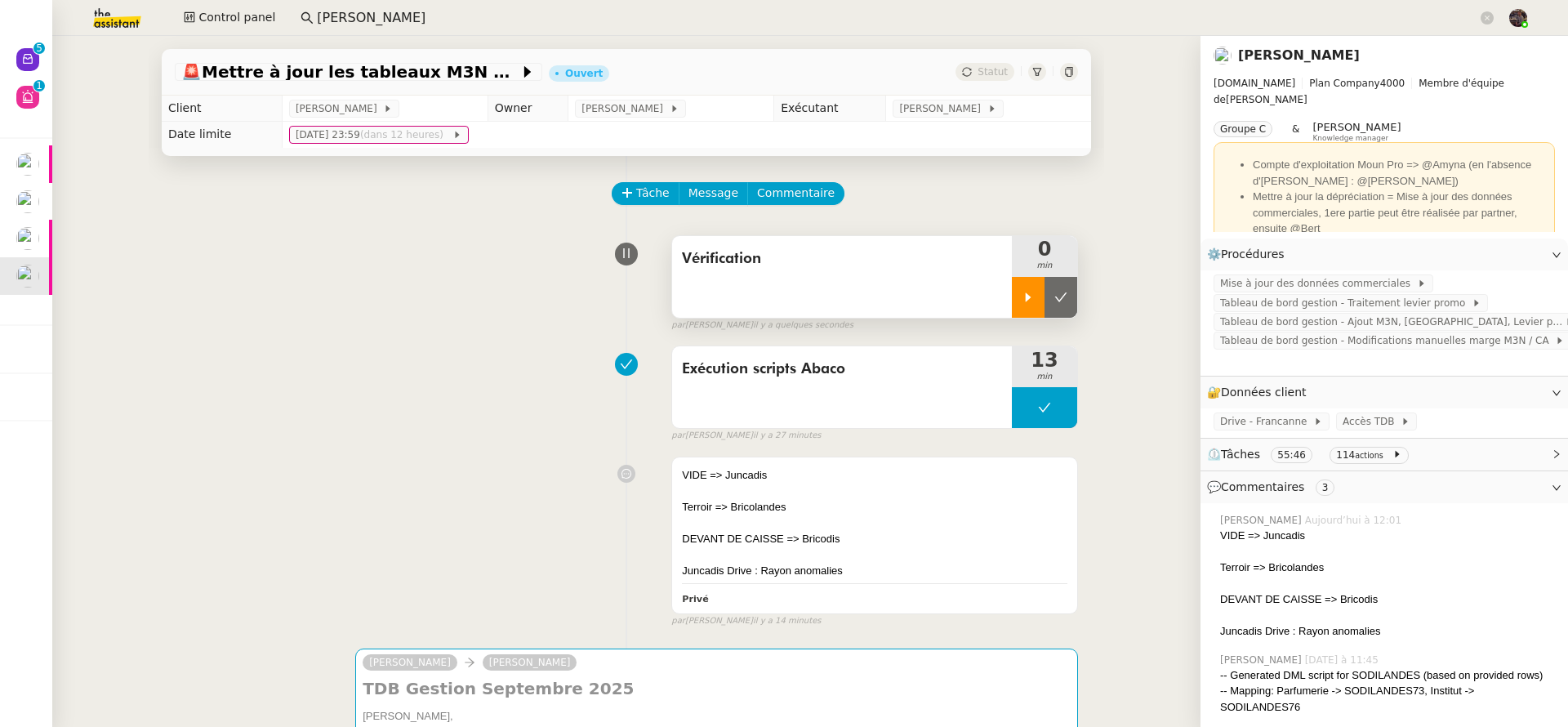
click at [1016, 309] on div at bounding box center [1028, 297] width 32 height 41
click at [454, 345] on div "Exécution scripts Abaco 13 min false par [PERSON_NAME] il y a 28 minutes" at bounding box center [626, 390] width 904 height 105
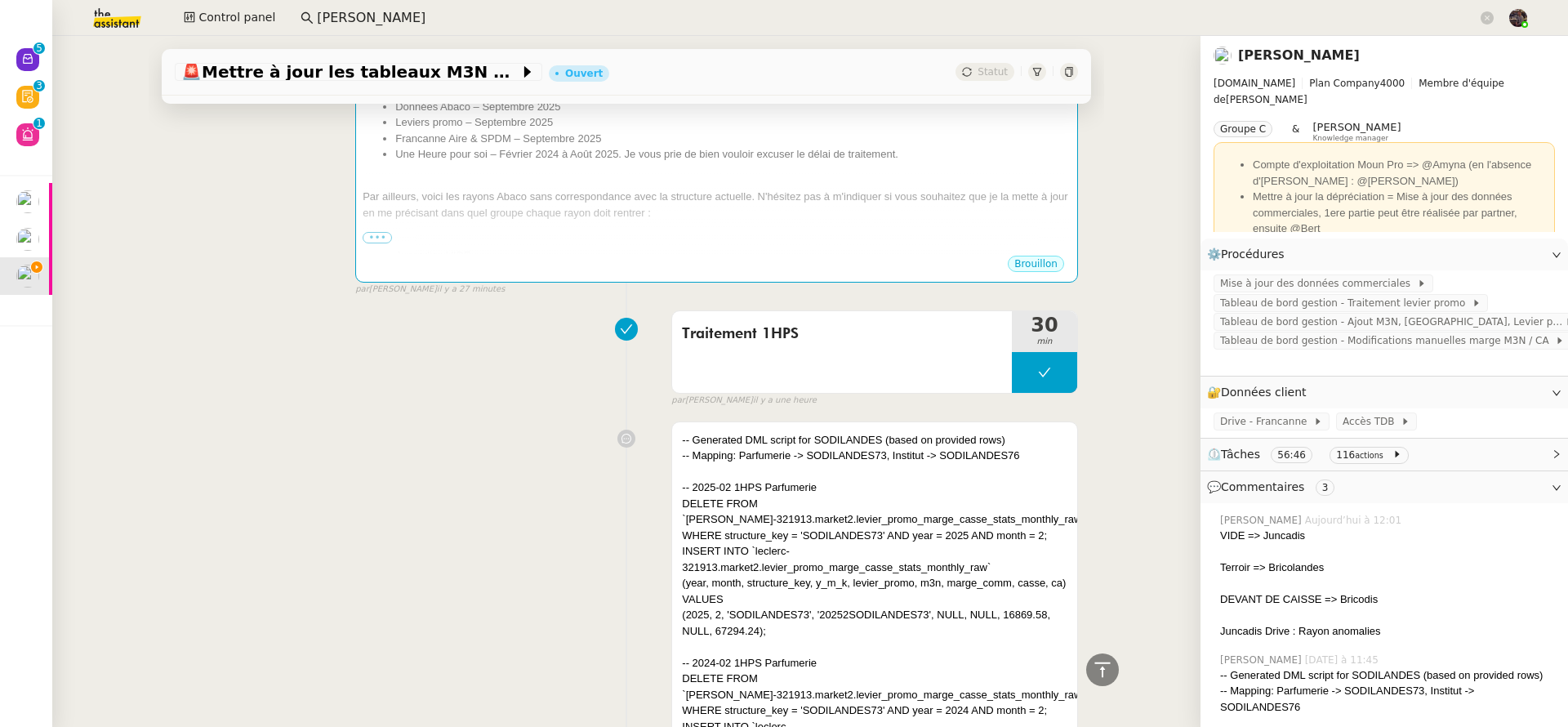
scroll to position [209, 0]
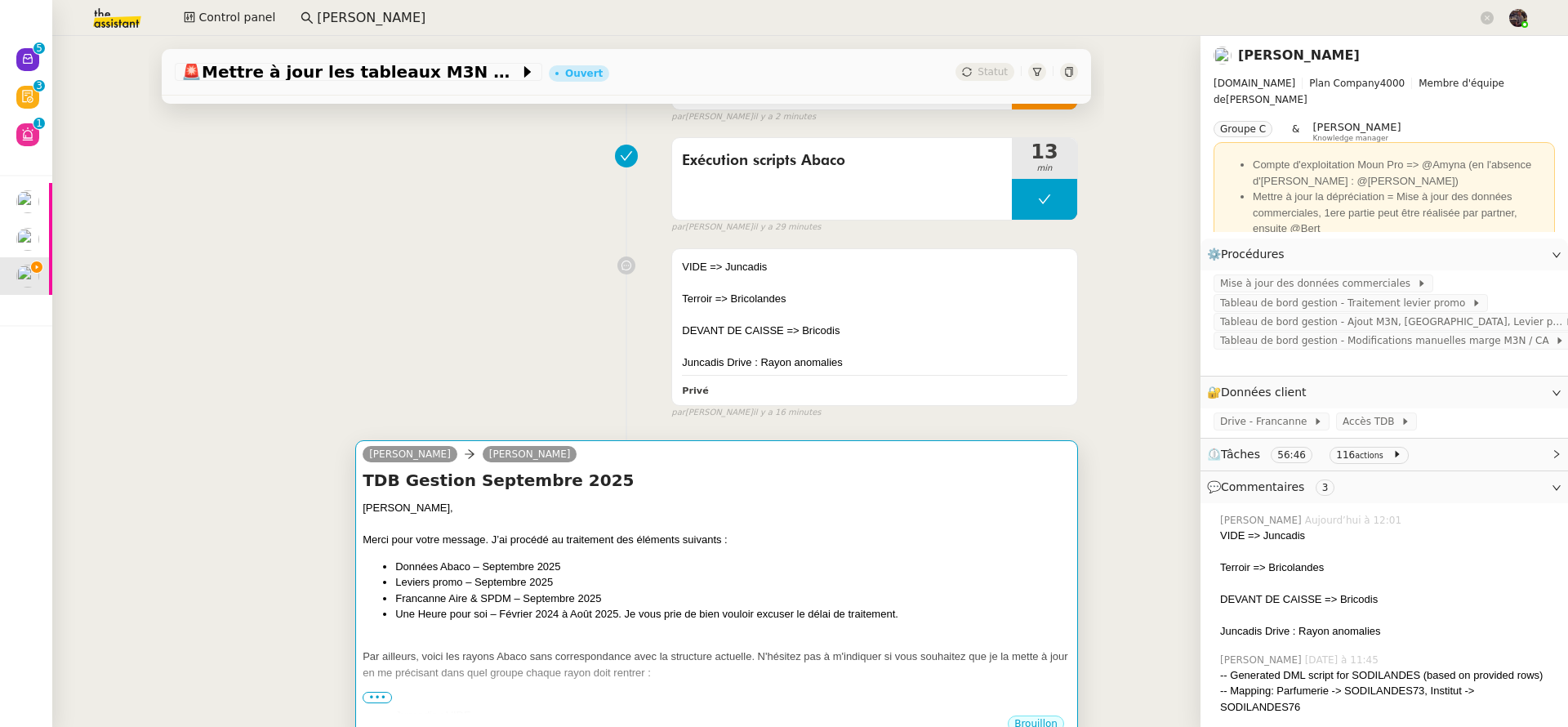
click at [674, 575] on li "Données Abaco – Septembre 2025" at bounding box center [733, 567] width 675 height 16
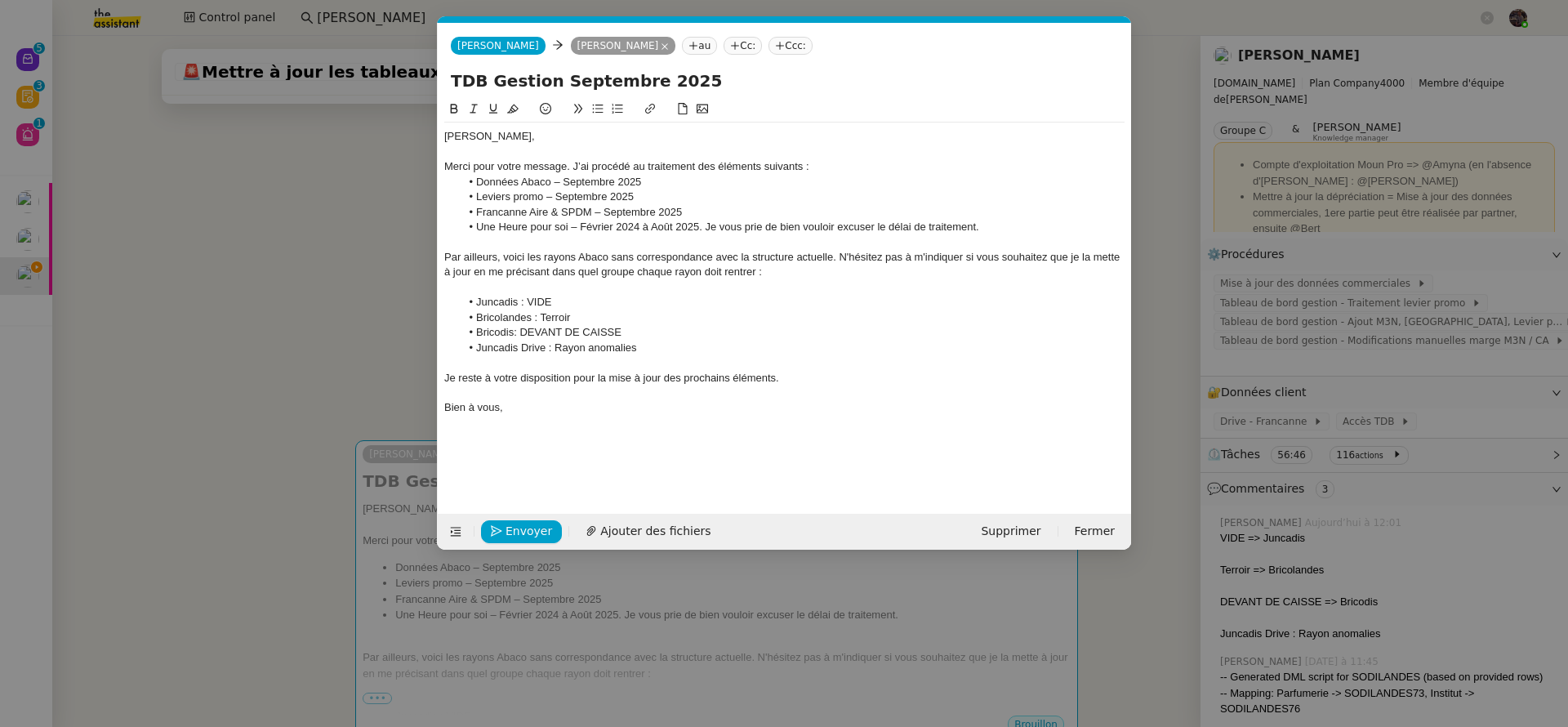
scroll to position [0, 34]
click at [530, 534] on span "Envoyer" at bounding box center [528, 531] width 47 height 19
click at [530, 534] on span "Confirmer l'envoi" at bounding box center [553, 531] width 98 height 19
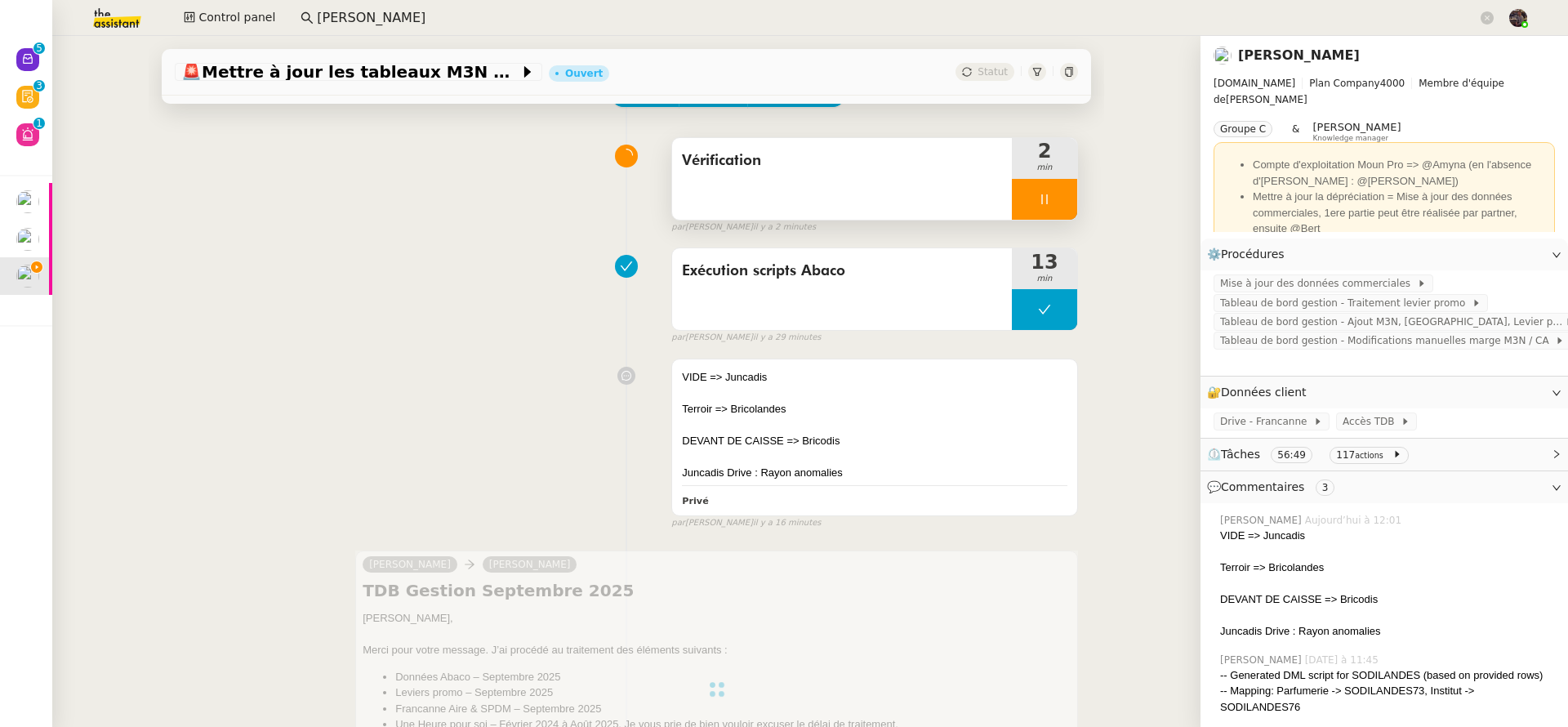
scroll to position [0, 0]
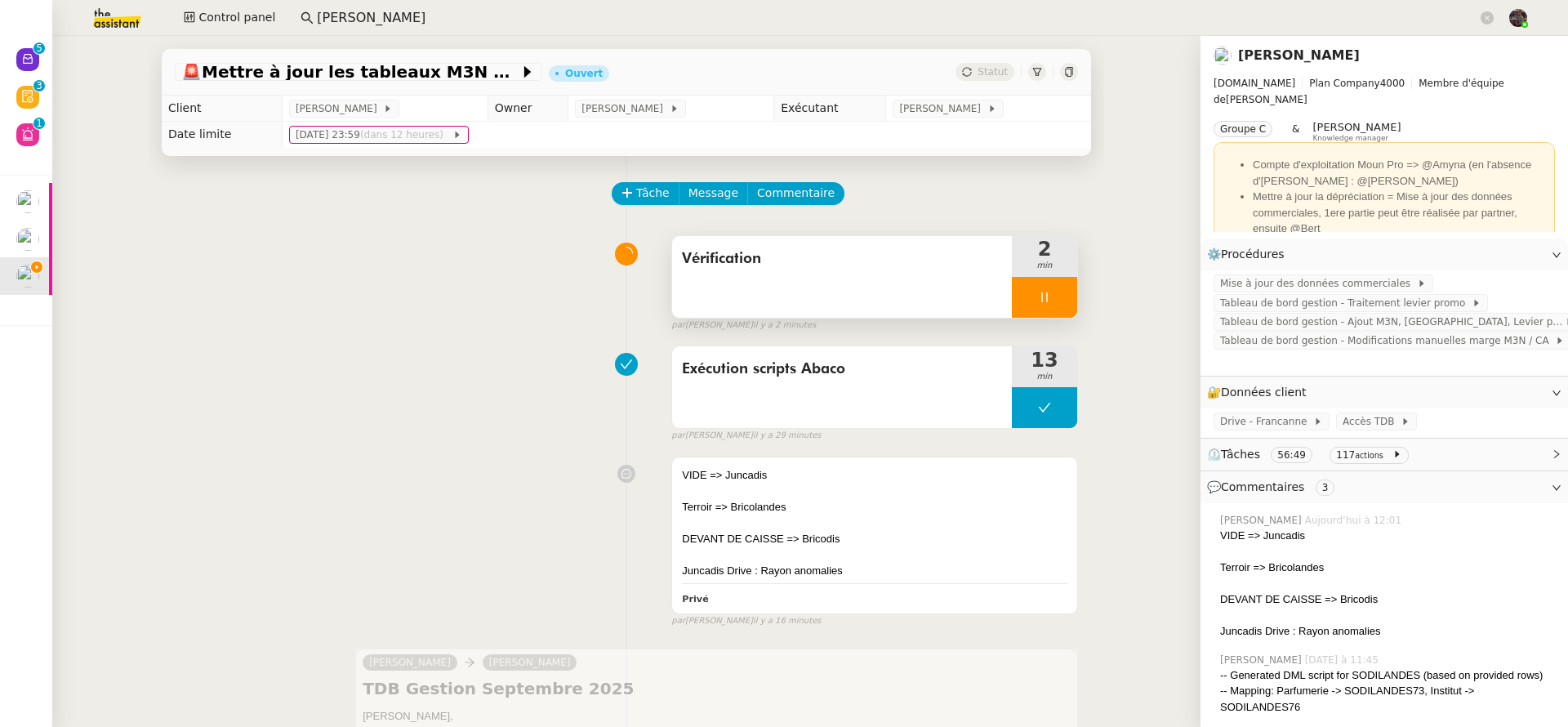
click at [1038, 299] on icon at bounding box center [1044, 297] width 13 height 13
click at [1054, 296] on button at bounding box center [1060, 297] width 32 height 41
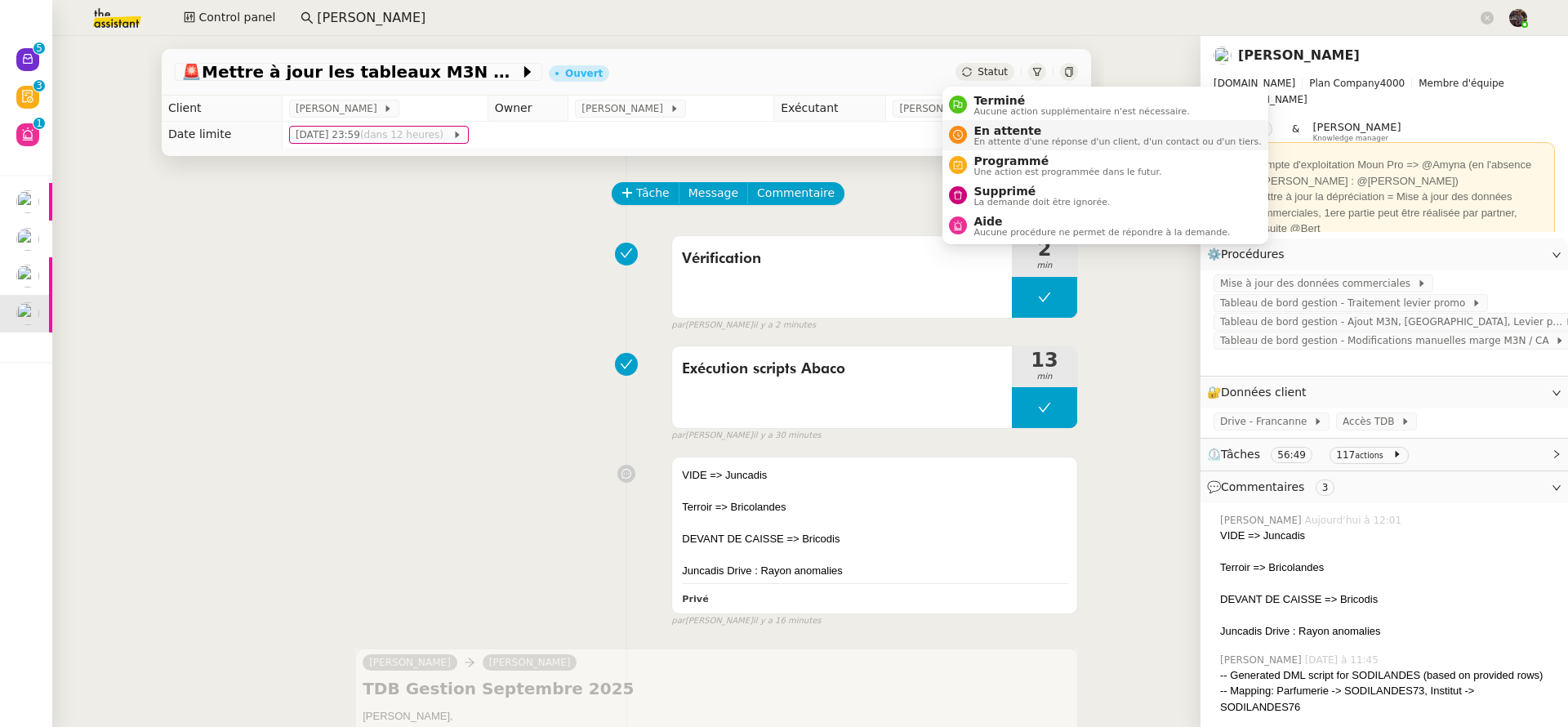
click at [992, 120] on li "En attente En attente d'une réponse d'un client, d'un contact ou d'un tiers." at bounding box center [1104, 135] width 325 height 30
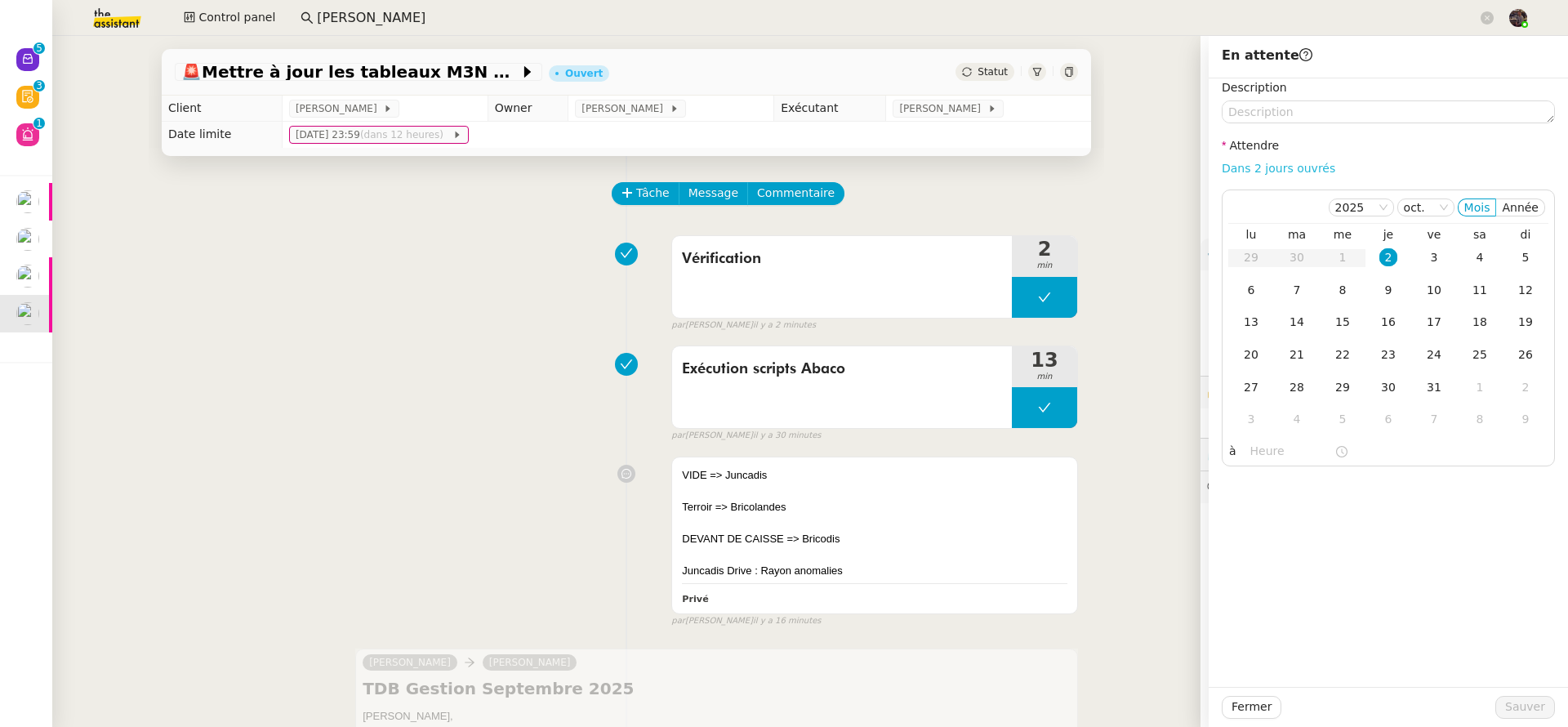
click at [1281, 165] on link "Dans 2 jours ouvrés" at bounding box center [1278, 168] width 114 height 13
type input "07:00"
click at [1519, 697] on span "Sauver" at bounding box center [1525, 706] width 40 height 19
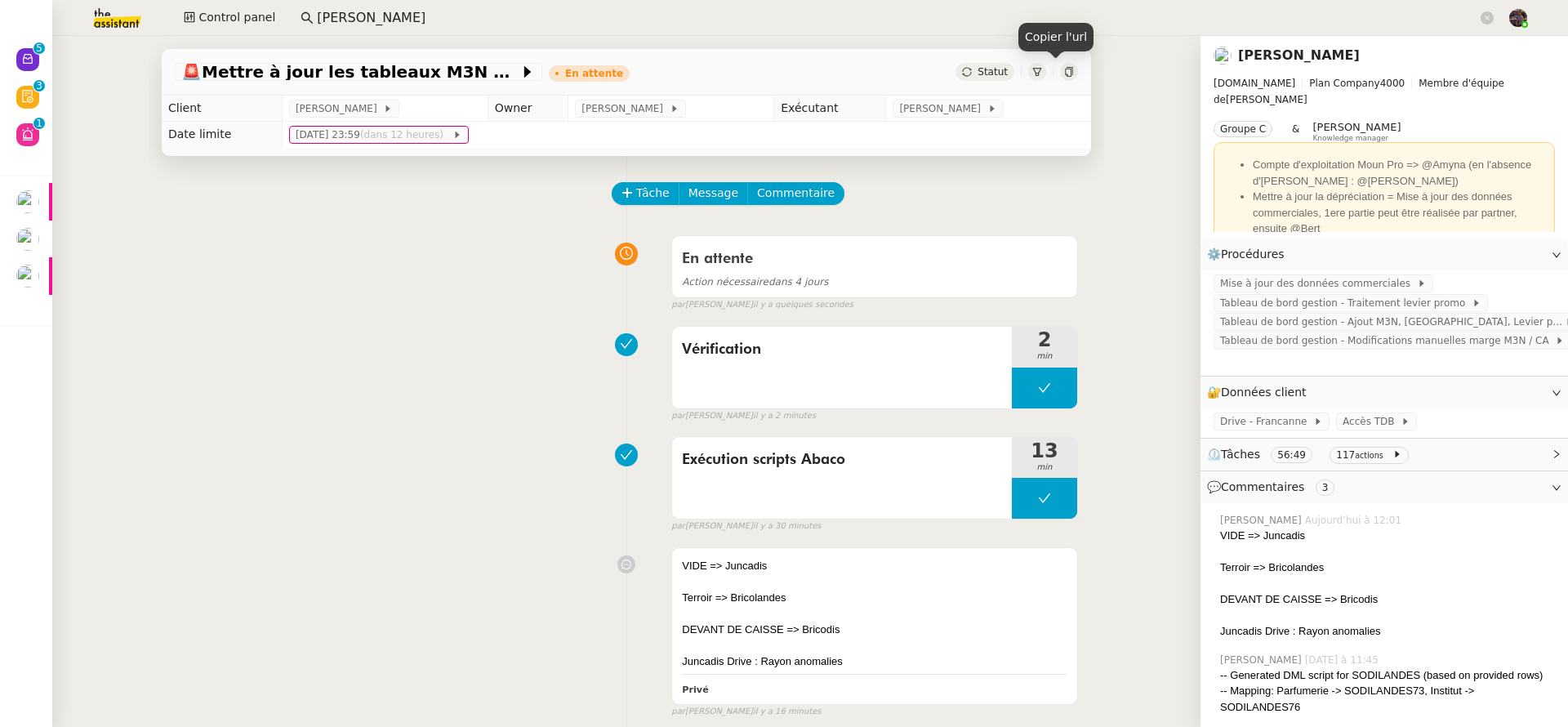
click at [1060, 73] on div at bounding box center [1069, 72] width 18 height 18
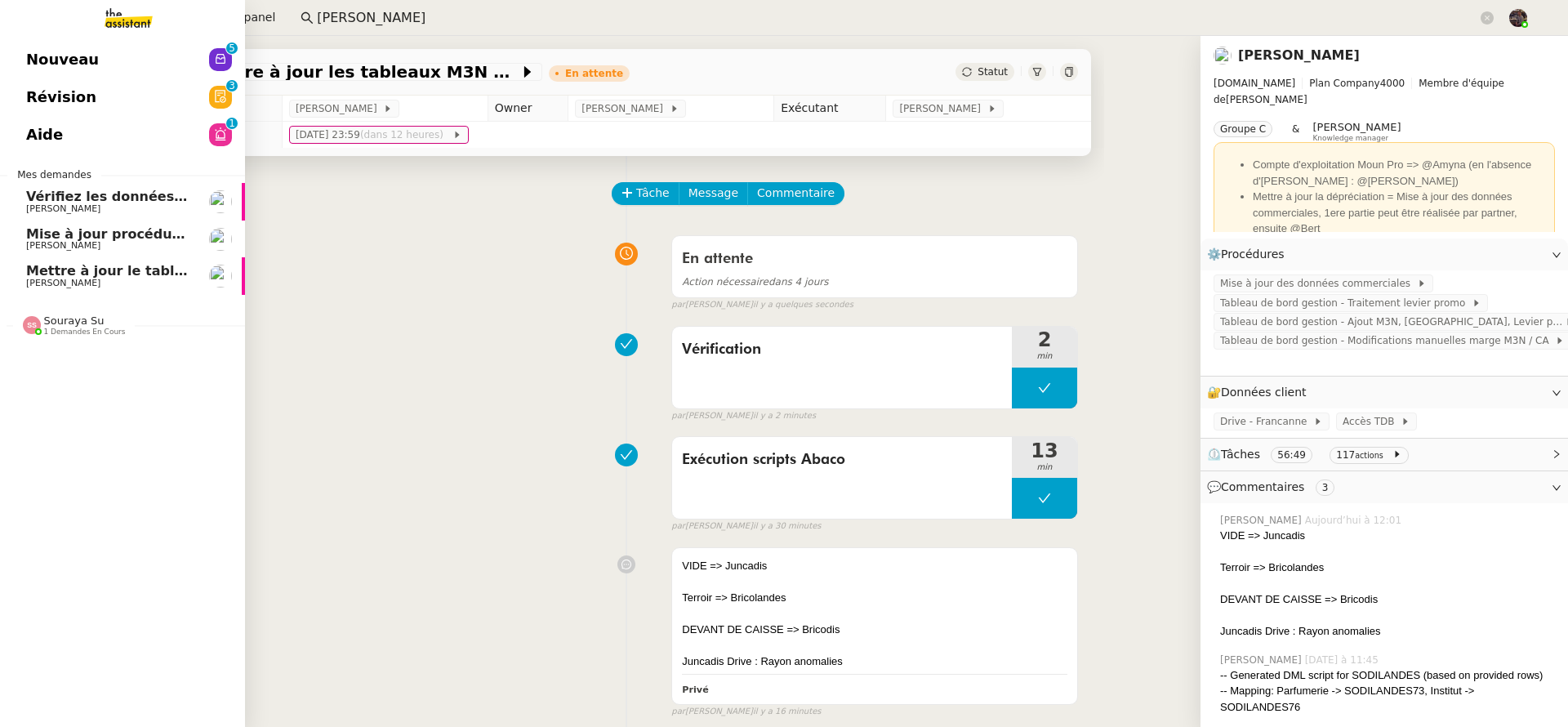
click at [49, 261] on link "Mettre à jour le tableau Looker Studio [PERSON_NAME]" at bounding box center [123, 276] width 245 height 38
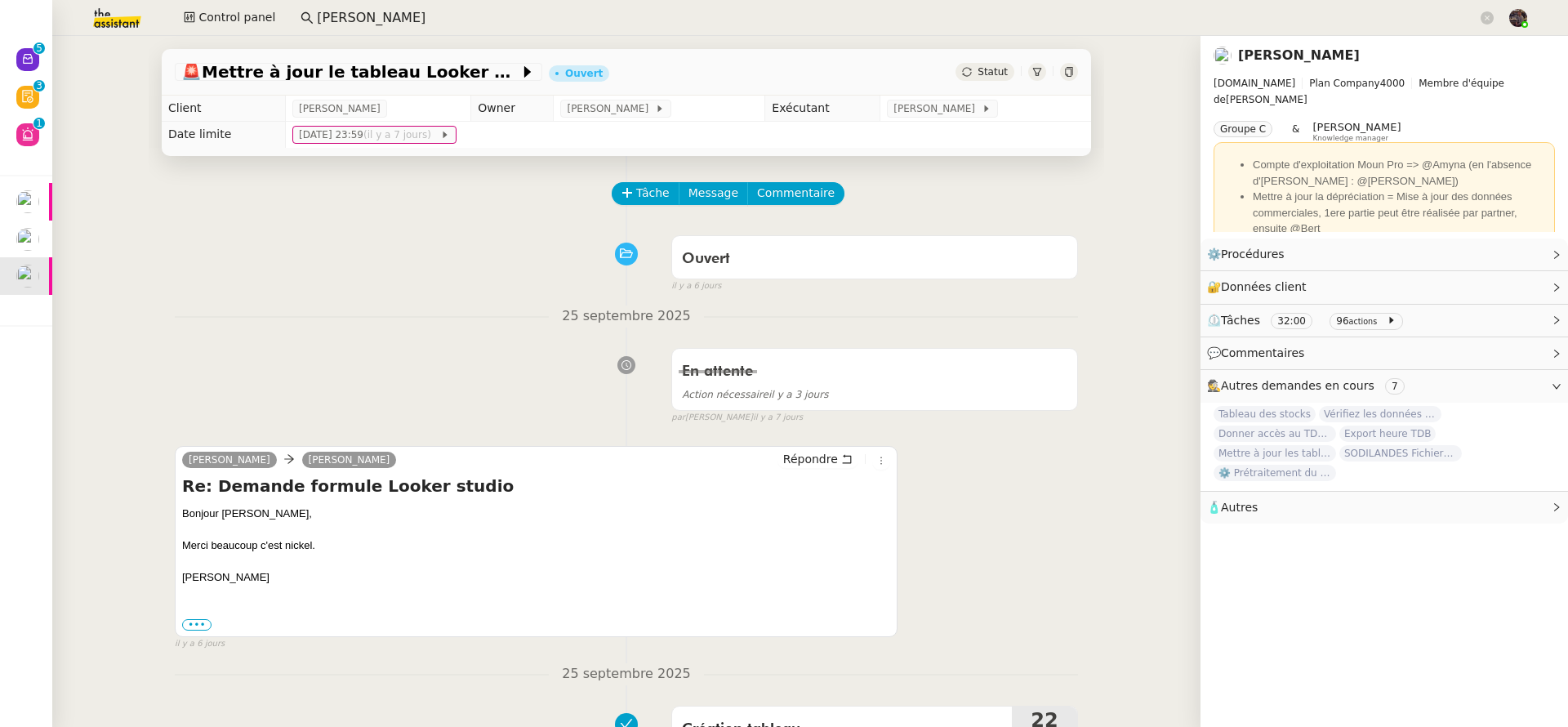
click at [447, 28] on input "[PERSON_NAME]" at bounding box center [897, 18] width 1161 height 22
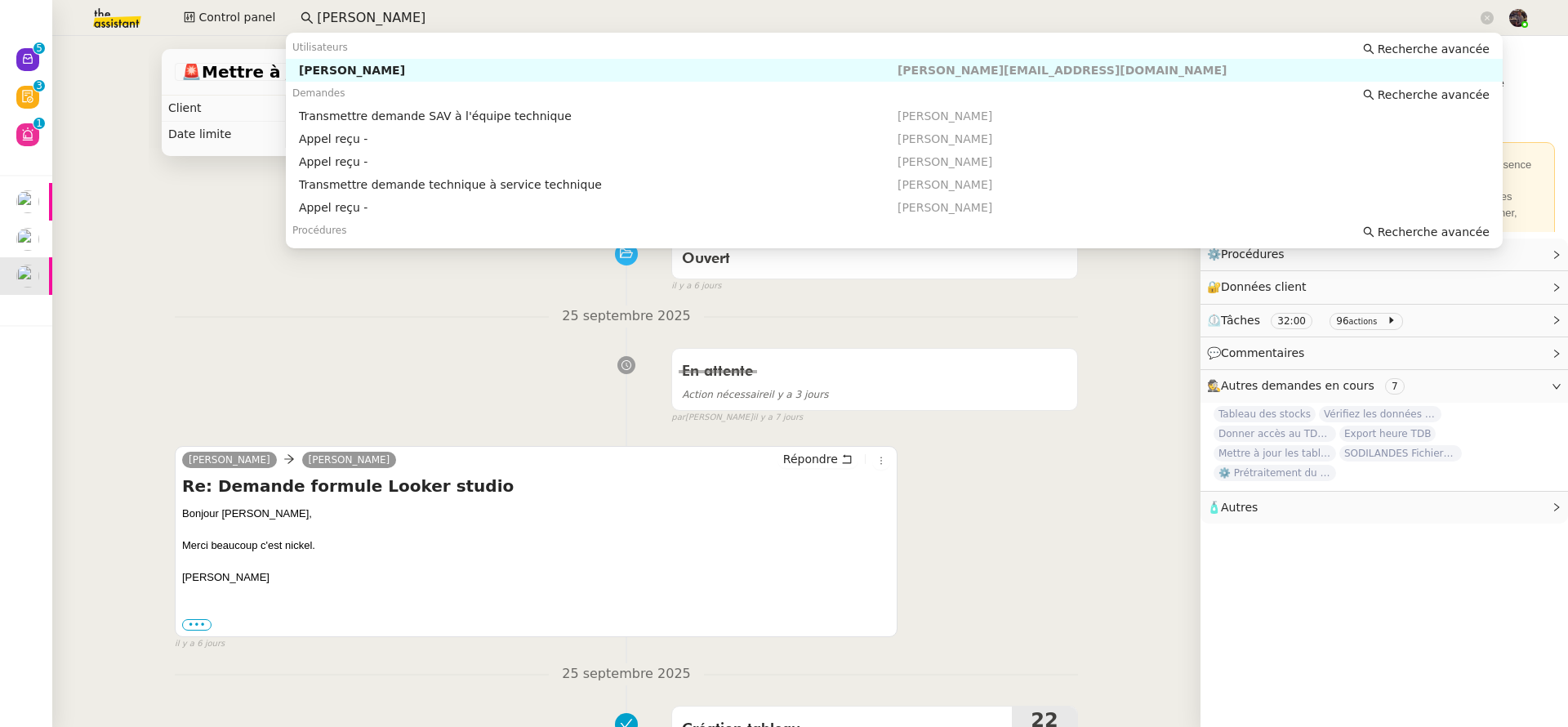
click at [447, 28] on input "[PERSON_NAME]" at bounding box center [897, 18] width 1161 height 22
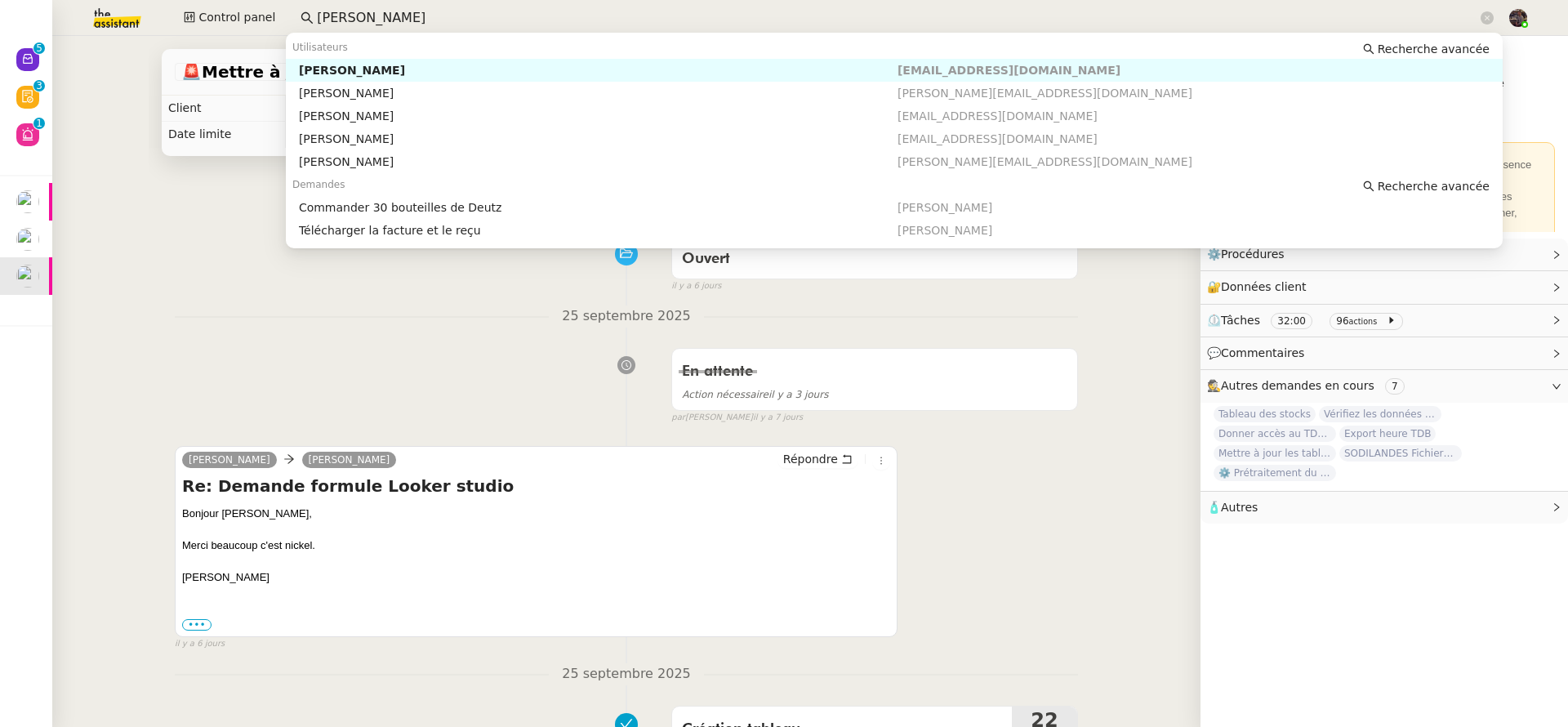
click at [421, 62] on nz-auto-option "[PERSON_NAME] [EMAIL_ADDRESS][DOMAIN_NAME]" at bounding box center [894, 71] width 1217 height 23
type input "[PERSON_NAME]"
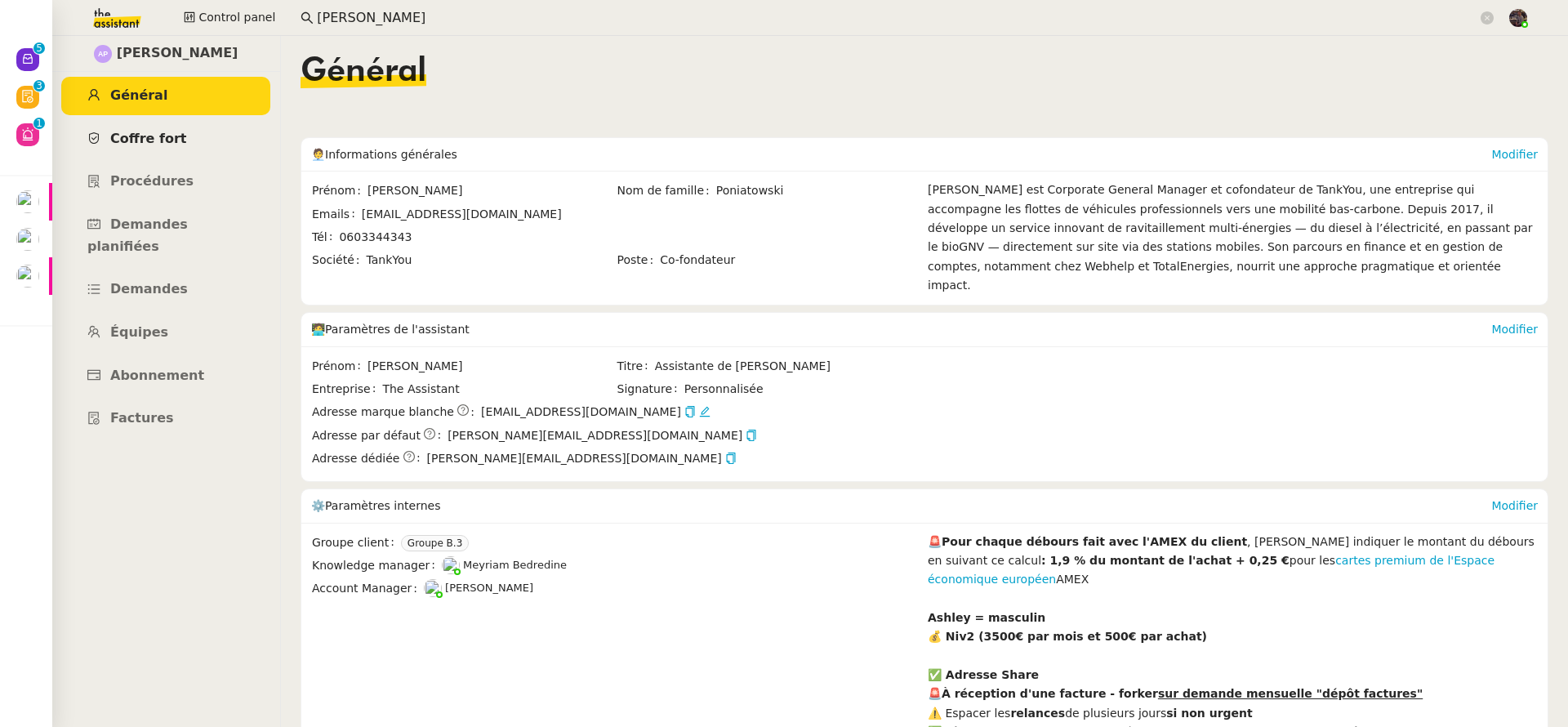
click at [174, 144] on span "Coffre fort" at bounding box center [149, 138] width 77 height 15
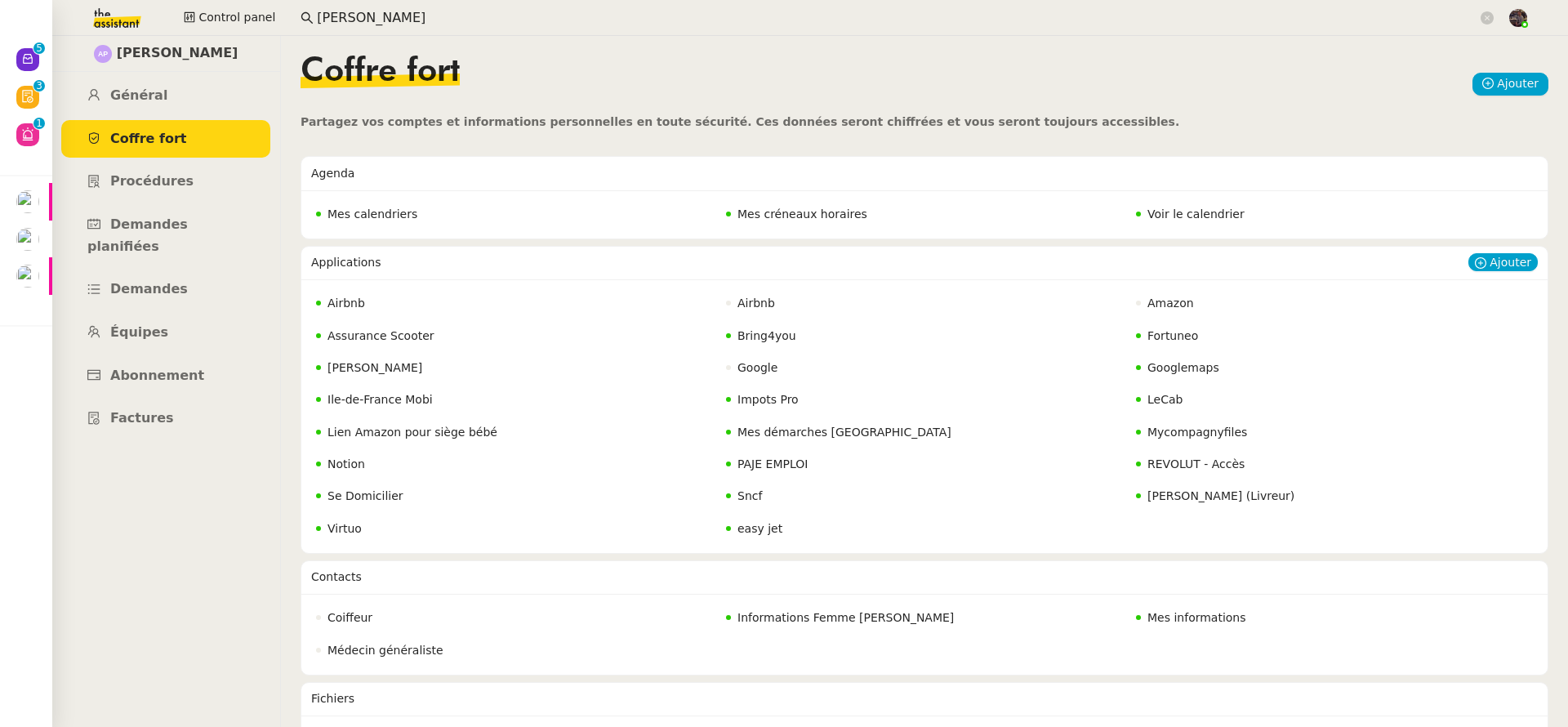
click at [1167, 470] on span "REVOLUT - Accès" at bounding box center [1195, 464] width 98 height 13
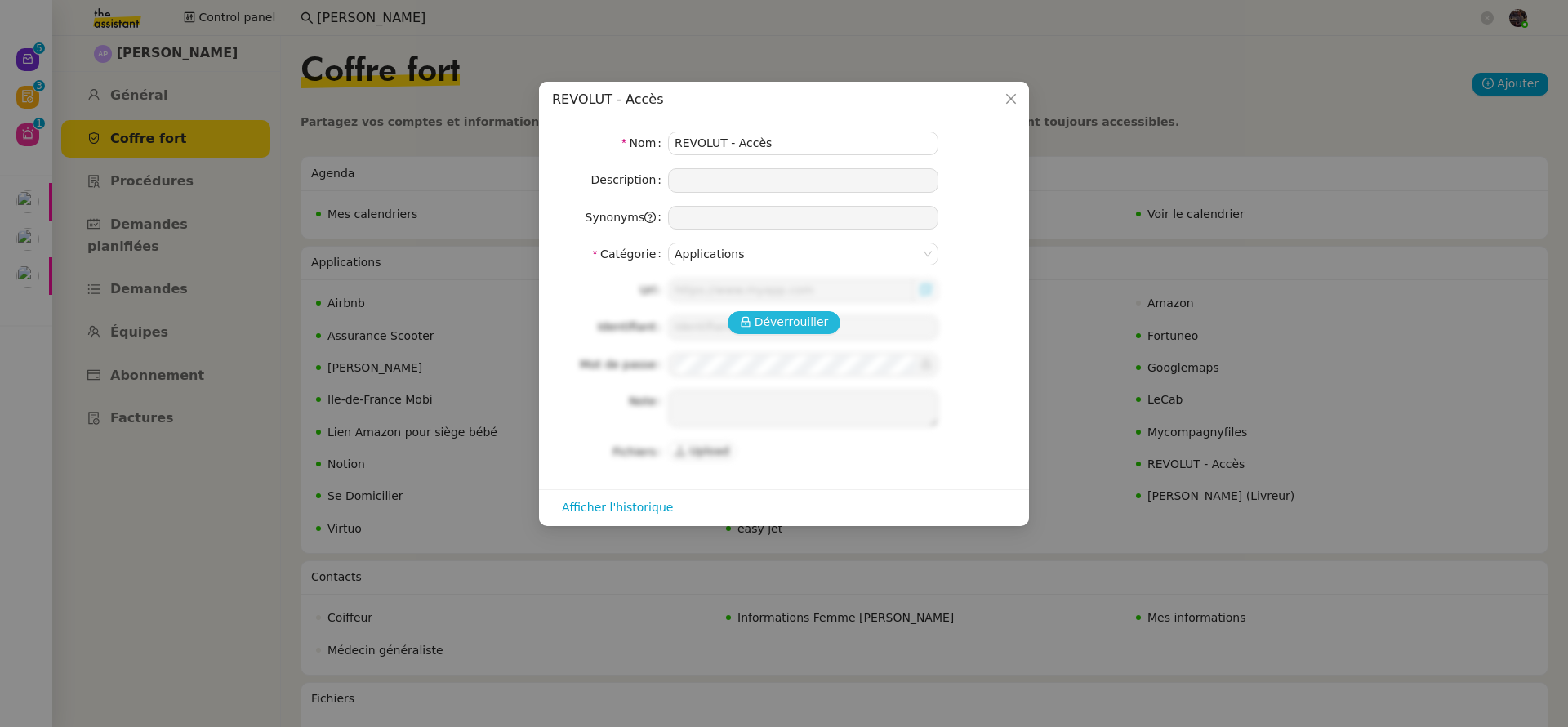
click at [800, 332] on button "Déverrouiller" at bounding box center [784, 322] width 114 height 23
type input "[URL][DOMAIN_NAME]"
type input "[PERSON_NAME][EMAIL_ADDRESS][DOMAIN_NAME]"
type textarea "1- cliquer sur URL 2- demander au KM le code recu en inbox (attention valable 1…"
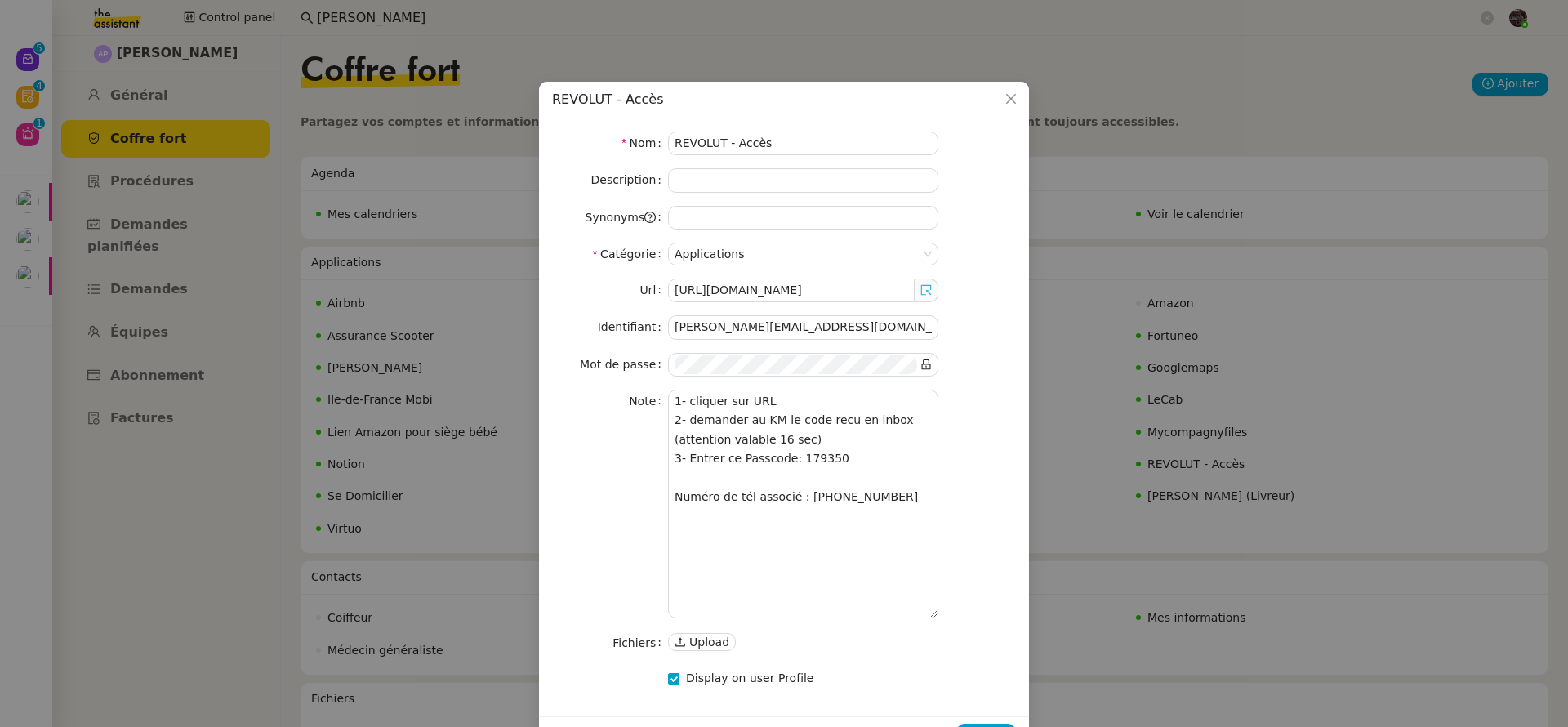
click at [929, 286] on icon at bounding box center [927, 290] width 11 height 11
click at [758, 324] on input "[PERSON_NAME][EMAIL_ADDRESS][DOMAIN_NAME]" at bounding box center [803, 327] width 270 height 23
click at [927, 361] on icon at bounding box center [926, 364] width 12 height 12
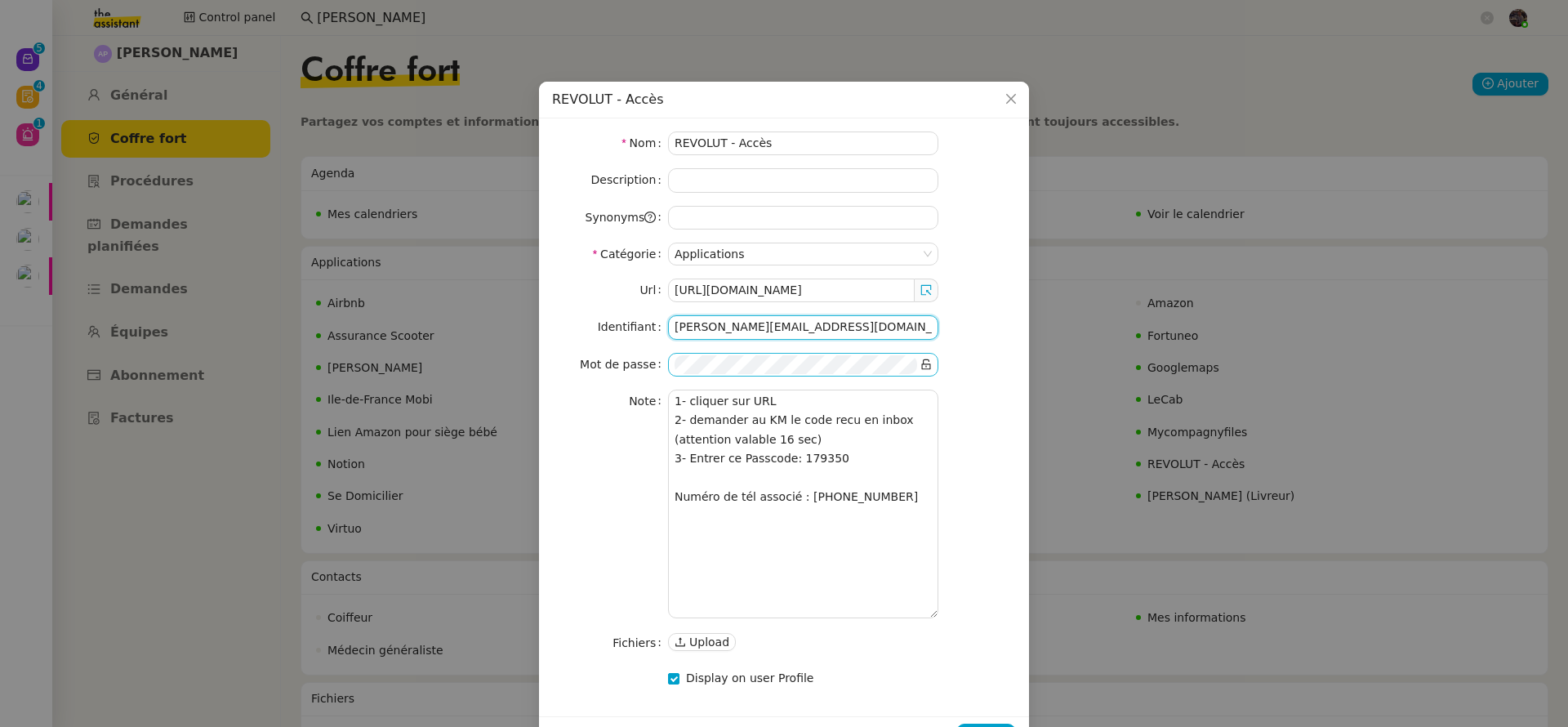
click at [785, 320] on input "[PERSON_NAME][EMAIL_ADDRESS][DOMAIN_NAME]" at bounding box center [803, 327] width 270 height 23
click at [27, 59] on nz-modal-container "REVOLUT - Accès Nom REVOLUT - Accès Description Synonyms Catégorie Applications…" at bounding box center [784, 364] width 1568 height 727
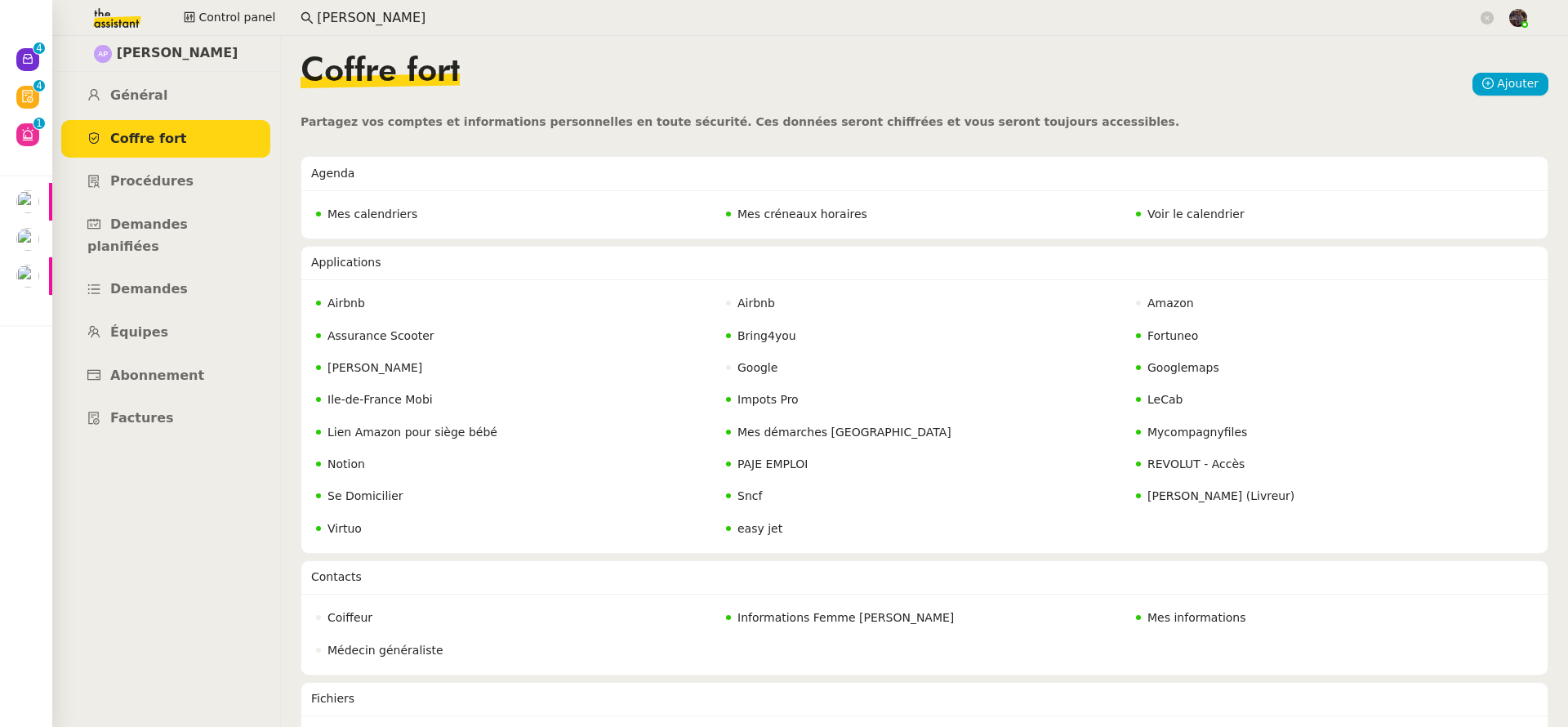
click at [29, 59] on nz-modal-container "REVOLUT - Accès Nom REVOLUT - Accès Description Synonyms Catégorie Applications…" at bounding box center [784, 364] width 1568 height 727
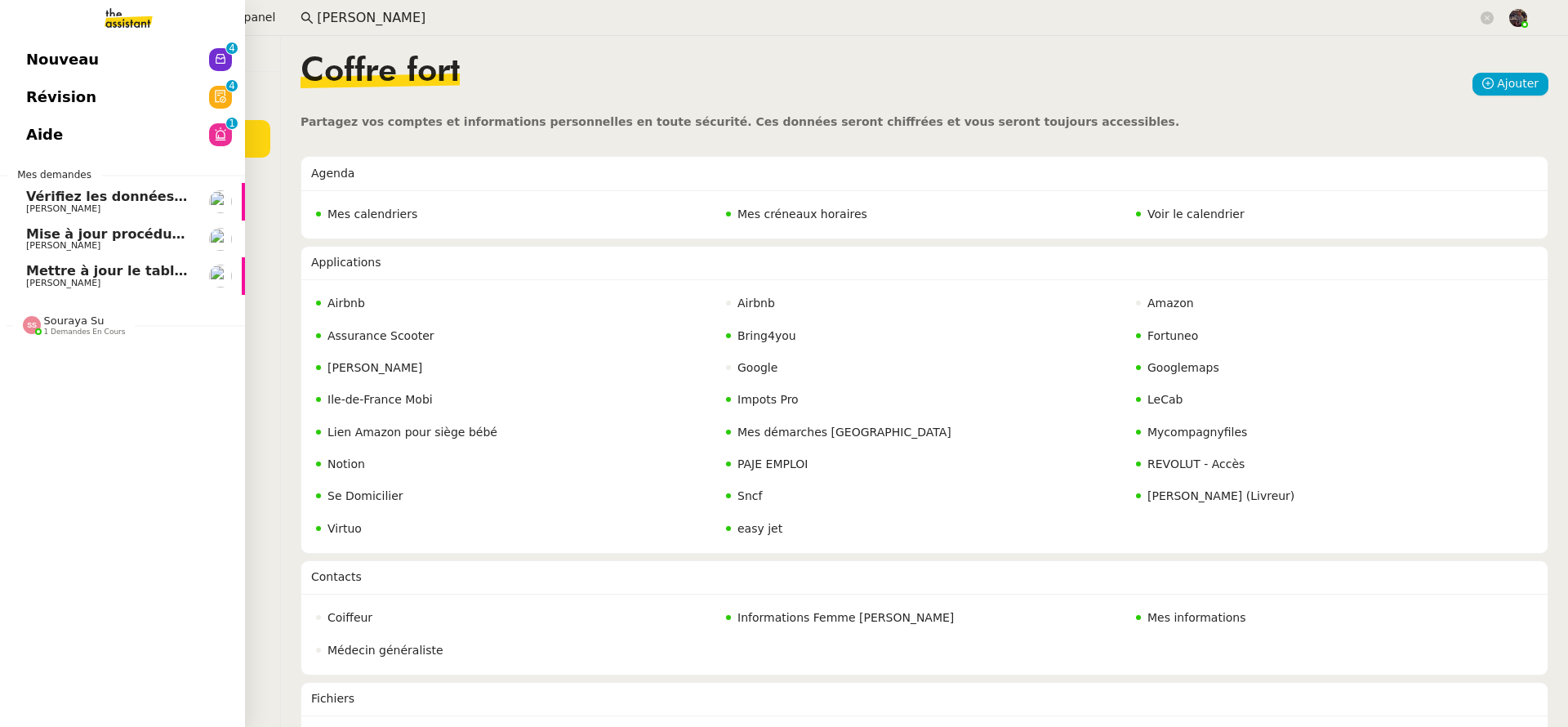
click at [30, 58] on span "Nouveau" at bounding box center [62, 59] width 73 height 24
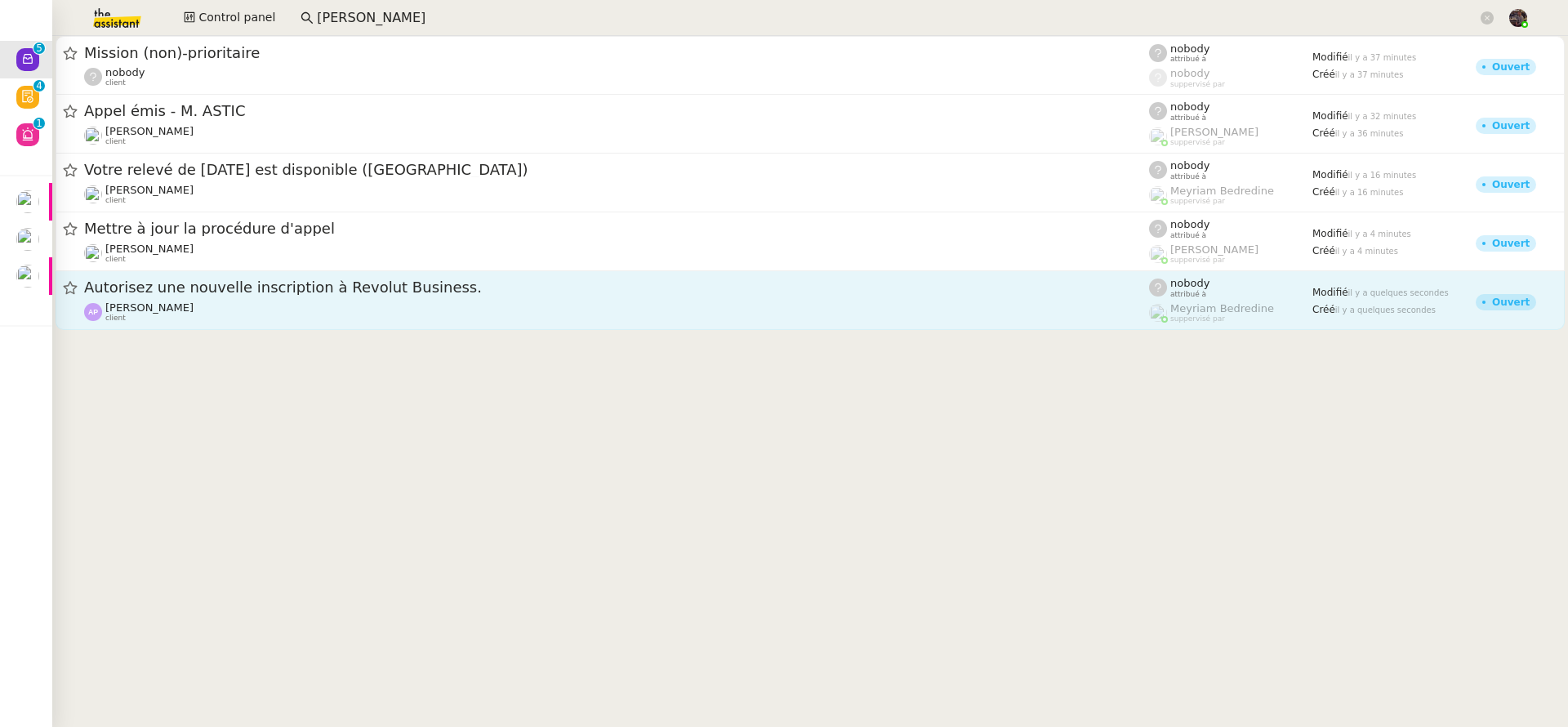
click at [297, 294] on span "Autorisez une nouvelle inscription à Revolut Business." at bounding box center [616, 287] width 1065 height 14
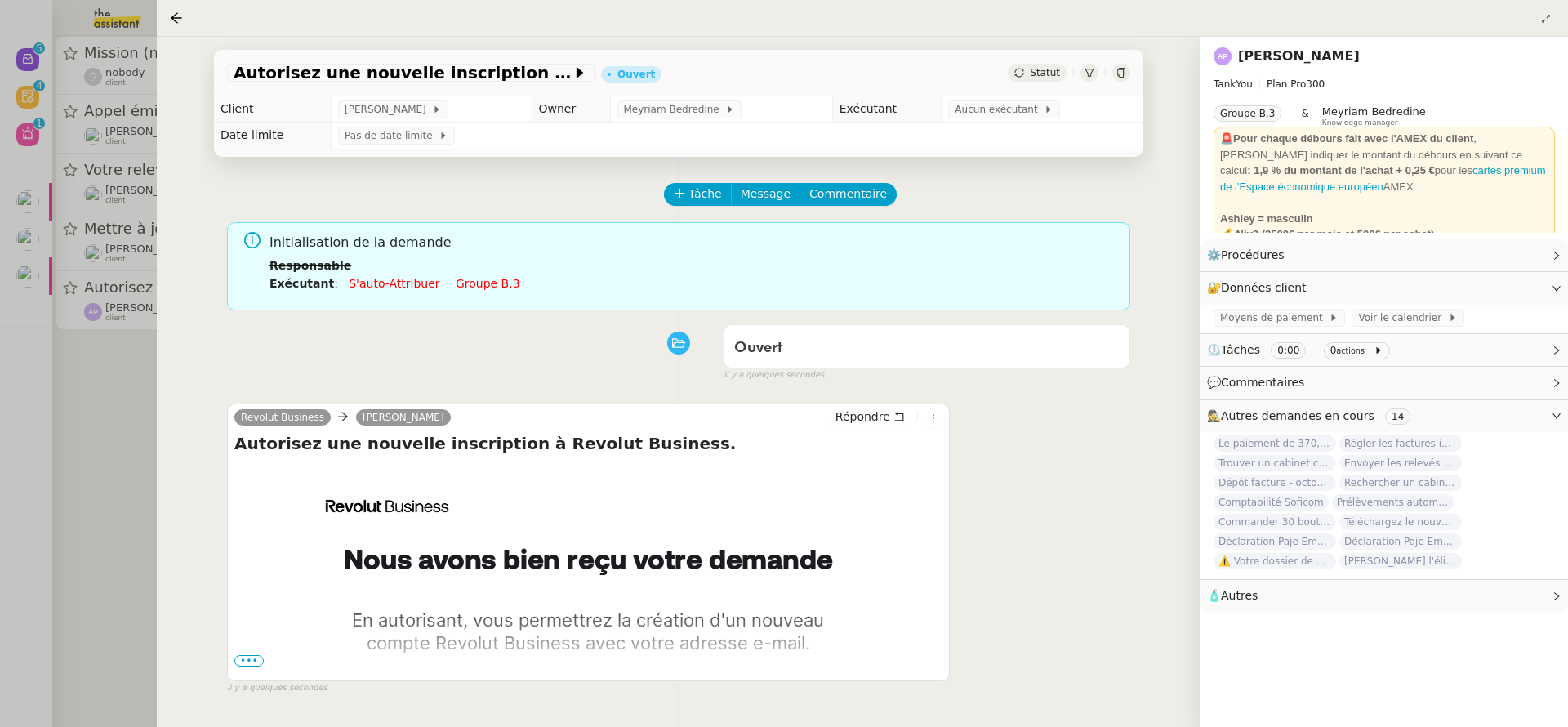
click at [260, 662] on span "•••" at bounding box center [249, 660] width 30 height 12
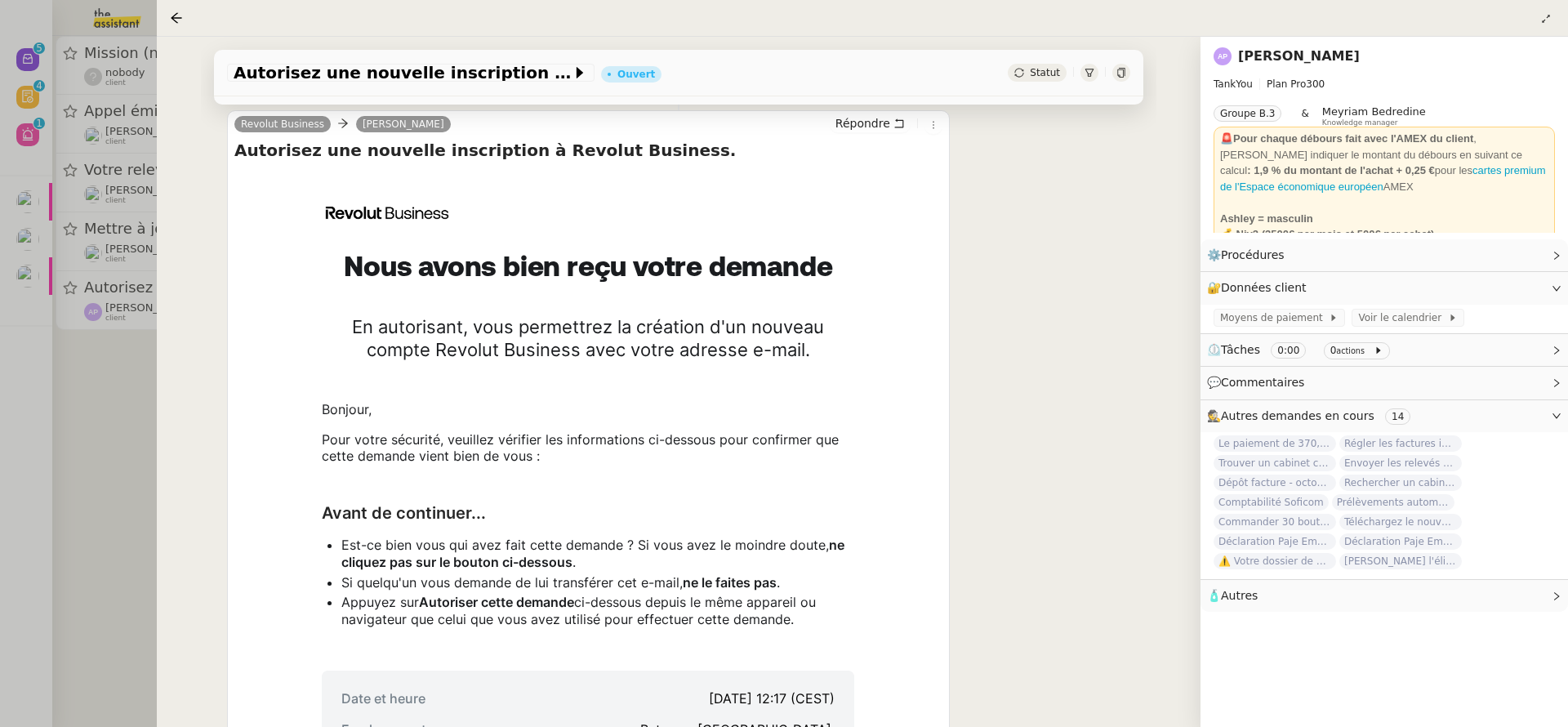
scroll to position [835, 0]
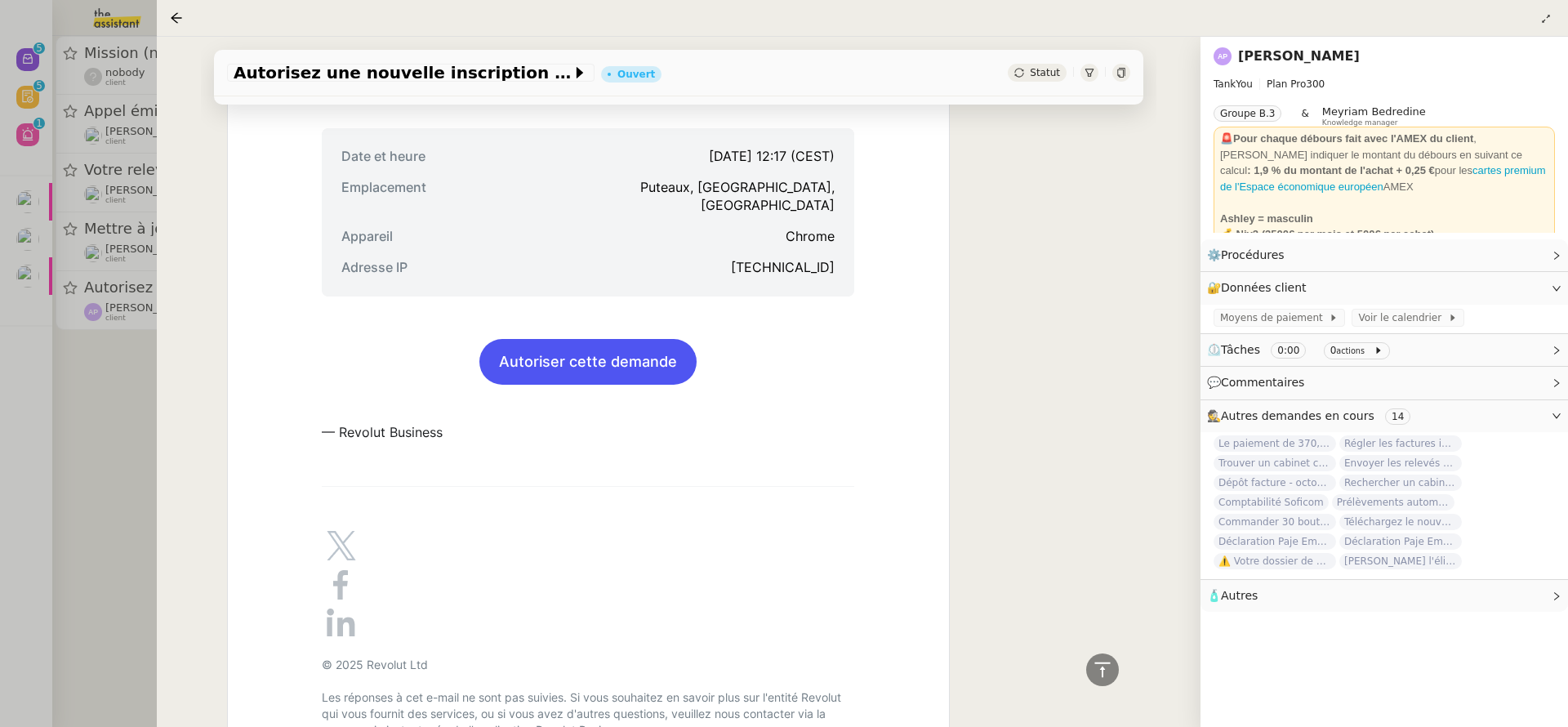
click at [579, 349] on link "Autoriser cette demande" at bounding box center [587, 361] width 218 height 44
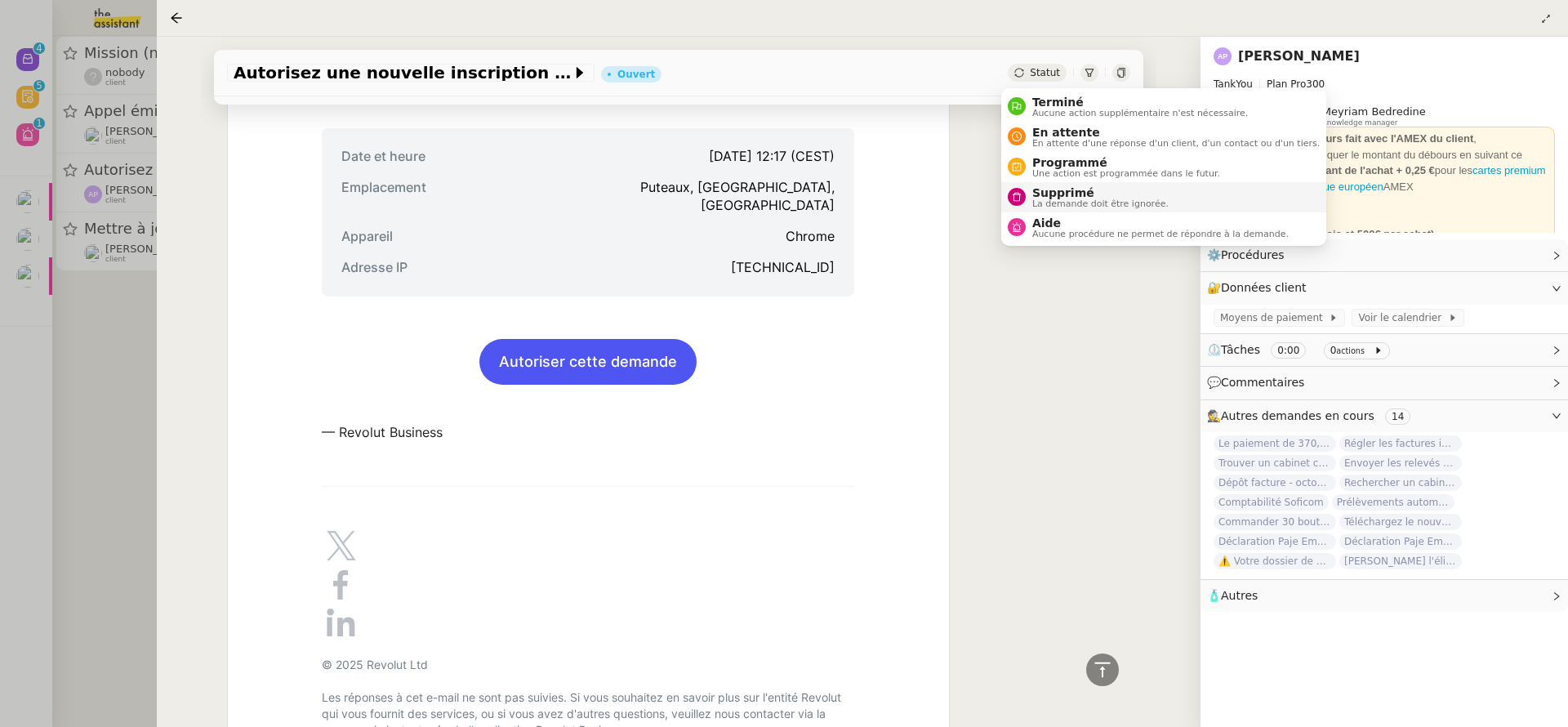
click at [1068, 209] on span "La demande doit être ignorée." at bounding box center [1101, 204] width 136 height 9
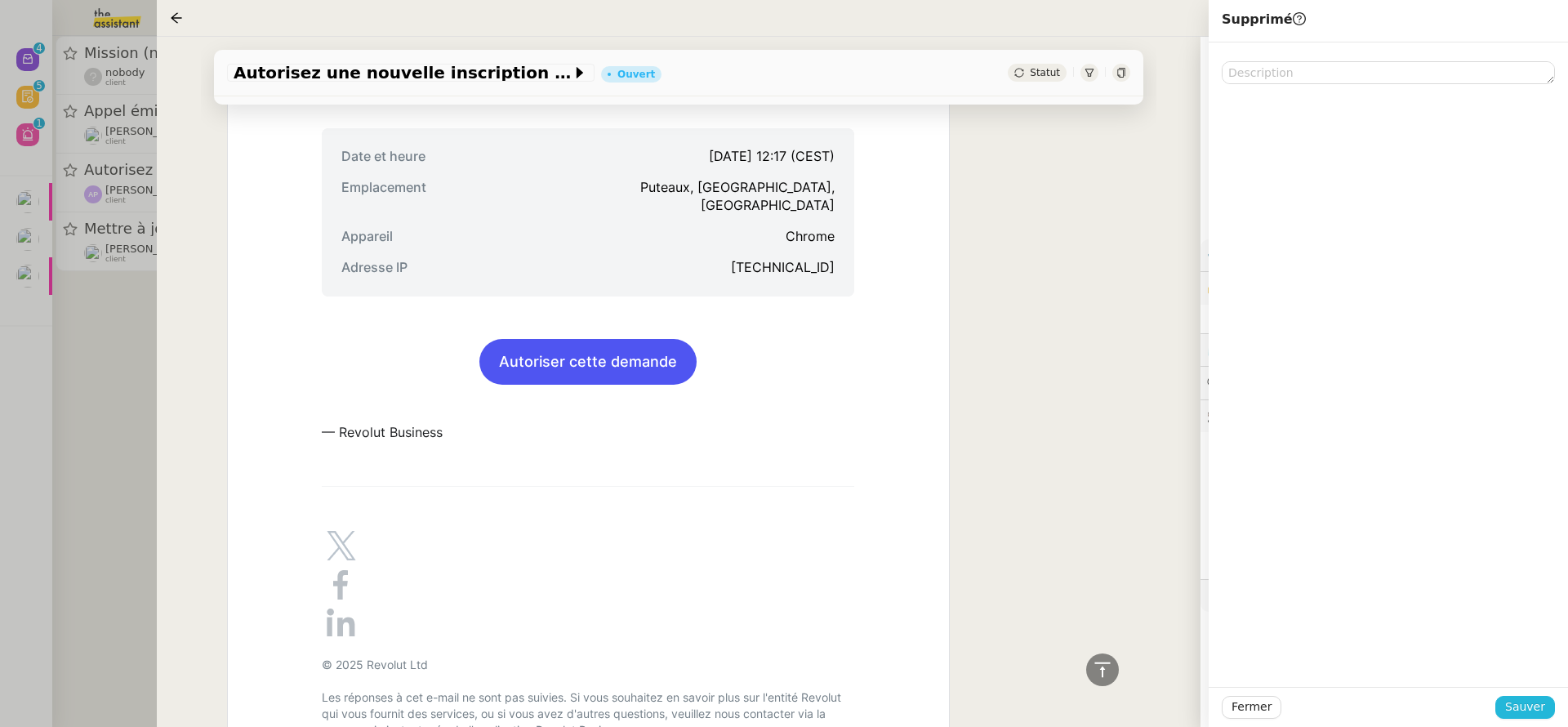
click at [1529, 708] on span "Sauver" at bounding box center [1525, 706] width 40 height 19
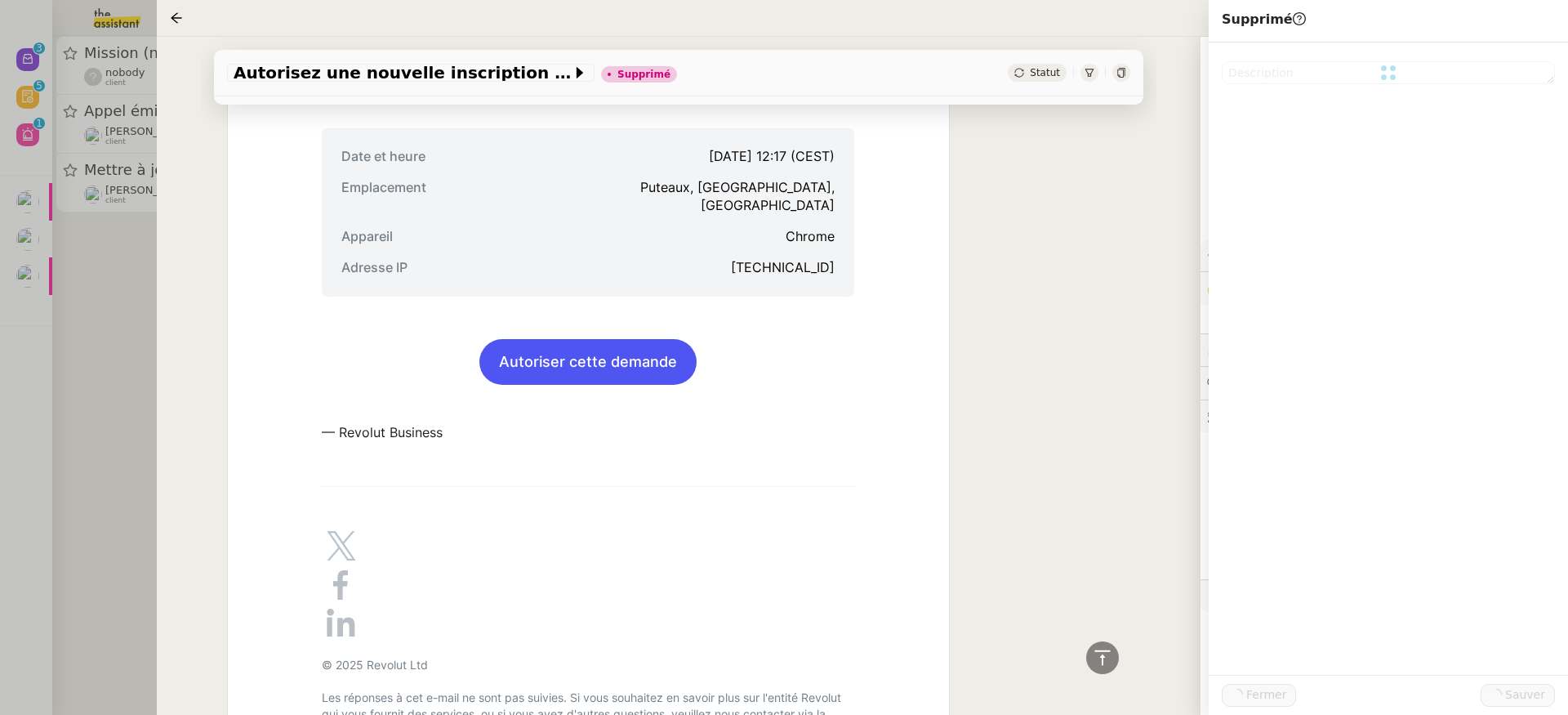
click at [93, 333] on div at bounding box center [784, 358] width 1568 height 715
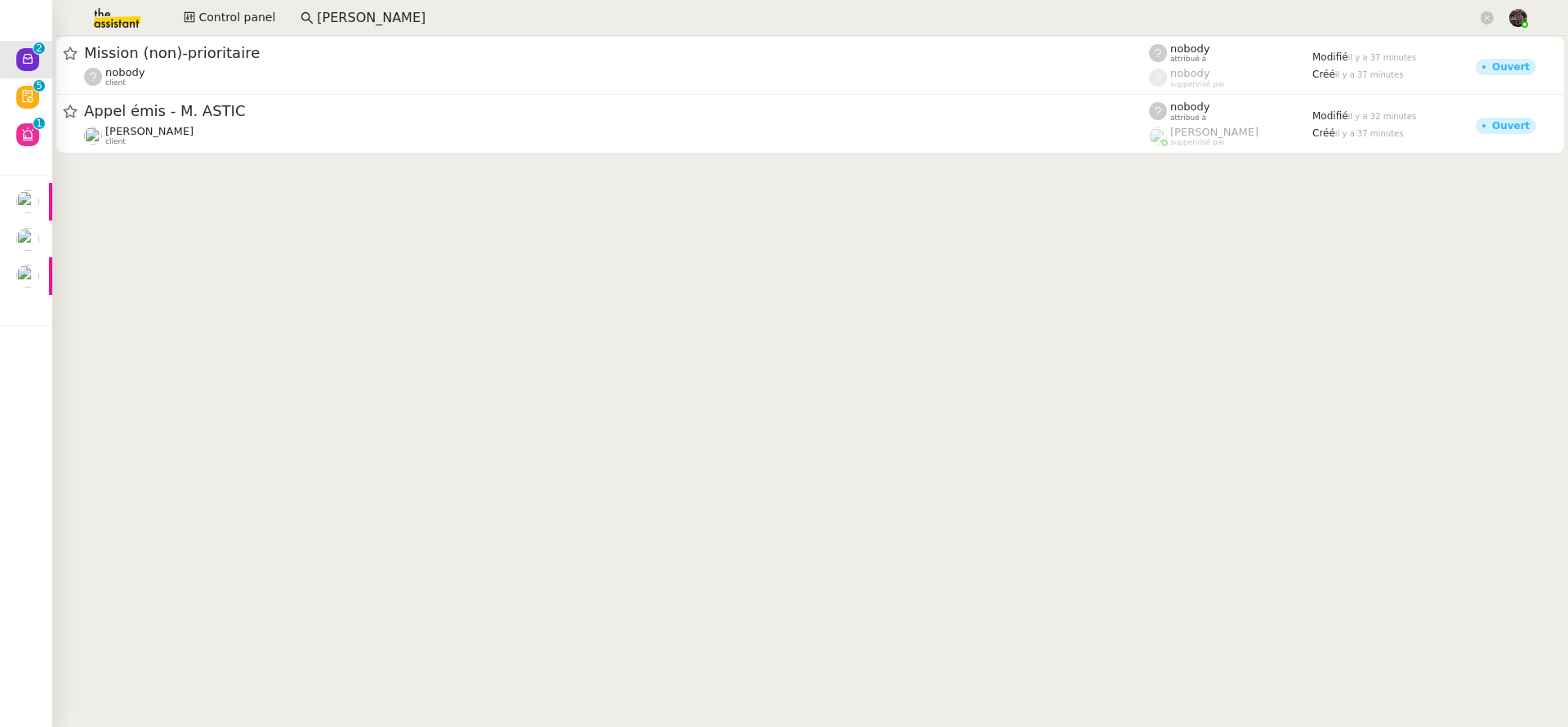
click at [499, 23] on input "[PERSON_NAME]" at bounding box center [897, 18] width 1161 height 22
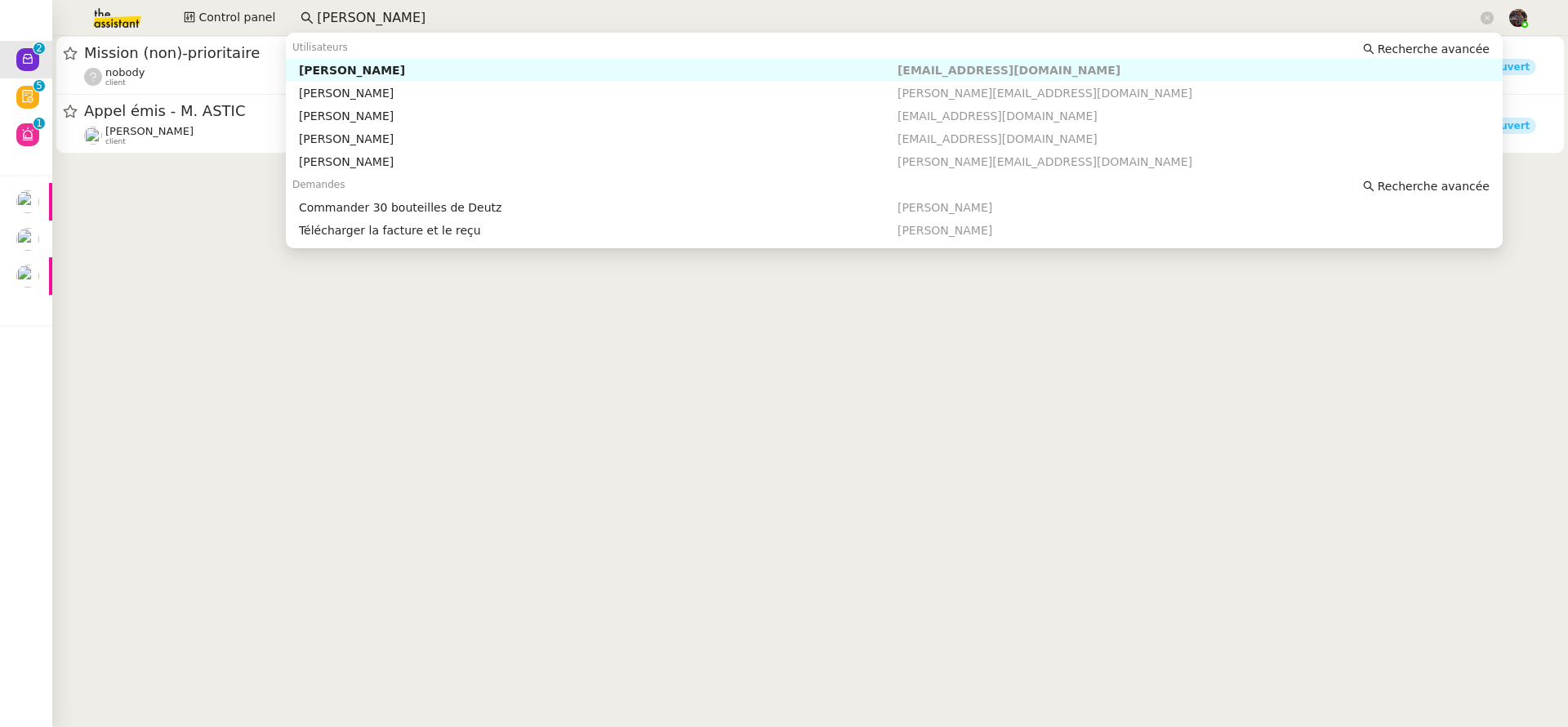
click at [447, 68] on div "[PERSON_NAME]" at bounding box center [598, 70] width 598 height 14
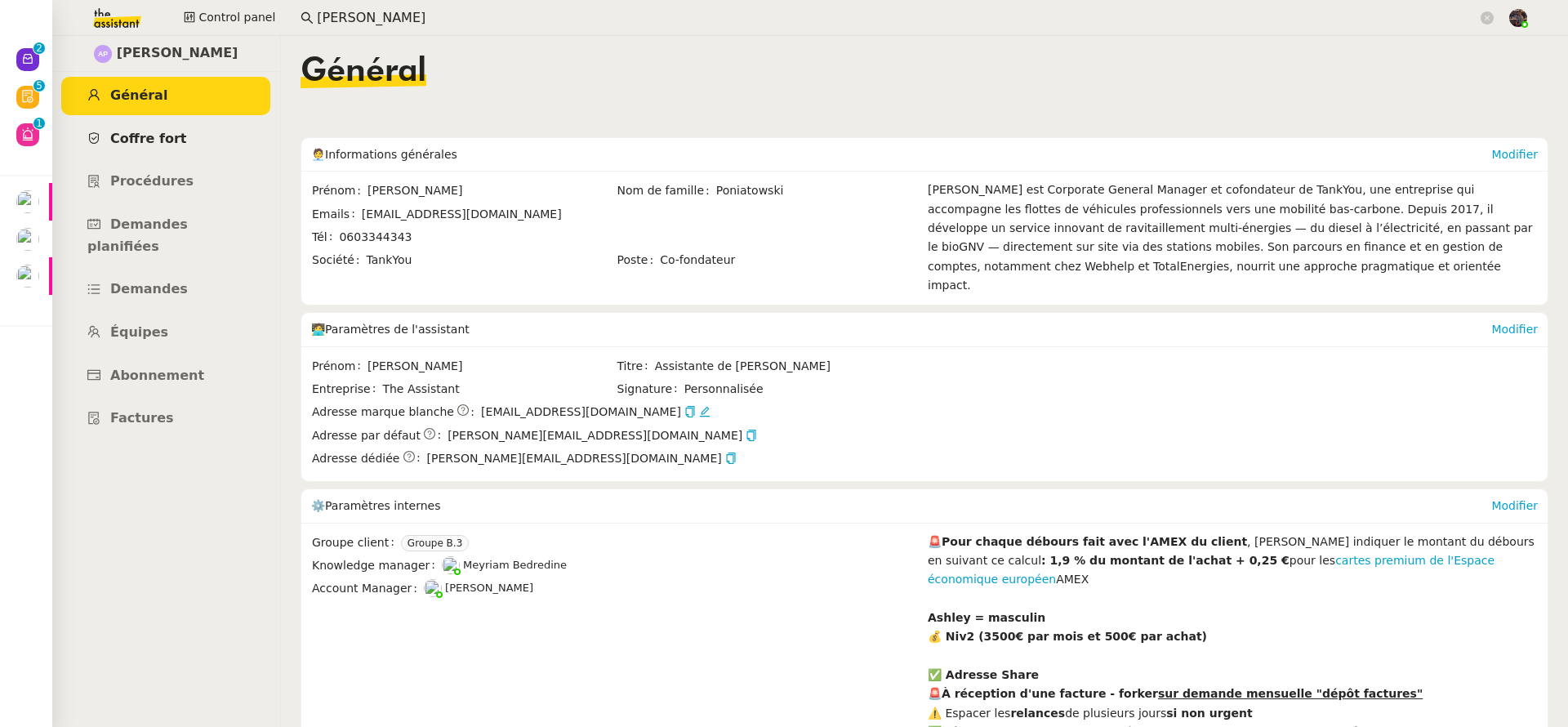
click at [146, 133] on span "Coffre fort" at bounding box center [149, 138] width 77 height 15
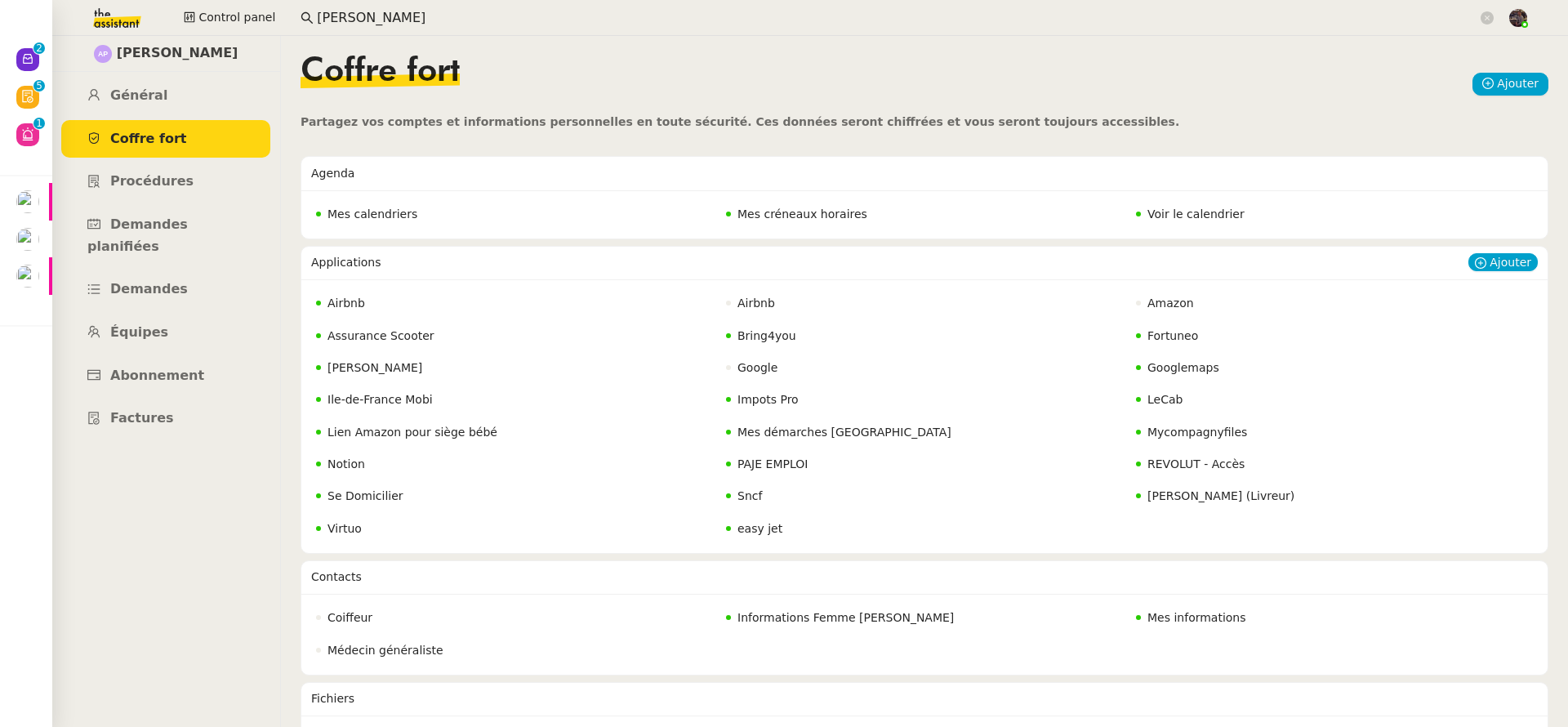
click at [1165, 459] on span "REVOLUT - Accès" at bounding box center [1195, 464] width 98 height 13
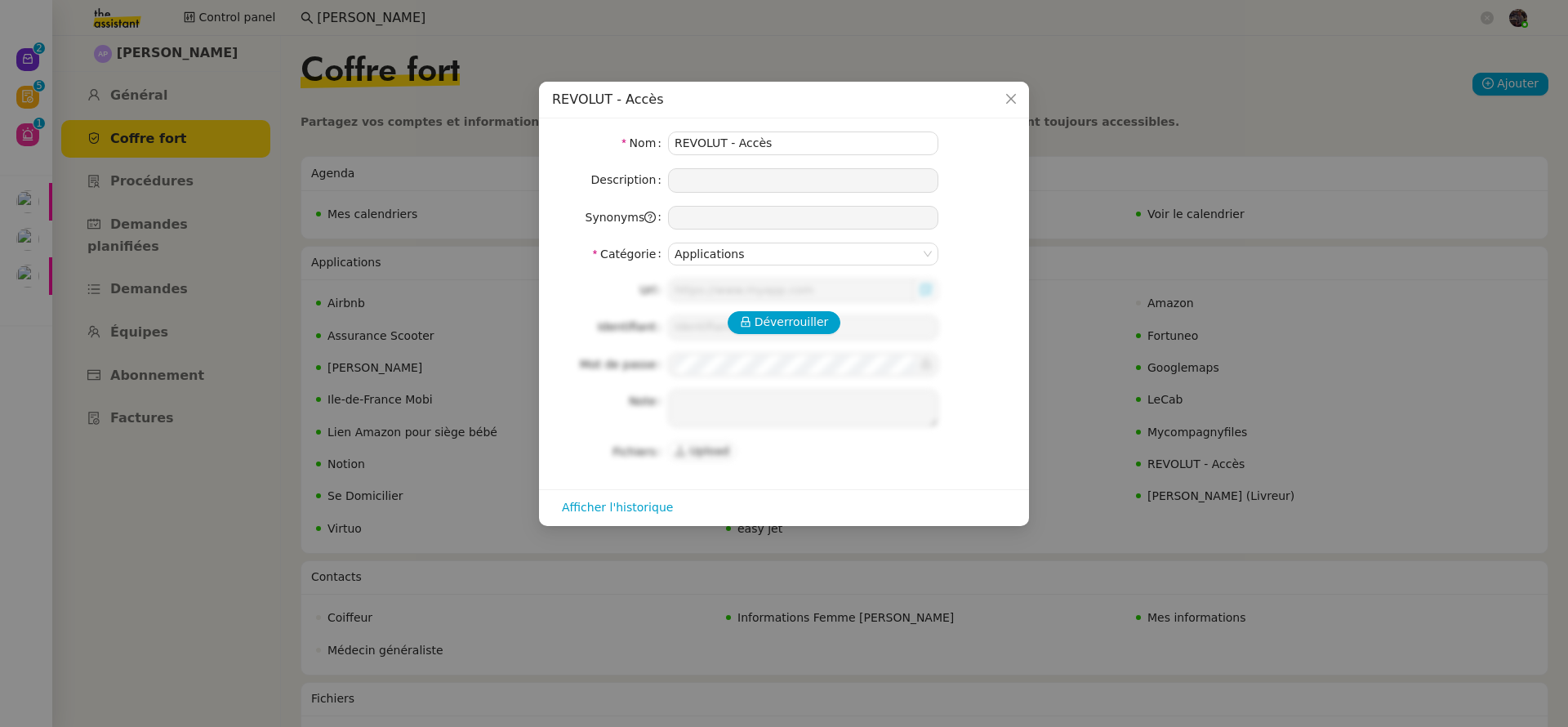
click at [811, 338] on div "Déverrouiller Url Identifiant Mot de passe Note Fichiers Upload" at bounding box center [784, 371] width 464 height 184
click at [801, 327] on span "Déverrouiller" at bounding box center [792, 321] width 74 height 19
type input "[URL][DOMAIN_NAME]"
type input "[PERSON_NAME][EMAIL_ADDRESS][DOMAIN_NAME]"
type textarea "1- cliquer sur URL 2- demander au KM le code recu en inbox (attention valable 1…"
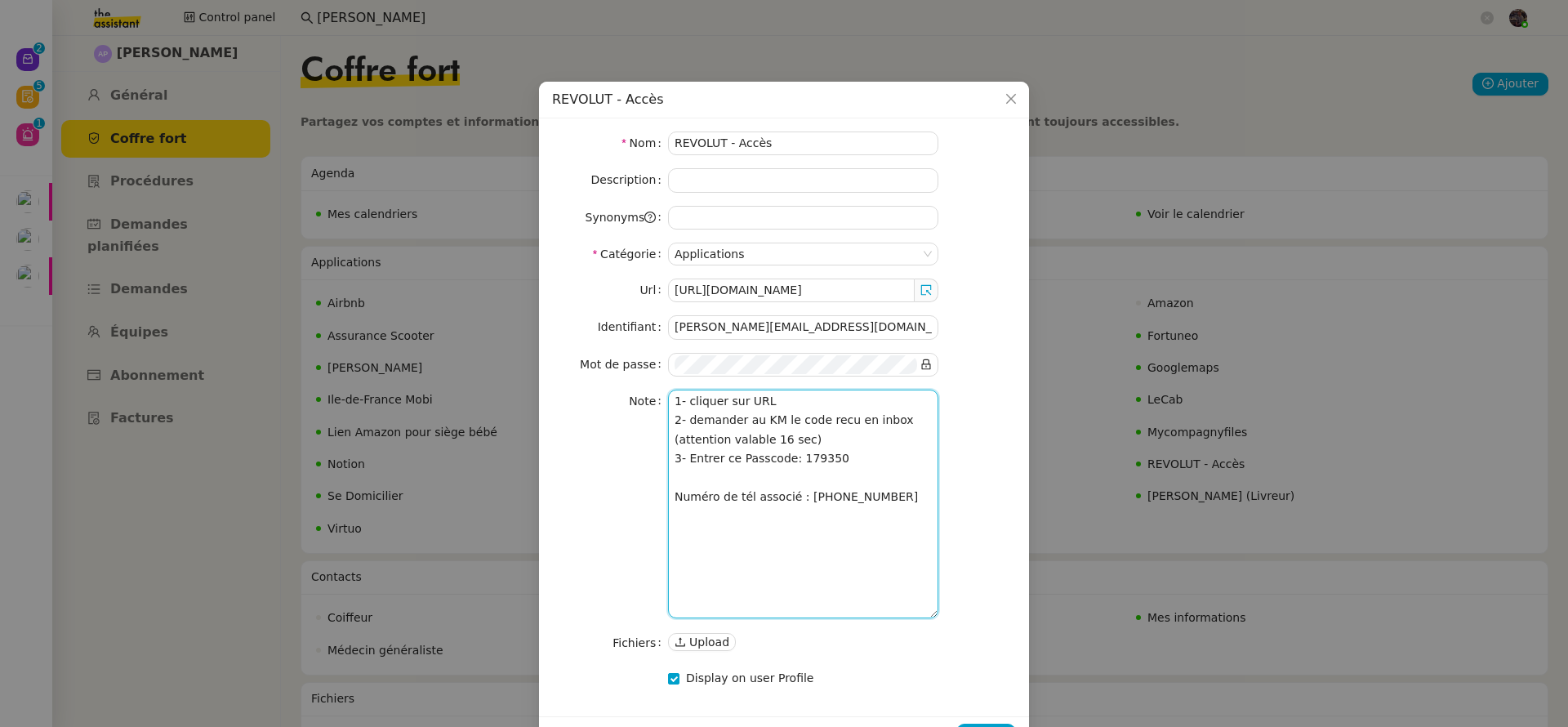
click at [820, 478] on textarea "1- cliquer sur URL 2- demander au KM le code recu en inbox (attention valable 1…" at bounding box center [803, 503] width 270 height 228
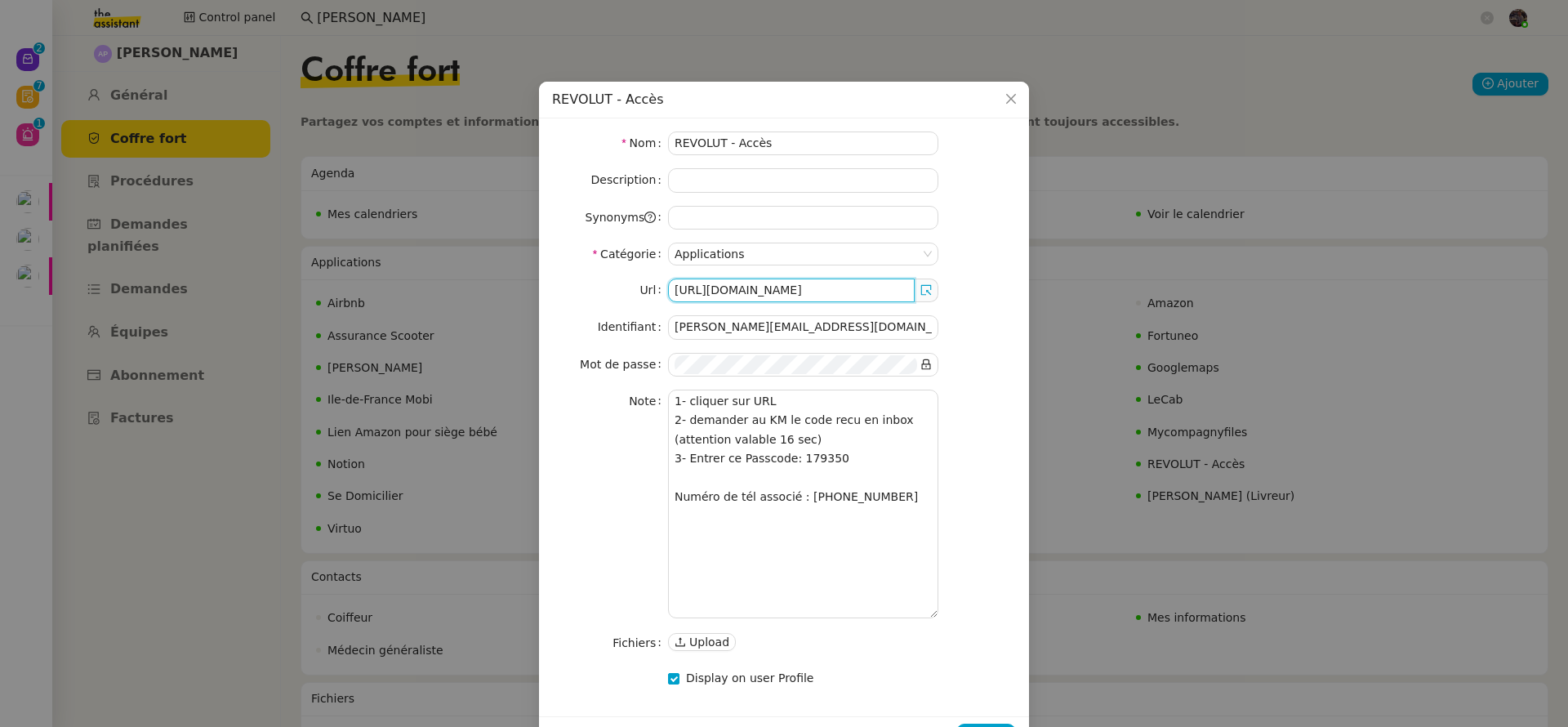
drag, startPoint x: 886, startPoint y: 296, endPoint x: 764, endPoint y: 292, distance: 122.1
click at [764, 292] on input "[URL][DOMAIN_NAME]" at bounding box center [791, 290] width 246 height 23
click at [845, 294] on input "[URL][DOMAIN_NAME]" at bounding box center [791, 290] width 246 height 23
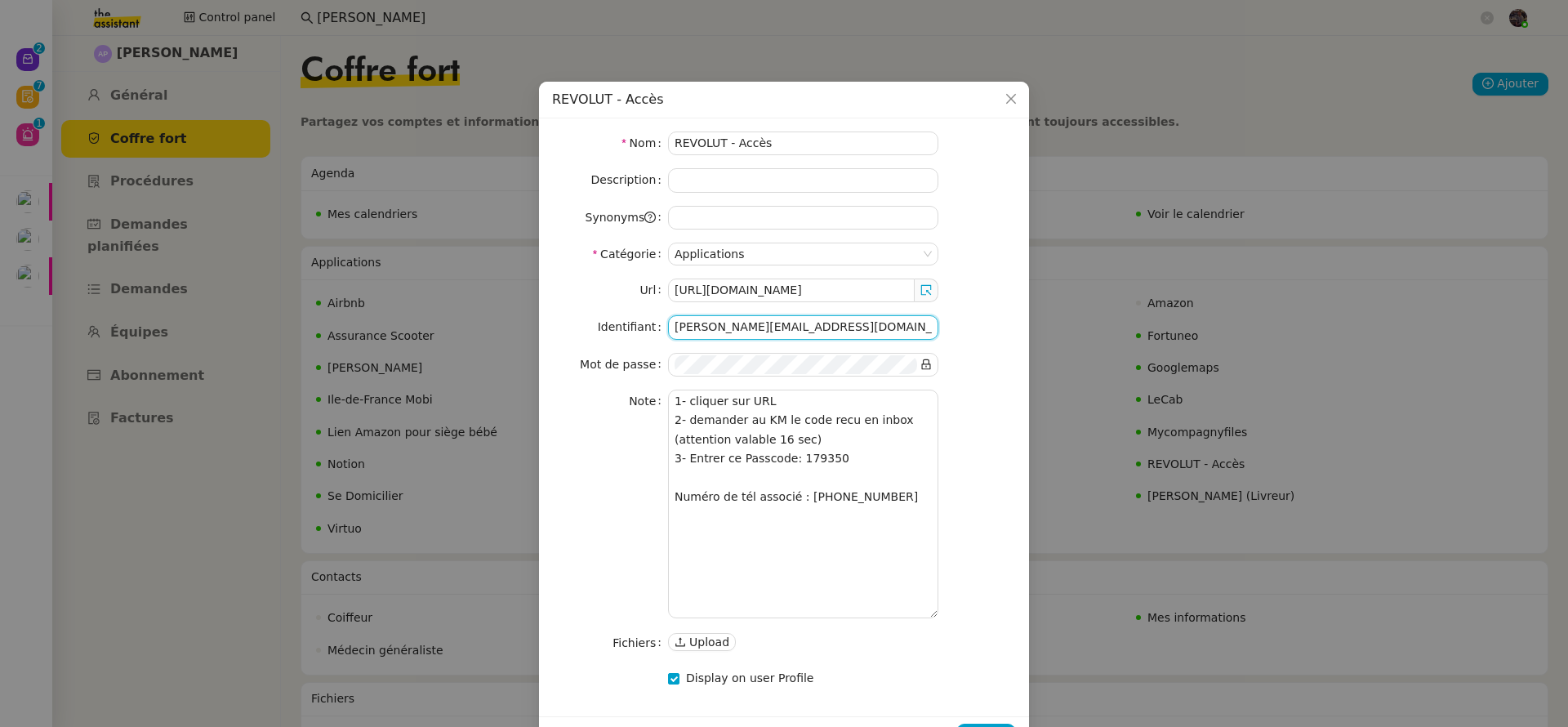
click at [826, 315] on input "[PERSON_NAME][EMAIL_ADDRESS][DOMAIN_NAME]" at bounding box center [803, 327] width 270 height 23
click at [927, 364] on icon at bounding box center [927, 364] width 9 height 11
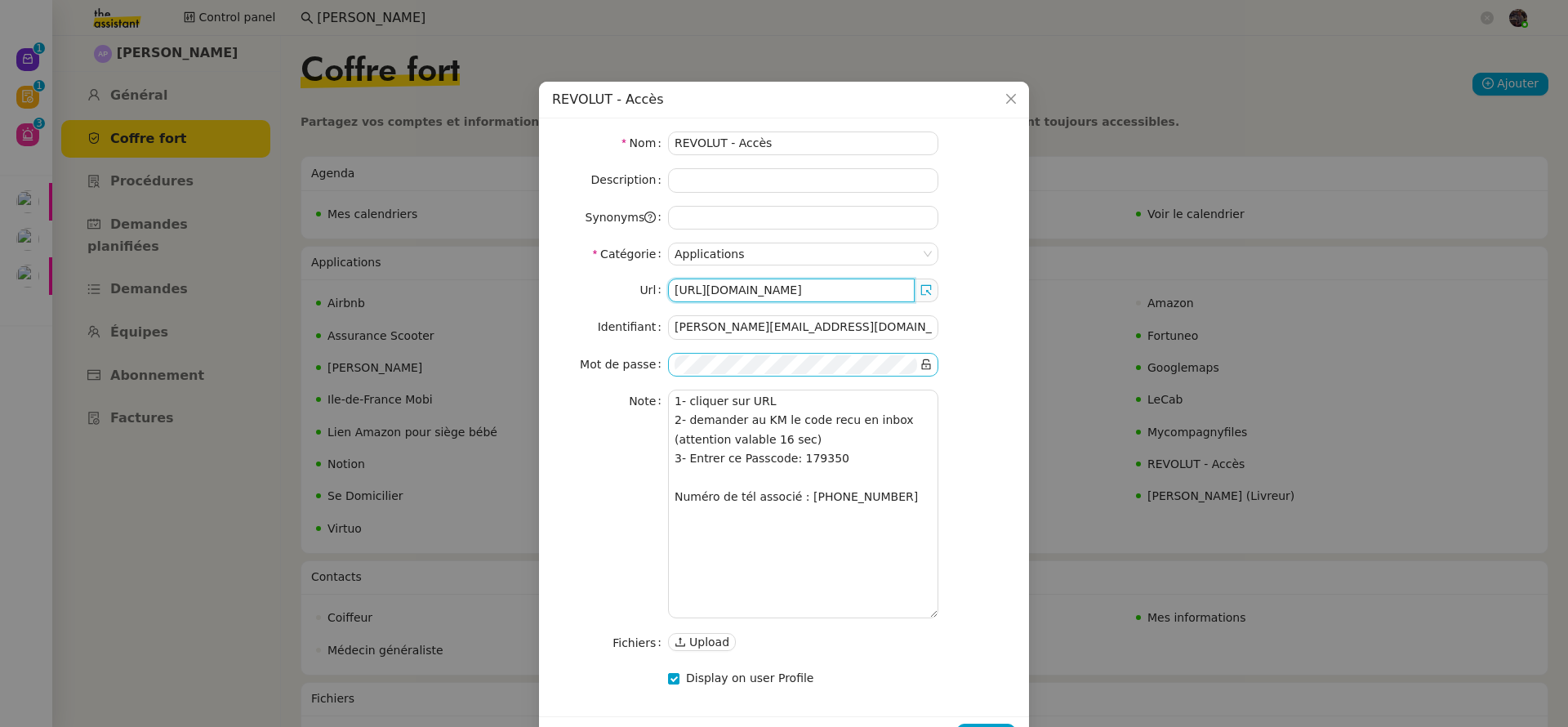
drag, startPoint x: 827, startPoint y: 295, endPoint x: 1075, endPoint y: 294, distance: 248.0
click at [1075, 294] on nz-modal-container "REVOLUT - Accès Nom REVOLUT - Accès Description Synonyms Catégorie Applications…" at bounding box center [784, 364] width 1568 height 727
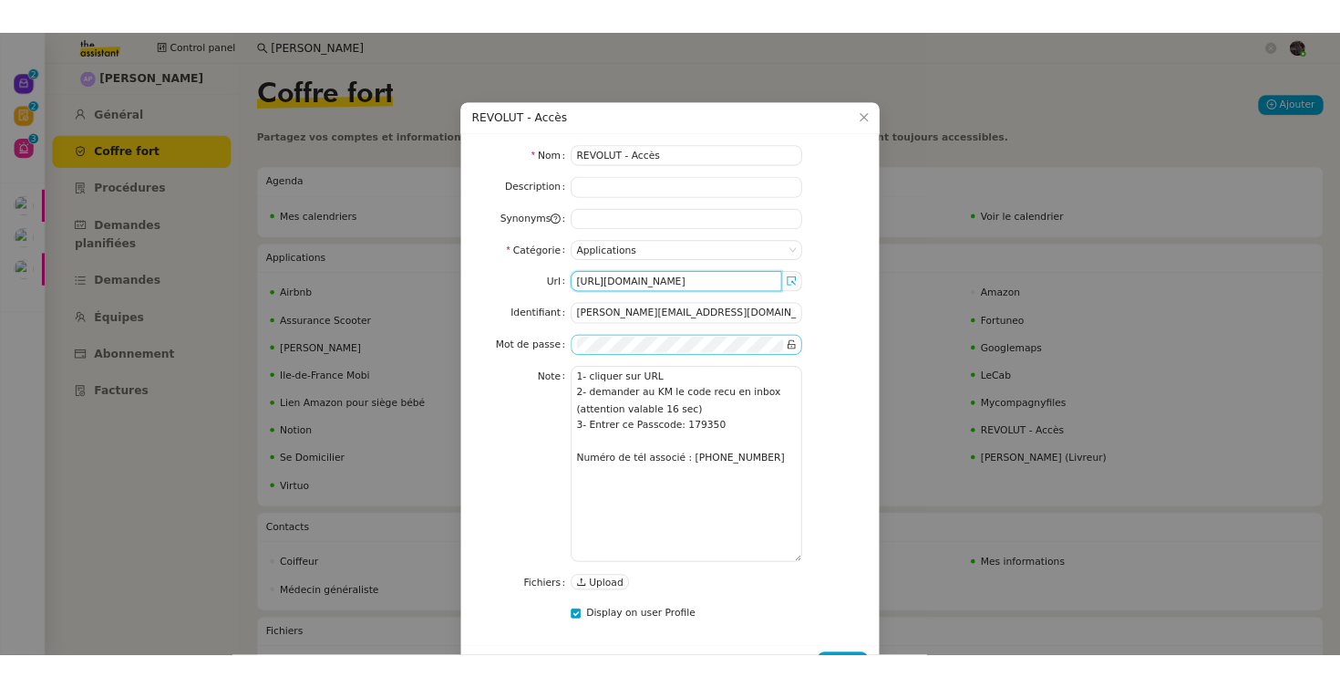
scroll to position [0, 0]
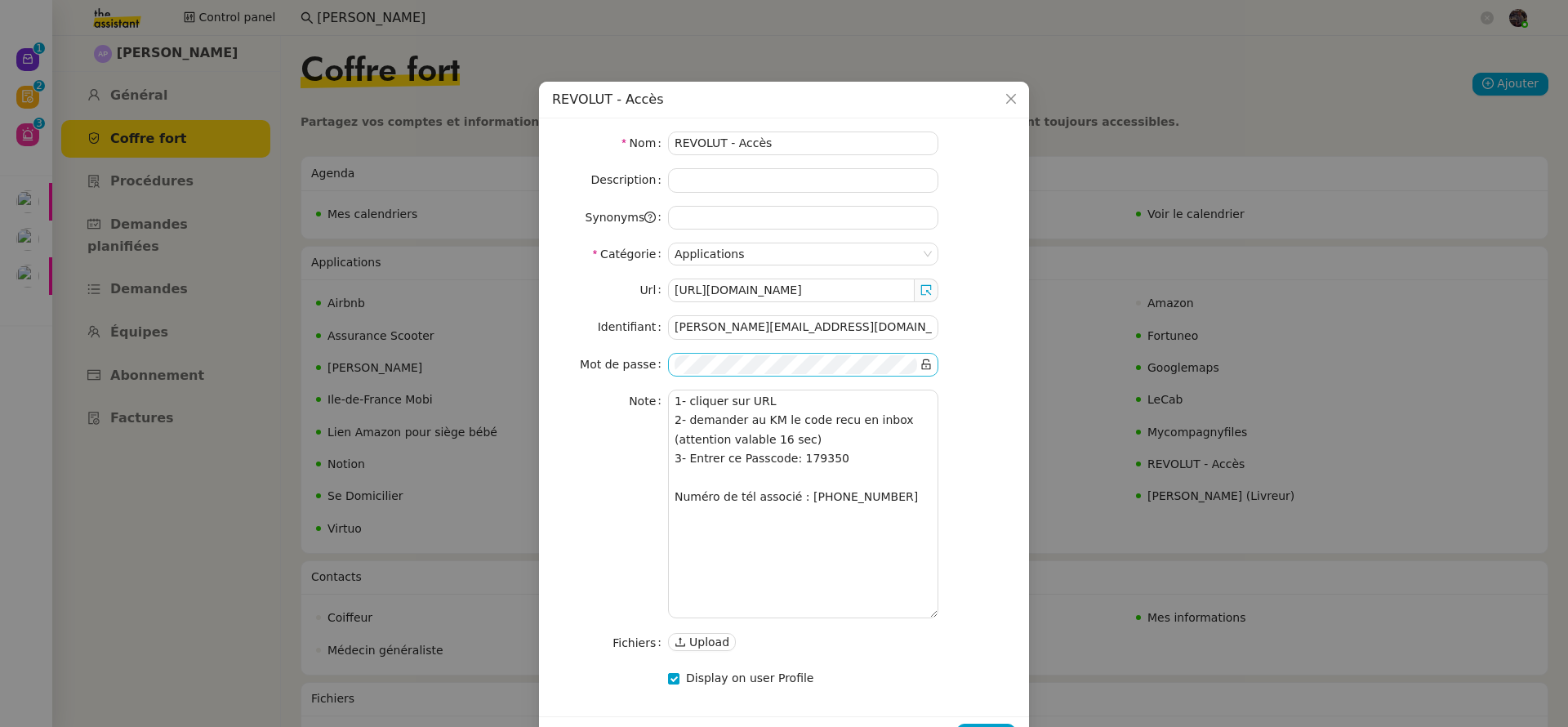
drag, startPoint x: 121, startPoint y: 335, endPoint x: 139, endPoint y: 288, distance: 50.3
click at [121, 335] on nz-modal-container "REVOLUT - Accès Nom REVOLUT - Accès Description Synonyms Catégorie Applications…" at bounding box center [784, 364] width 1568 height 727
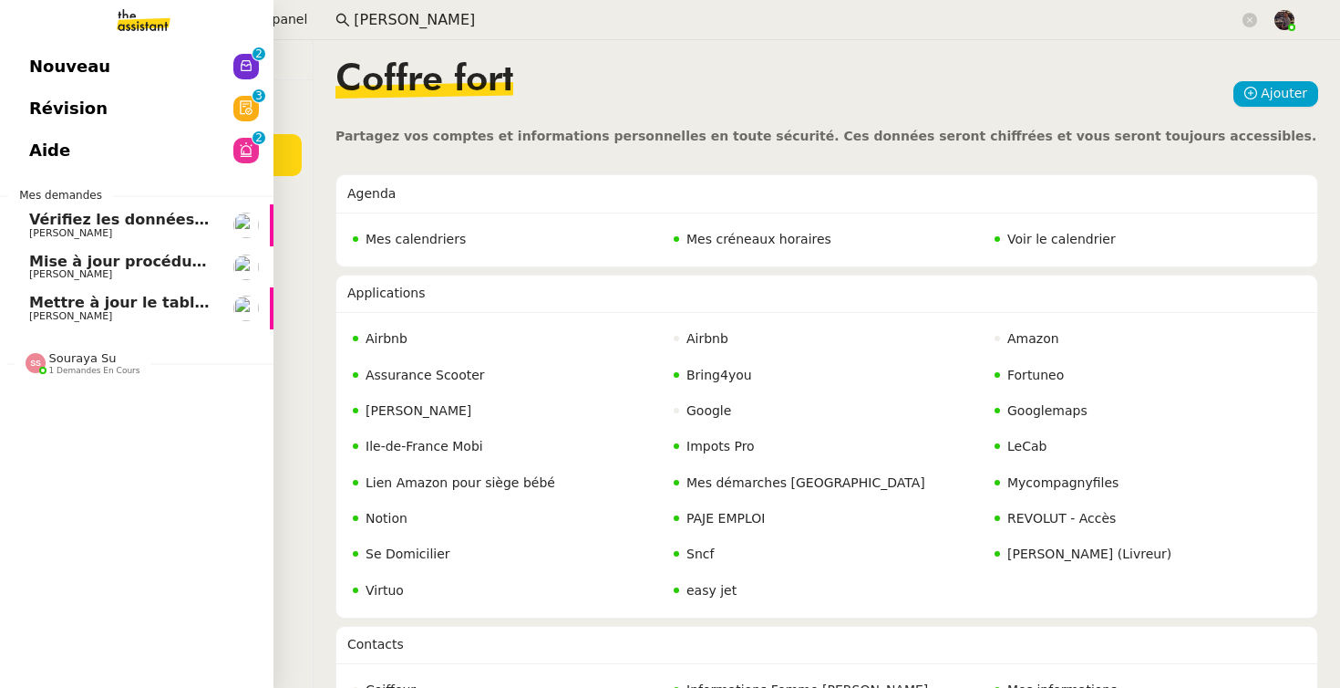
click at [20, 305] on link "Mettre à jour le tableau Looker Studio Guillaume Farina" at bounding box center [137, 308] width 274 height 42
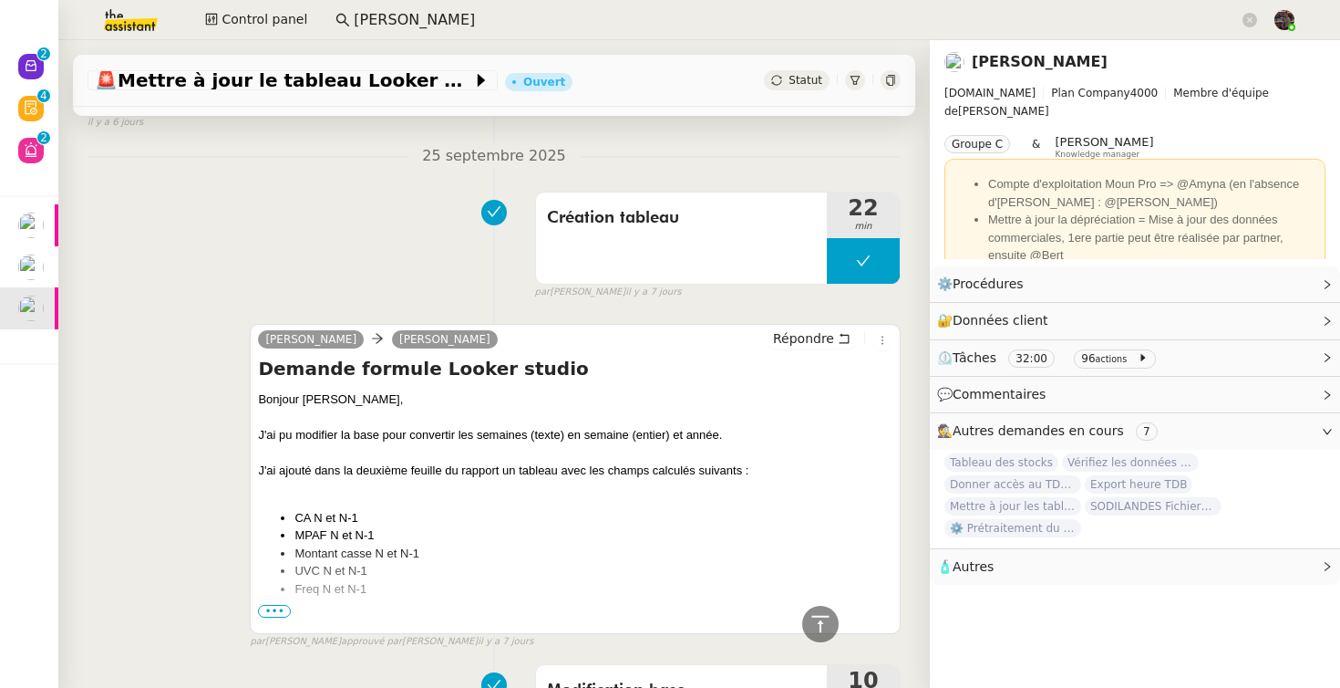
scroll to position [598, 0]
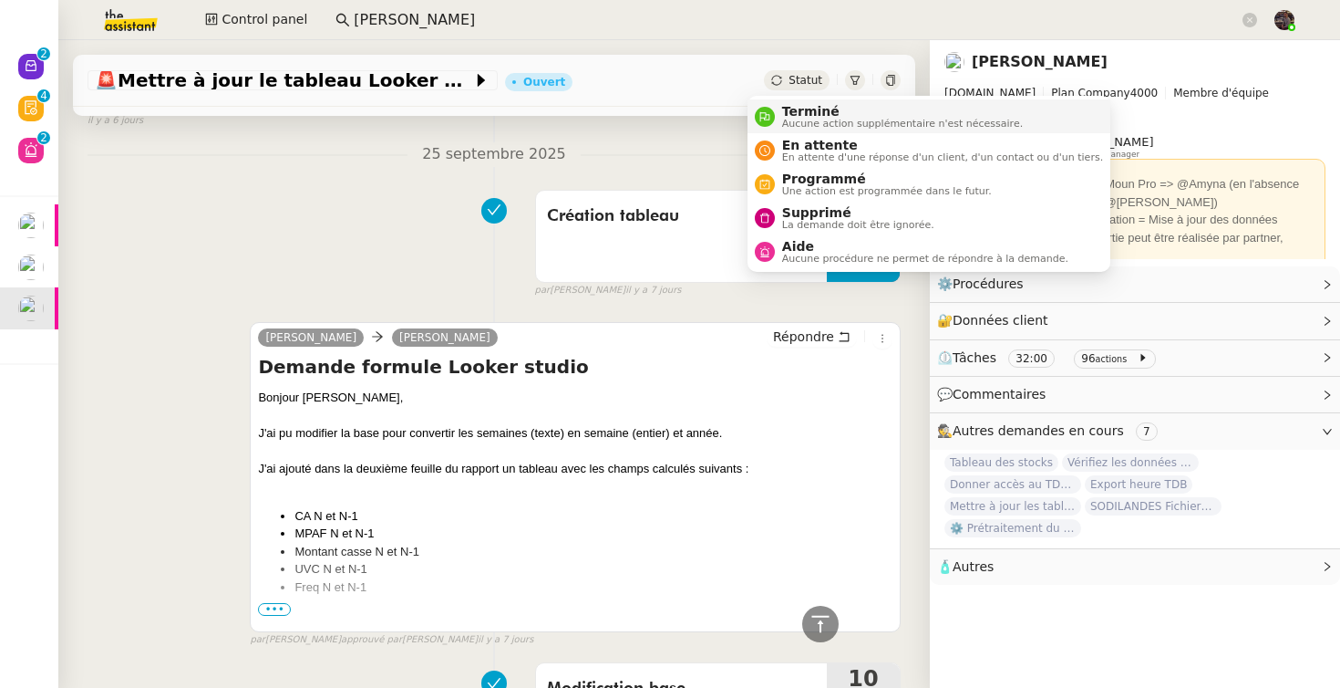
click at [782, 123] on span "Aucune action supplémentaire n'est nécessaire." at bounding box center [902, 124] width 241 height 10
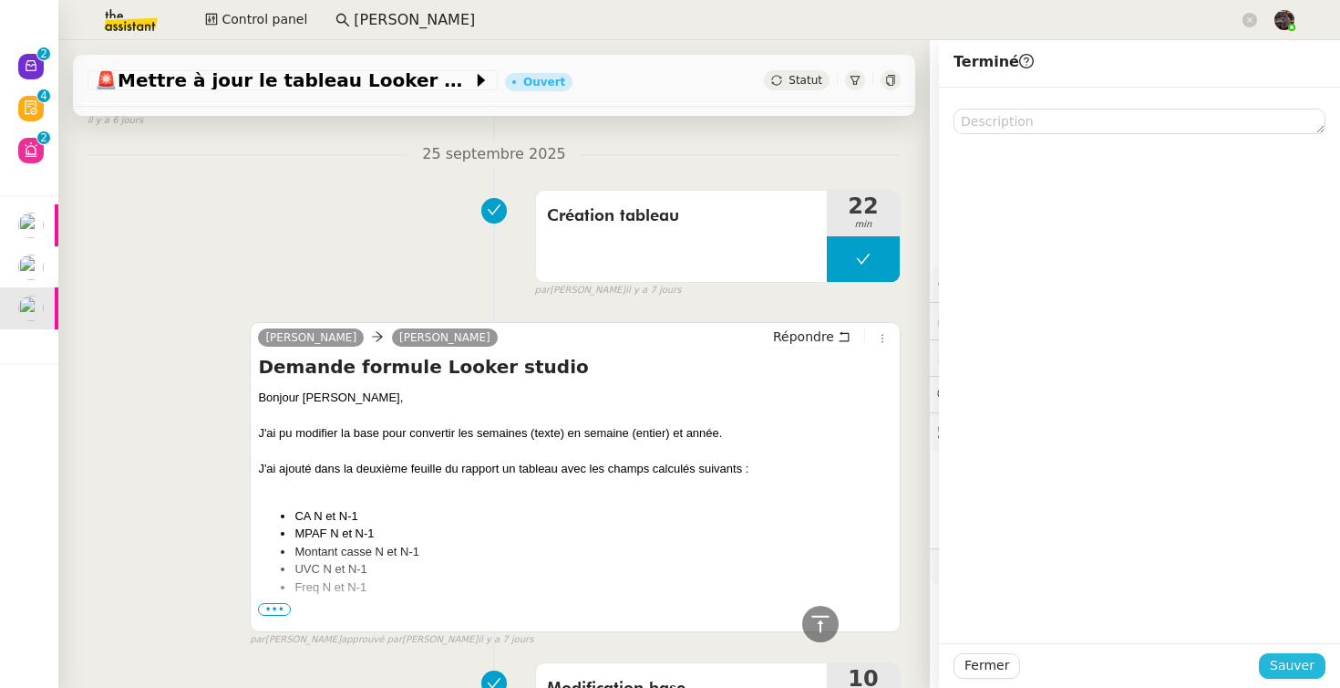
click at [1289, 664] on span "Sauver" at bounding box center [1292, 665] width 45 height 21
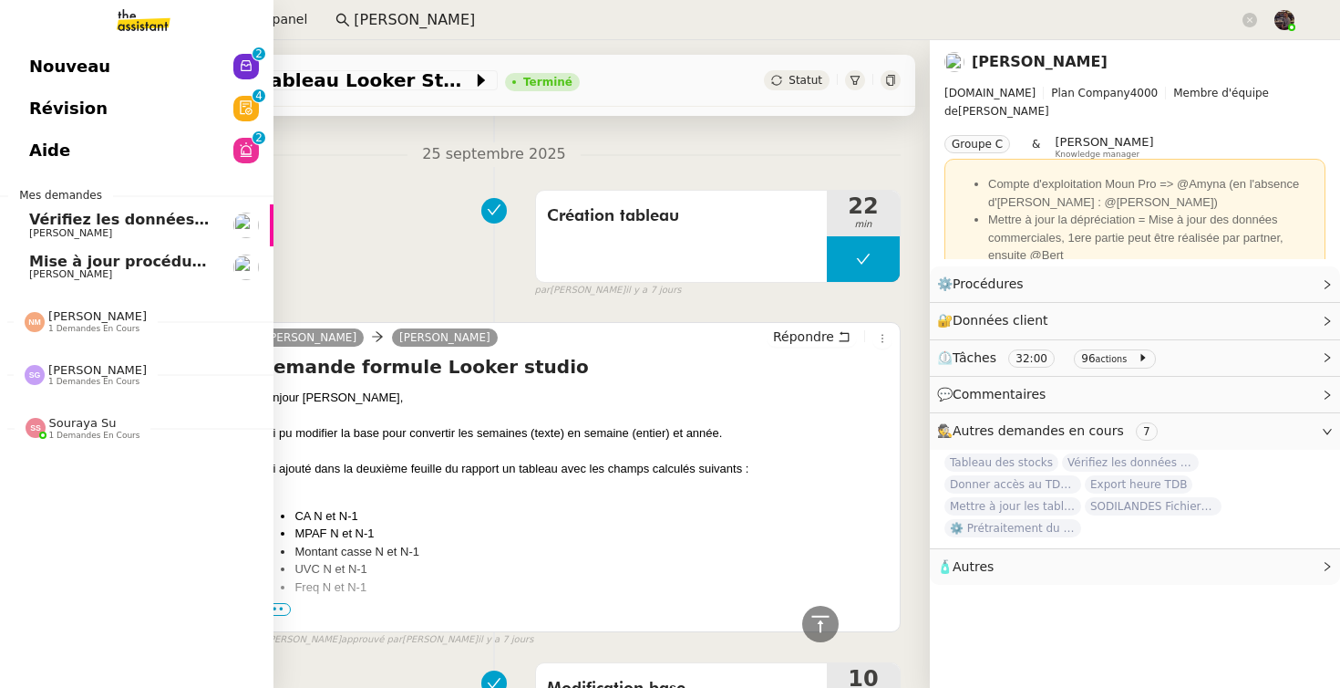
click at [119, 207] on link "Vérifiez les données TDB Gestion MPAF Guillaume Farina" at bounding box center [137, 225] width 274 height 42
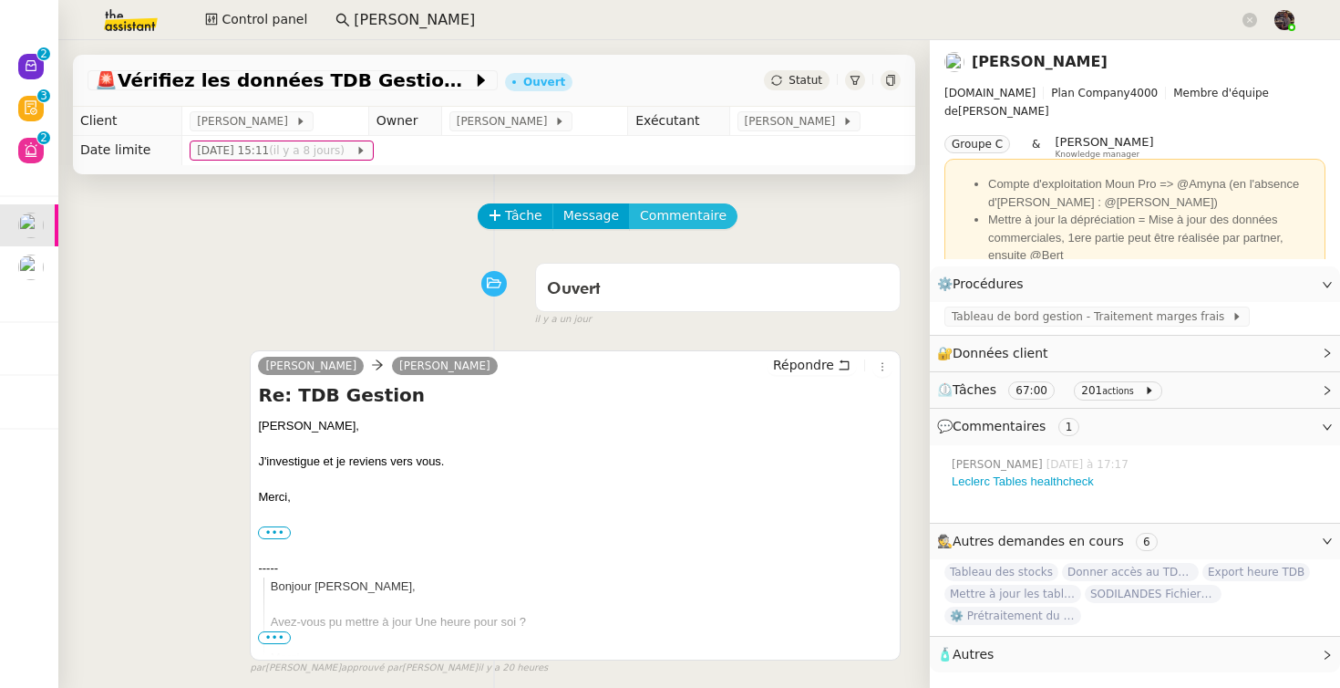
click at [683, 215] on span "Commentaire" at bounding box center [683, 215] width 87 height 21
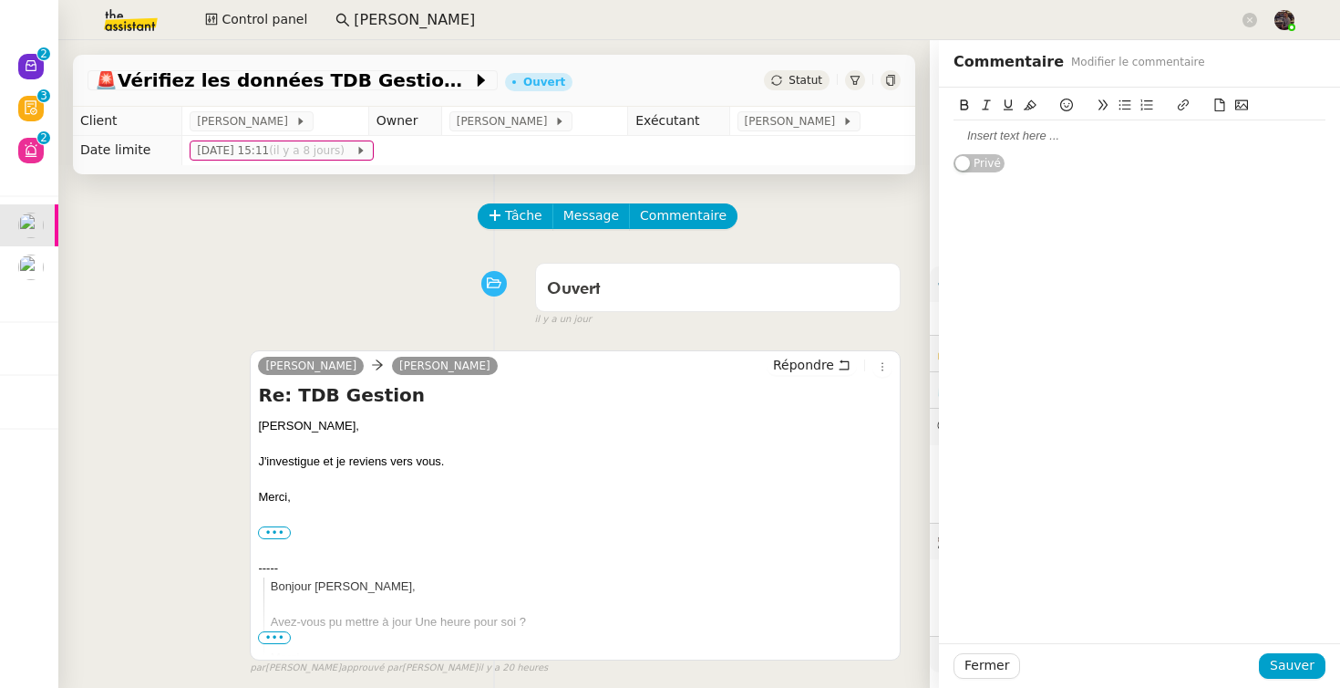
click at [1130, 129] on div at bounding box center [1140, 136] width 372 height 16
click at [1298, 657] on span "Sauver" at bounding box center [1292, 665] width 45 height 21
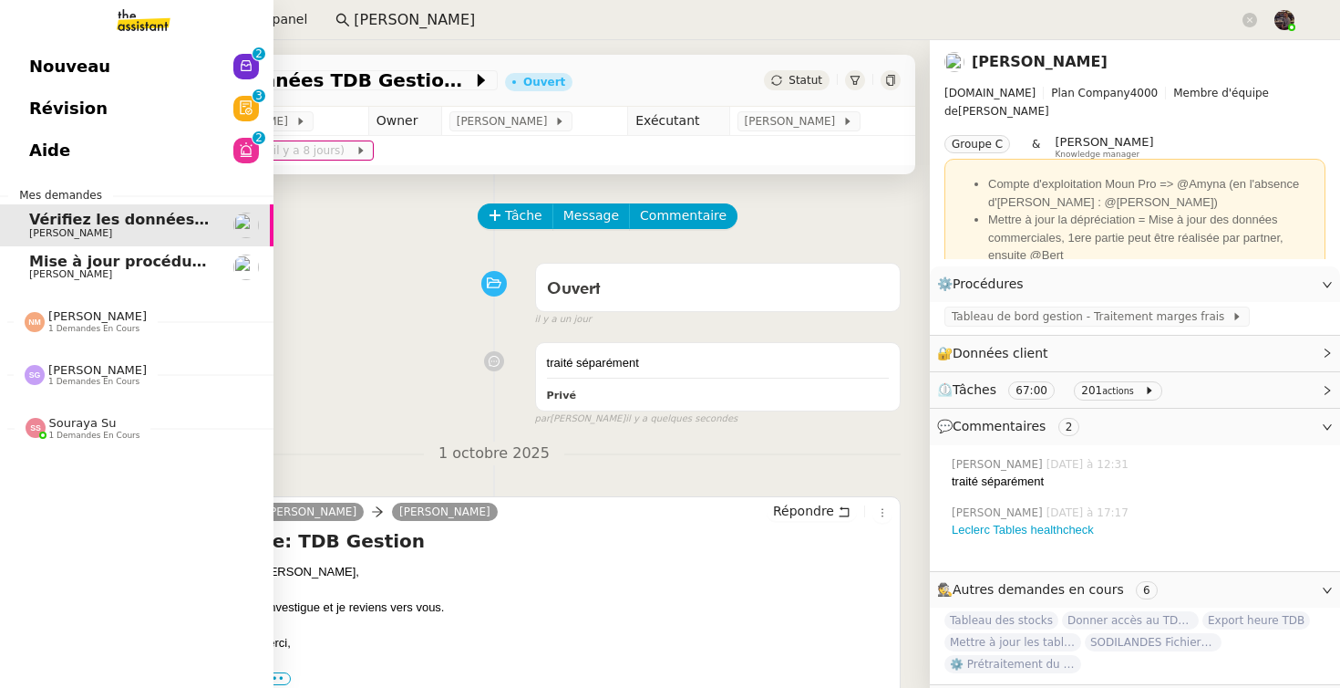
click at [127, 14] on img at bounding box center [128, 20] width 141 height 40
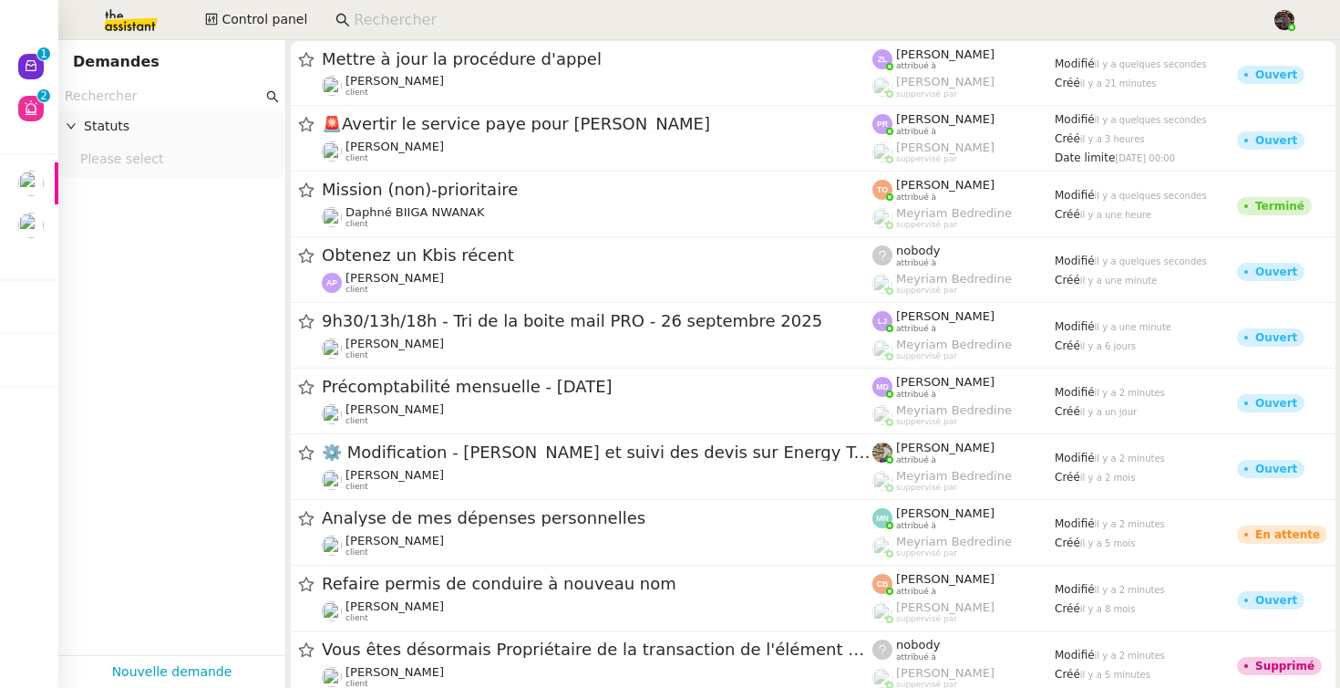
click at [387, 30] on input at bounding box center [804, 20] width 900 height 25
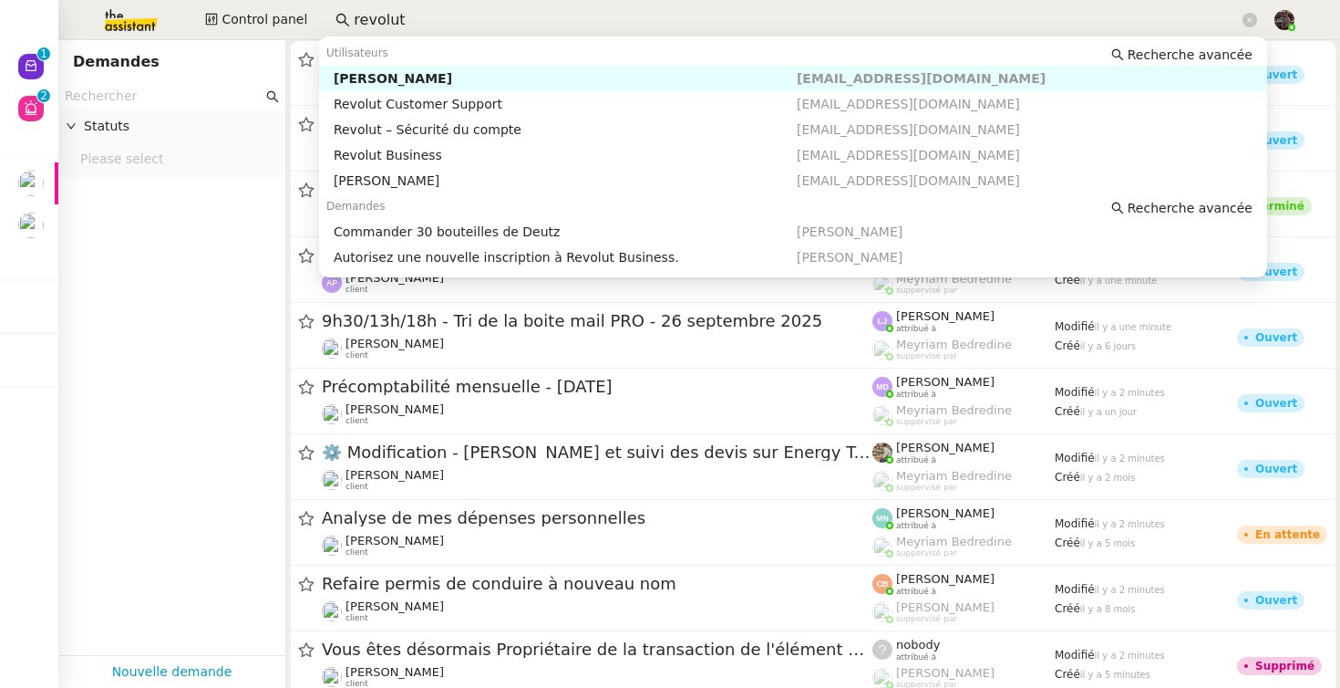
type input "revolut"
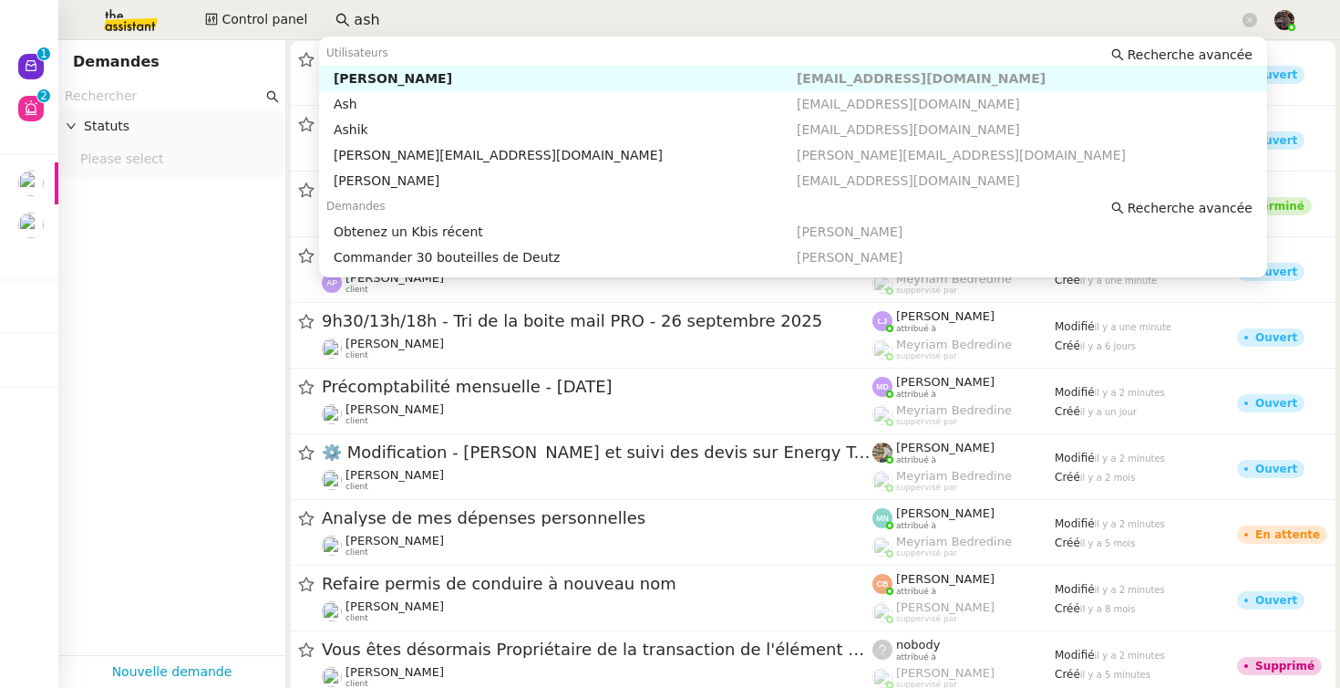
click at [376, 75] on div "[PERSON_NAME]" at bounding box center [565, 78] width 463 height 16
type input "ash"
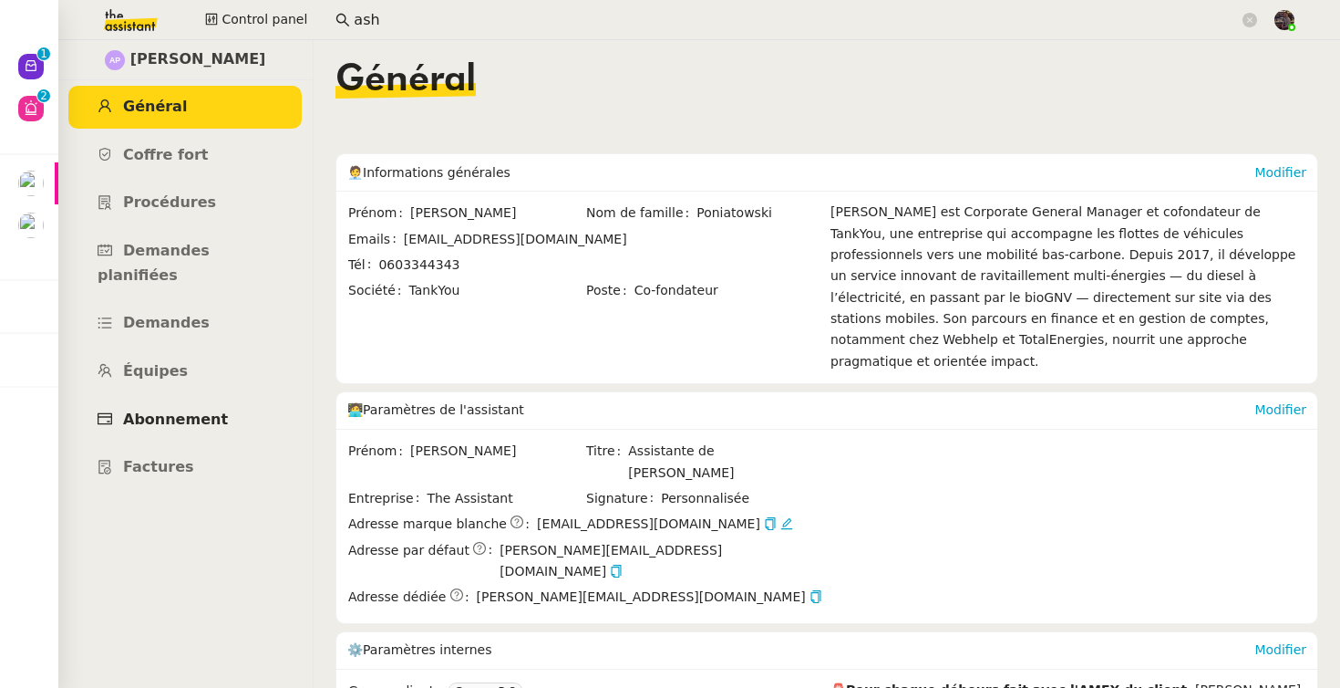
click at [191, 410] on span "Abonnement" at bounding box center [175, 418] width 105 height 17
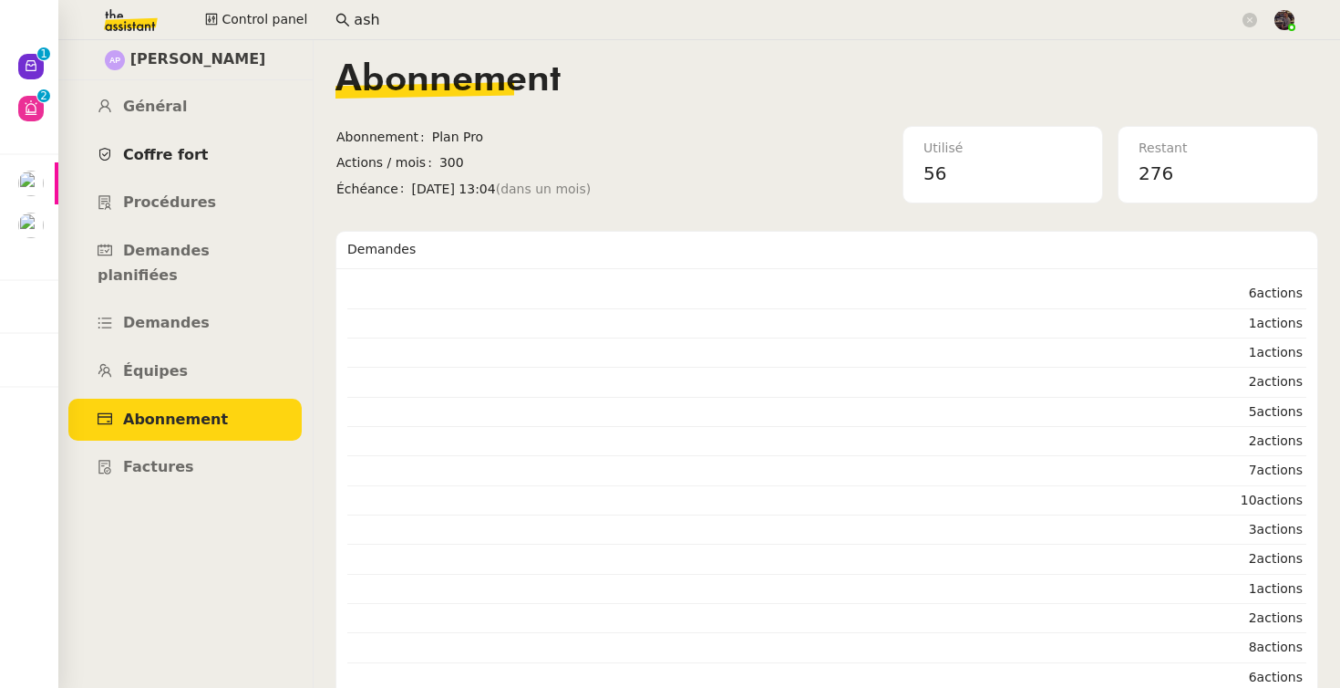
click at [191, 158] on span "Coffre fort" at bounding box center [166, 154] width 86 height 17
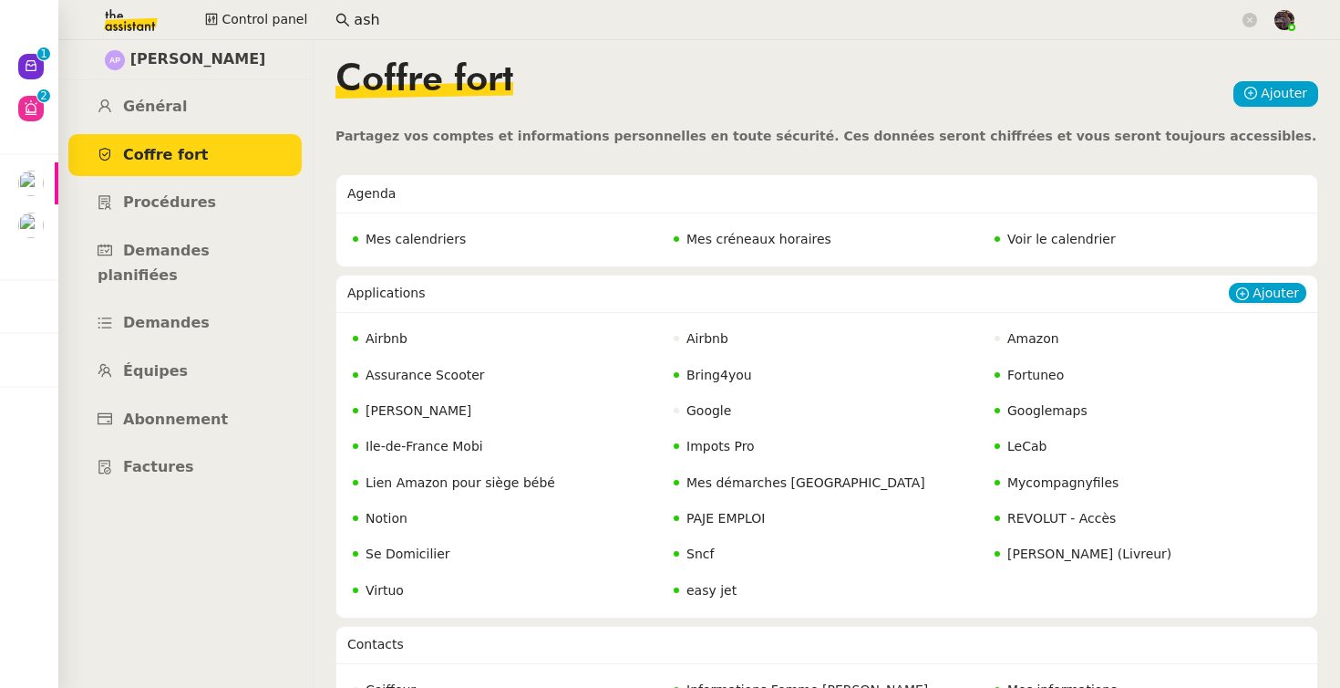
click at [1044, 523] on span "REVOLUT - Accès" at bounding box center [1062, 518] width 109 height 15
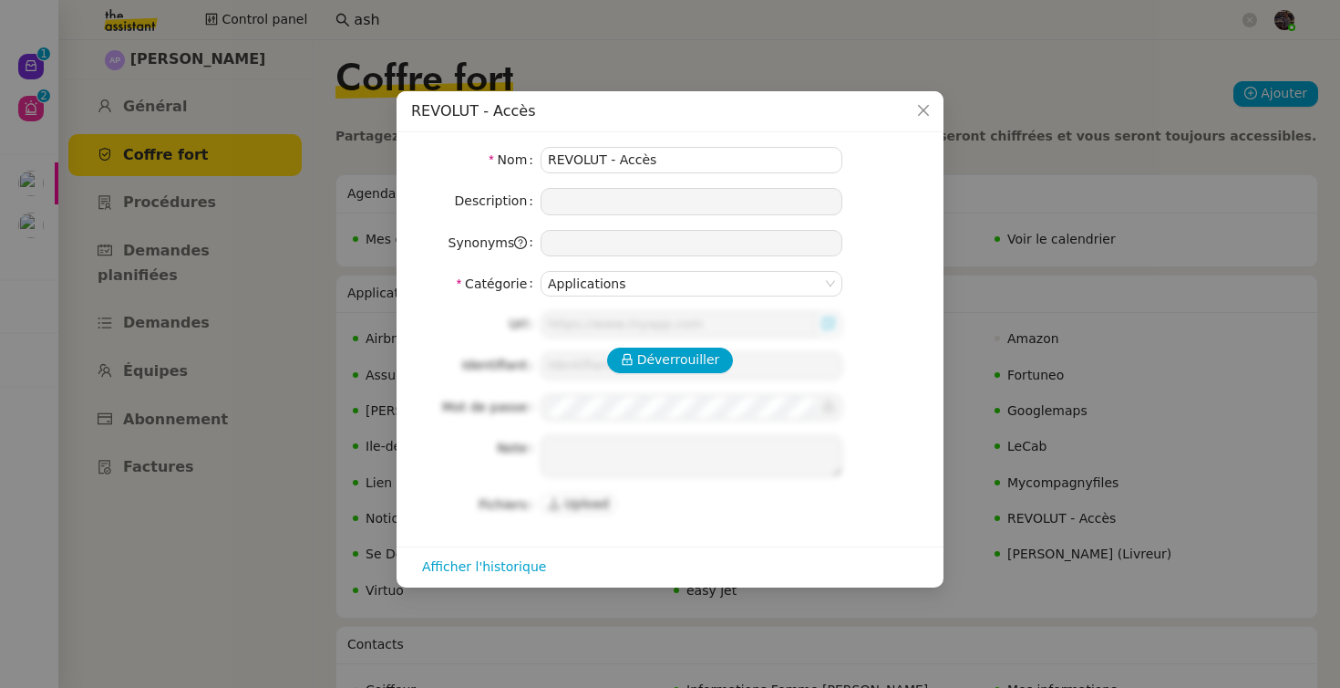
click at [662, 379] on div "Déverrouiller Url Identifiant Mot de passe Note Fichiers Upload" at bounding box center [670, 414] width 518 height 206
click at [658, 358] on span "Déverrouiller" at bounding box center [678, 359] width 83 height 21
type input "[URL][DOMAIN_NAME]"
type input "[PERSON_NAME][EMAIL_ADDRESS][DOMAIN_NAME]"
type textarea "1- cliquer sur URL 2- demander au KM le code recu en inbox (attention valable 1…"
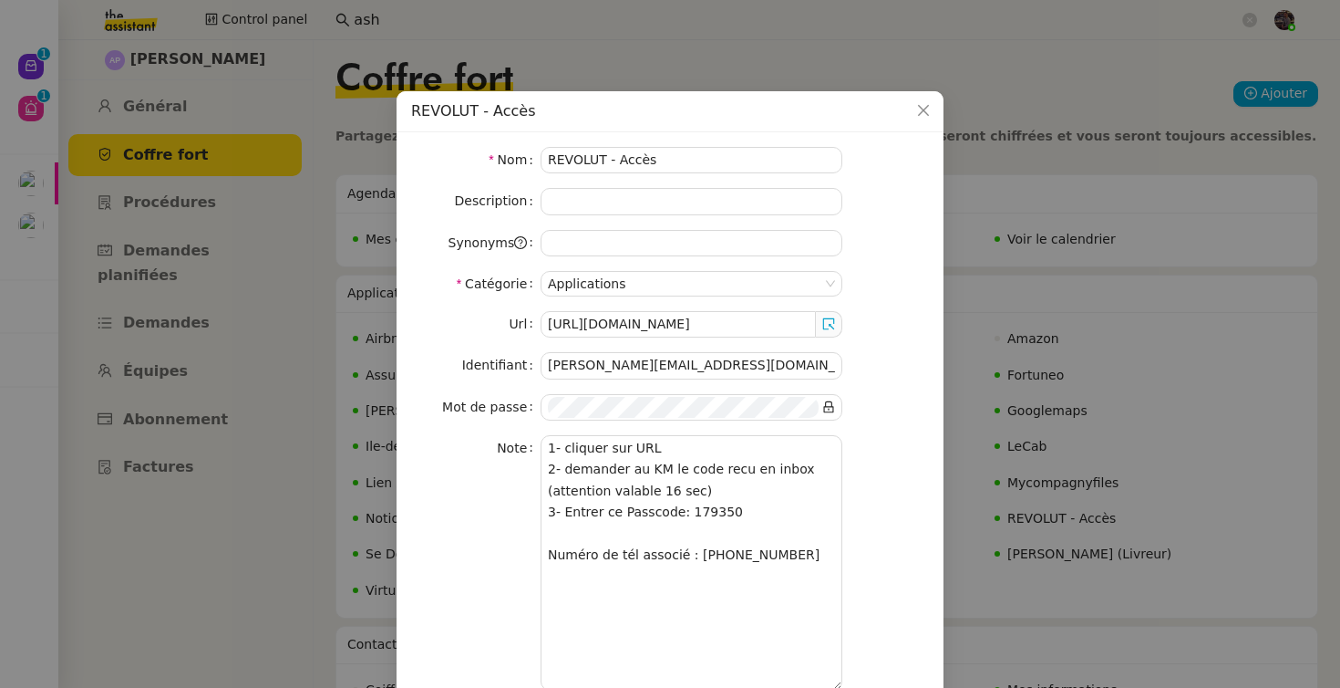
click at [6, 66] on nz-modal-container "REVOLUT - Accès Nom REVOLUT - Accès Description Synonyms Catégorie Applications…" at bounding box center [670, 344] width 1340 height 688
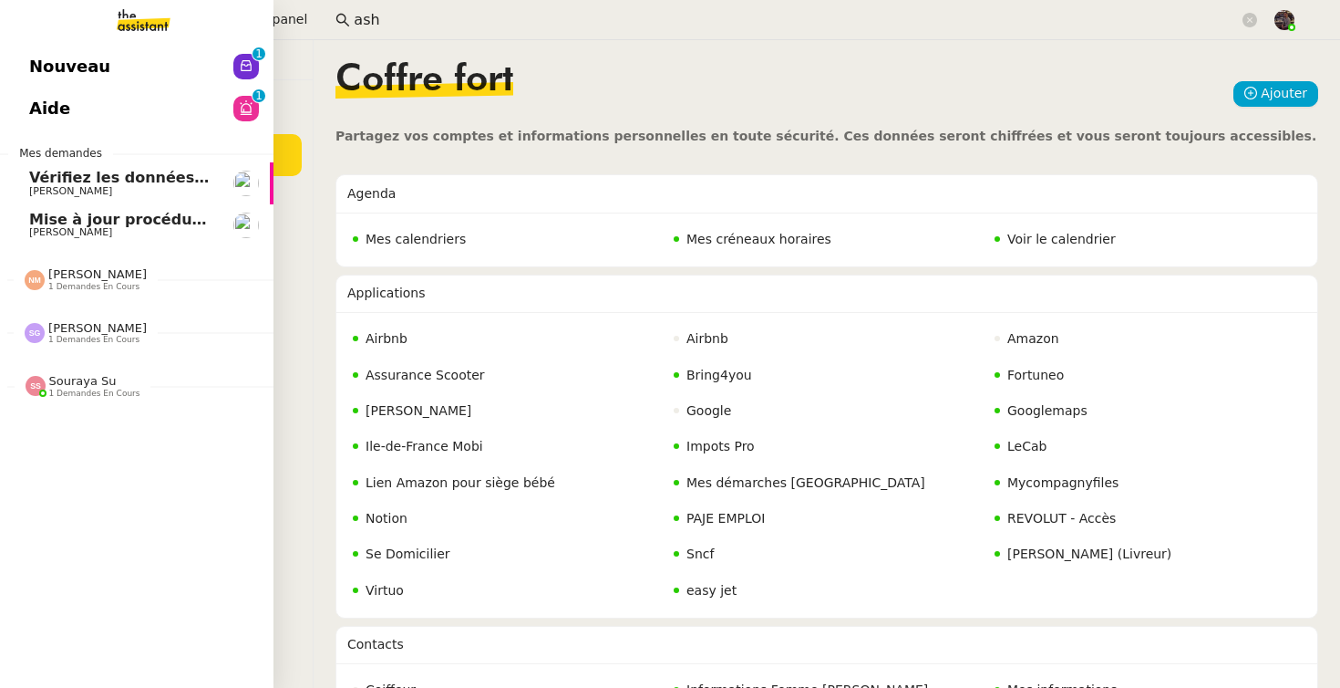
click at [20, 66] on link "Nouveau 0 1 2 3 4 5 6 7 8 9" at bounding box center [137, 67] width 274 height 42
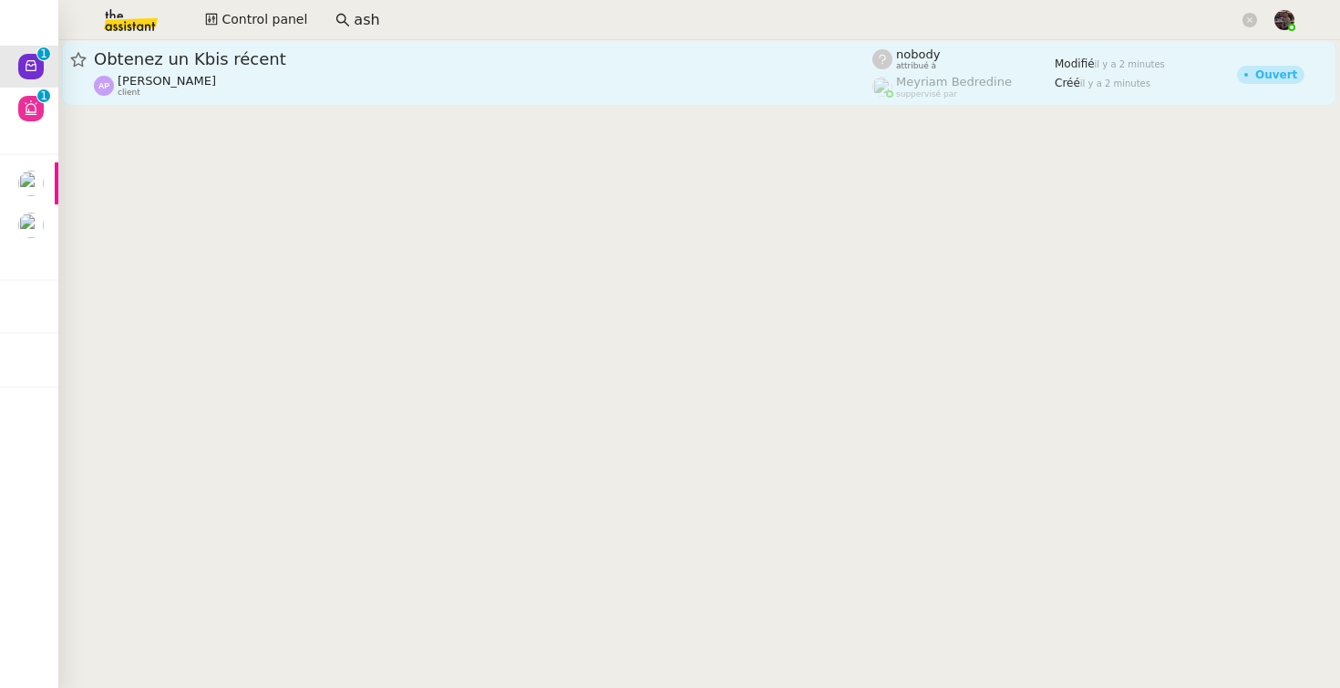
click at [295, 81] on div "[PERSON_NAME] client" at bounding box center [483, 86] width 779 height 24
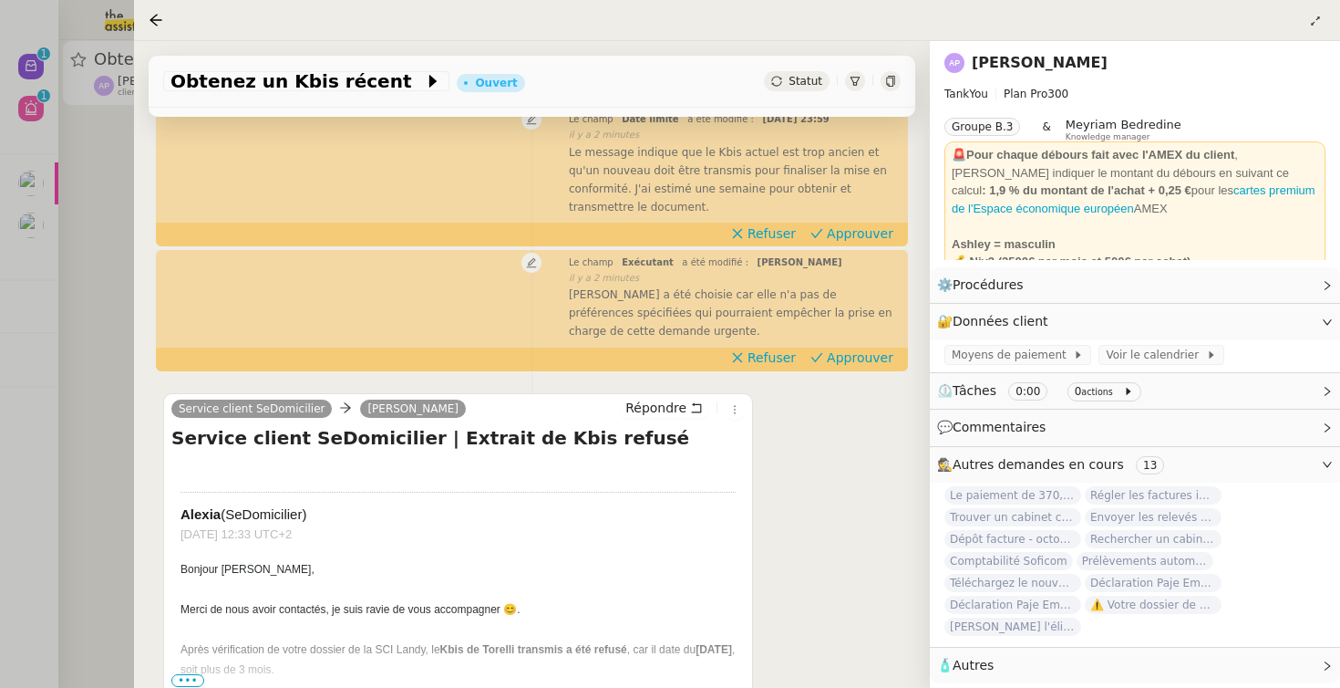
scroll to position [355, 0]
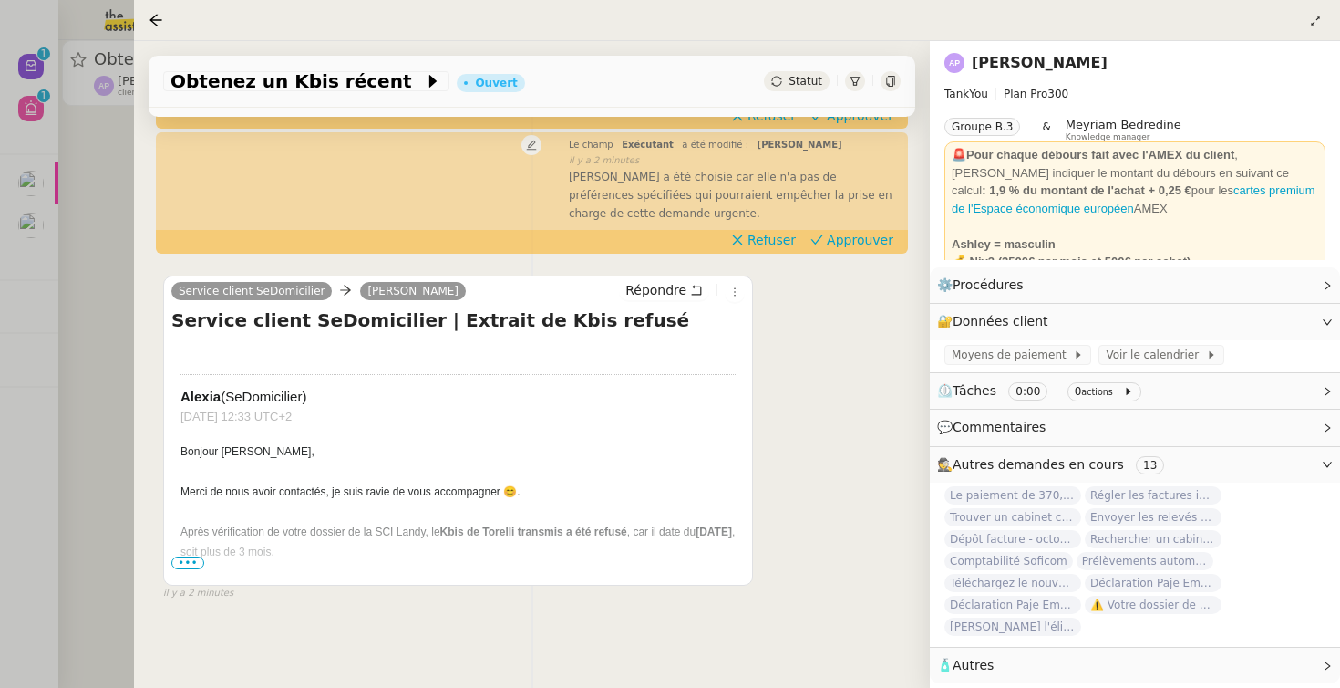
click at [59, 390] on div at bounding box center [670, 344] width 1340 height 688
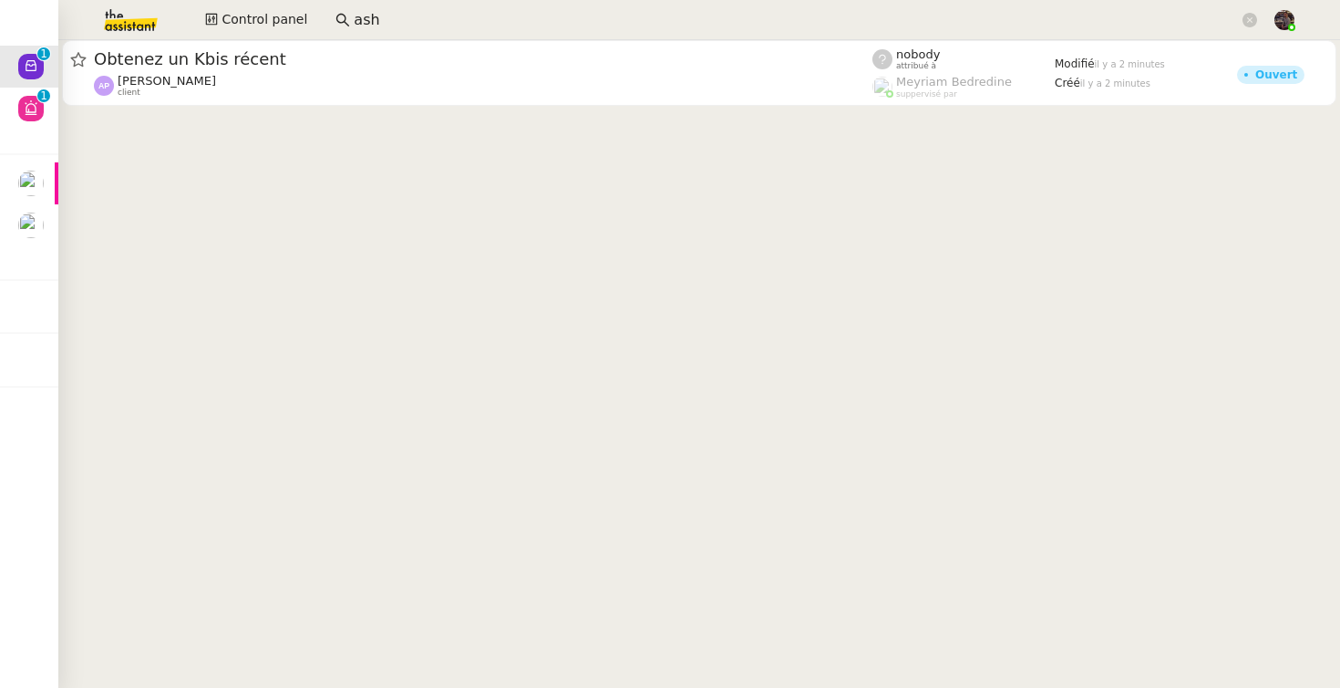
click at [336, 316] on cdk-virtual-scroll-viewport "Obtenez un Kbis récent [PERSON_NAME] client nobody attribué à [PERSON_NAME] sup…" at bounding box center [699, 363] width 1282 height 647
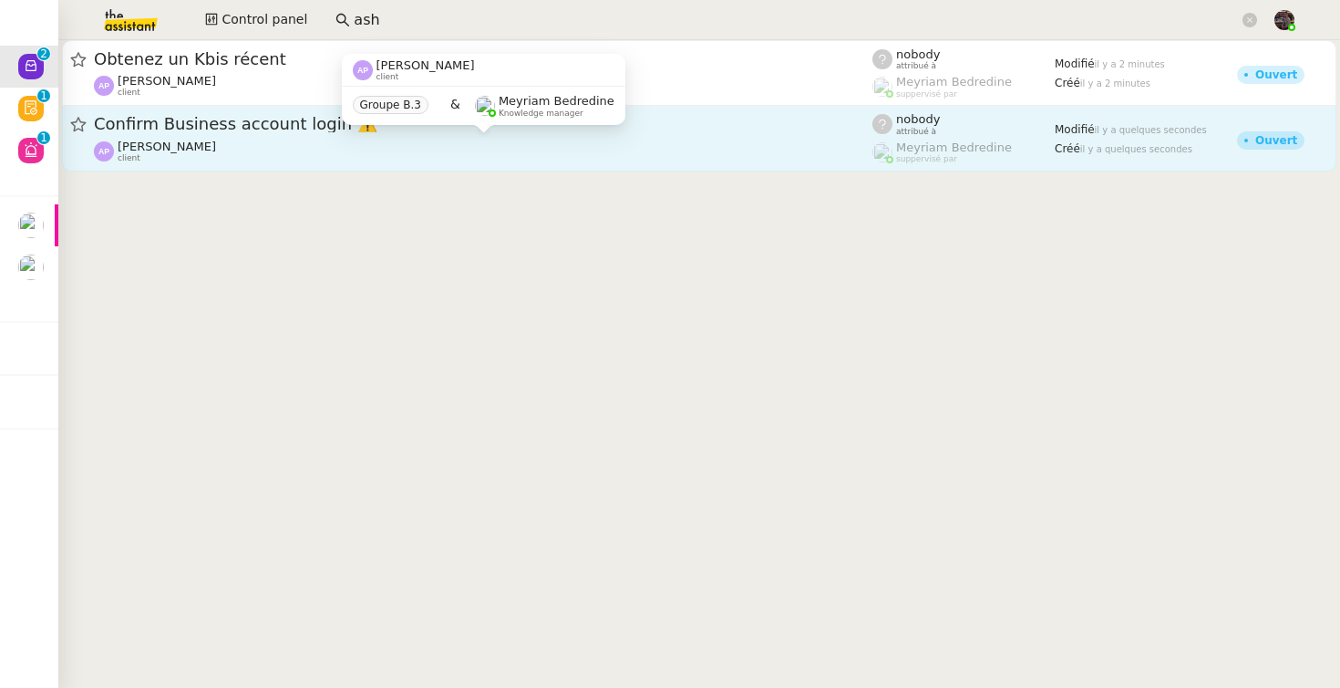
click at [297, 144] on div "[PERSON_NAME] client" at bounding box center [483, 152] width 779 height 24
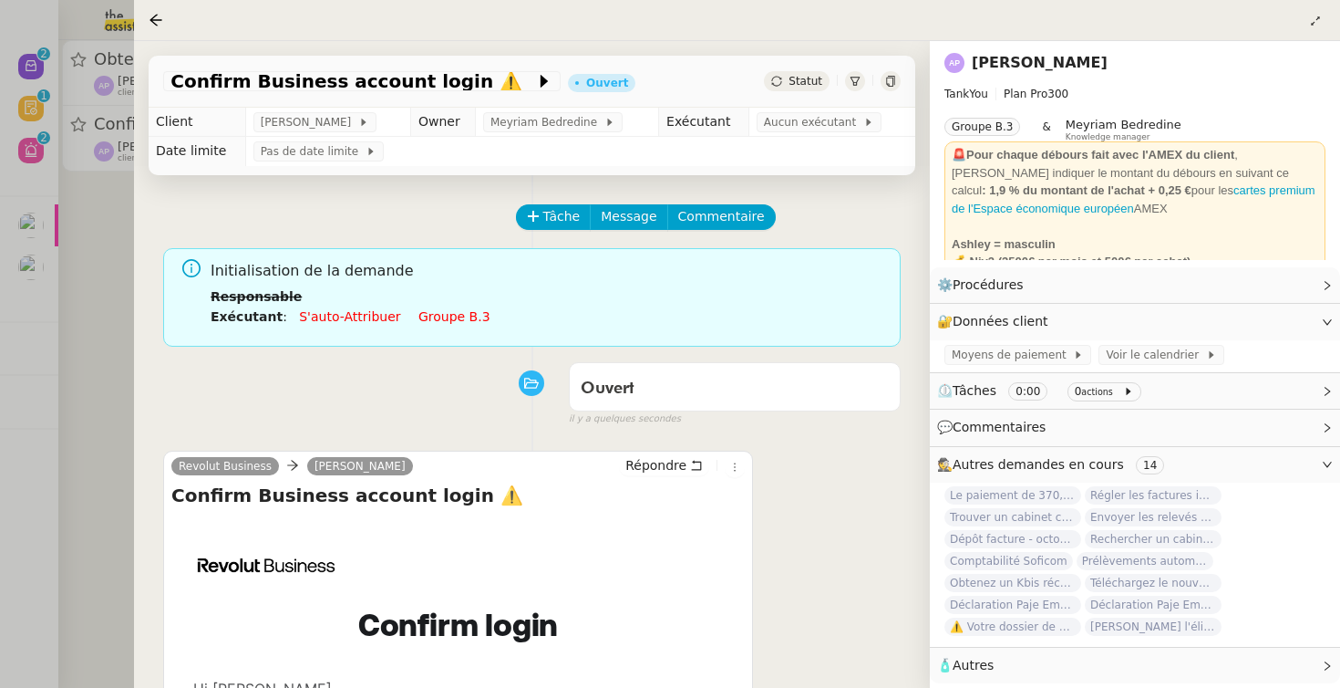
scroll to position [206, 0]
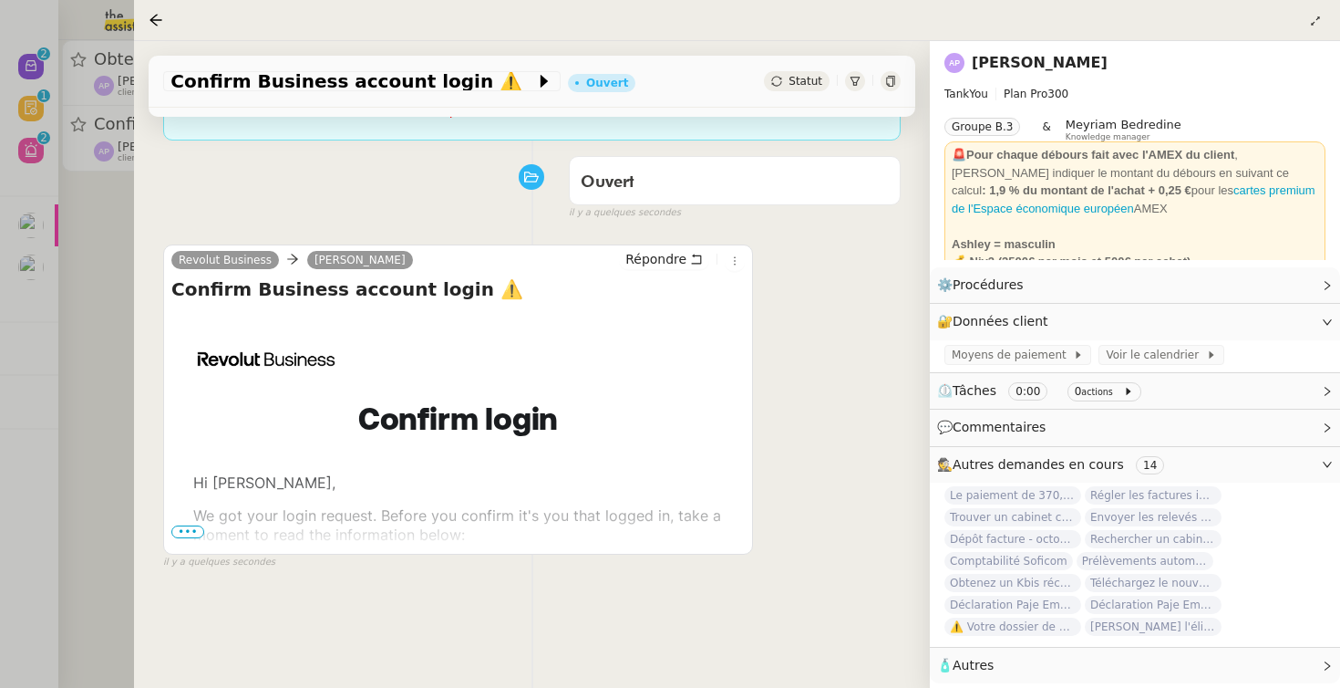
click at [192, 532] on span "•••" at bounding box center [187, 531] width 33 height 13
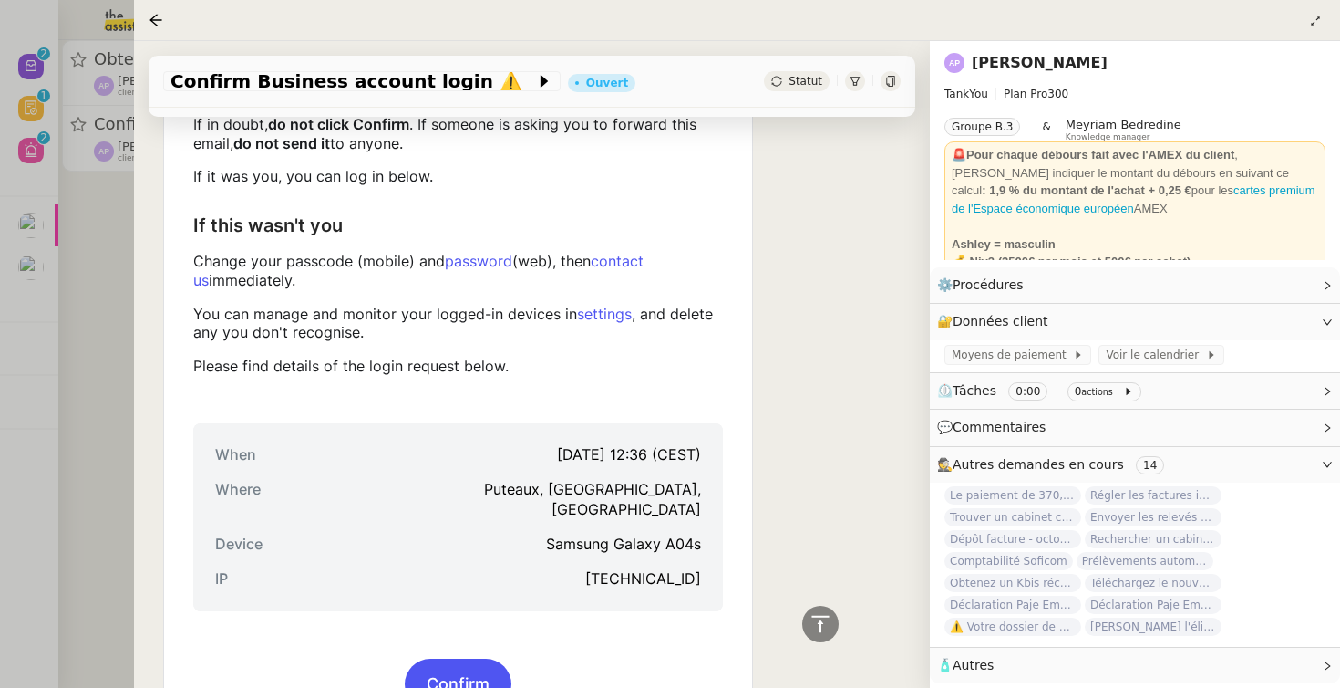
scroll to position [784, 0]
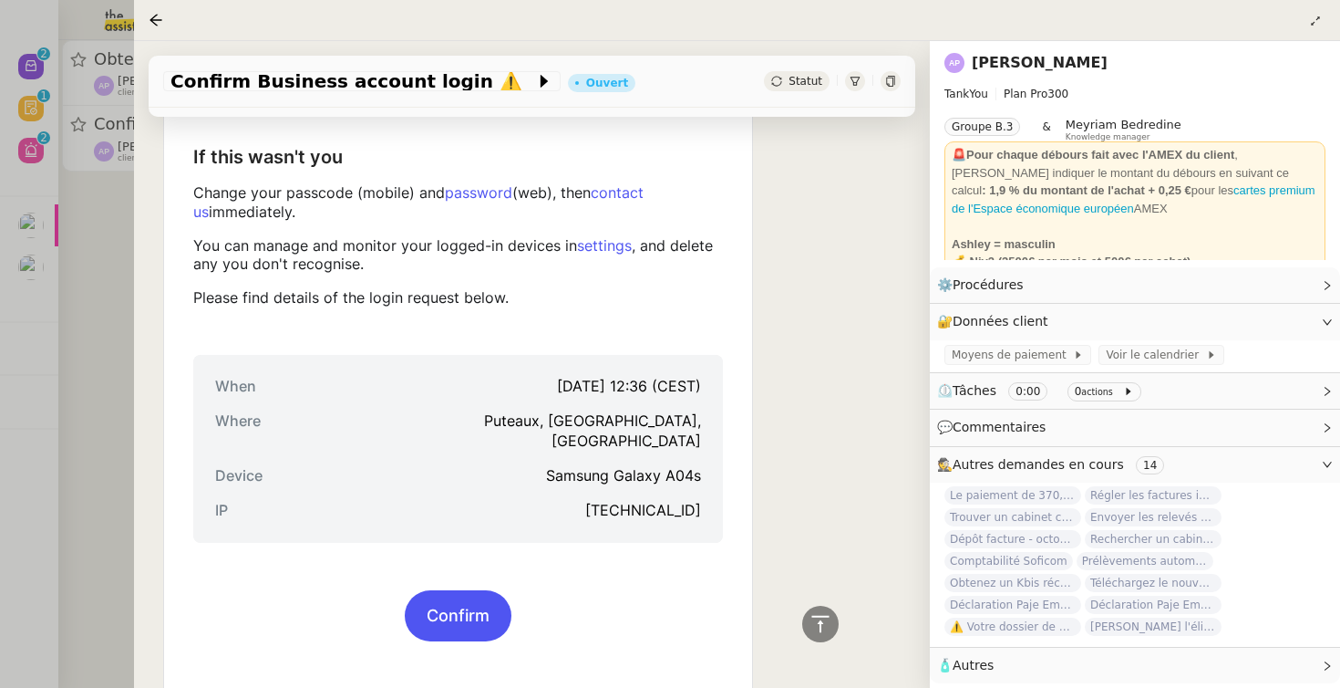
click at [446, 604] on link "Confirm" at bounding box center [458, 615] width 107 height 49
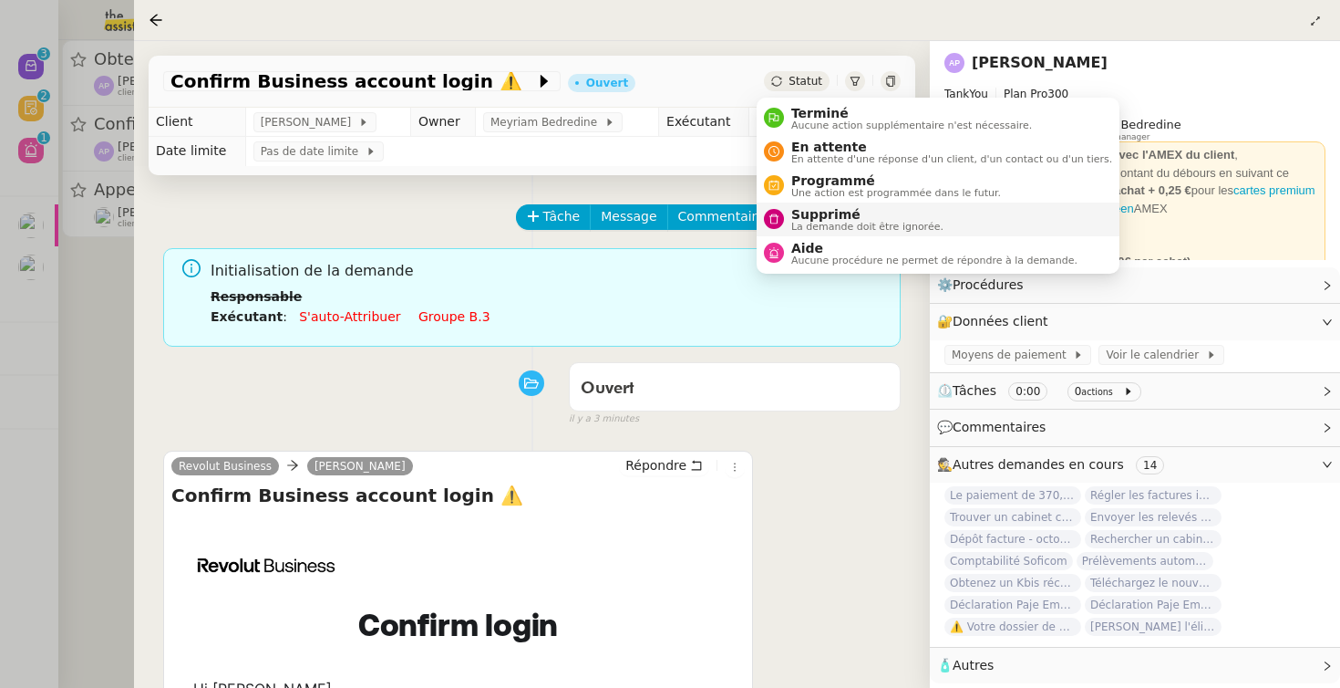
click at [804, 212] on span "Supprimé" at bounding box center [868, 214] width 152 height 15
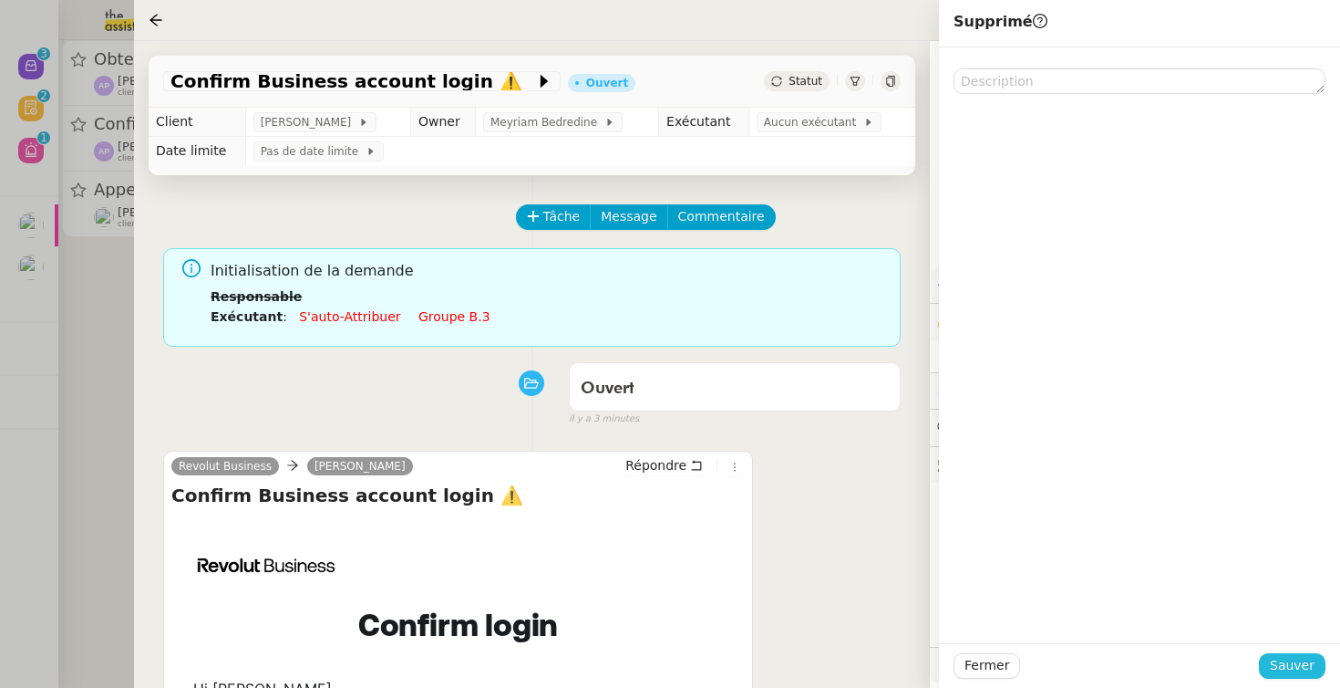
click at [1301, 663] on span "Sauver" at bounding box center [1292, 665] width 45 height 21
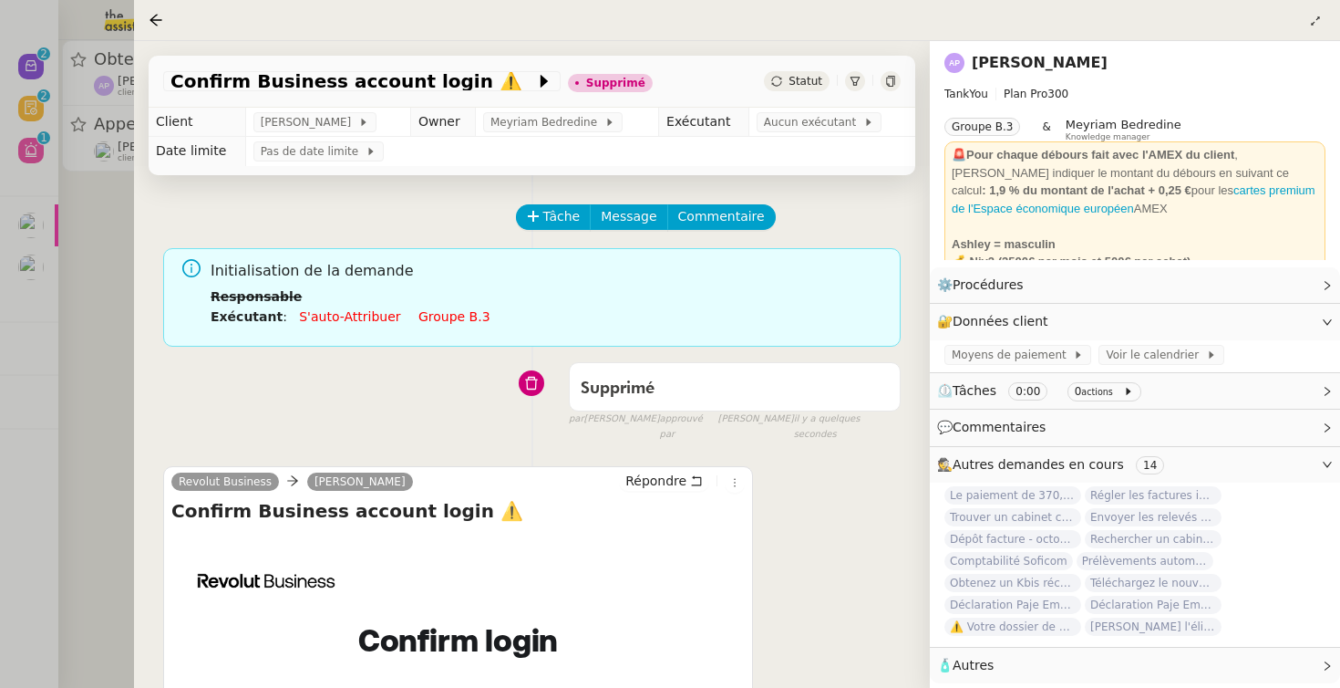
click at [1020, 63] on link "[PERSON_NAME]" at bounding box center [1040, 62] width 136 height 17
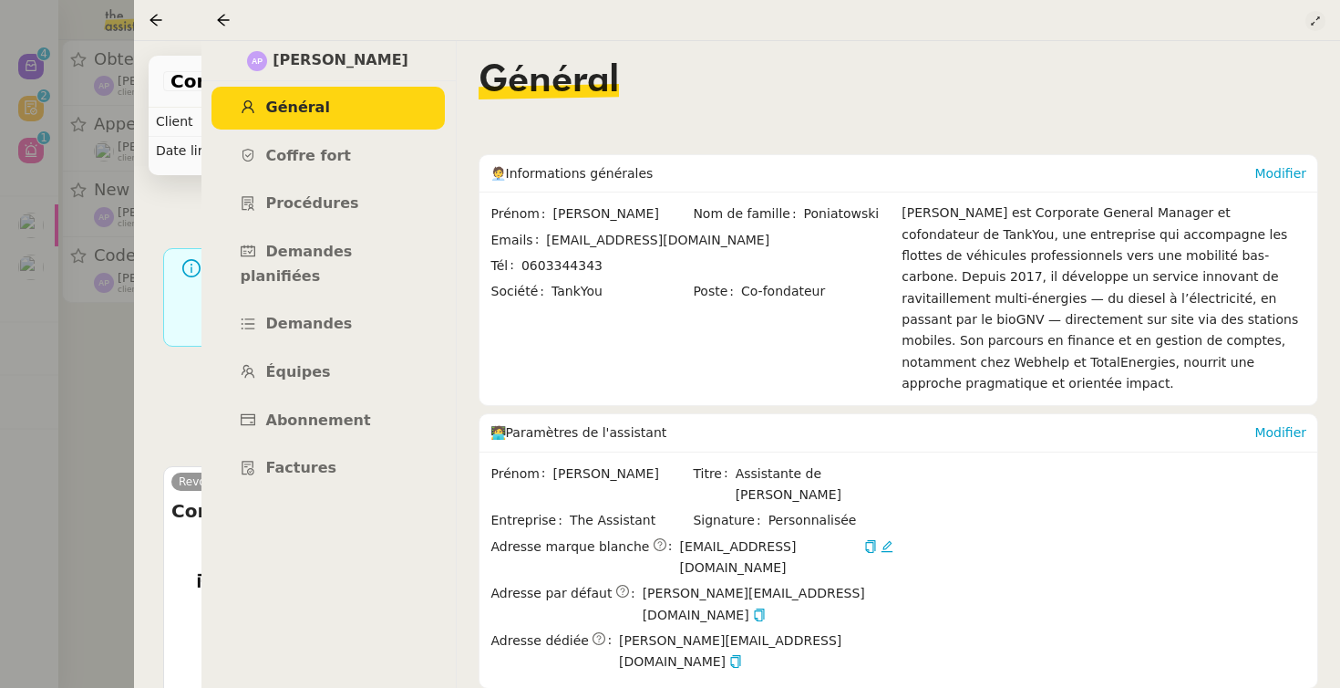
click at [1320, 12] on button at bounding box center [1316, 21] width 20 height 20
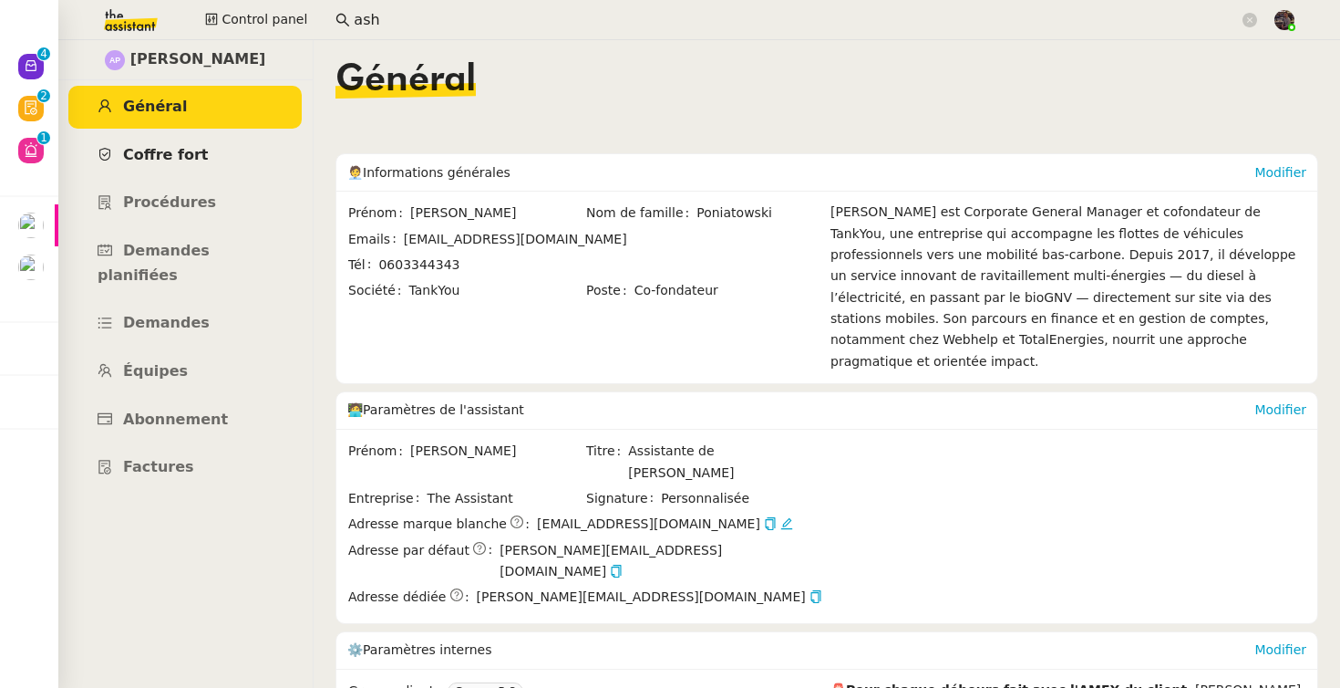
click at [173, 153] on span "Coffre fort" at bounding box center [166, 154] width 86 height 17
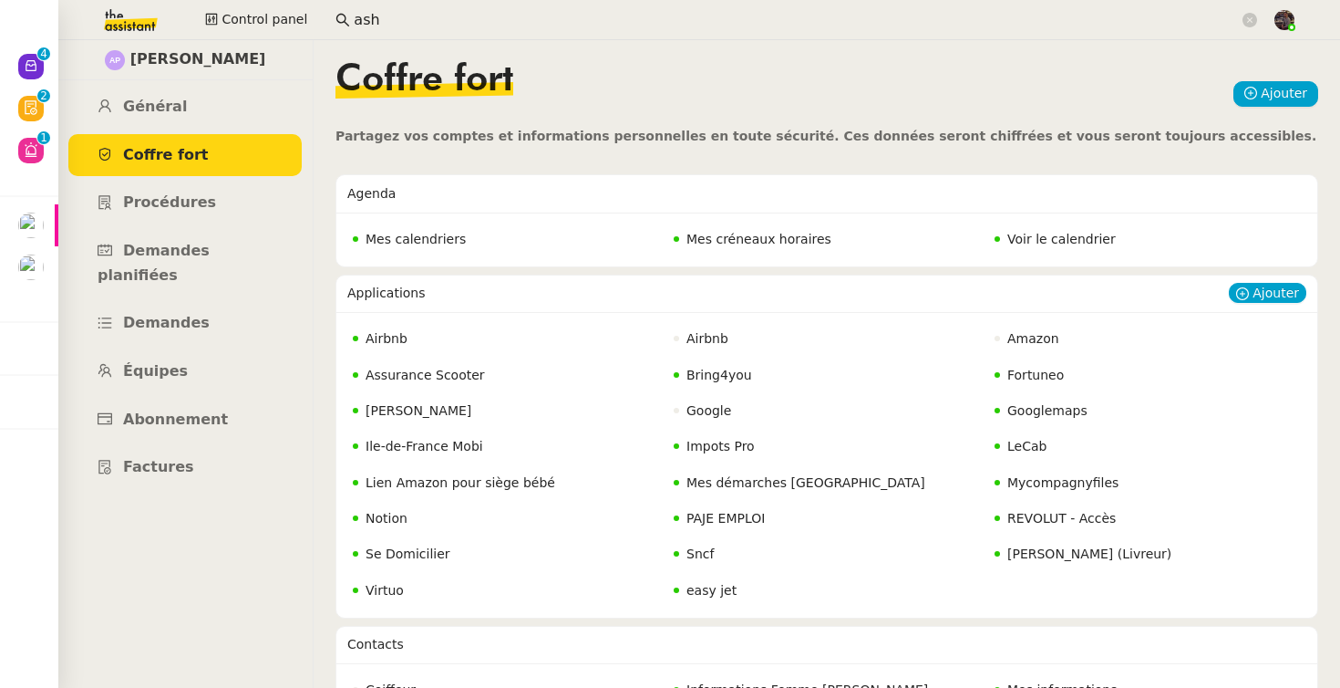
click at [1063, 522] on span "REVOLUT - Accès" at bounding box center [1062, 518] width 109 height 15
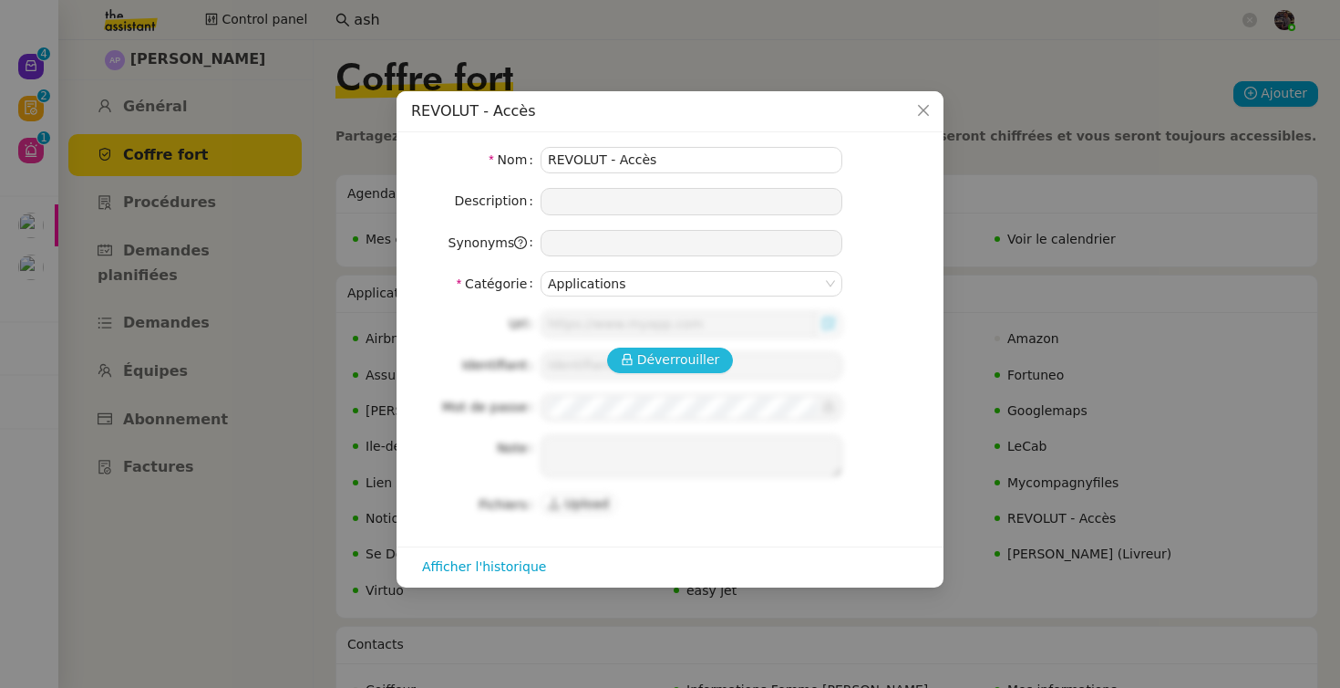
click at [672, 369] on span "Déverrouiller" at bounding box center [678, 359] width 83 height 21
type input "[URL][DOMAIN_NAME]"
type input "[PERSON_NAME][EMAIL_ADDRESS][DOMAIN_NAME]"
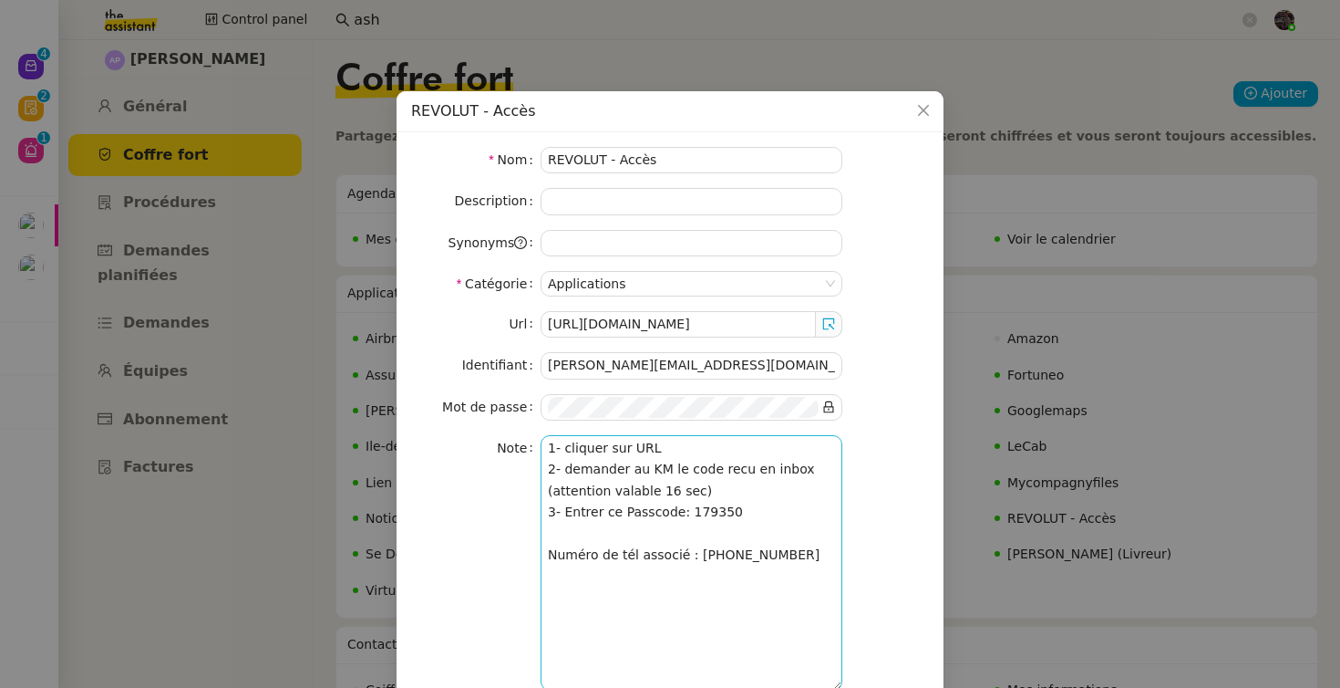
scroll to position [5, 0]
click at [721, 610] on textarea "1- cliquer sur URL 2- demander au KM le code recu en inbox (attention valable 1…" at bounding box center [692, 562] width 302 height 255
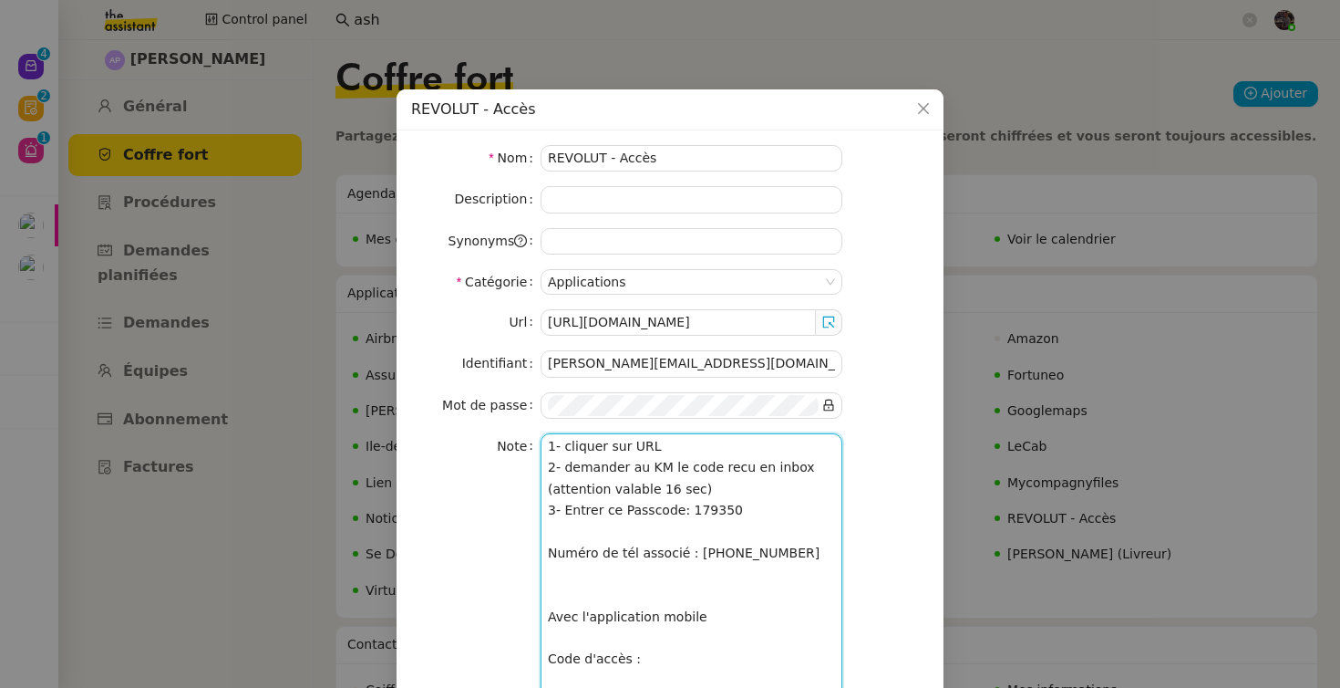
click at [708, 533] on textarea "1- cliquer sur URL 2- demander au KM le code recu en inbox (attention valable 1…" at bounding box center [692, 593] width 302 height 321
click at [688, 667] on textarea "1- cliquer sur URL 2- demander au KM le code recu en inbox (attention valable 1…" at bounding box center [692, 593] width 302 height 321
click at [689, 676] on textarea "1- cliquer sur URL 2- demander au KM le code recu en inbox (attention valable 1…" at bounding box center [692, 593] width 302 height 321
paste textarea "179350"
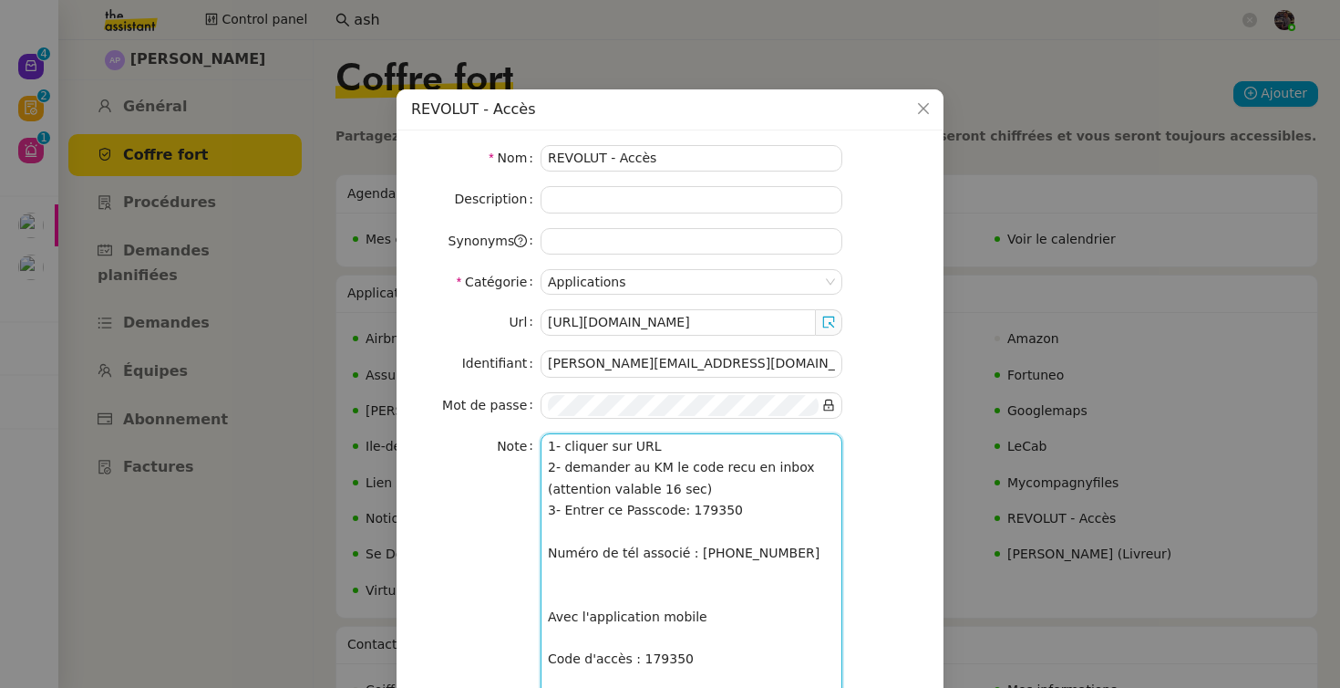
scroll to position [241, 0]
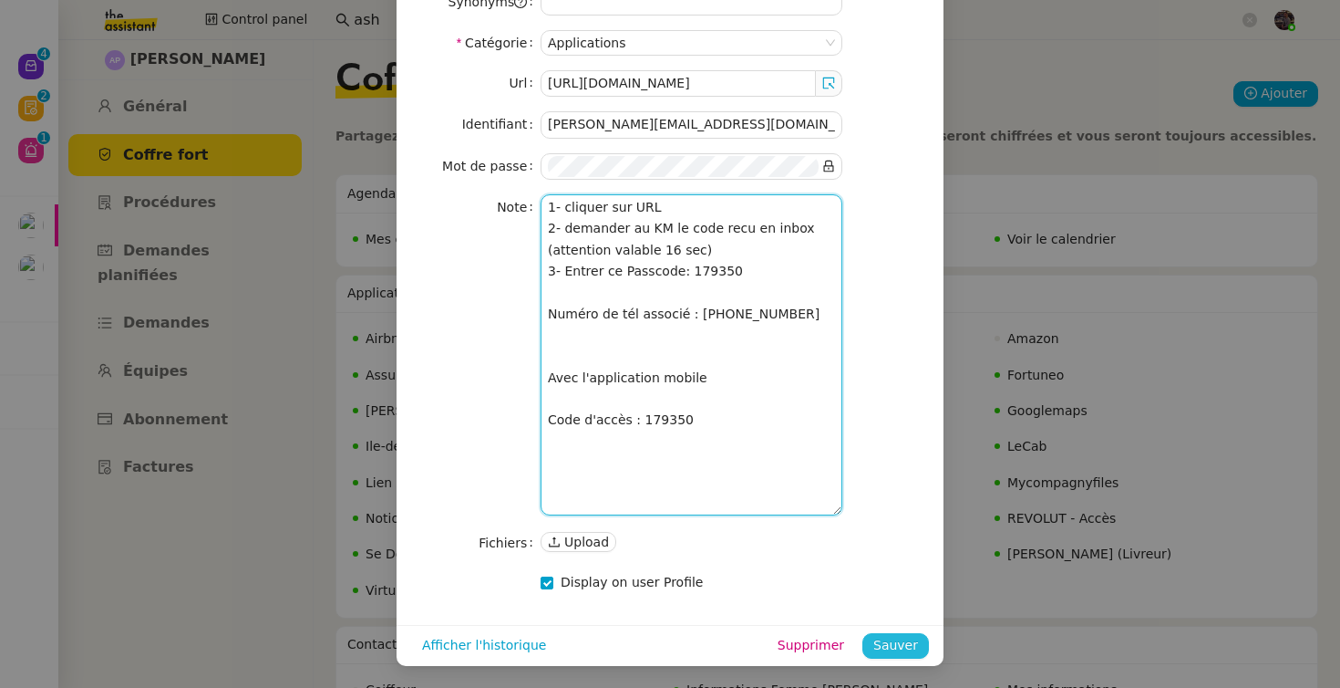
type textarea "1- cliquer sur URL 2- demander au KM le code recu en inbox (attention valable 1…"
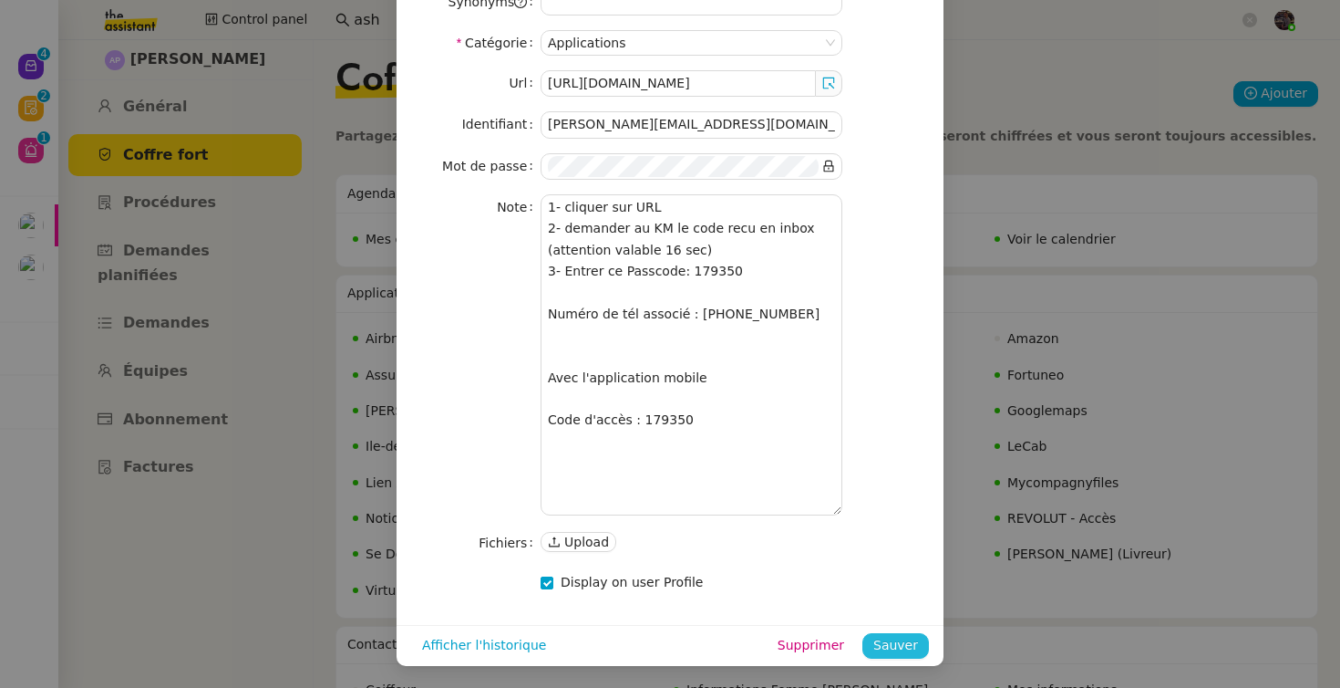
click at [898, 646] on span "Sauver" at bounding box center [896, 645] width 45 height 21
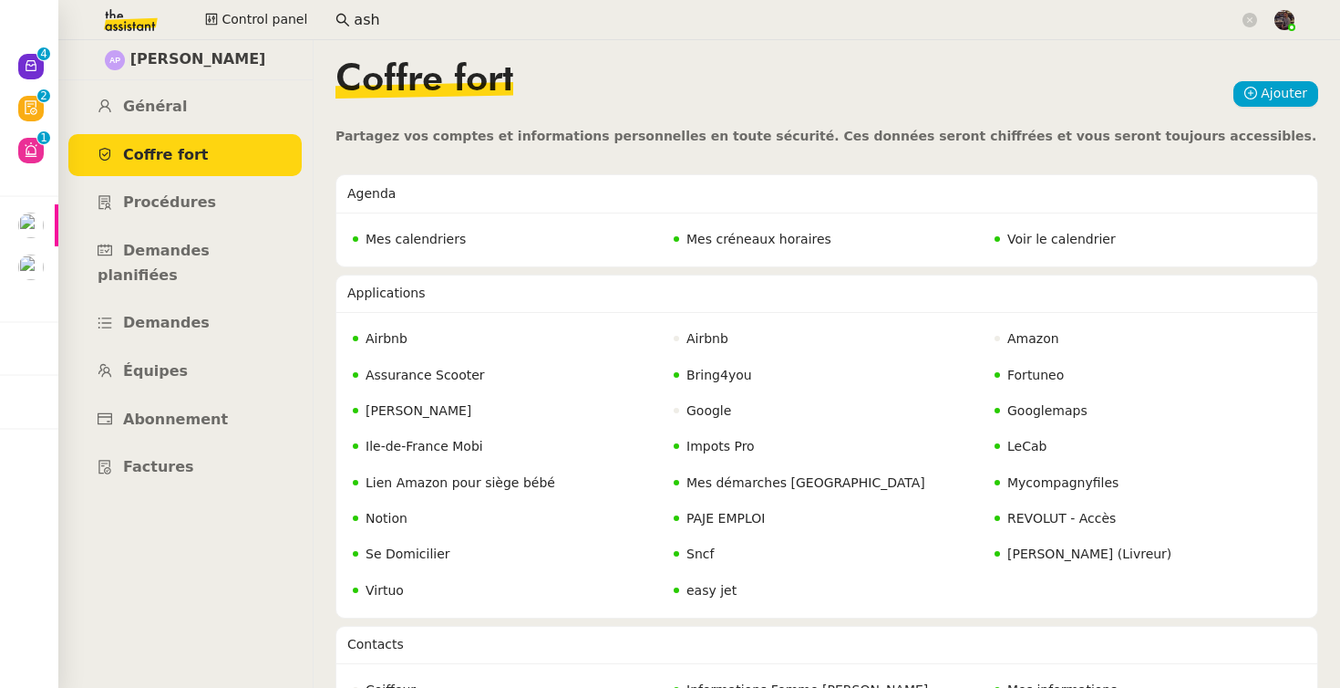
scroll to position [0, 0]
click at [115, 8] on img at bounding box center [116, 20] width 141 height 40
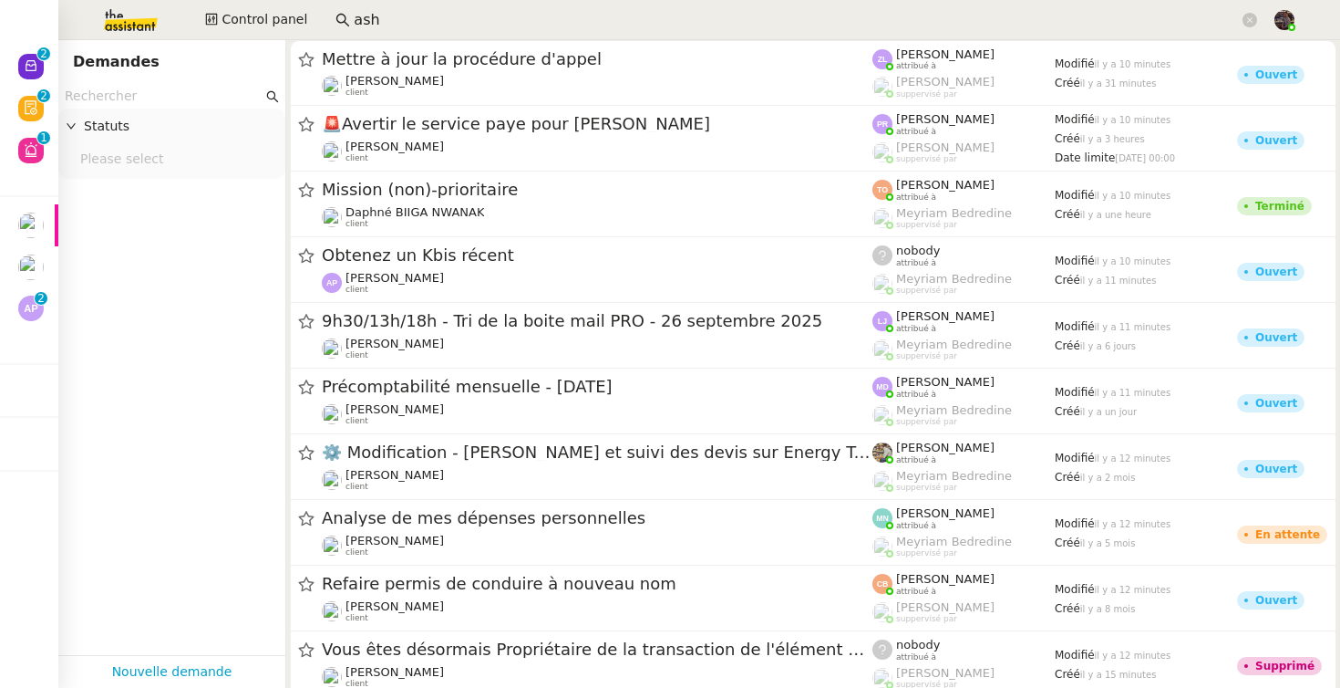
click at [116, 18] on img at bounding box center [116, 20] width 141 height 40
click at [162, 89] on input "text" at bounding box center [164, 96] width 198 height 21
click at [151, 113] on div "Statuts" at bounding box center [171, 127] width 227 height 36
click at [142, 93] on input "text" at bounding box center [164, 96] width 198 height 21
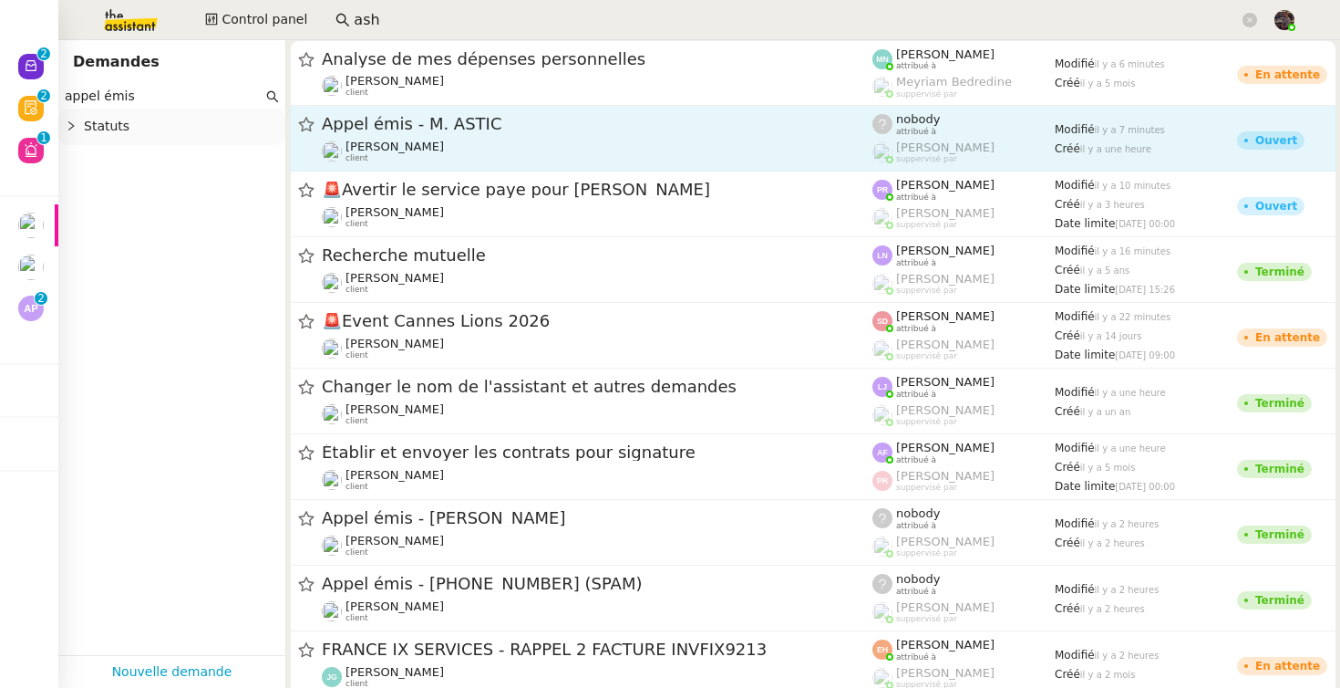
type input "appel émis"
click at [462, 120] on span "Appel émis - M. ASTIC" at bounding box center [597, 124] width 551 height 16
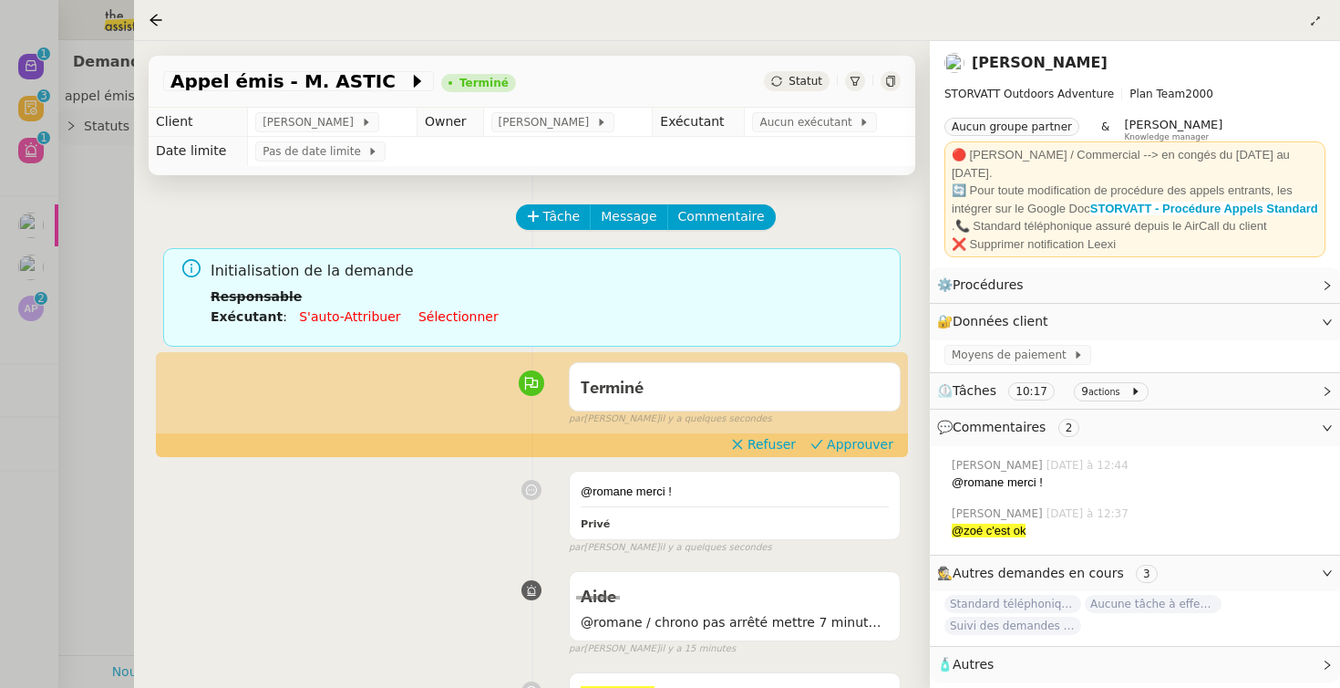
click at [885, 80] on icon at bounding box center [890, 81] width 11 height 11
click at [1303, 28] on div at bounding box center [737, 20] width 1177 height 26
click at [1311, 25] on icon at bounding box center [1315, 20] width 8 height 8
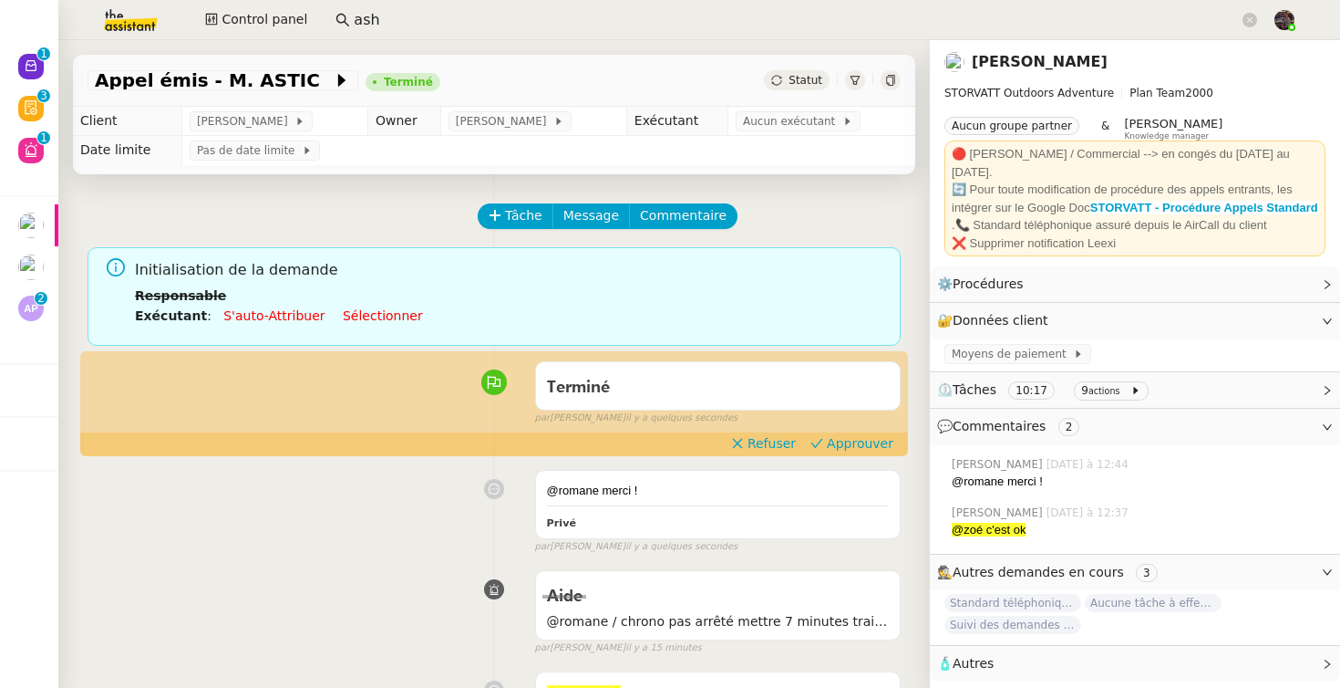
click at [886, 77] on div "Appel émis - M. ASTIC Terminé Statut" at bounding box center [494, 81] width 843 height 52
click at [881, 87] on div at bounding box center [891, 80] width 20 height 20
click at [230, 570] on div "Aide @romane / chrono pas arrêté mettre 7 minutes traitement merci false par [P…" at bounding box center [494, 609] width 813 height 94
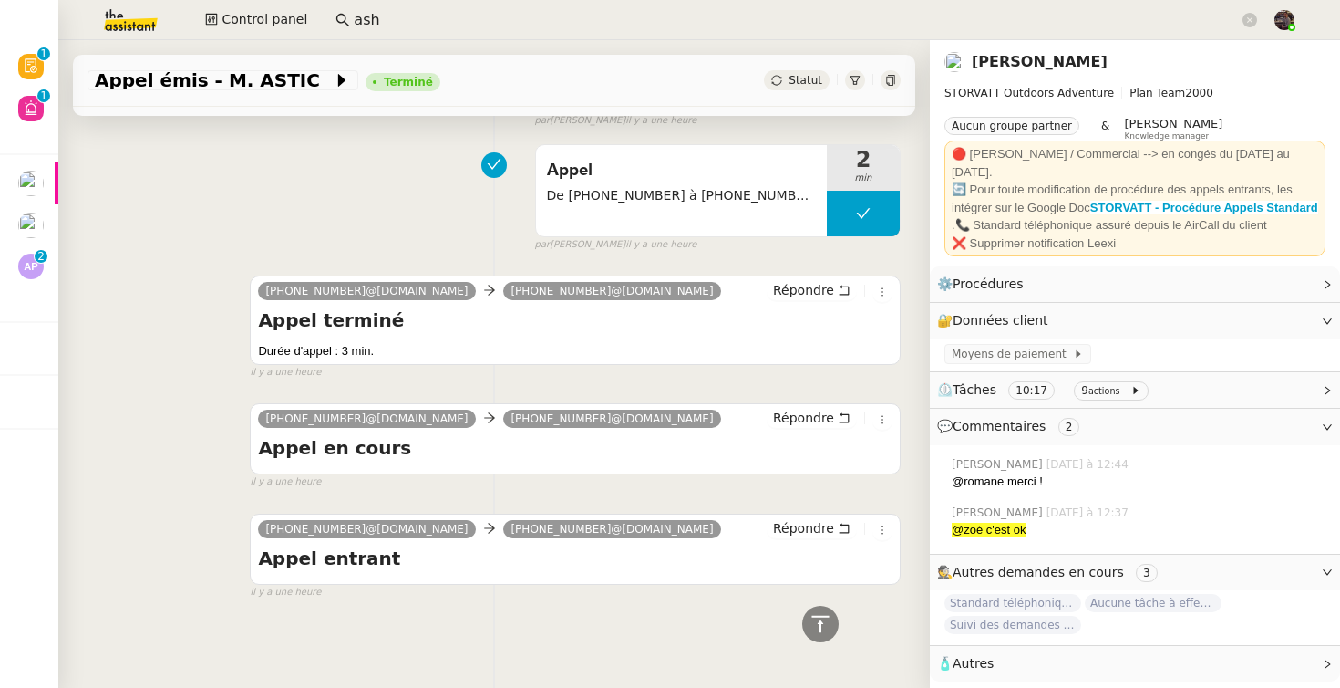
scroll to position [813, 0]
